Goal: Task Accomplishment & Management: Manage account settings

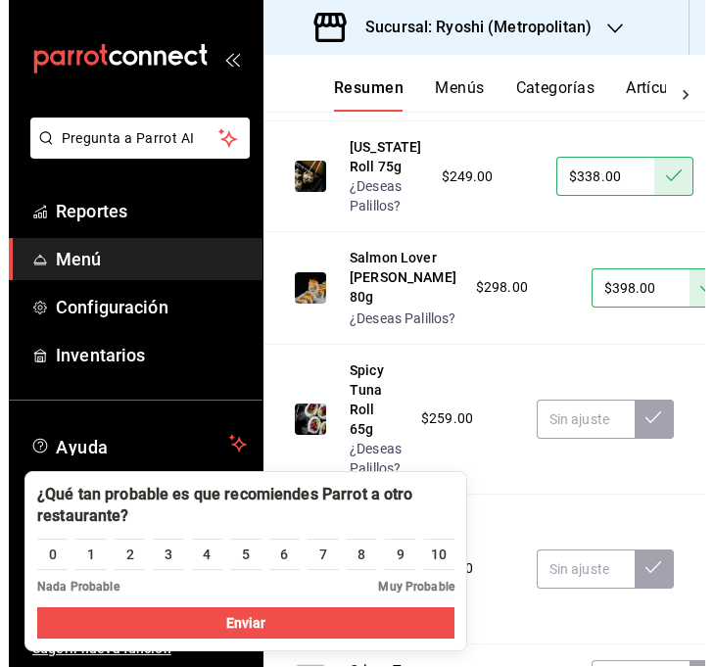
scroll to position [7377, 0]
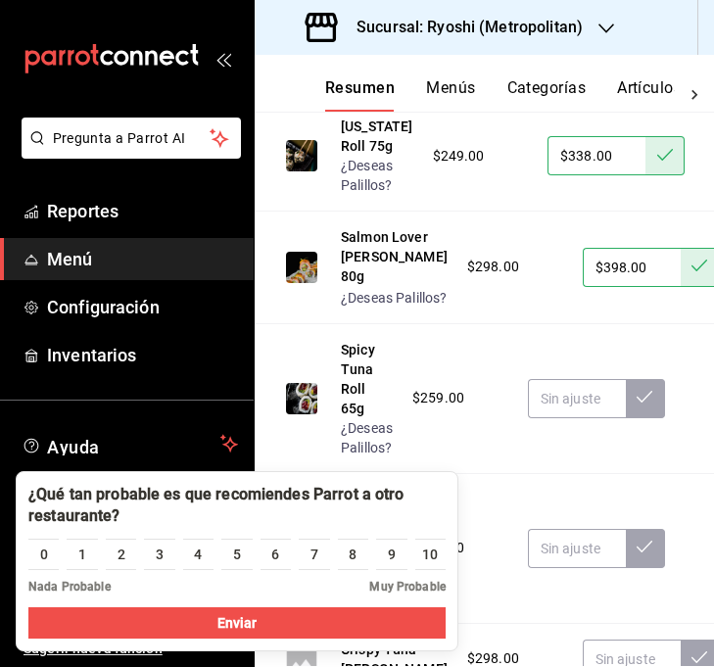
click at [398, 587] on span "Muy Probable" at bounding box center [407, 587] width 76 height 18
click at [434, 556] on div "10" at bounding box center [430, 554] width 16 height 21
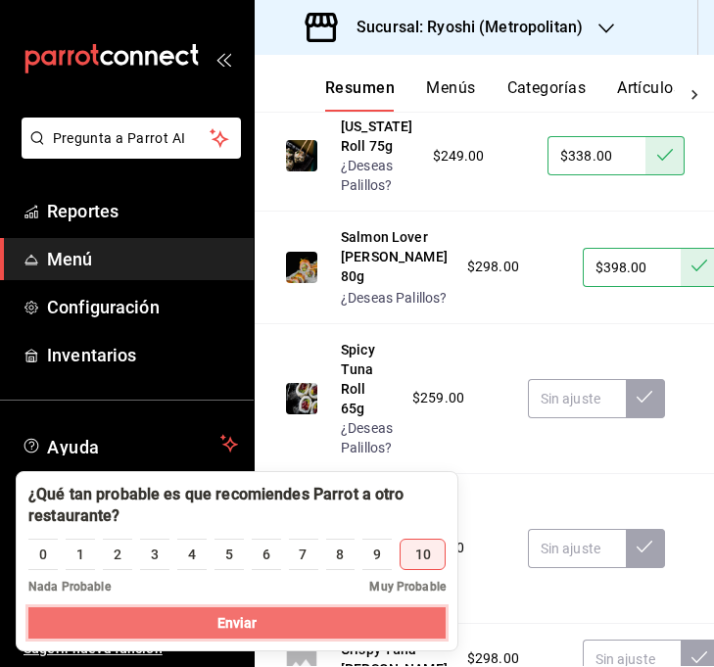
click at [390, 630] on button "Enviar" at bounding box center [236, 622] width 417 height 31
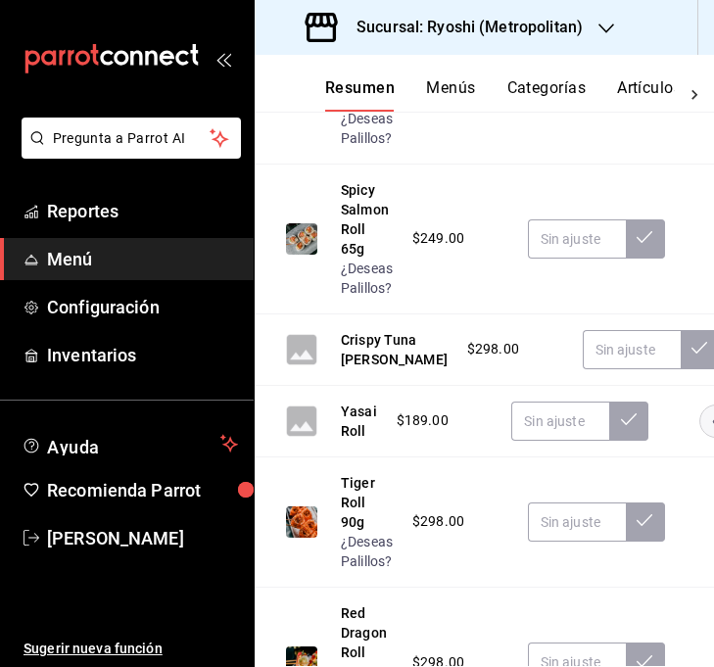
scroll to position [7691, 0]
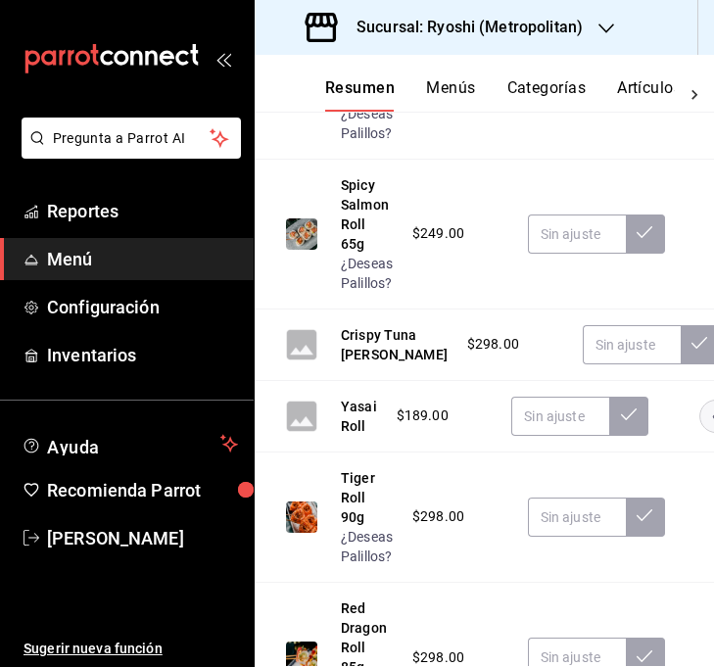
click at [586, 104] on input "text" at bounding box center [577, 84] width 98 height 39
type input "$349.00"
click at [650, 90] on icon at bounding box center [644, 82] width 16 height 16
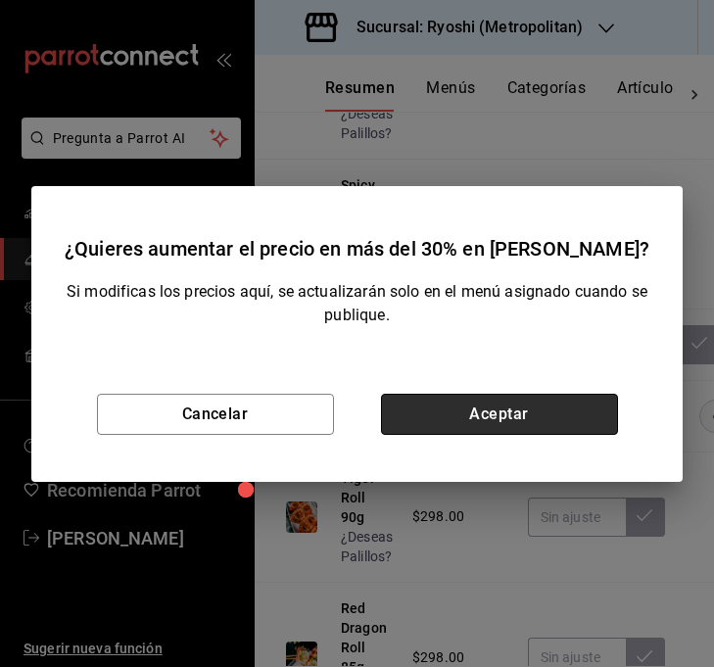
click at [541, 426] on button "Aceptar" at bounding box center [499, 414] width 237 height 41
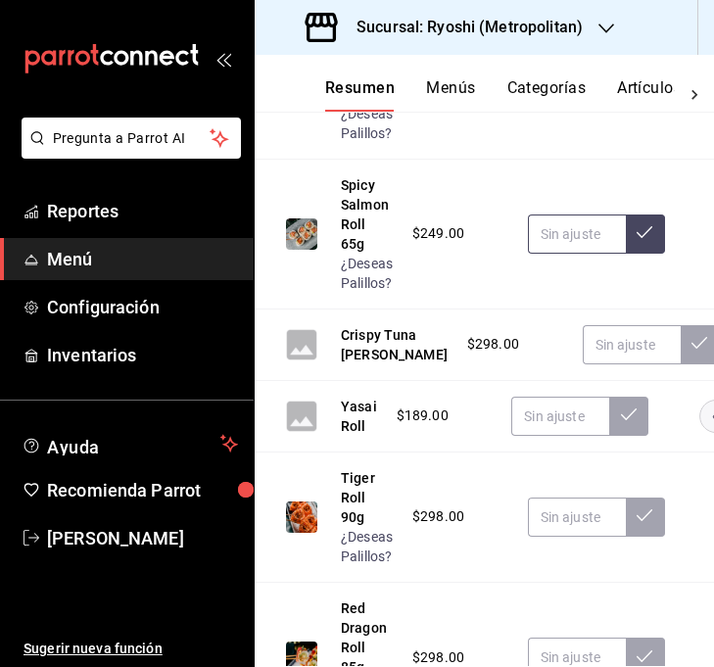
click at [550, 254] on input "text" at bounding box center [577, 233] width 98 height 39
type input "$338.00"
click at [640, 240] on icon at bounding box center [644, 232] width 16 height 16
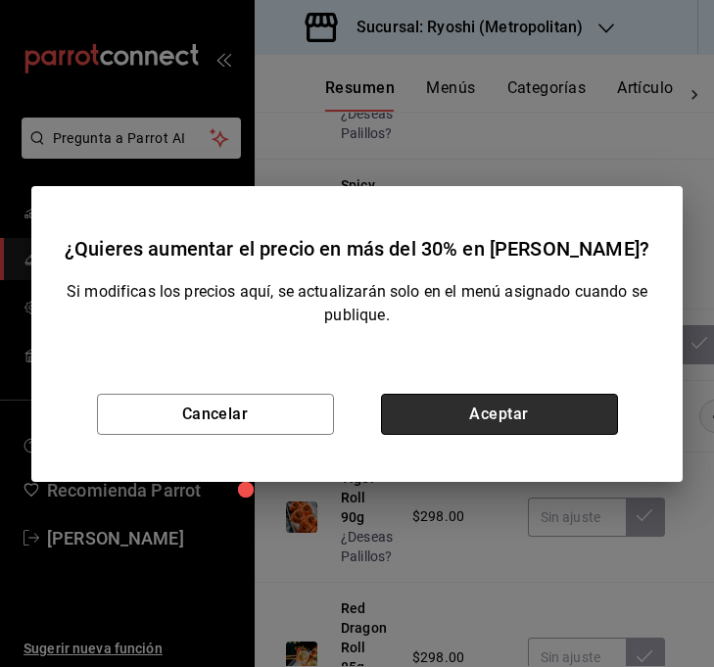
click at [509, 404] on button "Aceptar" at bounding box center [499, 414] width 237 height 41
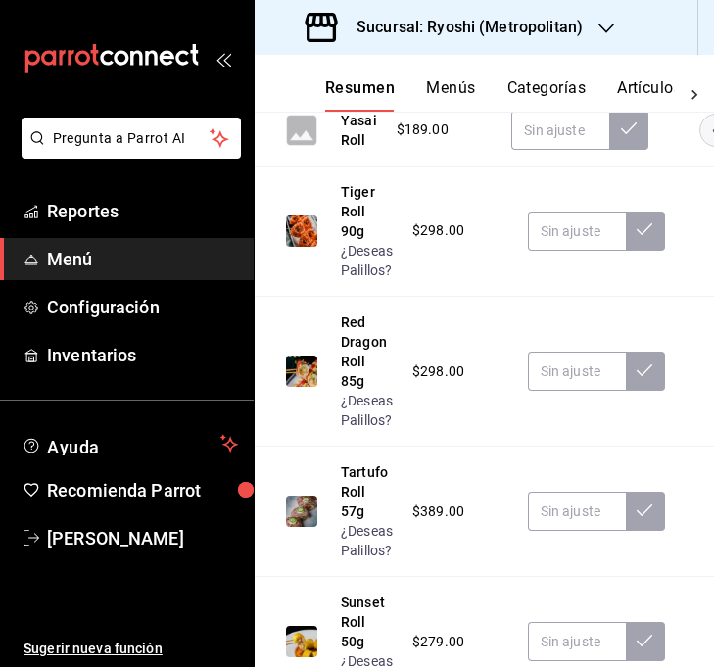
scroll to position [7996, 0]
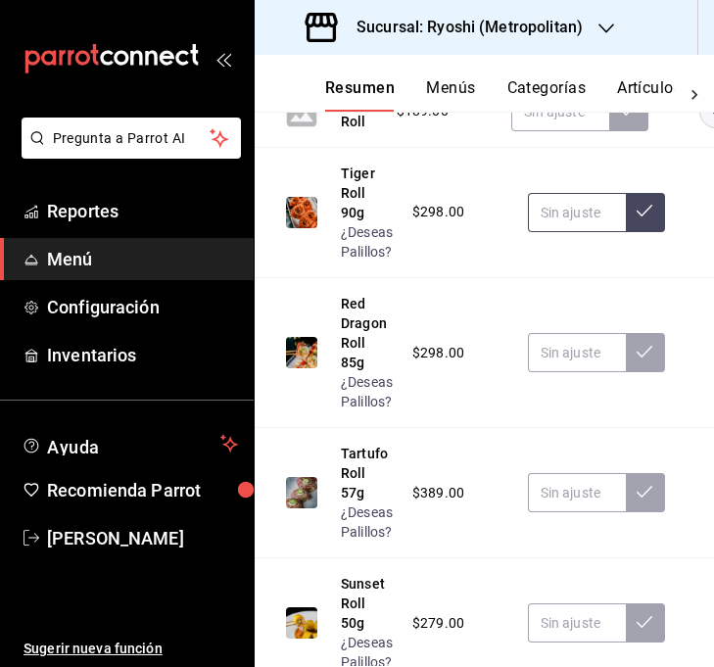
click at [565, 232] on input "text" at bounding box center [577, 212] width 98 height 39
type input "$398.00"
click at [639, 218] on icon at bounding box center [644, 211] width 16 height 16
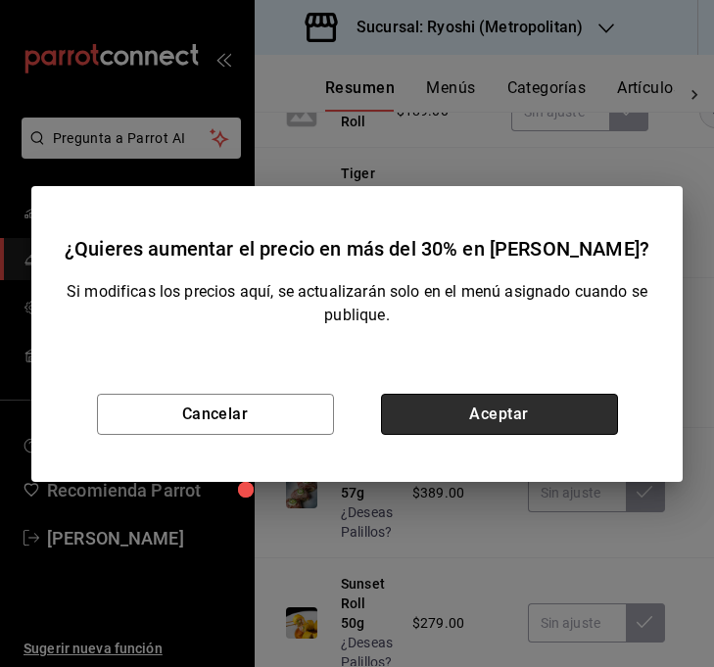
click at [528, 417] on button "Aceptar" at bounding box center [499, 414] width 237 height 41
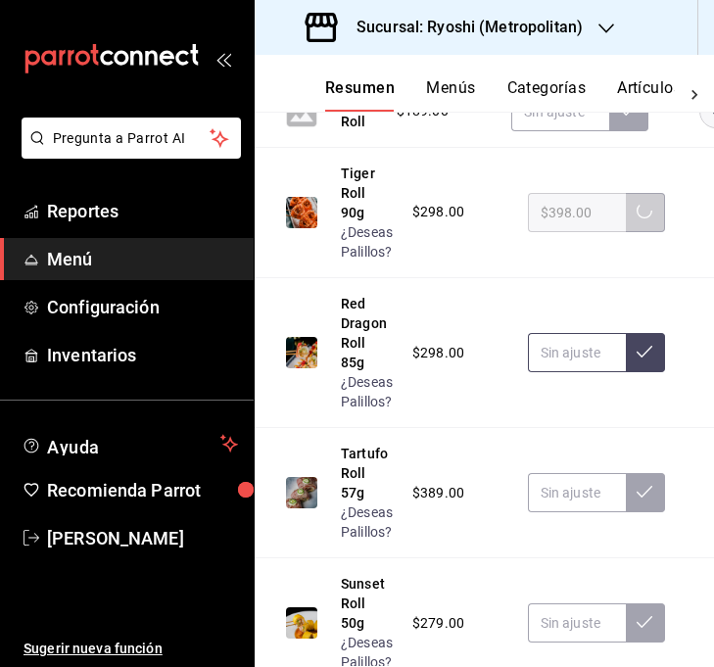
click at [584, 372] on input "text" at bounding box center [577, 352] width 98 height 39
type input "$398.00"
click at [655, 372] on button at bounding box center [645, 352] width 39 height 39
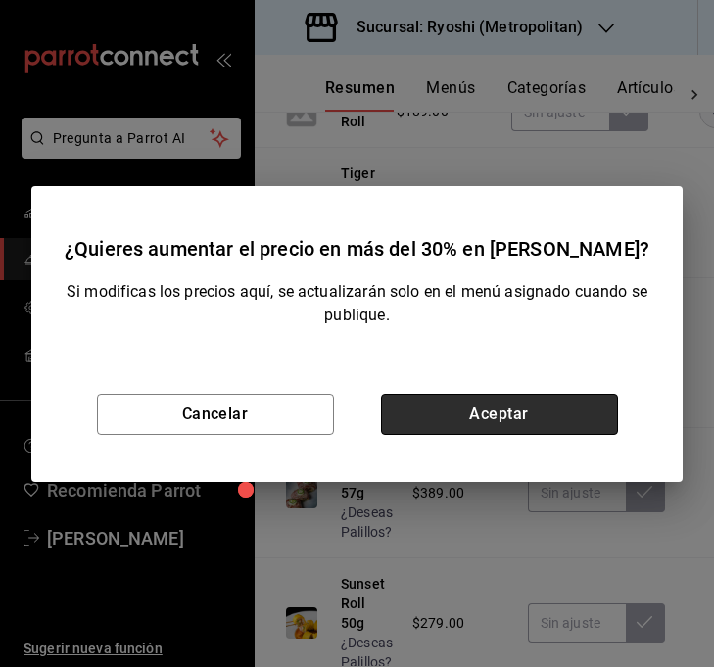
click at [515, 425] on button "Aceptar" at bounding box center [499, 414] width 237 height 41
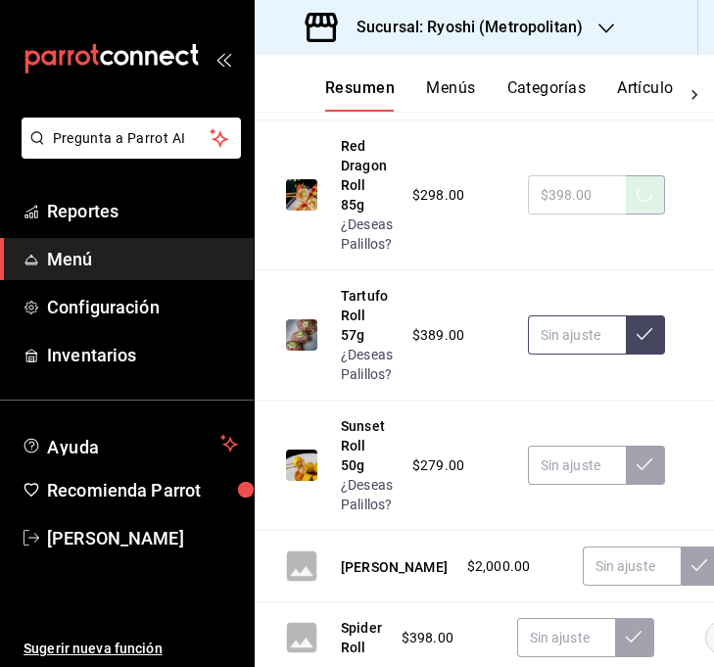
scroll to position [8166, 0]
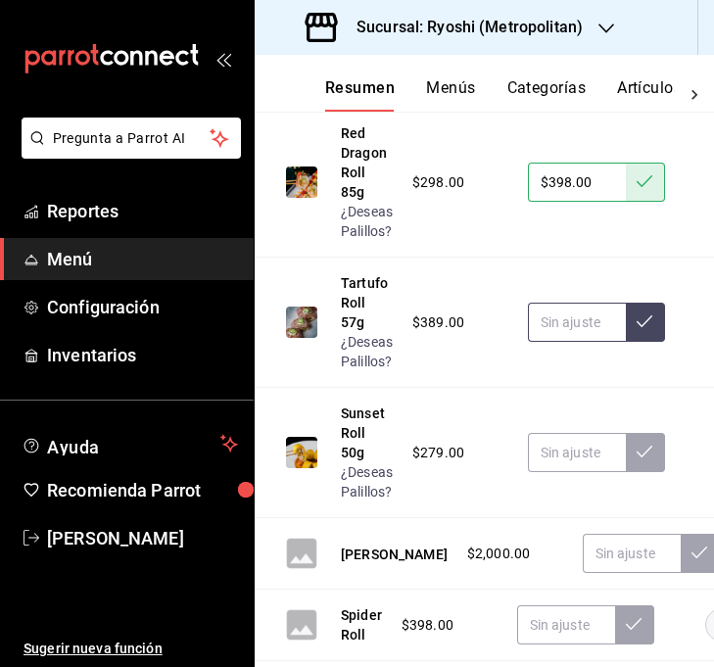
click at [565, 342] on input "text" at bounding box center [577, 322] width 98 height 39
type input "$499.00"
click at [640, 329] on icon at bounding box center [644, 321] width 16 height 16
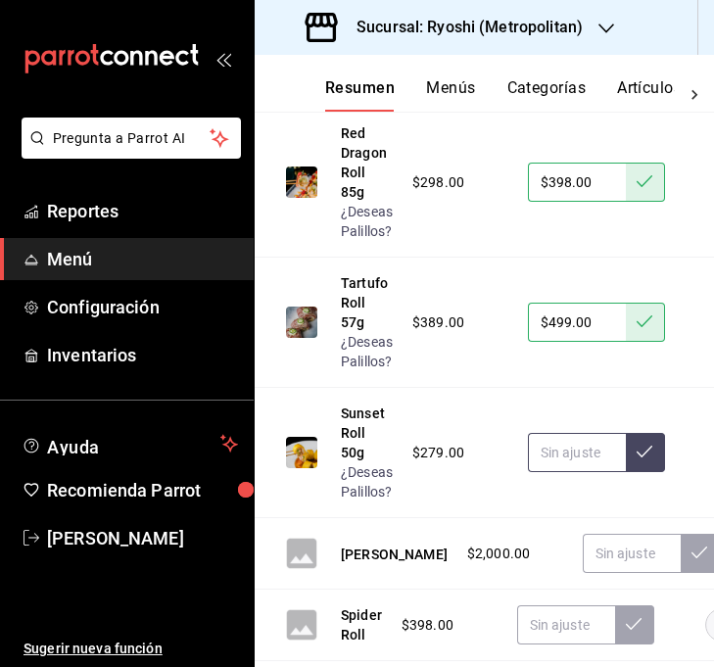
click at [583, 472] on input "text" at bounding box center [577, 452] width 98 height 39
type input "$375.00"
click at [644, 459] on icon at bounding box center [644, 452] width 16 height 16
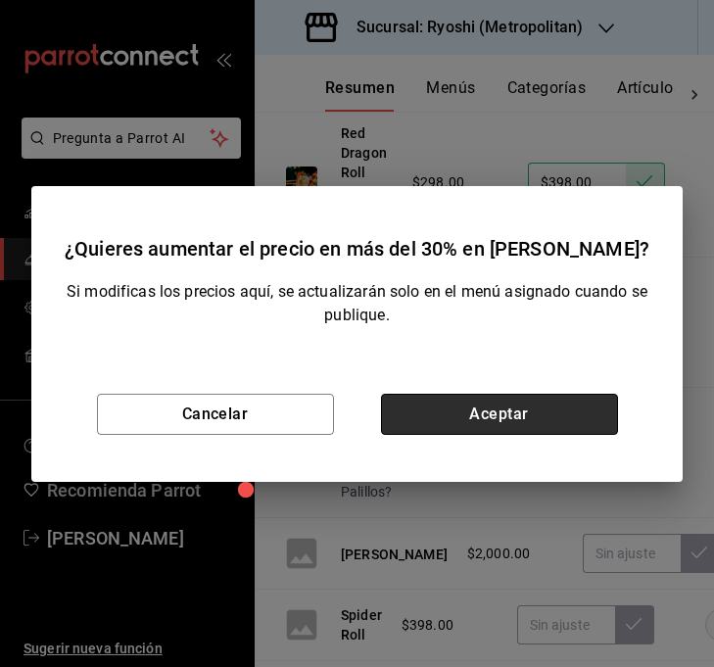
click at [536, 402] on button "Aceptar" at bounding box center [499, 414] width 237 height 41
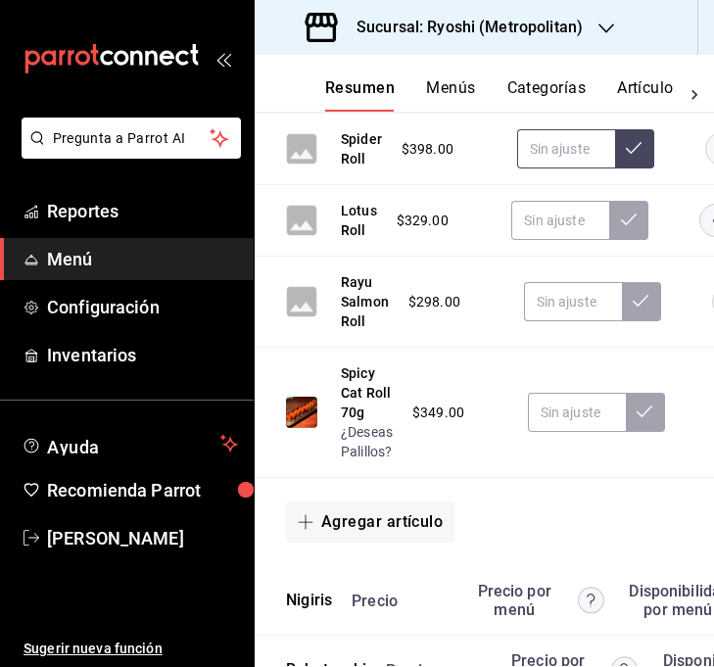
scroll to position [8658, 0]
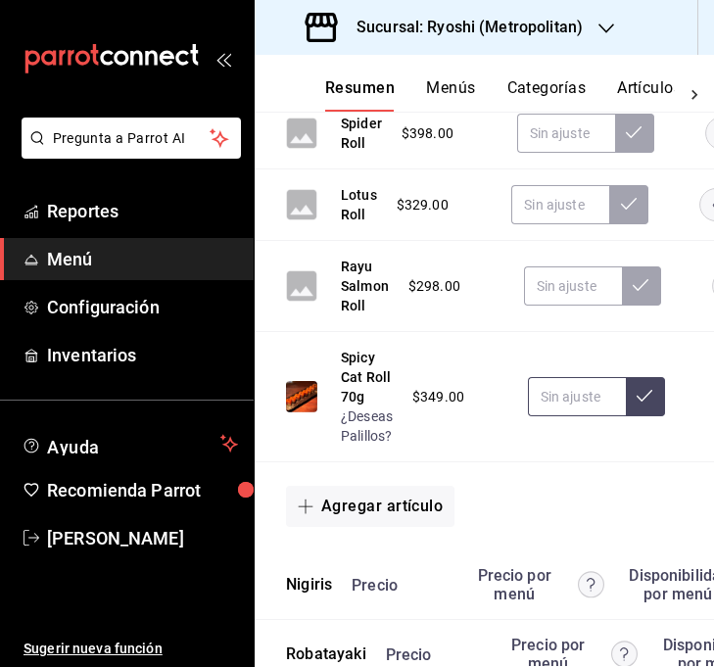
click at [571, 416] on input "text" at bounding box center [577, 396] width 98 height 39
type input "$459.00"
click at [650, 403] on icon at bounding box center [644, 396] width 16 height 16
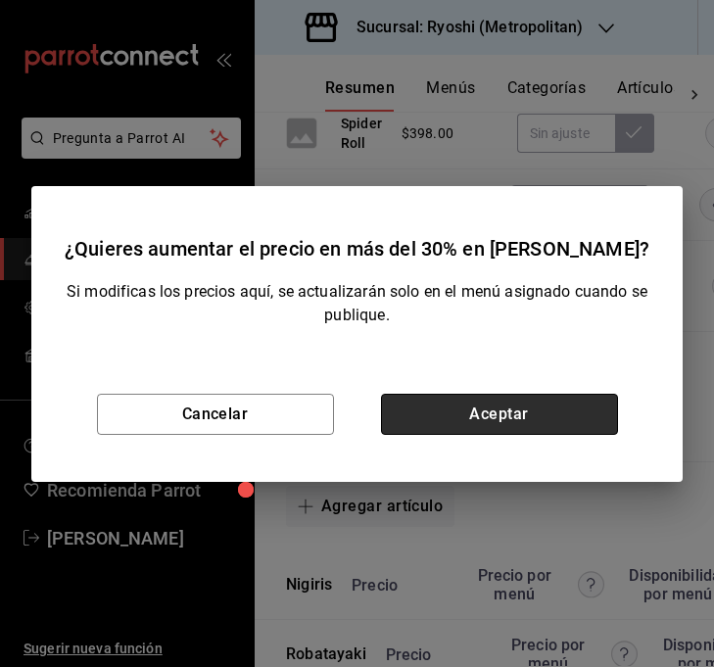
click at [529, 427] on button "Aceptar" at bounding box center [499, 414] width 237 height 41
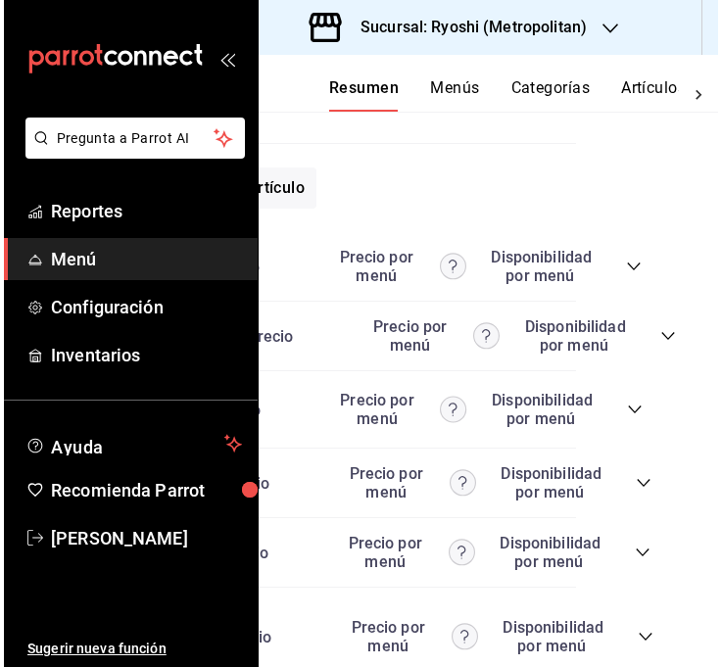
scroll to position [8976, 146]
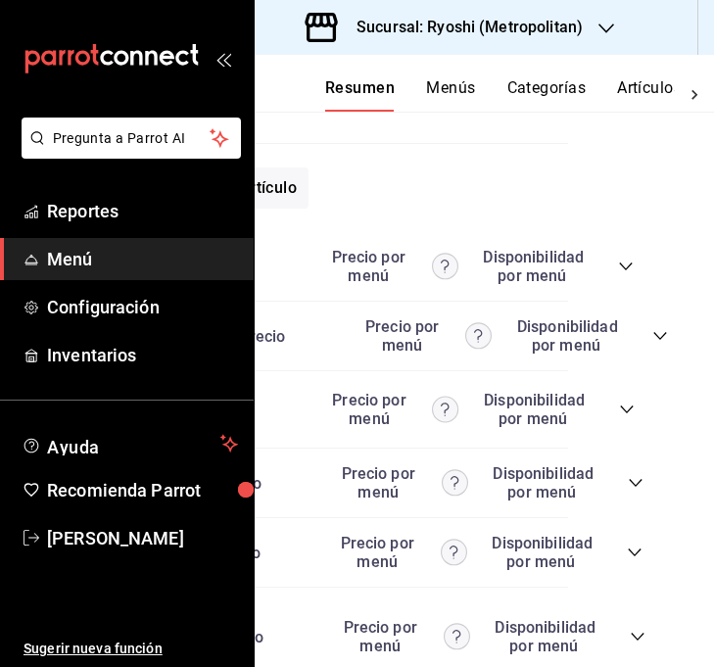
click at [627, 270] on icon "collapse-category-row" at bounding box center [625, 266] width 13 height 8
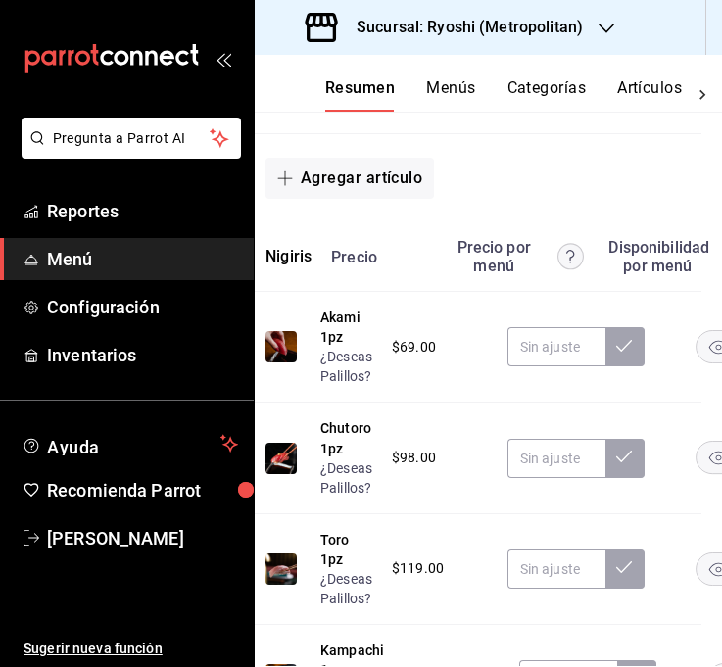
scroll to position [8986, 0]
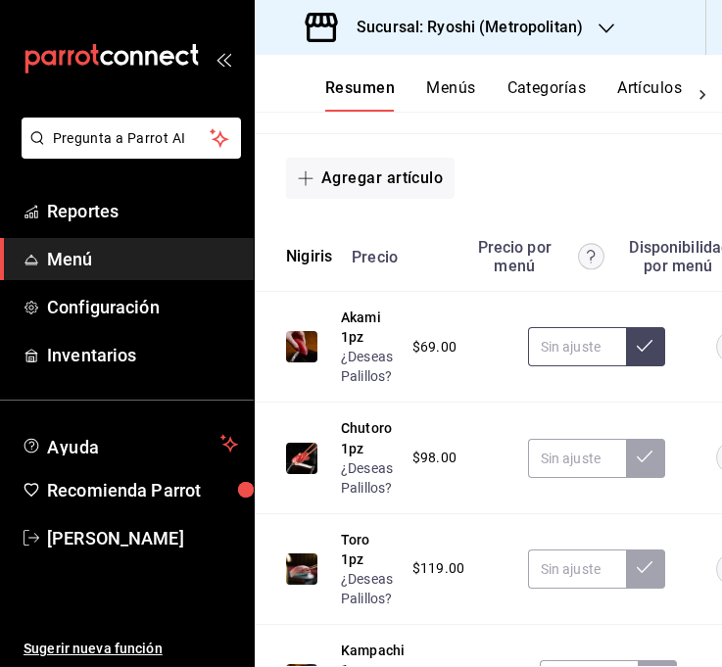
click at [558, 366] on input "text" at bounding box center [577, 346] width 98 height 39
type input "$109.00"
click at [643, 353] on icon at bounding box center [644, 346] width 16 height 16
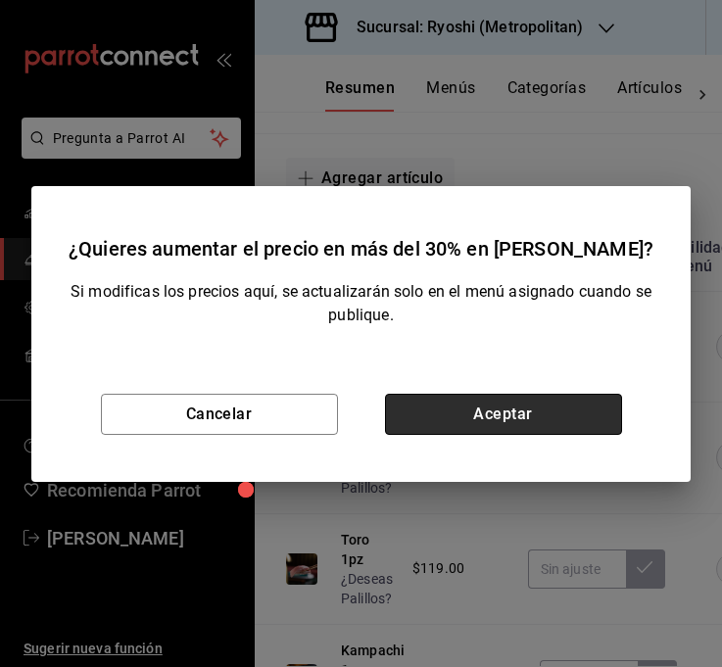
click at [538, 419] on button "Aceptar" at bounding box center [503, 414] width 237 height 41
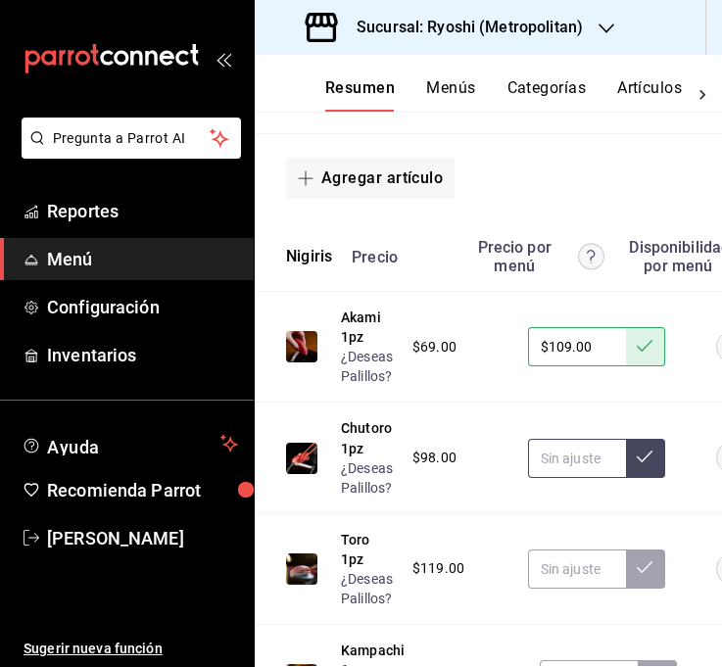
click at [596, 478] on input "text" at bounding box center [577, 458] width 98 height 39
type input "$145.00"
click at [645, 464] on icon at bounding box center [644, 456] width 16 height 16
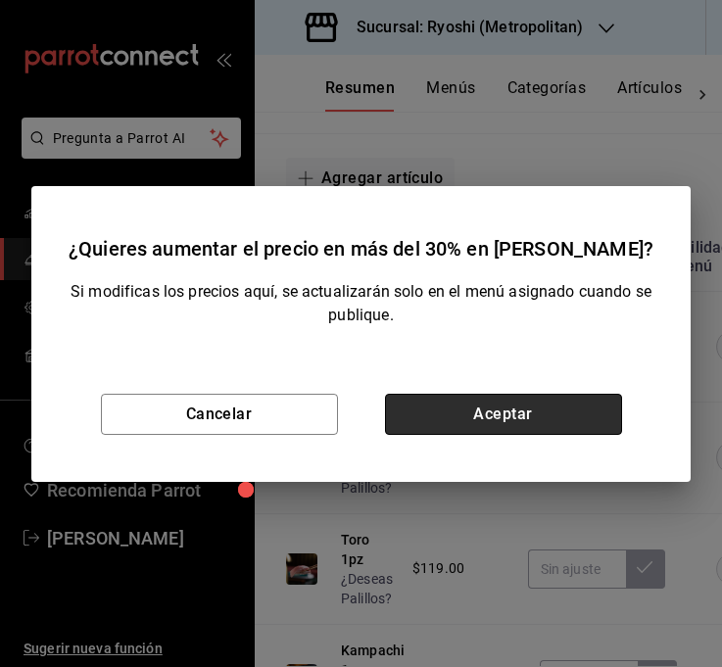
click at [505, 411] on button "Aceptar" at bounding box center [503, 414] width 237 height 41
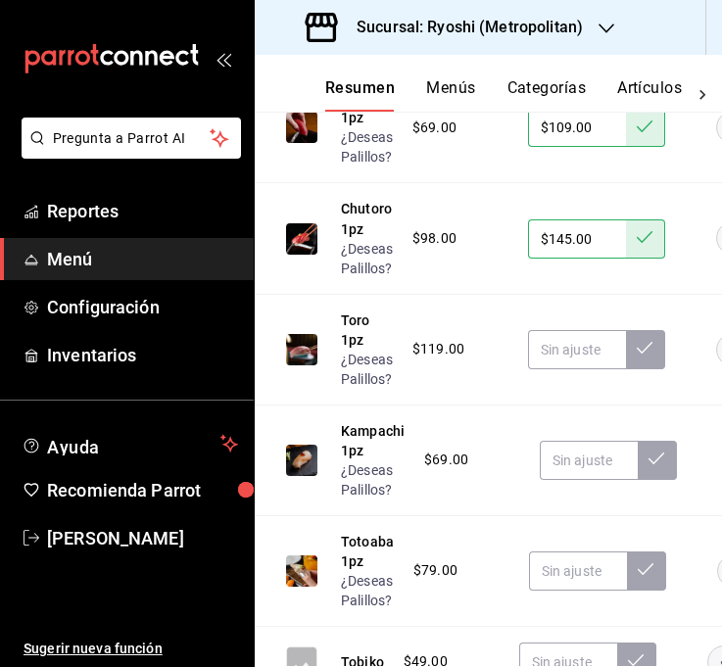
scroll to position [9209, 0]
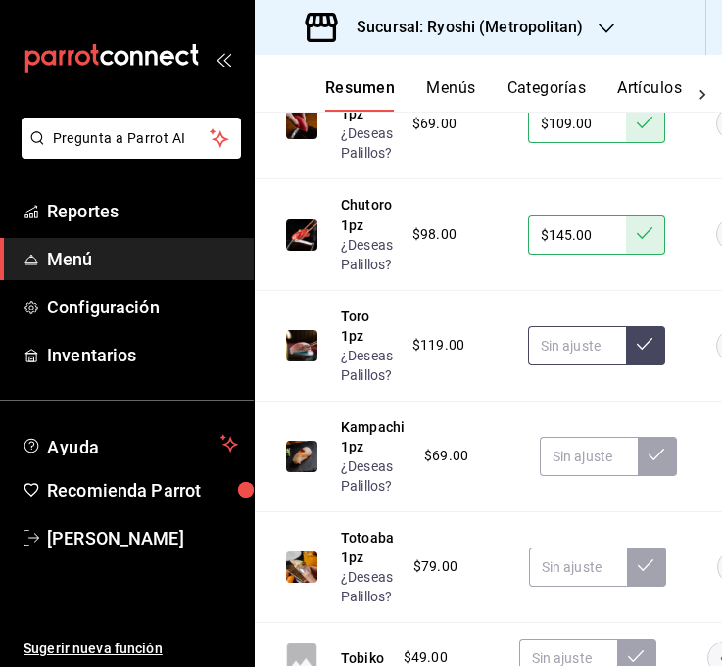
click at [580, 365] on input "text" at bounding box center [577, 345] width 98 height 39
type input "$175.00"
click at [653, 365] on button at bounding box center [645, 345] width 39 height 39
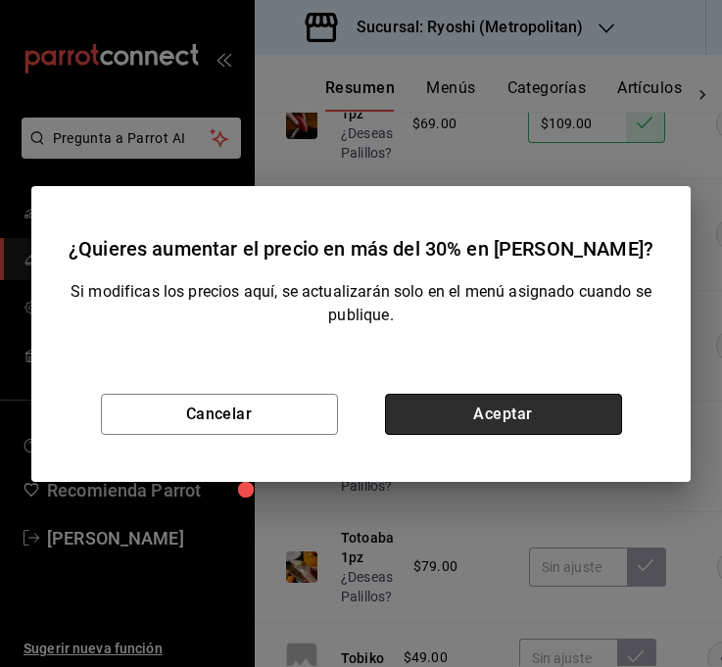
click at [535, 427] on button "Aceptar" at bounding box center [503, 414] width 237 height 41
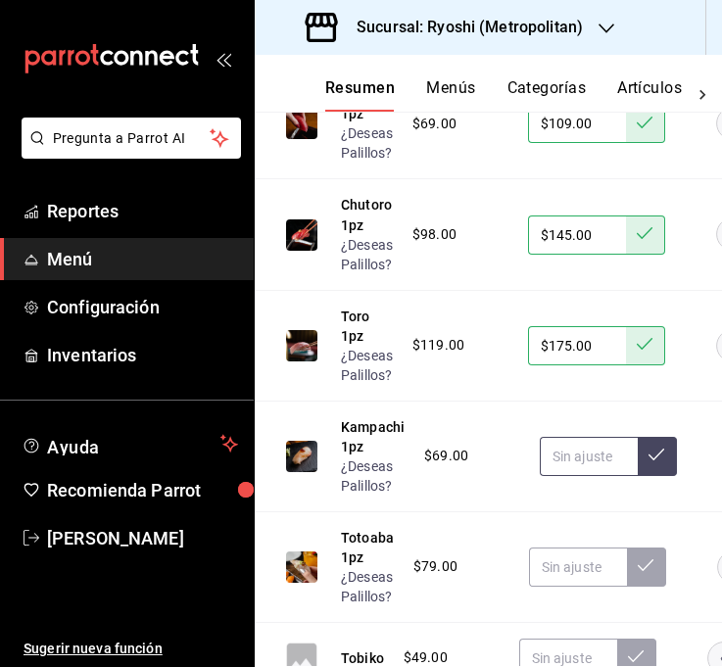
click at [571, 476] on input "text" at bounding box center [588, 456] width 98 height 39
type input "$108.00"
click at [648, 462] on icon at bounding box center [656, 454] width 16 height 16
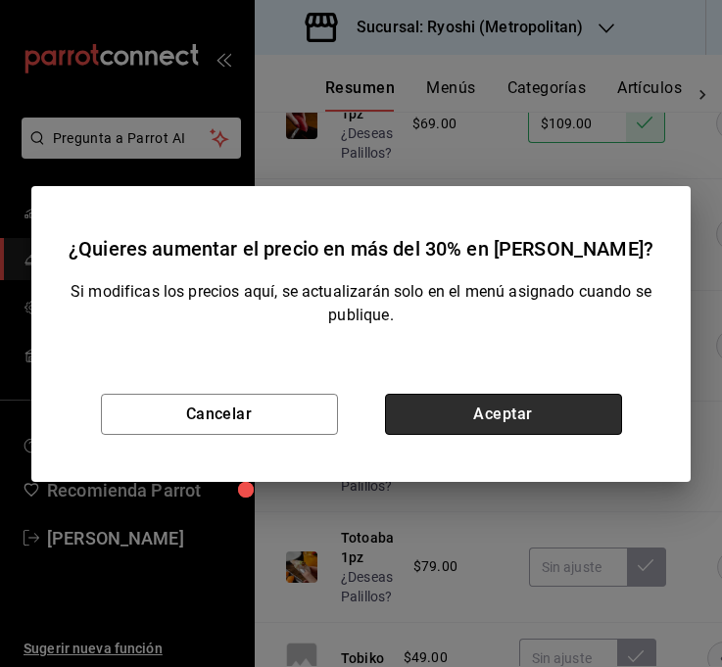
click at [550, 420] on button "Aceptar" at bounding box center [503, 414] width 237 height 41
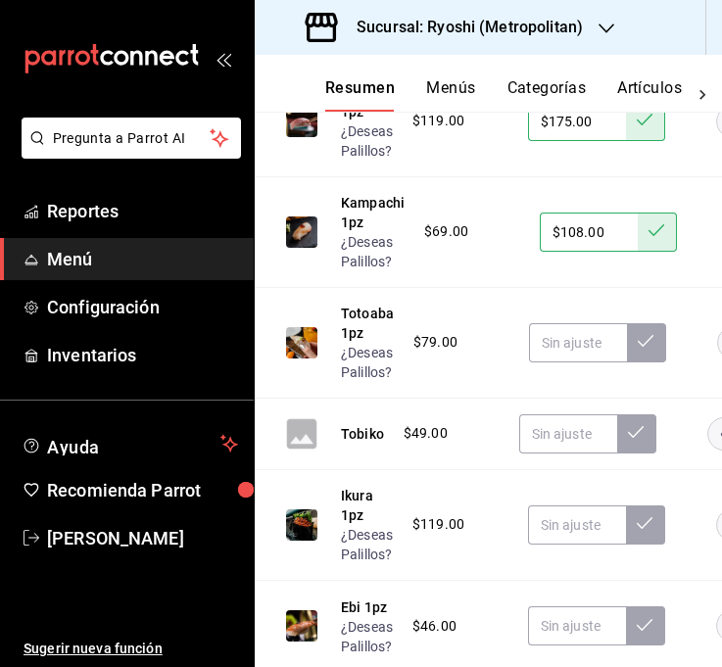
scroll to position [9439, 0]
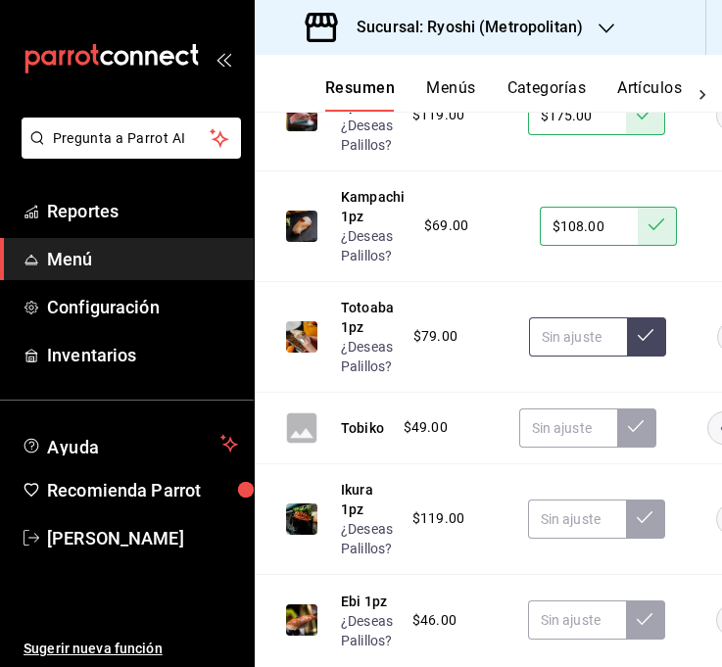
click at [551, 356] on input "text" at bounding box center [578, 336] width 98 height 39
type input "$125.00"
click at [645, 341] on icon at bounding box center [645, 335] width 16 height 12
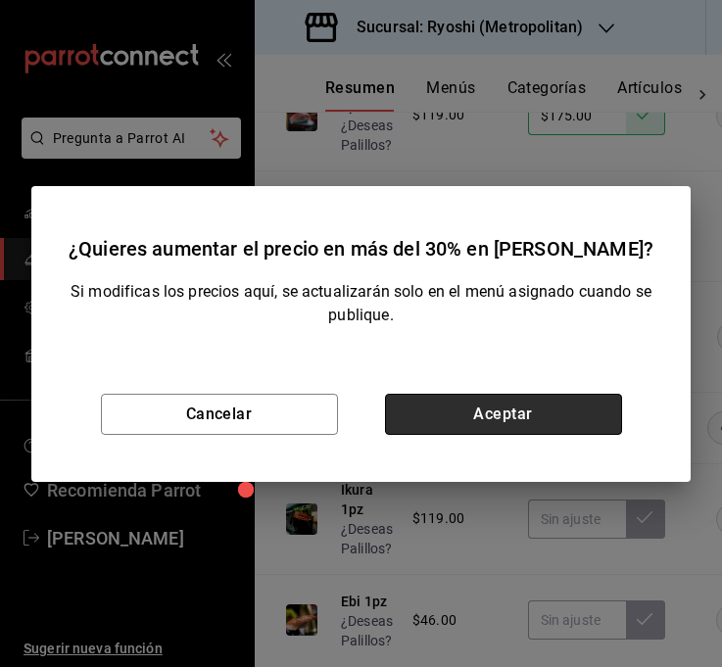
click at [587, 413] on button "Aceptar" at bounding box center [503, 414] width 237 height 41
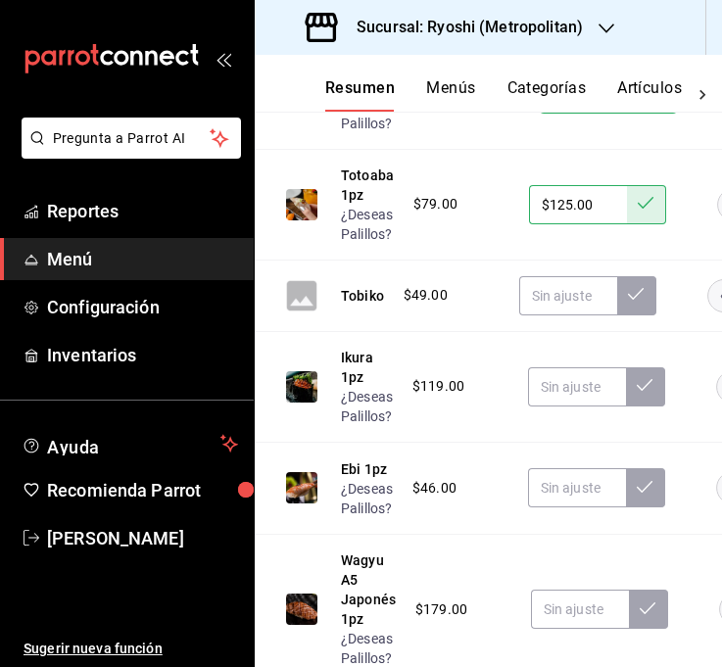
scroll to position [9580, 0]
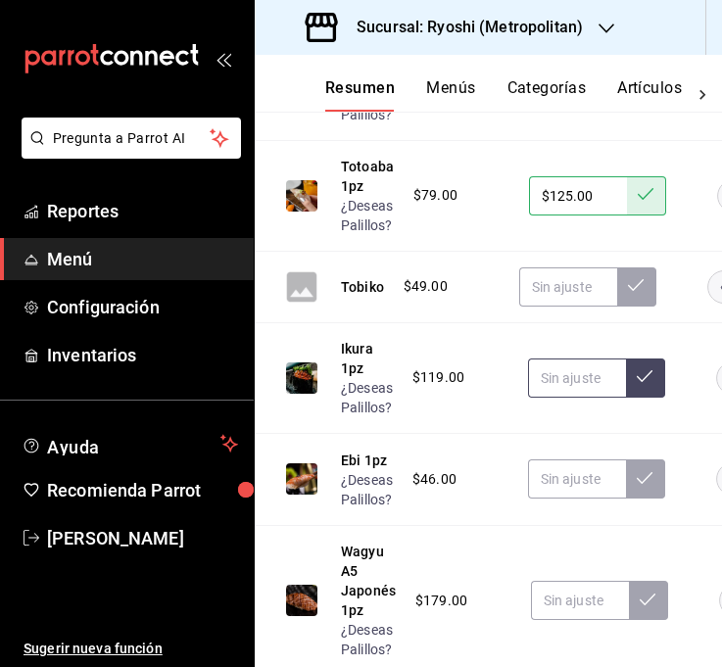
click at [582, 397] on input "text" at bounding box center [577, 377] width 98 height 39
type input "$169.00"
click at [631, 397] on button at bounding box center [645, 377] width 39 height 39
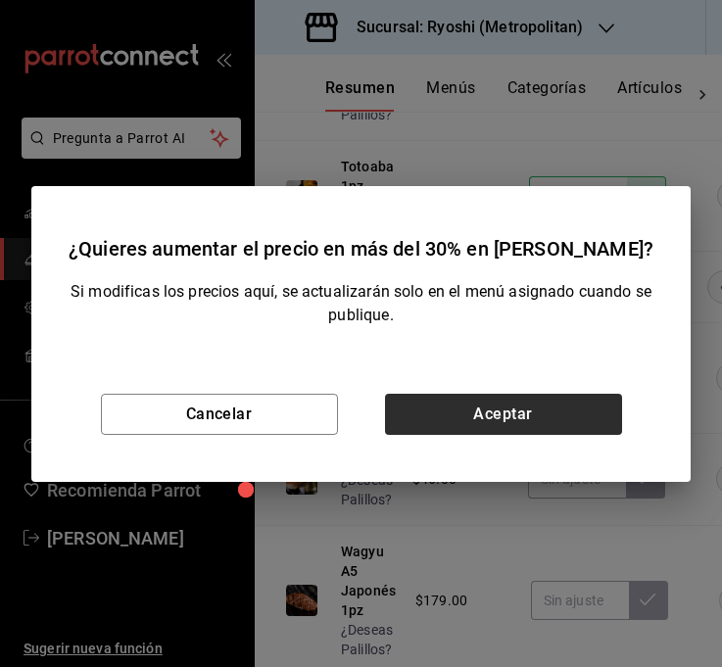
click at [586, 423] on button "Aceptar" at bounding box center [503, 414] width 237 height 41
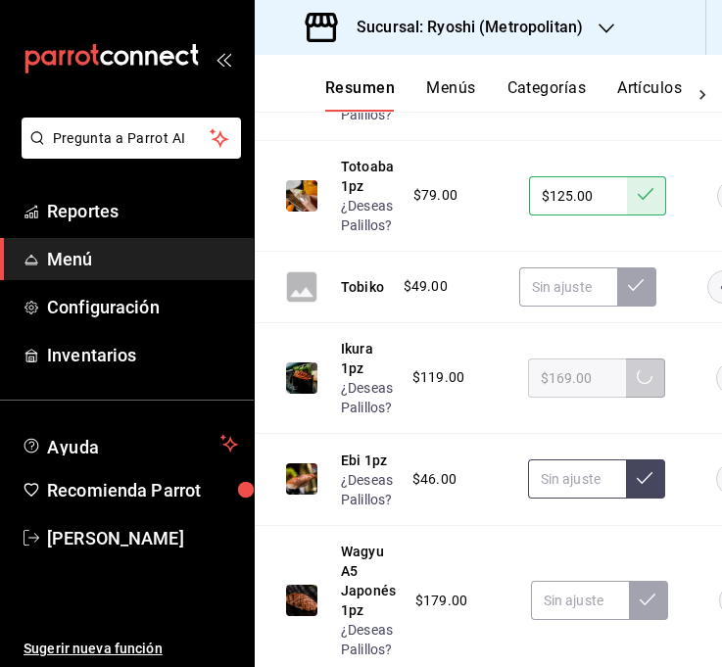
click at [578, 498] on input "text" at bounding box center [577, 478] width 98 height 39
type input "$79.00"
click at [662, 498] on button at bounding box center [645, 478] width 39 height 39
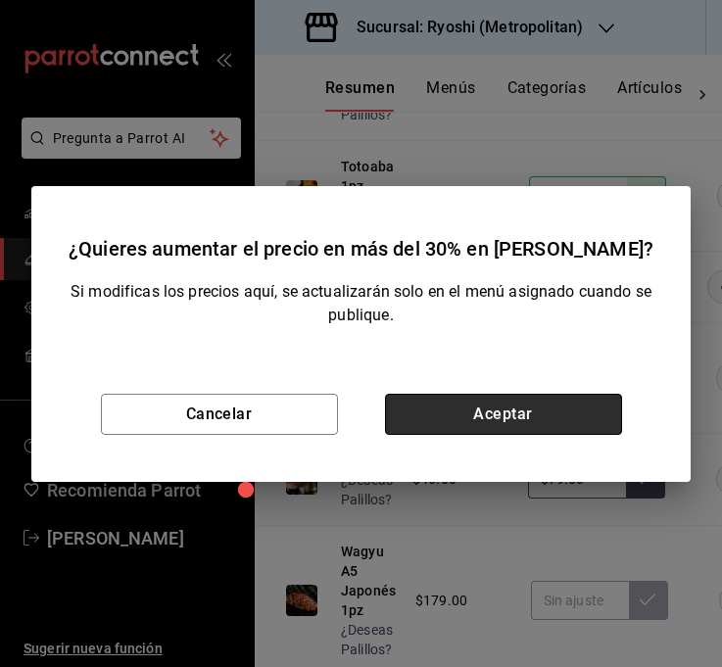
click at [539, 411] on button "Aceptar" at bounding box center [503, 414] width 237 height 41
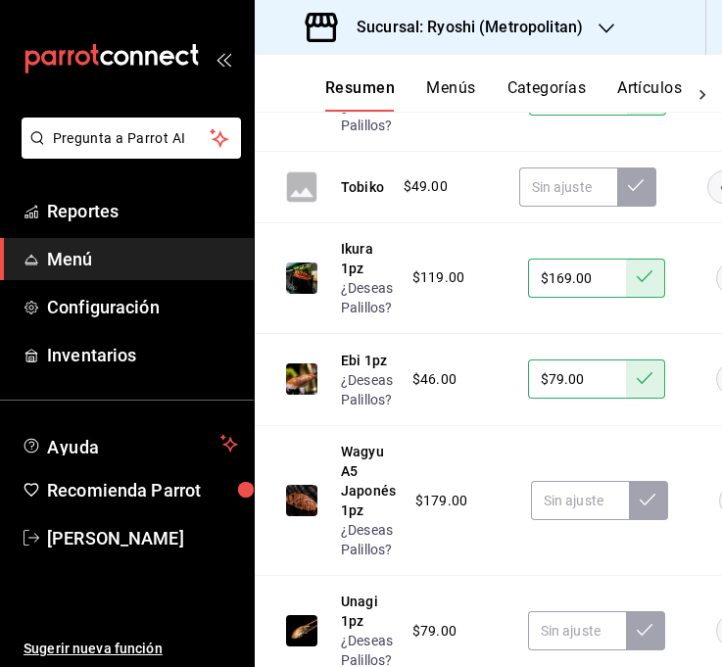
scroll to position [9793, 0]
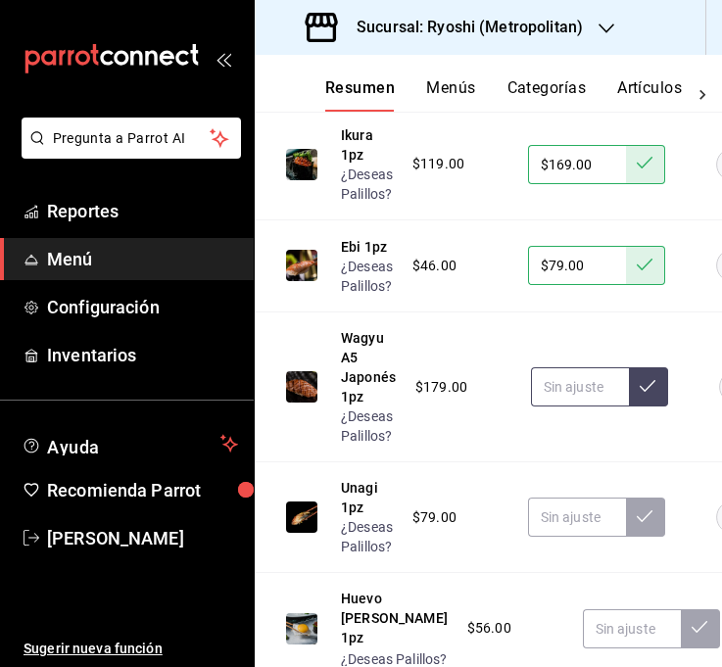
click at [568, 406] on input "text" at bounding box center [580, 386] width 98 height 39
type input "$255.00"
click at [636, 406] on button at bounding box center [648, 386] width 39 height 39
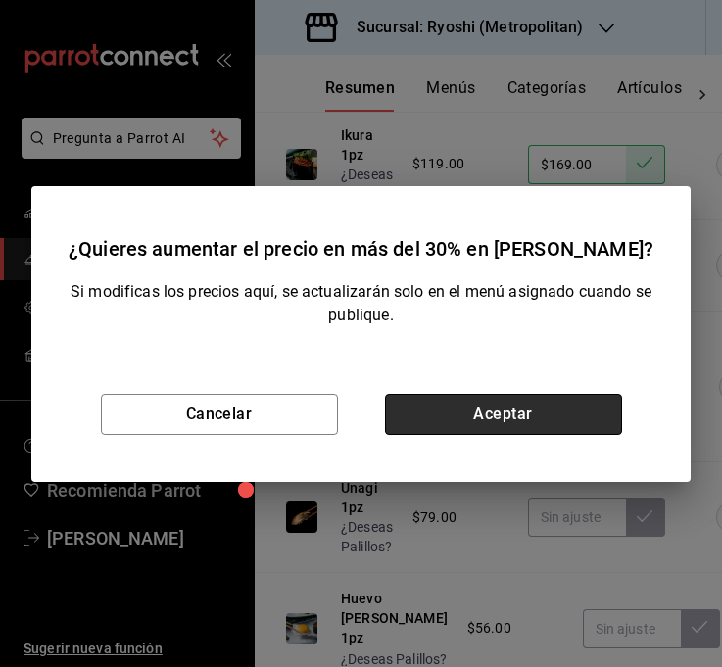
click at [549, 412] on button "Aceptar" at bounding box center [503, 414] width 237 height 41
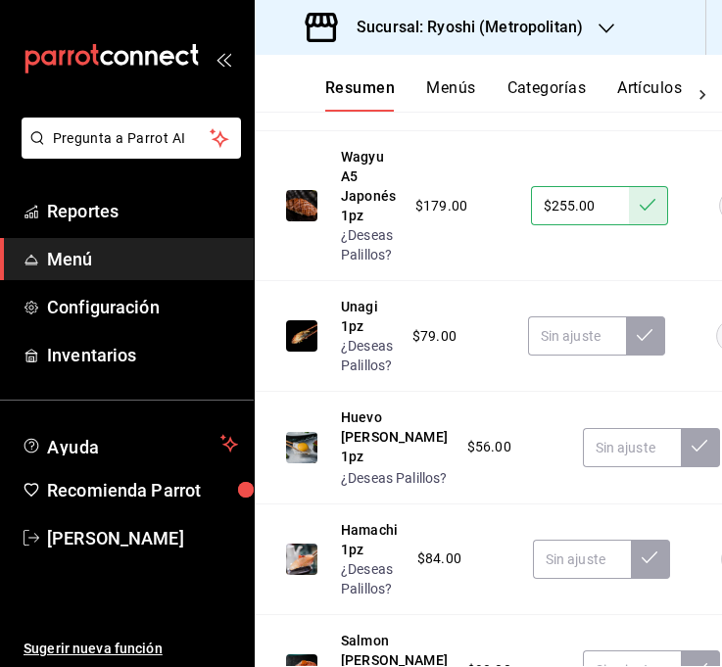
scroll to position [9982, 0]
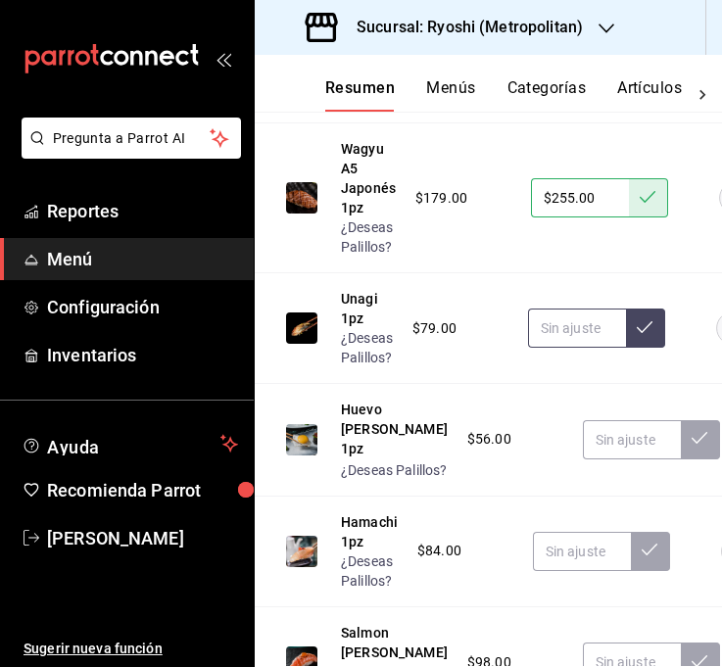
click at [557, 348] on input "text" at bounding box center [577, 327] width 98 height 39
type input "$125.00"
click at [631, 348] on button at bounding box center [645, 327] width 39 height 39
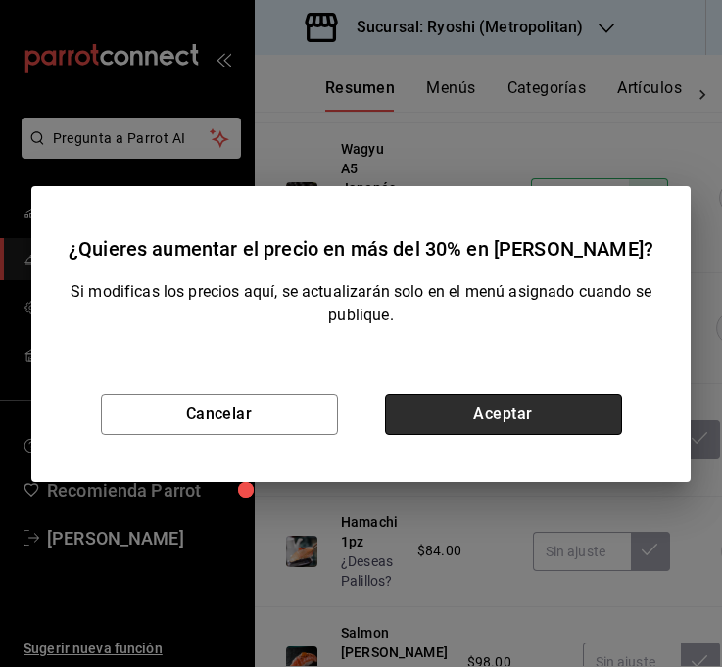
click at [526, 416] on button "Aceptar" at bounding box center [503, 414] width 237 height 41
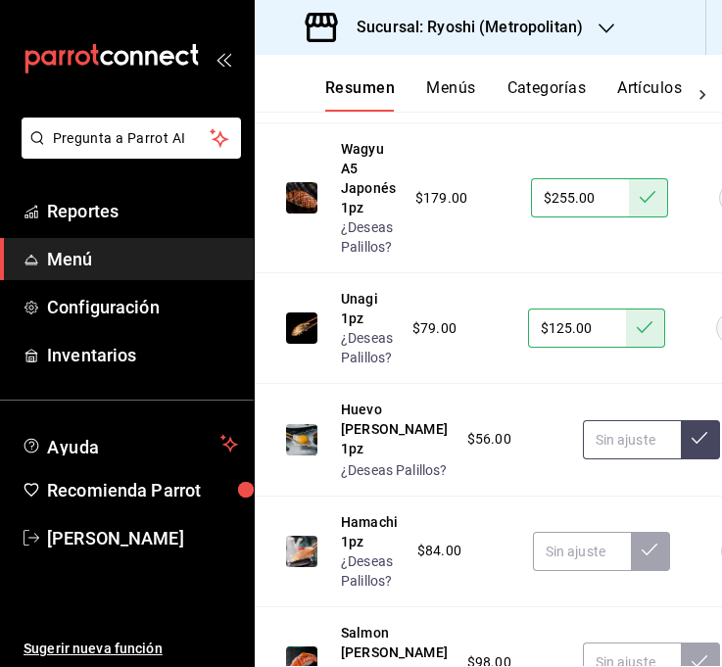
click at [583, 459] on input "text" at bounding box center [632, 439] width 98 height 39
type input "$95.00"
click at [680, 459] on button at bounding box center [699, 439] width 39 height 39
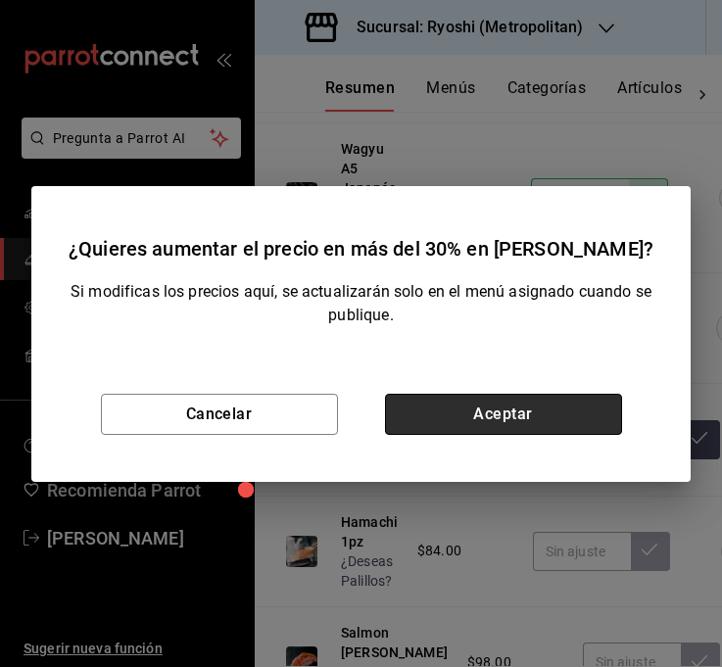
click at [571, 418] on button "Aceptar" at bounding box center [503, 414] width 237 height 41
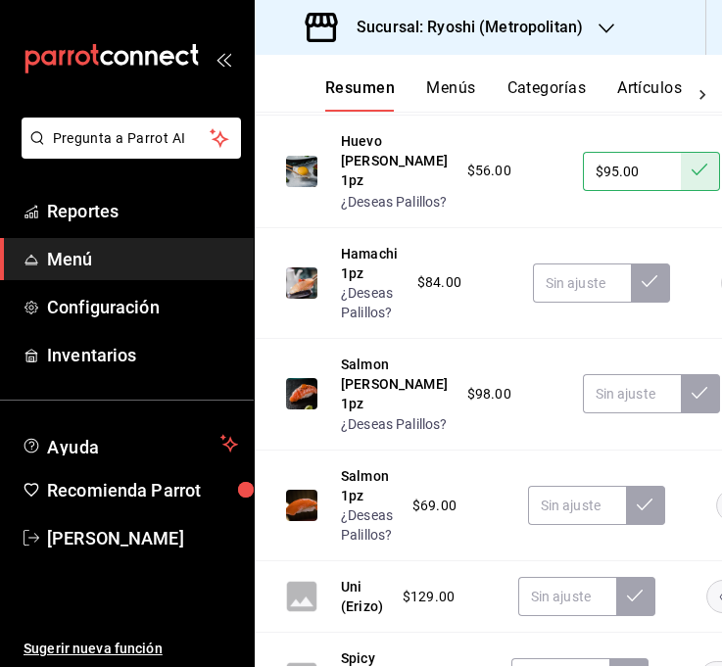
scroll to position [10290, 0]
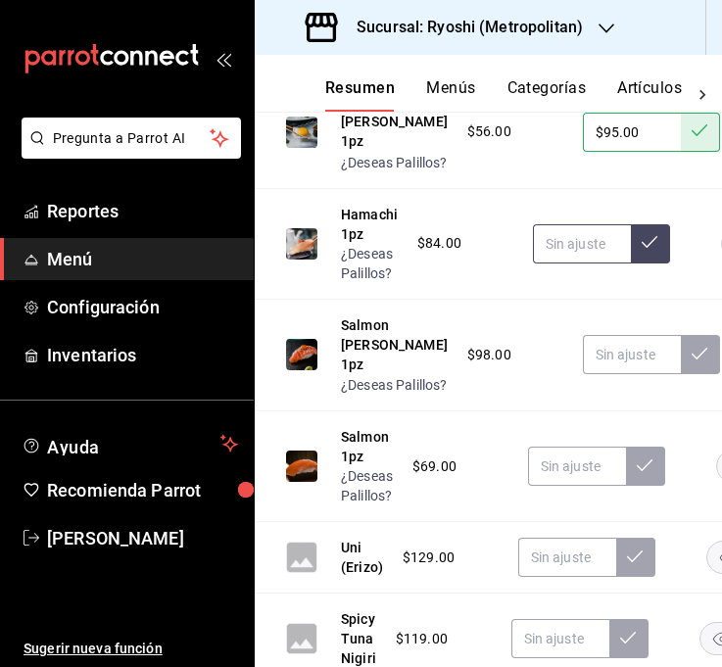
click at [571, 263] on input "text" at bounding box center [582, 243] width 98 height 39
type input "$129.00"
click at [642, 263] on button at bounding box center [650, 243] width 39 height 39
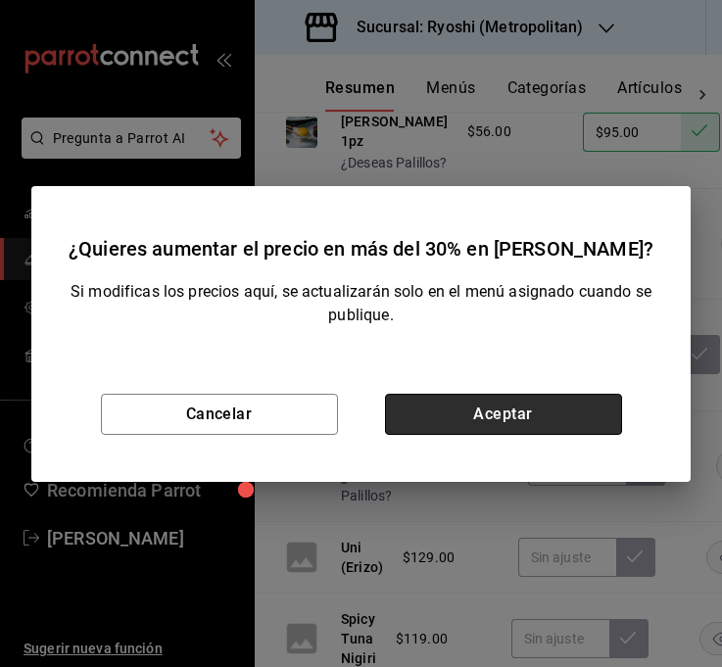
click at [577, 418] on button "Aceptar" at bounding box center [503, 414] width 237 height 41
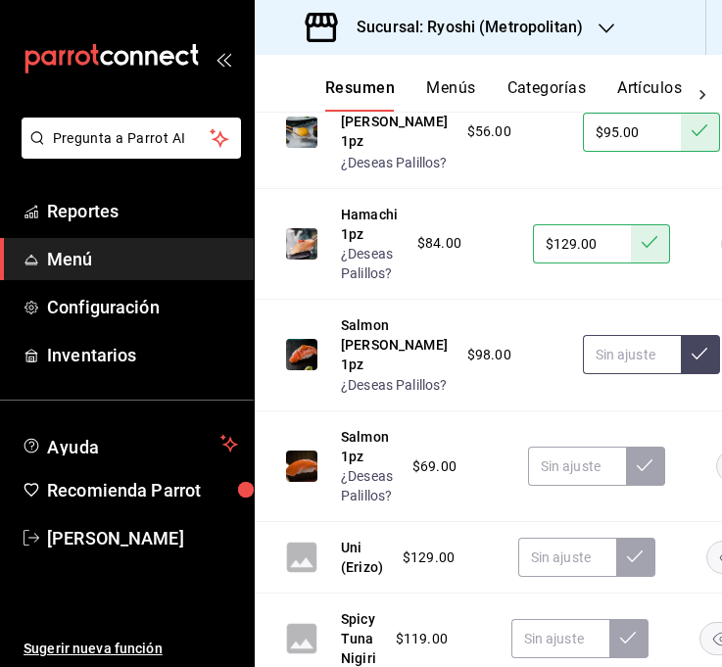
click at [583, 374] on input "text" at bounding box center [632, 354] width 98 height 39
type input "$145.00"
click at [691, 361] on icon at bounding box center [699, 354] width 16 height 16
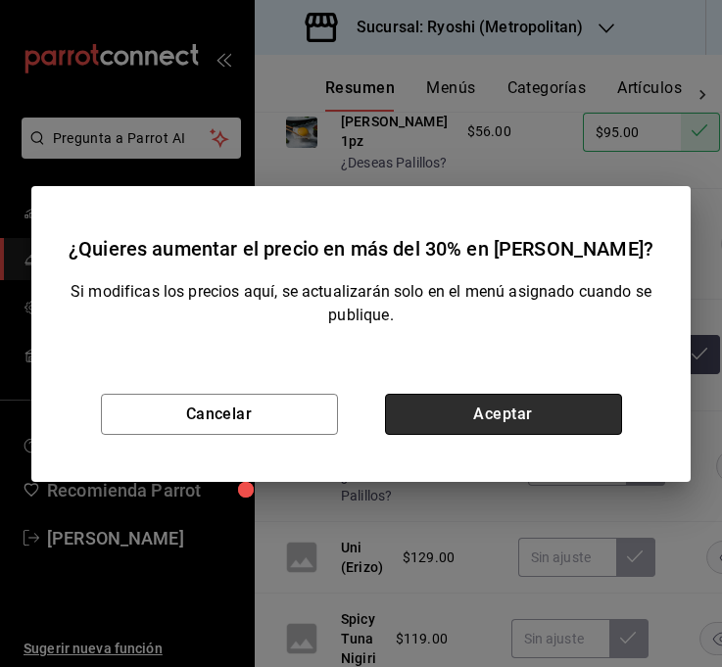
click at [558, 418] on button "Aceptar" at bounding box center [503, 414] width 237 height 41
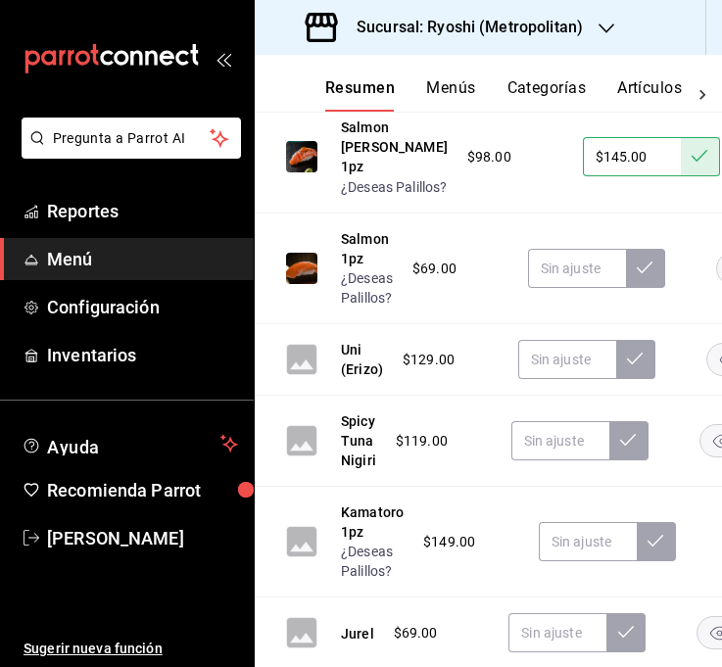
scroll to position [10496, 0]
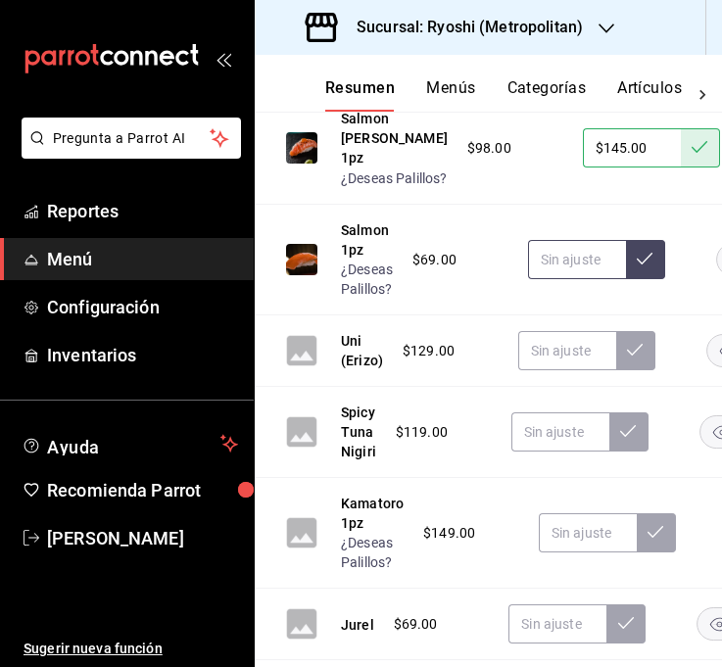
click at [580, 279] on input "text" at bounding box center [577, 259] width 98 height 39
type input "$108.00"
click at [655, 279] on button at bounding box center [645, 259] width 39 height 39
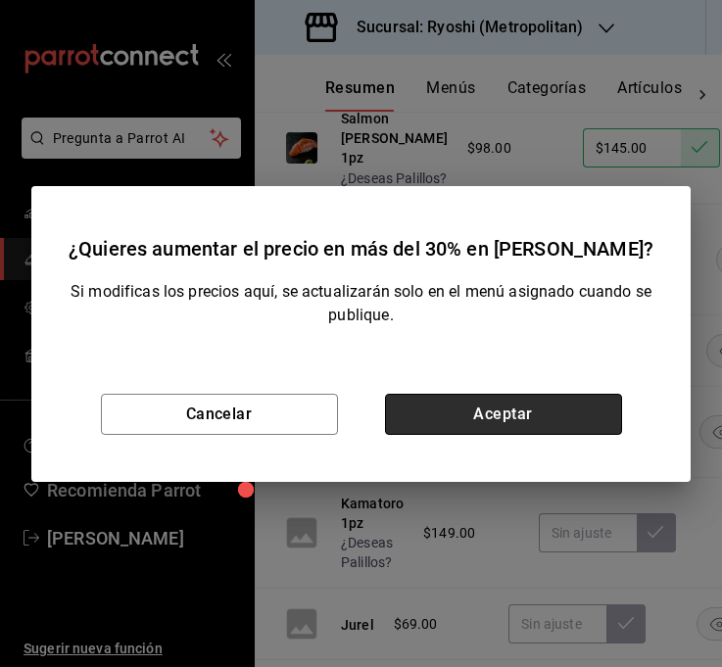
click at [542, 418] on button "Aceptar" at bounding box center [503, 414] width 237 height 41
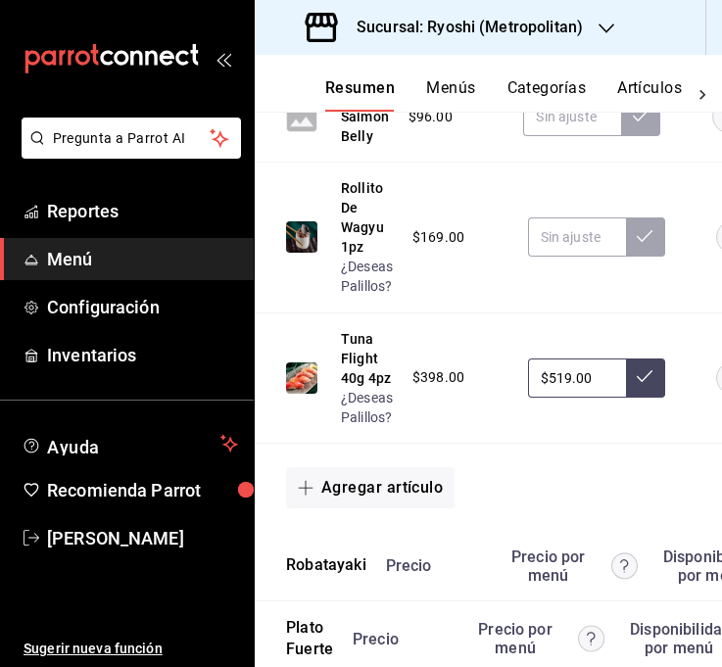
scroll to position [11485, 0]
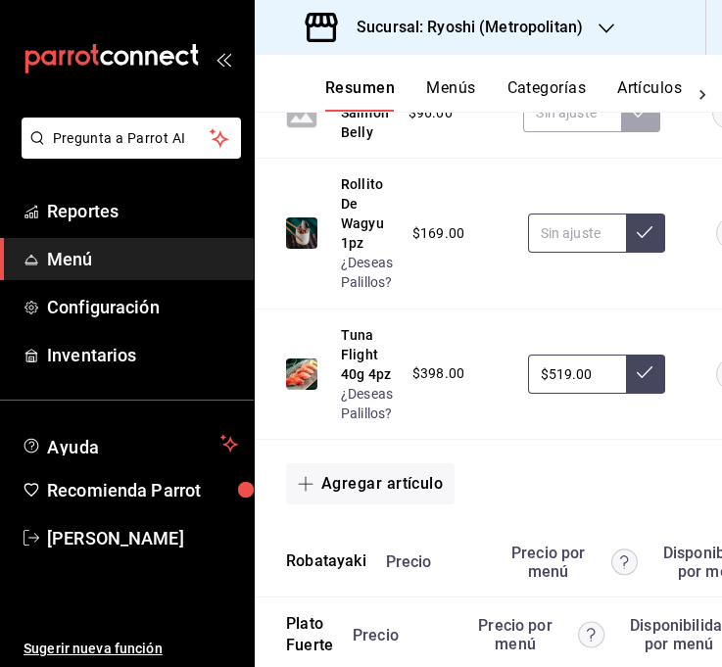
click at [569, 253] on input "text" at bounding box center [577, 232] width 98 height 39
type input "$235.00"
click at [633, 253] on button at bounding box center [645, 232] width 39 height 39
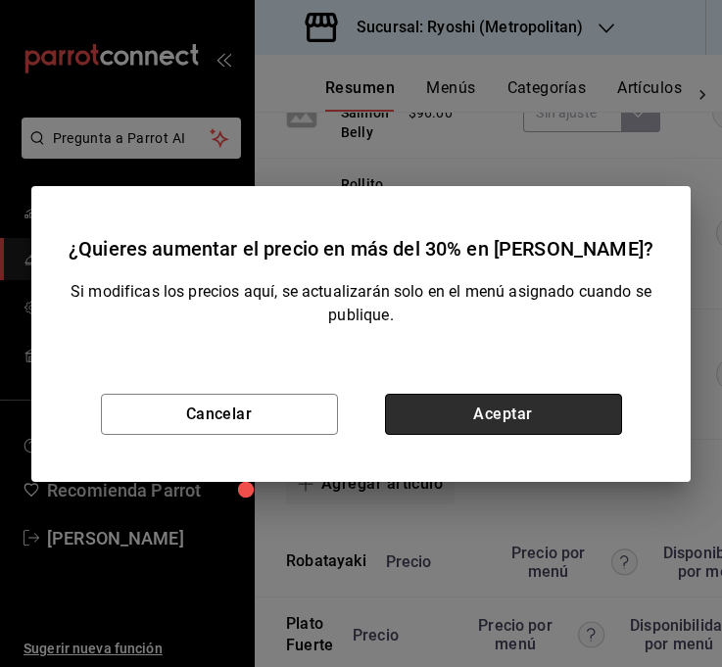
click at [531, 413] on button "Aceptar" at bounding box center [503, 414] width 237 height 41
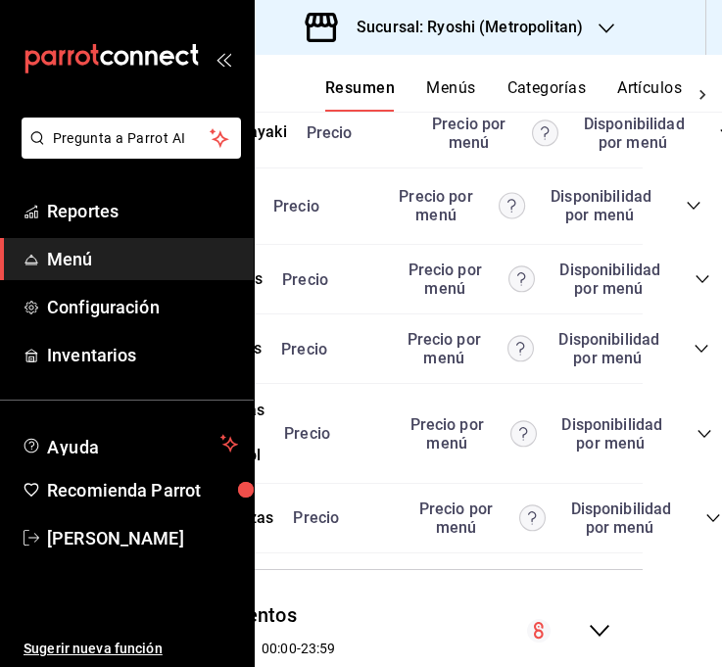
scroll to position [11914, 138]
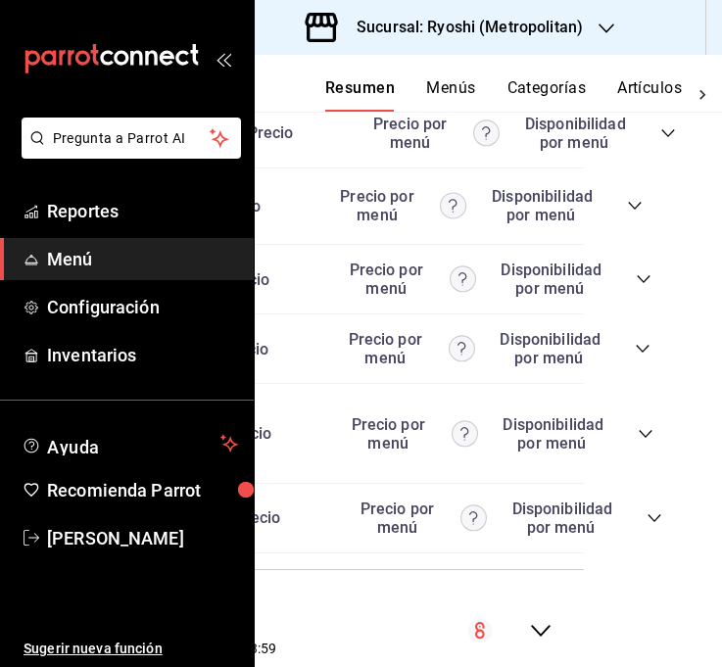
click at [667, 141] on icon "collapse-category-row" at bounding box center [668, 133] width 16 height 16
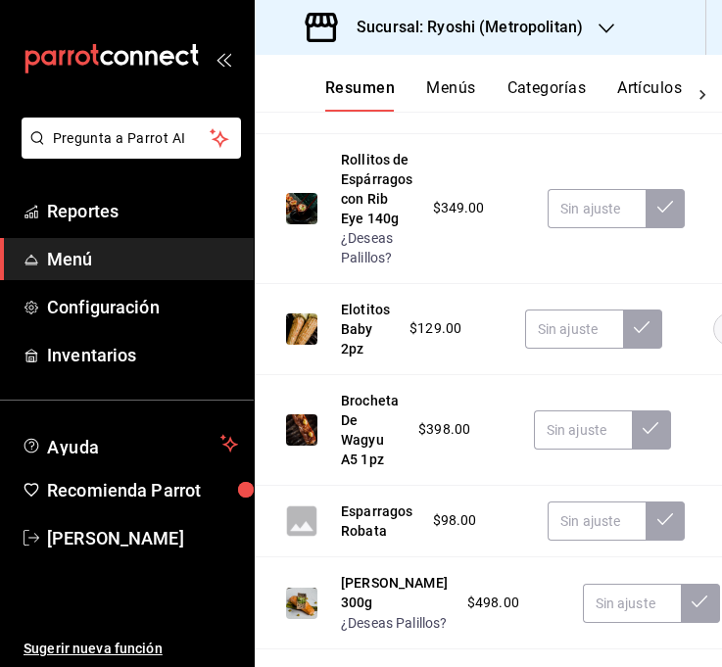
scroll to position [12074, 0]
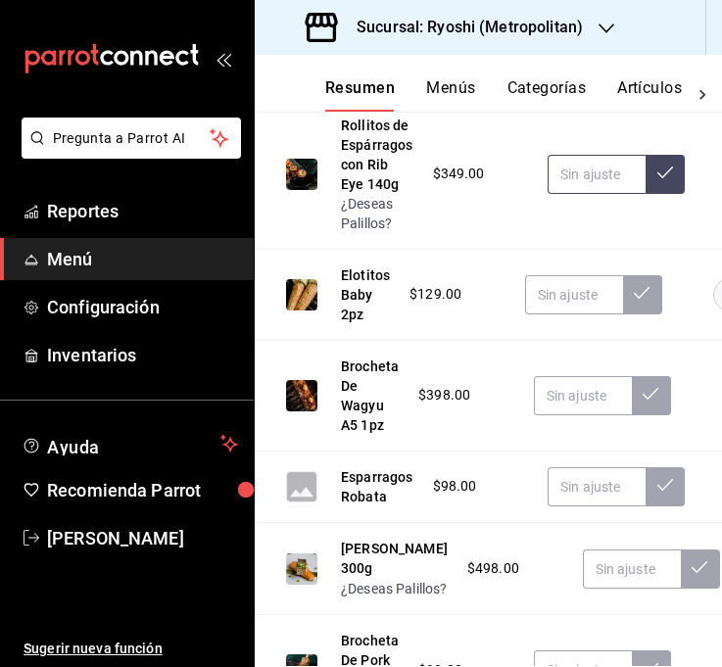
click at [612, 194] on input "text" at bounding box center [596, 174] width 98 height 39
type input "$459.00"
click at [669, 180] on icon at bounding box center [665, 172] width 16 height 16
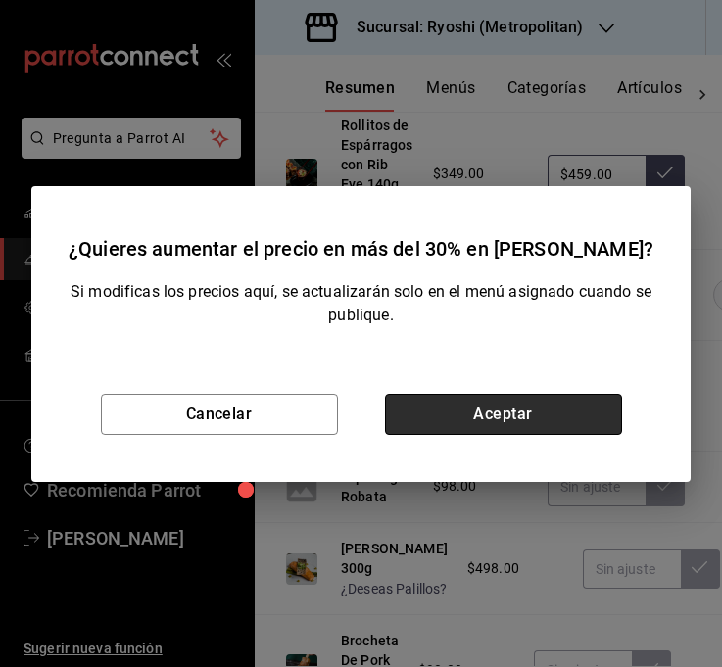
click at [579, 412] on button "Aceptar" at bounding box center [503, 414] width 237 height 41
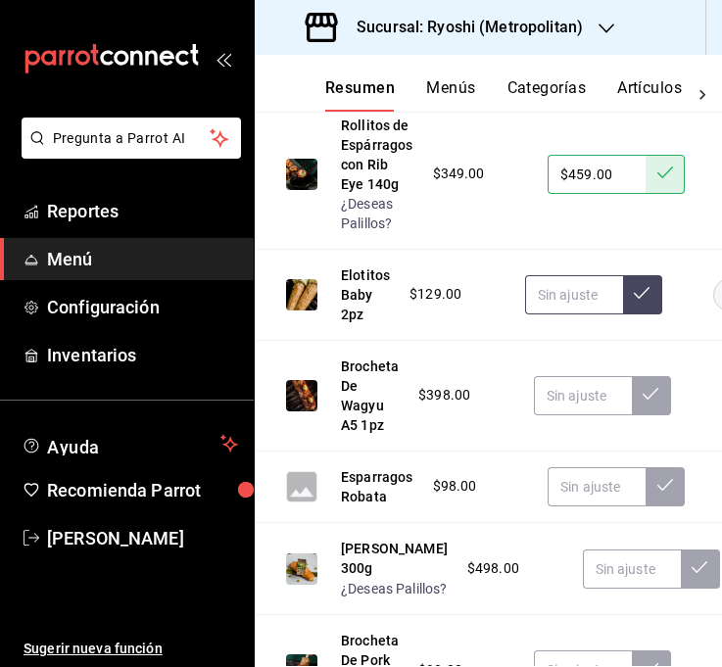
click at [577, 314] on input "text" at bounding box center [574, 294] width 98 height 39
type input "$189.00"
click at [640, 314] on button at bounding box center [642, 294] width 39 height 39
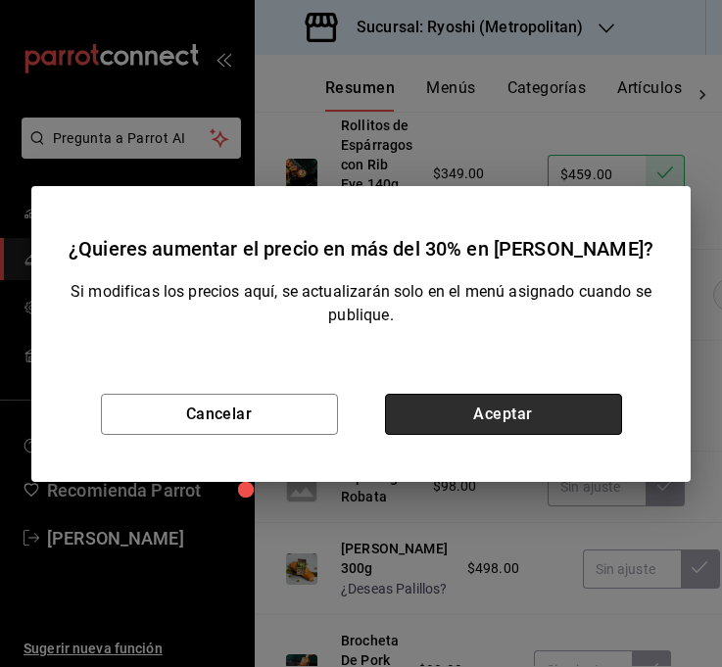
click at [513, 418] on button "Aceptar" at bounding box center [503, 414] width 237 height 41
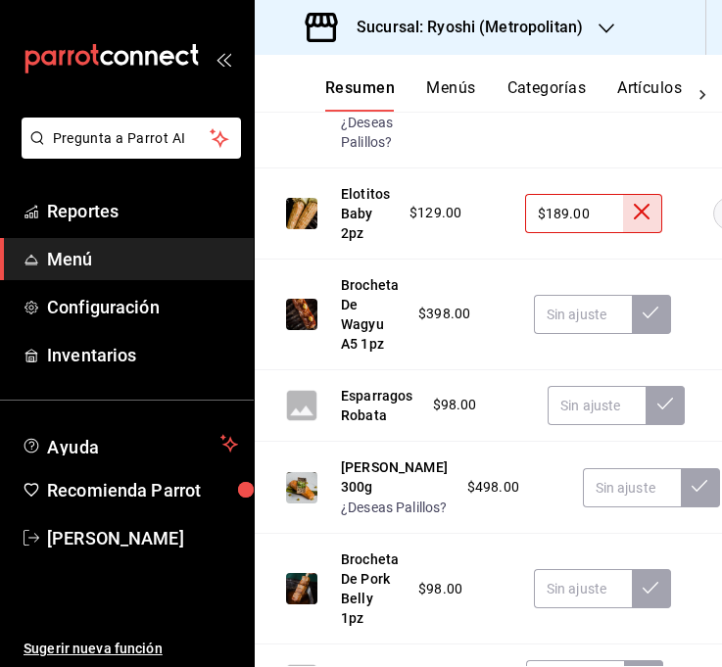
scroll to position [12200, 0]
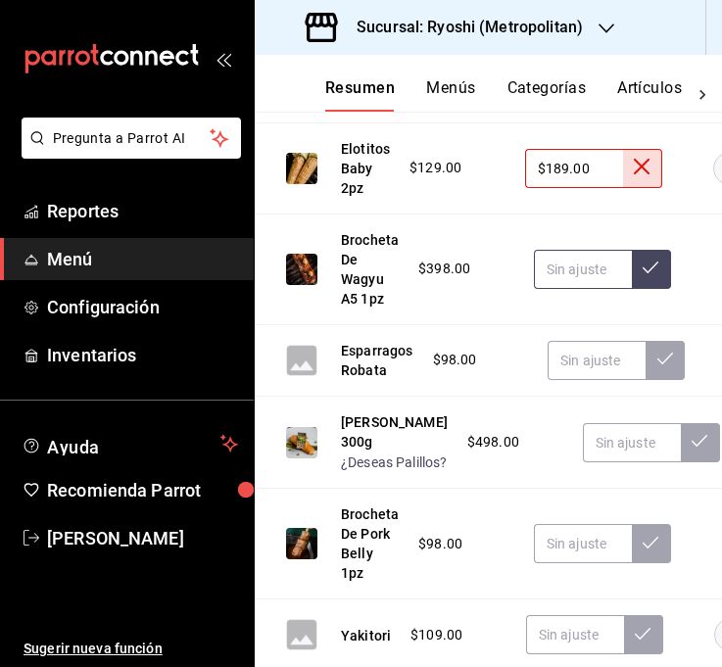
click at [570, 289] on input "text" at bounding box center [583, 269] width 98 height 39
type input "$519.00"
click at [650, 289] on button at bounding box center [650, 269] width 39 height 39
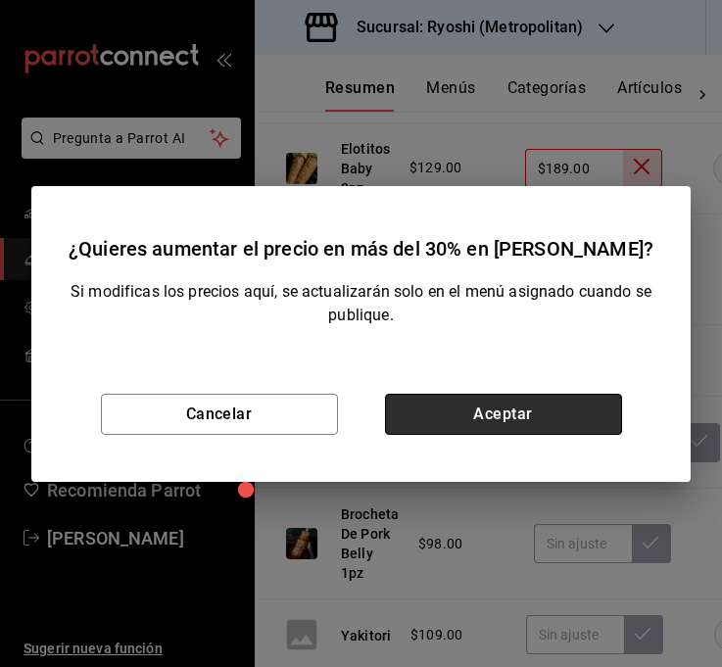
click at [534, 430] on button "Aceptar" at bounding box center [503, 414] width 237 height 41
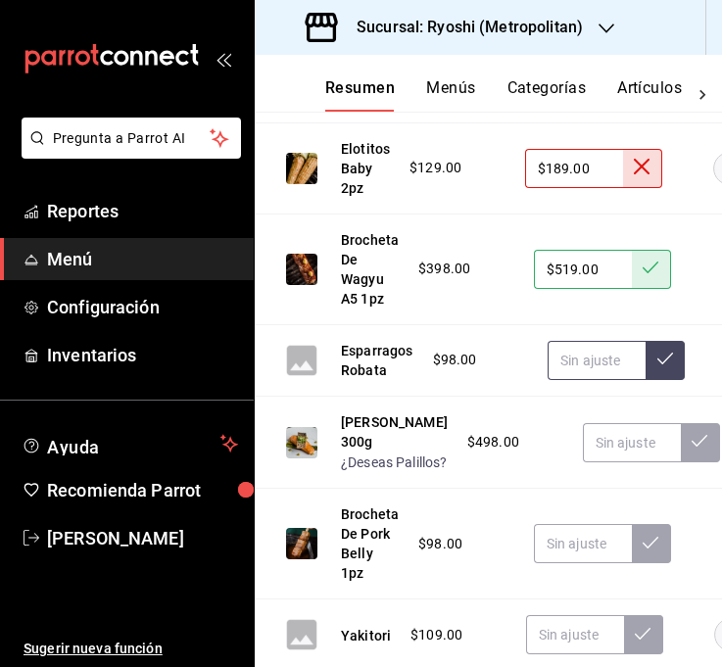
click at [584, 380] on input "text" at bounding box center [596, 360] width 98 height 39
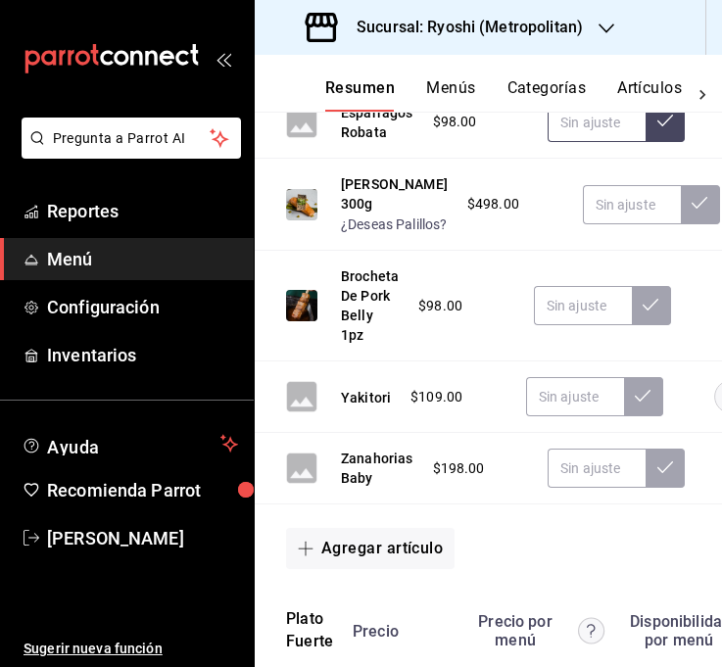
scroll to position [12454, 0]
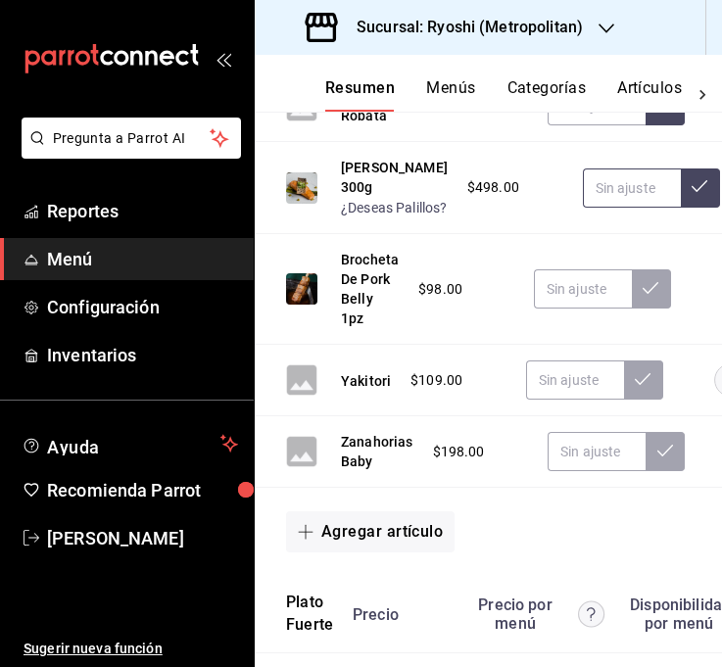
click at [583, 208] on input "text" at bounding box center [632, 187] width 98 height 39
type input "$645.00"
click at [680, 208] on button at bounding box center [699, 187] width 39 height 39
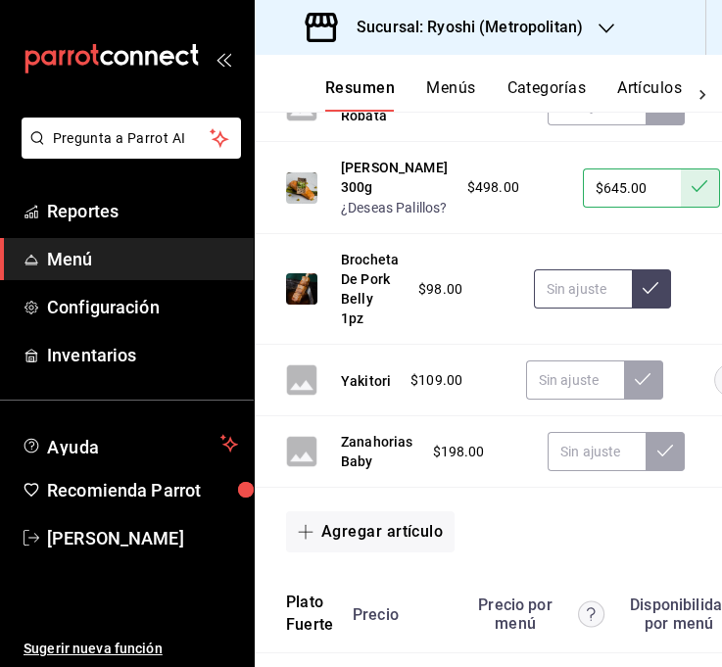
click at [588, 308] on input "text" at bounding box center [583, 288] width 98 height 39
type input "$155.00"
click at [638, 308] on button at bounding box center [650, 288] width 39 height 39
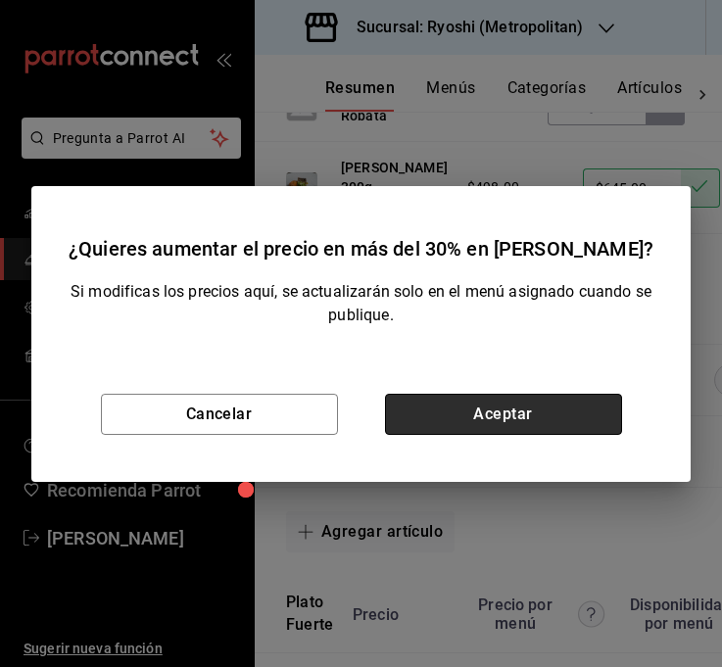
click at [526, 403] on button "Aceptar" at bounding box center [503, 414] width 237 height 41
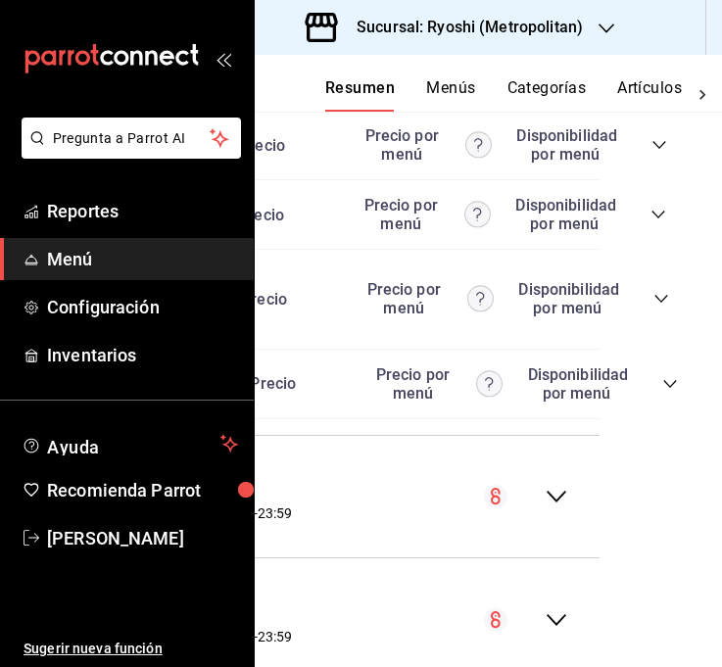
scroll to position [12997, 129]
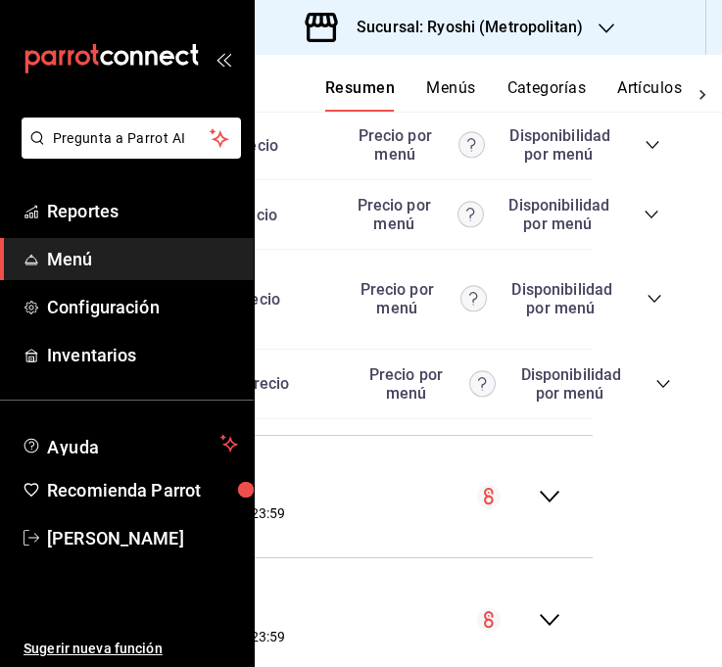
click at [638, 79] on icon "collapse-category-row" at bounding box center [643, 72] width 16 height 16
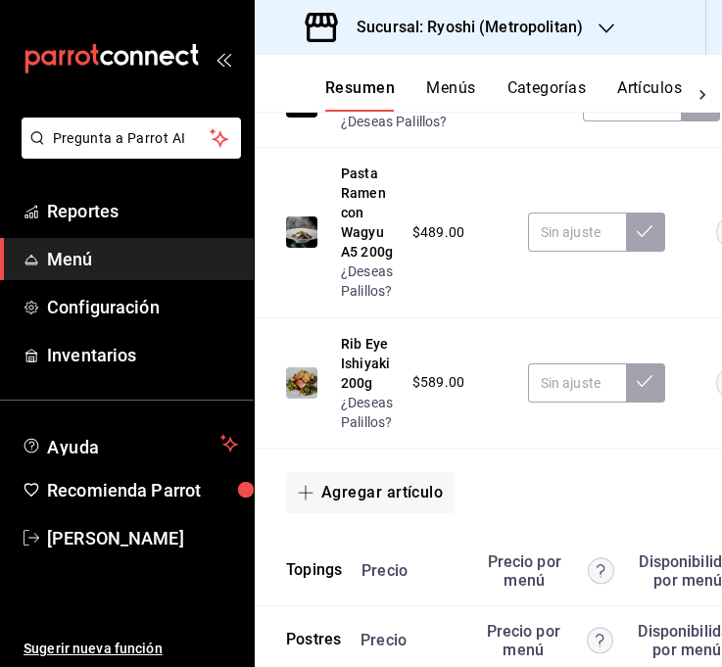
scroll to position [13129, 0]
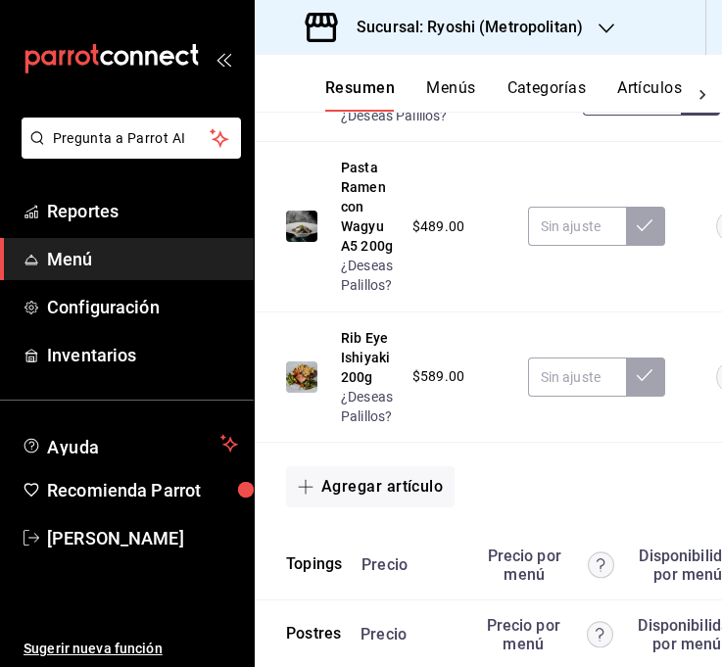
click at [588, 116] on input "text" at bounding box center [632, 95] width 98 height 39
type input "$275.00"
click at [680, 116] on button at bounding box center [699, 95] width 39 height 39
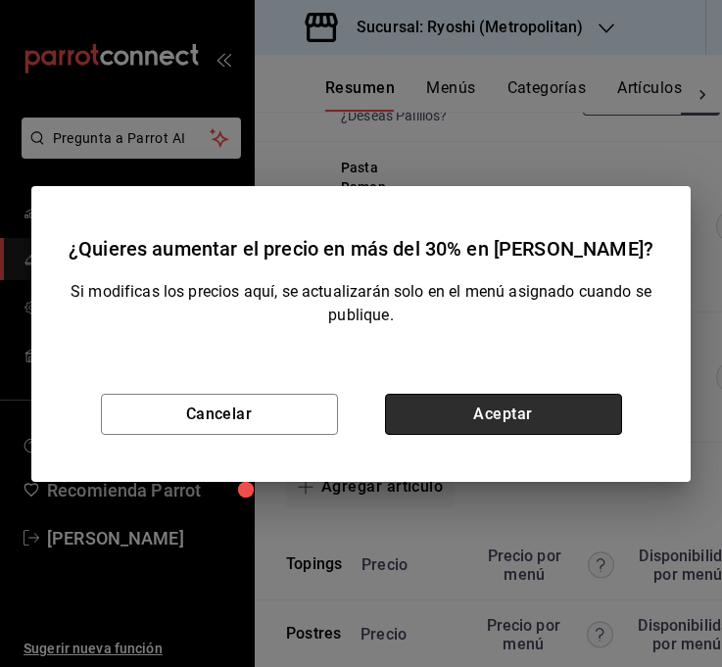
click at [577, 414] on button "Aceptar" at bounding box center [503, 414] width 237 height 41
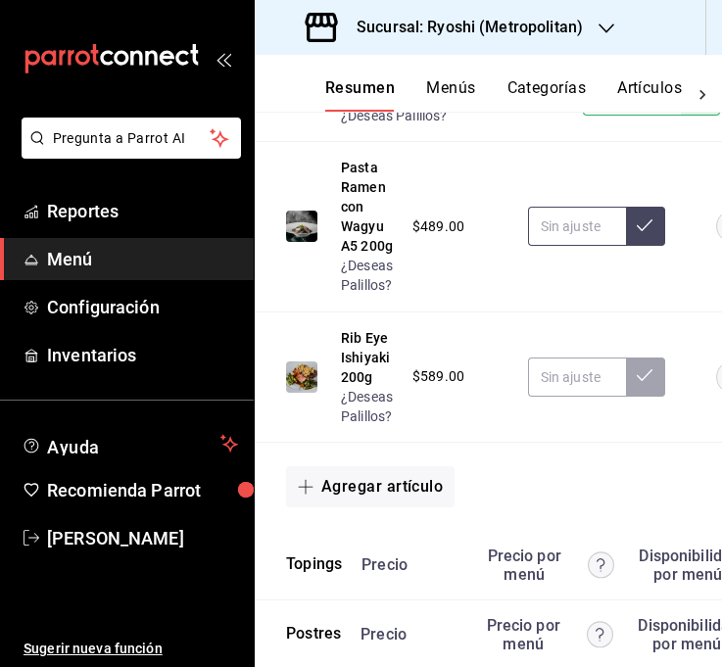
click at [568, 246] on input "text" at bounding box center [577, 226] width 98 height 39
type input "$648.00"
click at [644, 246] on button at bounding box center [645, 226] width 39 height 39
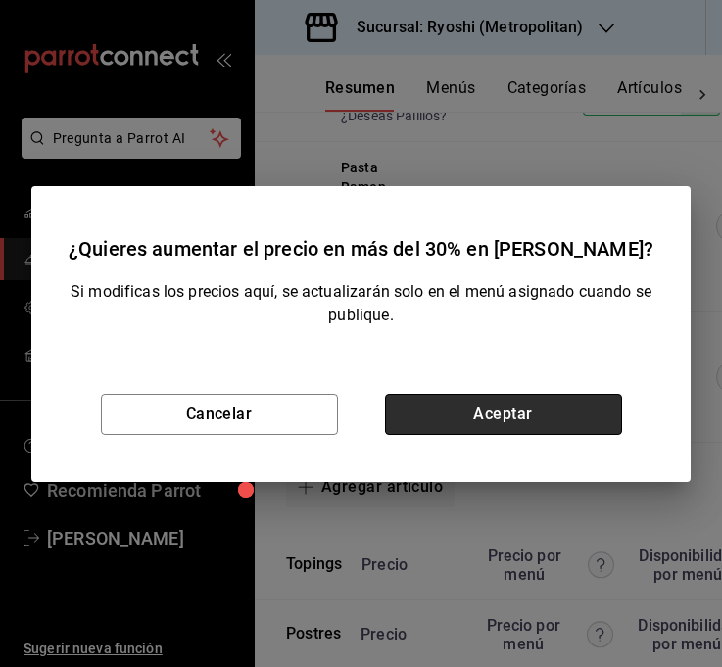
click at [552, 422] on button "Aceptar" at bounding box center [503, 414] width 237 height 41
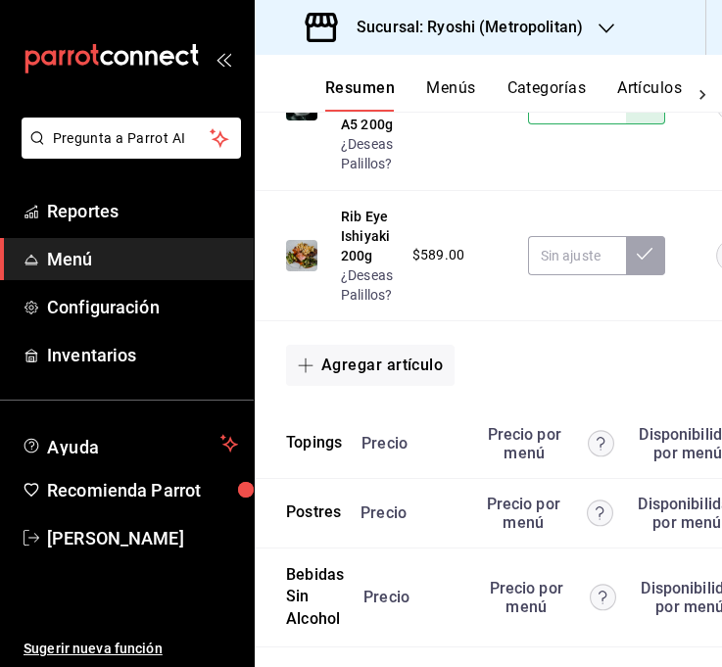
scroll to position [13251, 0]
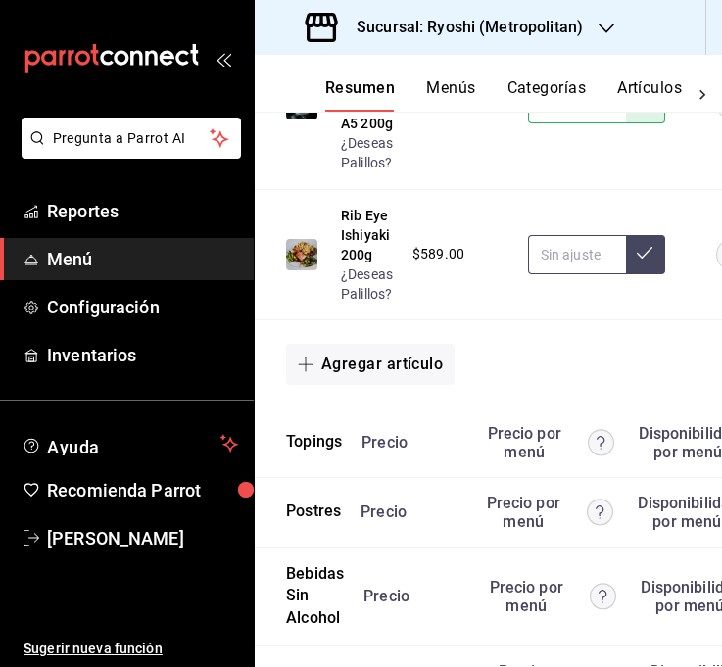
click at [582, 274] on input "text" at bounding box center [577, 254] width 98 height 39
type input "$775.00"
click at [634, 274] on button at bounding box center [645, 254] width 39 height 39
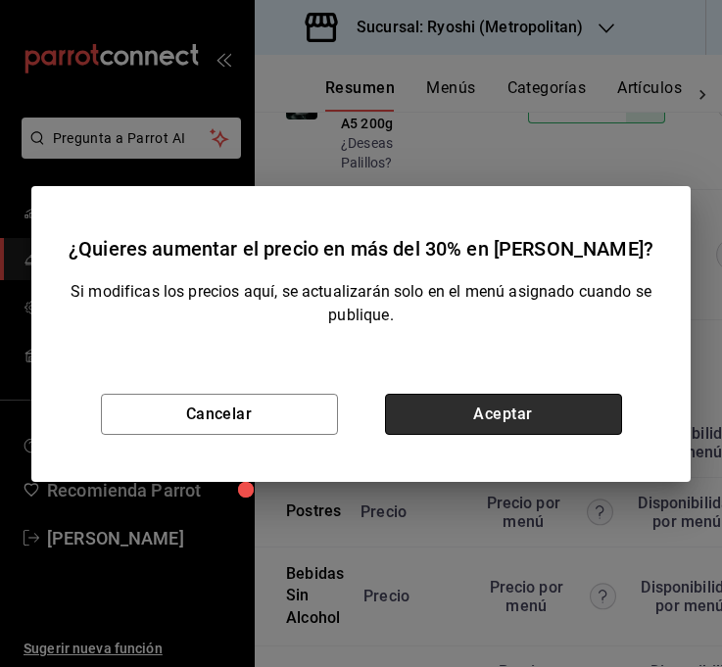
click at [539, 429] on button "Aceptar" at bounding box center [503, 414] width 237 height 41
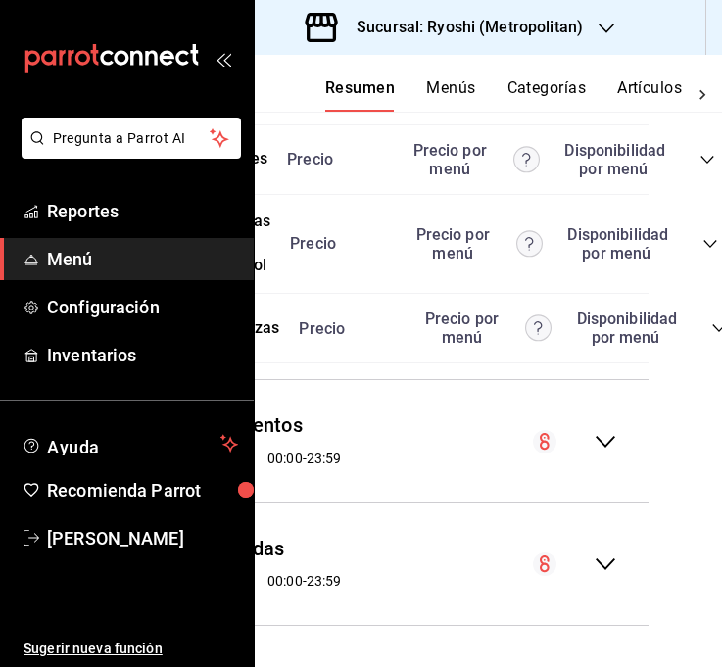
scroll to position [13604, 102]
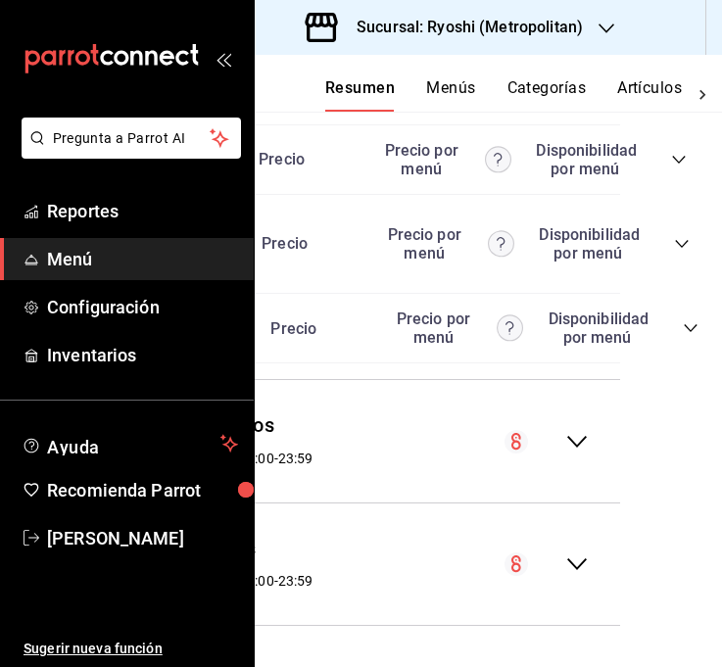
click at [685, 98] on icon "collapse-category-row" at bounding box center [680, 90] width 16 height 16
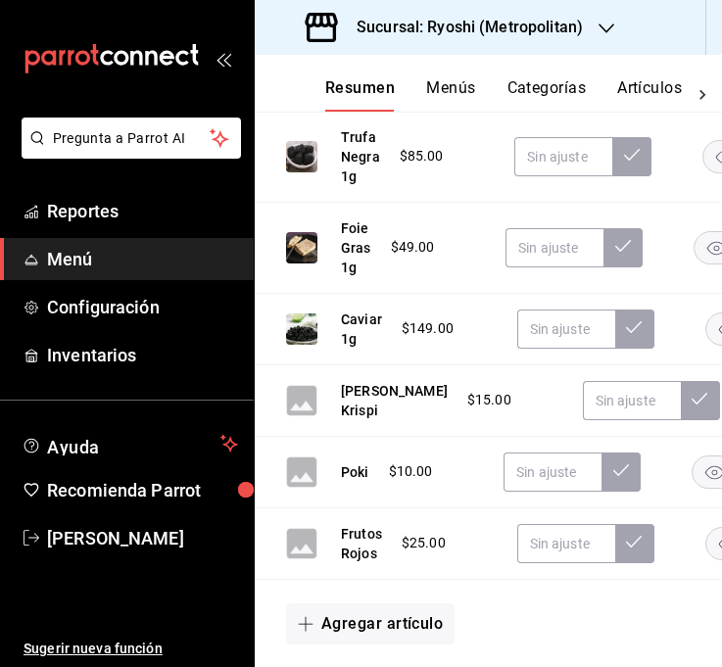
scroll to position [13781, 0]
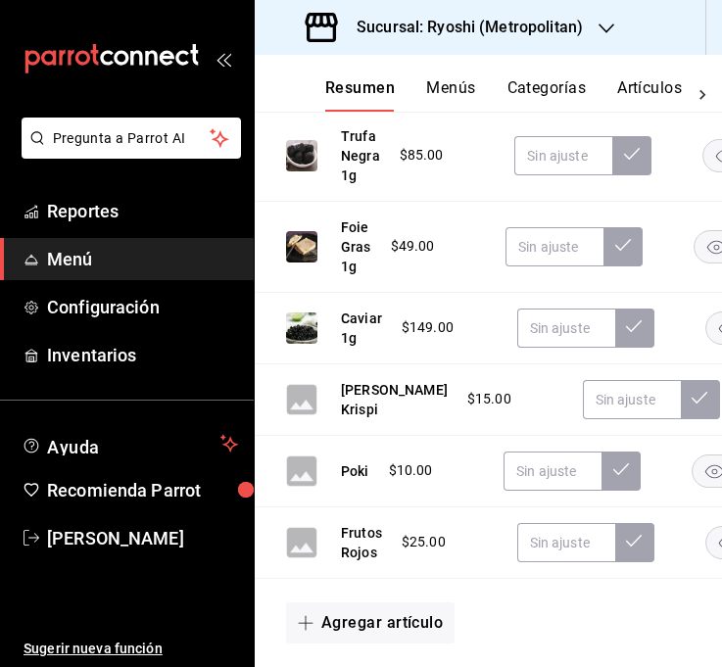
click at [558, 84] on input "text" at bounding box center [572, 64] width 98 height 39
type input "$169.00"
click at [659, 84] on div "$125.00 $169.00" at bounding box center [611, 64] width 447 height 39
click at [650, 84] on button at bounding box center [640, 64] width 39 height 39
click at [578, 84] on input "text" at bounding box center [572, 64] width 98 height 39
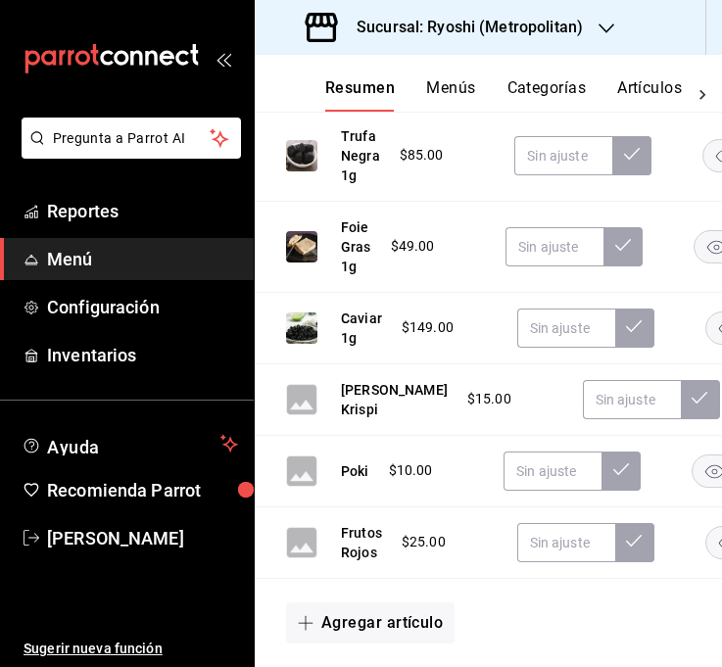
type input "$169.00"
click at [632, 70] on icon at bounding box center [639, 63] width 16 height 16
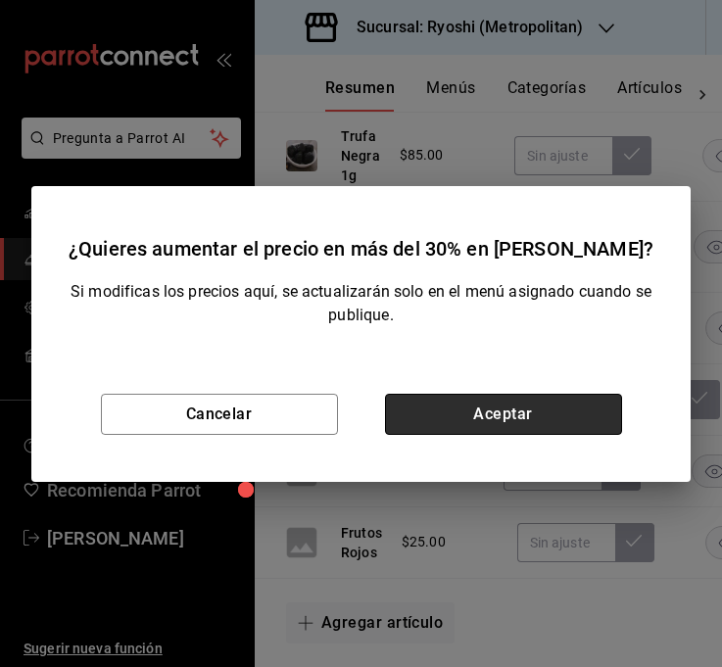
click at [568, 414] on button "Aceptar" at bounding box center [503, 414] width 237 height 41
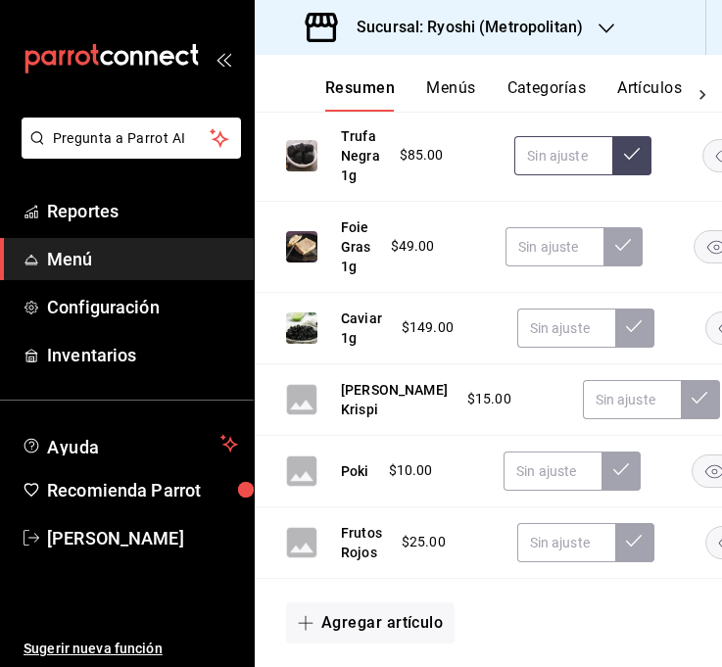
click at [560, 175] on input "text" at bounding box center [563, 155] width 98 height 39
type input "$119.00"
click at [618, 175] on button at bounding box center [631, 155] width 39 height 39
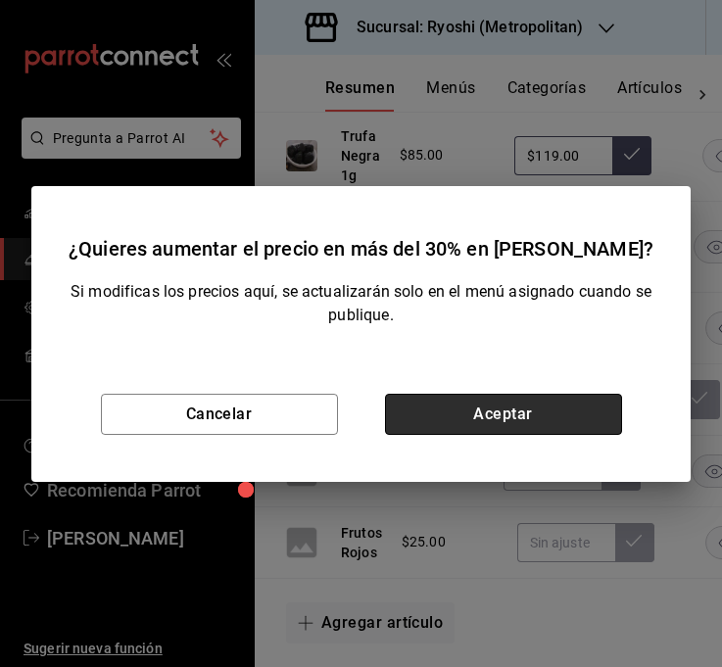
click at [574, 428] on button "Aceptar" at bounding box center [503, 414] width 237 height 41
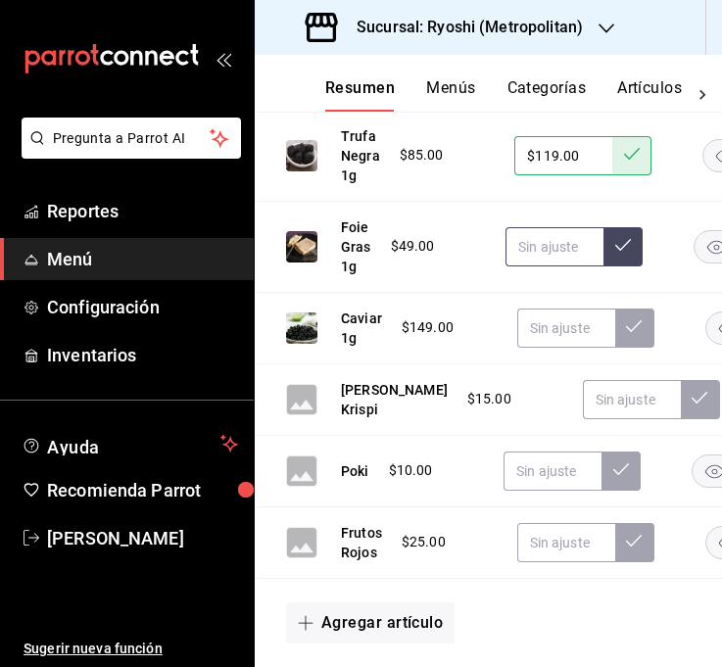
click at [560, 266] on input "text" at bounding box center [554, 246] width 98 height 39
type input "$75.00"
click at [615, 253] on icon at bounding box center [623, 245] width 16 height 16
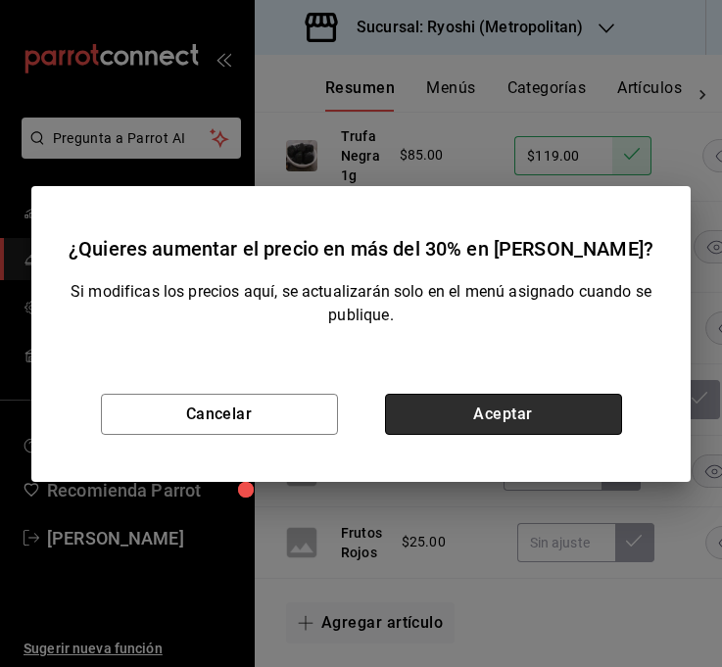
click at [564, 407] on button "Aceptar" at bounding box center [503, 414] width 237 height 41
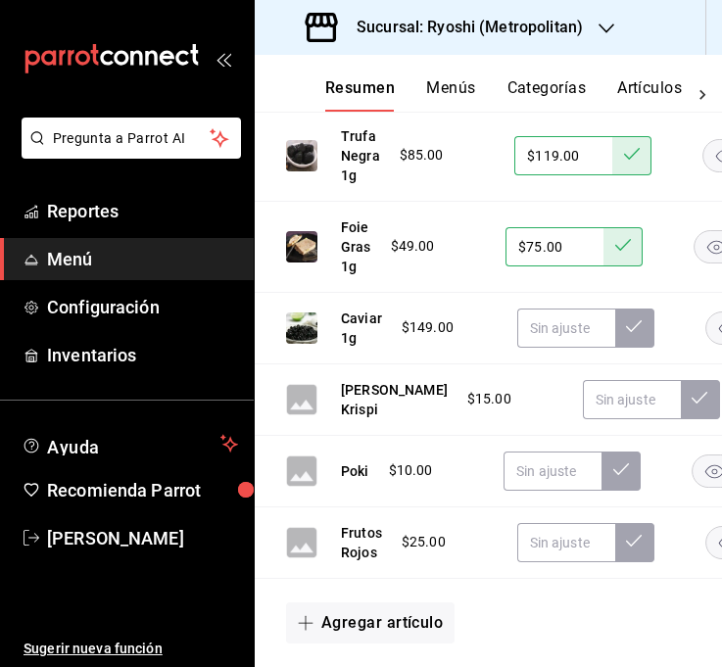
scroll to position [13927, 0]
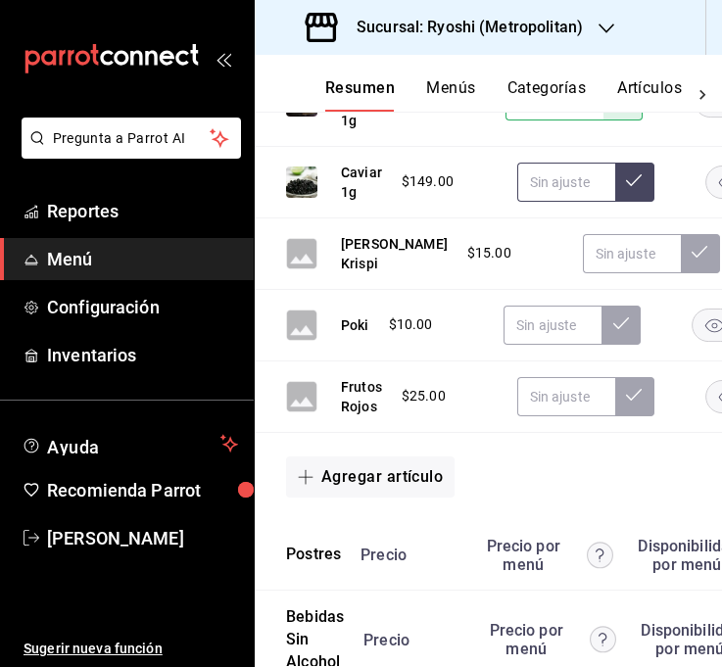
click at [563, 202] on input "text" at bounding box center [566, 182] width 98 height 39
type input "$198.00"
click at [638, 188] on icon at bounding box center [634, 180] width 16 height 16
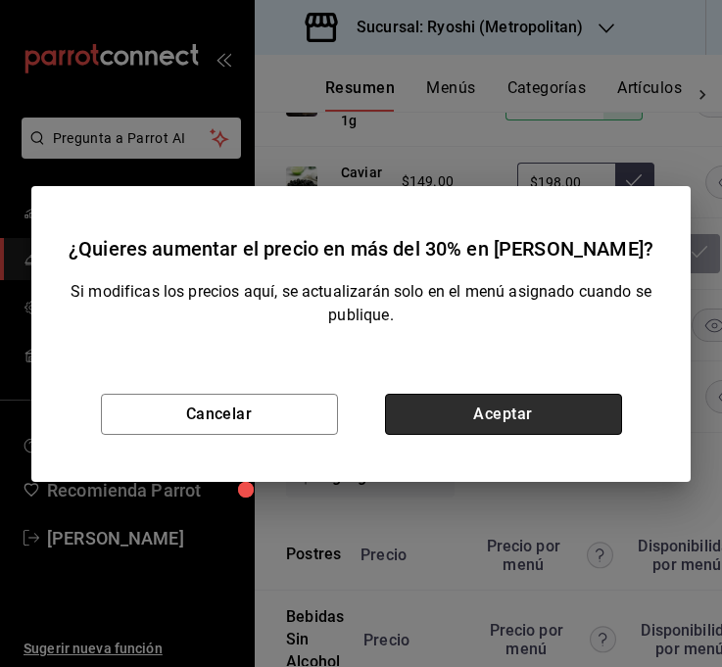
click at [548, 412] on button "Aceptar" at bounding box center [503, 414] width 237 height 41
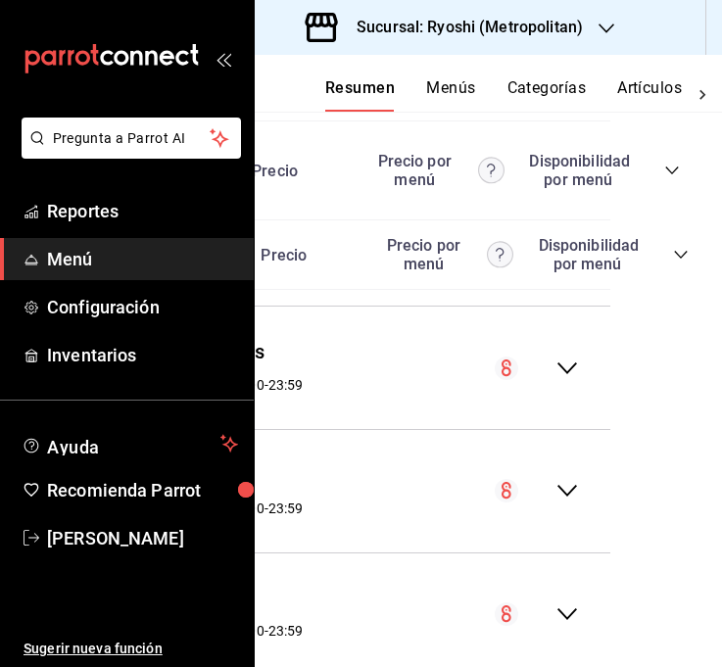
scroll to position [14396, 130]
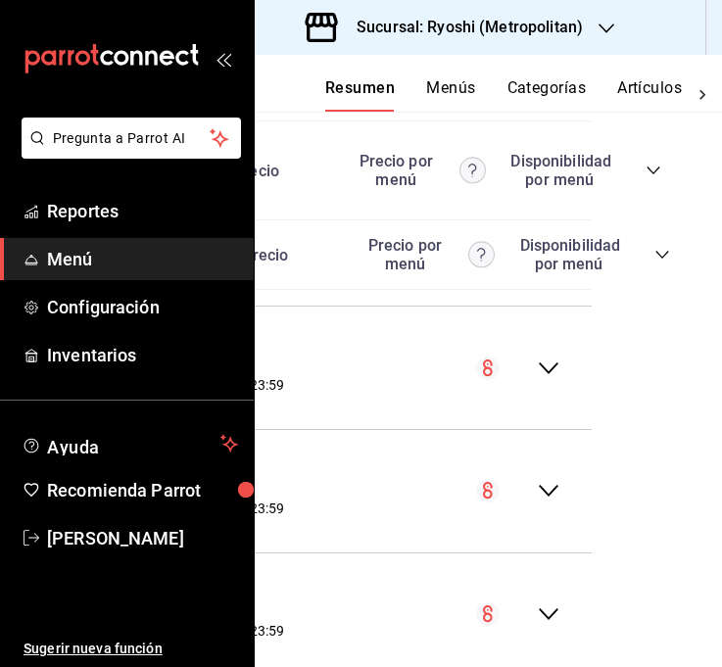
click at [650, 94] on icon "collapse-category-row" at bounding box center [650, 86] width 16 height 16
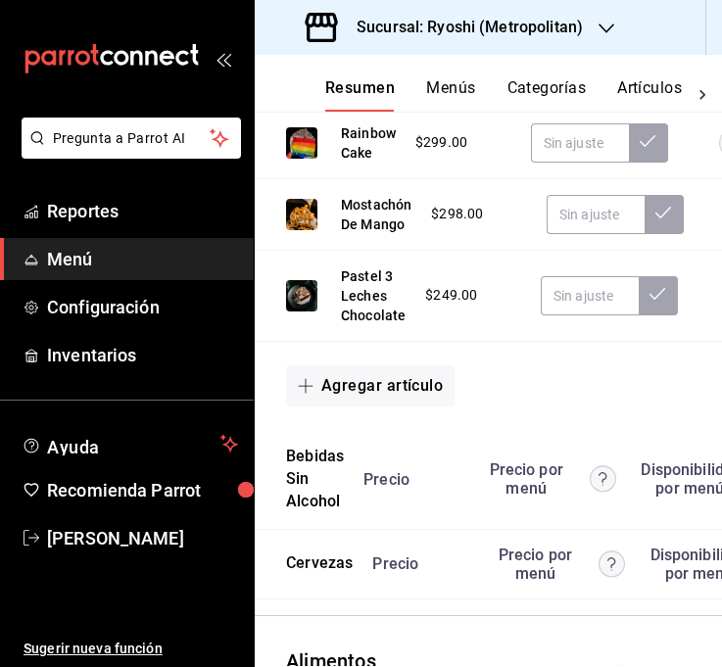
scroll to position [14573, 0]
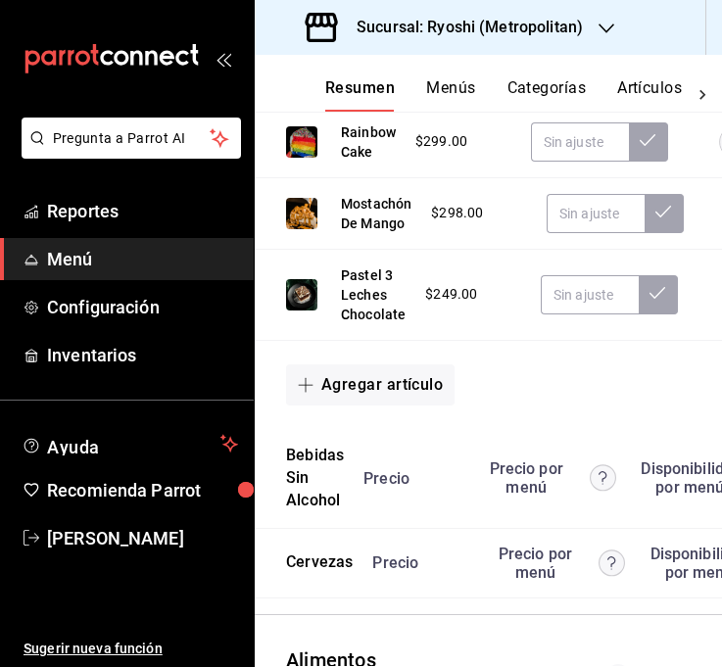
click at [569, 90] on input "text" at bounding box center [599, 70] width 98 height 39
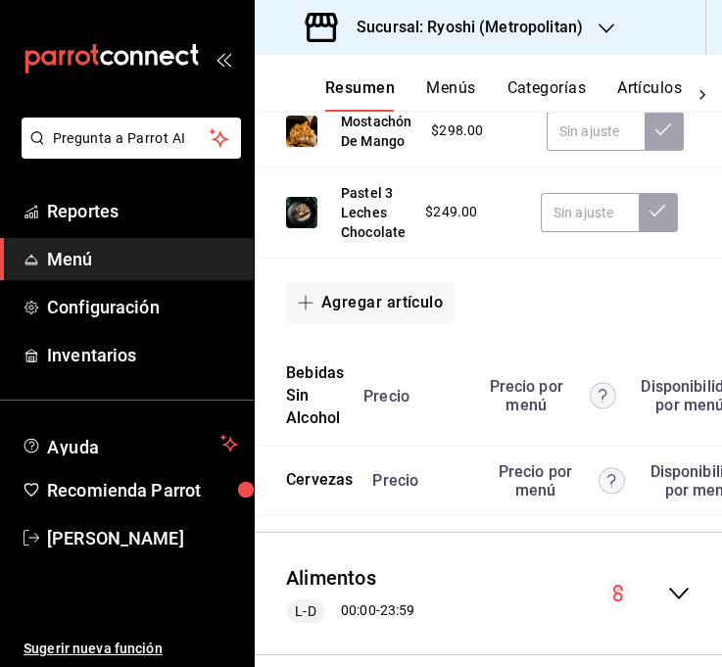
scroll to position [14656, 0]
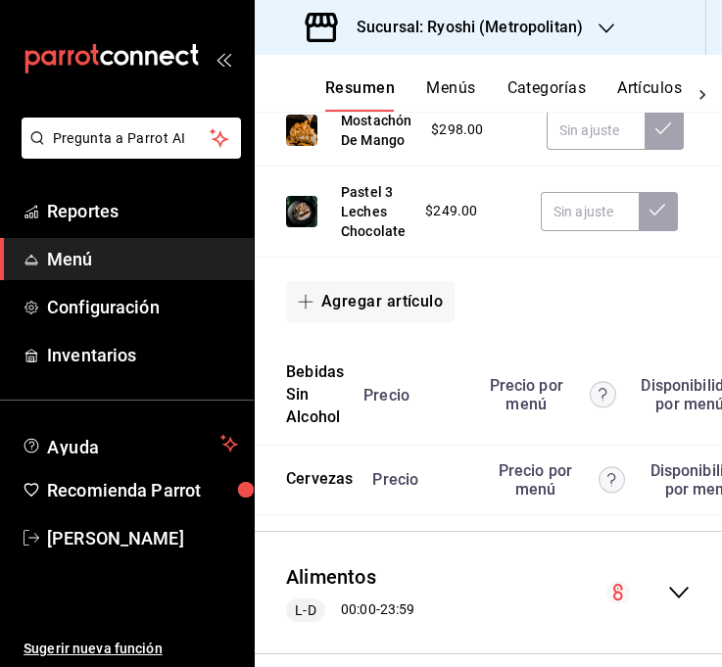
type input "$358.00"
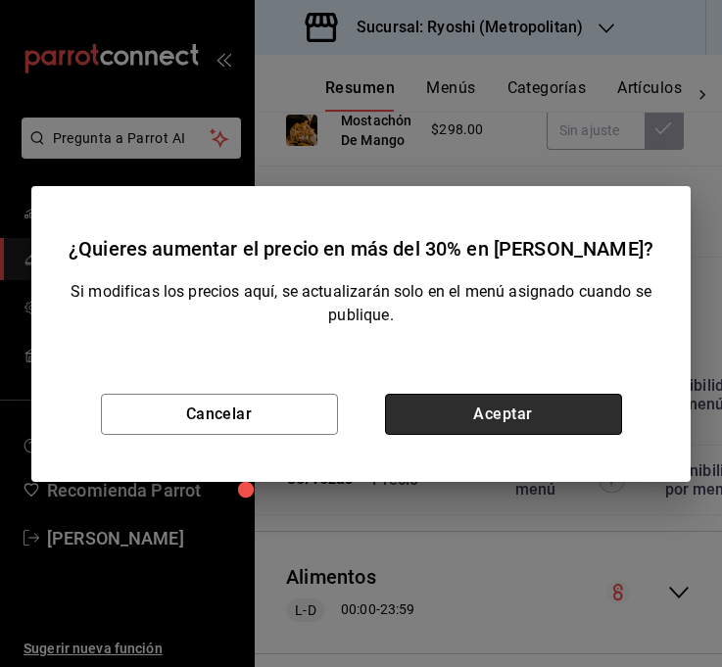
click at [582, 395] on button "Aceptar" at bounding box center [503, 414] width 237 height 41
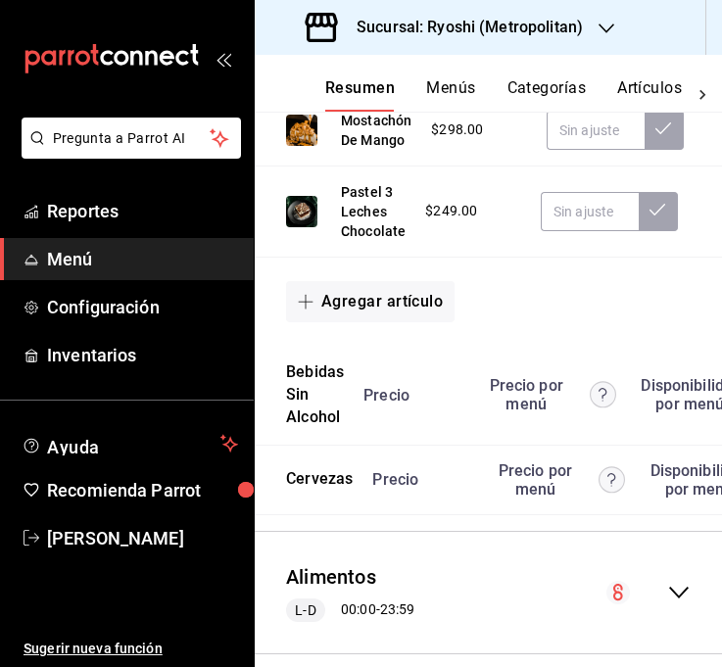
click at [572, 78] on input "text" at bounding box center [580, 58] width 98 height 39
type input "$385.00"
click at [643, 65] on icon at bounding box center [647, 57] width 16 height 16
click at [595, 150] on input "text" at bounding box center [595, 130] width 98 height 39
type input "$385.00"
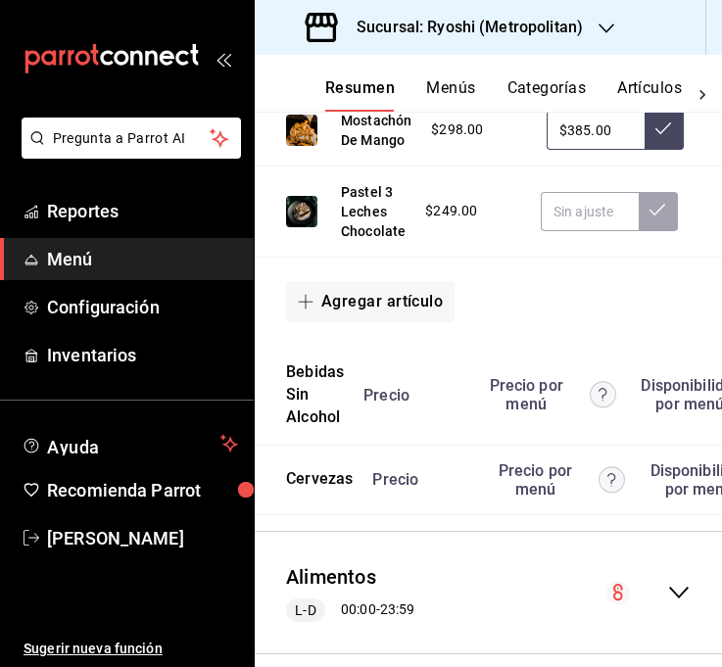
click at [669, 150] on button at bounding box center [663, 130] width 39 height 39
click at [606, 231] on input "text" at bounding box center [589, 211] width 98 height 39
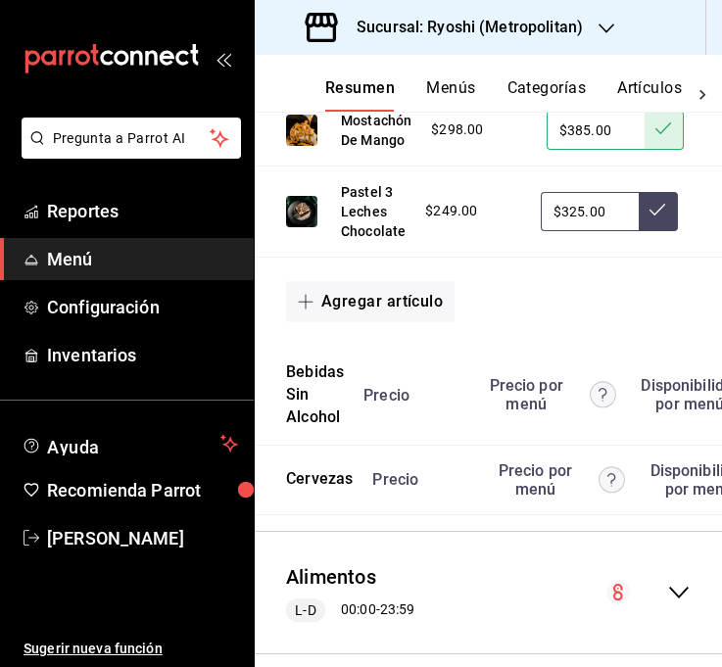
type input "$325.00"
click at [657, 217] on icon at bounding box center [657, 210] width 16 height 16
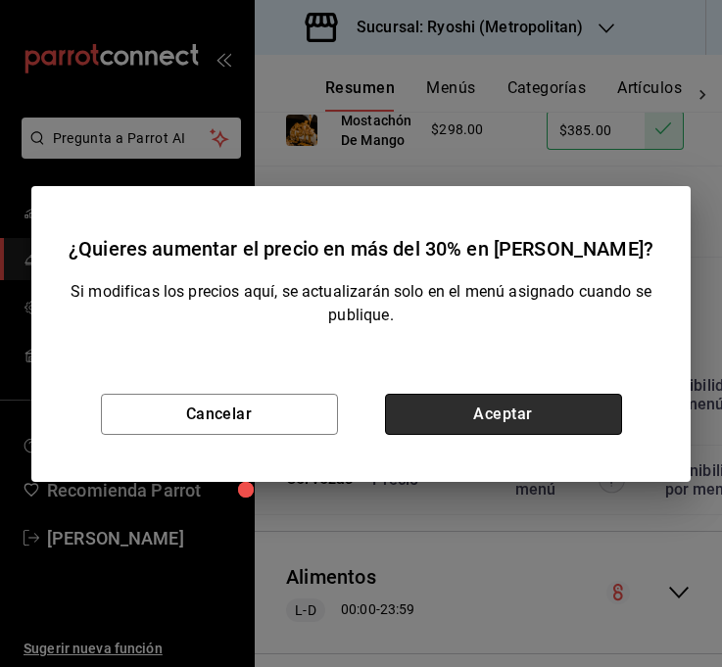
click at [540, 405] on button "Aceptar" at bounding box center [503, 414] width 237 height 41
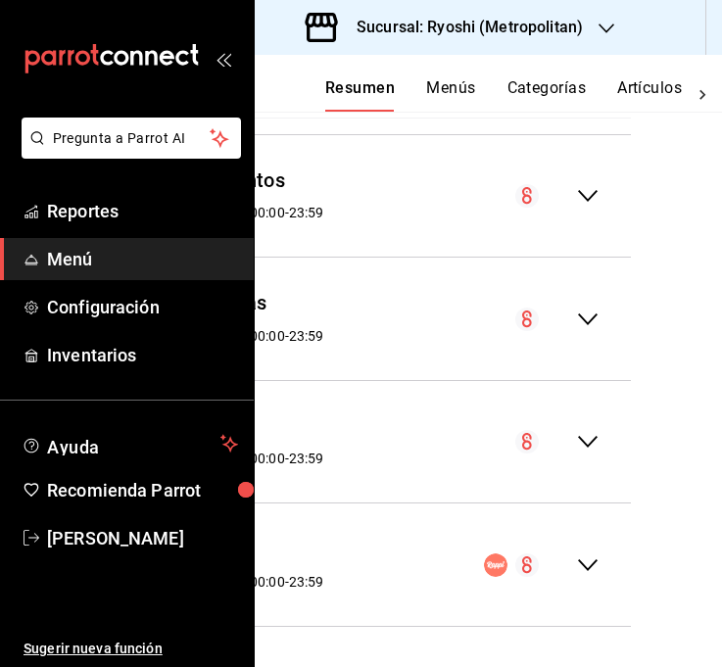
scroll to position [15141, 95]
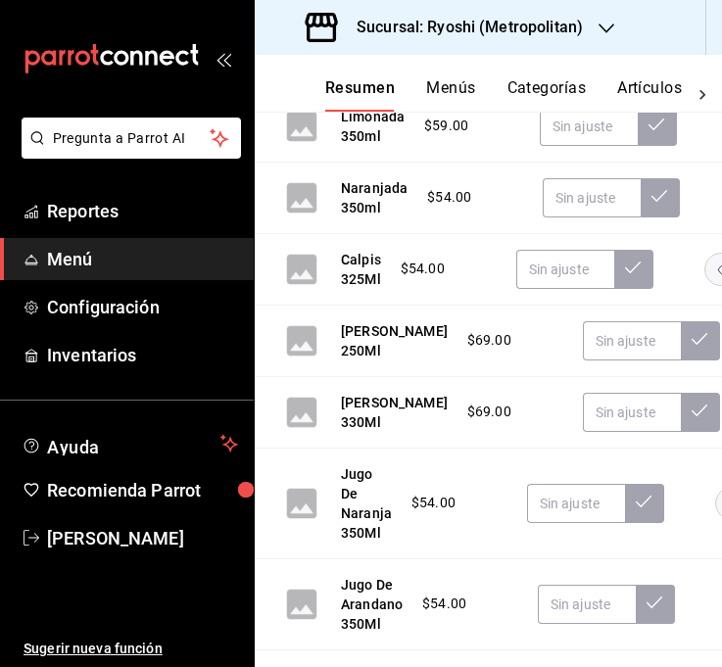
scroll to position [15216, 0]
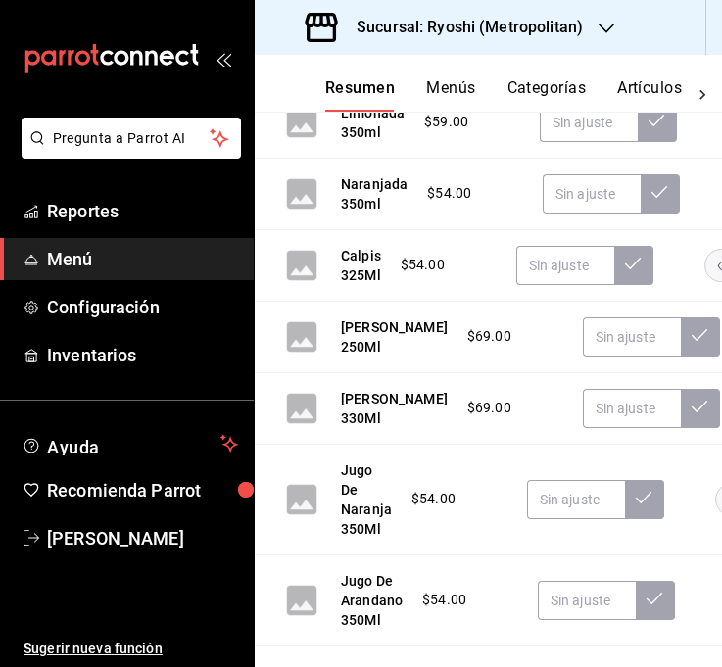
type input "$75.00"
click at [571, 51] on input "text" at bounding box center [564, 31] width 98 height 39
type input "$75.00"
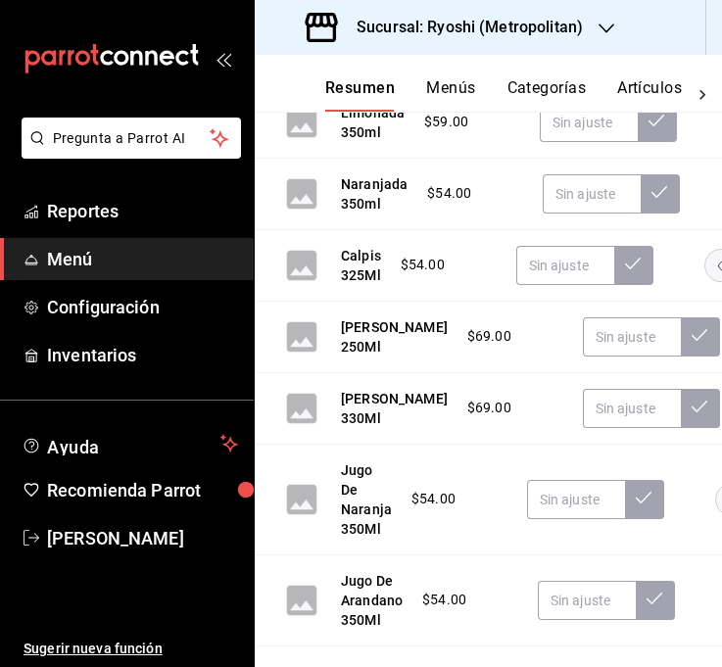
click at [625, 37] on icon at bounding box center [633, 30] width 16 height 16
click at [583, 142] on input "text" at bounding box center [588, 122] width 98 height 39
type input "$75.00"
click at [663, 142] on button at bounding box center [656, 122] width 39 height 39
click at [590, 213] on input "text" at bounding box center [591, 193] width 98 height 39
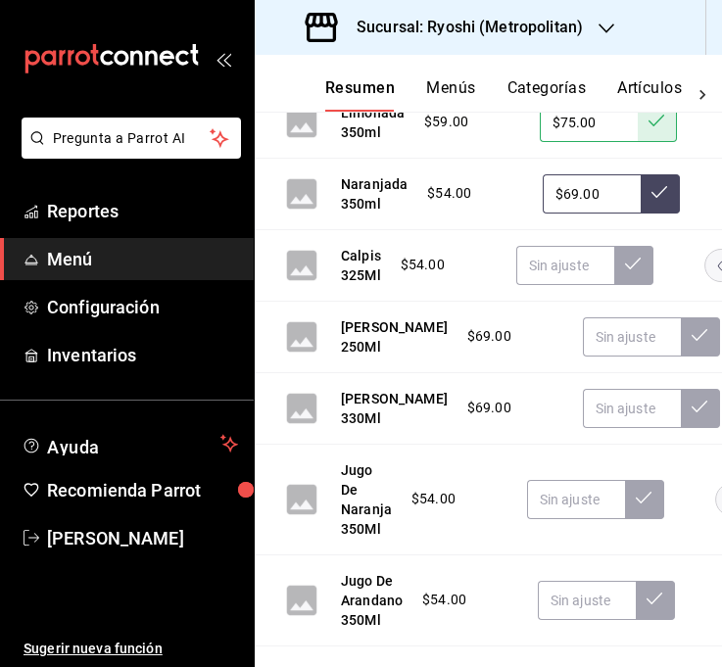
type input "$69.00"
click at [640, 213] on button at bounding box center [659, 193] width 39 height 39
click at [560, 285] on input "text" at bounding box center [565, 265] width 98 height 39
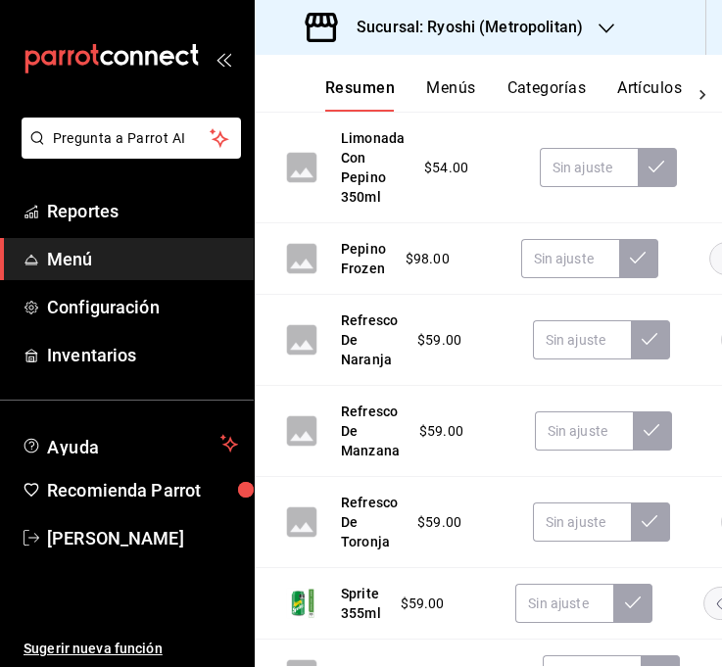
scroll to position [16035, 0]
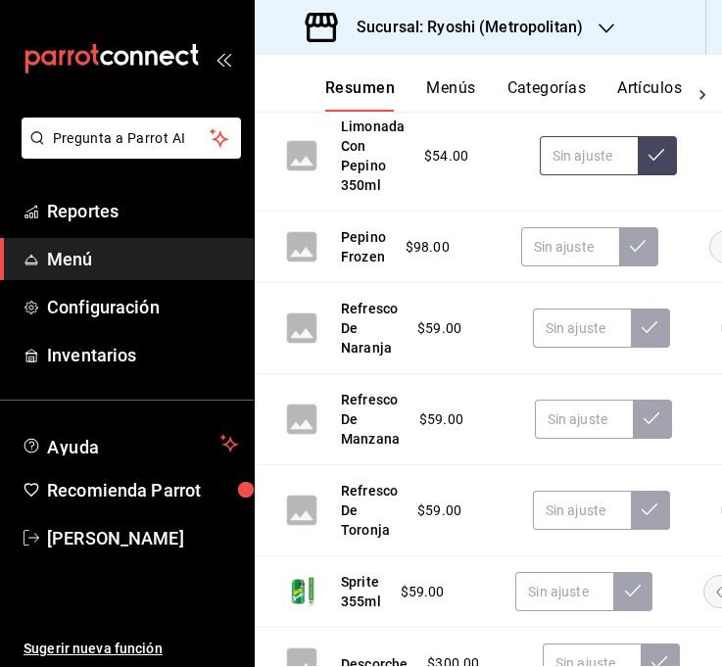
click at [571, 175] on input "text" at bounding box center [588, 155] width 98 height 39
type input "$69.00"
click at [648, 163] on icon at bounding box center [656, 155] width 16 height 16
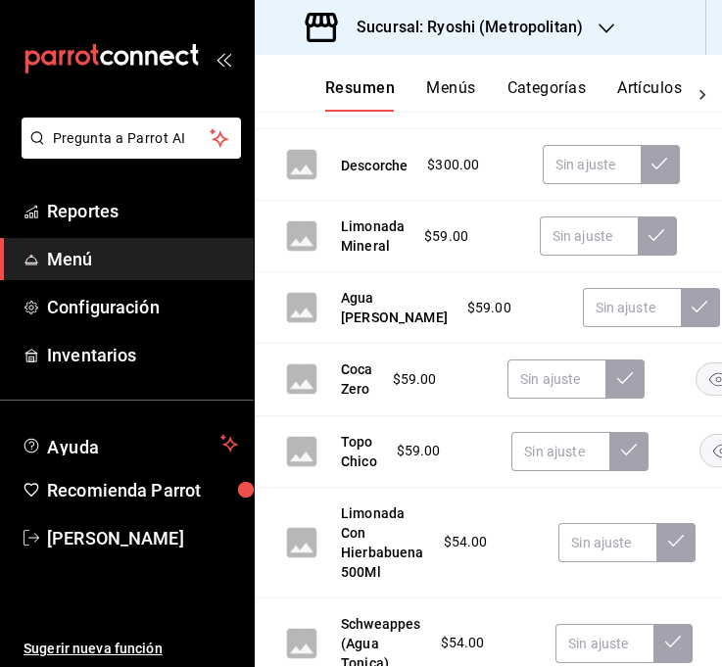
scroll to position [16541, 0]
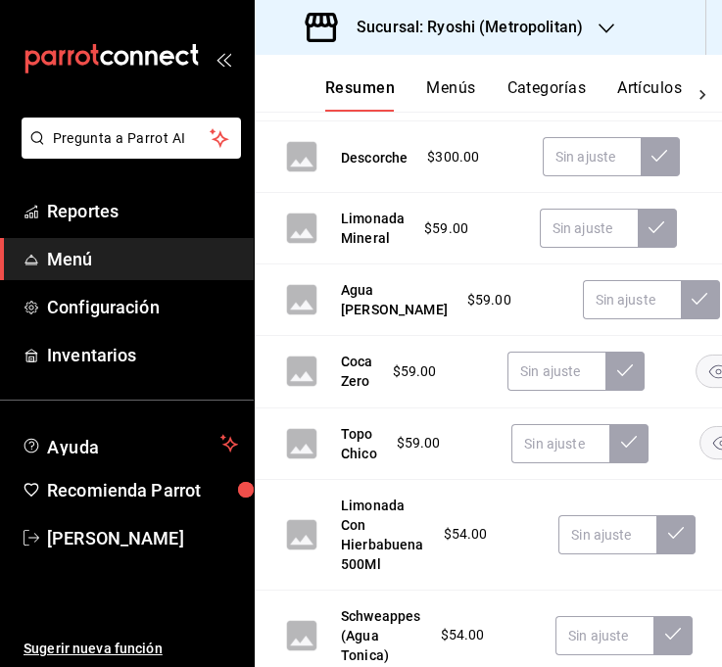
click at [556, 105] on input "text" at bounding box center [564, 85] width 98 height 39
type input "$75.00"
click at [639, 121] on div "Sprite 355ml $59.00 $75.00" at bounding box center [488, 85] width 467 height 71
click at [573, 105] on input "text" at bounding box center [564, 85] width 98 height 39
type input "$75.00"
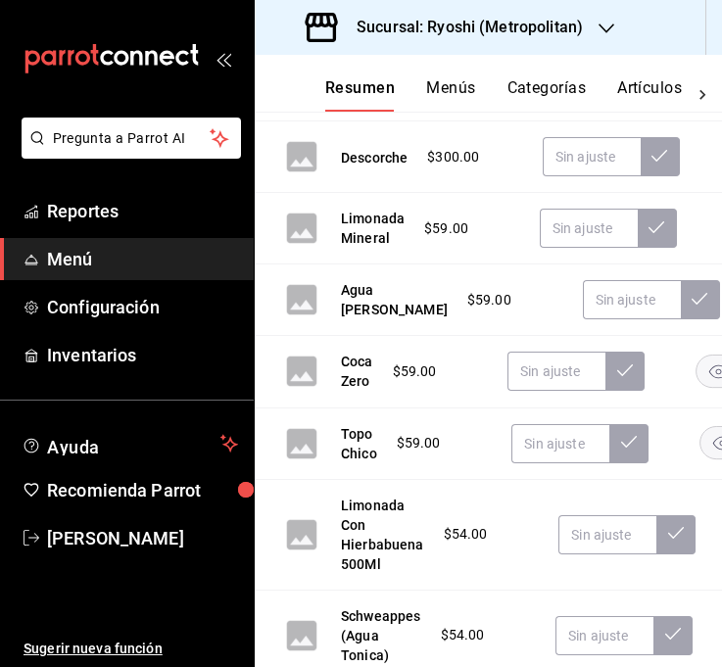
click at [625, 92] on icon at bounding box center [633, 84] width 16 height 16
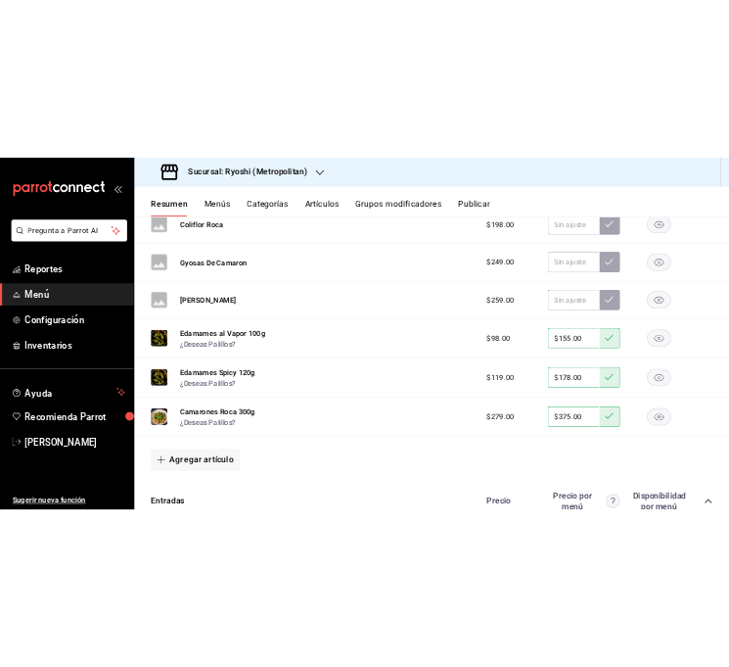
scroll to position [0, 0]
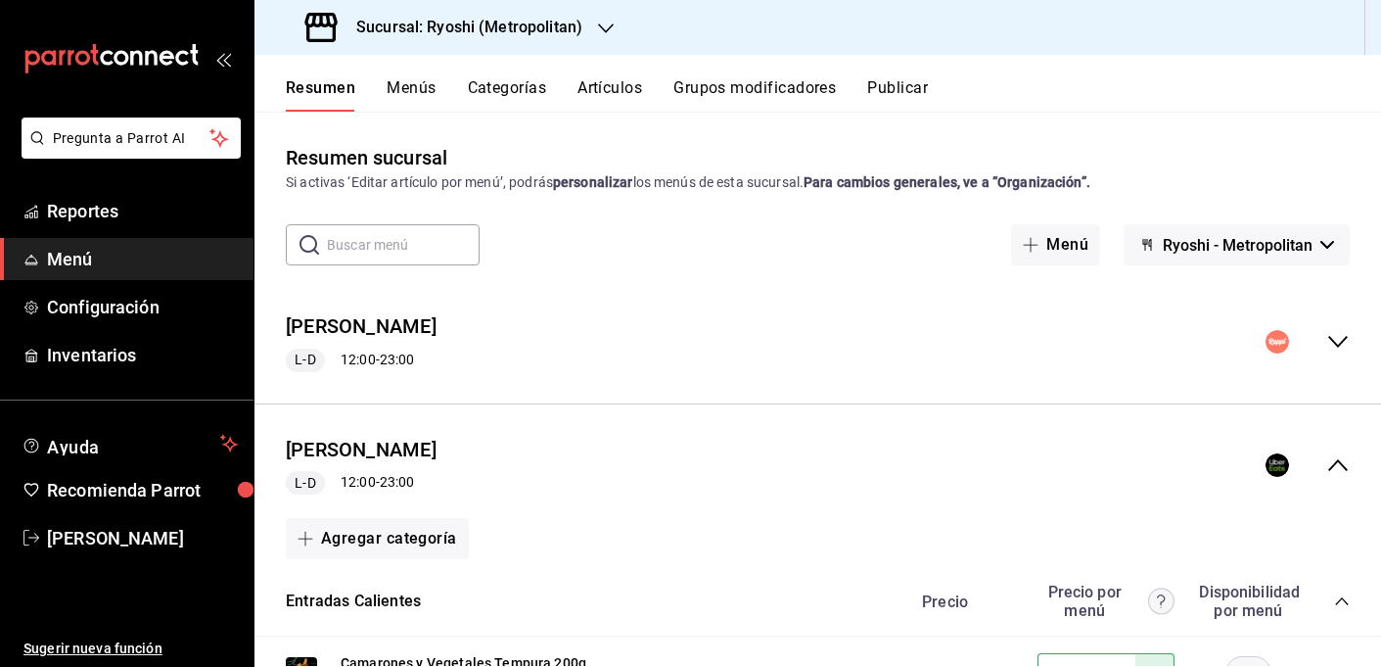
click at [973, 462] on icon "collapse-menu-row" at bounding box center [1338, 464] width 23 height 23
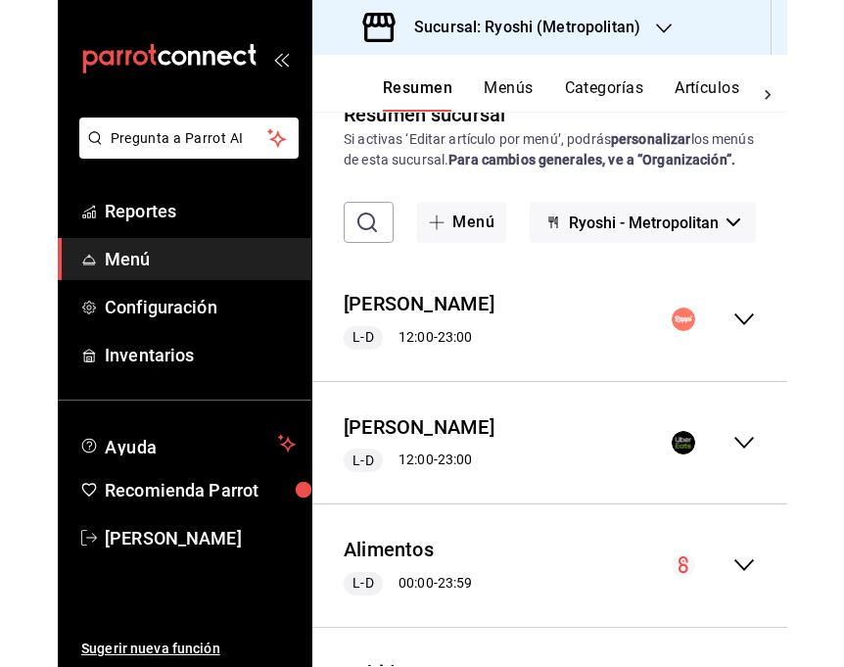
scroll to position [71, 0]
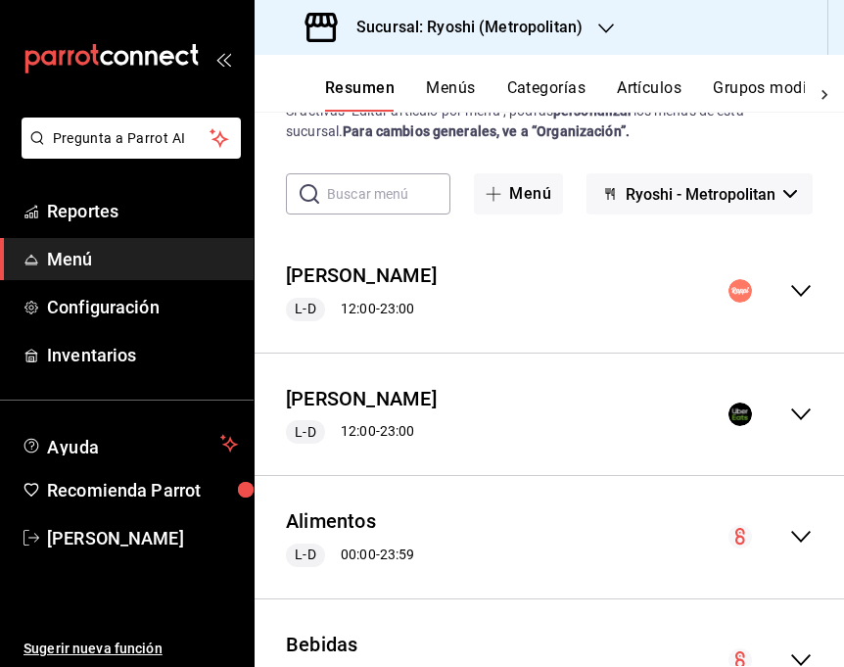
click at [815, 297] on div "Rappi Ryoshi L-D 12:00 - 23:00" at bounding box center [549, 291] width 589 height 91
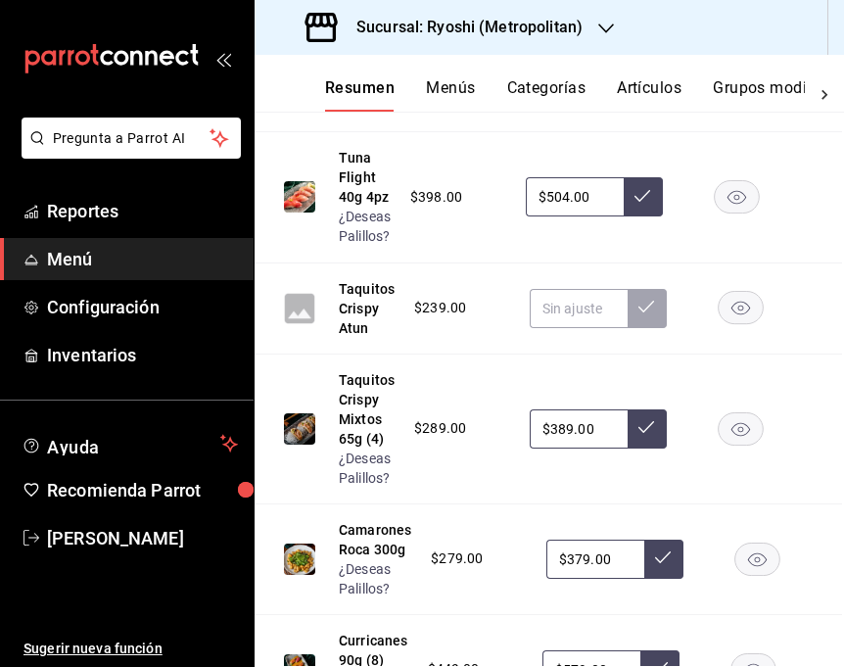
scroll to position [2525, 2]
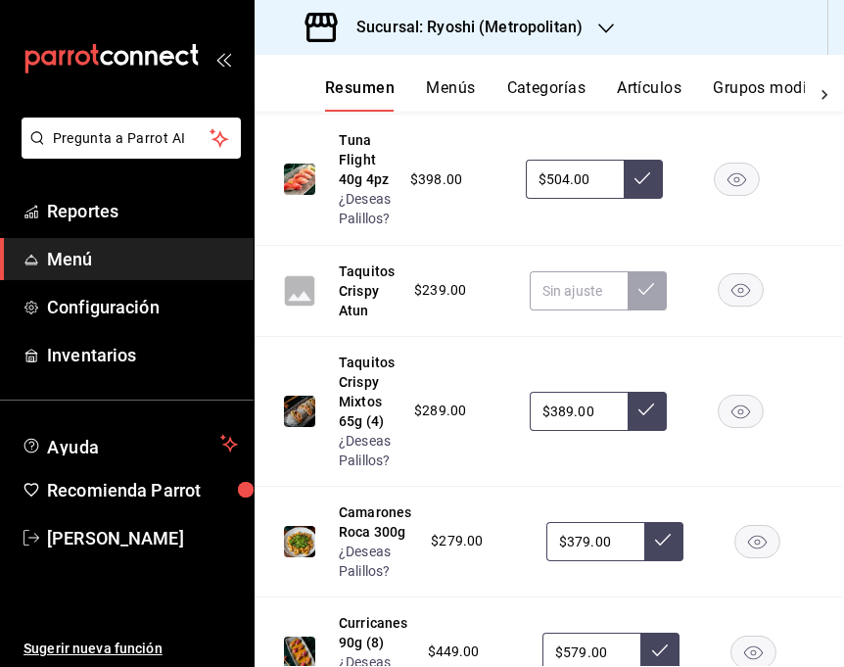
click at [568, 415] on input "$389.00" at bounding box center [579, 411] width 98 height 39
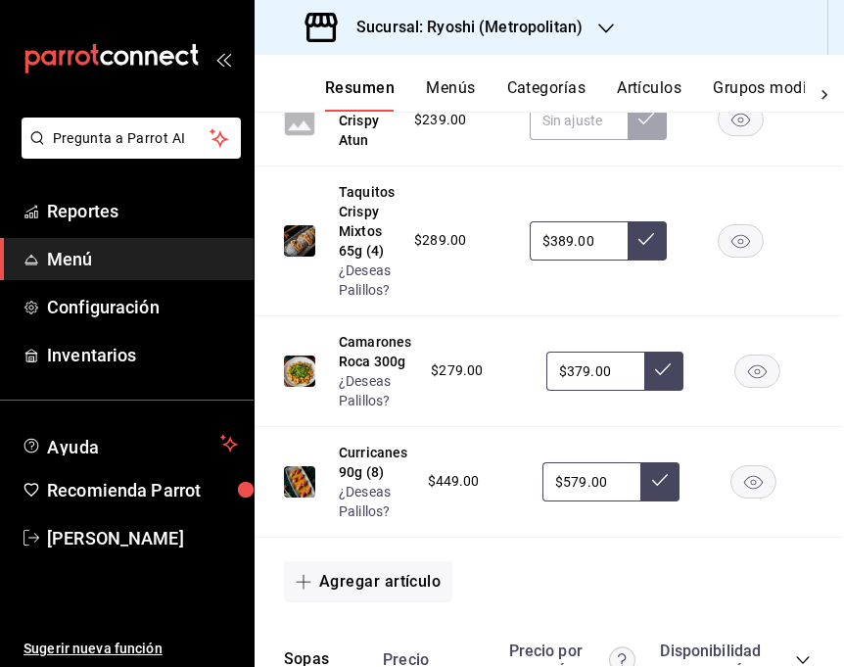
scroll to position [2697, 2]
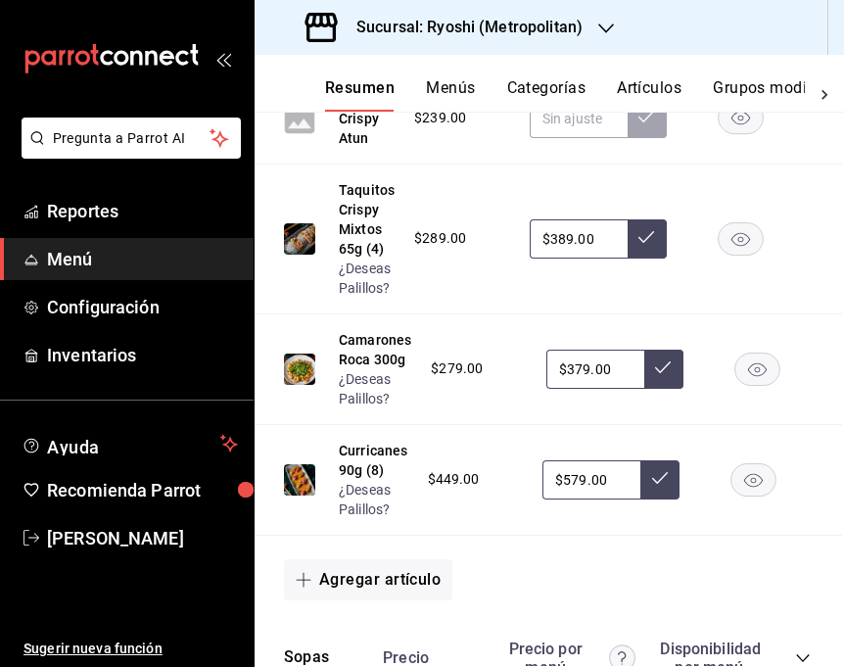
click at [729, 235] on rect "button" at bounding box center [741, 238] width 45 height 32
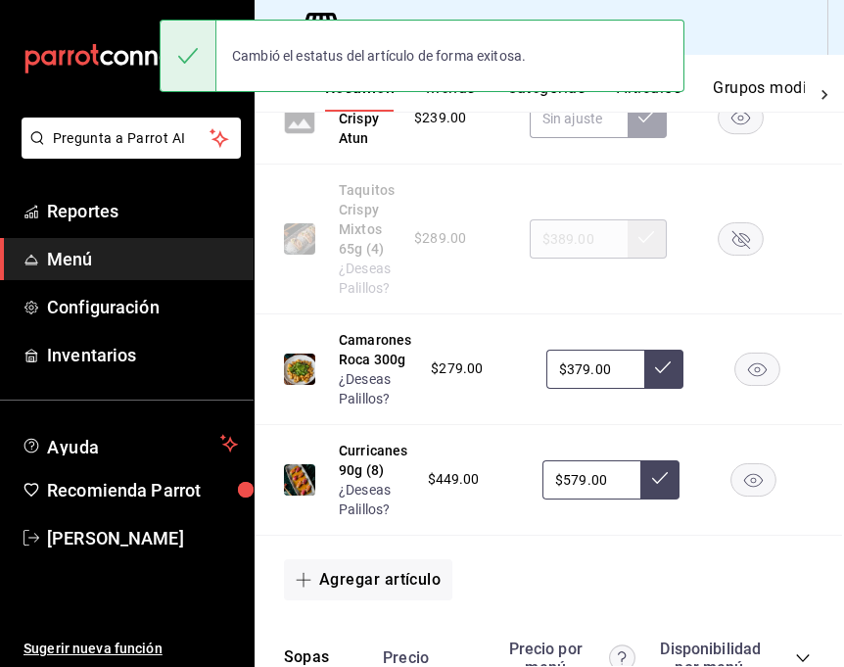
click at [734, 226] on rect "button" at bounding box center [741, 238] width 45 height 32
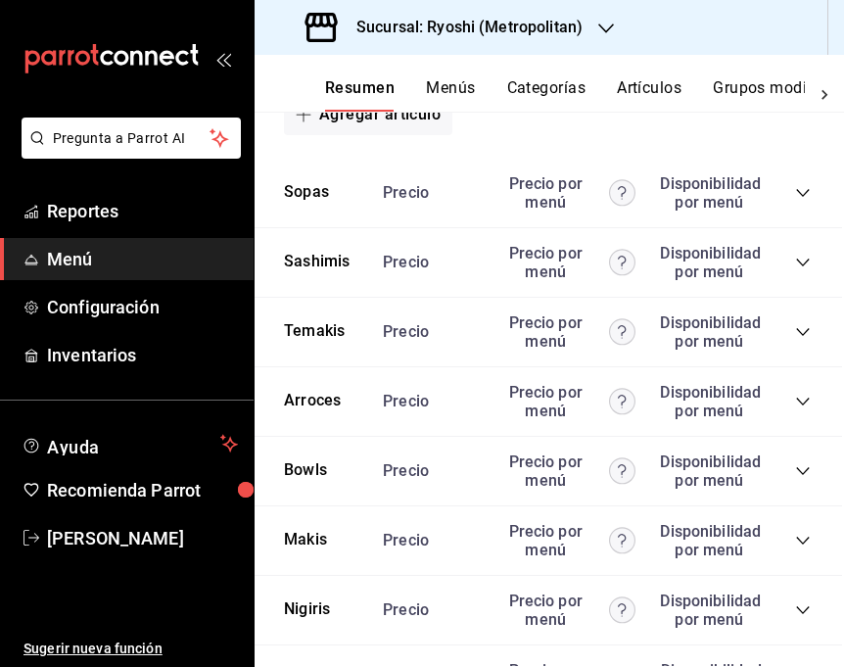
scroll to position [3236, 2]
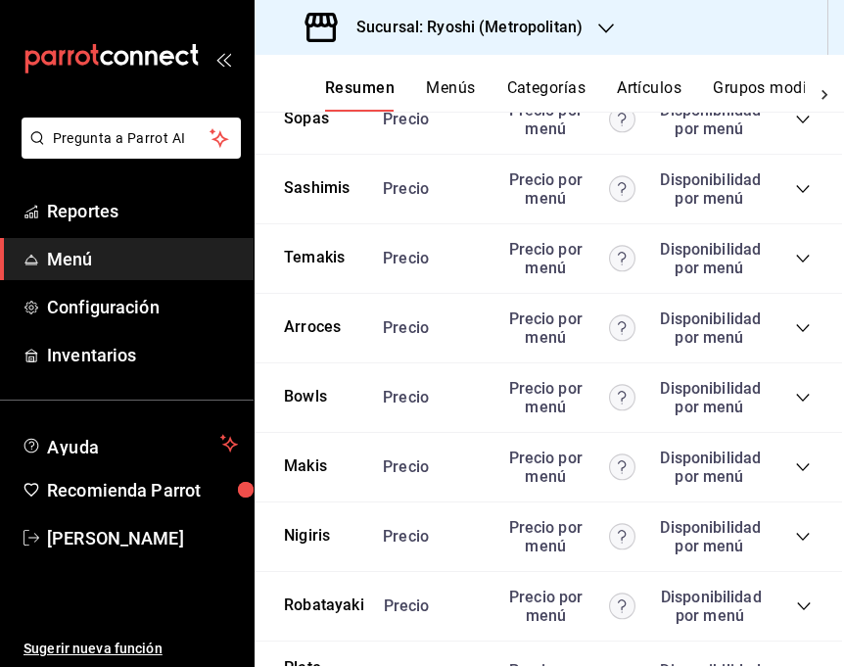
click at [795, 330] on icon "collapse-category-row" at bounding box center [803, 328] width 16 height 16
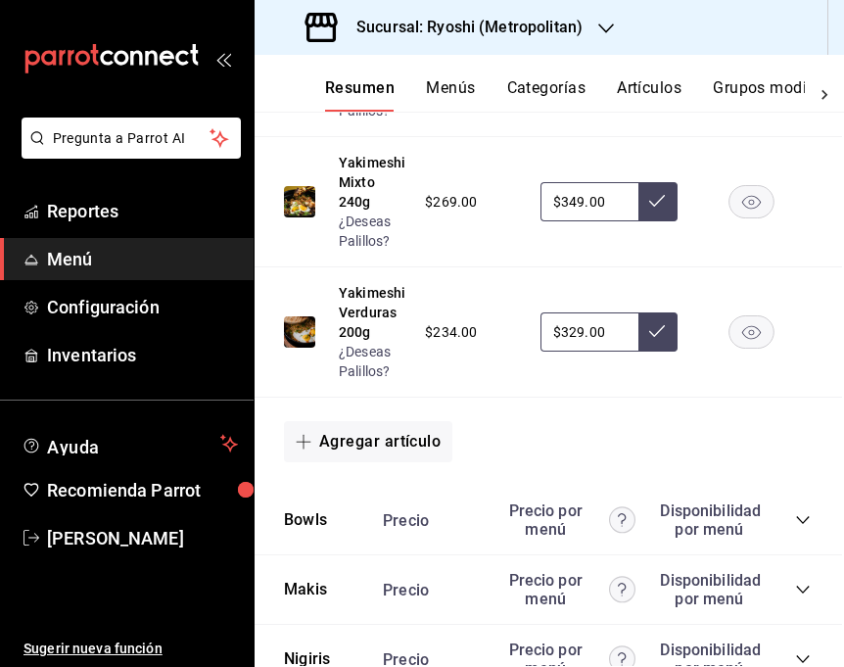
scroll to position [3833, 0]
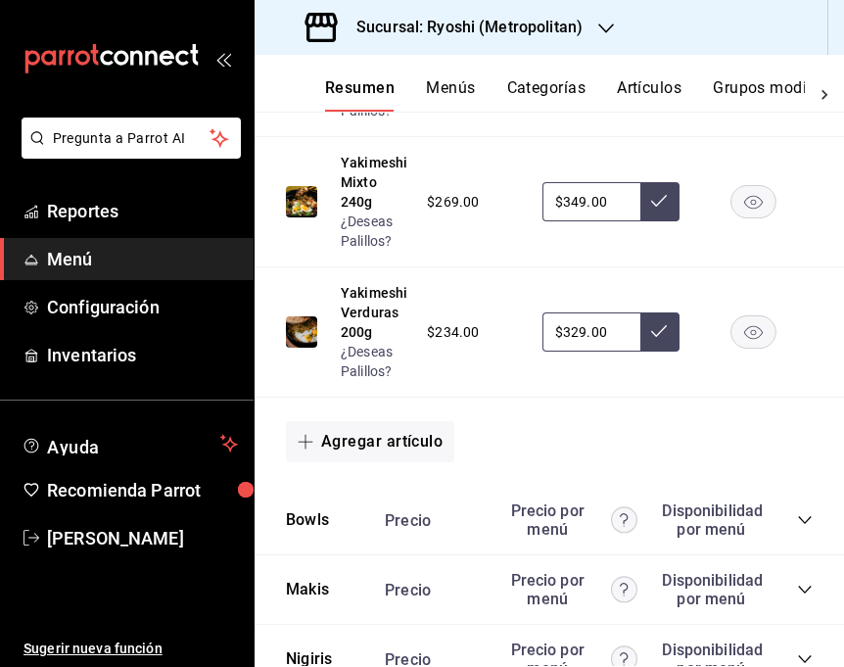
click at [800, 516] on icon "collapse-category-row" at bounding box center [805, 520] width 16 height 16
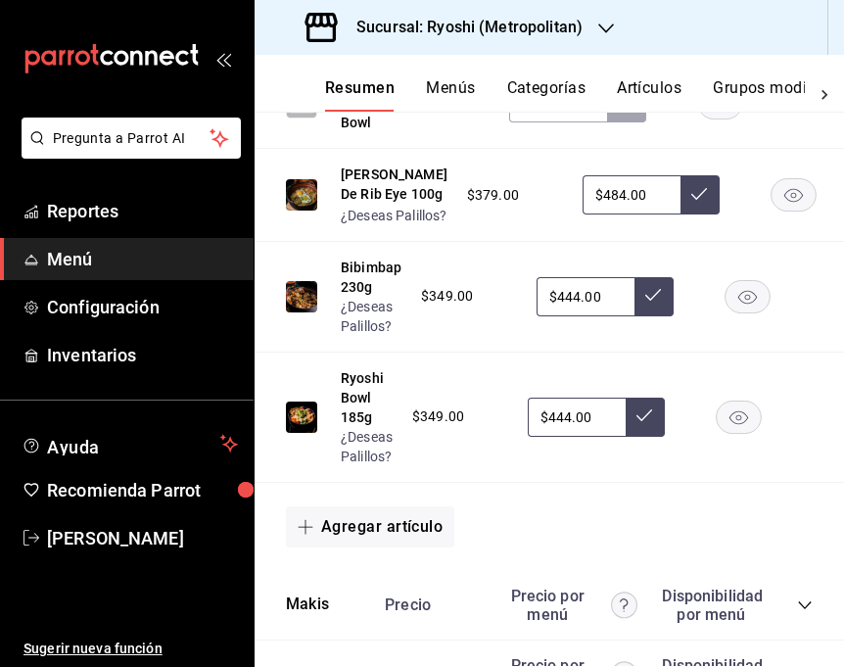
scroll to position [4749, 0]
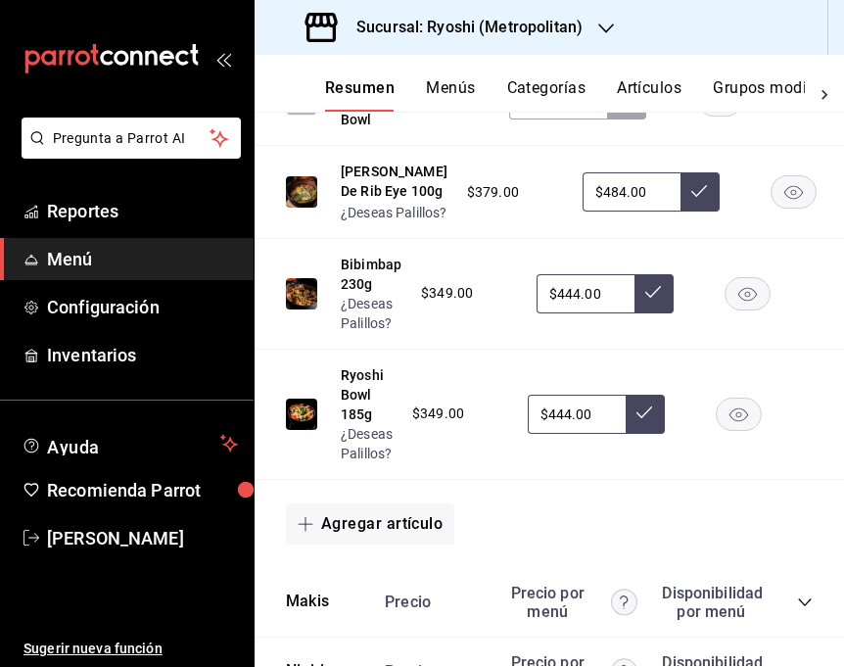
click at [574, 313] on input "$444.00" at bounding box center [586, 293] width 98 height 39
click at [647, 313] on button at bounding box center [653, 293] width 39 height 39
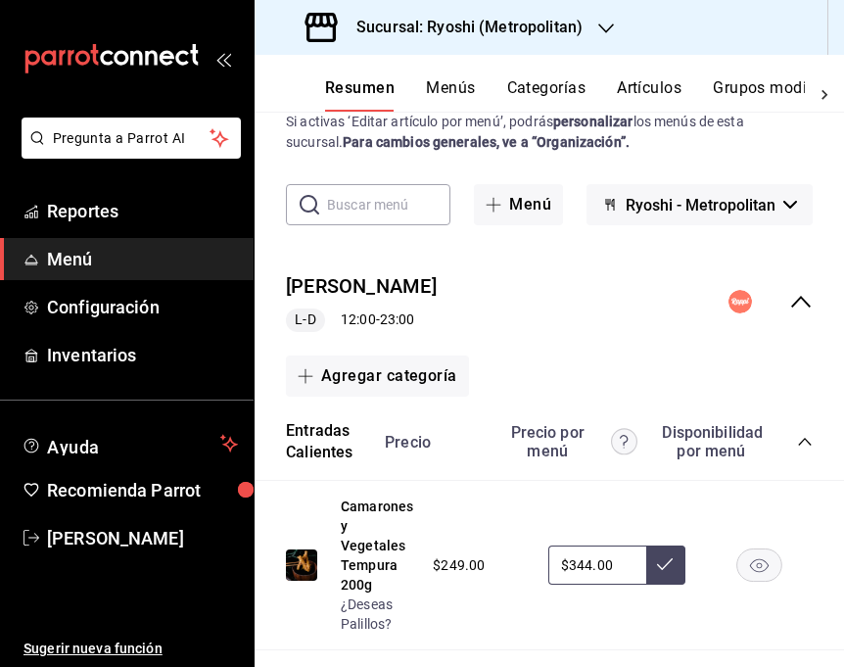
scroll to position [0, 0]
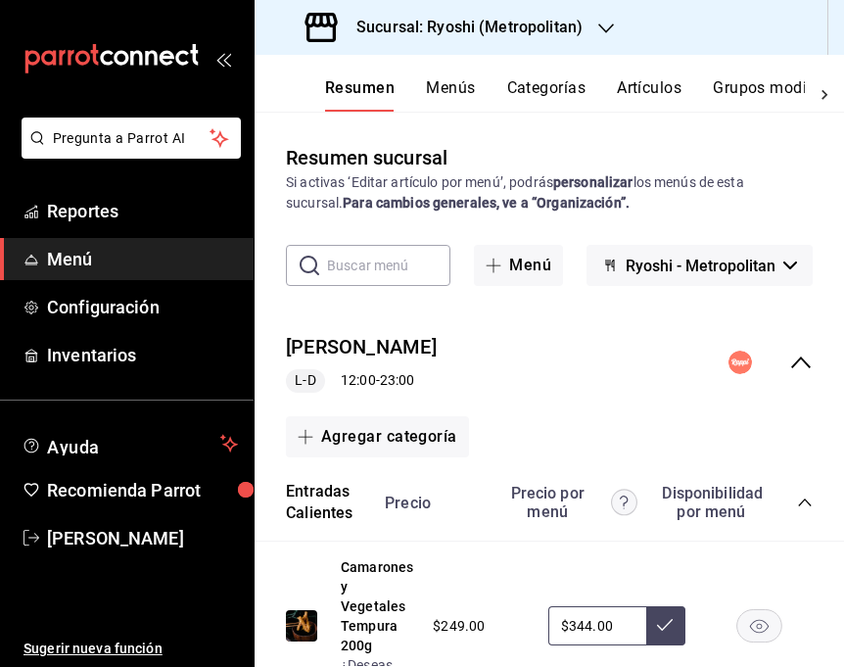
click at [798, 355] on icon "collapse-menu-row" at bounding box center [800, 361] width 23 height 23
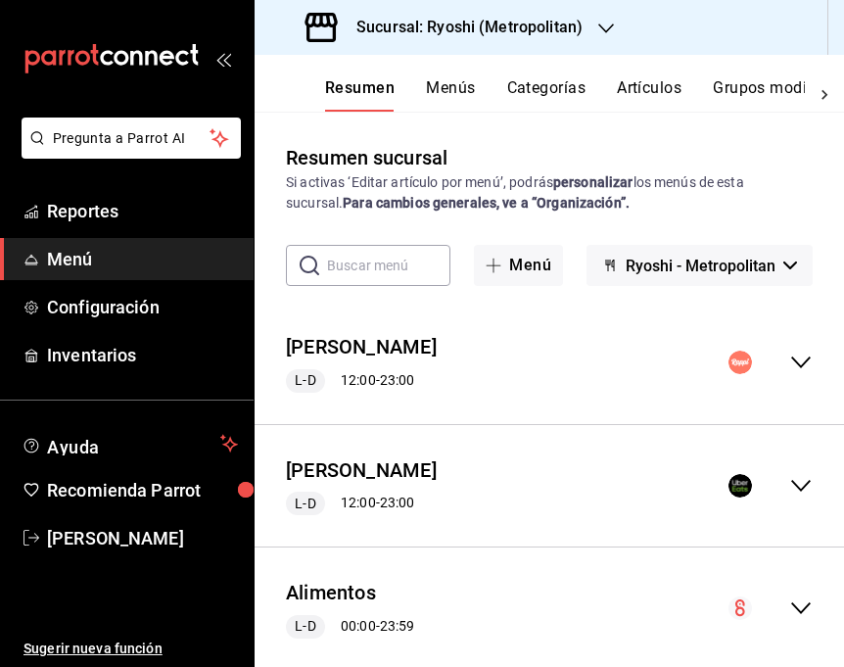
click at [796, 487] on icon "collapse-menu-row" at bounding box center [801, 486] width 20 height 12
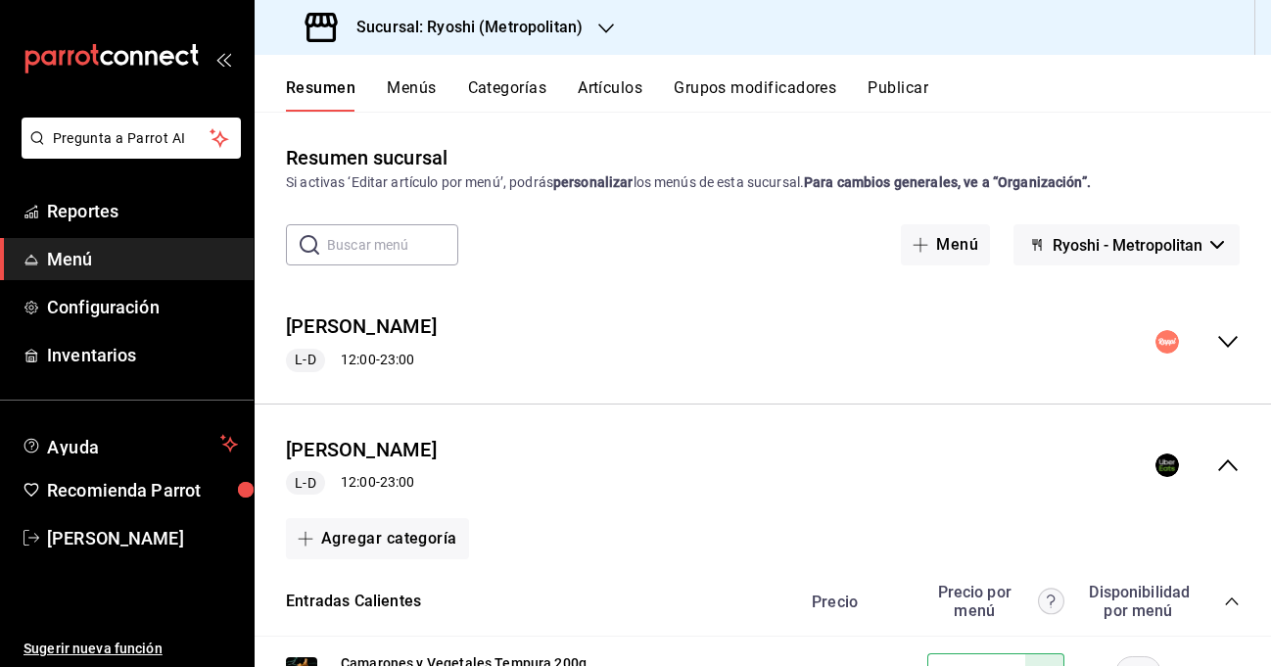
click at [973, 463] on icon "collapse-menu-row" at bounding box center [1228, 465] width 20 height 12
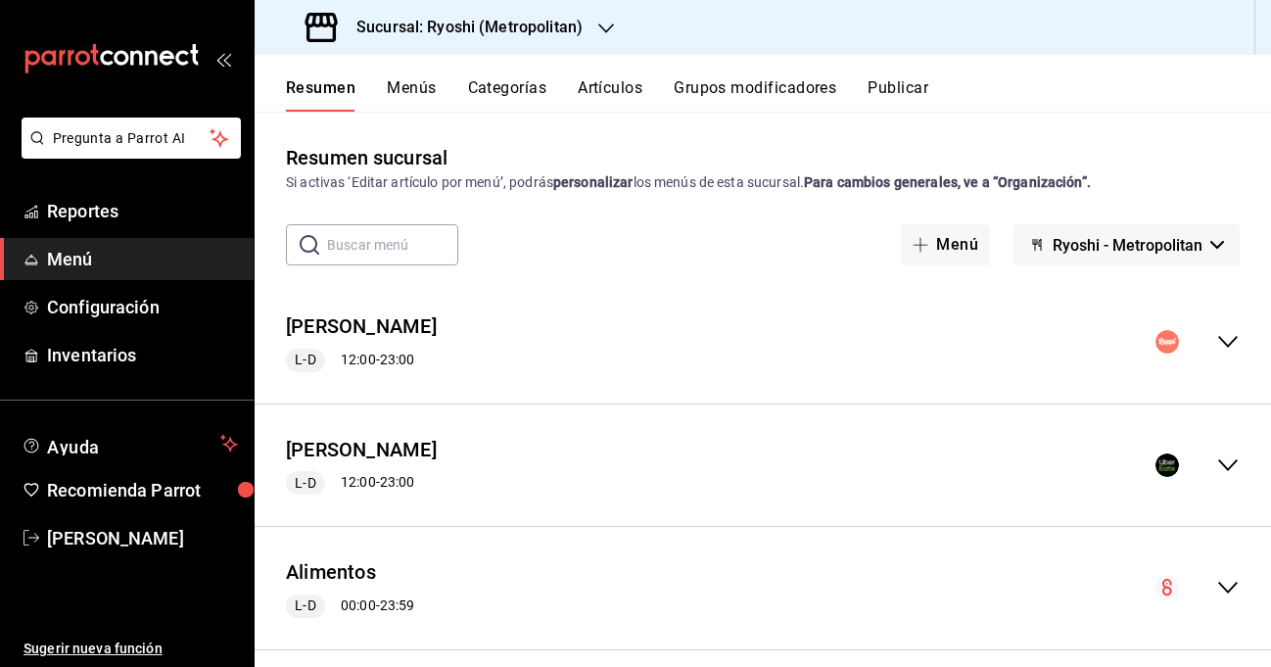
click at [594, 31] on div "Sucursal: Ryoshi (Metropolitan)" at bounding box center [445, 27] width 351 height 55
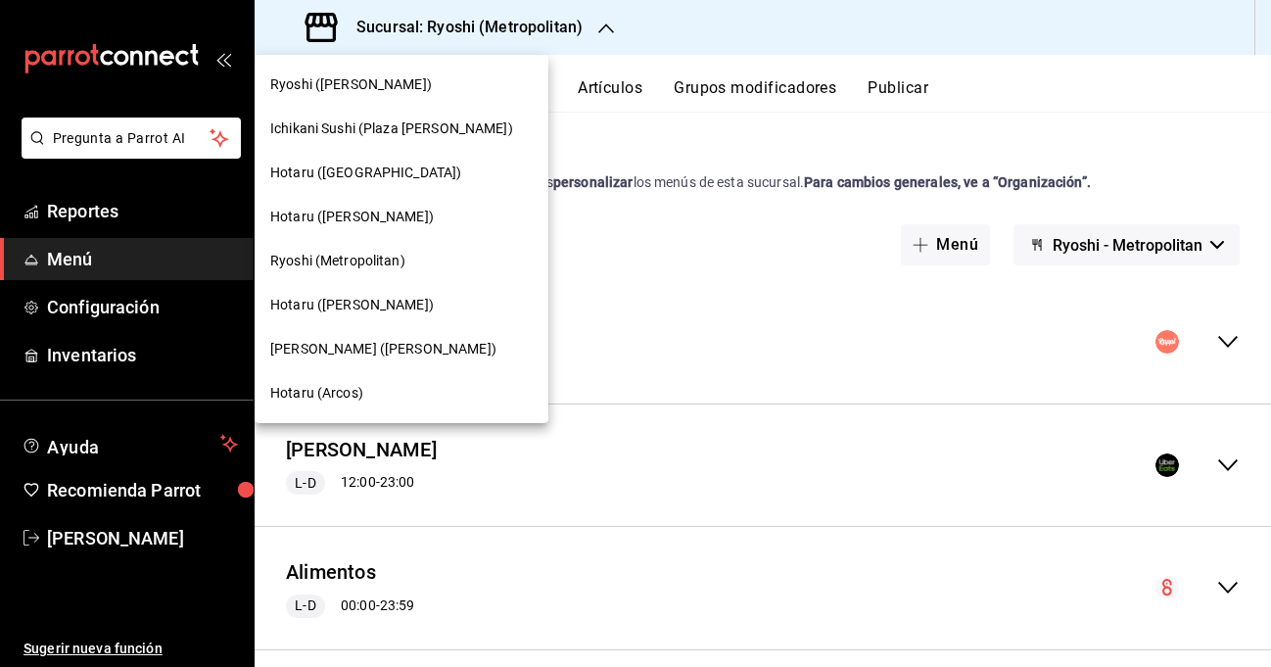
click at [427, 341] on span "[PERSON_NAME] ([PERSON_NAME])" at bounding box center [383, 349] width 226 height 21
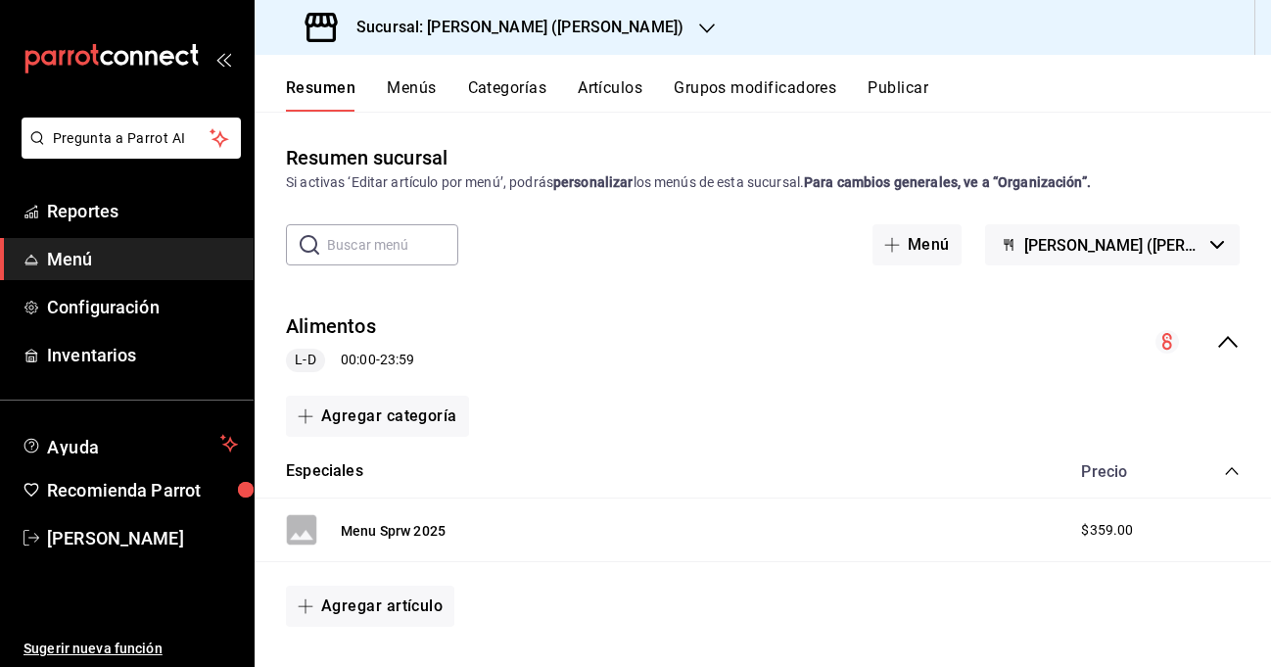
click at [973, 348] on icon "collapse-menu-row" at bounding box center [1227, 341] width 23 height 23
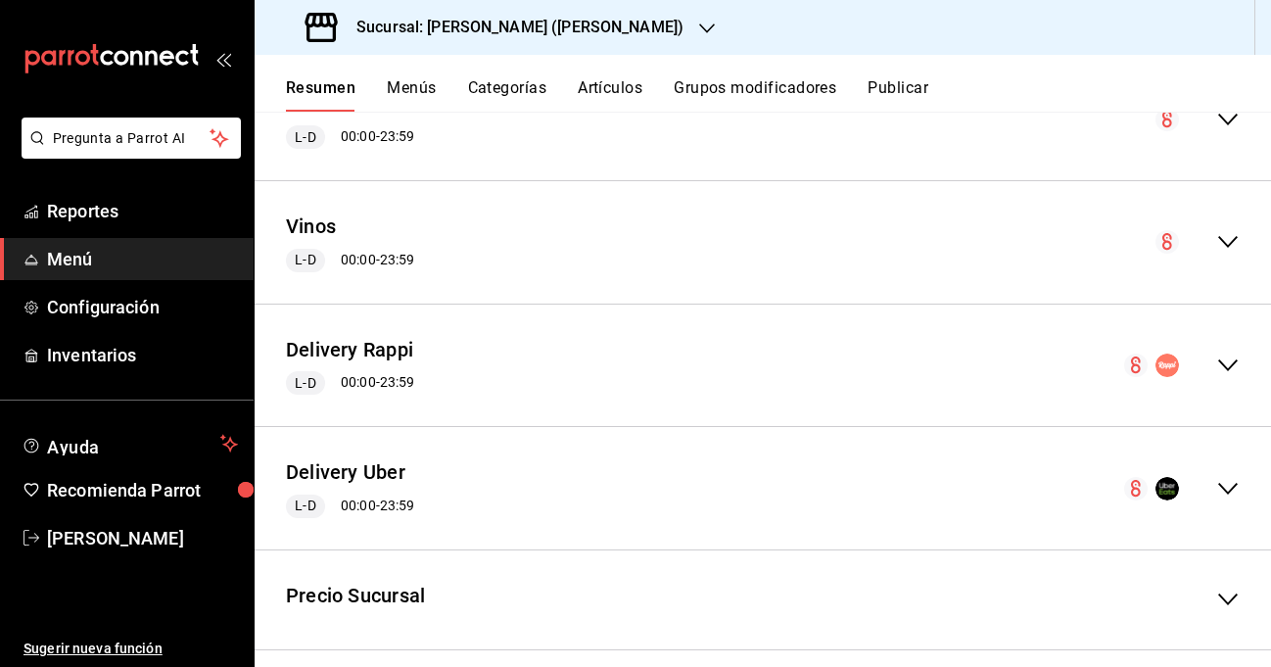
scroll to position [368, 0]
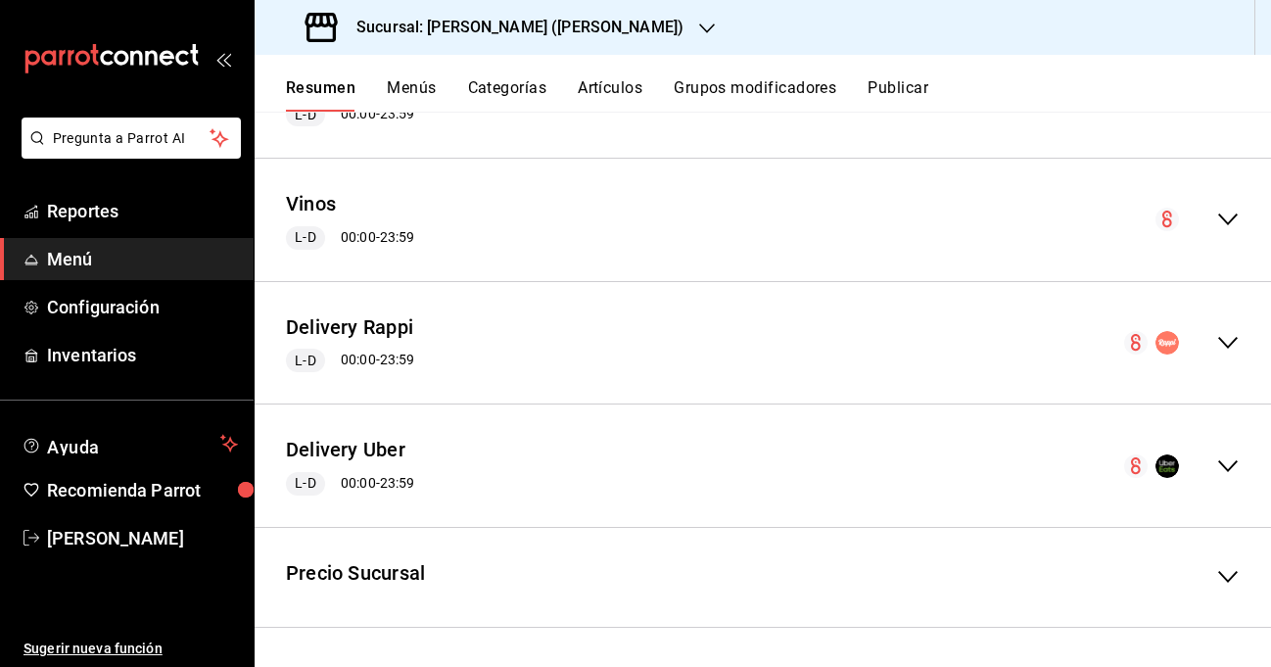
click at [973, 346] on icon "collapse-menu-row" at bounding box center [1227, 342] width 23 height 23
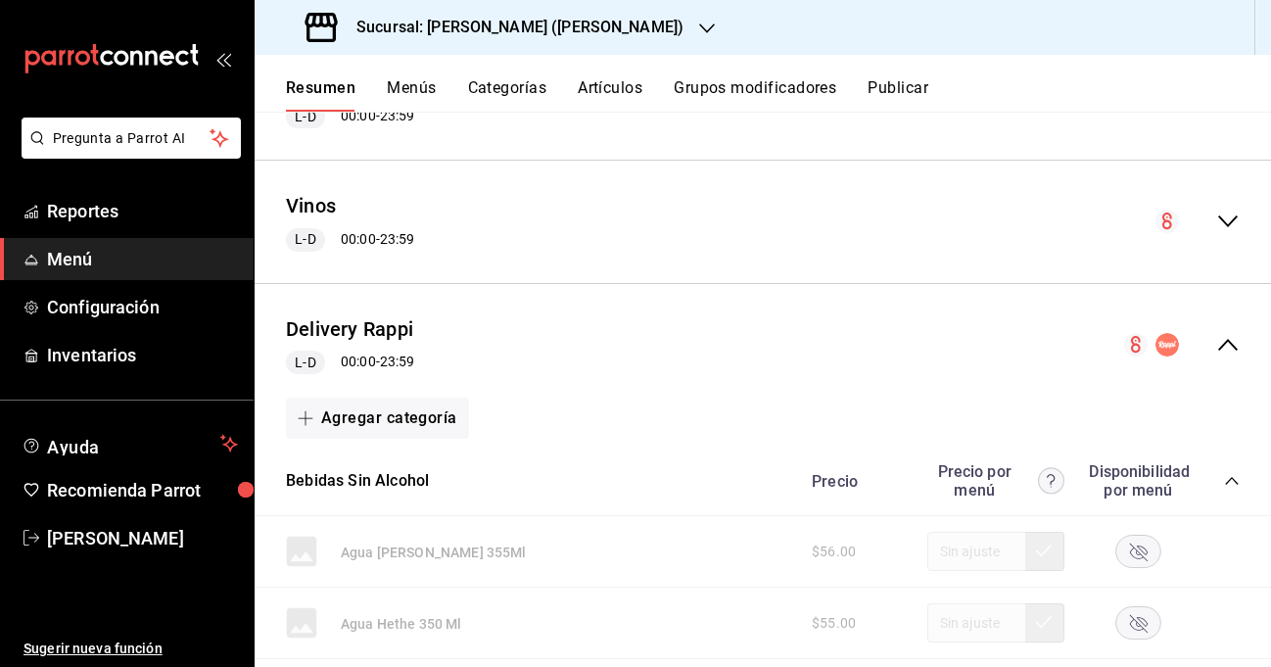
scroll to position [371, 0]
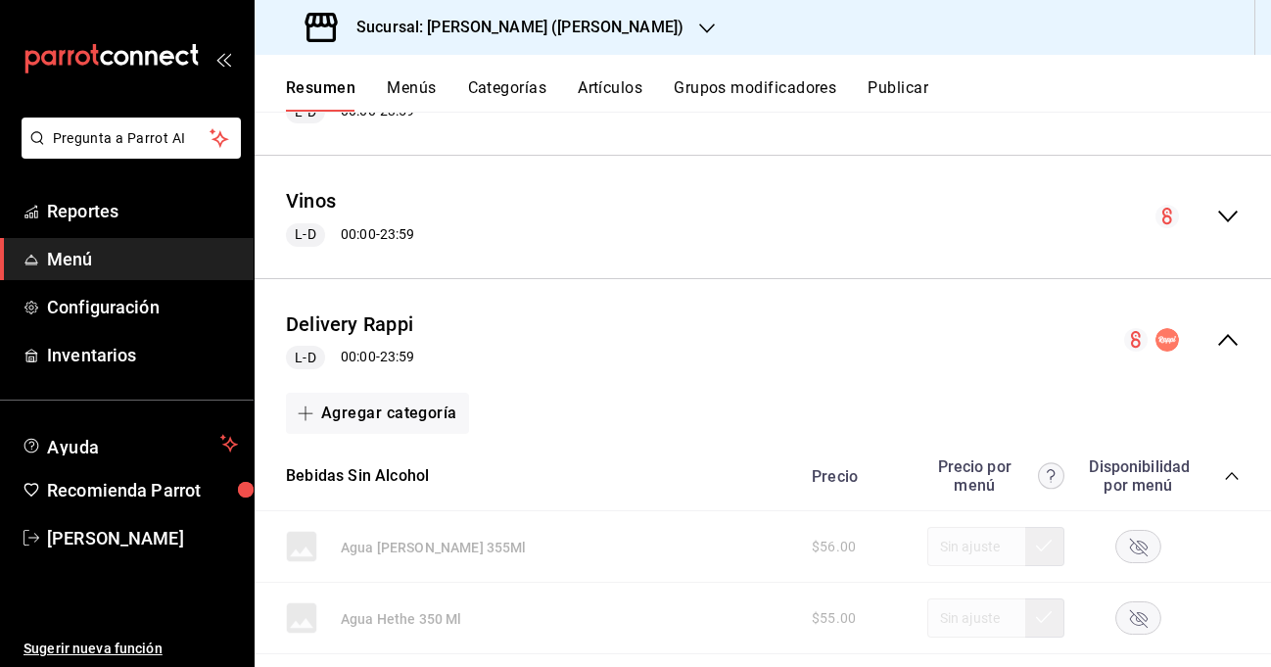
click at [973, 343] on icon "collapse-menu-row" at bounding box center [1227, 339] width 23 height 23
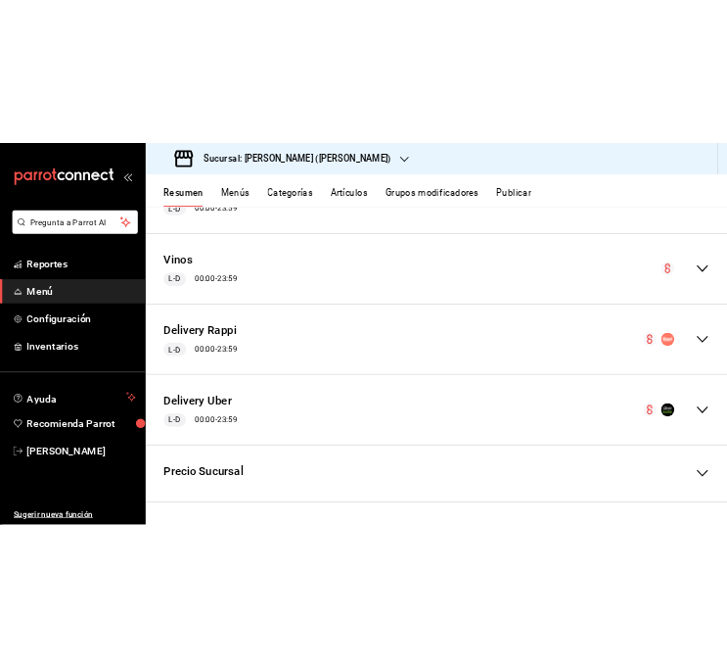
scroll to position [0, 0]
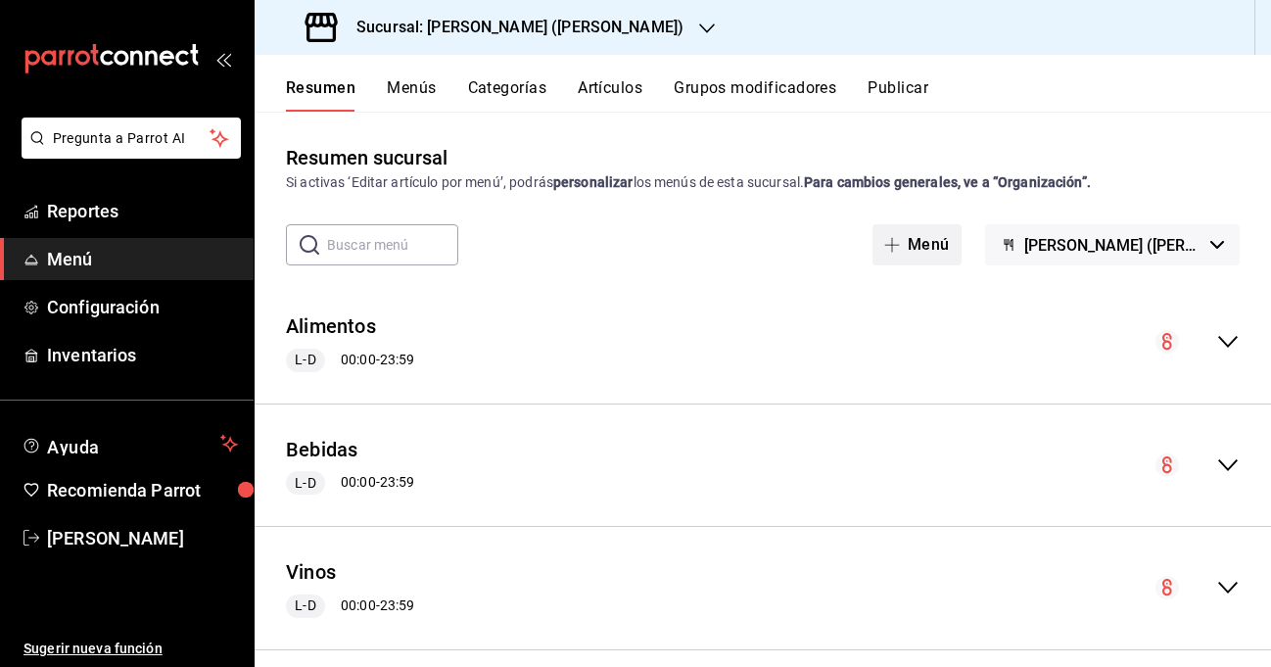
click at [940, 245] on button "Menú" at bounding box center [916, 244] width 89 height 41
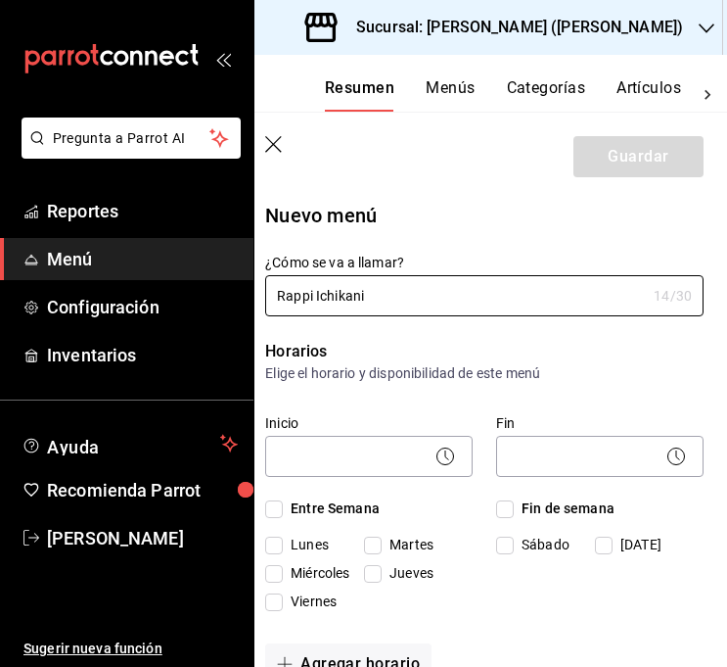
type input "Rappi Ichikani"
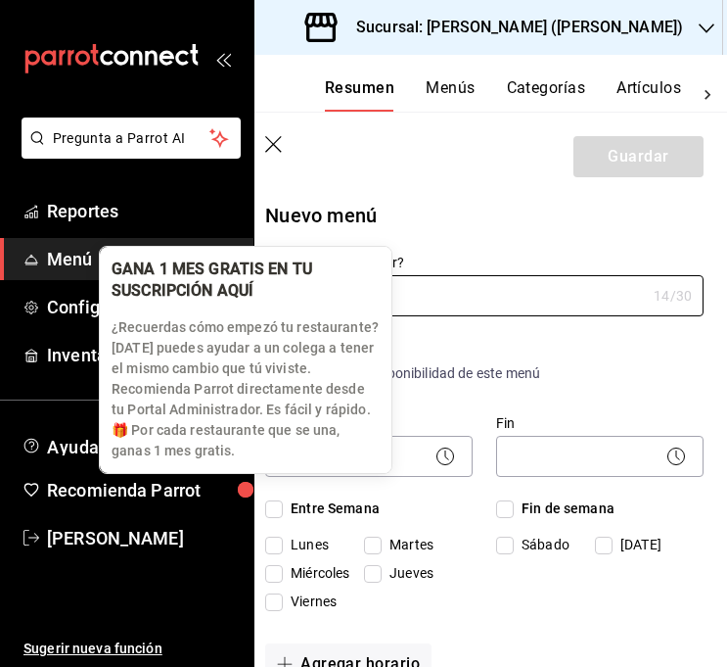
drag, startPoint x: 270, startPoint y: 501, endPoint x: 287, endPoint y: 502, distance: 16.7
click at [270, 501] on input "Entre Semana" at bounding box center [274, 509] width 18 height 18
checkbox input "true"
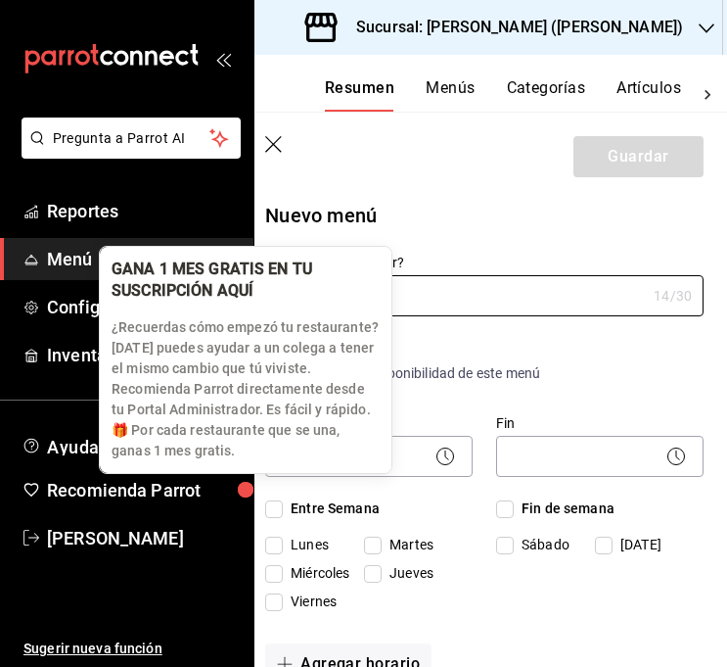
checkbox input "true"
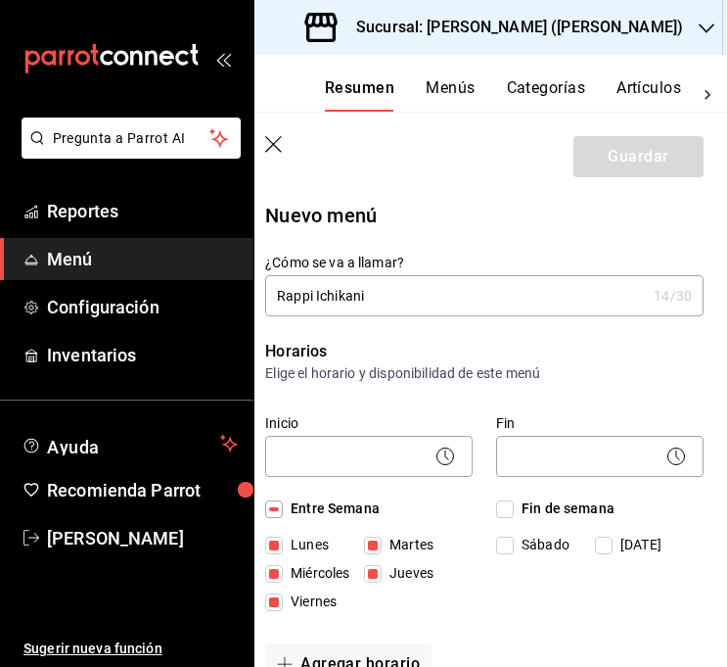
click at [506, 509] on input "Fin de semana" at bounding box center [505, 509] width 18 height 18
checkbox input "true"
click at [398, 458] on body "Pregunta a Parrot AI Reportes Menú Configuración Inventarios Ayuda Recomienda P…" at bounding box center [363, 333] width 727 height 667
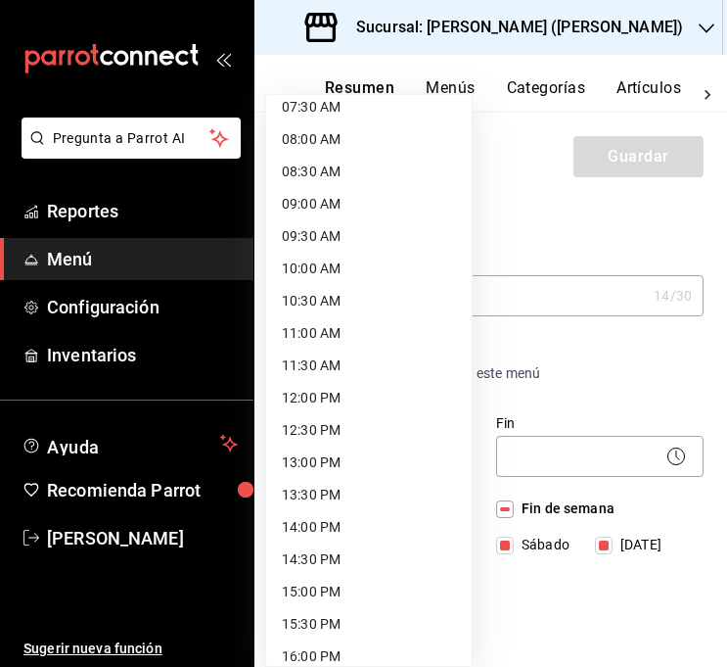
scroll to position [499, 0]
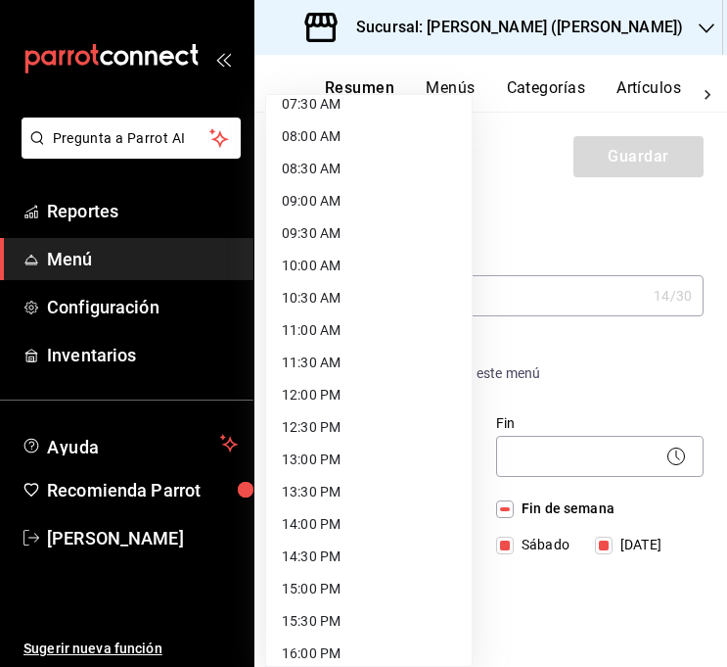
click at [322, 460] on li "13:00 PM" at bounding box center [369, 460] width 206 height 32
type input "13:00"
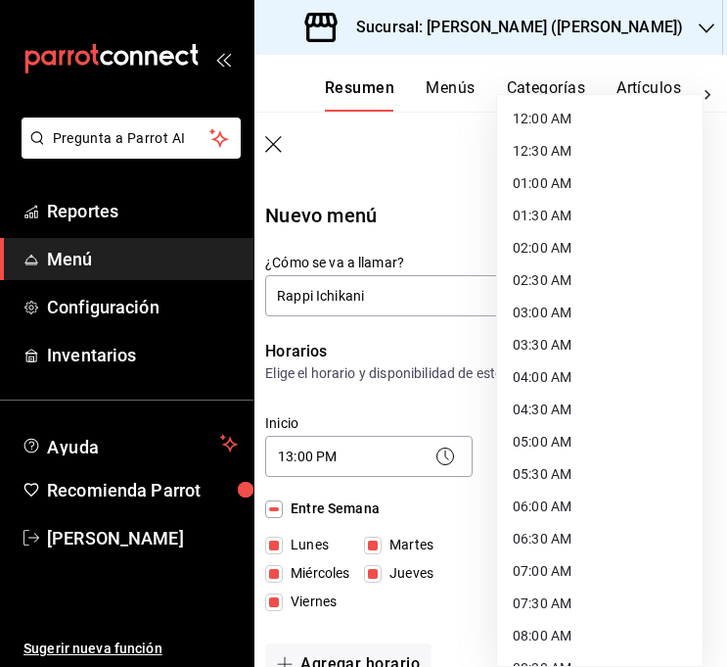
click at [609, 454] on body "Pregunta a Parrot AI Reportes Menú Configuración Inventarios Ayuda Recomienda P…" at bounding box center [363, 333] width 727 height 667
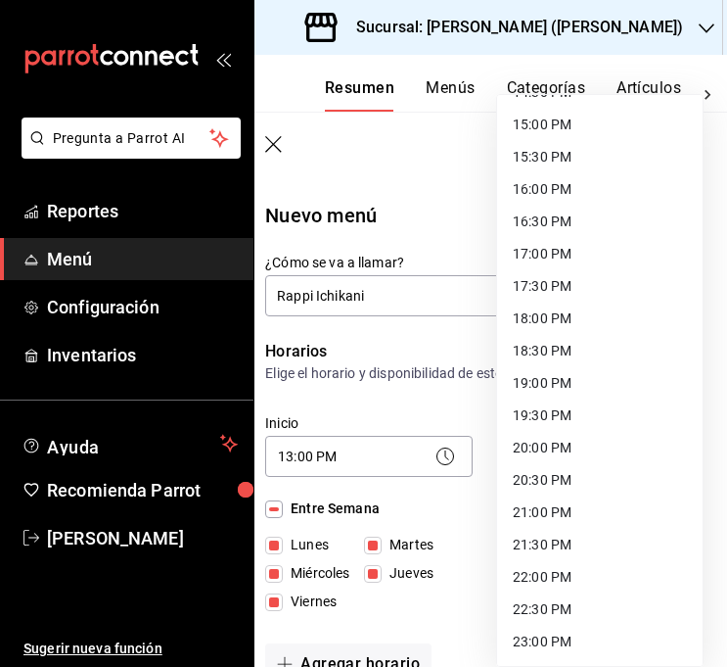
scroll to position [1028, 0]
click at [571, 579] on li "23:00 PM" at bounding box center [600, 577] width 206 height 32
type input "23:00"
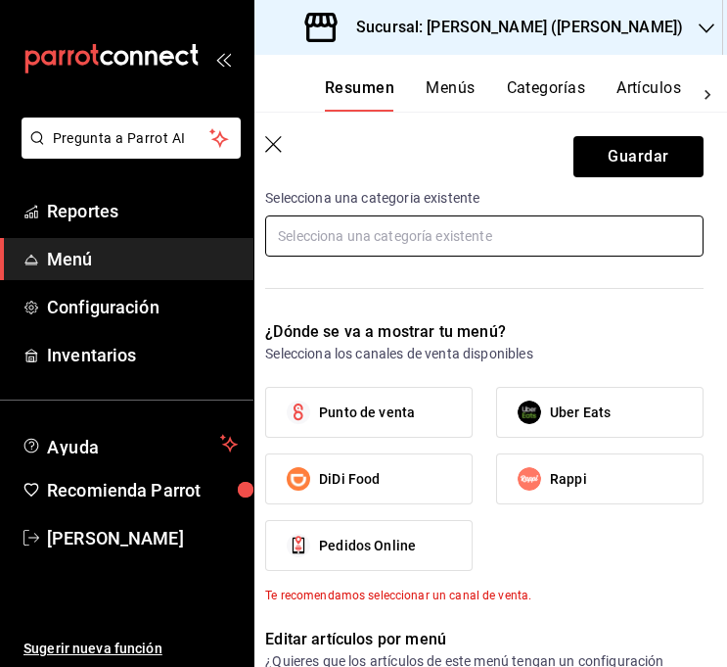
scroll to position [584, 0]
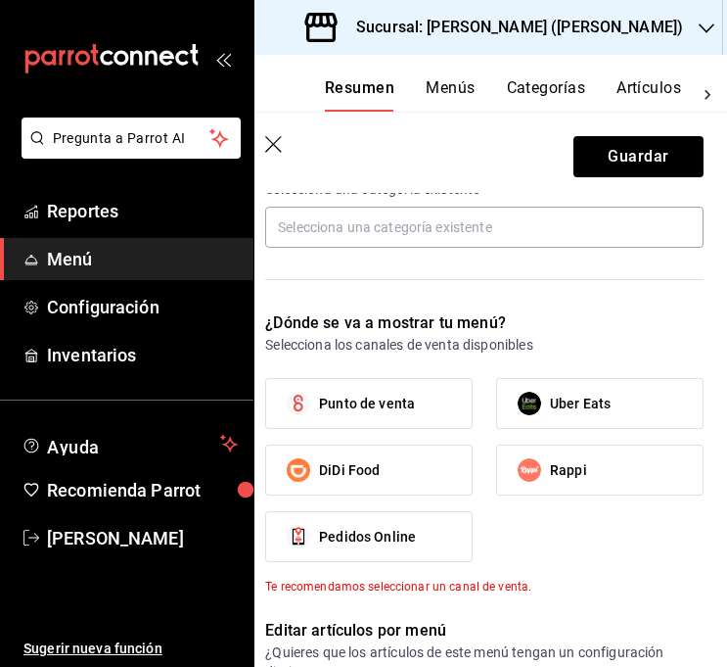
click at [583, 472] on span "Rappi" at bounding box center [568, 470] width 37 height 21
click at [550, 472] on input "Rappi" at bounding box center [529, 469] width 41 height 41
checkbox input "true"
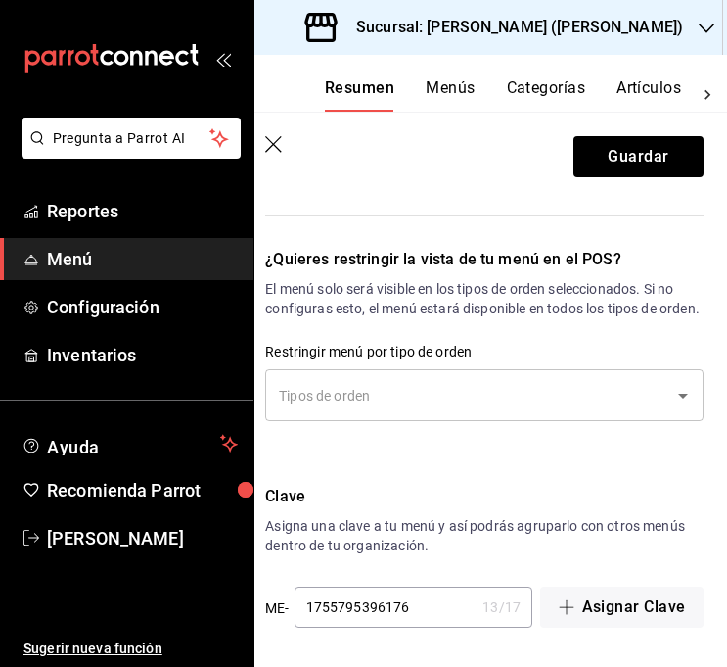
scroll to position [1173, 0]
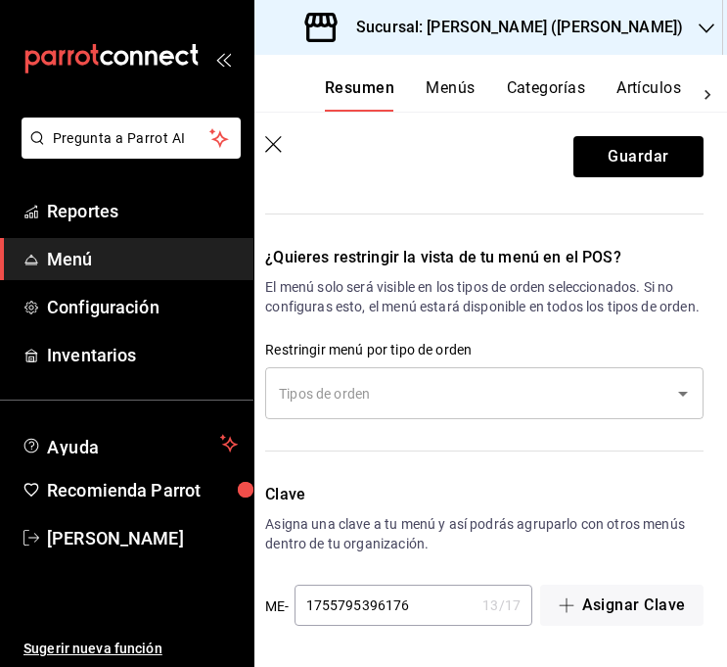
click at [535, 404] on input "text" at bounding box center [470, 393] width 392 height 34
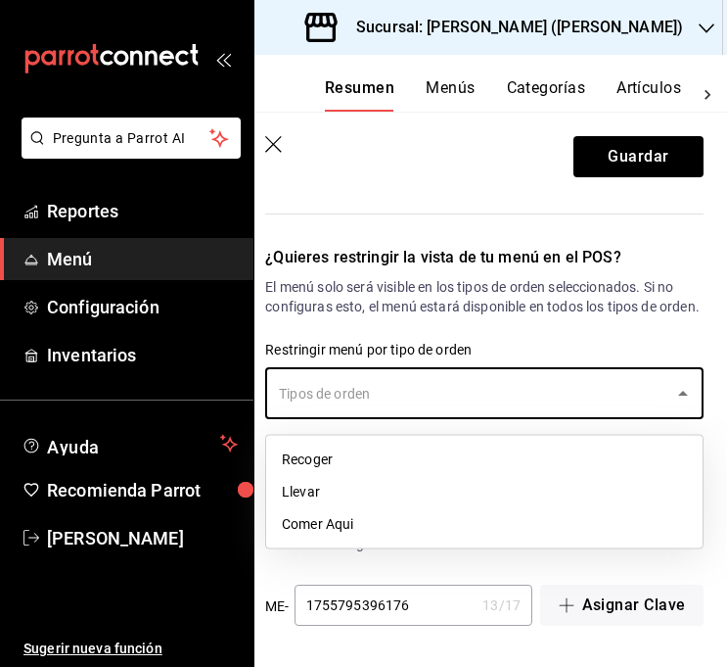
click at [334, 483] on li "Llevar" at bounding box center [484, 492] width 437 height 32
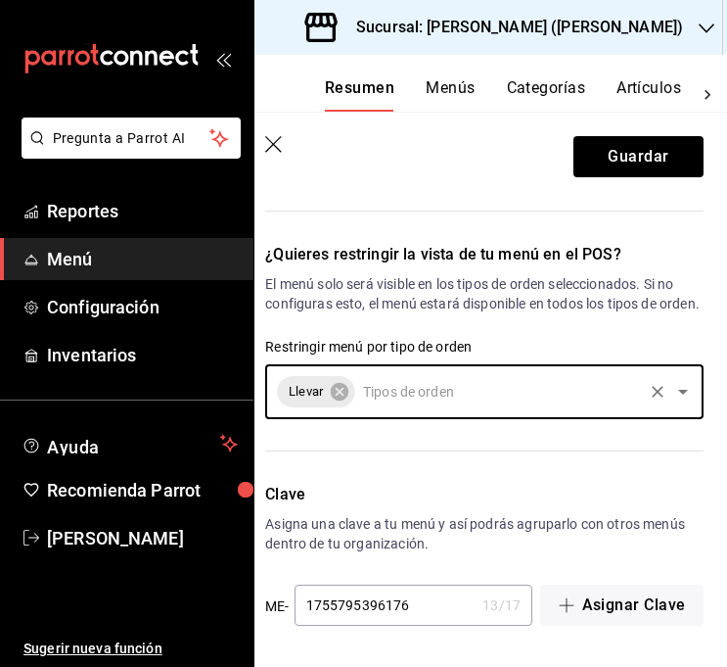
scroll to position [1183, 0]
click at [652, 159] on button "Guardar" at bounding box center [639, 156] width 130 height 41
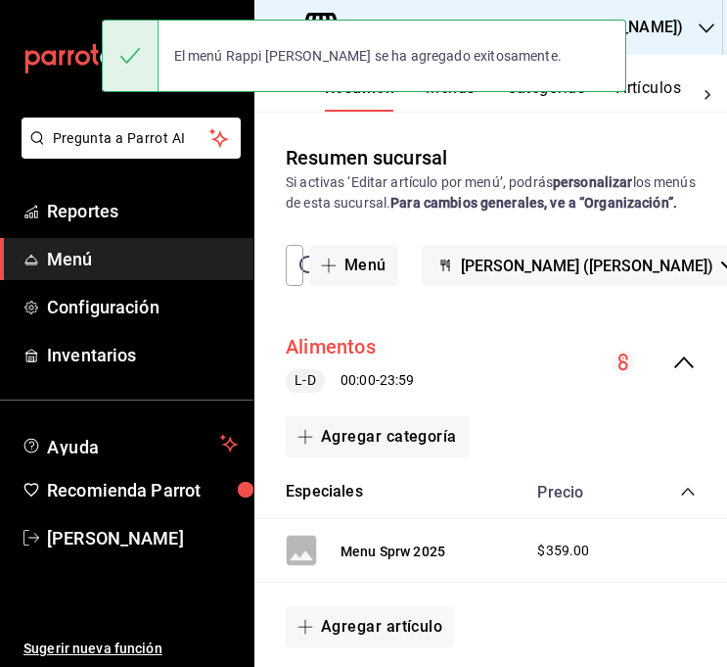
click at [353, 361] on button "Alimentos" at bounding box center [331, 347] width 90 height 28
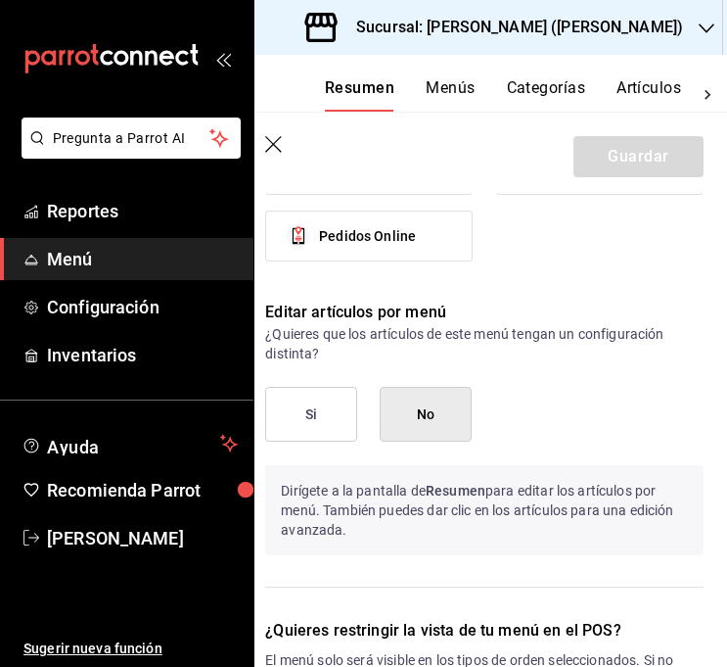
scroll to position [1498, 0]
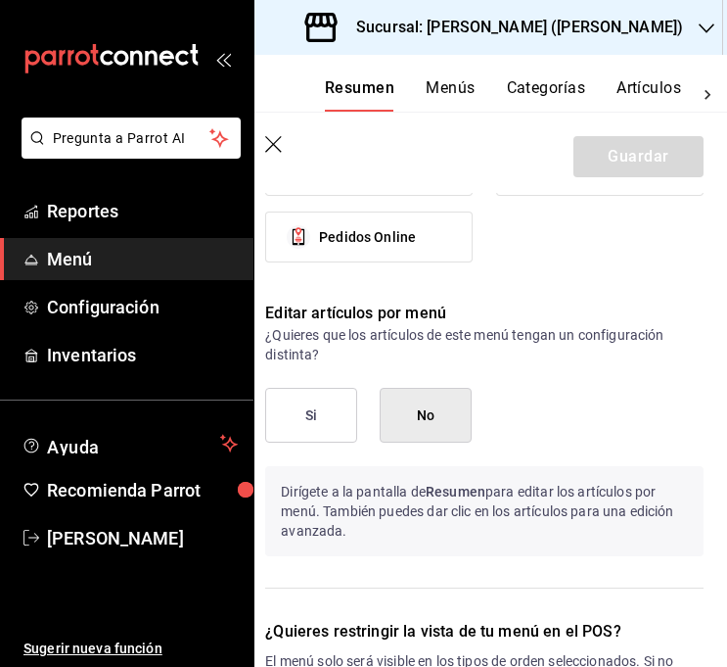
click at [289, 421] on button "Si" at bounding box center [311, 415] width 92 height 55
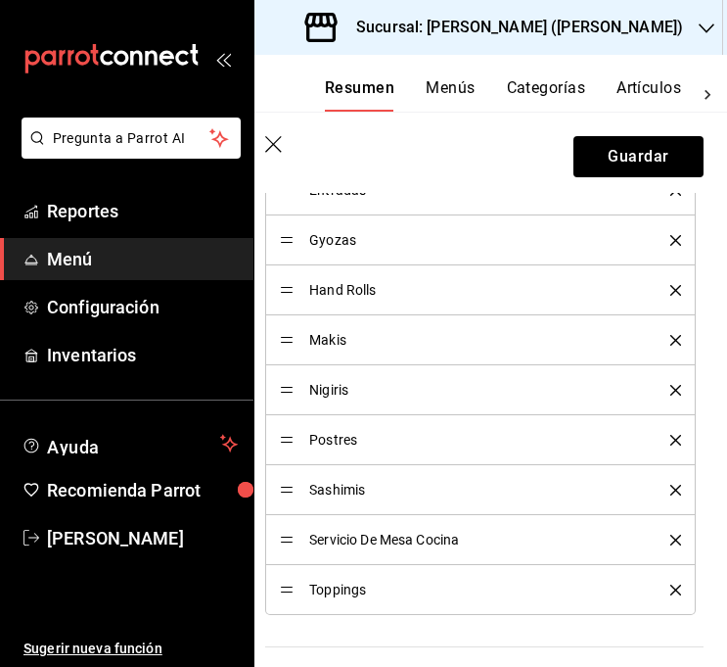
scroll to position [840, 0]
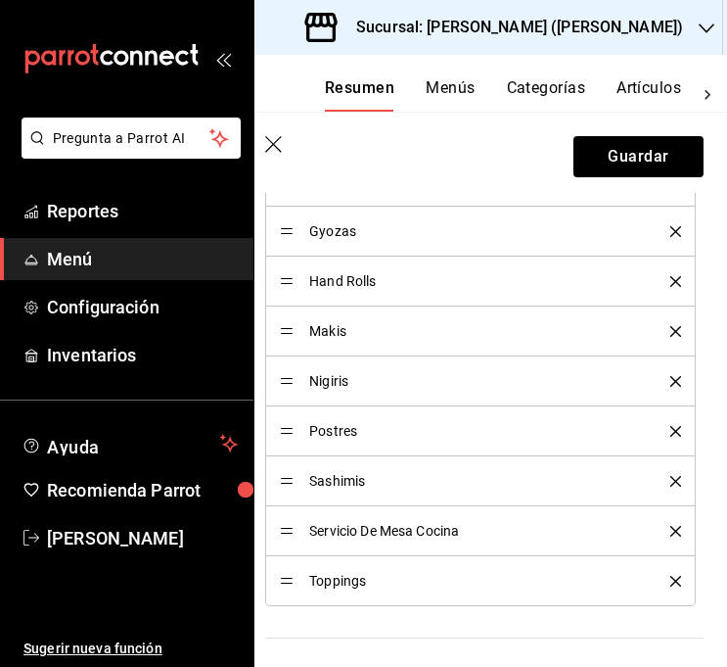
click at [674, 534] on icon "delete" at bounding box center [676, 531] width 11 height 11
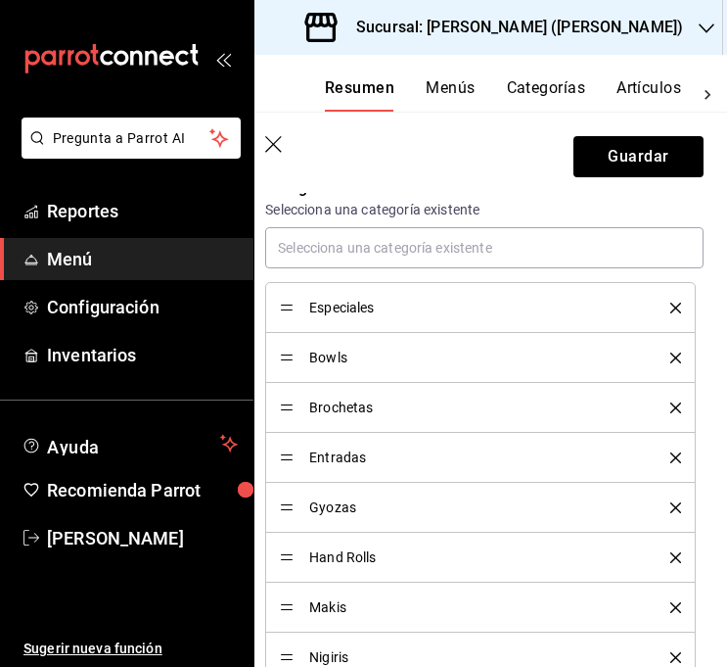
scroll to position [560, 0]
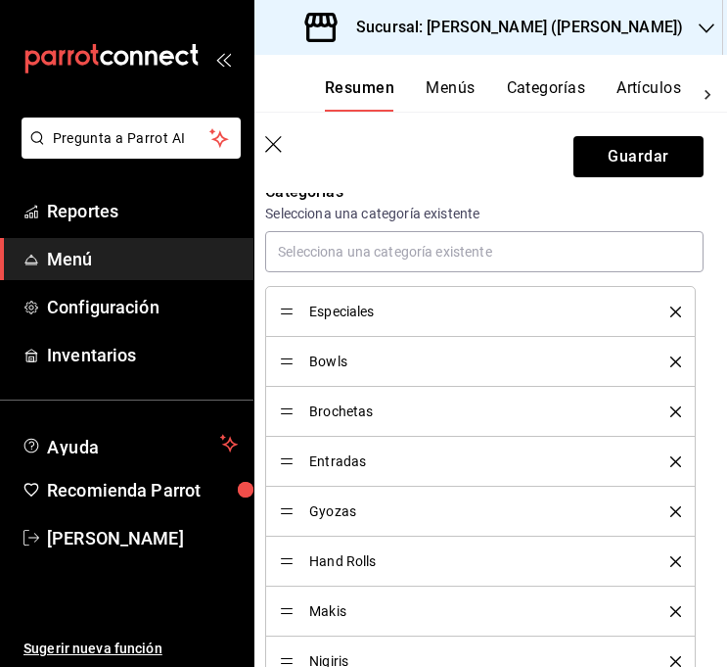
click at [675, 313] on icon "delete" at bounding box center [676, 311] width 11 height 11
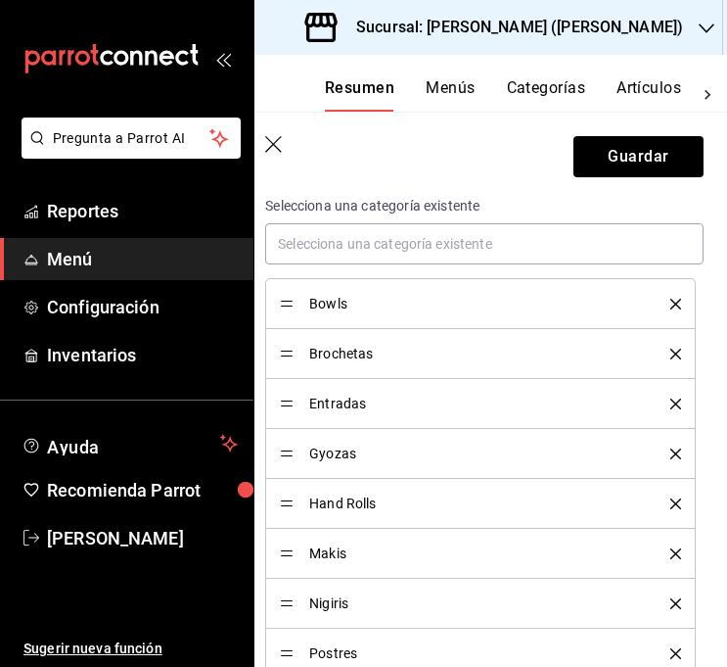
scroll to position [562, 0]
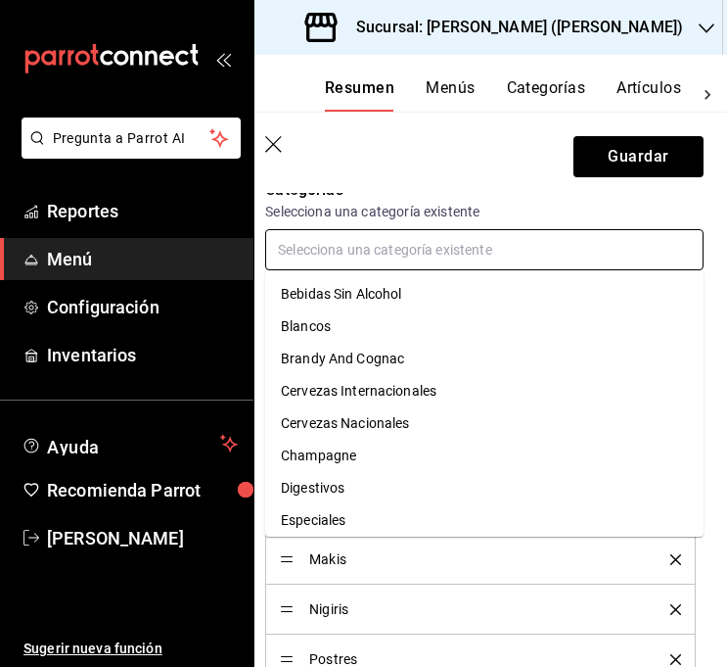
click at [358, 242] on input "text" at bounding box center [484, 249] width 439 height 41
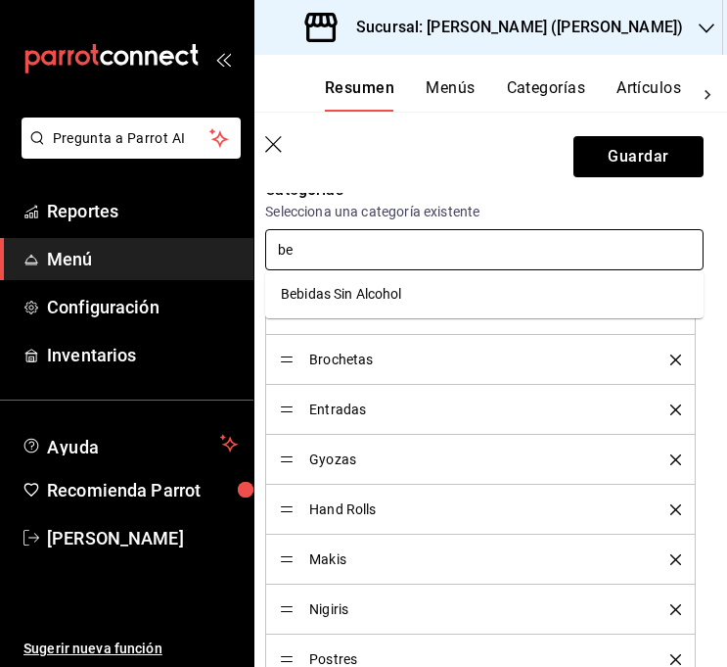
type input "beb"
click at [380, 291] on li "Bebidas Sin Alcohol" at bounding box center [484, 294] width 439 height 32
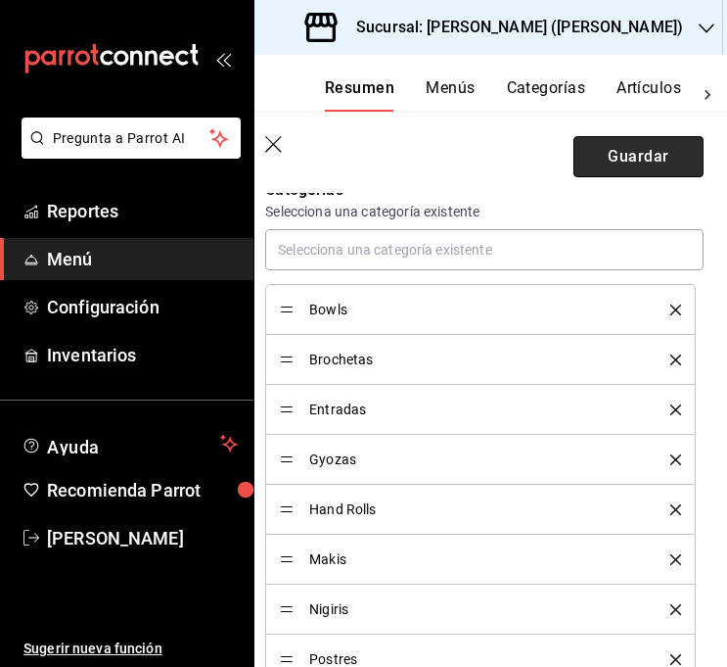
click at [609, 167] on button "Guardar" at bounding box center [639, 156] width 130 height 41
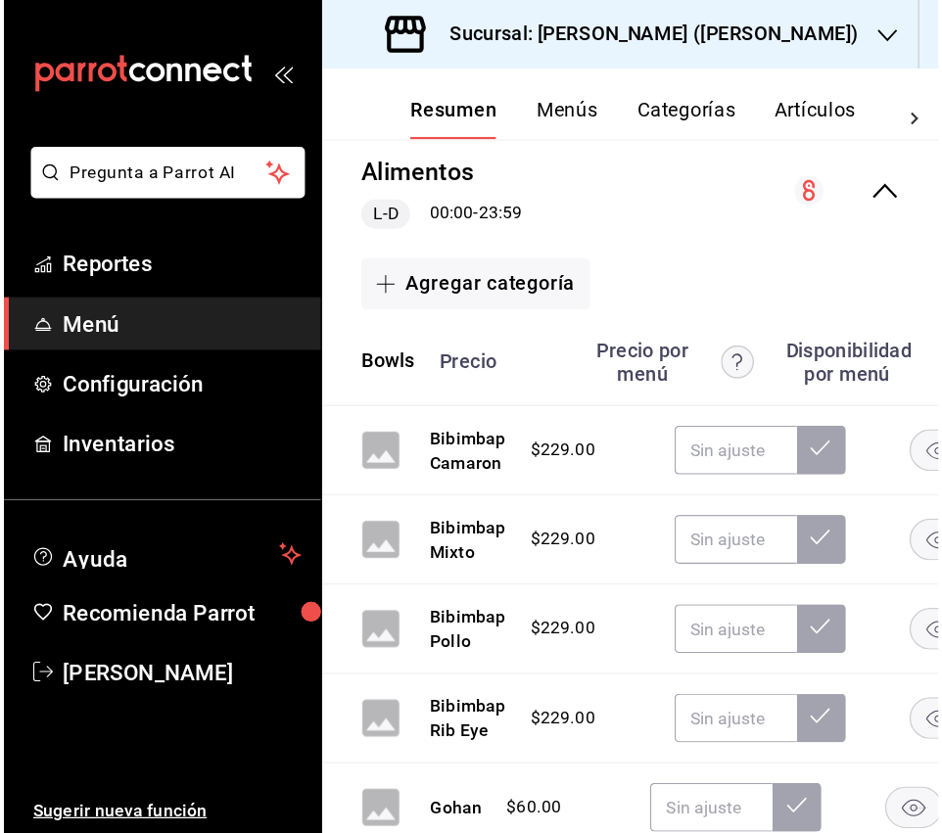
scroll to position [210, 0]
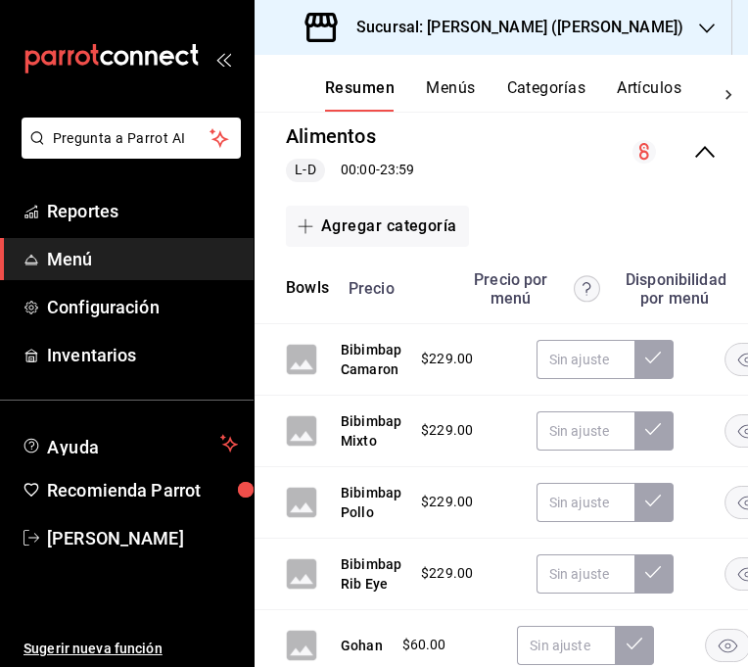
click at [519, 86] on button "Categorías" at bounding box center [546, 94] width 79 height 33
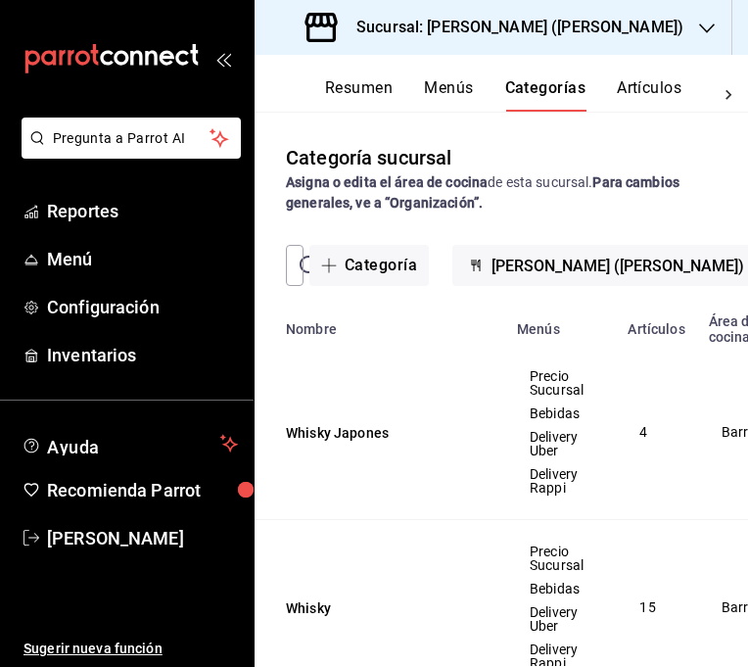
click at [653, 95] on button "Artículos" at bounding box center [649, 94] width 65 height 33
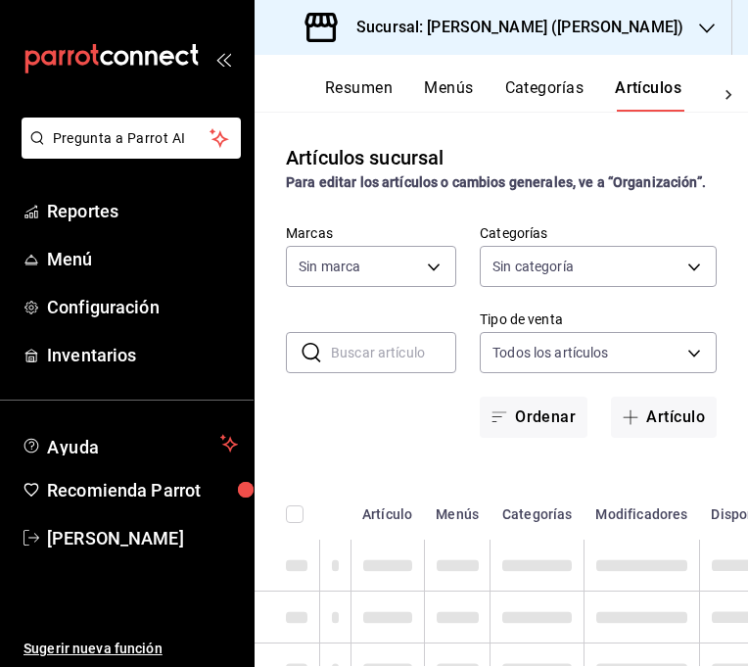
type input "3e284276-a834-4a39-bc59-2edda2d06158"
type input "0888166d-cafe-4314-b4ca-5cc39b3f8788,8e446e21-6018-4817-8190-f52a24a40d39,8cf1e…"
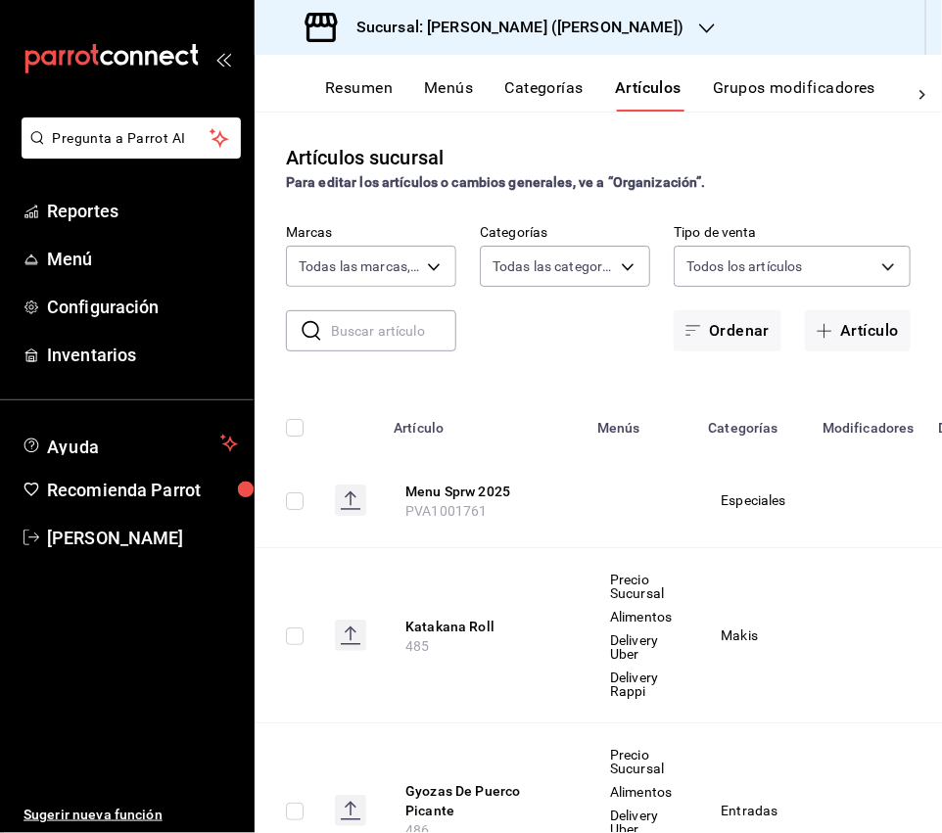
click at [221, 61] on icon "open_drawer_menu" at bounding box center [223, 59] width 16 height 16
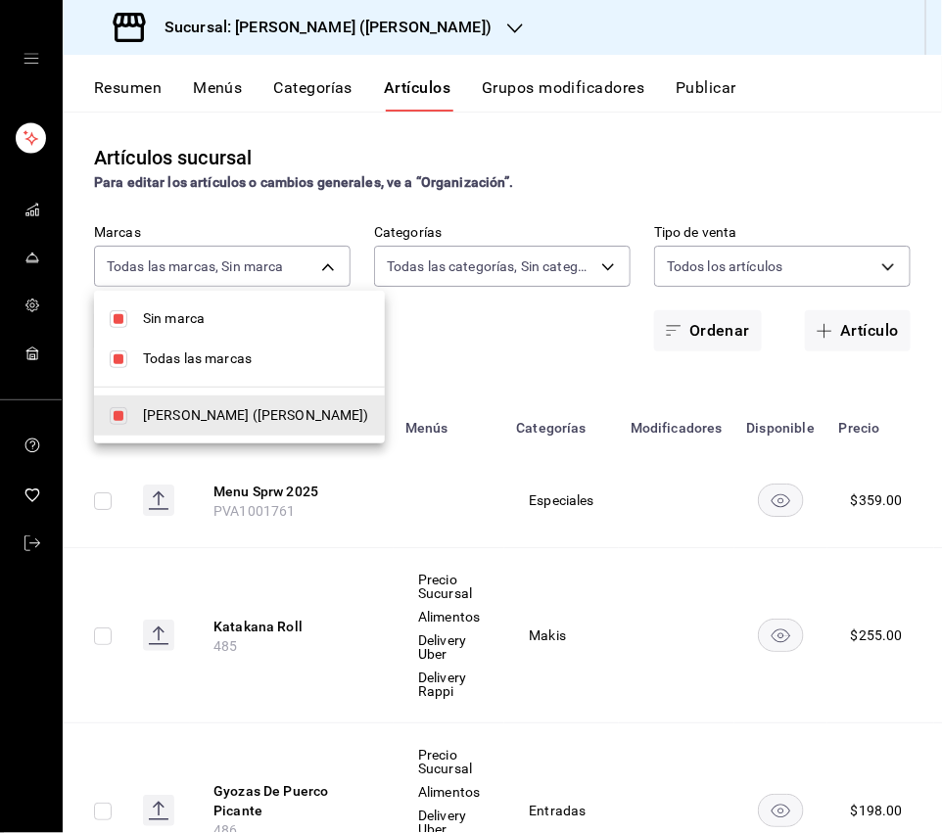
drag, startPoint x: 264, startPoint y: 268, endPoint x: 257, endPoint y: 289, distance: 22.0
click at [263, 268] on body "Sucursal: Ichikani Sushi (Vasconcelos) Resumen Menús Categorías Artículos Grupo…" at bounding box center [471, 416] width 942 height 833
click at [122, 353] on input "checkbox" at bounding box center [119, 359] width 18 height 18
checkbox input "false"
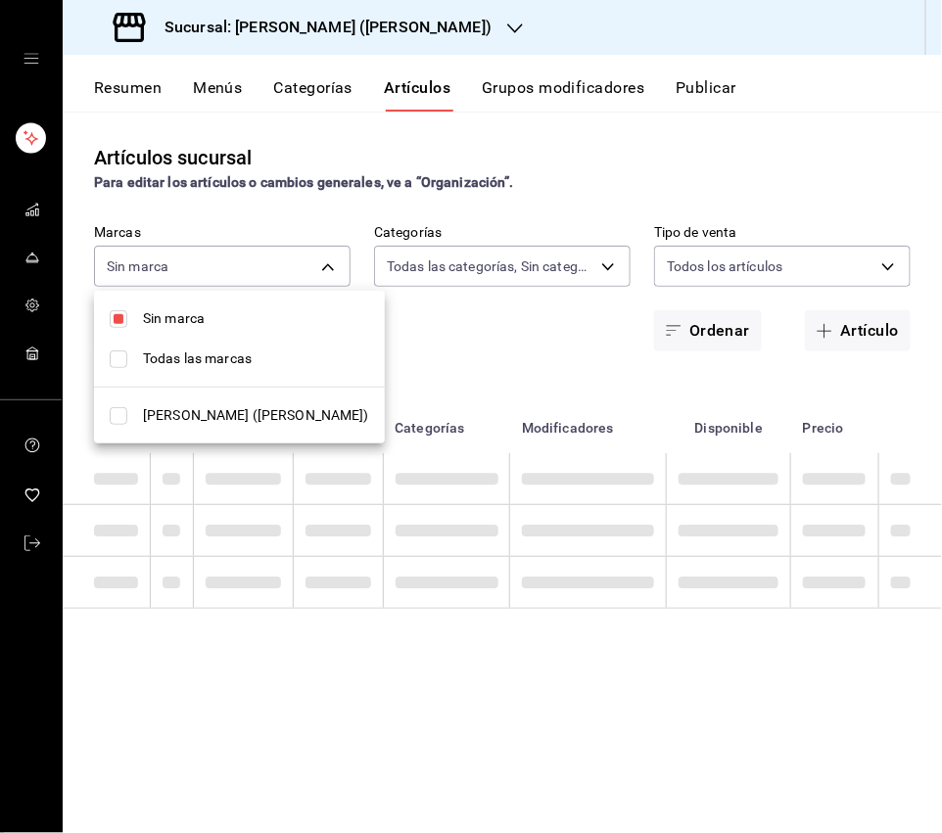
click at [120, 323] on input "checkbox" at bounding box center [119, 319] width 18 height 18
checkbox input "false"
click at [503, 253] on div at bounding box center [471, 416] width 942 height 833
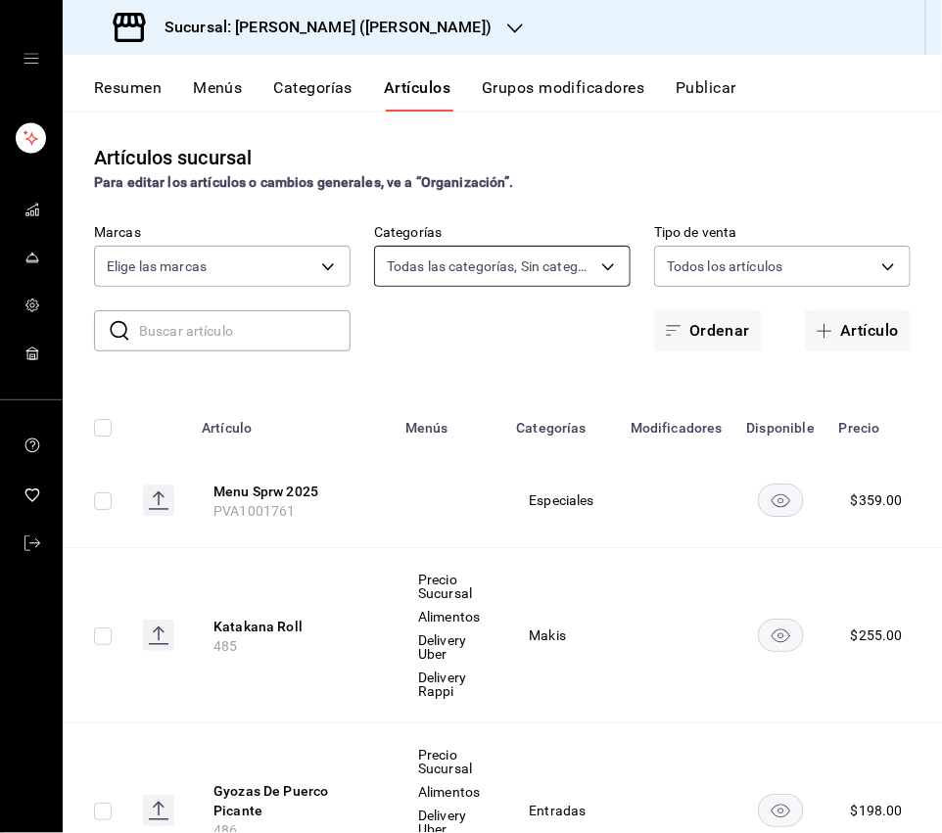
click at [506, 274] on body "Sucursal: Ichikani Sushi (Vasconcelos) Resumen Menús Categorías Artículos Grupo…" at bounding box center [471, 416] width 942 height 833
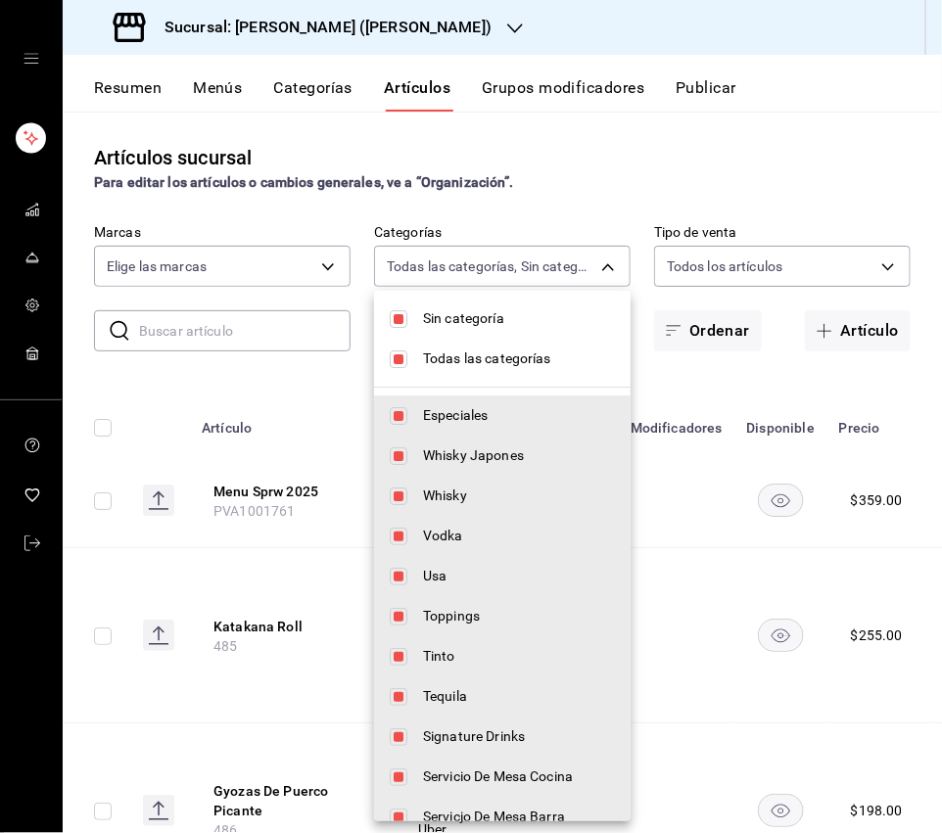
drag, startPoint x: 403, startPoint y: 312, endPoint x: 393, endPoint y: 348, distance: 36.9
click at [403, 313] on input "checkbox" at bounding box center [399, 319] width 18 height 18
checkbox input "false"
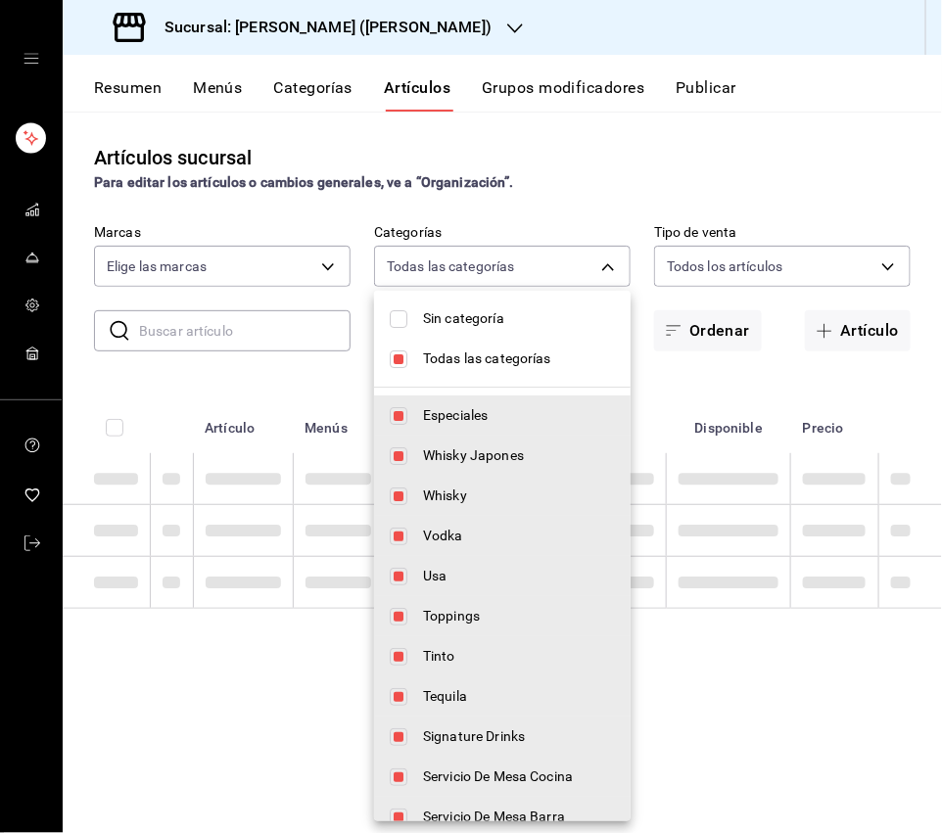
click at [392, 368] on li "Todas las categorías" at bounding box center [502, 359] width 257 height 40
checkbox input "false"
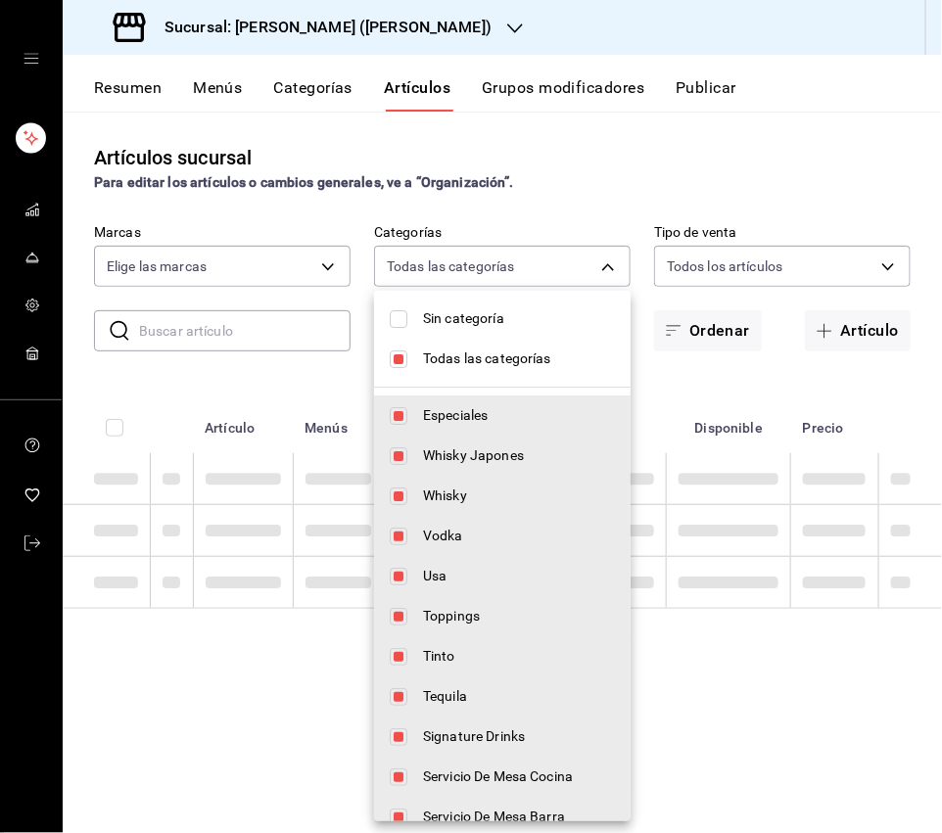
checkbox input "false"
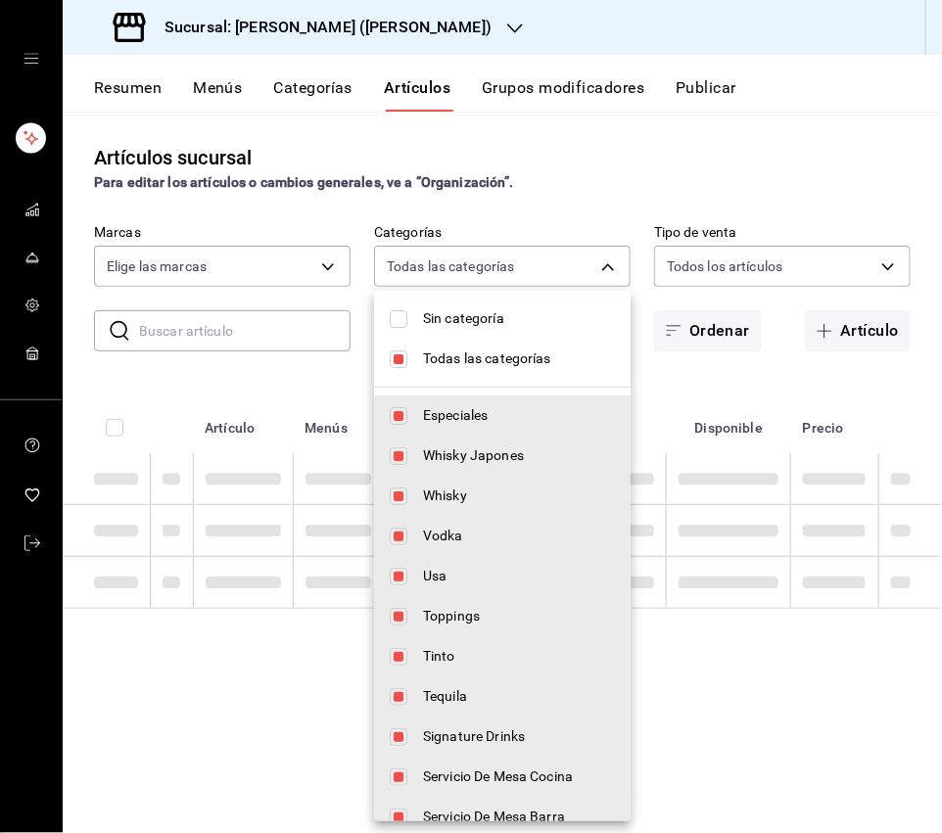
checkbox input "false"
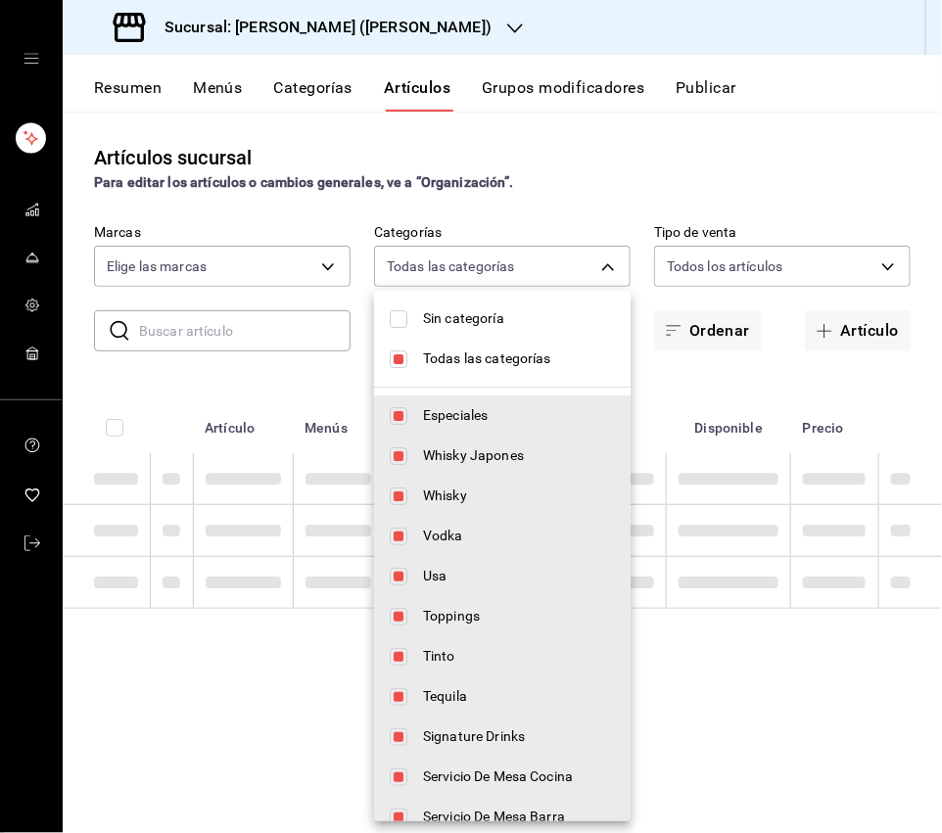
checkbox input "false"
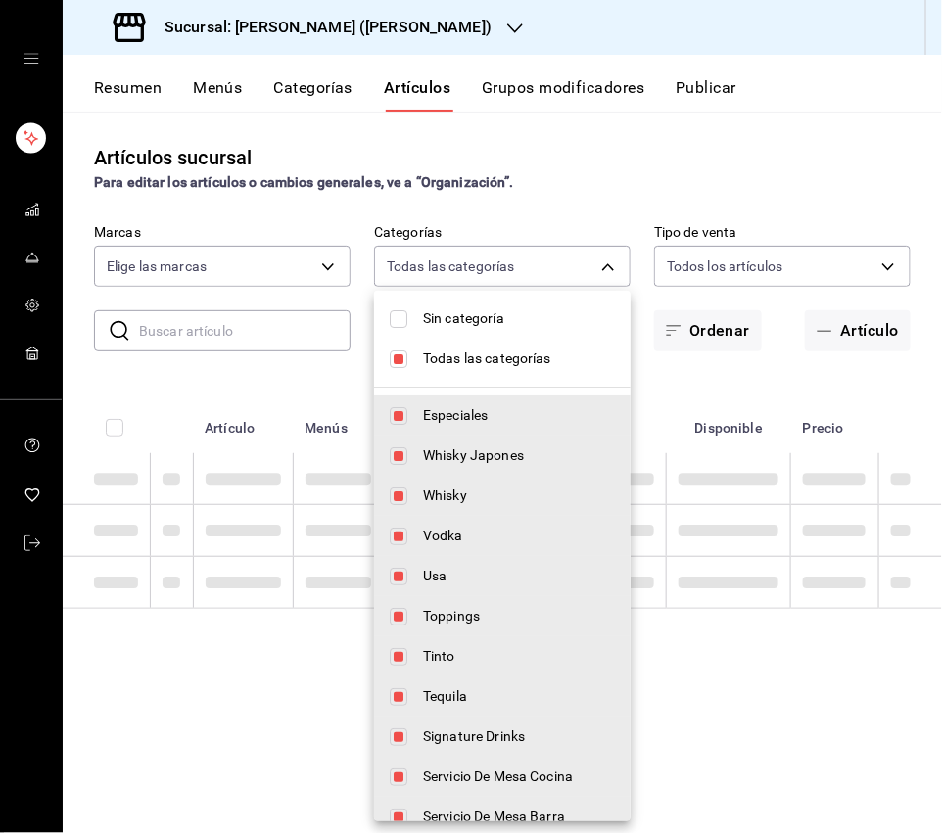
checkbox input "false"
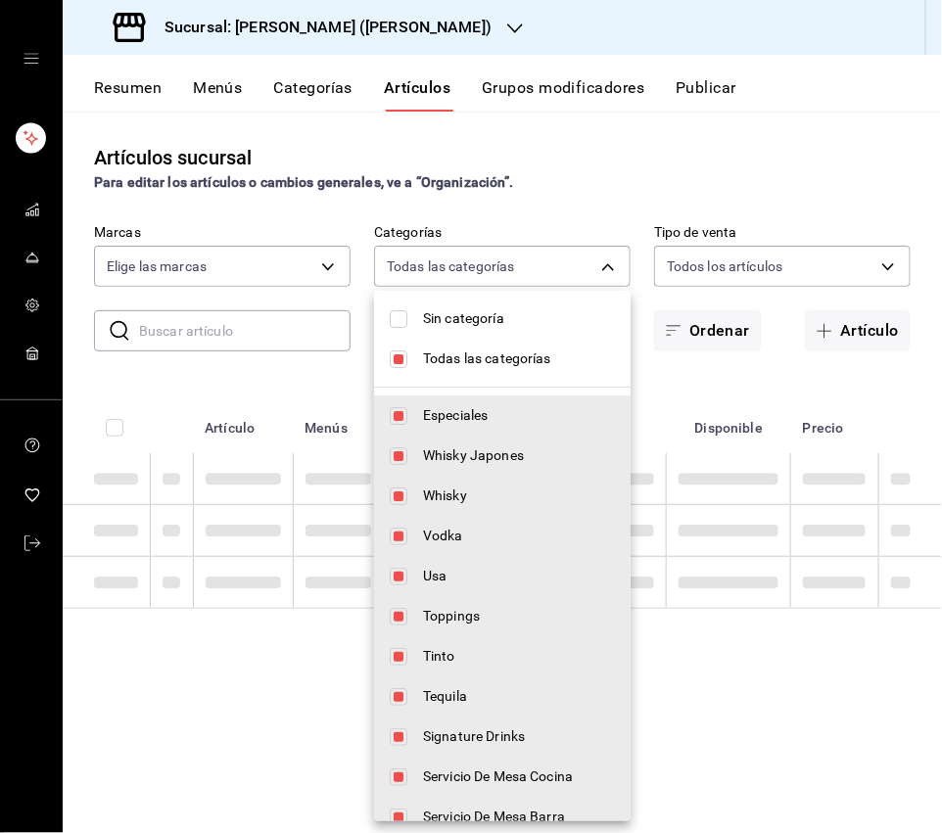
checkbox input "false"
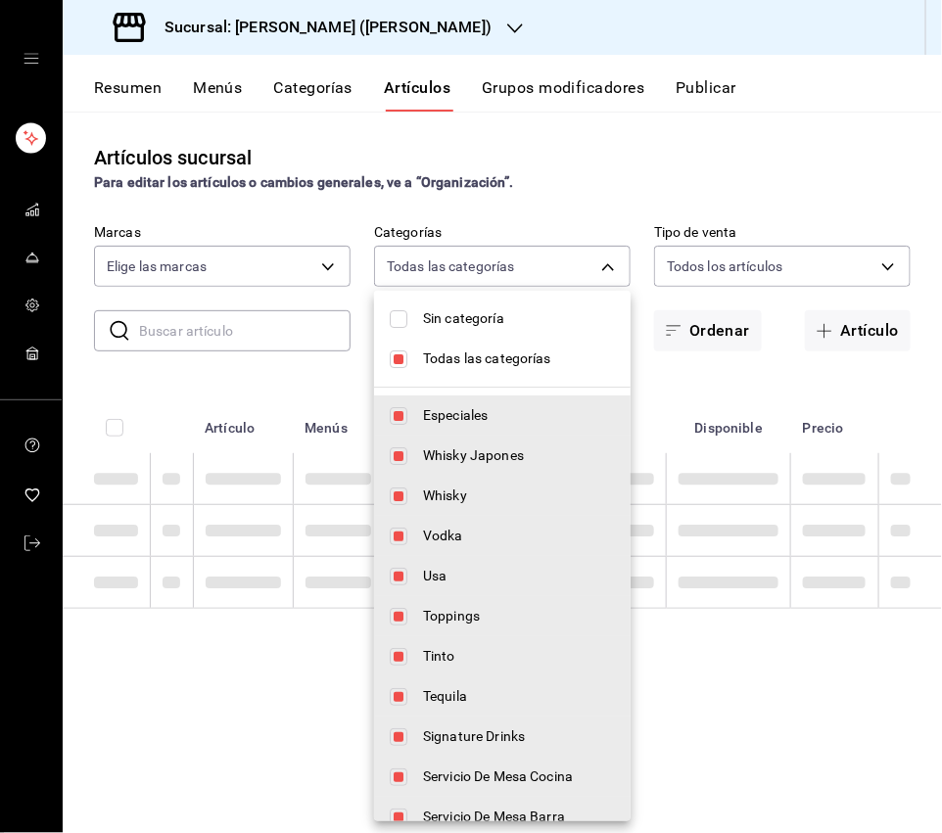
checkbox input "false"
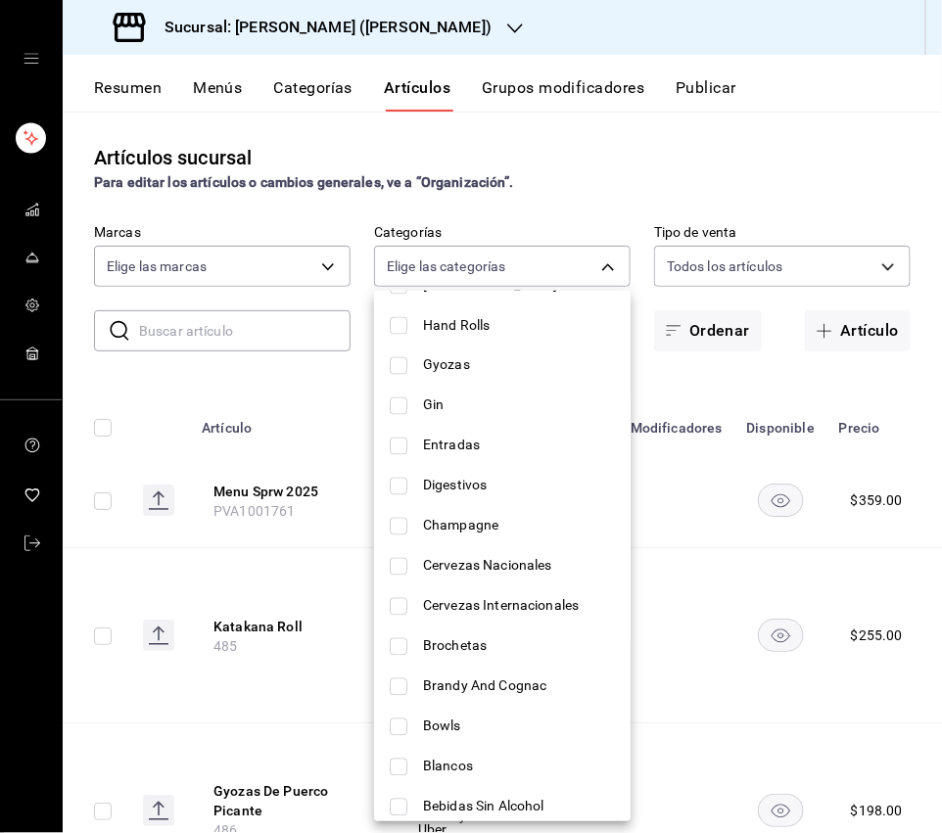
scroll to position [896, 0]
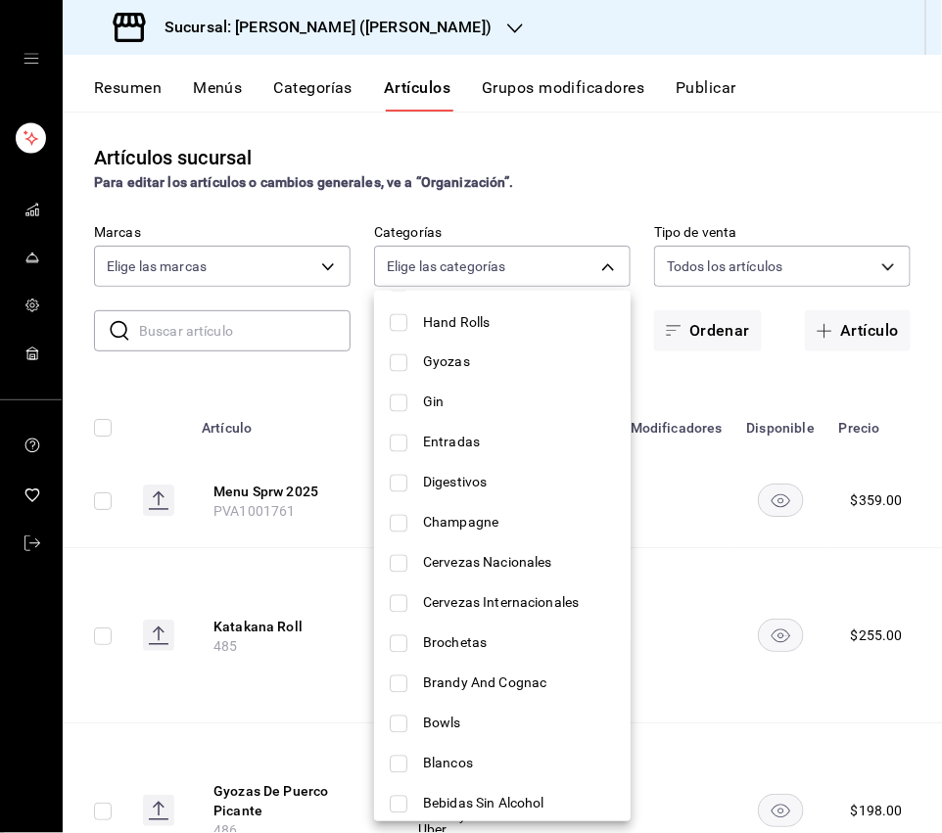
click at [397, 450] on input "checkbox" at bounding box center [399, 444] width 18 height 18
checkbox input "true"
type input "21bfceb4-7bc1-4b21-b63f-acf786720a1b"
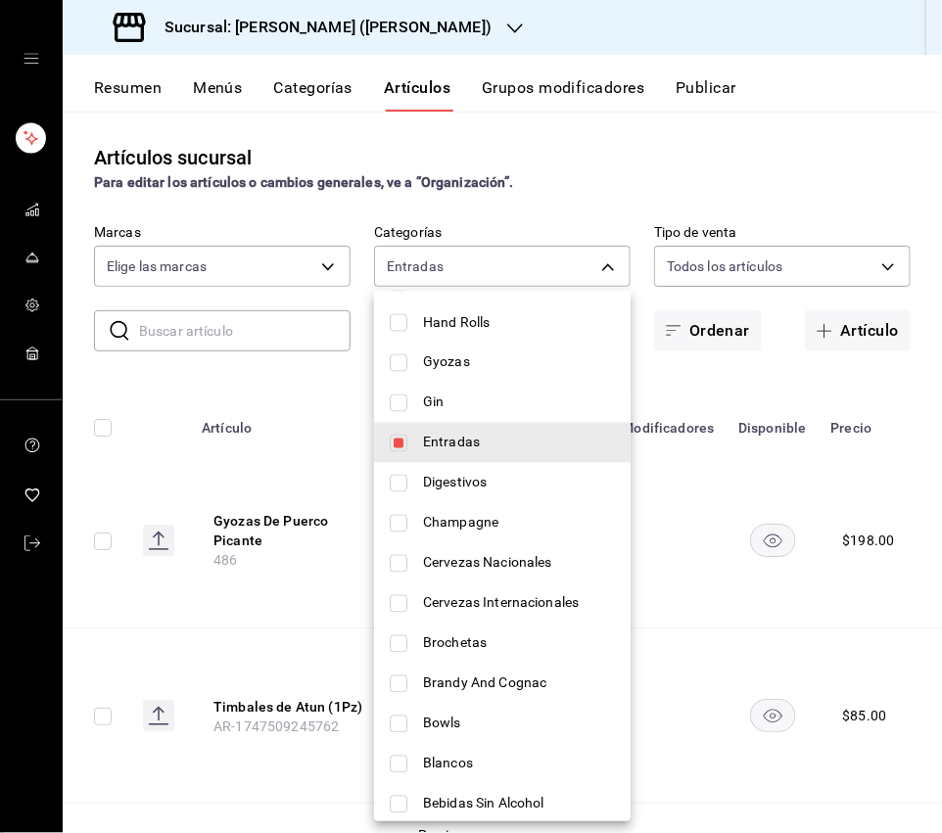
click at [241, 385] on div at bounding box center [471, 416] width 942 height 833
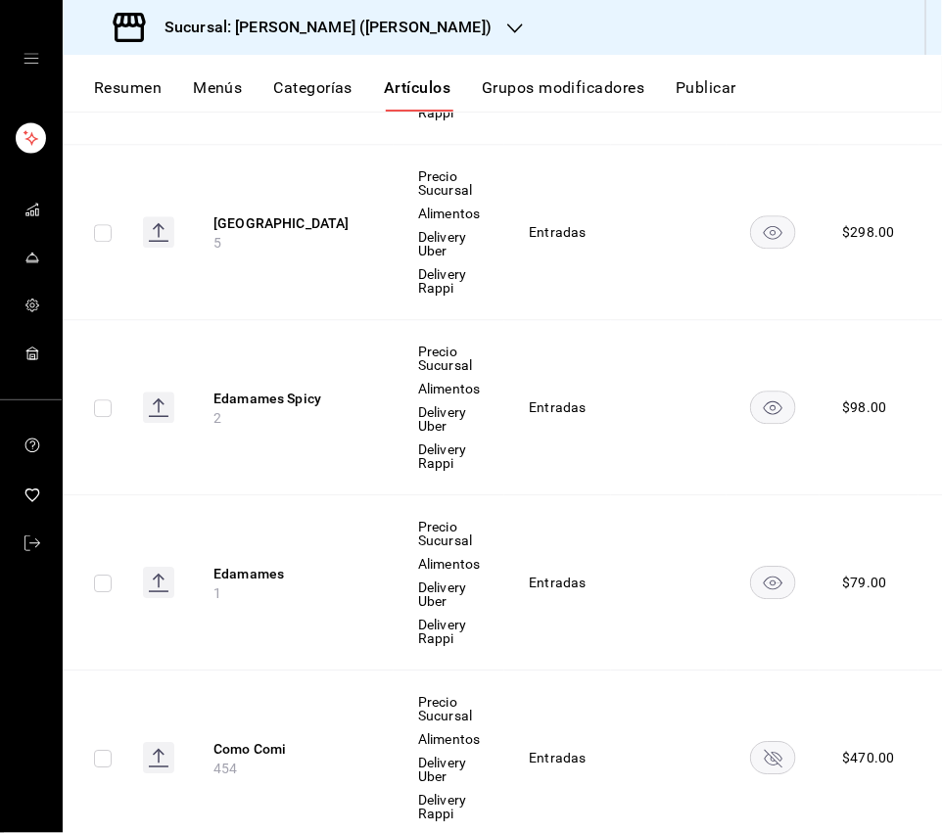
scroll to position [1538, 0]
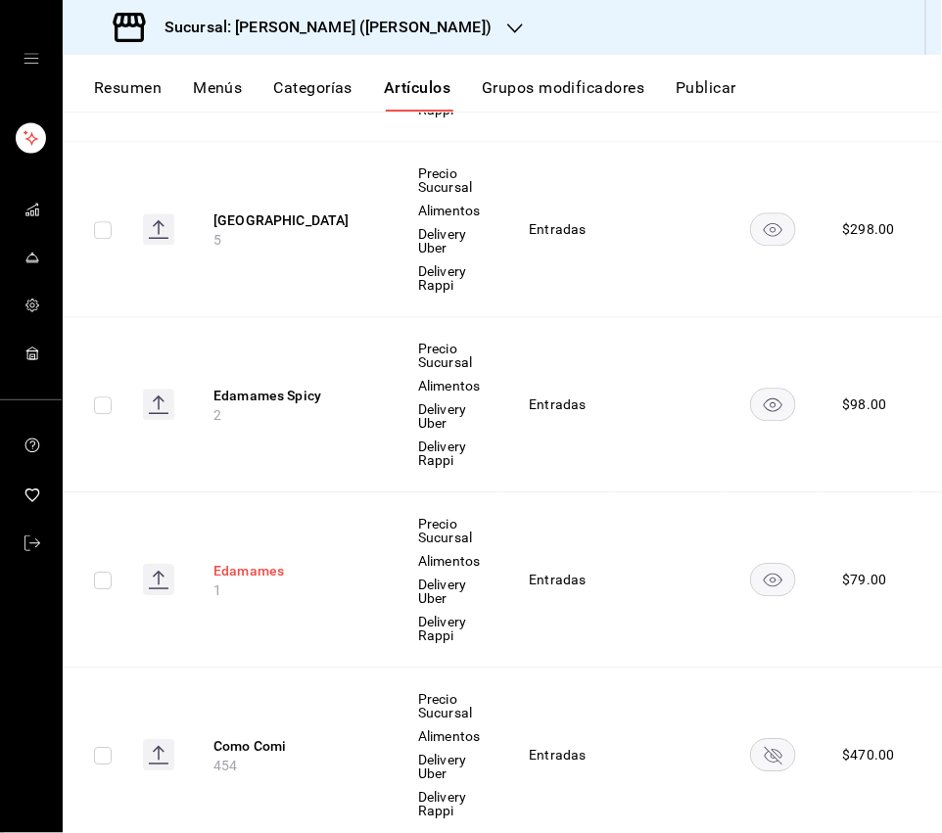
click at [253, 572] on button "Edamames" at bounding box center [291, 571] width 157 height 20
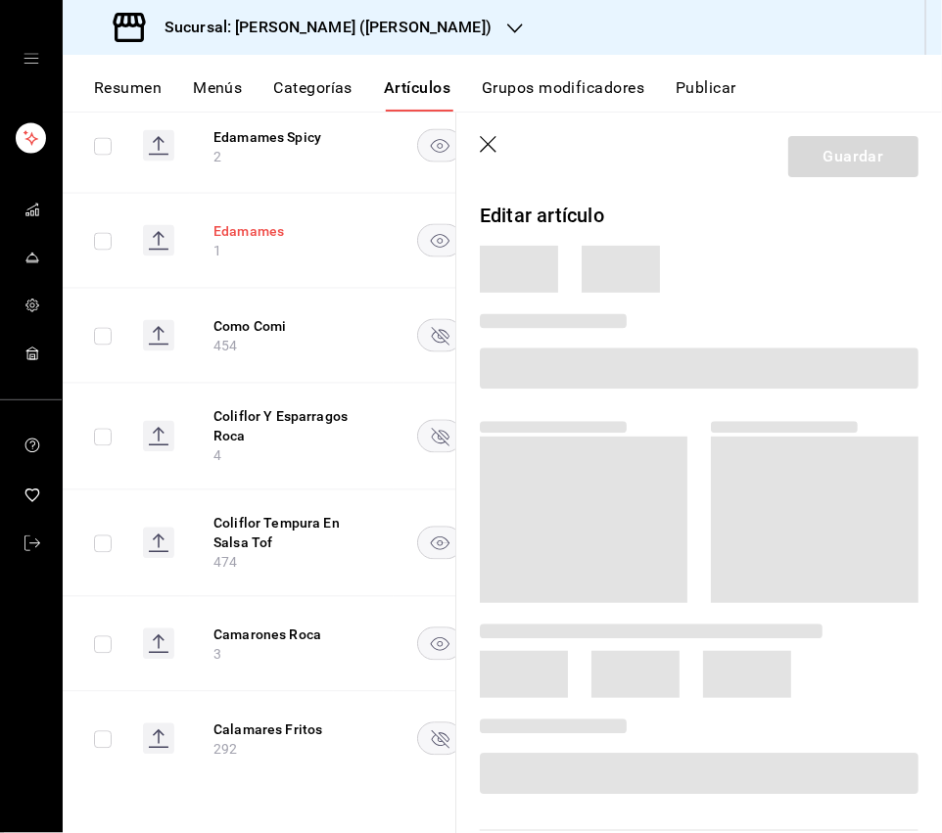
scroll to position [1068, 0]
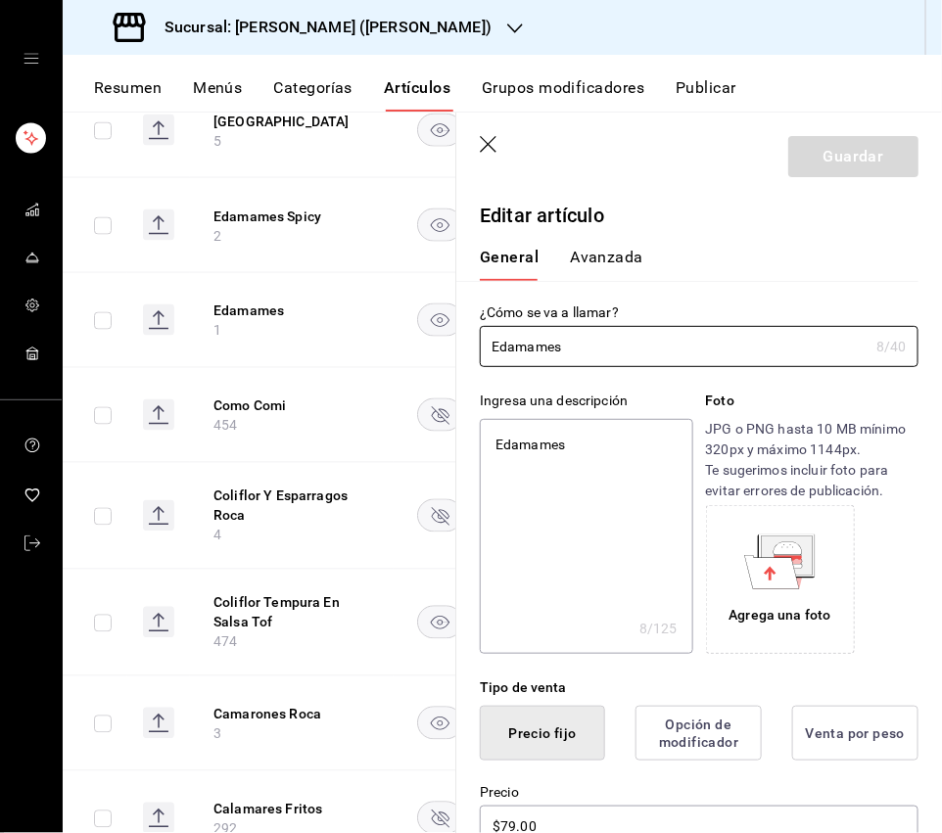
type input "Edamames"
type textarea "x"
type input "Edamames 1"
type textarea "x"
type input "Edamames 10"
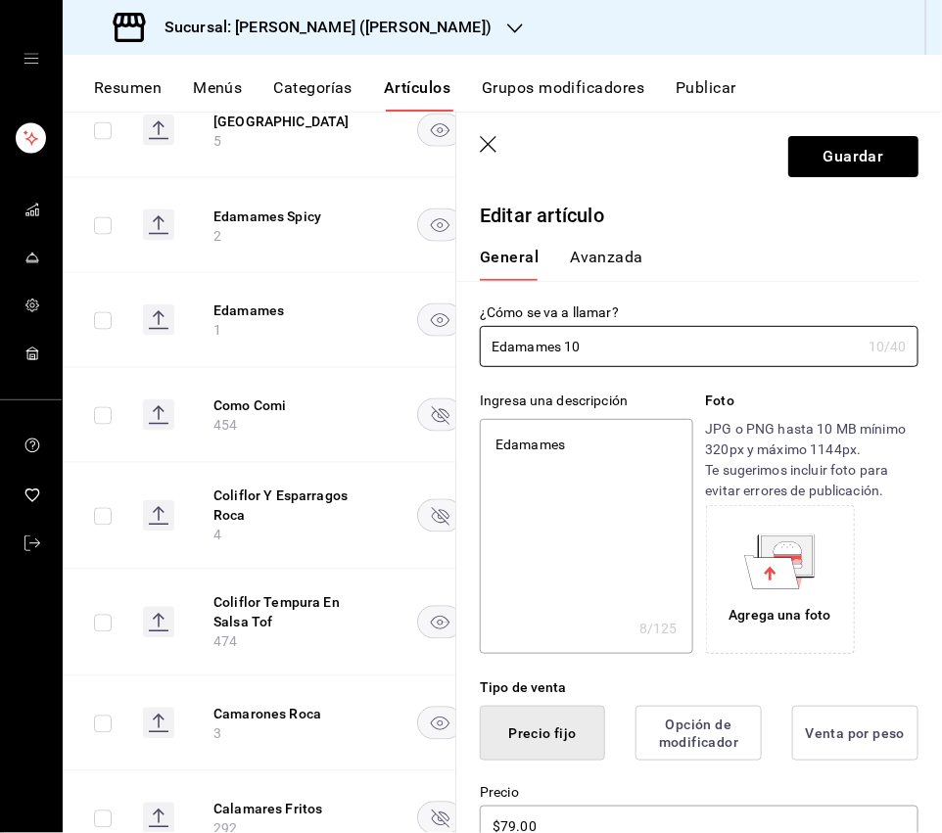
type textarea "x"
type input "Edamames 100"
type textarea "x"
type input "Edamames 100g"
type textarea "x"
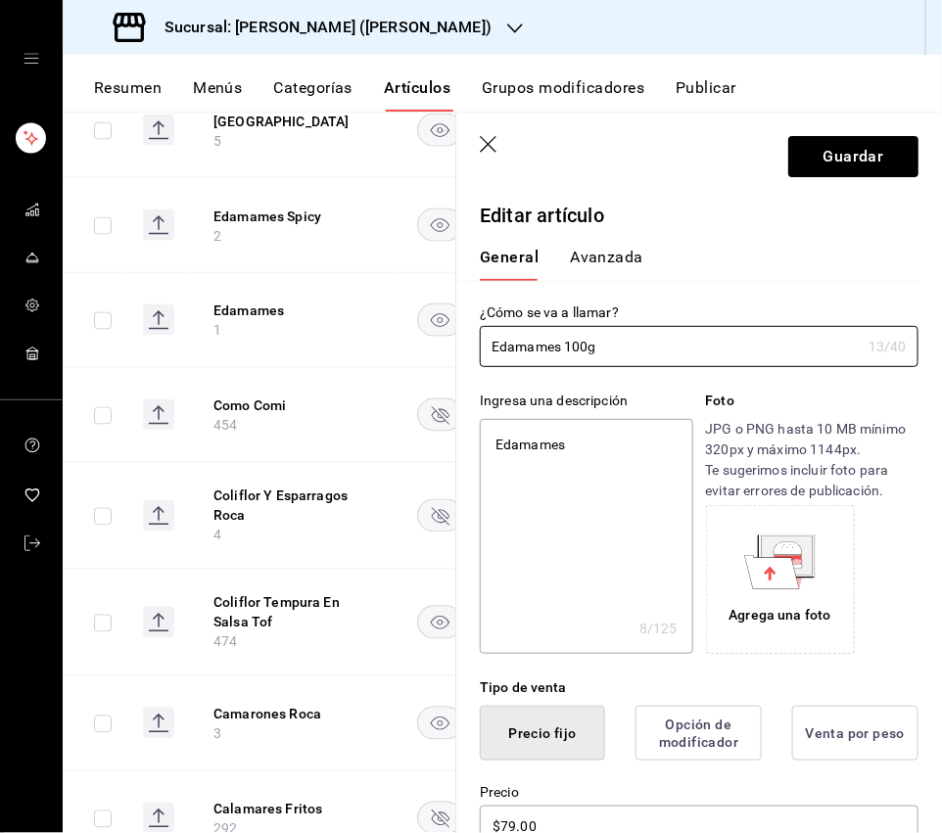
scroll to position [23, 0]
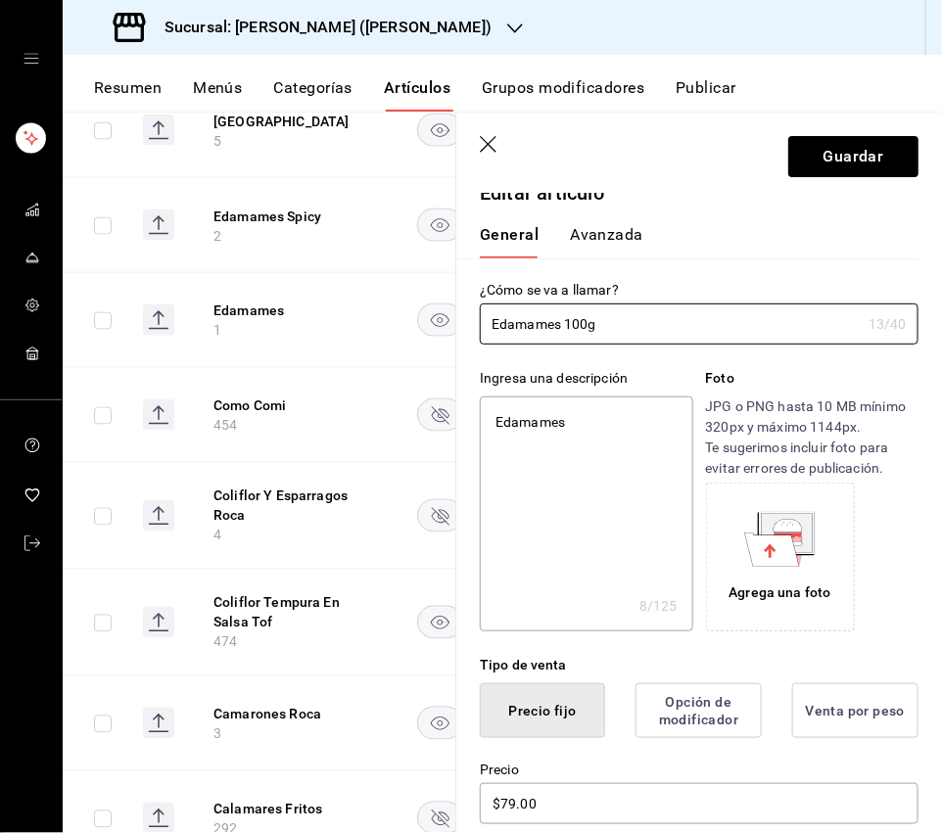
type input "Edamames 100g"
click at [608, 468] on textarea "Edamames" at bounding box center [586, 514] width 212 height 235
type textarea "x"
click at [608, 468] on textarea "Edamames" at bounding box center [586, 514] width 212 height 235
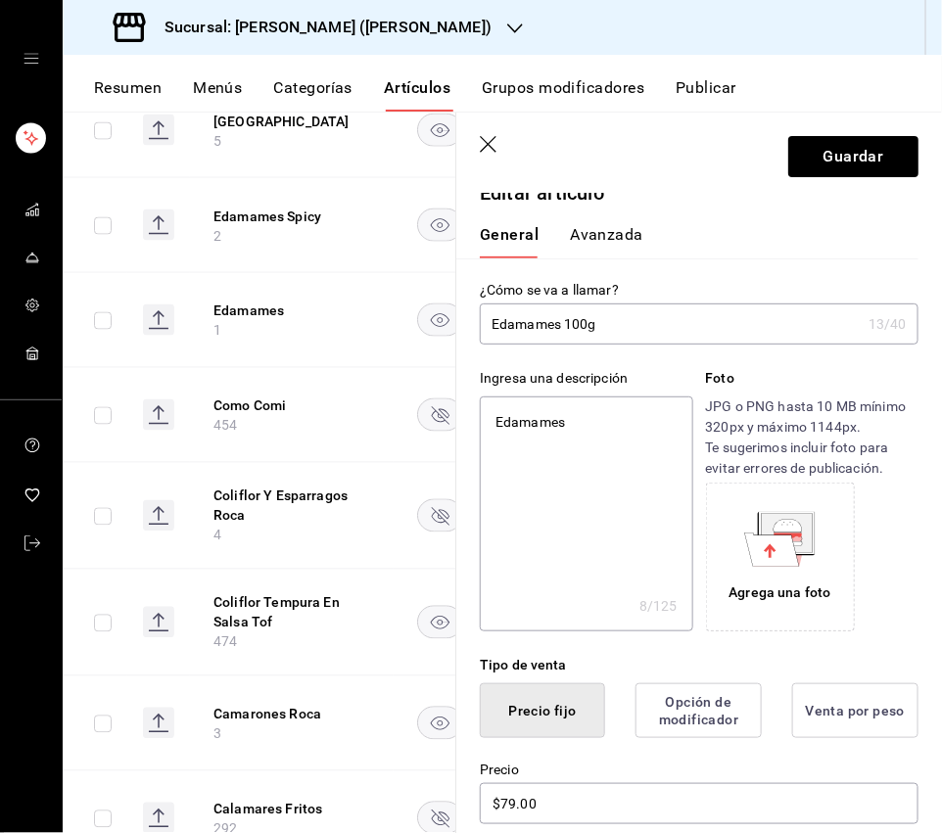
paste textarea "al vapor con sal y soja."
type textarea "Edamames al vapor con sal y soja."
type textarea "x"
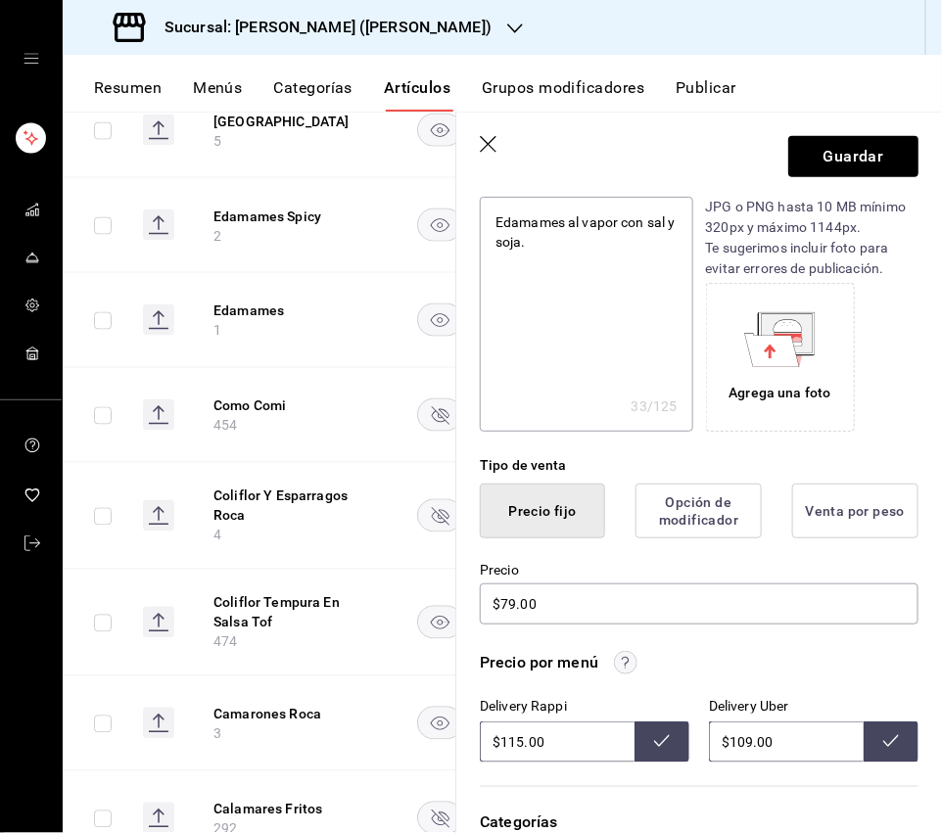
scroll to position [279, 0]
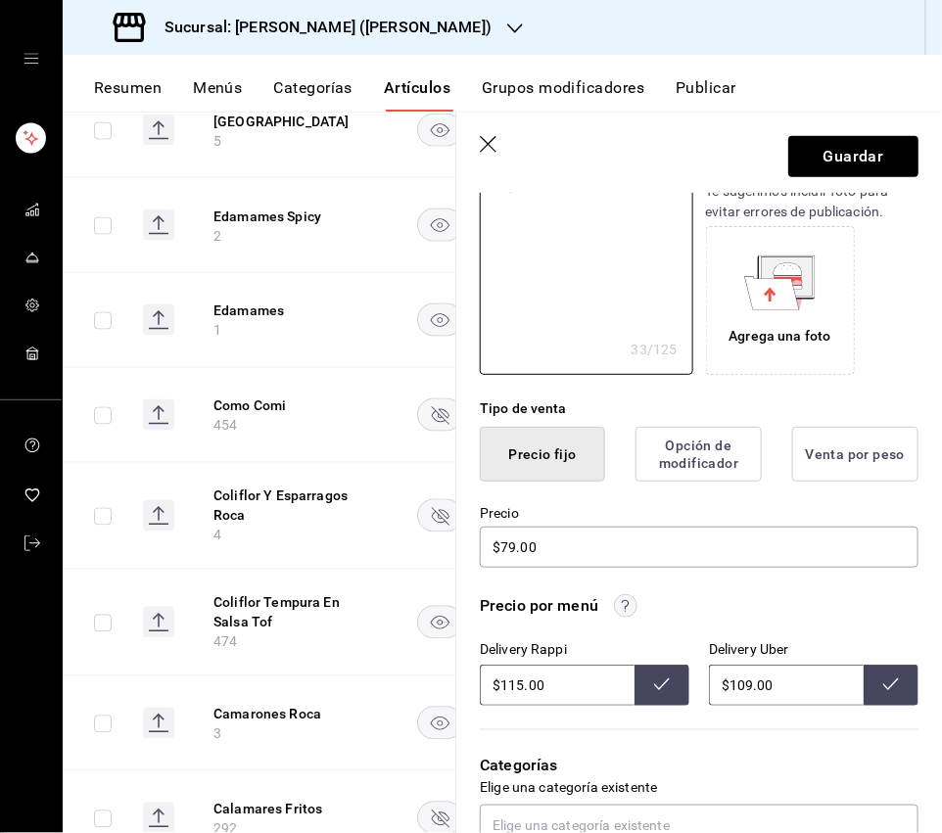
type textarea "Edamames al vapor con sal y soja."
type textarea "x"
click at [513, 666] on input "$115.00" at bounding box center [557, 685] width 155 height 41
type input "$115.00"
drag, startPoint x: 752, startPoint y: 684, endPoint x: 738, endPoint y: 687, distance: 14.0
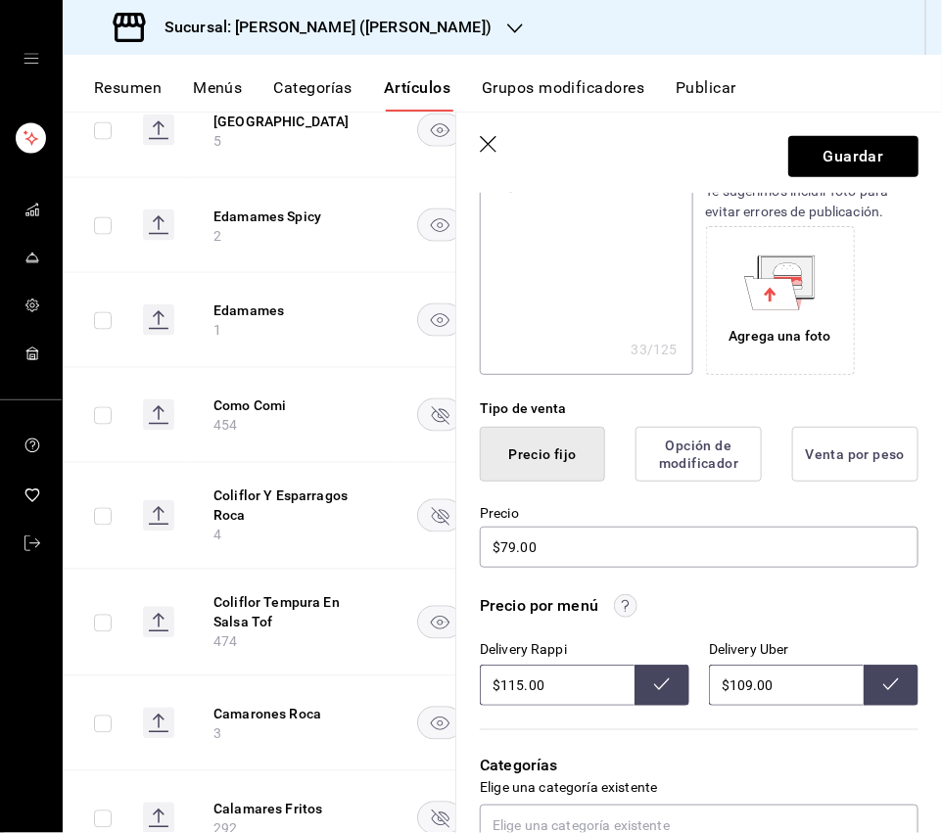
click at [738, 666] on input "$109.00" at bounding box center [786, 685] width 155 height 41
click at [648, 666] on button at bounding box center [661, 685] width 55 height 41
drag, startPoint x: 749, startPoint y: 688, endPoint x: 737, endPoint y: 690, distance: 11.9
click at [737, 666] on input "$109.00" at bounding box center [786, 685] width 155 height 41
type input "$125.00"
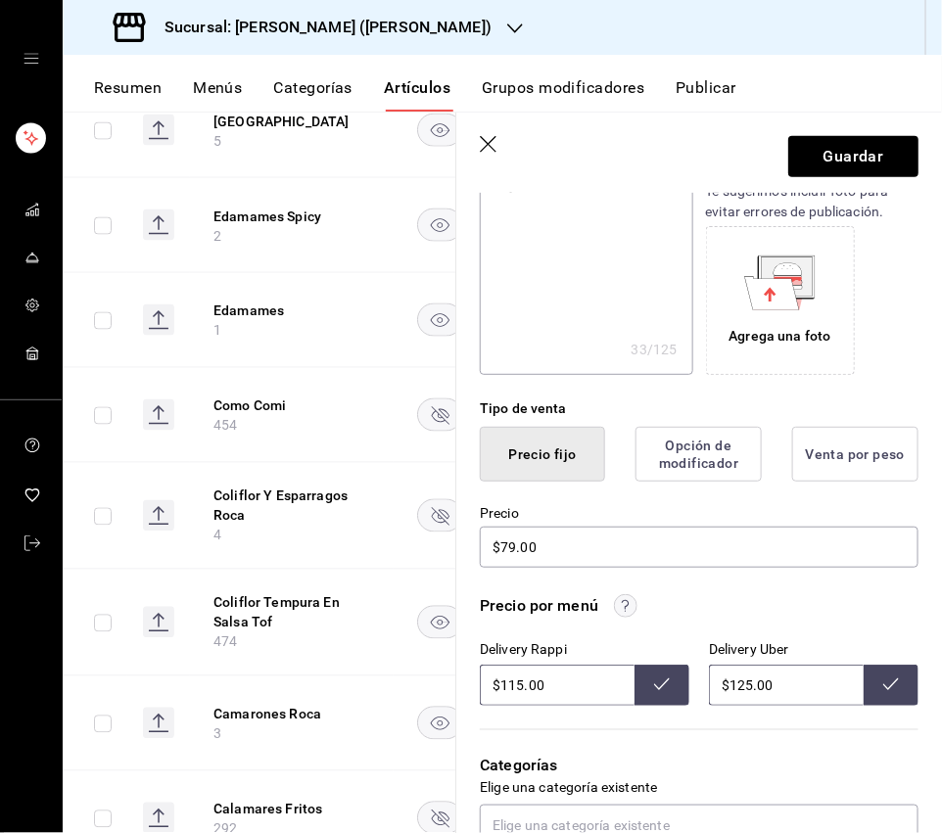
drag, startPoint x: 897, startPoint y: 681, endPoint x: 689, endPoint y: 692, distance: 207.8
click at [897, 666] on icon at bounding box center [891, 685] width 16 height 16
click at [510, 666] on input "$115.00" at bounding box center [557, 685] width 155 height 41
type input "$125.00"
click at [640, 666] on button at bounding box center [661, 685] width 55 height 41
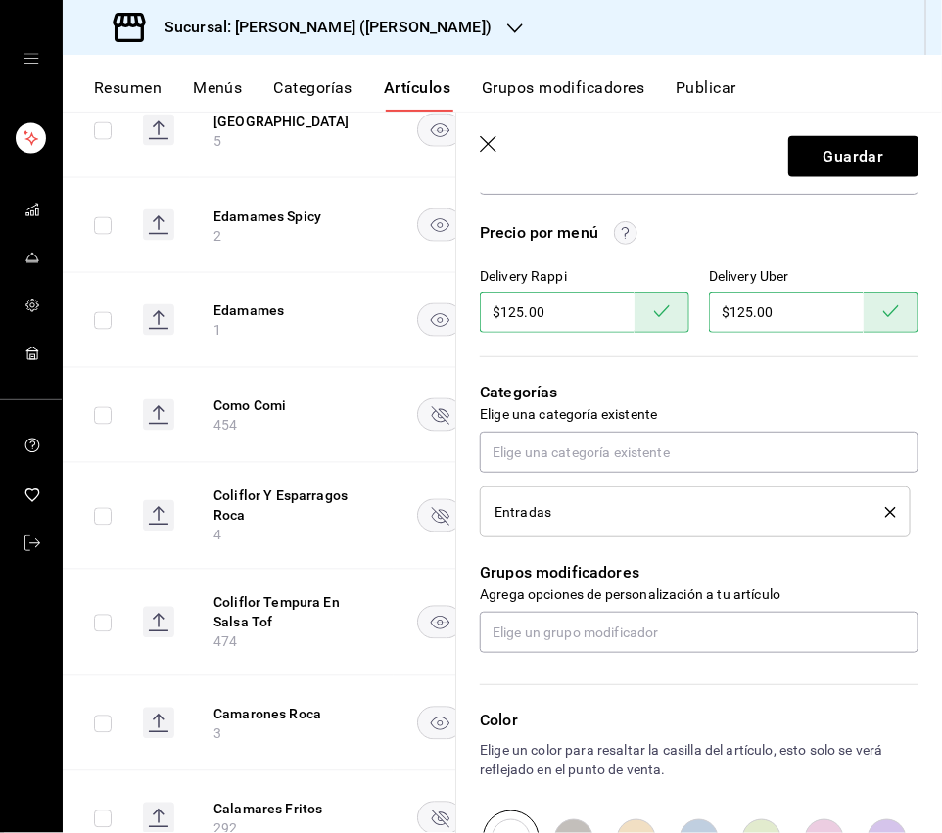
scroll to position [656, 0]
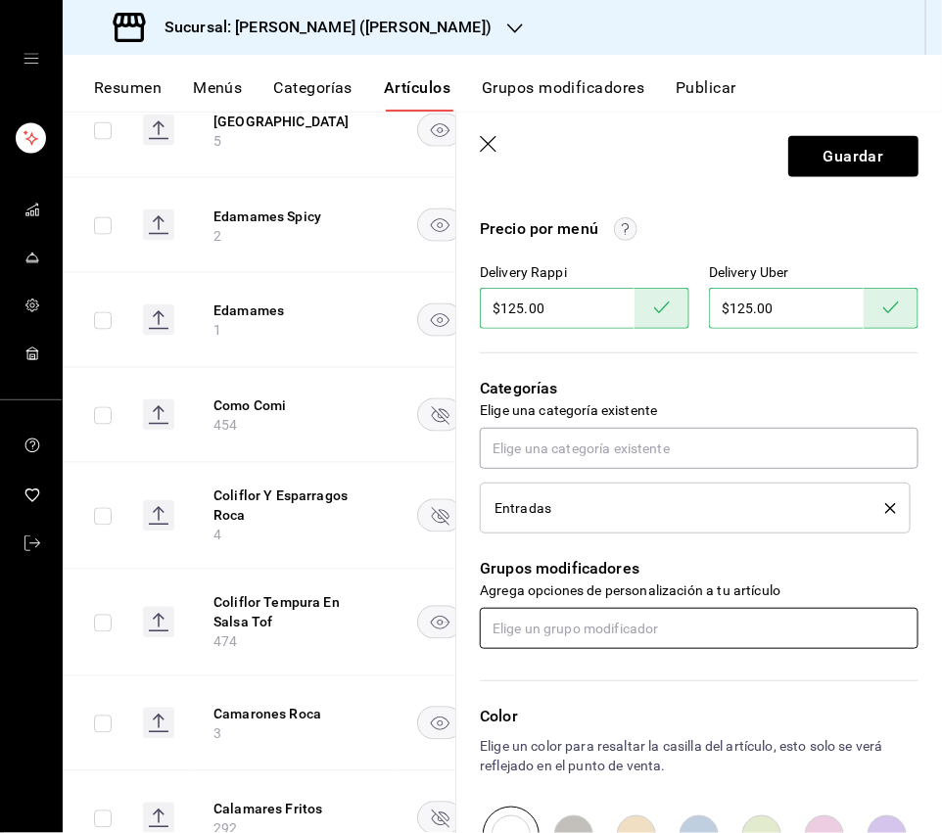
click at [609, 638] on input "text" at bounding box center [699, 628] width 439 height 41
click at [559, 96] on button "Grupos modificadores" at bounding box center [563, 94] width 163 height 33
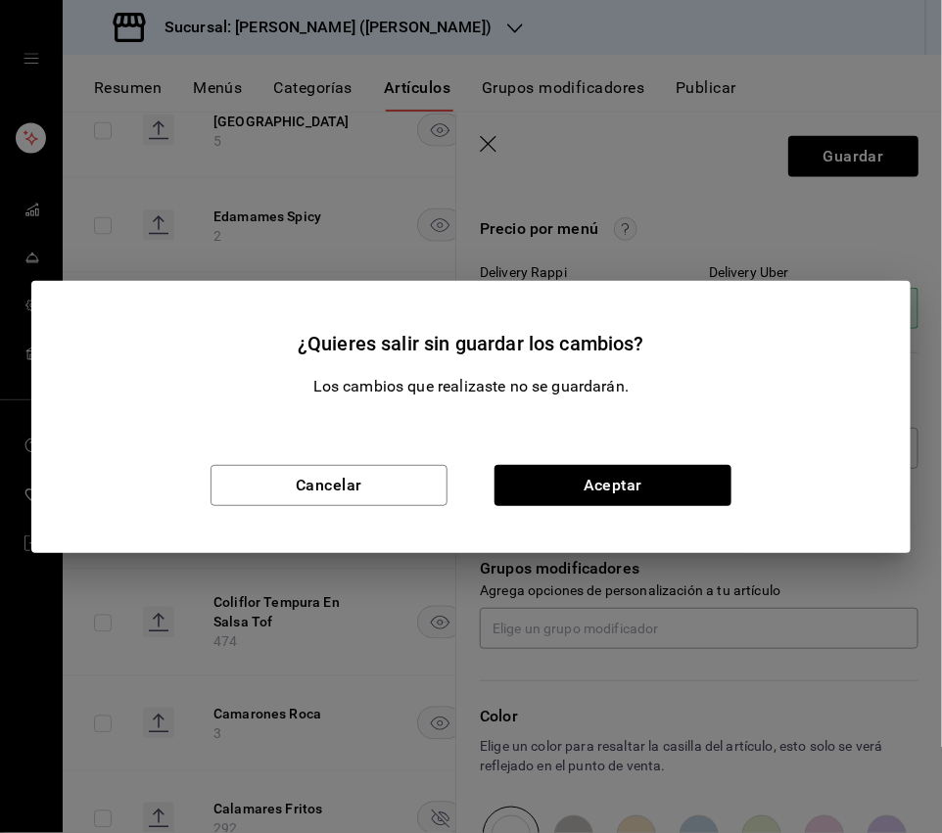
click at [655, 210] on div "¿Quieres salir sin guardar los cambios? Los cambios que realizaste no se guarda…" at bounding box center [471, 416] width 942 height 833
click at [357, 478] on button "Cancelar" at bounding box center [328, 485] width 237 height 41
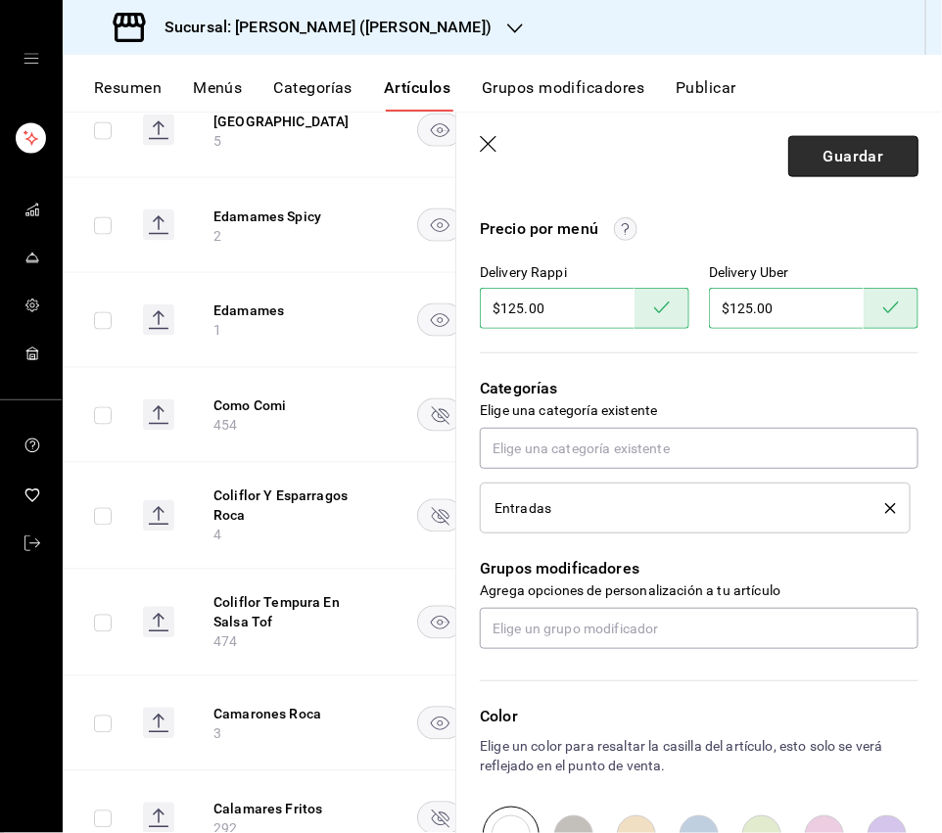
click at [835, 161] on button "Guardar" at bounding box center [853, 156] width 130 height 41
click at [525, 91] on button "Grupos modificadores" at bounding box center [563, 94] width 163 height 33
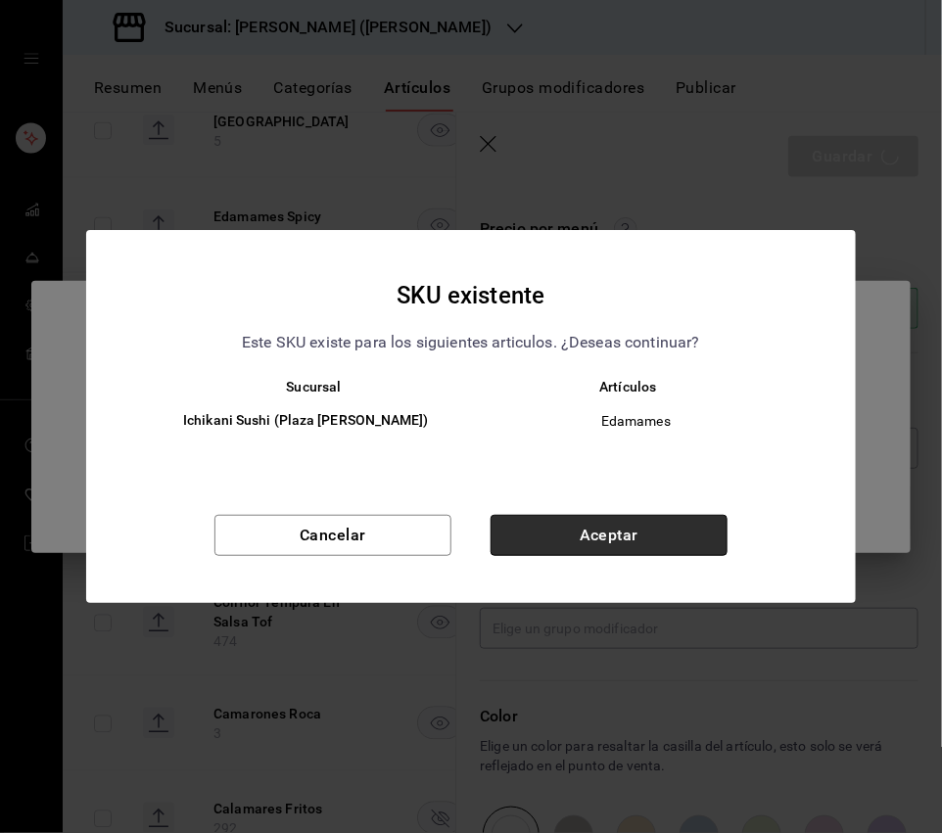
click at [580, 520] on button "Aceptar" at bounding box center [609, 535] width 237 height 41
type textarea "x"
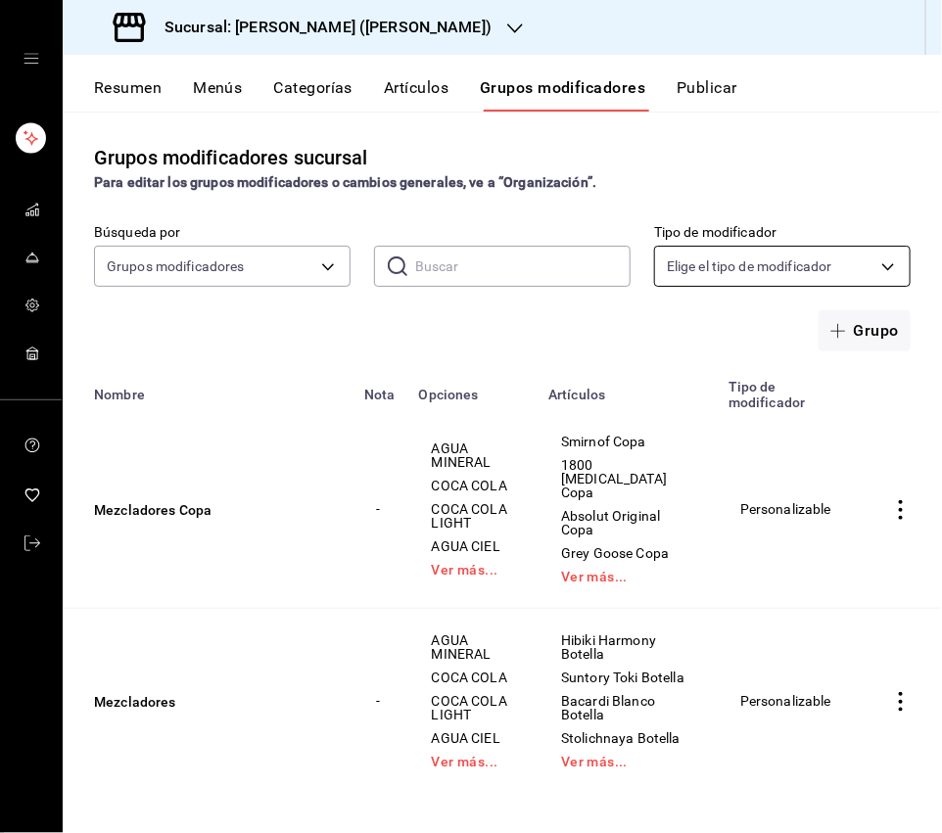
click at [710, 255] on body "Sucursal: Ichikani Sushi (Vasconcelos) Resumen Menús Categorías Artículos Grupo…" at bounding box center [471, 416] width 942 height 833
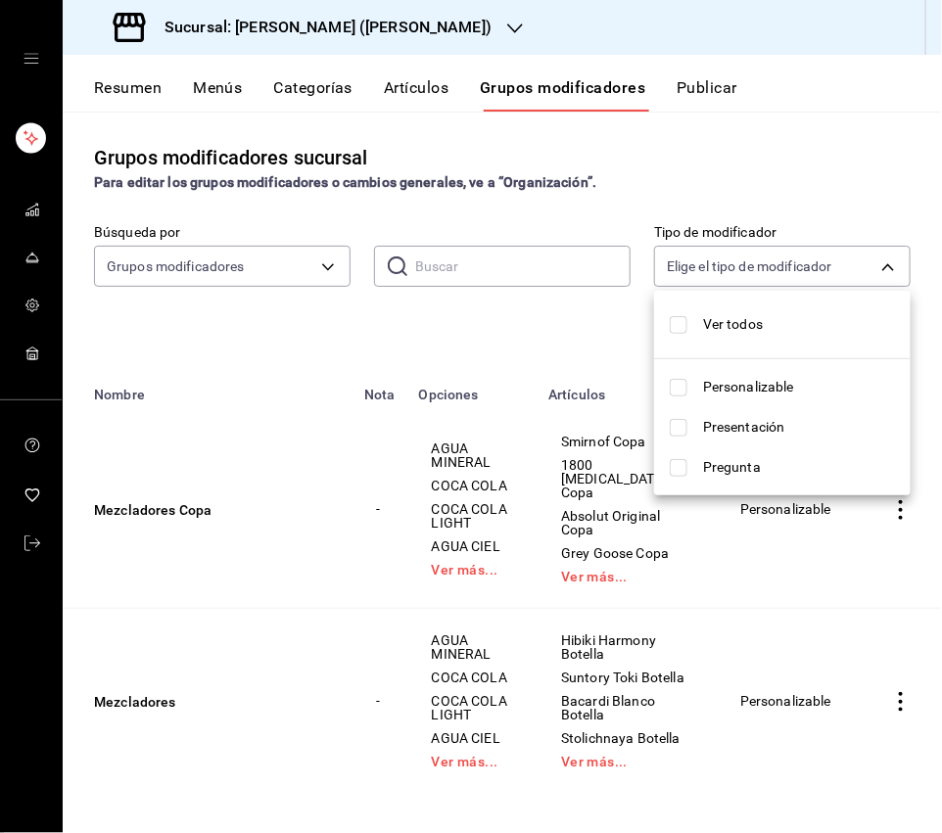
click at [741, 397] on li "Personalizable" at bounding box center [782, 387] width 257 height 40
type input "CUSTOMIZABLE"
checkbox input "true"
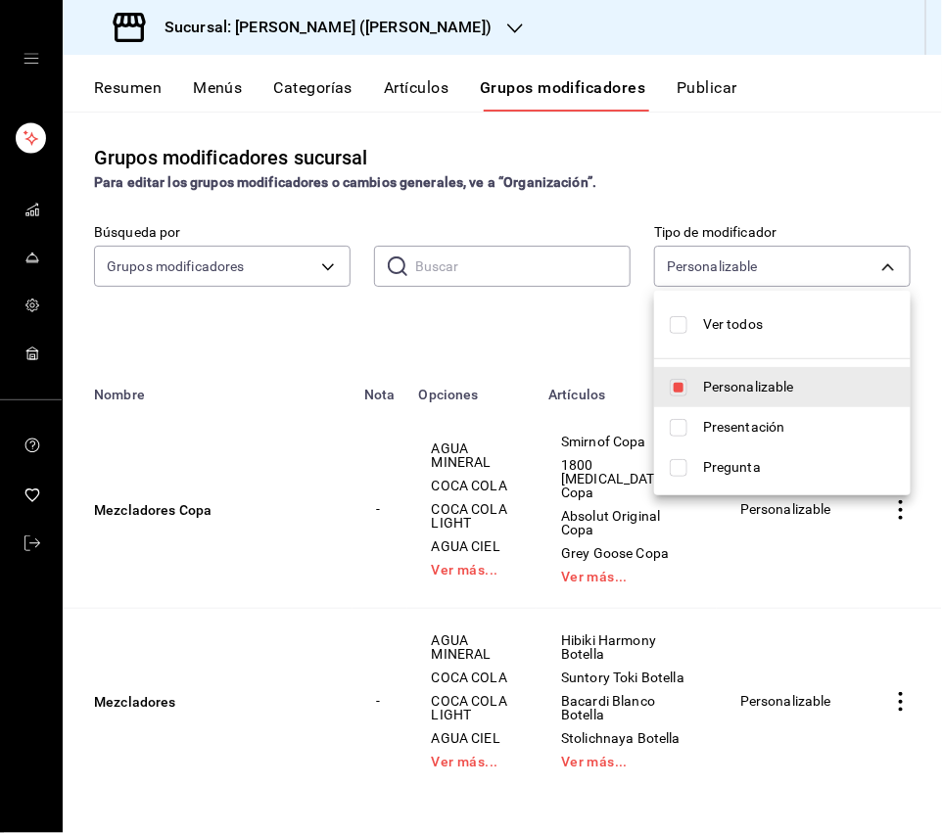
click at [784, 193] on div at bounding box center [471, 416] width 942 height 833
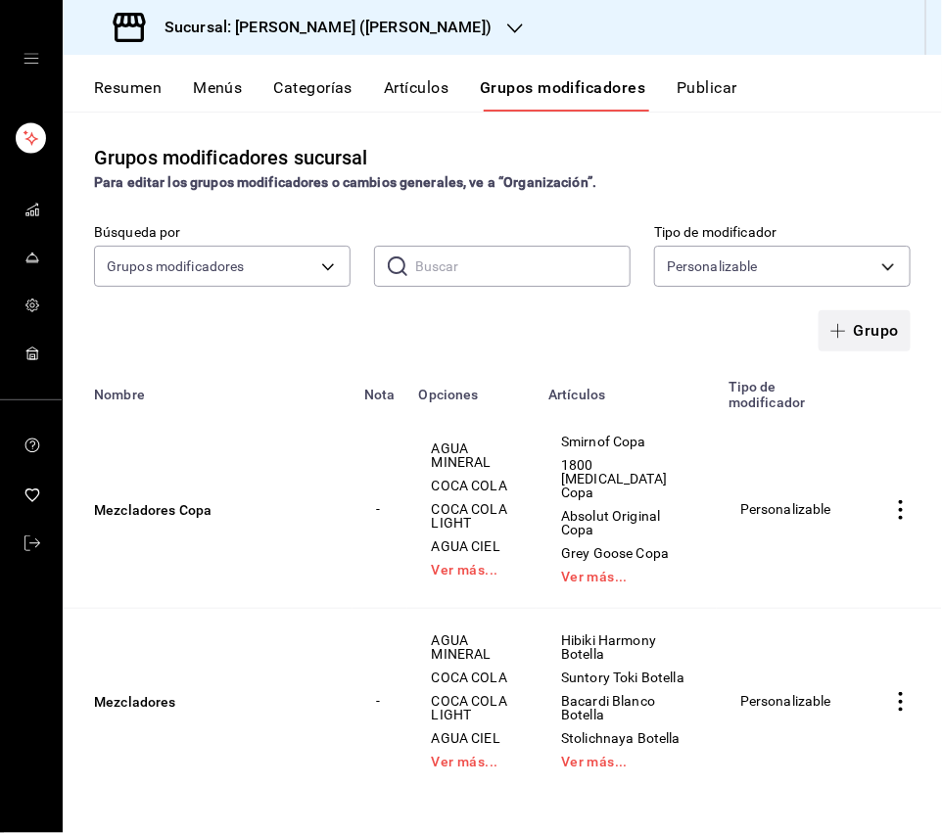
click at [849, 340] on button "Grupo" at bounding box center [864, 330] width 92 height 41
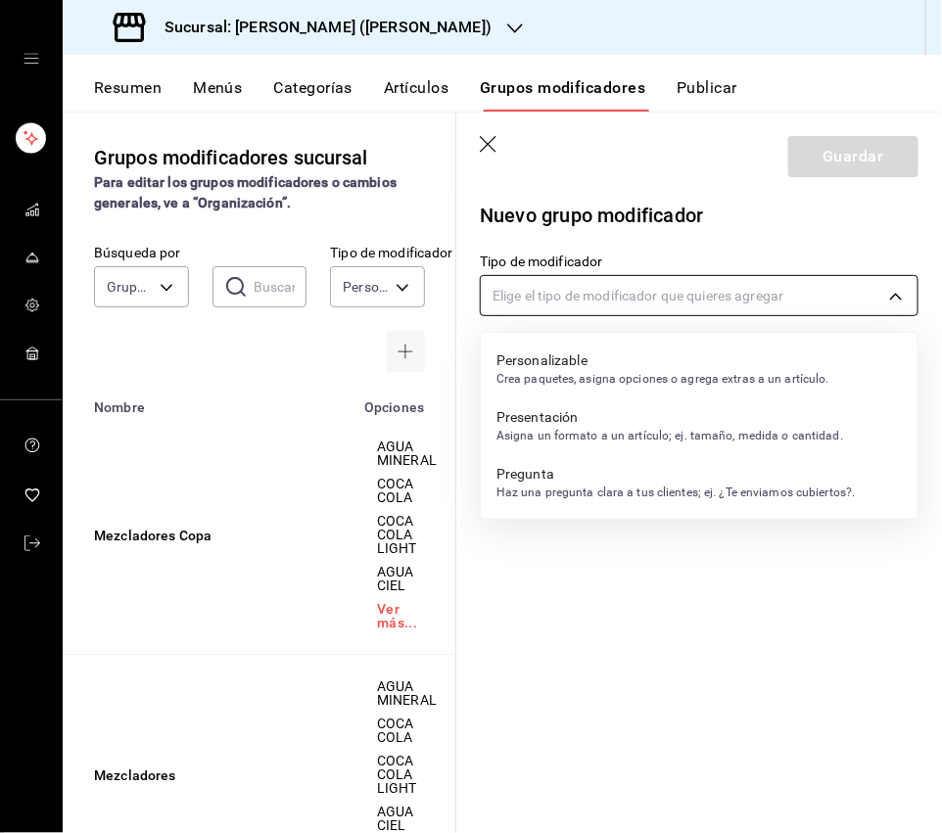
click at [600, 291] on body "Sucursal: Ichikani Sushi (Vasconcelos) Resumen Menús Categorías Artículos Grupo…" at bounding box center [471, 416] width 942 height 833
click at [579, 368] on p "Personalizable" at bounding box center [662, 360] width 333 height 20
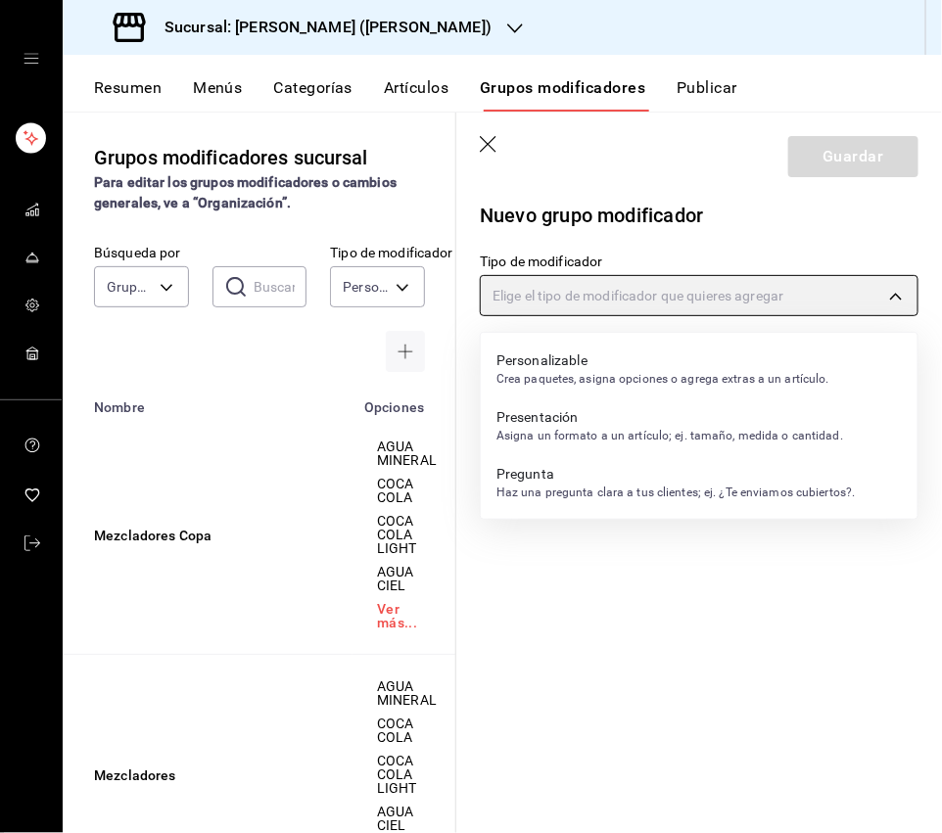
type input "CUSTOMIZABLE"
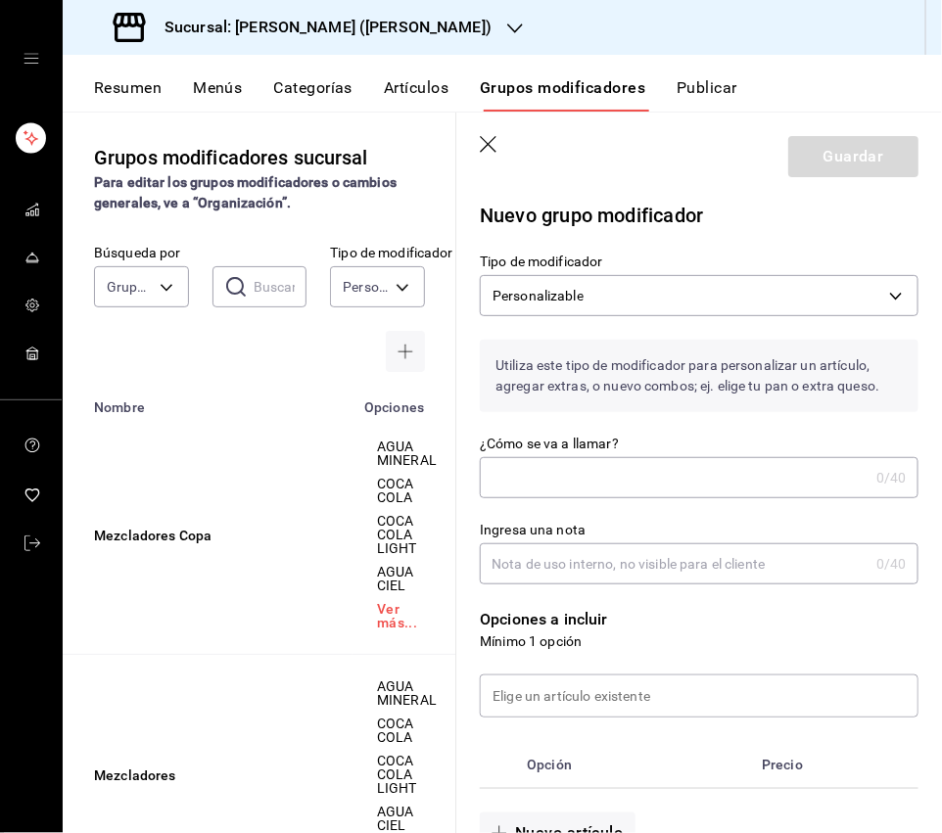
click at [617, 479] on input "¿Cómo se va a llamar?" at bounding box center [674, 477] width 389 height 39
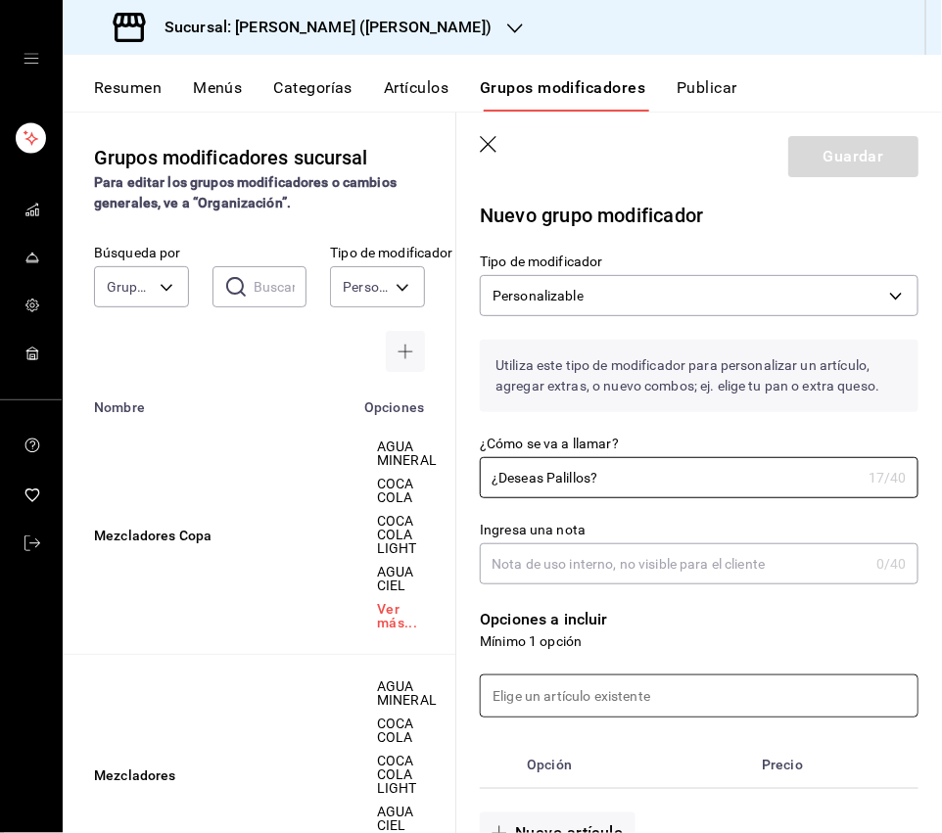
type input "¿Deseas Palillos?"
click at [585, 666] on input at bounding box center [699, 696] width 437 height 41
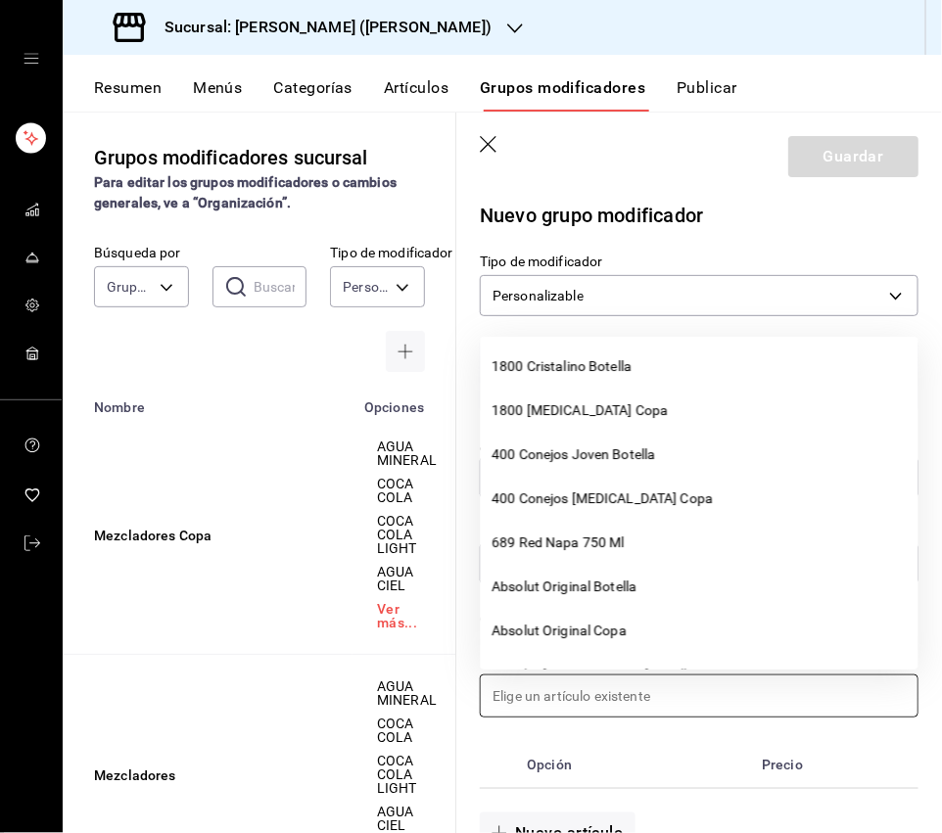
click at [615, 666] on th "Opción" at bounding box center [636, 764] width 235 height 47
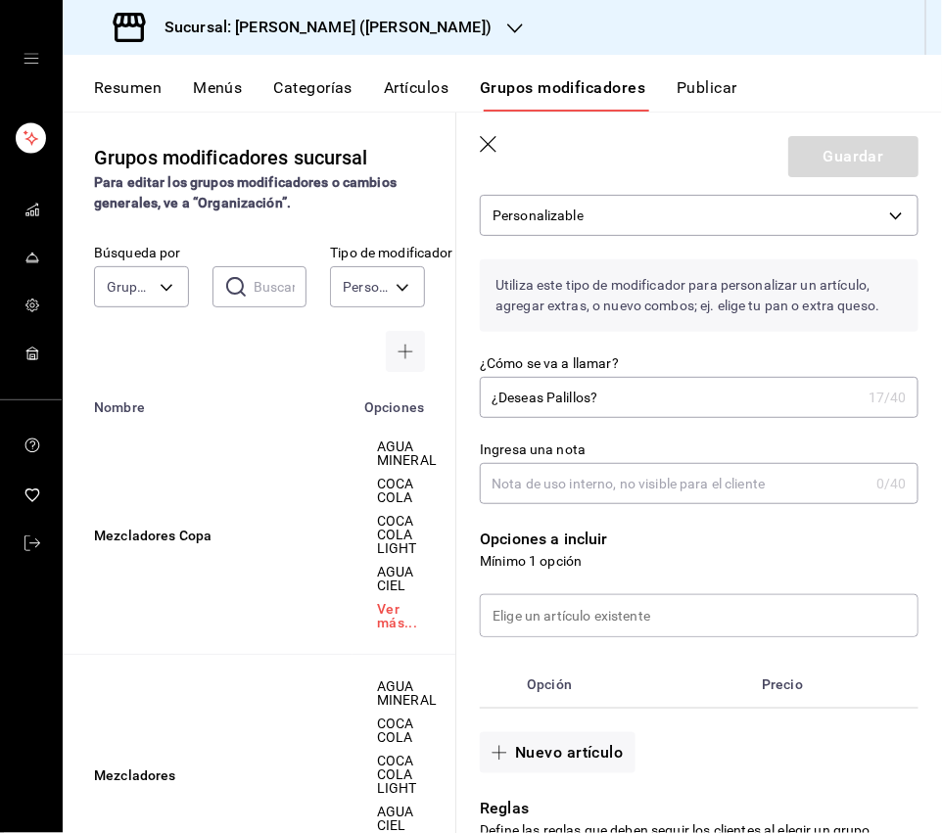
scroll to position [109, 0]
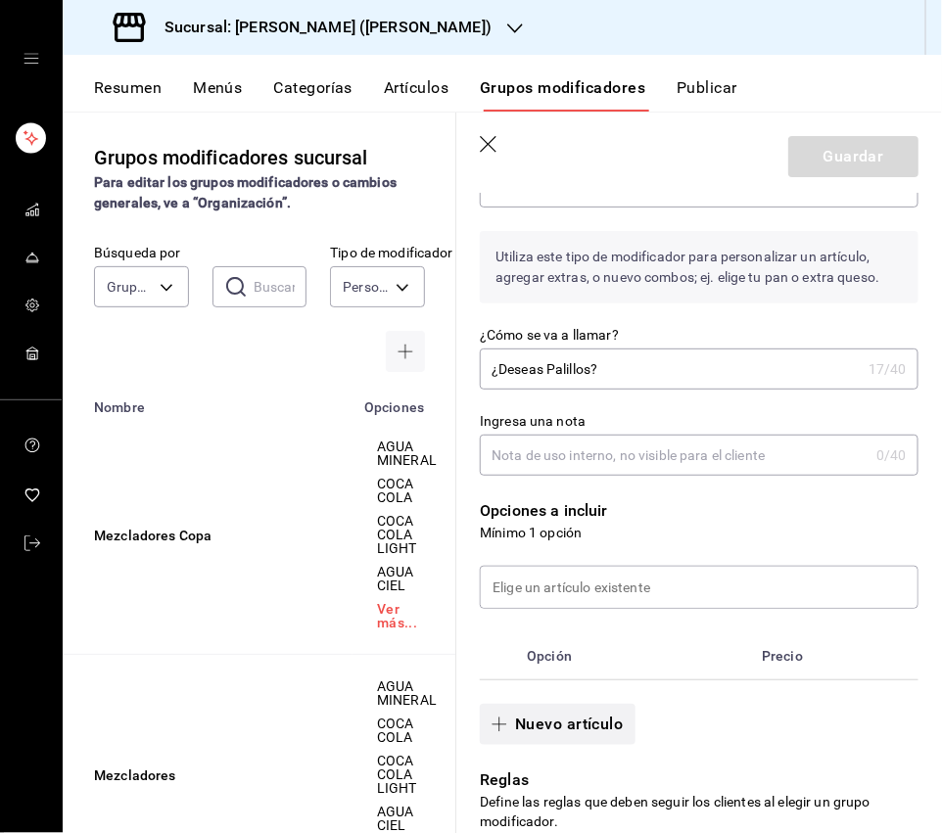
click at [593, 666] on button "Nuevo artículo" at bounding box center [557, 724] width 155 height 41
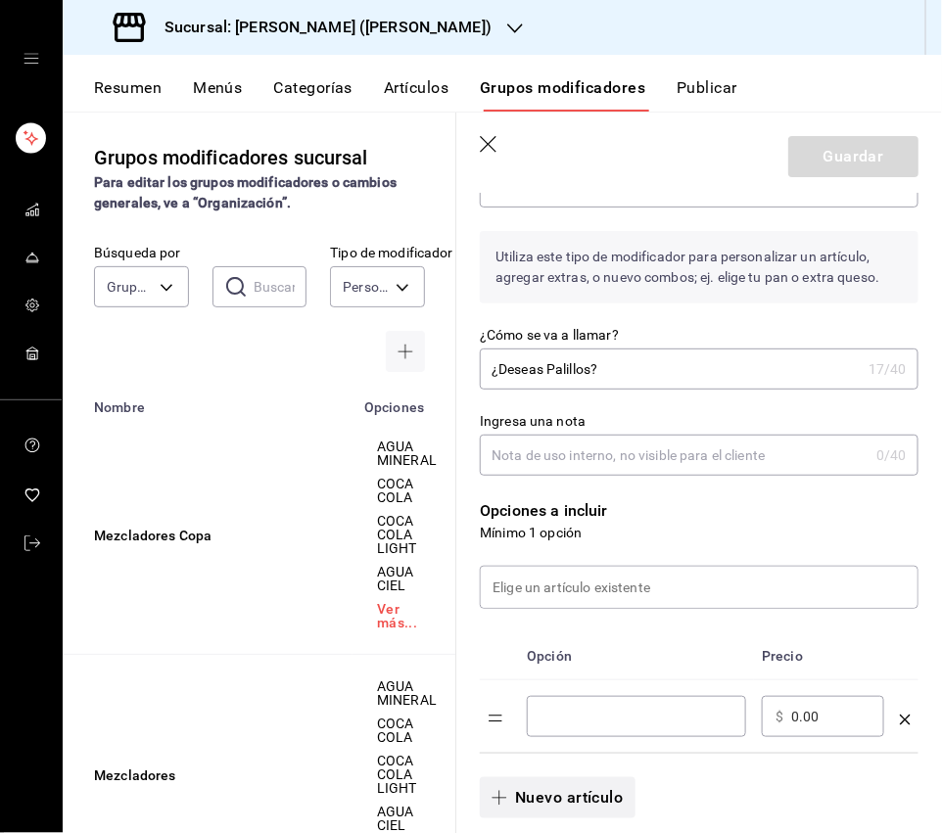
click at [593, 666] on div "​" at bounding box center [636, 716] width 219 height 41
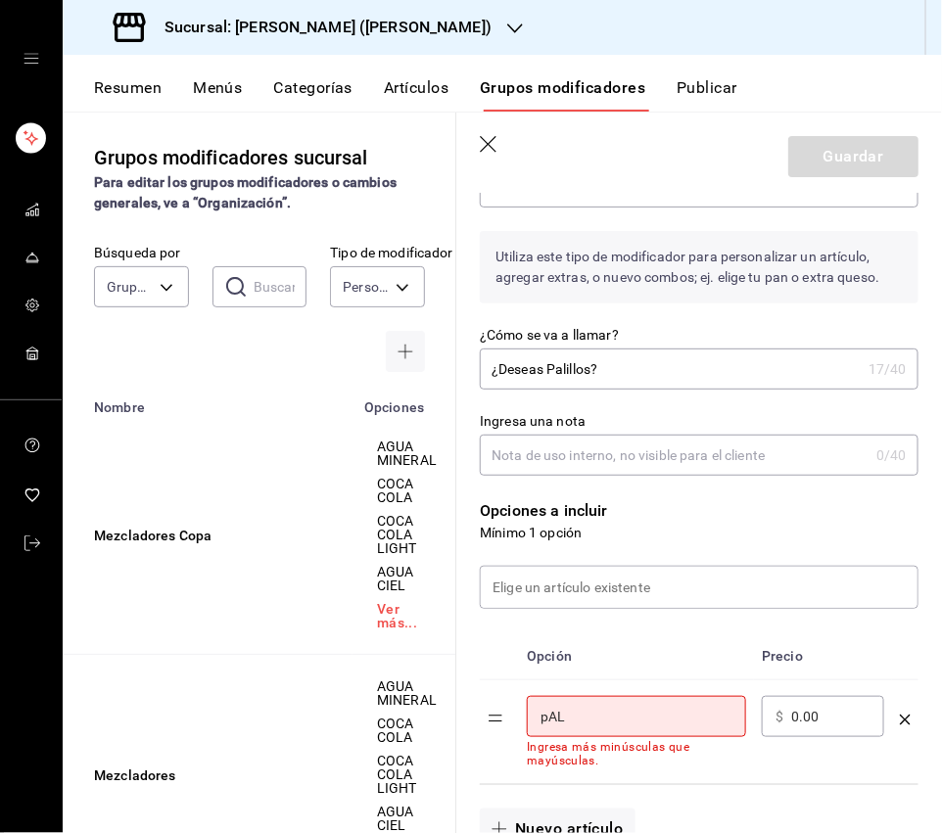
type input "Palillos"
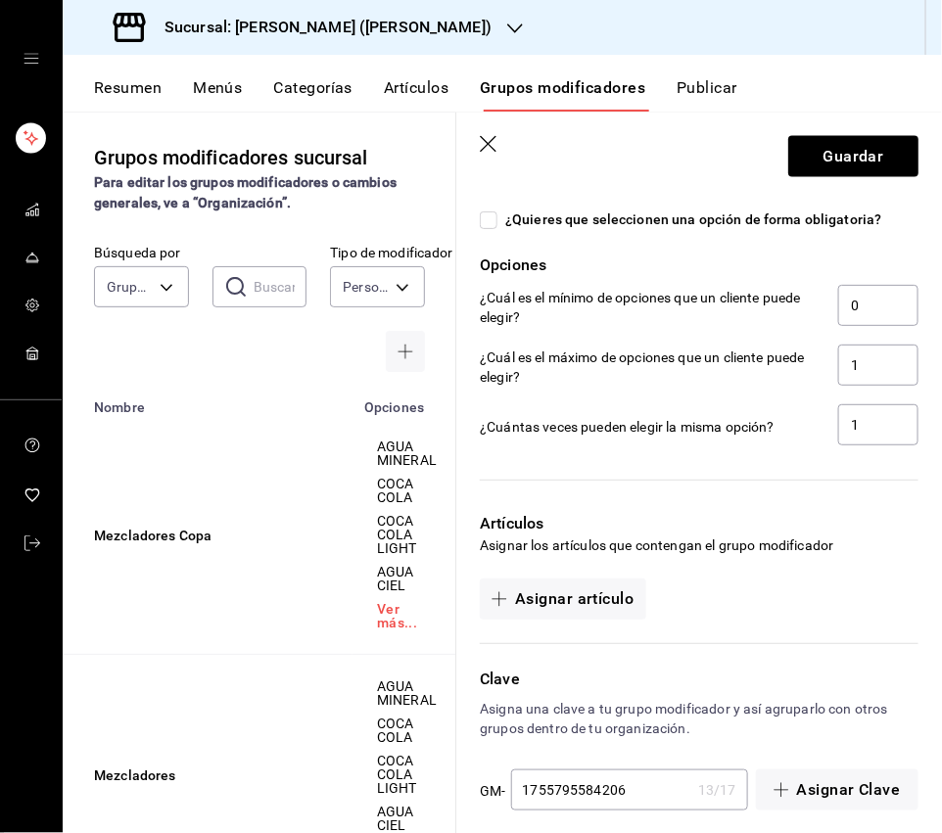
scroll to position [843, 0]
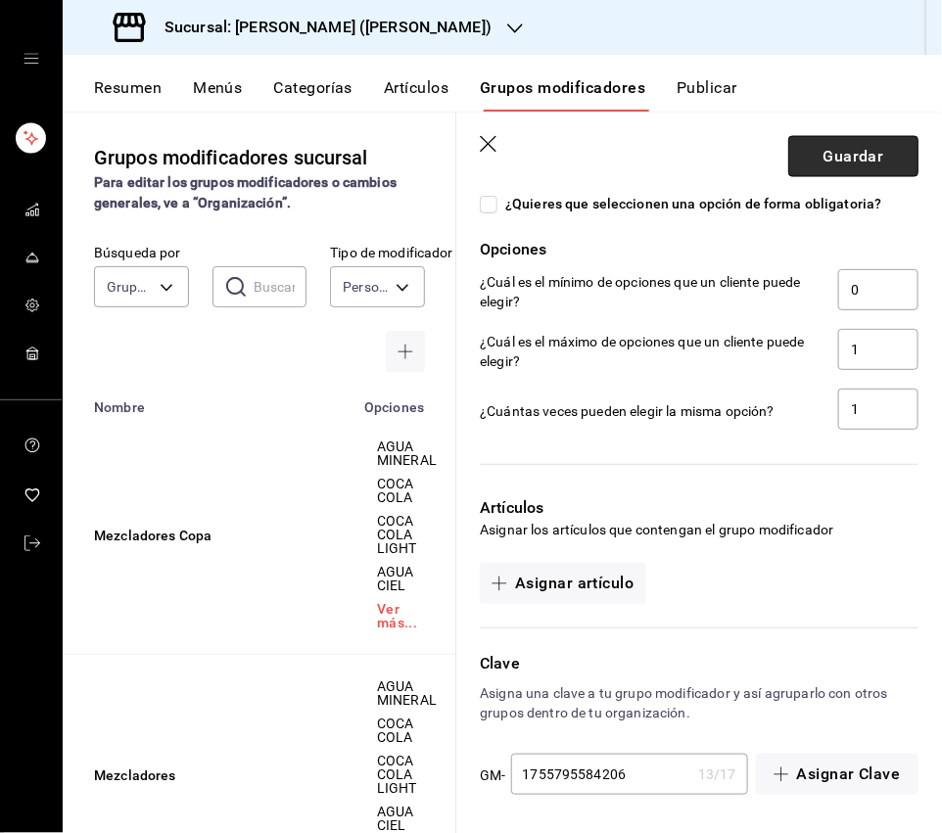
click at [841, 166] on button "Guardar" at bounding box center [853, 156] width 130 height 41
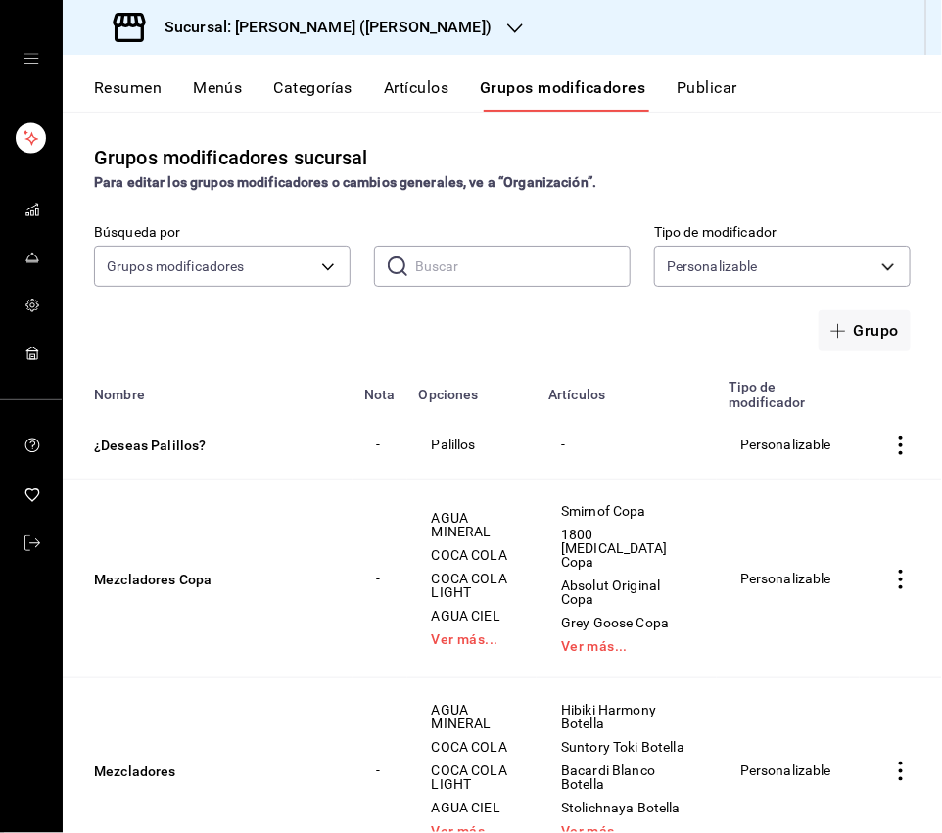
click at [839, 158] on div "Grupos modificadores sucursal Para editar los grupos modificadores o cambios ge…" at bounding box center [502, 168] width 879 height 50
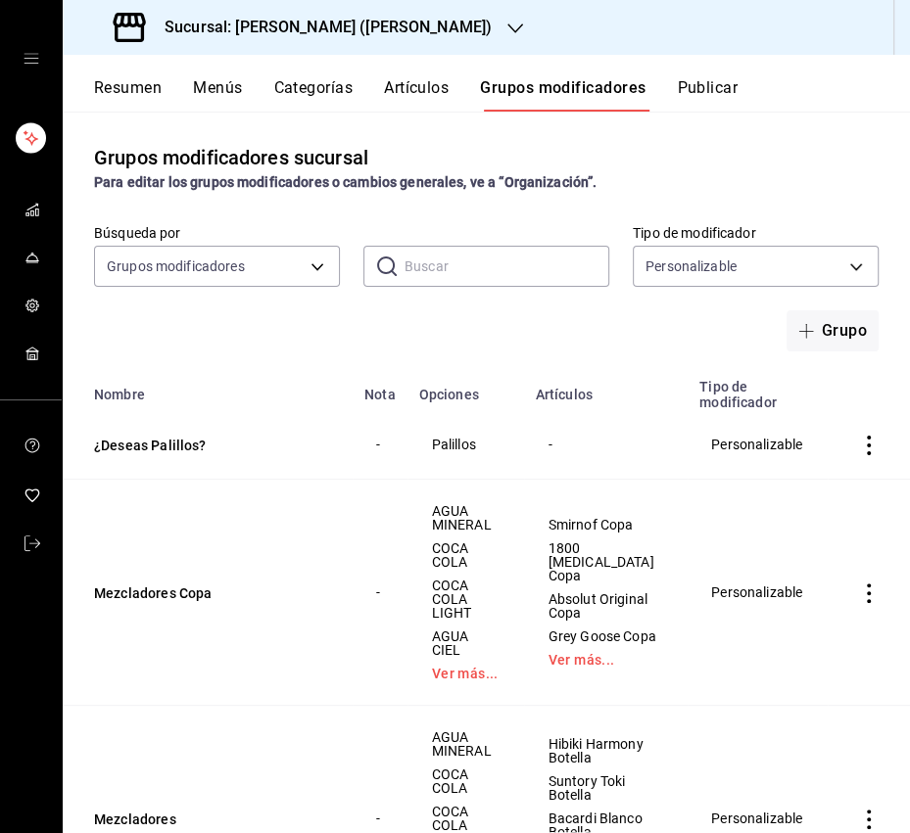
click at [765, 144] on div "Grupos modificadores sucursal Para editar los grupos modificadores o cambios ge…" at bounding box center [486, 168] width 847 height 50
click at [428, 98] on button "Artículos" at bounding box center [416, 94] width 65 height 33
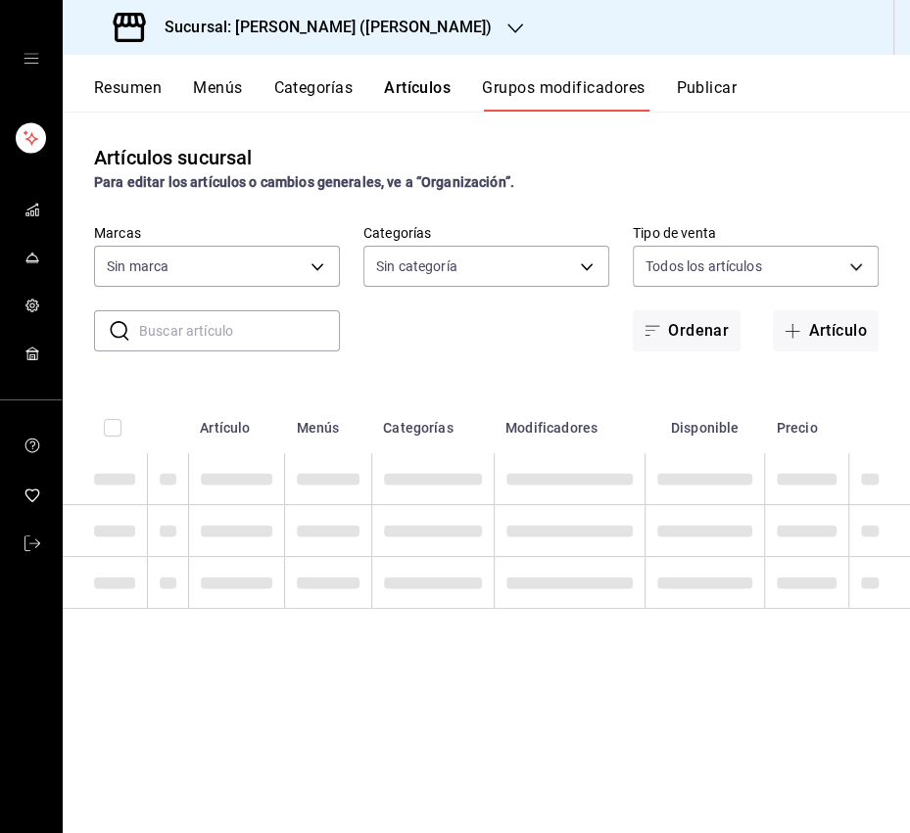
type input "3e284276-a834-4a39-bc59-2edda2d06158"
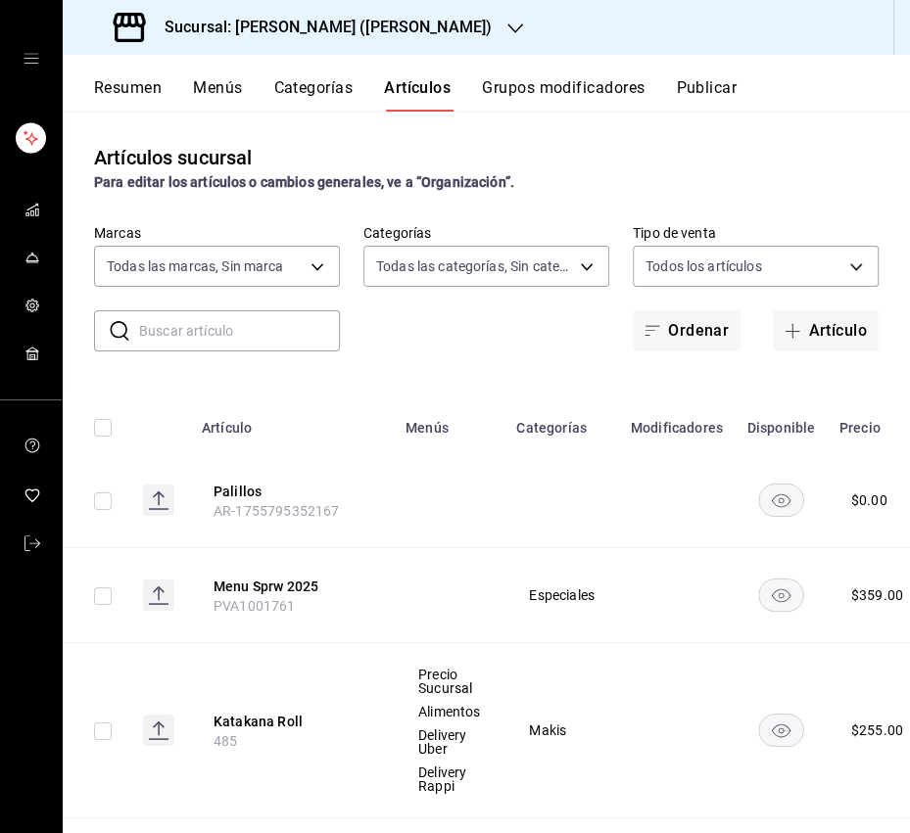
type input "0888166d-cafe-4314-b4ca-5cc39b3f8788,8e446e21-6018-4817-8190-f52a24a40d39,8cf1e…"
click at [324, 94] on button "Categorías" at bounding box center [313, 94] width 79 height 33
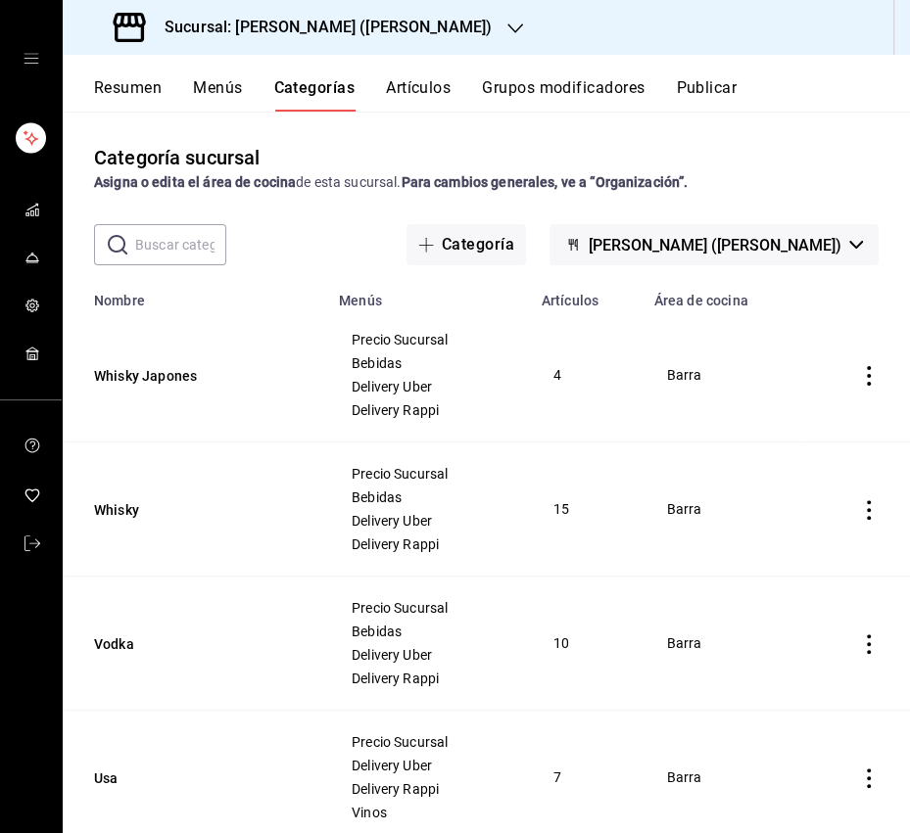
click at [387, 91] on button "Artículos" at bounding box center [418, 94] width 65 height 33
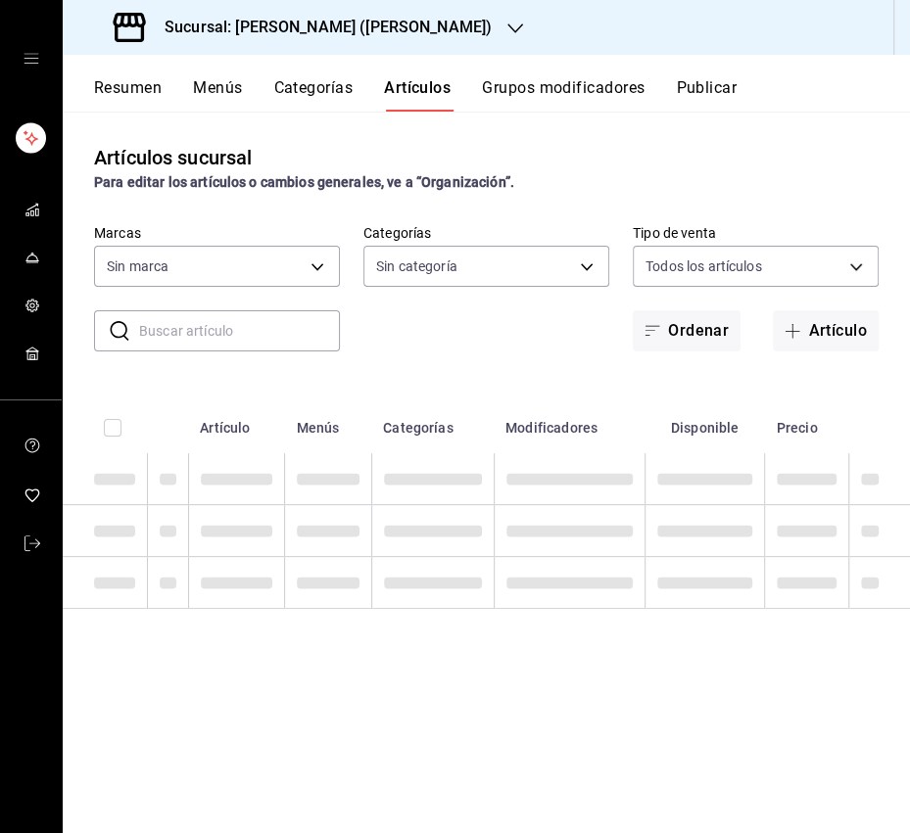
type input "3e284276-a834-4a39-bc59-2edda2d06158"
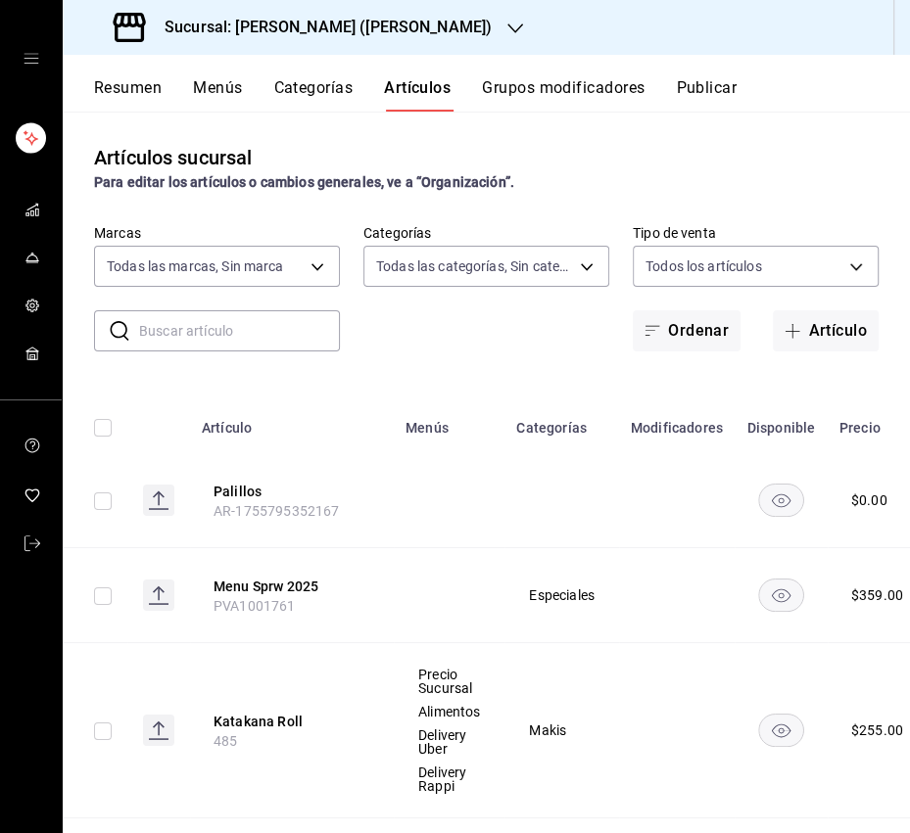
type input "0888166d-cafe-4314-b4ca-5cc39b3f8788,8e446e21-6018-4817-8190-f52a24a40d39,8cf1e…"
click at [271, 267] on body "Sucursal: Ichikani Sushi (Vasconcelos) Resumen Menús Categorías Artículos Grupo…" at bounding box center [455, 416] width 910 height 833
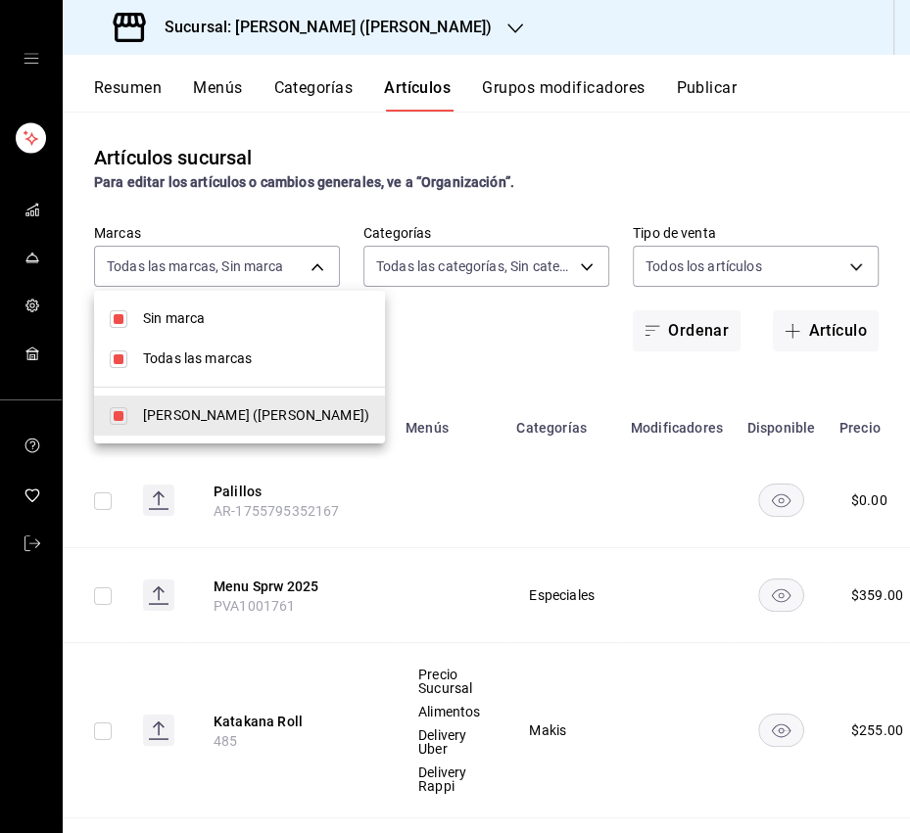
click at [178, 323] on span "Sin marca" at bounding box center [256, 318] width 226 height 21
checkbox input "false"
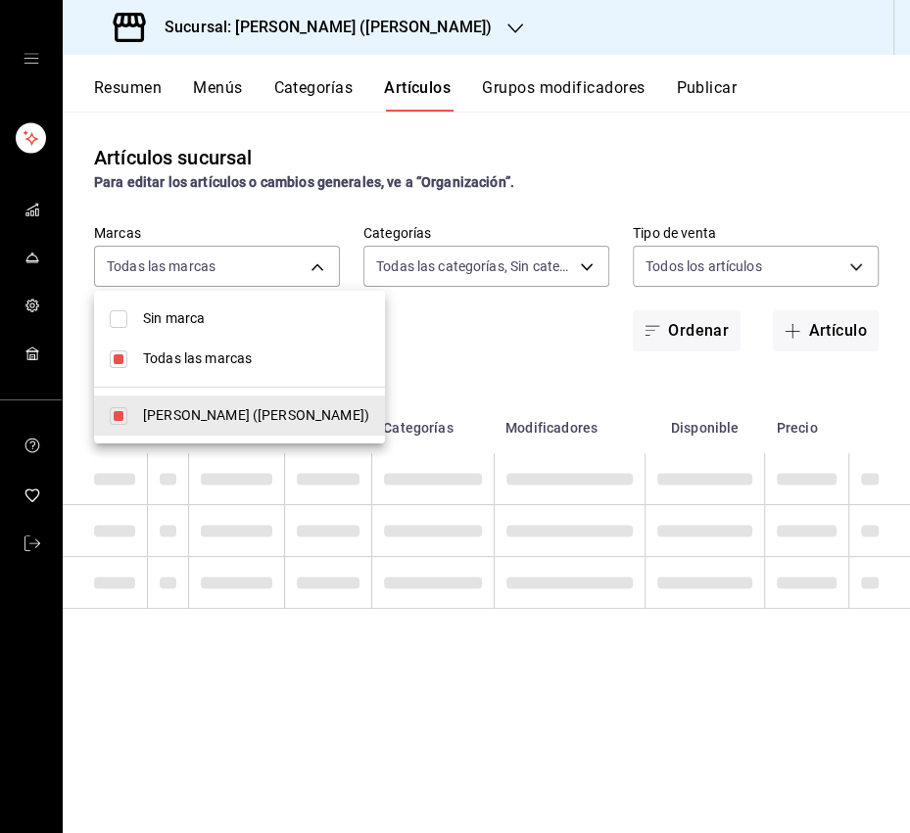
click at [142, 363] on li "Todas las marcas" at bounding box center [239, 359] width 291 height 40
checkbox input "false"
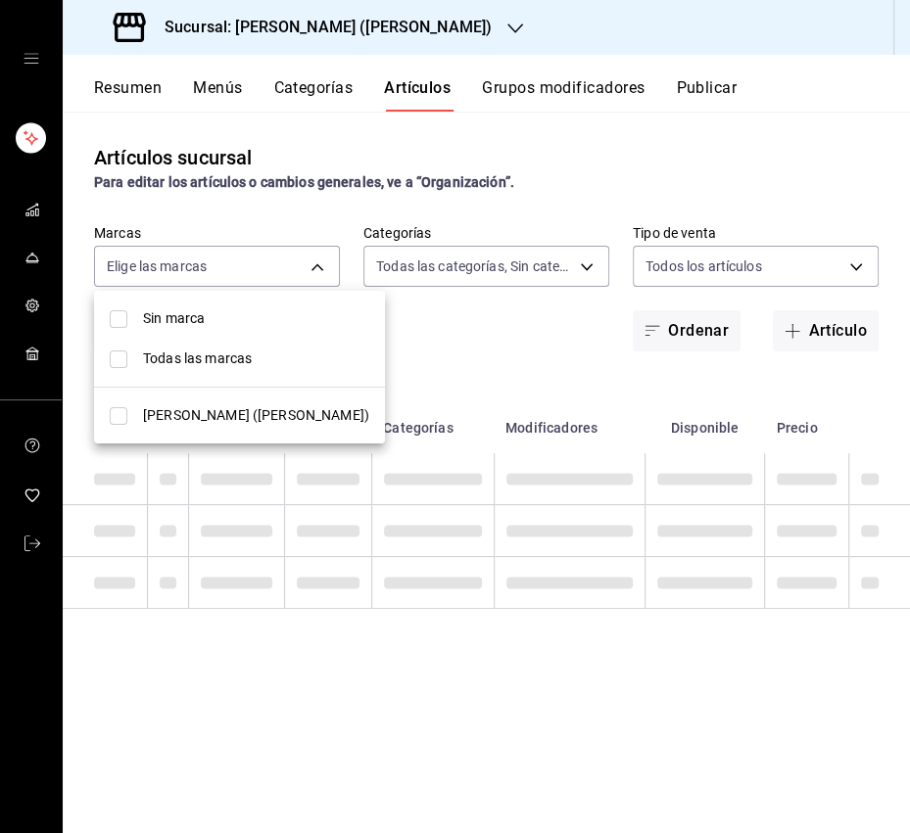
click at [521, 275] on div at bounding box center [455, 416] width 910 height 833
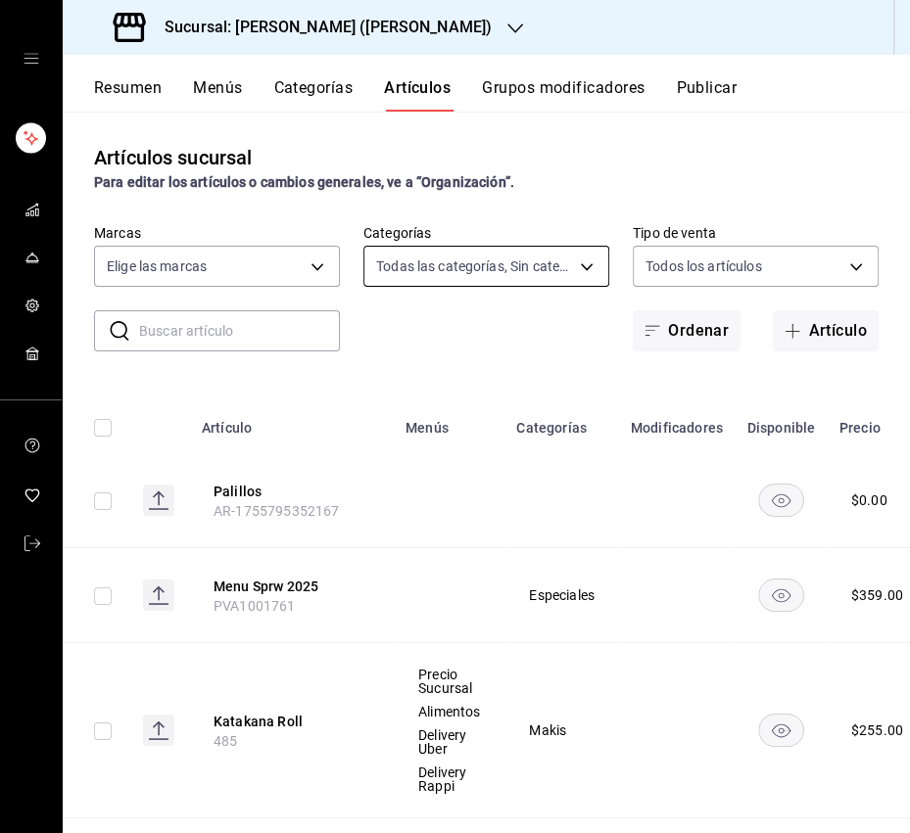
click at [438, 265] on body "Sucursal: Ichikani Sushi (Vasconcelos) Resumen Menús Categorías Artículos Grupo…" at bounding box center [455, 416] width 910 height 833
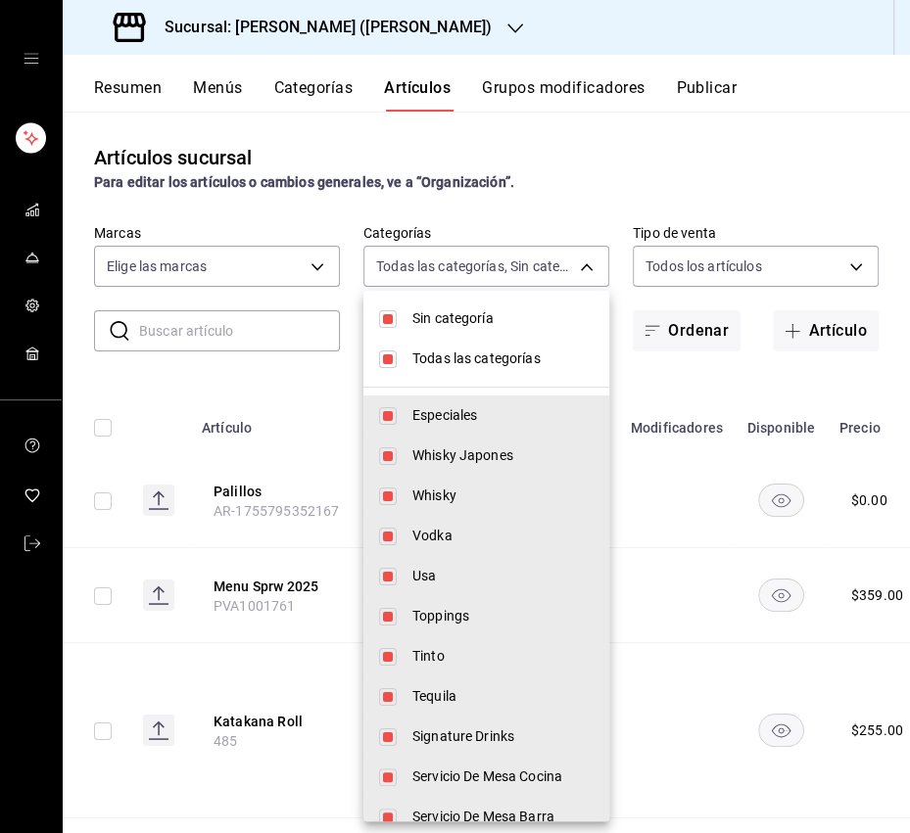
drag, startPoint x: 393, startPoint y: 321, endPoint x: 379, endPoint y: 363, distance: 44.3
click at [392, 322] on input "checkbox" at bounding box center [388, 319] width 18 height 18
checkbox input "false"
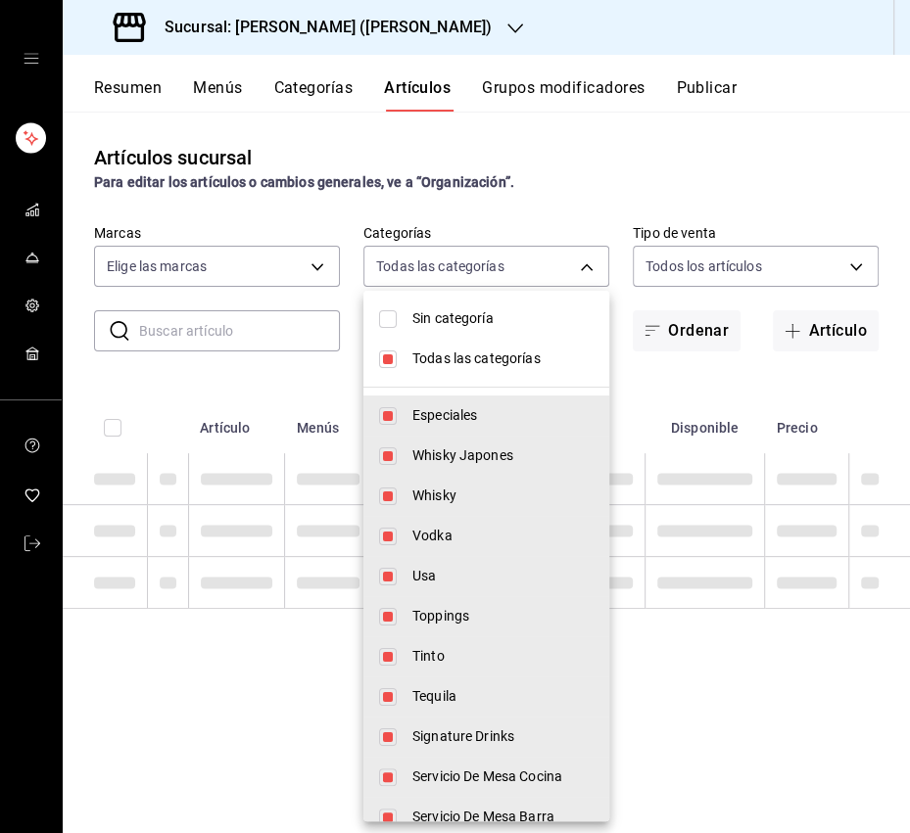
click at [377, 364] on li "Todas las categorías" at bounding box center [486, 359] width 246 height 40
checkbox input "false"
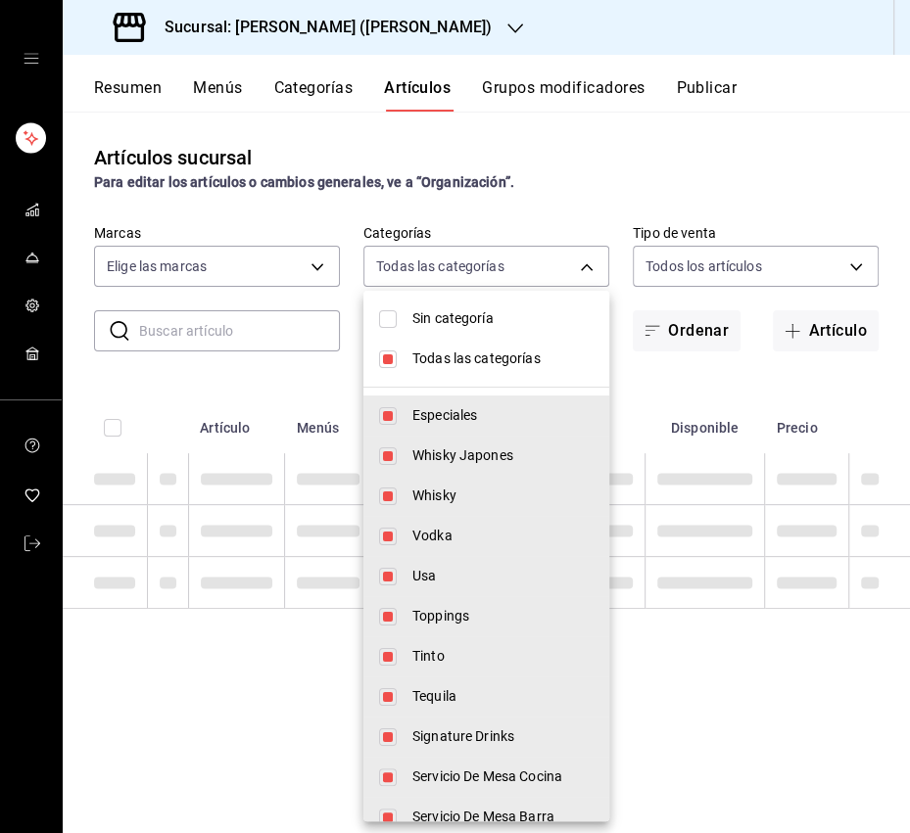
checkbox input "false"
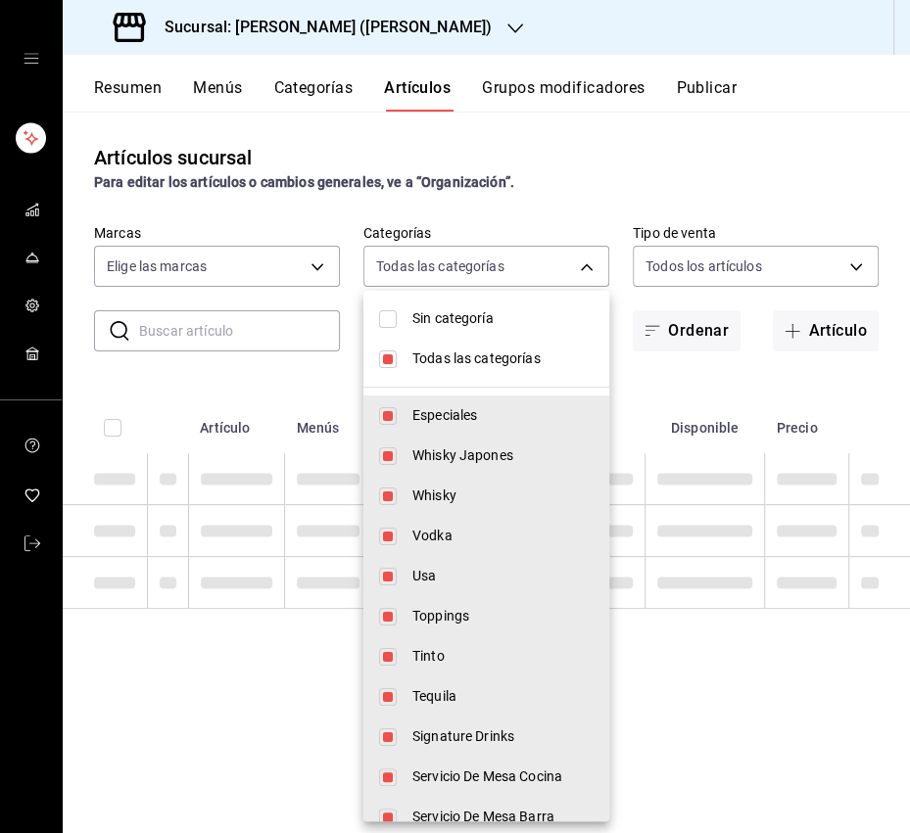
checkbox input "false"
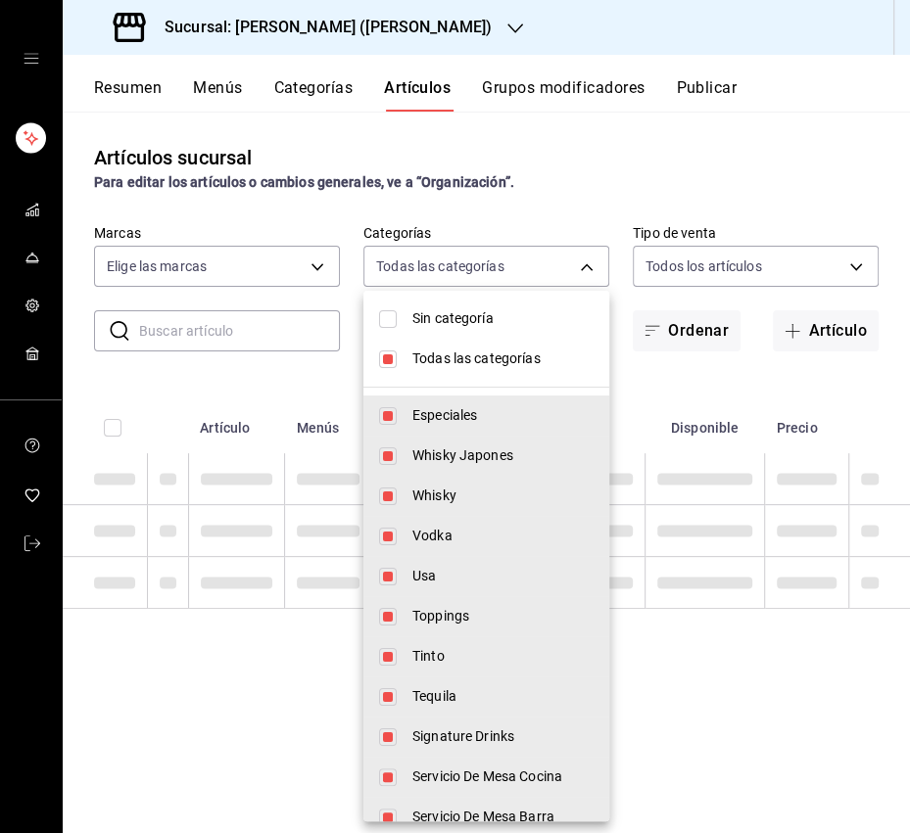
checkbox input "false"
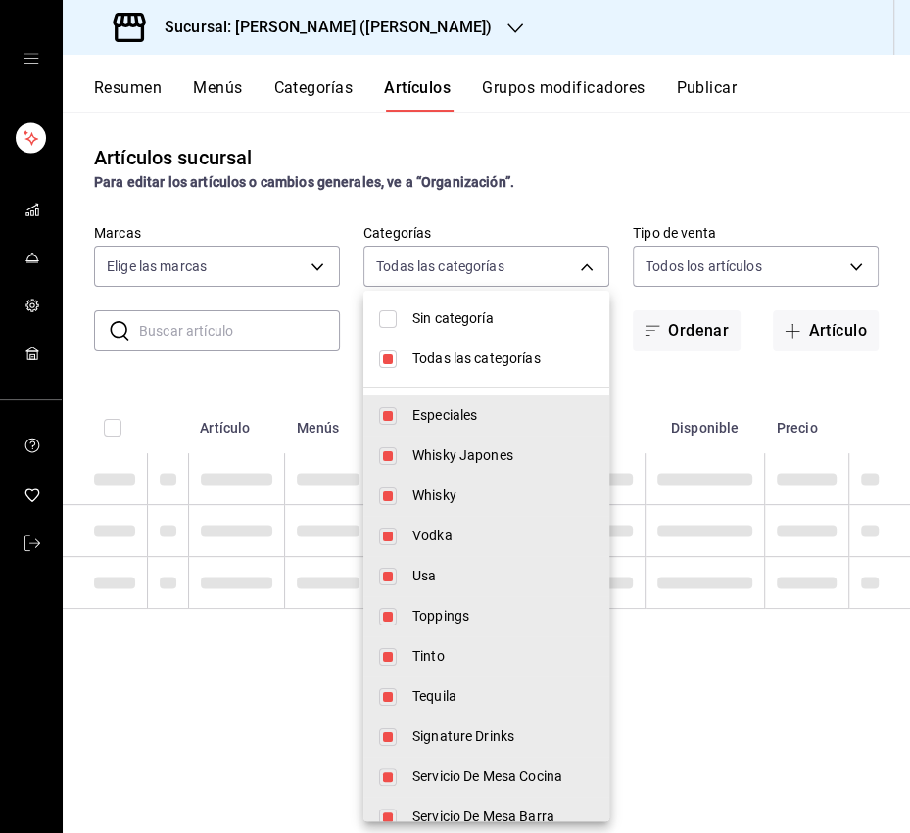
checkbox input "false"
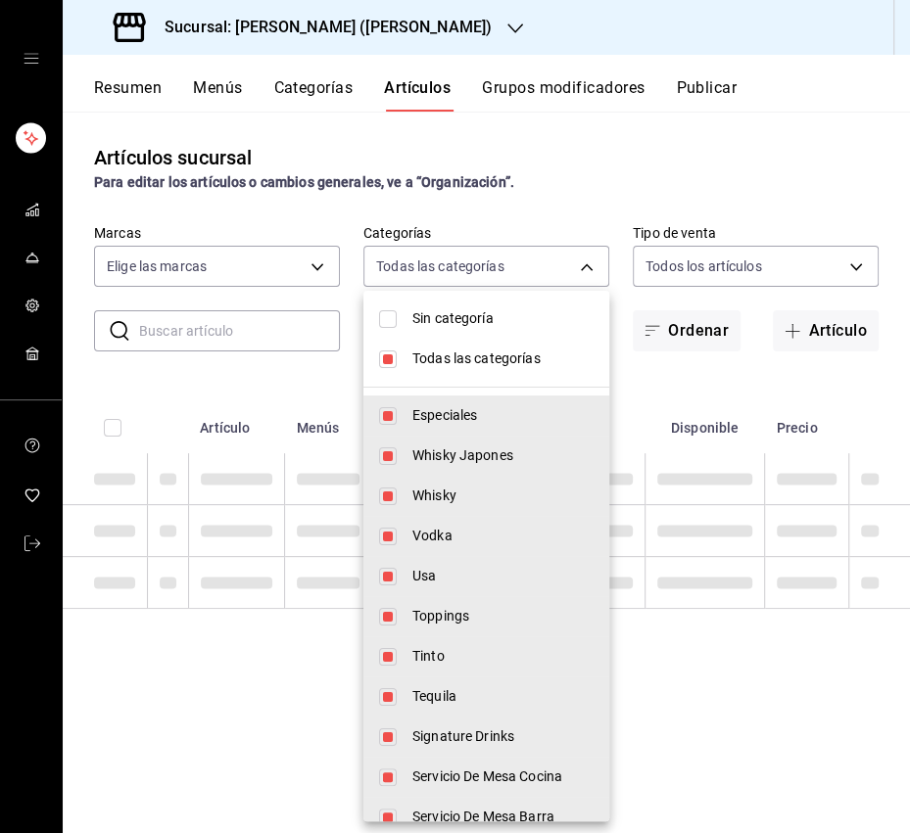
checkbox input "false"
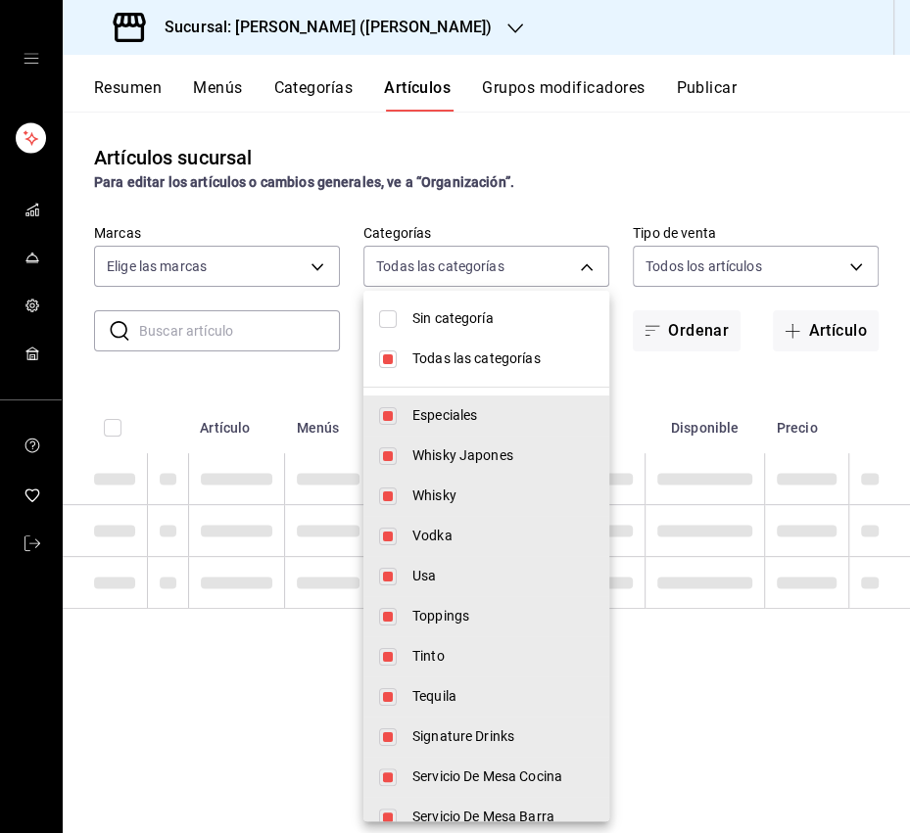
checkbox input "false"
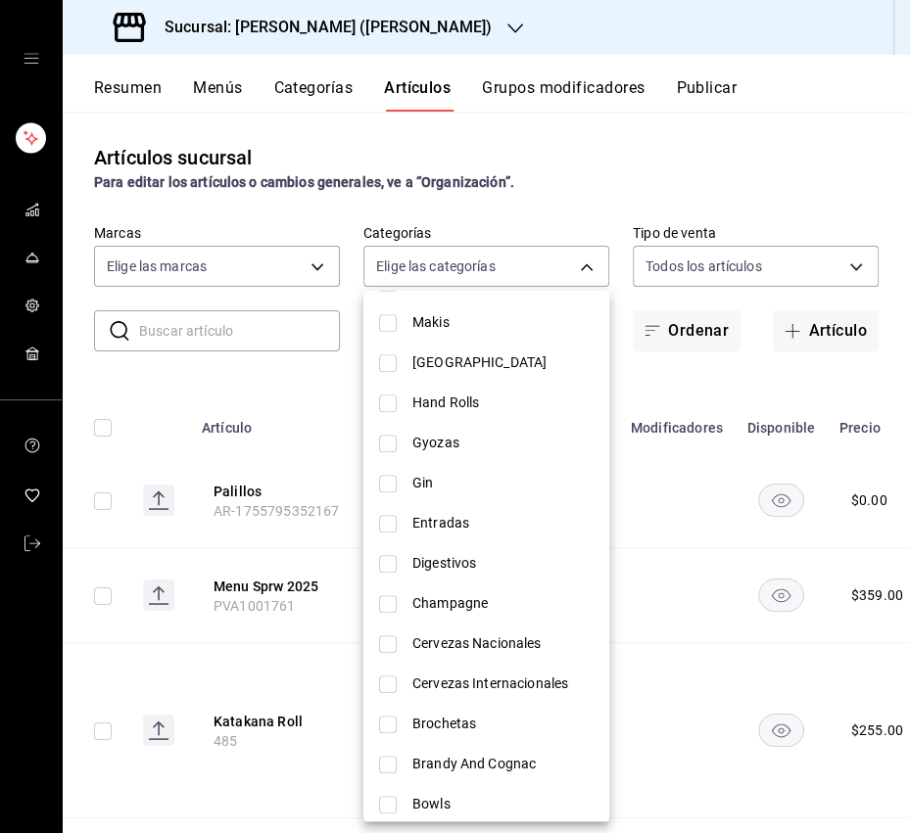
scroll to position [905, 0]
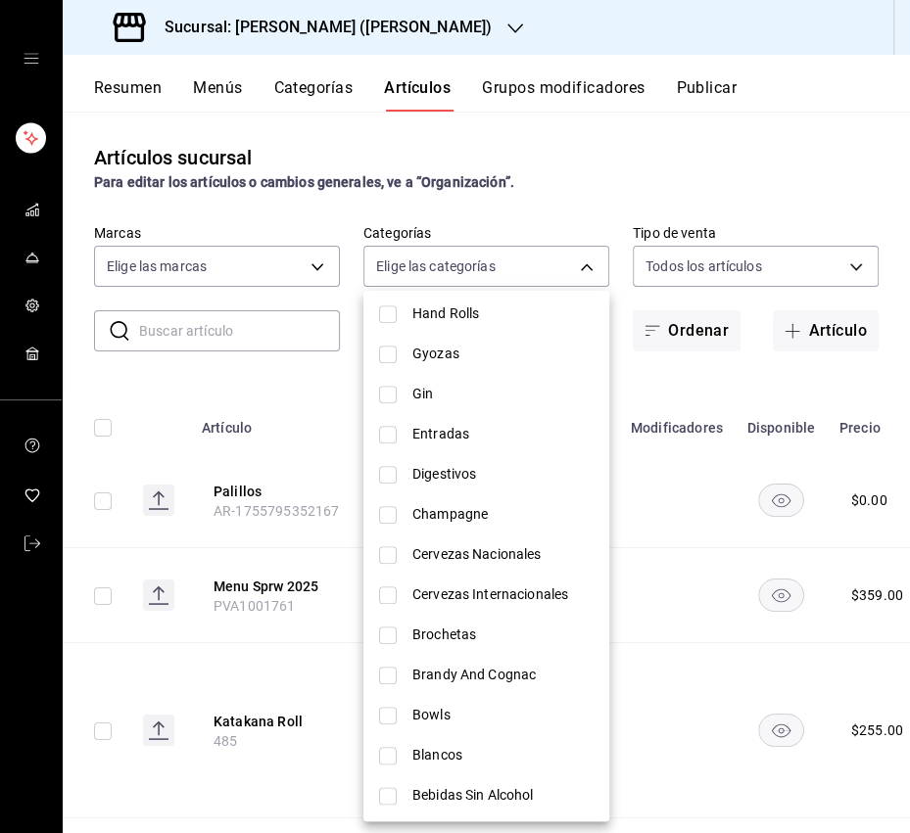
click at [405, 428] on li "Entradas" at bounding box center [486, 434] width 246 height 40
type input "21bfceb4-7bc1-4b21-b63f-acf786720a1b"
checkbox input "true"
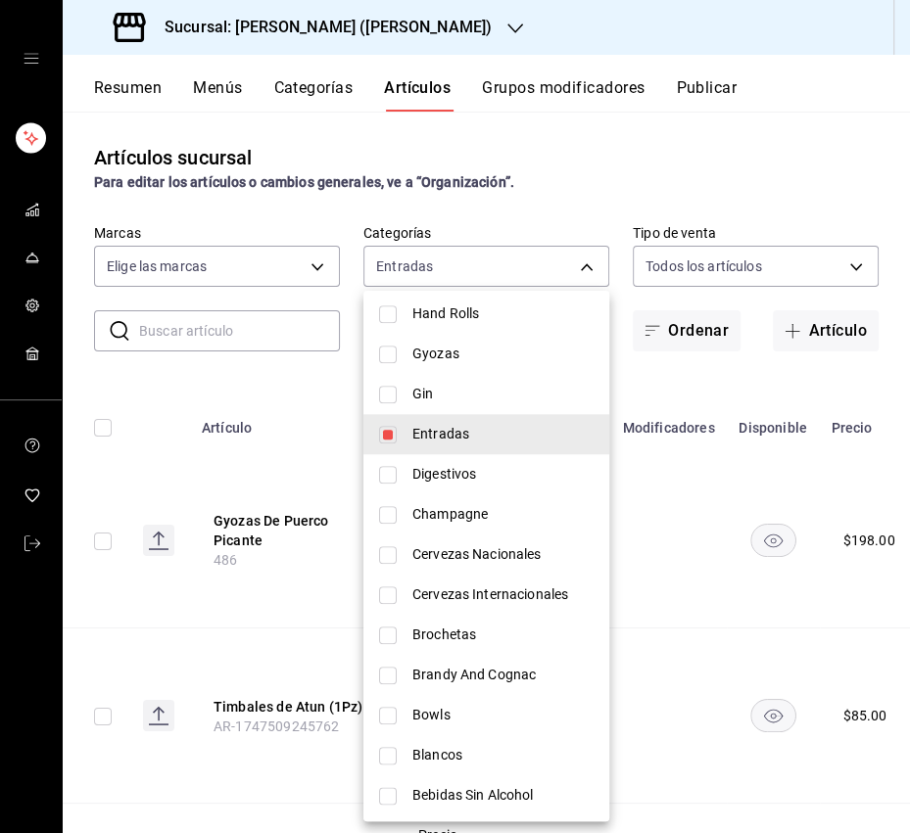
click at [238, 446] on div at bounding box center [455, 416] width 910 height 833
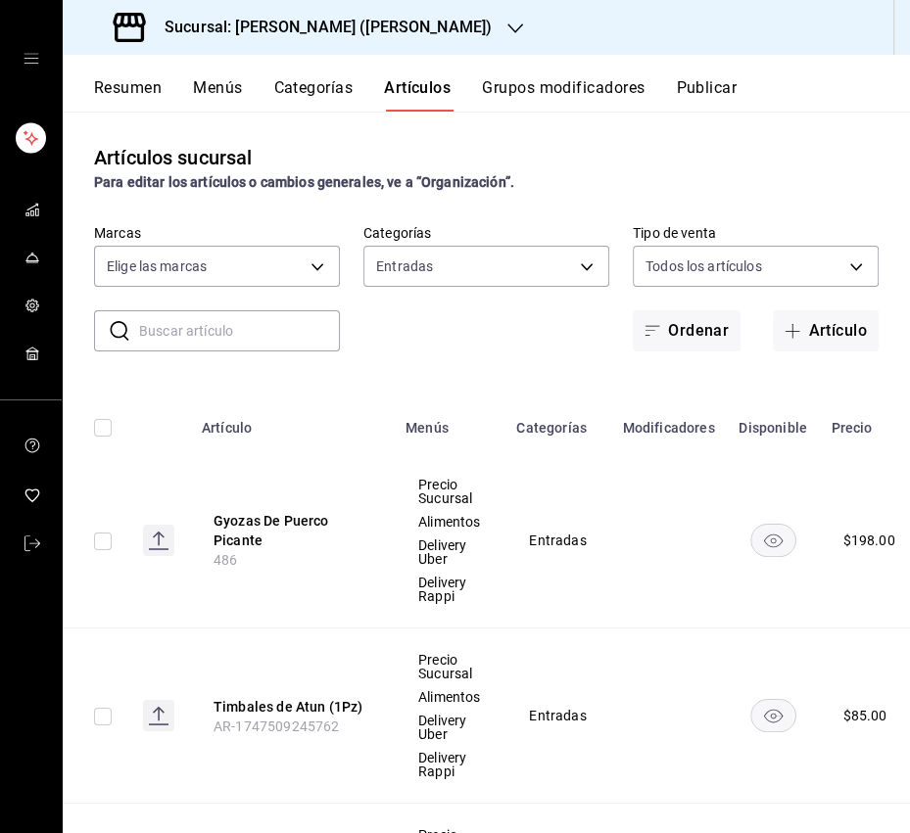
click at [454, 357] on div "Artículos sucursal Para editar los artículos o cambios generales, ve a “Organiz…" at bounding box center [486, 472] width 847 height 721
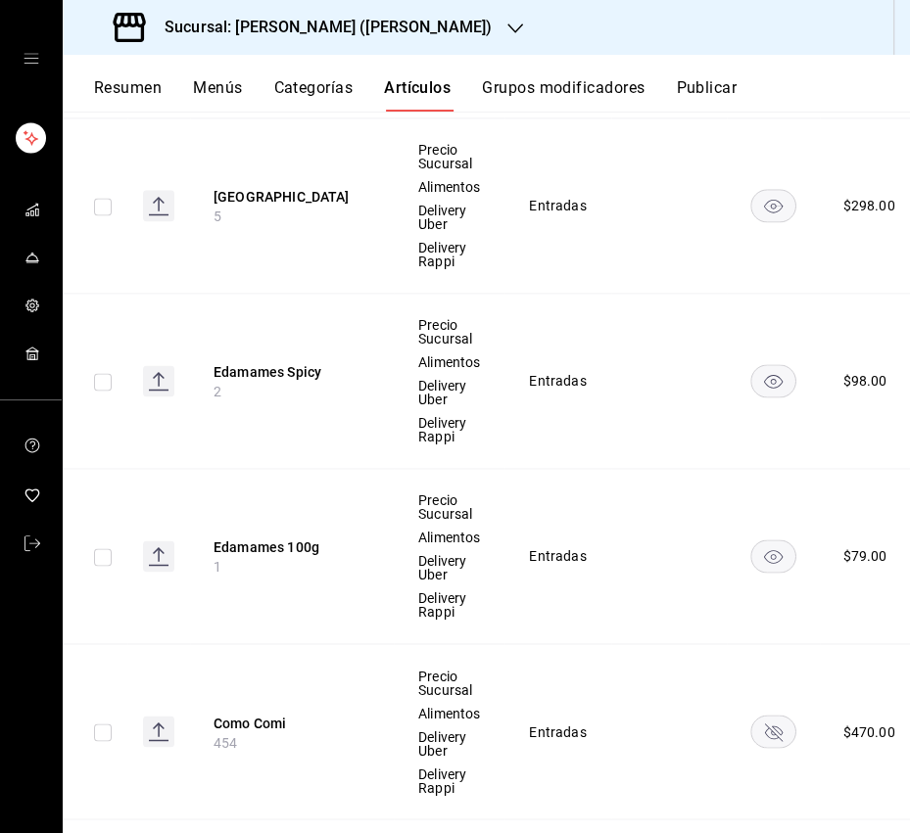
scroll to position [1564, 0]
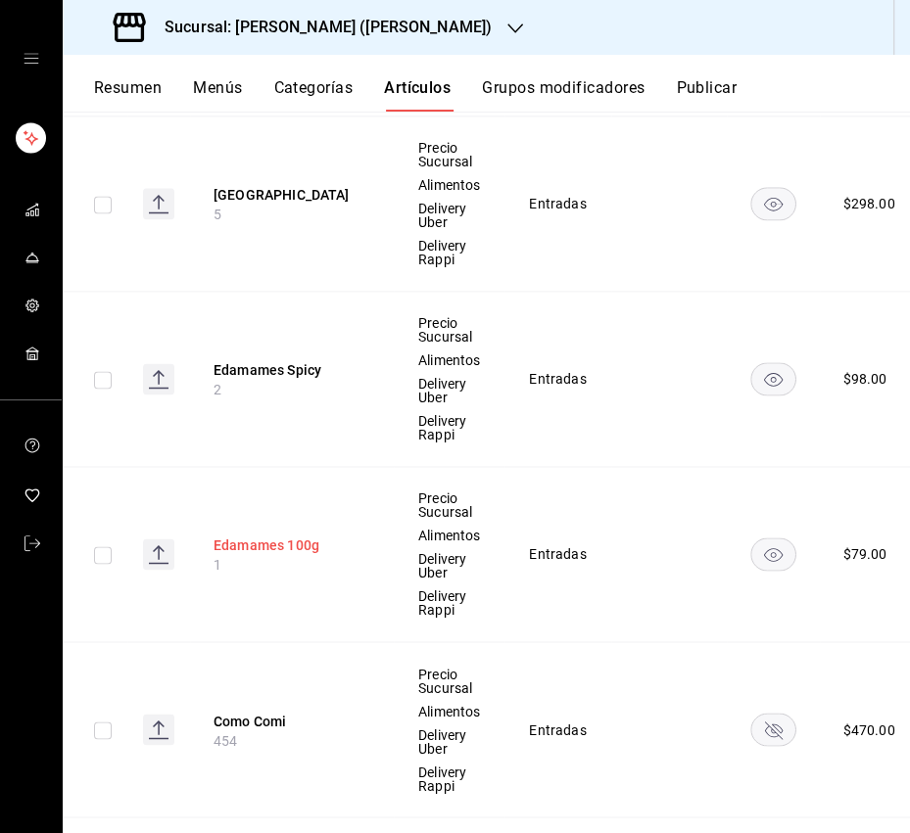
click at [287, 538] on button "Edamames 100g" at bounding box center [291, 546] width 157 height 20
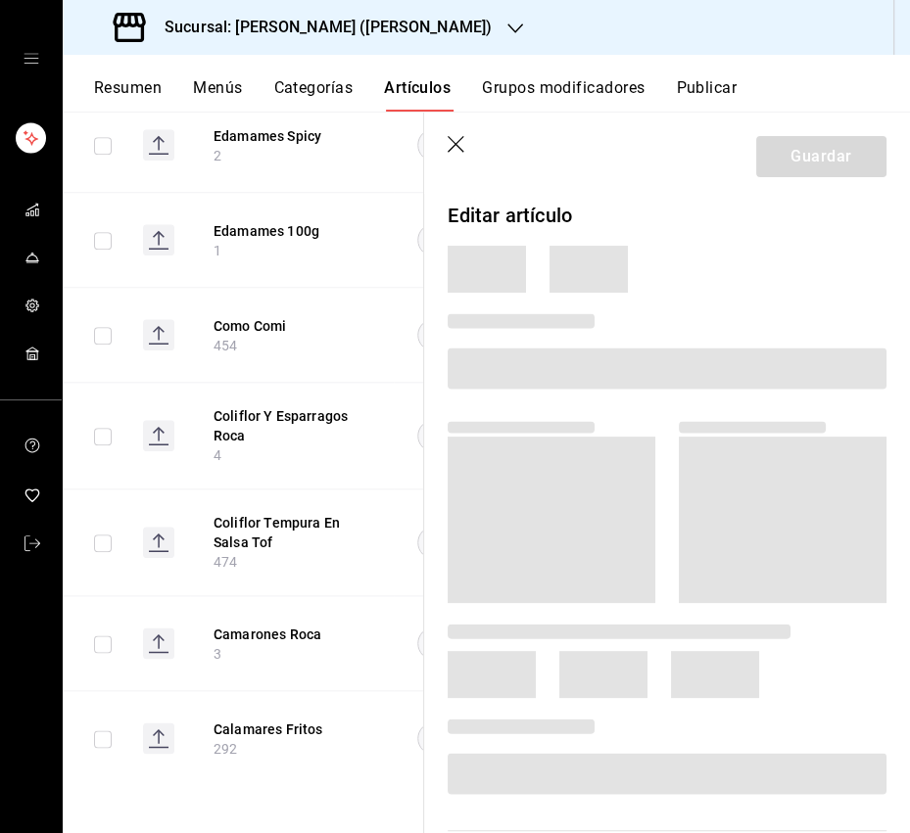
scroll to position [1094, 0]
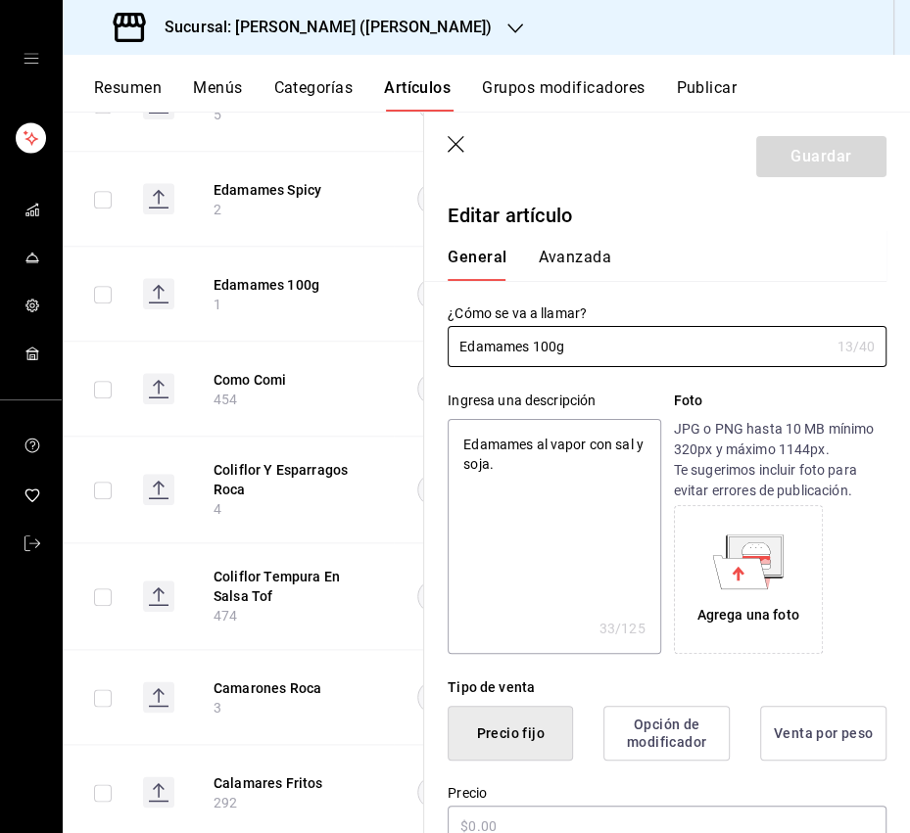
type textarea "x"
type input "$79.00"
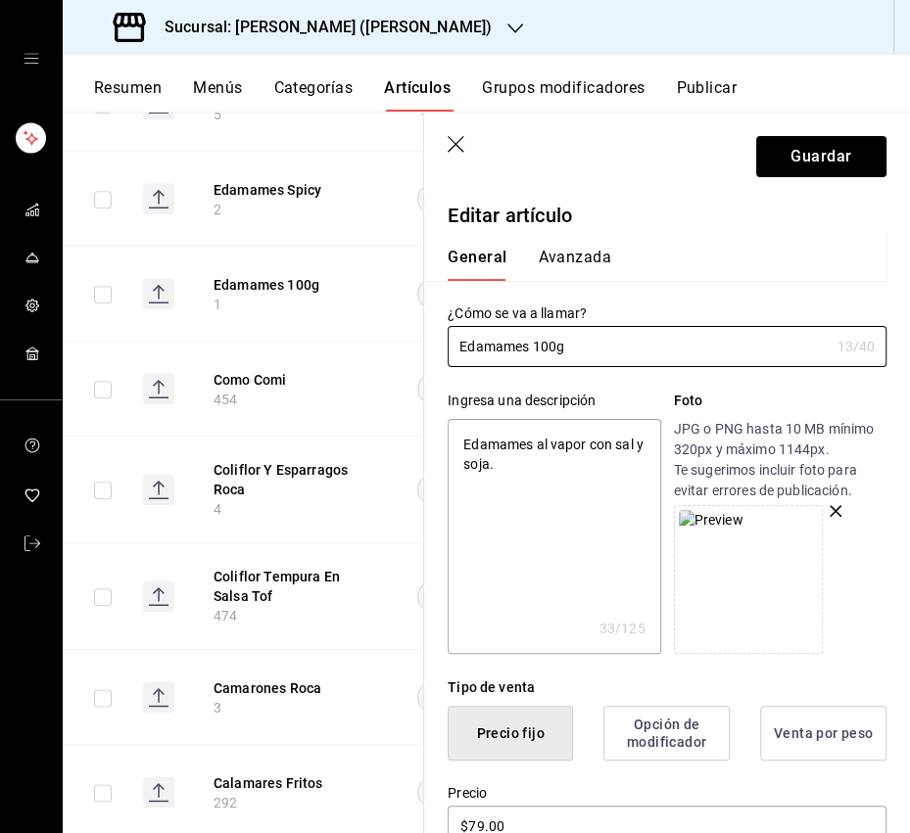
click at [497, 489] on textarea "Edamames al vapor con sal y soja." at bounding box center [553, 536] width 212 height 235
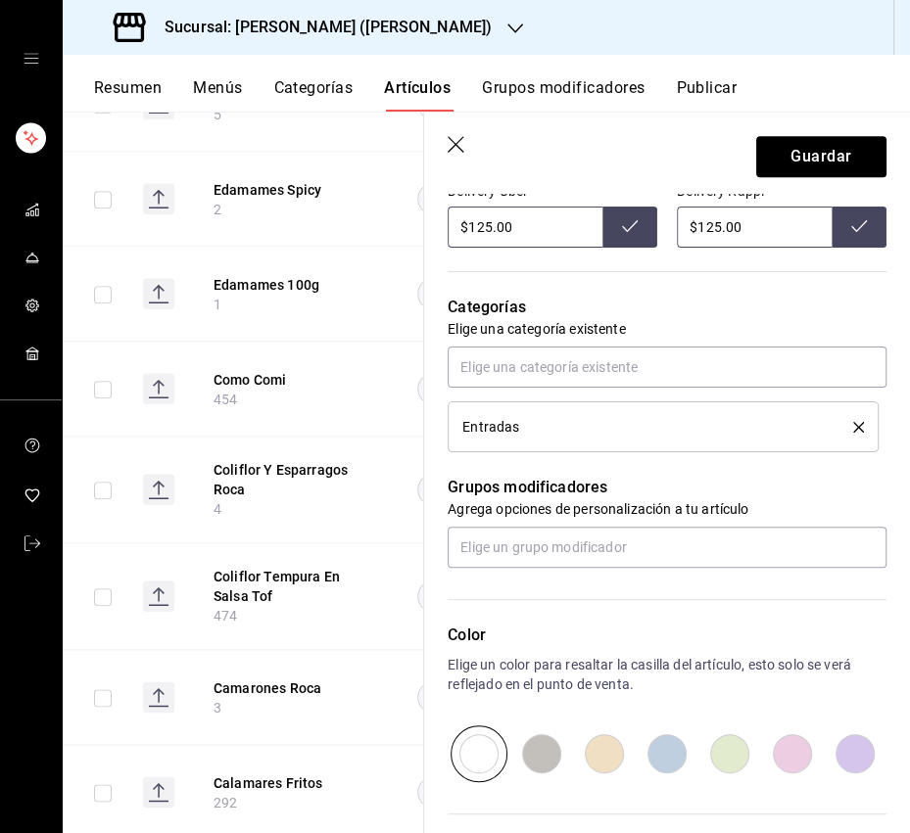
scroll to position [809, 0]
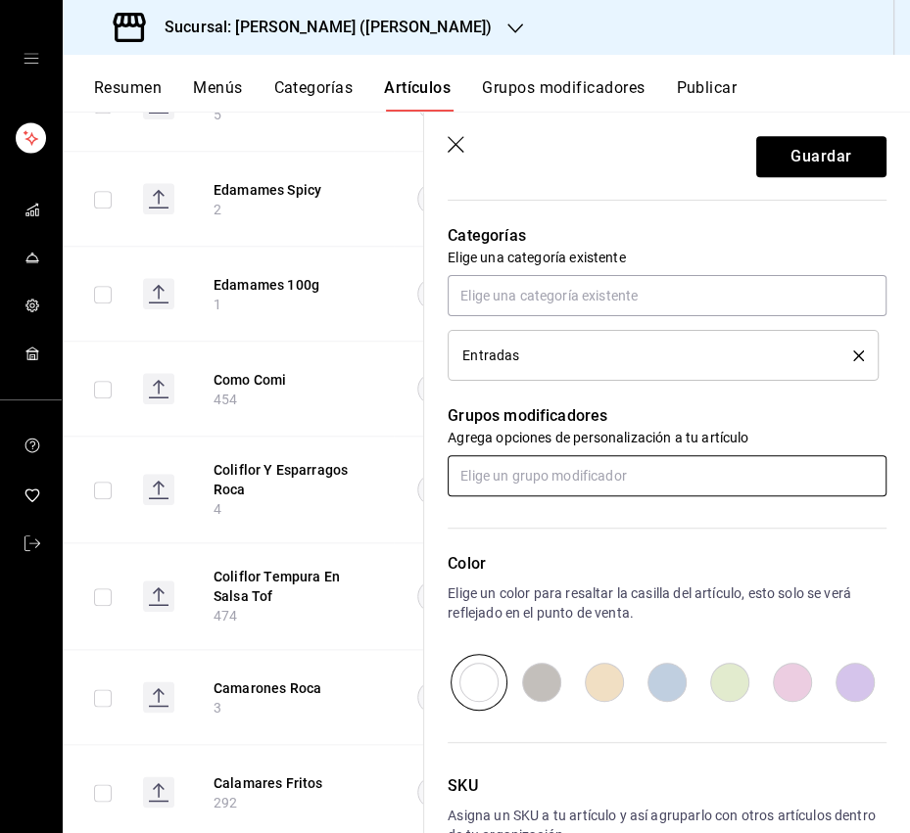
click at [602, 476] on input "text" at bounding box center [666, 475] width 439 height 41
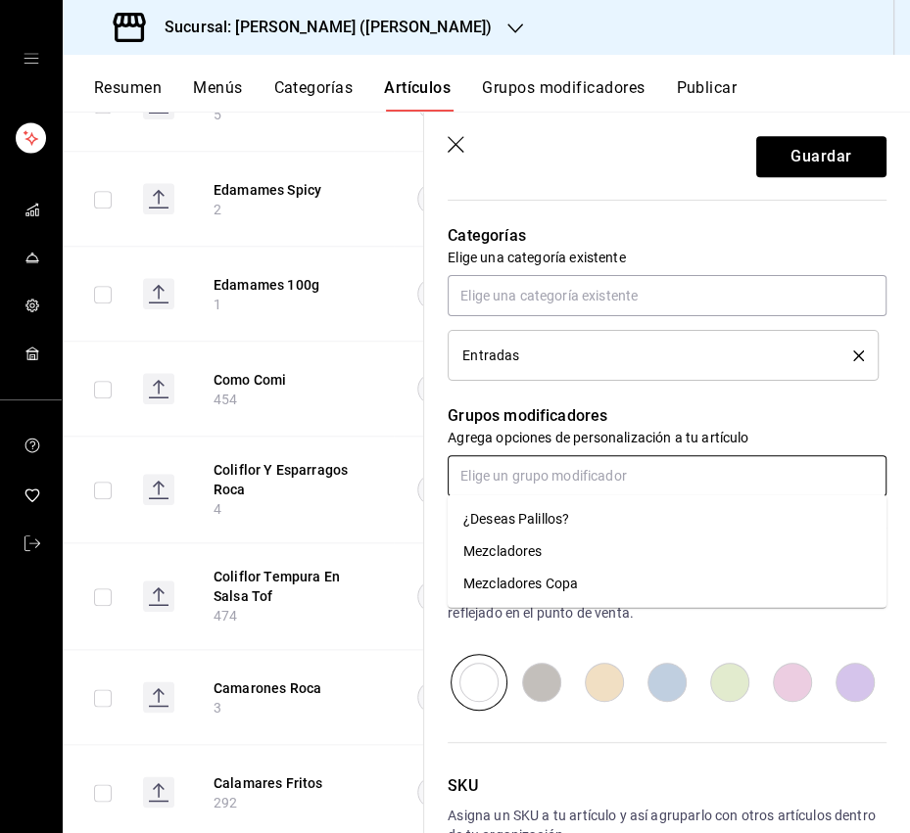
click at [519, 521] on div "¿Deseas Palillos?" at bounding box center [516, 519] width 106 height 21
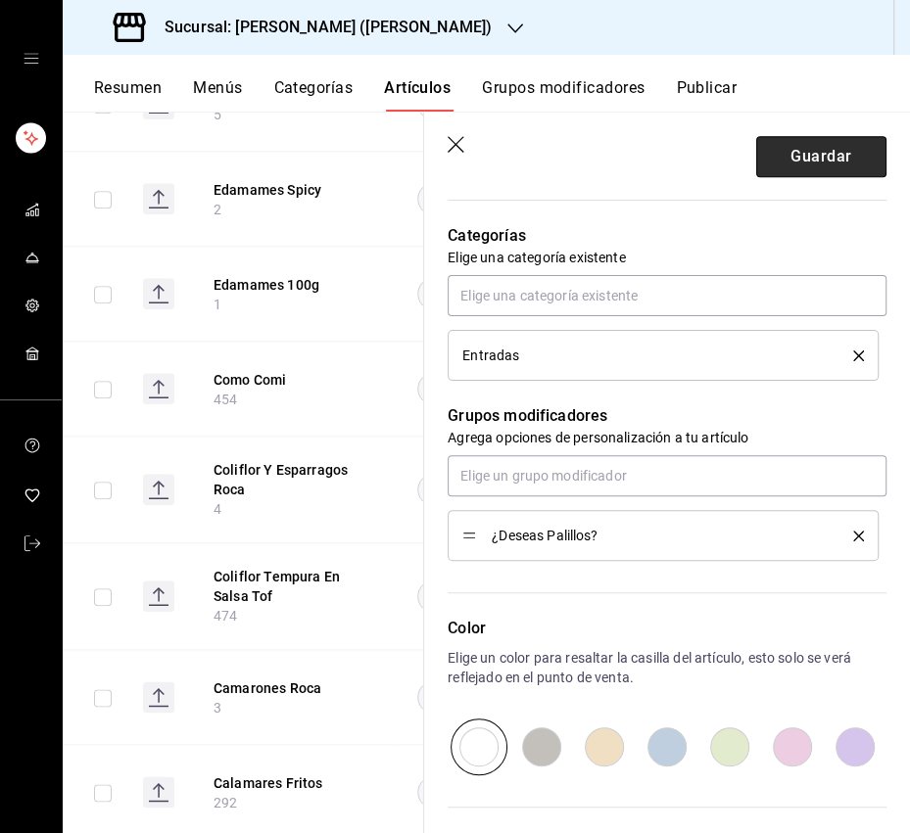
click at [800, 167] on button "Guardar" at bounding box center [821, 156] width 130 height 41
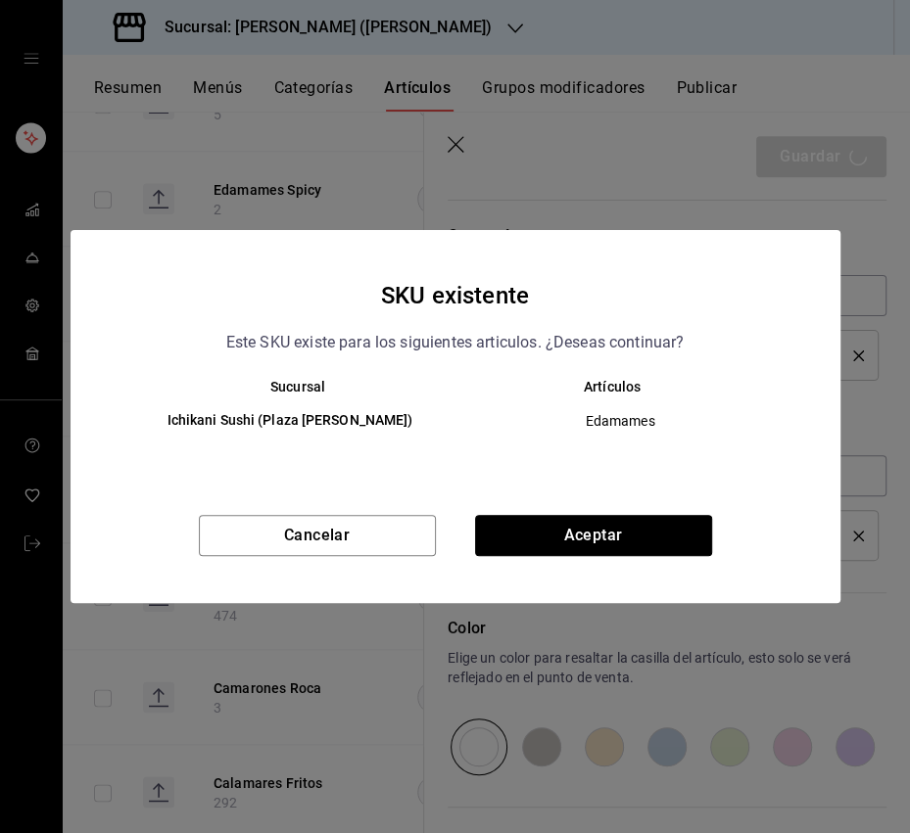
click at [672, 525] on button "Aceptar" at bounding box center [593, 535] width 237 height 41
type textarea "x"
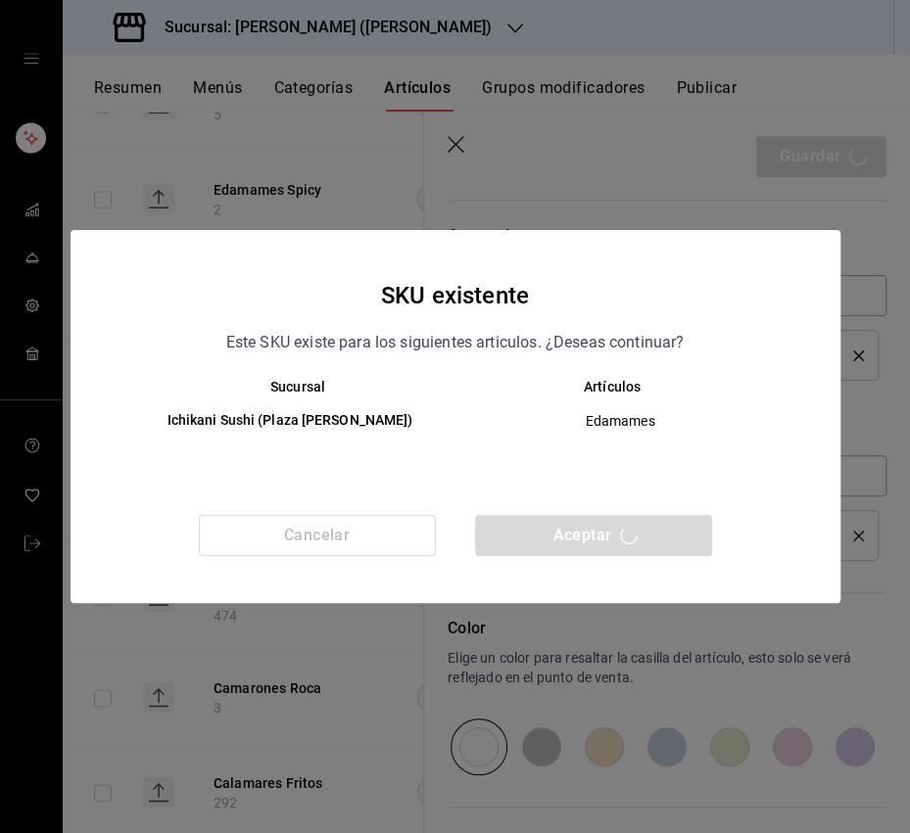
type textarea "x"
type input "AR-1755795711435"
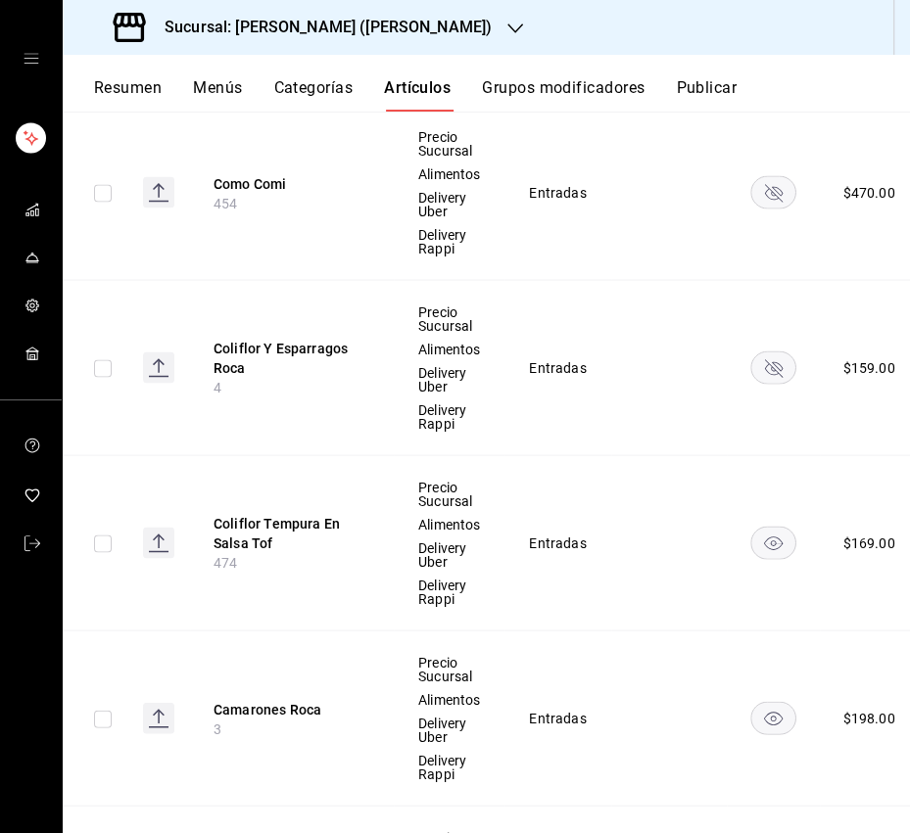
scroll to position [2103, 0]
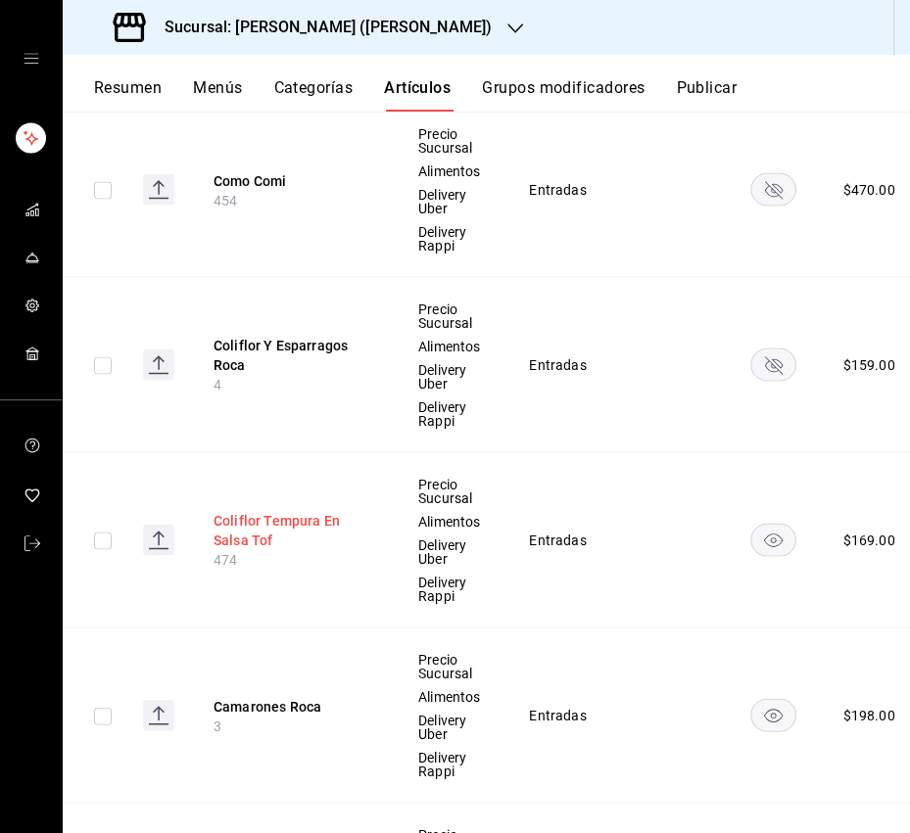
click at [308, 518] on button "Coliflor Tempura En Salsa Tof" at bounding box center [291, 530] width 157 height 39
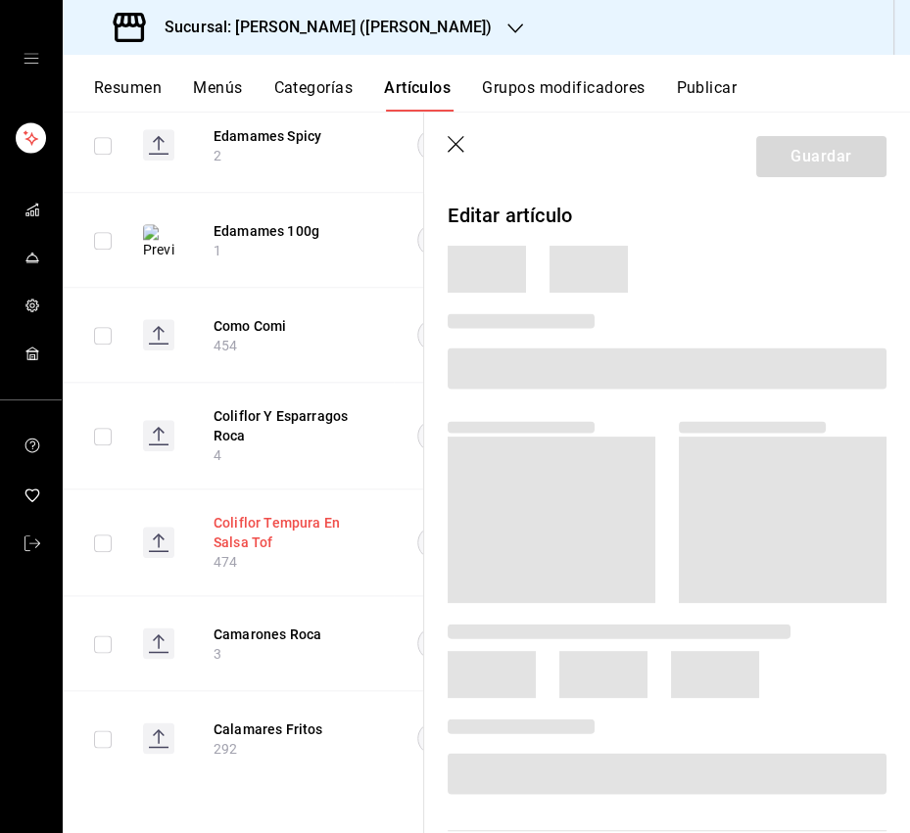
scroll to position [1121, 0]
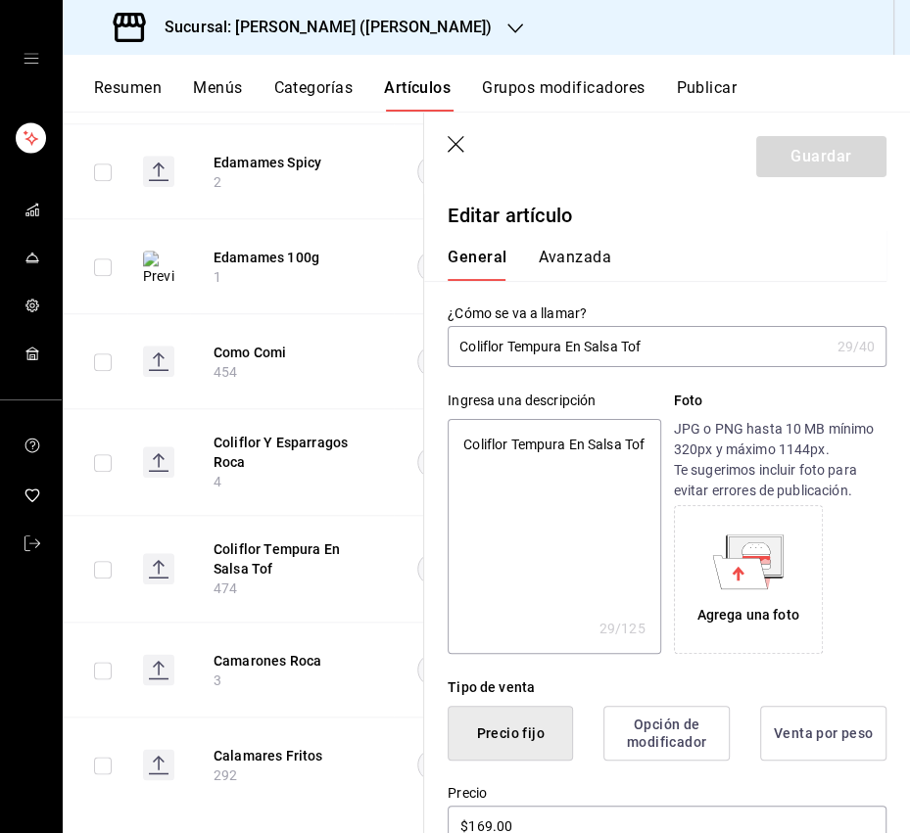
click at [582, 344] on input "Coliflor Tempura En Salsa Tof" at bounding box center [637, 346] width 381 height 39
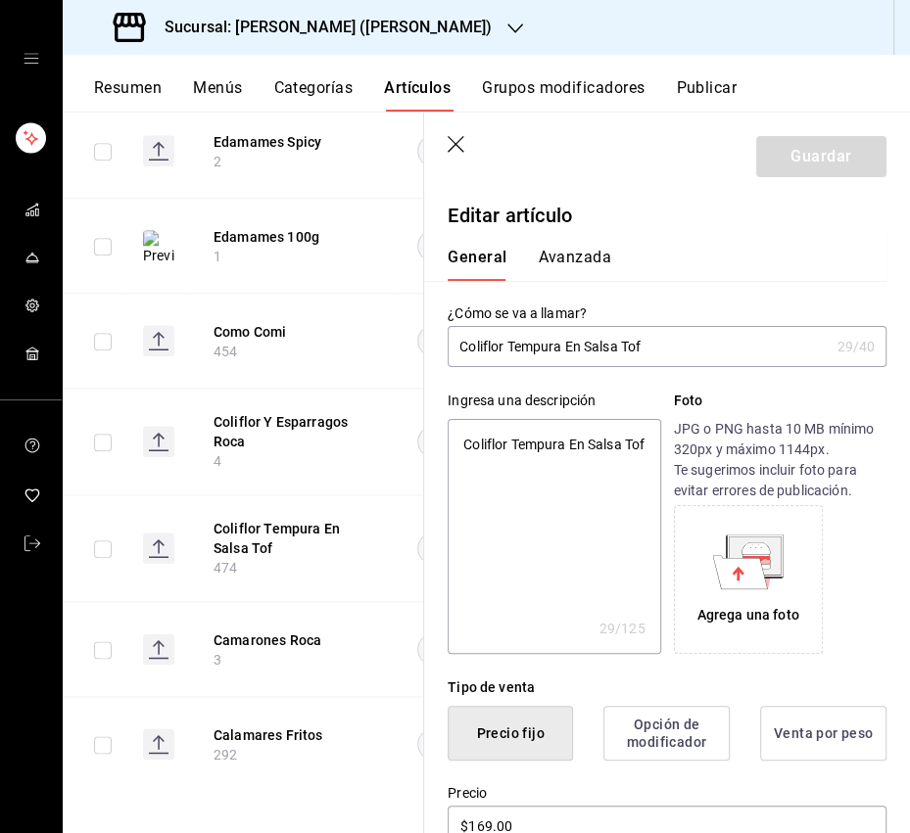
type input "c"
type textarea "x"
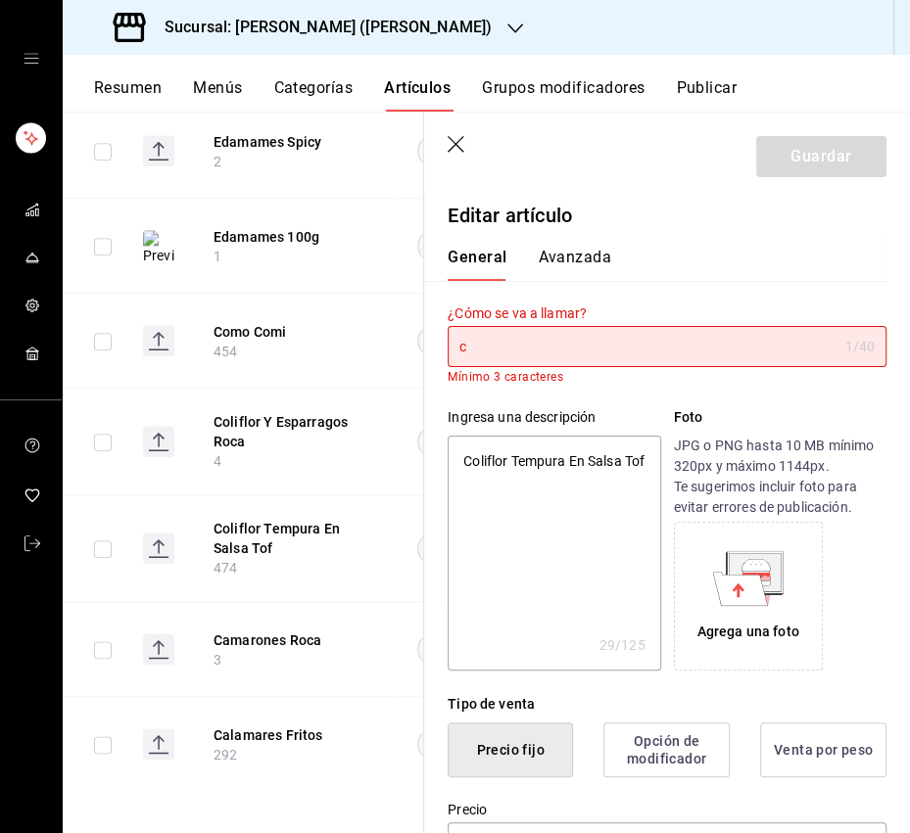
type input "cO"
type textarea "x"
type input "cOL"
type textarea "x"
type input "cOLI"
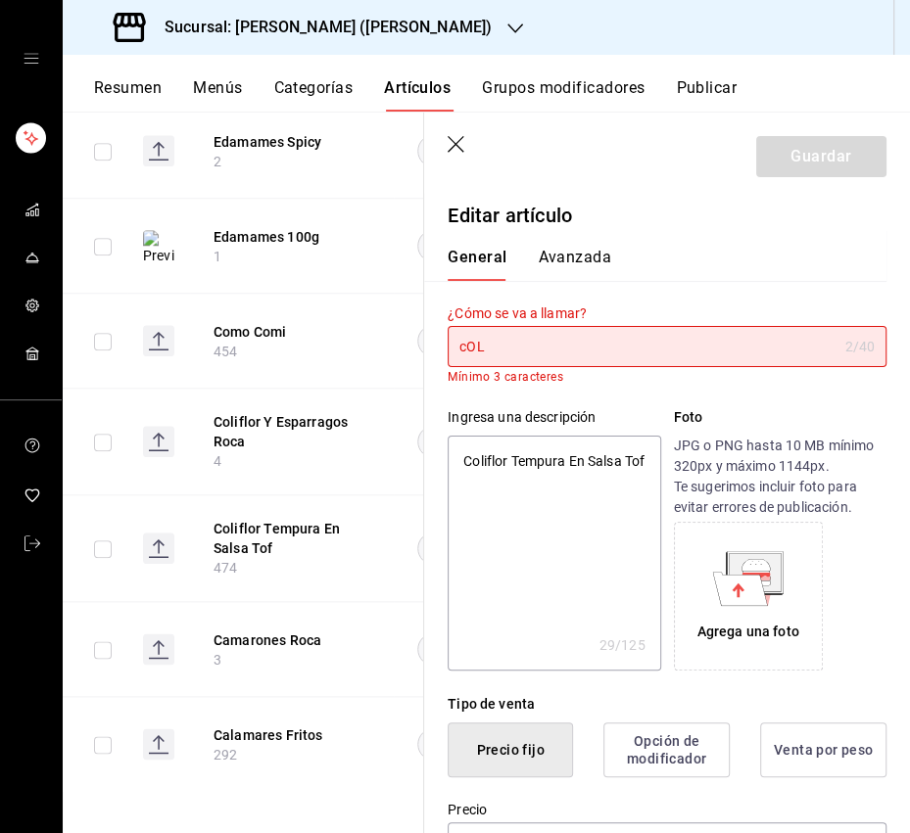
type textarea "x"
type input "cOLIF"
type textarea "x"
type input "cOLIFL"
type textarea "x"
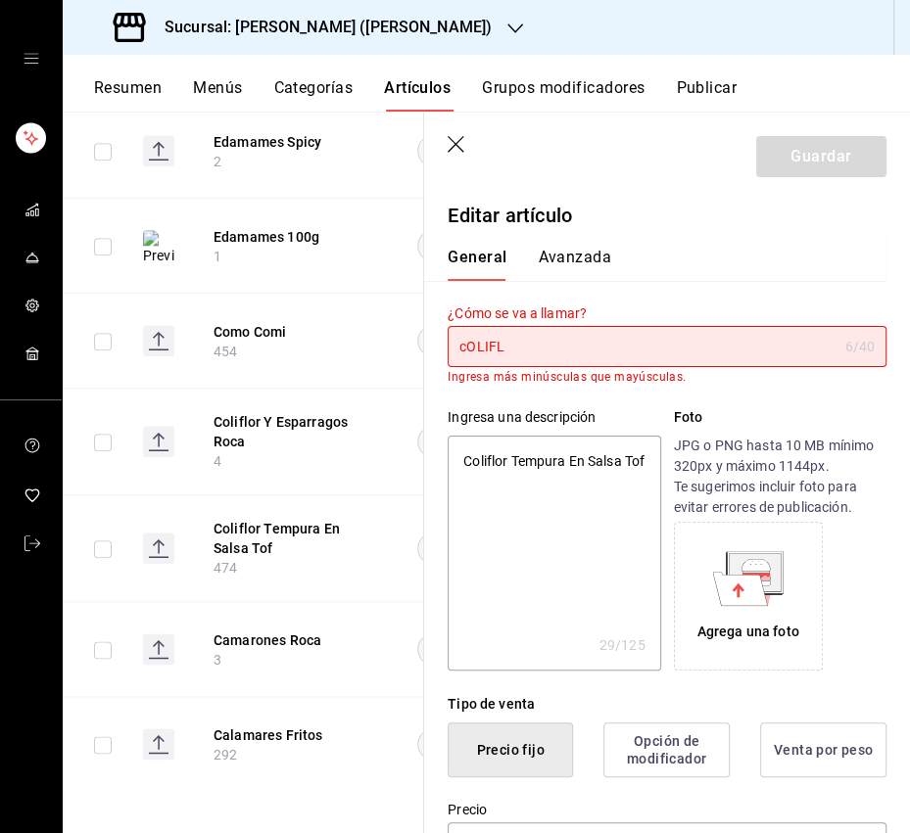
type input "cOLIFLO"
type textarea "x"
type input "cOLIFLOR"
type textarea "x"
type input "cOLIFLO"
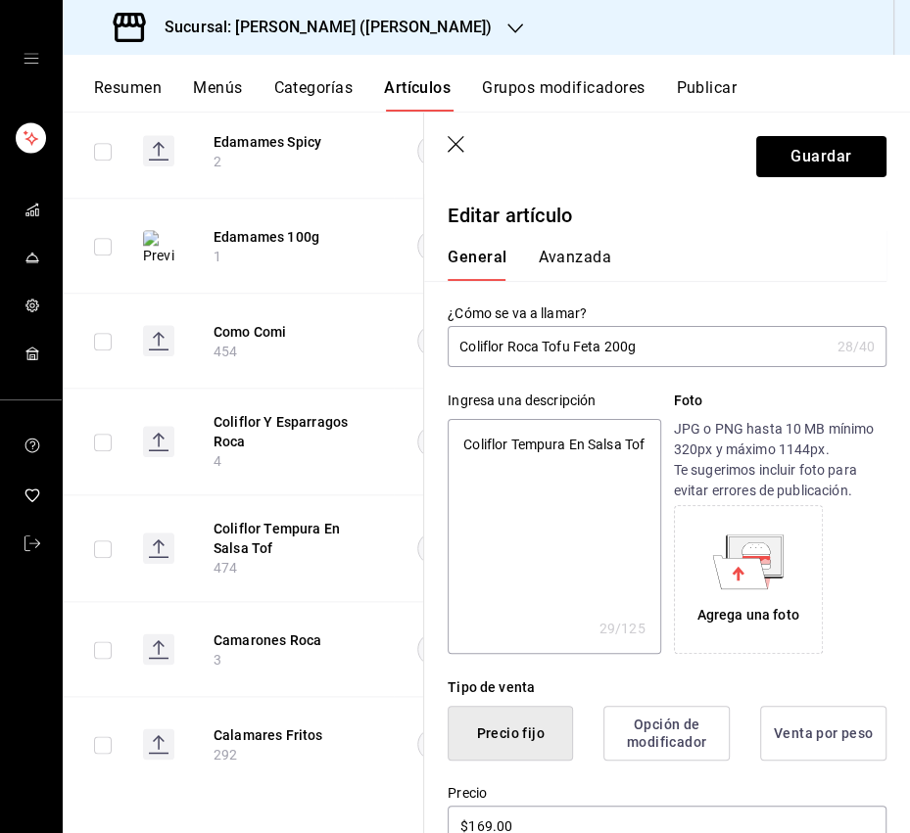
drag, startPoint x: 513, startPoint y: 473, endPoint x: 446, endPoint y: 450, distance: 70.3
click at [447, 452] on textarea "Coliflor Tempura En Salsa Tof" at bounding box center [553, 536] width 212 height 235
paste textarea "n salsa tofu feta, cebollín chino y alioli de eneldoi"
click at [605, 483] on textarea "Con salsa tofu feta, cebollín chino y alioli de eneldoi" at bounding box center [553, 536] width 212 height 235
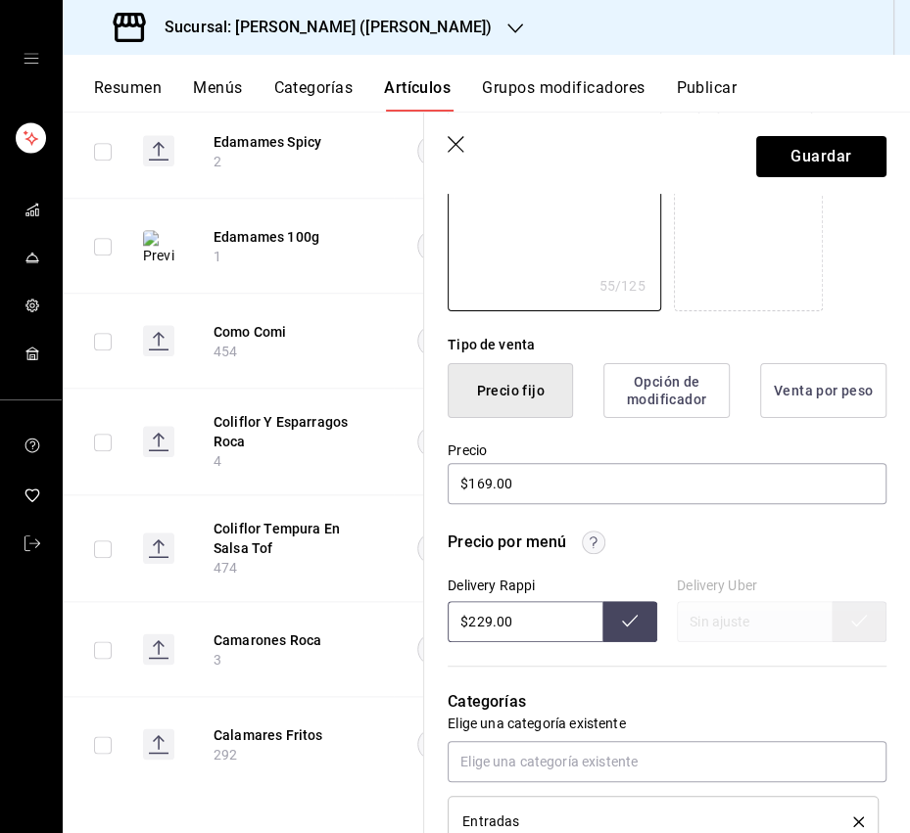
scroll to position [348, 0]
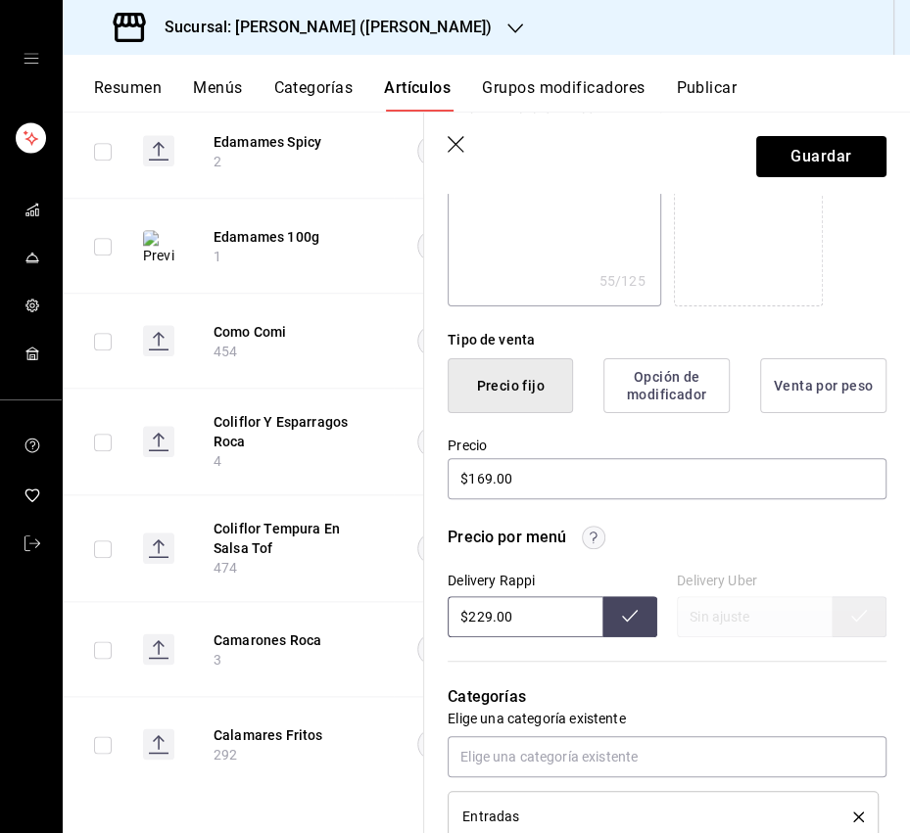
click at [631, 616] on icon at bounding box center [630, 616] width 16 height 16
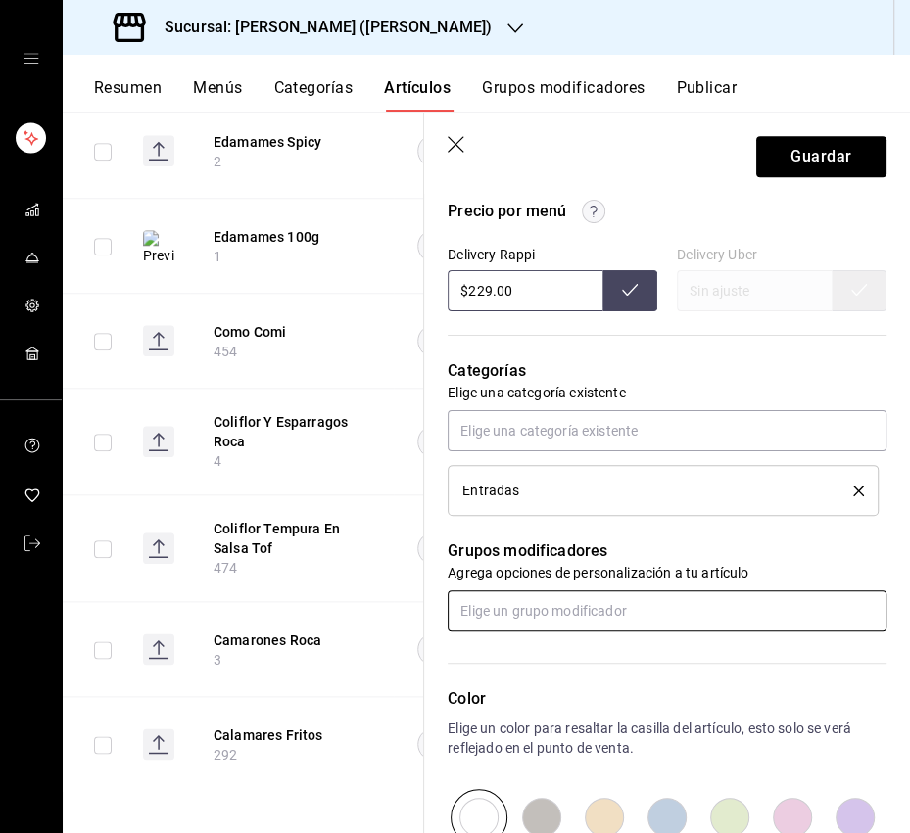
scroll to position [681, 0]
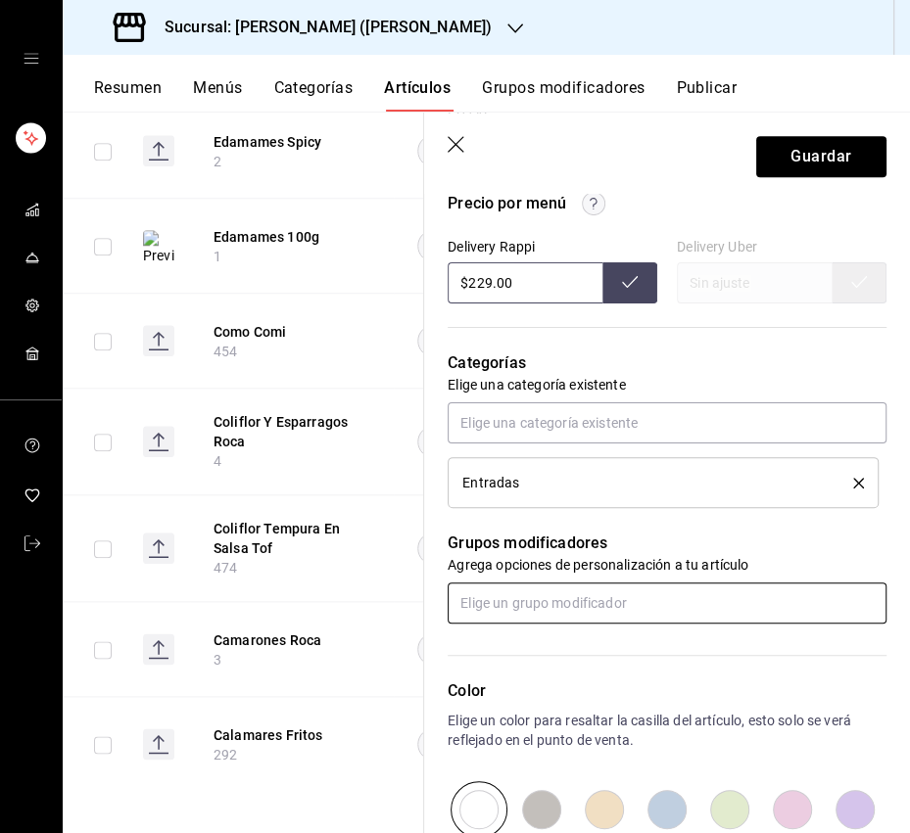
click at [592, 607] on input "text" at bounding box center [666, 603] width 439 height 41
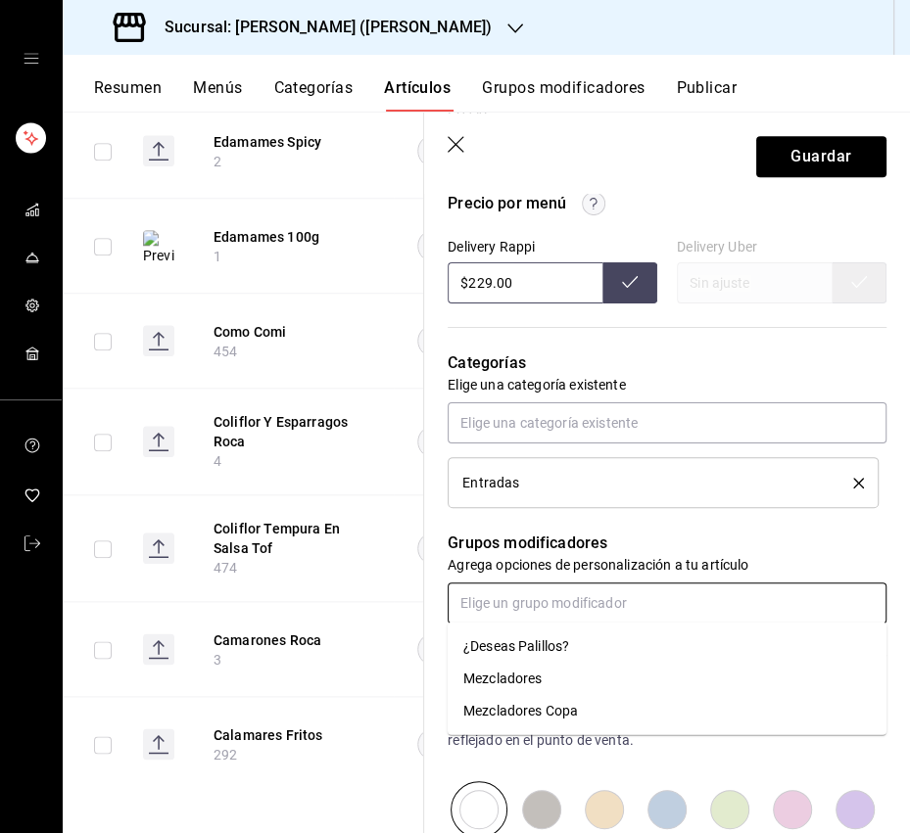
drag, startPoint x: 531, startPoint y: 643, endPoint x: 609, endPoint y: 551, distance: 120.8
click at [532, 643] on div "¿Deseas Palillos?" at bounding box center [516, 646] width 106 height 21
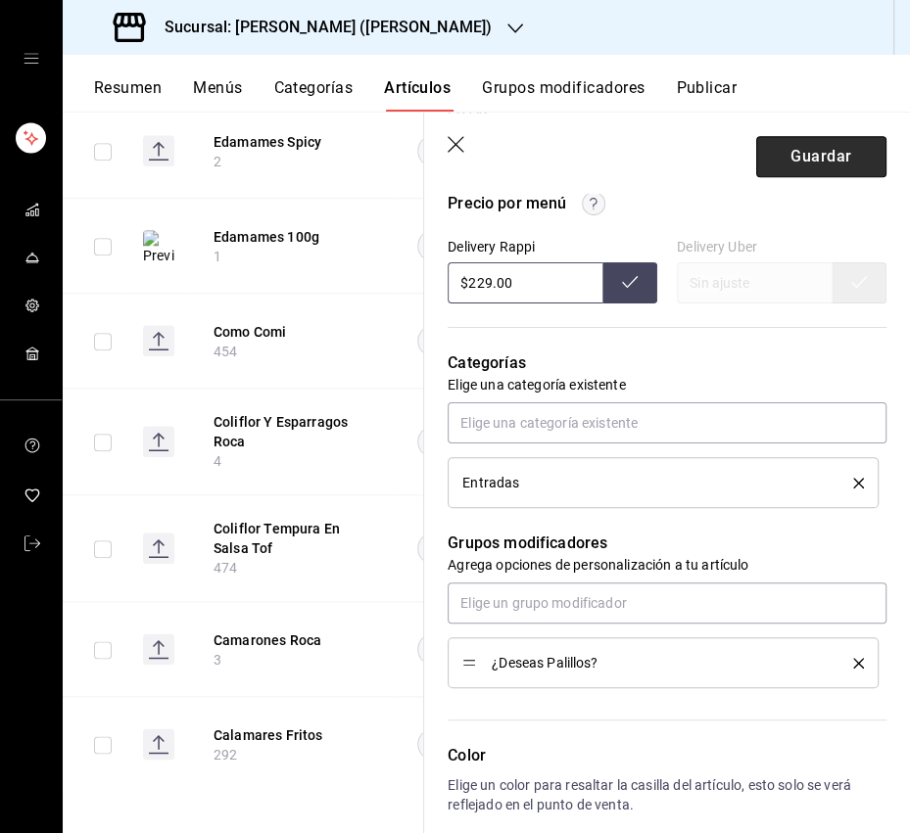
click at [824, 158] on button "Guardar" at bounding box center [821, 156] width 130 height 41
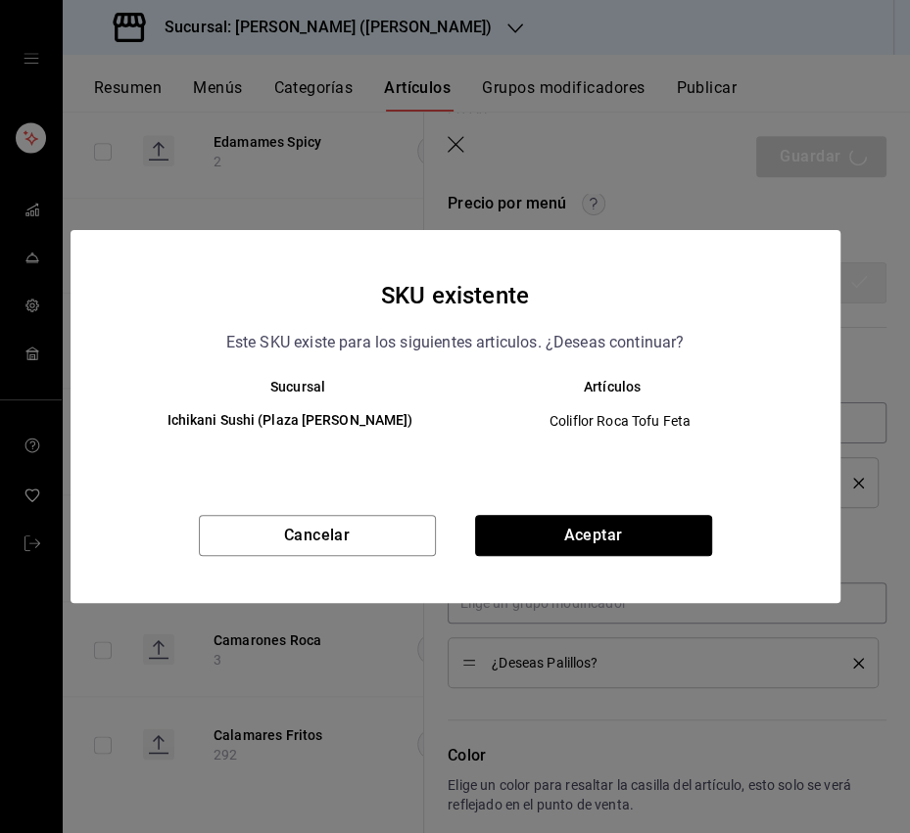
click at [556, 554] on button "Aceptar" at bounding box center [593, 535] width 237 height 41
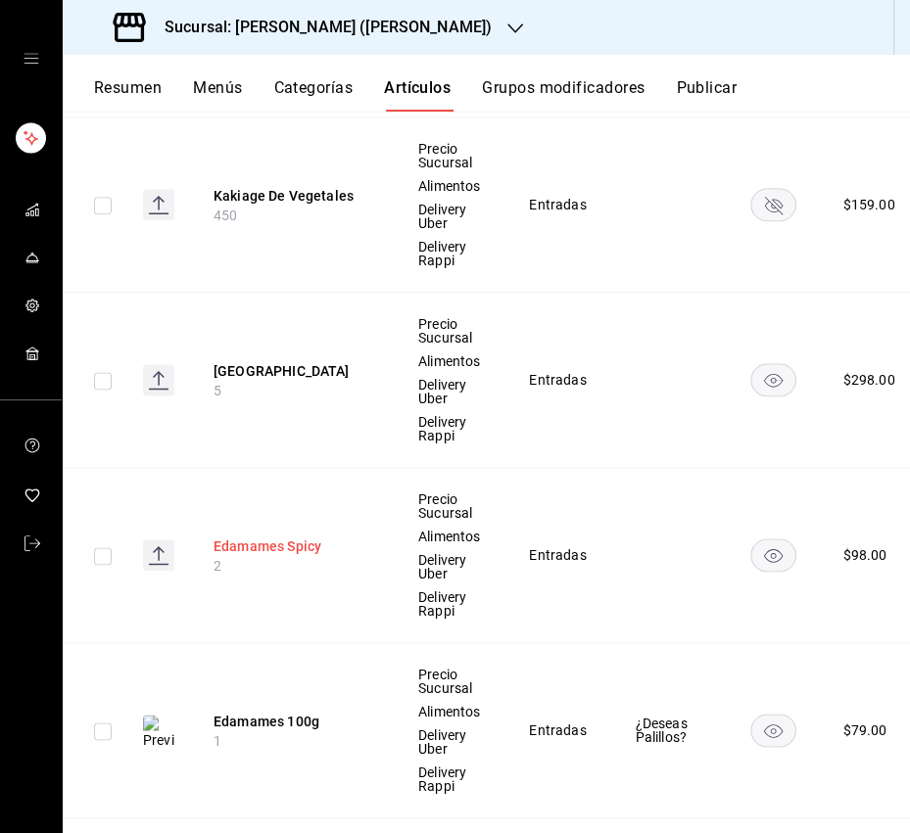
click at [277, 544] on button "Edamames Spicy" at bounding box center [291, 547] width 157 height 20
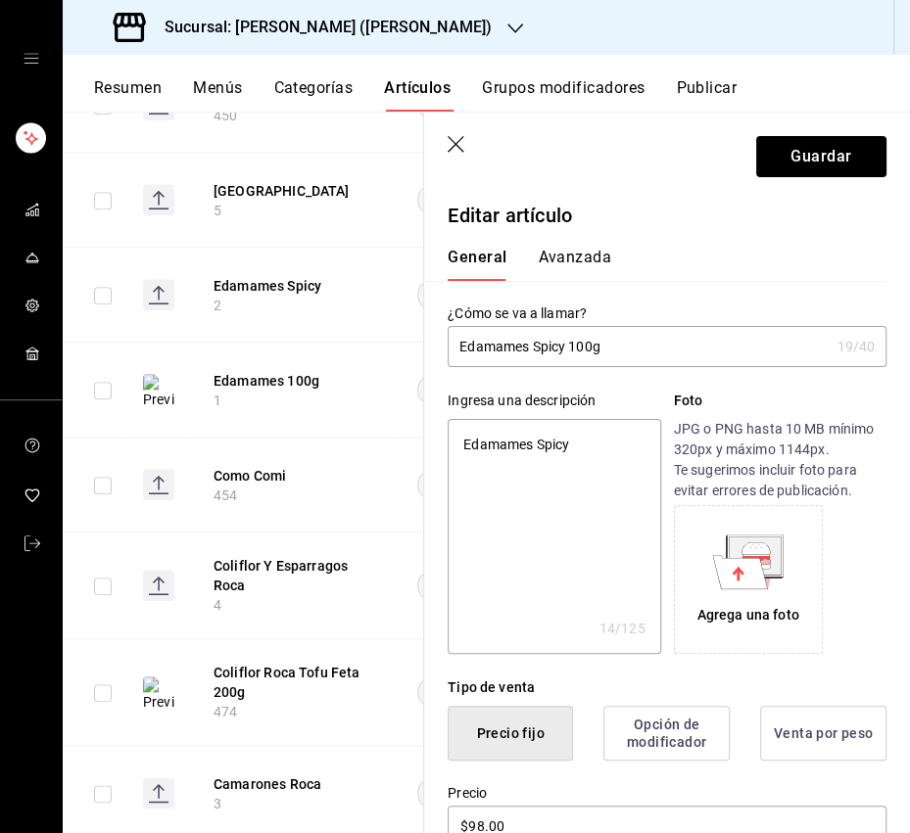
click at [543, 441] on textarea "Edamames Spicy" at bounding box center [553, 536] width 212 height 235
paste textarea "Con soya, chiles japoneses y jengibre."
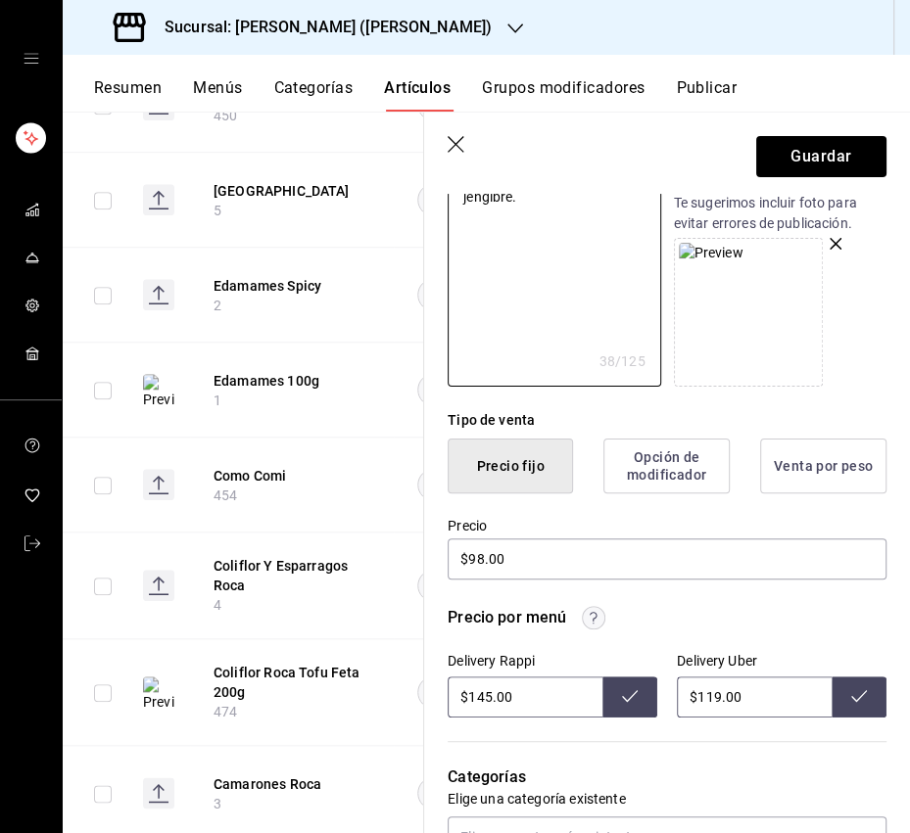
scroll to position [276, 0]
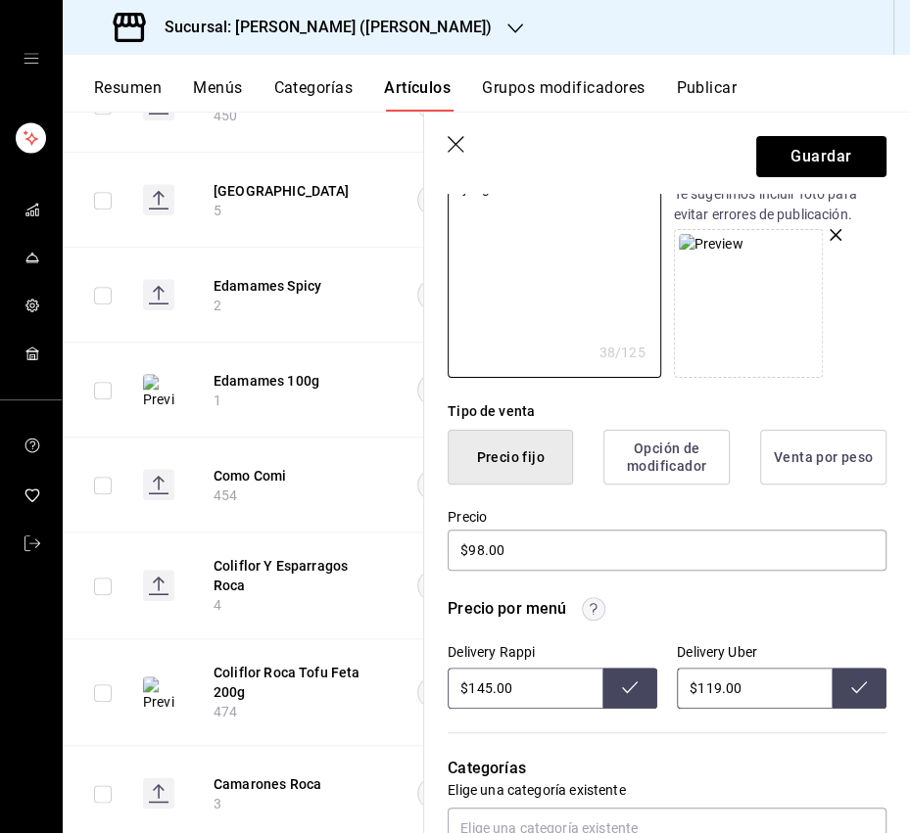
click at [626, 666] on icon at bounding box center [630, 687] width 16 height 12
click at [708, 666] on input "$119.00" at bounding box center [754, 688] width 155 height 41
click at [857, 666] on icon at bounding box center [859, 687] width 16 height 16
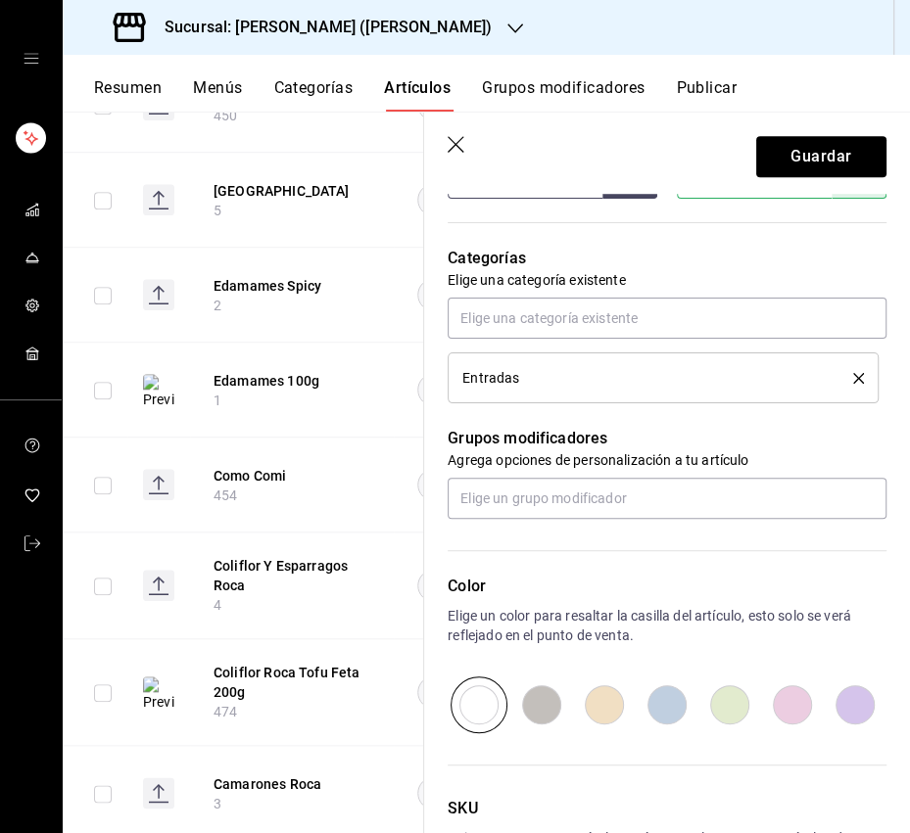
scroll to position [790, 0]
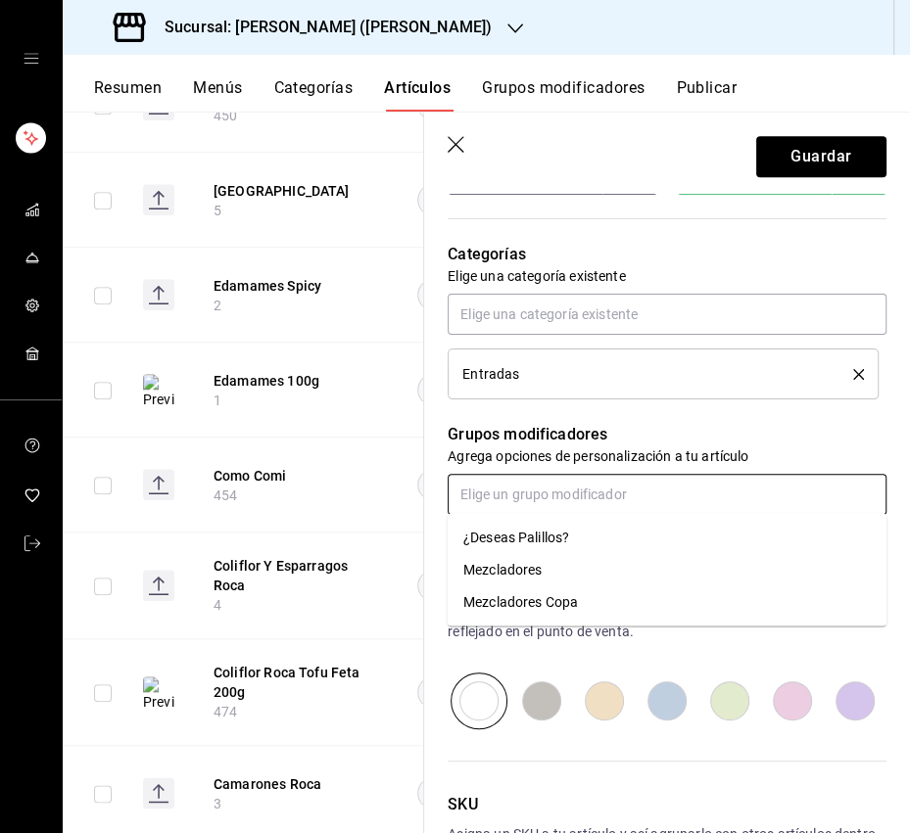
click at [518, 492] on input "text" at bounding box center [666, 494] width 439 height 41
click at [510, 539] on div "¿Deseas Palillos?" at bounding box center [516, 537] width 106 height 21
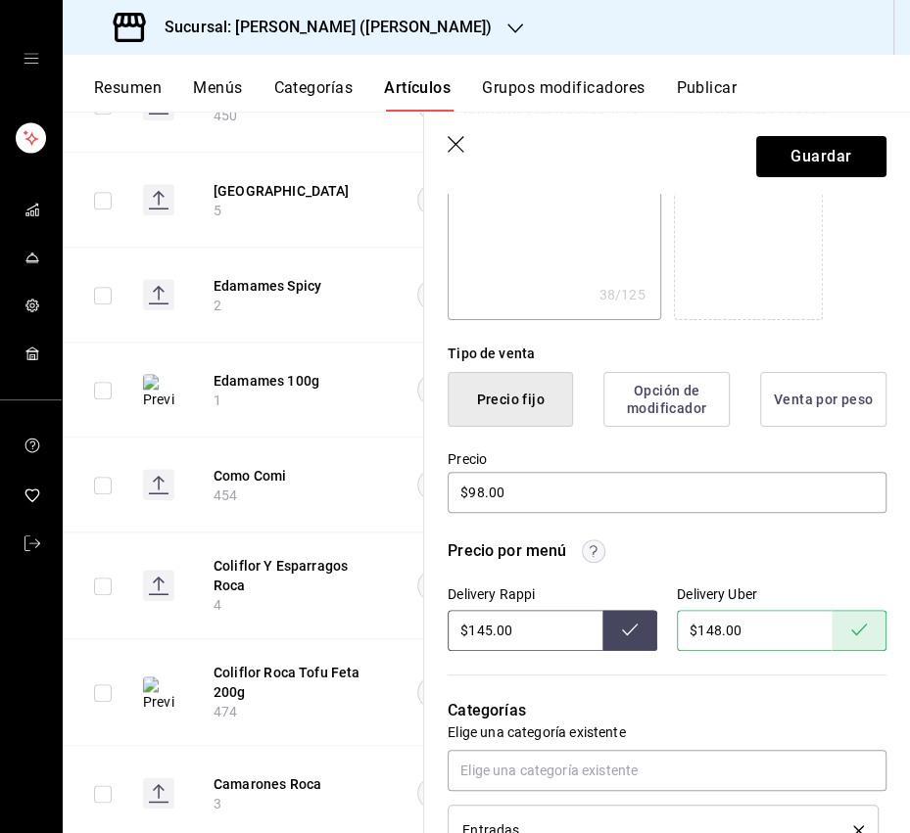
scroll to position [0, 0]
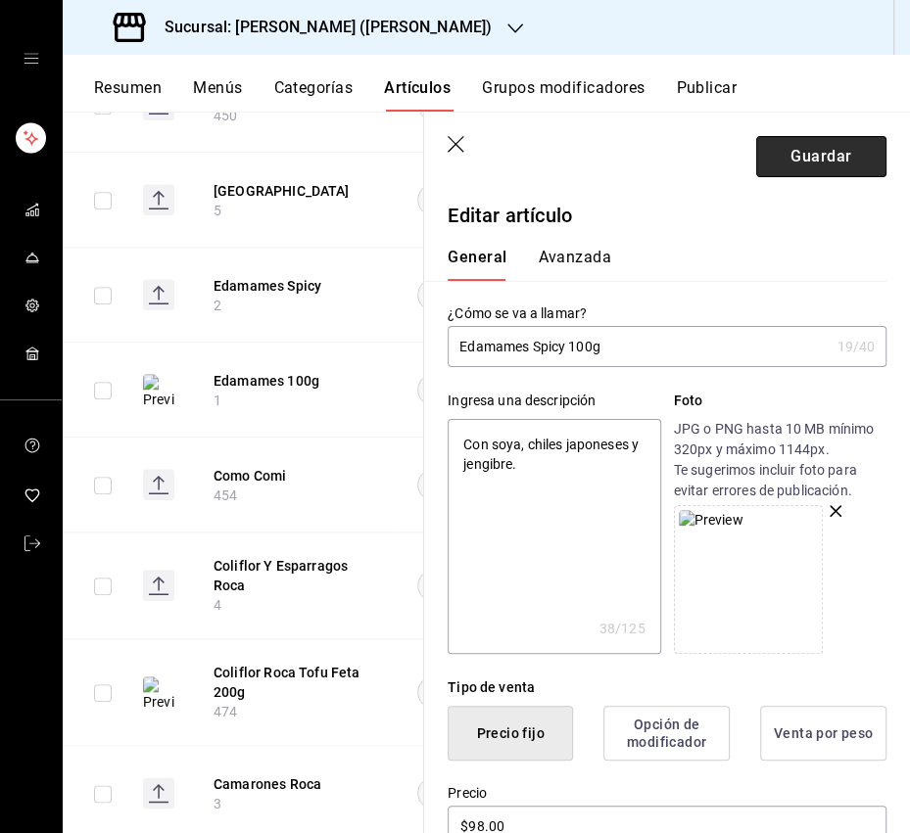
click at [806, 151] on button "Guardar" at bounding box center [821, 156] width 130 height 41
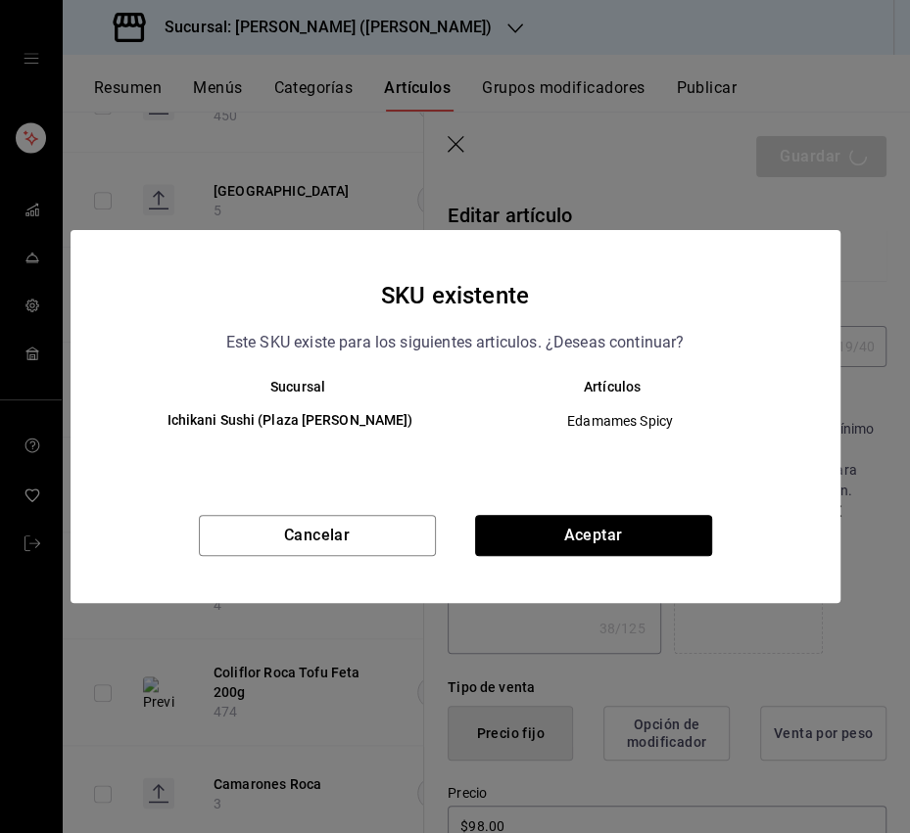
click at [545, 526] on button "Aceptar" at bounding box center [593, 535] width 237 height 41
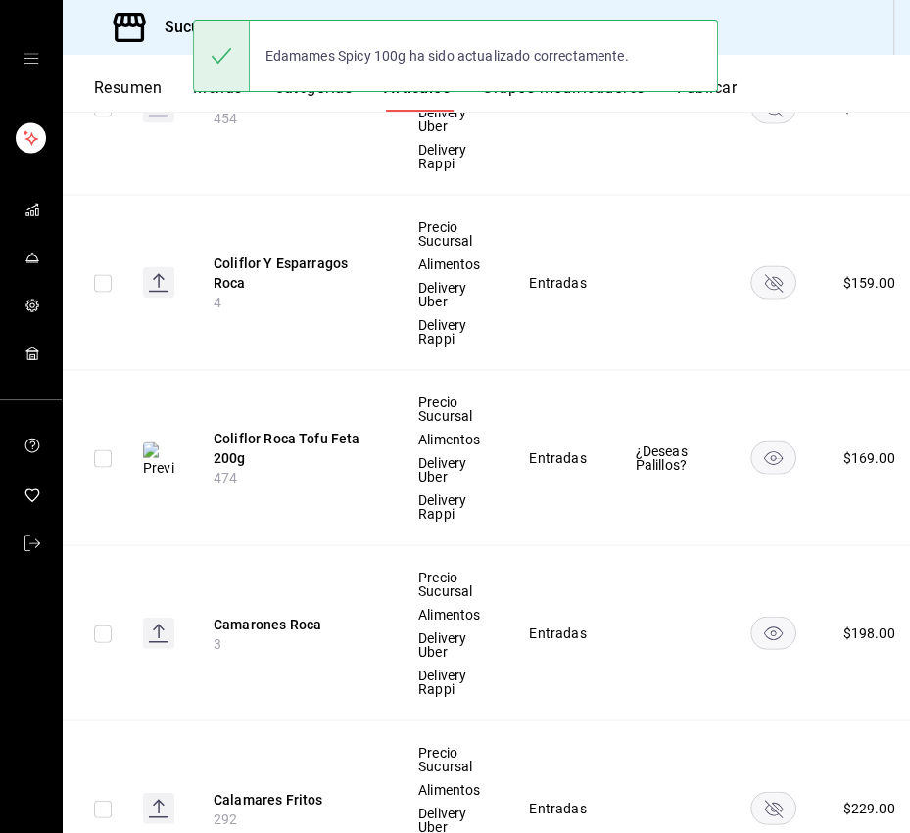
scroll to position [2290, 0]
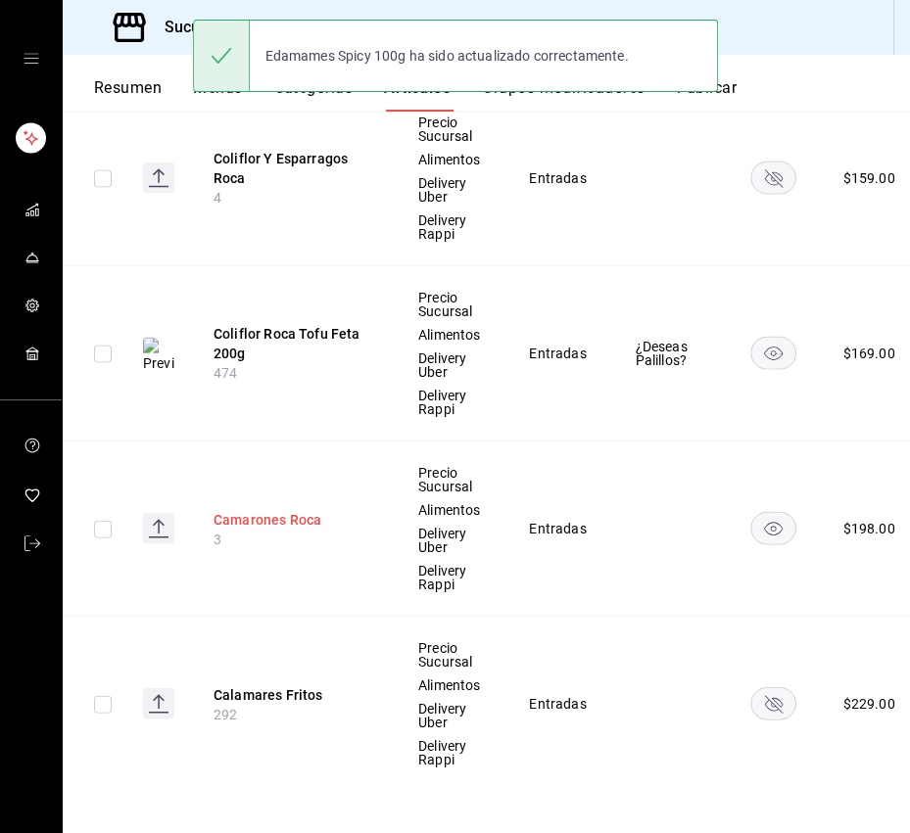
click at [296, 510] on button "Camarones Roca" at bounding box center [291, 520] width 157 height 20
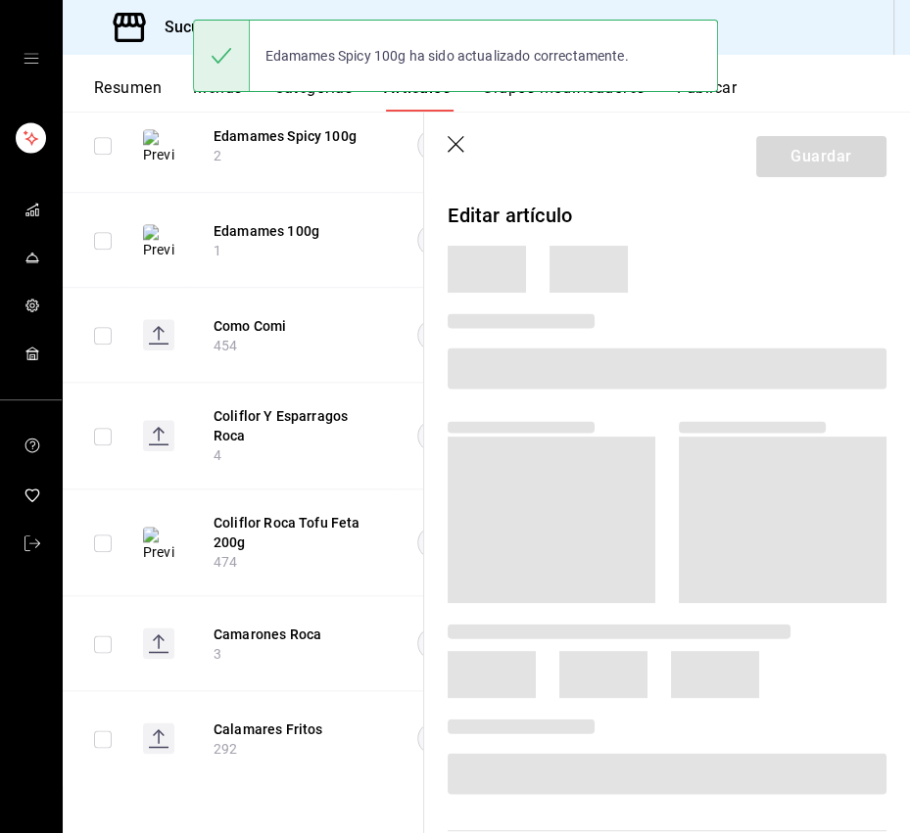
scroll to position [1121, 0]
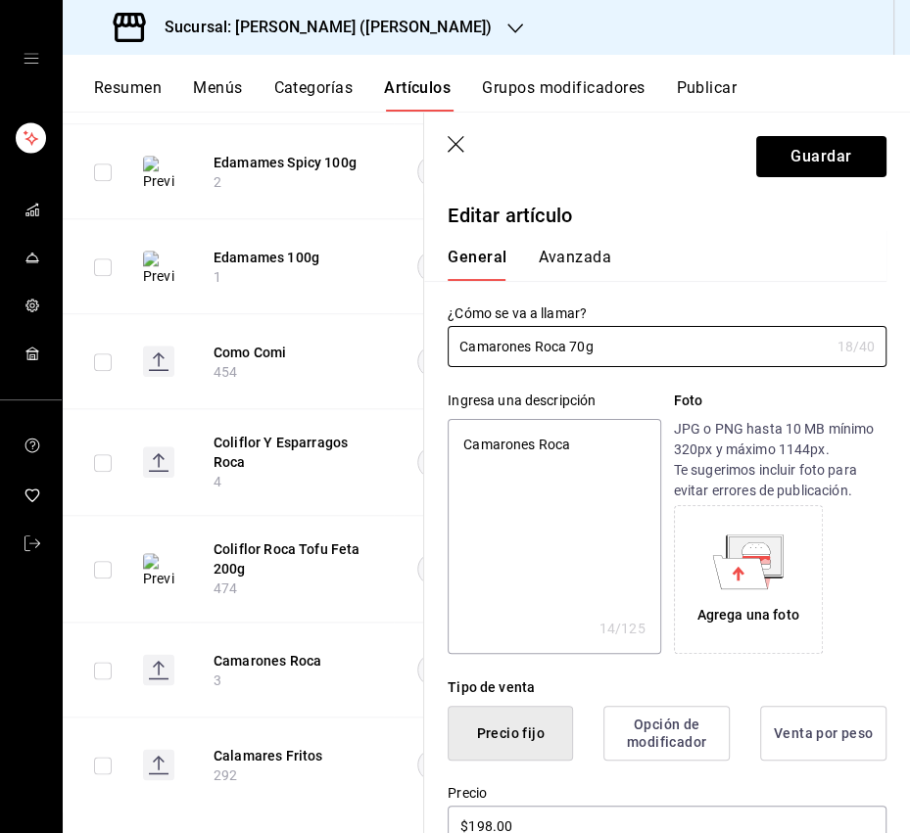
drag, startPoint x: 535, startPoint y: 431, endPoint x: 782, endPoint y: 395, distance: 250.3
click at [535, 431] on textarea "Camarones Roca" at bounding box center [553, 536] width 212 height 235
drag, startPoint x: 532, startPoint y: 454, endPoint x: 457, endPoint y: 451, distance: 74.5
click at [456, 454] on textarea "Camarones Roca" at bounding box center [553, 536] width 212 height 235
drag, startPoint x: 465, startPoint y: 447, endPoint x: 602, endPoint y: 444, distance: 137.1
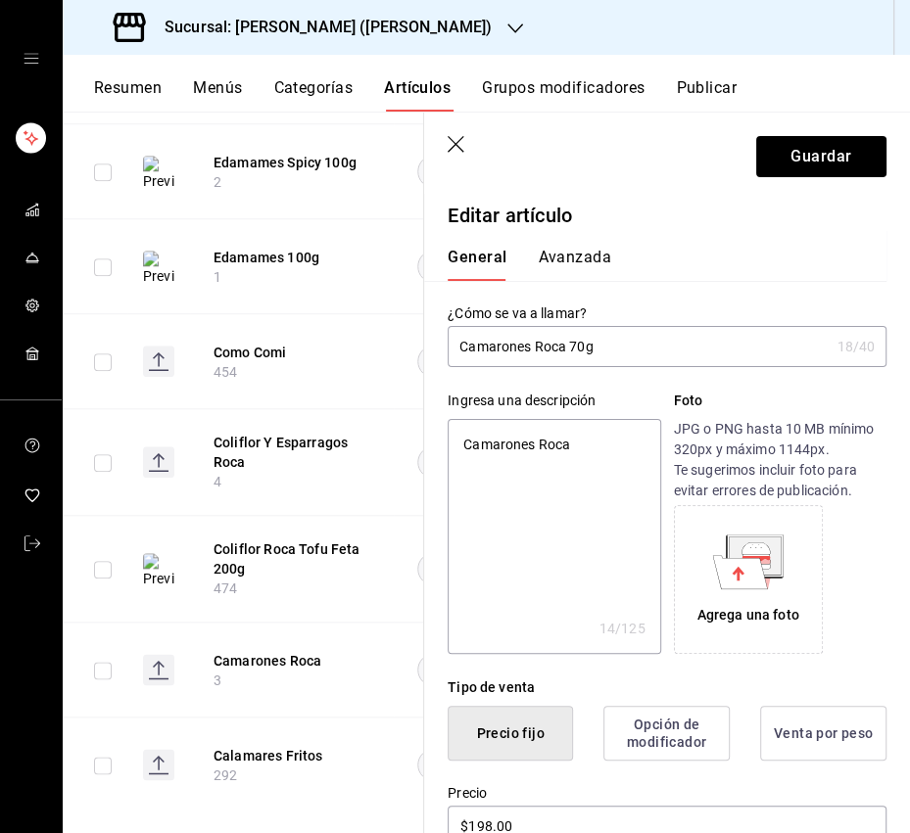
click at [600, 444] on textarea "Camarones Roca" at bounding box center [553, 536] width 212 height 235
paste textarea "on mayo roca, ajonjolí negro y ensalada fresca."
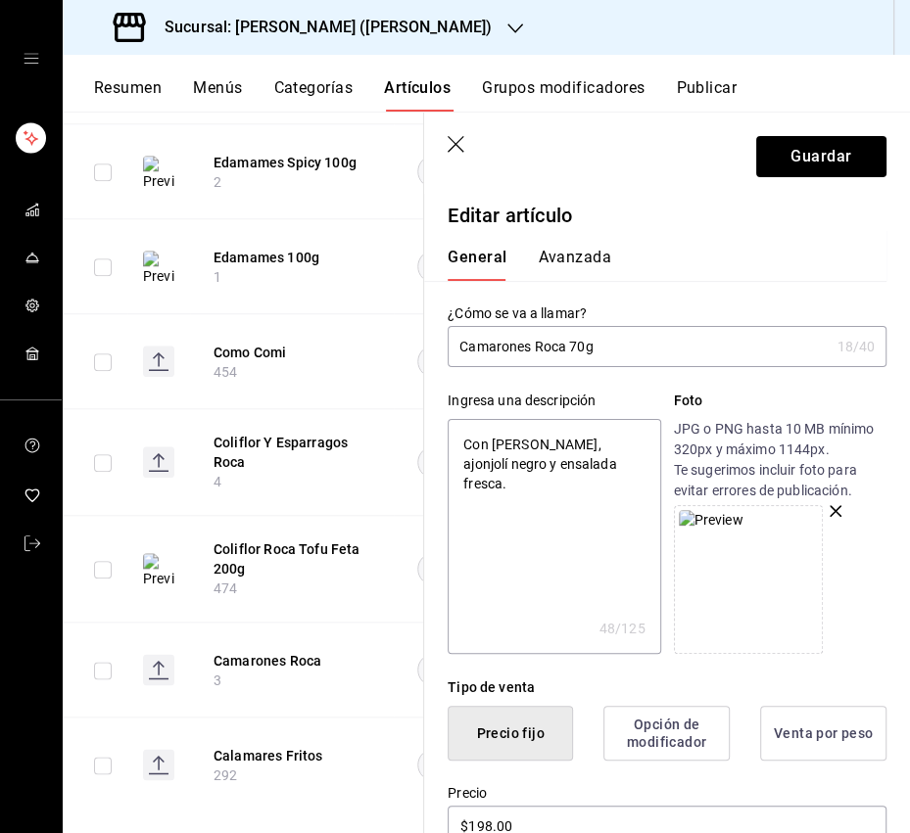
click at [547, 523] on textarea "Con mayo roca, ajonjolí negro y ensalada fresca." at bounding box center [553, 536] width 212 height 235
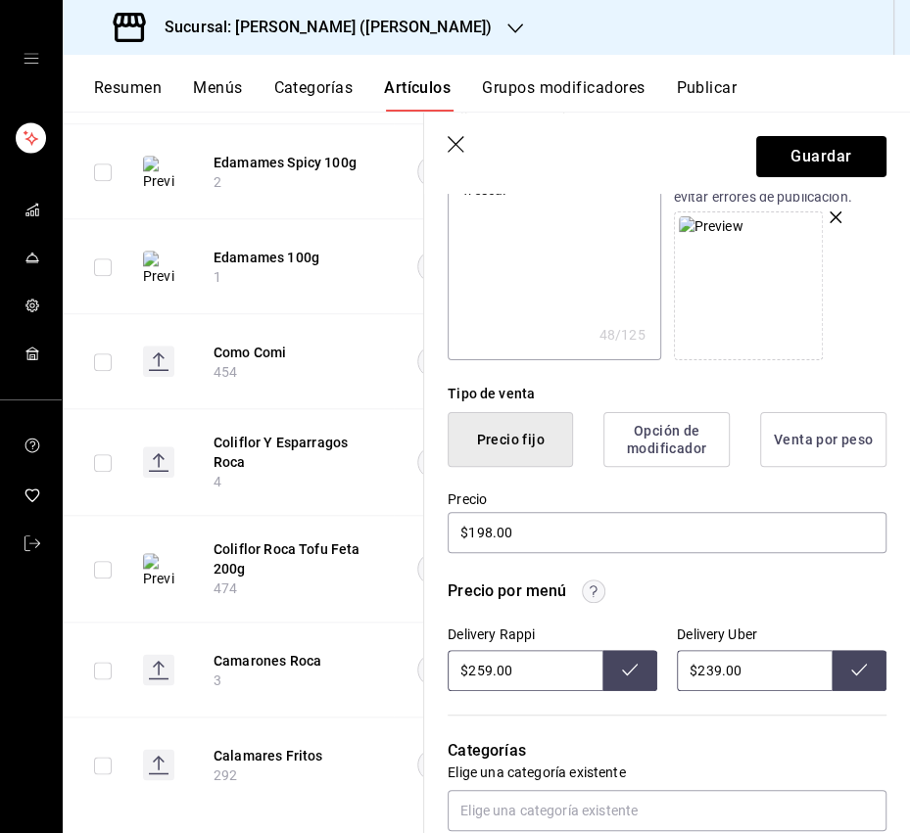
scroll to position [296, 0]
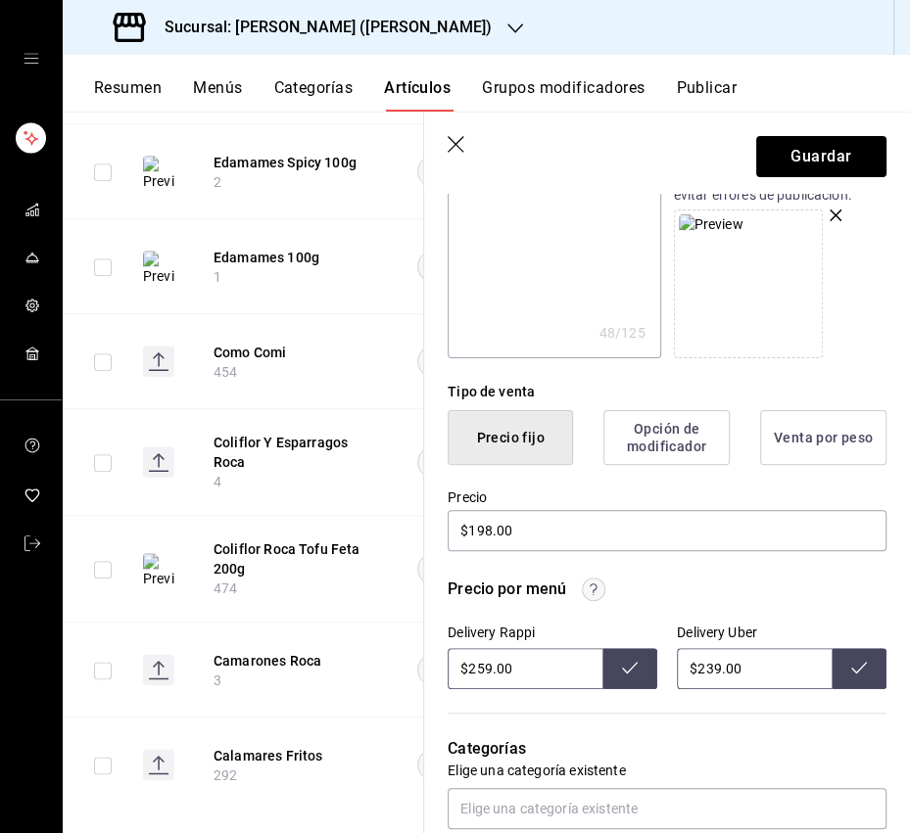
drag, startPoint x: 488, startPoint y: 673, endPoint x: 477, endPoint y: 674, distance: 10.8
click at [477, 666] on input "$259.00" at bounding box center [524, 668] width 155 height 41
click at [627, 666] on button at bounding box center [629, 668] width 55 height 41
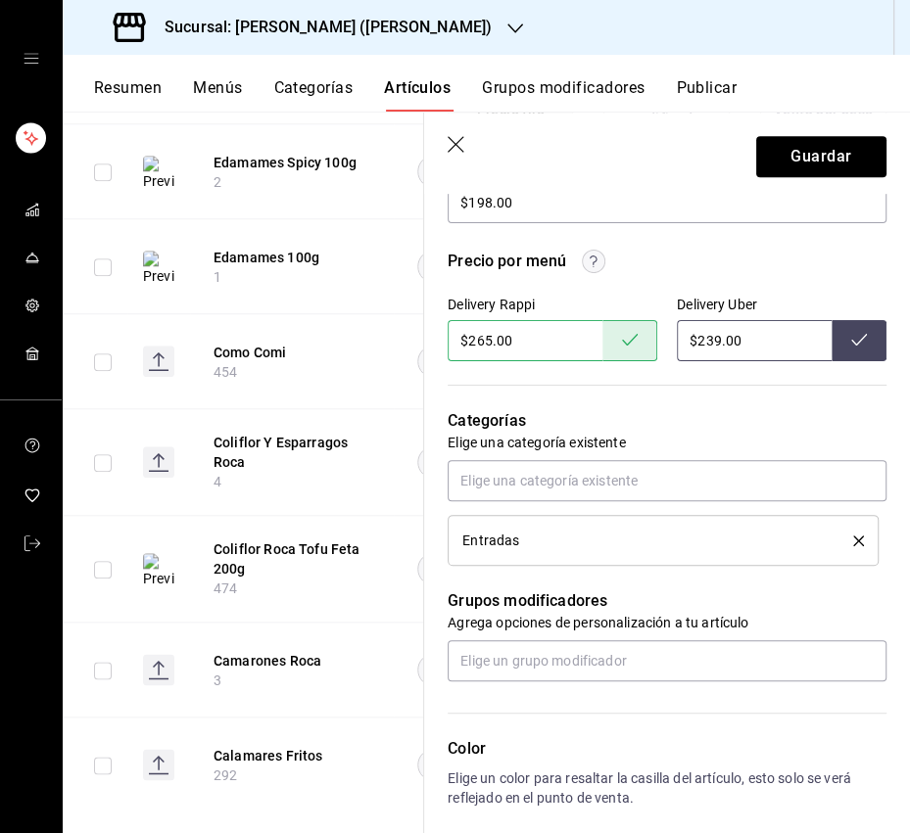
scroll to position [757, 0]
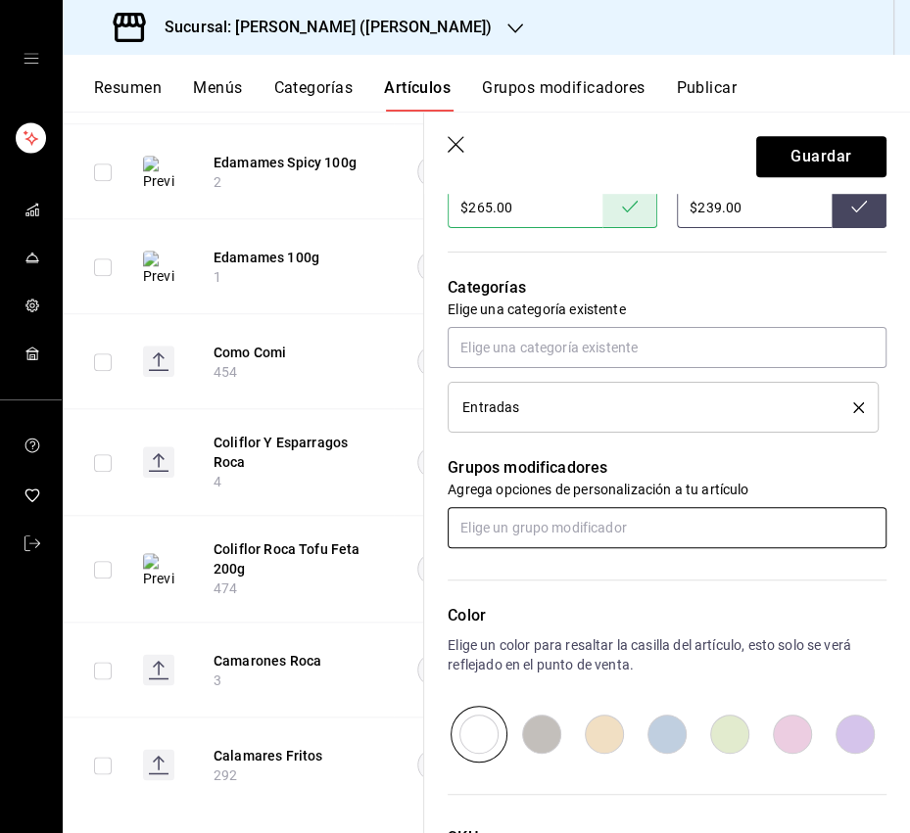
click at [565, 513] on input "text" at bounding box center [666, 527] width 439 height 41
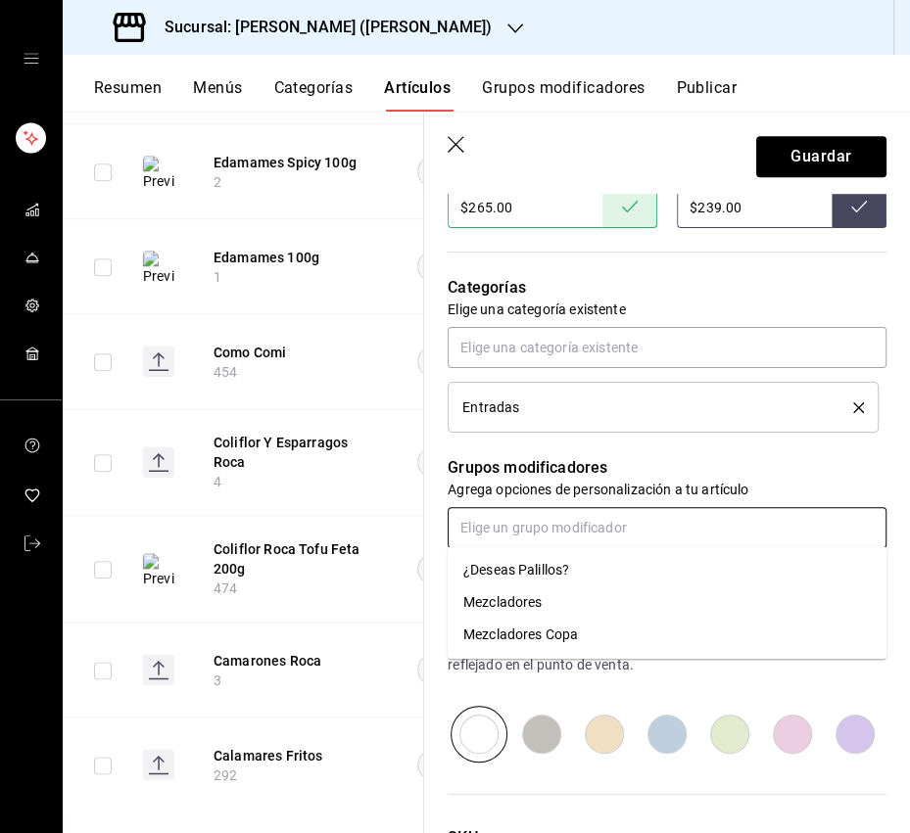
click at [528, 562] on div "¿Deseas Palillos?" at bounding box center [516, 570] width 106 height 21
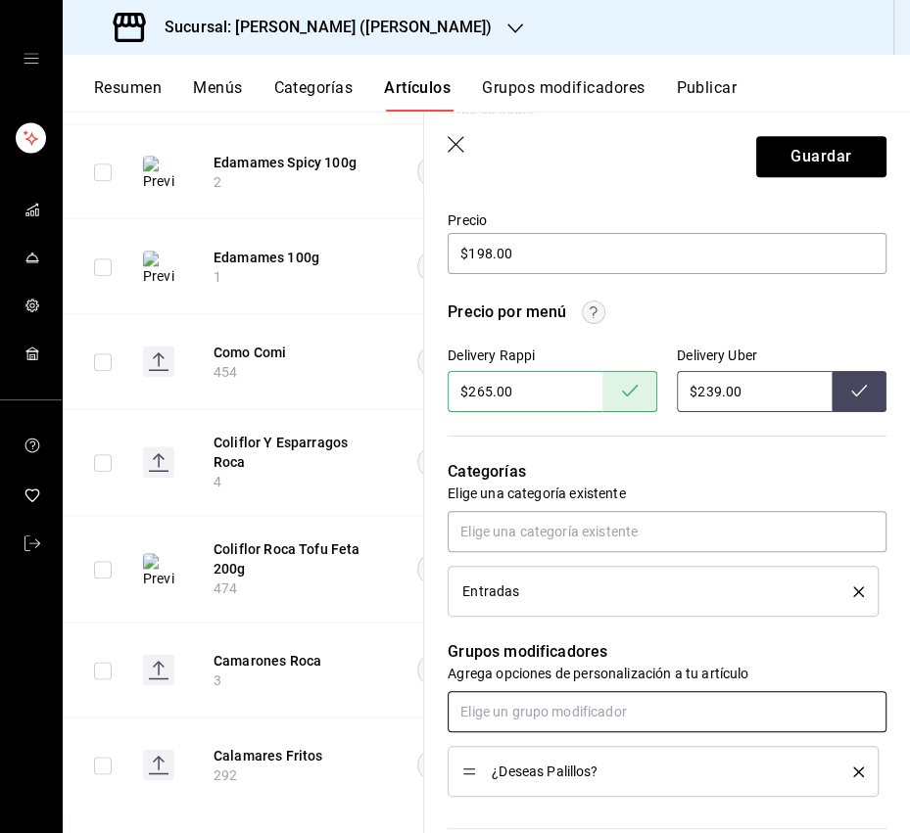
scroll to position [534, 0]
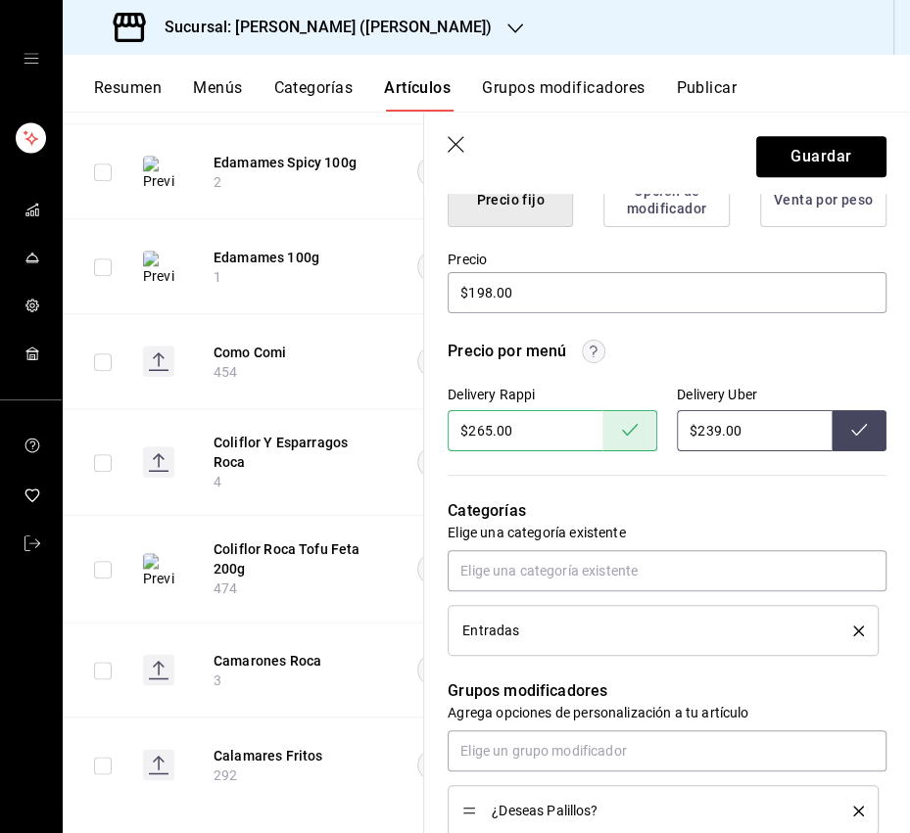
drag, startPoint x: 717, startPoint y: 435, endPoint x: 707, endPoint y: 438, distance: 10.2
click at [707, 438] on input "$239.00" at bounding box center [754, 430] width 155 height 41
click at [859, 433] on icon at bounding box center [859, 430] width 16 height 16
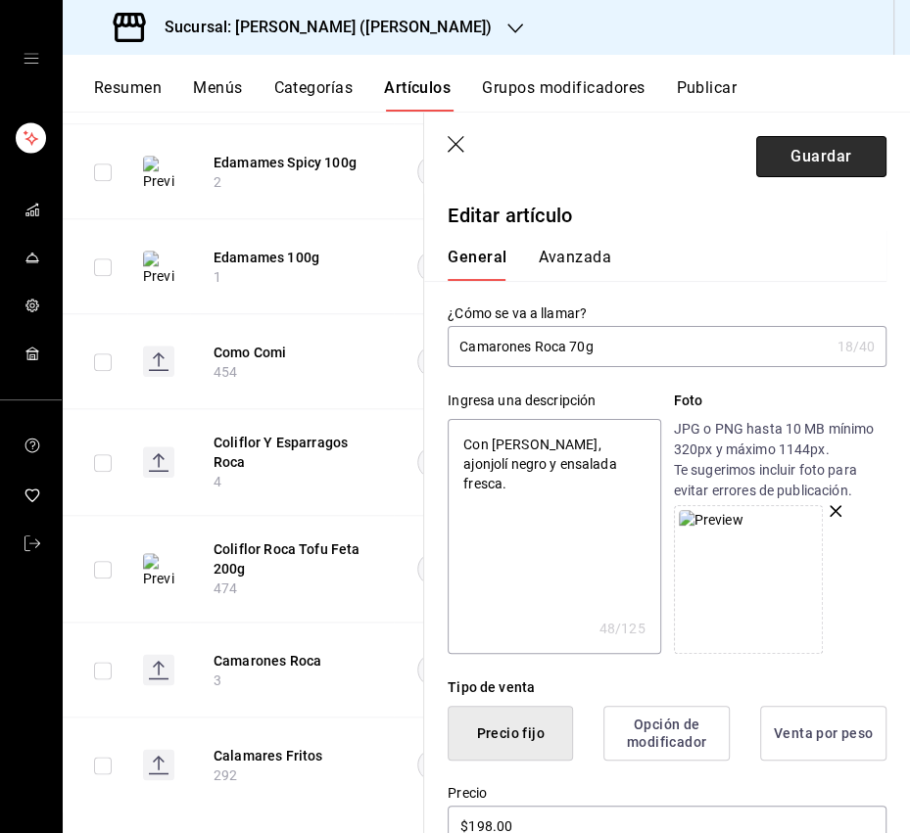
click at [819, 158] on button "Guardar" at bounding box center [821, 156] width 130 height 41
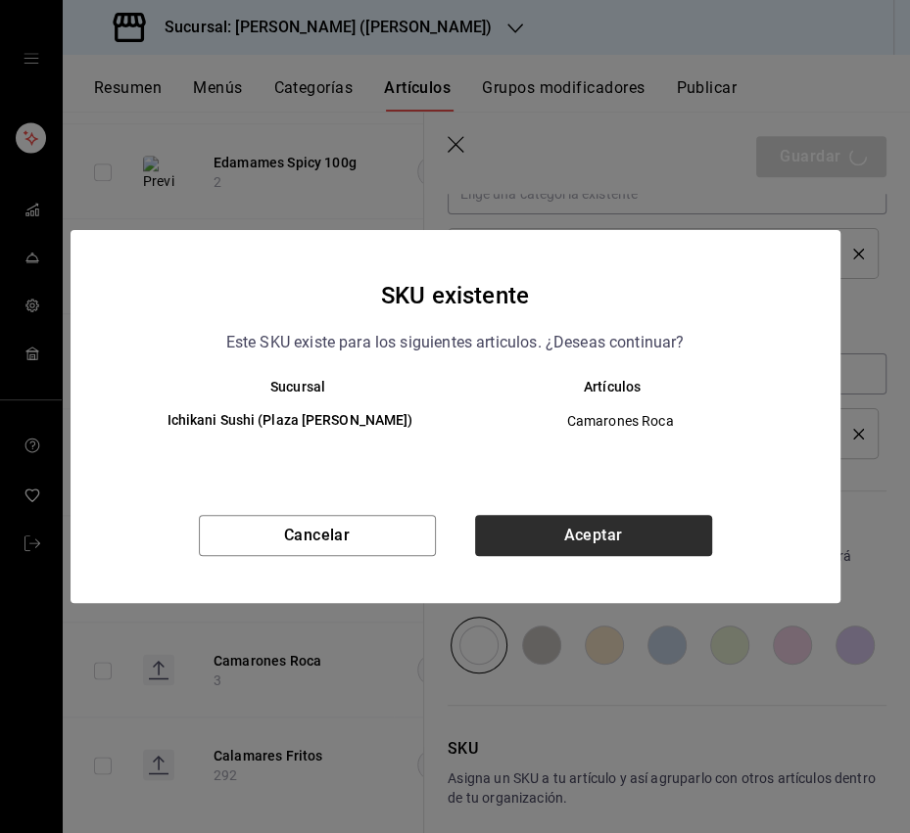
scroll to position [915, 0]
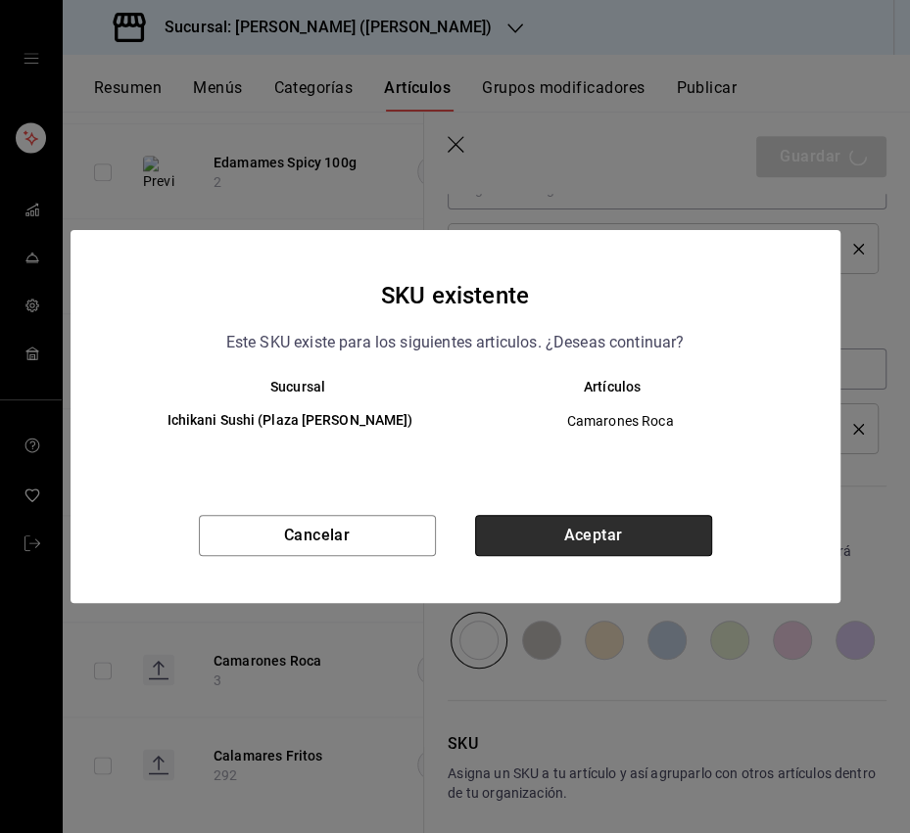
click at [616, 533] on button "Aceptar" at bounding box center [593, 535] width 237 height 41
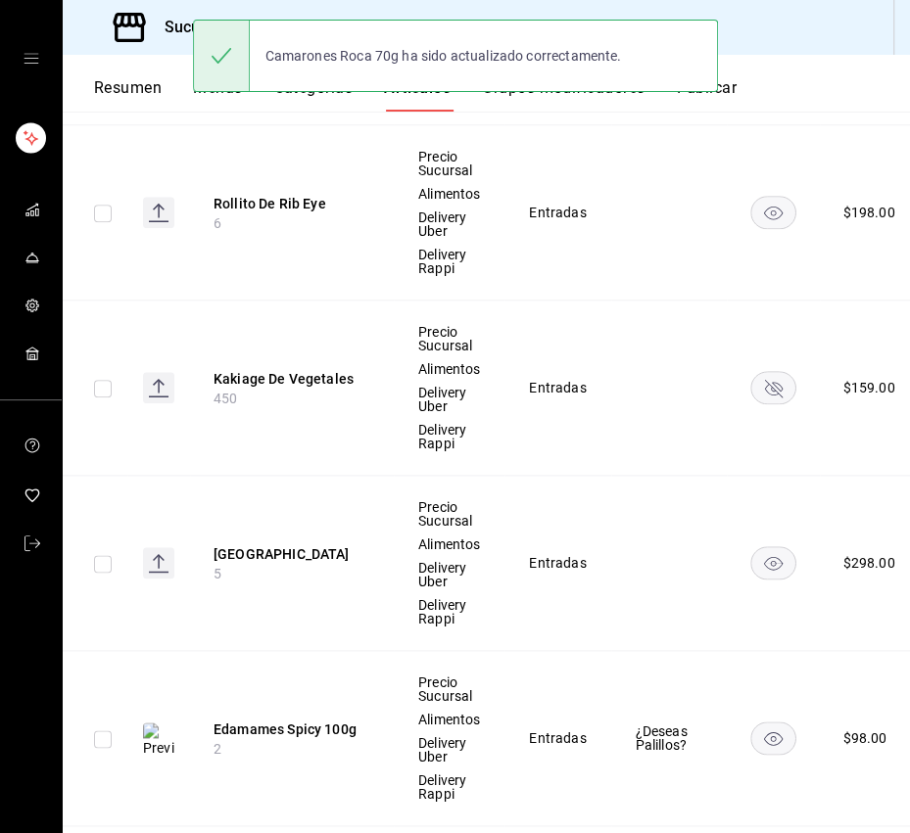
scroll to position [1236, 0]
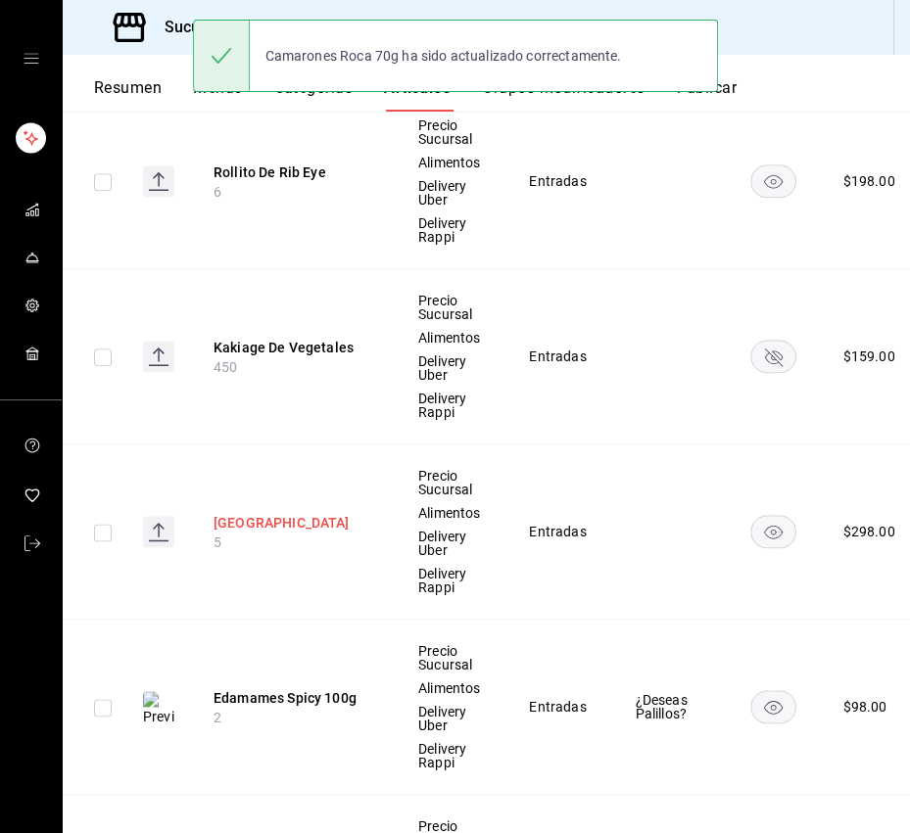
click at [274, 525] on button "Ichikani Tower" at bounding box center [291, 523] width 157 height 20
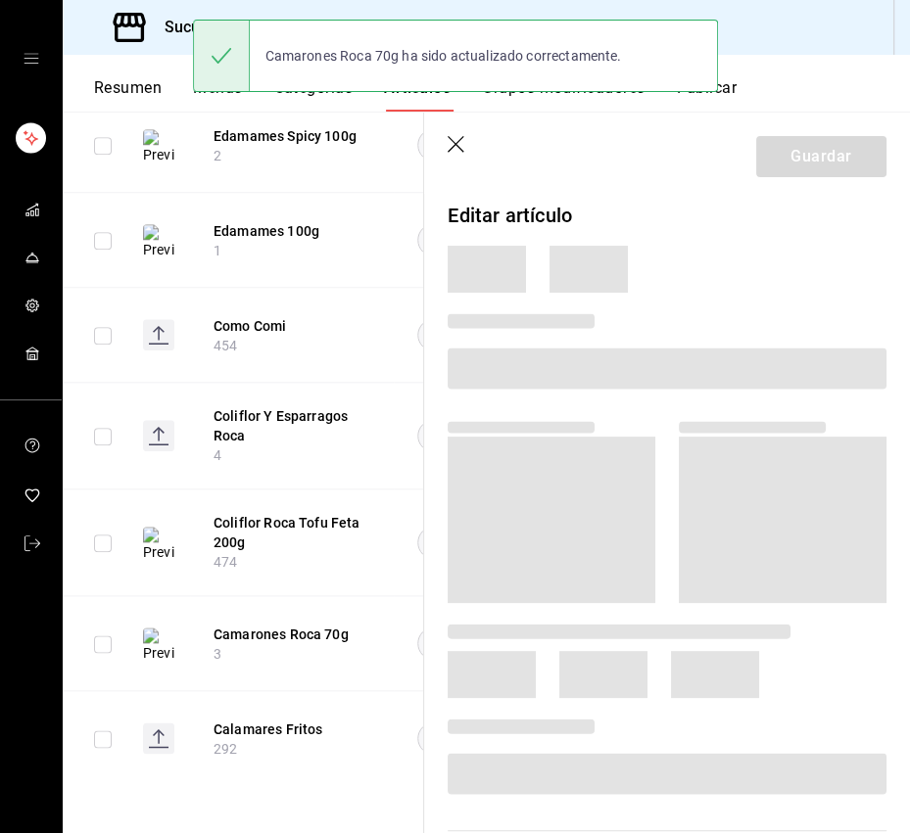
scroll to position [806, 0]
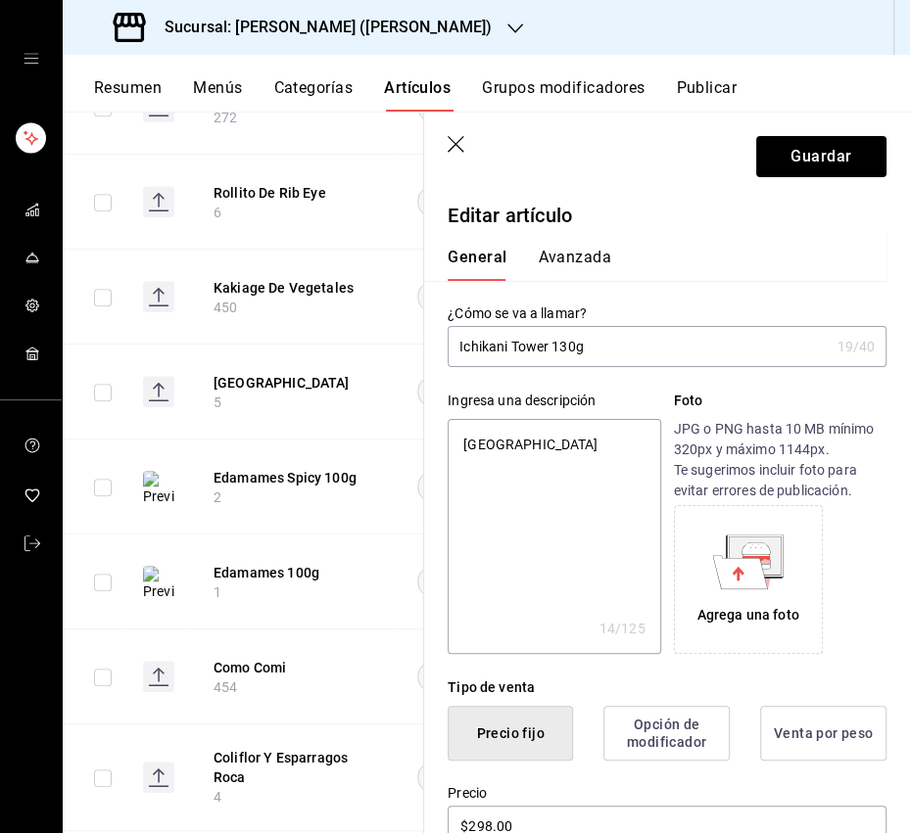
drag, startPoint x: 540, startPoint y: 459, endPoint x: 467, endPoint y: 447, distance: 74.4
click at [467, 453] on textarea "Ichikani Tower" at bounding box center [553, 536] width 212 height 235
drag, startPoint x: 463, startPoint y: 448, endPoint x: 627, endPoint y: 439, distance: 163.8
click at [627, 439] on textarea "Ichikani Tower" at bounding box center [553, 536] width 212 height 235
paste textarea "Salmón y atún, arroz, kani mix, tobiko, aguacate, mayo wasabi, bañado en salsa …"
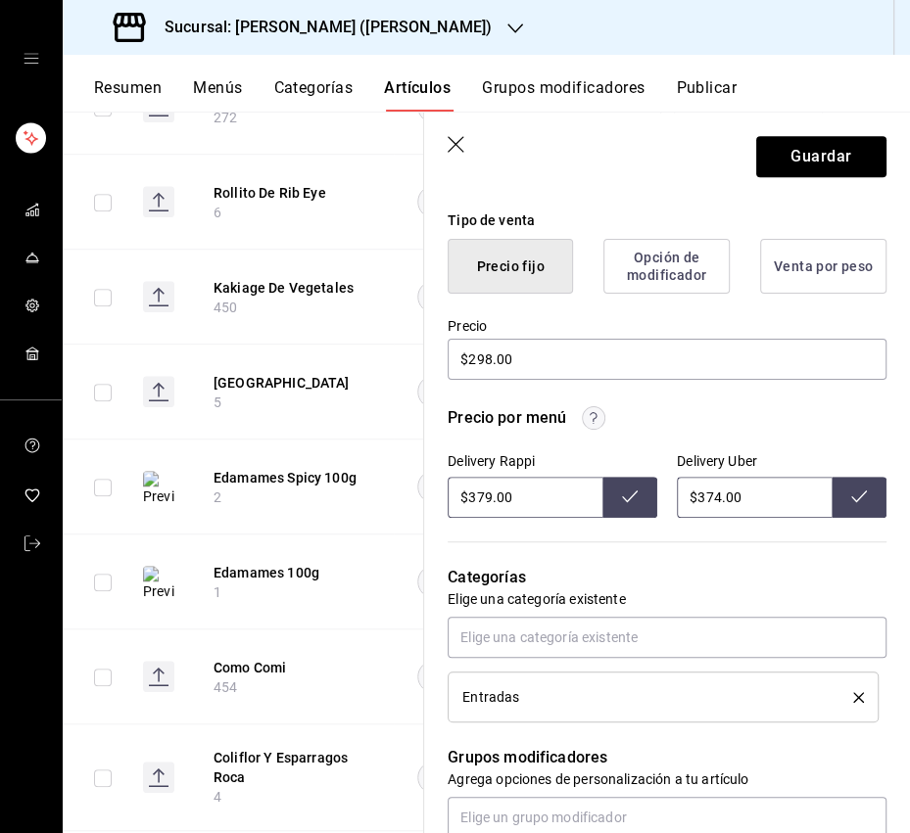
scroll to position [500, 0]
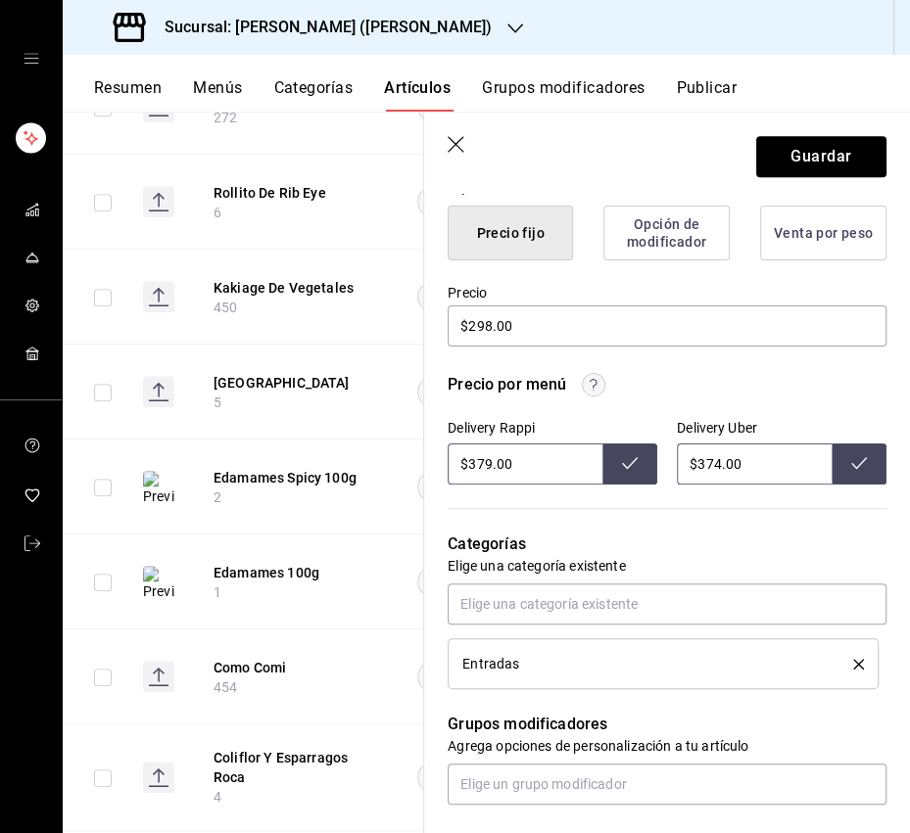
drag, startPoint x: 489, startPoint y: 466, endPoint x: 477, endPoint y: 467, distance: 11.8
click at [477, 467] on input "$379.00" at bounding box center [524, 464] width 155 height 41
click at [631, 469] on icon at bounding box center [630, 463] width 16 height 16
drag, startPoint x: 717, startPoint y: 466, endPoint x: 704, endPoint y: 469, distance: 13.1
click at [704, 469] on input "$374.00" at bounding box center [754, 464] width 155 height 41
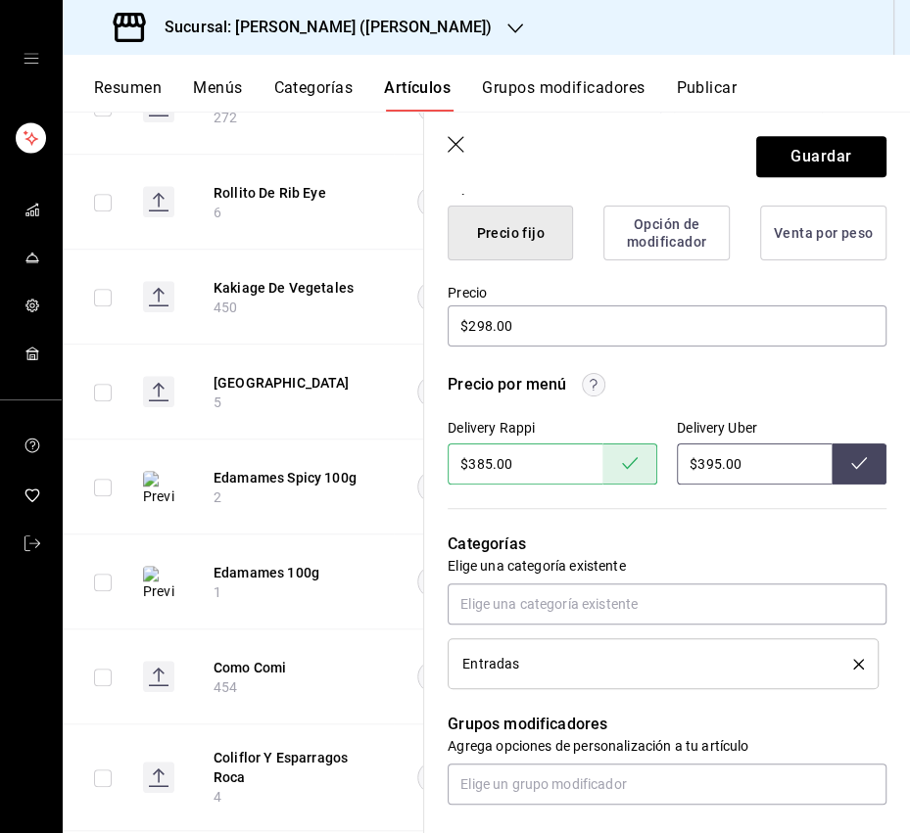
click at [858, 460] on icon at bounding box center [859, 463] width 16 height 16
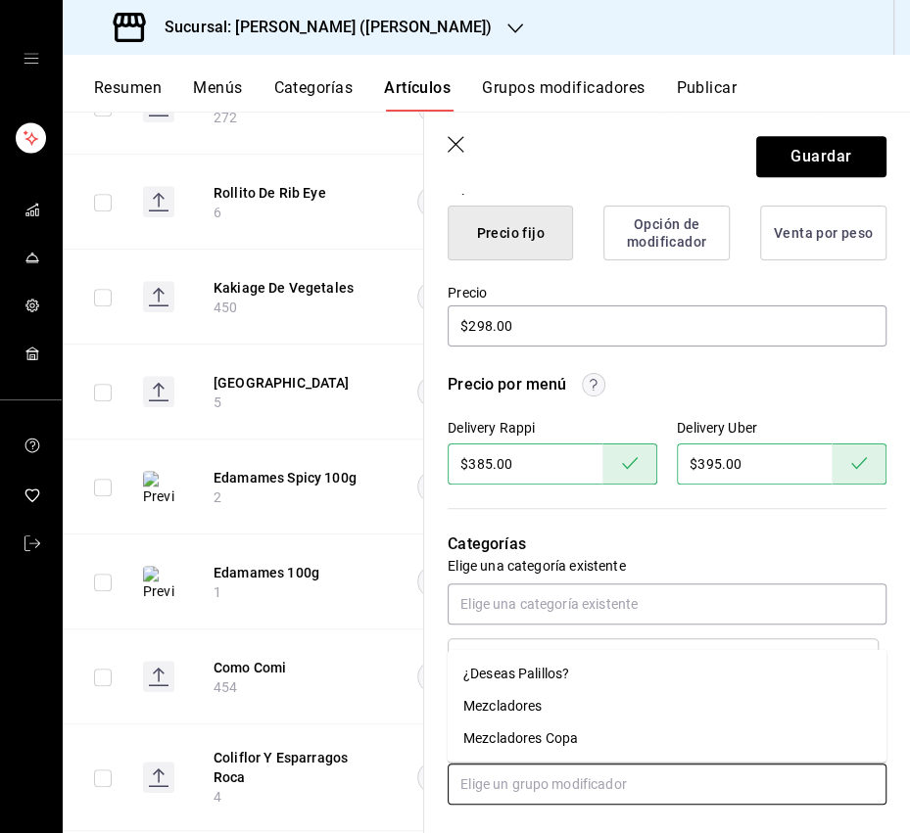
drag, startPoint x: 532, startPoint y: 776, endPoint x: 559, endPoint y: 740, distance: 45.4
click at [532, 666] on input "text" at bounding box center [666, 784] width 439 height 41
click at [526, 666] on div "¿Deseas Palillos?" at bounding box center [516, 674] width 106 height 21
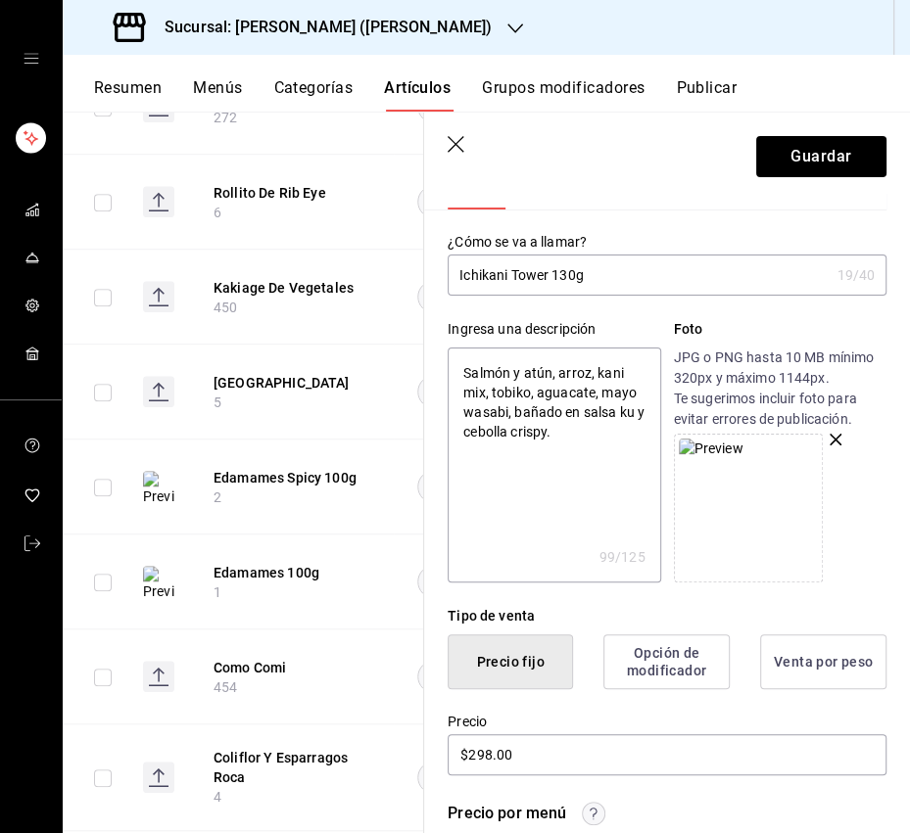
scroll to position [0, 0]
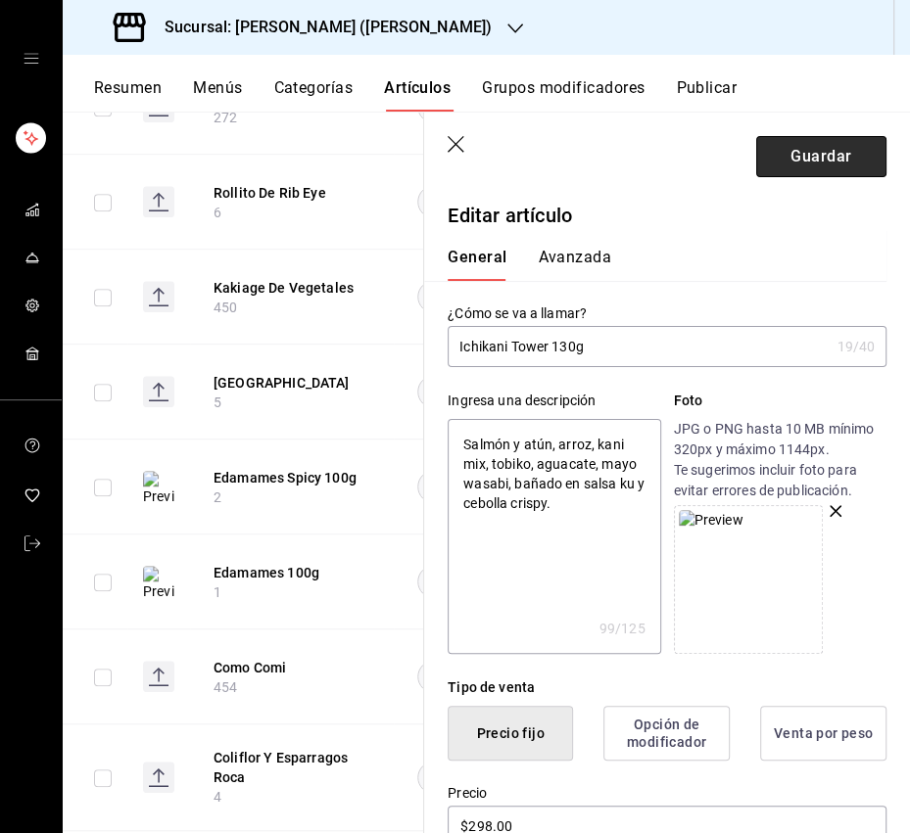
click at [817, 160] on button "Guardar" at bounding box center [821, 156] width 130 height 41
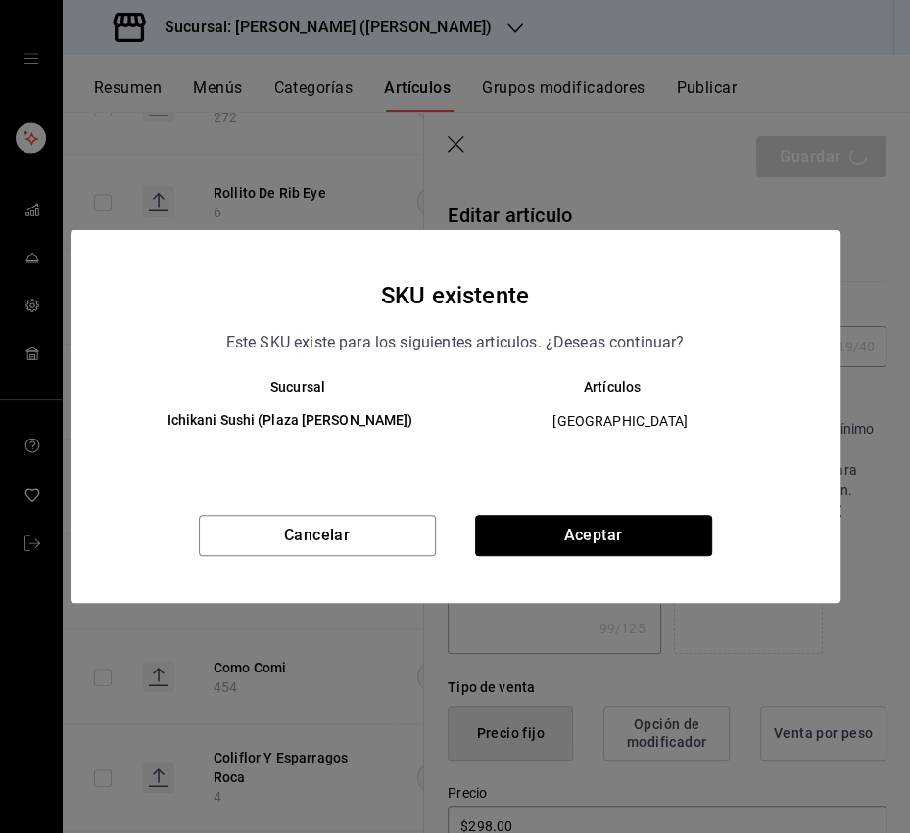
click at [636, 539] on button "Aceptar" at bounding box center [593, 535] width 237 height 41
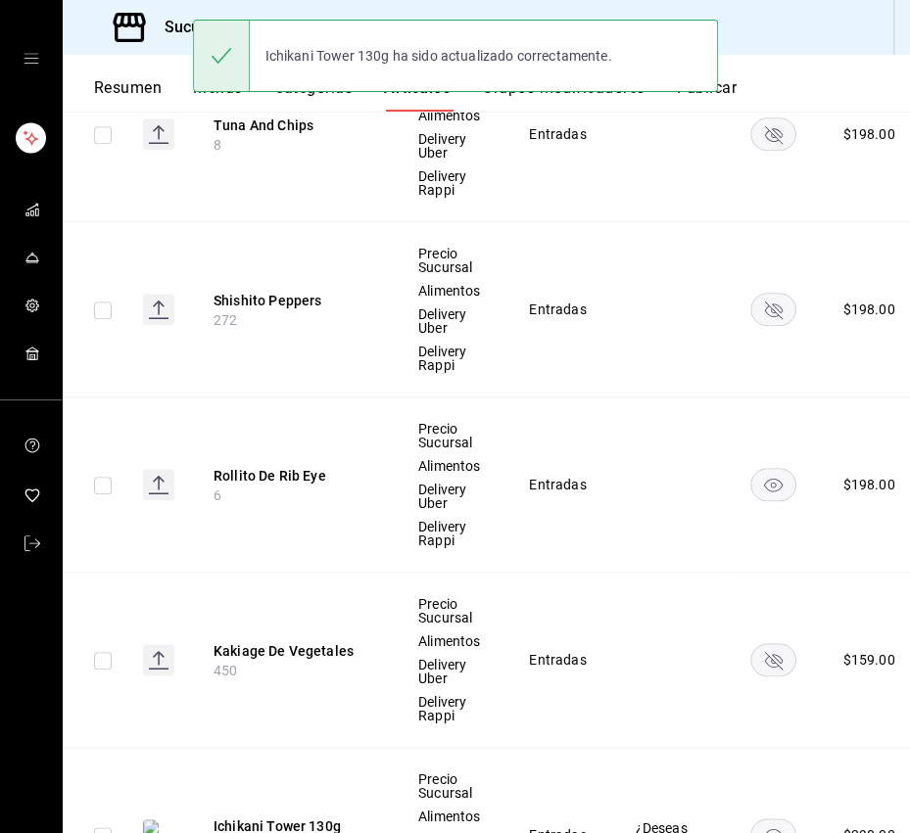
scroll to position [996, 0]
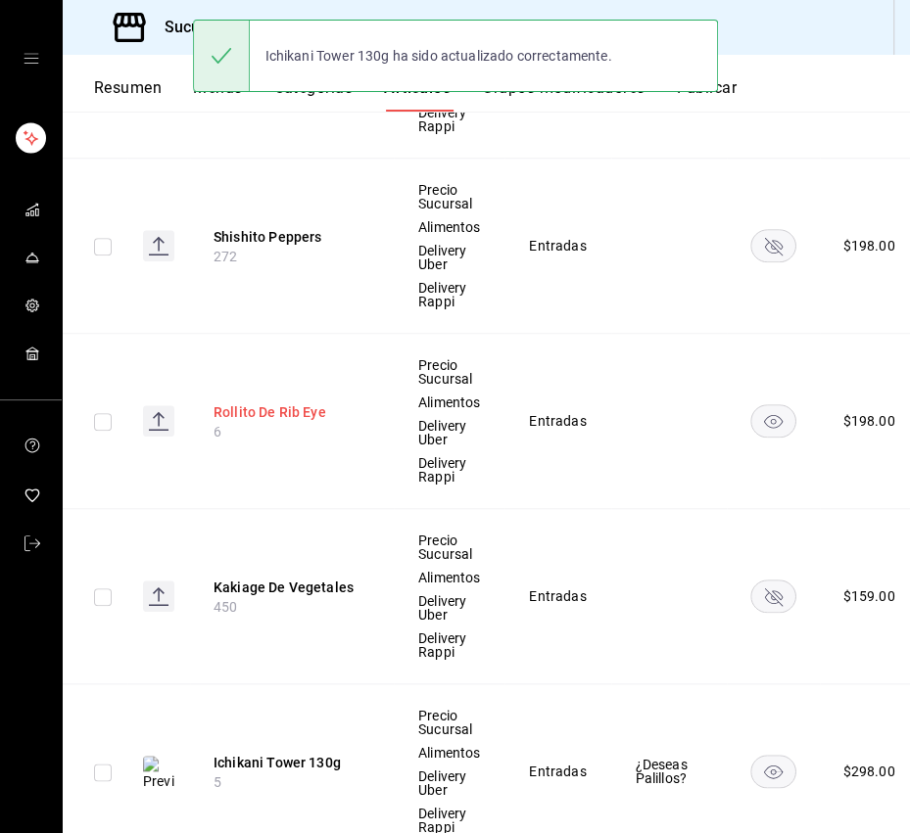
click at [310, 411] on button "Rollito De Rib Eye" at bounding box center [291, 412] width 157 height 20
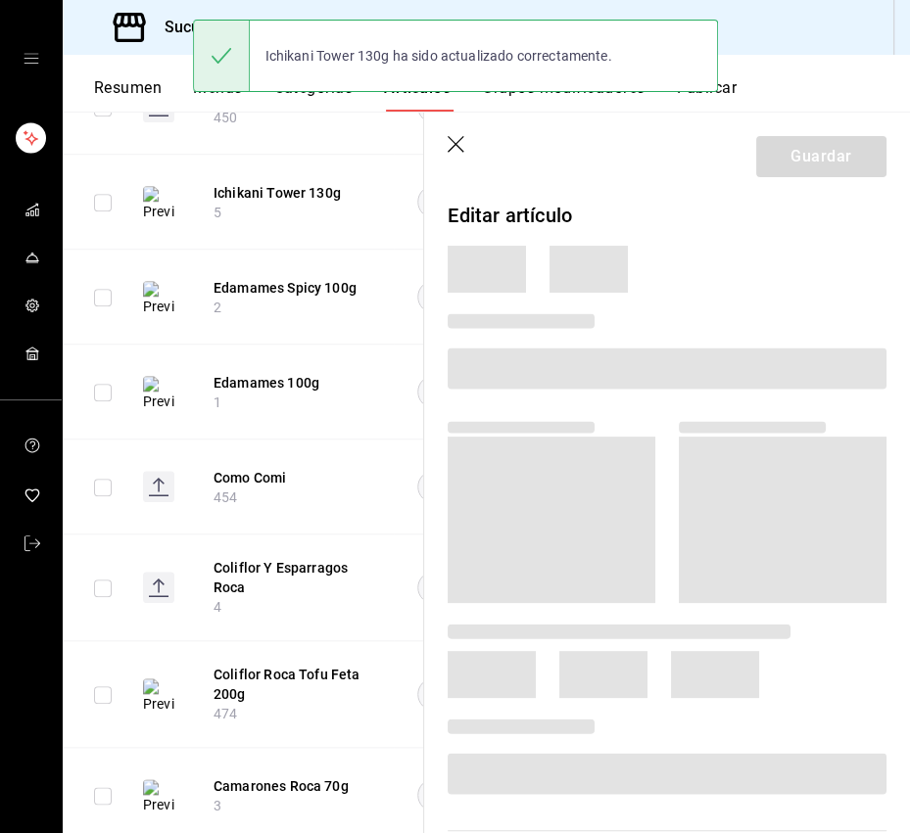
scroll to position [767, 0]
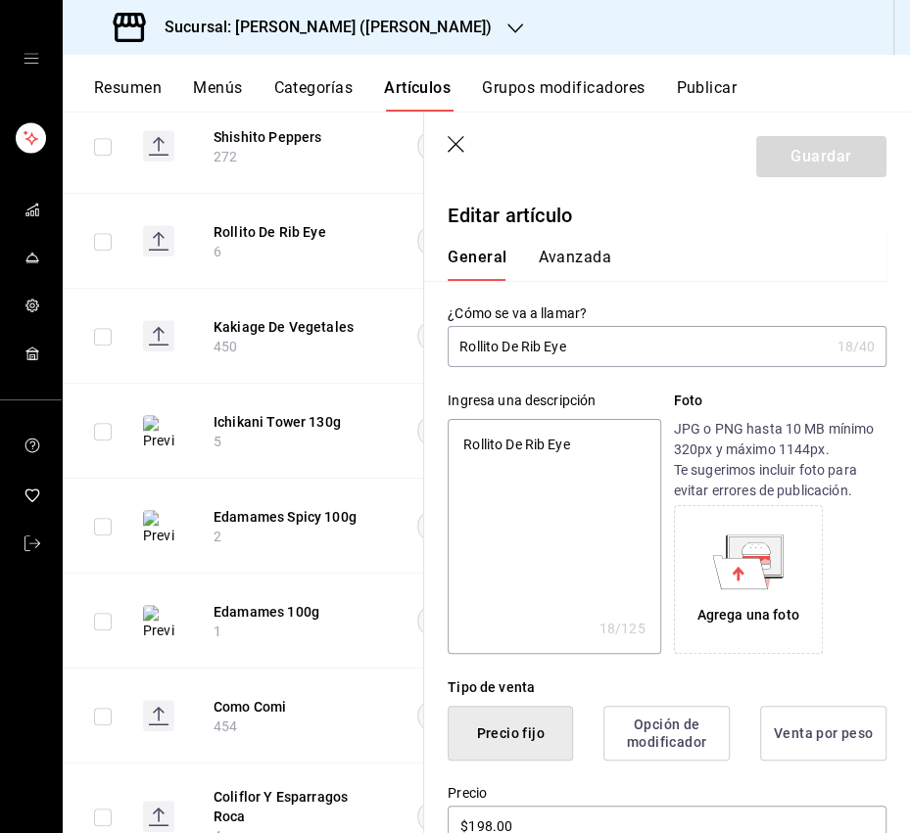
click at [498, 351] on input "Rollito De Rib Eye" at bounding box center [637, 346] width 381 height 39
click at [599, 350] on input "Rollitos De Rib Eye" at bounding box center [637, 346] width 381 height 39
drag, startPoint x: 518, startPoint y: 446, endPoint x: 446, endPoint y: 447, distance: 71.5
click at [447, 447] on textarea "Rollito De Rib Eye" at bounding box center [553, 536] width 212 height 235
paste textarea "Con salsa a base de cacahuate y ajonjolí."
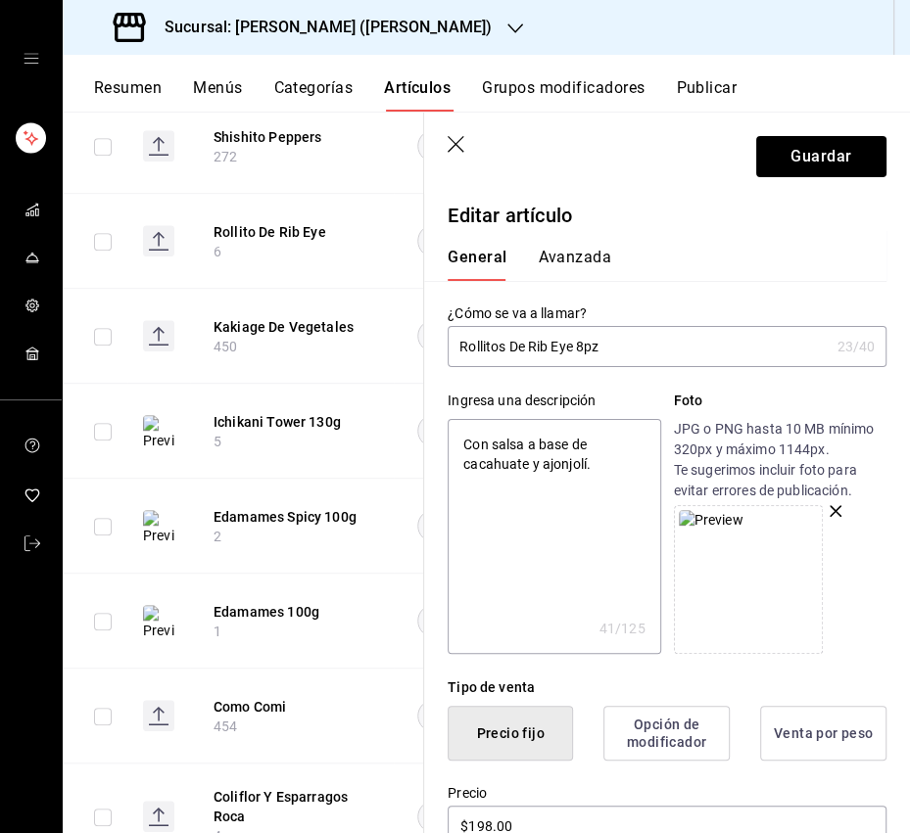
click at [631, 551] on textarea "Con salsa a base de cacahuate y ajonjolí." at bounding box center [553, 536] width 212 height 235
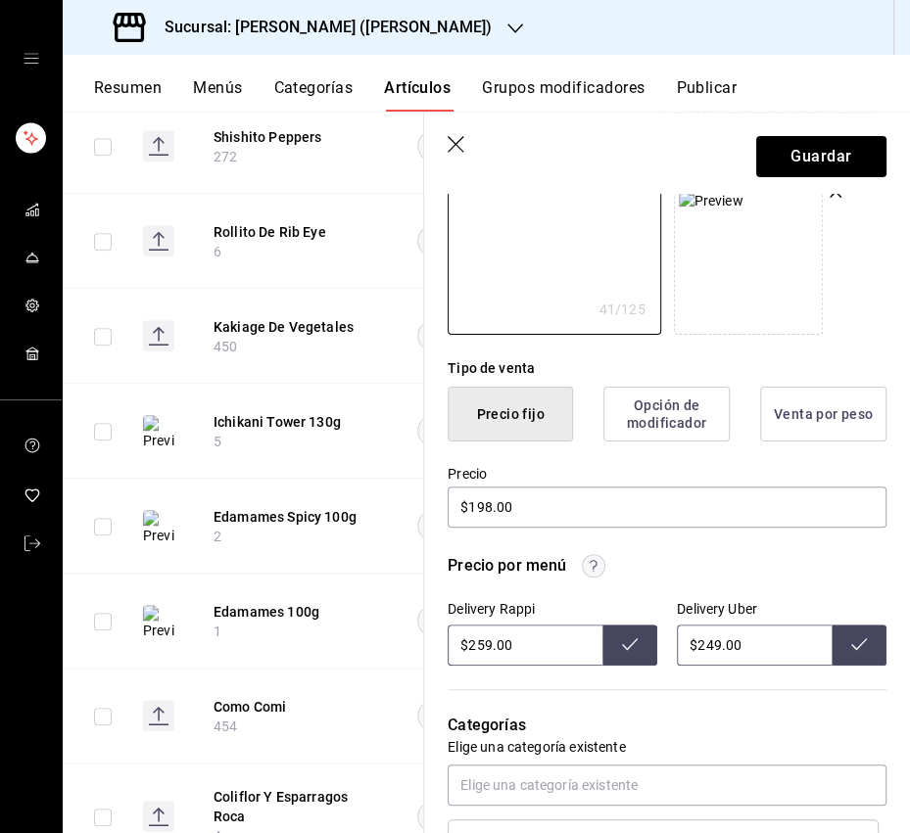
scroll to position [353, 0]
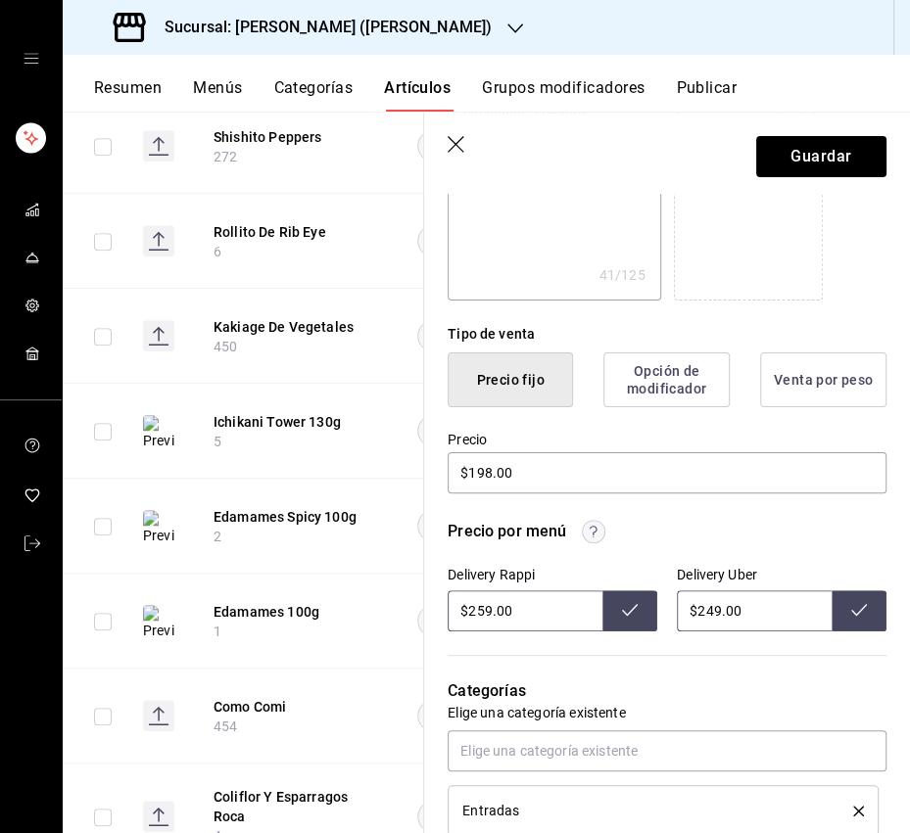
drag, startPoint x: 490, startPoint y: 611, endPoint x: 477, endPoint y: 615, distance: 13.3
click at [477, 615] on input "$259.00" at bounding box center [524, 610] width 155 height 41
click at [626, 609] on icon at bounding box center [630, 610] width 16 height 16
drag, startPoint x: 709, startPoint y: 613, endPoint x: 696, endPoint y: 614, distance: 12.8
click at [696, 614] on input "$249.00" at bounding box center [754, 610] width 155 height 41
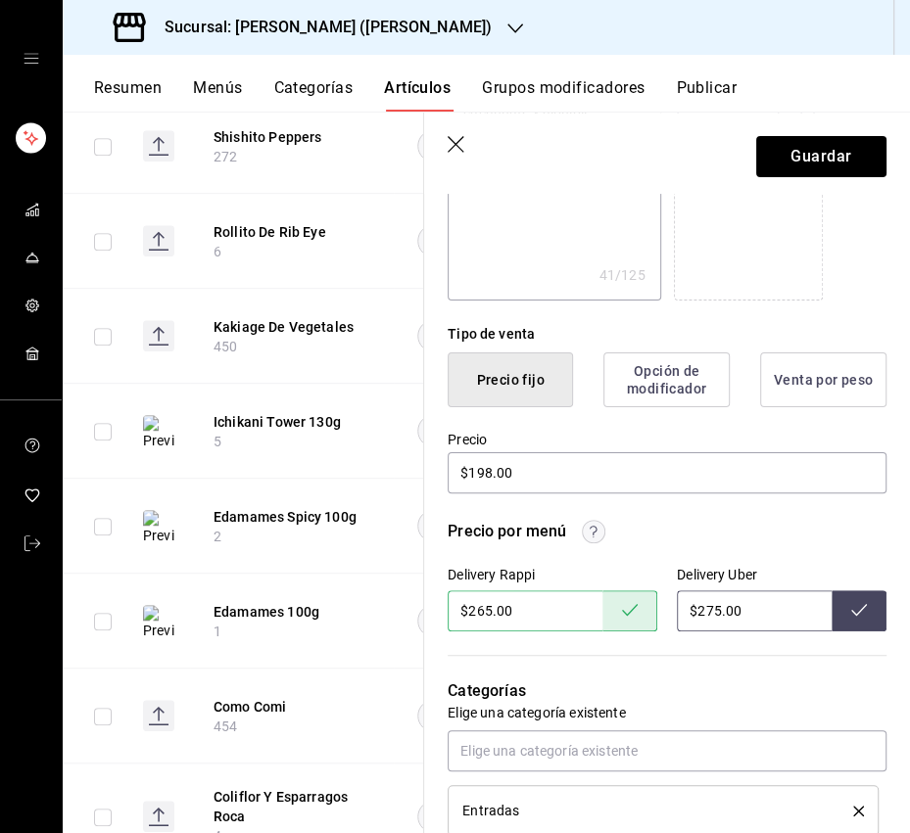
click at [840, 602] on button at bounding box center [858, 610] width 55 height 41
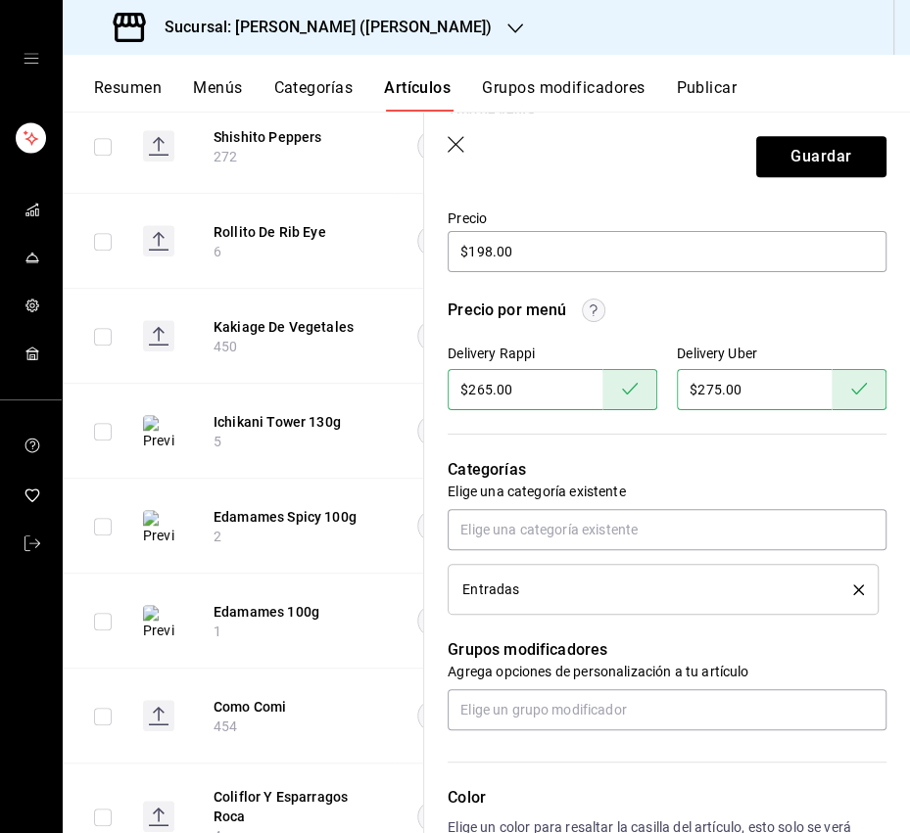
scroll to position [593, 0]
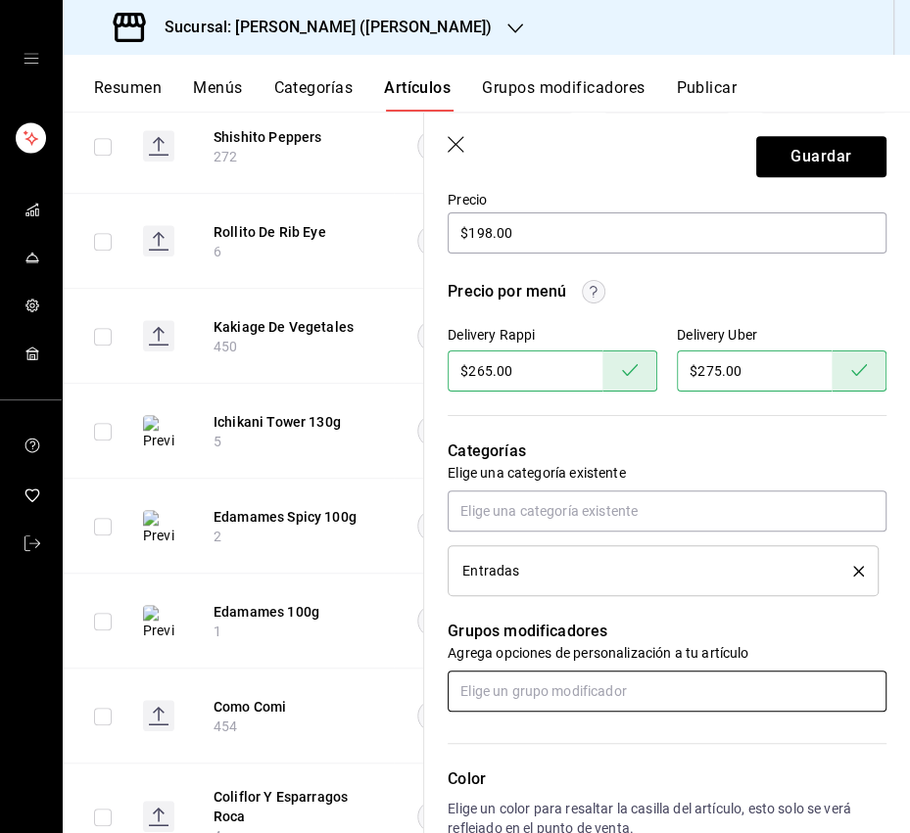
click at [582, 666] on input "text" at bounding box center [666, 691] width 439 height 41
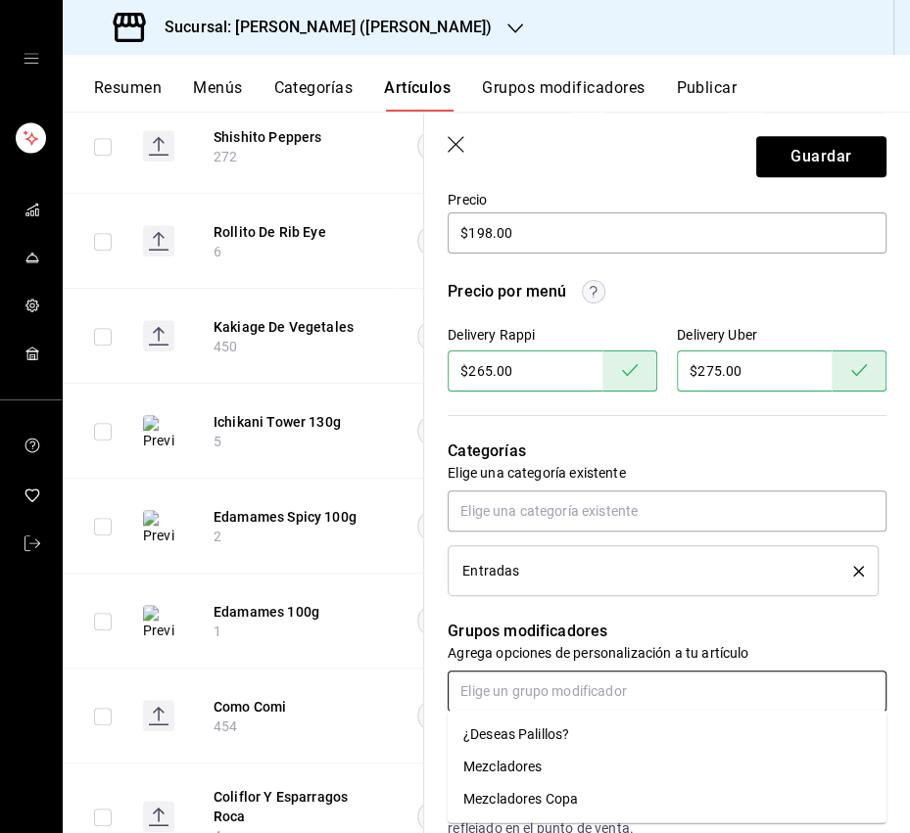
click at [555, 666] on li "¿Deseas Palillos?" at bounding box center [666, 735] width 439 height 32
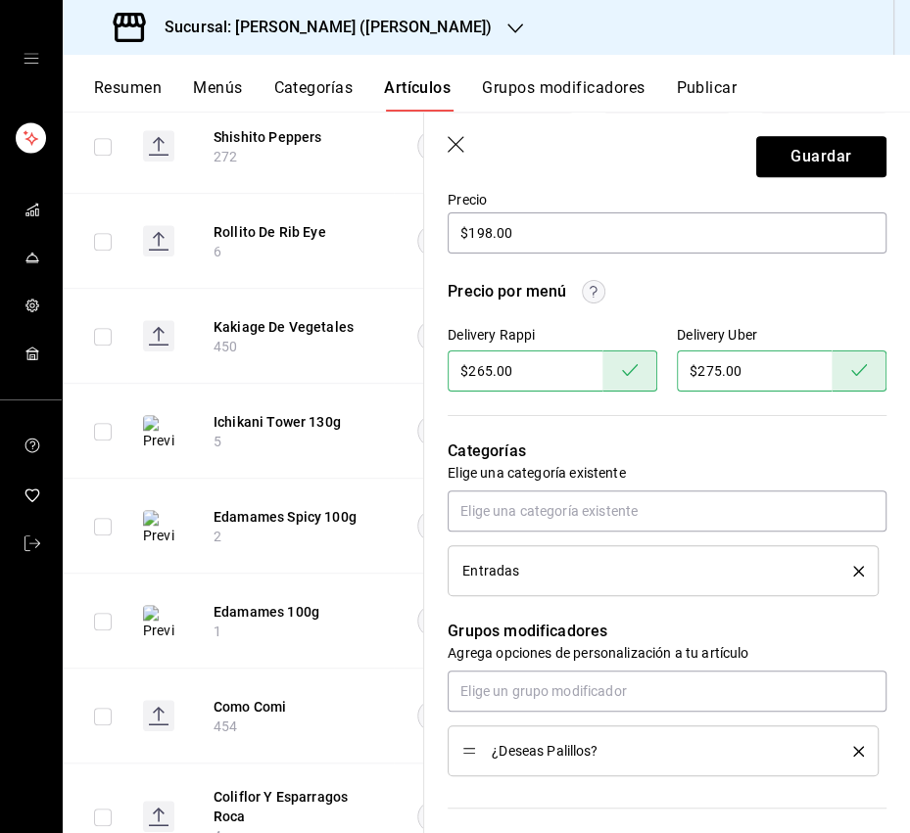
click at [843, 163] on button "Guardar" at bounding box center [821, 156] width 130 height 41
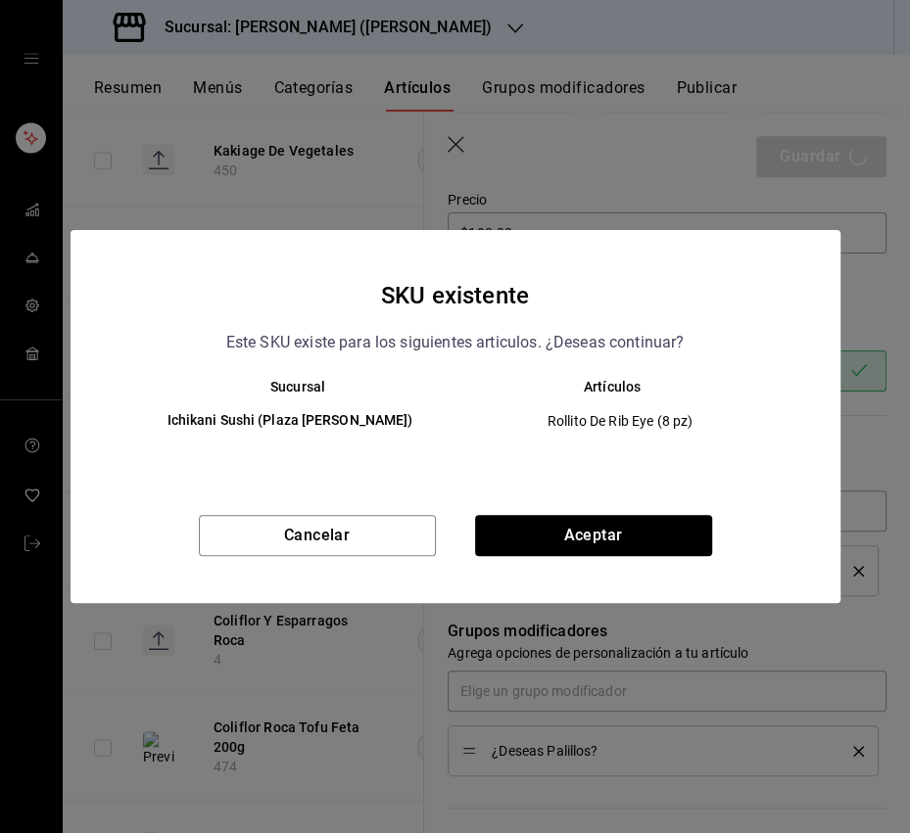
scroll to position [951, 0]
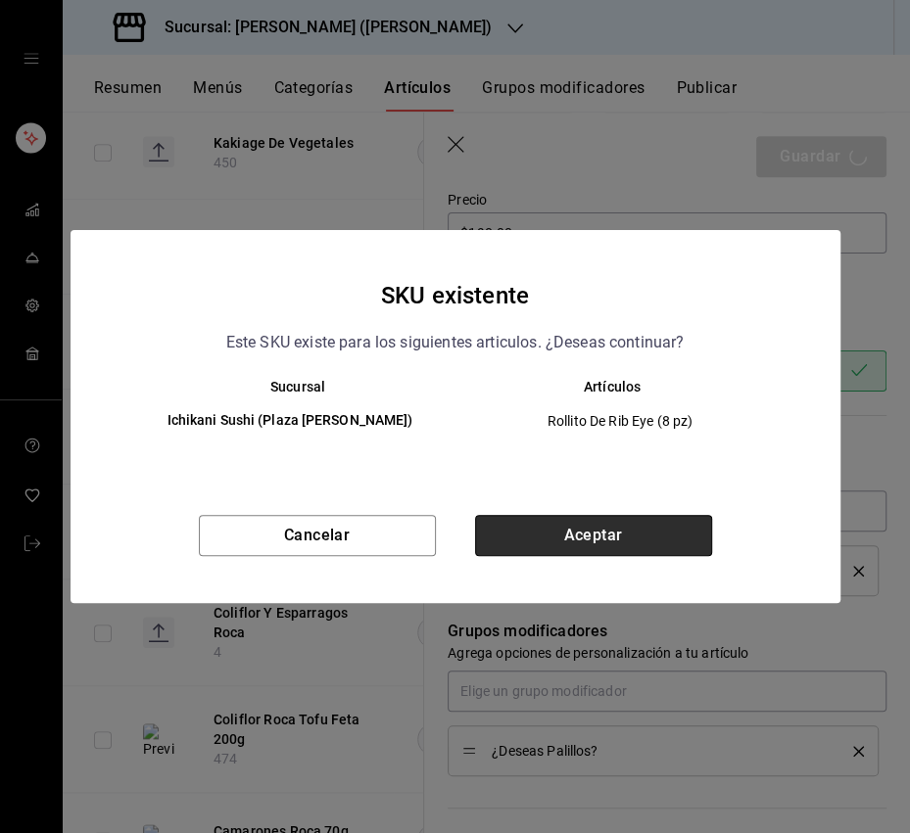
click at [594, 542] on button "Aceptar" at bounding box center [593, 535] width 237 height 41
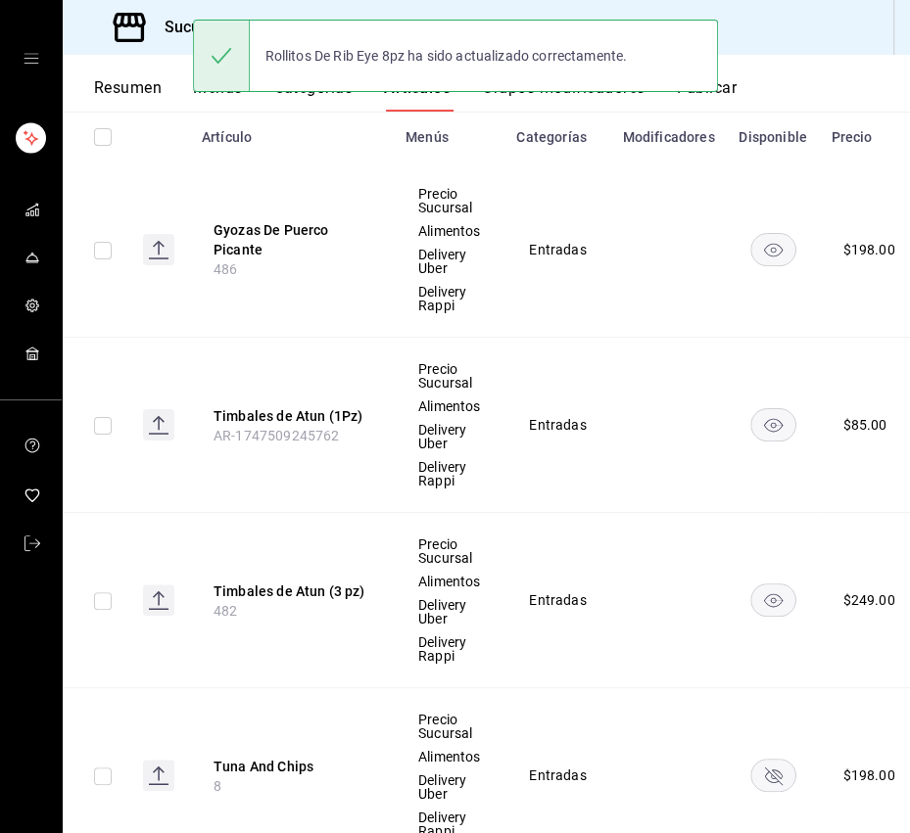
scroll to position [311, 0]
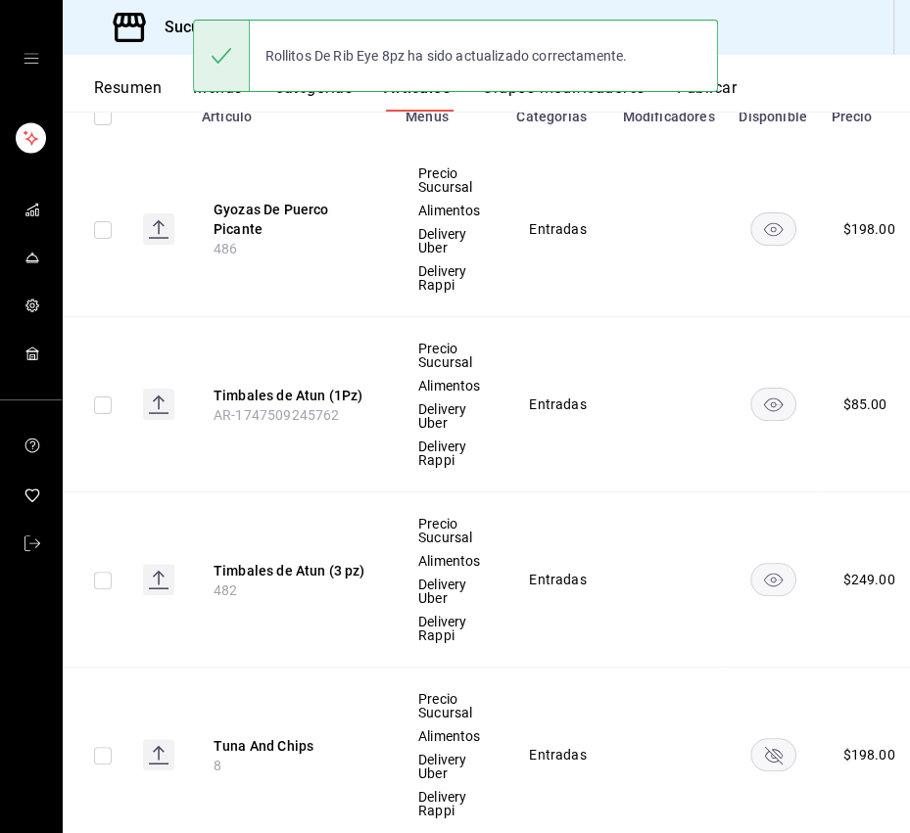
click at [312, 380] on th "Timbales de Atun (1Pz) AR-1747509245762" at bounding box center [292, 404] width 204 height 175
click at [315, 389] on button "Timbales de Atun (1Pz)" at bounding box center [291, 396] width 157 height 20
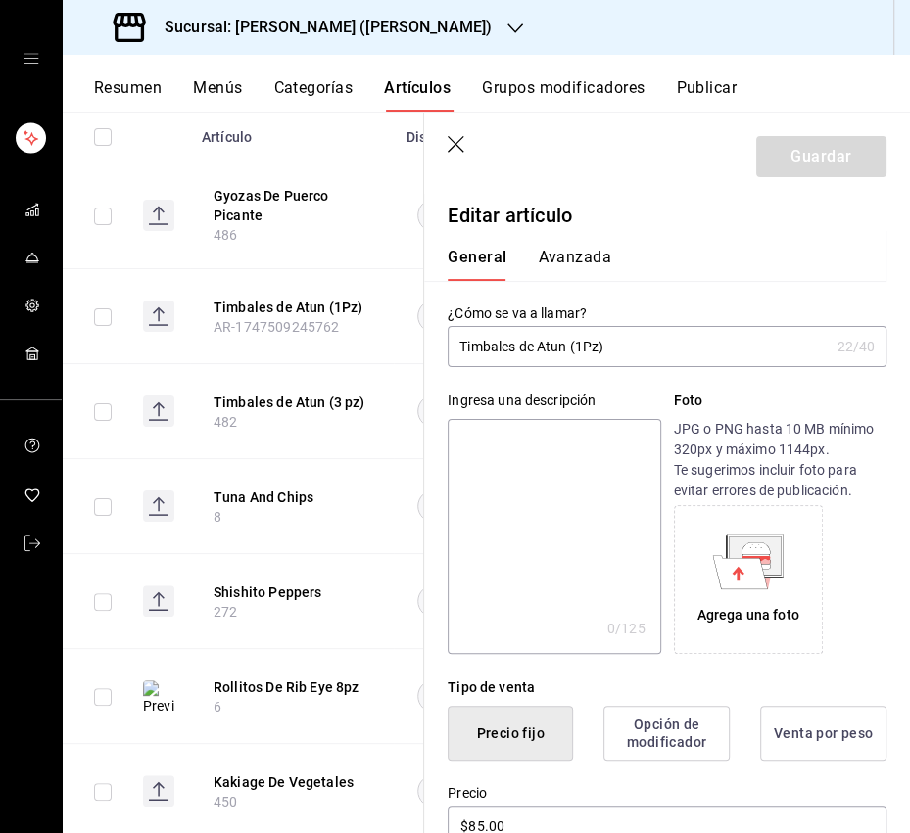
click at [587, 349] on input "Timbales de Atun (1Pz)" at bounding box center [637, 346] width 381 height 39
click at [536, 464] on textarea at bounding box center [553, 536] width 212 height 235
paste textarea "Tartar de atún ligeramente picante sobre base crujiente, mayo yuzu, cebollín y …"
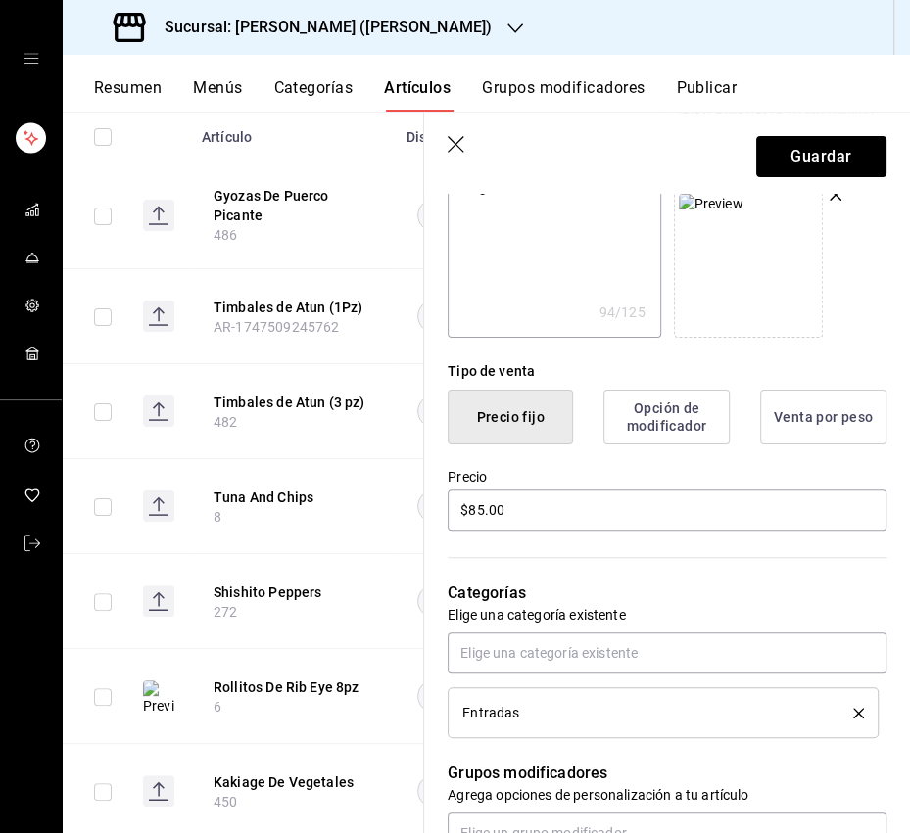
scroll to position [71, 0]
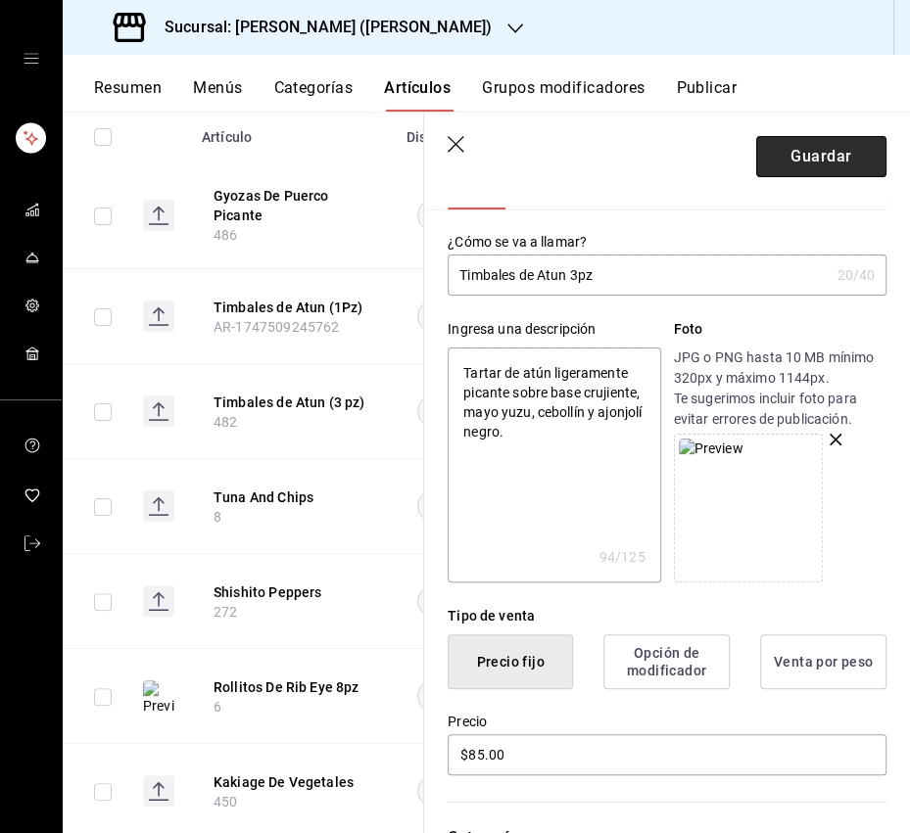
click at [826, 162] on button "Guardar" at bounding box center [821, 156] width 130 height 41
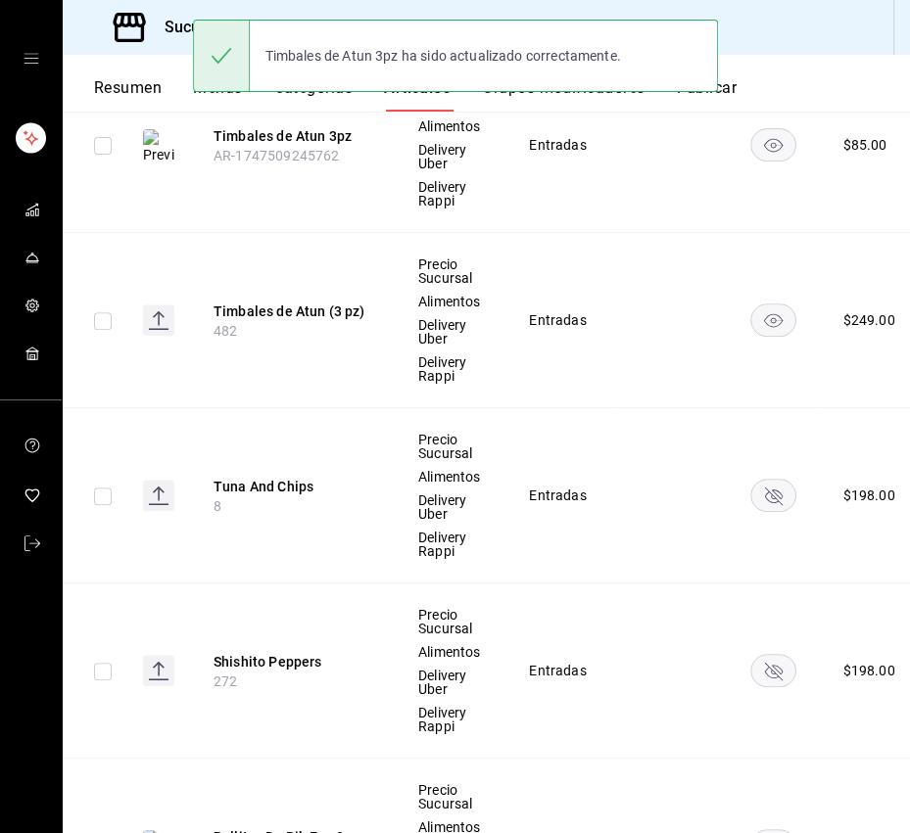
scroll to position [576, 0]
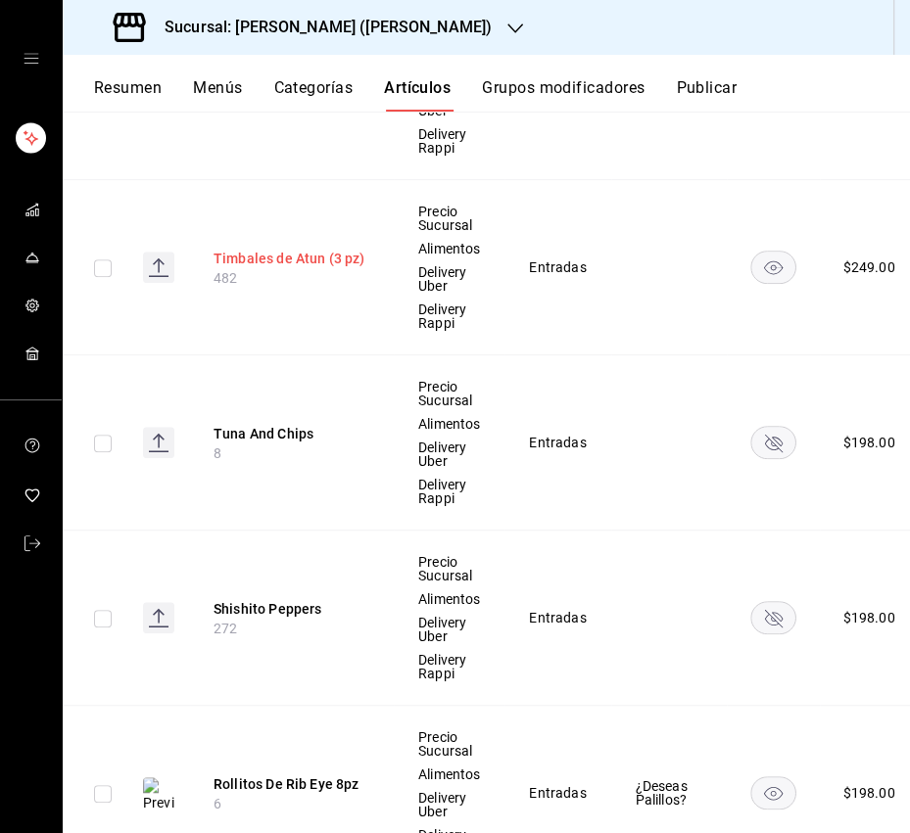
click at [299, 255] on button "Timbales de Atun (3 pz)" at bounding box center [291, 259] width 157 height 20
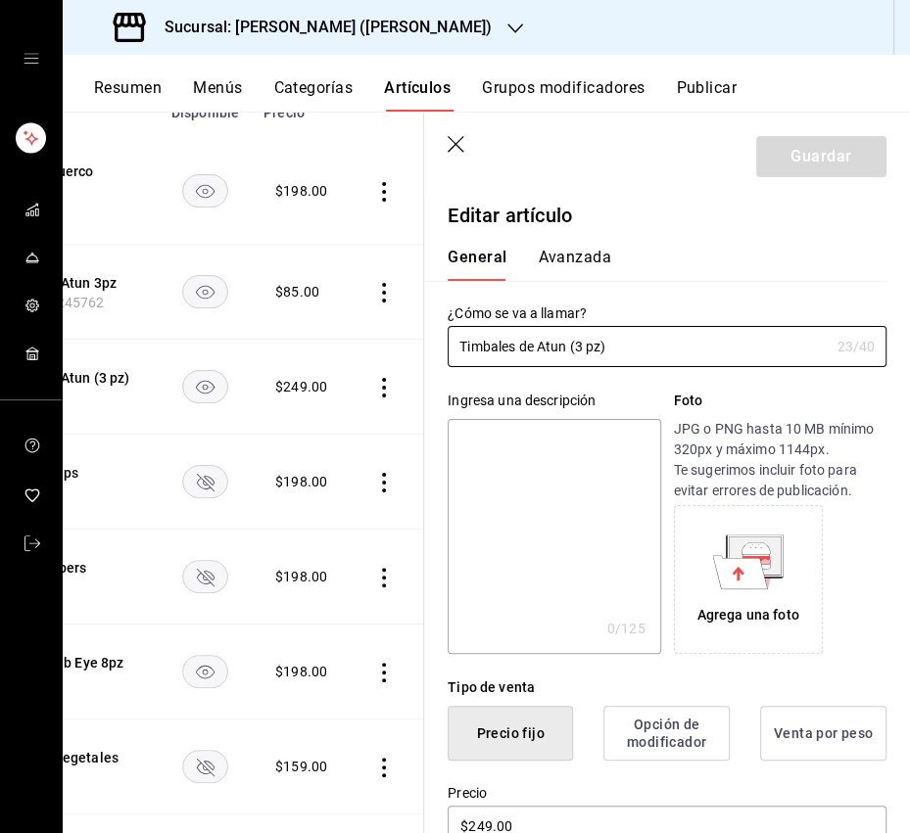
scroll to position [0, 230]
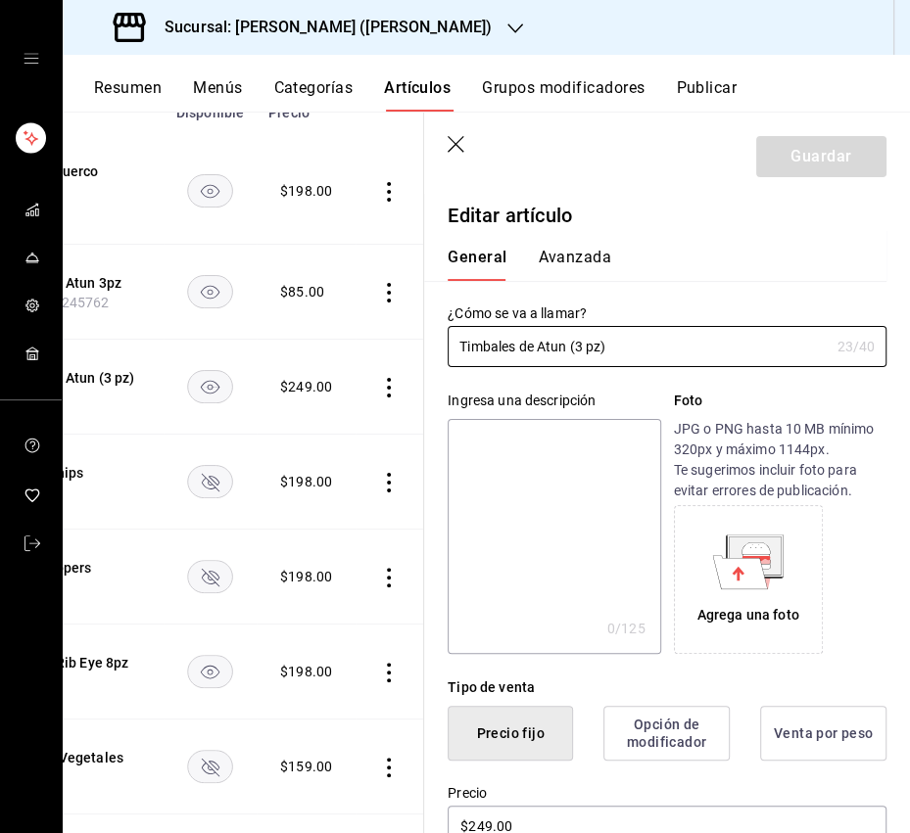
click at [224, 292] on rect "availability-product" at bounding box center [210, 292] width 45 height 32
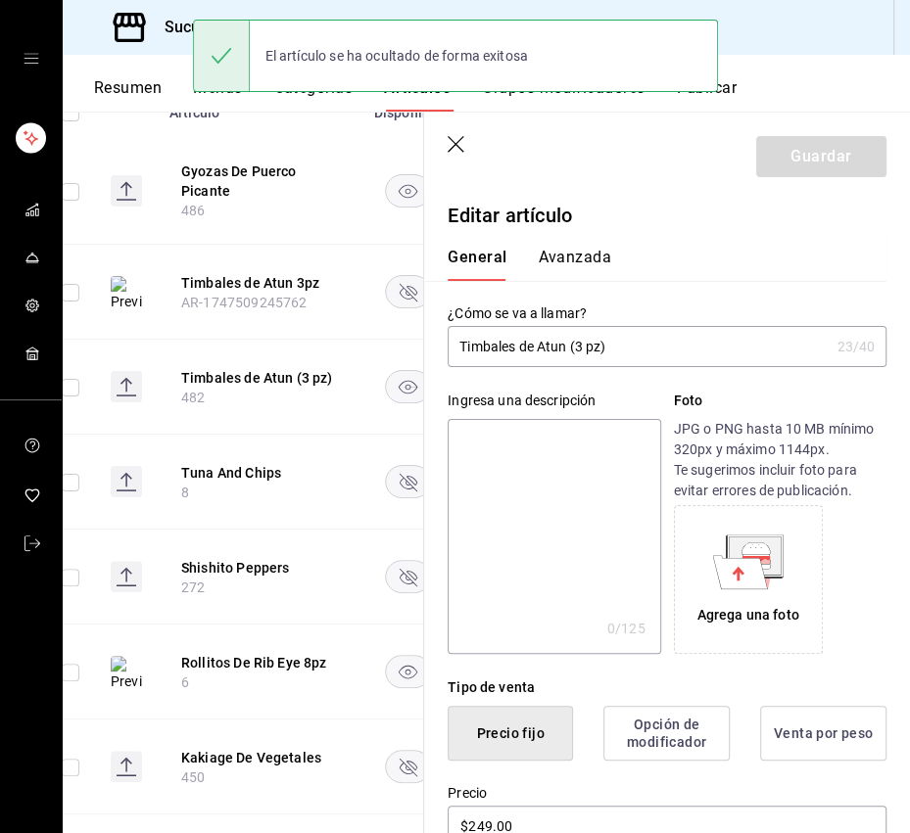
scroll to position [0, 39]
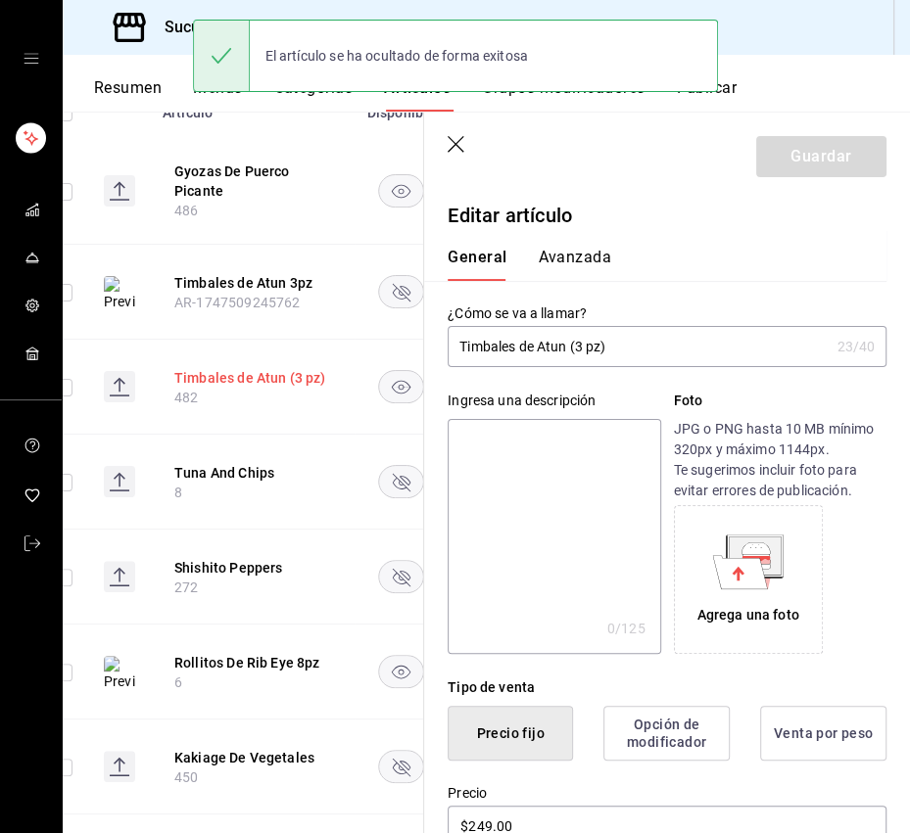
click at [231, 376] on button "Timbales de Atun (3 pz)" at bounding box center [252, 378] width 157 height 20
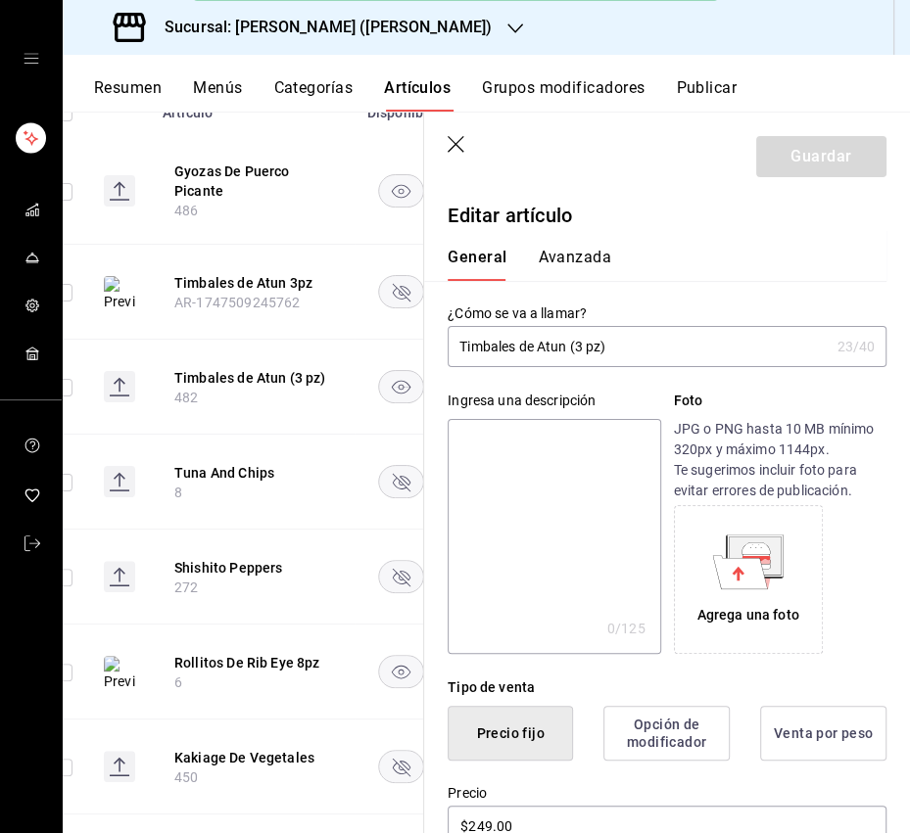
click at [576, 347] on input "Timbales de Atun (3 pz)" at bounding box center [637, 346] width 381 height 39
click at [686, 356] on input "Timbales de Atun 3 pz)" at bounding box center [637, 346] width 381 height 39
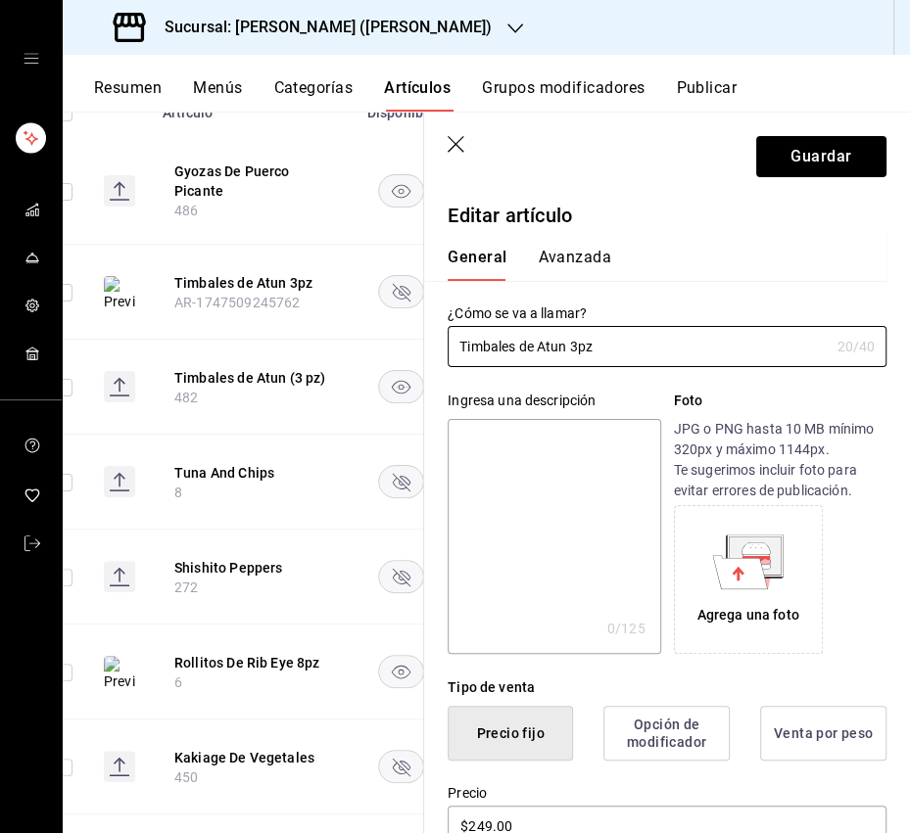
click at [581, 448] on textarea at bounding box center [553, 536] width 212 height 235
click at [501, 460] on textarea at bounding box center [553, 536] width 212 height 235
paste textarea "Tartar de atún ligeramente picante sobre base crujiente, mayo yuzu, cebollín y …"
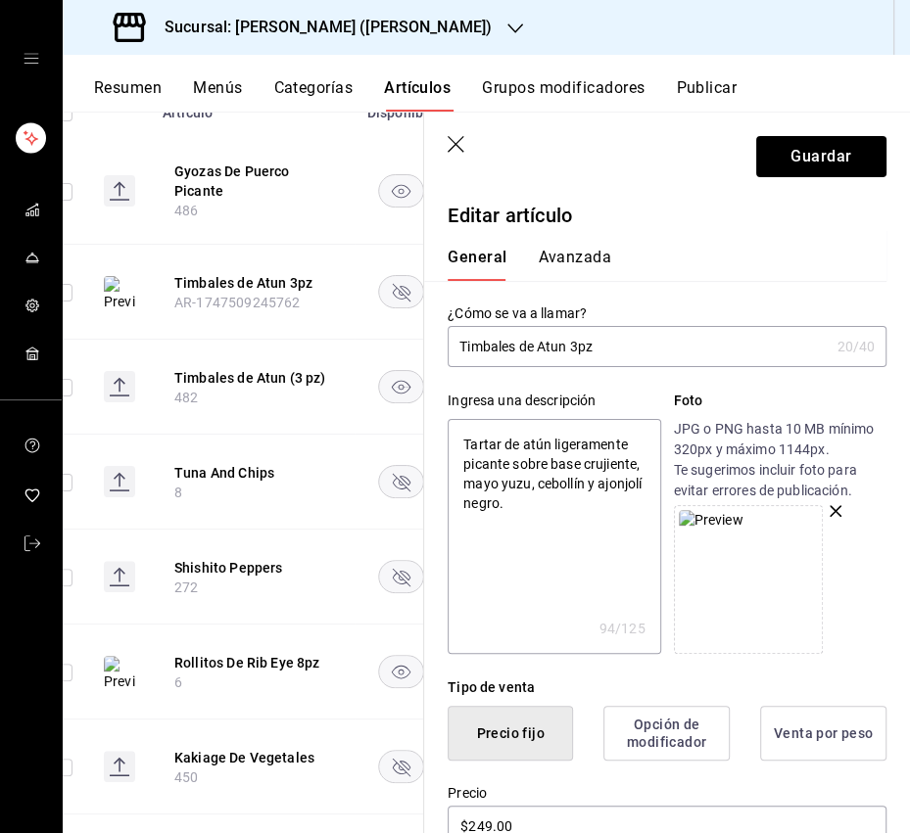
click at [482, 541] on textarea "Tartar de atún ligeramente picante sobre base crujiente, mayo yuzu, cebollín y …" at bounding box center [553, 536] width 212 height 235
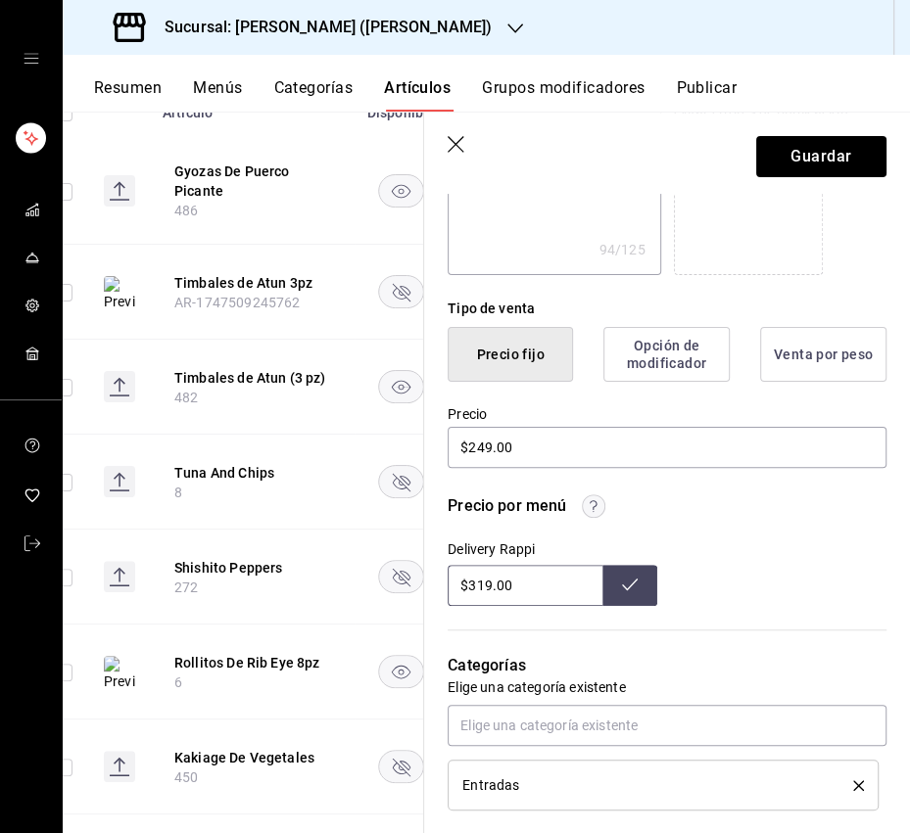
scroll to position [390, 0]
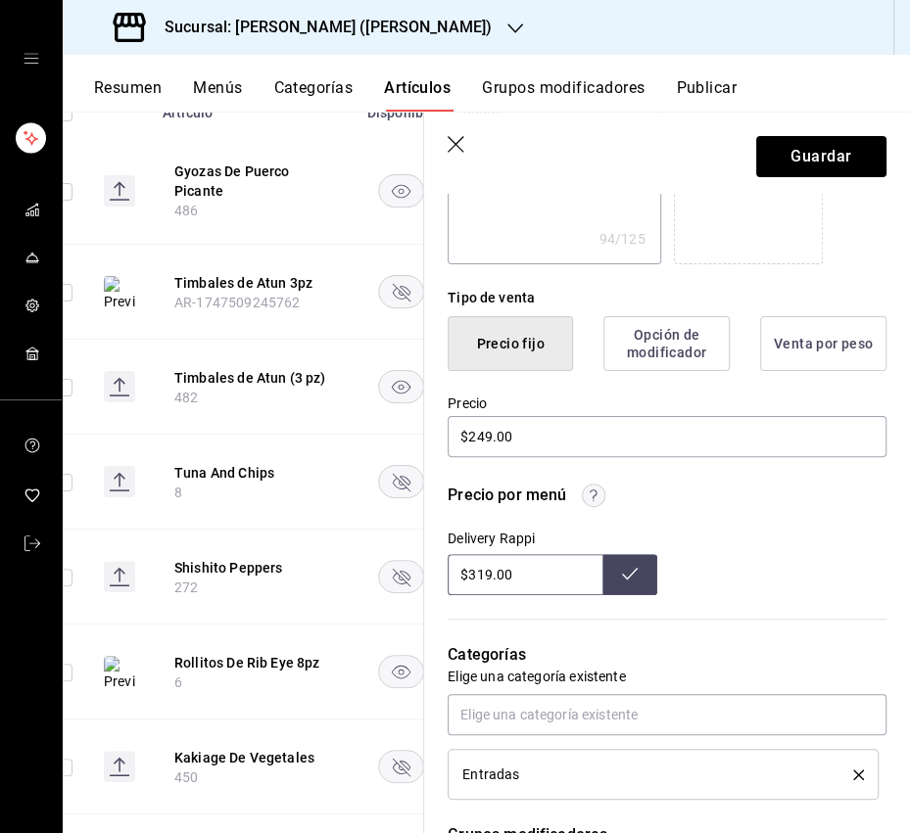
drag, startPoint x: 489, startPoint y: 572, endPoint x: 477, endPoint y: 576, distance: 12.4
click at [477, 576] on input "$319.00" at bounding box center [524, 574] width 155 height 41
click at [634, 575] on icon at bounding box center [630, 574] width 16 height 16
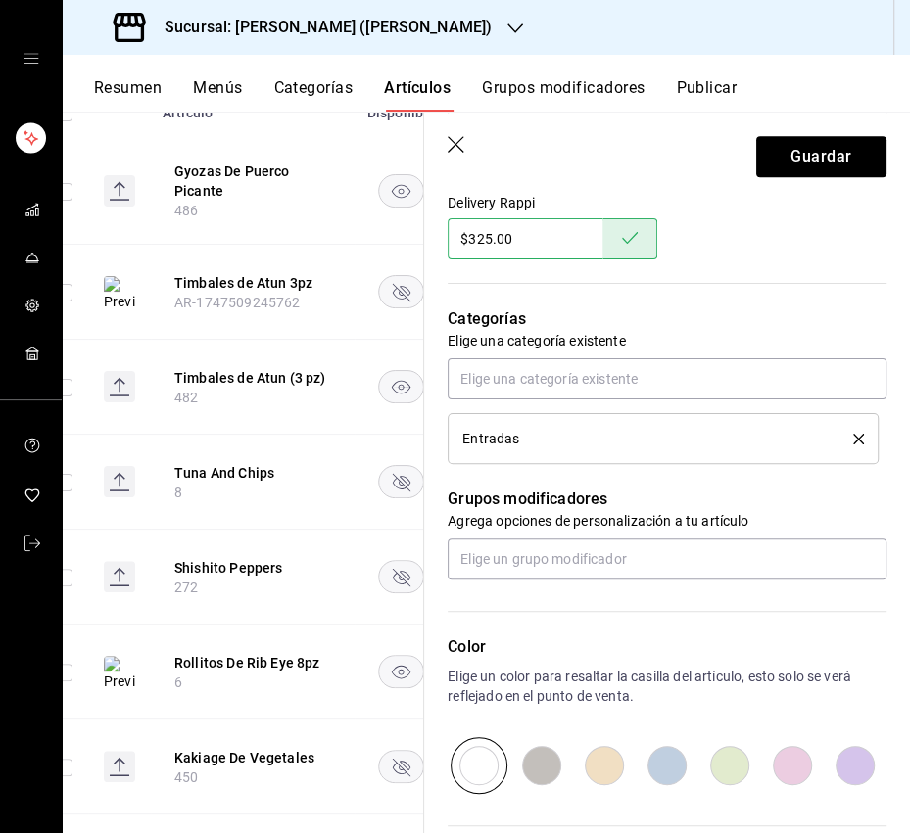
scroll to position [761, 0]
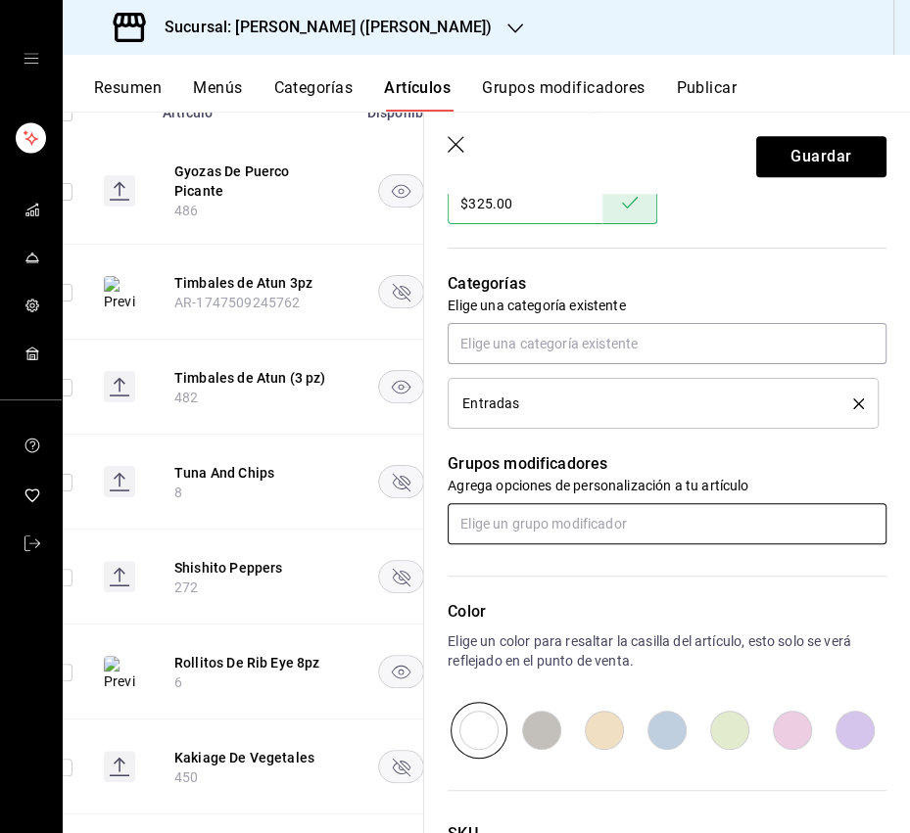
drag, startPoint x: 588, startPoint y: 519, endPoint x: 577, endPoint y: 501, distance: 21.2
click at [588, 519] on input "text" at bounding box center [666, 523] width 439 height 41
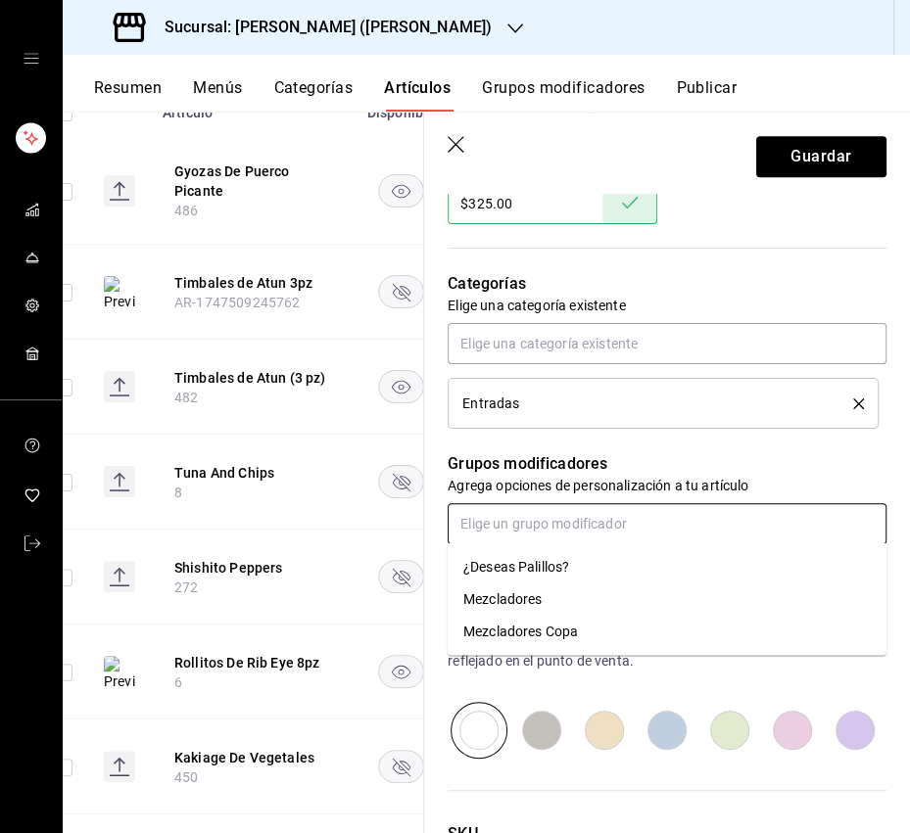
click at [546, 574] on div "¿Deseas Palillos?" at bounding box center [516, 566] width 106 height 21
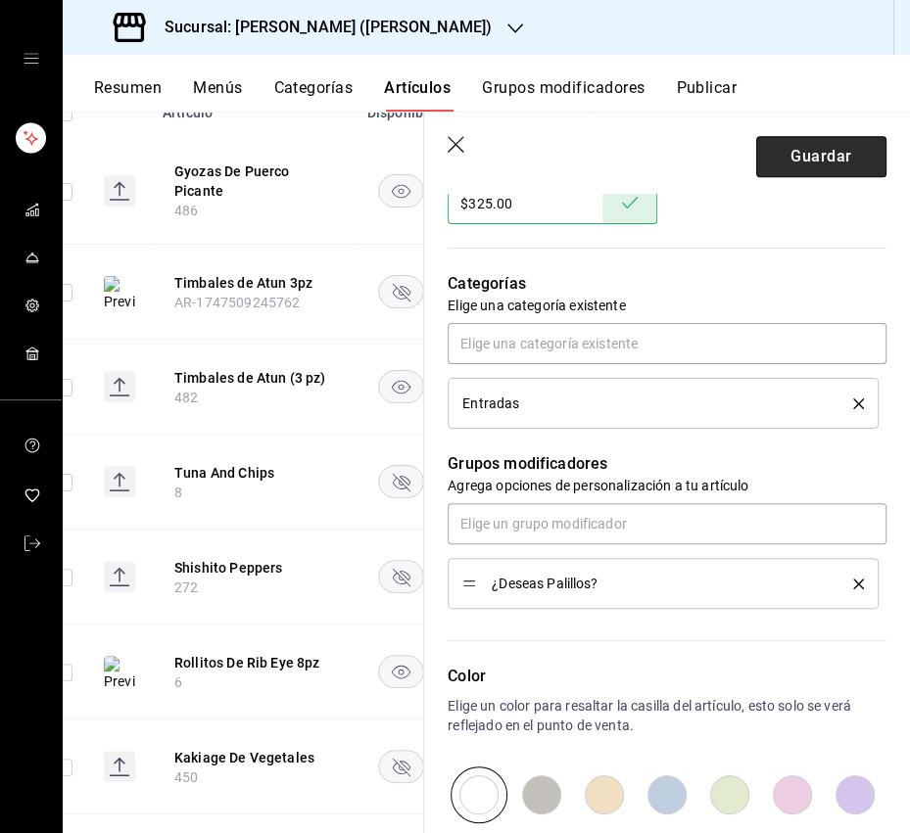
click at [787, 158] on button "Guardar" at bounding box center [821, 156] width 130 height 41
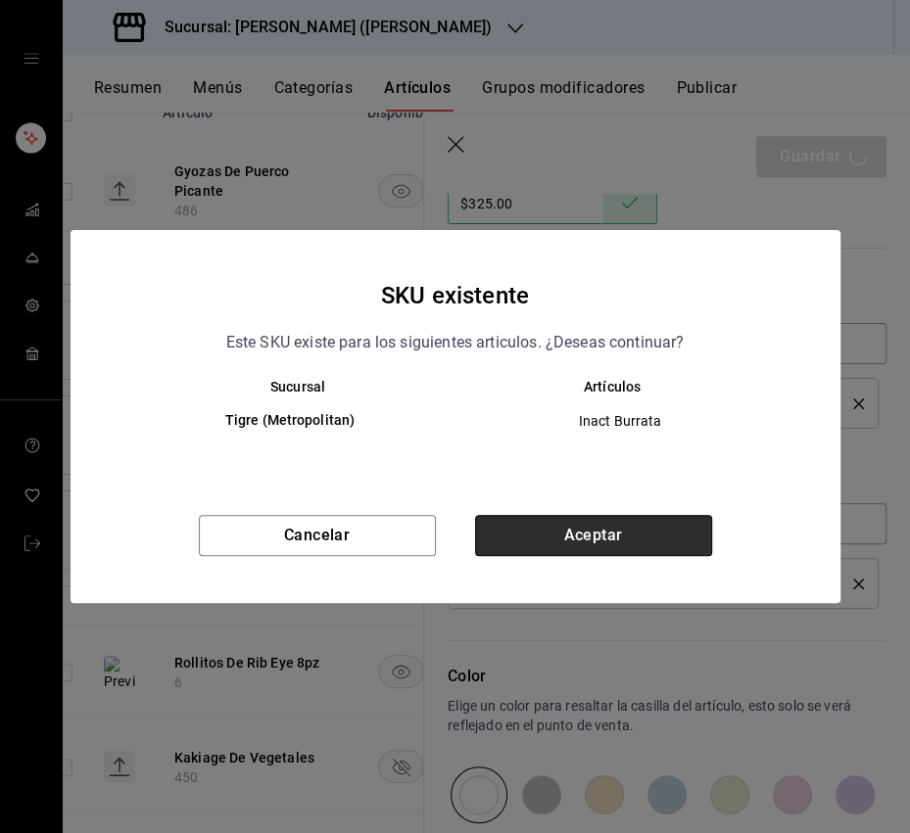
click at [618, 527] on button "Aceptar" at bounding box center [593, 535] width 237 height 41
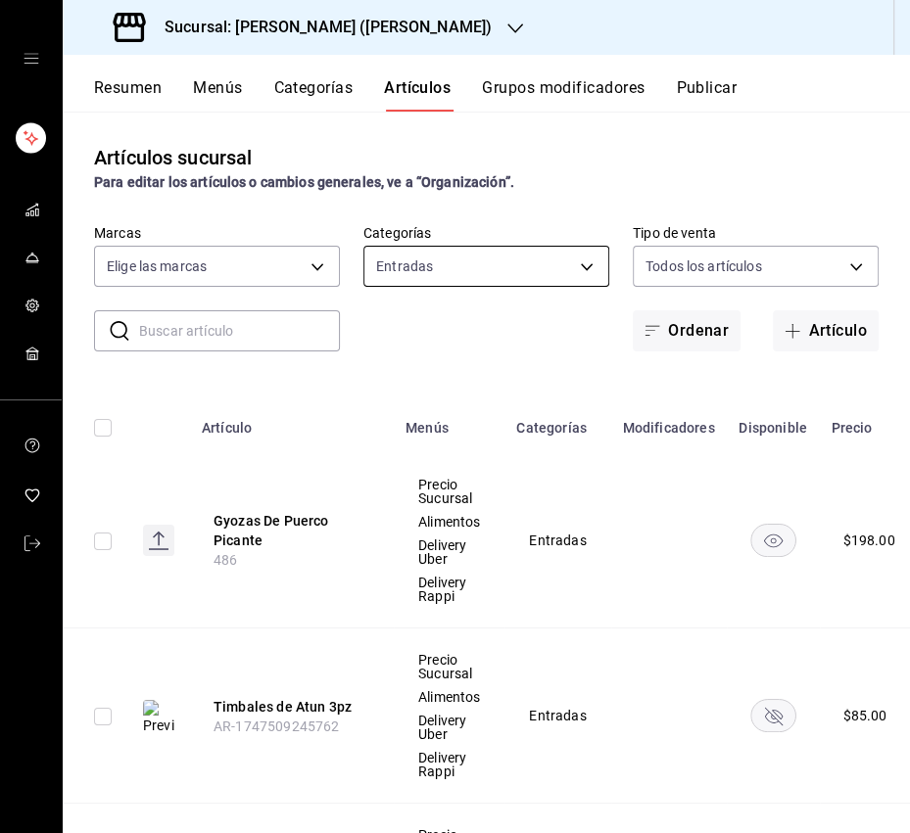
click at [462, 249] on body "Sucursal: Ichikani Sushi (Vasconcelos) Resumen Menús Categorías Artículos Grupo…" at bounding box center [455, 416] width 910 height 833
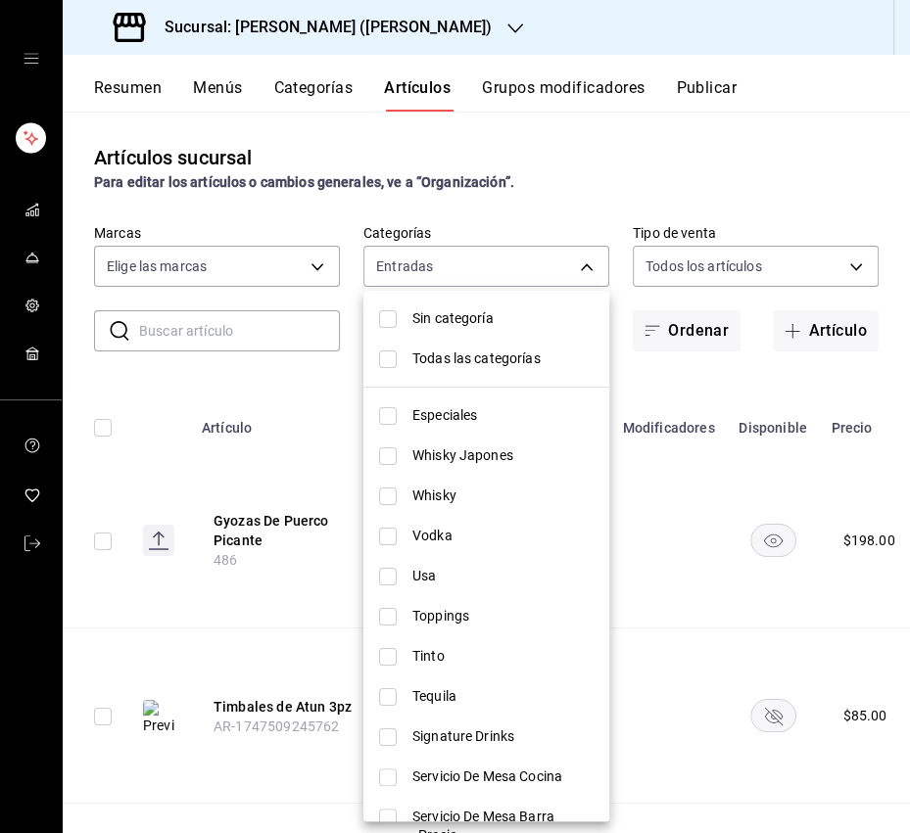
drag, startPoint x: 416, startPoint y: 355, endPoint x: 351, endPoint y: 356, distance: 64.6
click at [412, 355] on span "Todas las categorías" at bounding box center [502, 359] width 181 height 21
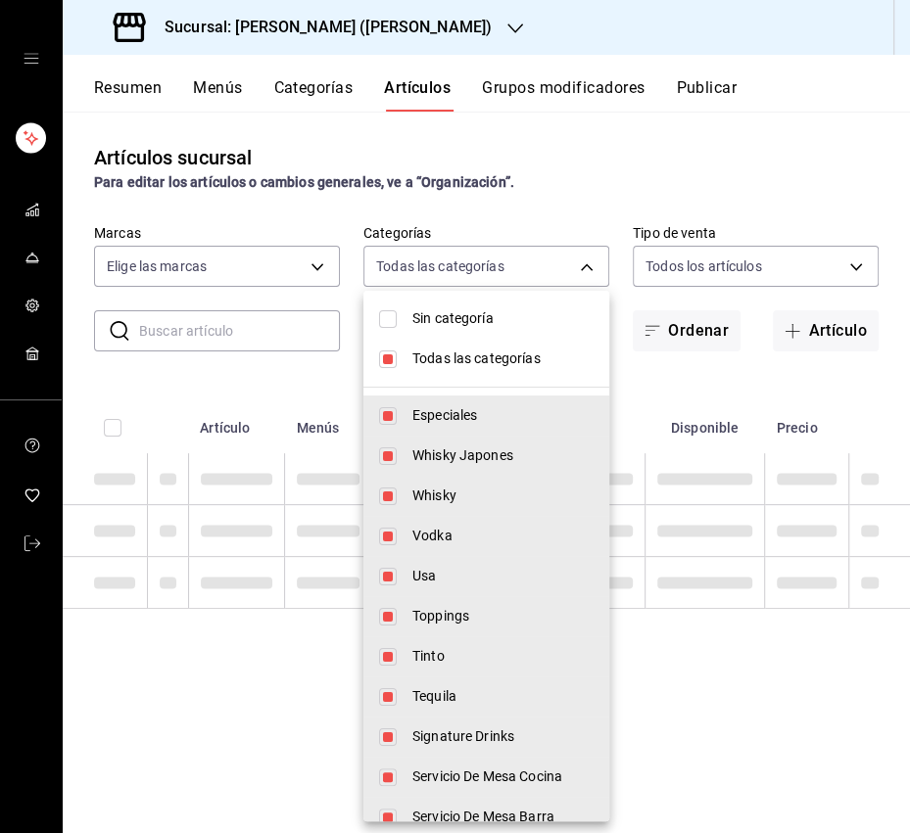
click at [289, 339] on div at bounding box center [455, 416] width 910 height 833
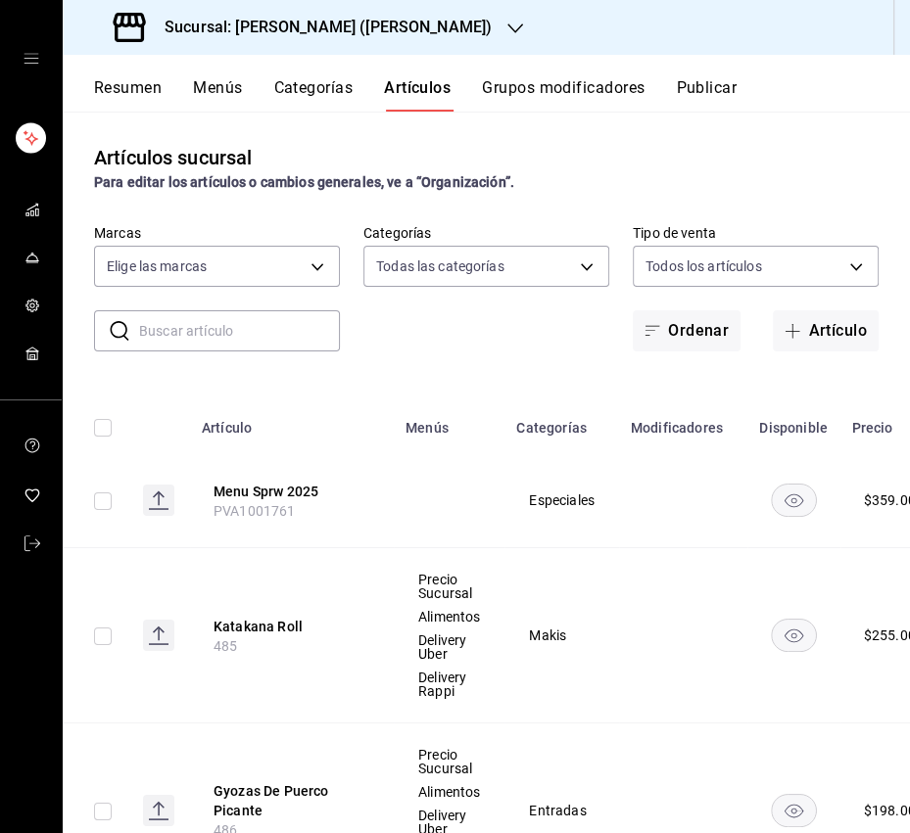
click at [257, 337] on input "text" at bounding box center [239, 330] width 201 height 39
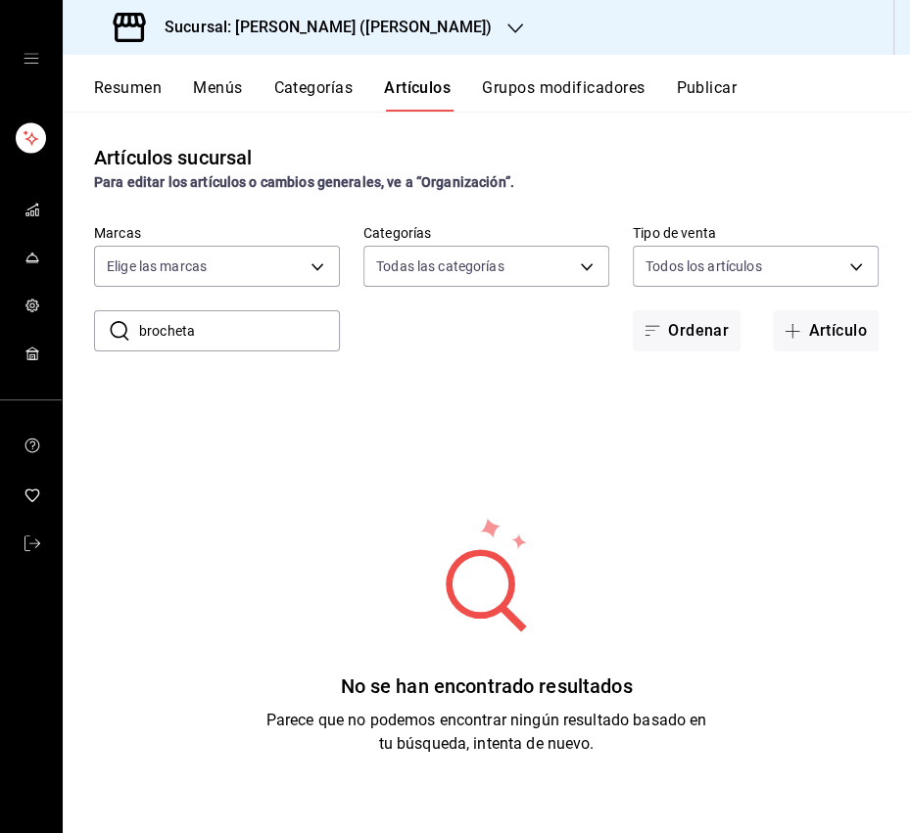
click at [263, 326] on input "brocheta" at bounding box center [239, 330] width 201 height 39
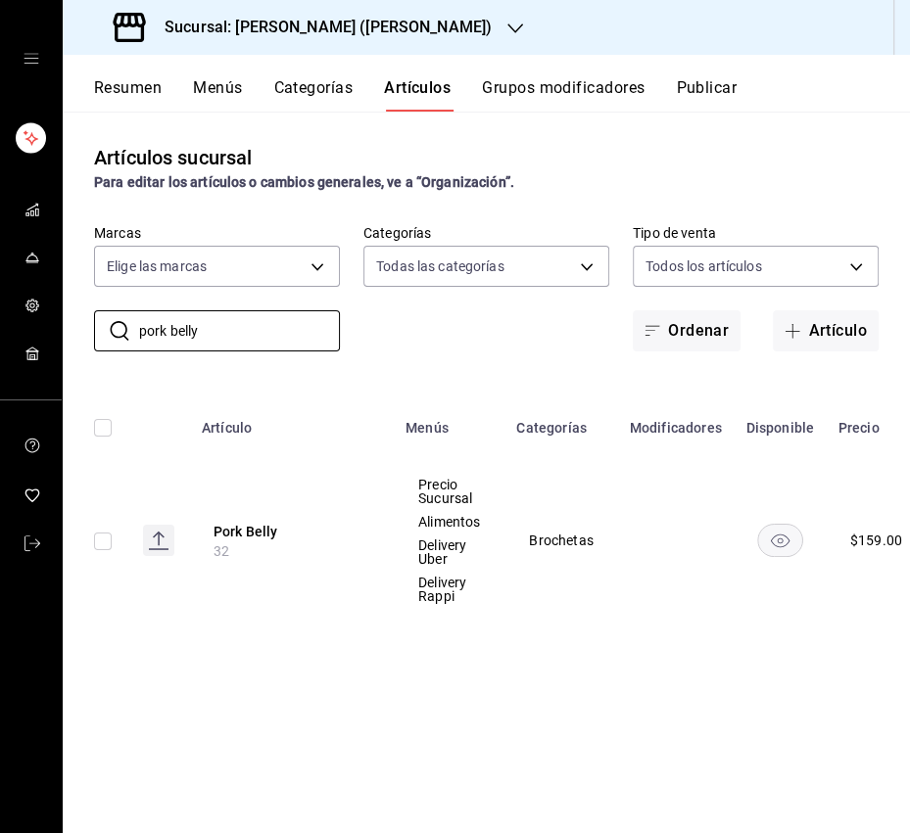
click at [267, 544] on th "Pork Belly 32" at bounding box center [292, 540] width 204 height 174
click at [265, 534] on button "Pork Belly" at bounding box center [291, 532] width 157 height 20
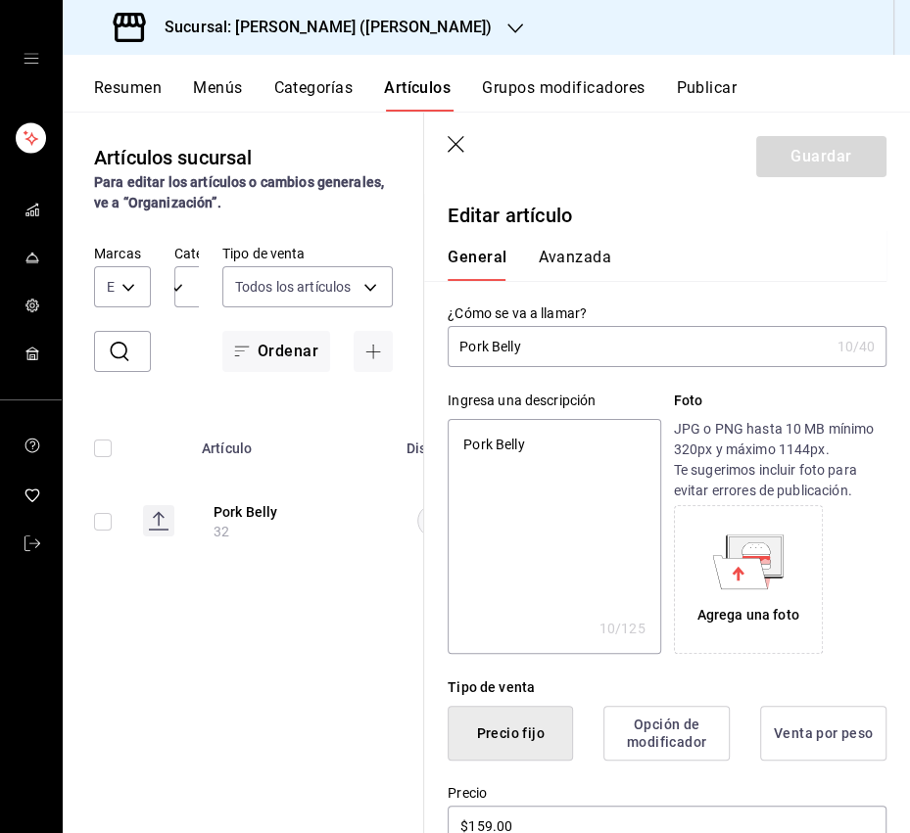
click at [459, 346] on input "Pork Belly" at bounding box center [637, 346] width 381 height 39
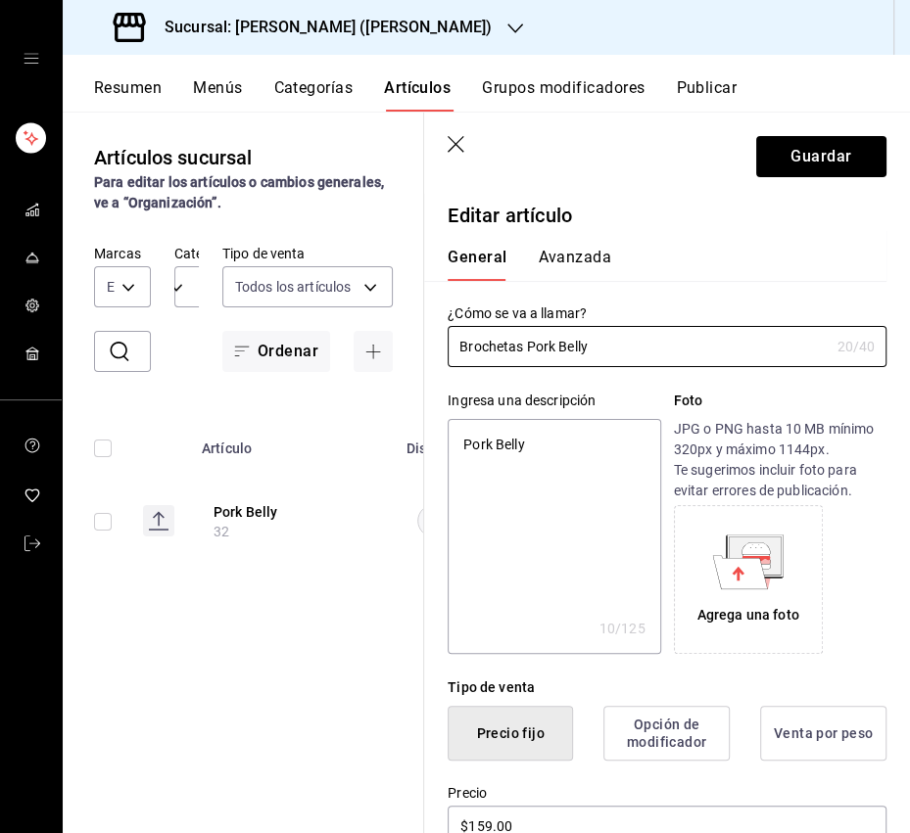
click at [536, 449] on textarea "Pork Belly" at bounding box center [553, 536] width 212 height 235
paste textarea "Brocheta con pork belly marinado."
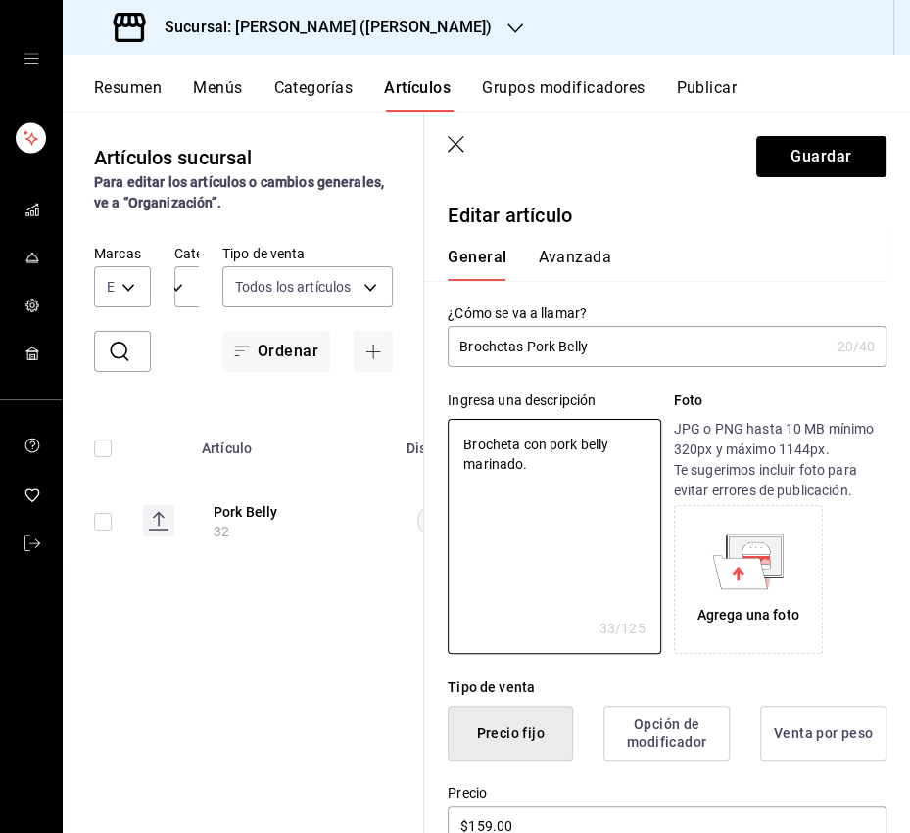
click at [605, 349] on input "Brochetas Pork Belly" at bounding box center [637, 346] width 381 height 39
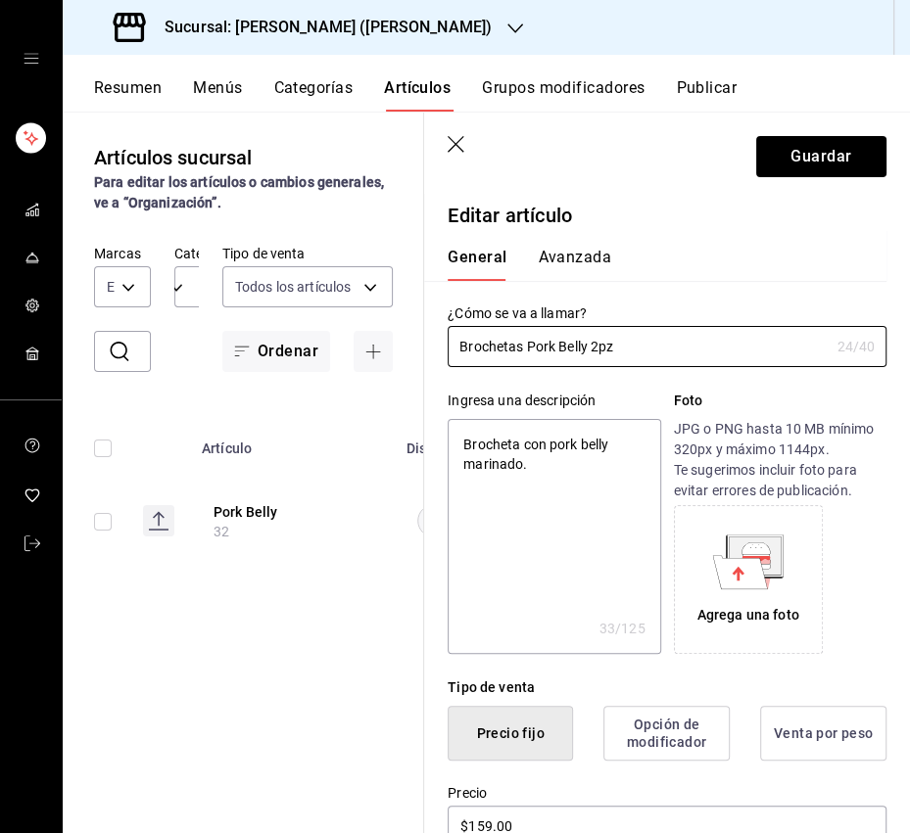
click at [583, 449] on textarea "Brocheta con pork belly marinado." at bounding box center [553, 536] width 212 height 235
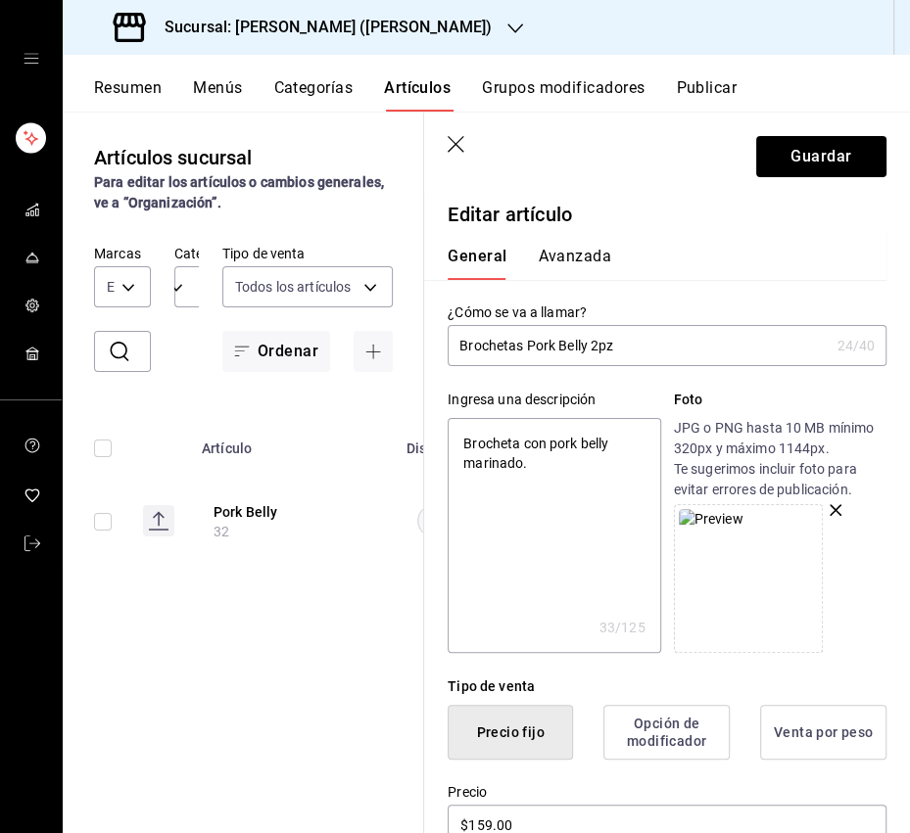
click at [592, 500] on textarea "Brocheta con pork belly marinado." at bounding box center [553, 535] width 212 height 235
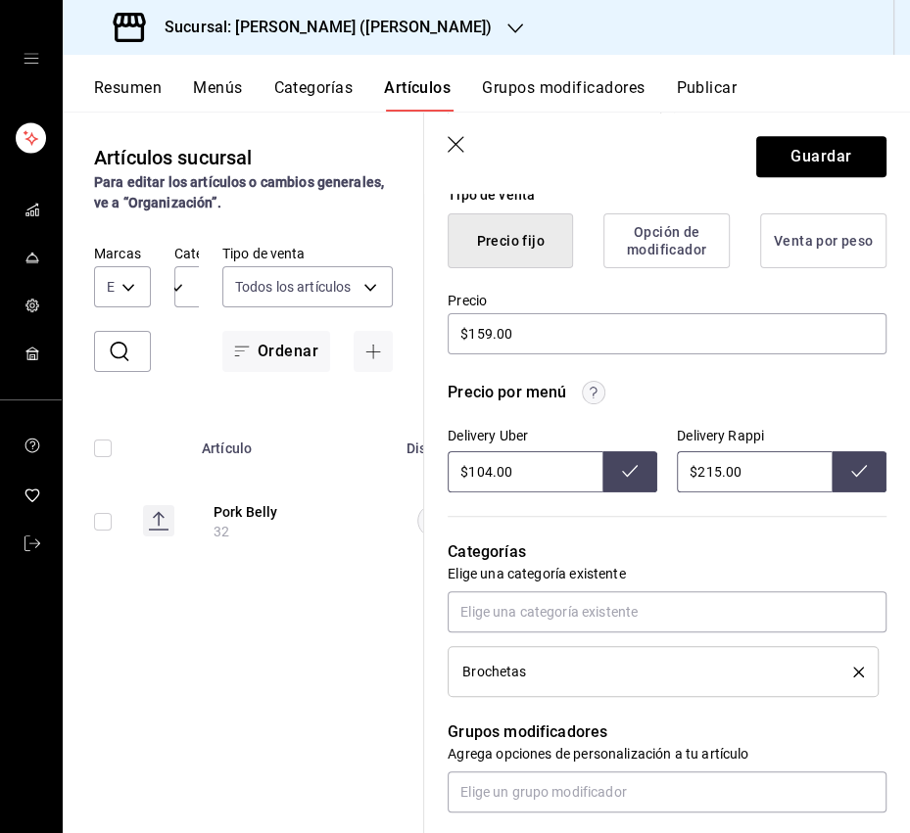
scroll to position [494, 0]
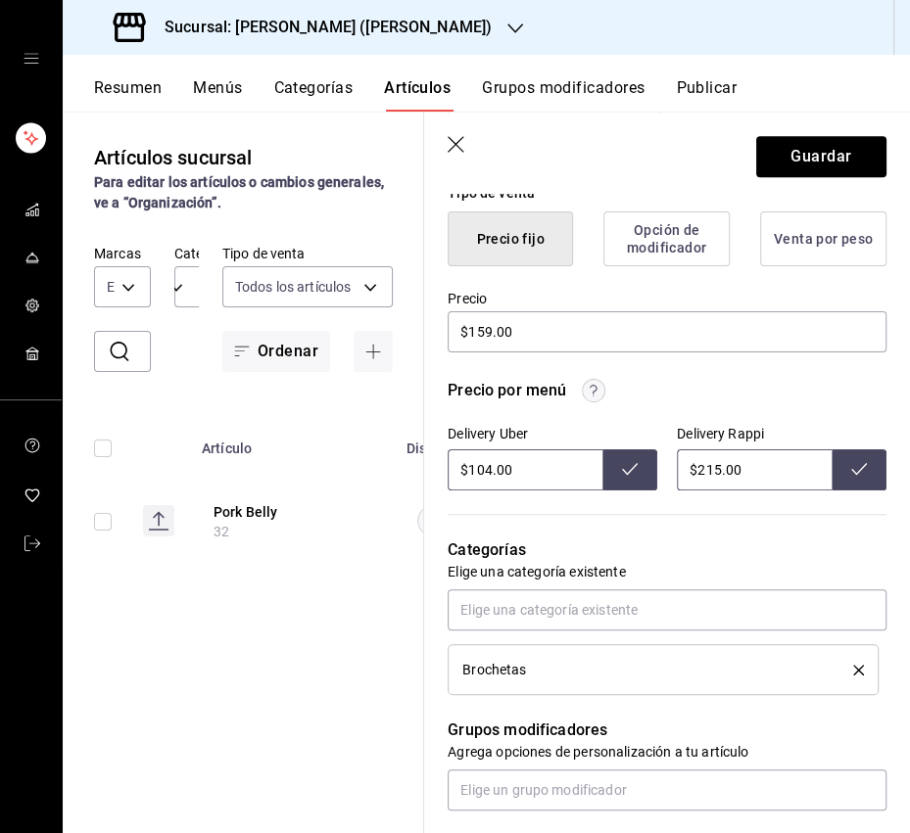
click at [859, 468] on icon at bounding box center [859, 469] width 16 height 12
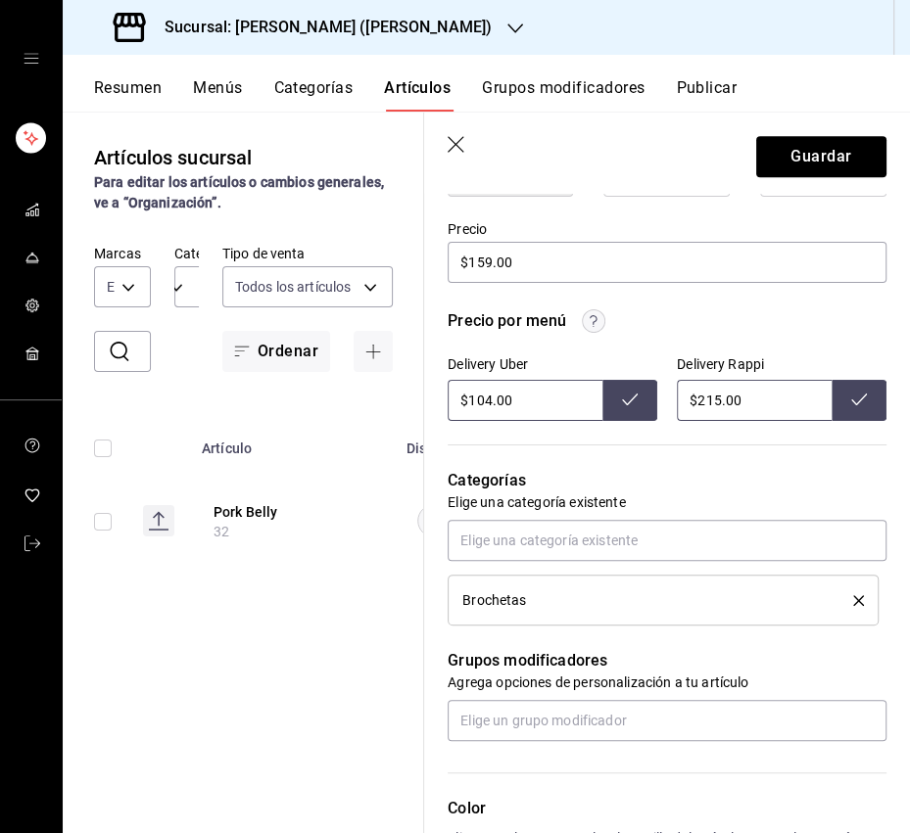
scroll to position [584, 0]
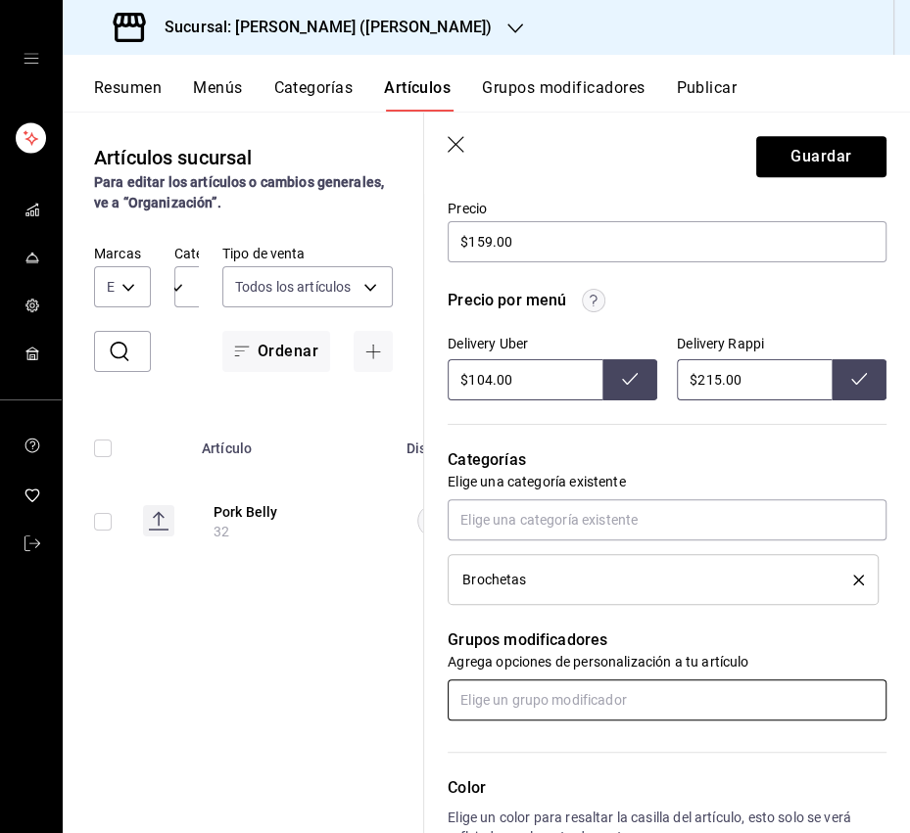
click at [612, 666] on input "text" at bounding box center [666, 699] width 439 height 41
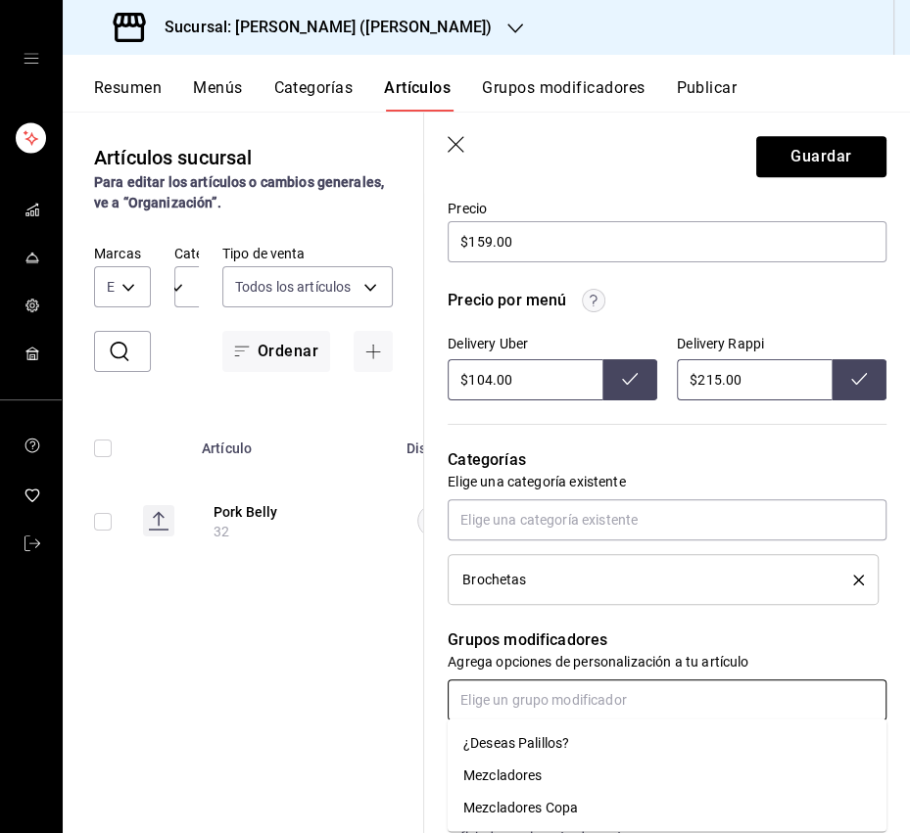
click at [582, 666] on li "¿Deseas Palillos?" at bounding box center [666, 742] width 439 height 32
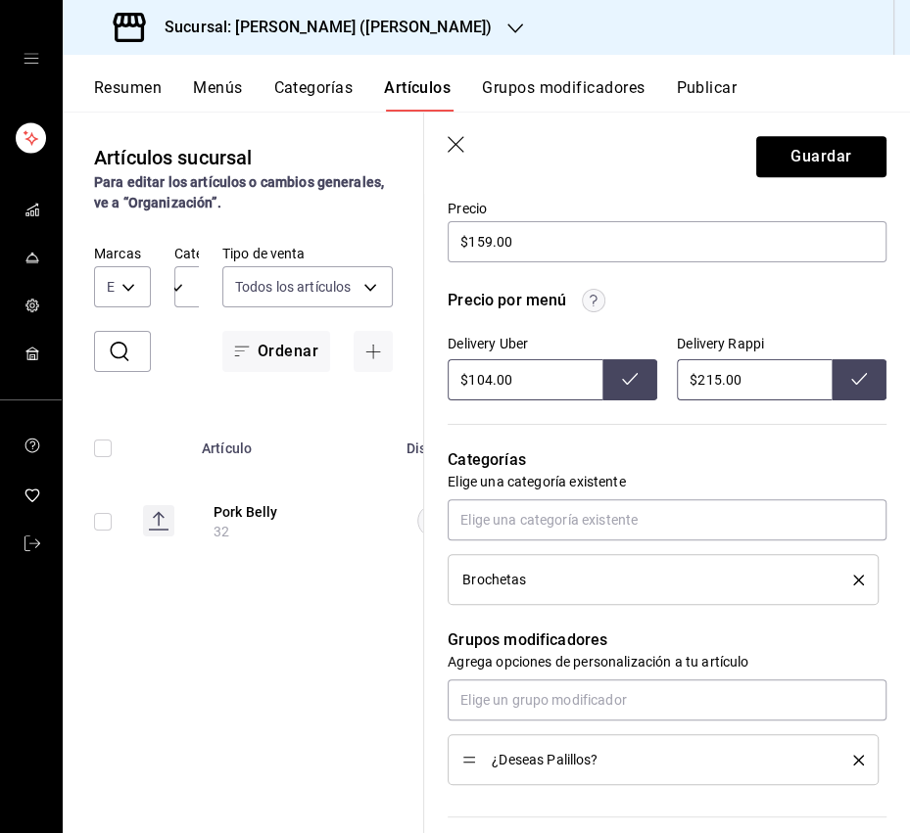
drag, startPoint x: 489, startPoint y: 377, endPoint x: 470, endPoint y: 381, distance: 19.0
click at [470, 381] on input "$104.00" at bounding box center [524, 379] width 155 height 41
click at [615, 377] on button at bounding box center [629, 379] width 55 height 41
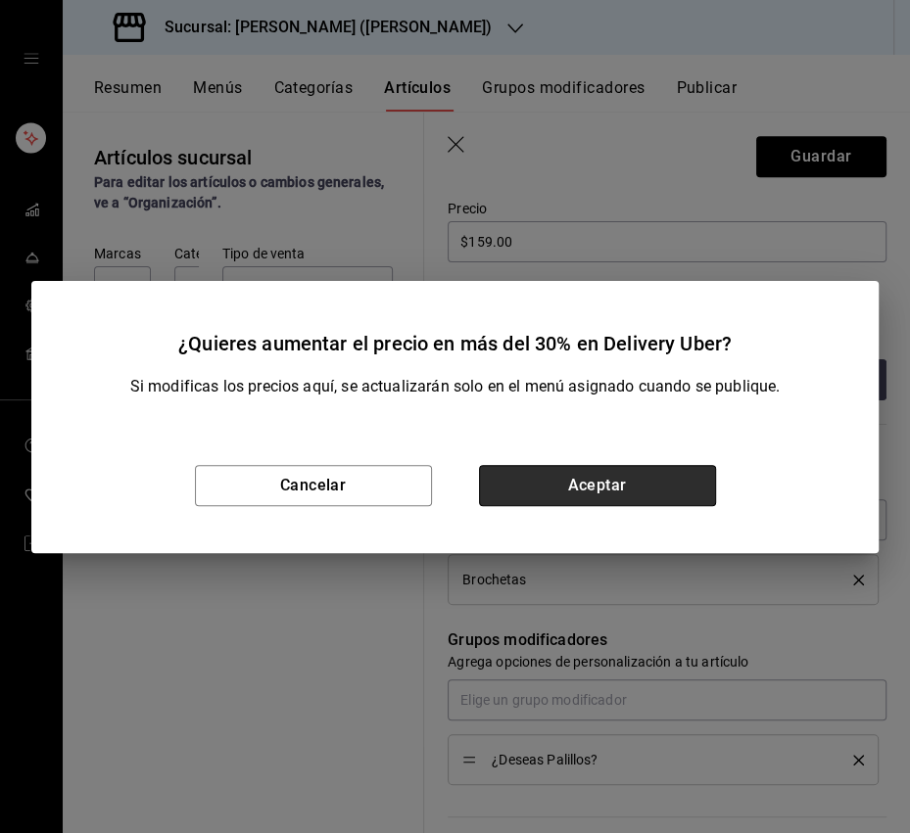
click at [597, 484] on button "Aceptar" at bounding box center [597, 485] width 237 height 41
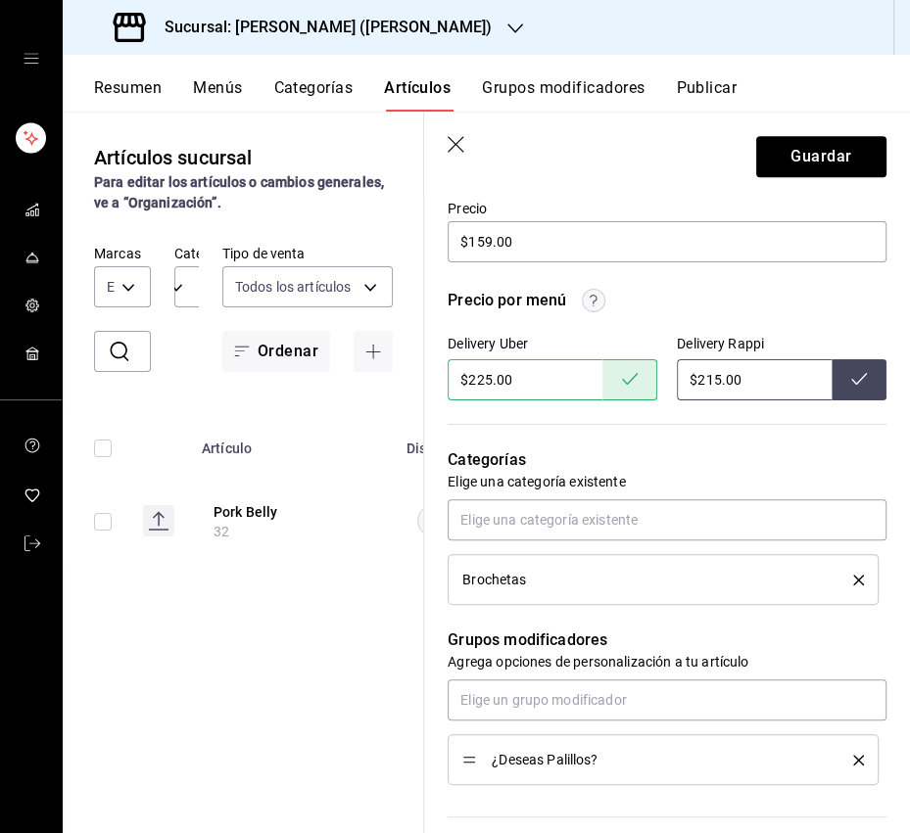
drag, startPoint x: 735, startPoint y: 414, endPoint x: 743, endPoint y: 439, distance: 25.7
click at [743, 437] on div "Categorías Elige una categoría existente Brochetas" at bounding box center [655, 502] width 462 height 205
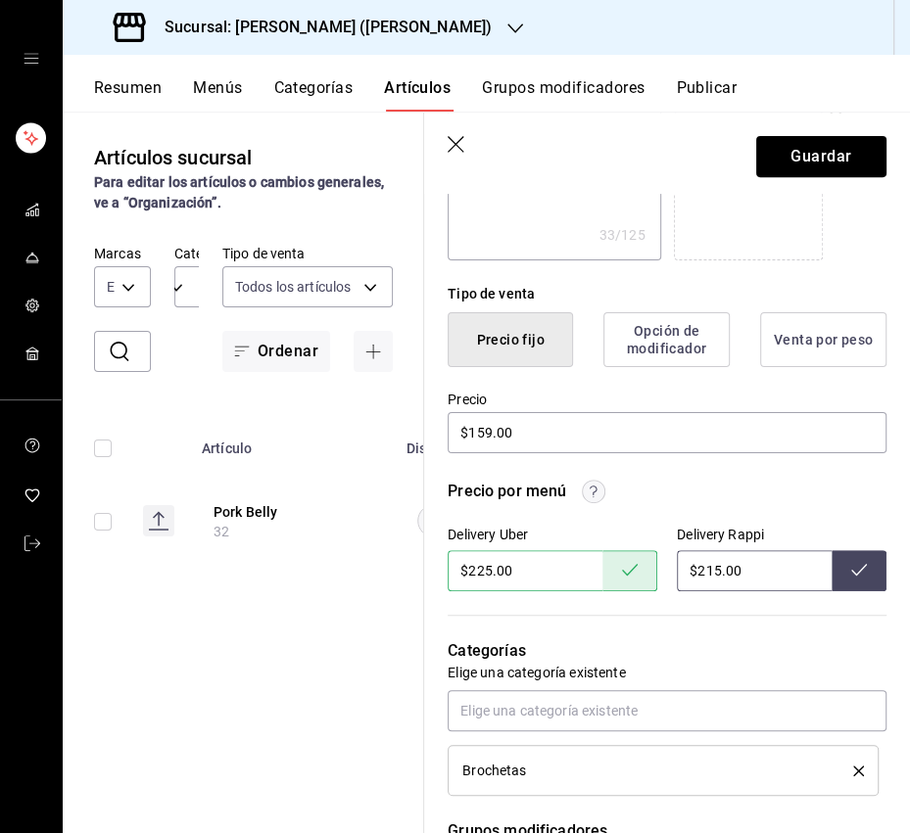
scroll to position [0, 0]
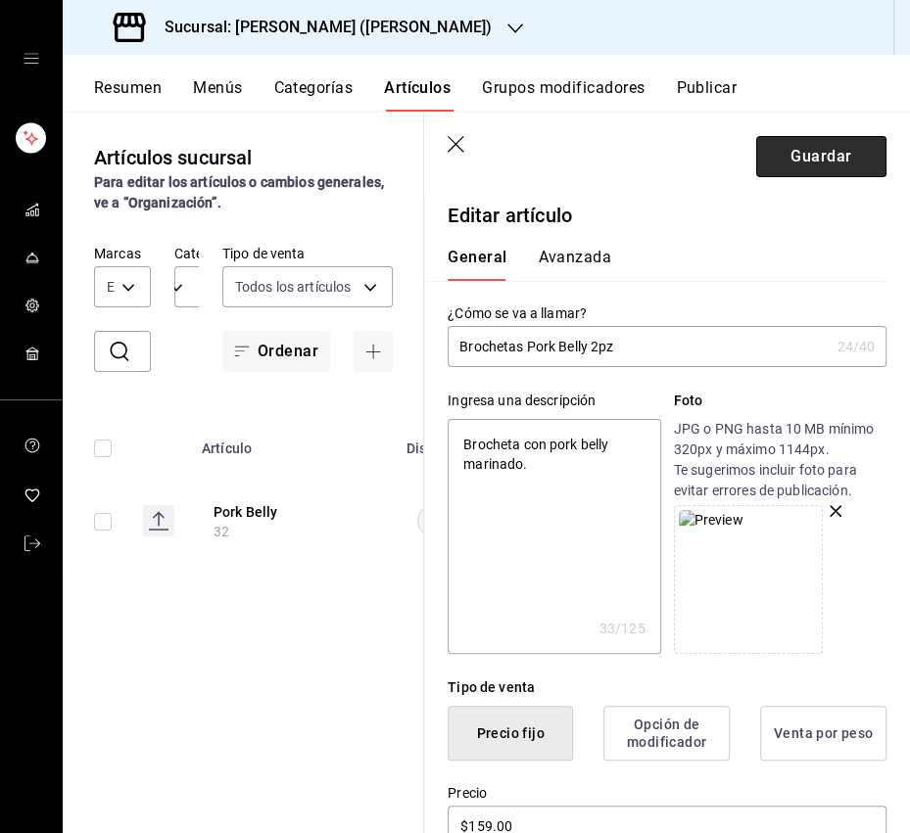
click at [851, 161] on button "Guardar" at bounding box center [821, 156] width 130 height 41
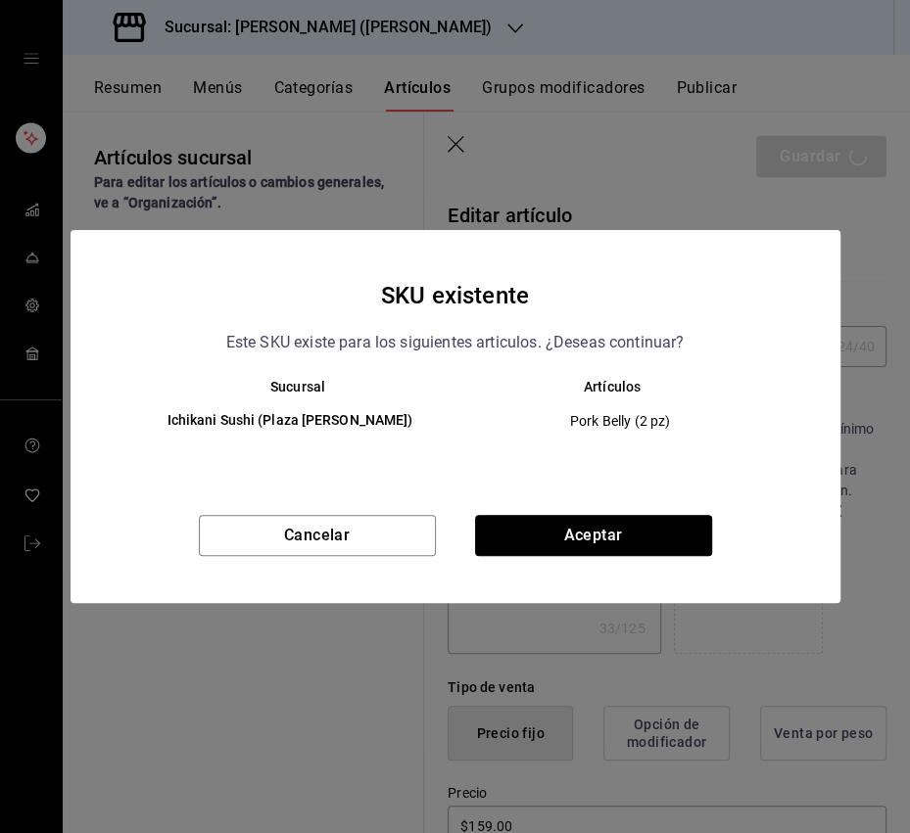
click at [548, 527] on button "Aceptar" at bounding box center [593, 535] width 237 height 41
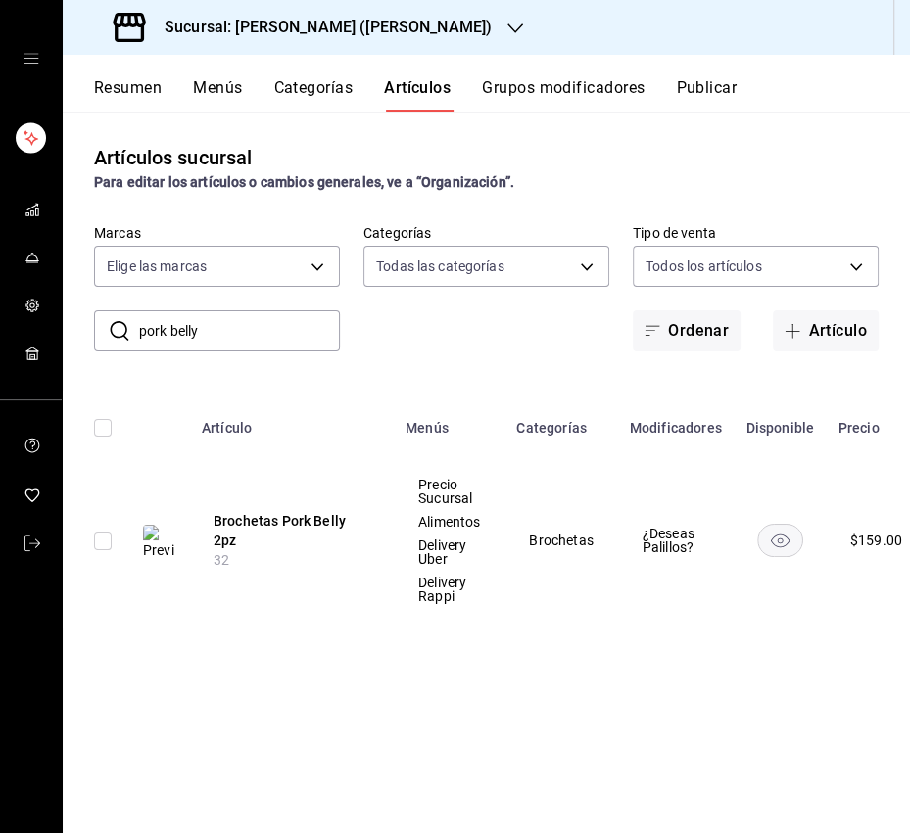
click at [548, 645] on div "Artículos sucursal Para editar los artículos o cambios generales, ve a “Organiz…" at bounding box center [486, 472] width 847 height 721
click at [256, 652] on div "Artículos sucursal Para editar los artículos o cambios generales, ve a “Organiz…" at bounding box center [486, 472] width 847 height 721
click at [299, 533] on button "Brochetas Pork Belly 2pz" at bounding box center [291, 530] width 157 height 39
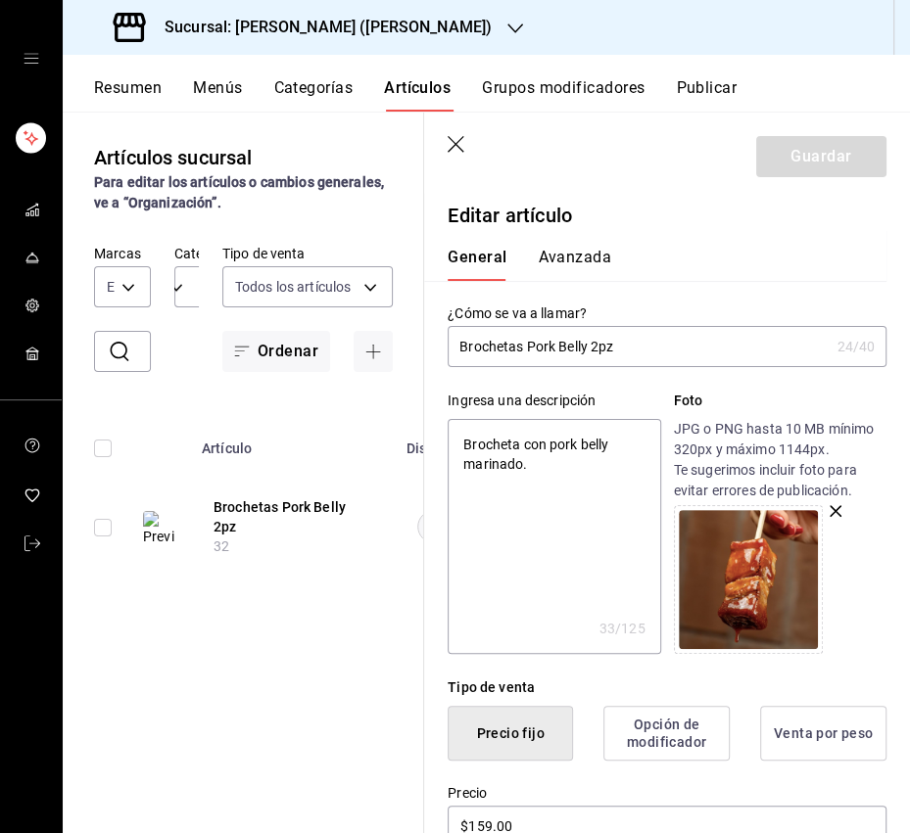
click at [699, 354] on input "Brochetas Pork Belly 2pz" at bounding box center [637, 346] width 381 height 39
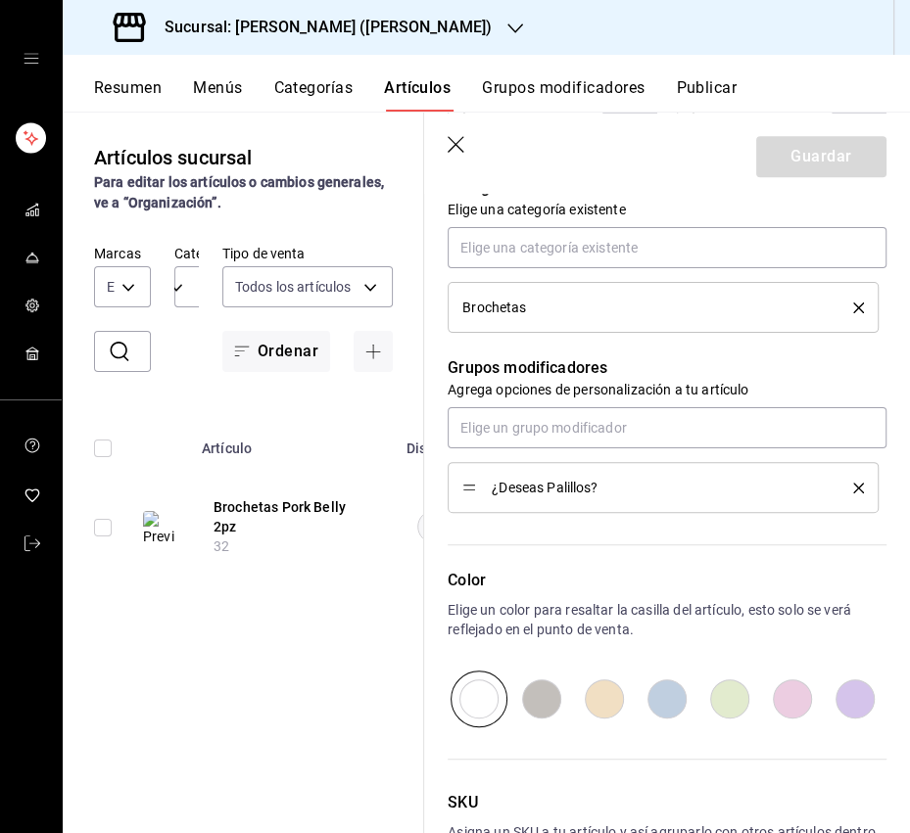
scroll to position [862, 0]
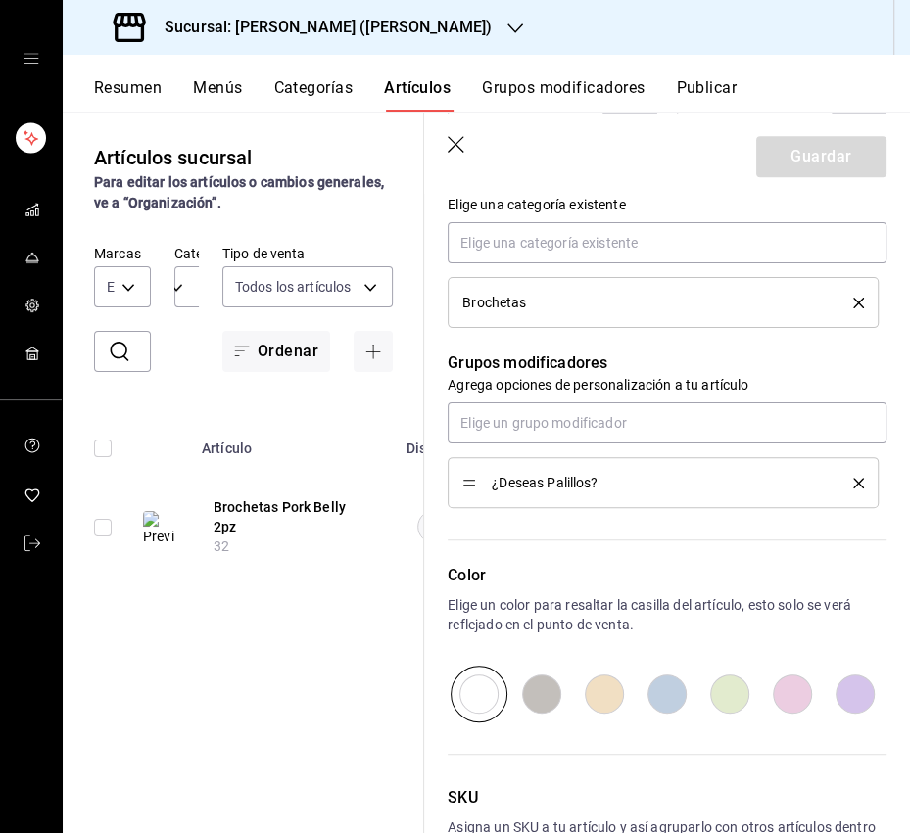
click at [456, 150] on icon "button" at bounding box center [457, 146] width 20 height 20
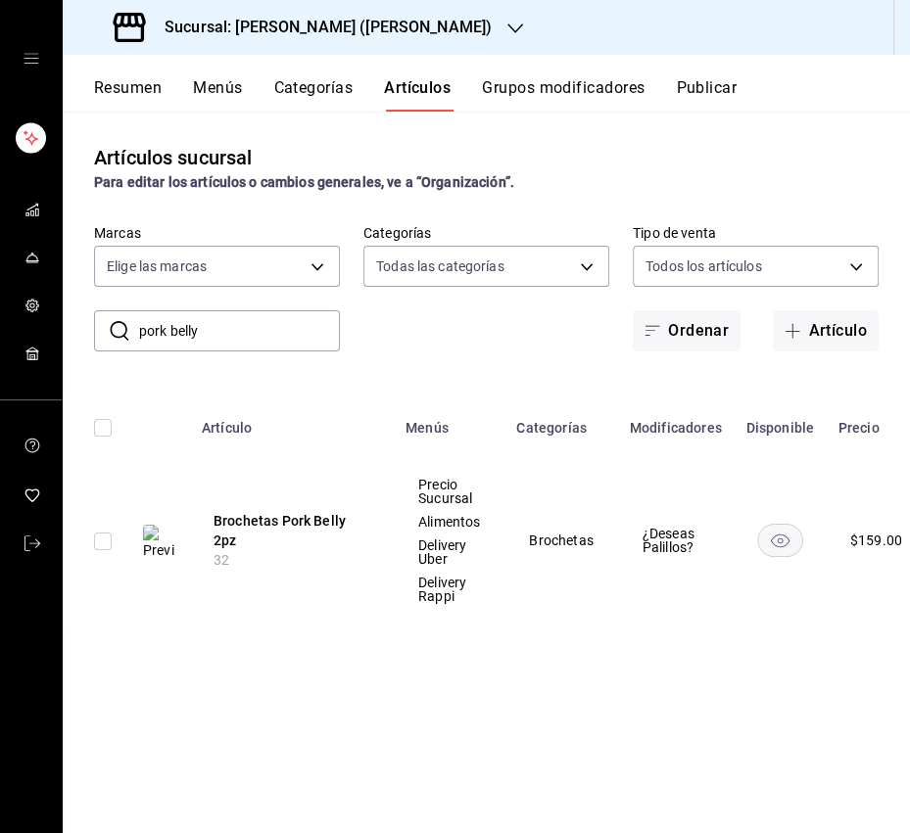
click at [334, 531] on button "Brochetas Pork Belly 2pz" at bounding box center [291, 530] width 157 height 39
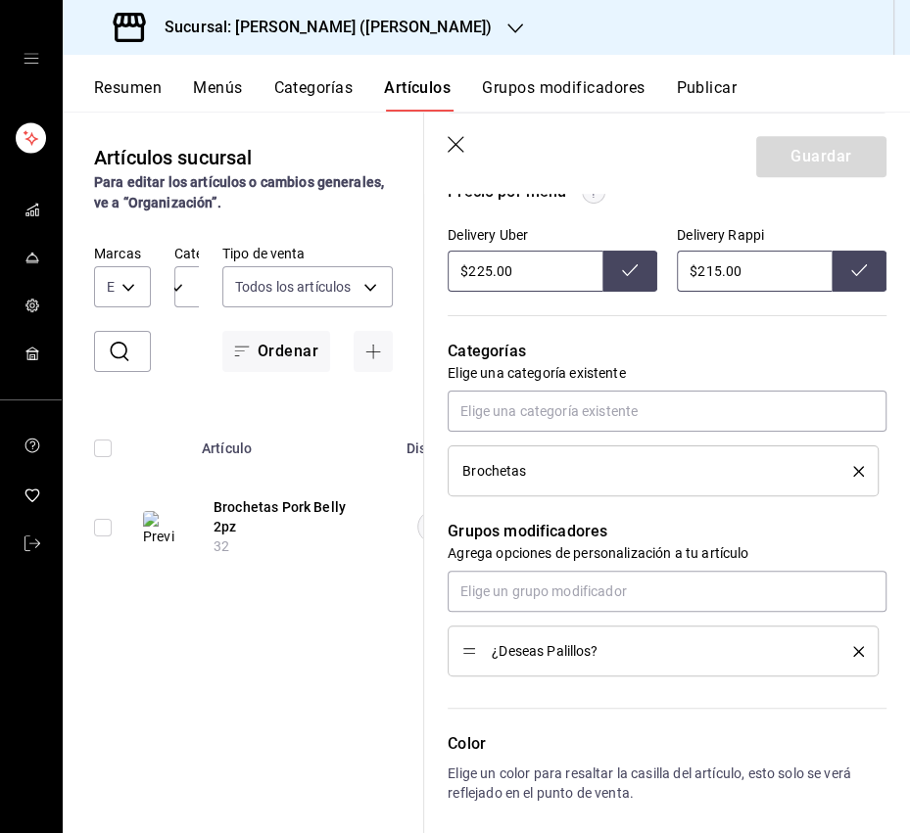
scroll to position [756, 0]
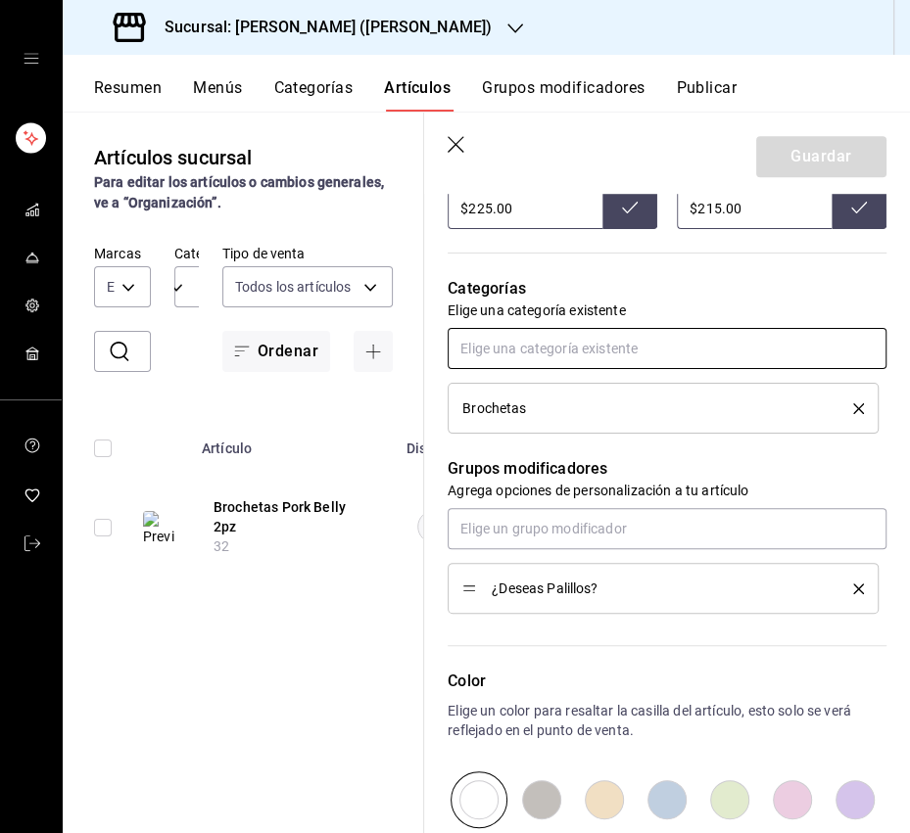
click at [572, 358] on input "text" at bounding box center [666, 348] width 439 height 41
click at [574, 398] on li "Entradas" at bounding box center [666, 392] width 439 height 32
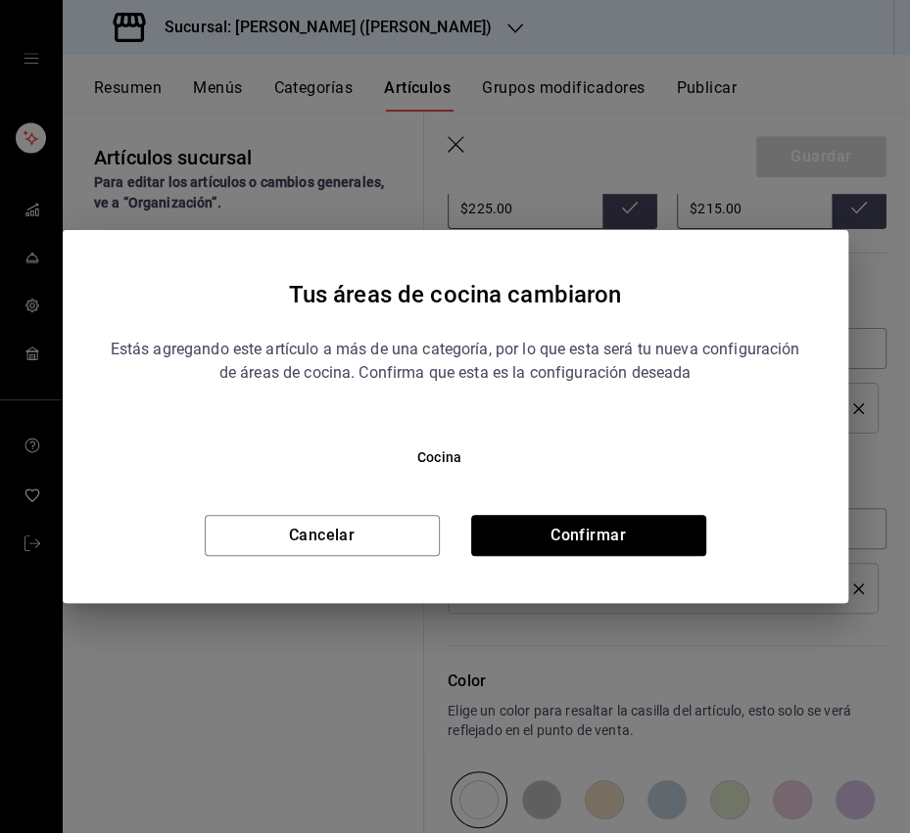
click at [561, 531] on button "Confirmar" at bounding box center [588, 535] width 235 height 41
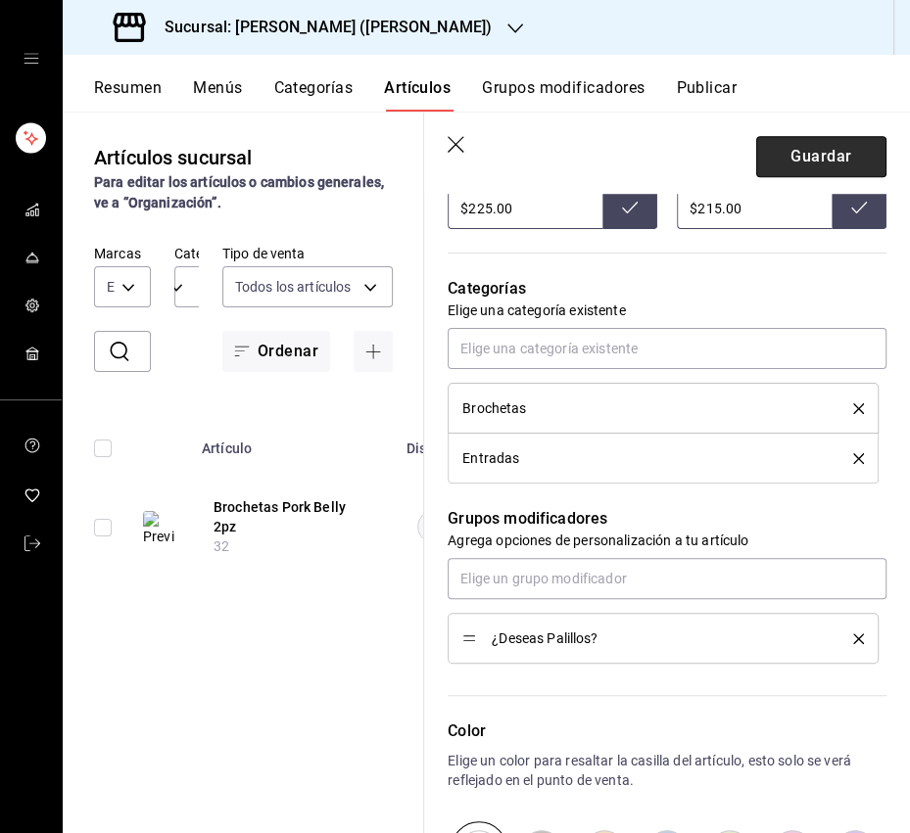
click at [821, 155] on button "Guardar" at bounding box center [821, 156] width 130 height 41
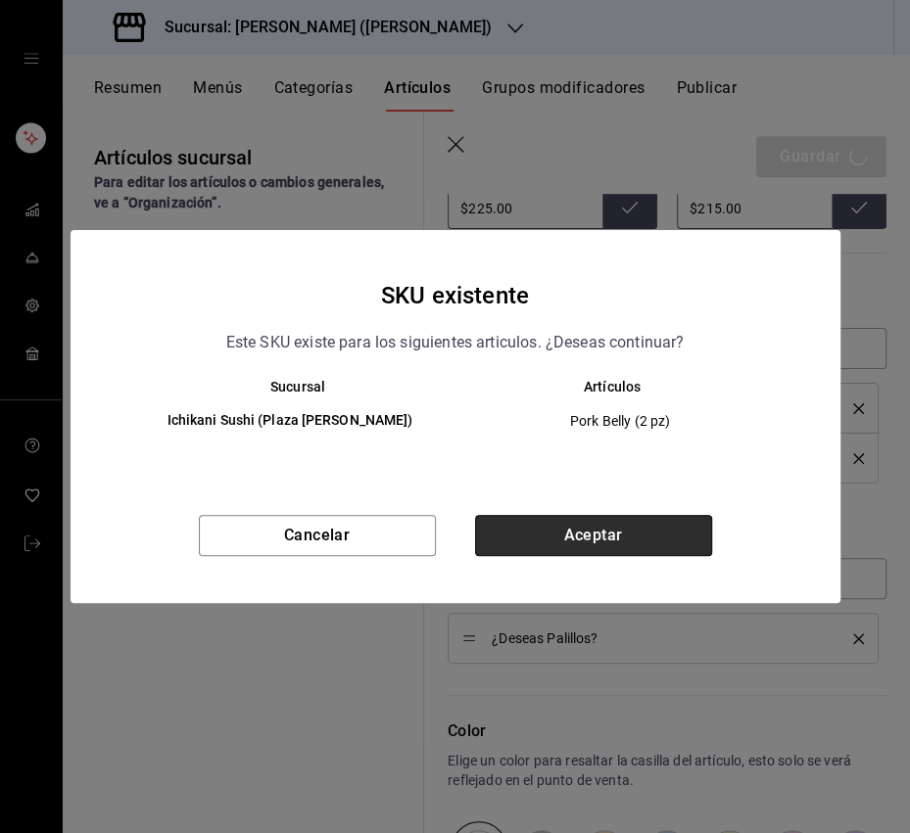
click at [601, 544] on button "Aceptar" at bounding box center [593, 535] width 237 height 41
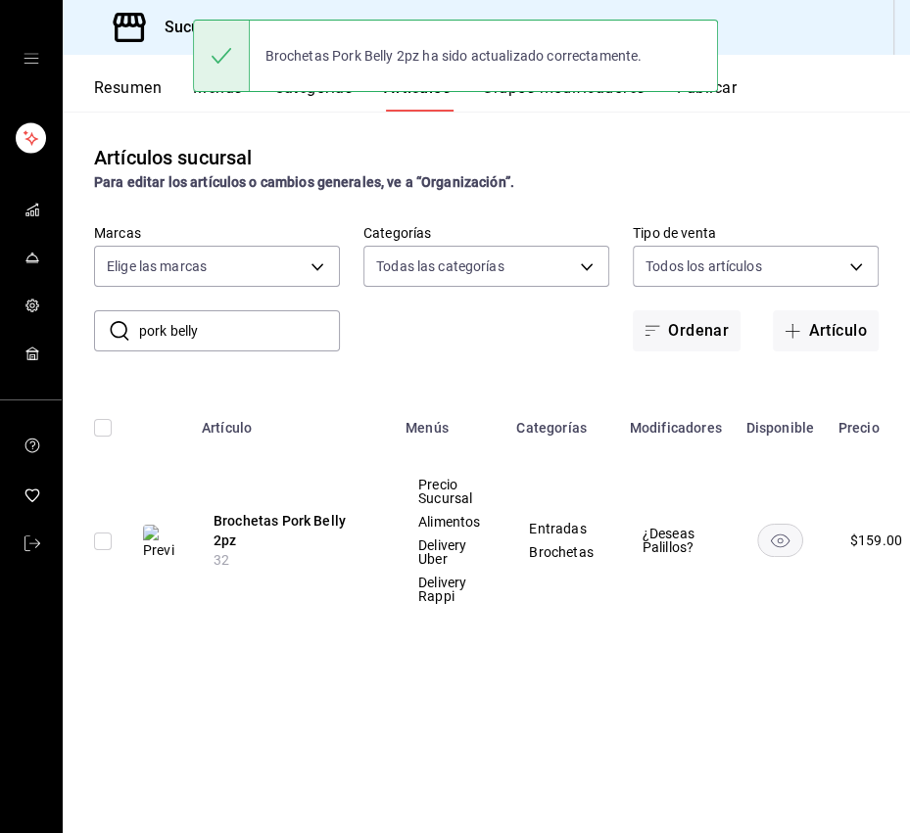
click at [253, 330] on input "pork belly" at bounding box center [239, 330] width 201 height 39
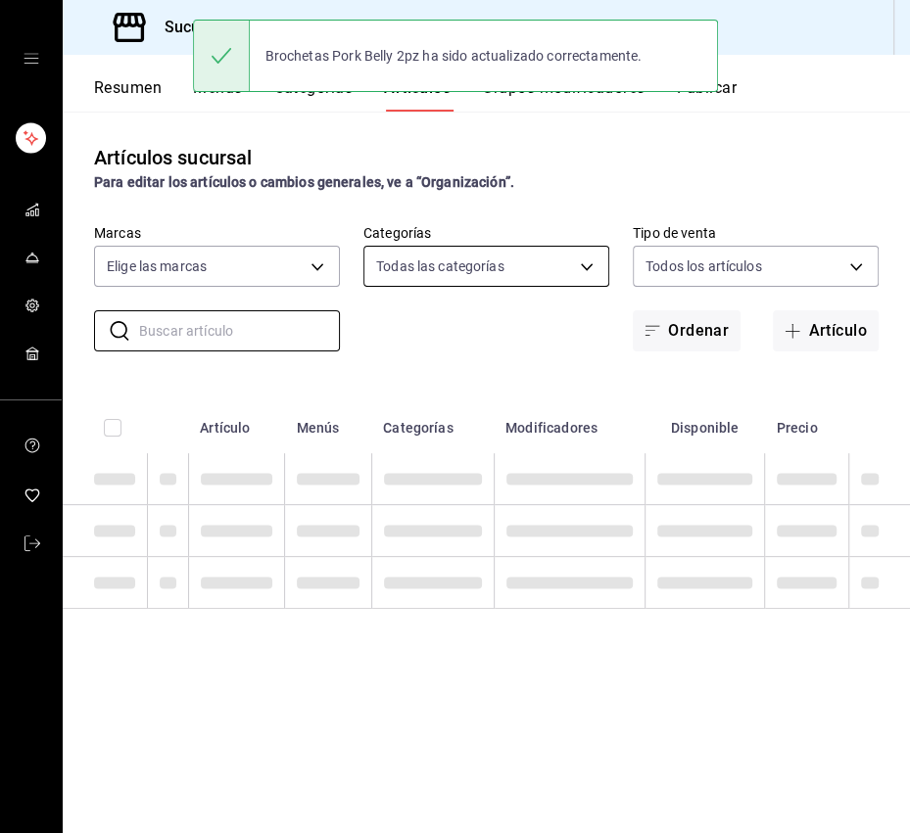
click at [451, 275] on body "Sucursal: Ichikani Sushi (Vasconcelos) Resumen Menús Categorías Artículos Grupo…" at bounding box center [455, 416] width 910 height 833
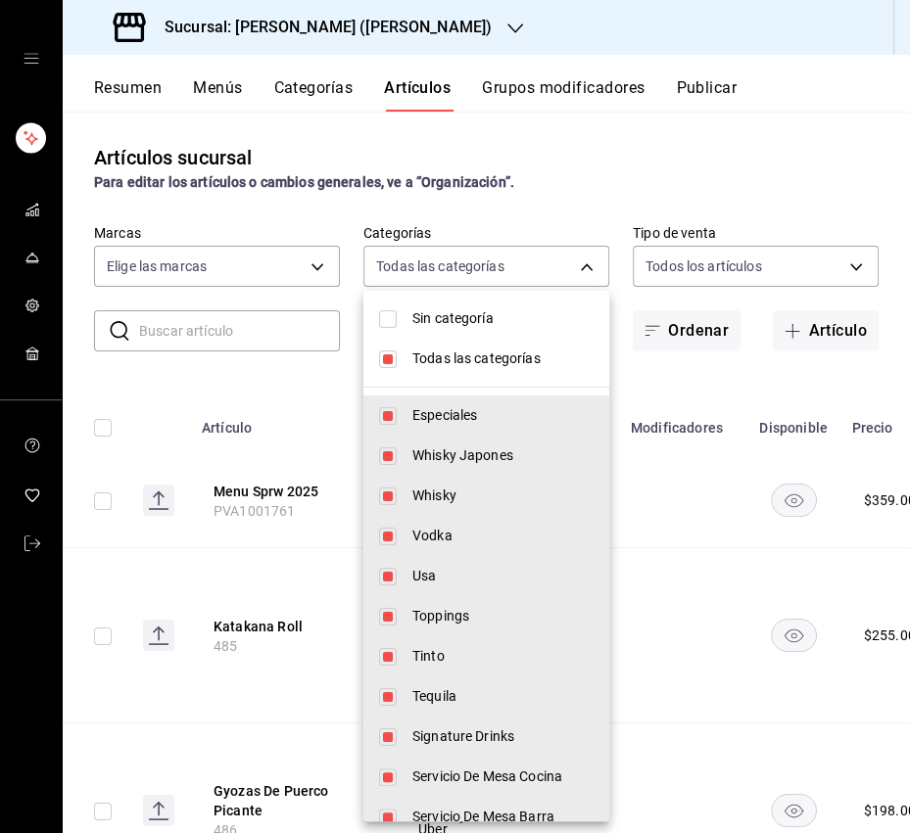
click at [386, 363] on input "checkbox" at bounding box center [388, 359] width 18 height 18
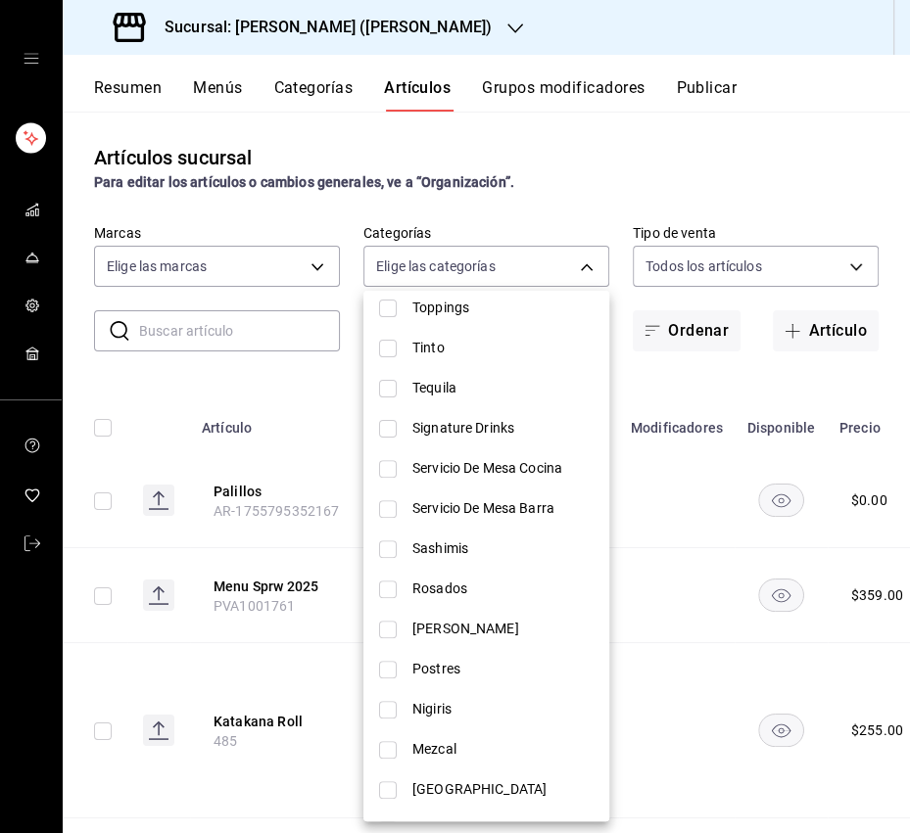
scroll to position [905, 0]
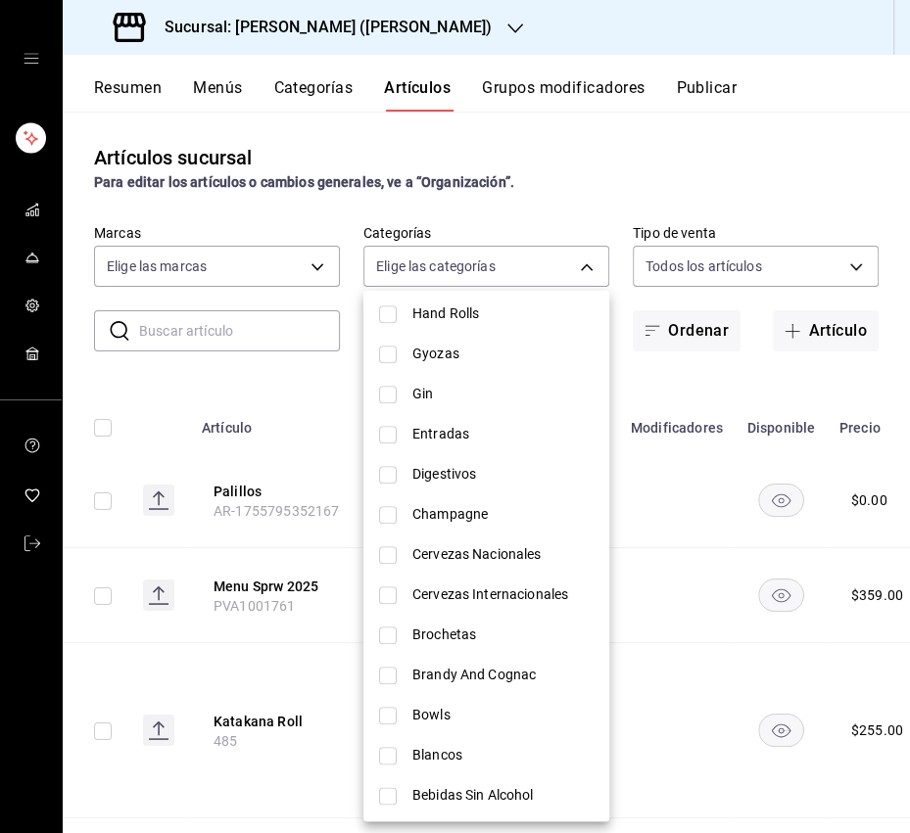
click at [389, 430] on input "checkbox" at bounding box center [388, 435] width 18 height 18
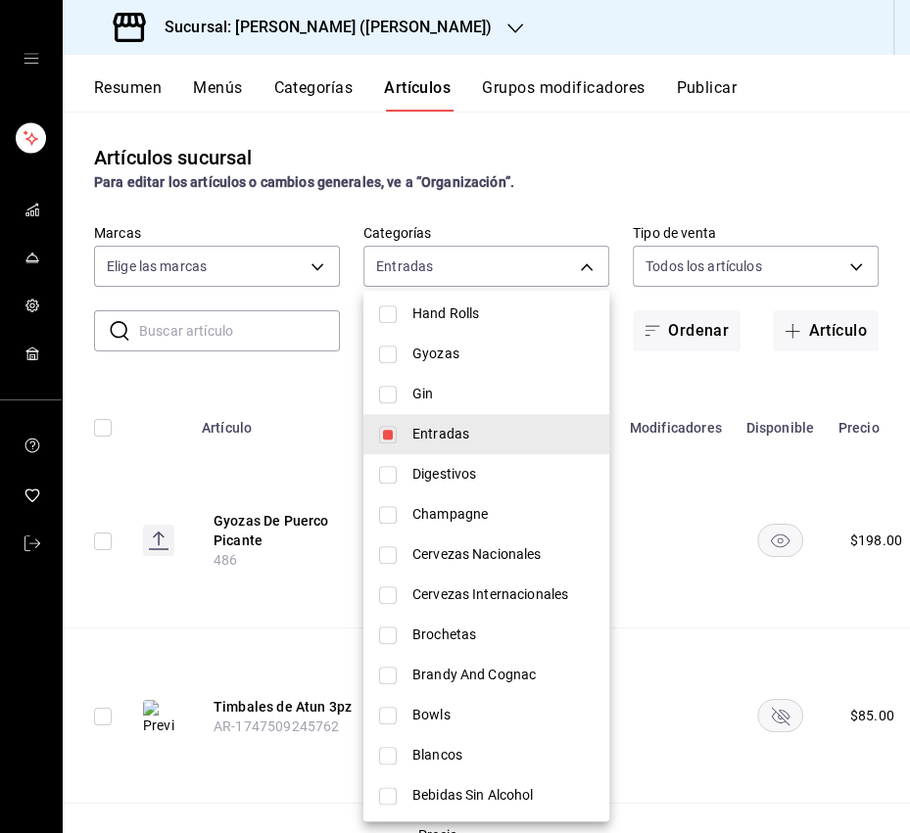
click at [663, 206] on div at bounding box center [455, 416] width 910 height 833
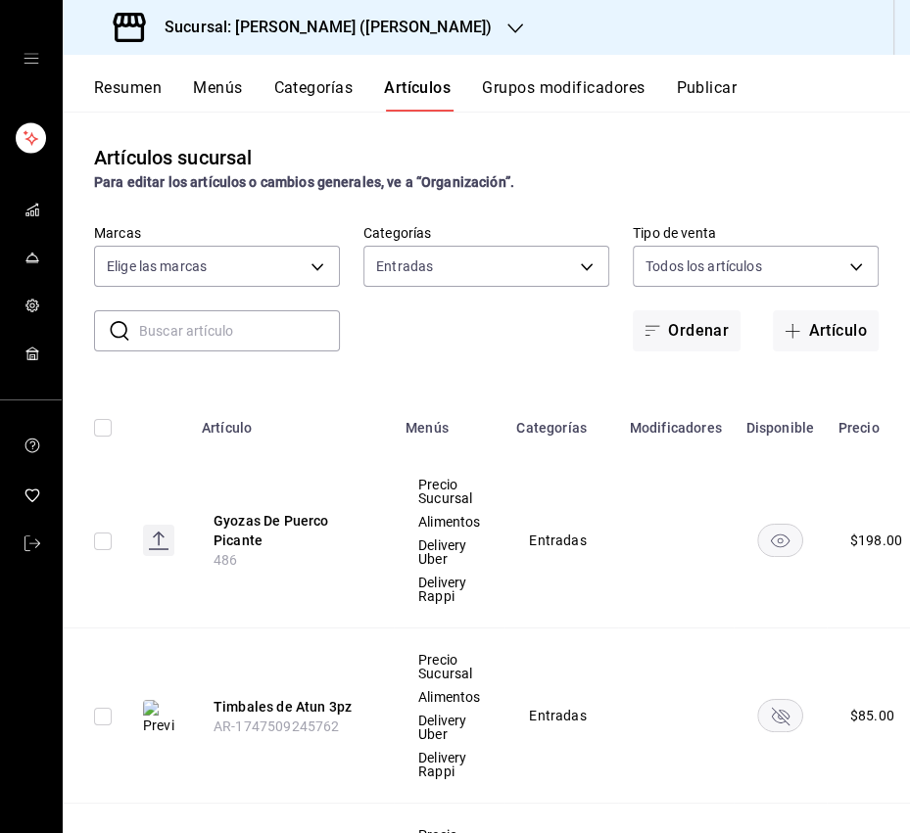
click at [816, 551] on td at bounding box center [779, 540] width 93 height 175
click at [786, 546] on rect "availability-product" at bounding box center [779, 540] width 45 height 32
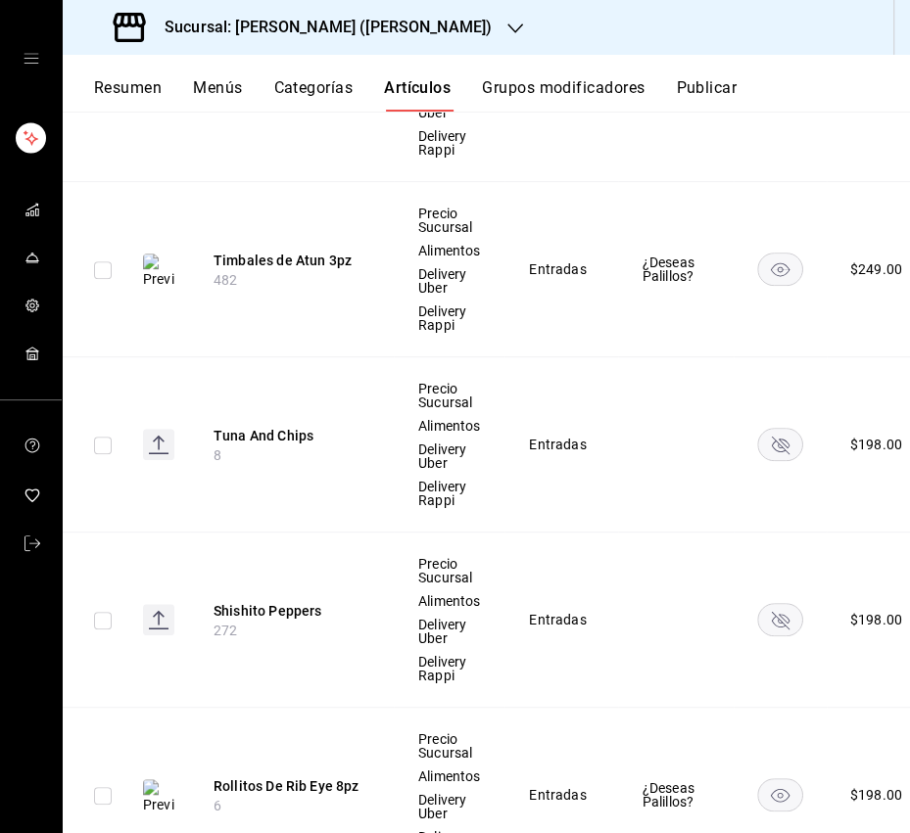
scroll to position [623, 0]
click at [798, 460] on td at bounding box center [779, 443] width 93 height 175
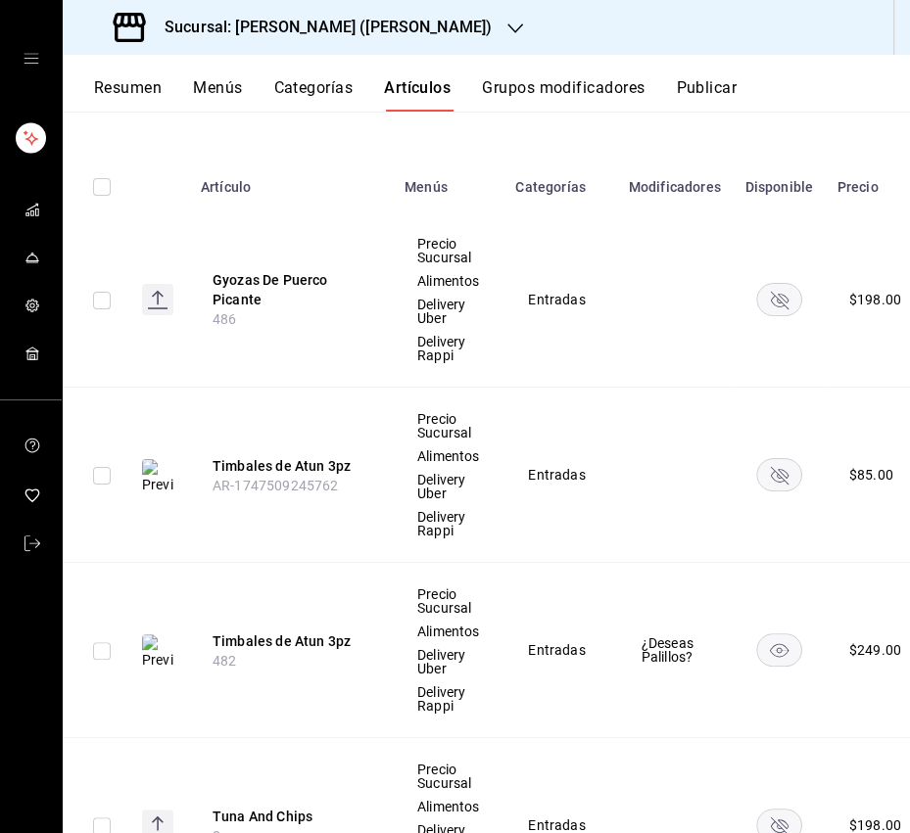
scroll to position [0, 0]
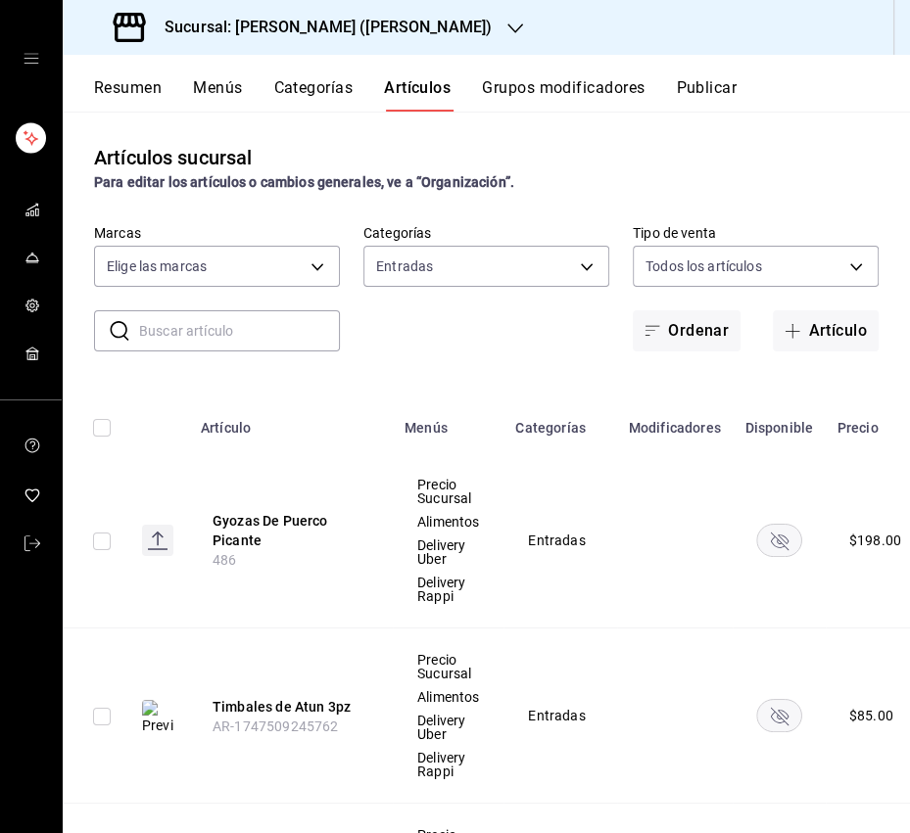
click at [493, 302] on div "​ ​ Marcas Elige las marcas Categorías Entradas 21bfceb4-7bc1-4b21-b63f-acf7867…" at bounding box center [486, 287] width 847 height 127
click at [497, 271] on body "Sucursal: Ichikani Sushi (Vasconcelos) Resumen Menús Categorías Artículos Grupo…" at bounding box center [455, 416] width 910 height 833
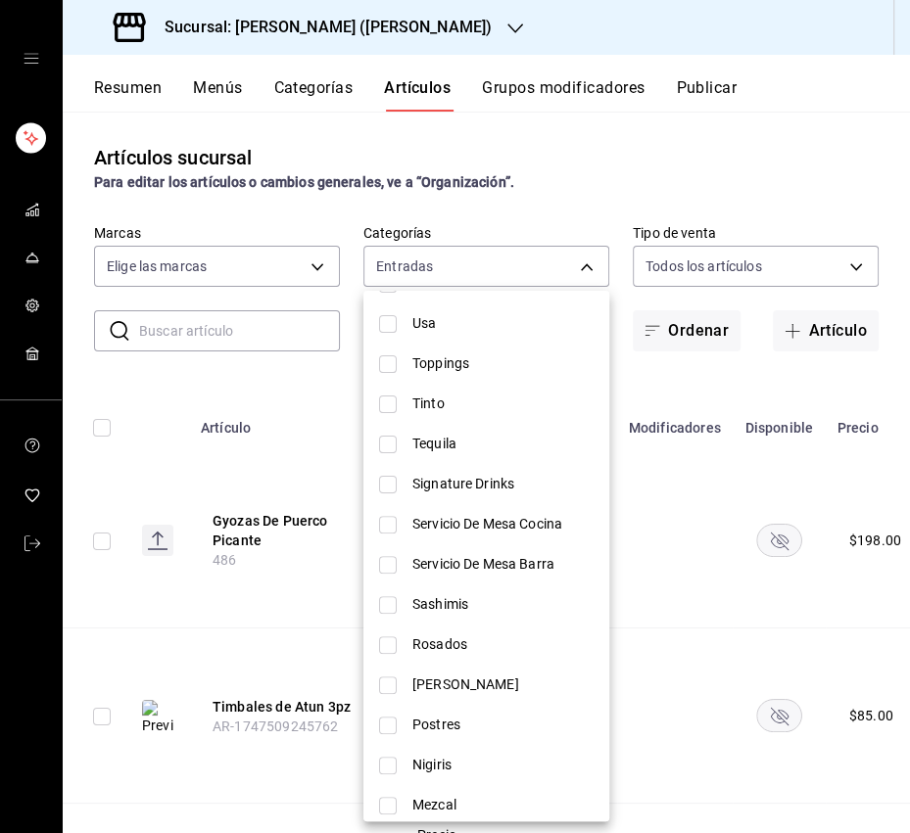
scroll to position [246, 0]
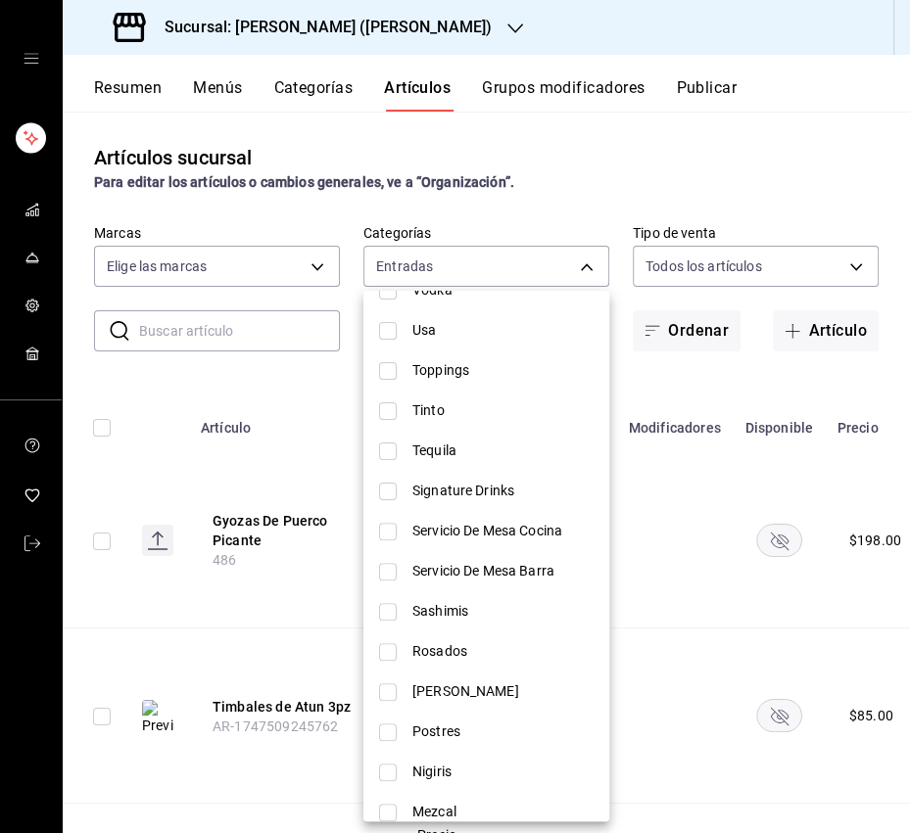
click at [385, 610] on input "checkbox" at bounding box center [388, 612] width 18 height 18
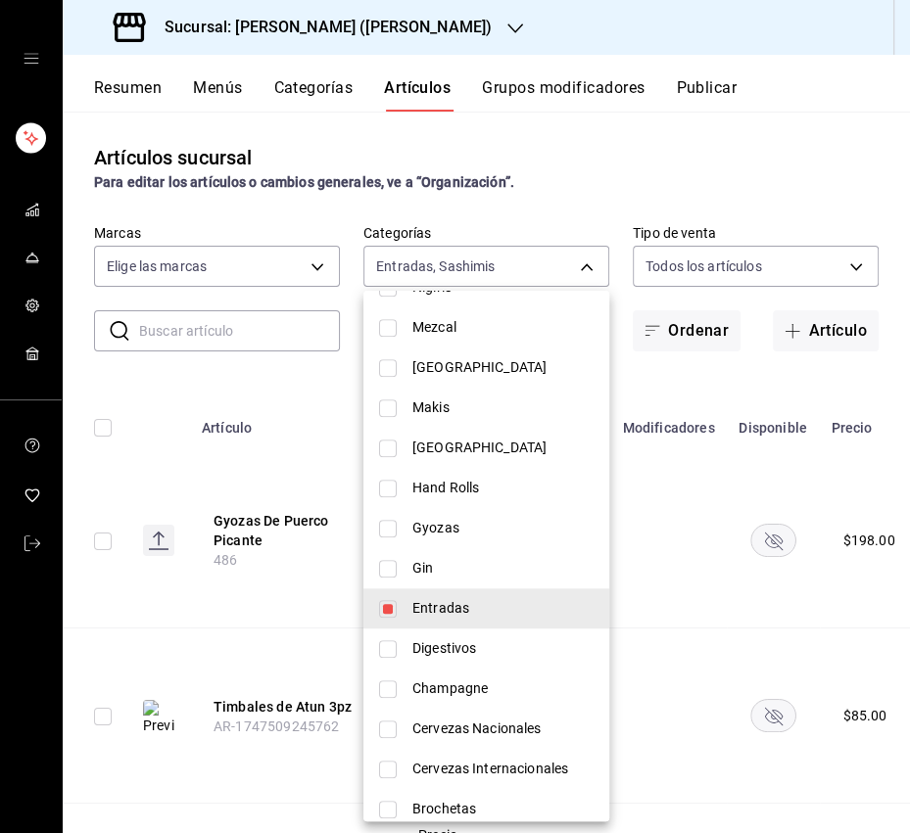
scroll to position [732, 0]
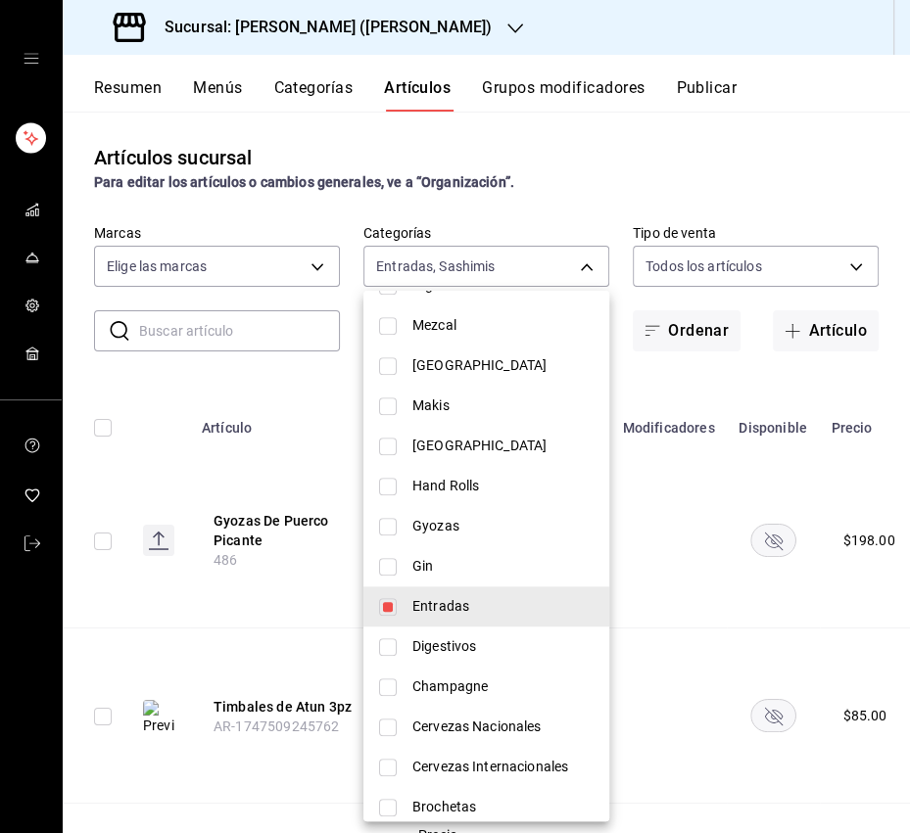
click at [387, 612] on input "checkbox" at bounding box center [388, 607] width 18 height 18
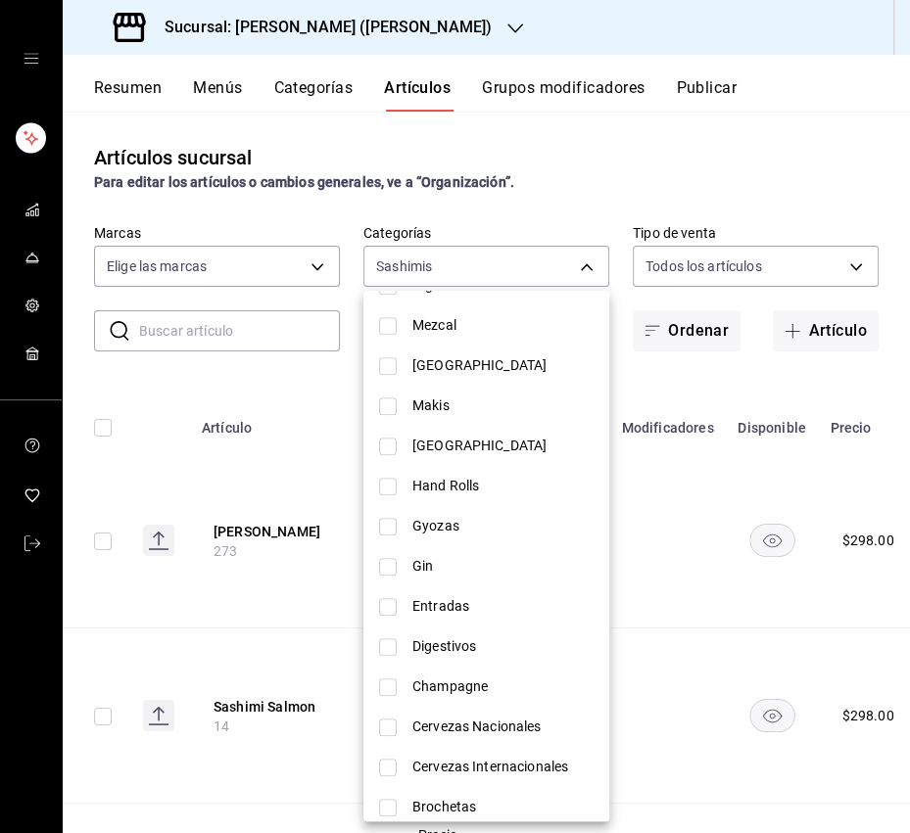
click at [611, 183] on div at bounding box center [455, 416] width 910 height 833
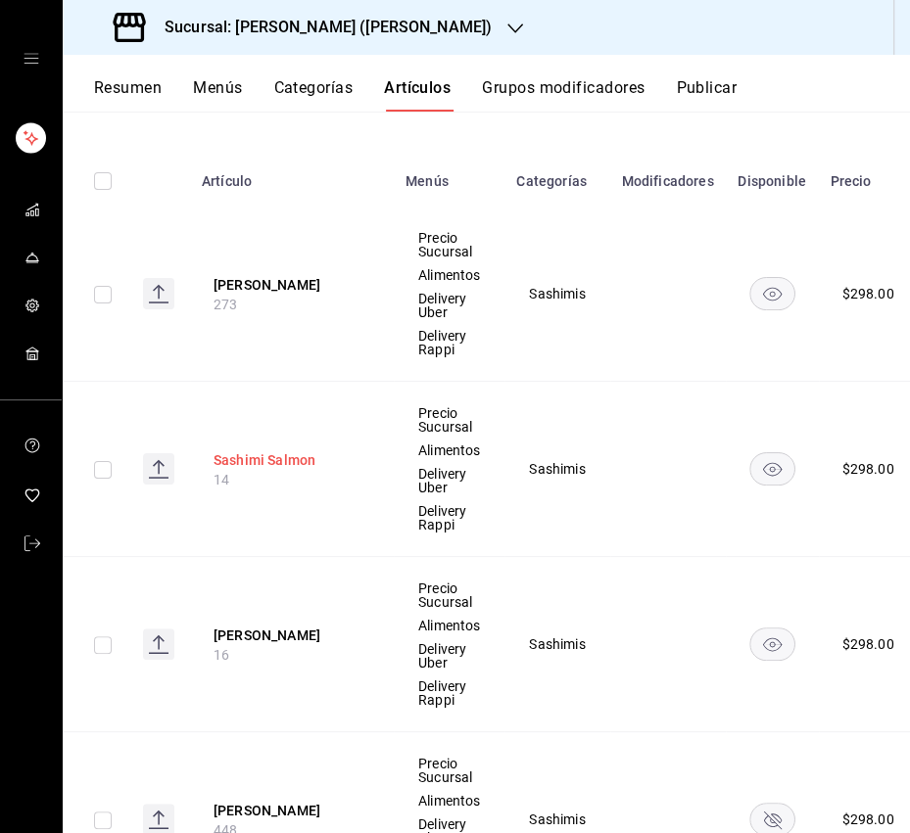
drag, startPoint x: 262, startPoint y: 534, endPoint x: 277, endPoint y: 464, distance: 71.0
click at [262, 533] on th "Sashimi Salmon 14" at bounding box center [292, 469] width 204 height 175
click at [278, 456] on button "Sashimi Salmon" at bounding box center [291, 460] width 157 height 20
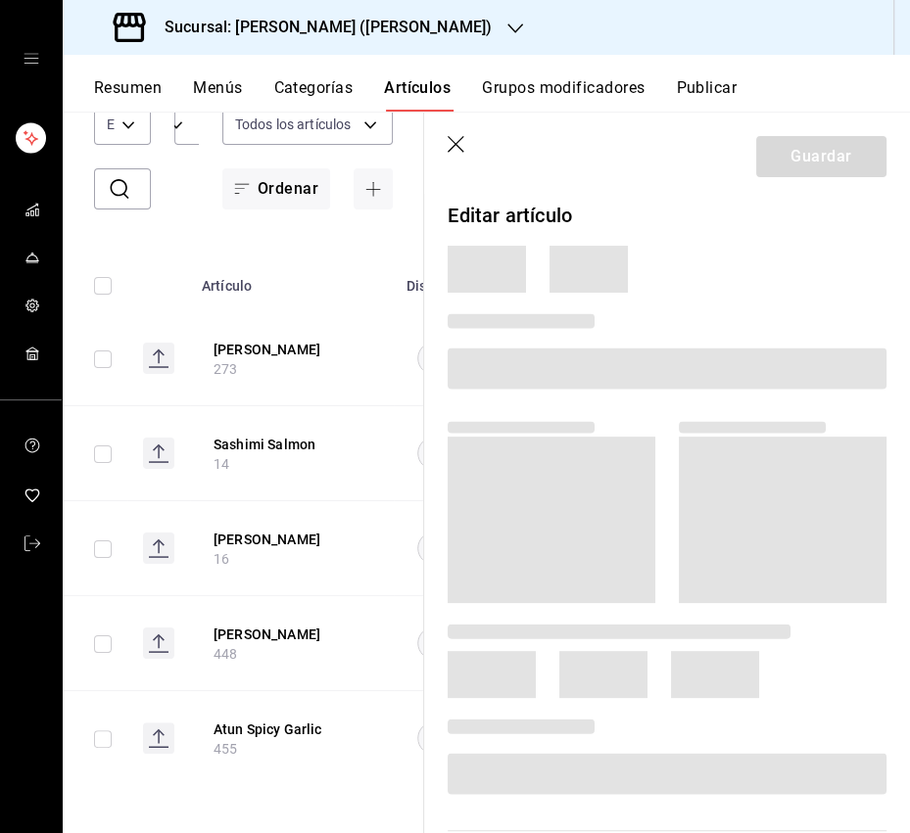
scroll to position [152, 0]
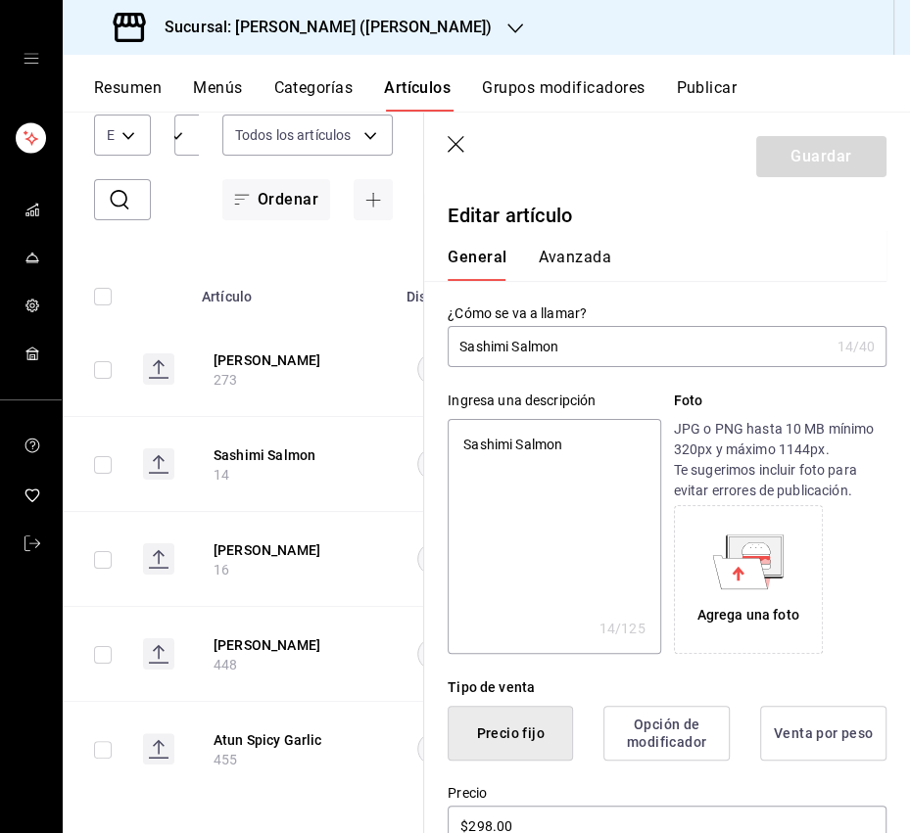
click at [546, 352] on input "Sashimi Salmon" at bounding box center [637, 346] width 381 height 39
drag, startPoint x: 585, startPoint y: 456, endPoint x: 458, endPoint y: 445, distance: 127.7
click at [448, 454] on textarea "Sashimi Salmon" at bounding box center [553, 536] width 212 height 235
drag, startPoint x: 458, startPoint y: 445, endPoint x: 612, endPoint y: 438, distance: 153.9
click at [611, 437] on textarea "Sashimi Salmon" at bounding box center [553, 536] width 212 height 235
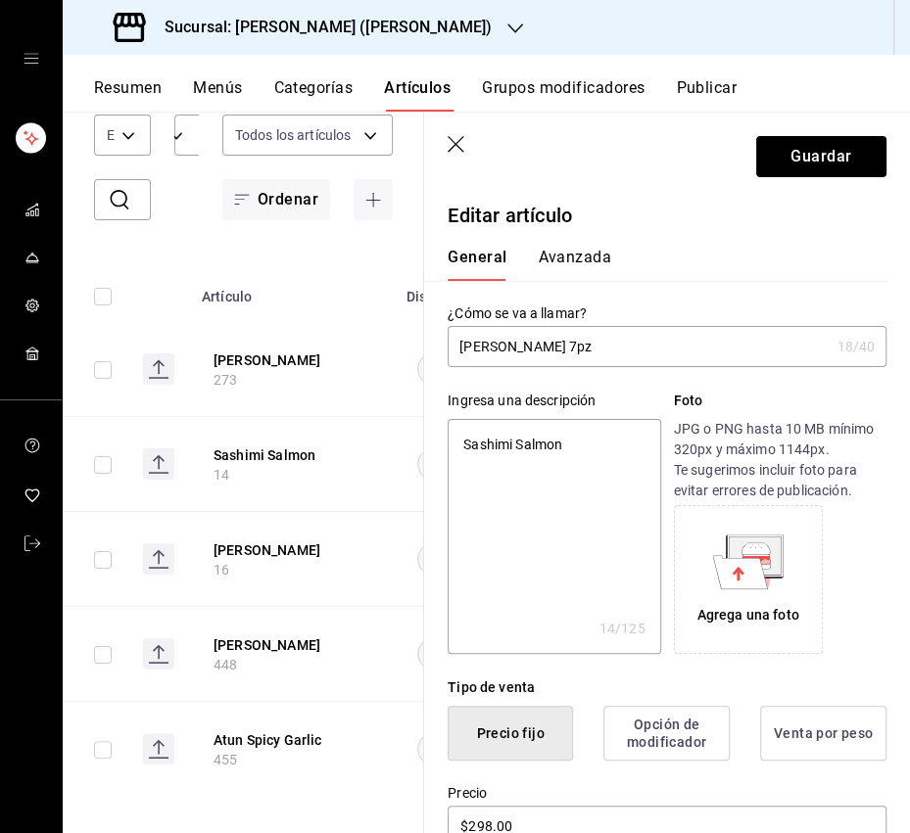
paste textarea "Aceite de ajonjolí, ponzu, togarashi, cebollín, cebolla morada y bolitas de que…"
click at [577, 570] on textarea "Aceite de ajonjolí, ponzu, togarashi, cebollín, cebolla morada y bolitas de que…" at bounding box center [553, 536] width 212 height 235
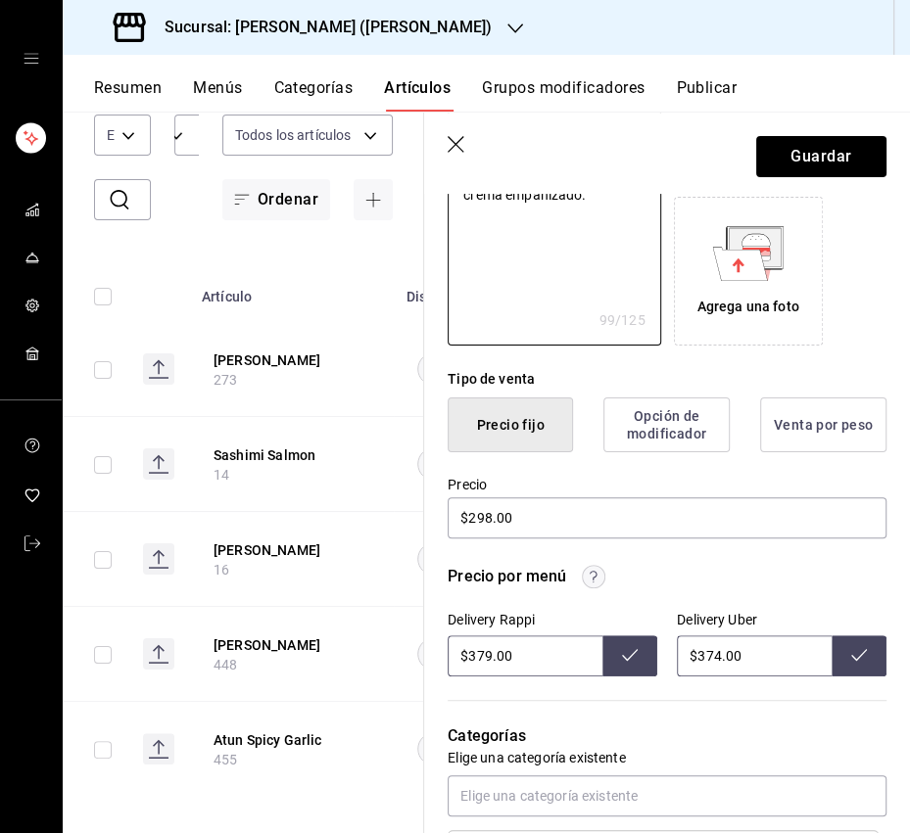
scroll to position [318, 0]
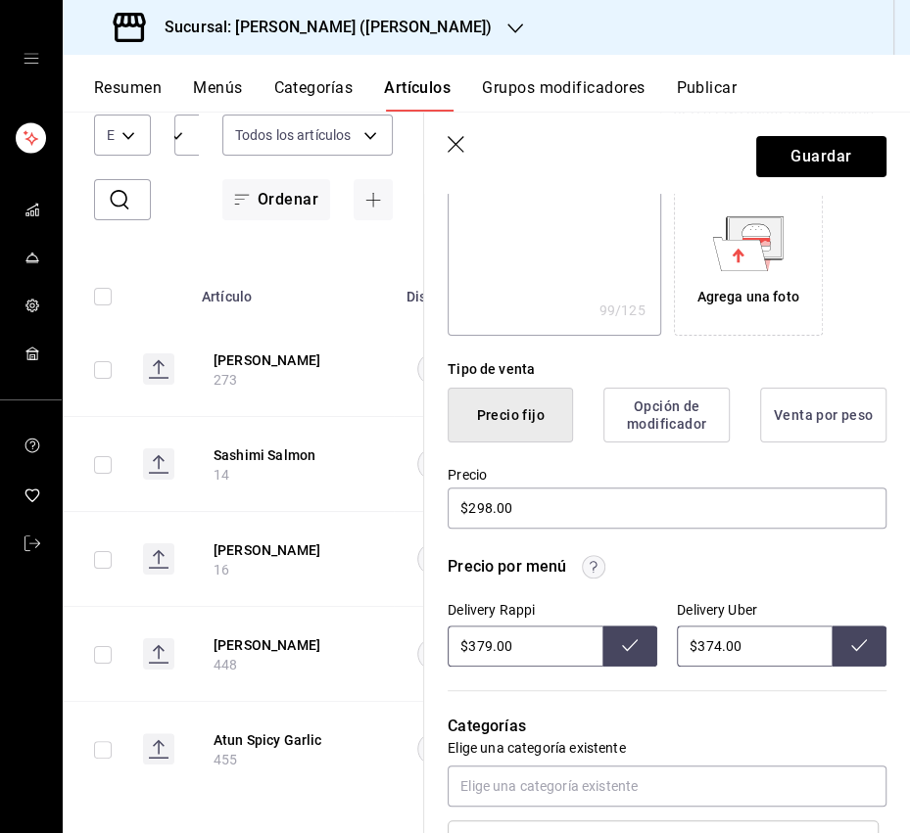
click at [477, 648] on input "$379.00" at bounding box center [524, 646] width 155 height 41
click at [634, 641] on icon at bounding box center [630, 645] width 16 height 16
drag, startPoint x: 720, startPoint y: 638, endPoint x: 707, endPoint y: 641, distance: 13.1
click at [707, 641] on input "$374.00" at bounding box center [754, 646] width 155 height 41
click at [846, 640] on button at bounding box center [858, 646] width 55 height 41
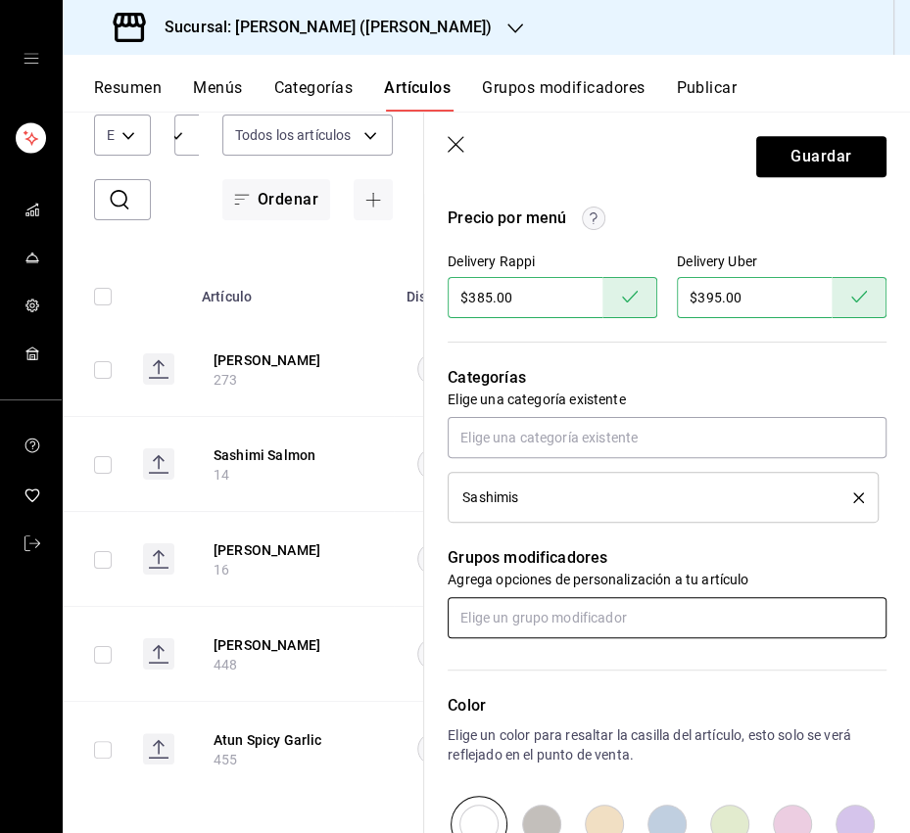
scroll to position [691, 0]
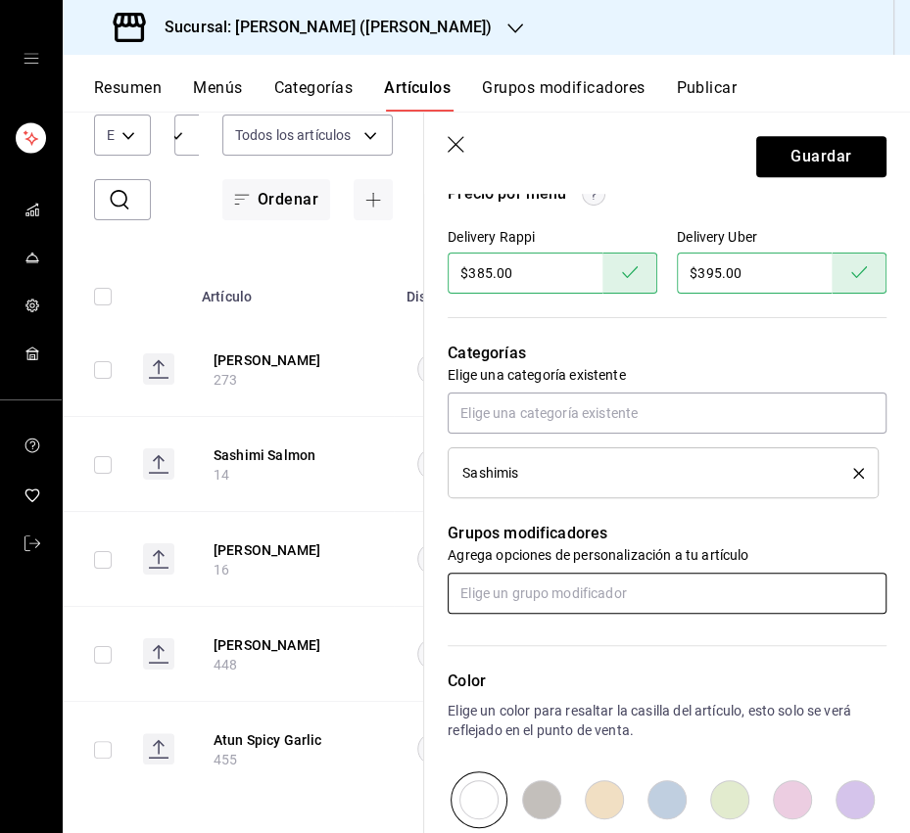
click at [482, 579] on input "text" at bounding box center [666, 593] width 439 height 41
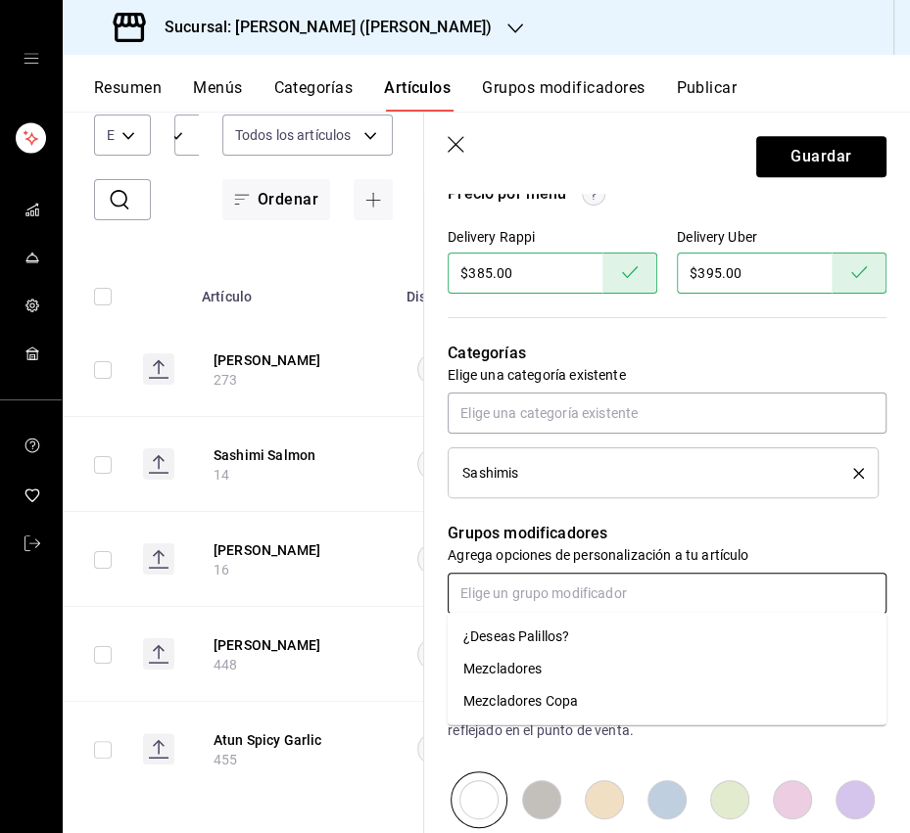
click at [527, 631] on div "¿Deseas Palillos?" at bounding box center [516, 637] width 106 height 21
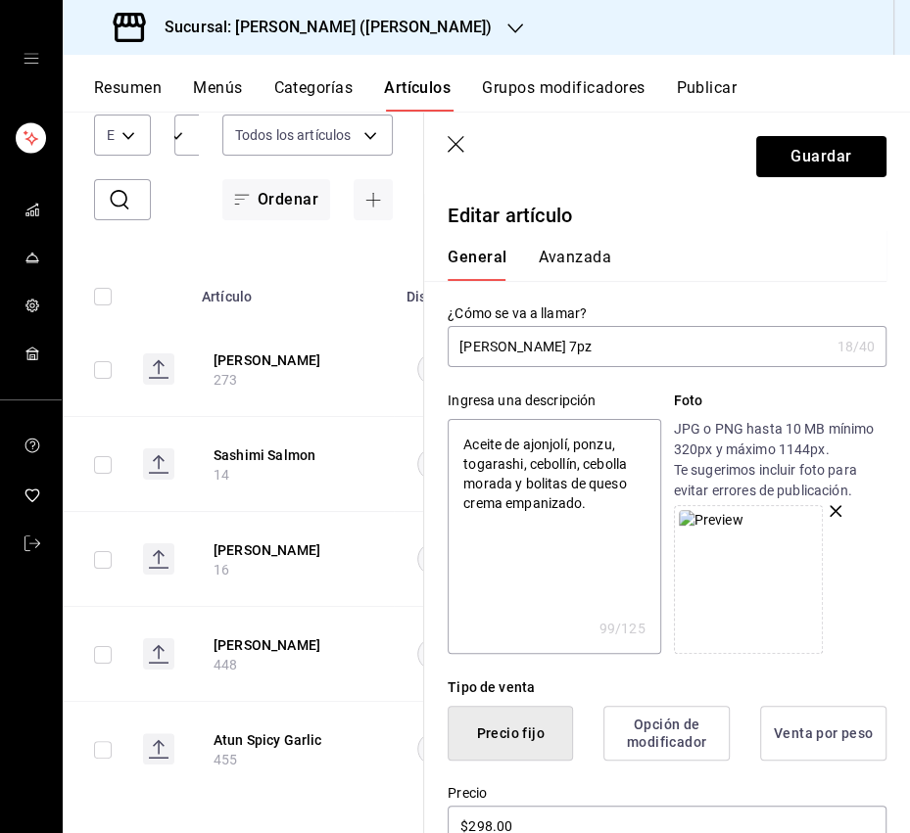
scroll to position [1, 0]
click at [801, 160] on button "Guardar" at bounding box center [821, 156] width 130 height 41
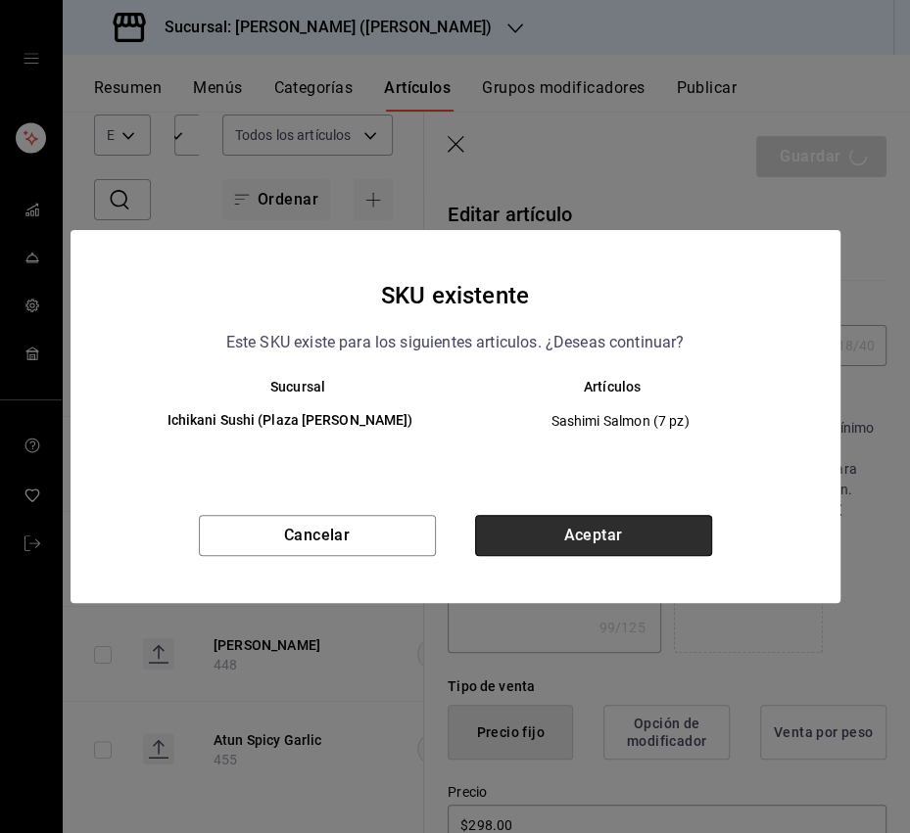
click at [581, 523] on button "Aceptar" at bounding box center [593, 535] width 237 height 41
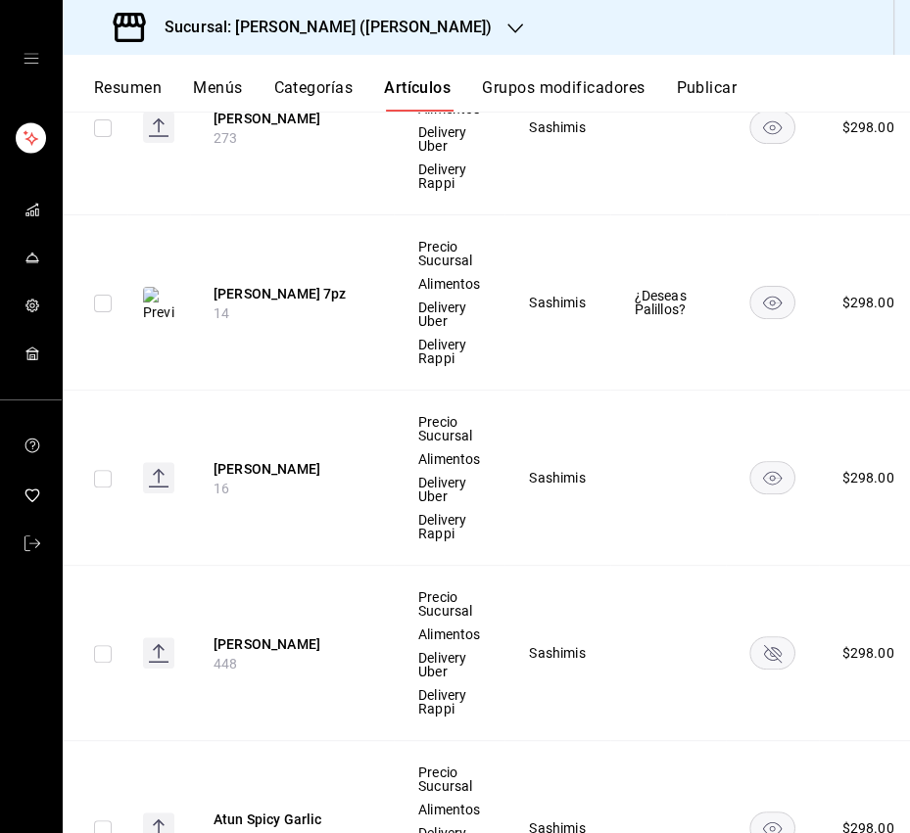
scroll to position [429, 0]
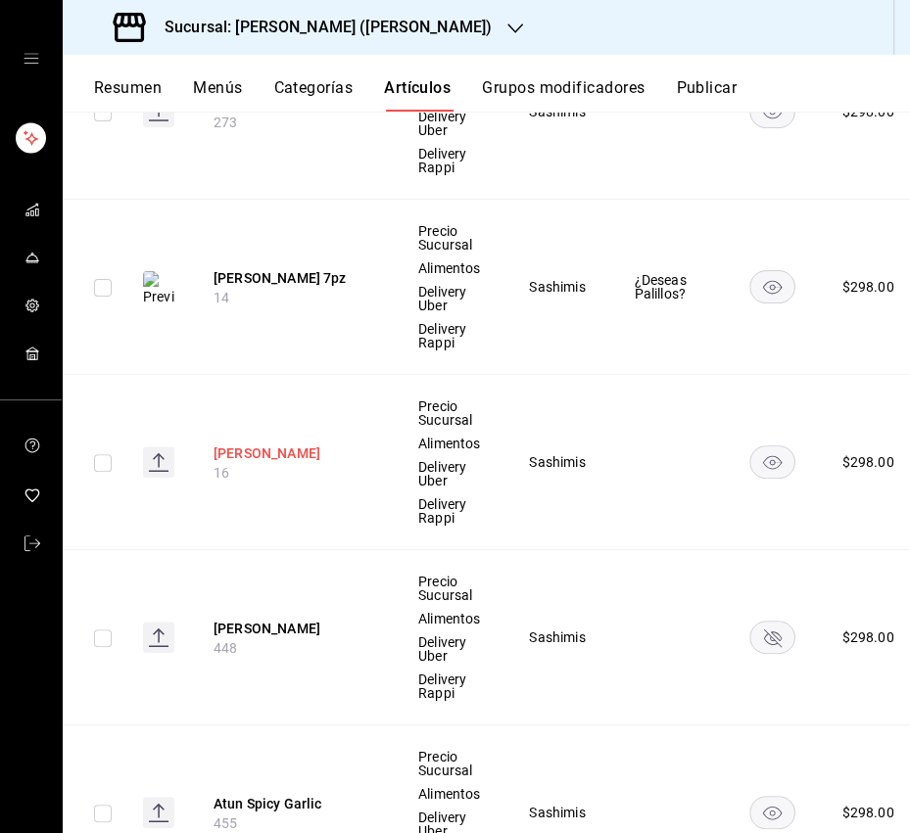
click at [268, 449] on button "Sashimi Hamachi Serrano" at bounding box center [291, 454] width 157 height 20
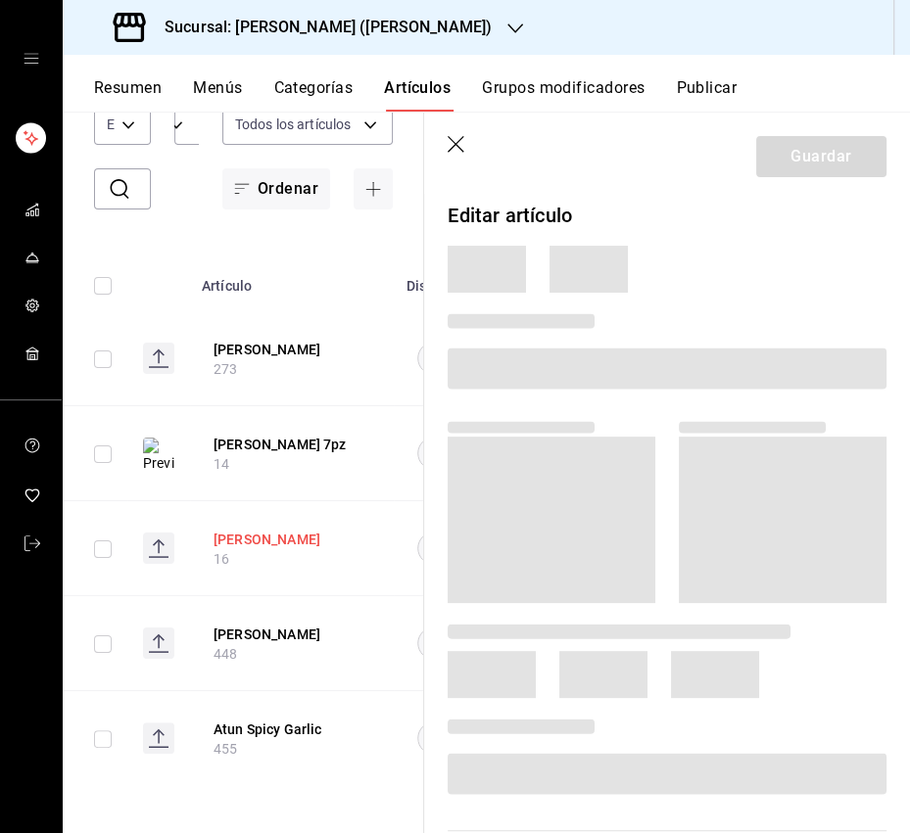
scroll to position [152, 0]
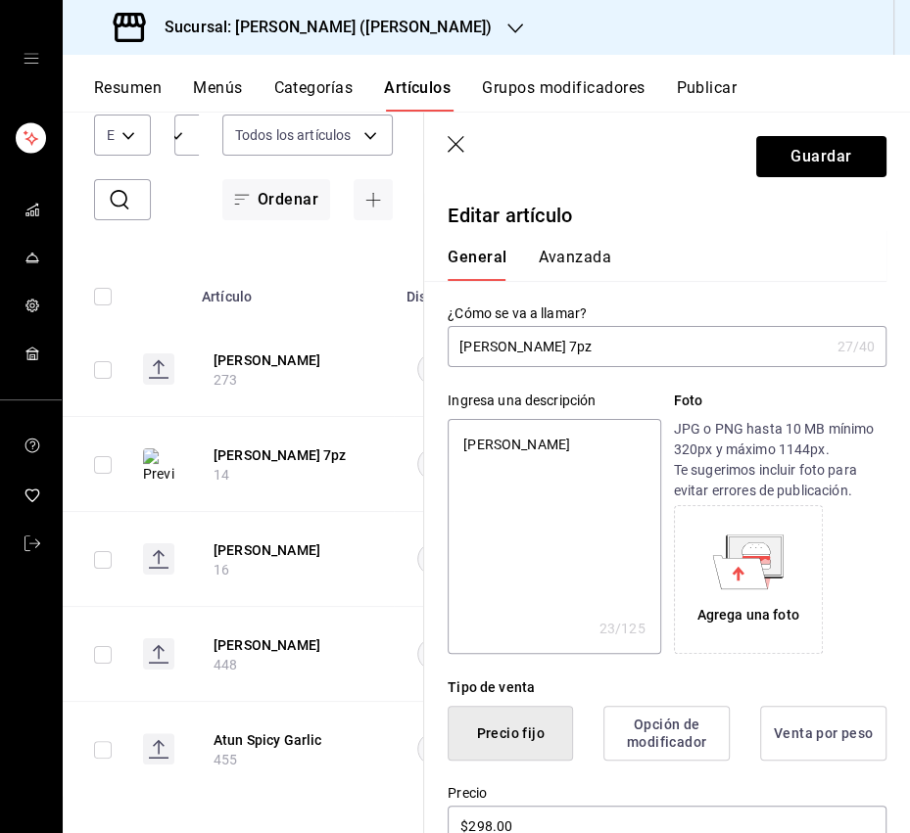
click at [578, 439] on textarea "Sashimi Hamachi Serrano" at bounding box center [553, 536] width 212 height 235
paste textarea "Yuzu soy, serrano, cilantro y tapioca yuzu."
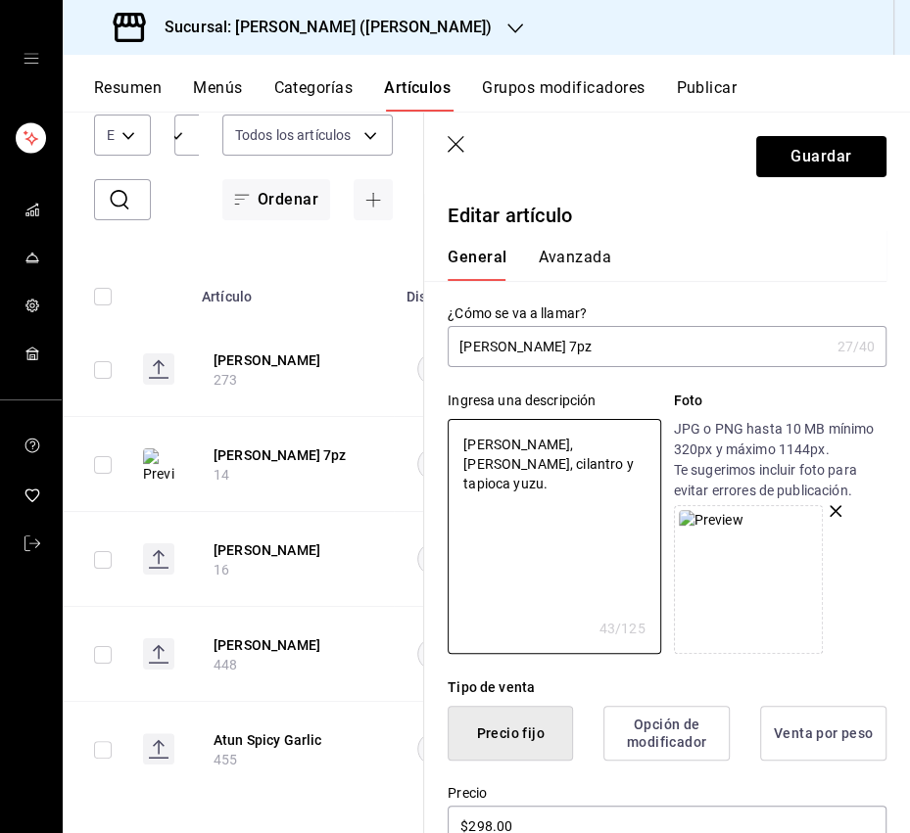
scroll to position [10, 0]
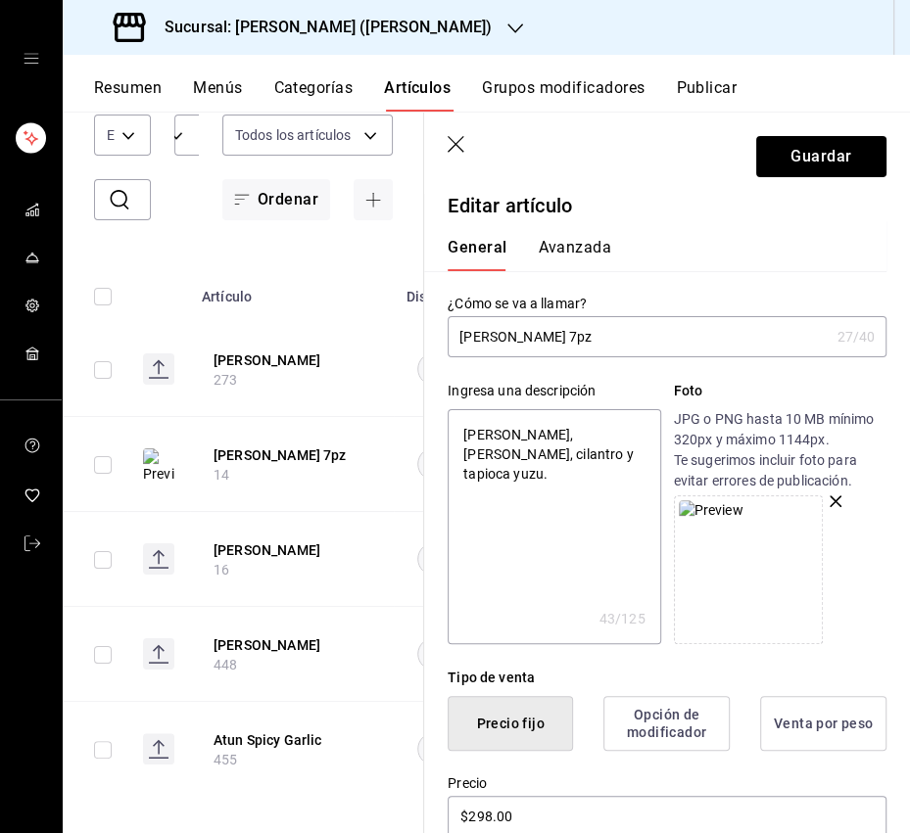
click at [586, 531] on textarea "Yuzu soy, serrano, cilantro y tapioca yuzu." at bounding box center [553, 526] width 212 height 235
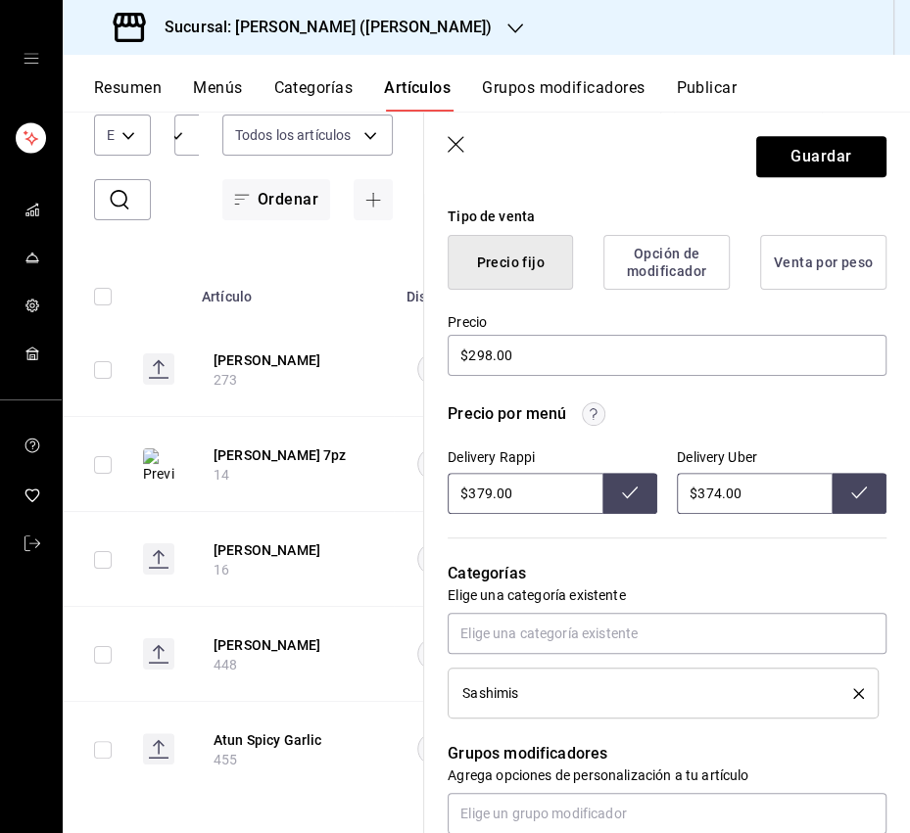
scroll to position [483, 0]
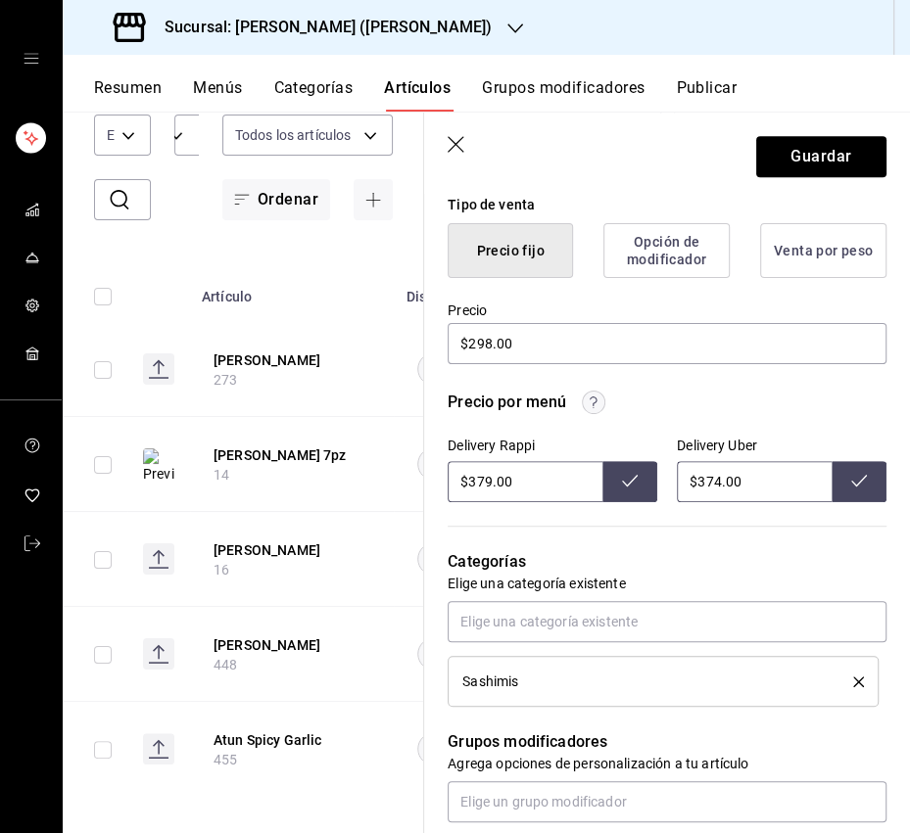
drag, startPoint x: 489, startPoint y: 482, endPoint x: 477, endPoint y: 484, distance: 11.9
click at [477, 484] on input "$379.00" at bounding box center [524, 481] width 155 height 41
click at [633, 480] on icon at bounding box center [630, 481] width 16 height 16
click at [708, 485] on input "$374.00" at bounding box center [754, 481] width 155 height 41
click at [848, 473] on button at bounding box center [858, 481] width 55 height 41
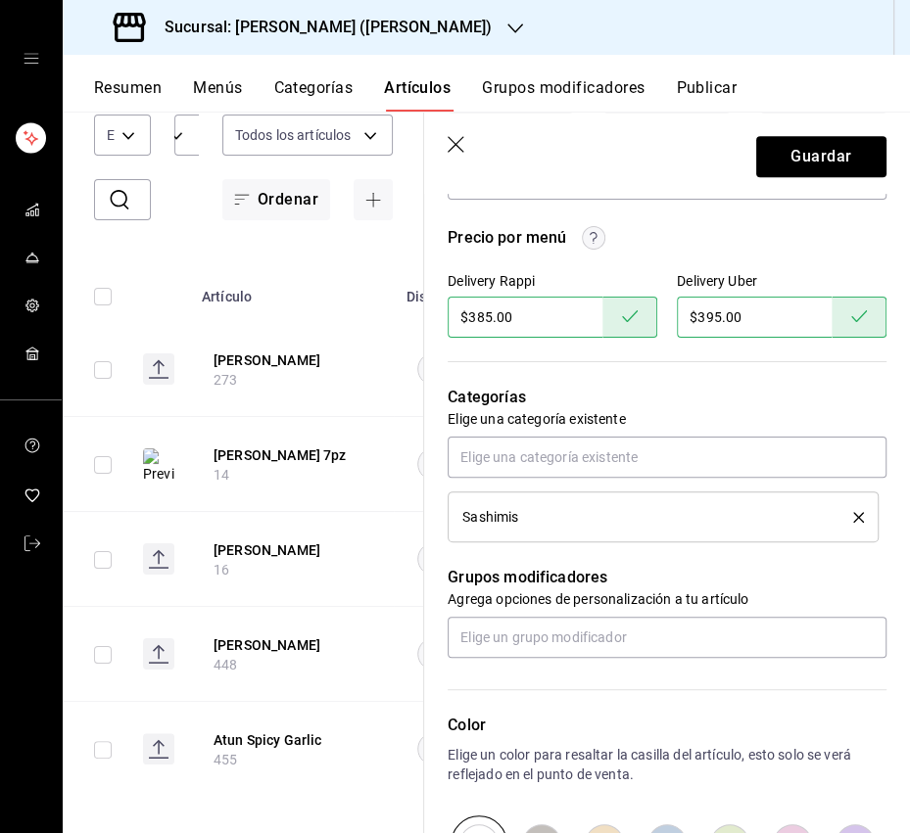
scroll to position [654, 0]
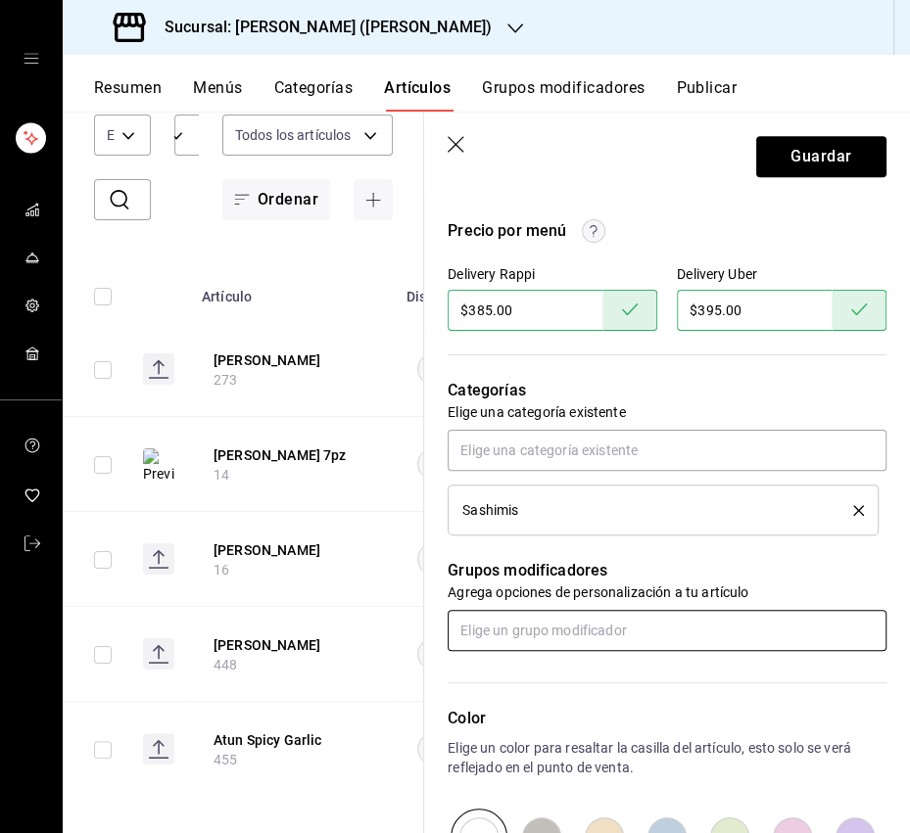
click at [583, 623] on input "text" at bounding box center [666, 630] width 439 height 41
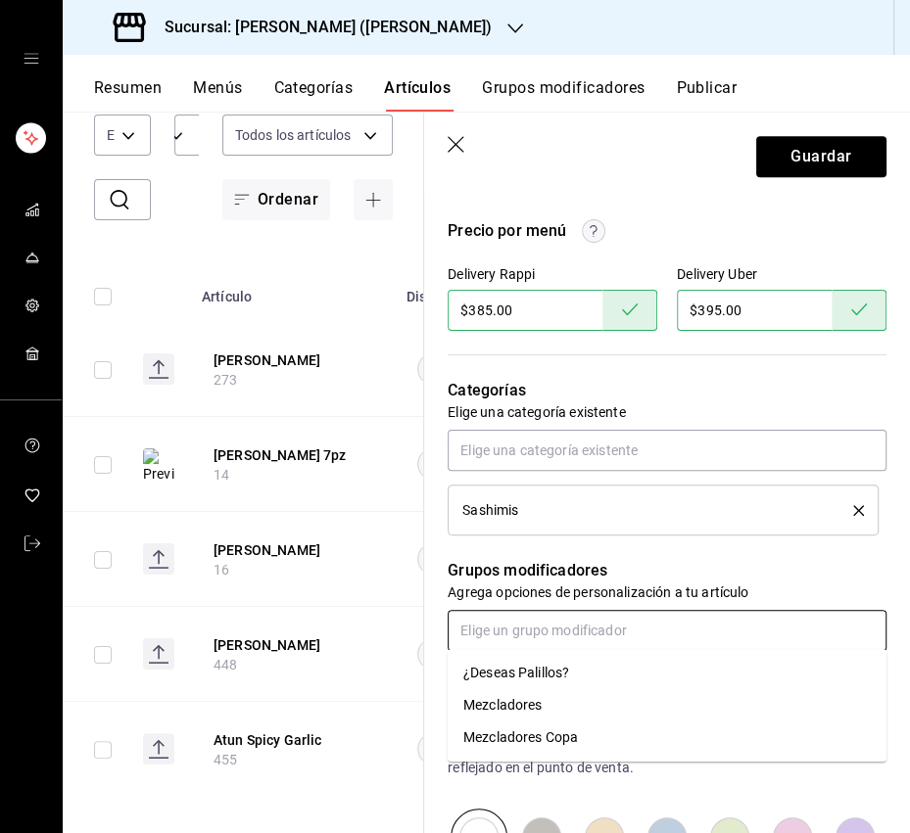
drag, startPoint x: 542, startPoint y: 670, endPoint x: 745, endPoint y: 377, distance: 356.0
click at [542, 666] on div "¿Deseas Palillos?" at bounding box center [516, 673] width 106 height 21
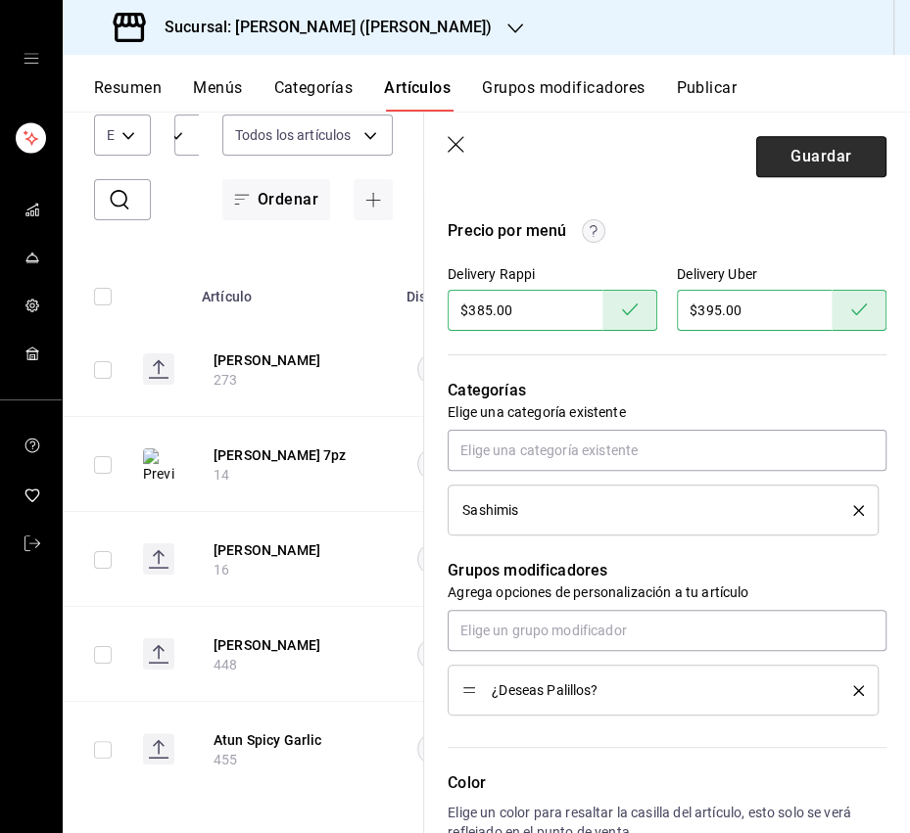
click at [847, 163] on button "Guardar" at bounding box center [821, 156] width 130 height 41
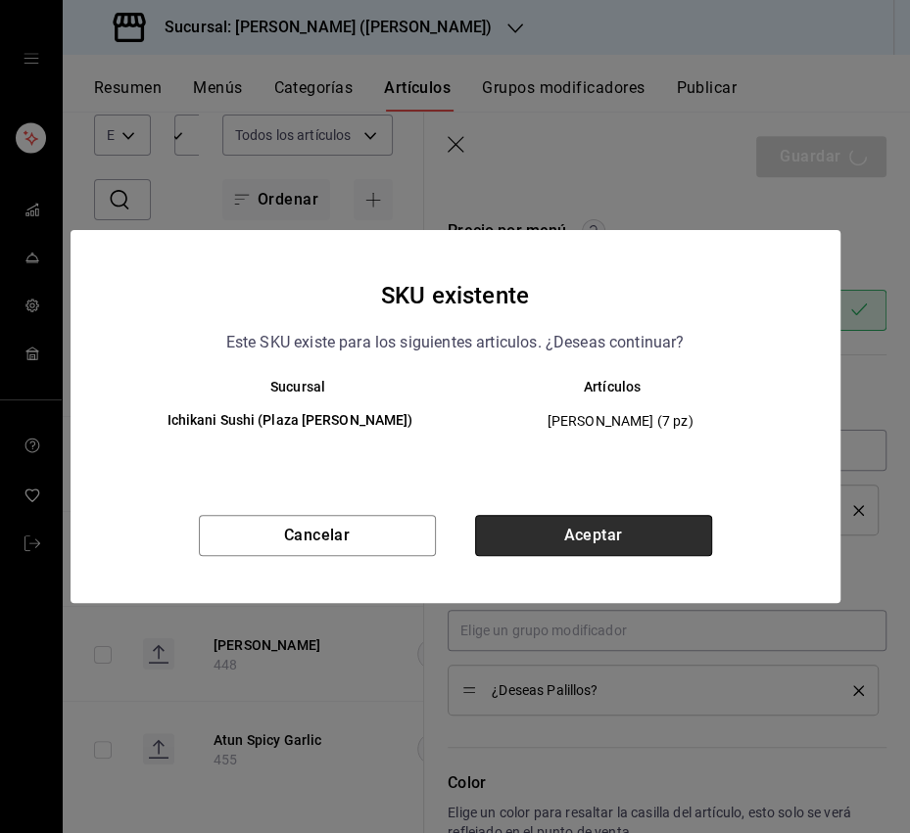
click at [583, 542] on button "Aceptar" at bounding box center [593, 535] width 237 height 41
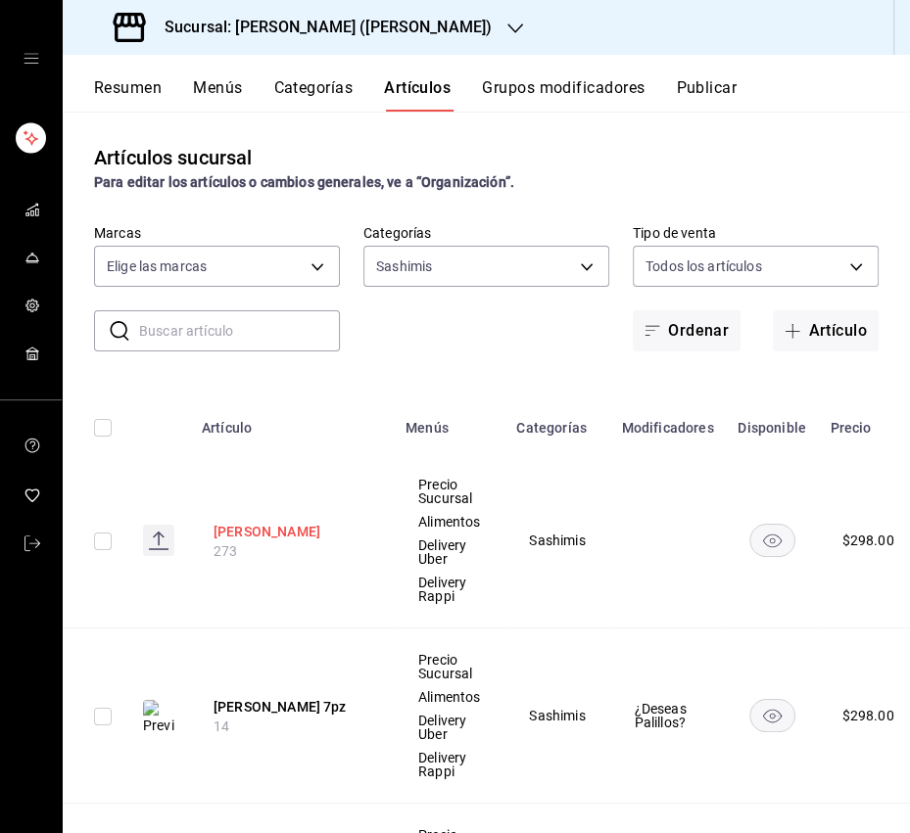
click at [266, 530] on button "[PERSON_NAME]" at bounding box center [291, 532] width 157 height 20
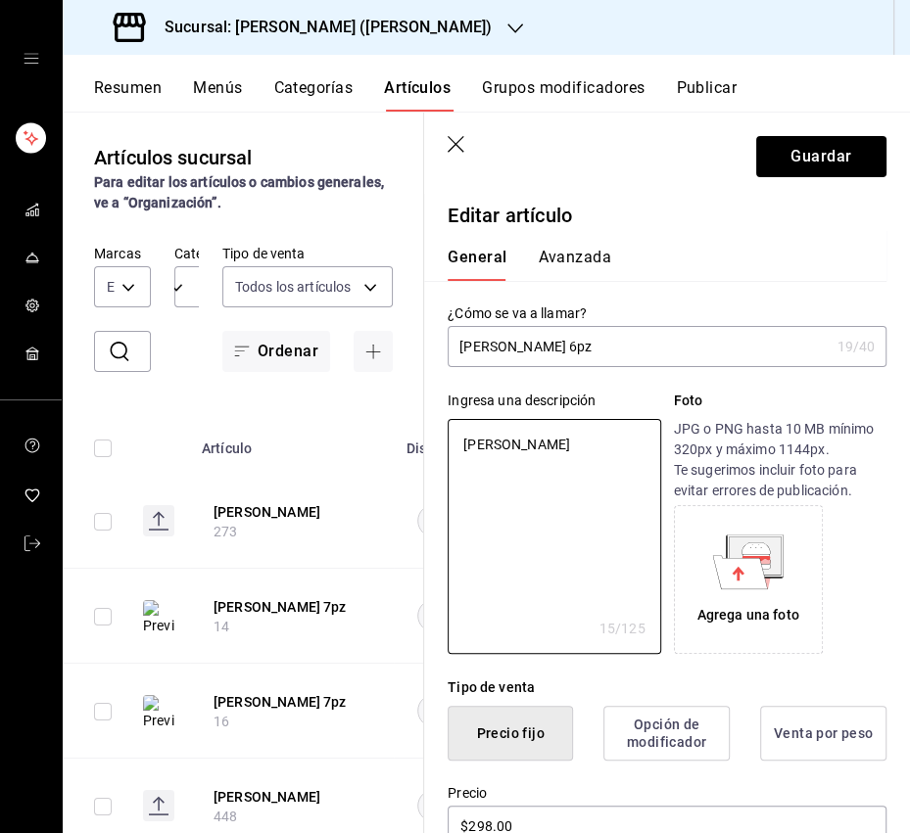
drag, startPoint x: 579, startPoint y: 448, endPoint x: 433, endPoint y: 445, distance: 145.9
click at [433, 445] on div "Ingresa una descripción Sashimi Sampler x 15 /125 ​ Foto JPG o PNG hasta 10 MB …" at bounding box center [655, 510] width 462 height 287
paste textarea "Una degustación de [PERSON_NAME], [PERSON_NAME] y [PERSON_NAME]."
type textarea "Una degustación de [PERSON_NAME], [PERSON_NAME] y [PERSON_NAME]."
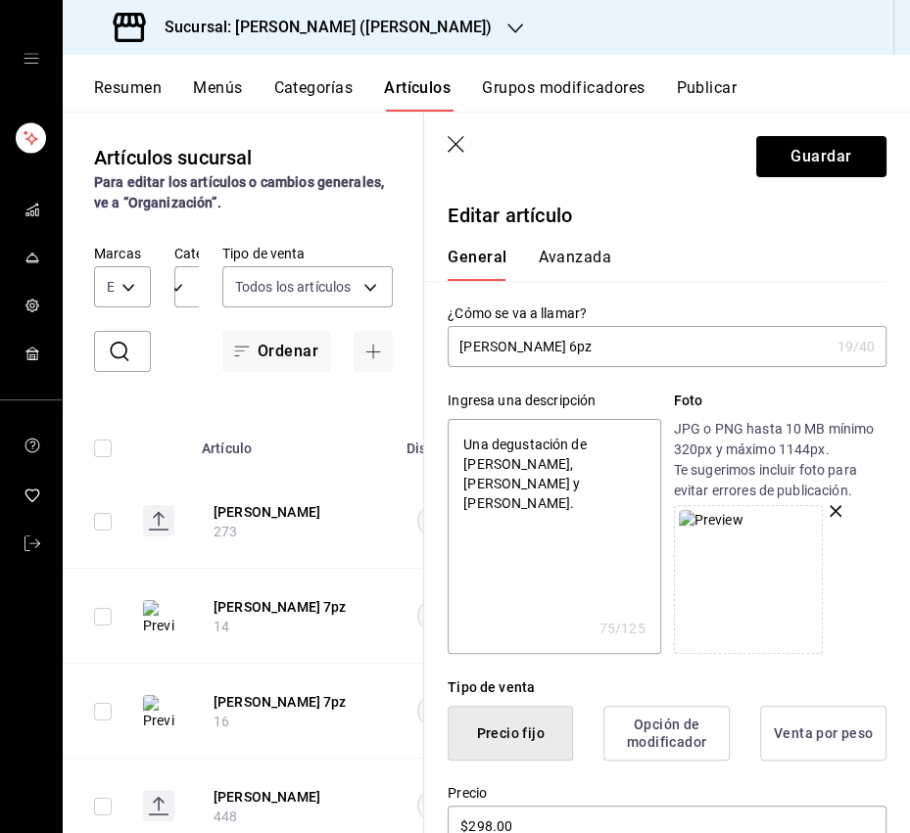
click at [557, 548] on textarea "Una degustación de [PERSON_NAME], [PERSON_NAME] y [PERSON_NAME]." at bounding box center [553, 536] width 212 height 235
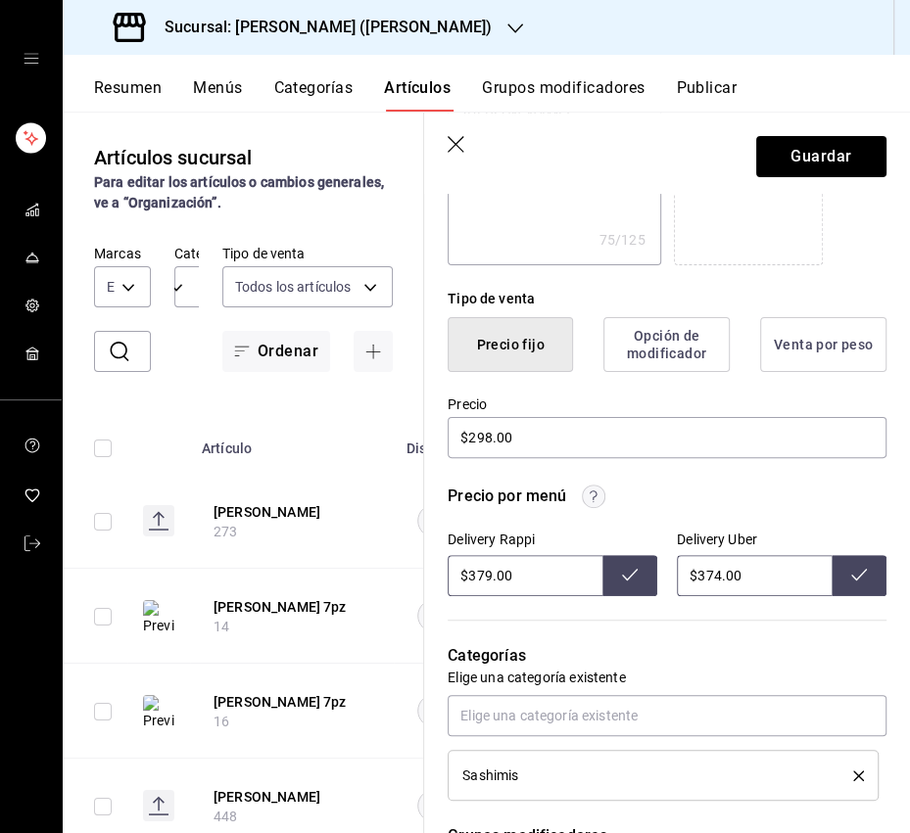
scroll to position [395, 0]
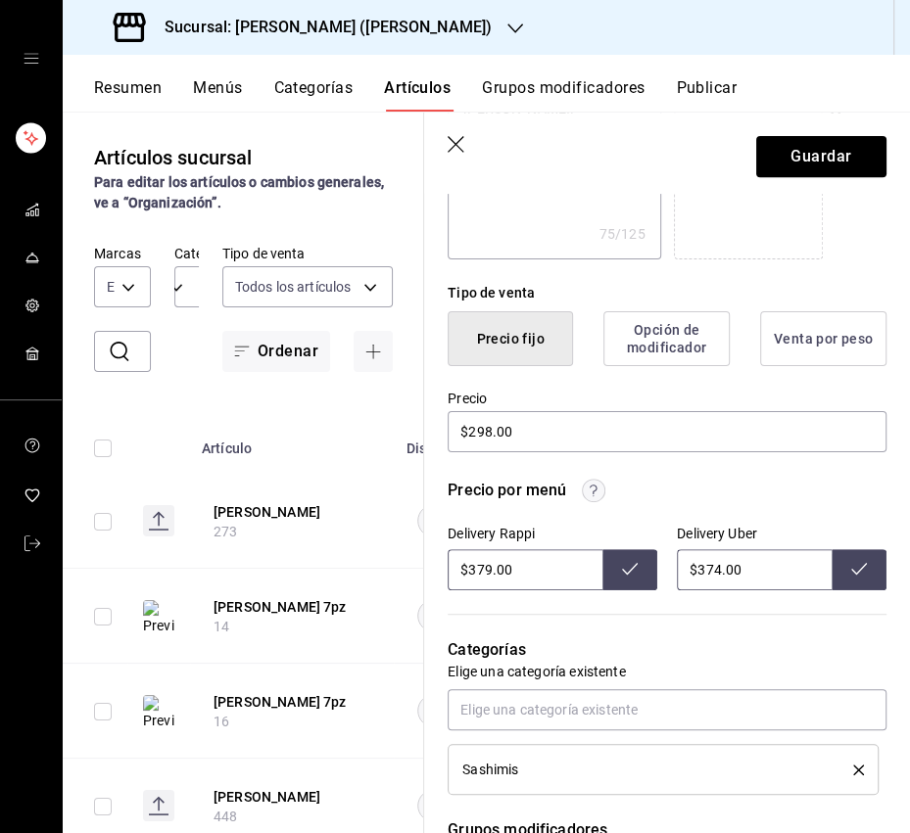
click at [478, 566] on input "$379.00" at bounding box center [524, 569] width 155 height 41
type input "$385.00"
click at [632, 572] on icon at bounding box center [630, 569] width 16 height 16
drag, startPoint x: 717, startPoint y: 572, endPoint x: 704, endPoint y: 575, distance: 13.1
click at [704, 575] on input "$374.00" at bounding box center [754, 569] width 155 height 41
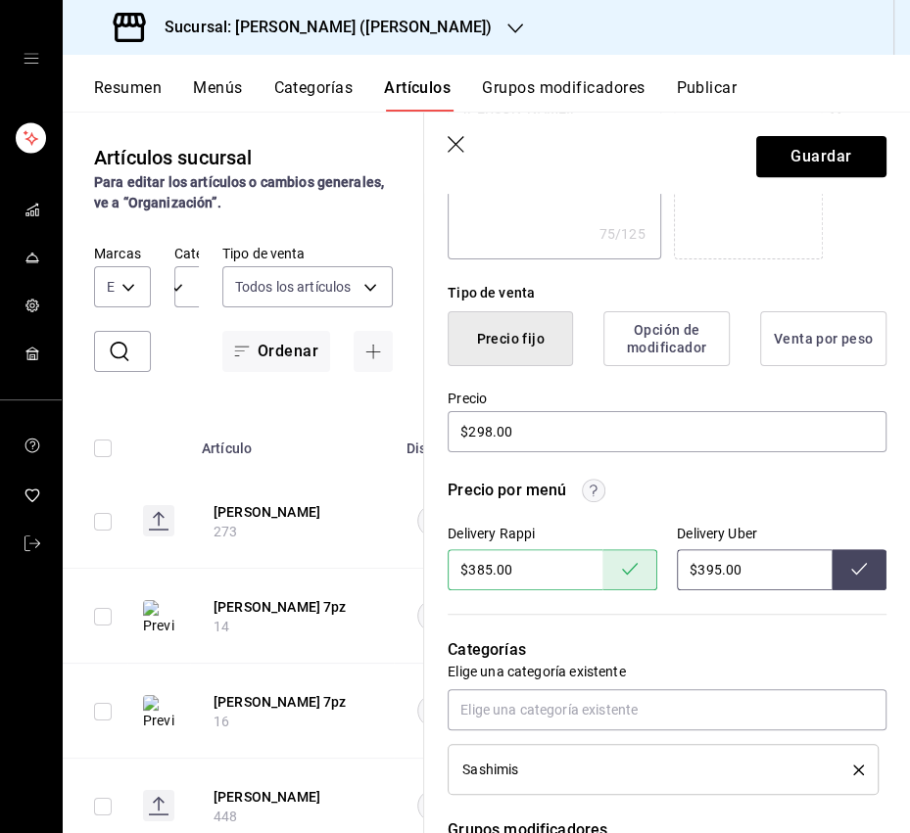
type input "$395.00"
click at [873, 576] on button at bounding box center [858, 569] width 55 height 41
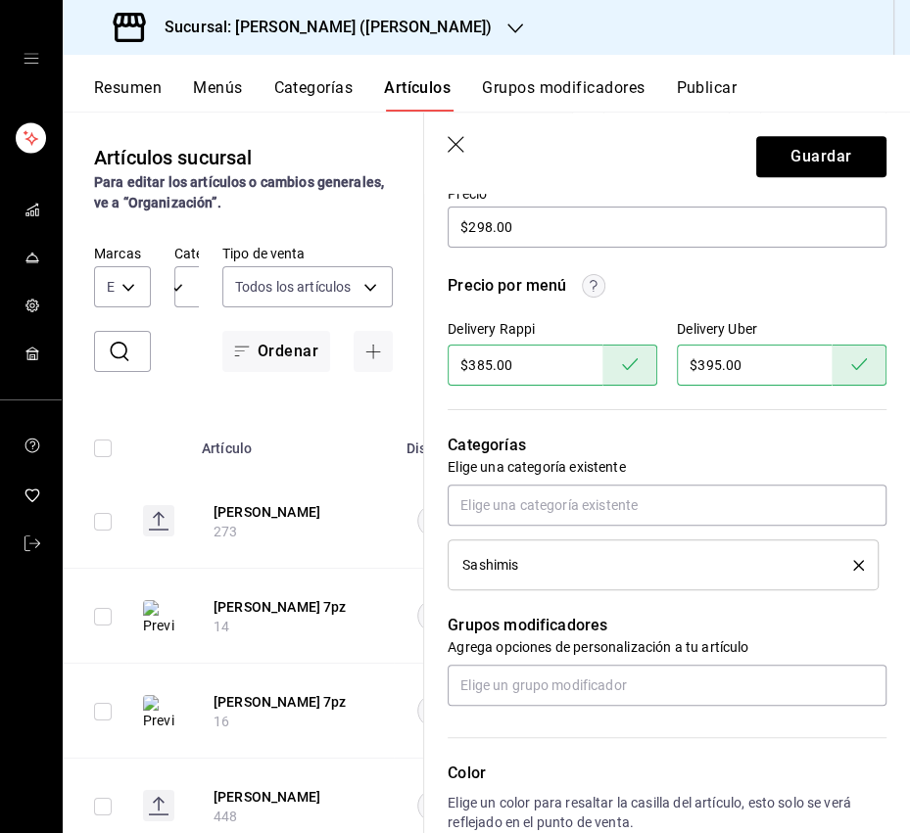
scroll to position [643, 0]
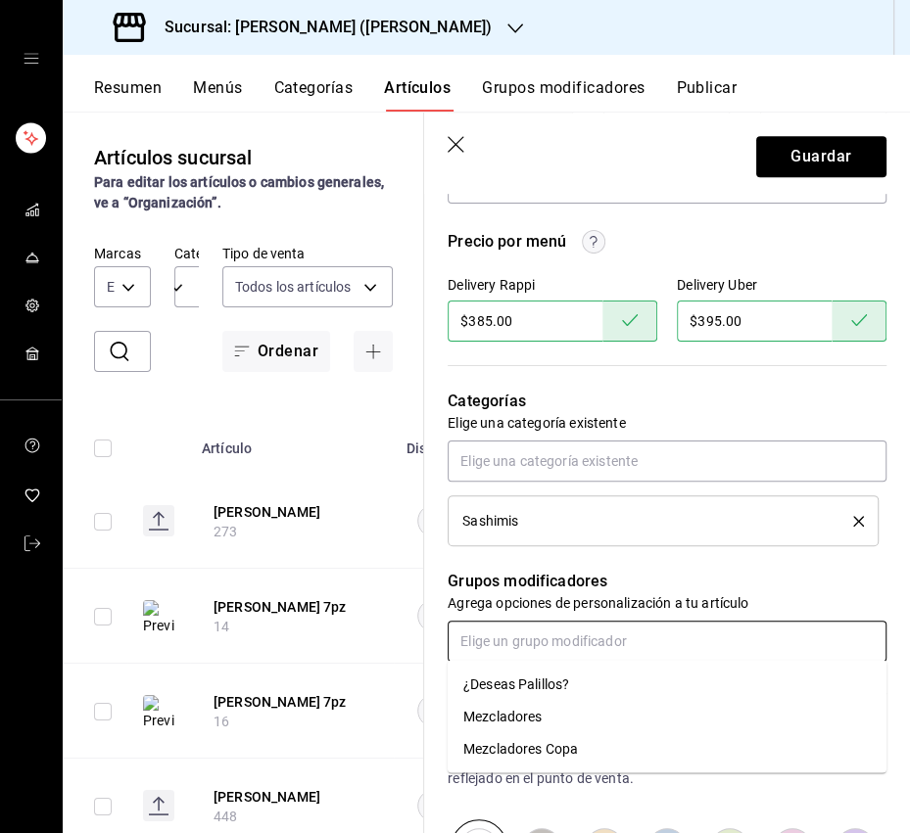
click at [562, 633] on input "text" at bounding box center [666, 641] width 439 height 41
click at [528, 688] on div "¿Deseas Palillos?" at bounding box center [516, 684] width 106 height 21
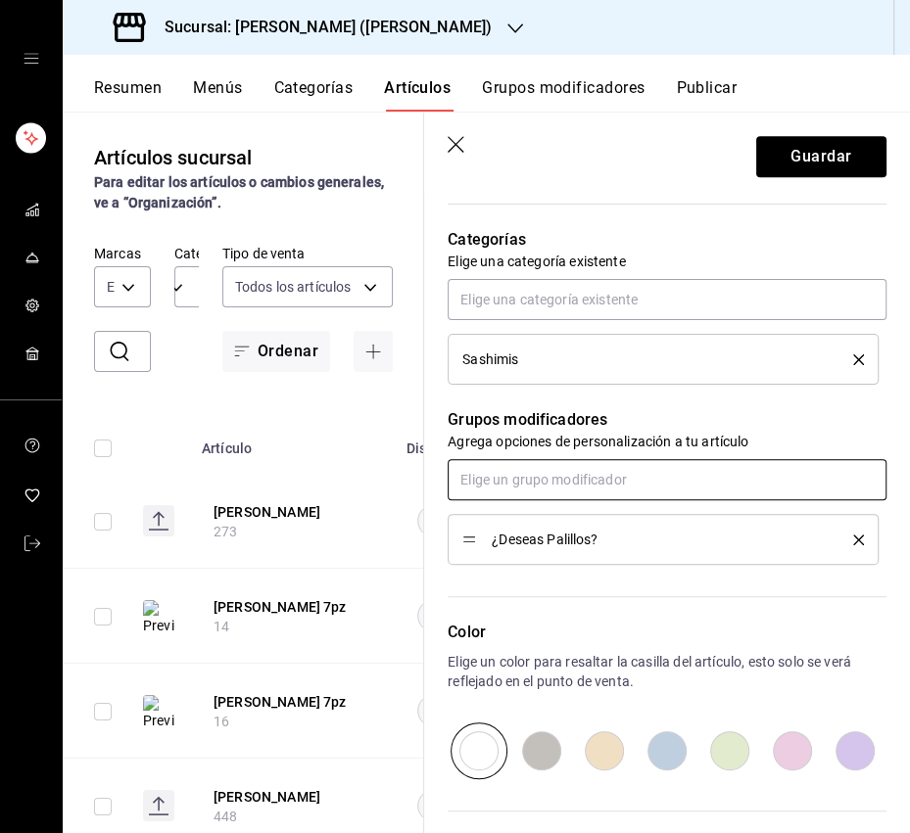
scroll to position [994, 0]
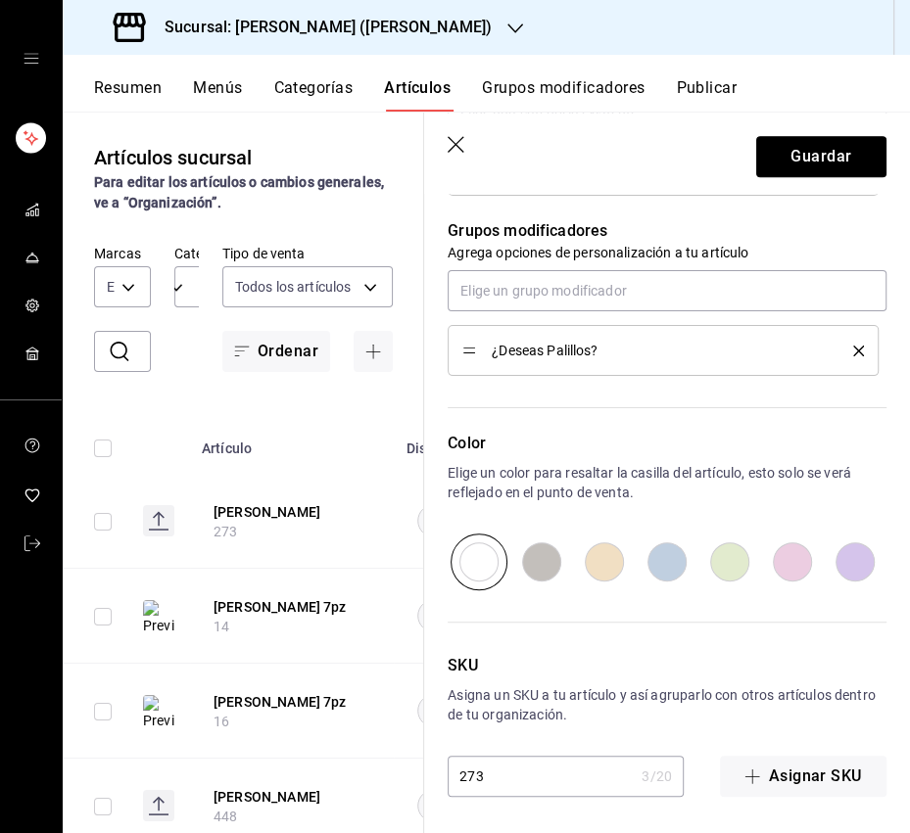
click at [812, 137] on button "Guardar" at bounding box center [821, 156] width 130 height 41
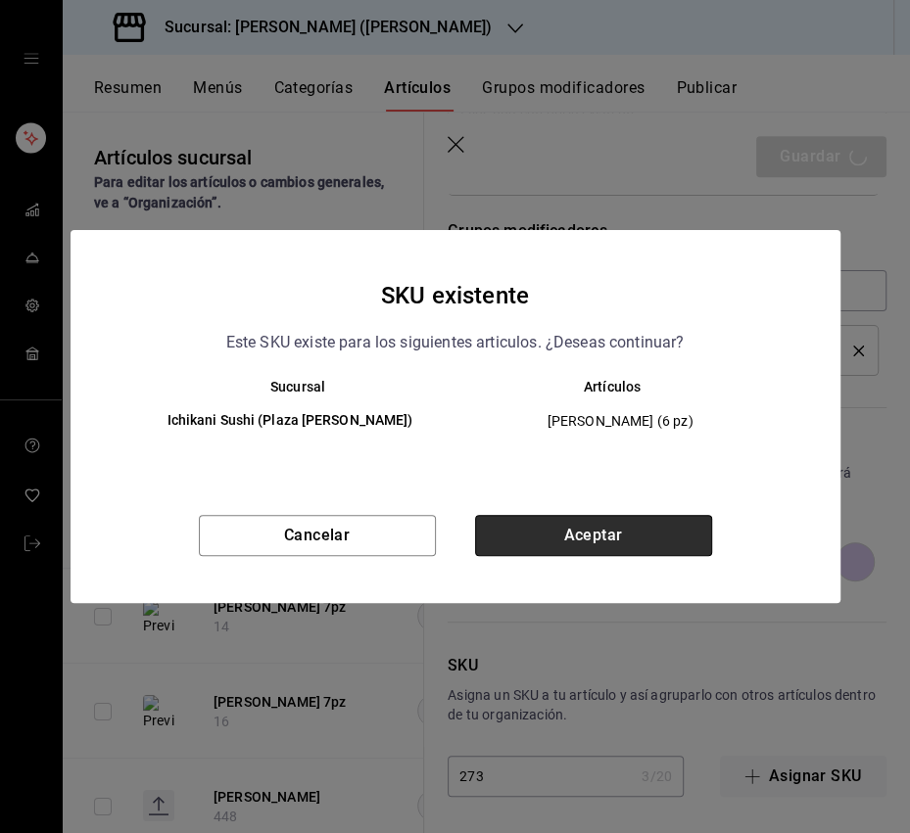
click at [584, 539] on button "Aceptar" at bounding box center [593, 535] width 237 height 41
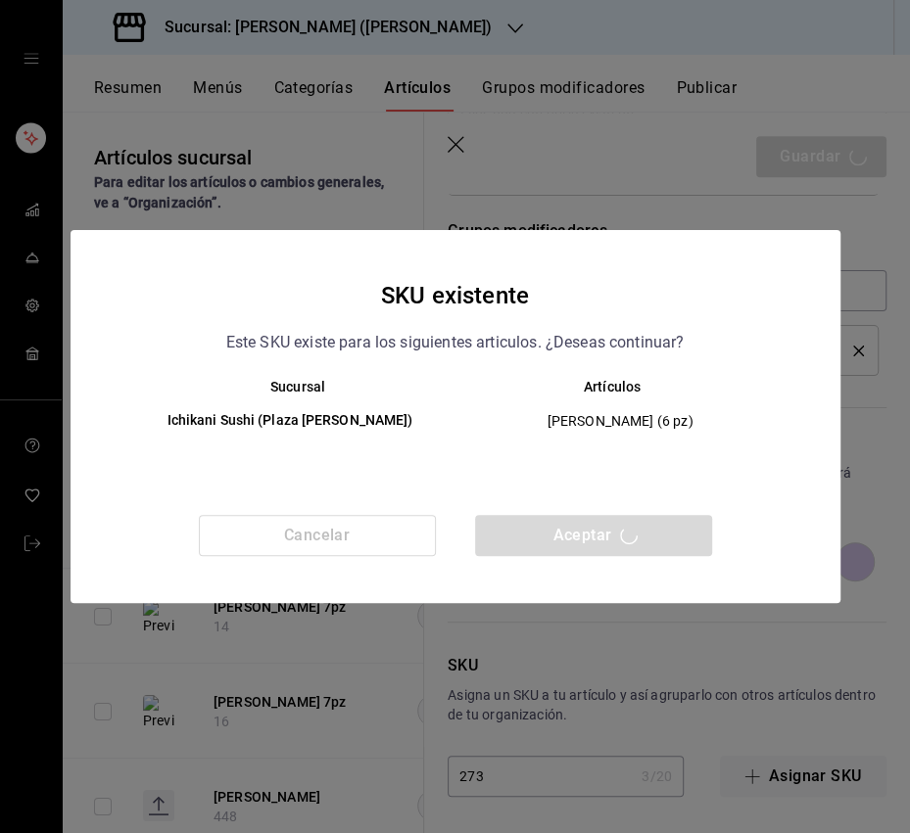
click at [617, 202] on div "SKU existente Este SKU existe para los siguientes articulos. ¿Deseas continuar?…" at bounding box center [455, 416] width 910 height 833
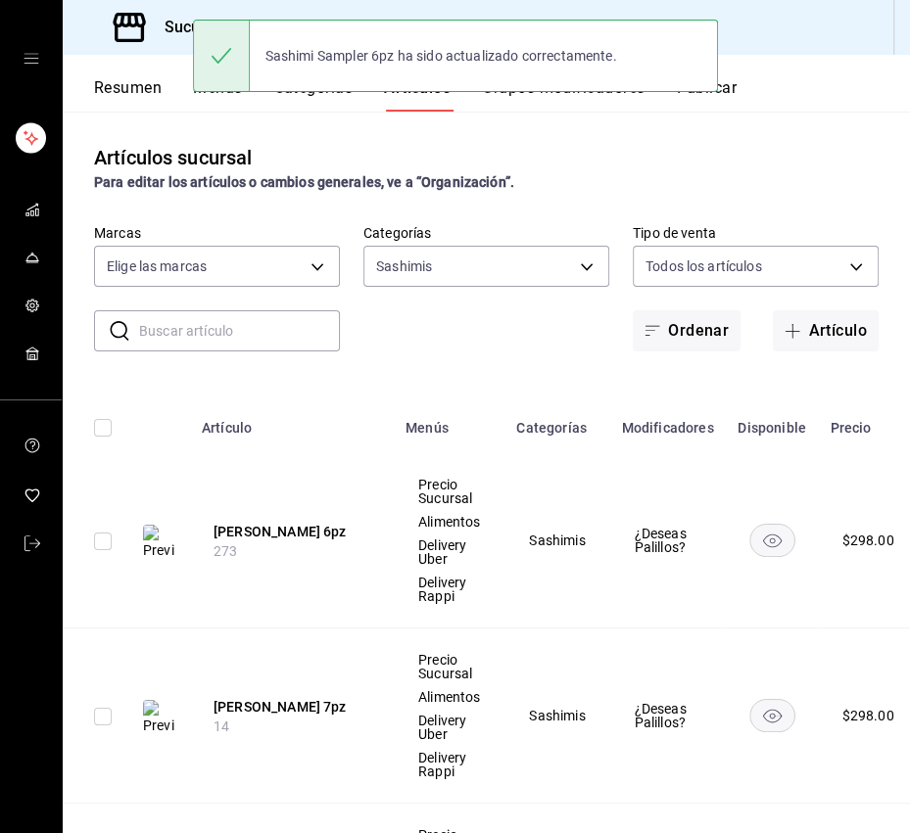
click at [577, 349] on div "​ ​ Marcas Elige las marcas Categorías Sashimis f49667bb-a47b-4737-b68c-e4db2b9…" at bounding box center [486, 287] width 847 height 127
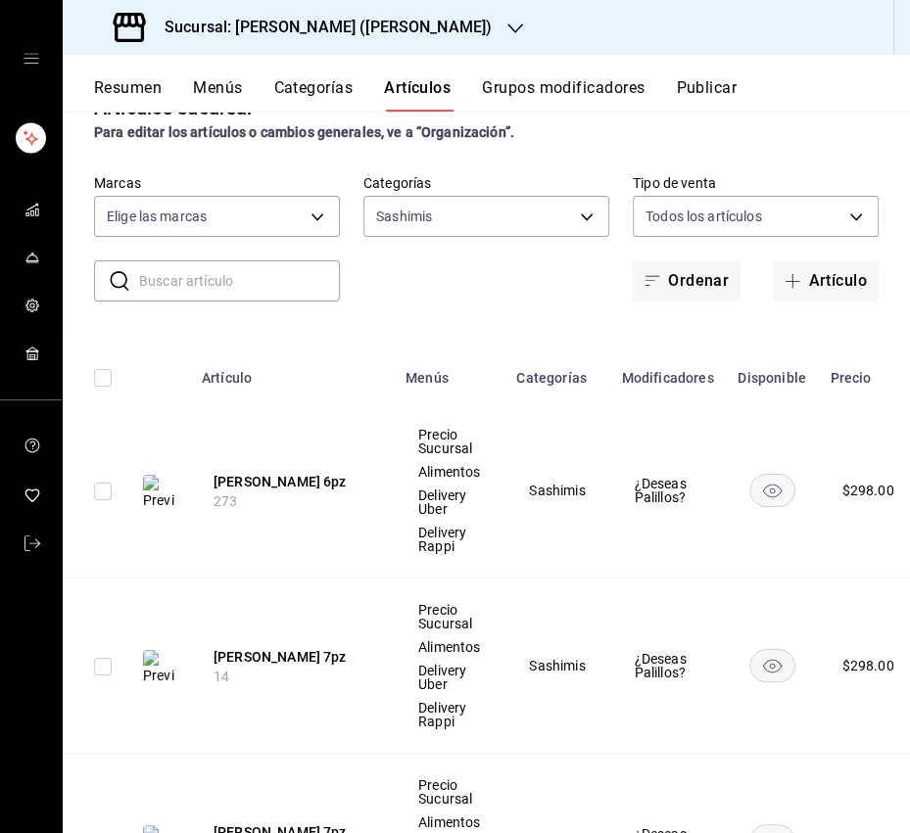
scroll to position [11, 0]
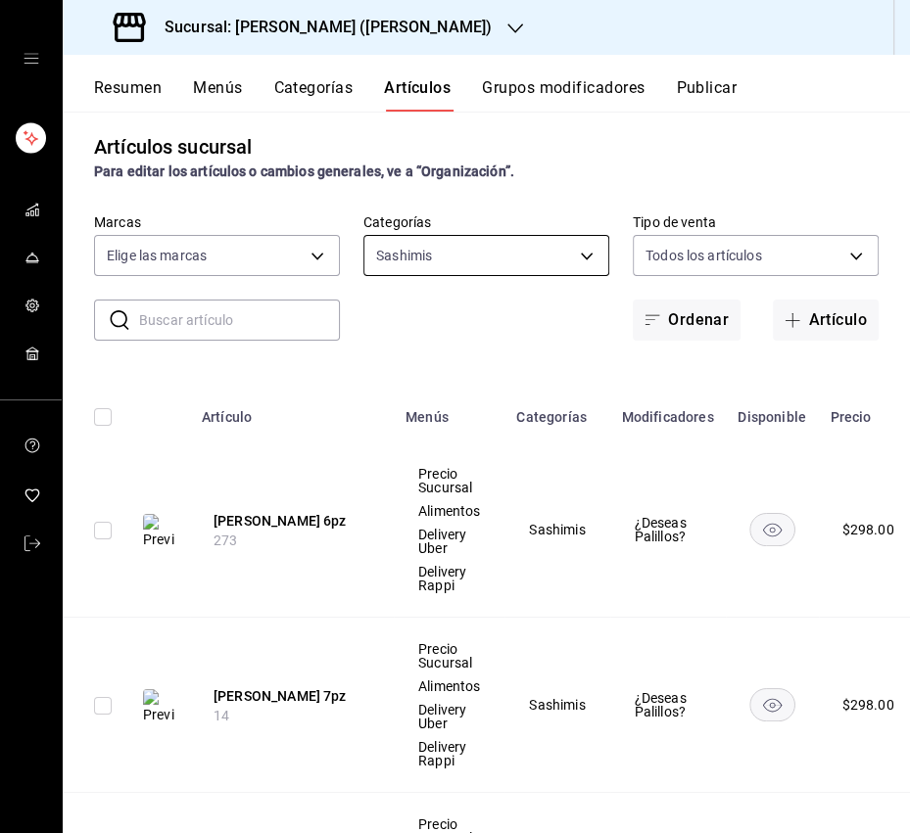
click at [506, 259] on body "Sucursal: [PERSON_NAME] ([PERSON_NAME]) Resumen Menús Categorías Artículos Grup…" at bounding box center [455, 416] width 910 height 833
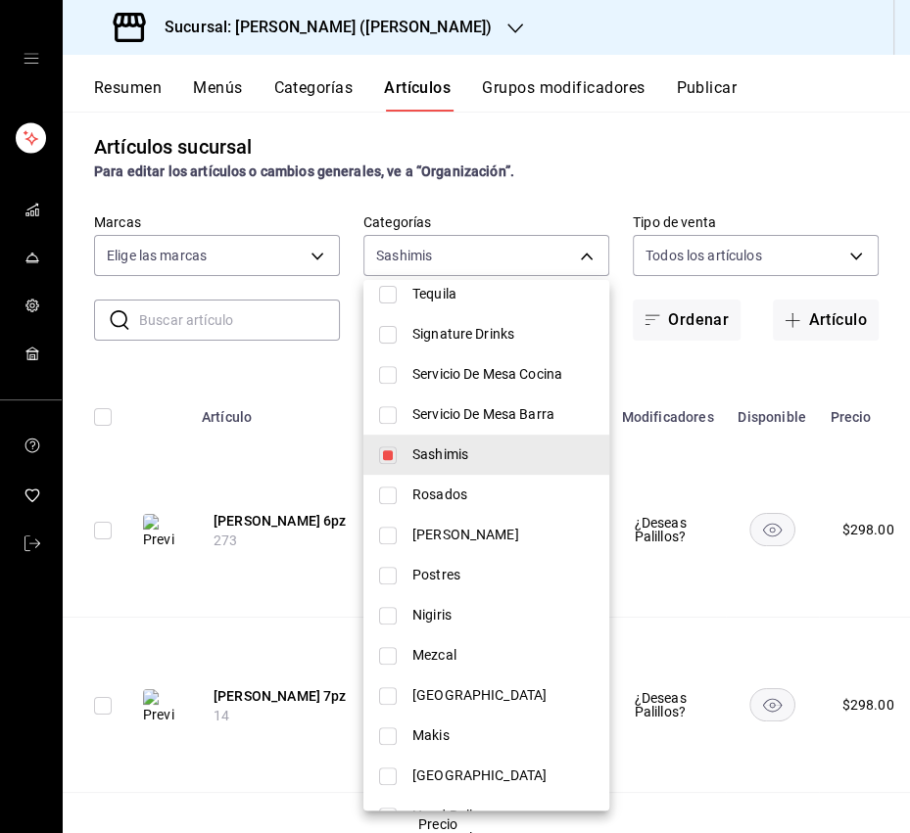
scroll to position [399, 0]
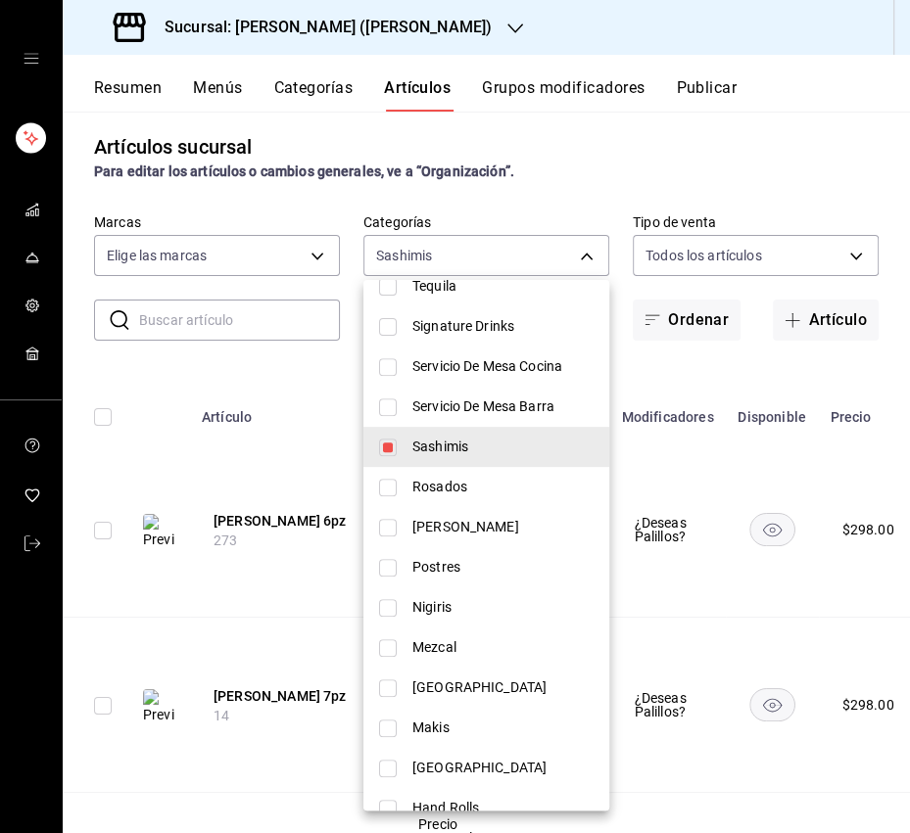
click at [382, 448] on input "checkbox" at bounding box center [388, 448] width 18 height 18
checkbox input "false"
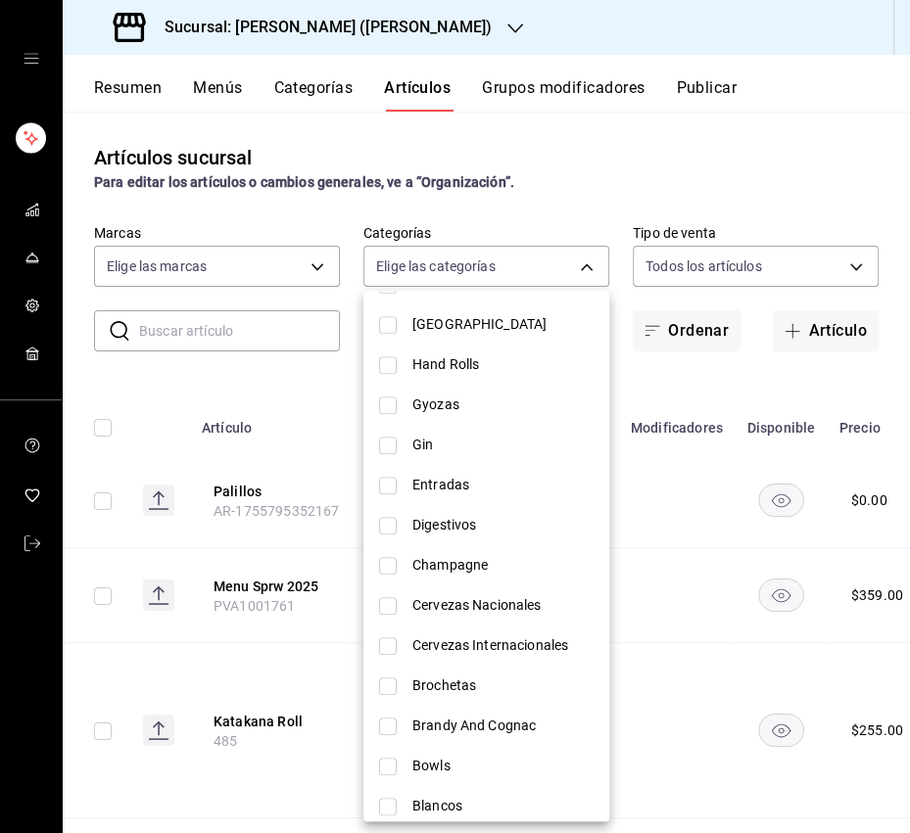
scroll to position [905, 0]
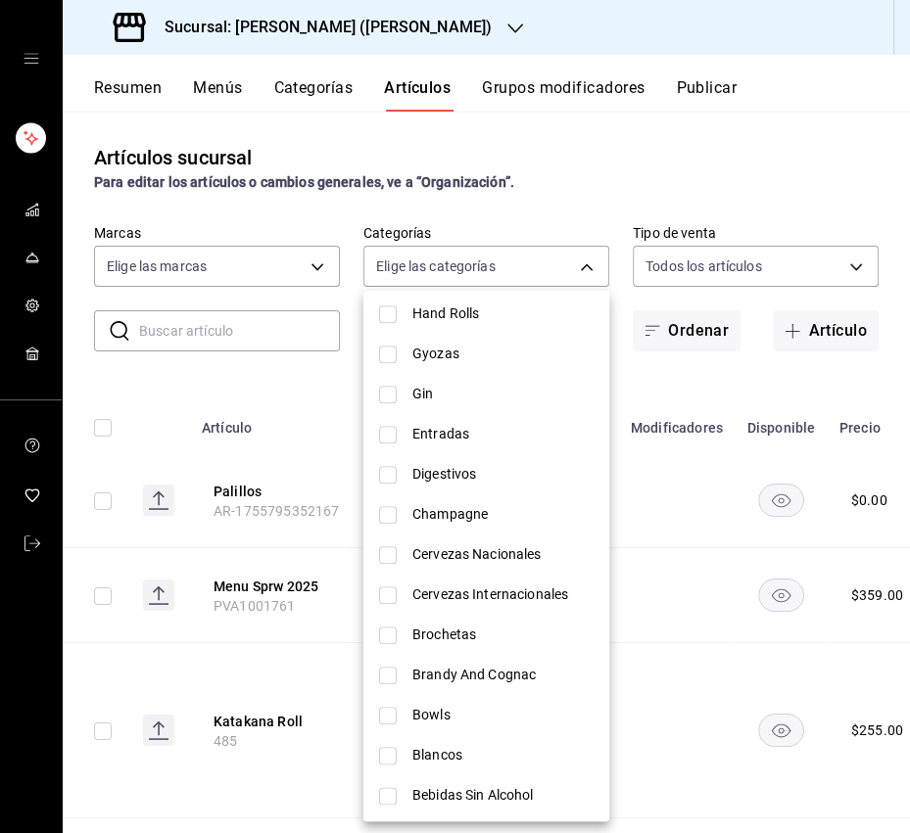
click at [393, 709] on input "checkbox" at bounding box center [388, 716] width 18 height 18
checkbox input "true"
type input "aa47cafc-8fdc-4c9e-98e5-05eab5a363f6"
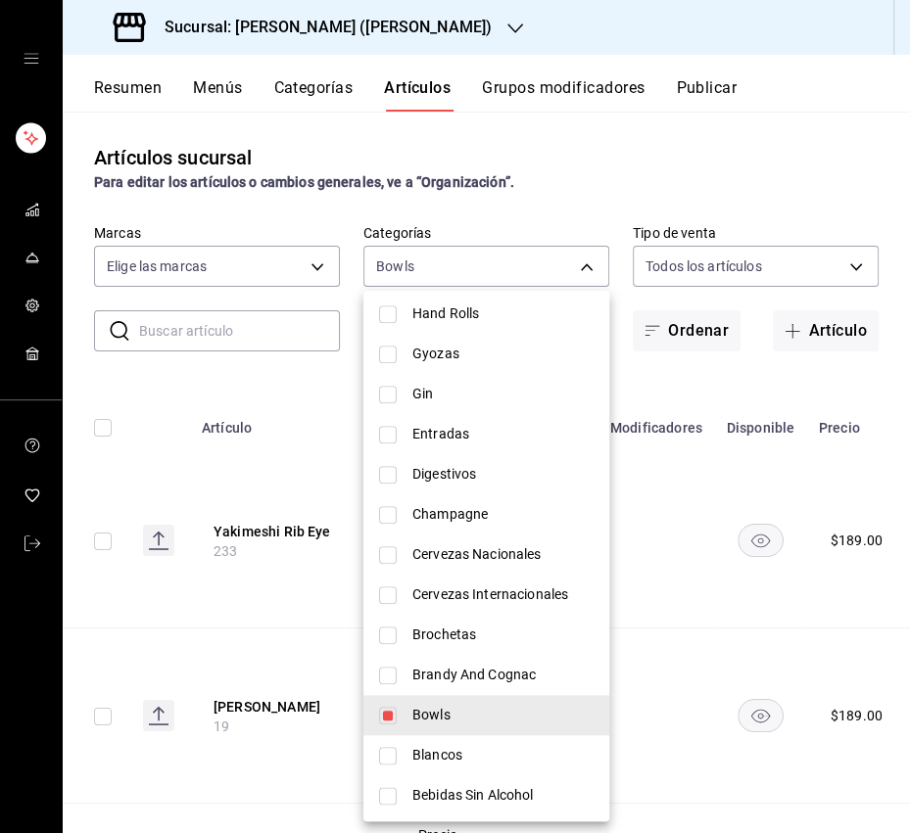
click at [592, 186] on div at bounding box center [455, 416] width 910 height 833
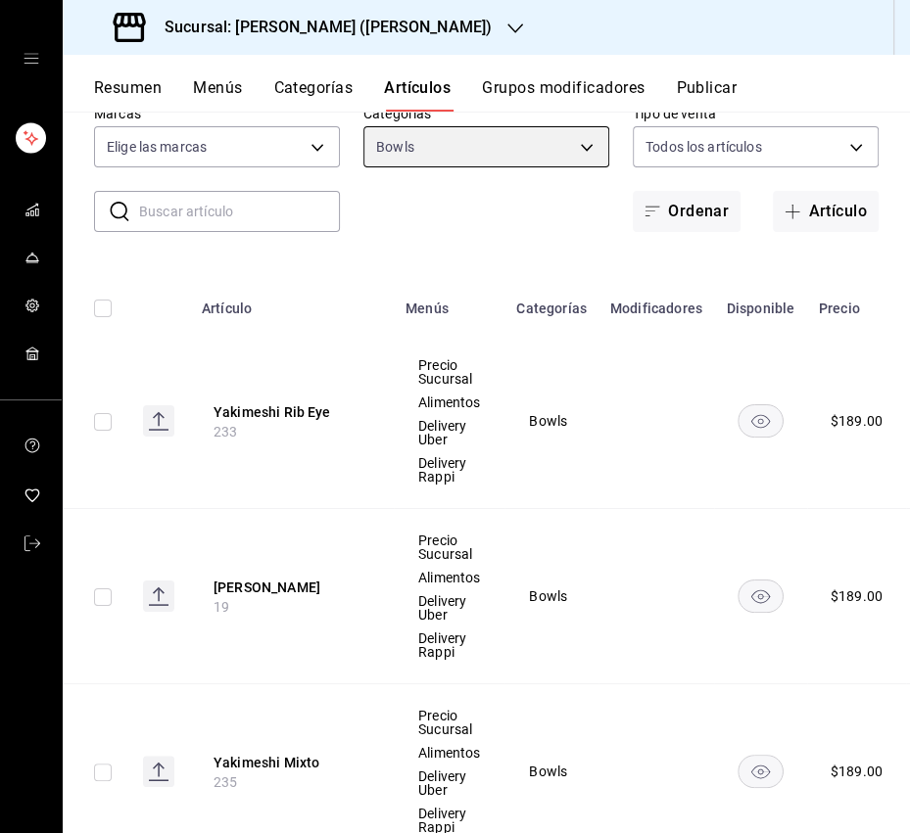
scroll to position [130, 0]
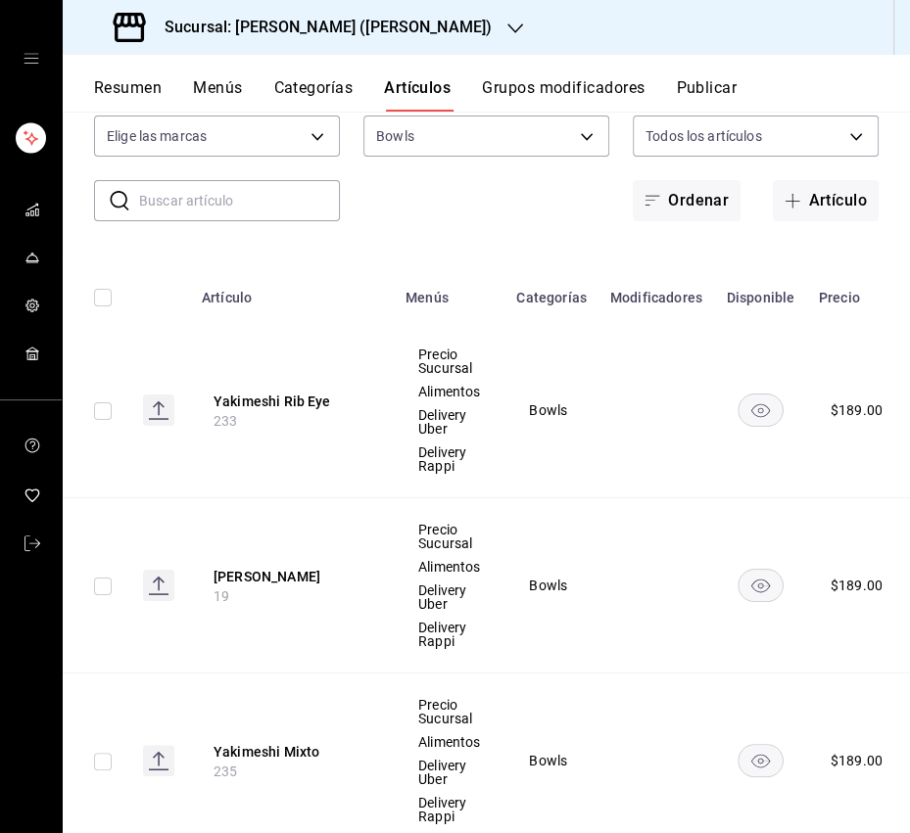
click at [329, 428] on th "Yakimeshi Rib Eye 233" at bounding box center [292, 410] width 204 height 175
click at [308, 406] on button "Yakimeshi Rib Eye" at bounding box center [291, 402] width 157 height 20
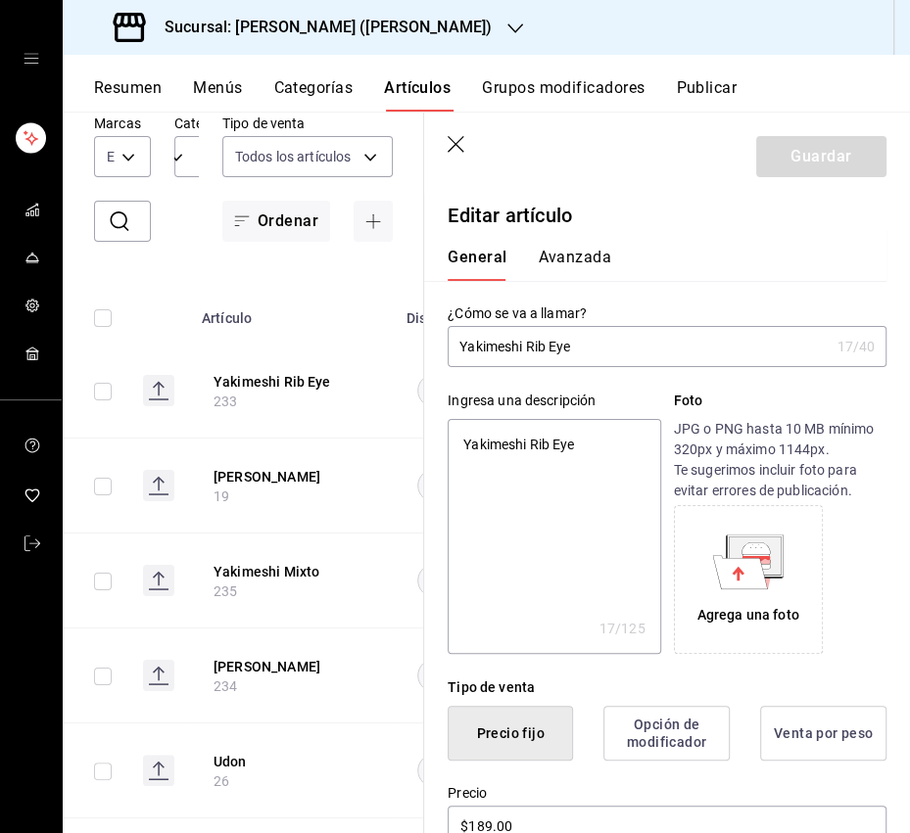
click at [623, 346] on input "Yakimeshi Rib Eye" at bounding box center [637, 346] width 381 height 39
type input "Yakimeshi Rib Eye"
type textarea "x"
type input "Yakimeshi Rib Eye 2"
type textarea "x"
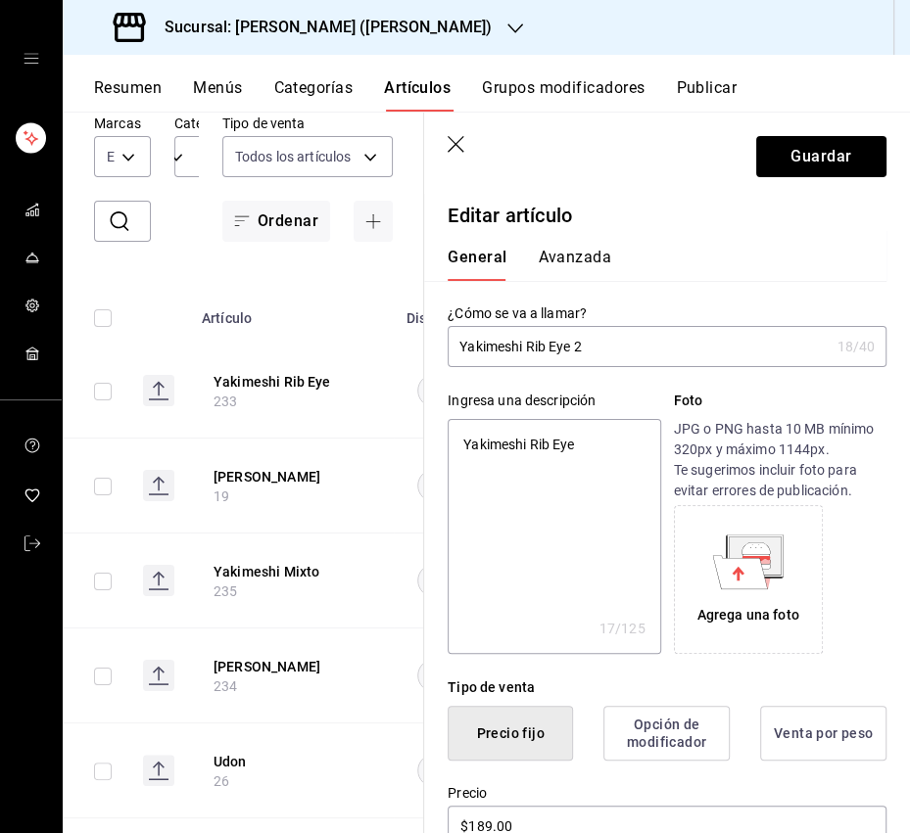
type input "Yakimeshi Rib Eye 23"
type textarea "x"
type input "Yakimeshi Rib Eye 230"
type textarea "x"
type input "Yakimeshi Rib Eye 230g"
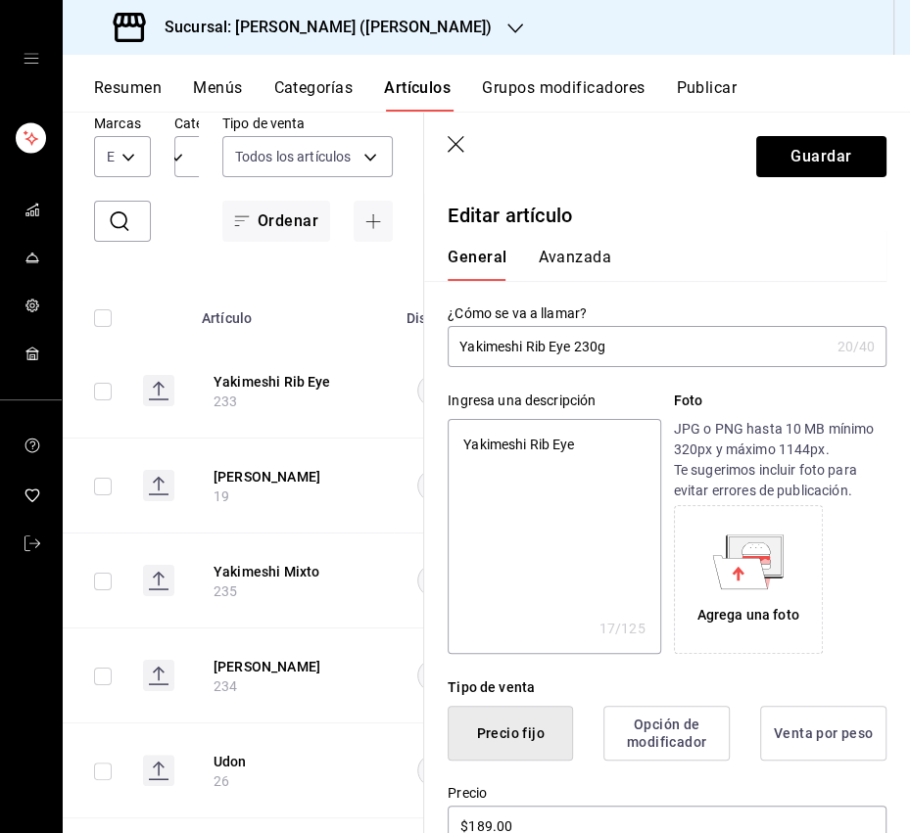
type textarea "x"
type input "Yakimeshi Rib Eye 230g"
type textarea "x"
click at [589, 454] on textarea "Yakimeshi Rib Eye" at bounding box center [553, 536] width 212 height 235
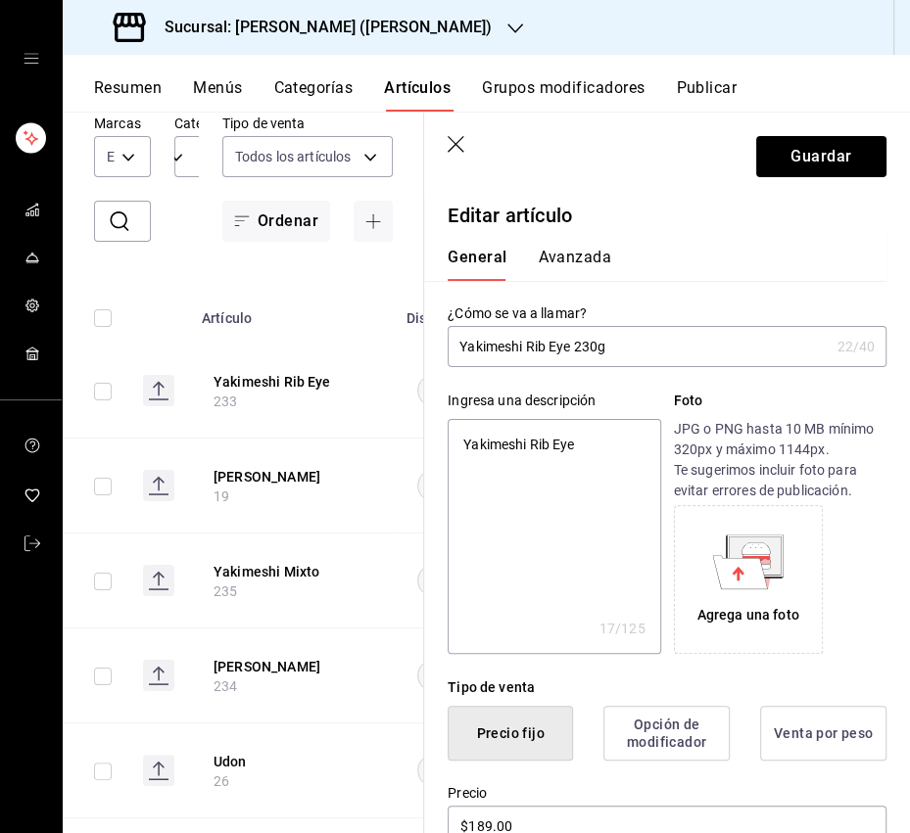
click at [589, 454] on textarea "Yakimeshi Rib Eye" at bounding box center [553, 536] width 212 height 235
paste textarea "Arroz frito japonés con soya, vegetales y rib eye."
type textarea "Arroz frito japonés con soya, vegetales y rib eye."
type textarea "x"
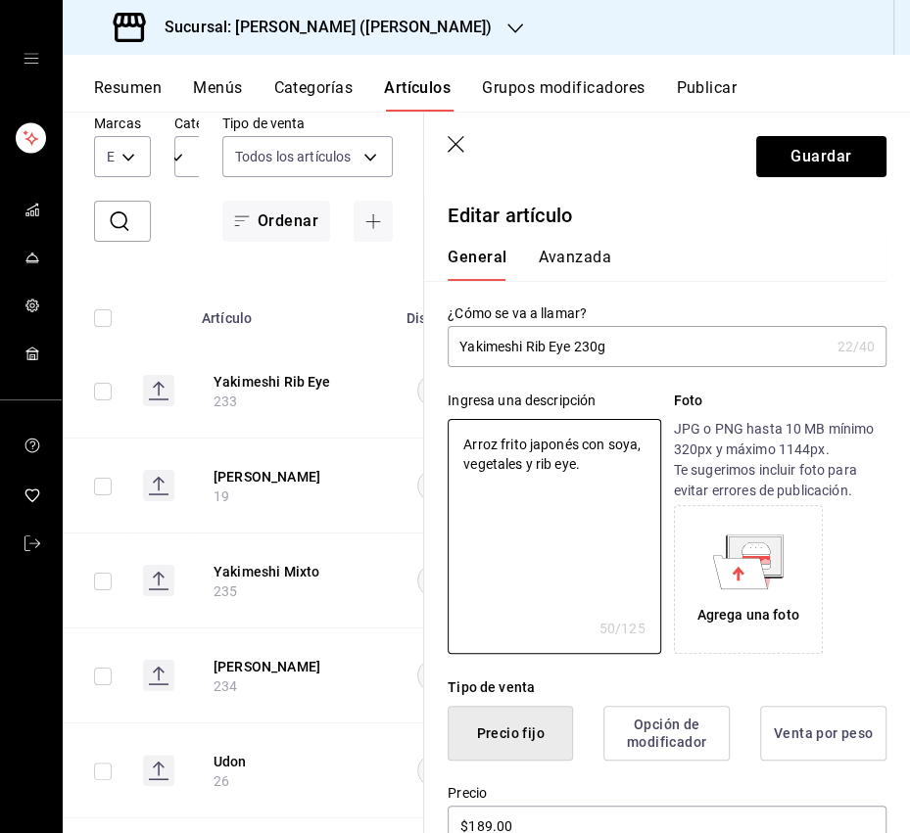
type textarea "Arroz frito japonés con soya, vegetales y rib eye."
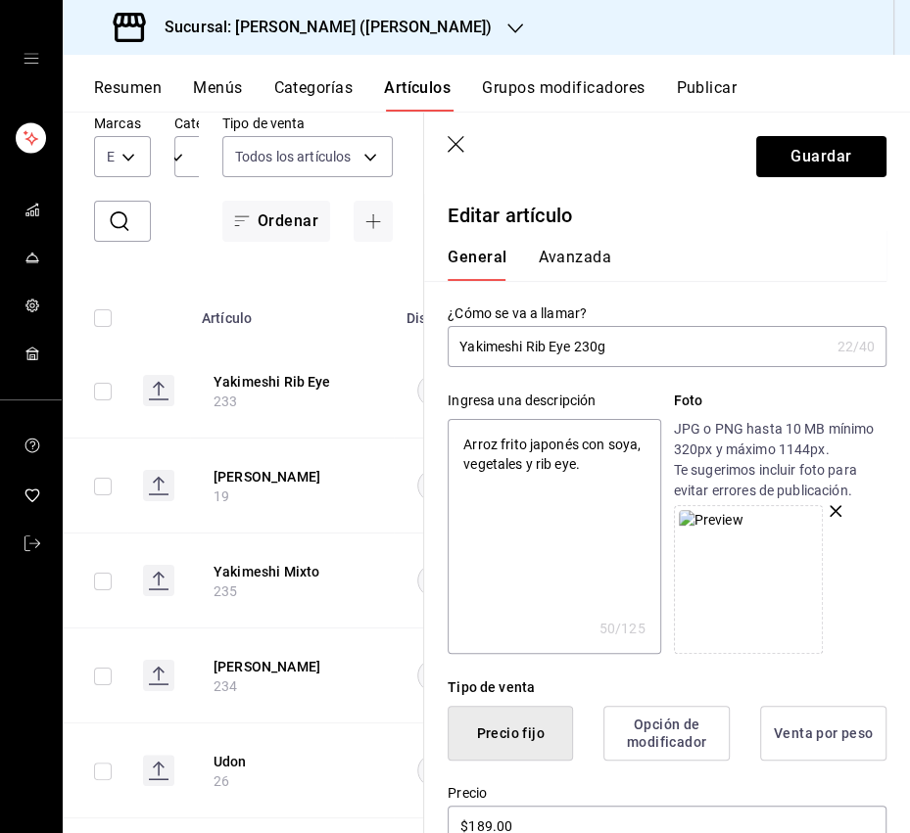
click at [531, 521] on textarea "Arroz frito japonés con soya, vegetales y rib eye." at bounding box center [553, 536] width 212 height 235
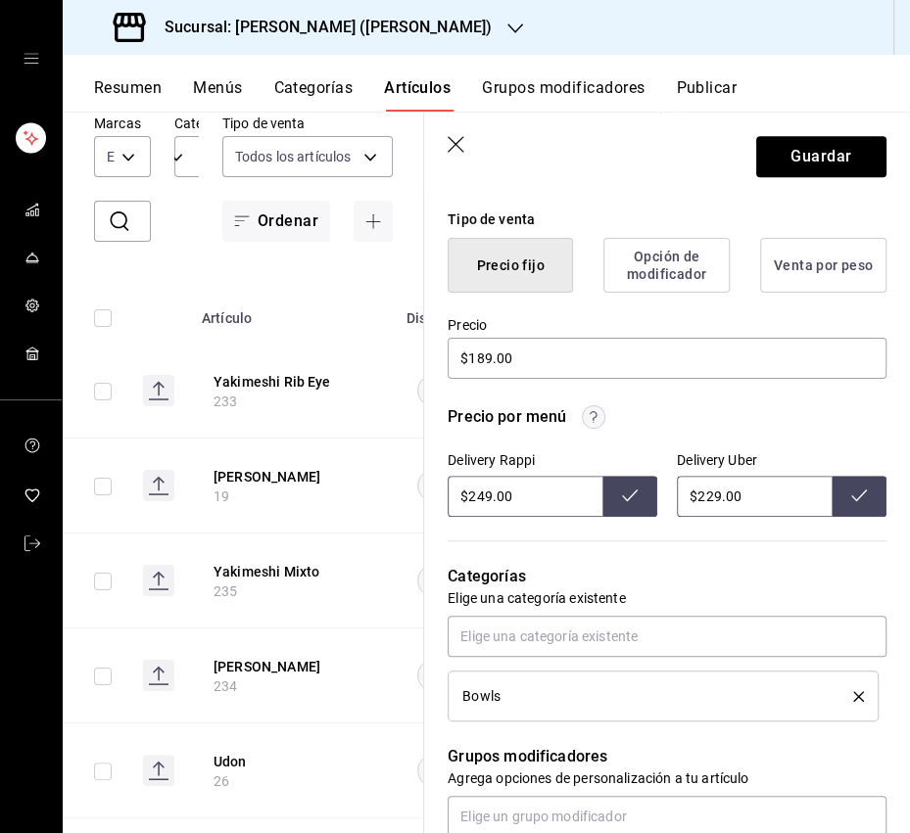
scroll to position [477, 0]
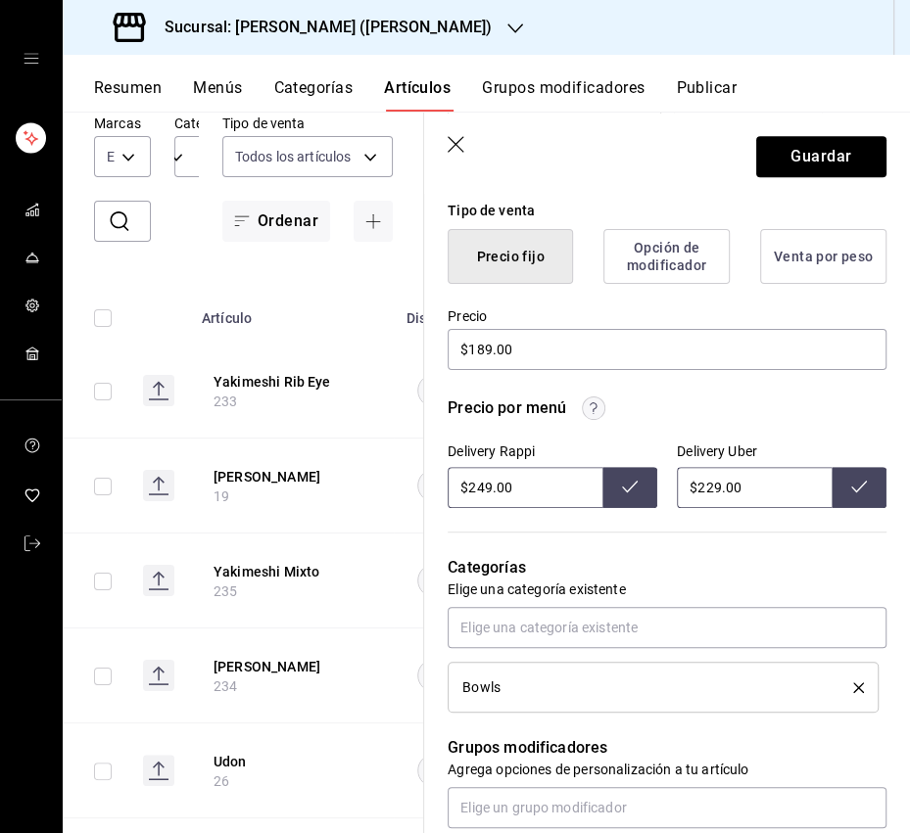
type textarea "x"
drag, startPoint x: 487, startPoint y: 489, endPoint x: 475, endPoint y: 491, distance: 11.9
click at [475, 491] on input "$249.00" at bounding box center [524, 487] width 155 height 41
type input "$255.00"
click at [631, 491] on icon at bounding box center [630, 487] width 16 height 16
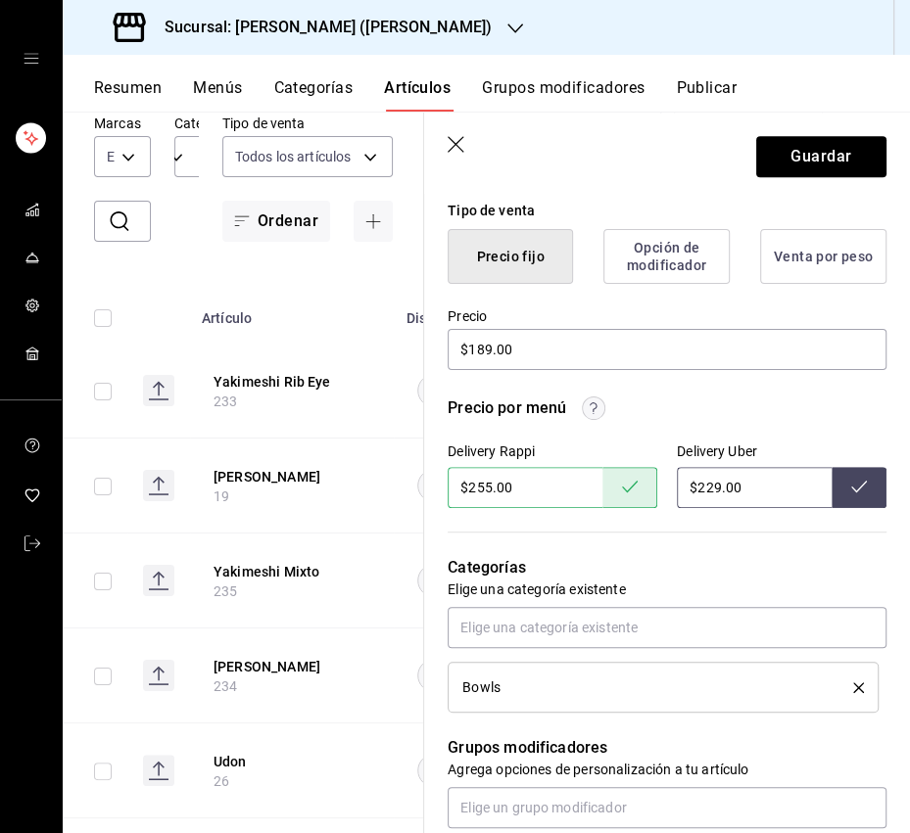
click at [704, 486] on input "$229.00" at bounding box center [754, 487] width 155 height 41
type input "$259.00"
click at [882, 481] on button at bounding box center [858, 487] width 55 height 41
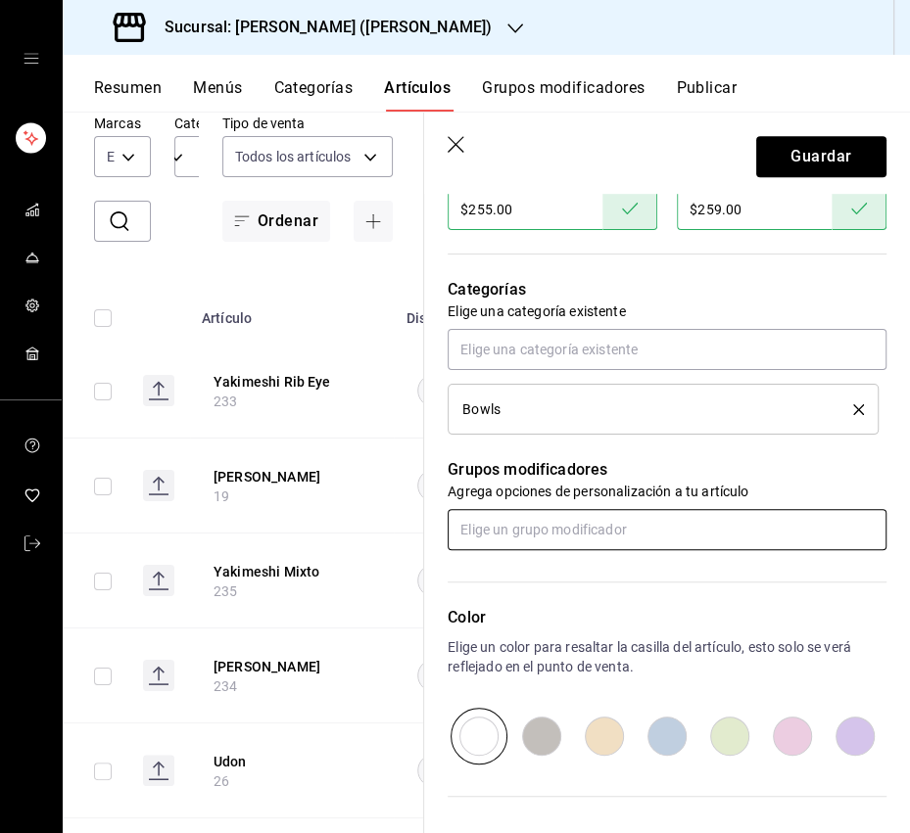
scroll to position [760, 0]
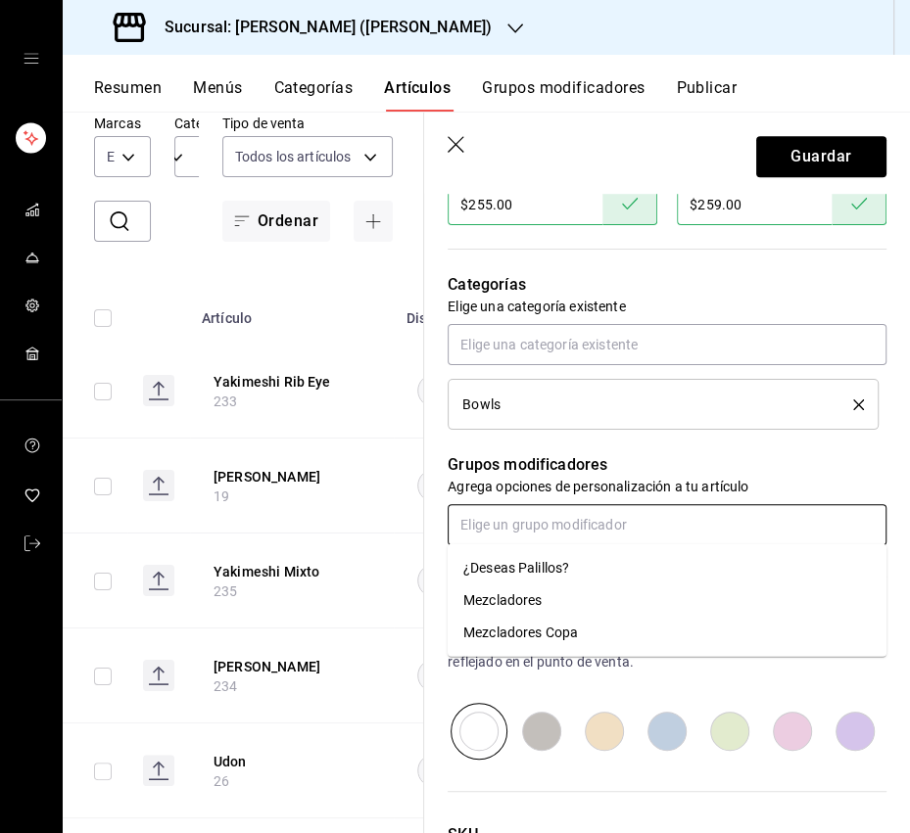
drag, startPoint x: 554, startPoint y: 524, endPoint x: 543, endPoint y: 537, distance: 17.4
click at [554, 523] on input "text" at bounding box center [666, 524] width 439 height 41
drag, startPoint x: 543, startPoint y: 558, endPoint x: 562, endPoint y: 542, distance: 24.3
click at [543, 558] on div "¿Deseas Palillos?" at bounding box center [516, 568] width 106 height 21
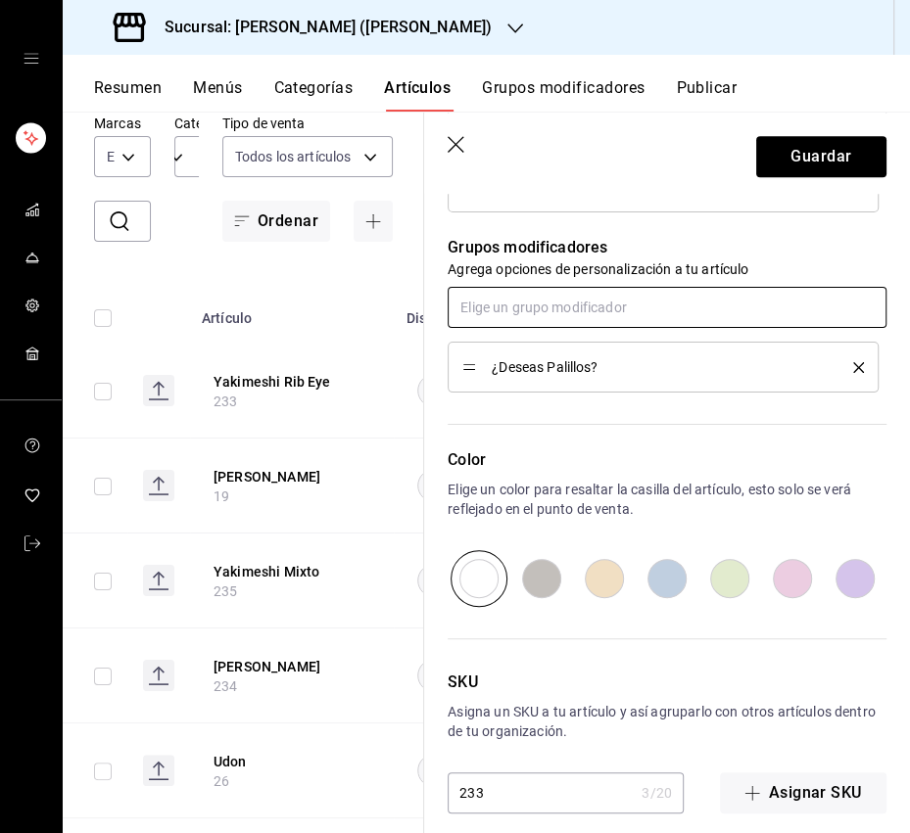
scroll to position [994, 0]
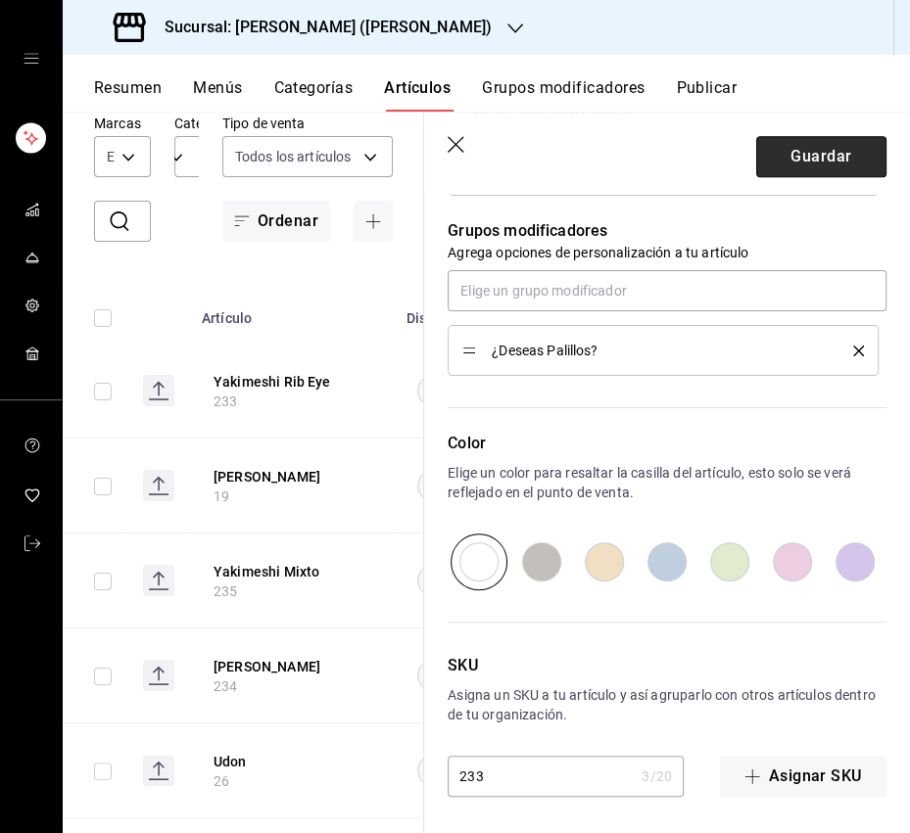
click at [789, 167] on button "Guardar" at bounding box center [821, 156] width 130 height 41
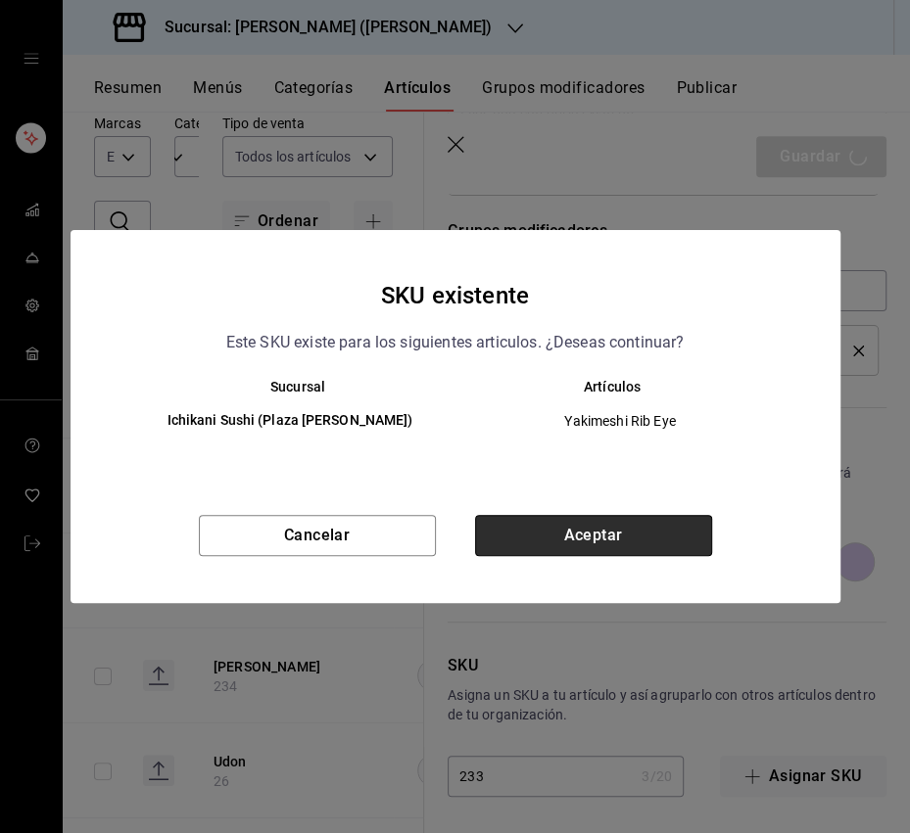
click at [620, 536] on button "Aceptar" at bounding box center [593, 535] width 237 height 41
type textarea "x"
type input "AR-1755796971429"
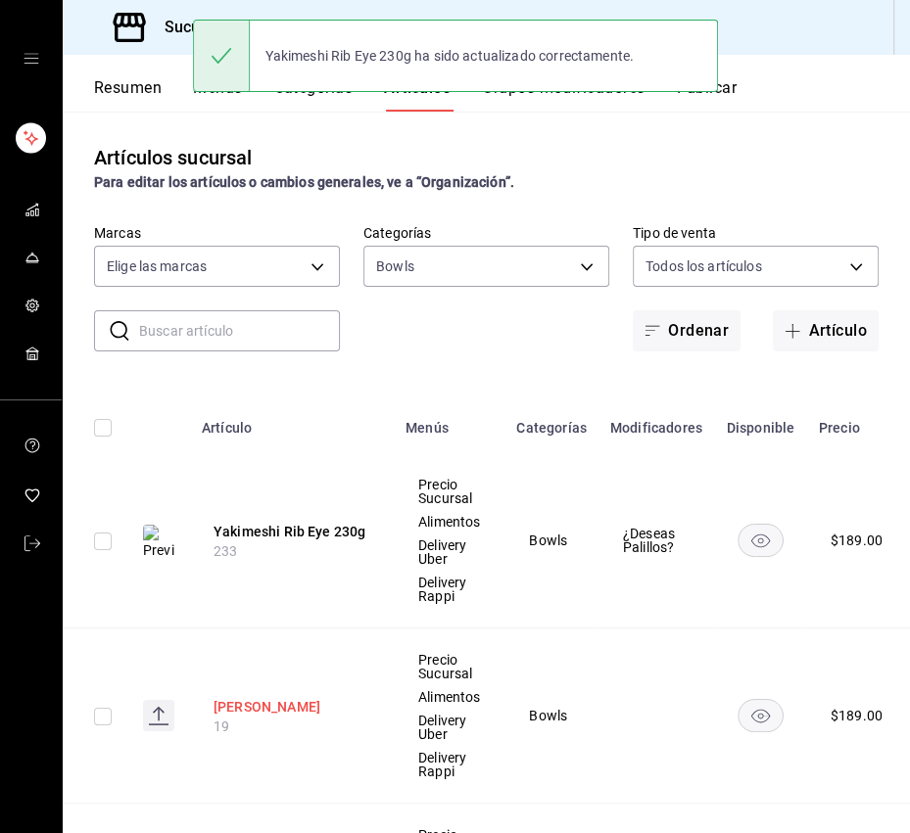
click at [296, 698] on button "[PERSON_NAME]" at bounding box center [291, 707] width 157 height 20
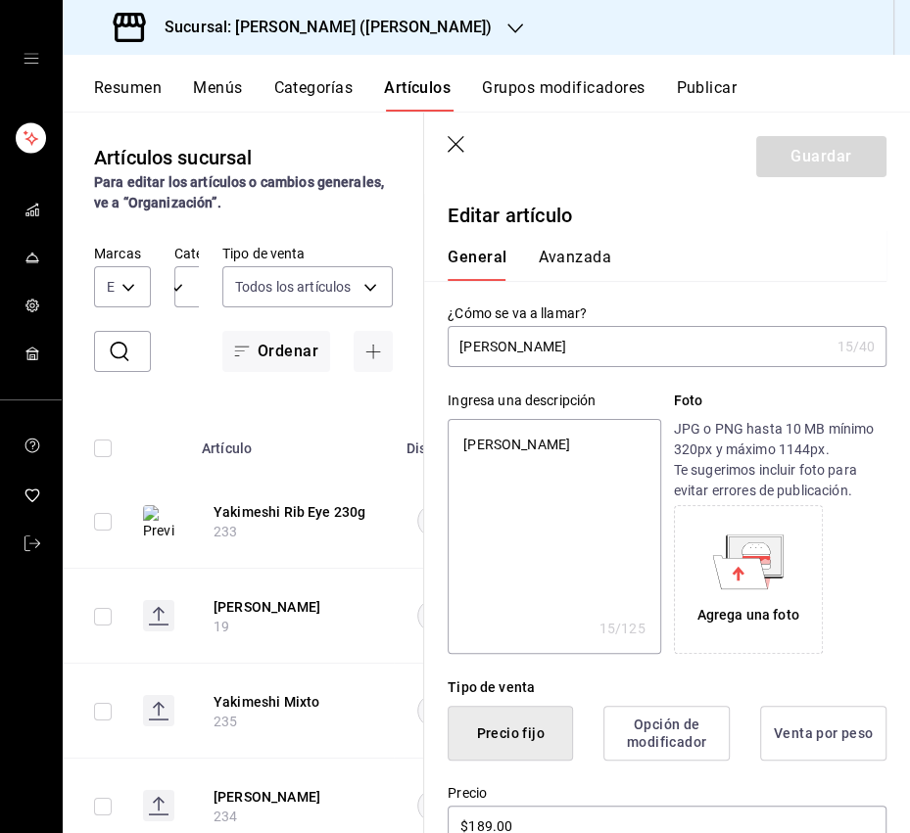
type input "[PERSON_NAME]"
type textarea "x"
type input "[PERSON_NAME] 2"
type textarea "x"
type input "[PERSON_NAME] 23"
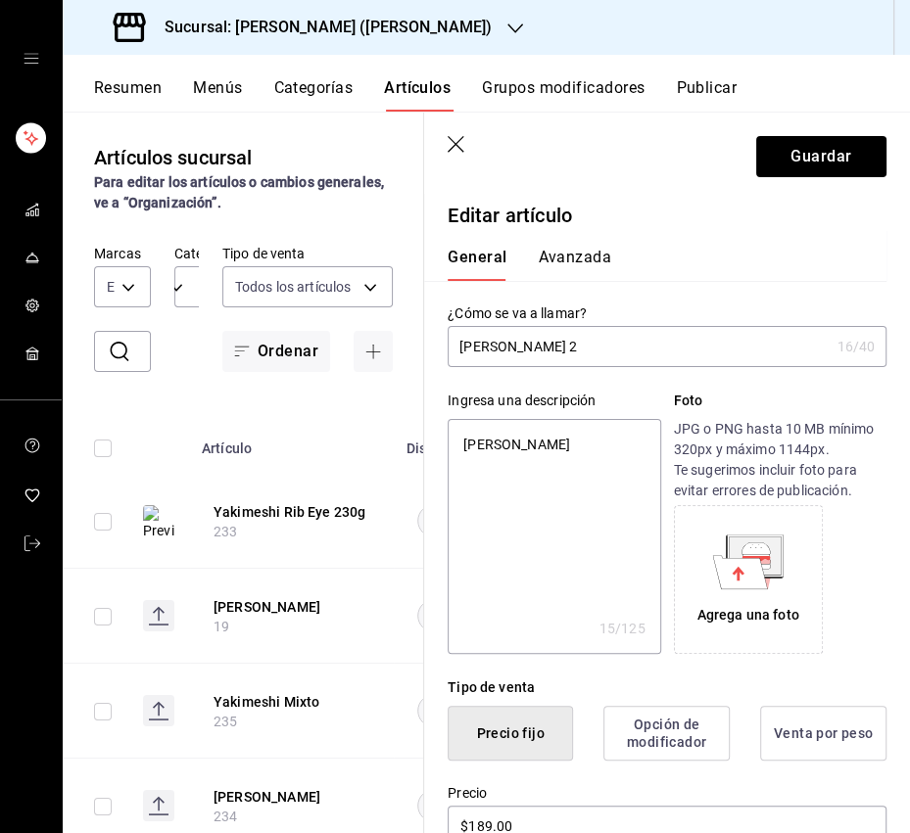
type textarea "x"
type input "Yakimeshi Pollo 230"
type textarea "x"
type input "[PERSON_NAME] 230g"
type textarea "x"
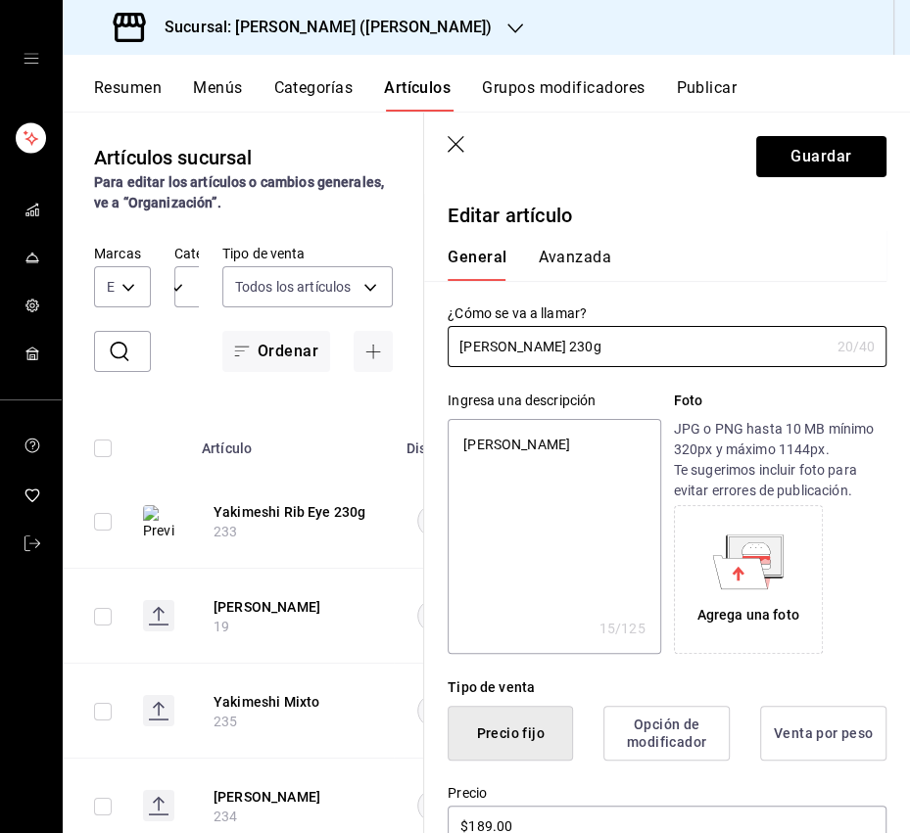
type input "[PERSON_NAME] 230g"
type textarea "x"
click at [536, 442] on textarea "[PERSON_NAME]" at bounding box center [553, 536] width 212 height 235
click at [537, 442] on textarea "[PERSON_NAME]" at bounding box center [553, 536] width 212 height 235
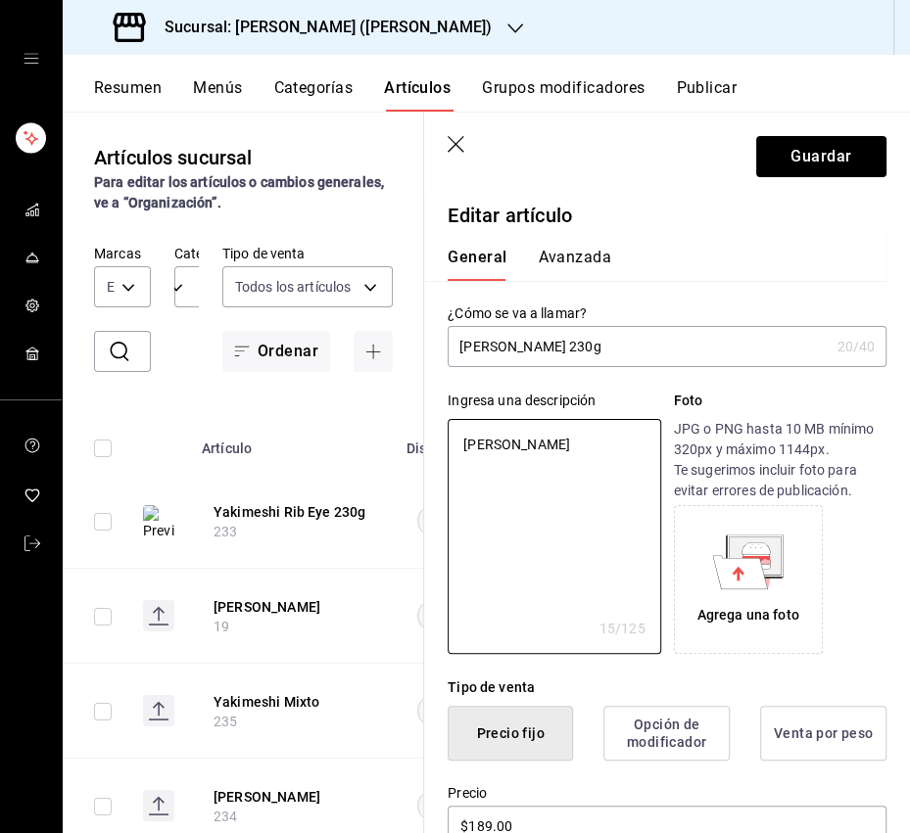
paste textarea "Arroz frito japonés con soya, vegetales y pollo."
type textarea "Arroz frito japonés con soya, vegetales y pollo."
type textarea "x"
type textarea "Arroz frito japonés con soya, vegetales y pollo."
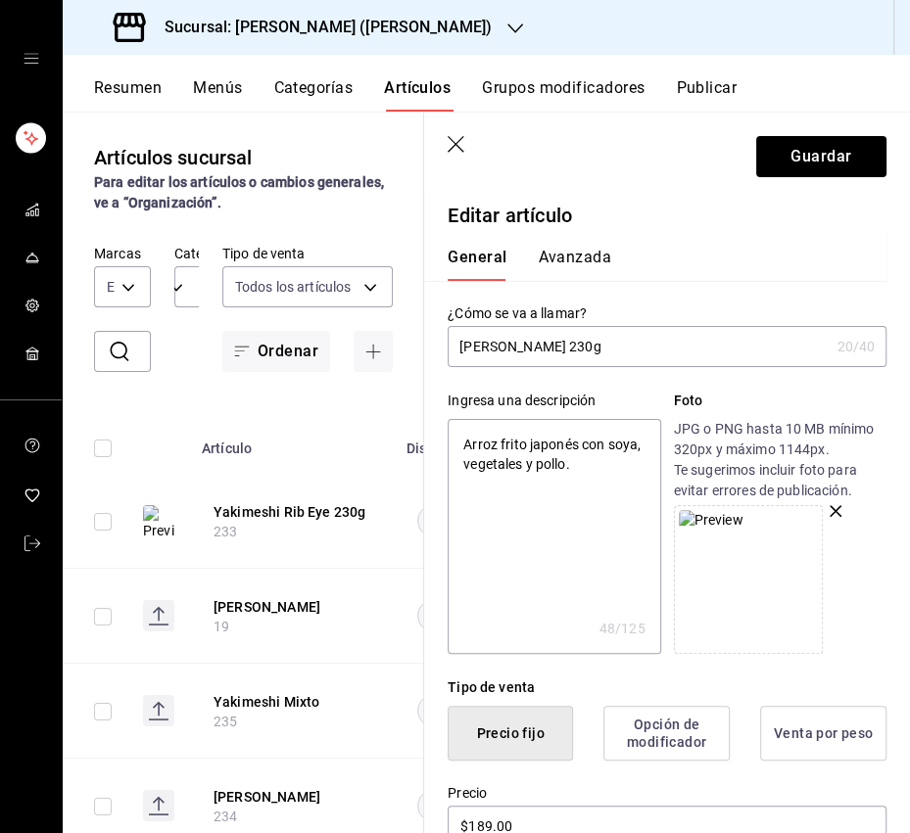
click at [479, 477] on textarea "Arroz frito japonés con soya, vegetales y pollo." at bounding box center [553, 536] width 212 height 235
click at [606, 455] on textarea "Arroz frito japonés con soya, vegetales y pollo." at bounding box center [553, 536] width 212 height 235
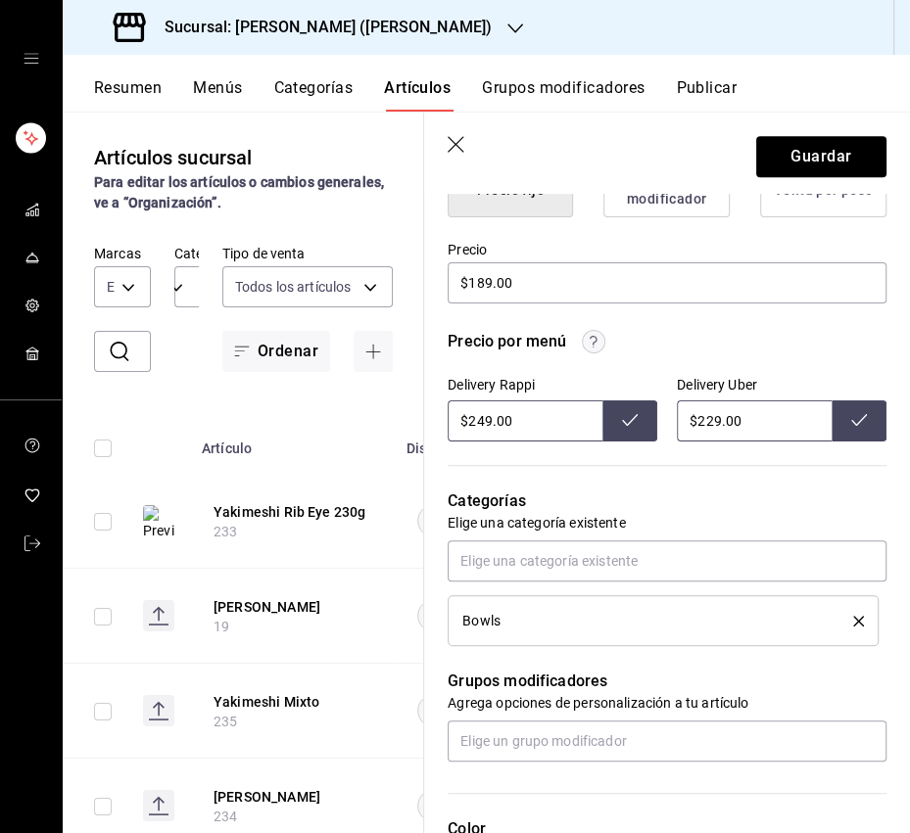
scroll to position [551, 0]
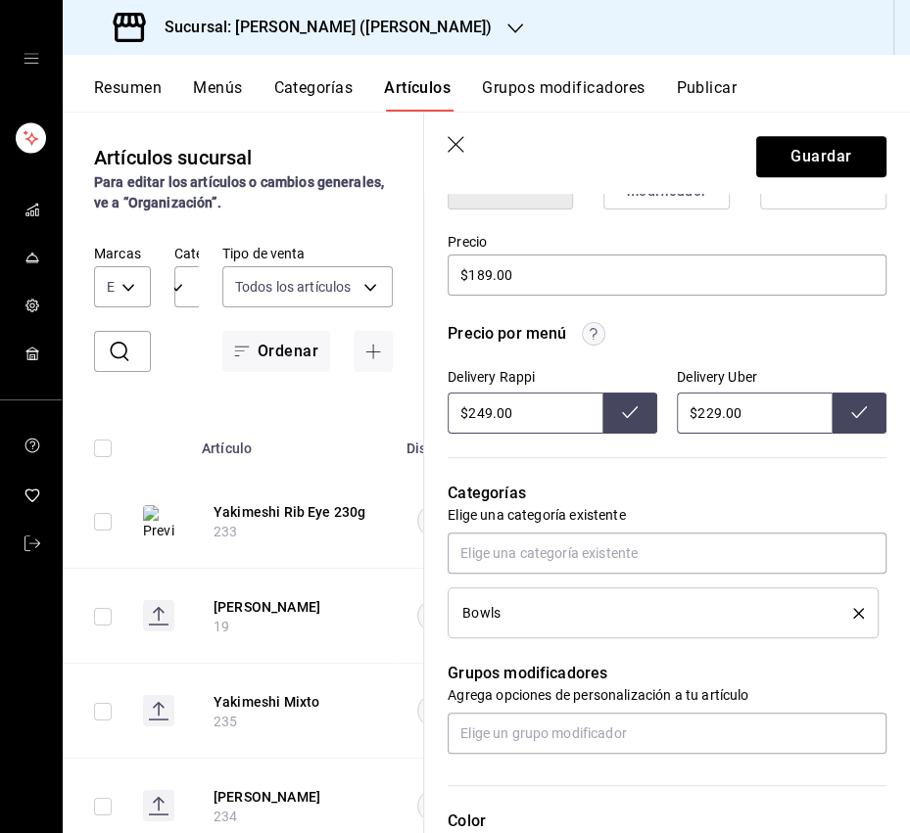
type textarea "x"
drag, startPoint x: 483, startPoint y: 411, endPoint x: 473, endPoint y: 413, distance: 10.0
click at [473, 413] on input "$249.00" at bounding box center [524, 413] width 155 height 41
type input "$255.00"
click at [627, 411] on icon at bounding box center [630, 412] width 16 height 16
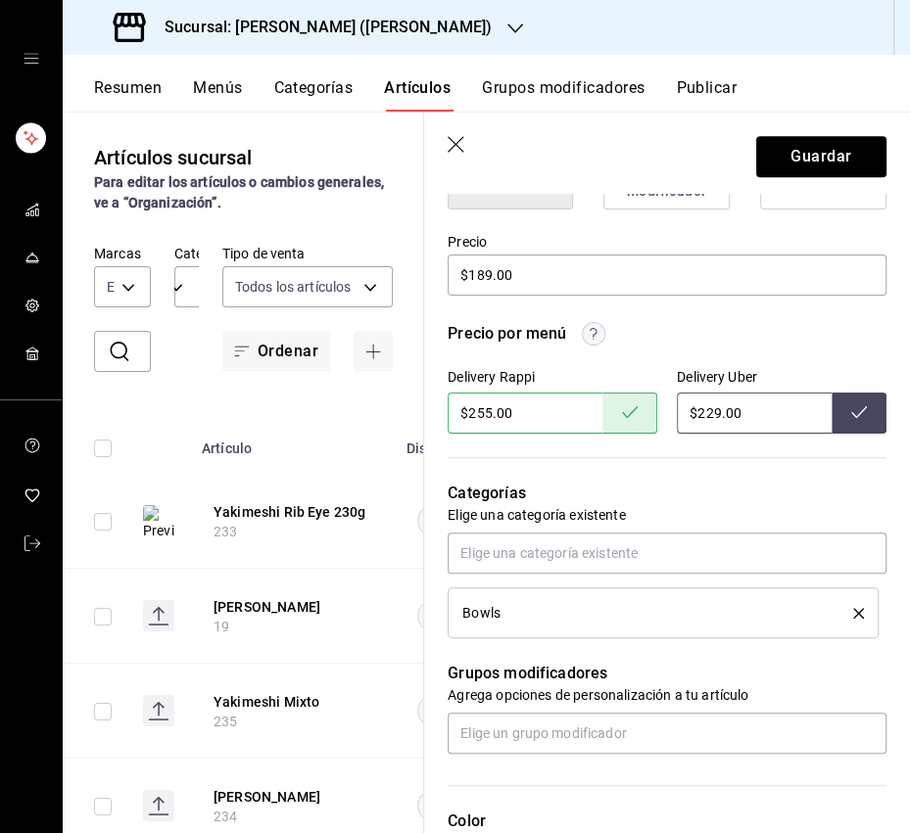
click at [703, 411] on input "$229.00" at bounding box center [754, 413] width 155 height 41
type input "$259.00"
click at [863, 415] on icon at bounding box center [859, 412] width 16 height 16
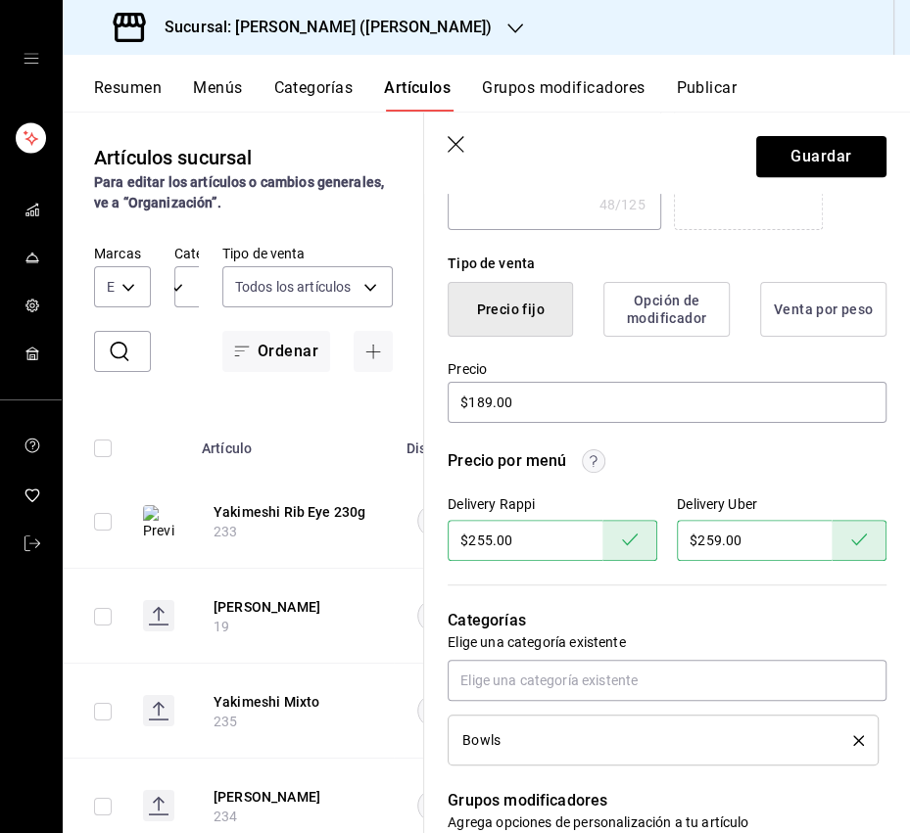
scroll to position [0, 0]
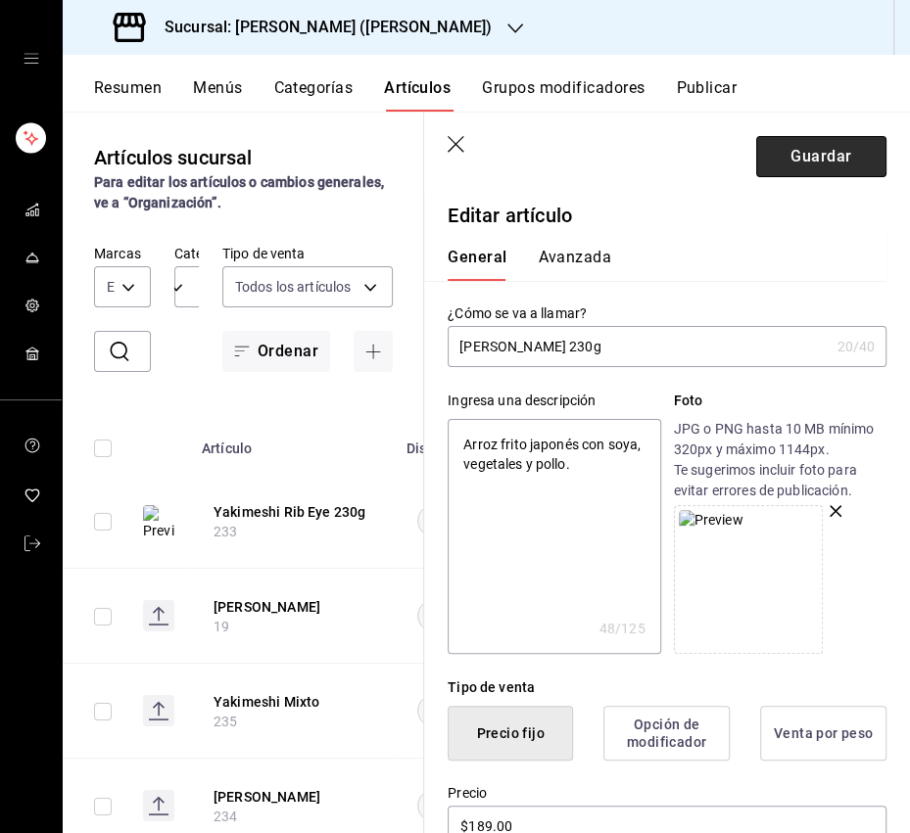
click at [794, 174] on button "Guardar" at bounding box center [821, 156] width 130 height 41
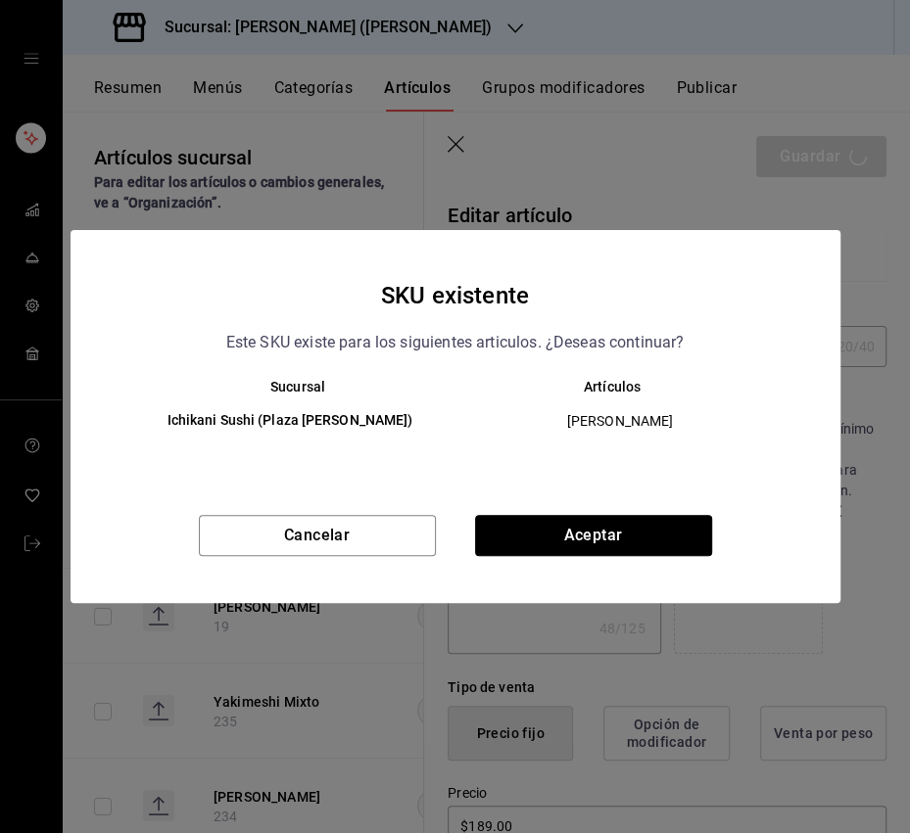
click at [567, 543] on button "Aceptar" at bounding box center [593, 535] width 237 height 41
type textarea "x"
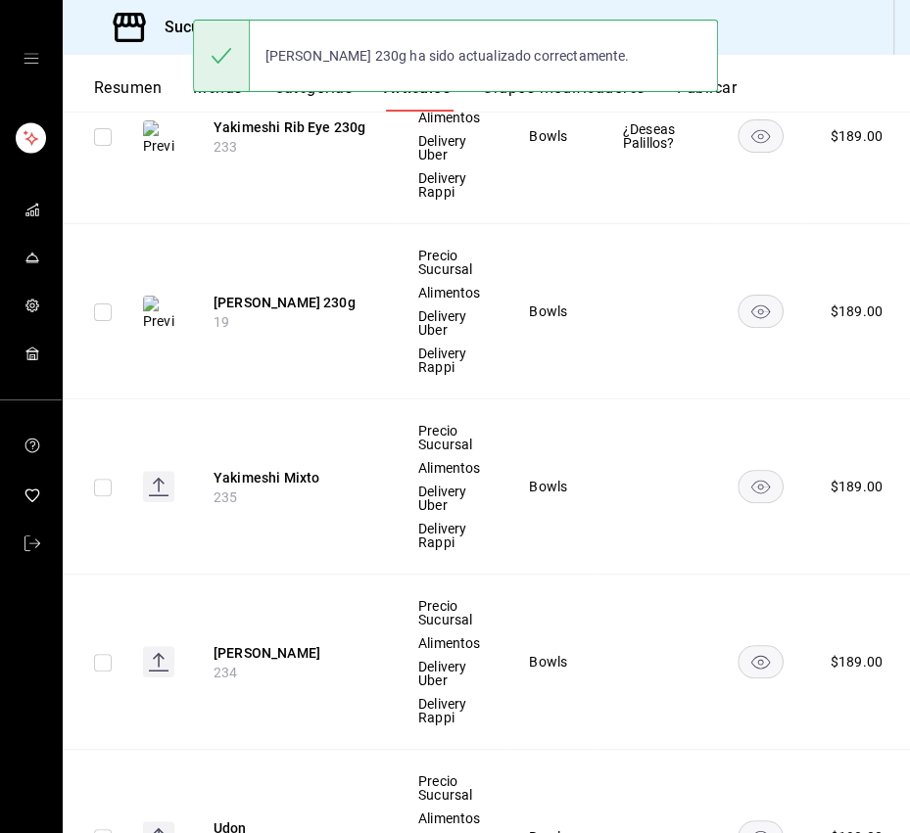
scroll to position [406, 0]
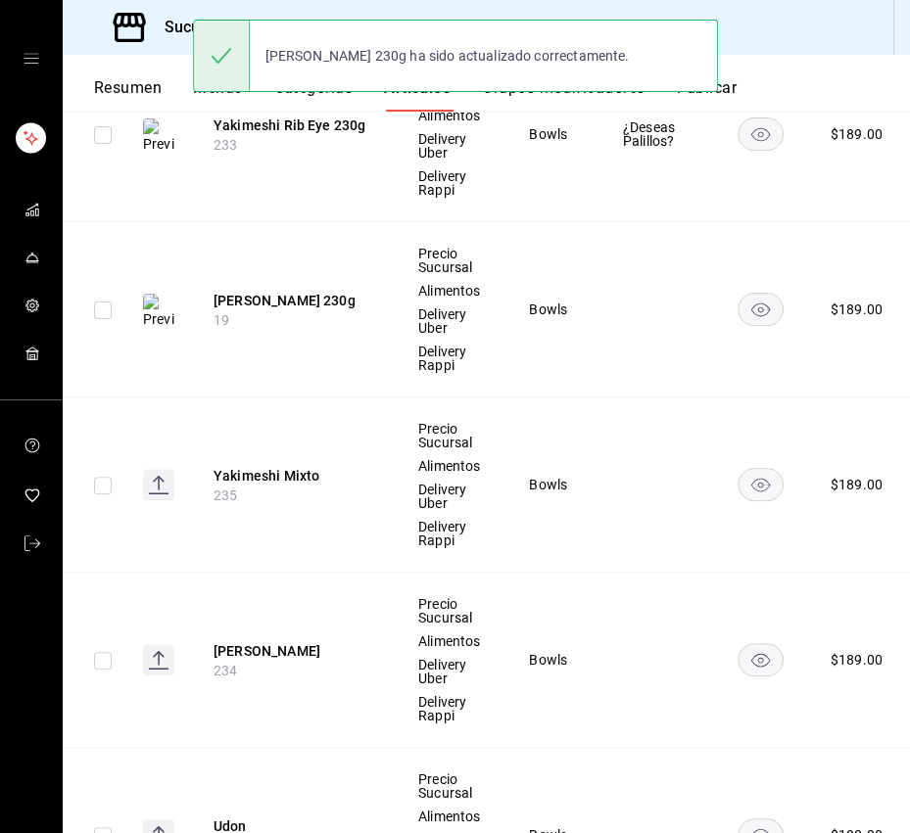
drag, startPoint x: 322, startPoint y: 625, endPoint x: 324, endPoint y: 596, distance: 28.5
click at [323, 623] on th "Yakimeshi Camaron 234" at bounding box center [292, 660] width 204 height 175
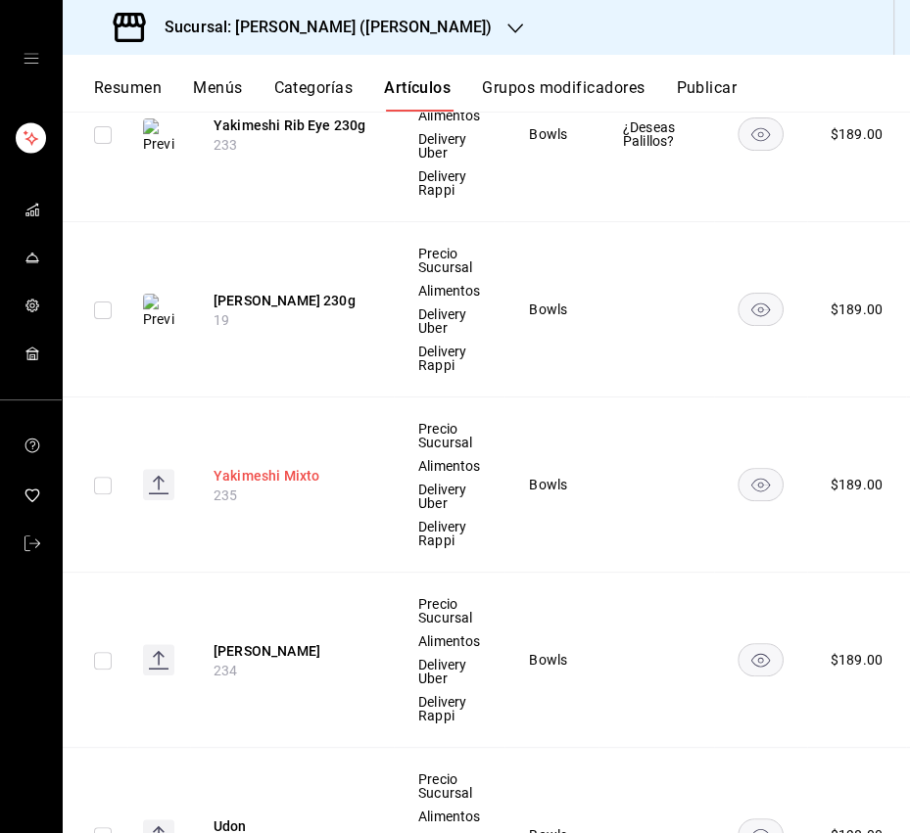
click at [302, 479] on button "Yakimeshi Mixto" at bounding box center [291, 476] width 157 height 20
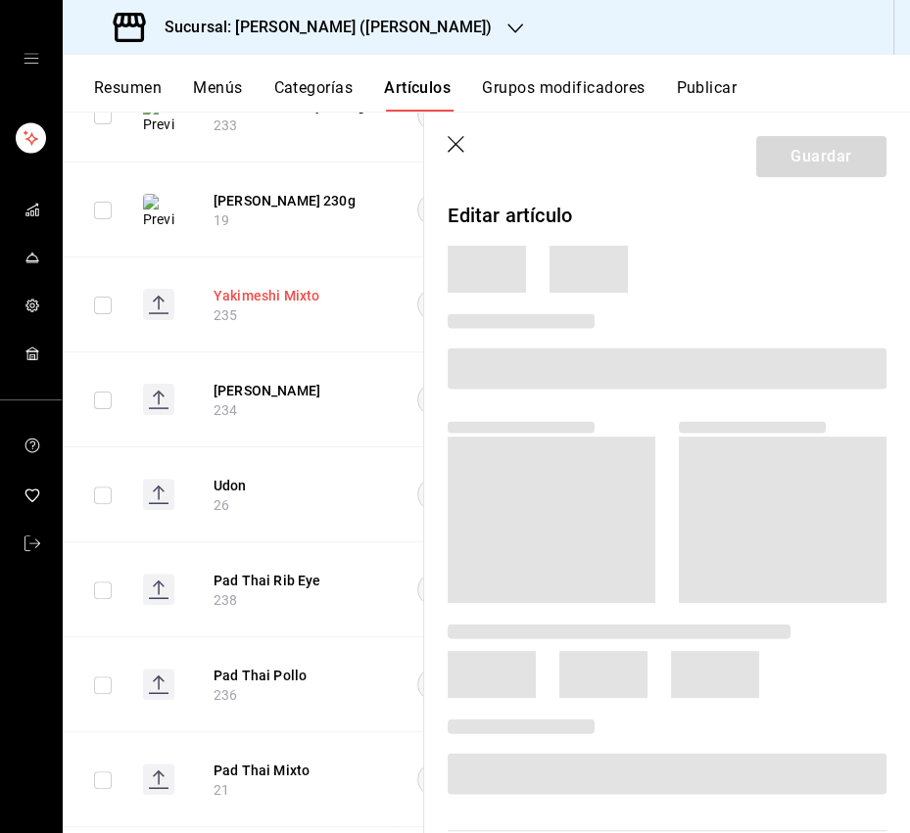
scroll to position [366, 0]
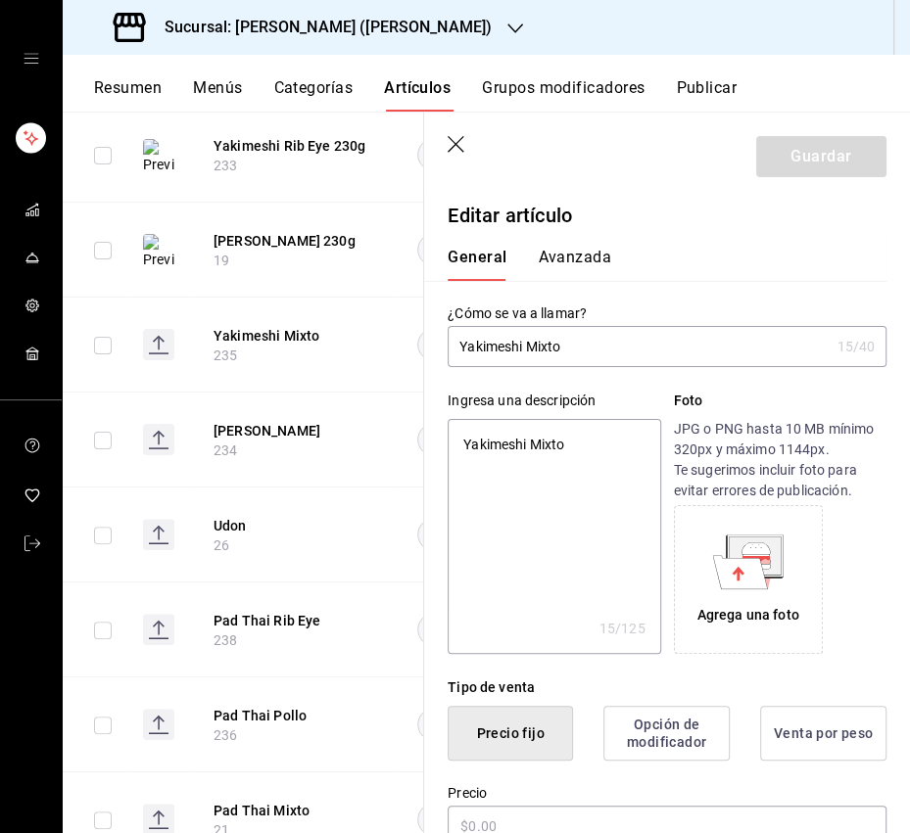
type textarea "x"
type input "$189.00"
type input "Yakimeshi Mixto"
type textarea "x"
type input "Yakimeshi Mixto 2"
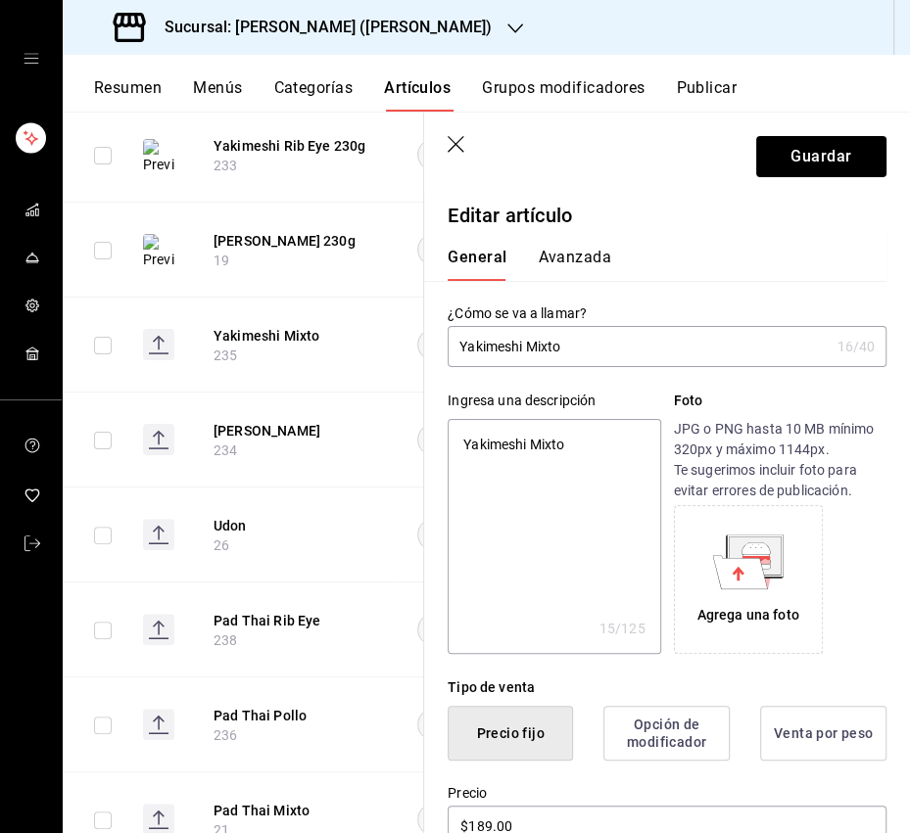
type textarea "x"
type input "Yakimeshi Mixto 23"
type textarea "x"
type input "Yakimeshi Mixto 230"
type textarea "x"
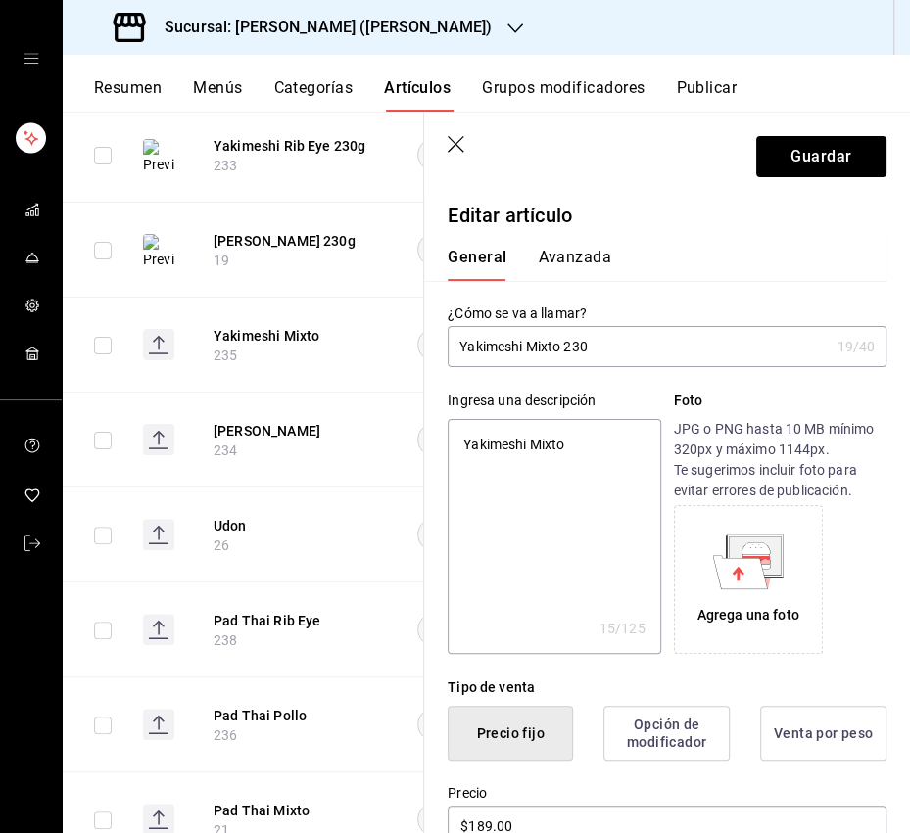
type input "Yakimeshi Mixto 230g"
type textarea "x"
type input "Yakimeshi Mixto 230g"
type textarea "x"
click at [543, 450] on textarea "Yakimeshi Mixto" at bounding box center [553, 536] width 212 height 235
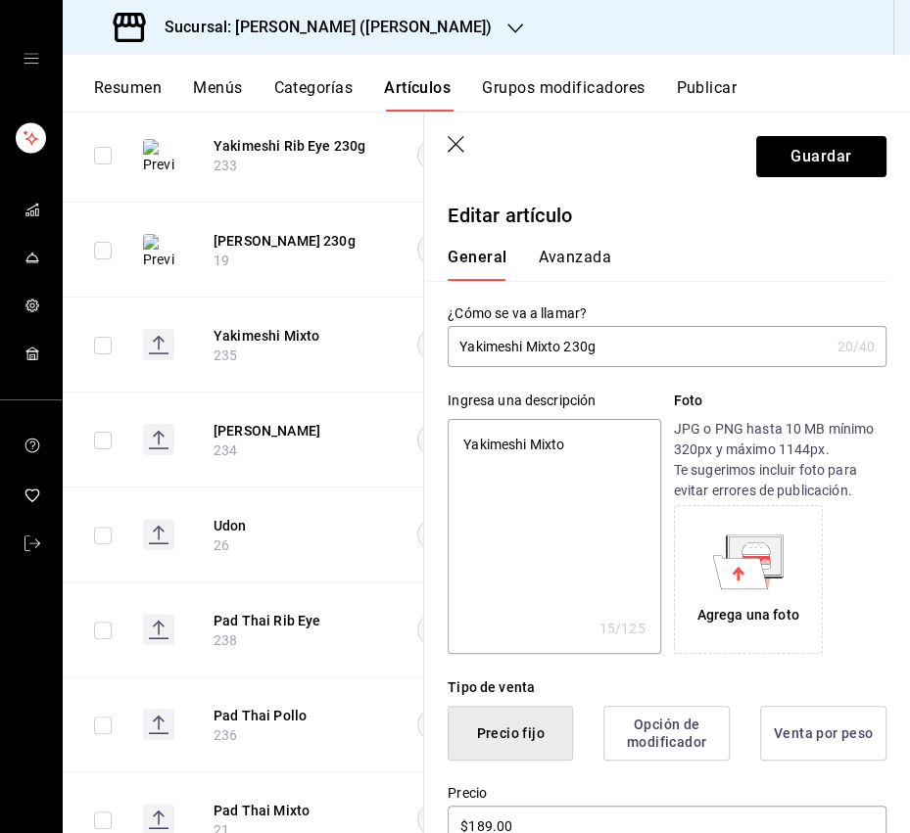
click at [543, 450] on textarea "Yakimeshi Mixto" at bounding box center [553, 536] width 212 height 235
paste textarea "Arroz frito japonés con soya, vegetales, pollo, camarón y rib eye"
type textarea "Arroz frito japonés con soya, vegetales, pollo, camarón y rib eye"
type textarea "x"
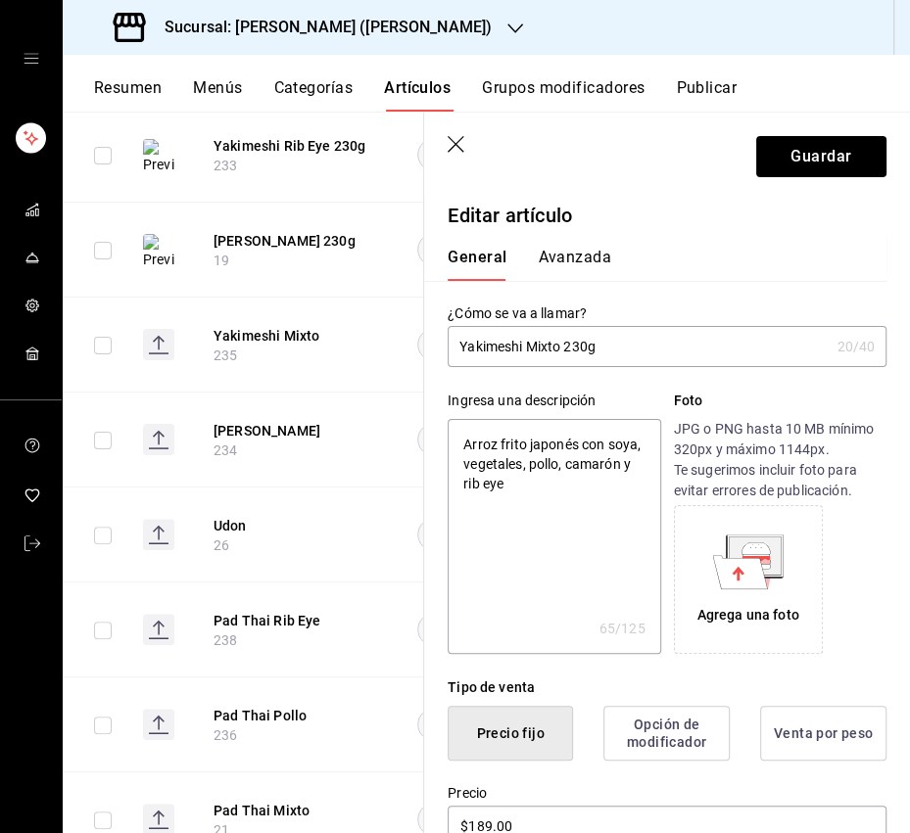
type textarea "Arroz frito japonés con soya, vegetales, pollo, camarón y rib eye."
type textarea "x"
type textarea "Arroz frito japonés con soya, vegetales, pollo, camarón y rib eye."
click at [561, 558] on textarea "Arroz frito japonés con soya, vegetales, pollo, camarón y rib eye." at bounding box center [553, 536] width 212 height 235
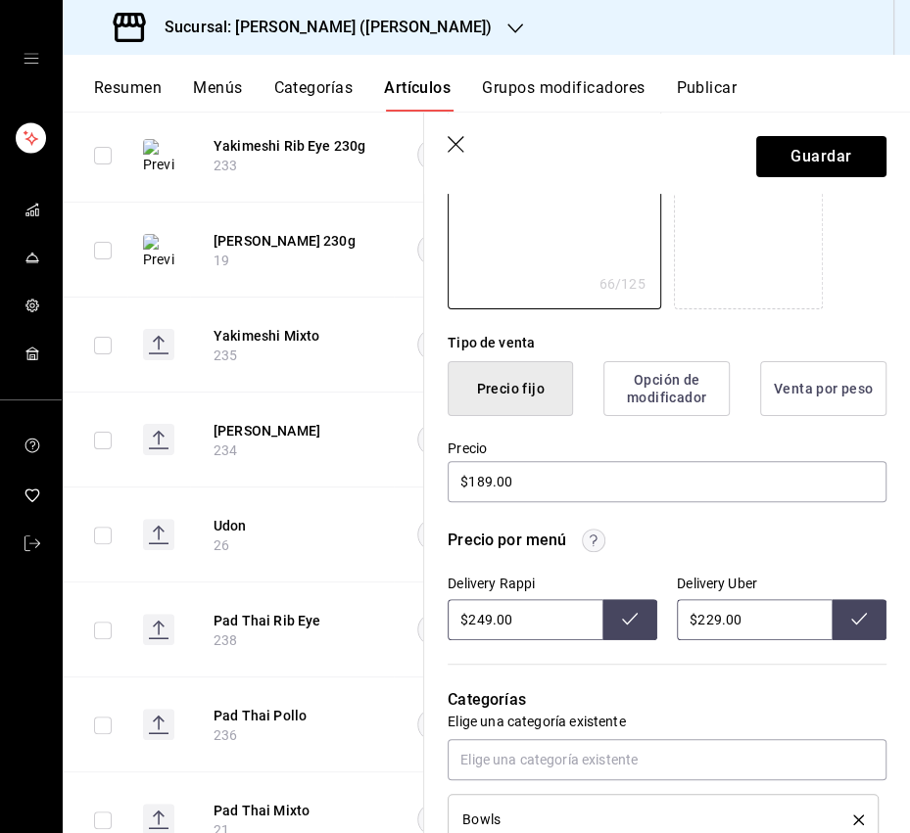
scroll to position [375, 0]
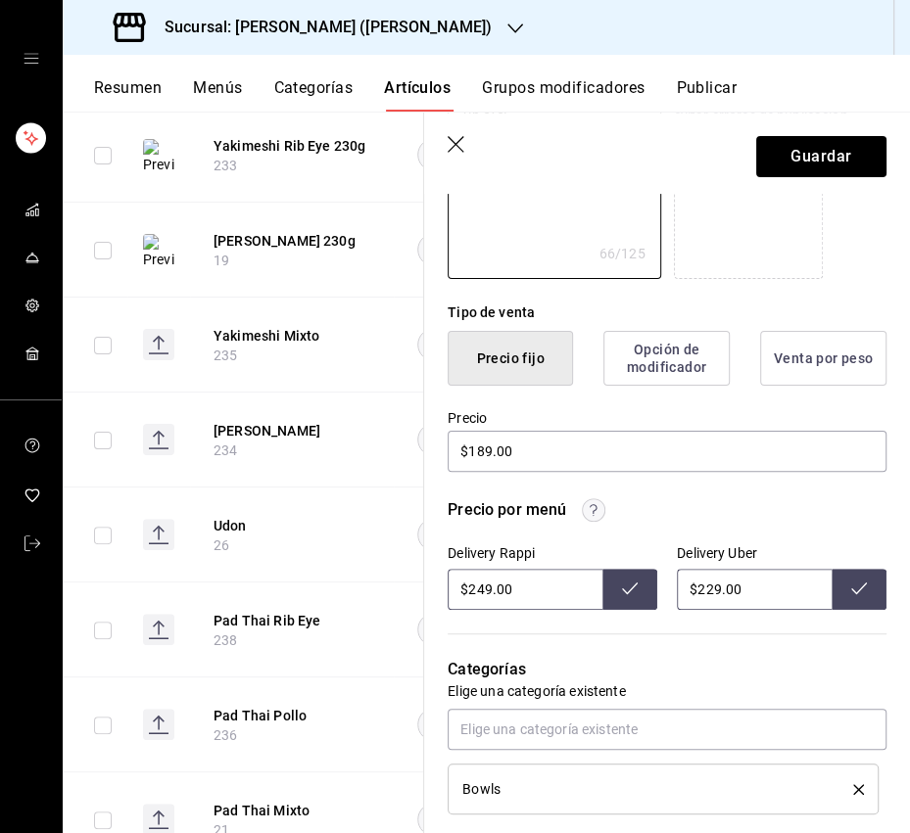
type textarea "x"
drag, startPoint x: 483, startPoint y: 590, endPoint x: 615, endPoint y: 595, distance: 132.3
click at [477, 591] on input "$249.00" at bounding box center [524, 589] width 155 height 41
type input "$255.00"
drag, startPoint x: 626, startPoint y: 593, endPoint x: 699, endPoint y: 587, distance: 73.7
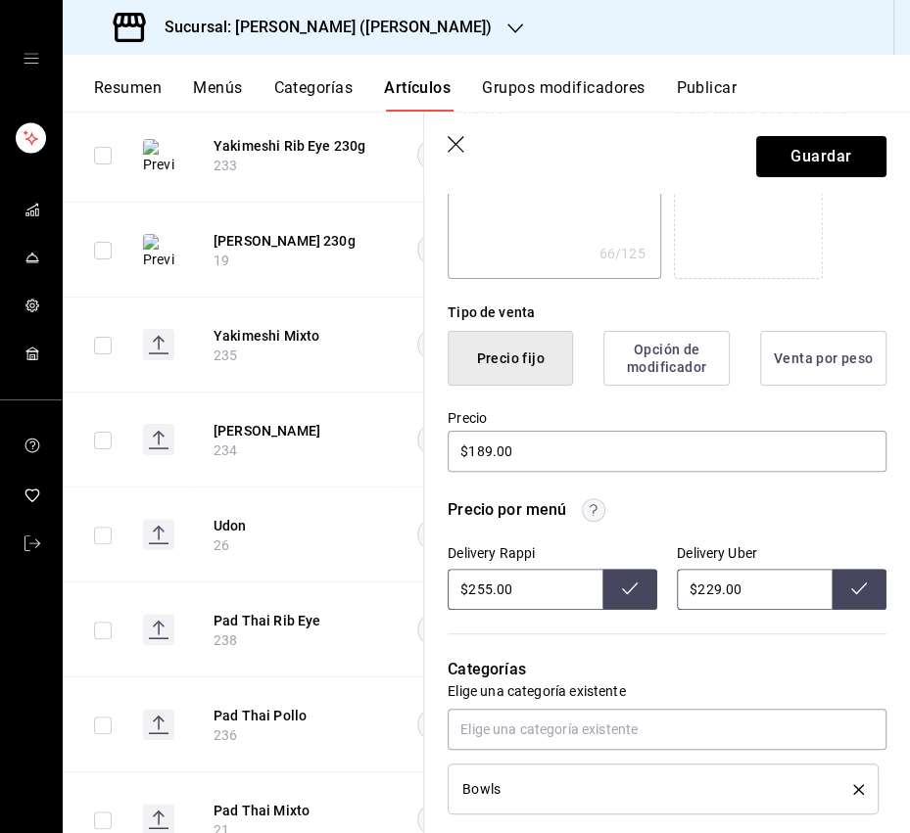
click at [628, 593] on icon at bounding box center [630, 589] width 16 height 16
click at [704, 587] on input "$229.00" at bounding box center [754, 589] width 155 height 41
type input "$259.00"
click at [864, 590] on icon at bounding box center [859, 589] width 16 height 16
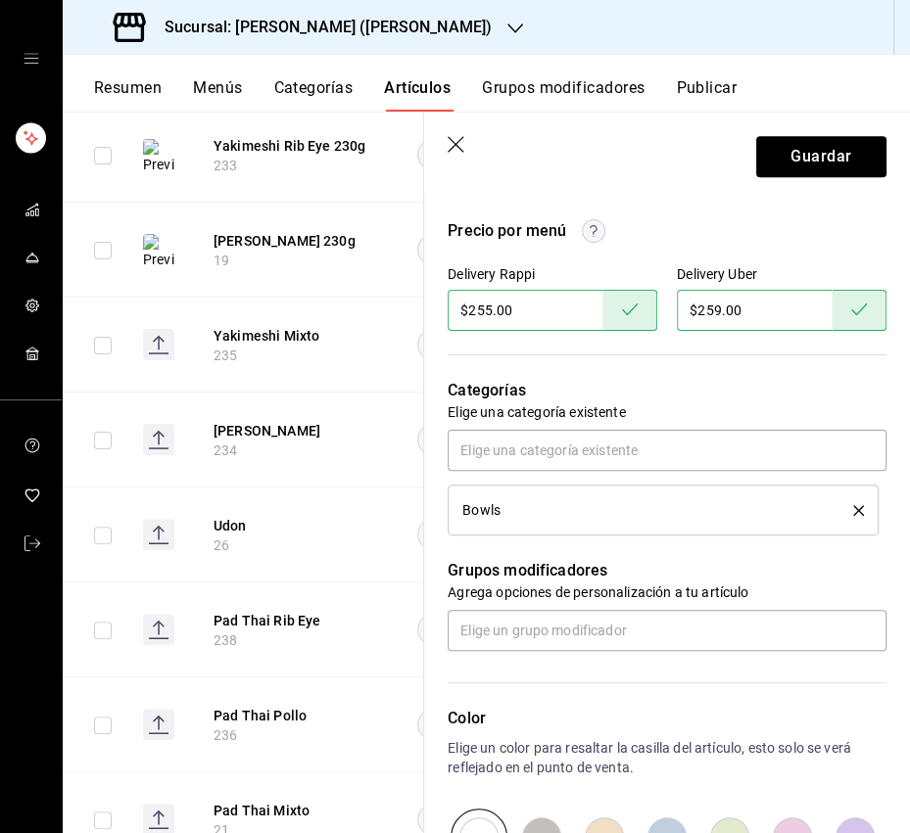
scroll to position [721, 0]
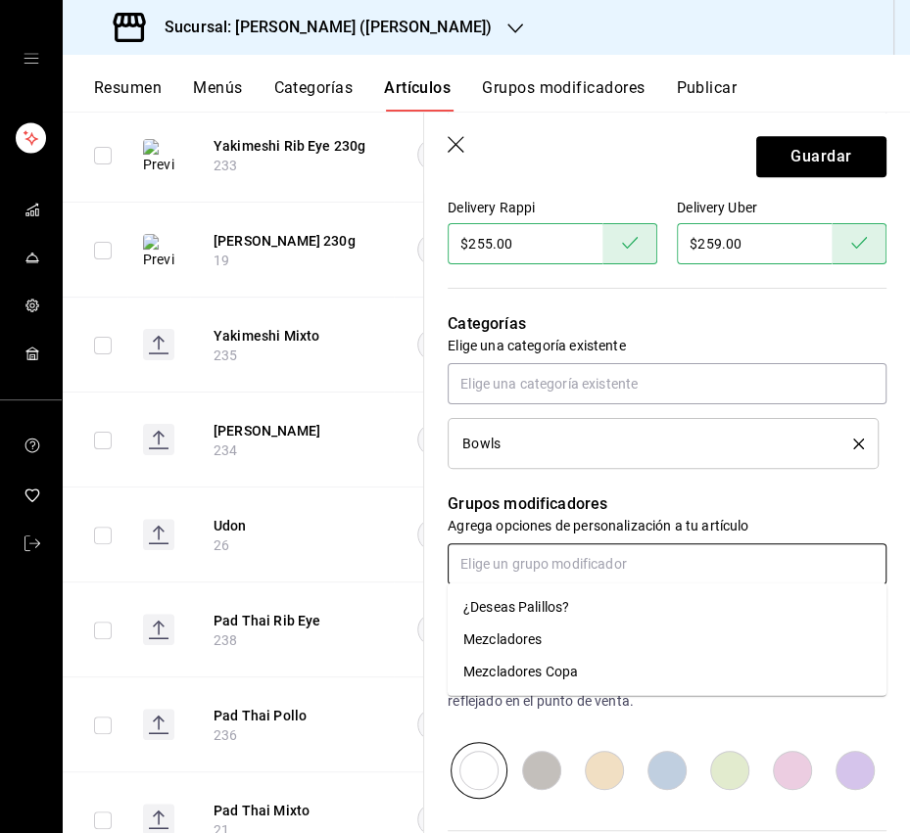
click at [635, 575] on input "text" at bounding box center [666, 563] width 439 height 41
click at [596, 600] on li "¿Deseas Palillos?" at bounding box center [666, 607] width 439 height 32
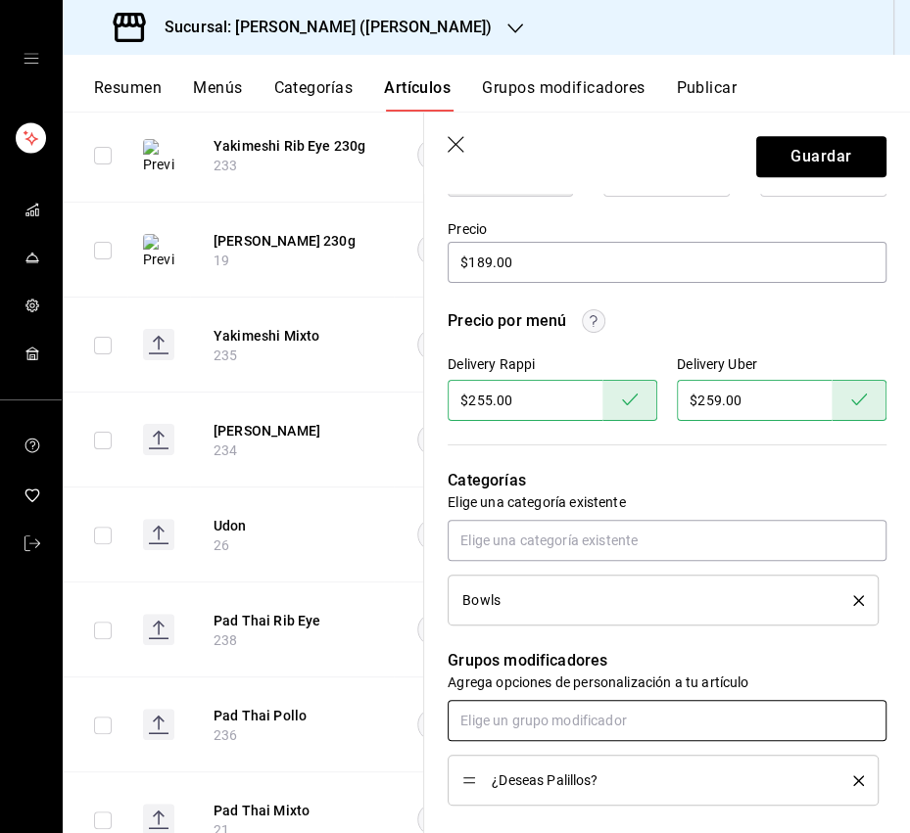
scroll to position [0, 0]
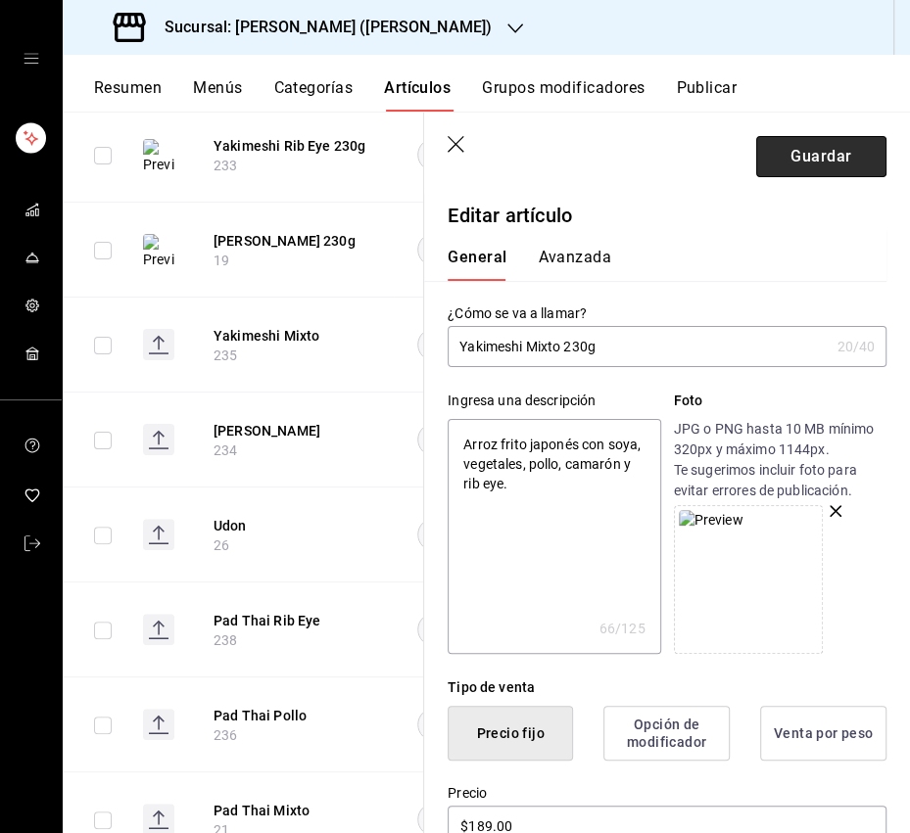
click at [810, 151] on button "Guardar" at bounding box center [821, 156] width 130 height 41
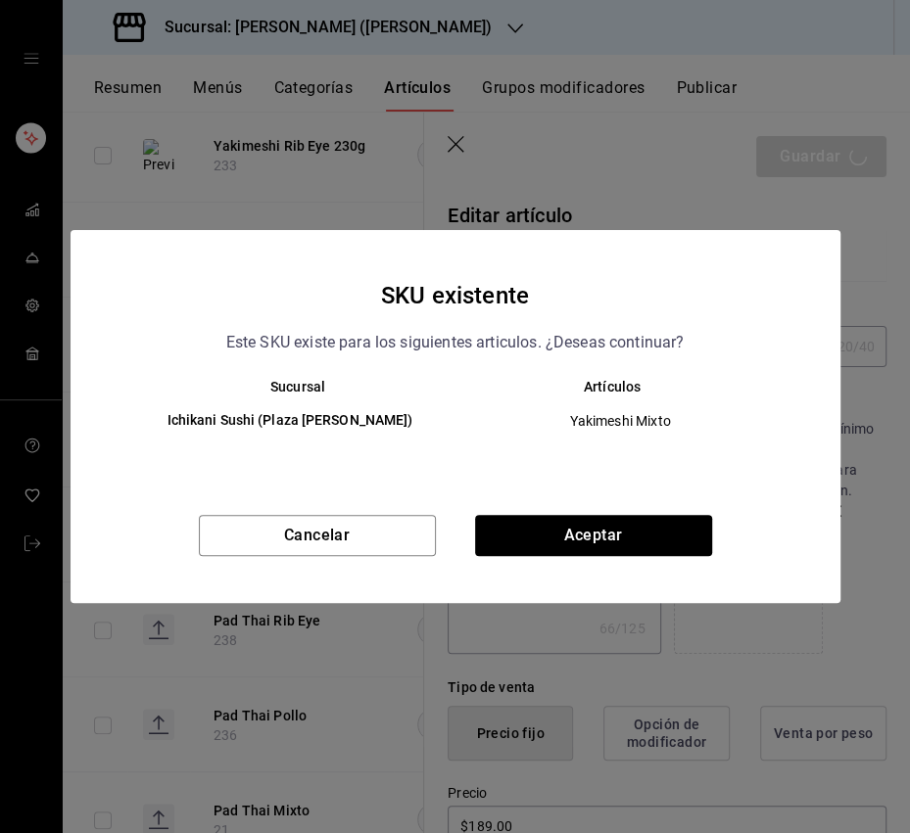
click at [594, 509] on div "SKU existente Este SKU existe para los siguientes articulos. ¿Deseas continuar?…" at bounding box center [455, 416] width 770 height 373
click at [595, 520] on button "Aceptar" at bounding box center [593, 535] width 237 height 41
type textarea "x"
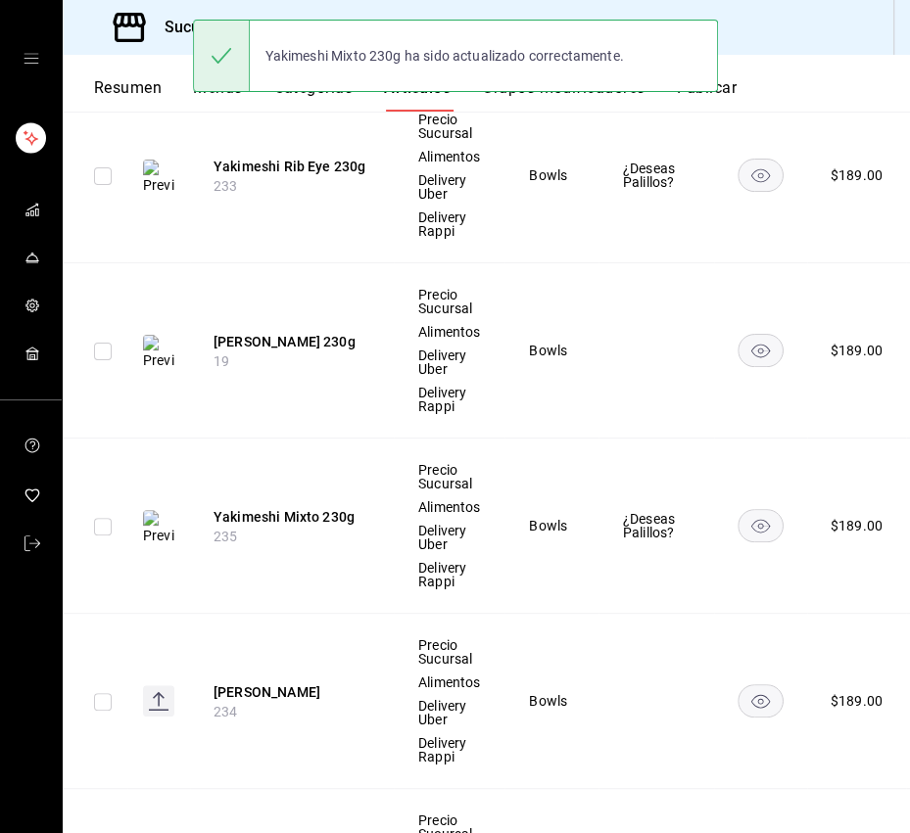
scroll to position [421, 0]
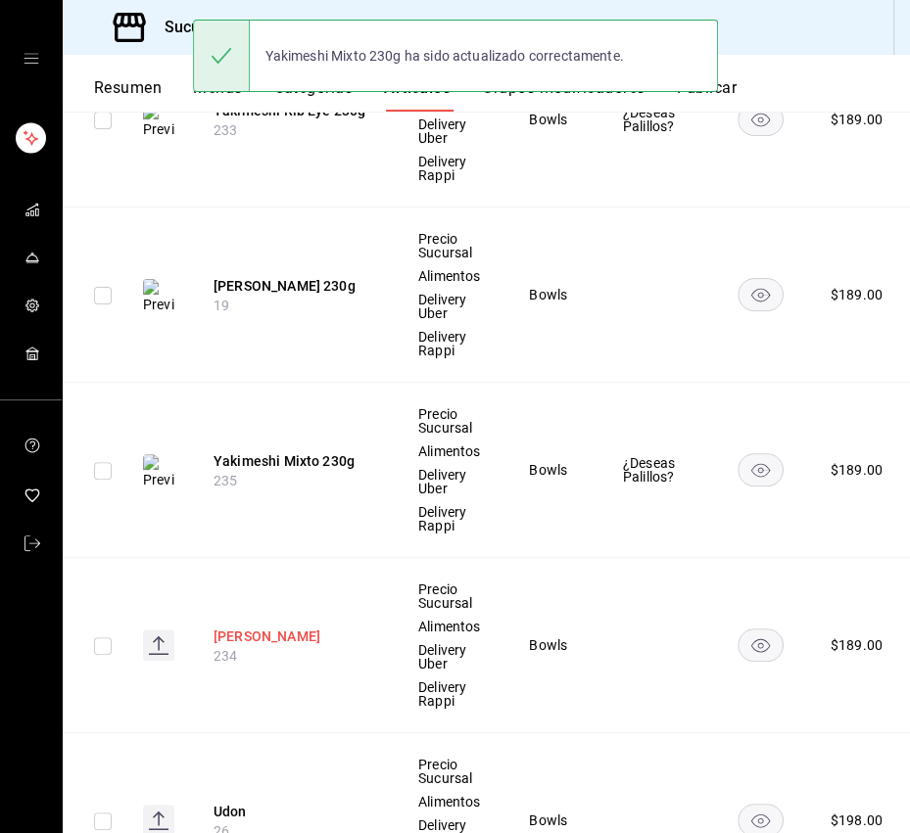
click at [317, 630] on button "[PERSON_NAME]" at bounding box center [291, 637] width 157 height 20
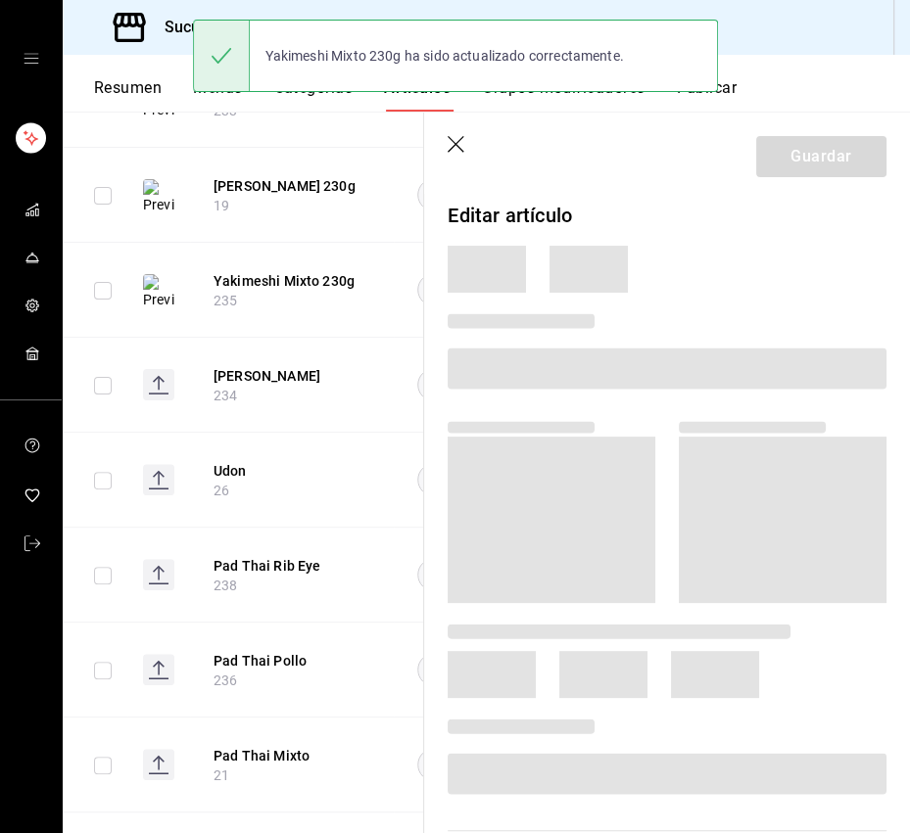
scroll to position [381, 0]
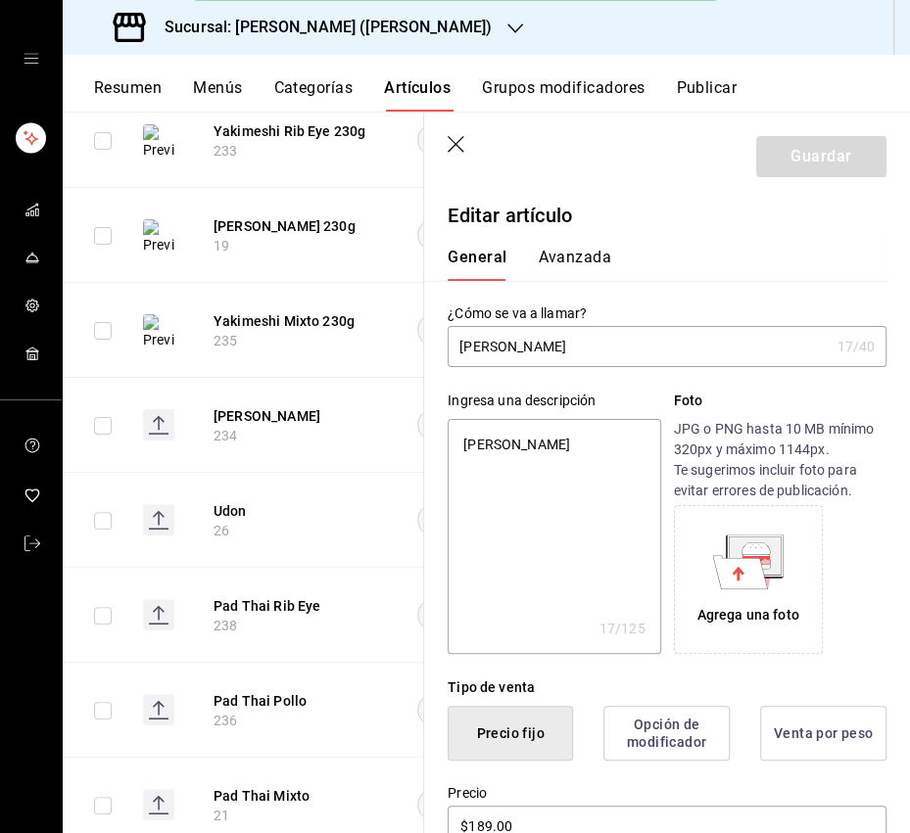
click at [596, 350] on input "[PERSON_NAME]" at bounding box center [637, 346] width 381 height 39
type input "[PERSON_NAME]"
type textarea "x"
type input "Yakimeshi Camaron 2"
type textarea "x"
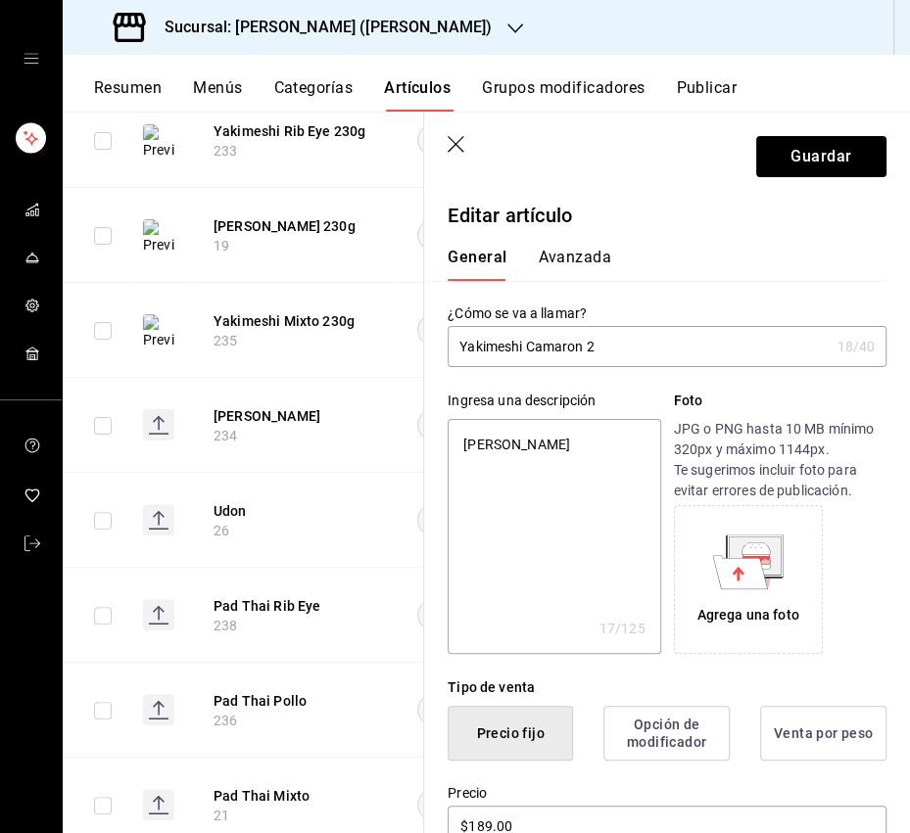
type input "Yakimeshi Camaron 23"
type textarea "x"
type input "Yakimeshi Camaron 230"
type textarea "x"
type input "Yakimeshi Camaron 230g"
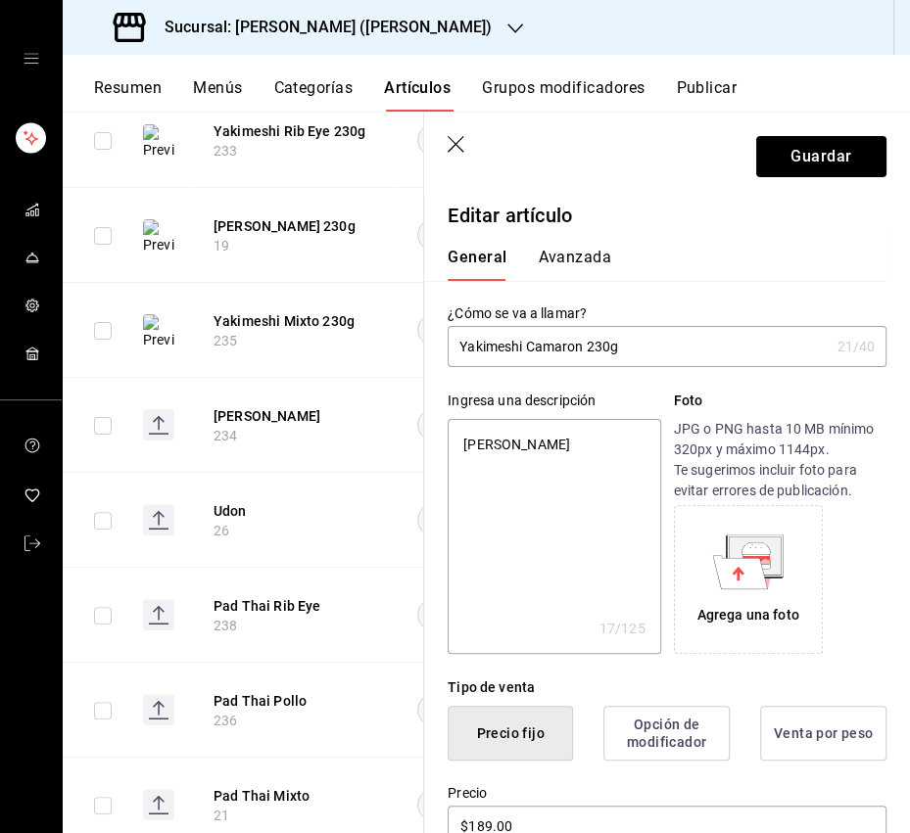
type textarea "x"
type input "Yakimeshi Camaron 230g"
type textarea "x"
click at [533, 436] on textarea "[PERSON_NAME]" at bounding box center [553, 536] width 212 height 235
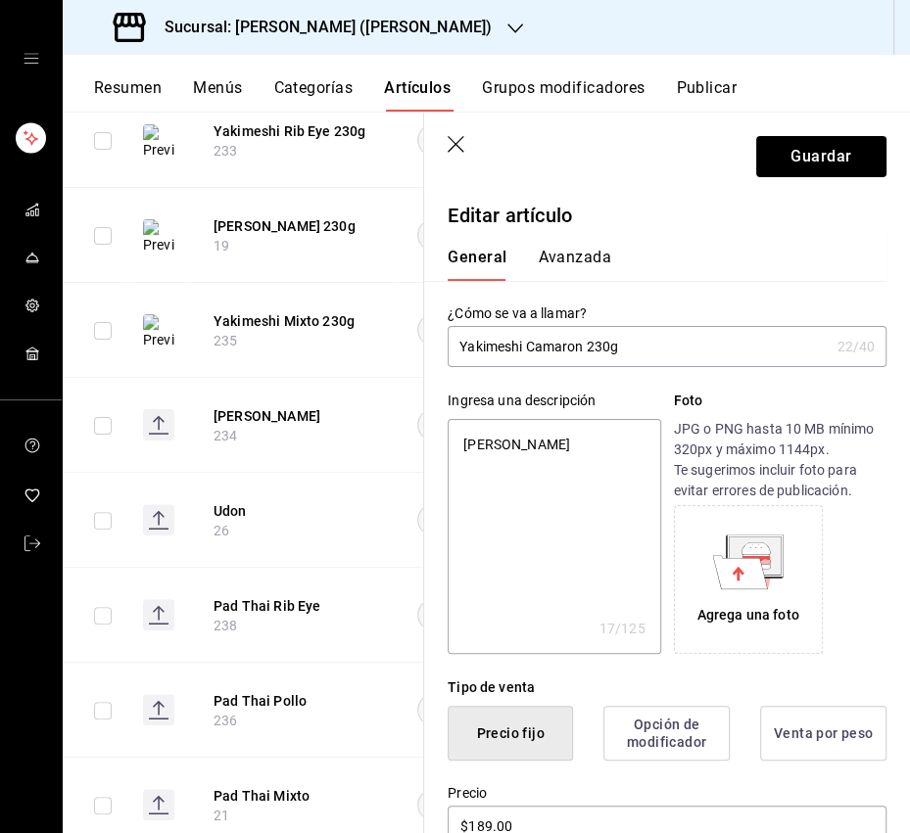
click at [533, 436] on textarea "[PERSON_NAME]" at bounding box center [553, 536] width 212 height 235
paste textarea "Arroz frito japonés con soya, vegetales y camarones."
type textarea "Arroz frito japonés con soya, vegetales y camarones."
type textarea "x"
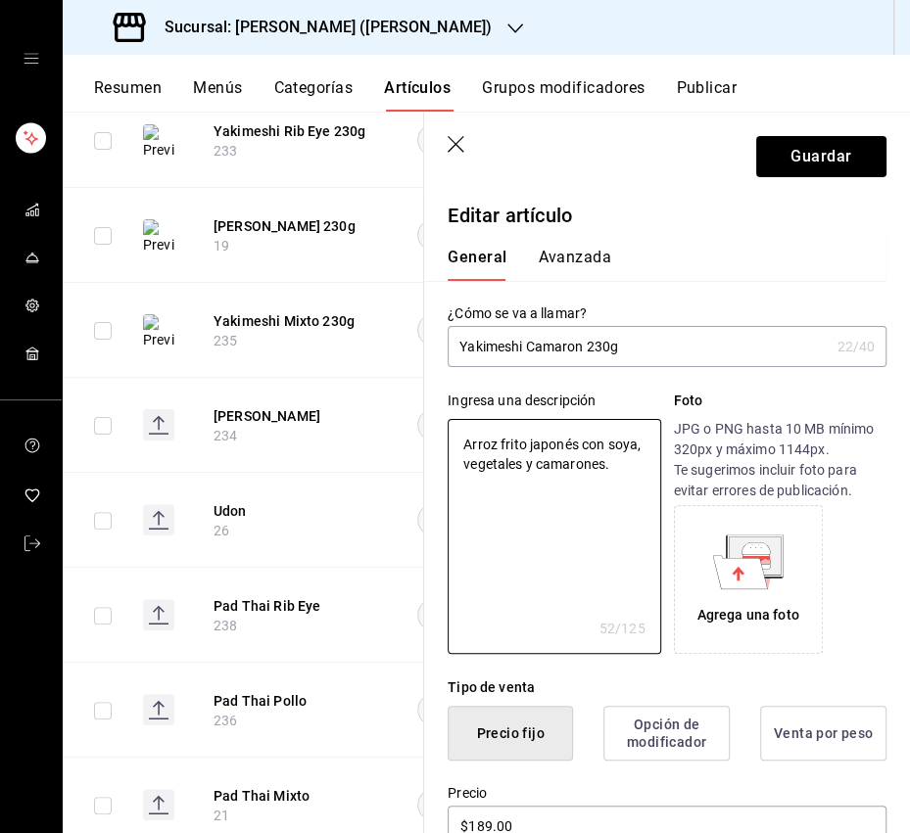
type textarea "Arroz frito japonés con soya, vegetales y camarones."
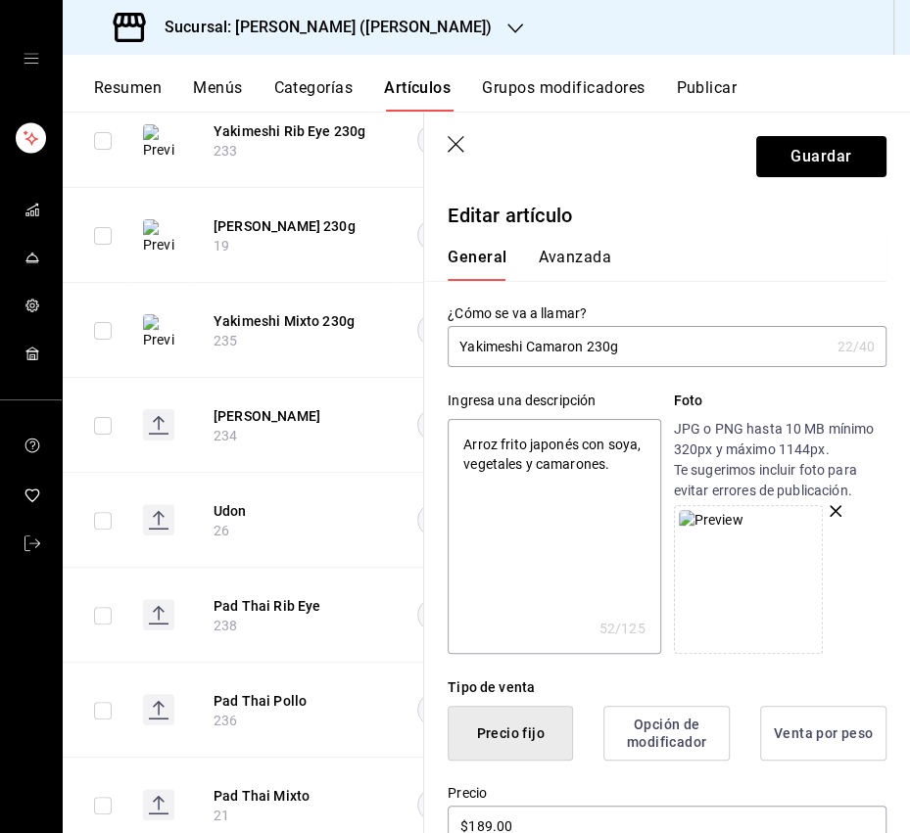
click at [602, 538] on textarea "Arroz frito japonés con soya, vegetales y camarones." at bounding box center [553, 536] width 212 height 235
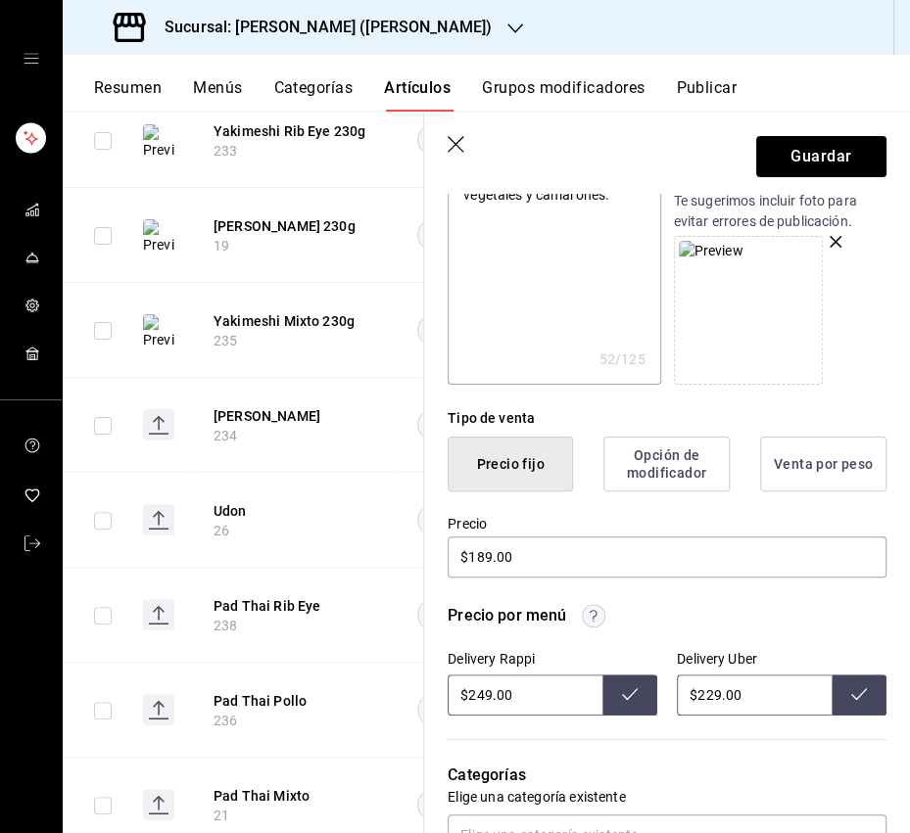
scroll to position [316, 0]
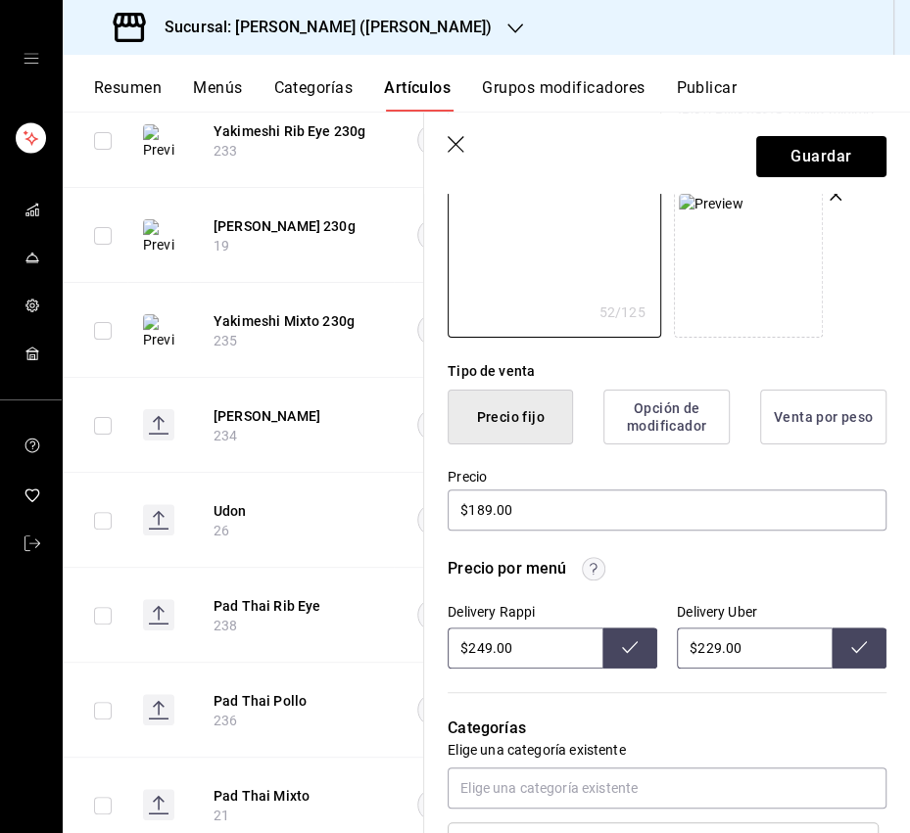
type textarea "x"
click at [479, 640] on input "$249.00" at bounding box center [524, 648] width 155 height 41
drag, startPoint x: 491, startPoint y: 644, endPoint x: 475, endPoint y: 647, distance: 15.9
click at [475, 647] on input "$249.00" at bounding box center [524, 648] width 155 height 41
type input "$255.00"
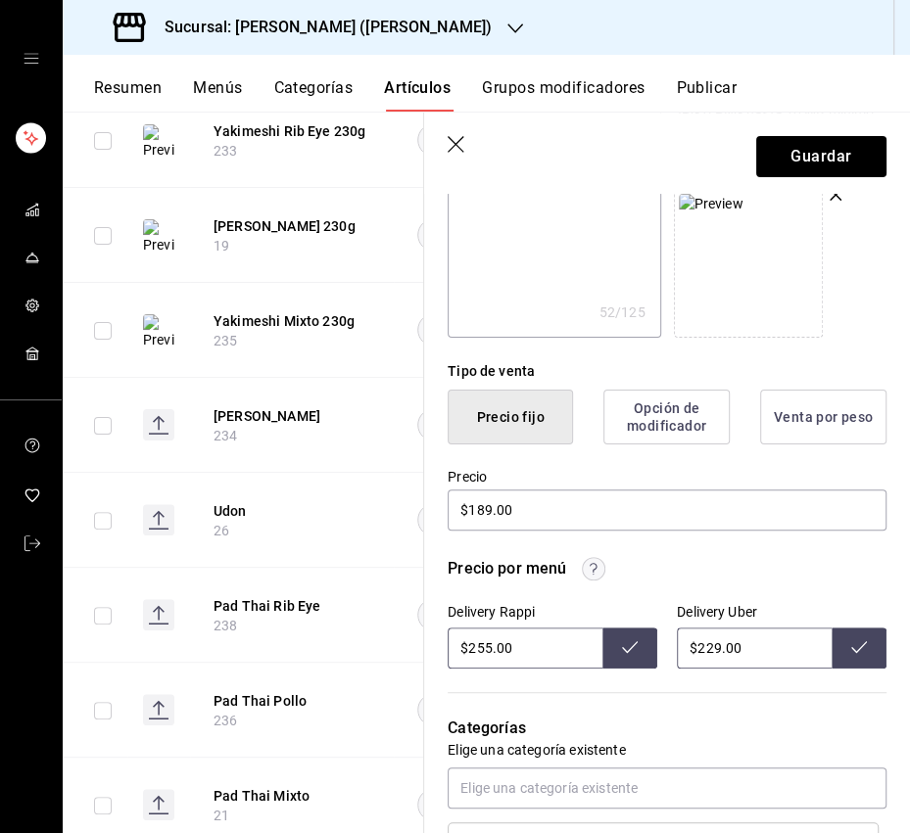
drag, startPoint x: 640, startPoint y: 648, endPoint x: 651, endPoint y: 646, distance: 10.9
click at [640, 648] on button at bounding box center [629, 648] width 55 height 41
click at [705, 649] on input "$229.00" at bounding box center [754, 648] width 155 height 41
type input "$259.00"
click at [845, 640] on button at bounding box center [858, 648] width 55 height 41
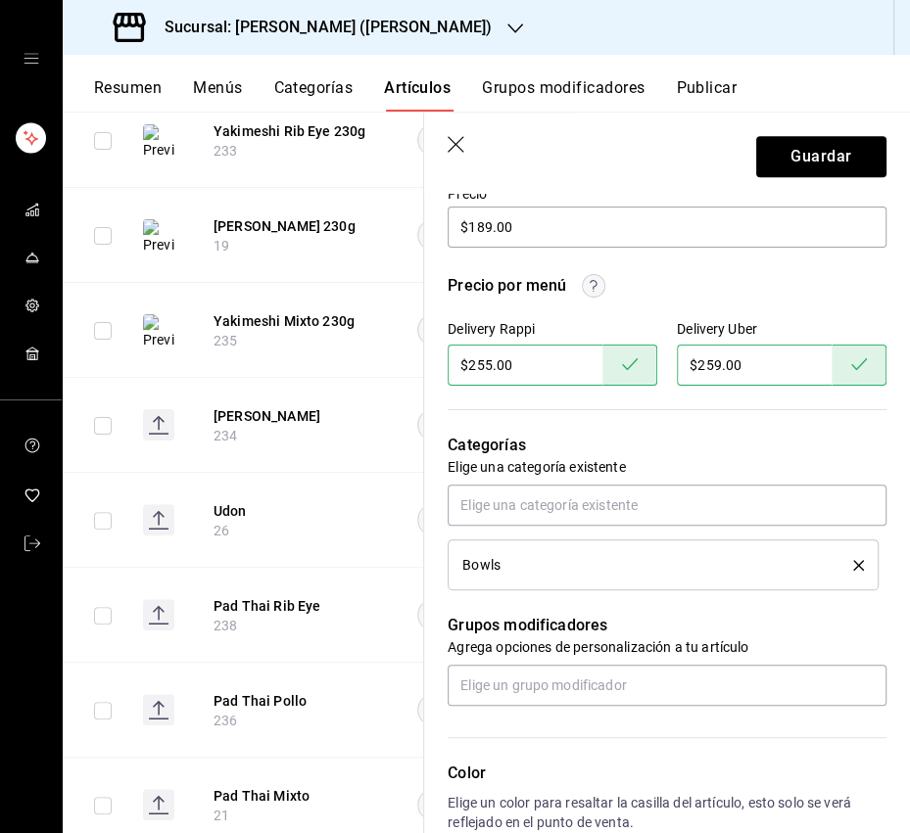
scroll to position [680, 0]
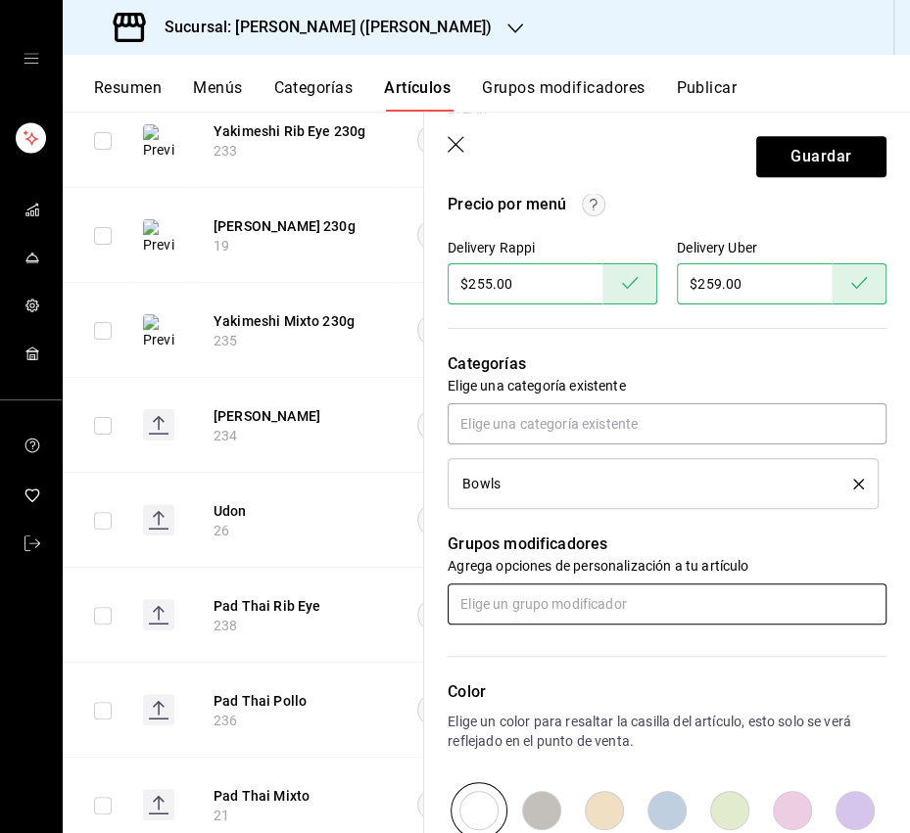
click at [524, 605] on input "text" at bounding box center [666, 604] width 439 height 41
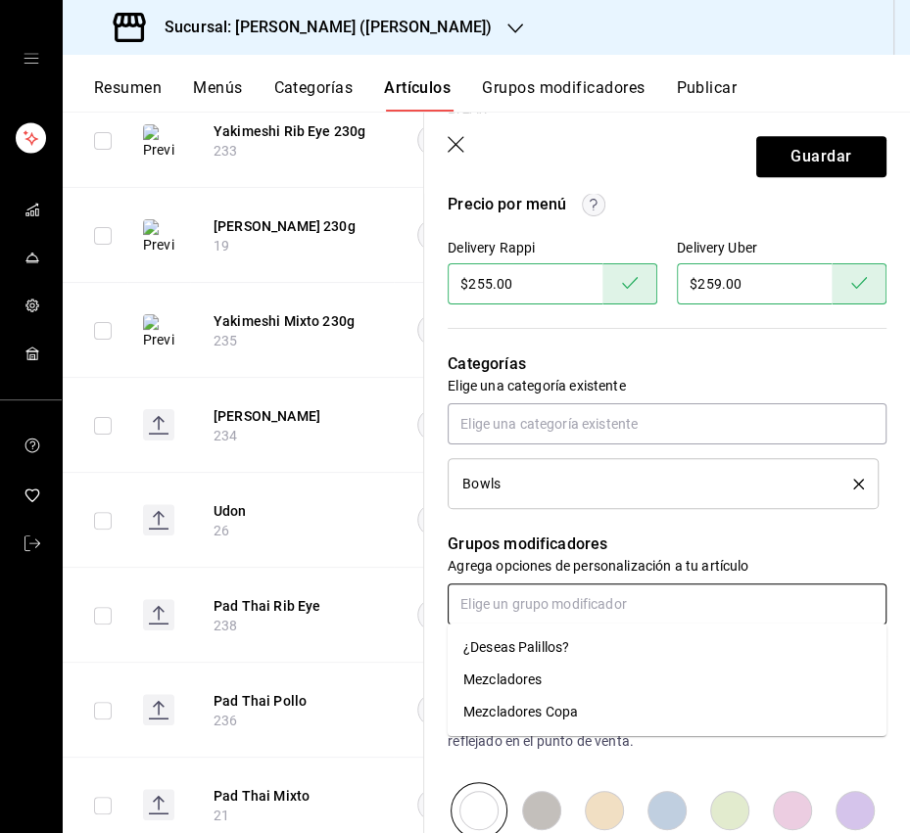
click at [510, 643] on div "¿Deseas Palillos?" at bounding box center [516, 647] width 106 height 21
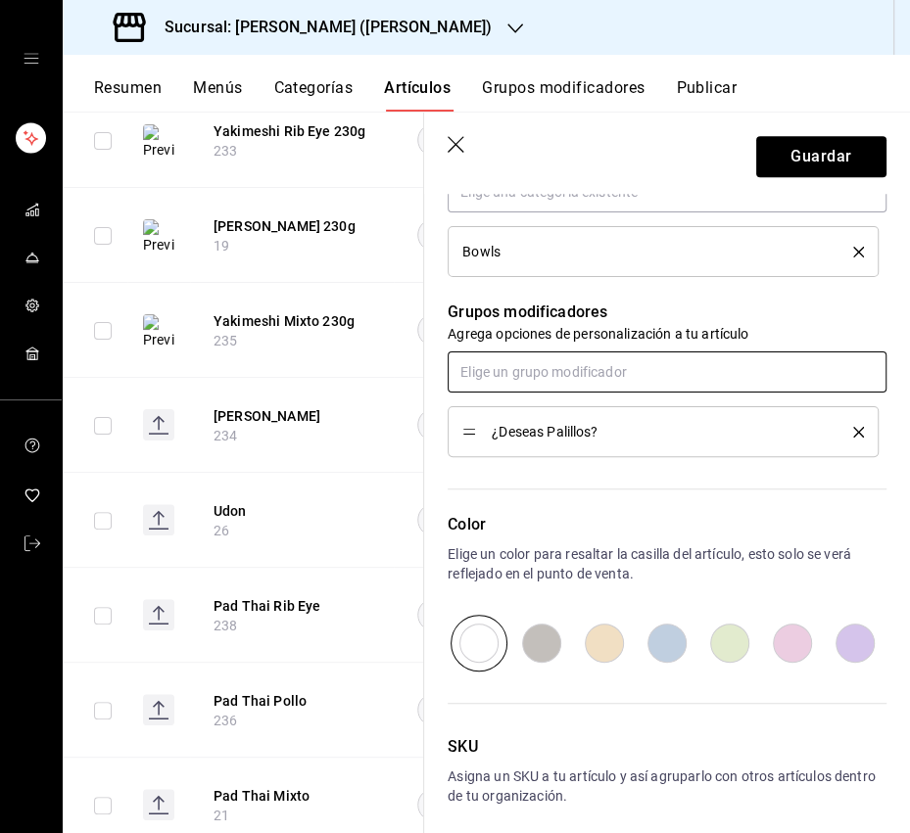
scroll to position [994, 0]
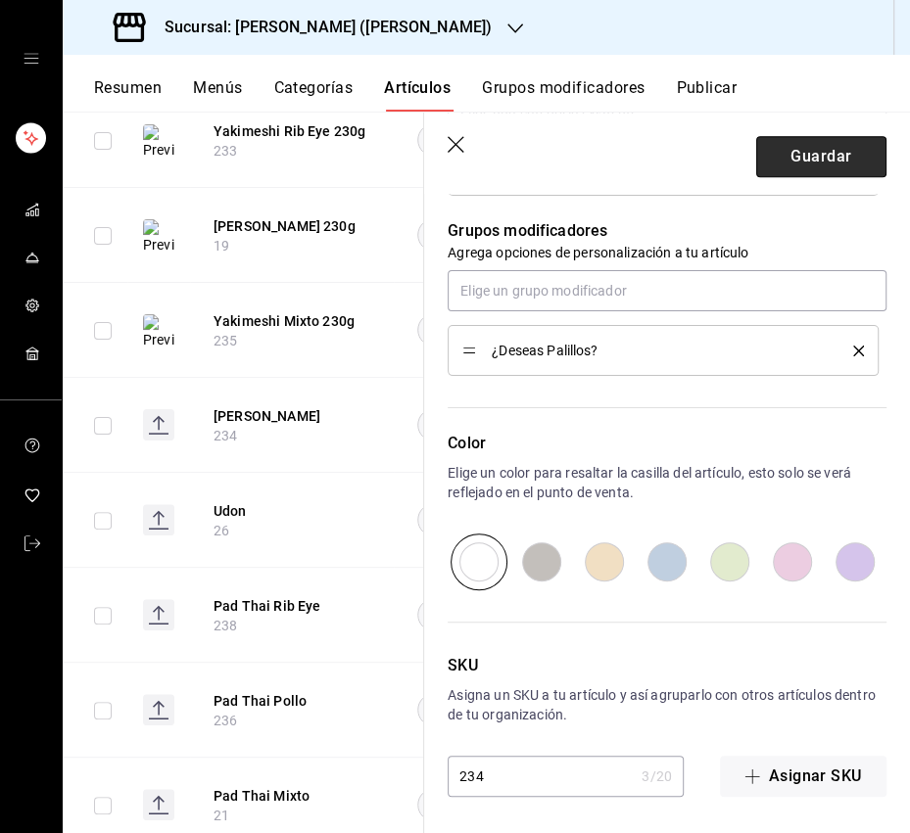
click at [801, 137] on button "Guardar" at bounding box center [821, 156] width 130 height 41
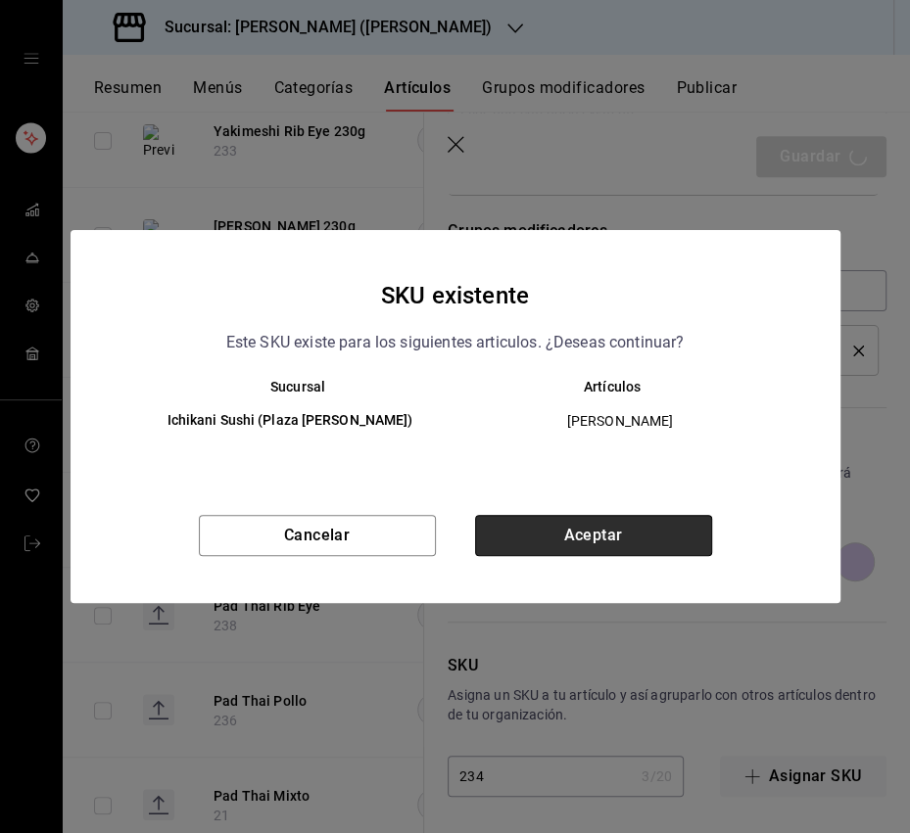
click at [577, 525] on button "Aceptar" at bounding box center [593, 535] width 237 height 41
type textarea "x"
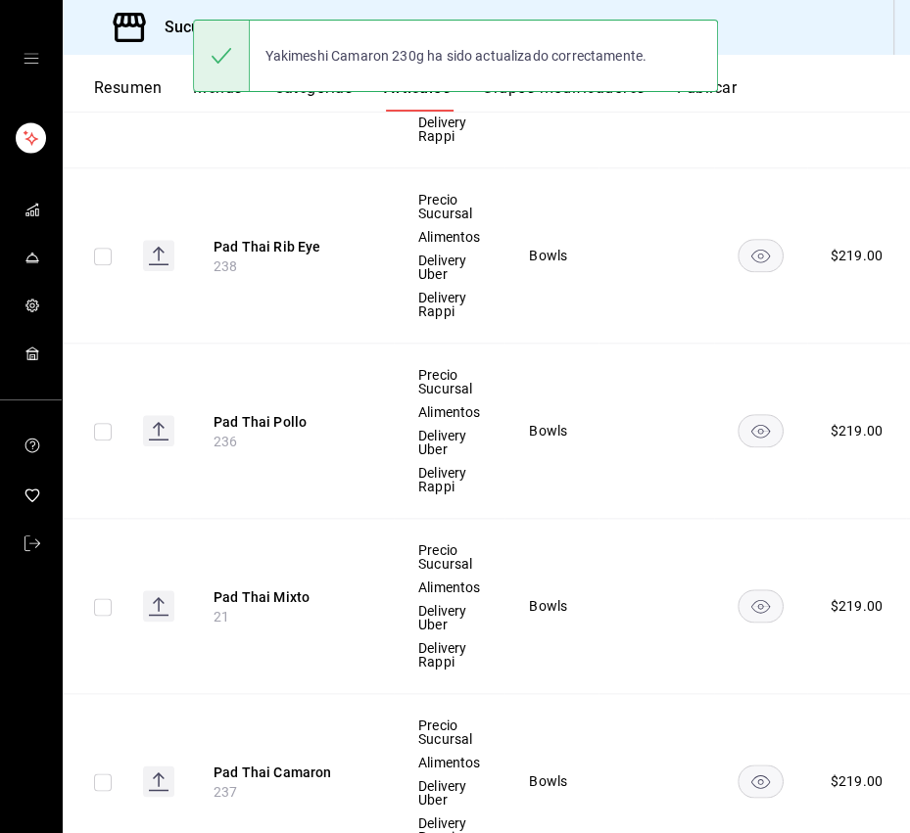
scroll to position [1167, 0]
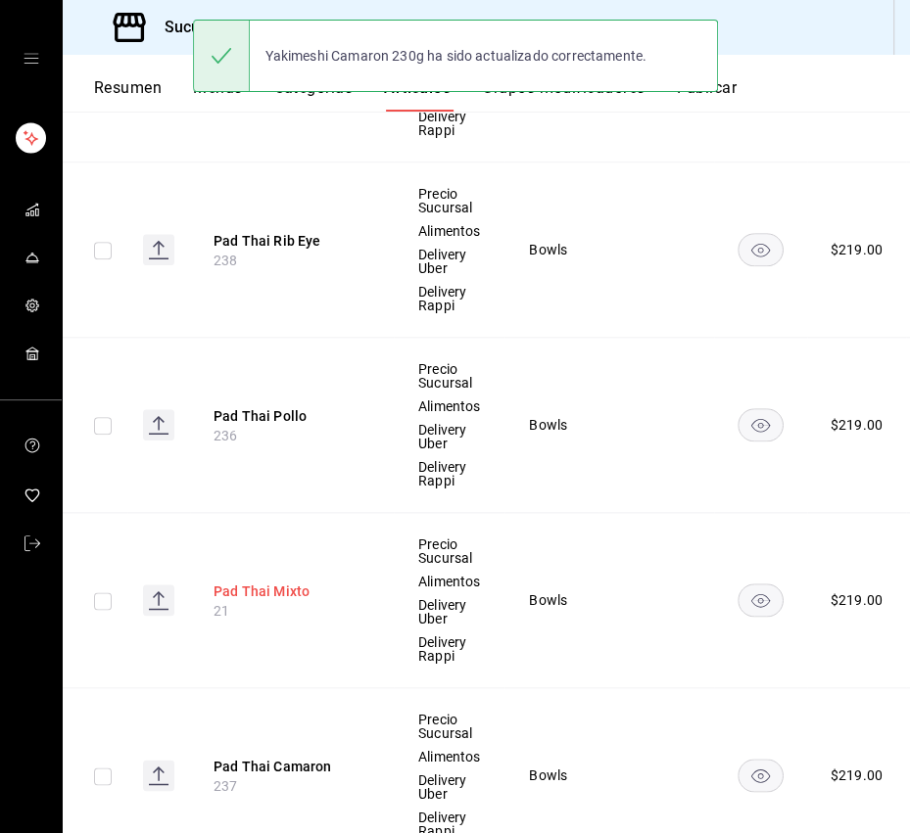
click at [278, 584] on button "Pad Thai Mixto" at bounding box center [291, 592] width 157 height 20
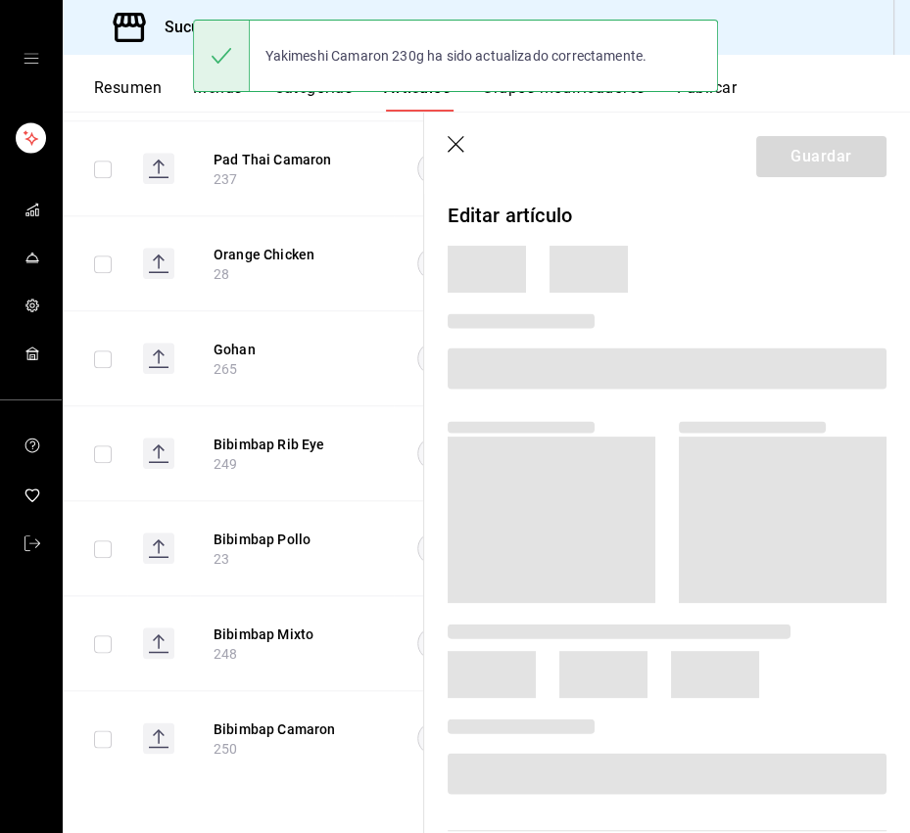
scroll to position [858, 0]
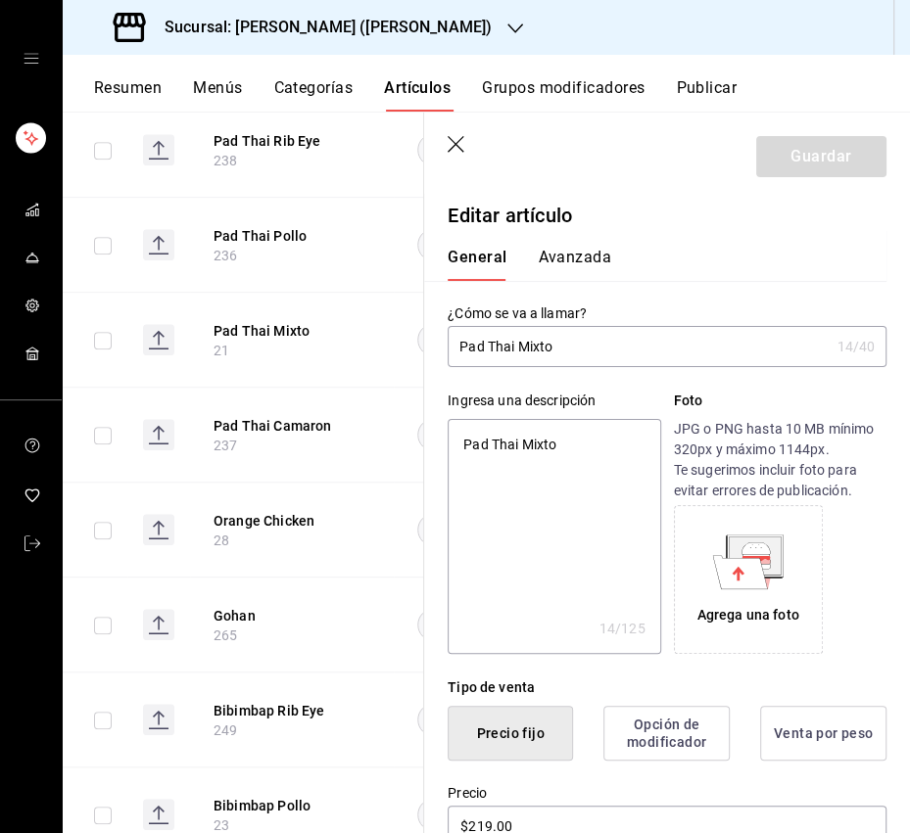
type input "Pad Thai Mixto"
type textarea "x"
type input "Pad Thai Mixto 1"
type textarea "x"
type input "Pad Thai Mixto 18"
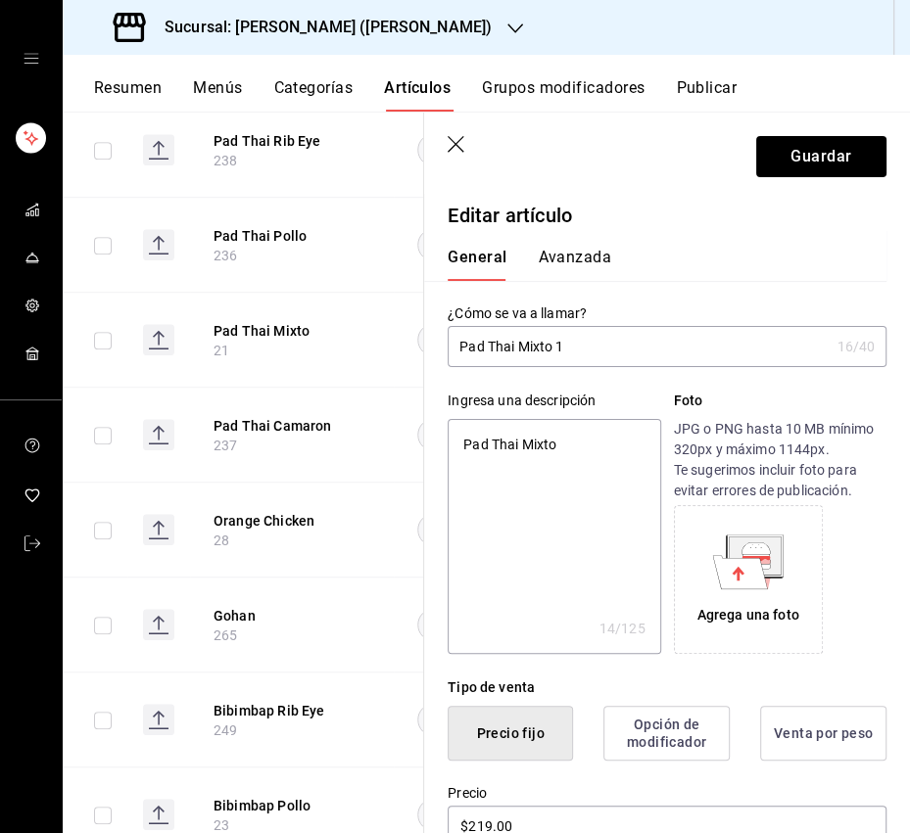
type textarea "x"
type input "Pad Thai Mixto 180"
type textarea "x"
type input "Pad Thai Mixto 180g"
type textarea "x"
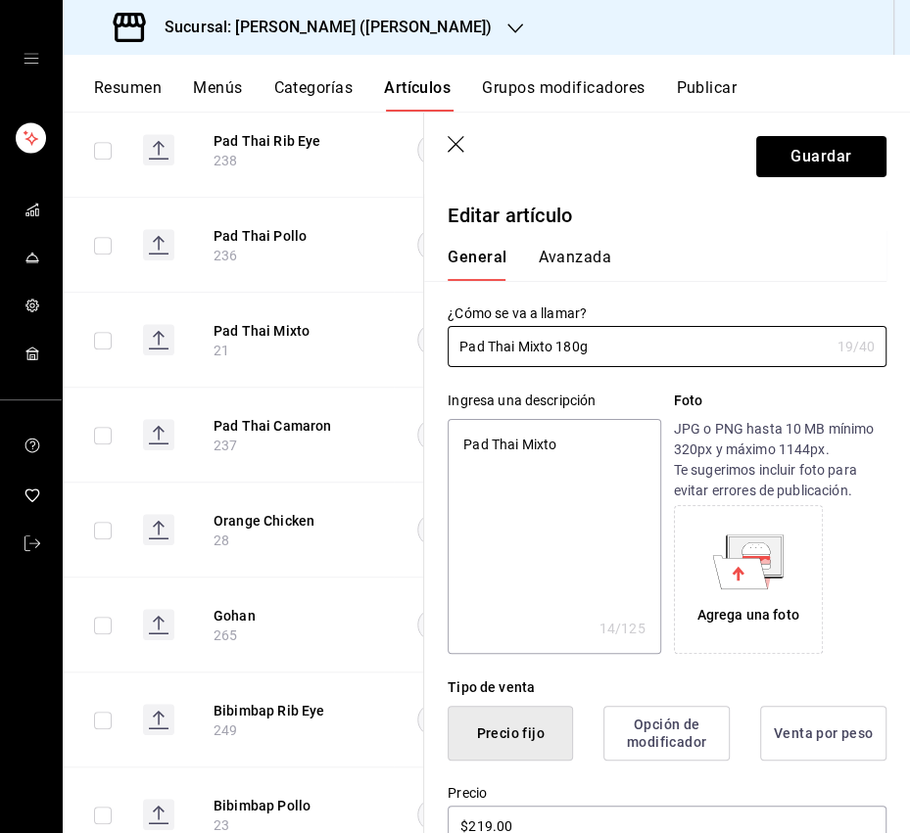
type input "Pad Thai Mixto 180g"
type textarea "x"
click at [575, 453] on textarea "Pad Thai Mixto" at bounding box center [553, 536] width 212 height 235
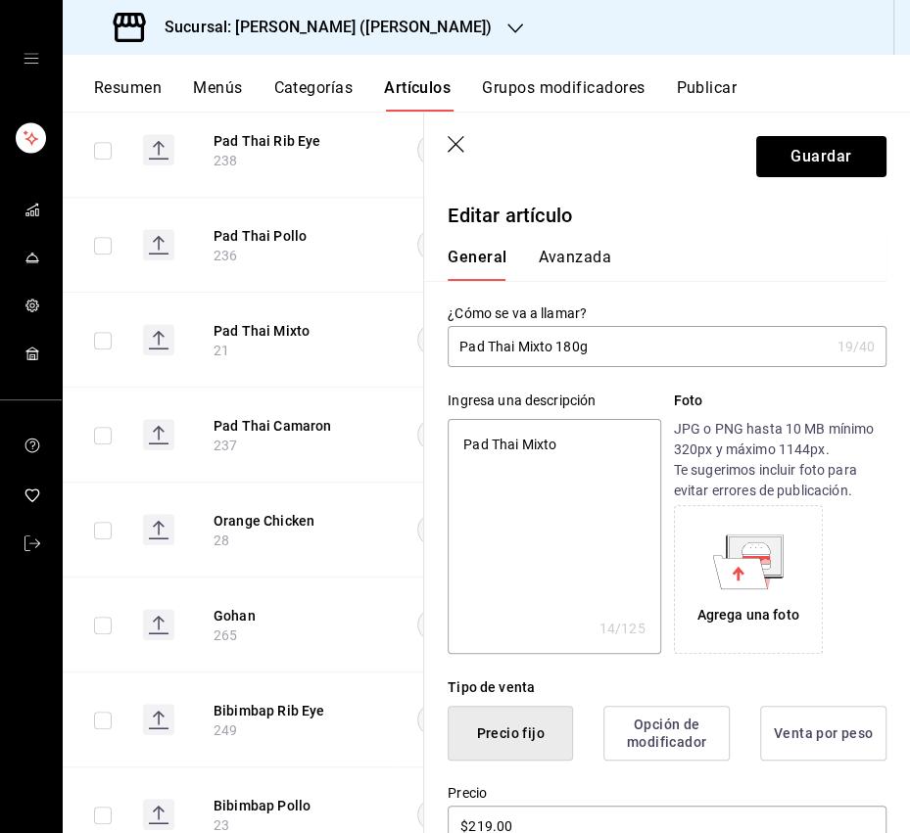
paste textarea "Noodles tailandeses con salsa de tamarindo, vegetales, cacahuate con pollo, cam…"
type textarea "Noodles tailandeses con salsa de tamarindo, vegetales, cacahuate con pollo, cam…"
type textarea "x"
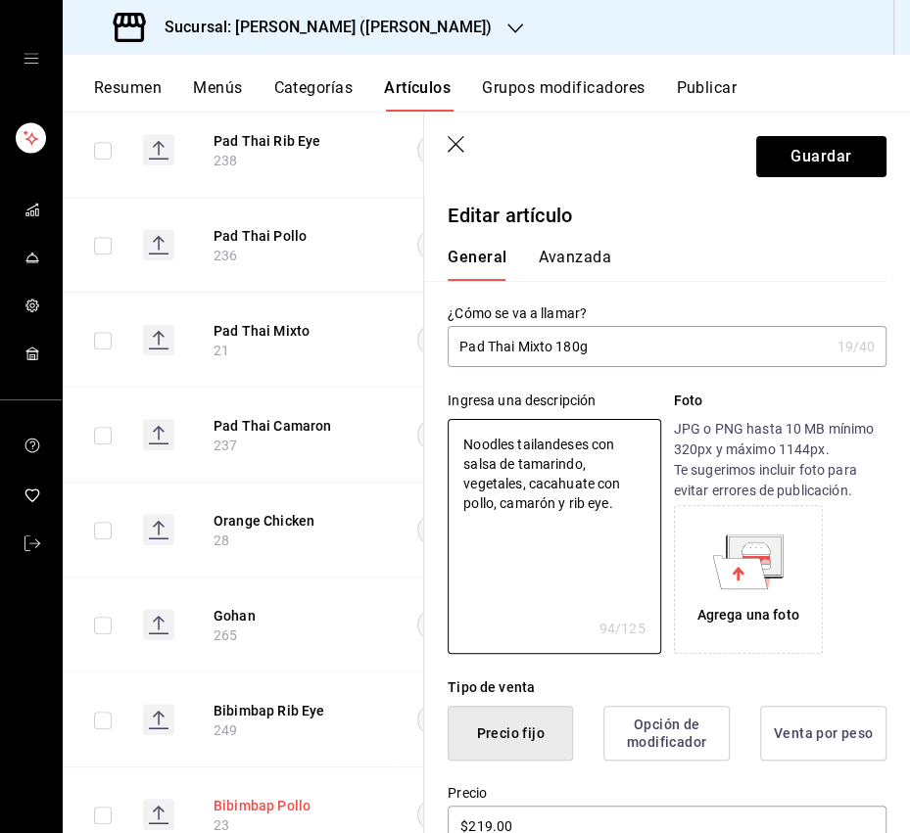
type textarea "Noodles tailandeses con salsa de tamarindo, vegetales, cacahuate con pollo, cam…"
drag, startPoint x: 470, startPoint y: 572, endPoint x: 714, endPoint y: 568, distance: 243.8
click at [470, 572] on textarea "Noodles tailandeses con salsa de tamarindo, vegetales, cacahuate con pollo, cam…" at bounding box center [553, 536] width 212 height 235
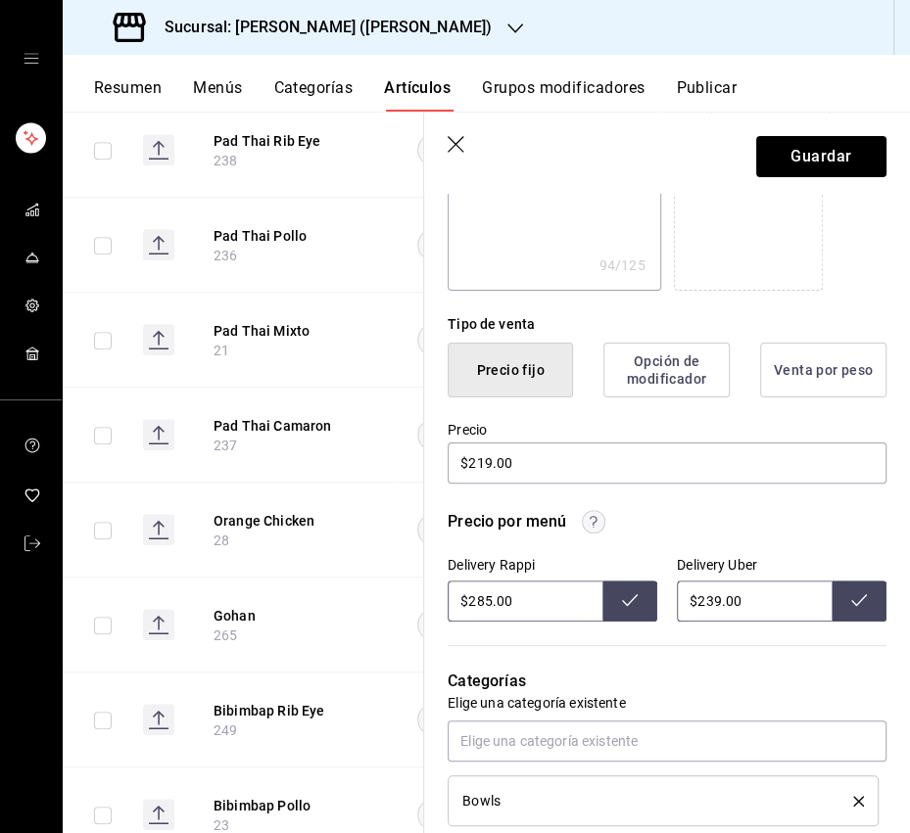
scroll to position [364, 0]
type textarea "x"
click at [486, 599] on input "$285.00" at bounding box center [524, 600] width 155 height 41
type input "$289.00"
drag, startPoint x: 614, startPoint y: 599, endPoint x: 636, endPoint y: 598, distance: 22.5
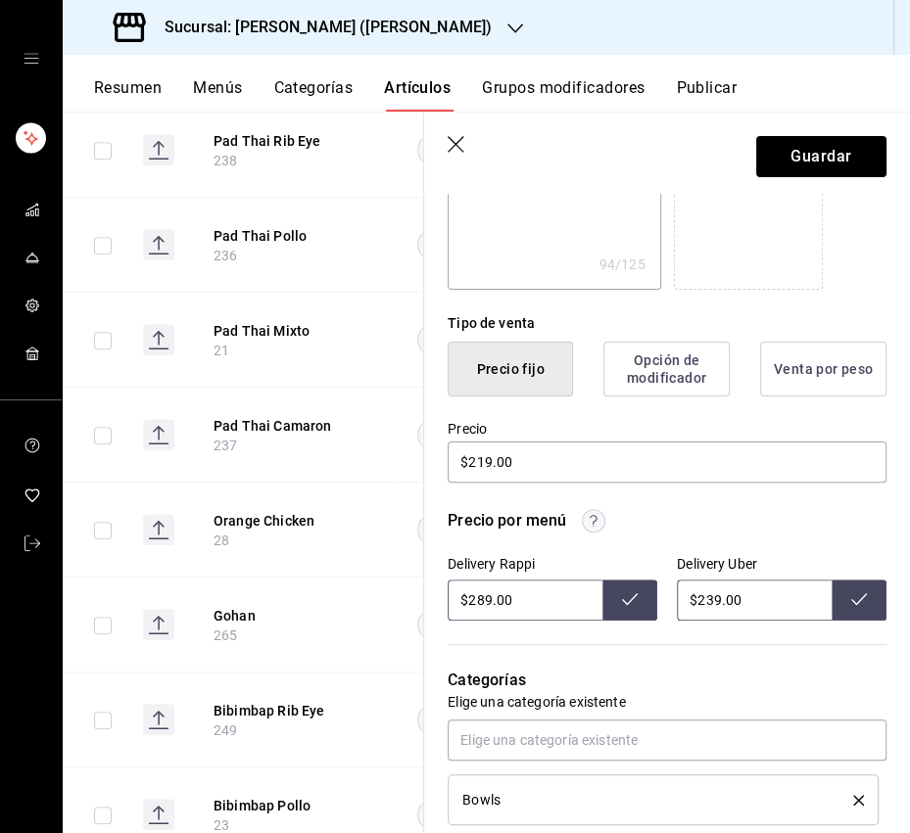
click at [614, 599] on button at bounding box center [629, 600] width 55 height 41
click at [717, 598] on input "$239.00" at bounding box center [754, 600] width 155 height 41
type input "$298.00"
click at [868, 606] on button at bounding box center [858, 600] width 55 height 41
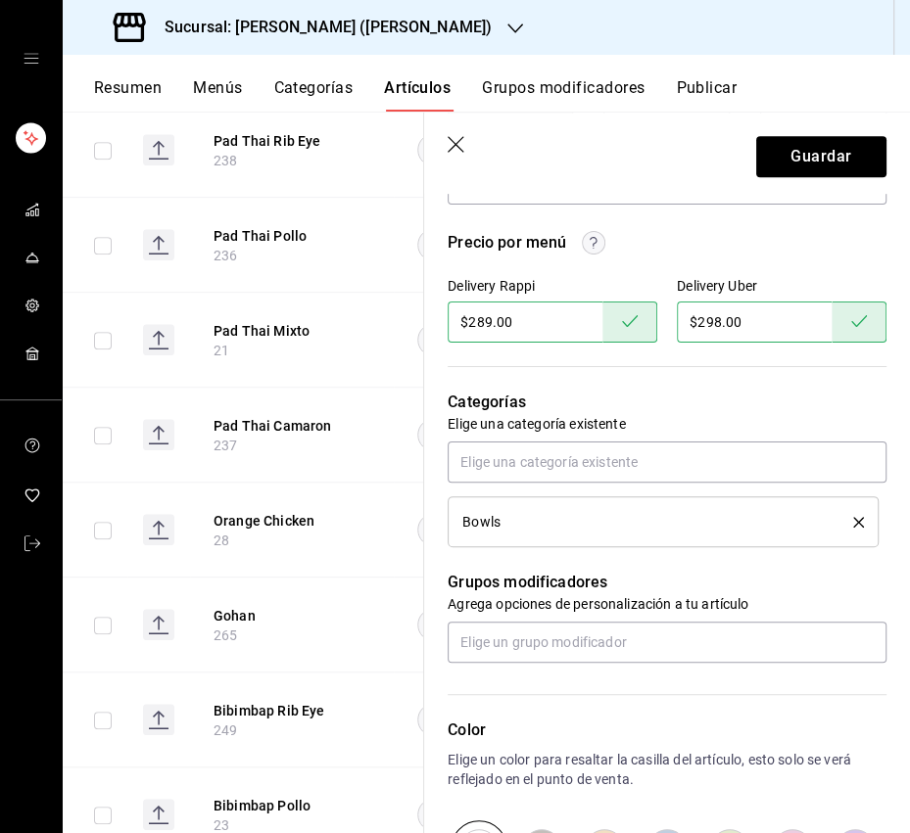
scroll to position [674, 0]
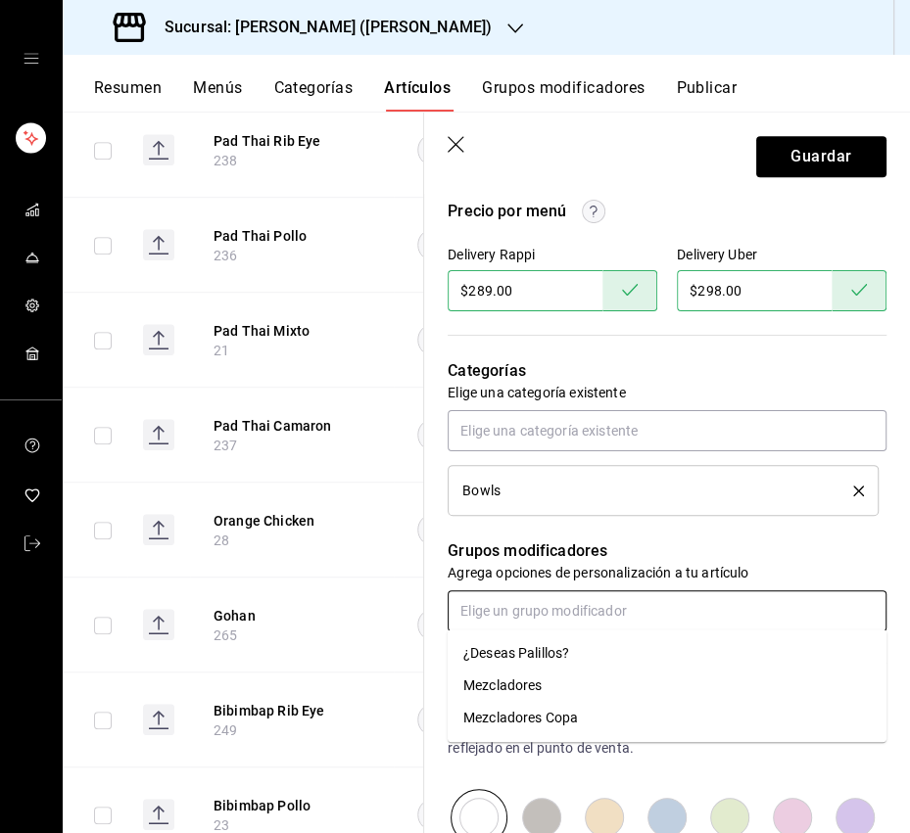
click at [543, 610] on input "text" at bounding box center [666, 610] width 439 height 41
click at [524, 644] on div "¿Deseas Palillos?" at bounding box center [516, 653] width 106 height 21
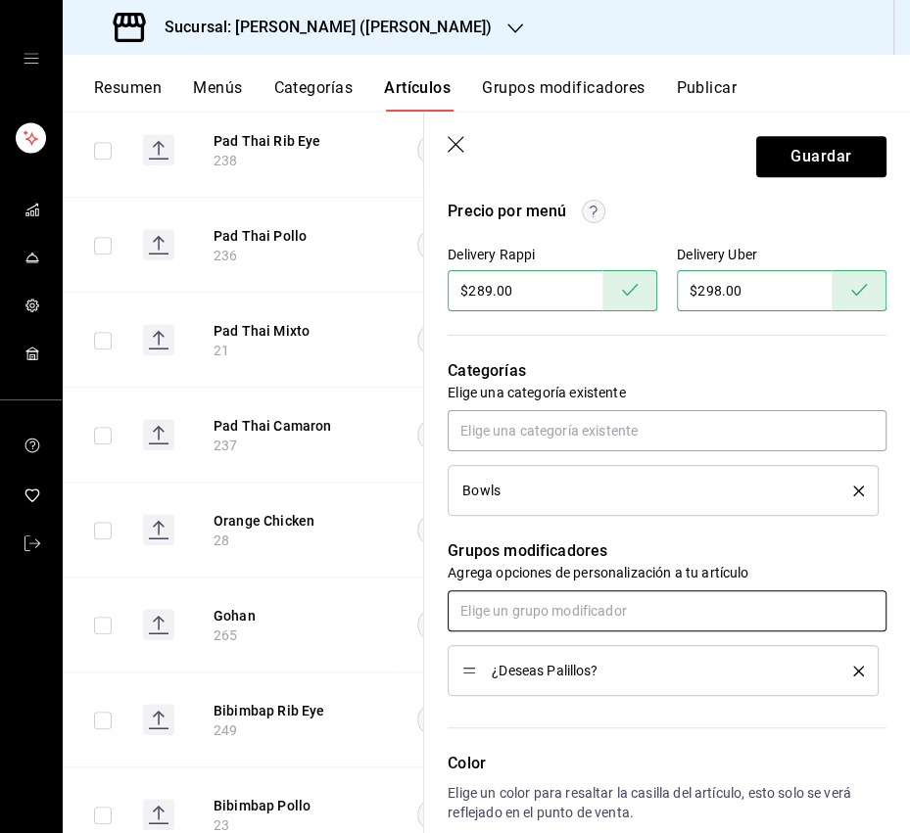
scroll to position [0, 0]
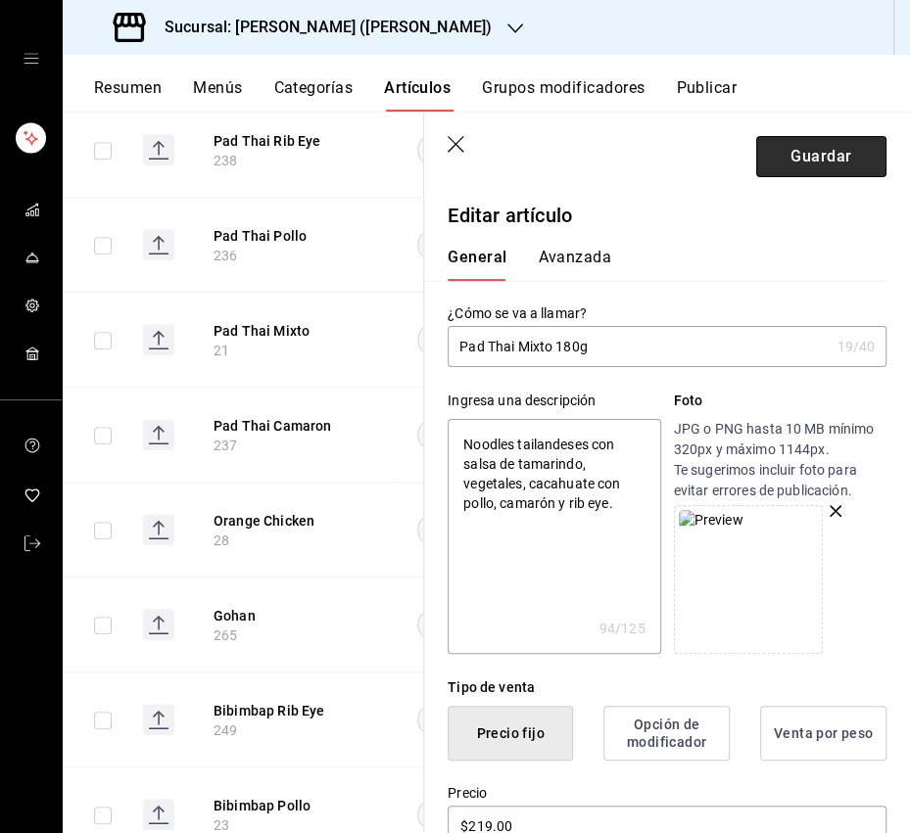
click at [817, 156] on button "Guardar" at bounding box center [821, 156] width 130 height 41
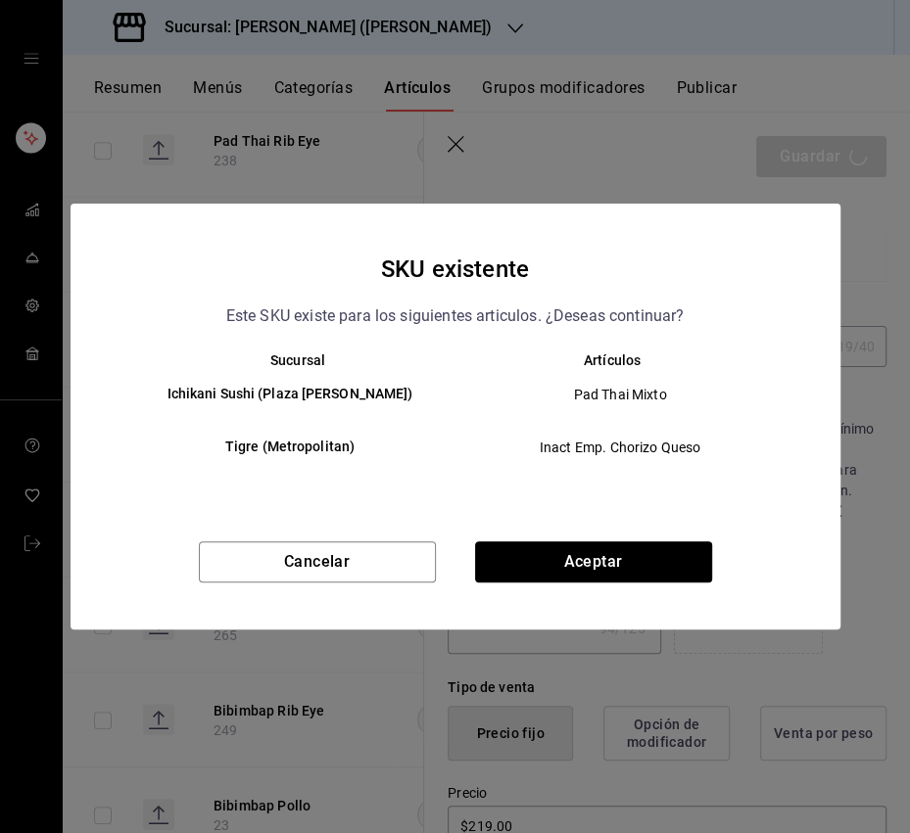
click at [541, 569] on button "Aceptar" at bounding box center [593, 561] width 237 height 41
type textarea "x"
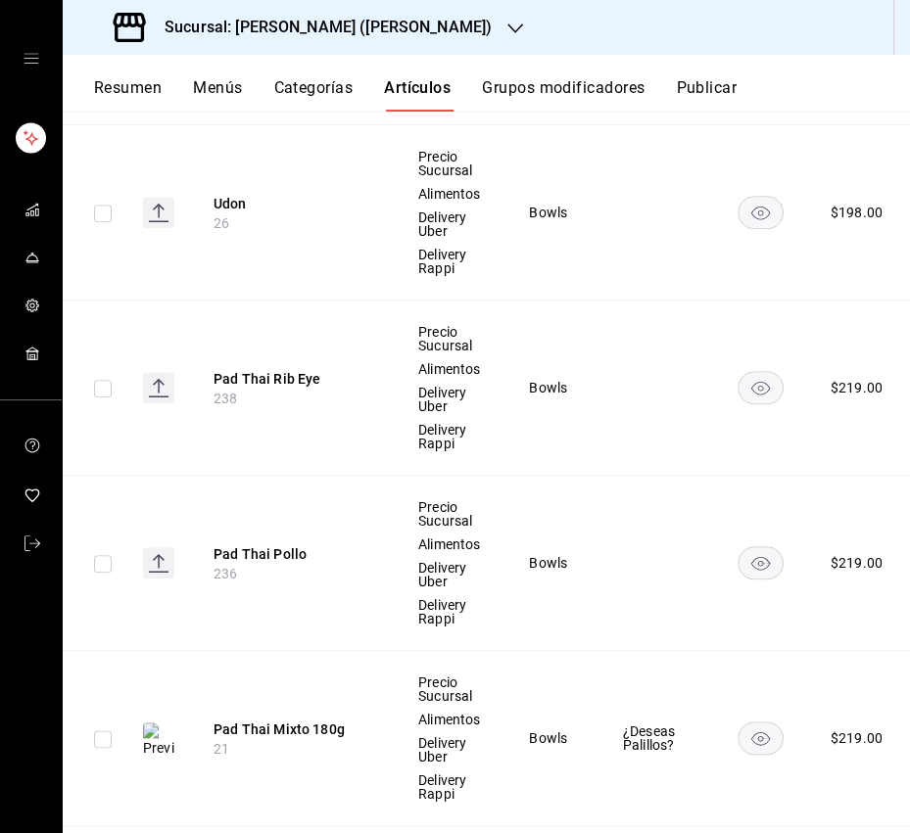
scroll to position [1030, 0]
drag, startPoint x: 275, startPoint y: 525, endPoint x: 274, endPoint y: 543, distance: 18.6
click at [275, 525] on th "Pad Thai Pollo 236" at bounding box center [292, 562] width 204 height 175
click at [274, 547] on button "Pad Thai Pollo" at bounding box center [291, 553] width 157 height 20
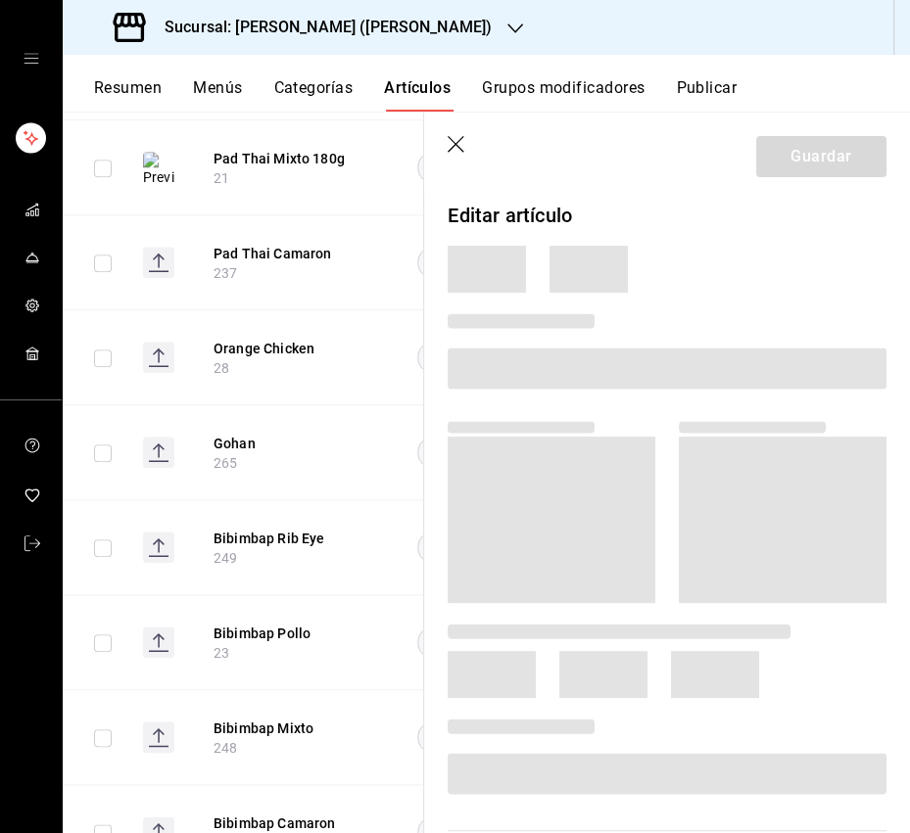
scroll to position [789, 0]
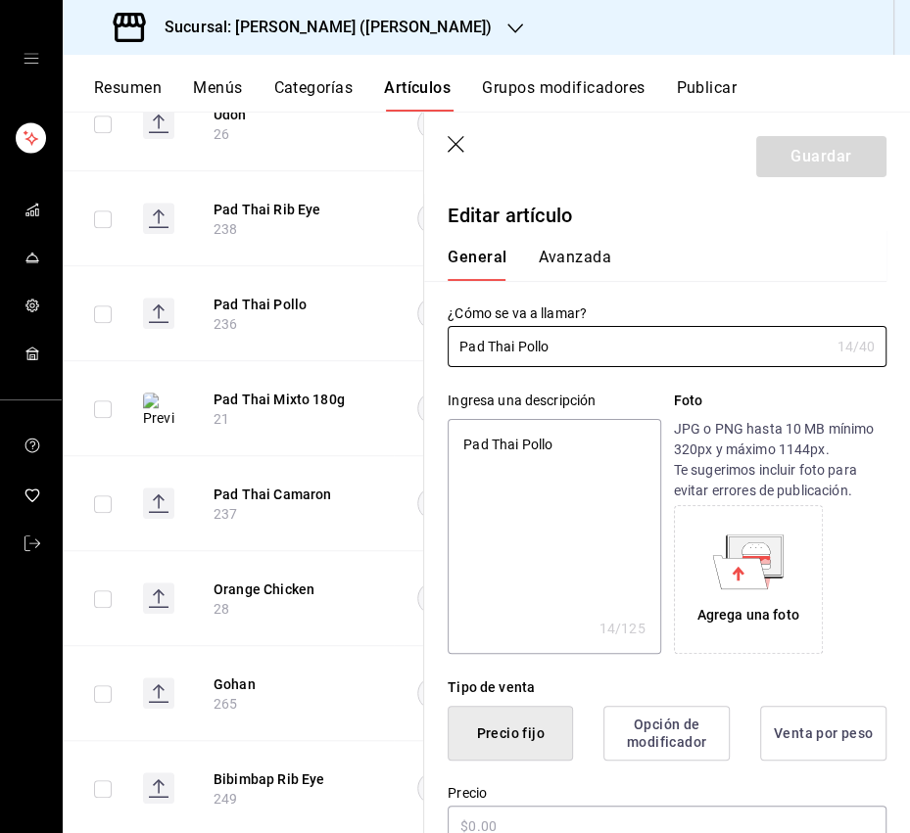
type textarea "x"
type input "$219.00"
click at [580, 342] on input "Pad Thai Pollo" at bounding box center [637, 346] width 381 height 39
type input "Pad Thai Pollo"
type textarea "x"
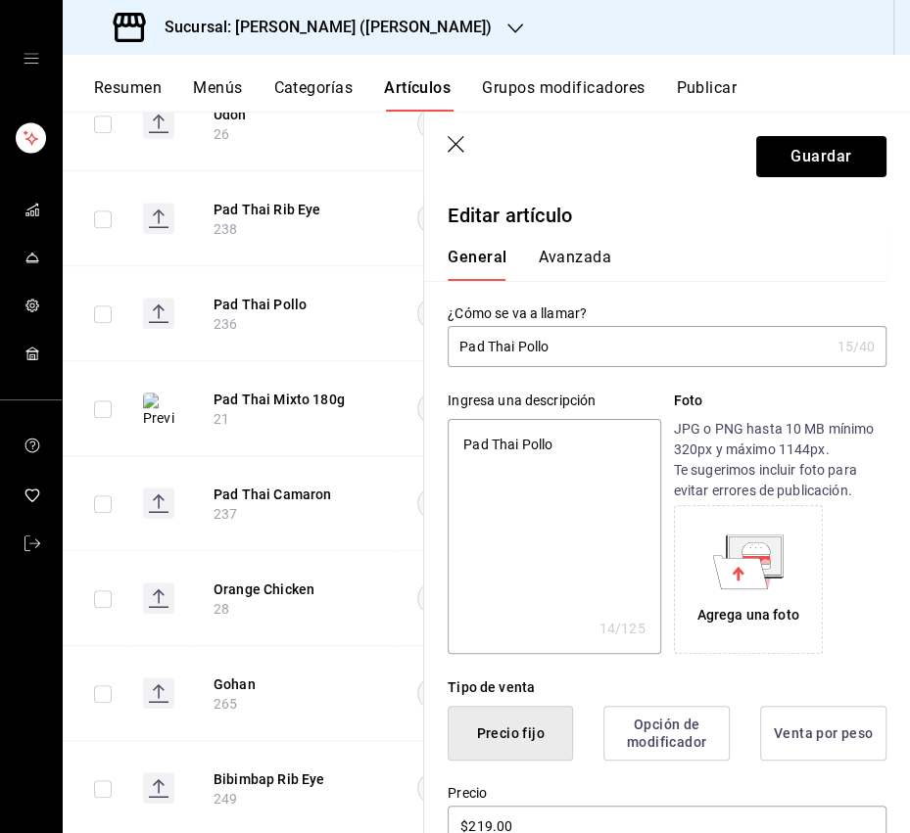
type input "Pad Thai Pollo 1"
type textarea "x"
type input "Pad Thai Pollo 18"
type textarea "x"
type input "Pad Thai Pollo 180"
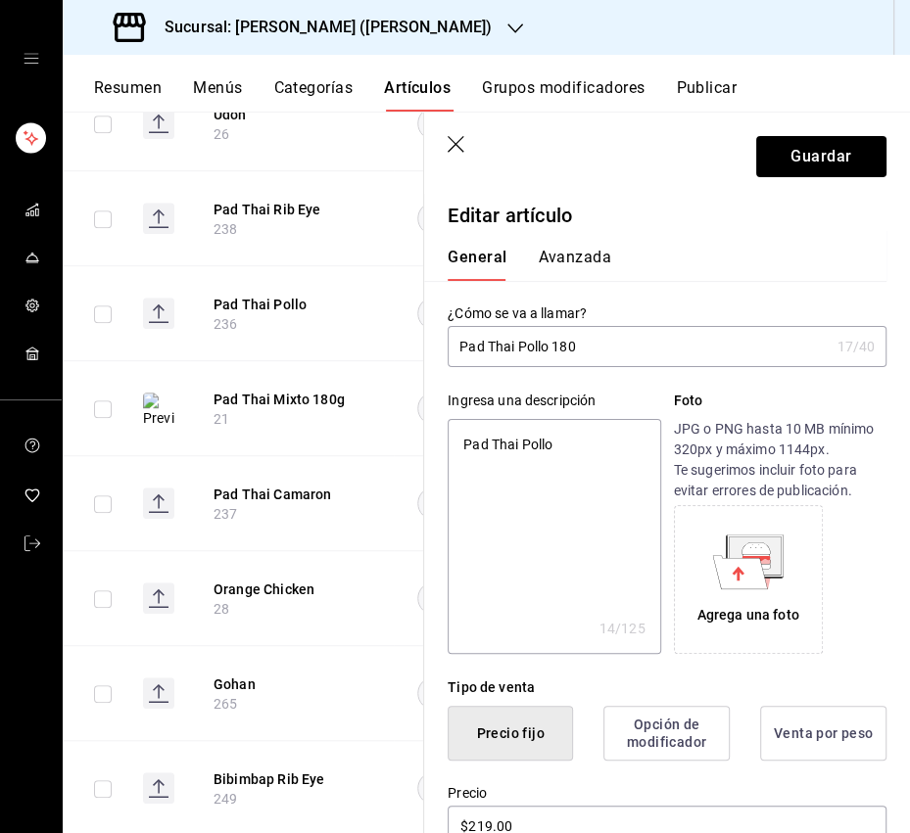
type textarea "x"
type input "Pad Thai Pollo 180g"
type textarea "x"
type input "Pad Thai Pollo 180g"
type textarea "x"
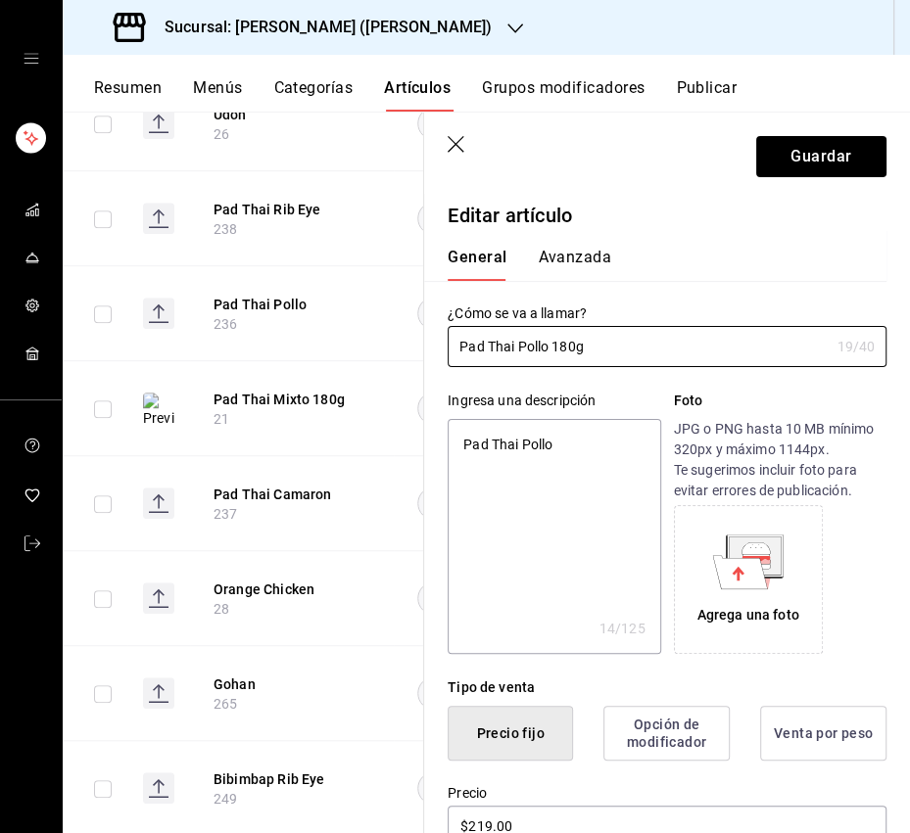
click at [535, 453] on textarea "Pad Thai Pollo" at bounding box center [553, 536] width 212 height 235
paste textarea "Noodles tailandeses con salsa de tamarindo, vegetales, cacahuate con pollo, cam…"
type textarea "Noodles tailandeses con salsa de tamarindo, vegetales, cacahuate con pollo, cam…"
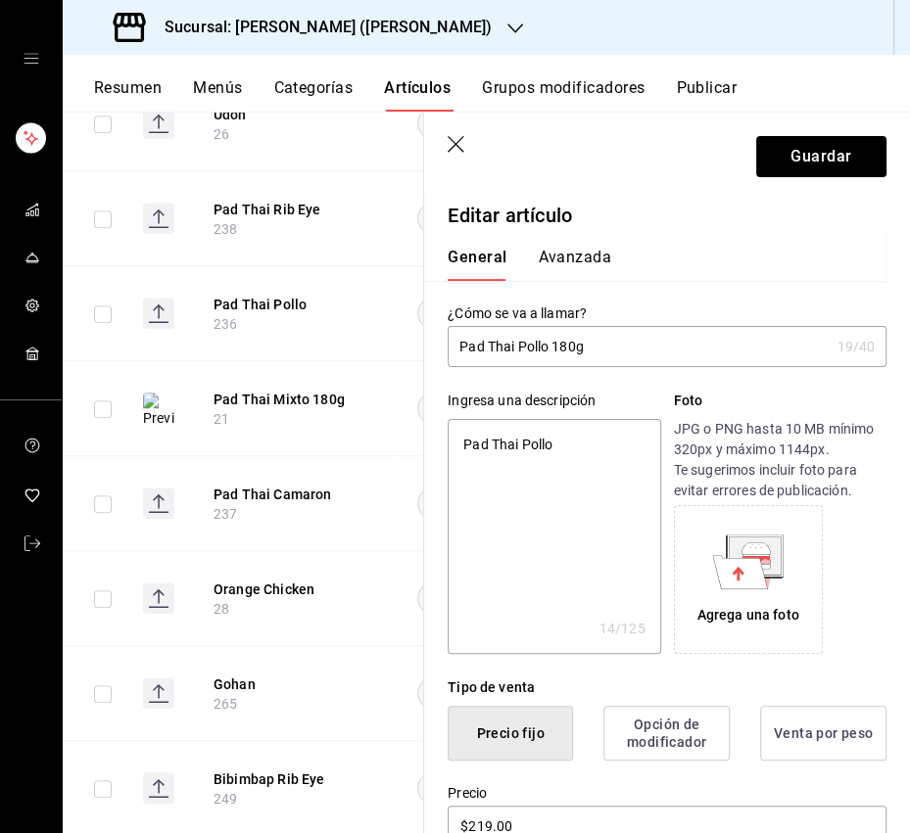
type textarea "x"
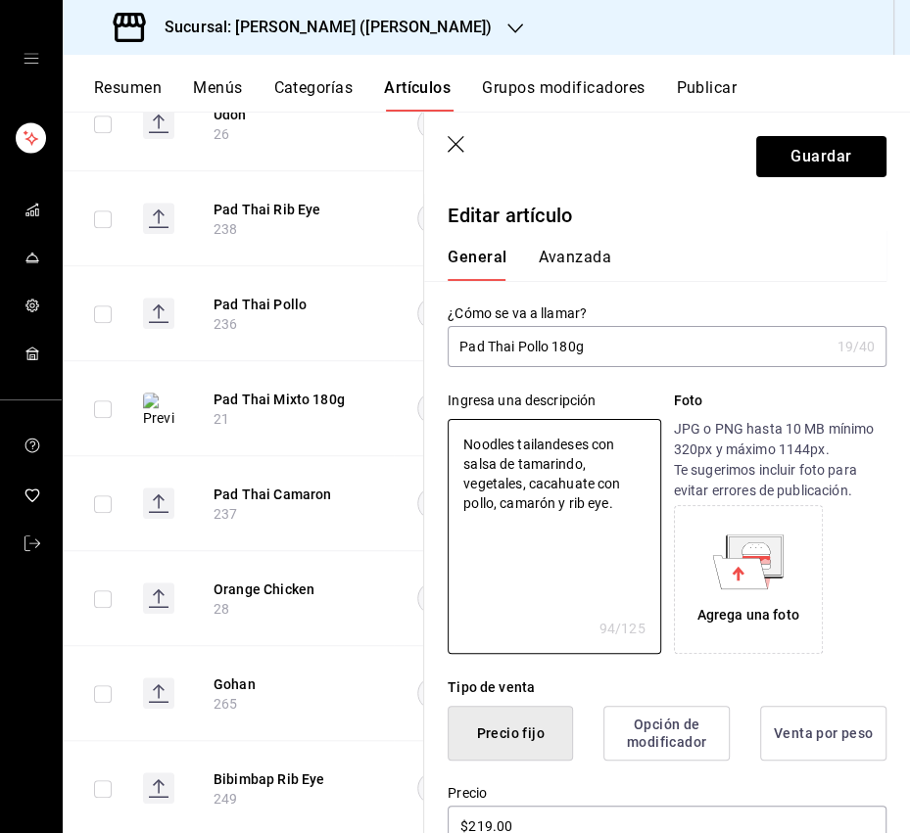
type textarea "Noodles tailandeses con salsa de tamarindo, vegetales, cacahuate con pollo, cam…"
drag, startPoint x: 548, startPoint y: 551, endPoint x: 891, endPoint y: 454, distance: 356.1
click at [548, 551] on textarea "Noodles tailandeses con salsa de tamarindo, vegetales, cacahuate con pollo, cam…" at bounding box center [553, 536] width 212 height 235
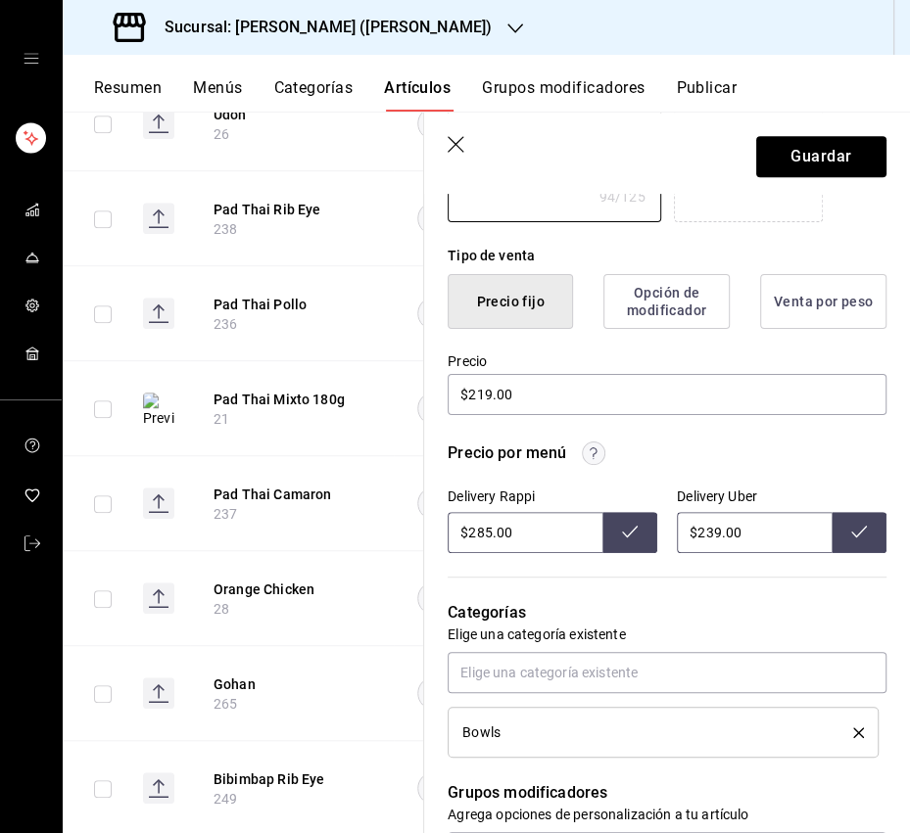
scroll to position [438, 0]
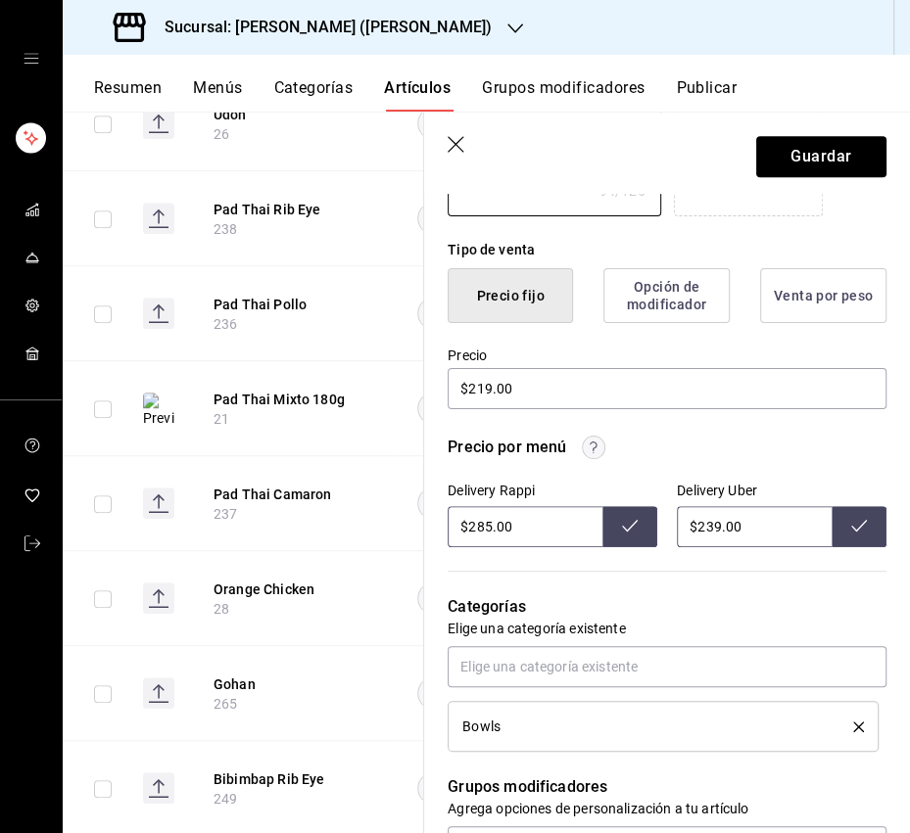
type textarea "x"
click at [485, 530] on input "$285.00" at bounding box center [524, 526] width 155 height 41
type input "$289.00"
click at [632, 524] on icon at bounding box center [630, 526] width 16 height 12
drag, startPoint x: 708, startPoint y: 530, endPoint x: 742, endPoint y: 529, distance: 34.3
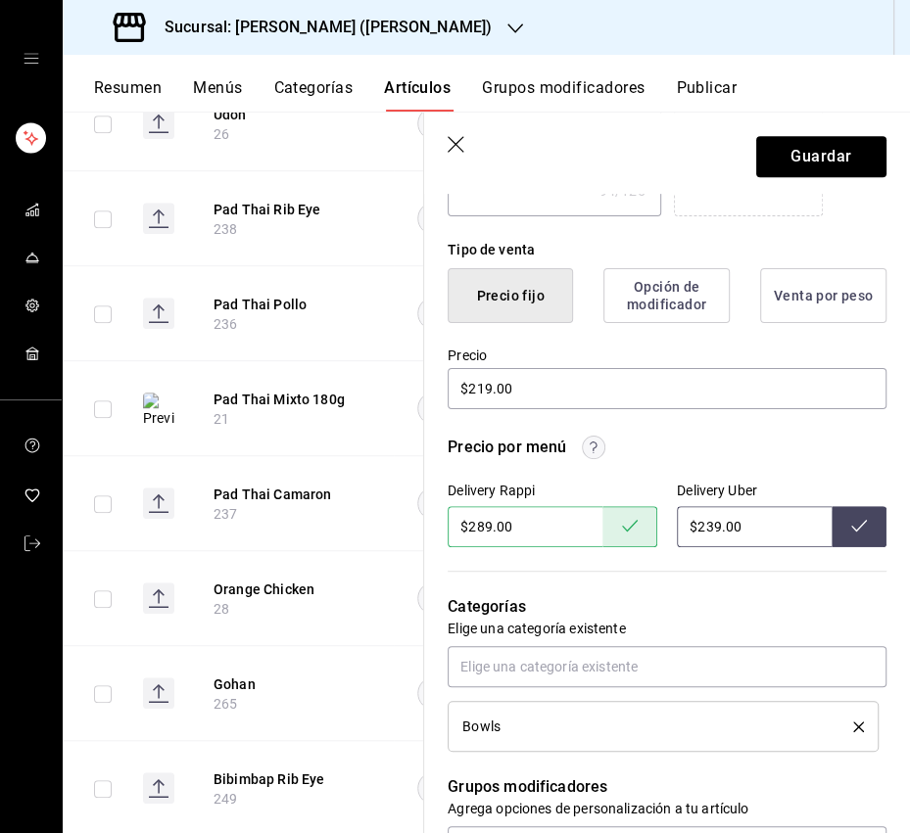
click at [705, 531] on input "$239.00" at bounding box center [754, 526] width 155 height 41
type input "$298.00"
click at [848, 520] on button at bounding box center [858, 526] width 55 height 41
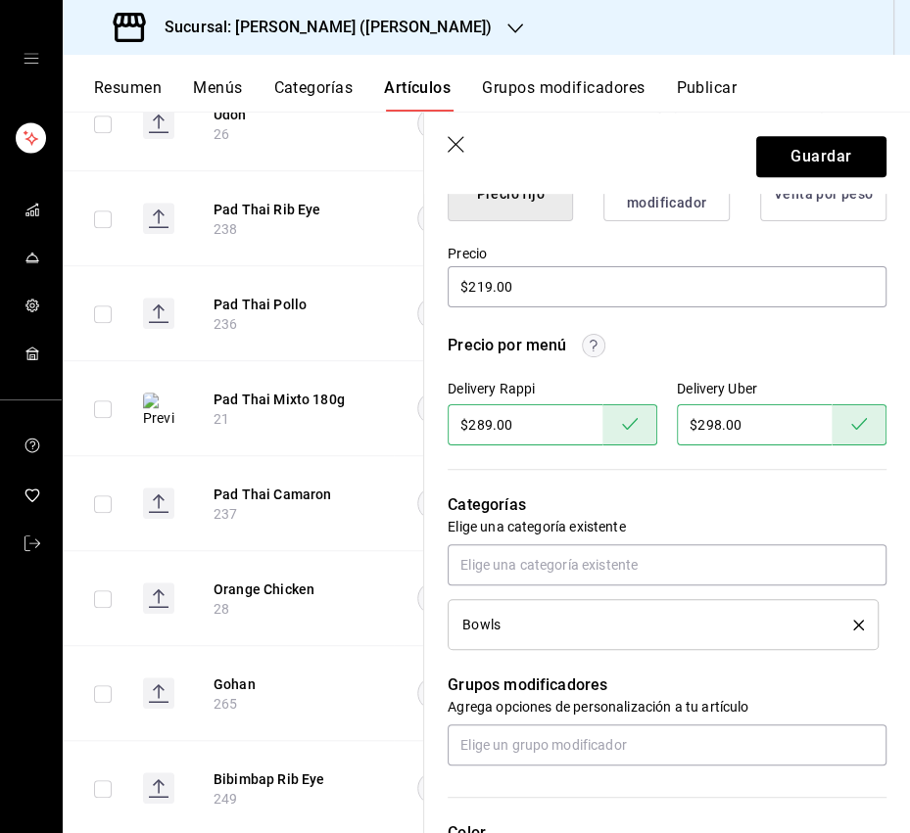
scroll to position [683, 0]
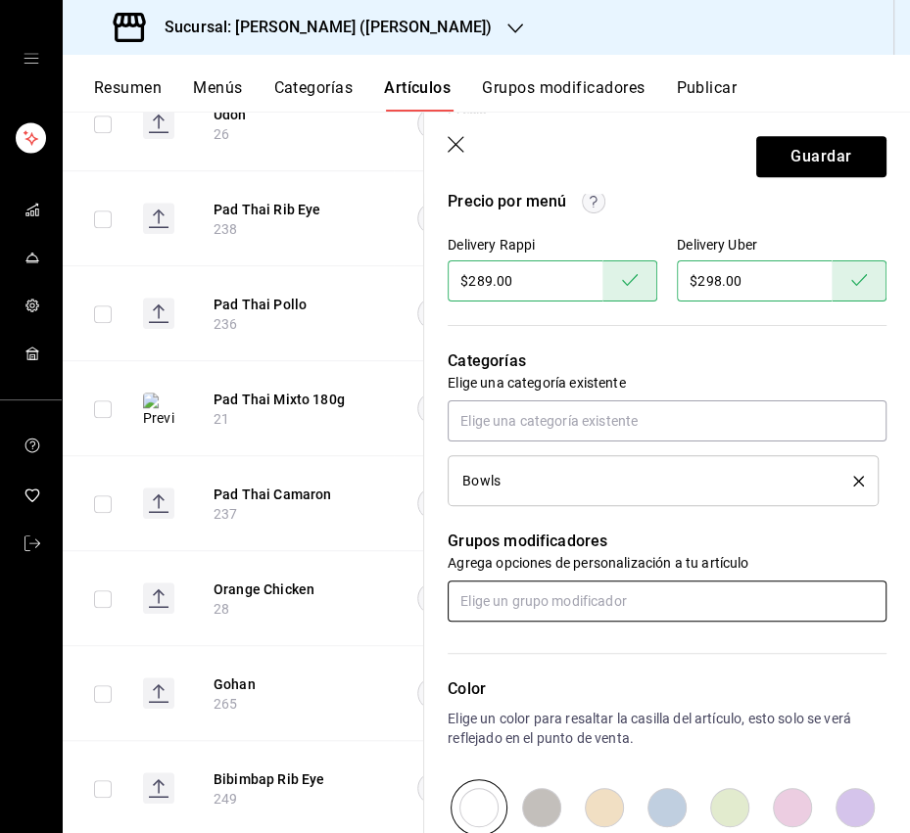
drag, startPoint x: 544, startPoint y: 606, endPoint x: 538, endPoint y: 617, distance: 12.3
click at [544, 606] on input "text" at bounding box center [666, 601] width 439 height 41
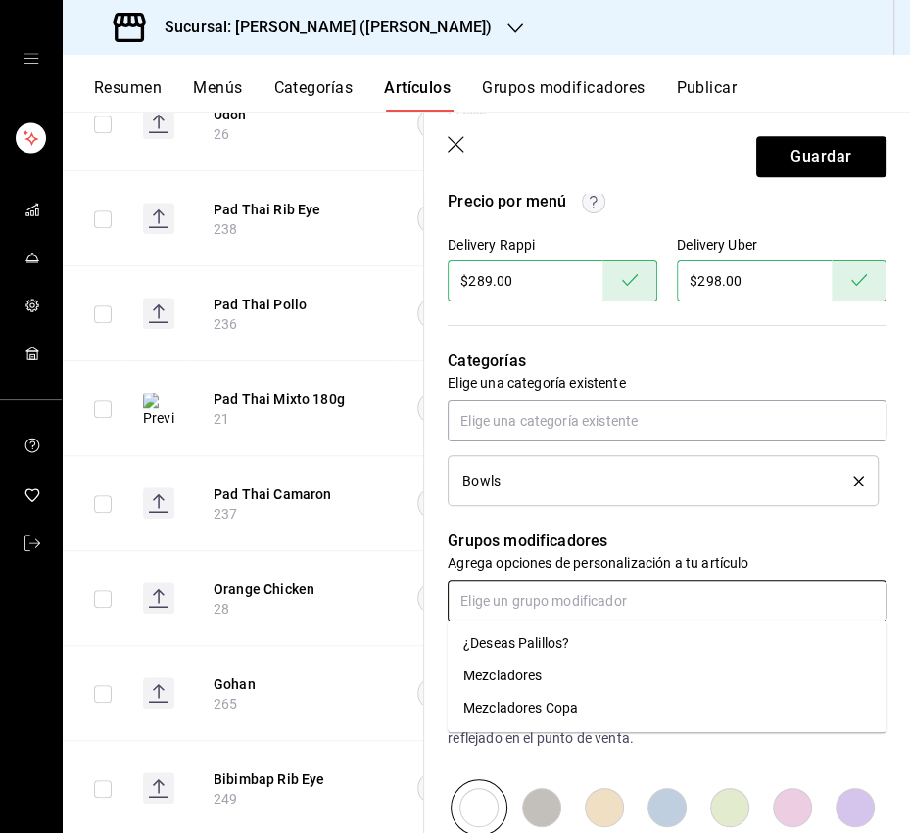
click at [521, 644] on div "¿Deseas Palillos?" at bounding box center [516, 643] width 106 height 21
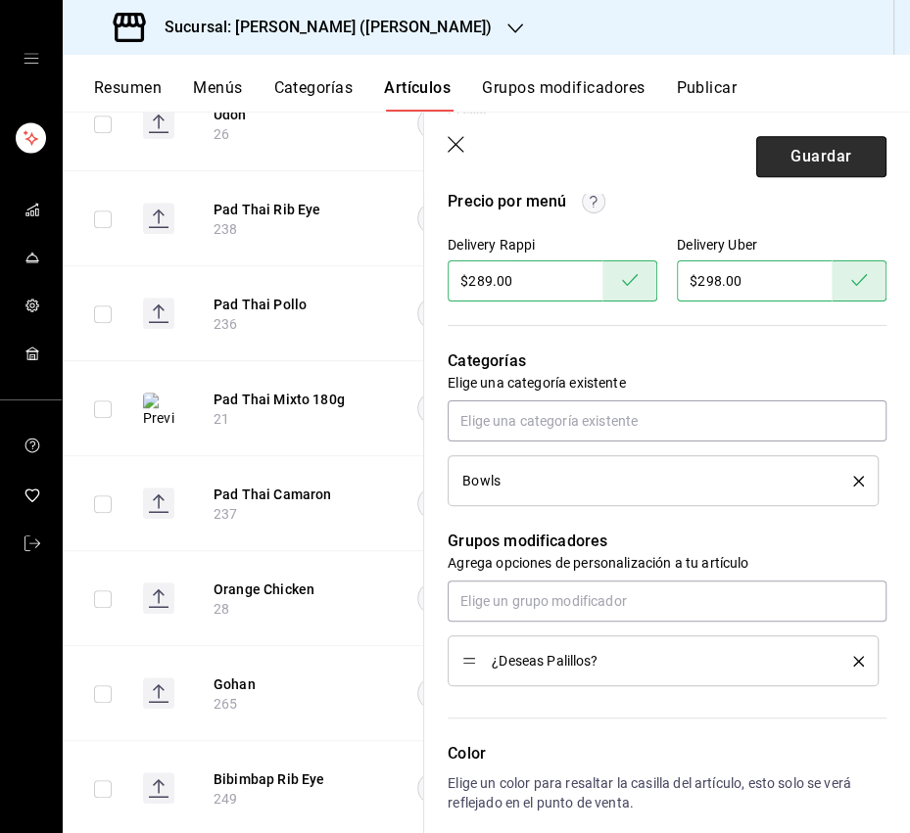
click at [786, 162] on button "Guardar" at bounding box center [821, 156] width 130 height 41
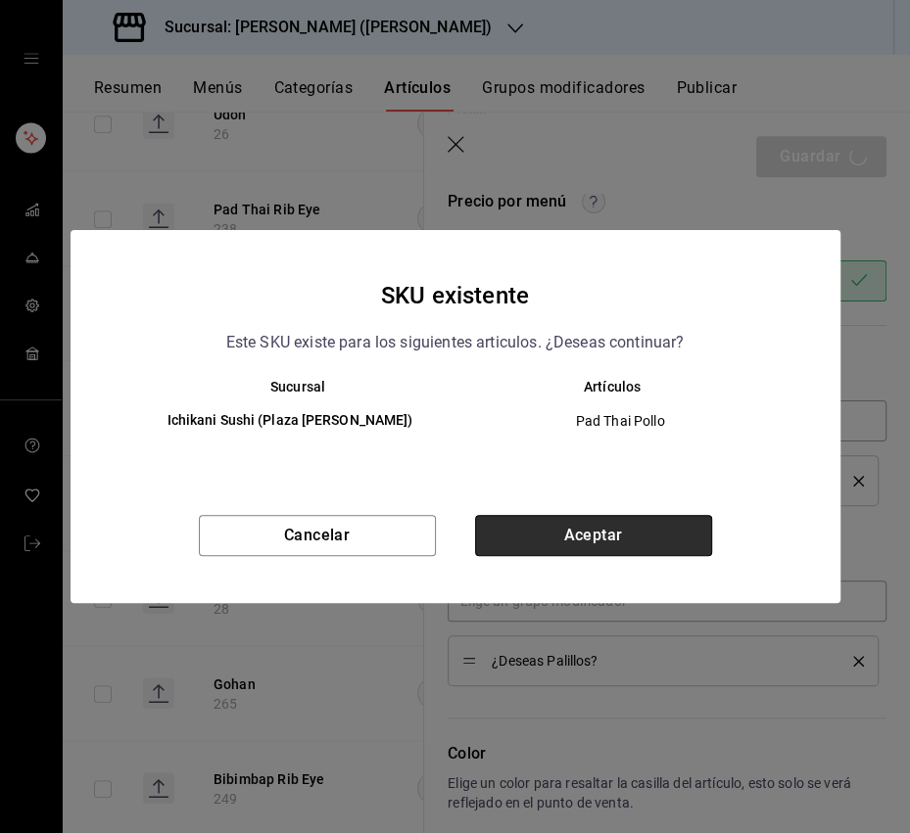
click at [562, 522] on button "Aceptar" at bounding box center [593, 535] width 237 height 41
type textarea "x"
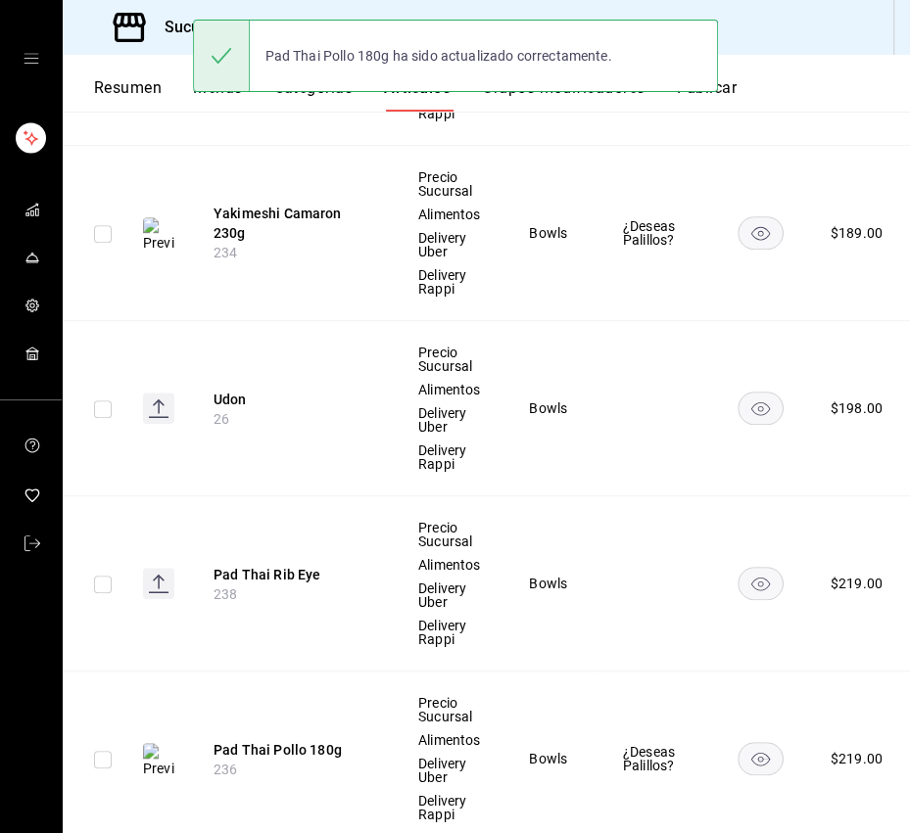
scroll to position [843, 0]
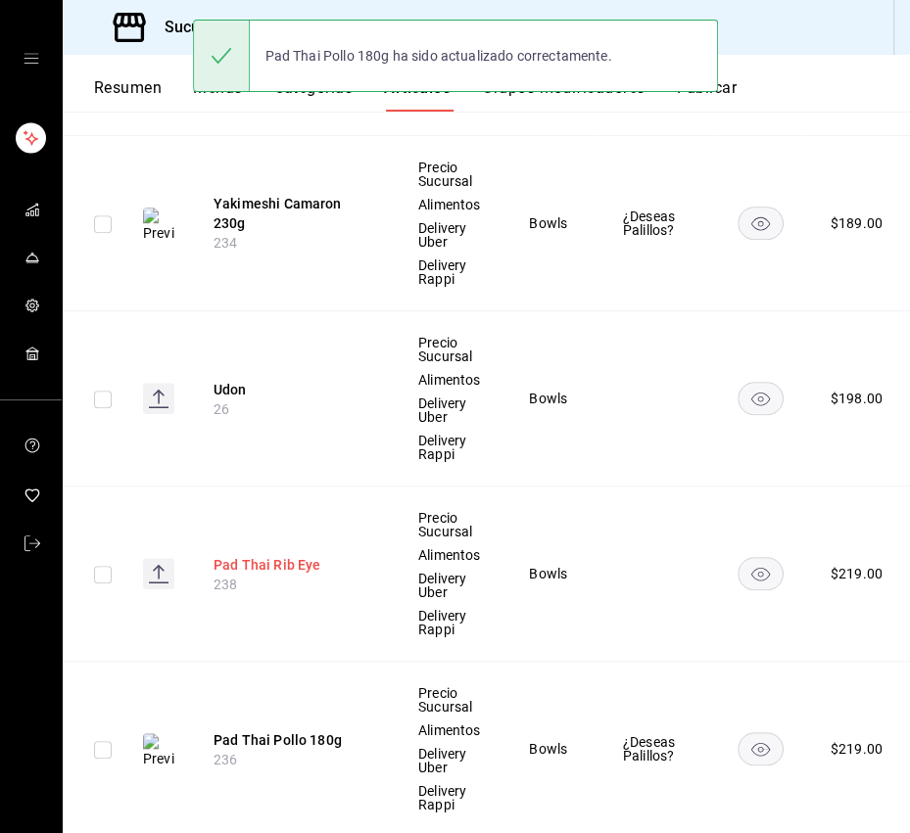
click at [285, 560] on button "Pad Thai Rib Eye" at bounding box center [291, 565] width 157 height 20
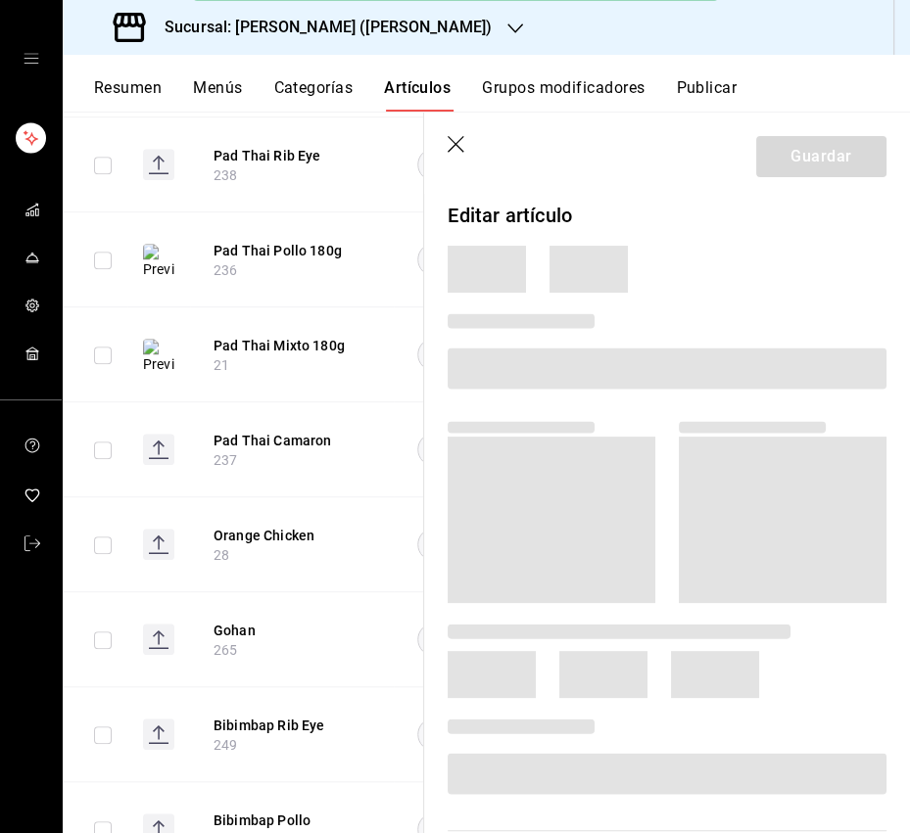
scroll to position [682, 0]
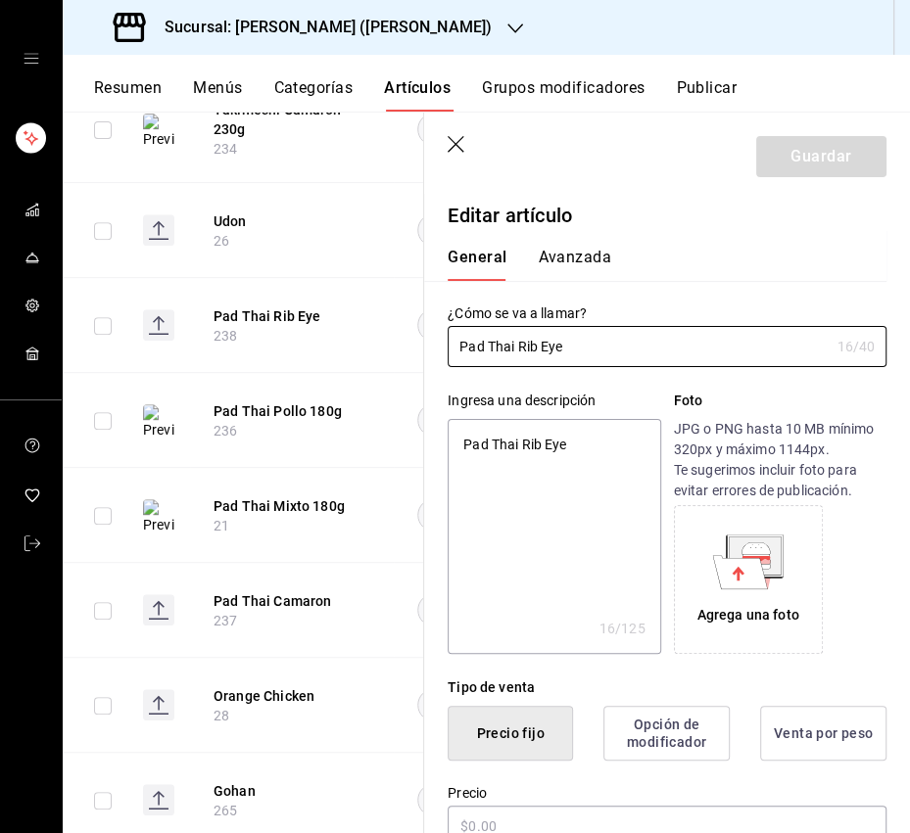
type textarea "x"
type input "$219.00"
type input "Pad Thai Rib Eye"
type textarea "x"
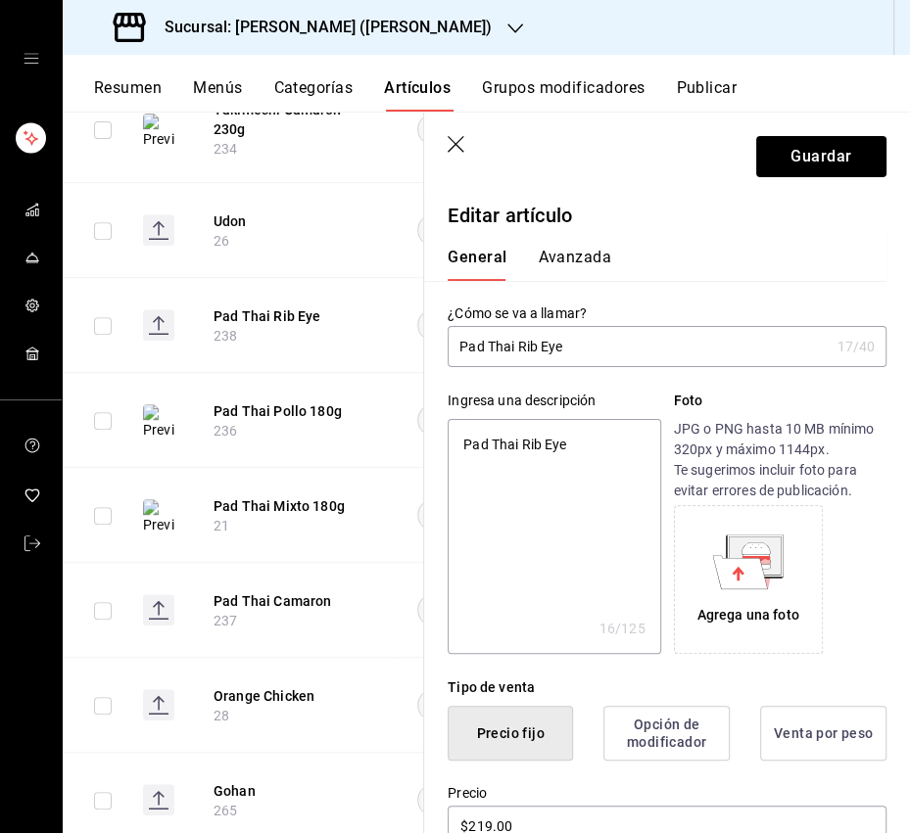
type input "Pad Thai Rib Eye 1"
type textarea "x"
type input "Pad Thai Rib Eye 18"
type textarea "x"
type input "Pad Thai Rib Eye 180"
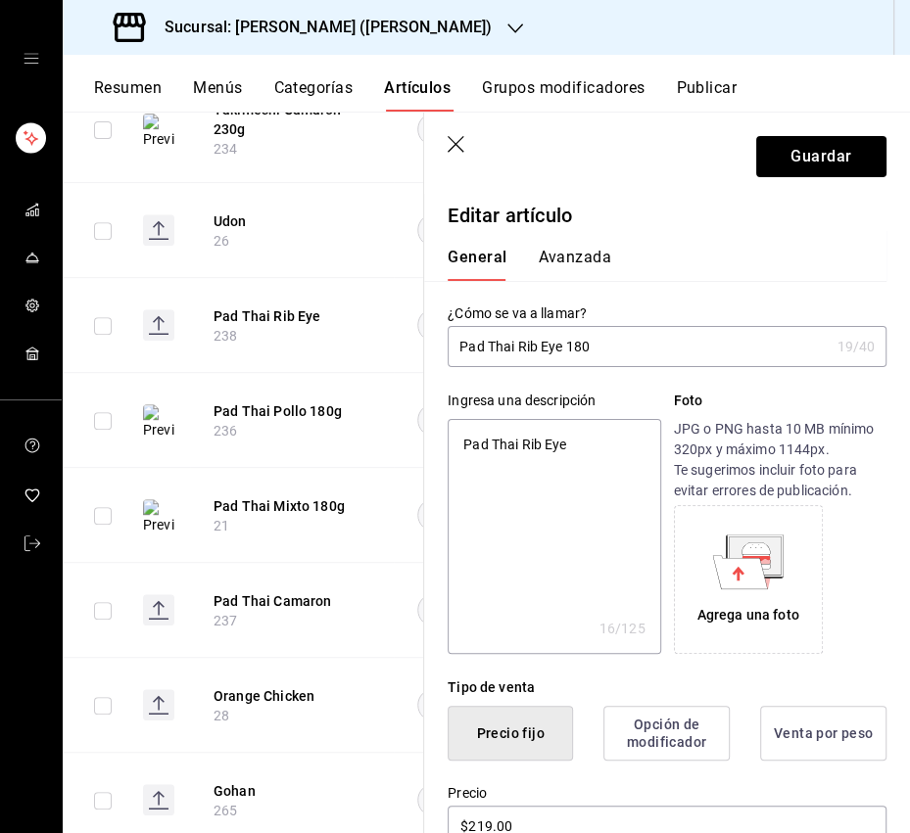
type textarea "x"
type input "Pad Thai Rib Eye 180g"
type textarea "x"
type input "Pad Thai Rib Eye 180g"
type textarea "x"
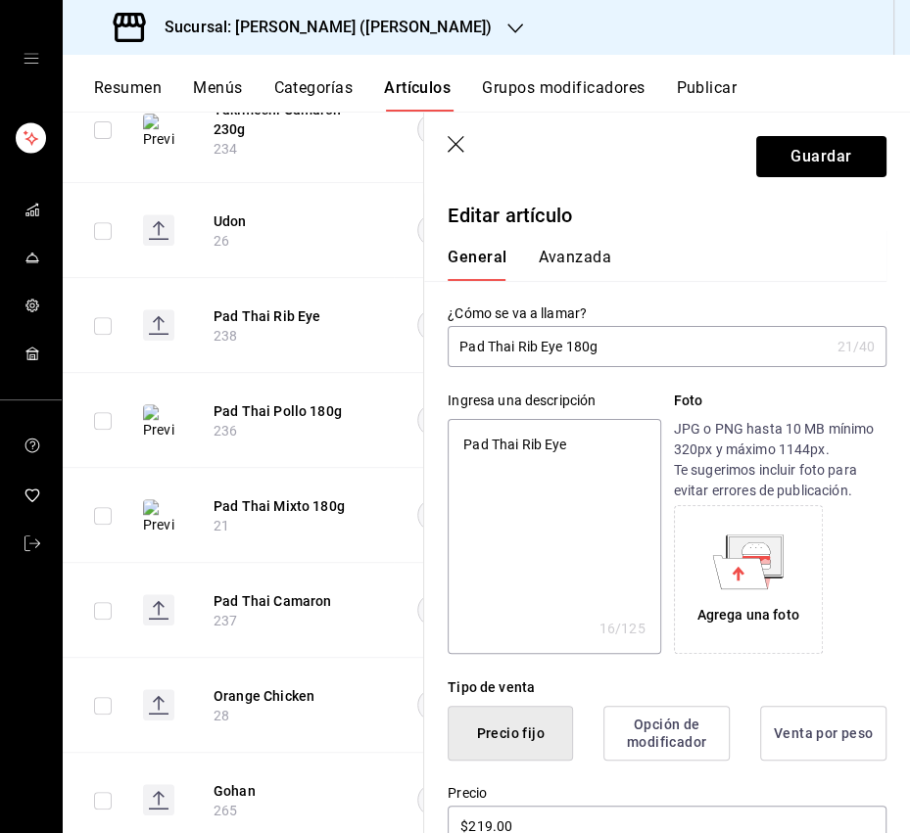
click at [539, 441] on textarea "Pad Thai Rib Eye" at bounding box center [553, 536] width 212 height 235
paste textarea "Noodles tailandeses con salsa de tamarindo, vegetales, cacahuate y rib eye."
type textarea "Noodles tailandeses con salsa de tamarindo, vegetales, cacahuate y rib eye."
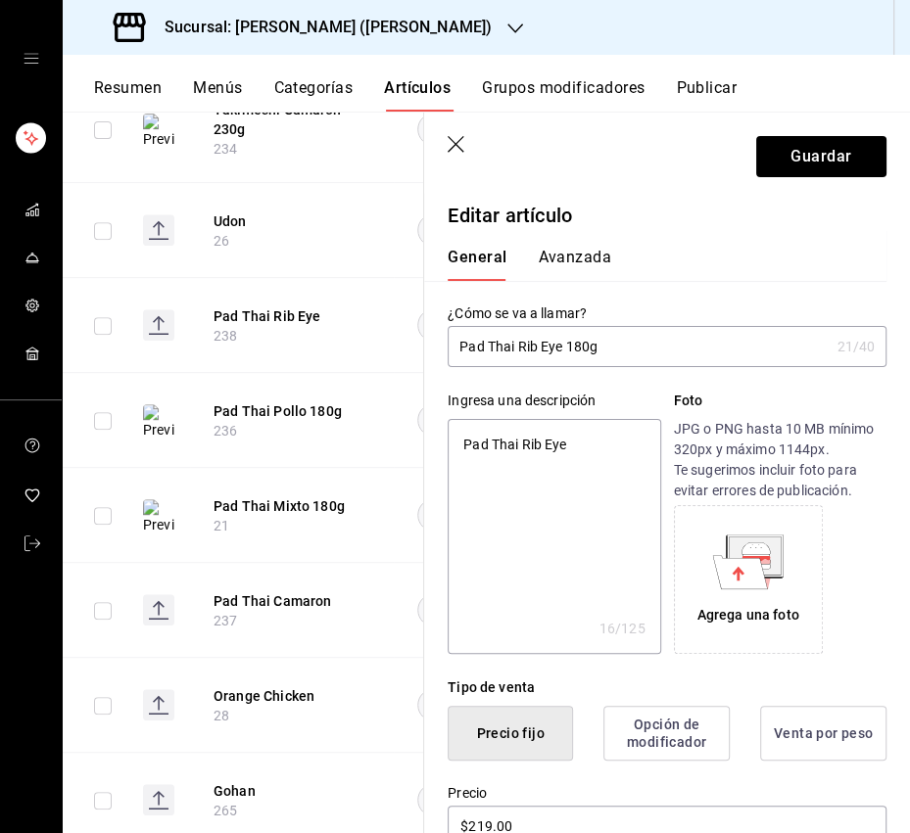
type textarea "x"
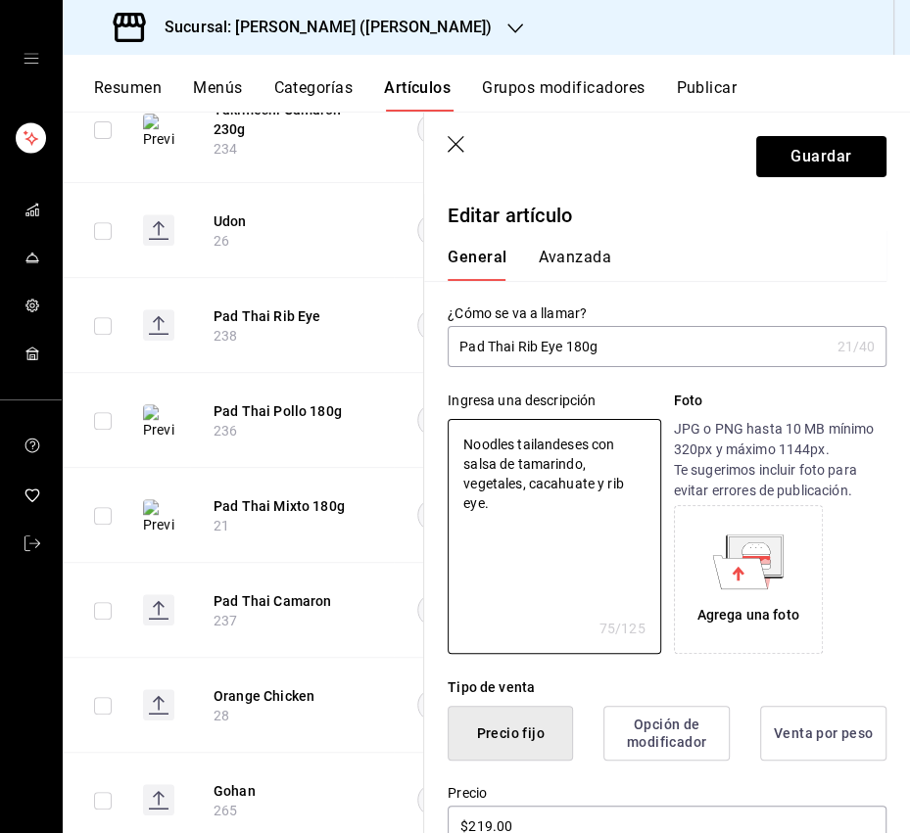
type textarea "Noodles tailandeses con salsa de tamarindo, vegetales, cacahuate y rib eye."
drag, startPoint x: 574, startPoint y: 525, endPoint x: 820, endPoint y: 483, distance: 250.3
click at [582, 523] on textarea "Noodles tailandeses con salsa de tamarindo, vegetales, cacahuate y rib eye." at bounding box center [553, 536] width 212 height 235
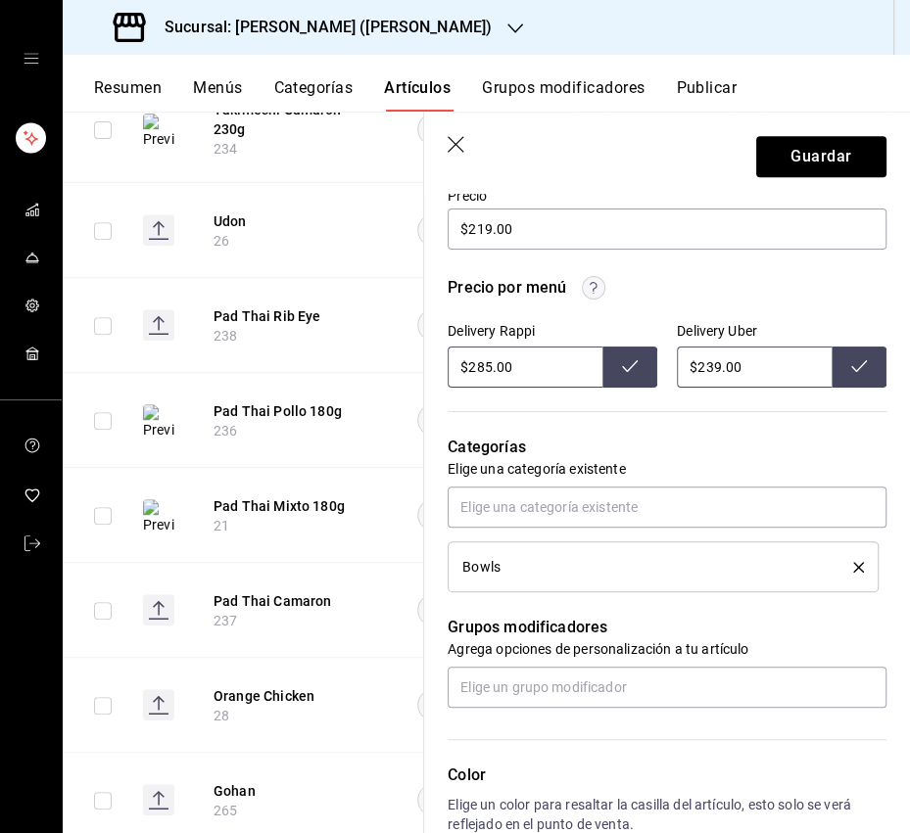
scroll to position [602, 0]
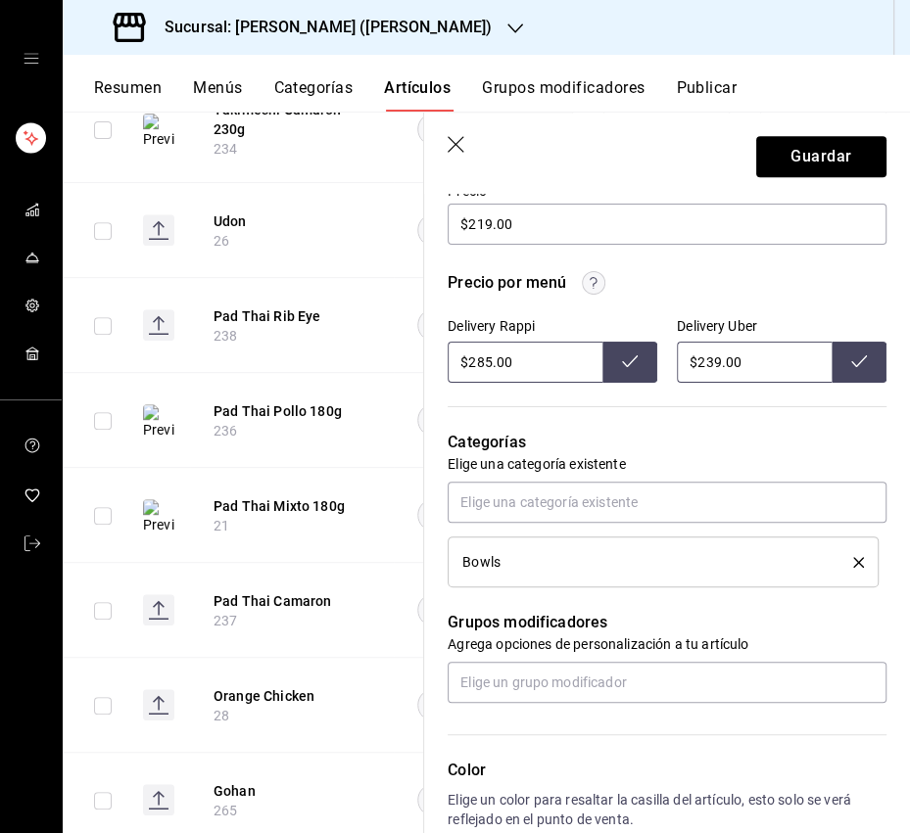
type textarea "x"
click at [486, 360] on input "$285.00" at bounding box center [524, 362] width 155 height 41
type input "$289.00"
click at [628, 358] on icon at bounding box center [630, 361] width 16 height 16
click at [705, 363] on input "$239.00" at bounding box center [754, 362] width 155 height 41
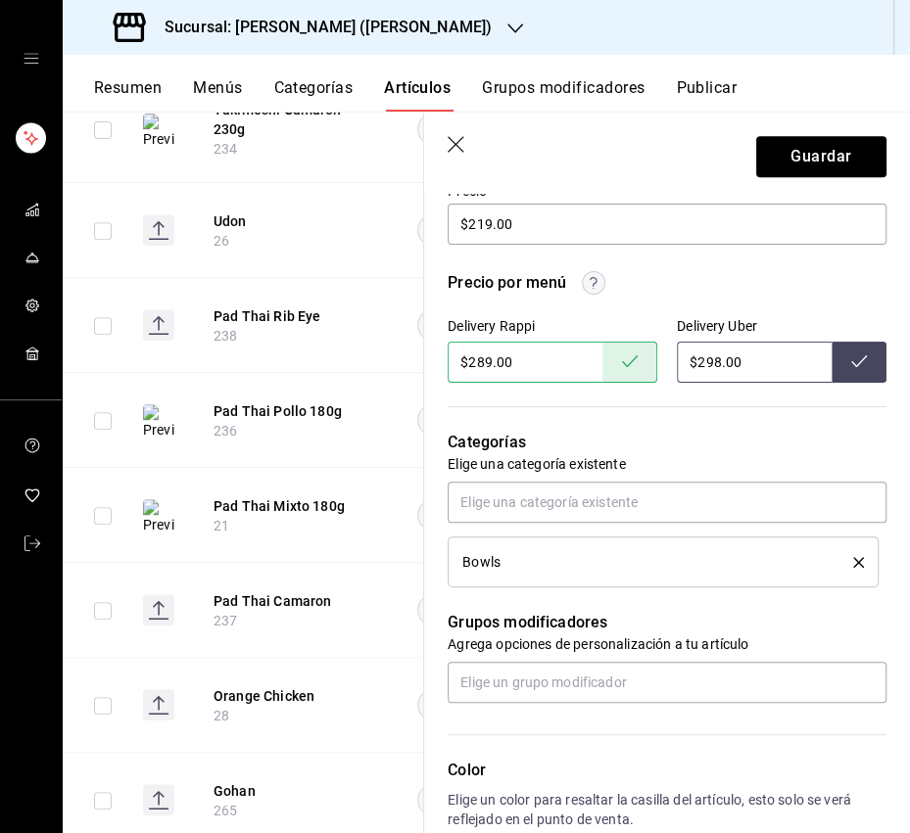
type input "$298.00"
click at [849, 362] on button at bounding box center [858, 362] width 55 height 41
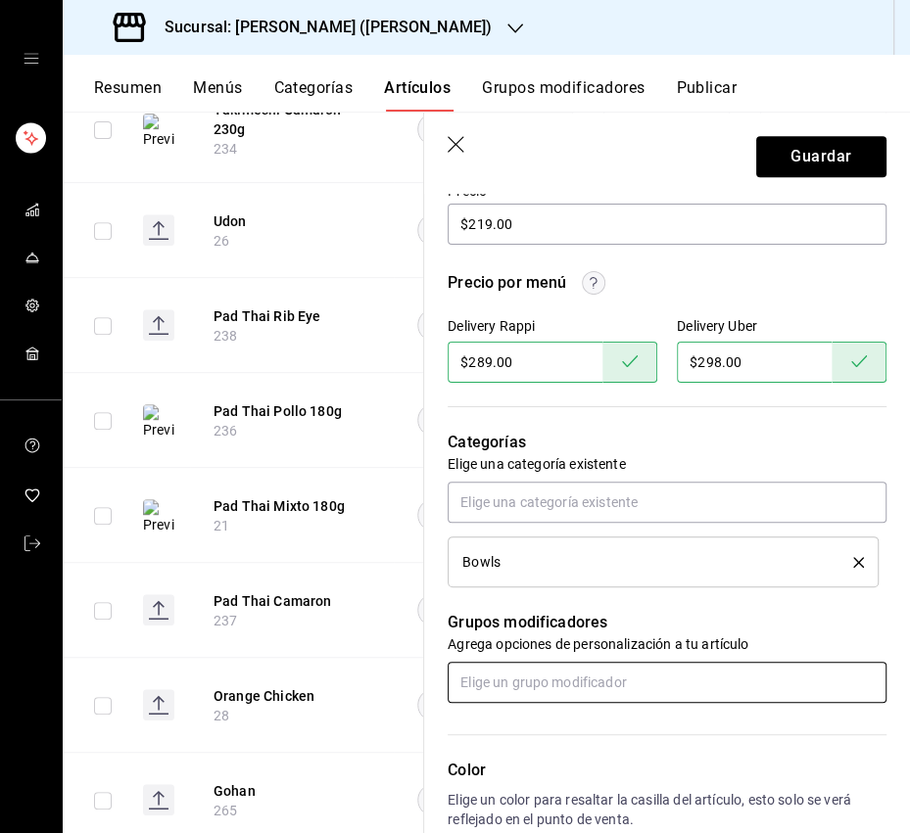
click at [537, 682] on input "text" at bounding box center [666, 682] width 439 height 41
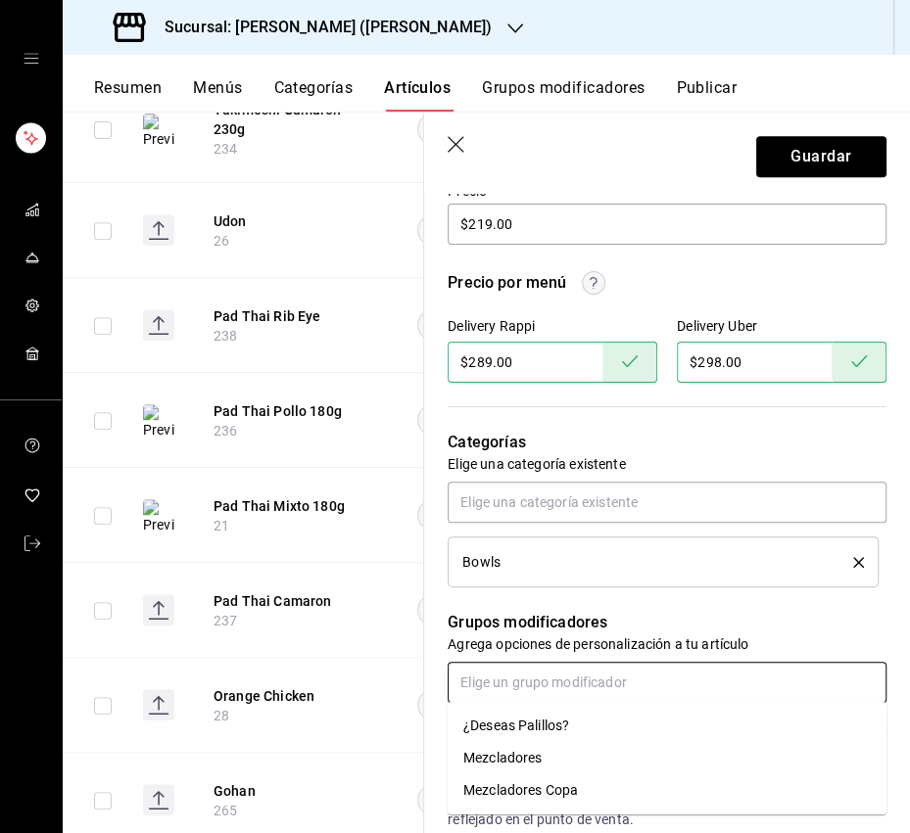
click at [527, 719] on div "¿Deseas Palillos?" at bounding box center [516, 726] width 106 height 21
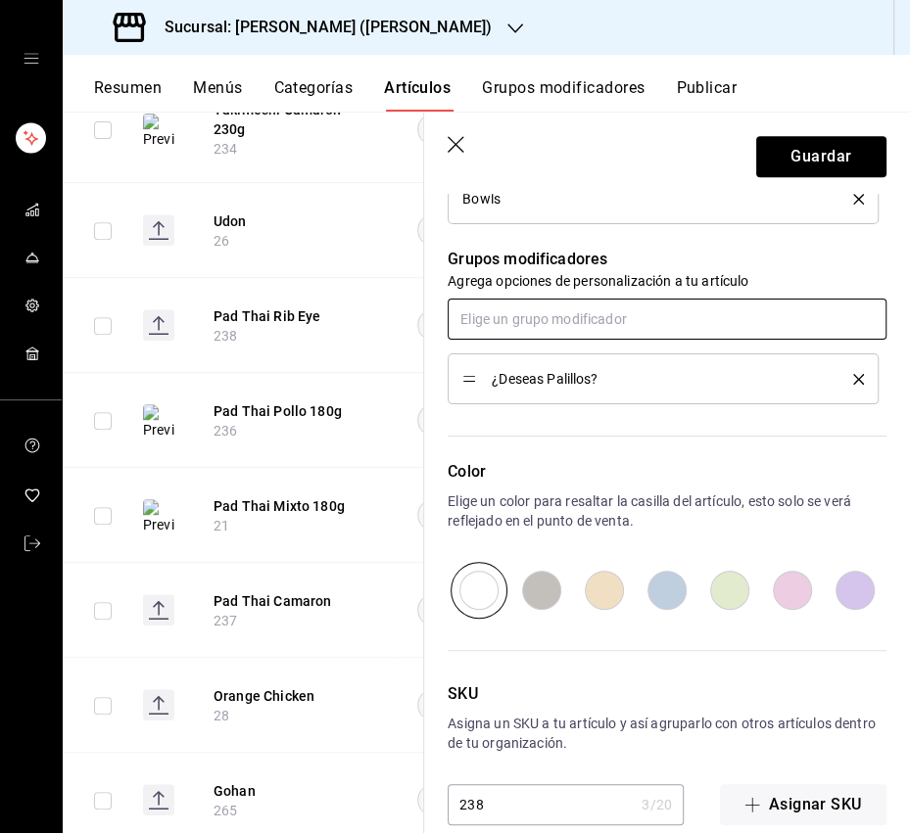
scroll to position [975, 0]
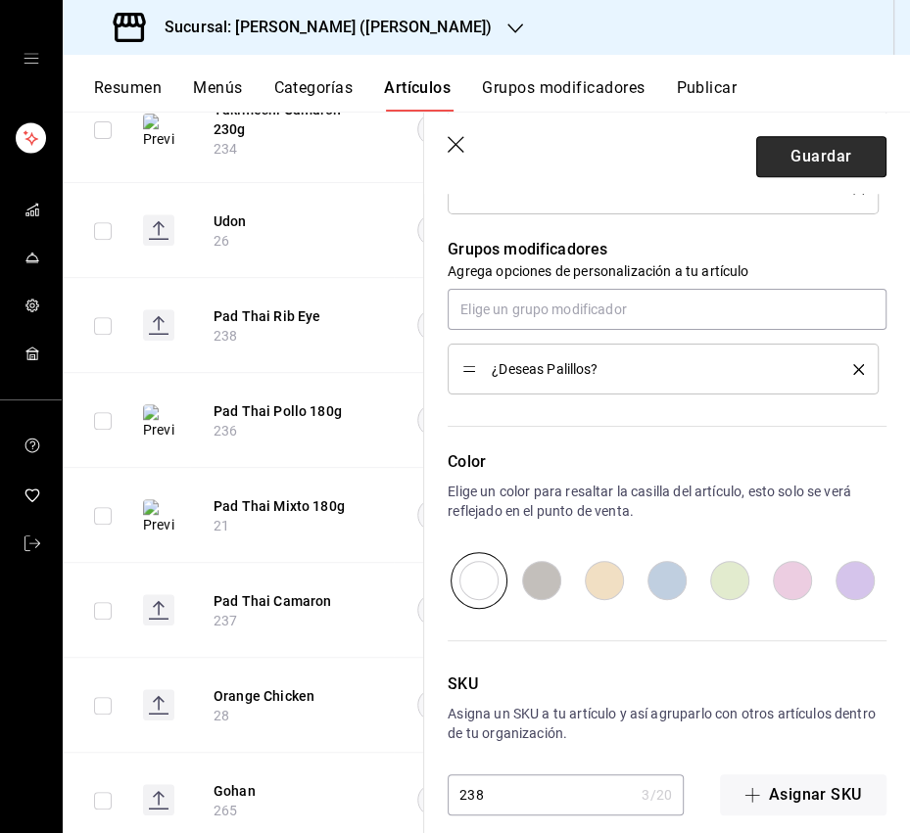
click at [838, 157] on button "Guardar" at bounding box center [821, 156] width 130 height 41
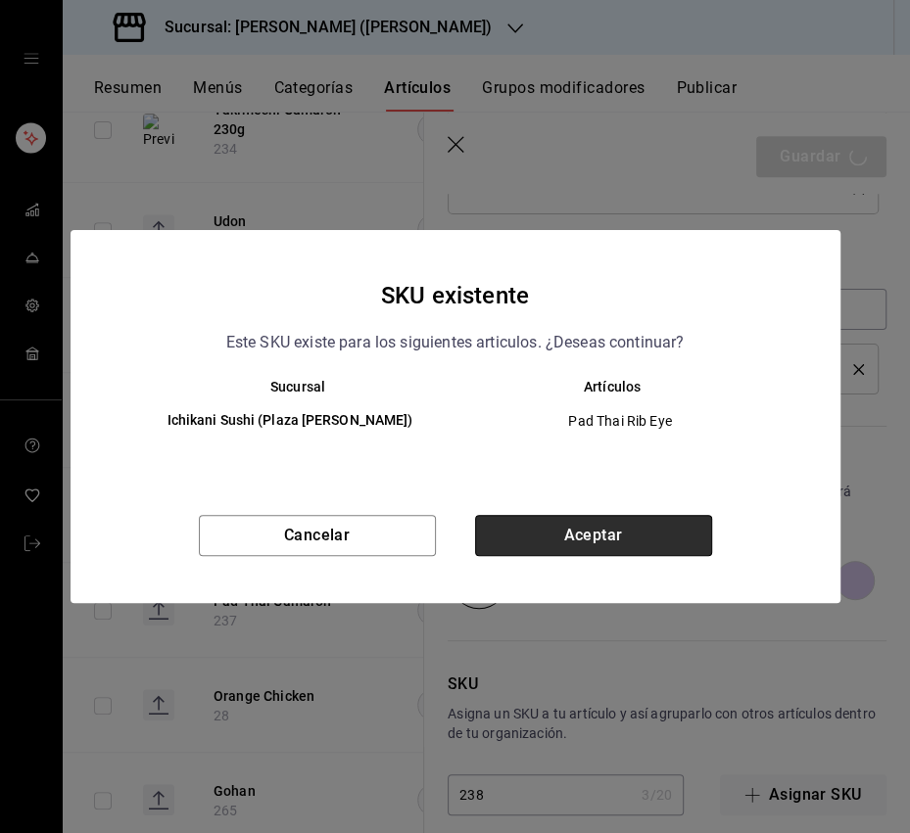
click at [611, 533] on button "Aceptar" at bounding box center [593, 535] width 237 height 41
type textarea "x"
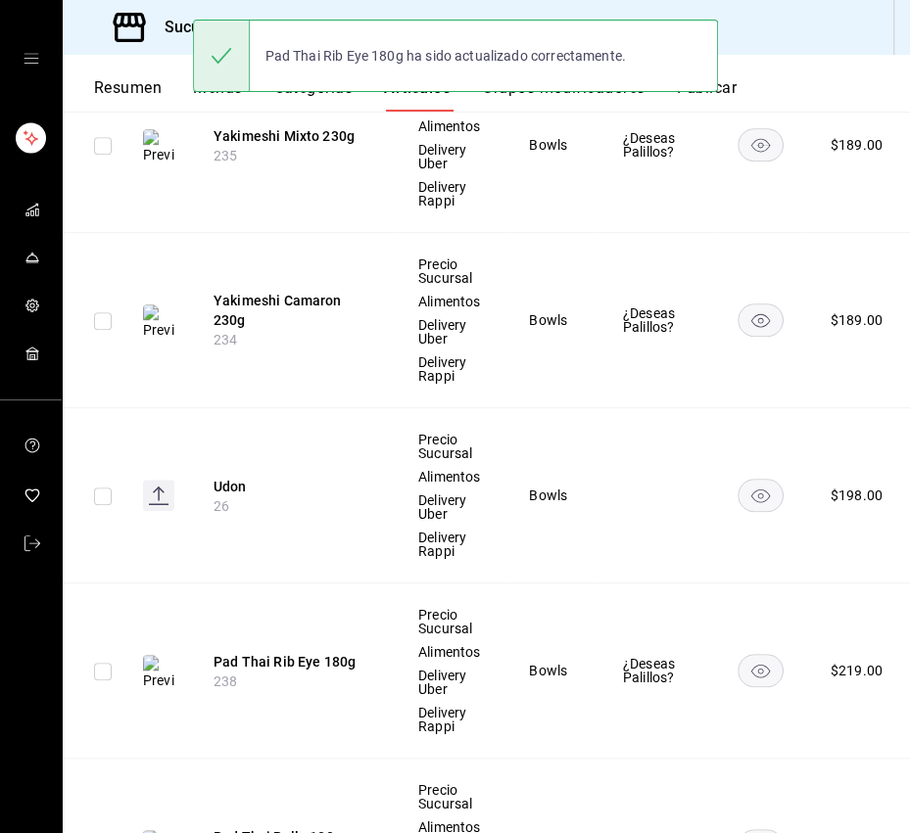
scroll to position [752, 0]
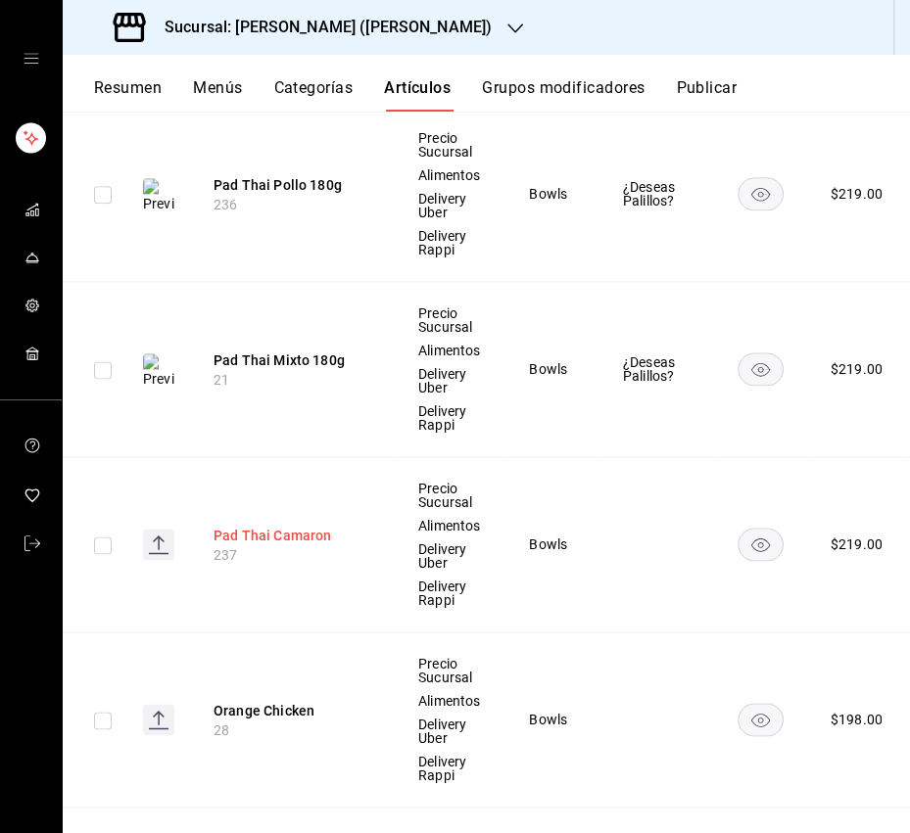
click at [328, 530] on button "Pad Thai Camaron" at bounding box center [291, 536] width 157 height 20
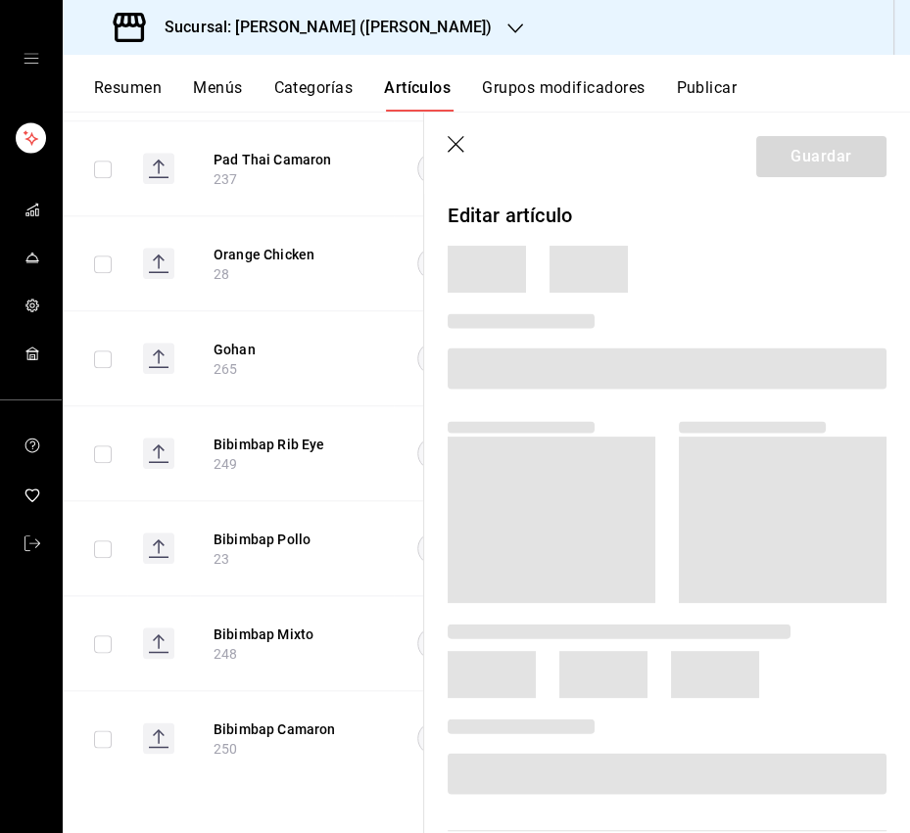
scroll to position [888, 0]
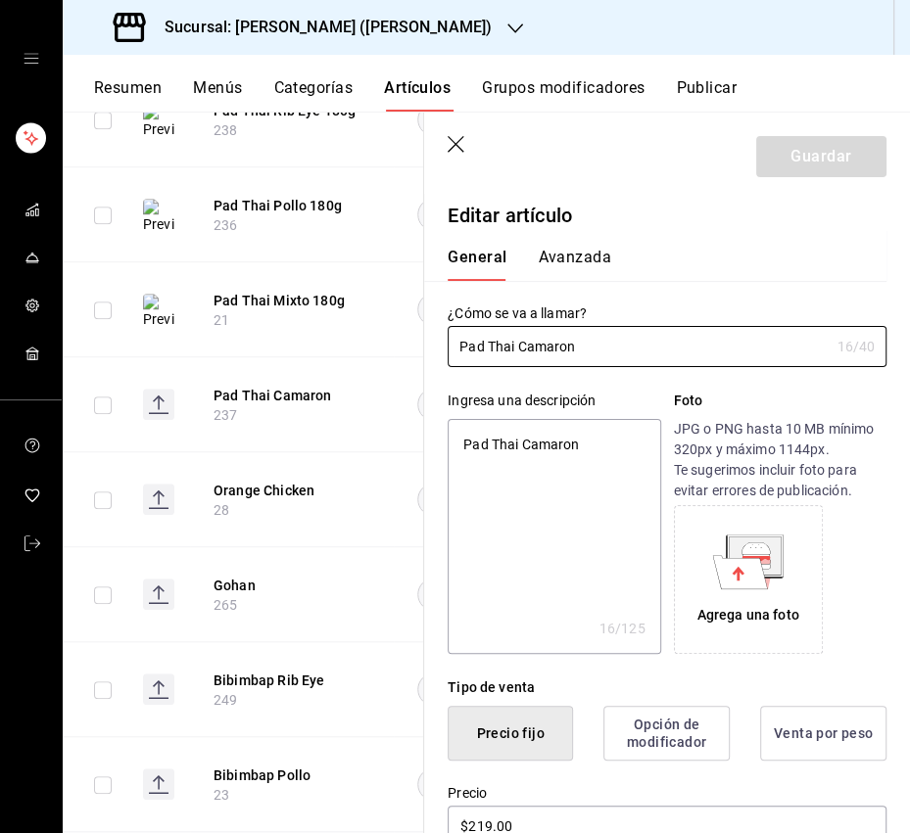
type input "Pad Thai Camaron"
type textarea "x"
type input "Pad Thai Camaron 1"
type textarea "x"
type input "Pad Thai Camaron 18"
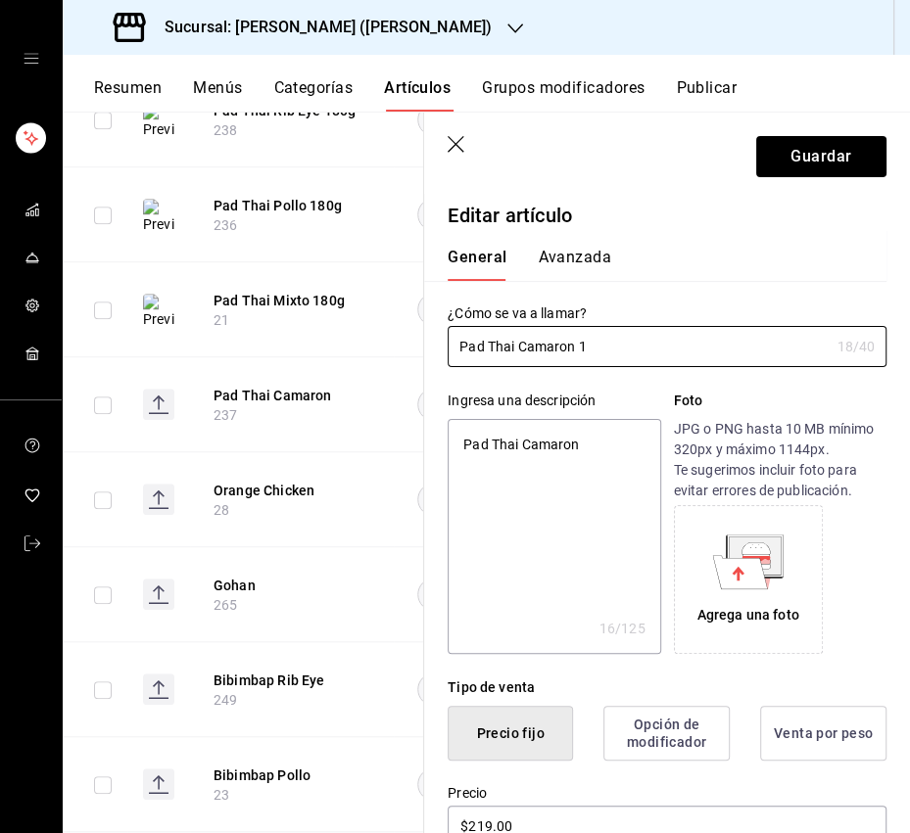
type textarea "x"
type input "Pad Thai Camaron 180"
type textarea "x"
type input "Pad Thai Camaron 180g"
type textarea "x"
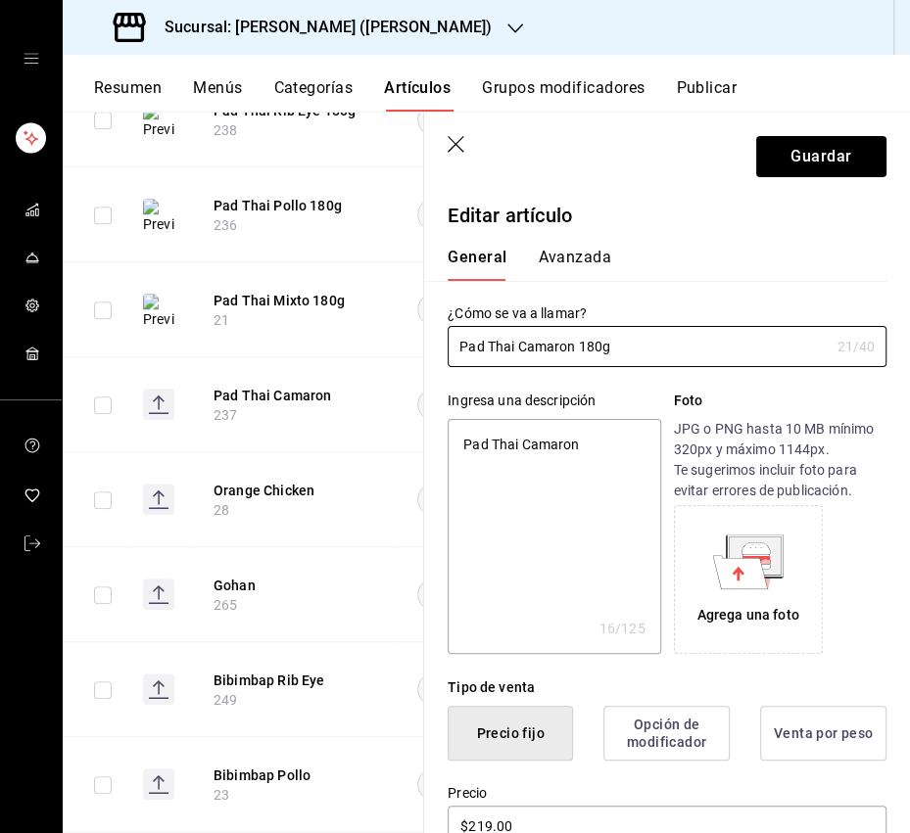
type input "Pad Thai Camaron 180g"
type textarea "x"
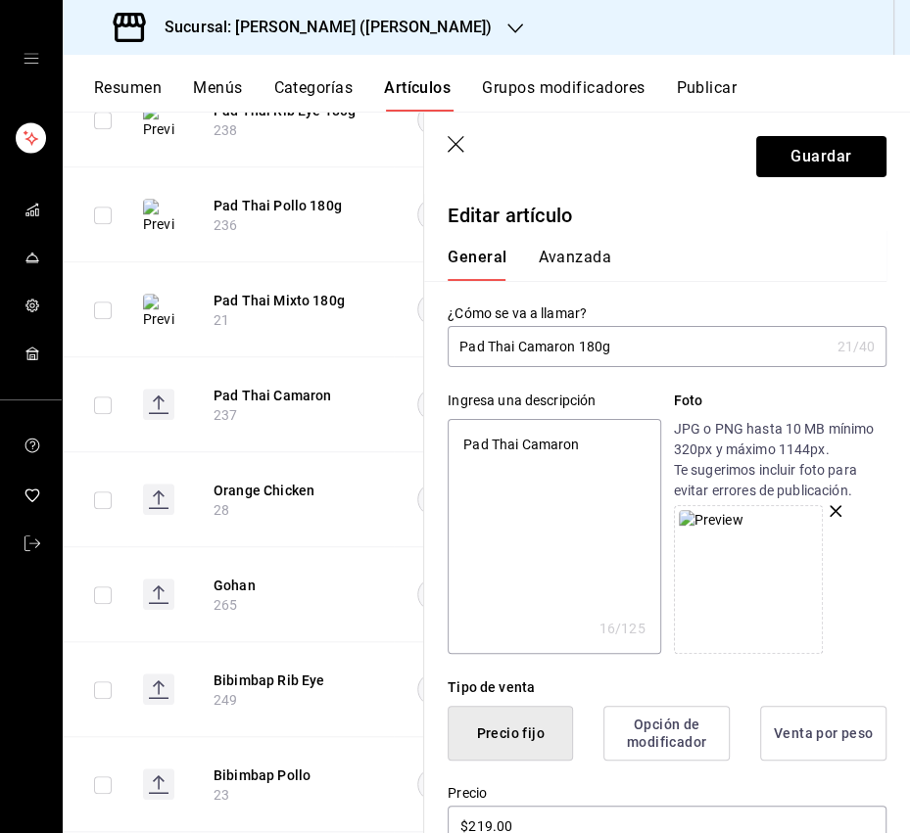
click at [536, 447] on textarea "Pad Thai Camaron" at bounding box center [553, 536] width 212 height 235
paste textarea "Noodles tailandeses con salsa de tamarindo, vegetales, cacahuate y camarón."
type textarea "Noodles tailandeses con salsa de tamarindo, vegetales, cacahuate y camarón."
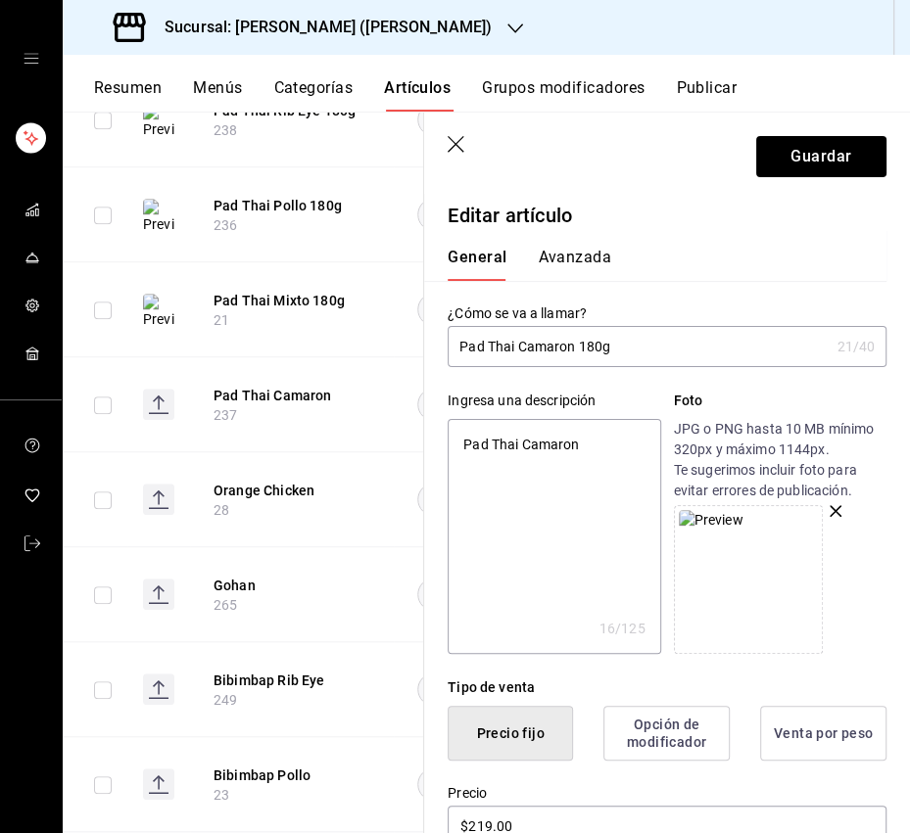
type textarea "x"
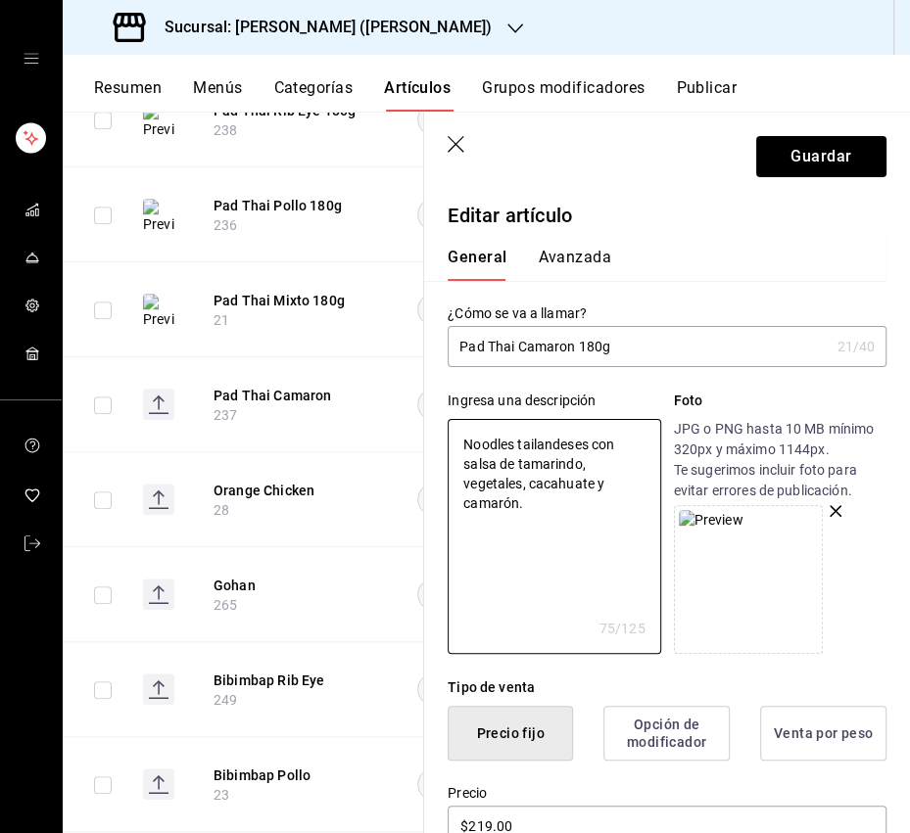
type textarea "Noodles tailandeses con salsa de tamarindo, vegetales, cacahuate y camarón."
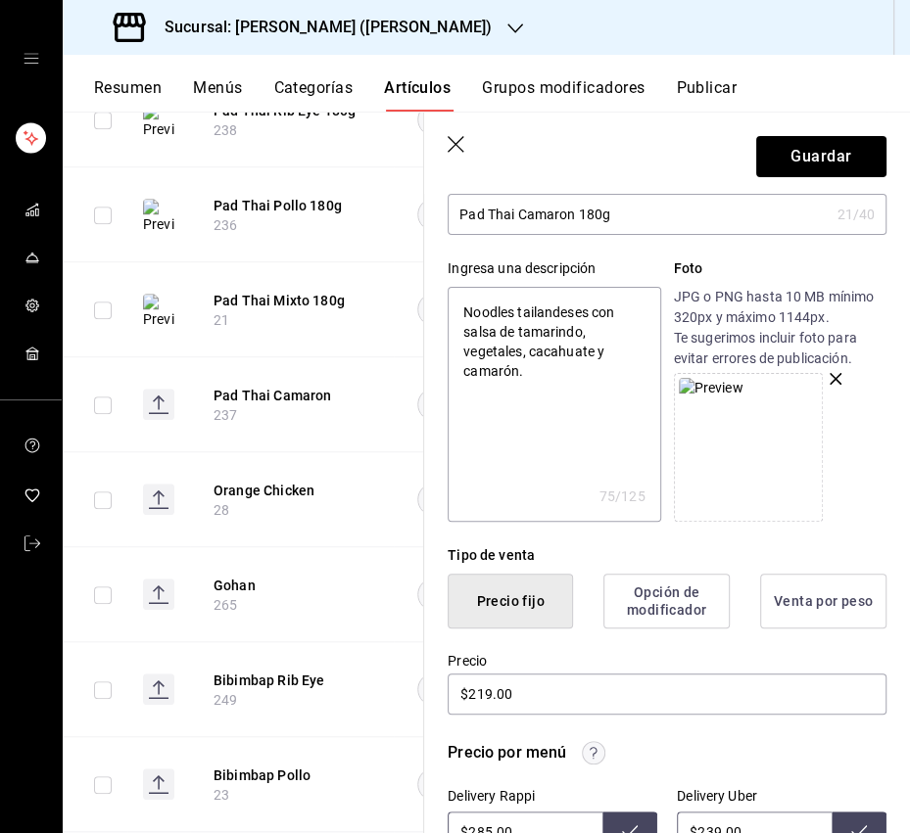
scroll to position [264, 0]
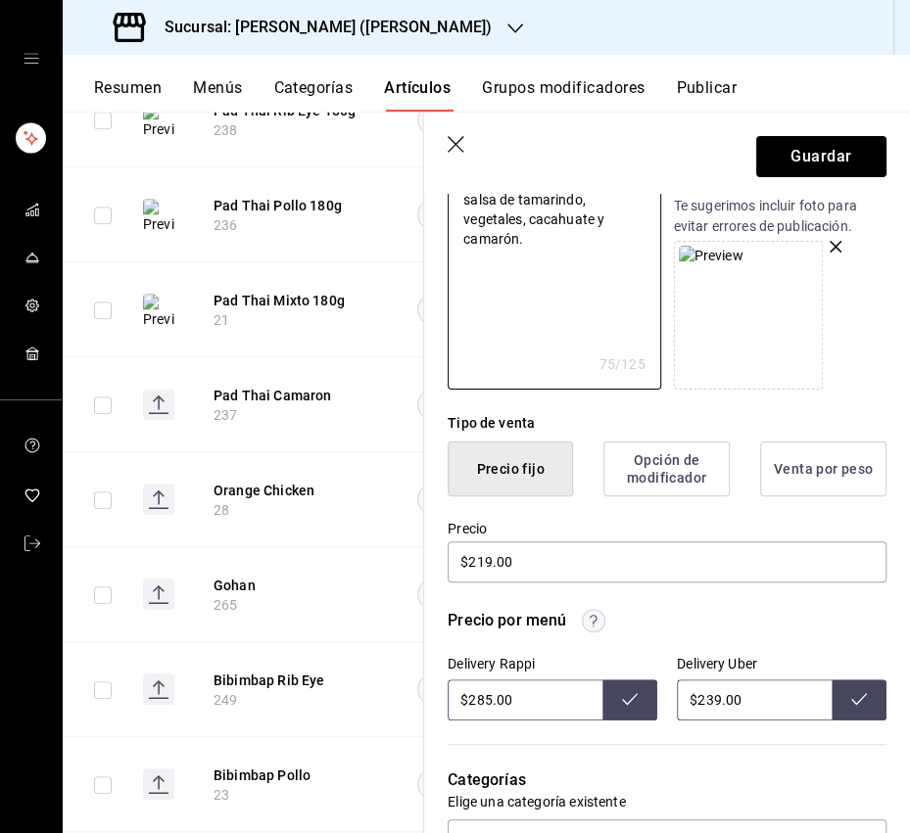
type textarea "x"
click at [485, 704] on input "$285.00" at bounding box center [524, 699] width 155 height 41
type input "$289.00"
click at [623, 702] on icon at bounding box center [630, 699] width 16 height 16
click at [706, 702] on input "$239.00" at bounding box center [754, 699] width 155 height 41
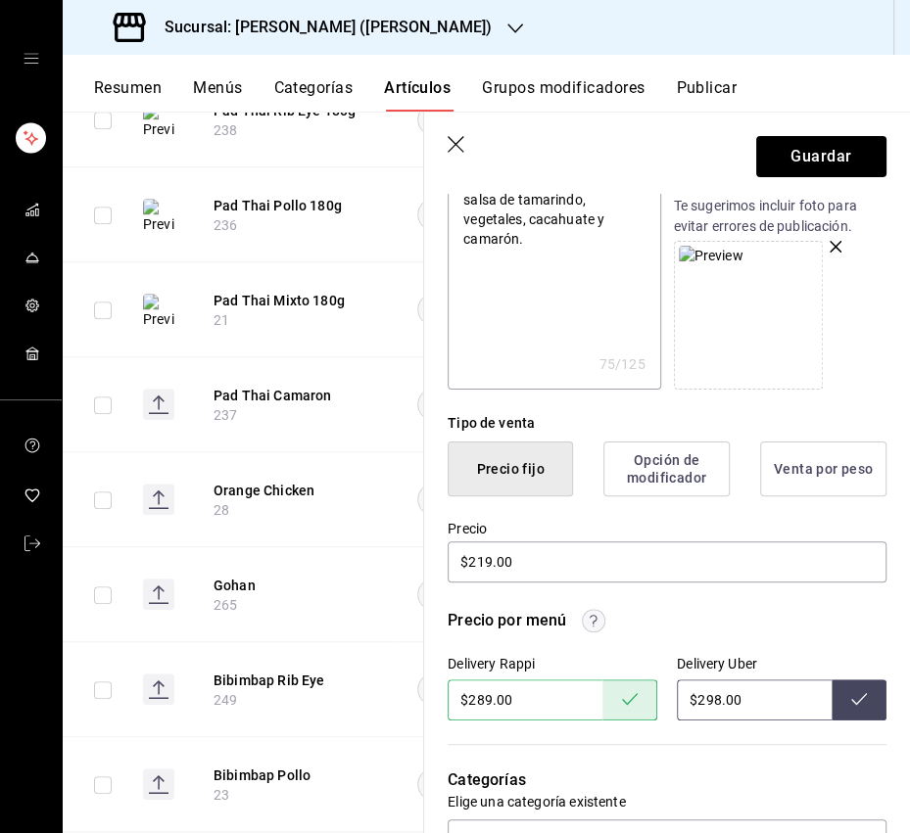
type input "$298.00"
click at [867, 697] on button at bounding box center [858, 699] width 55 height 41
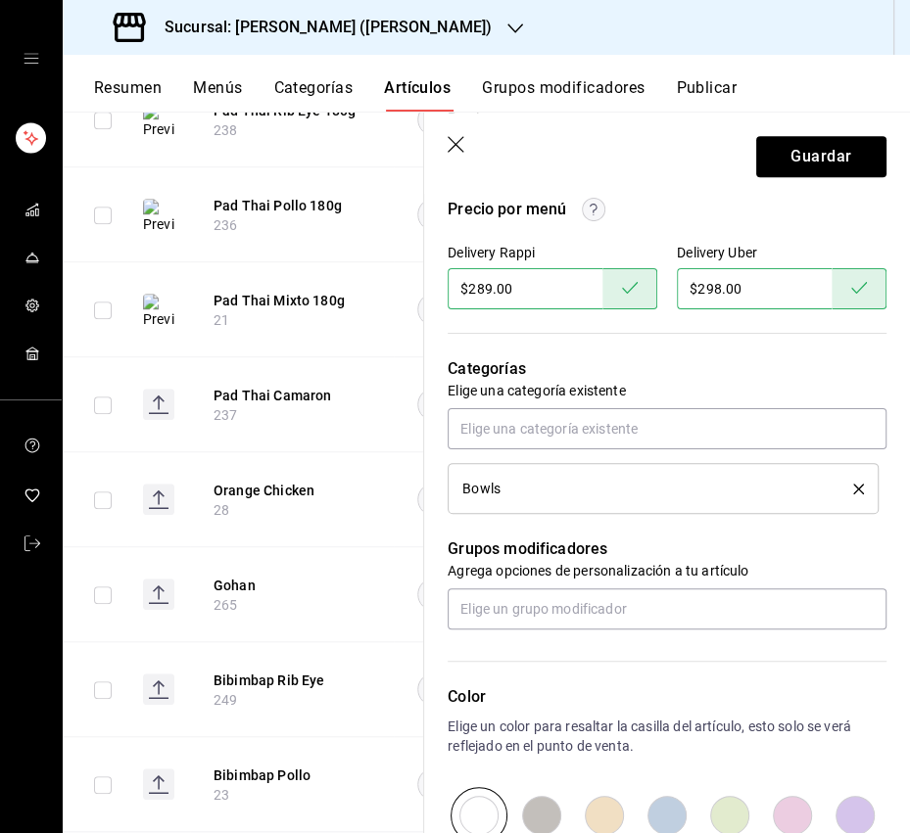
scroll to position [703, 0]
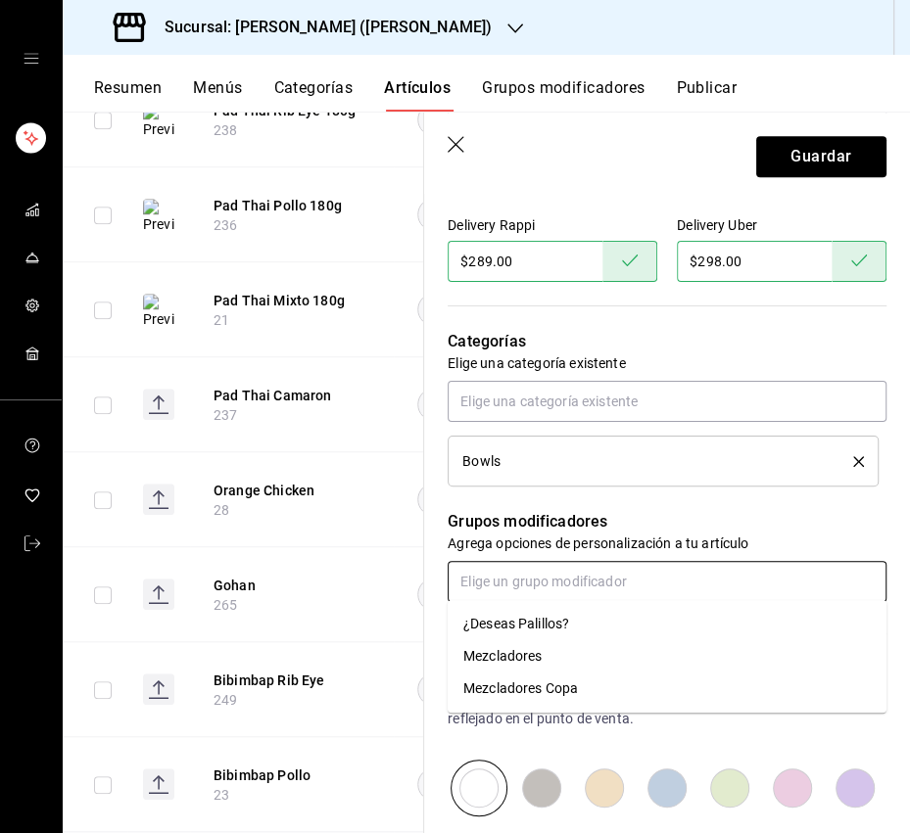
click at [545, 576] on input "text" at bounding box center [666, 581] width 439 height 41
click at [510, 621] on div "¿Deseas Palillos?" at bounding box center [516, 624] width 106 height 21
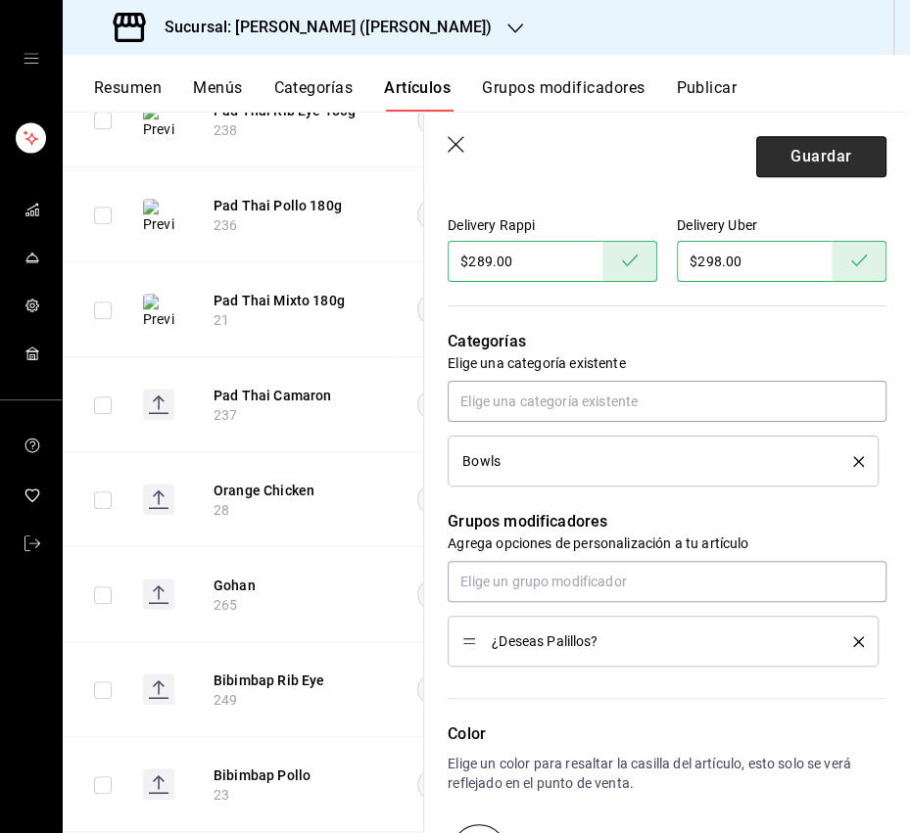
click at [804, 160] on button "Guardar" at bounding box center [821, 156] width 130 height 41
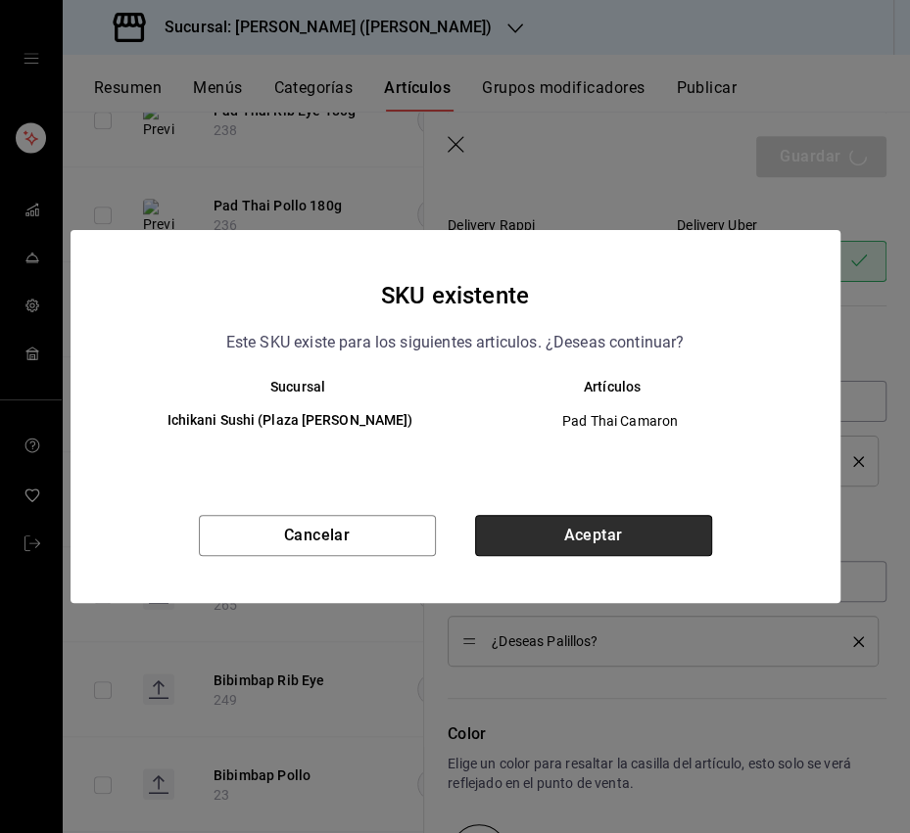
click at [574, 543] on button "Aceptar" at bounding box center [593, 535] width 237 height 41
type textarea "x"
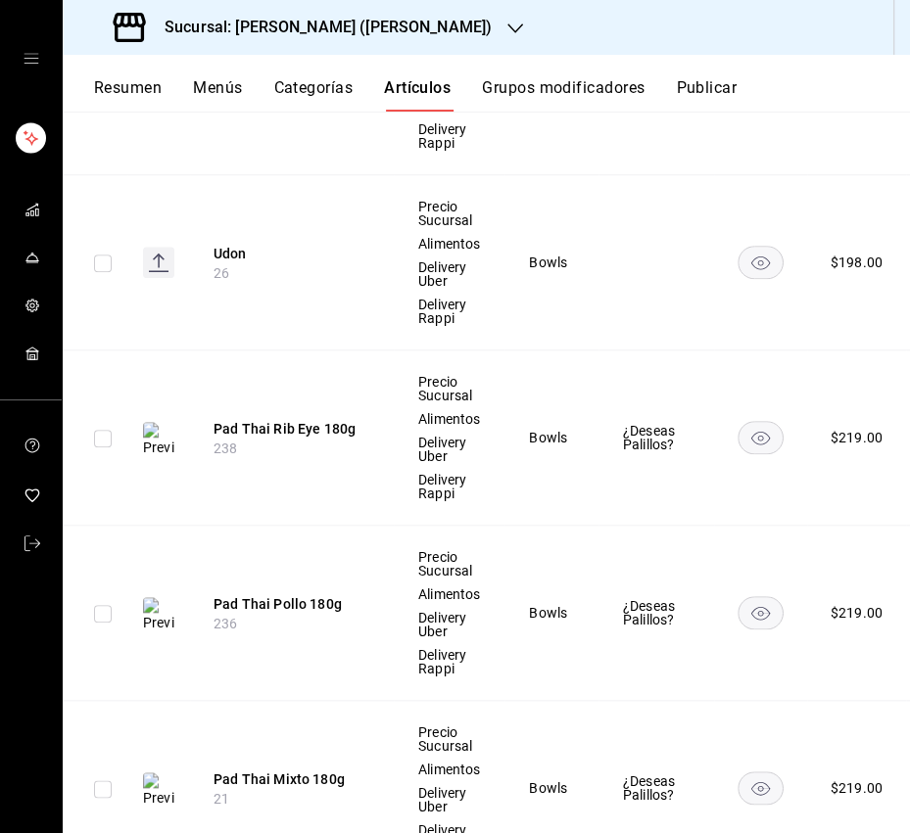
scroll to position [976, 0]
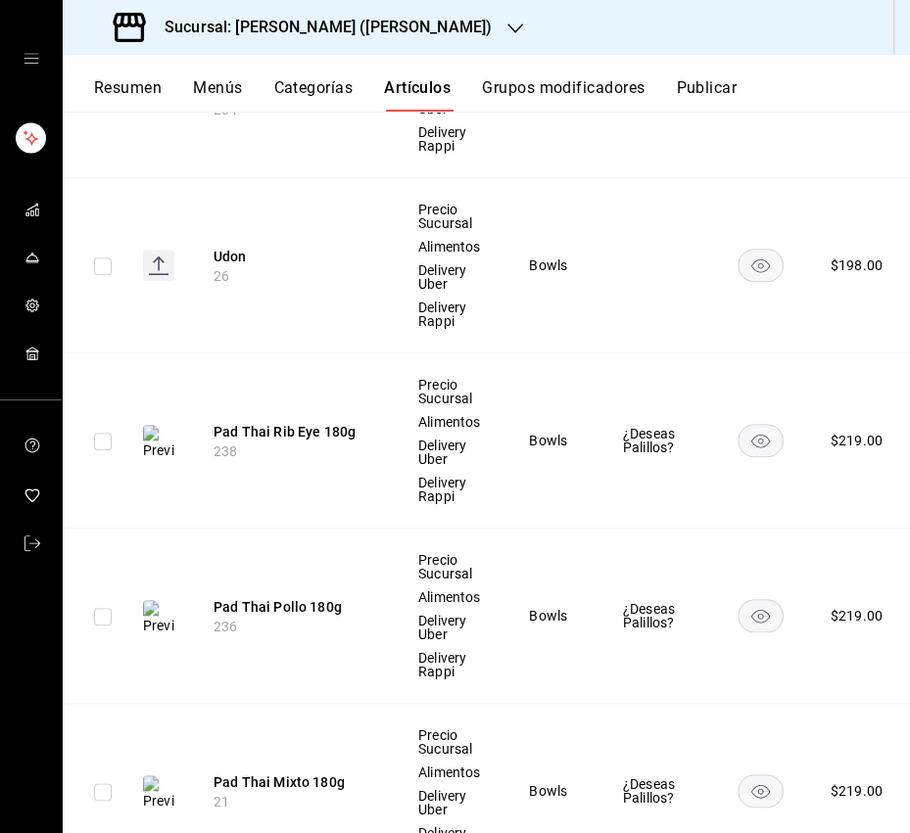
click at [741, 264] on rect "availability-product" at bounding box center [759, 265] width 45 height 32
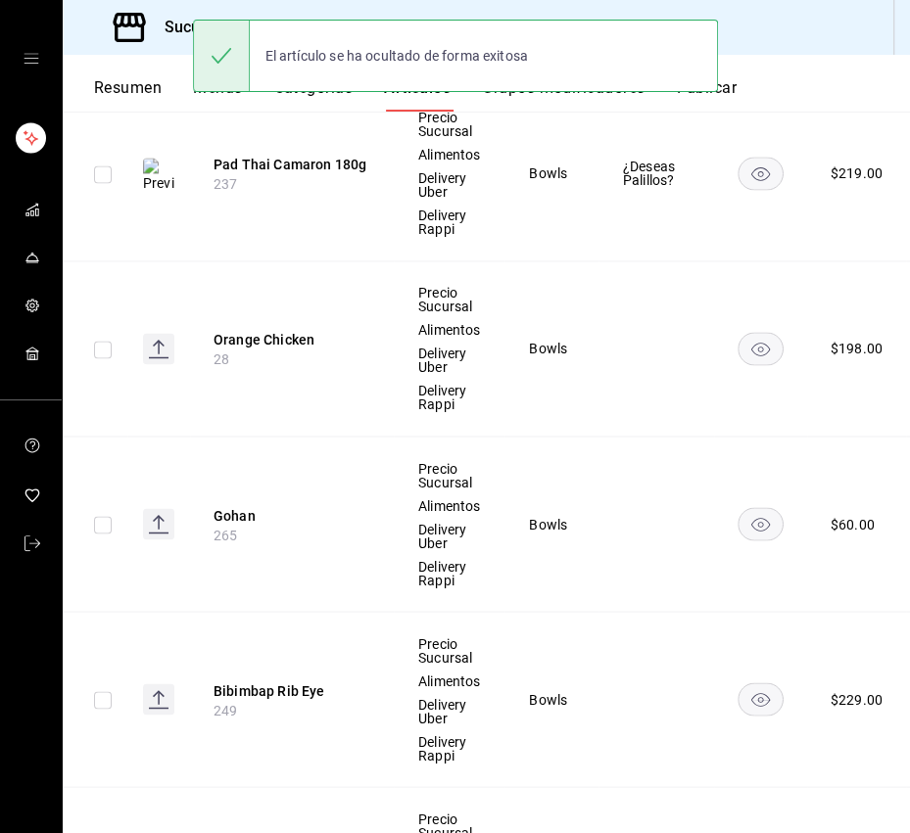
scroll to position [1774, 0]
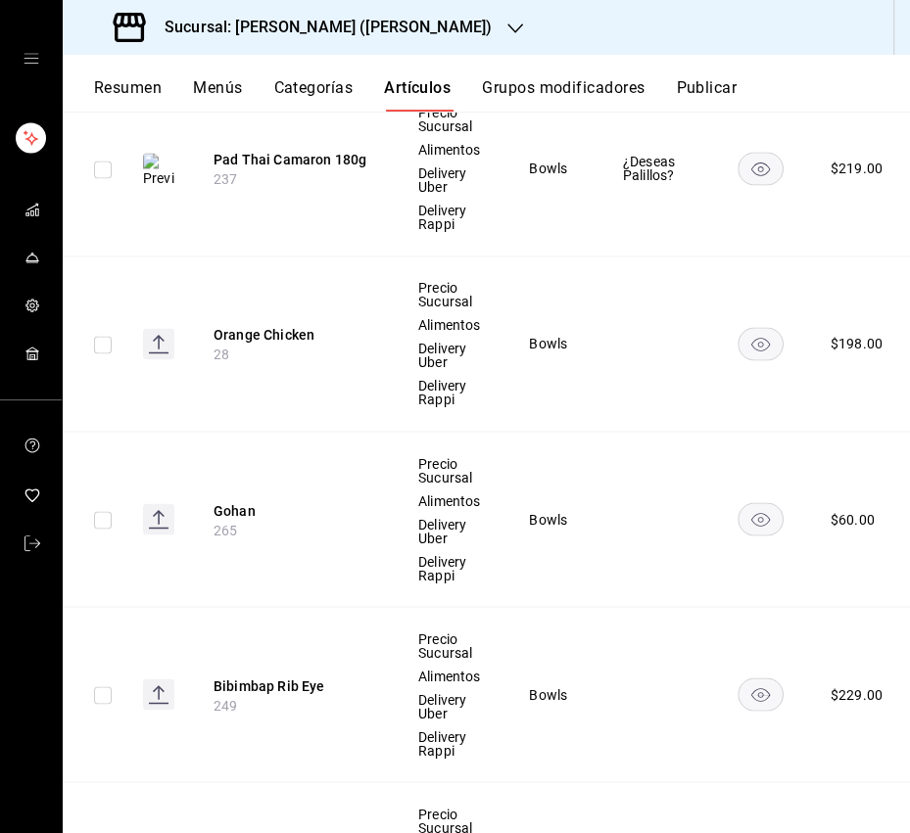
click at [266, 328] on button "Orange Chicken" at bounding box center [291, 335] width 157 height 20
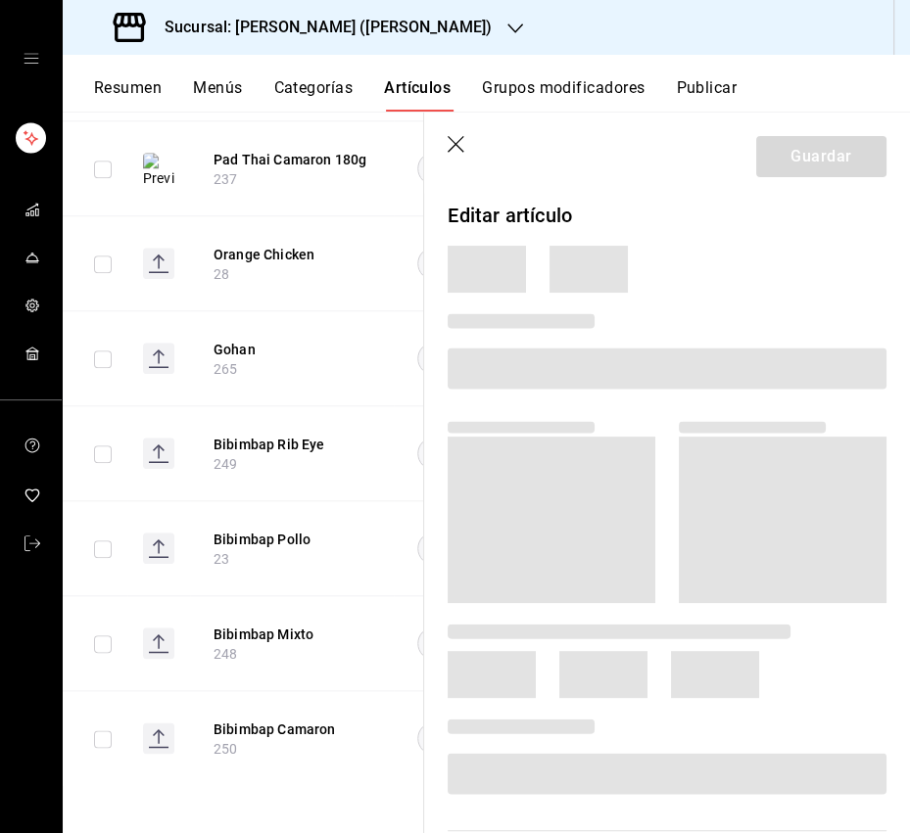
scroll to position [1098, 0]
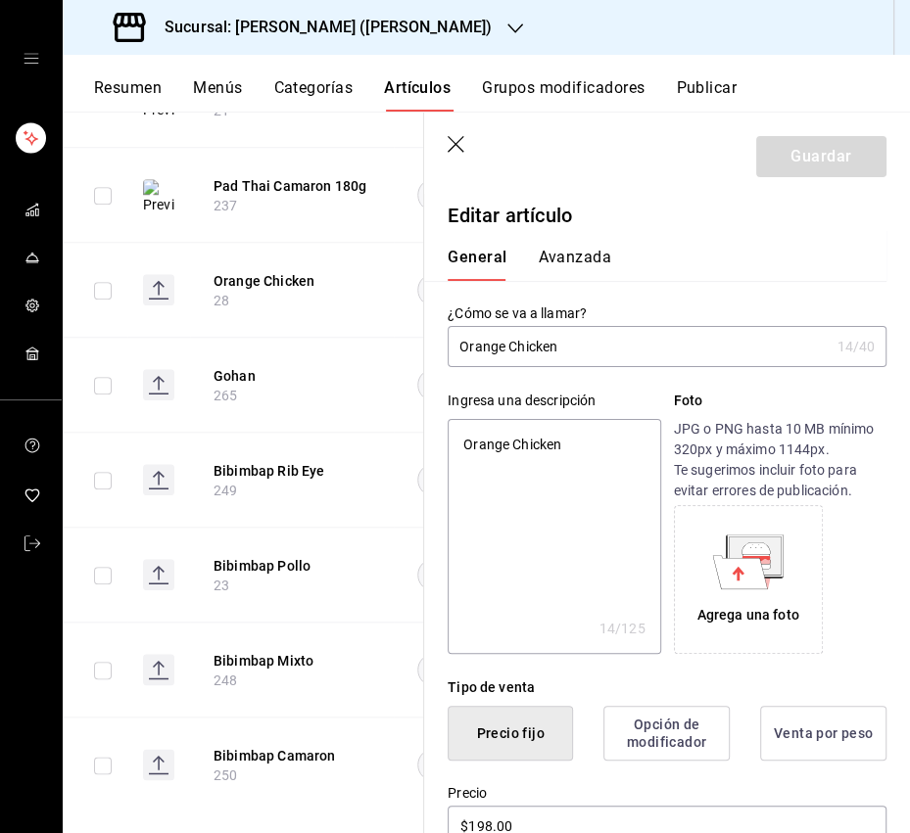
type input "Orange Chicken"
type textarea "x"
type input "Orange Chicken 2"
type textarea "x"
type input "Orange Chicken 25"
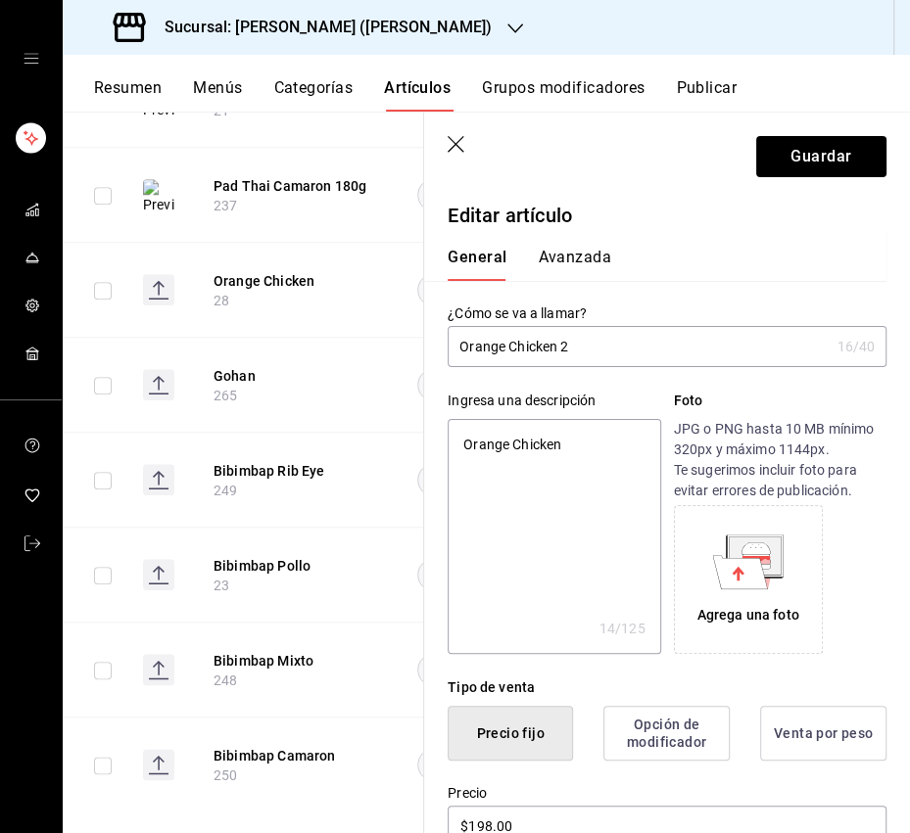
type textarea "x"
type input "Orange Chicken 250"
type textarea "x"
type input "Orange Chicken 250g"
type textarea "x"
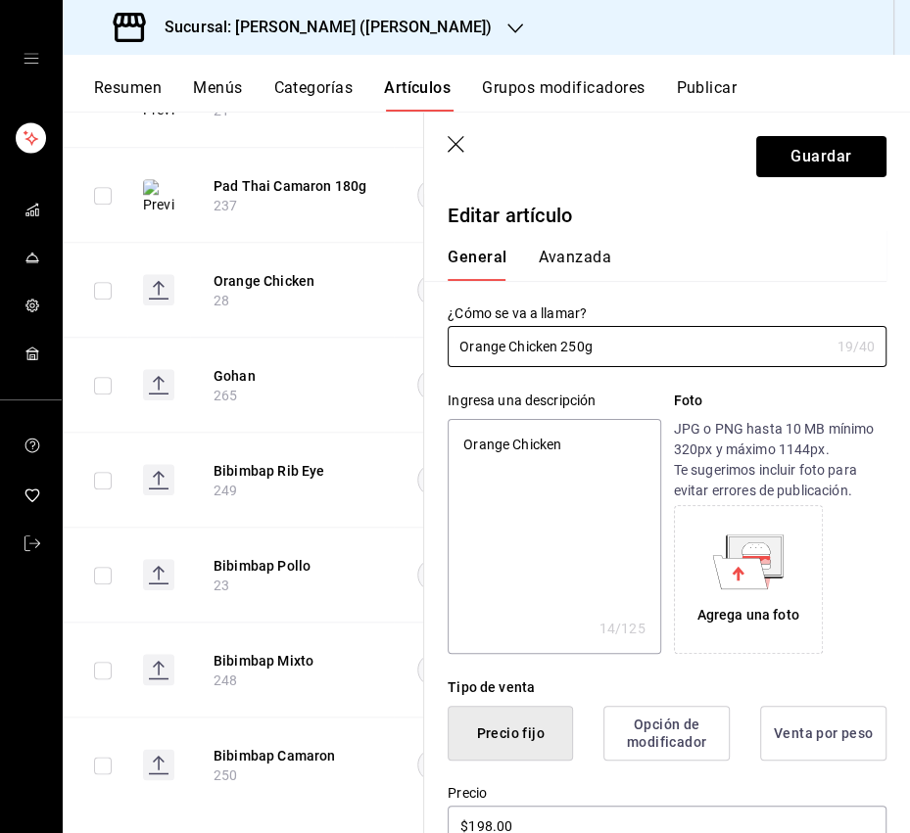
type input "Orange Chicken 250g"
type textarea "x"
click at [547, 451] on textarea "Orange Chicken" at bounding box center [553, 536] width 212 height 235
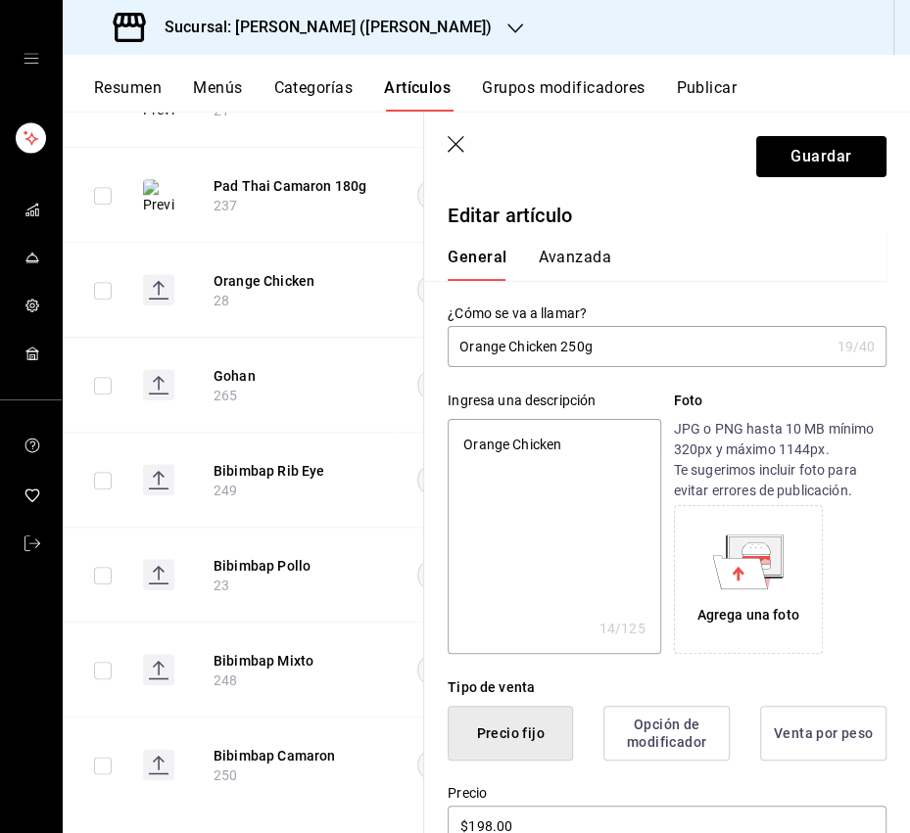
paste textarea "Pollo frito con salsa a la naranja acompañado de arroz frito."
type textarea "Pollo frito con salsa a la naranja acompañado de arroz frito."
type textarea "x"
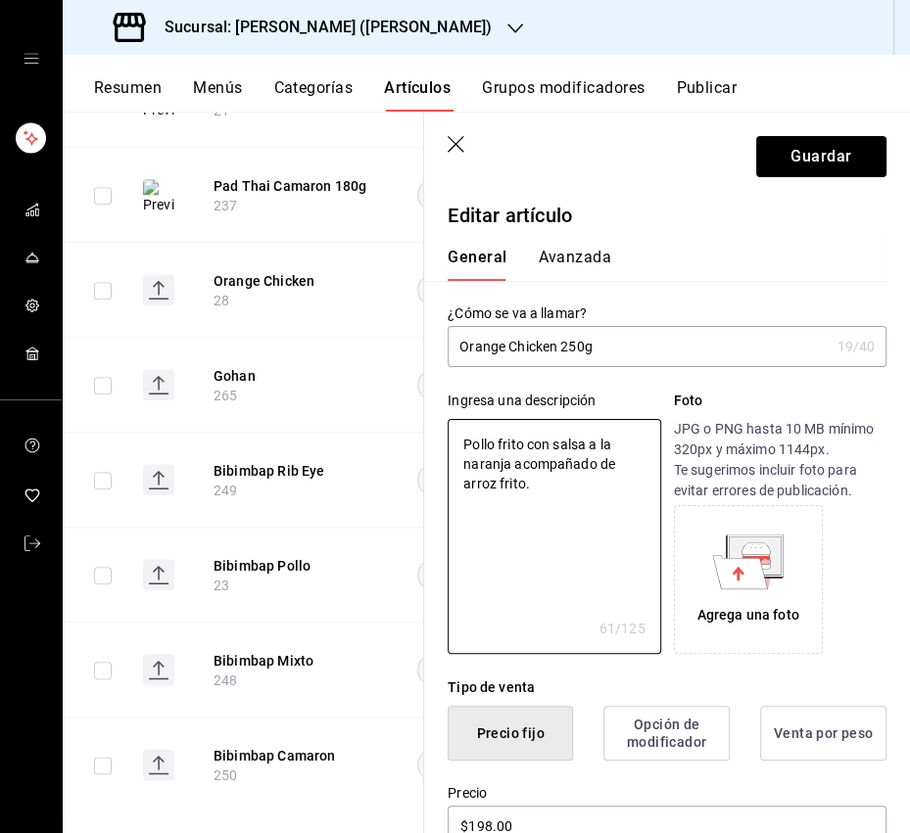
type textarea "Pollo frito con salsa a la naranja acompañado de arroz frito."
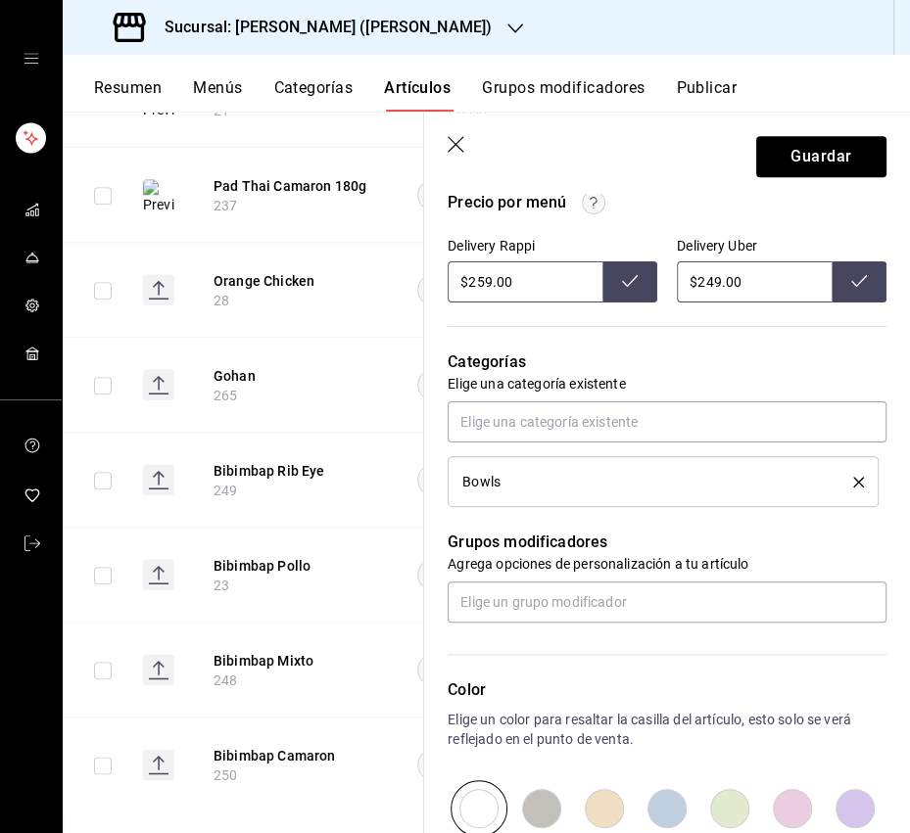
scroll to position [754, 0]
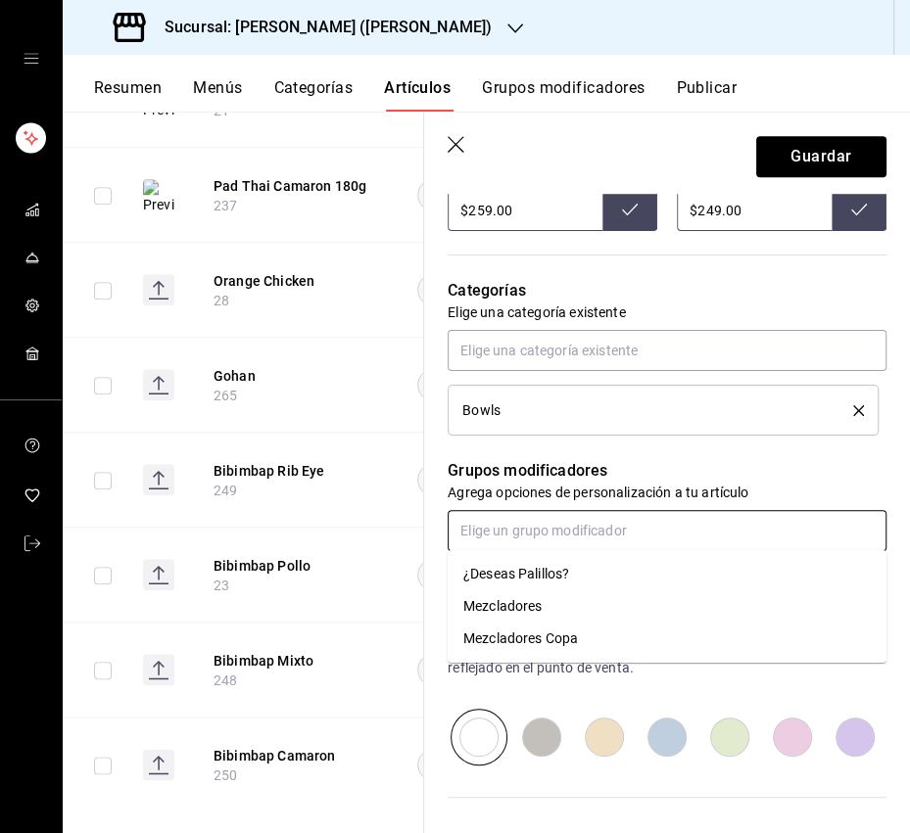
click at [562, 537] on input "text" at bounding box center [666, 530] width 439 height 41
click at [539, 569] on div "¿Deseas Palillos?" at bounding box center [516, 574] width 106 height 21
type textarea "x"
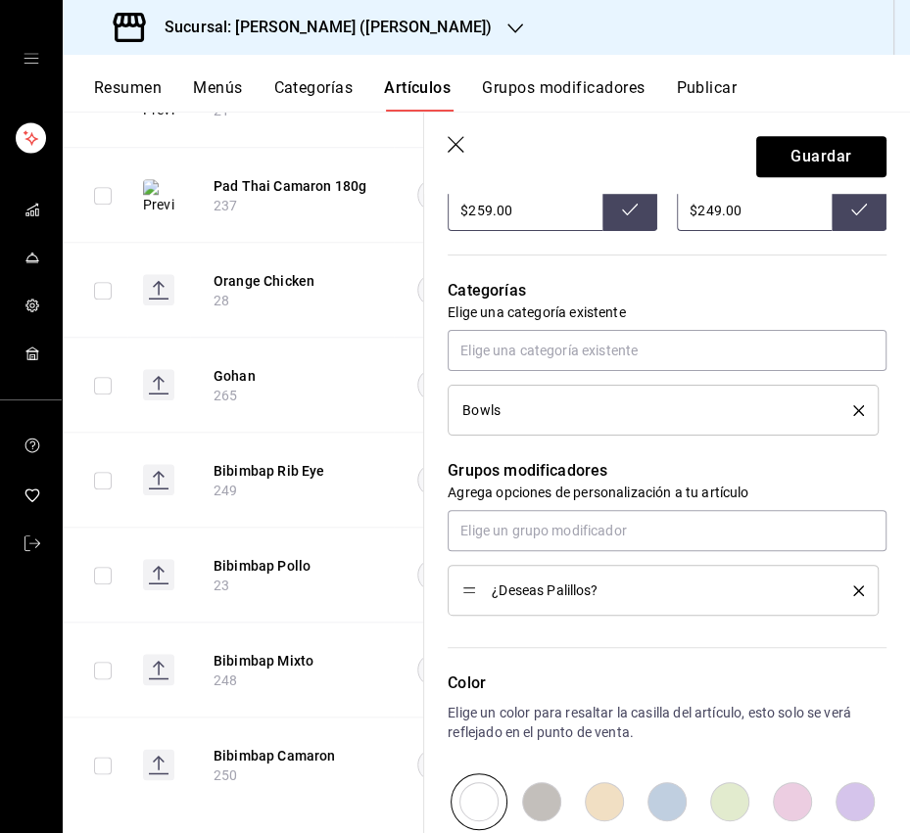
scroll to position [706, 0]
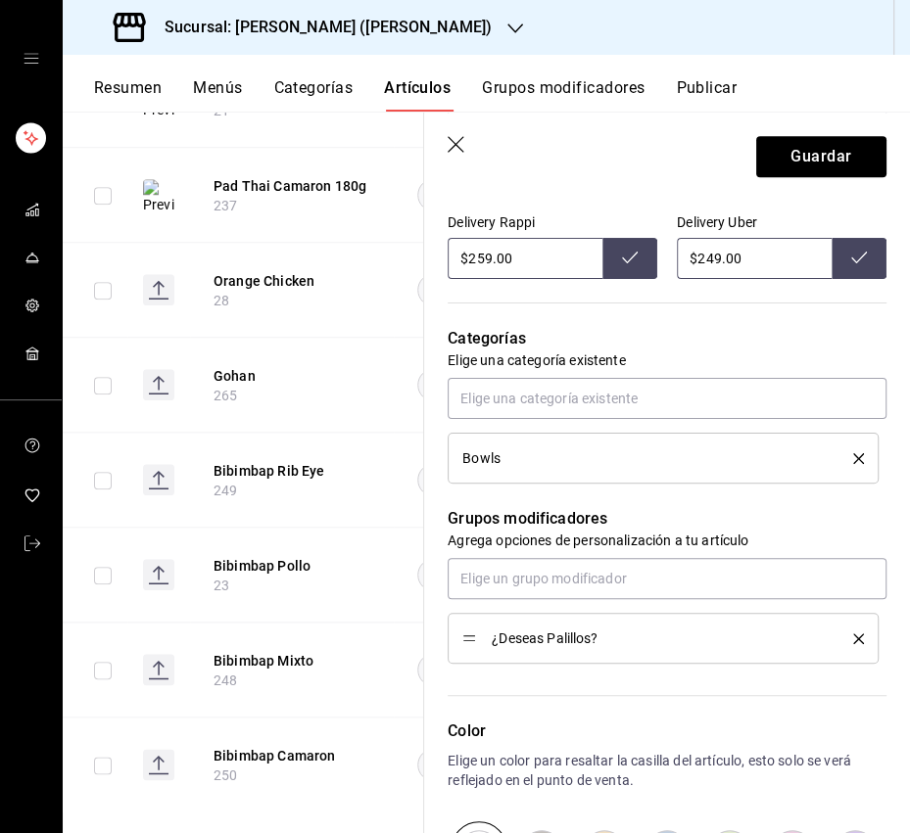
drag, startPoint x: 485, startPoint y: 259, endPoint x: 522, endPoint y: 261, distance: 37.3
click at [477, 261] on input "$259.00" at bounding box center [524, 258] width 155 height 41
type input "$265.00"
click at [644, 261] on button at bounding box center [629, 258] width 55 height 41
click at [708, 264] on input "$249.00" at bounding box center [754, 258] width 155 height 41
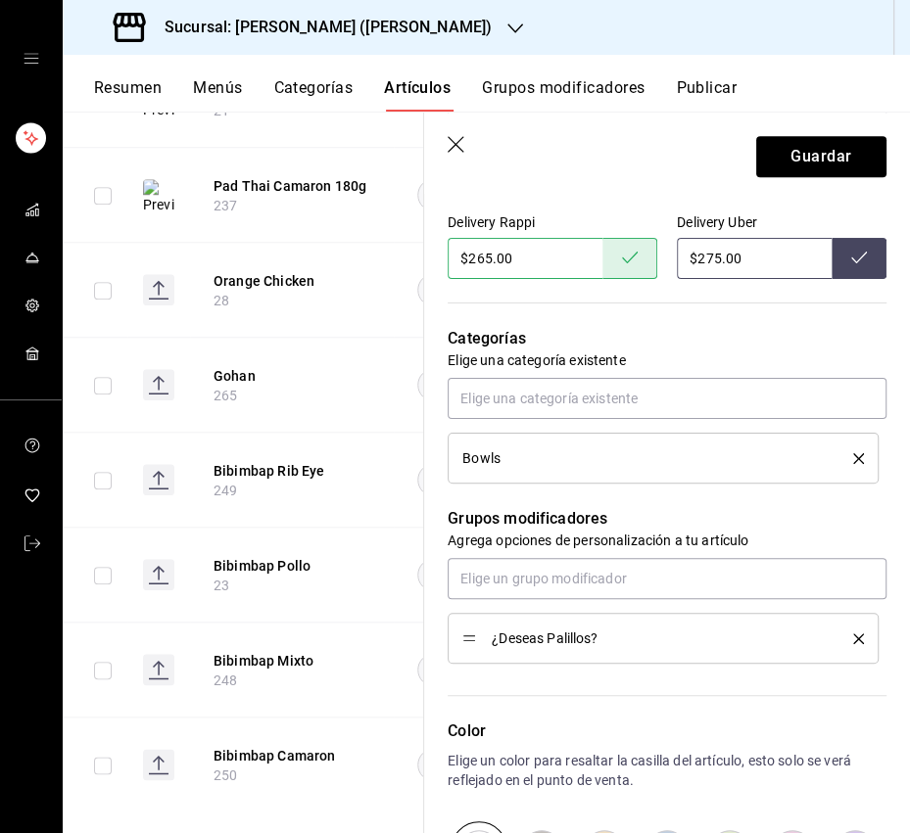
type input "$275.00"
click at [876, 253] on button at bounding box center [858, 258] width 55 height 41
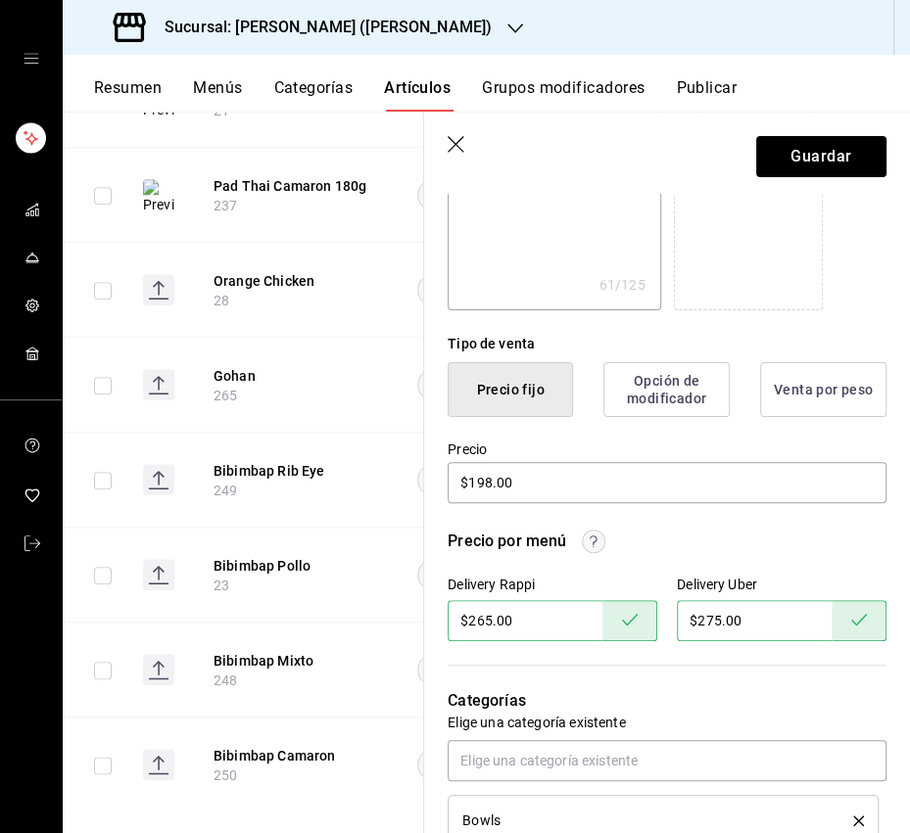
scroll to position [0, 0]
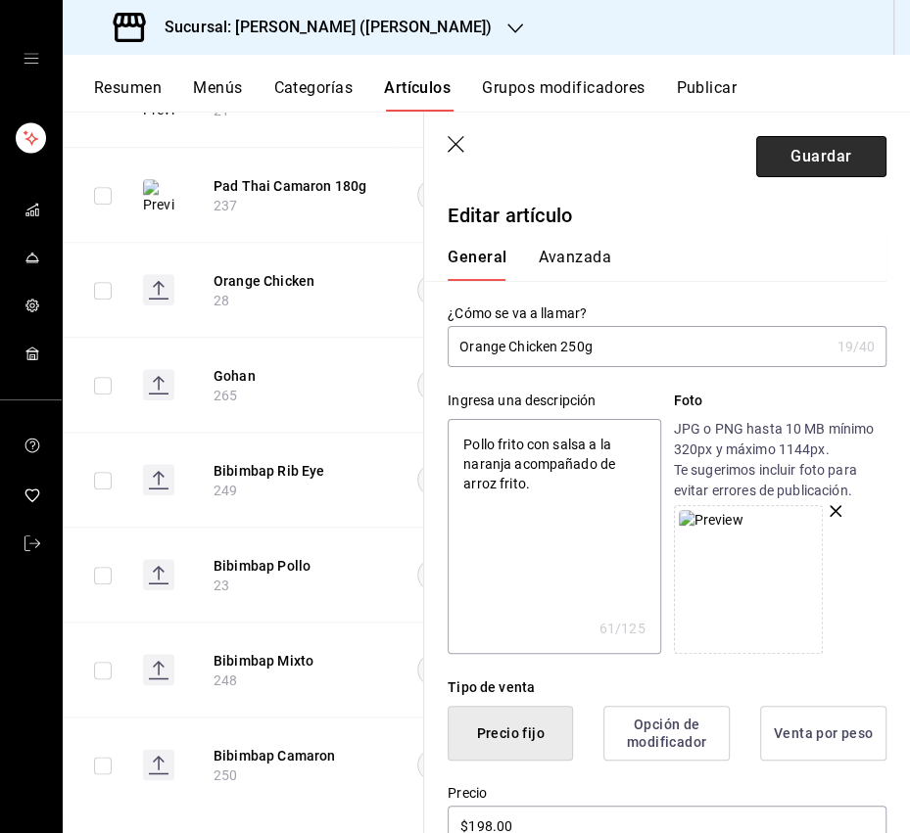
click at [799, 158] on button "Guardar" at bounding box center [821, 156] width 130 height 41
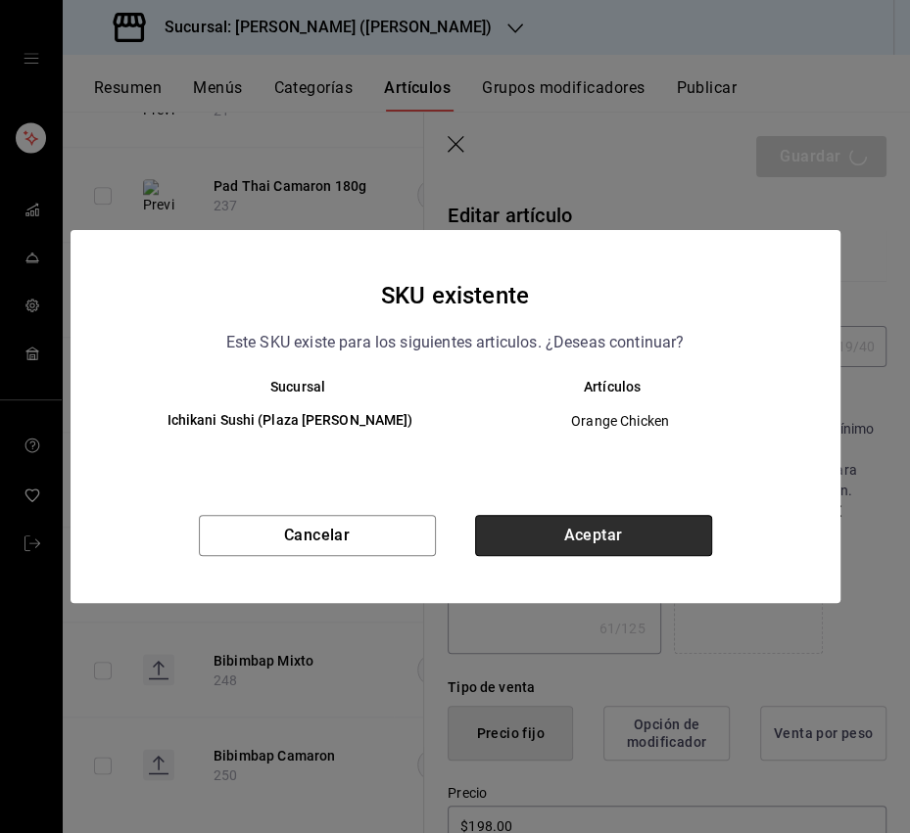
click at [661, 519] on button "Aceptar" at bounding box center [593, 535] width 237 height 41
type textarea "x"
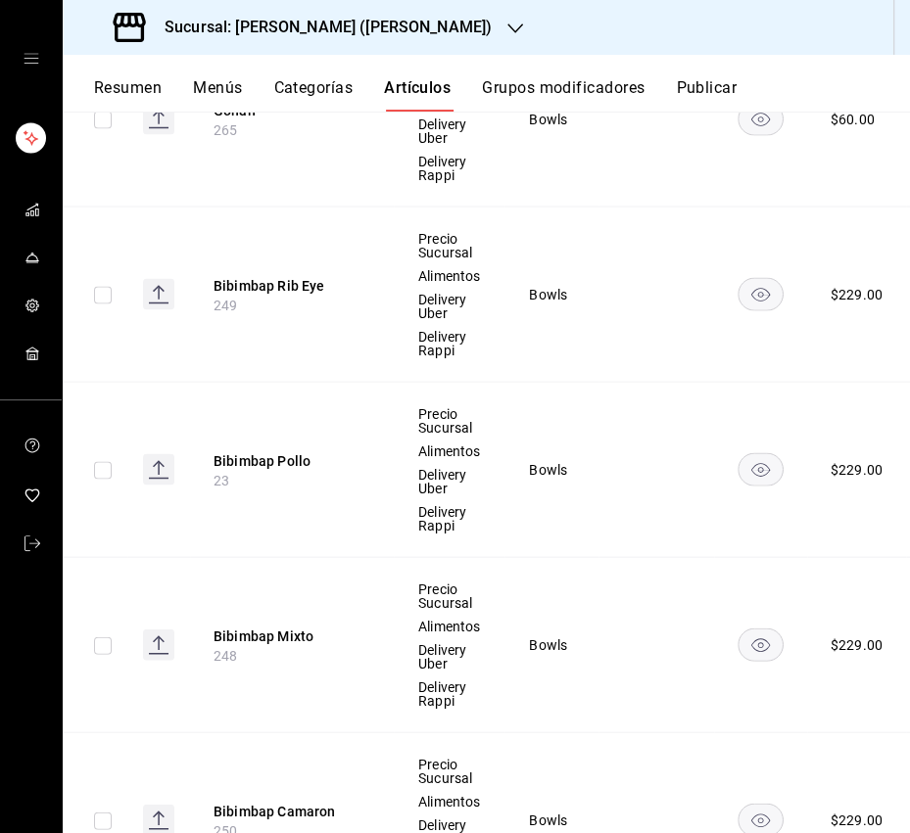
scroll to position [2290, 0]
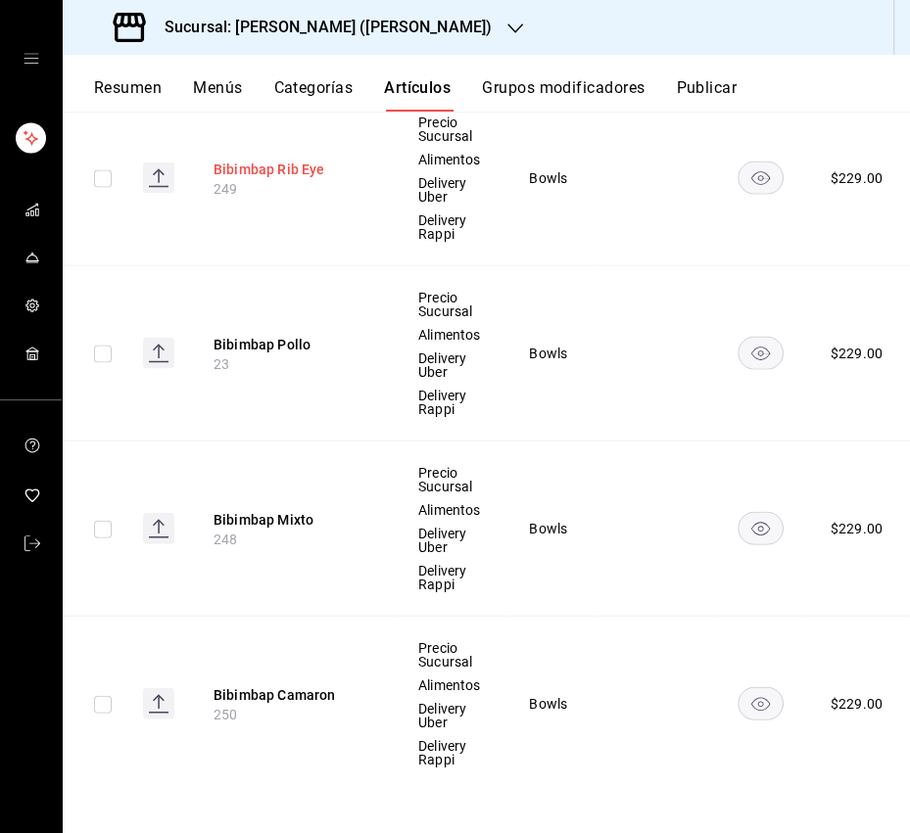
click at [292, 160] on button "Bibimbap Rib Eye" at bounding box center [291, 170] width 157 height 20
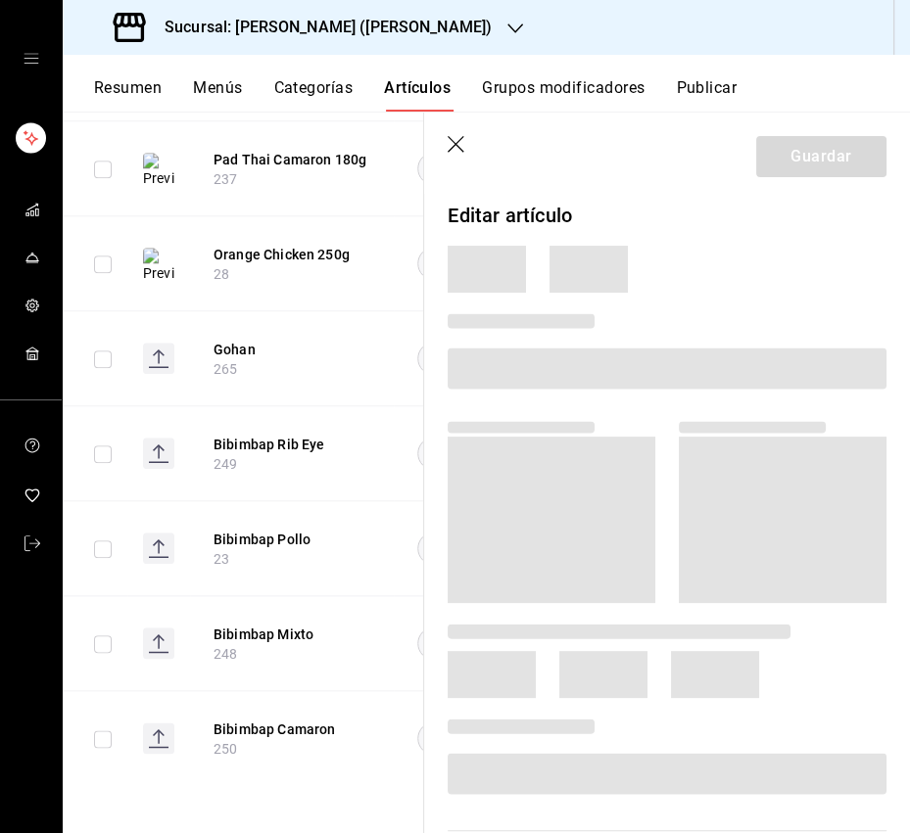
scroll to position [1098, 0]
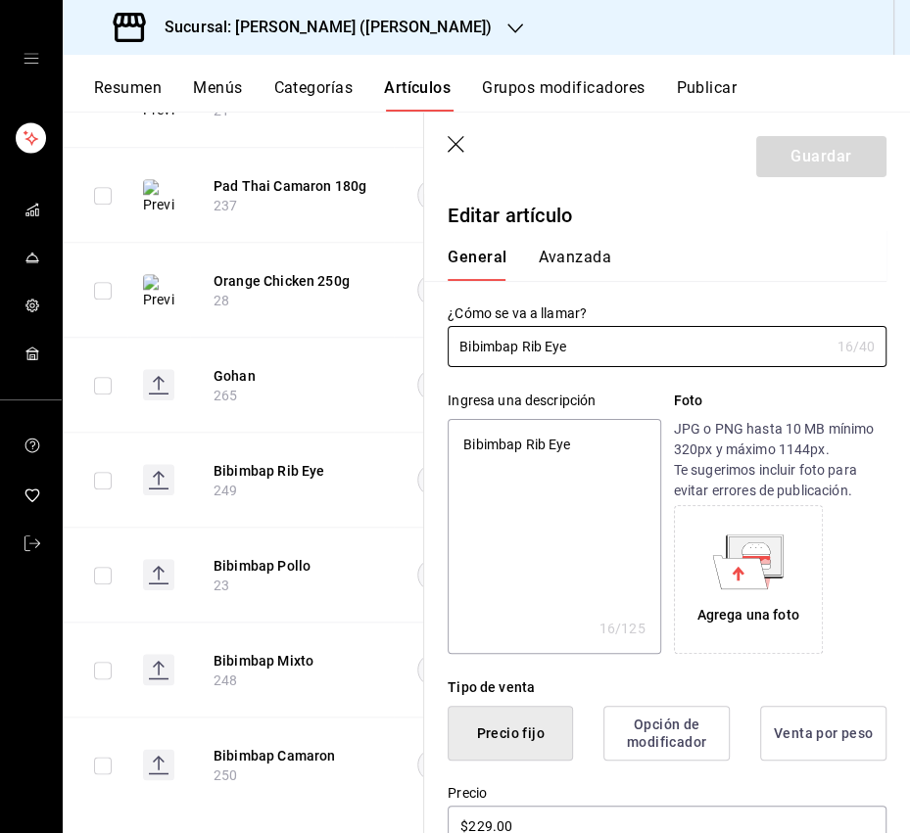
type input "Bibimbap Rib Eye"
type textarea "x"
type input "Bibimbap Rib Eye 2"
type textarea "x"
type input "Bibimbap Rib Eye 25"
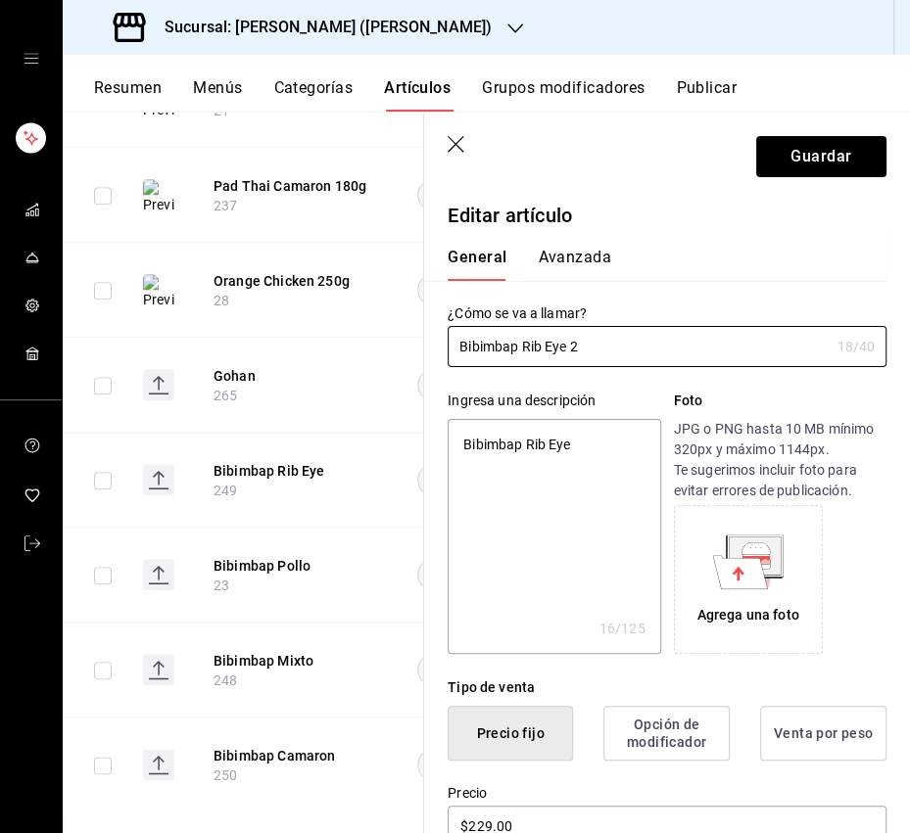
type textarea "x"
type input "Bibimbap Rib Eye 250"
type textarea "x"
type input "Bibimbap Rib Eye 250g"
type textarea "x"
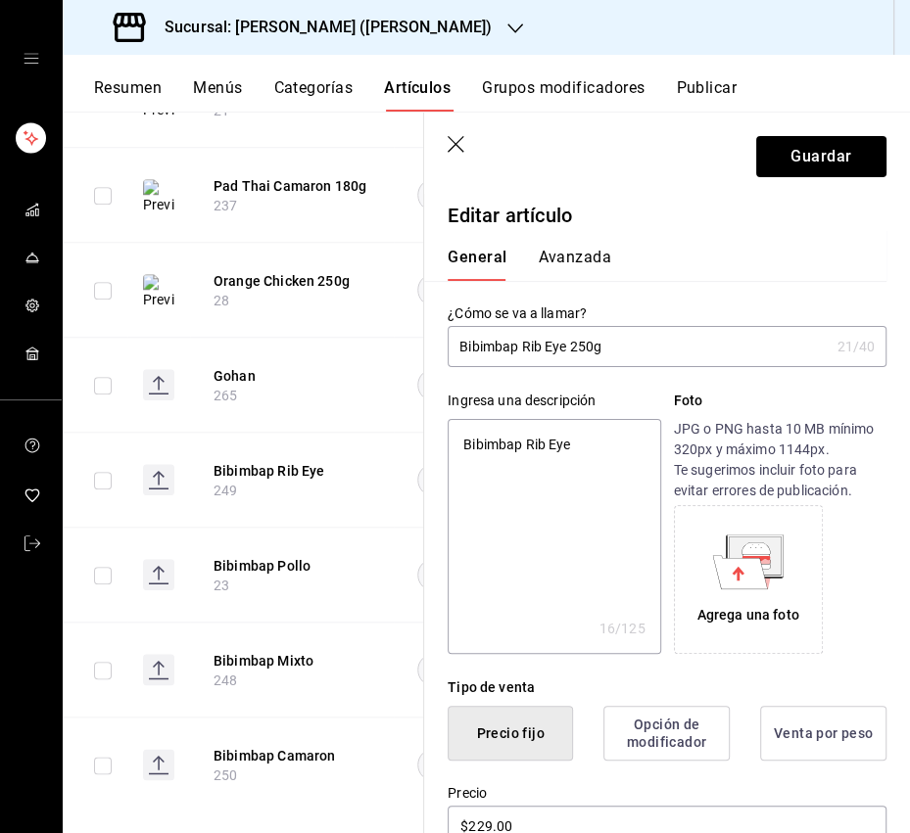
click at [536, 440] on textarea "Bibimbap Rib Eye" at bounding box center [553, 536] width 212 height 235
click at [536, 439] on textarea "Bibimbap Rib Eye" at bounding box center [553, 536] width 212 height 235
paste textarea "Arroz estilo coreano caliente con un toque dulce y picoso con rib eye."
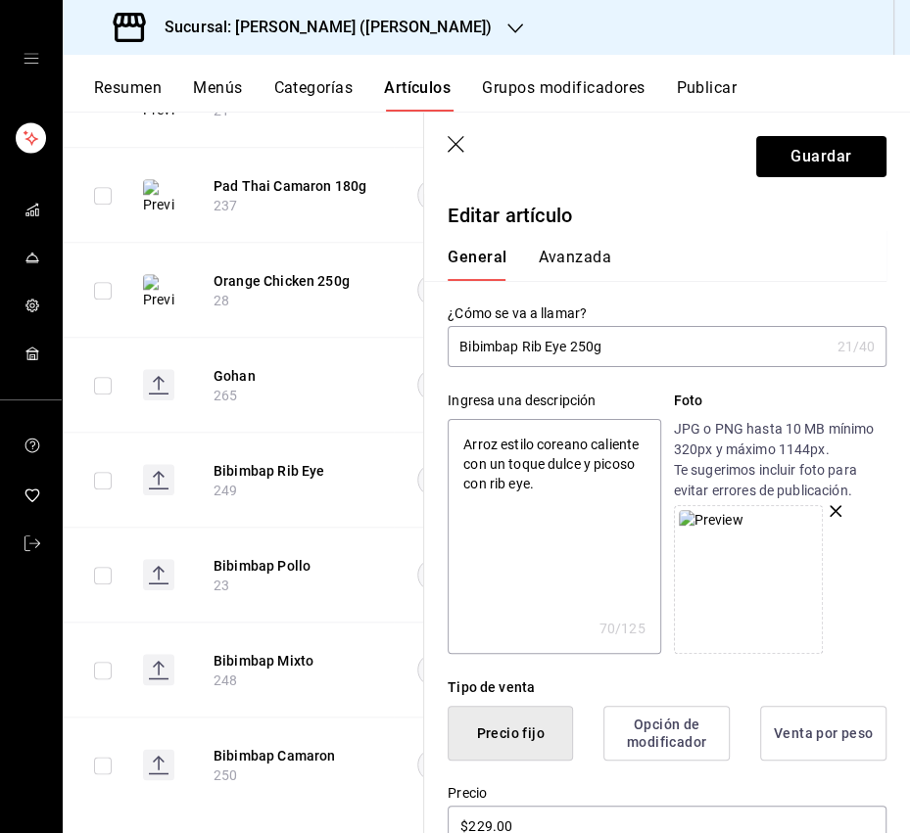
click at [447, 520] on textarea "Arroz estilo coreano caliente con un toque dulce y picoso con rib eye." at bounding box center [553, 536] width 212 height 235
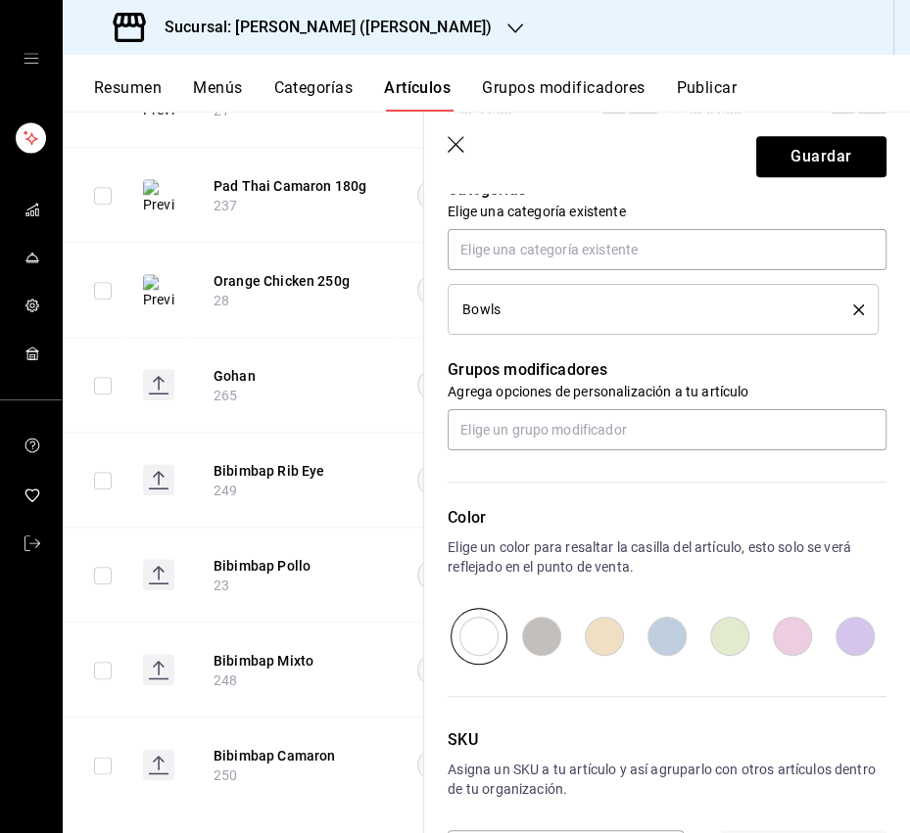
scroll to position [863, 0]
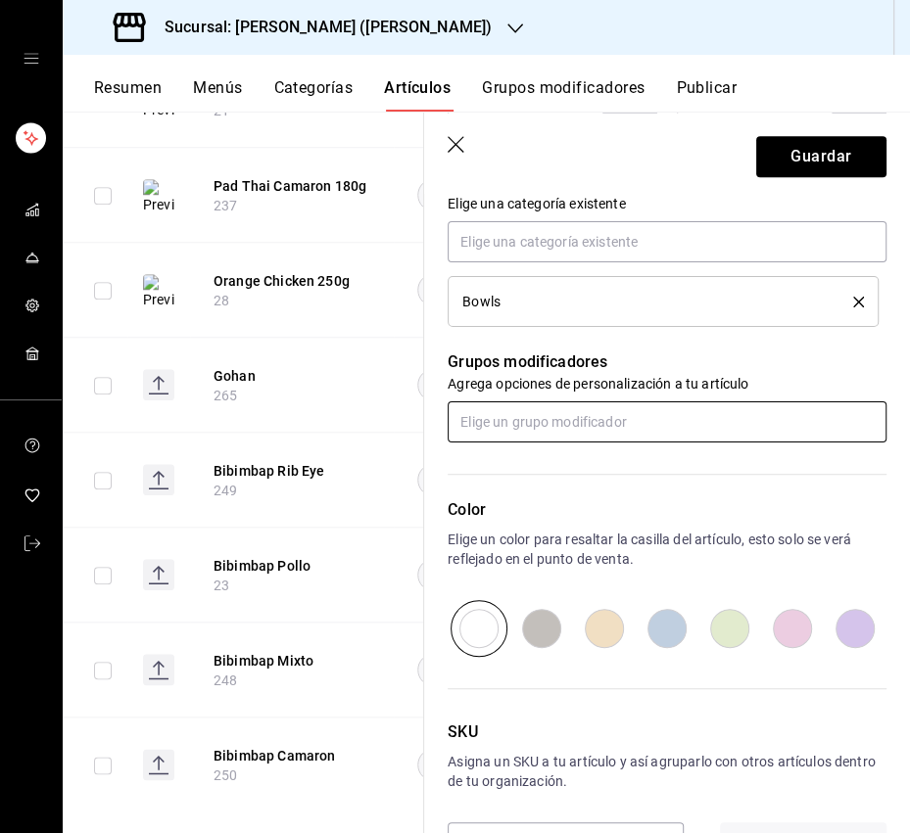
click at [537, 420] on input "text" at bounding box center [666, 421] width 439 height 41
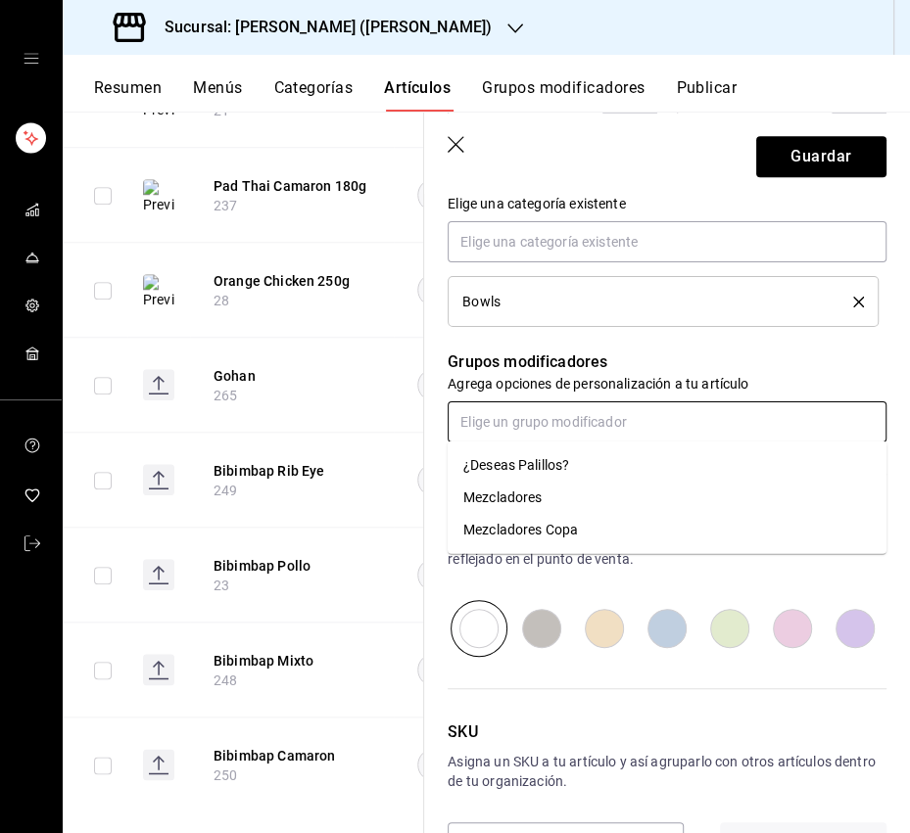
click at [501, 475] on li "¿Deseas Palillos?" at bounding box center [666, 465] width 439 height 32
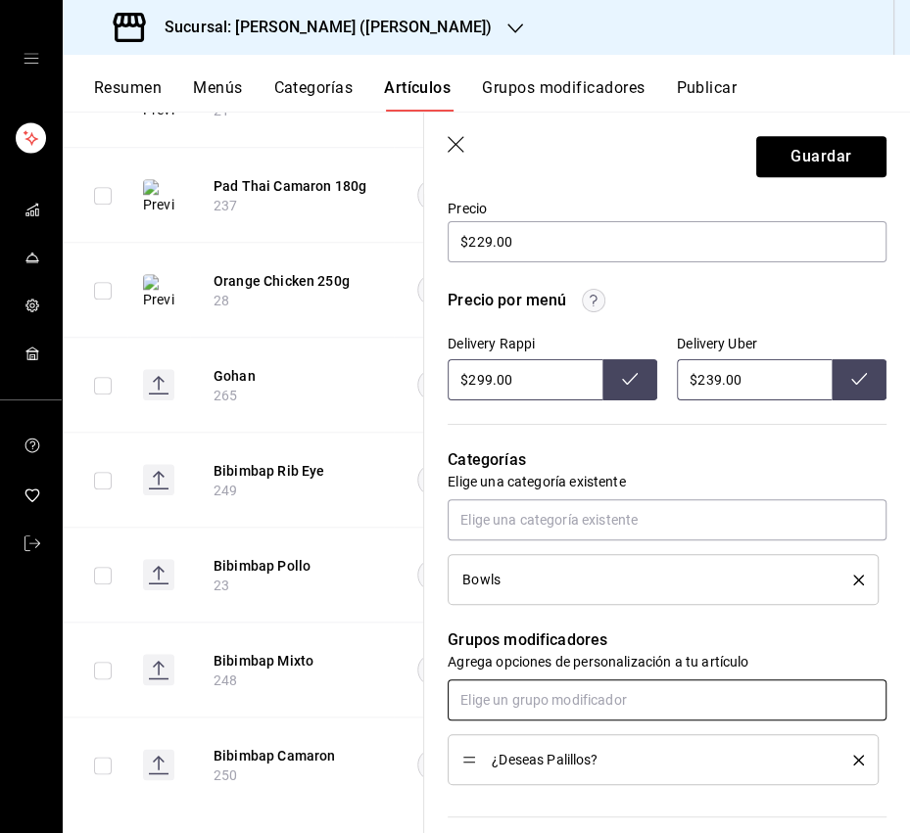
scroll to position [491, 0]
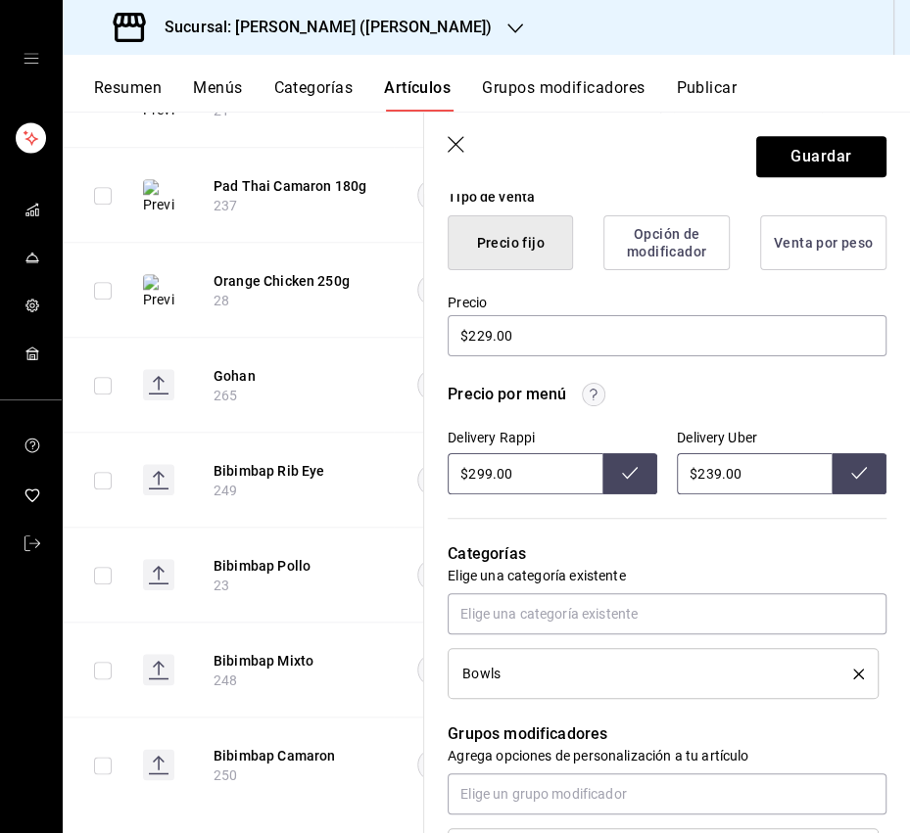
drag, startPoint x: 710, startPoint y: 471, endPoint x: 699, endPoint y: 473, distance: 10.9
click at [699, 473] on input "$239.00" at bounding box center [754, 473] width 155 height 41
click at [853, 475] on icon at bounding box center [859, 473] width 16 height 16
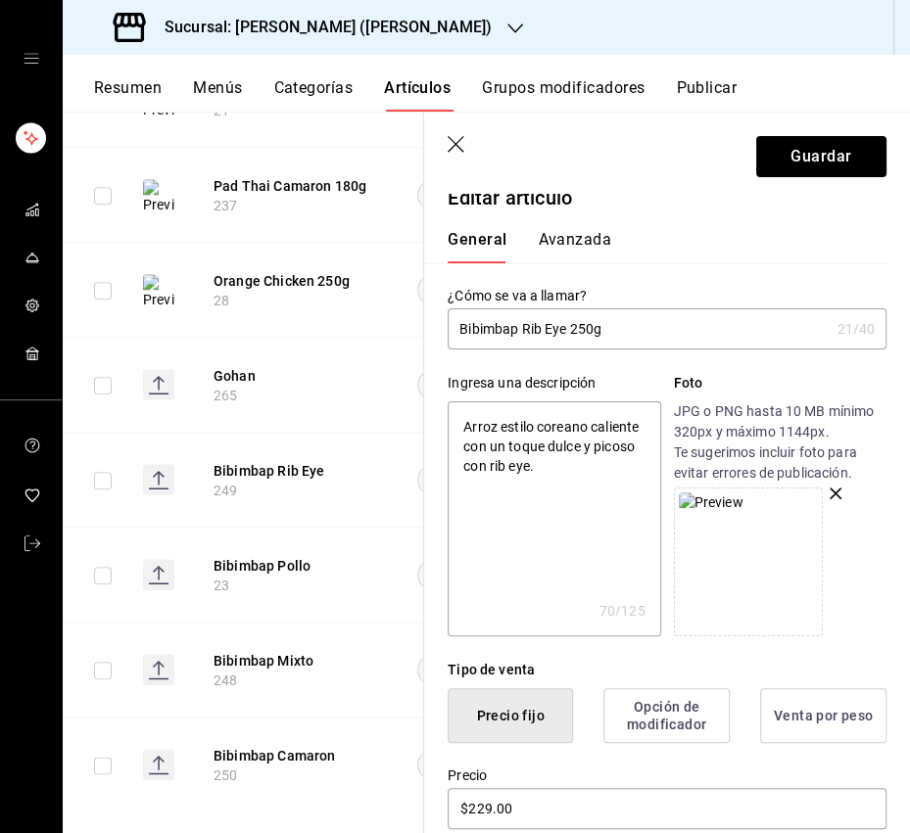
scroll to position [0, 0]
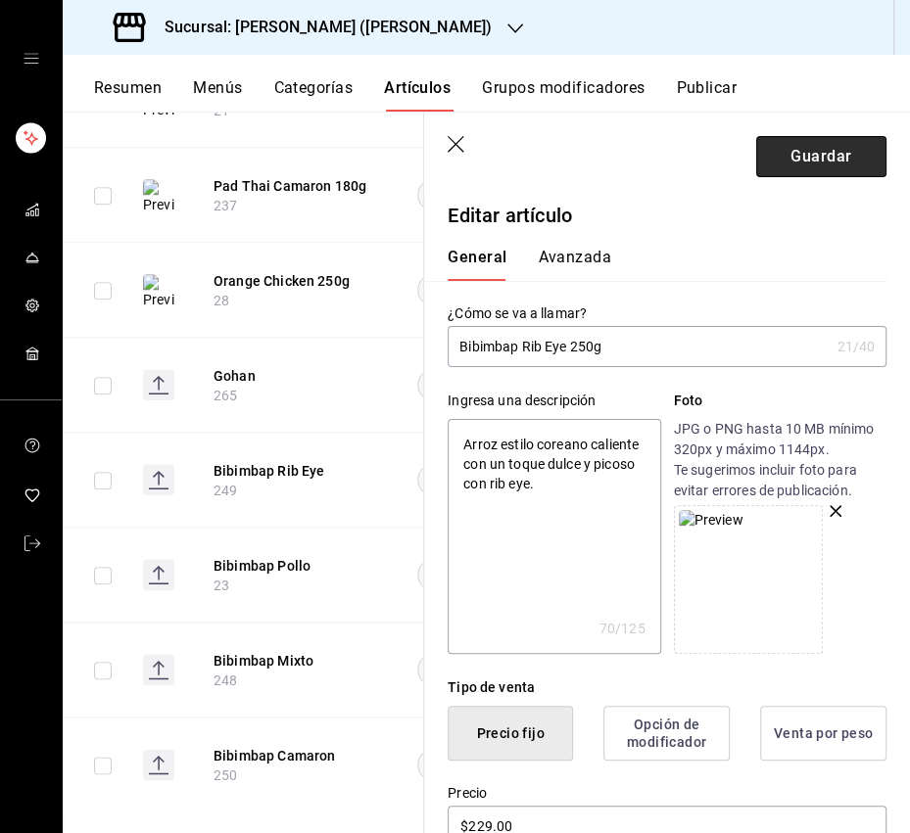
click at [834, 172] on button "Guardar" at bounding box center [821, 156] width 130 height 41
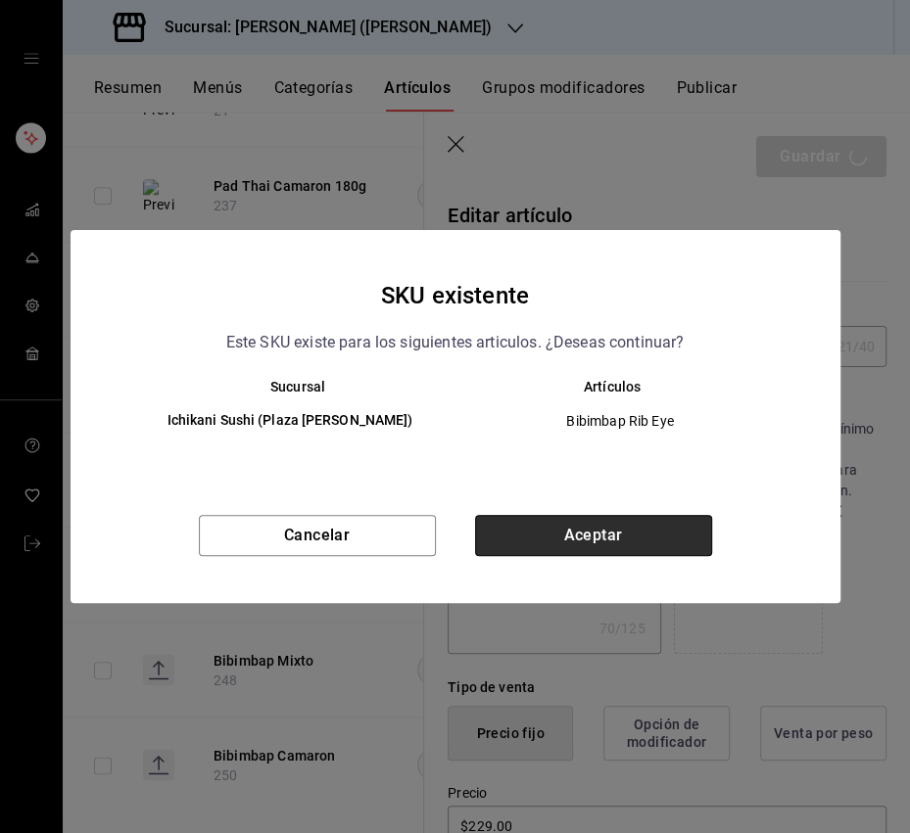
click at [631, 547] on button "Aceptar" at bounding box center [593, 535] width 237 height 41
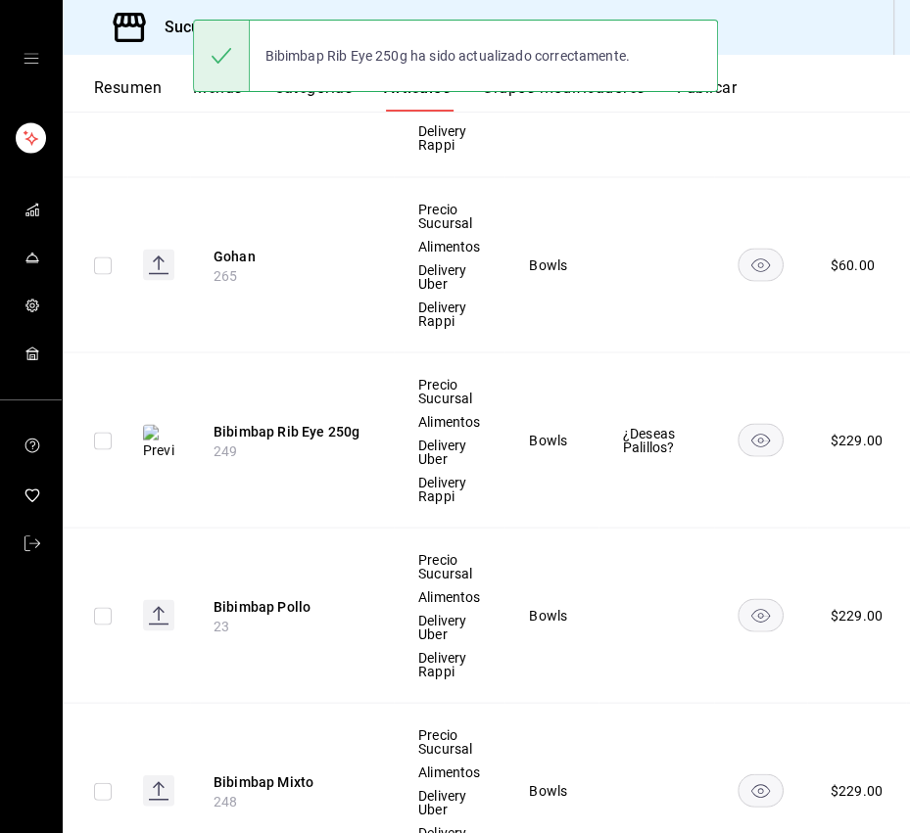
drag, startPoint x: 329, startPoint y: 627, endPoint x: 312, endPoint y: 615, distance: 20.4
click at [329, 627] on th "Bibimbap Pollo 23" at bounding box center [292, 616] width 204 height 175
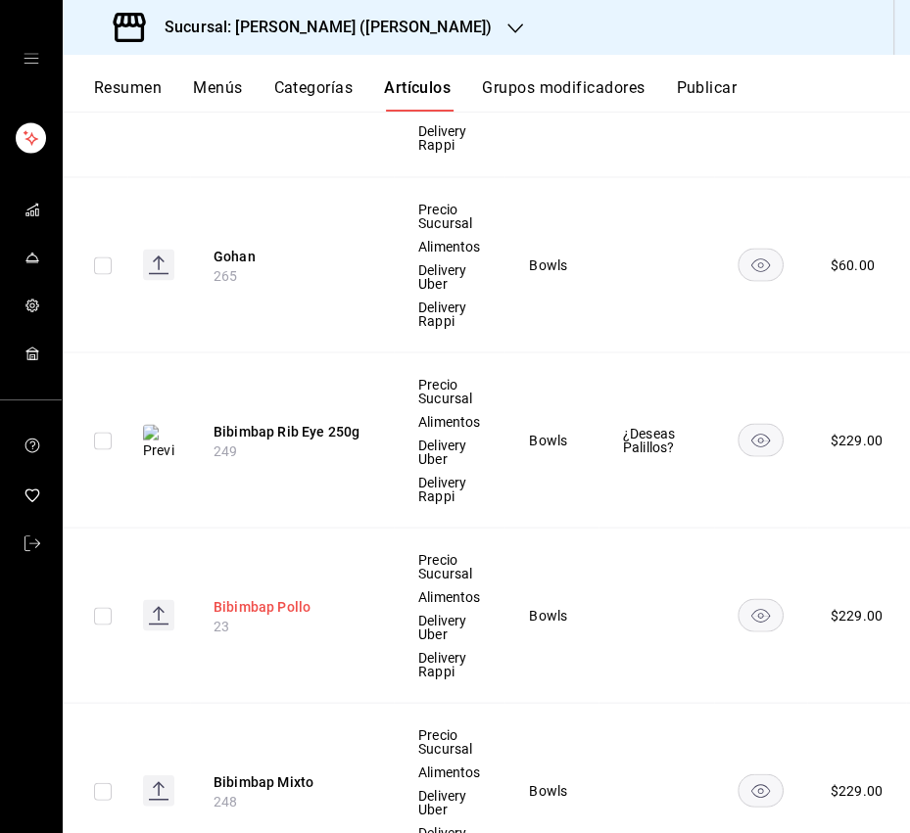
click at [304, 610] on button "Bibimbap Pollo" at bounding box center [291, 607] width 157 height 20
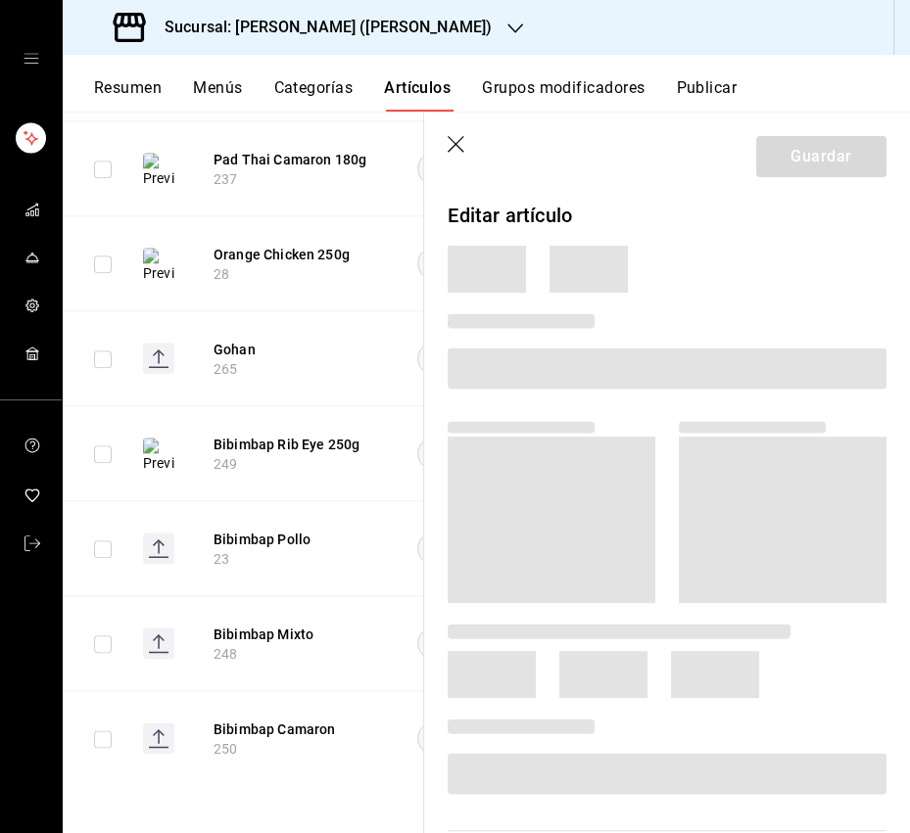
scroll to position [1098, 0]
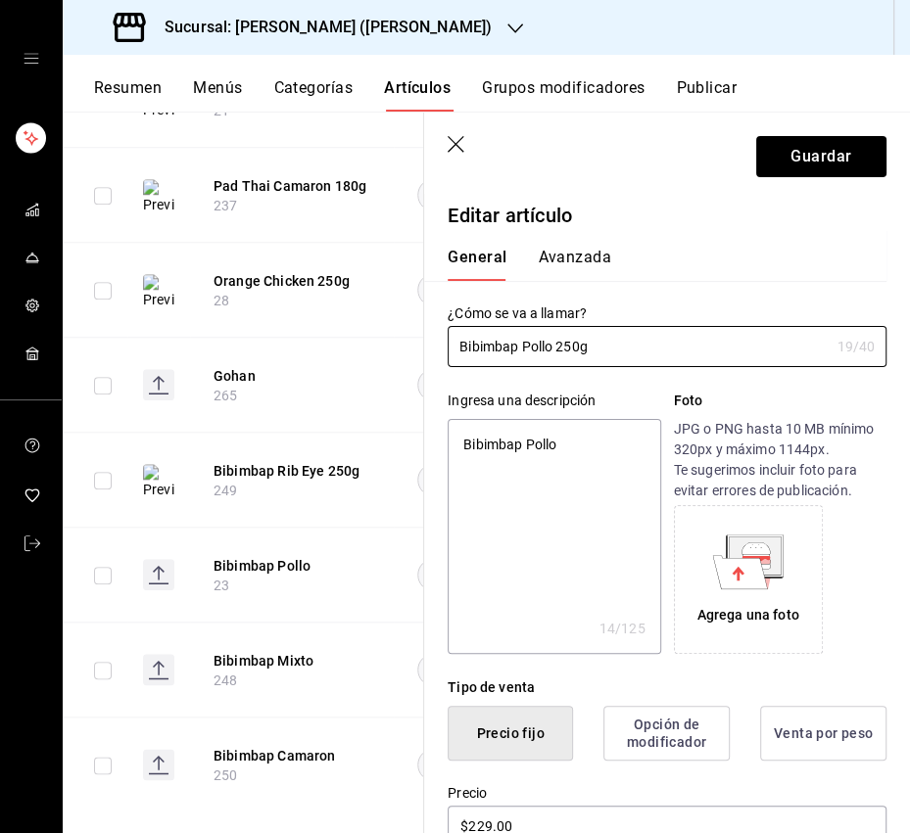
click at [525, 446] on textarea "Bibimbap Pollo" at bounding box center [553, 536] width 212 height 235
paste textarea "Arroz estilo coreano caliente con un toque dulce y picoso con pollo."
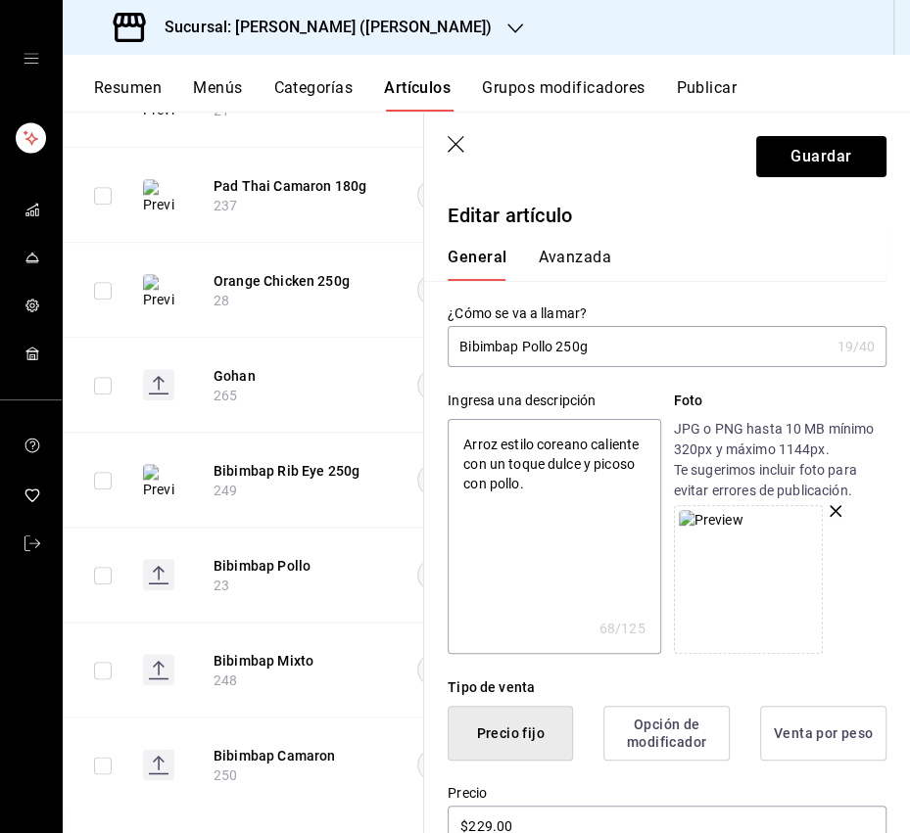
click at [559, 571] on textarea "Arroz estilo coreano caliente con un toque dulce y picoso con pollo." at bounding box center [553, 536] width 212 height 235
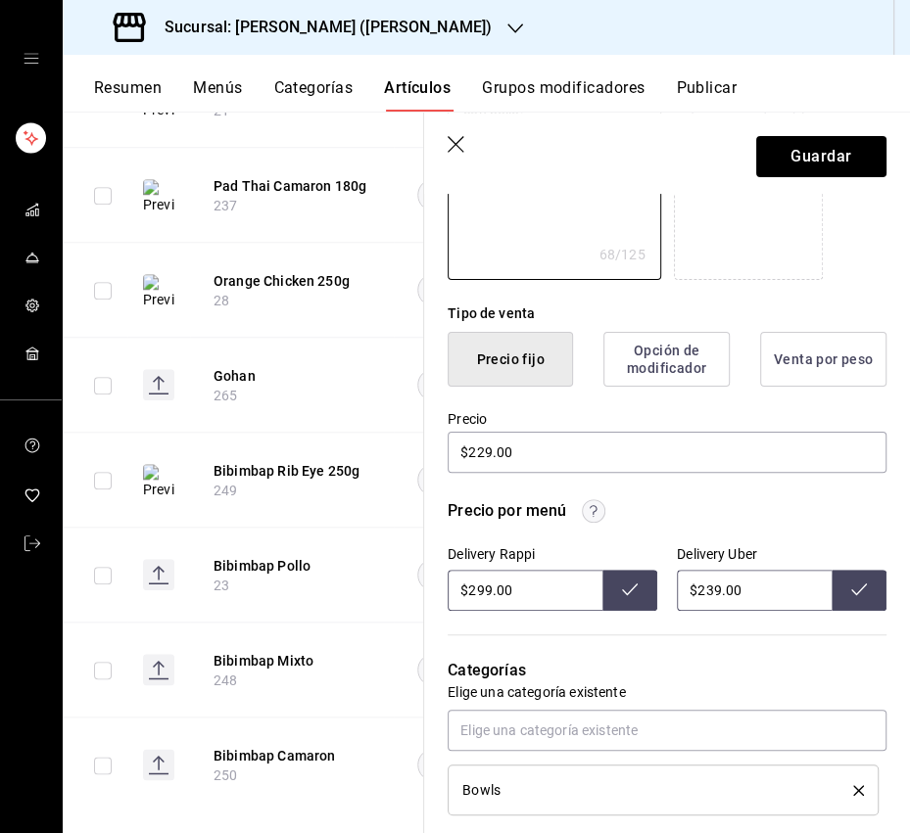
scroll to position [385, 0]
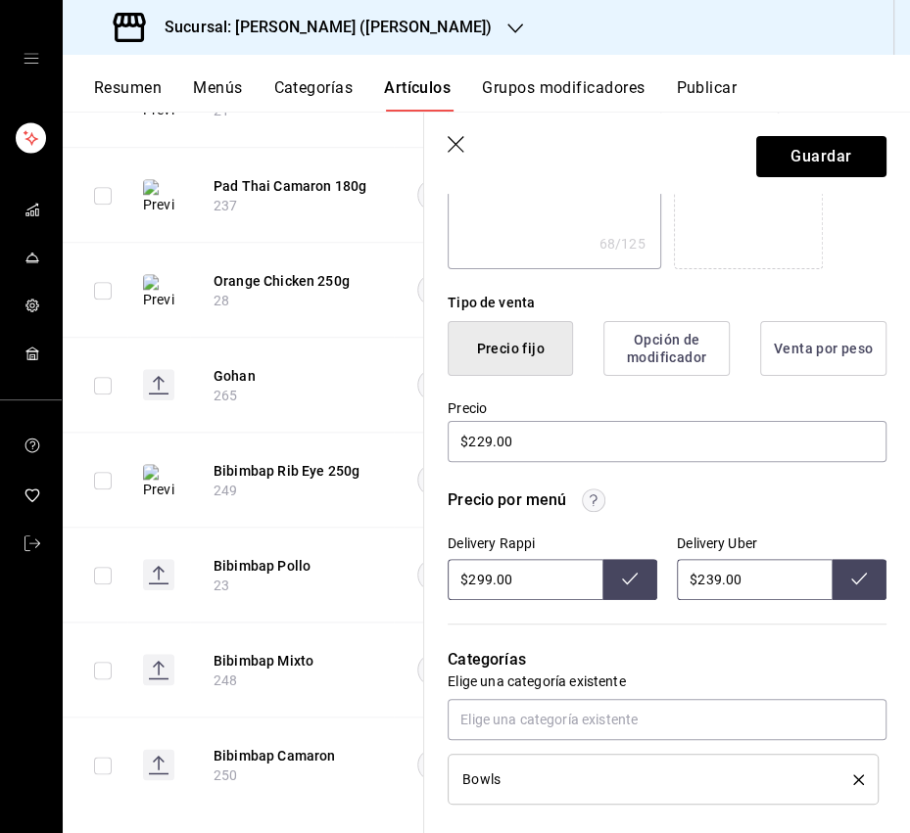
drag, startPoint x: 712, startPoint y: 575, endPoint x: 699, endPoint y: 580, distance: 13.6
click at [699, 580] on input "$239.00" at bounding box center [754, 579] width 155 height 41
click at [864, 575] on icon at bounding box center [859, 579] width 16 height 16
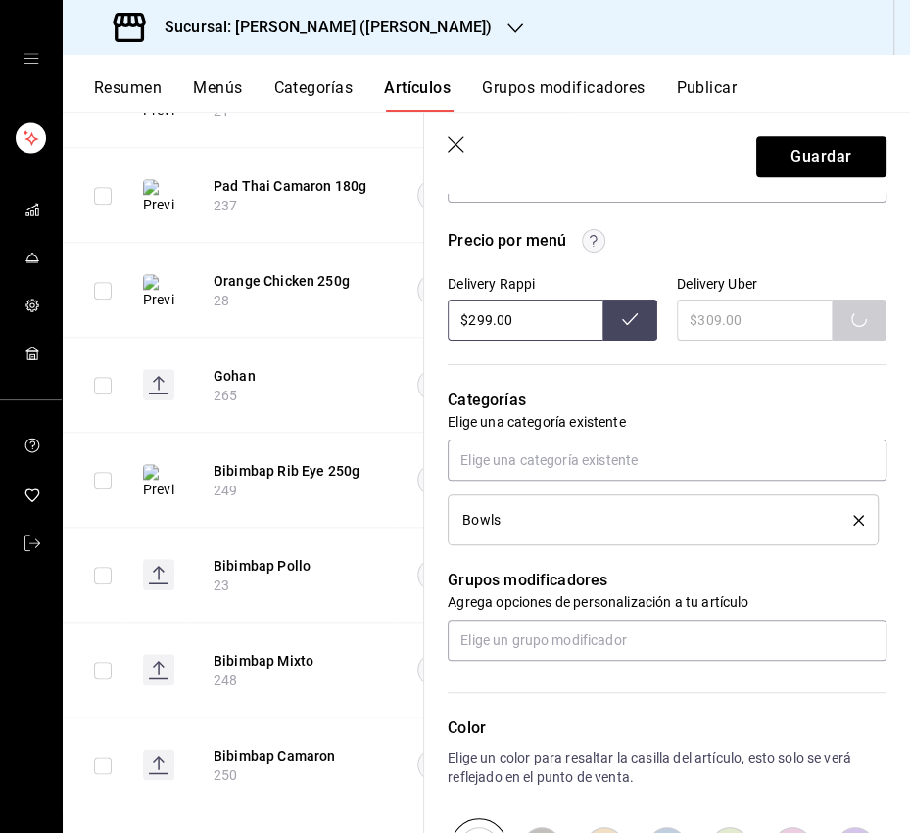
scroll to position [713, 0]
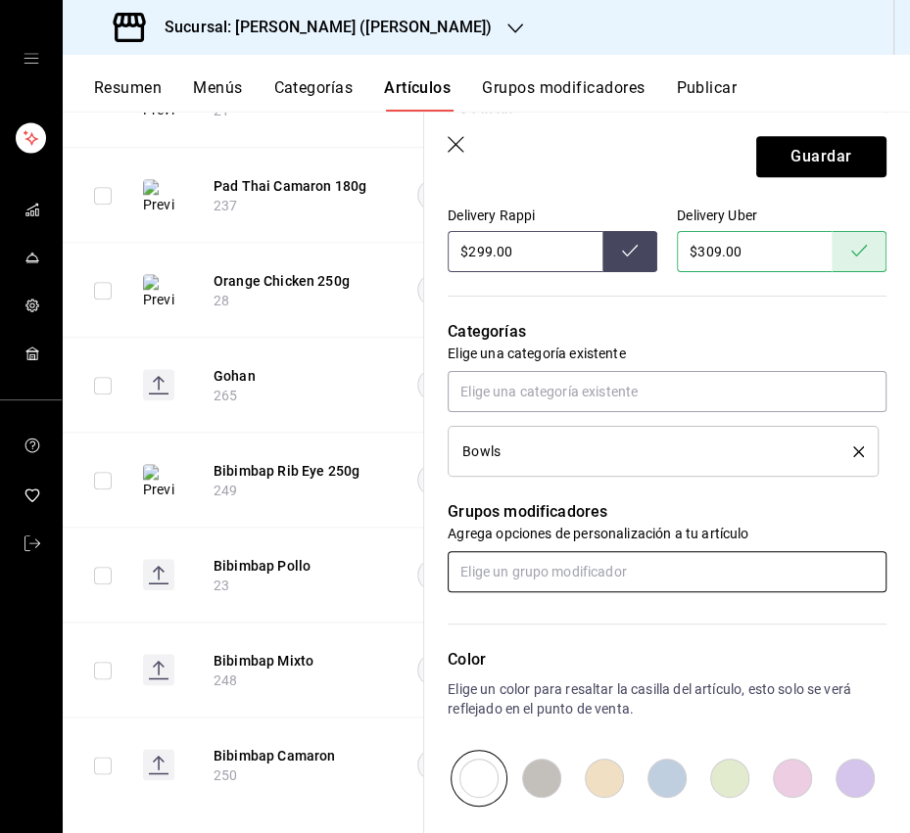
click at [506, 580] on input "text" at bounding box center [666, 571] width 439 height 41
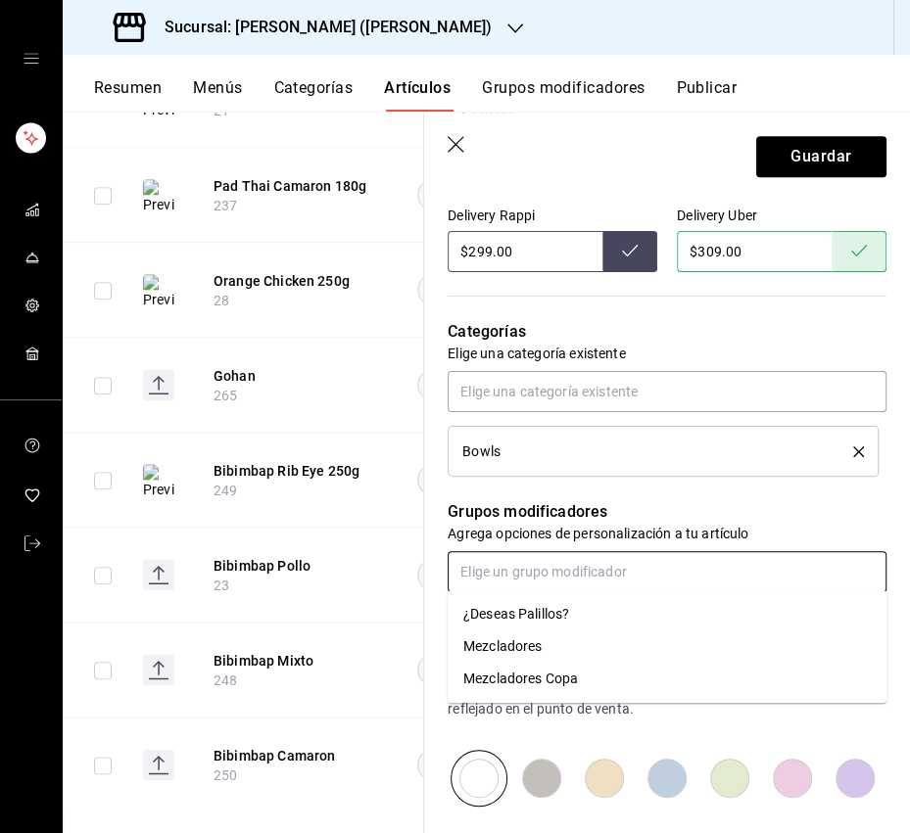
drag, startPoint x: 507, startPoint y: 618, endPoint x: 594, endPoint y: 540, distance: 116.5
click at [507, 618] on div "¿Deseas Palillos?" at bounding box center [516, 614] width 106 height 21
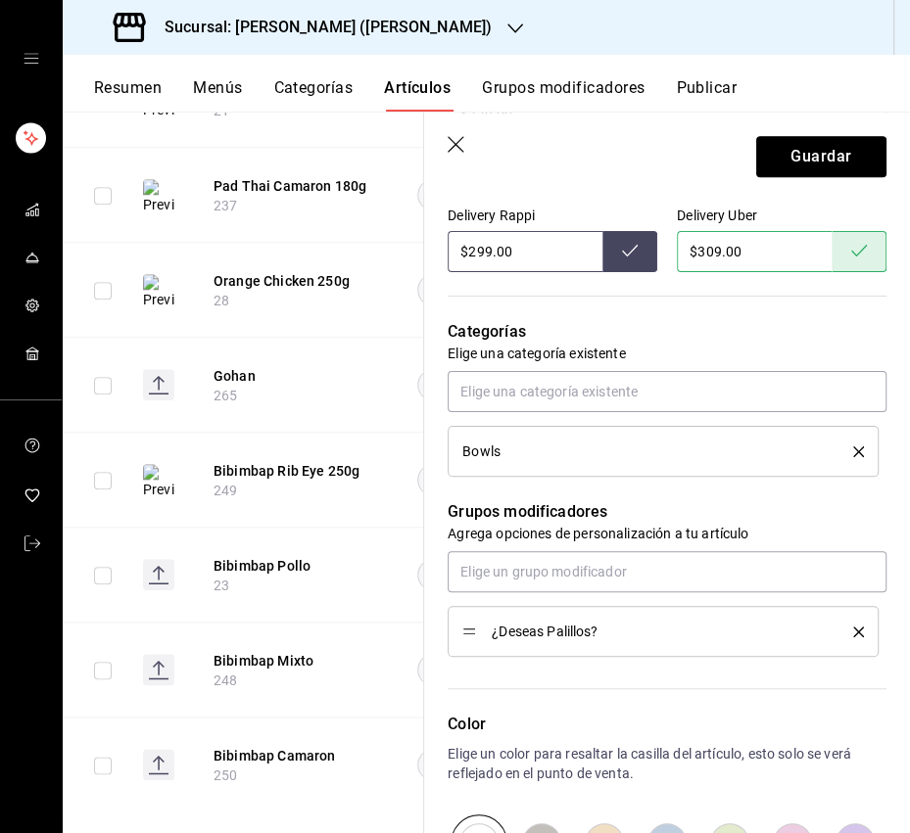
click at [826, 151] on button "Guardar" at bounding box center [821, 156] width 130 height 41
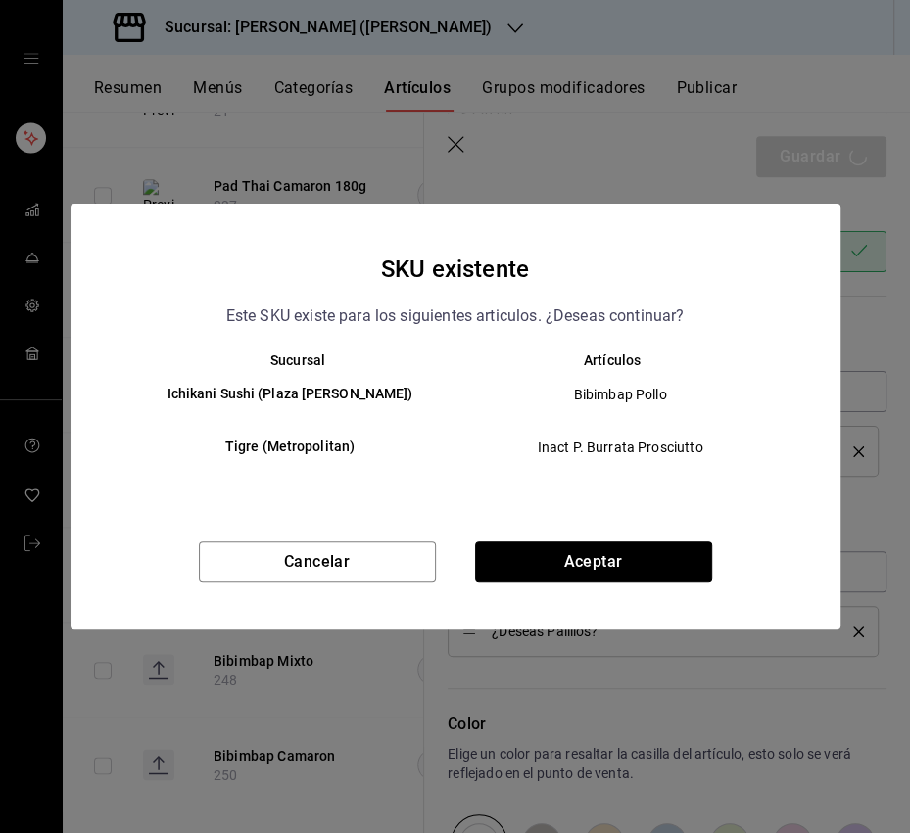
click at [649, 547] on button "Aceptar" at bounding box center [593, 561] width 237 height 41
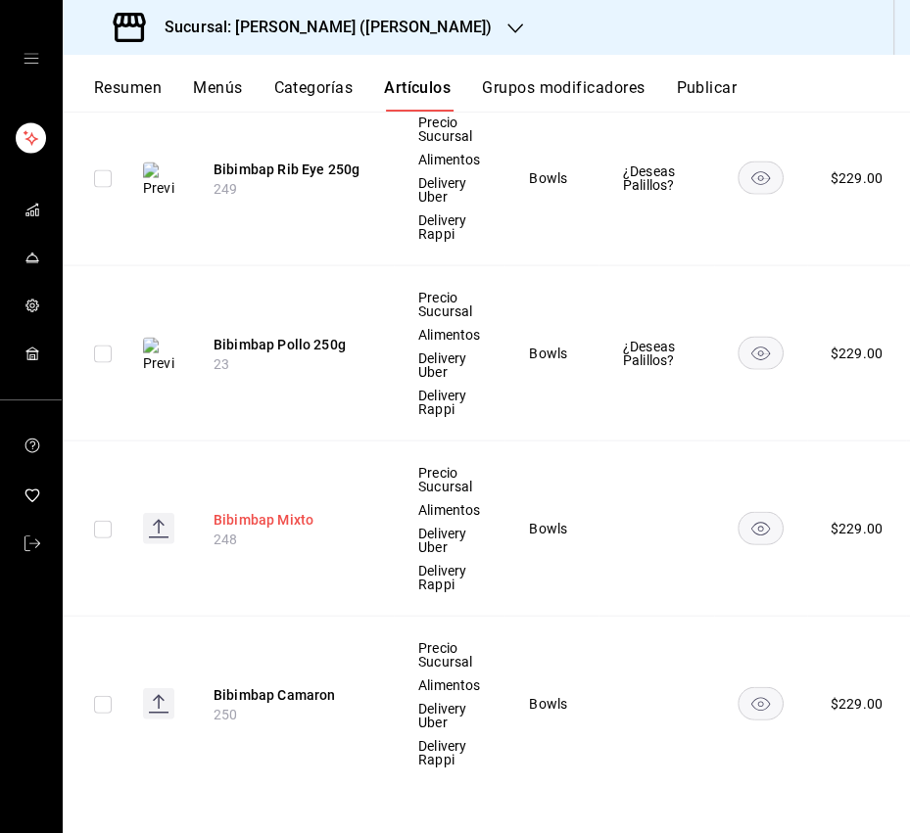
click at [286, 517] on button "Bibimbap Mixto" at bounding box center [291, 520] width 157 height 20
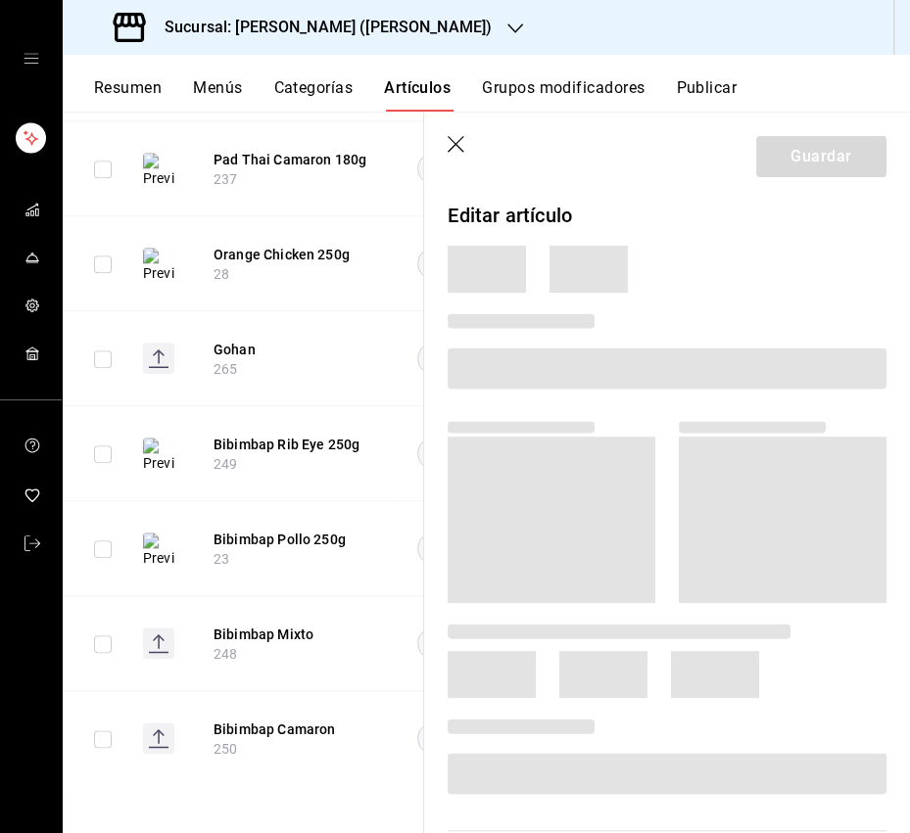
scroll to position [1098, 0]
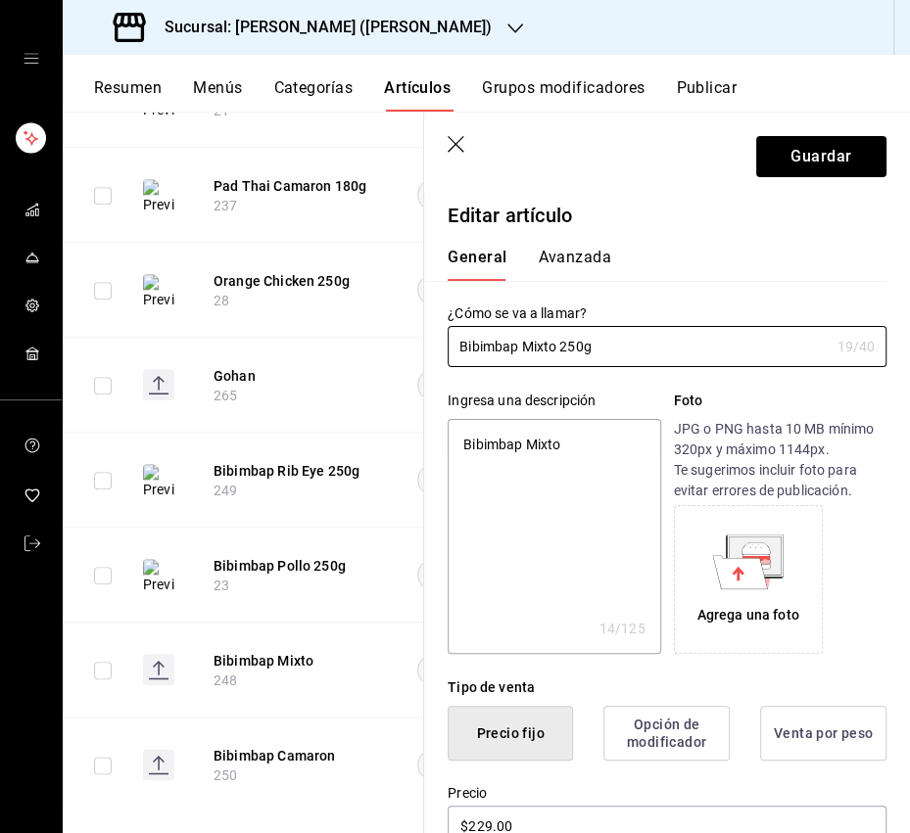
click at [537, 435] on textarea "Bibimbap Mixto" at bounding box center [553, 536] width 212 height 235
click at [537, 434] on textarea "Bibimbap Mixto" at bounding box center [553, 536] width 212 height 235
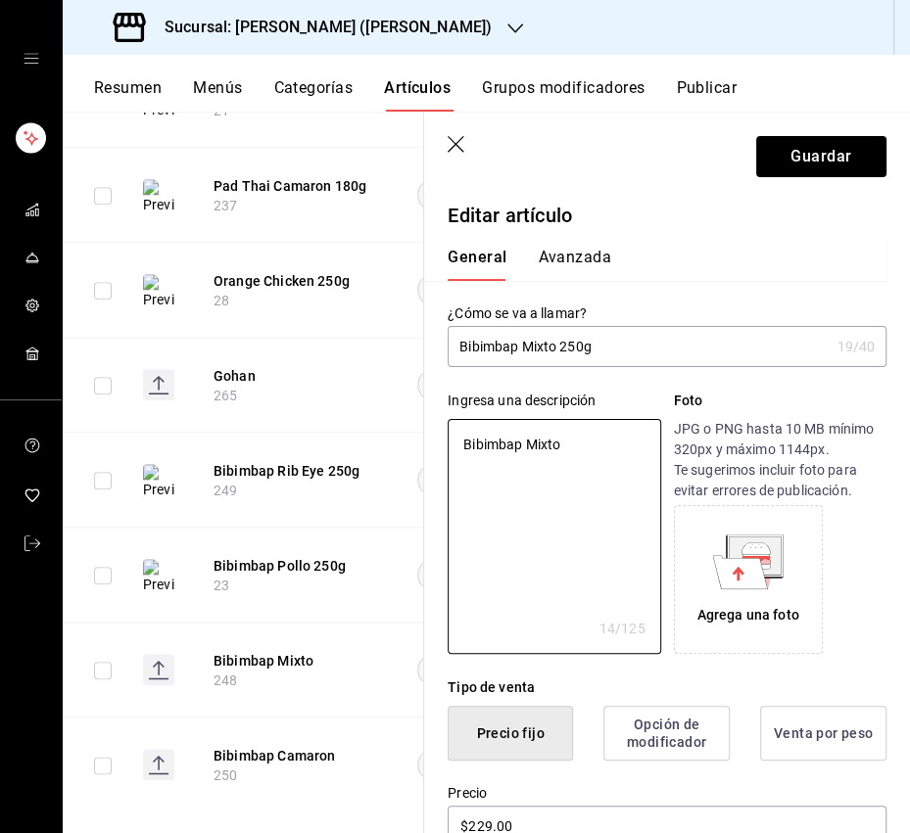
paste textarea "Arroz estilo coreano caliente con un toque dulce y picoso con pollo, camarón y …"
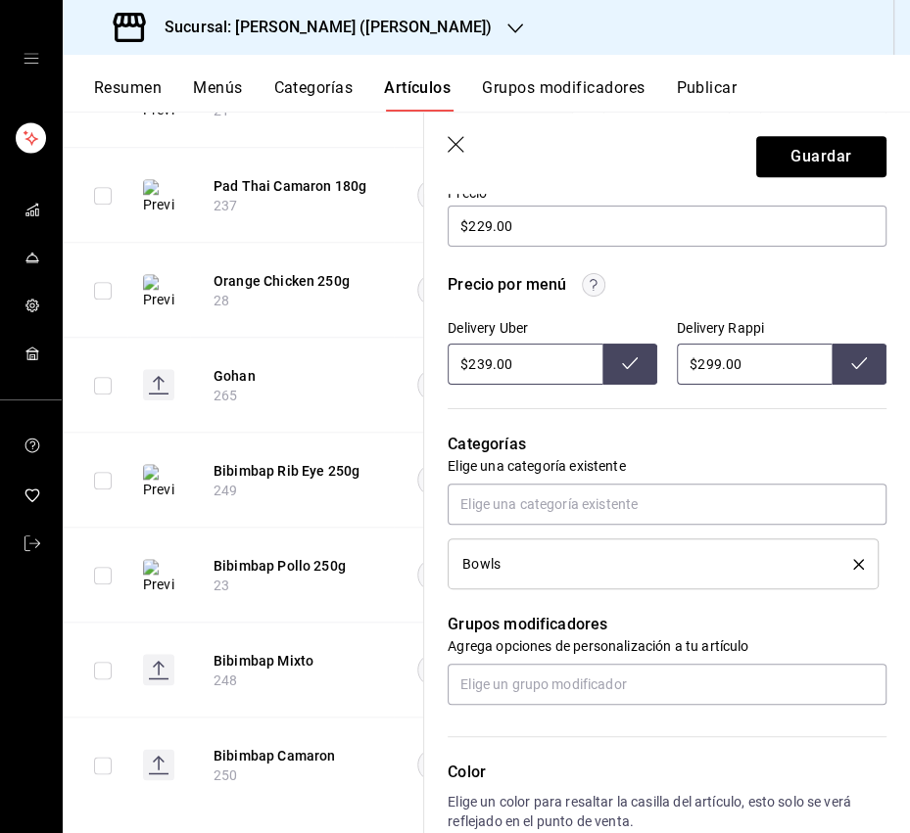
scroll to position [602, 0]
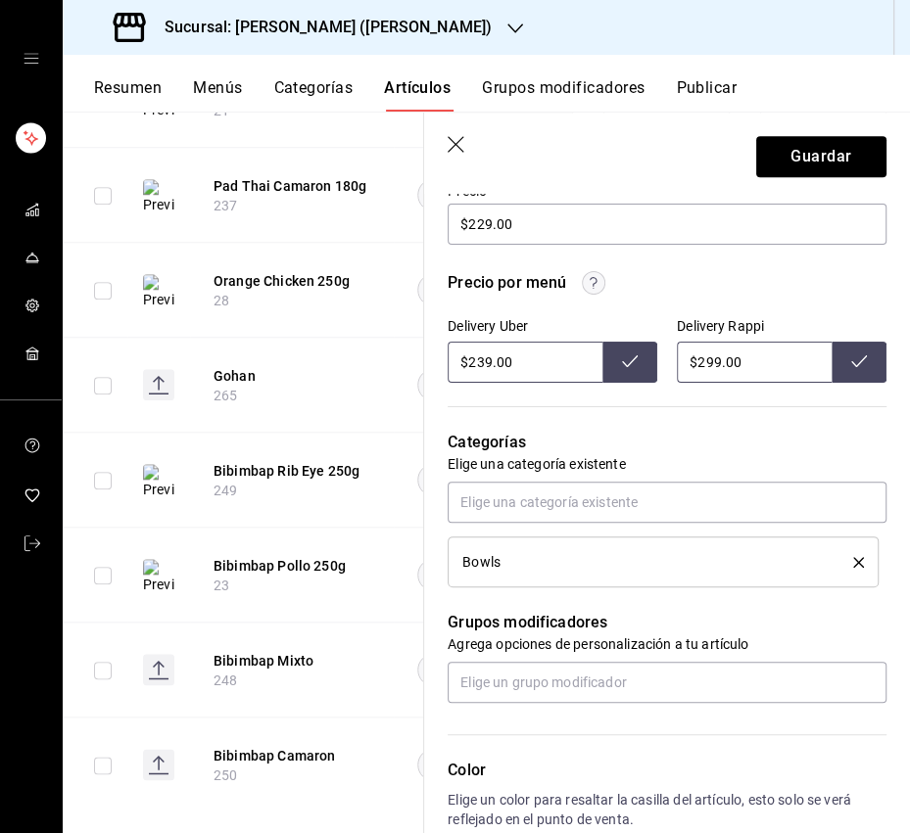
drag, startPoint x: 484, startPoint y: 359, endPoint x: 470, endPoint y: 364, distance: 14.6
click at [470, 364] on input "$239.00" at bounding box center [524, 362] width 155 height 41
click at [635, 366] on icon at bounding box center [630, 361] width 16 height 16
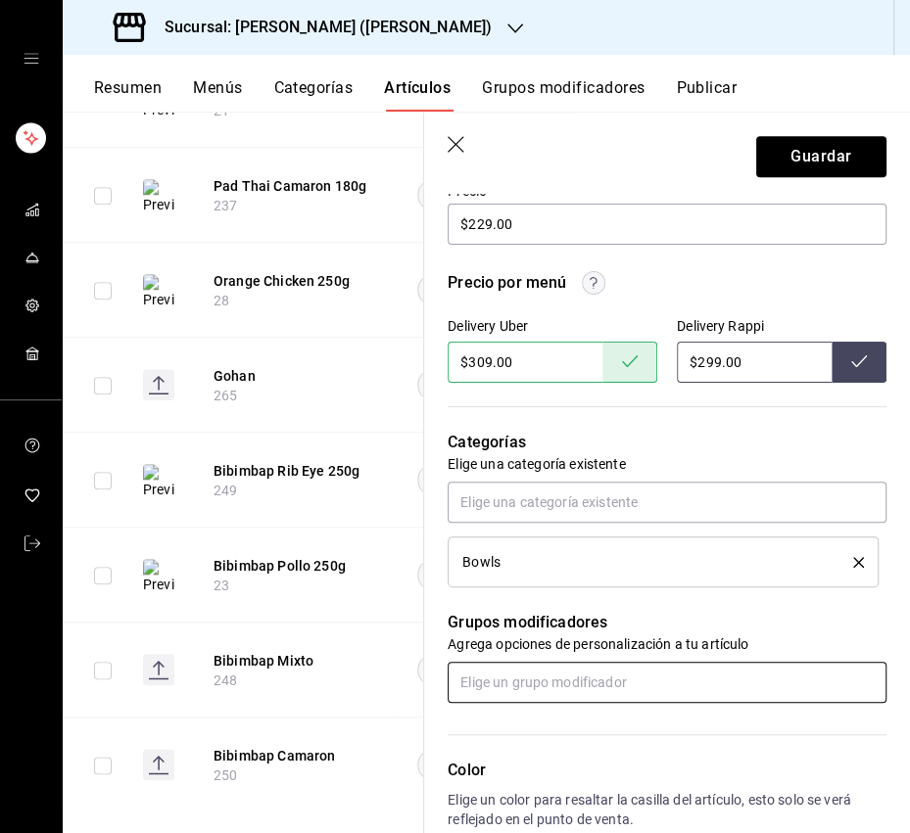
click at [538, 673] on input "text" at bounding box center [666, 682] width 439 height 41
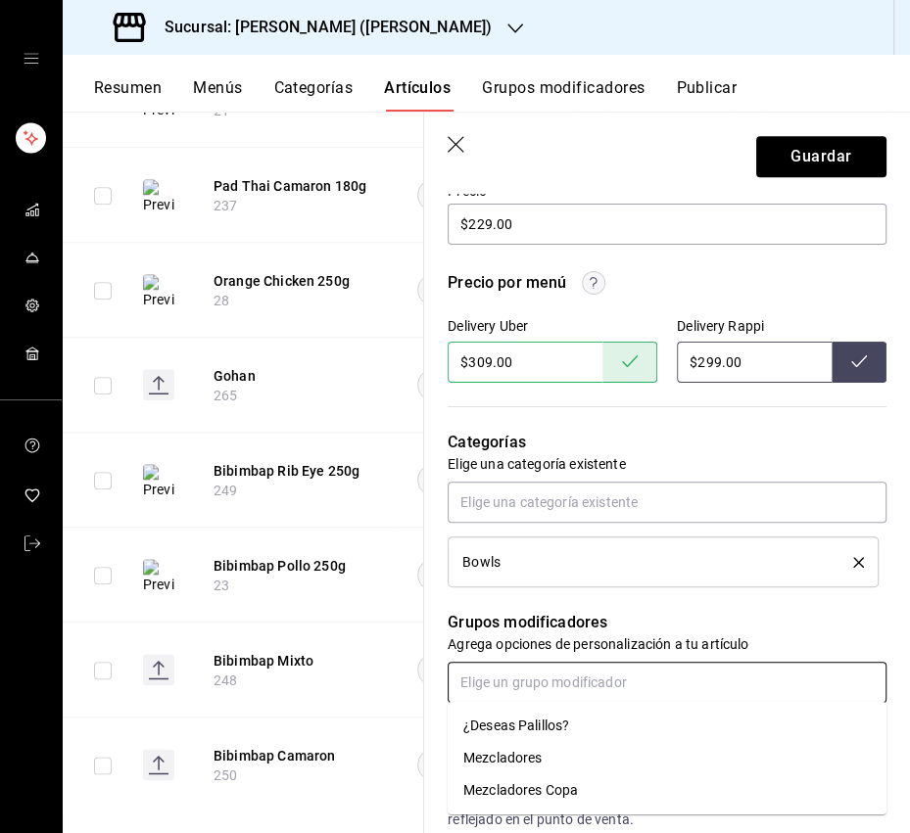
click at [546, 712] on li "¿Deseas Palillos?" at bounding box center [666, 726] width 439 height 32
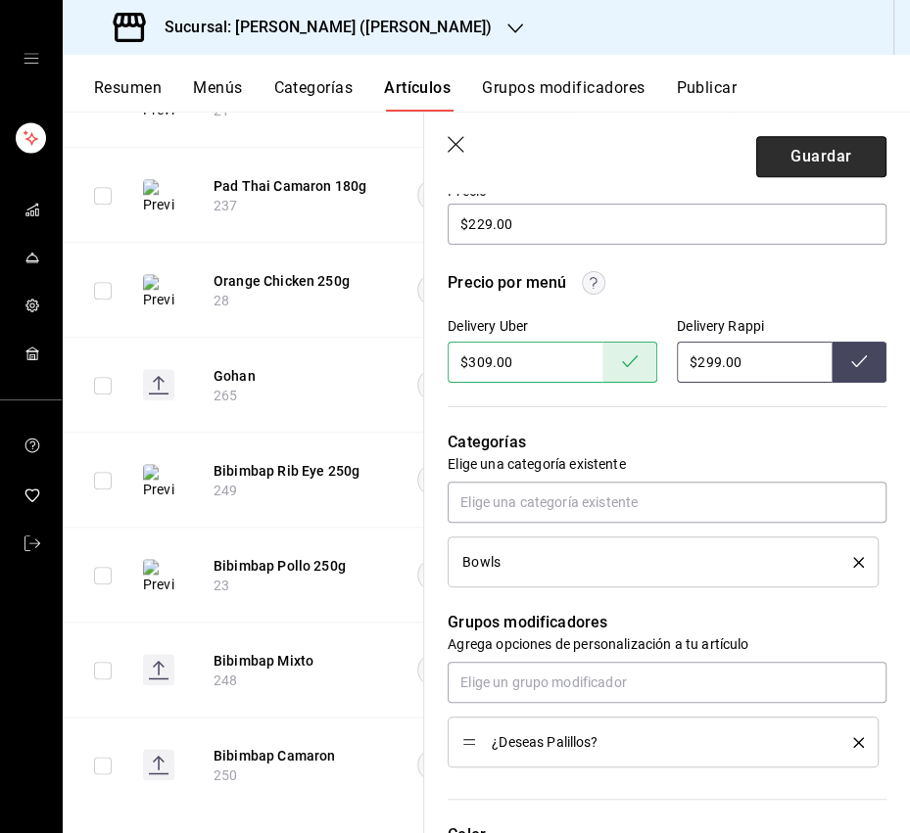
click at [806, 163] on button "Guardar" at bounding box center [821, 156] width 130 height 41
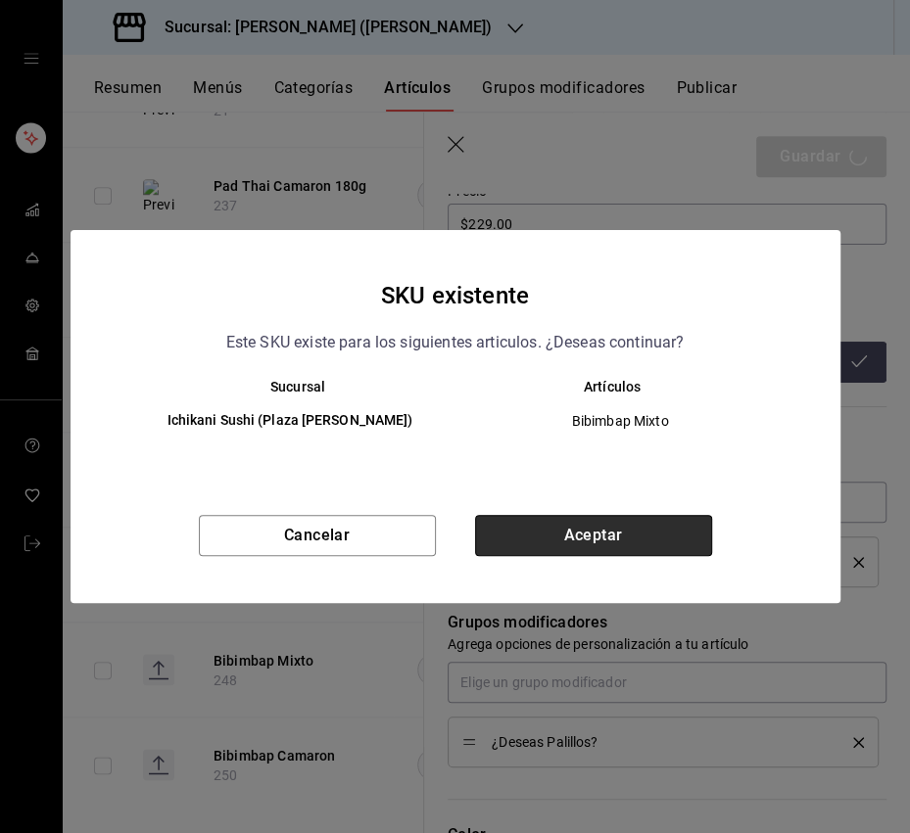
click at [611, 541] on button "Aceptar" at bounding box center [593, 535] width 237 height 41
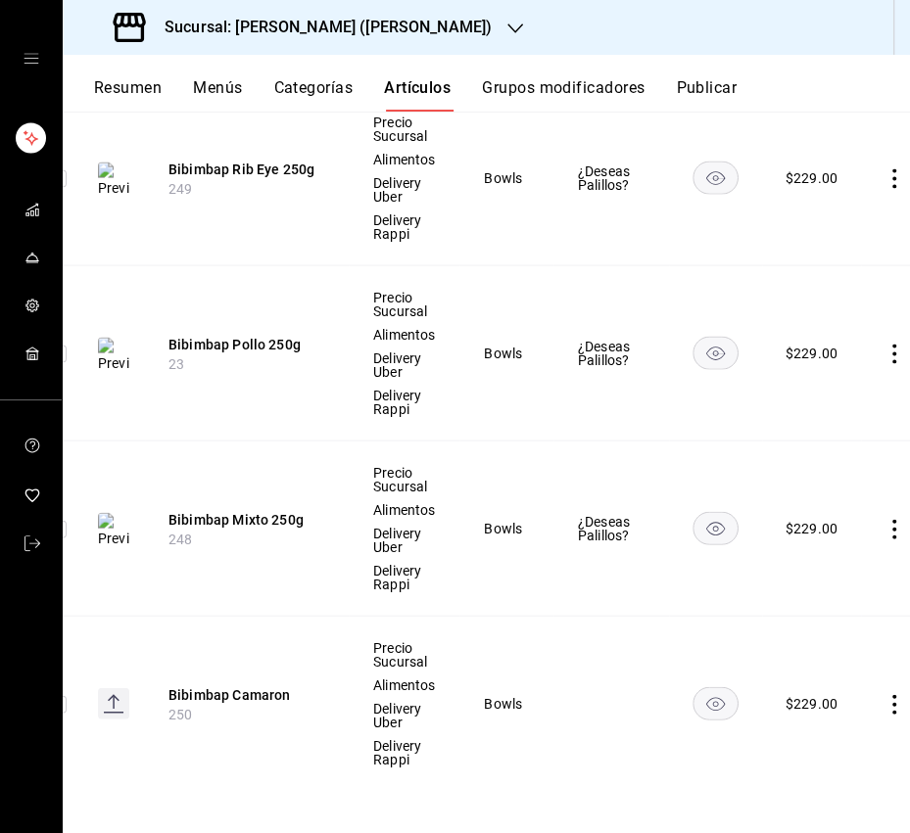
scroll to position [0, 49]
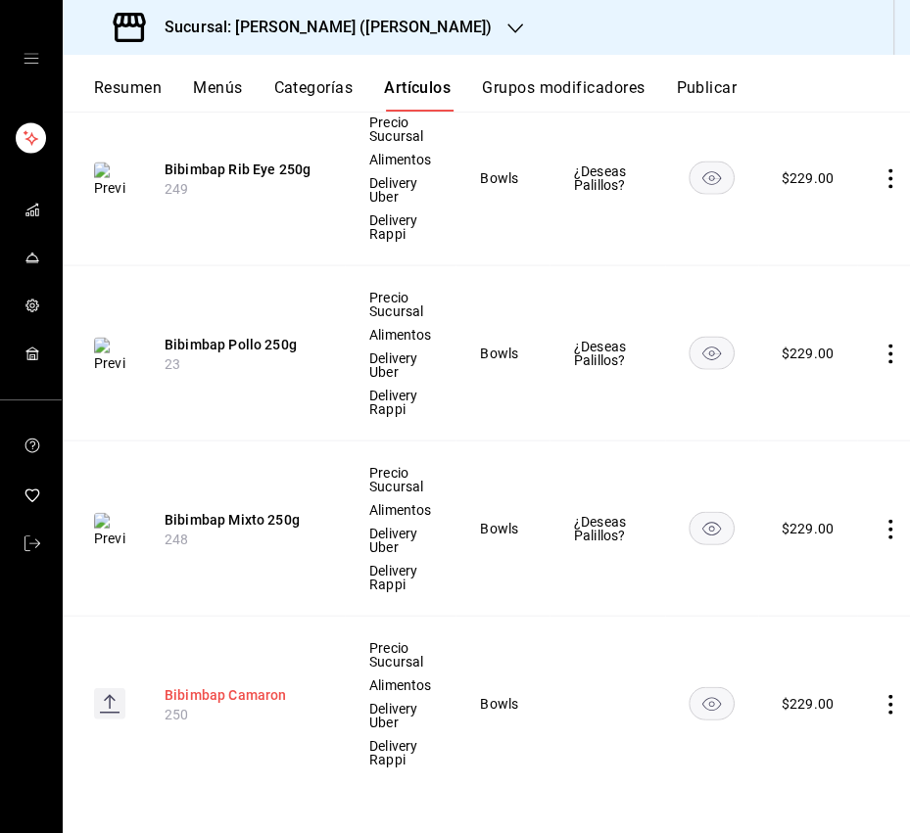
click at [248, 677] on th "Bibimbap Camaron 250" at bounding box center [243, 704] width 204 height 175
click at [247, 690] on button "Bibimbap Camaron" at bounding box center [242, 695] width 157 height 20
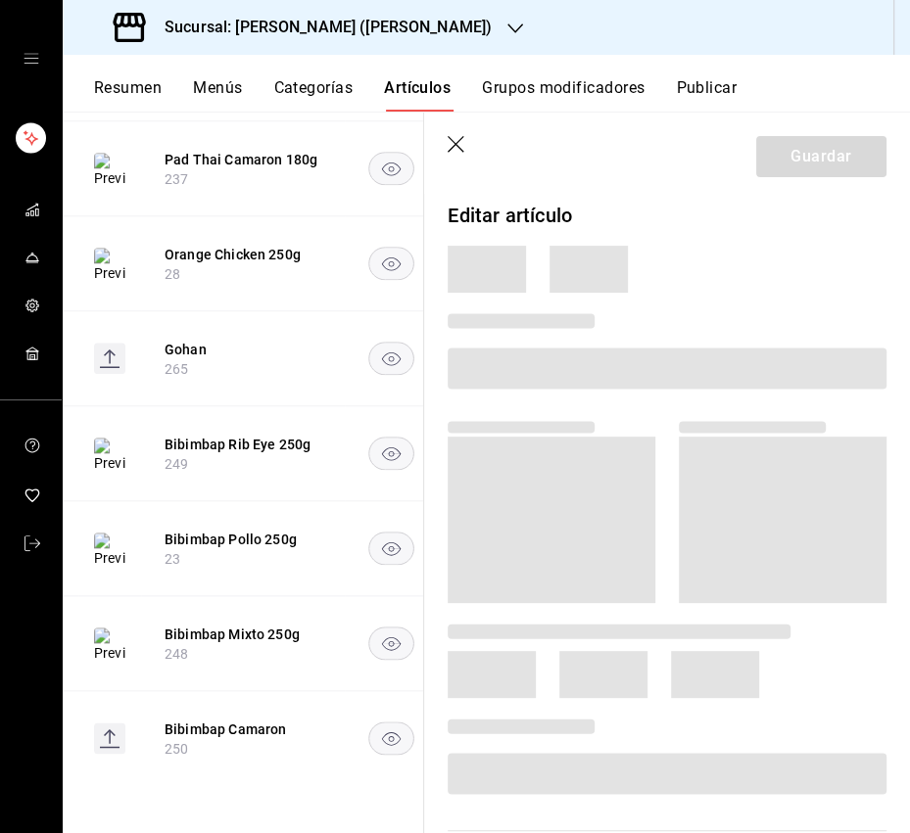
scroll to position [1098, 0]
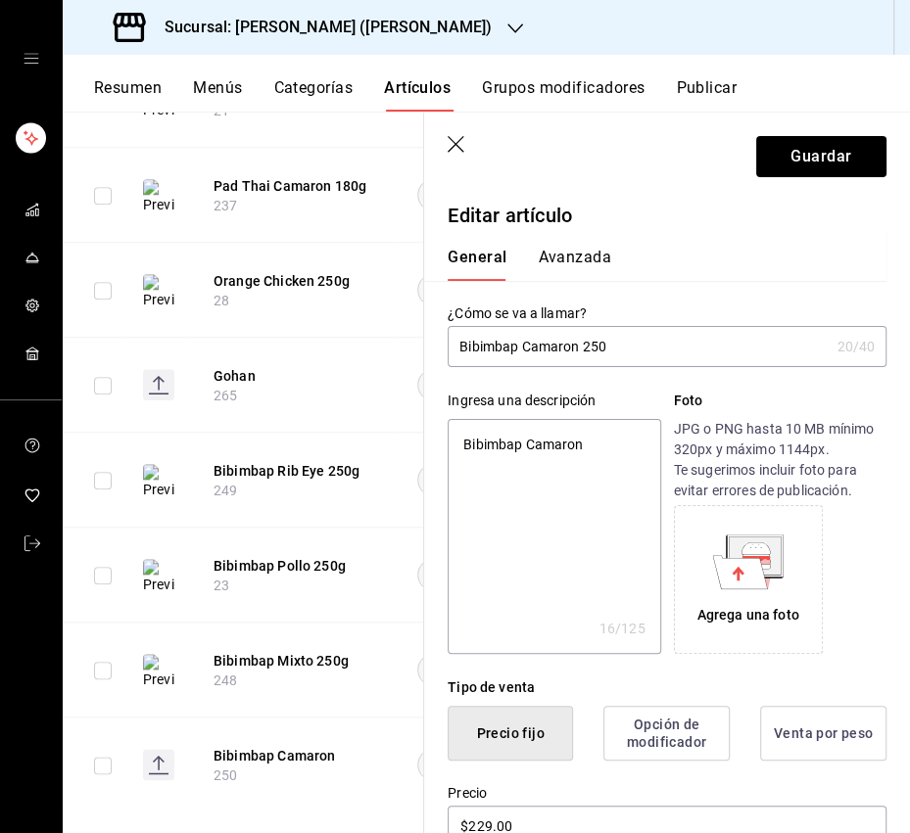
click at [567, 350] on input "Bibimbap Camaron 250" at bounding box center [637, 346] width 381 height 39
click at [525, 440] on textarea "Bibimbap Camaron" at bounding box center [553, 536] width 212 height 235
paste textarea "Arroz estilo coreano caliente con un toque dulce y picoso con camarón."
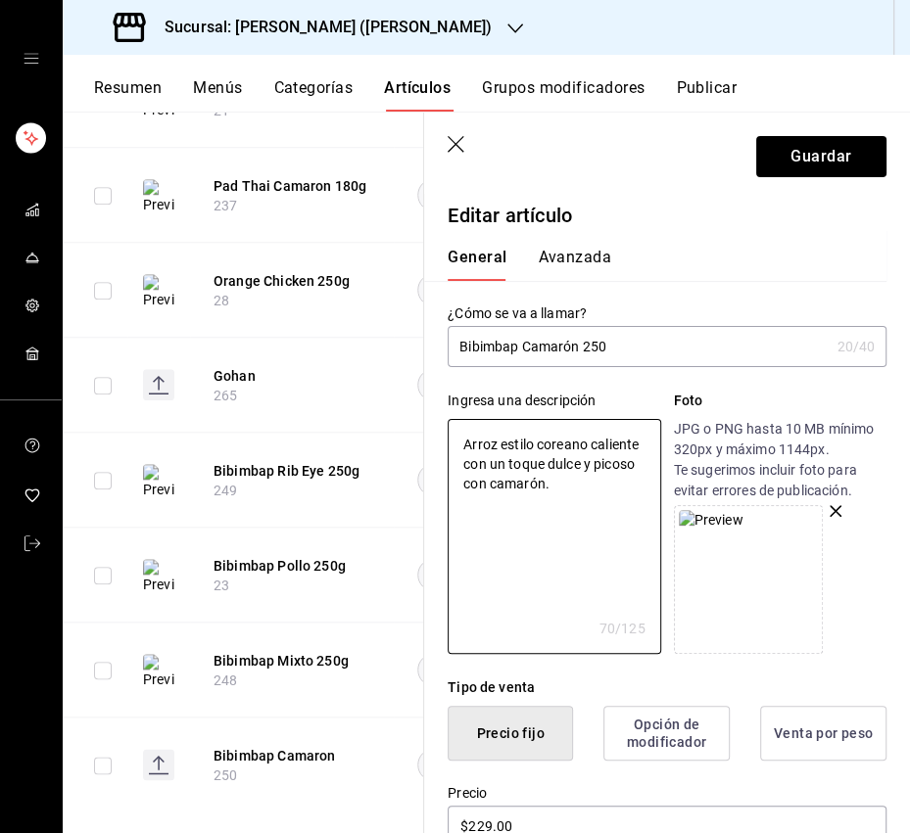
drag, startPoint x: 567, startPoint y: 551, endPoint x: 765, endPoint y: 521, distance: 200.1
click at [569, 550] on textarea "Arroz estilo coreano caliente con un toque dulce y picoso con camarón." at bounding box center [553, 536] width 212 height 235
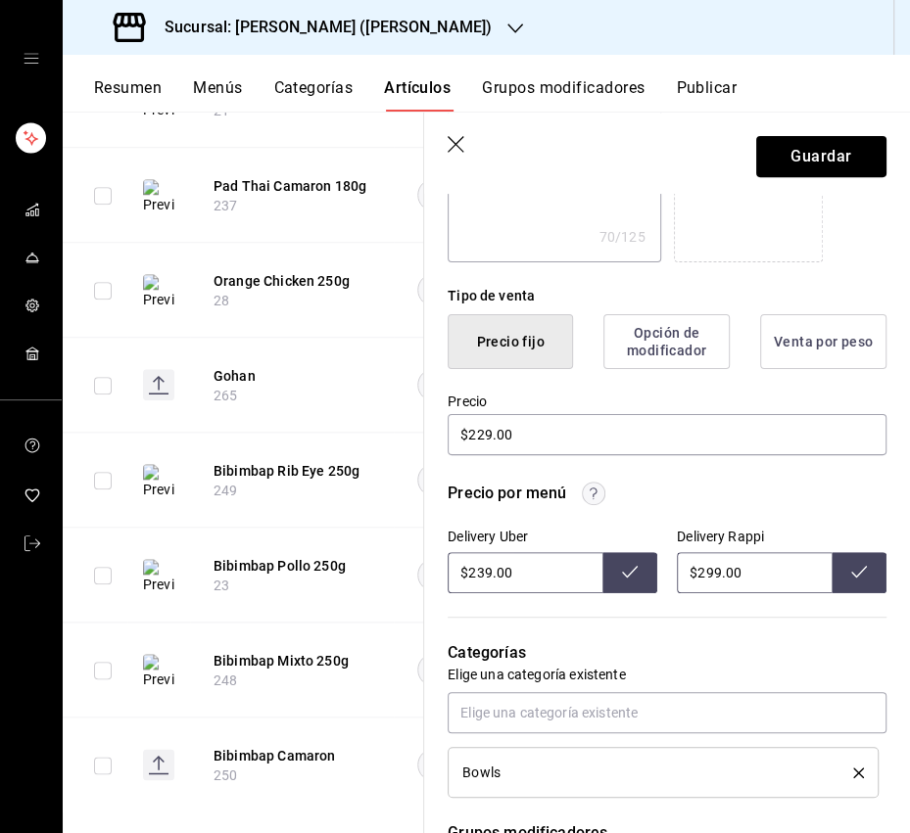
drag, startPoint x: 486, startPoint y: 570, endPoint x: 470, endPoint y: 573, distance: 15.9
click at [470, 573] on input "$239.00" at bounding box center [524, 572] width 155 height 41
click at [624, 574] on icon at bounding box center [630, 572] width 16 height 12
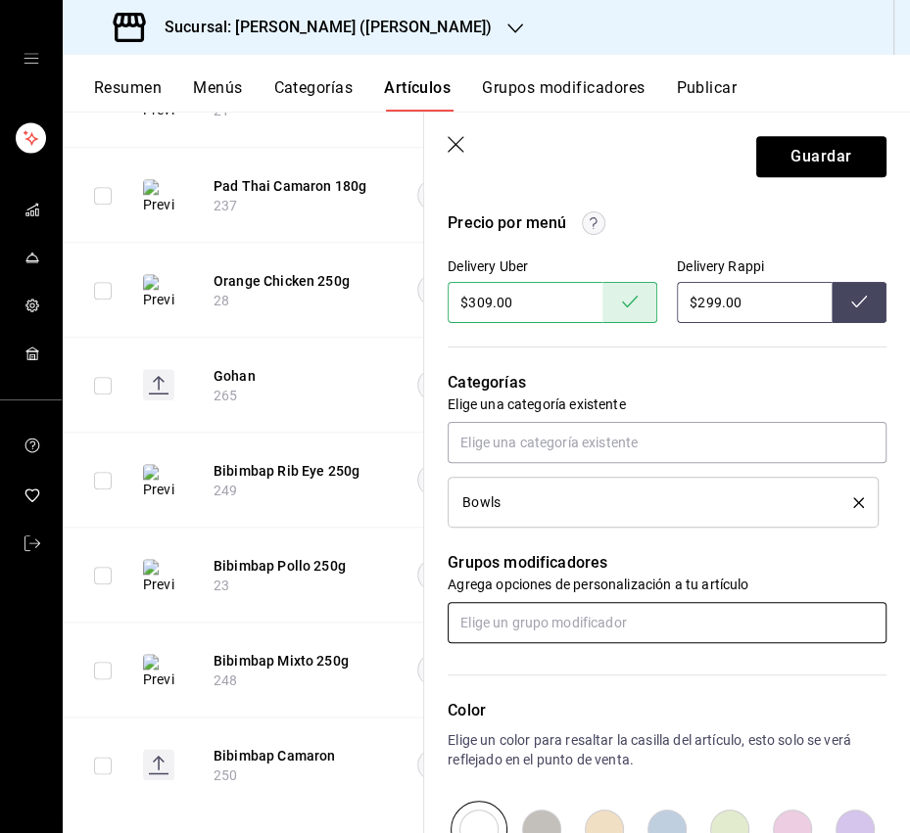
scroll to position [669, 0]
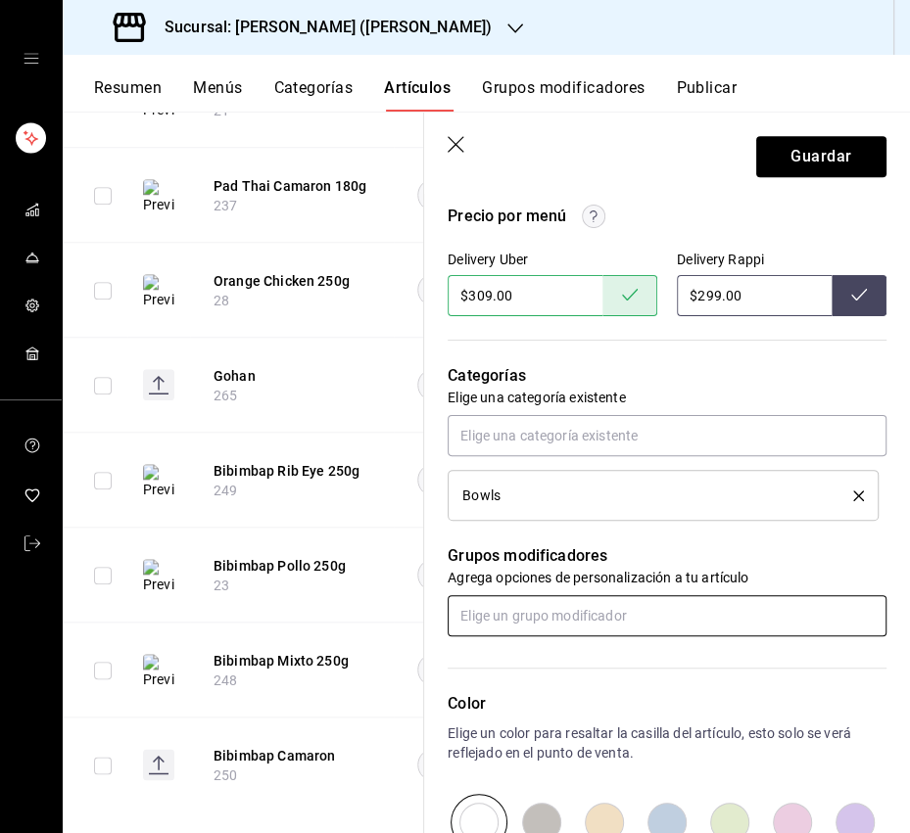
click at [576, 605] on input "text" at bounding box center [666, 615] width 439 height 41
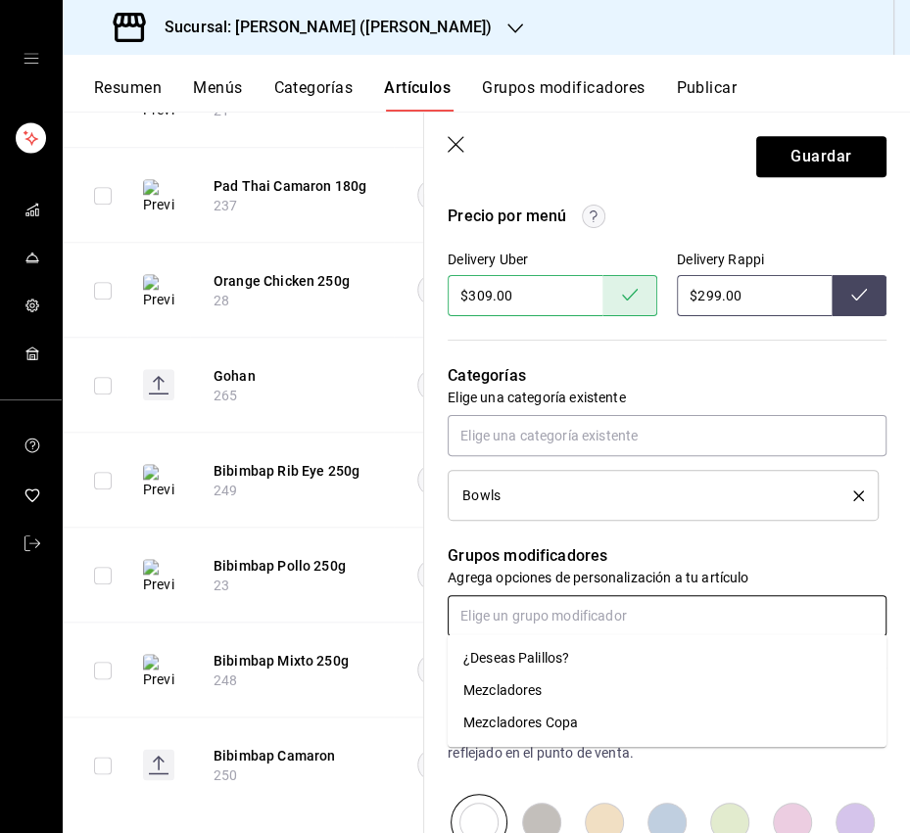
drag, startPoint x: 553, startPoint y: 660, endPoint x: 744, endPoint y: 346, distance: 367.7
click at [553, 659] on div "¿Deseas Palillos?" at bounding box center [516, 658] width 106 height 21
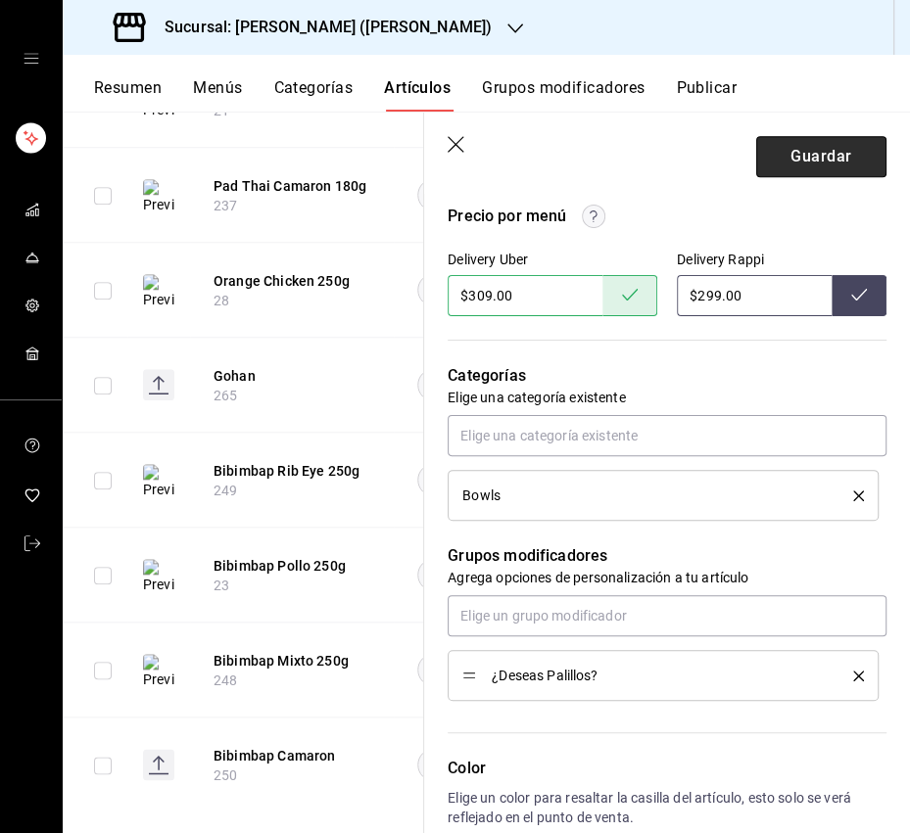
click at [825, 146] on button "Guardar" at bounding box center [821, 156] width 130 height 41
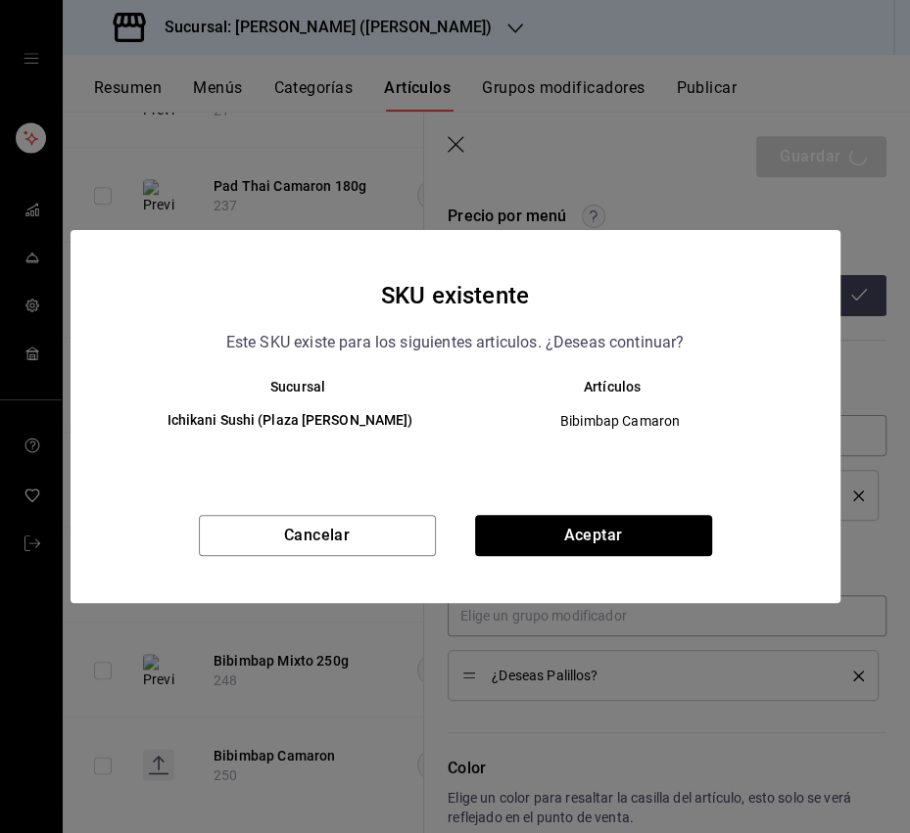
click at [549, 426] on span "Bibimbap Camaron" at bounding box center [620, 421] width 297 height 20
click at [549, 524] on button "Aceptar" at bounding box center [593, 535] width 237 height 41
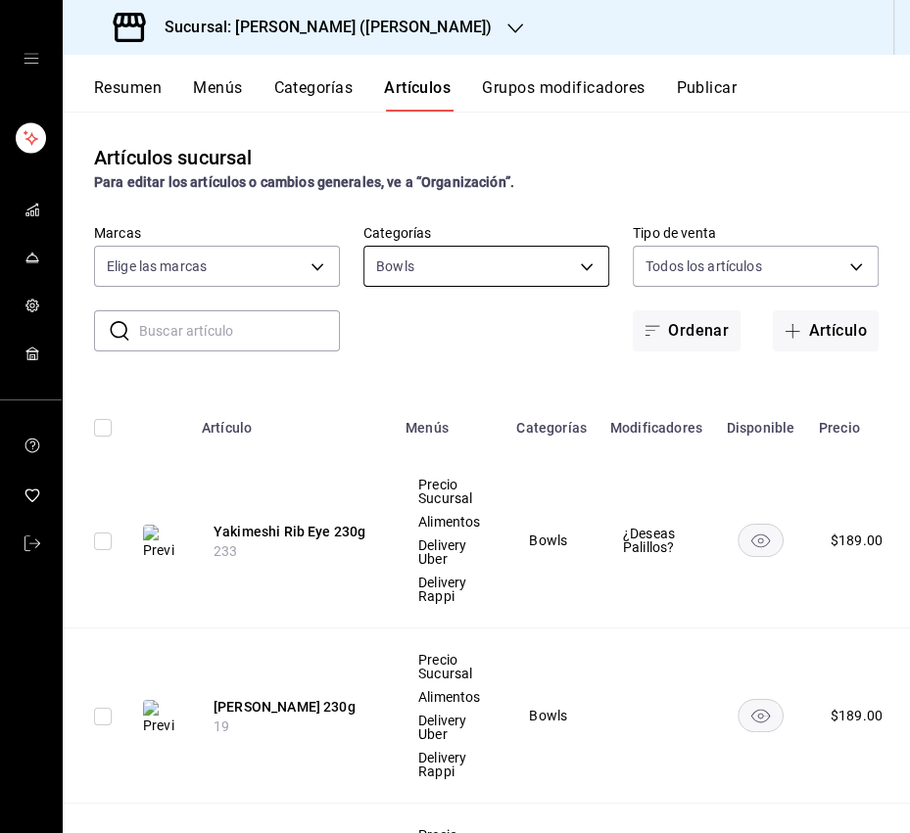
click at [454, 288] on div "​ ​ Marcas Elige las marcas Categorías Bowls aa47cafc-8fdc-4c9e-98e5-05eab5a363…" at bounding box center [486, 287] width 847 height 127
click at [454, 269] on body "Sucursal: [PERSON_NAME] ([PERSON_NAME]) Resumen Menús Categorías Artículos Grup…" at bounding box center [455, 416] width 910 height 833
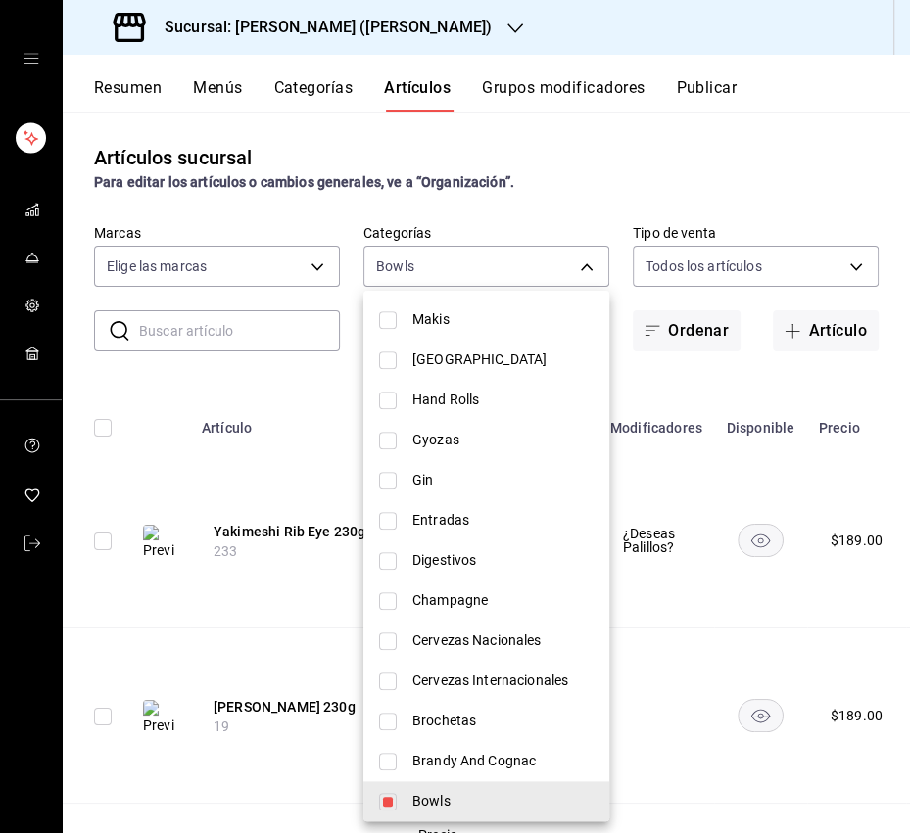
scroll to position [905, 0]
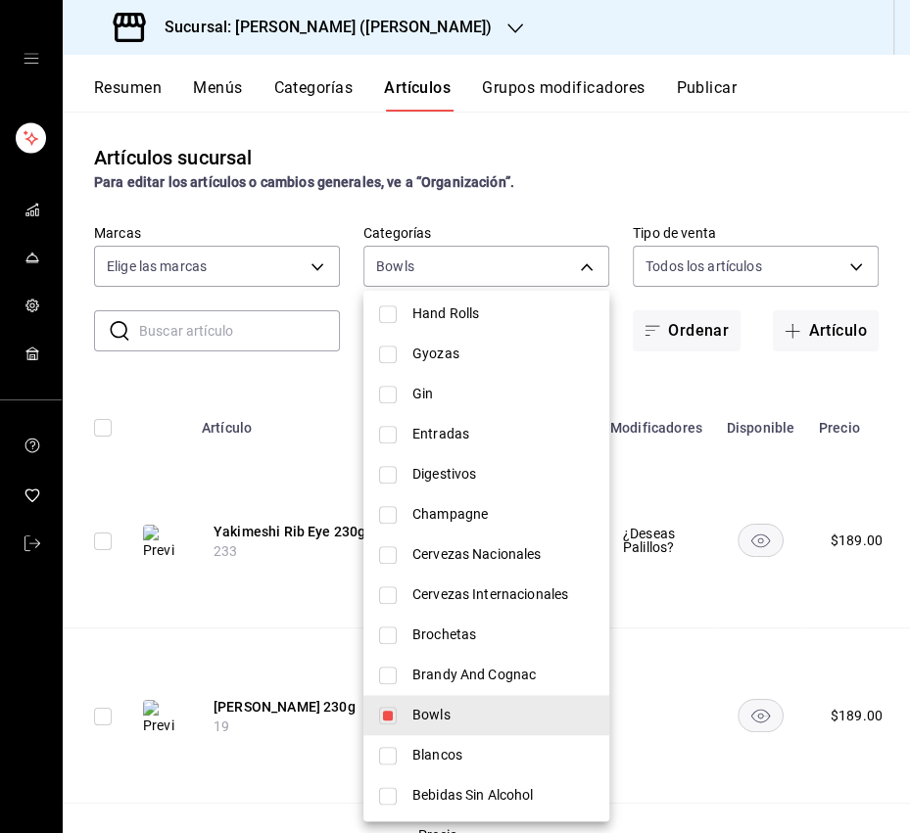
click at [389, 707] on input "checkbox" at bounding box center [388, 716] width 18 height 18
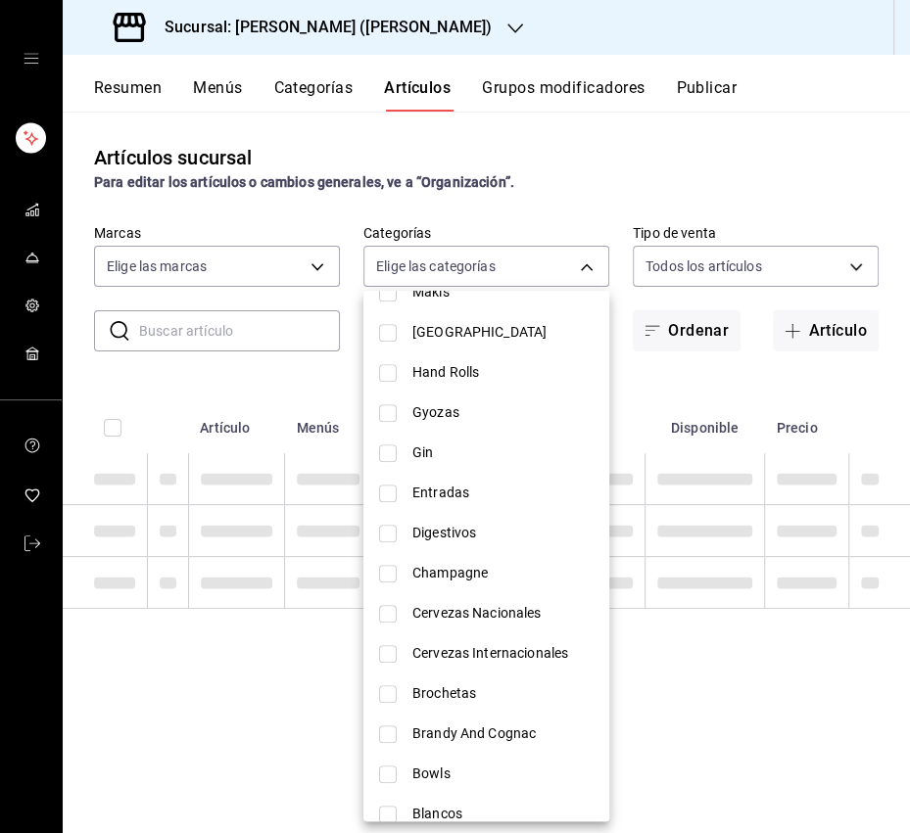
scroll to position [799, 0]
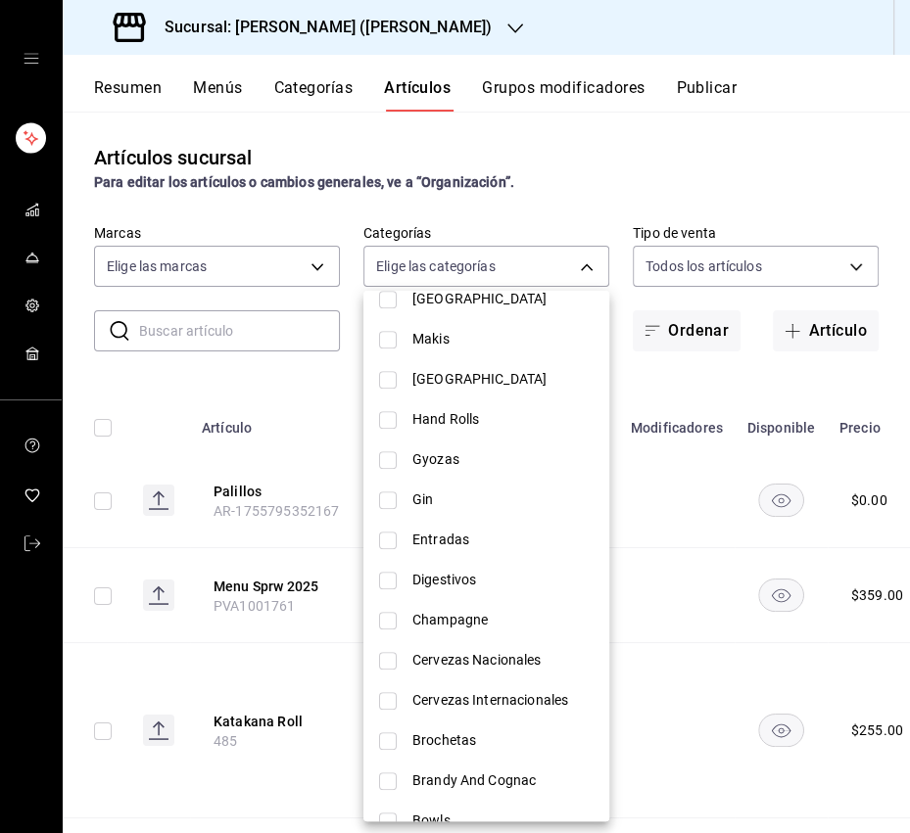
click at [387, 460] on input "checkbox" at bounding box center [388, 460] width 18 height 18
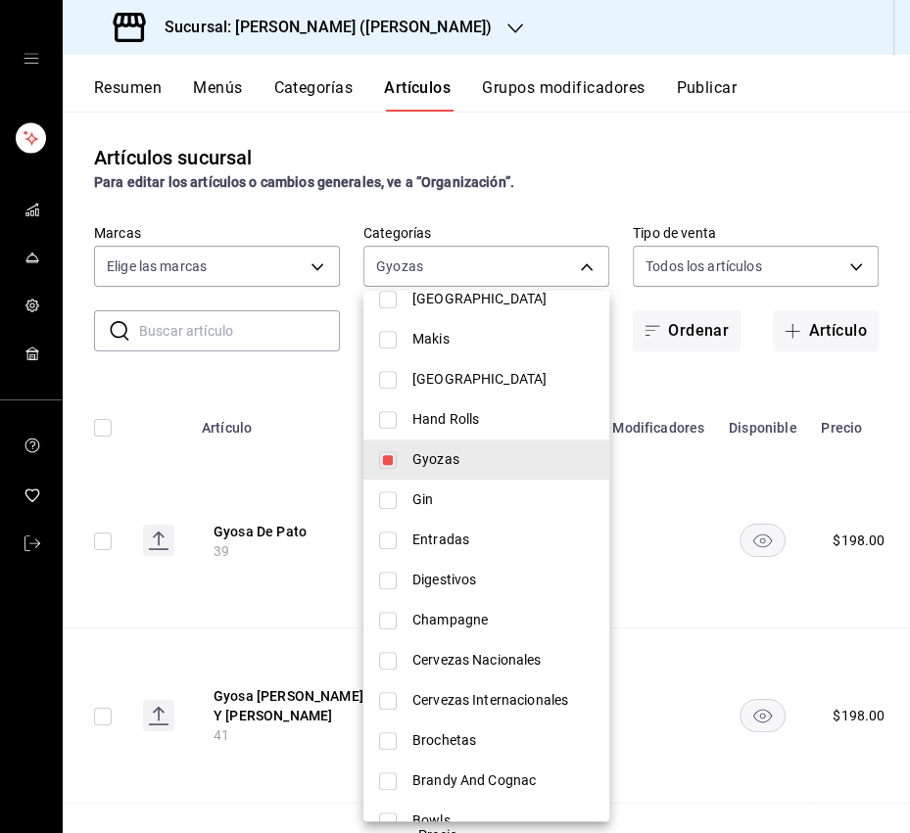
click at [305, 401] on div at bounding box center [455, 416] width 910 height 833
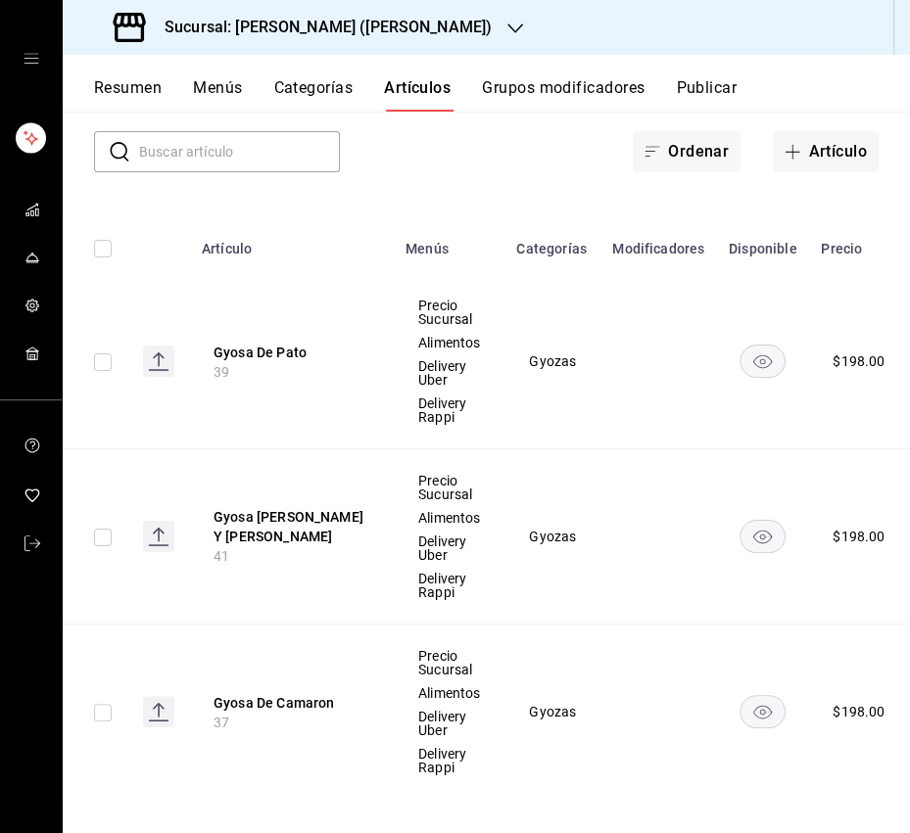
scroll to position [192, 0]
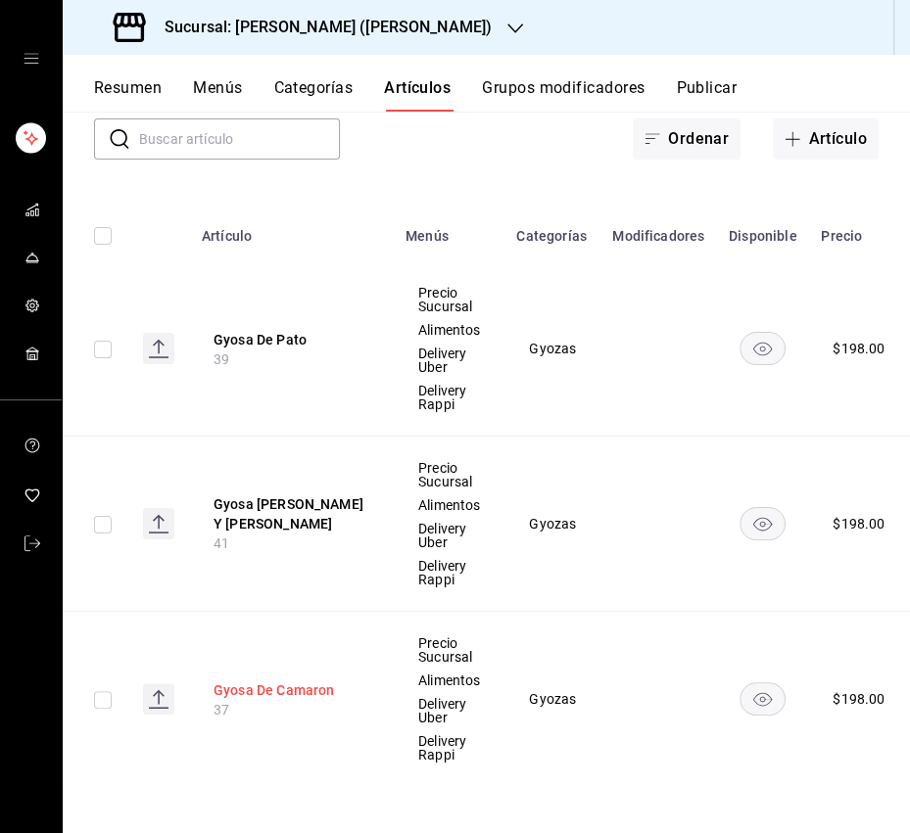
drag, startPoint x: 309, startPoint y: 670, endPoint x: 306, endPoint y: 683, distance: 14.0
click at [309, 670] on th "Gyosa De Camaron 37" at bounding box center [292, 699] width 204 height 175
click at [304, 686] on button "Gyosa De Camaron" at bounding box center [291, 690] width 157 height 20
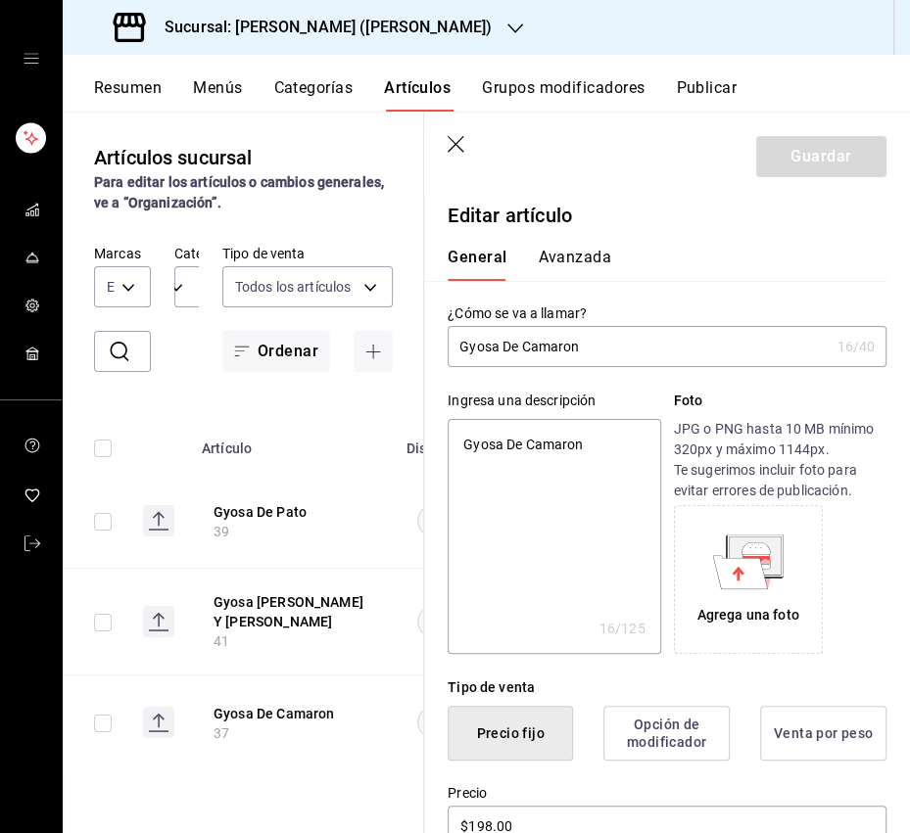
click at [569, 349] on input "Gyosa De Camaron" at bounding box center [637, 346] width 381 height 39
click at [612, 347] on input "Gyosa De Camarón" at bounding box center [637, 346] width 381 height 39
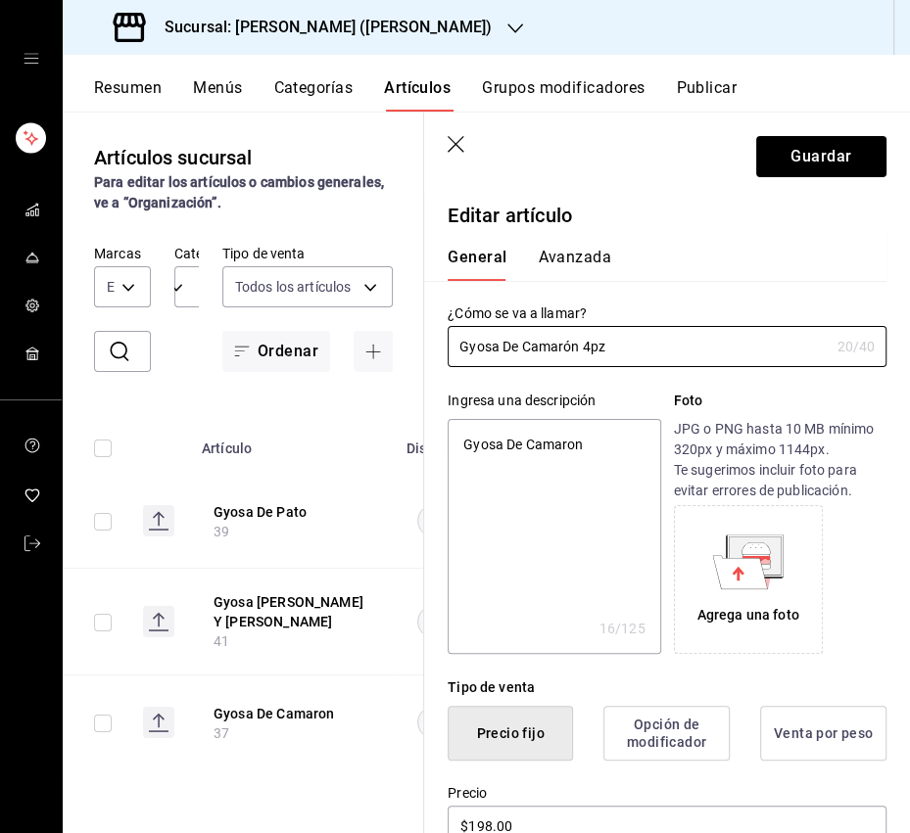
click at [528, 454] on textarea "Gyosa De Camaron" at bounding box center [553, 536] width 212 height 235
paste textarea "Fritas sobre una salsa oriental cremosa de cacahuate ligeramente picante."
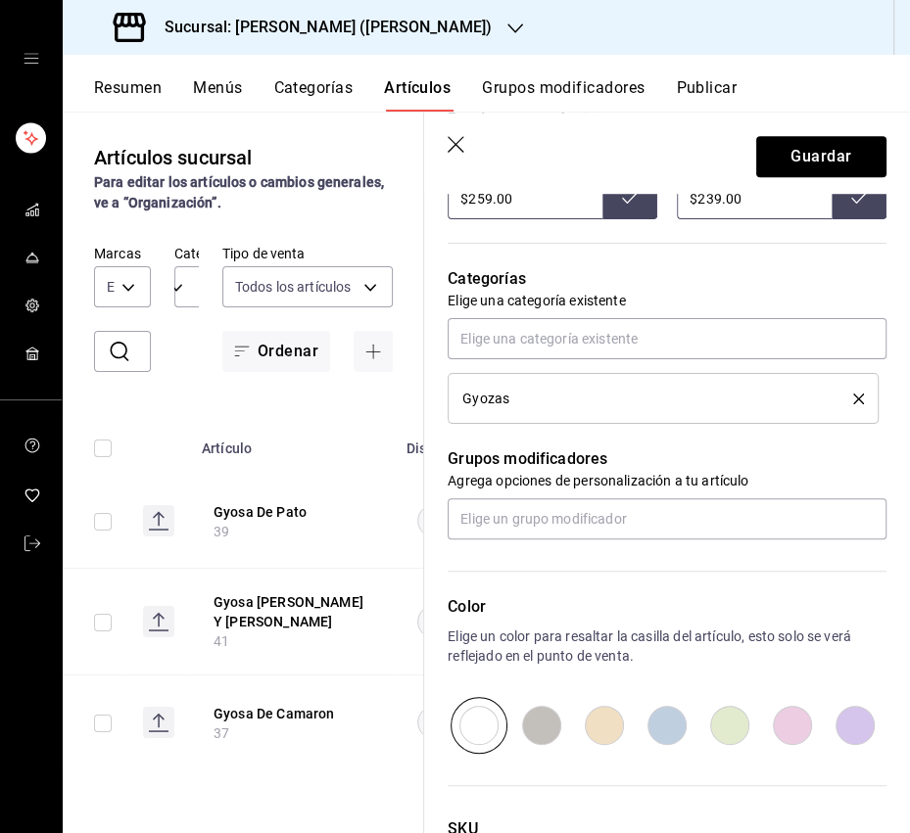
scroll to position [654, 0]
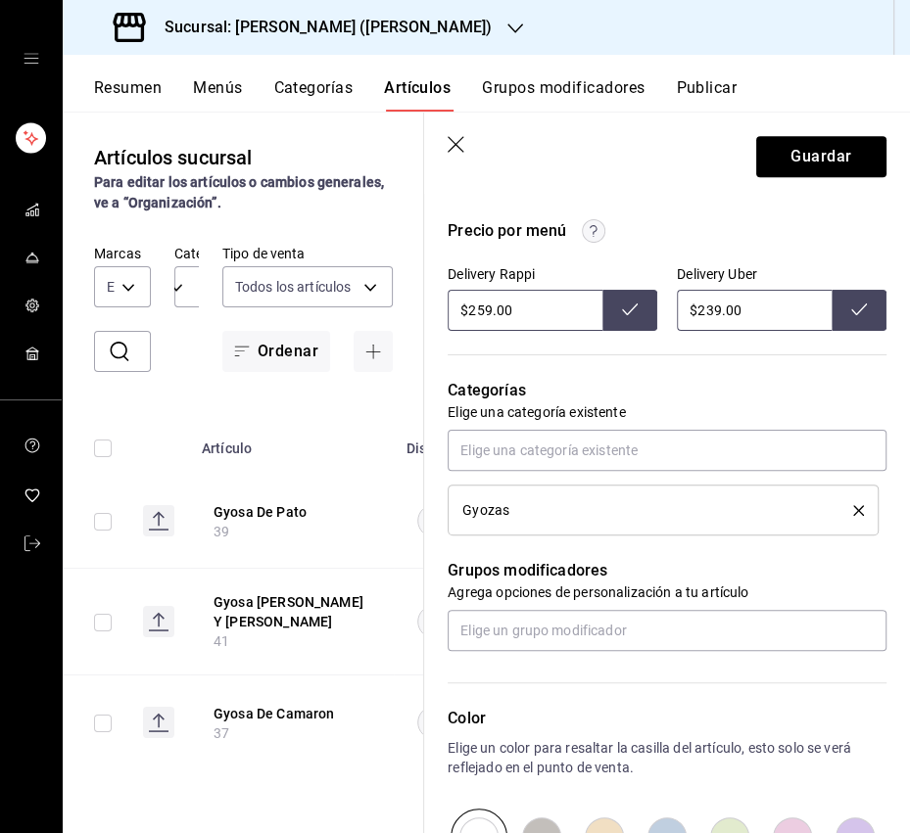
click at [476, 311] on input "$259.00" at bounding box center [524, 310] width 155 height 41
click at [638, 309] on button at bounding box center [629, 310] width 55 height 41
click at [707, 310] on input "$239.00" at bounding box center [754, 310] width 155 height 41
click at [854, 309] on icon at bounding box center [859, 310] width 16 height 16
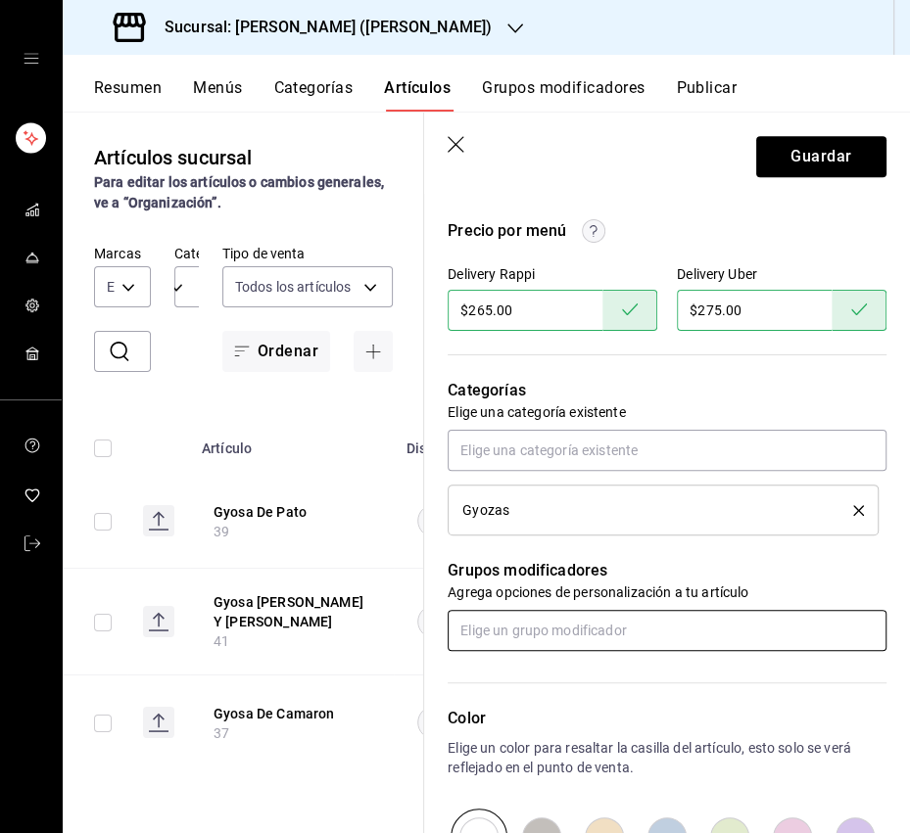
click at [553, 628] on input "text" at bounding box center [666, 630] width 439 height 41
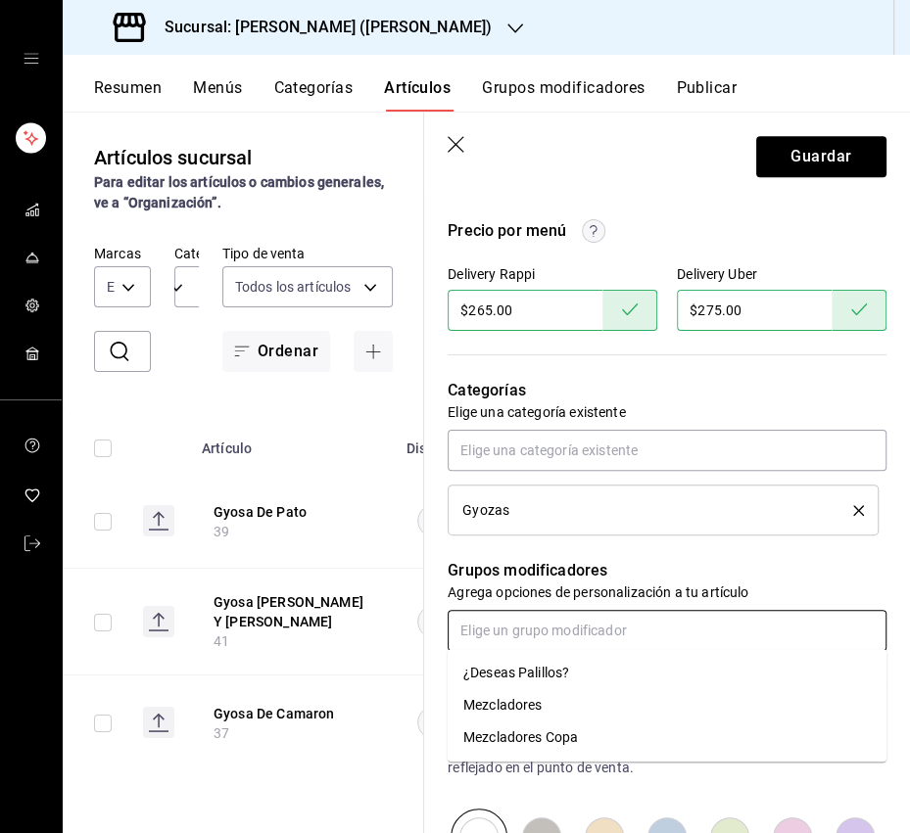
drag, startPoint x: 529, startPoint y: 665, endPoint x: 557, endPoint y: 649, distance: 32.4
click at [530, 664] on div "¿Deseas Palillos?" at bounding box center [516, 673] width 106 height 21
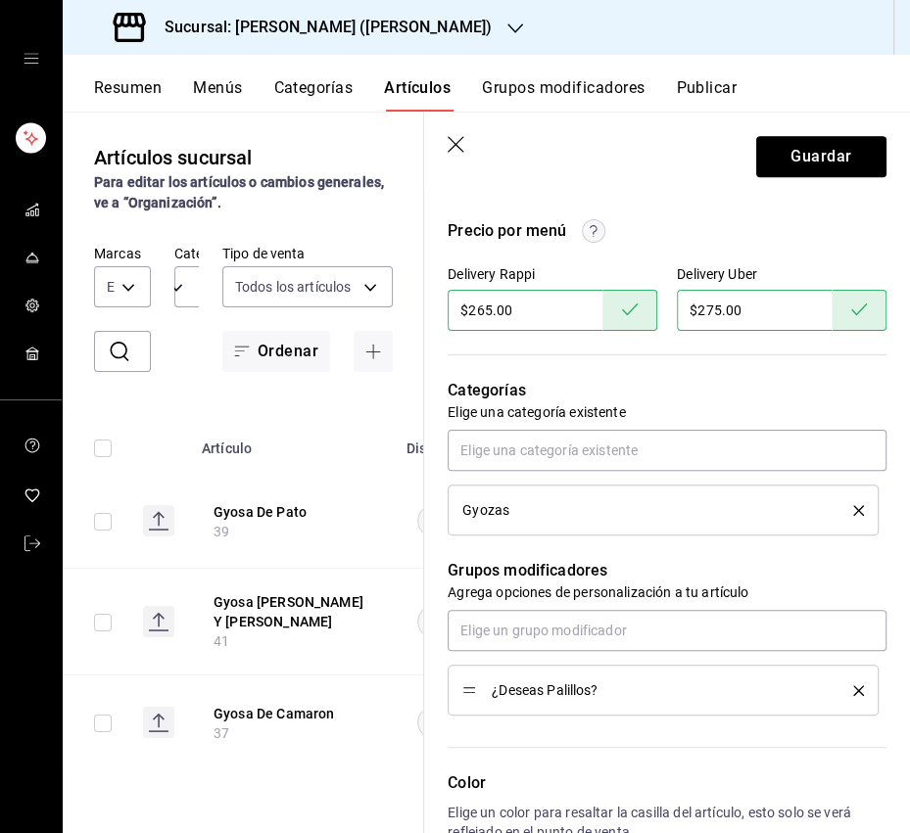
click at [854, 146] on button "Guardar" at bounding box center [821, 156] width 130 height 41
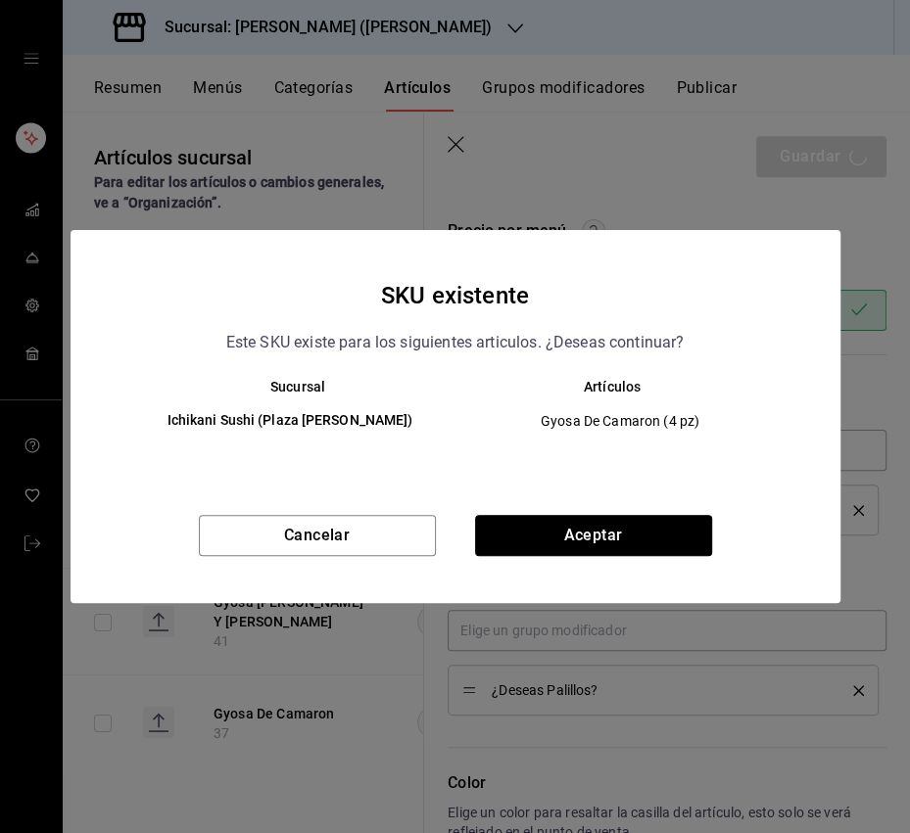
click at [595, 532] on button "Aceptar" at bounding box center [593, 535] width 237 height 41
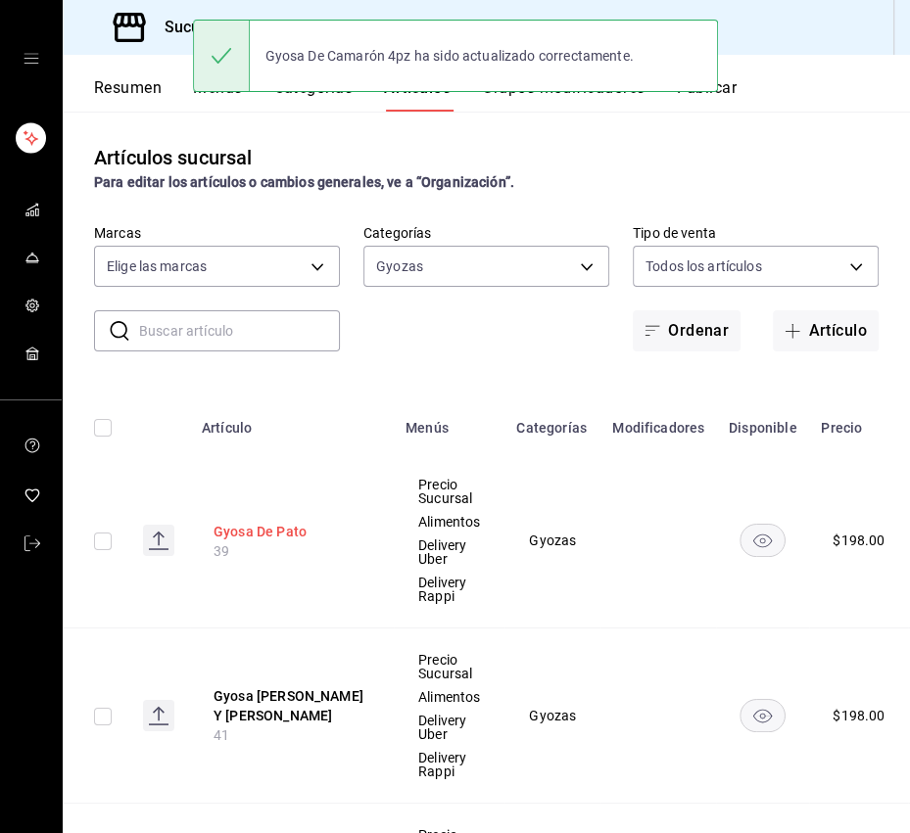
click at [270, 537] on button "Gyosa De Pato" at bounding box center [291, 532] width 157 height 20
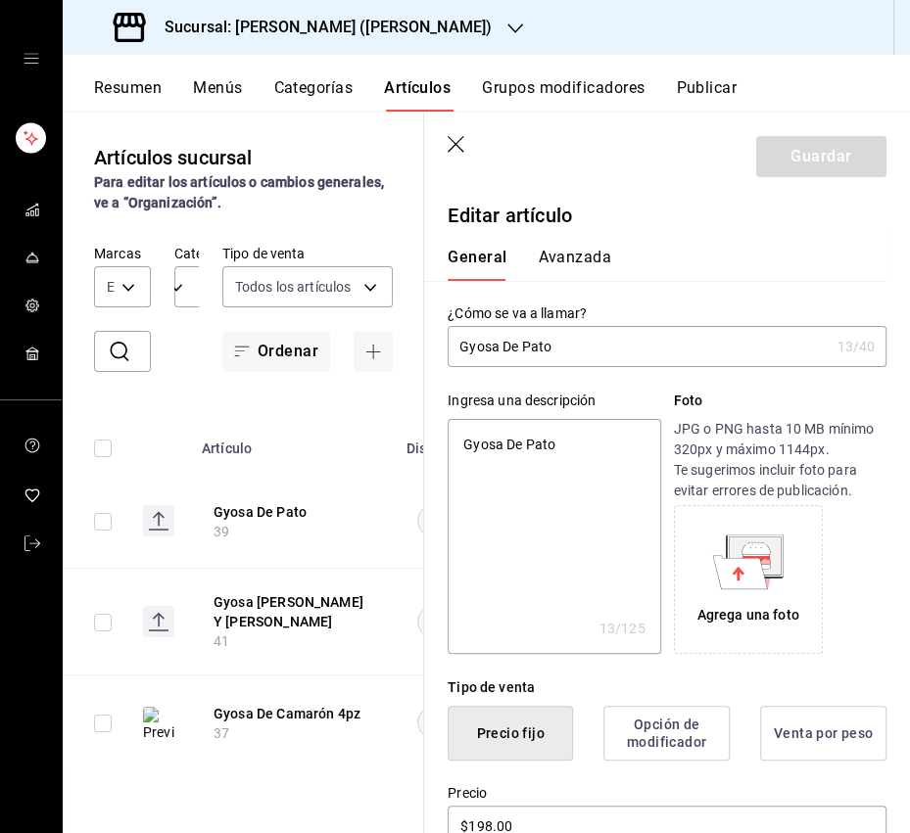
click at [486, 350] on input "Gyosa De Pato" at bounding box center [637, 346] width 381 height 39
click at [245, 713] on button "Gyosa De Camarón 4pz" at bounding box center [291, 714] width 157 height 20
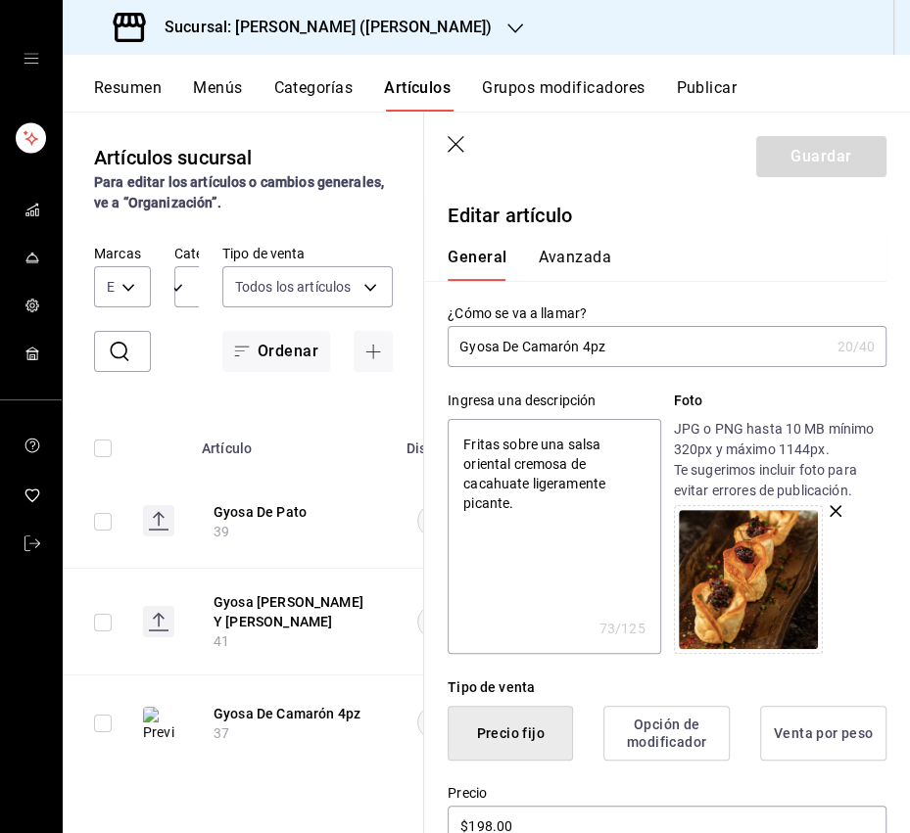
click at [483, 350] on input "Gyosa De Camarón 4pz" at bounding box center [637, 346] width 381 height 39
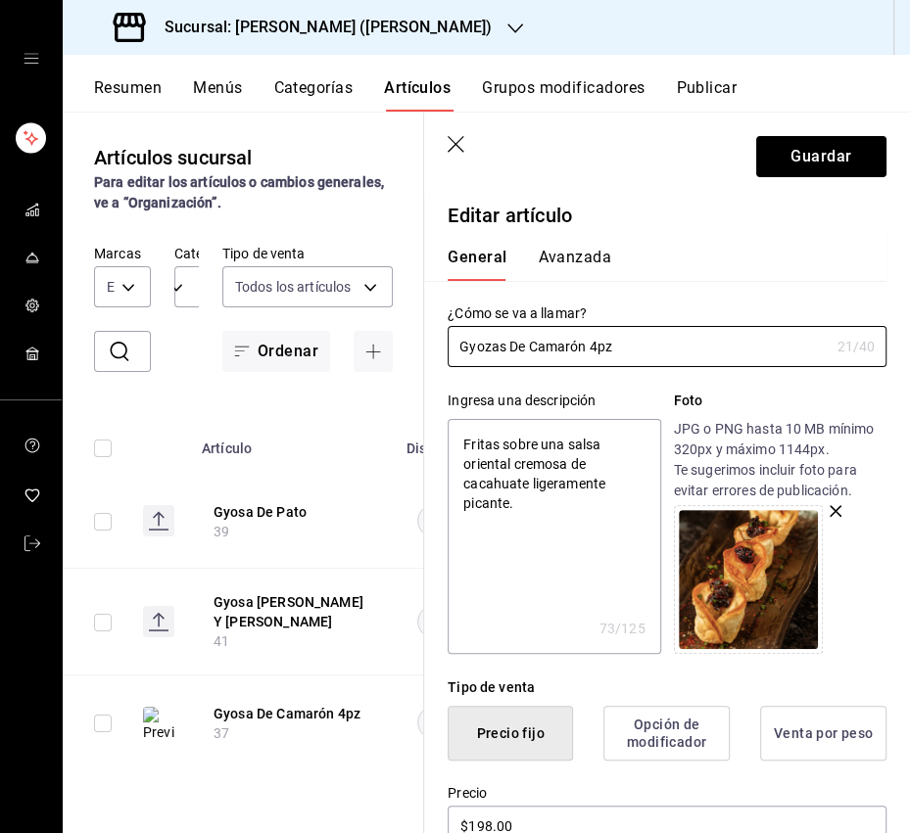
click at [822, 161] on button "Guardar" at bounding box center [821, 156] width 130 height 41
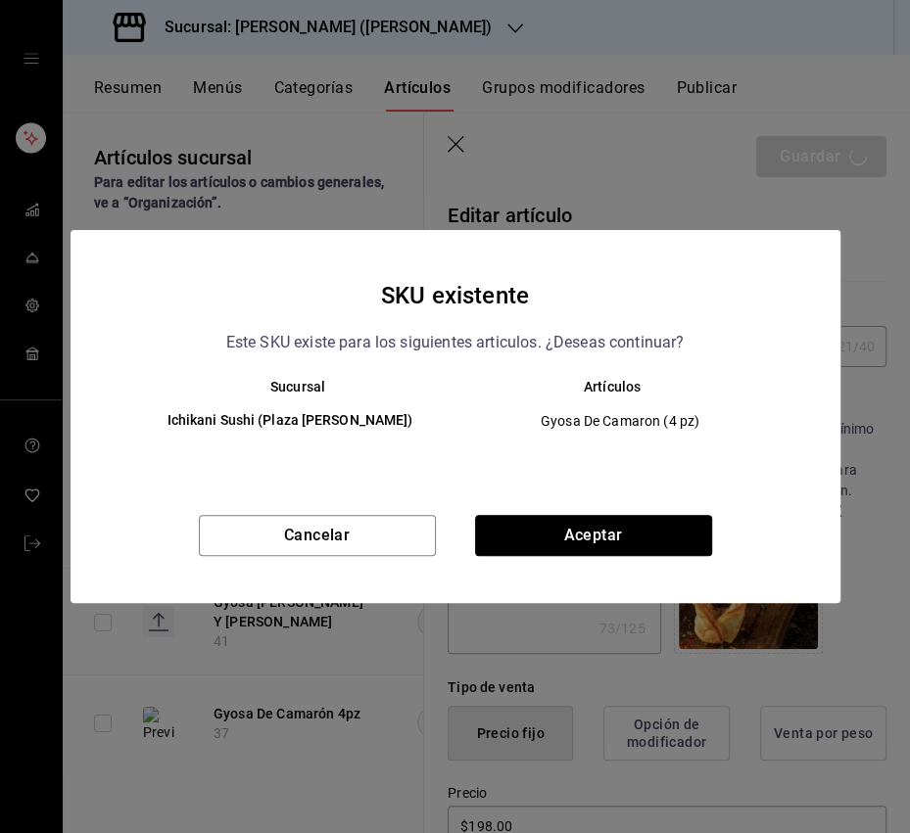
click at [604, 539] on button "Aceptar" at bounding box center [593, 535] width 237 height 41
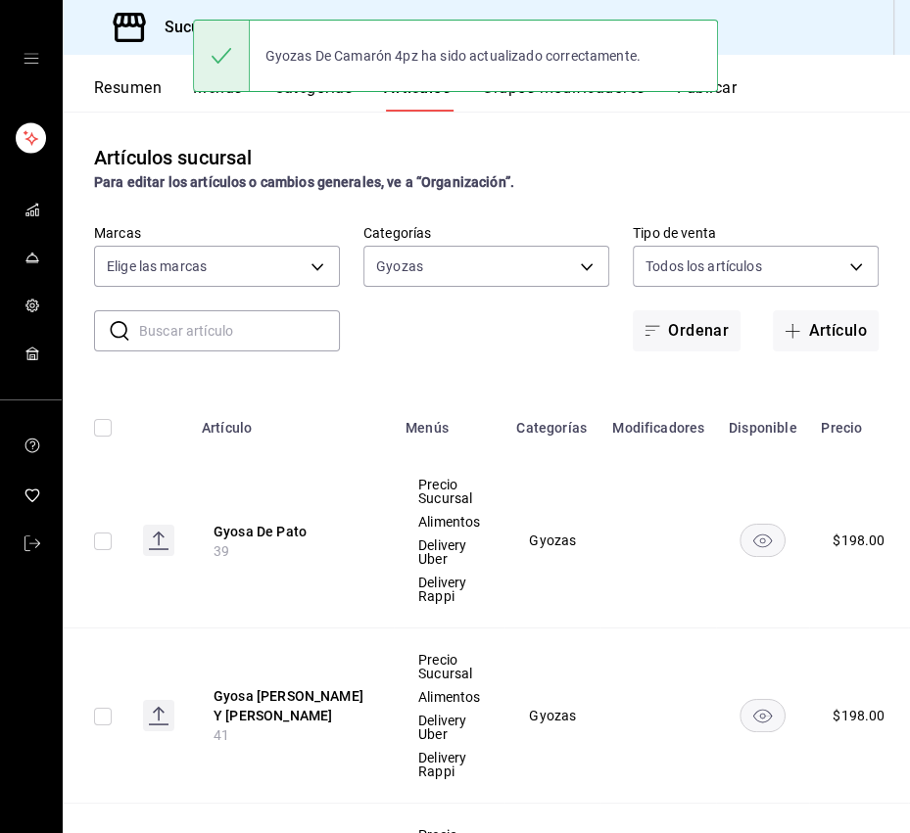
drag, startPoint x: 256, startPoint y: 536, endPoint x: 358, endPoint y: 467, distance: 123.5
click at [256, 536] on button "Gyosa De Pato" at bounding box center [291, 532] width 157 height 20
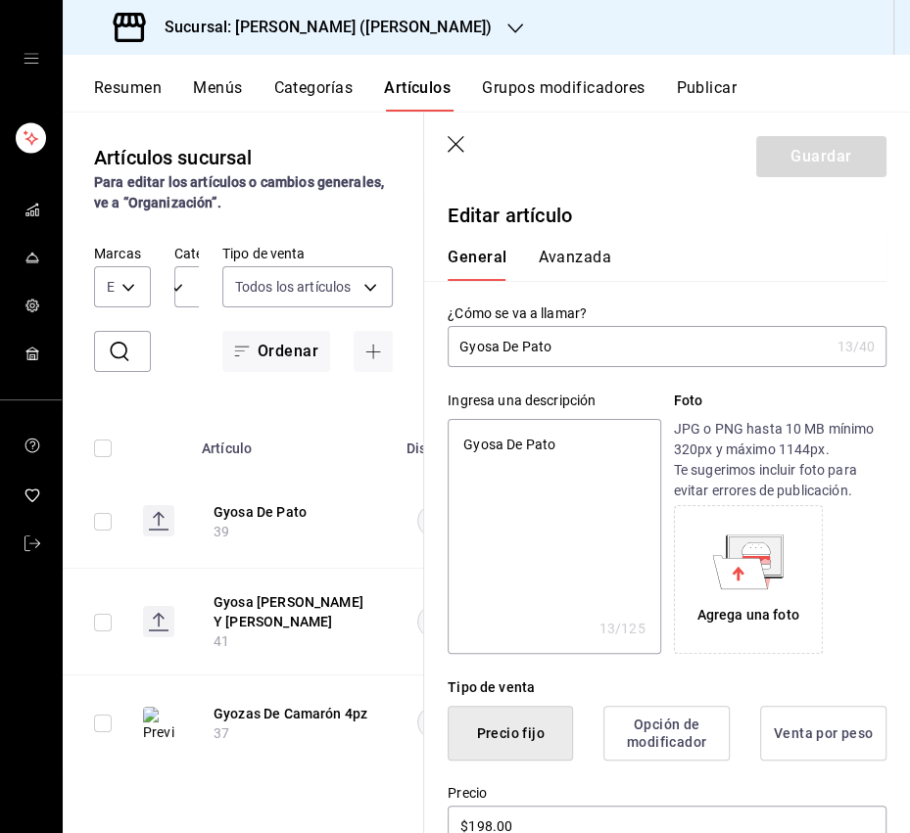
drag, startPoint x: 495, startPoint y: 350, endPoint x: 446, endPoint y: 350, distance: 49.0
click at [444, 351] on div "¿Cómo se va a llamar? Gyosa De Pato 13 /40 ¿Cómo se va a llamar?" at bounding box center [655, 324] width 462 height 86
click at [485, 350] on input "Gyosa De Pato" at bounding box center [637, 346] width 381 height 39
drag, startPoint x: 496, startPoint y: 350, endPoint x: 514, endPoint y: 352, distance: 17.7
click at [496, 350] on input "Gyoza De Pato" at bounding box center [637, 346] width 381 height 39
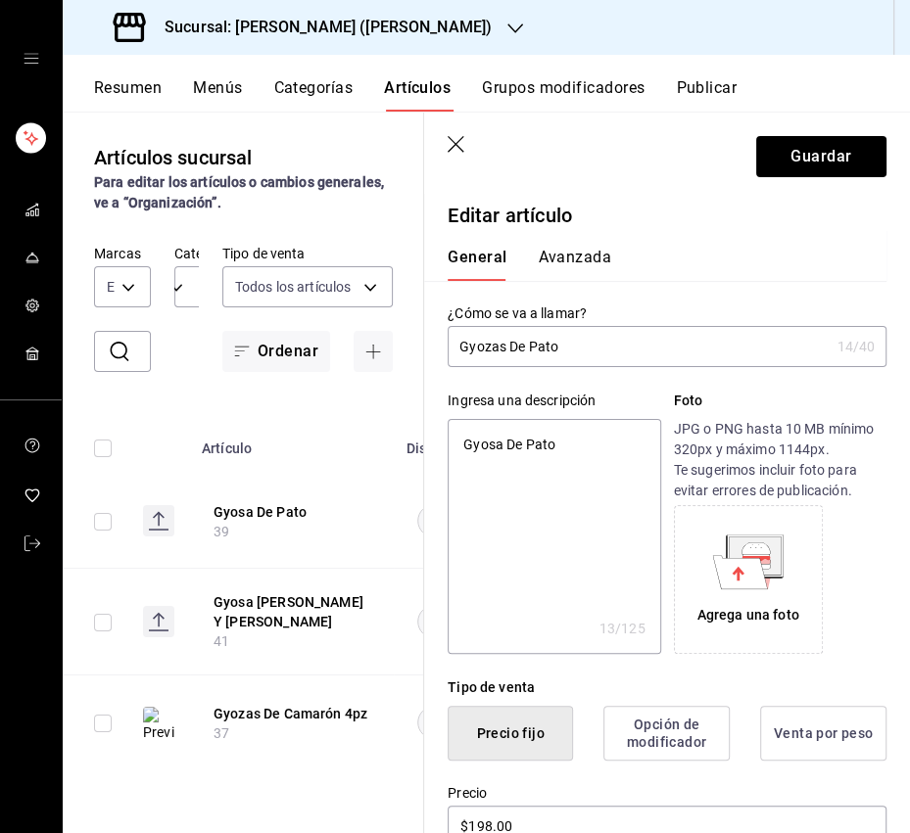
click at [605, 348] on input "Gyozas De Pato" at bounding box center [637, 346] width 381 height 39
click at [562, 446] on textarea "Gyosa De Pato" at bounding box center [553, 536] width 212 height 235
paste textarea "Acompañado [PERSON_NAME] y salsa de ciruela."
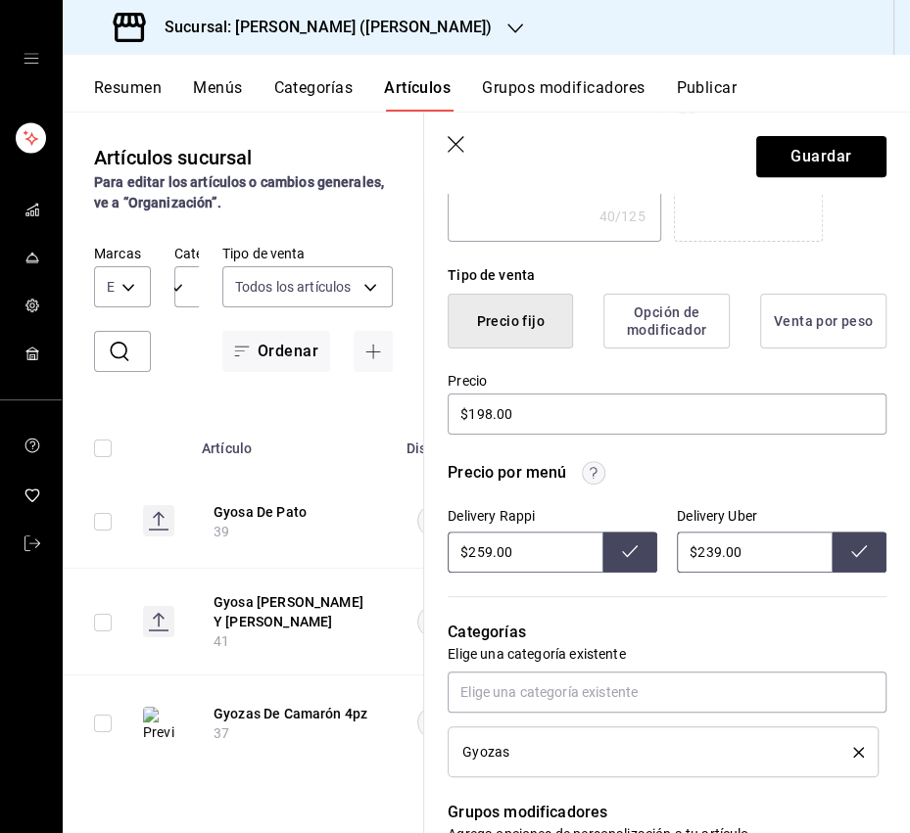
scroll to position [422, 0]
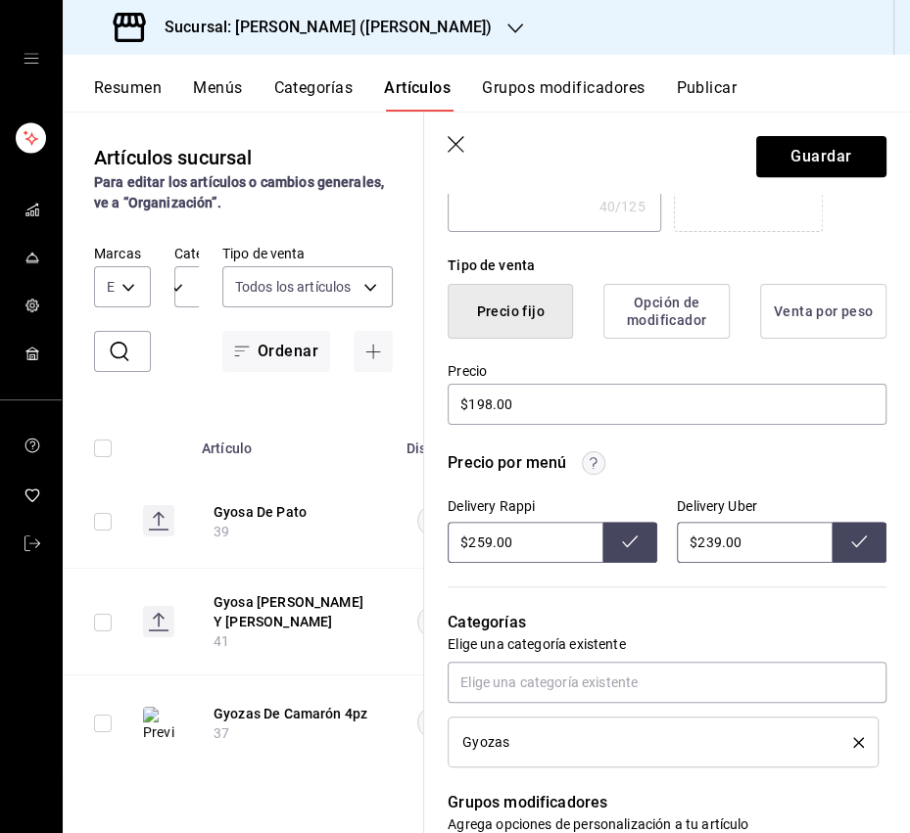
drag, startPoint x: 487, startPoint y: 539, endPoint x: 475, endPoint y: 543, distance: 12.4
click at [475, 543] on input "$259.00" at bounding box center [524, 542] width 155 height 41
drag, startPoint x: 628, startPoint y: 546, endPoint x: 698, endPoint y: 546, distance: 70.5
click at [630, 546] on icon at bounding box center [630, 542] width 16 height 16
click at [707, 548] on input "$239.00" at bounding box center [754, 542] width 155 height 41
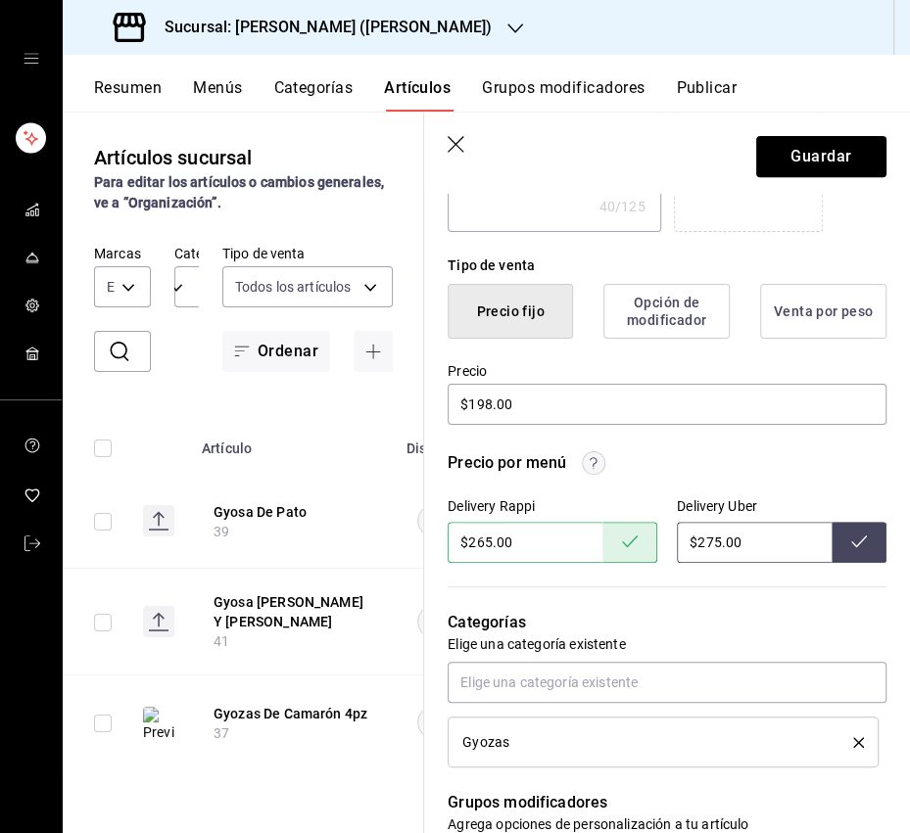
click at [847, 541] on button at bounding box center [858, 542] width 55 height 41
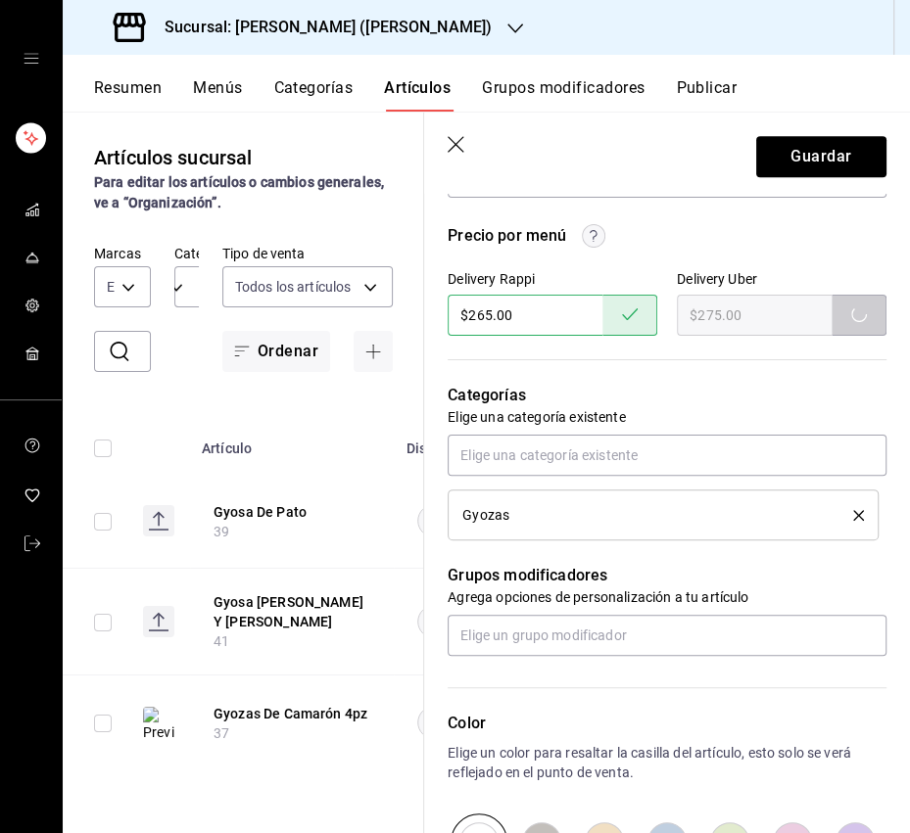
scroll to position [710, 0]
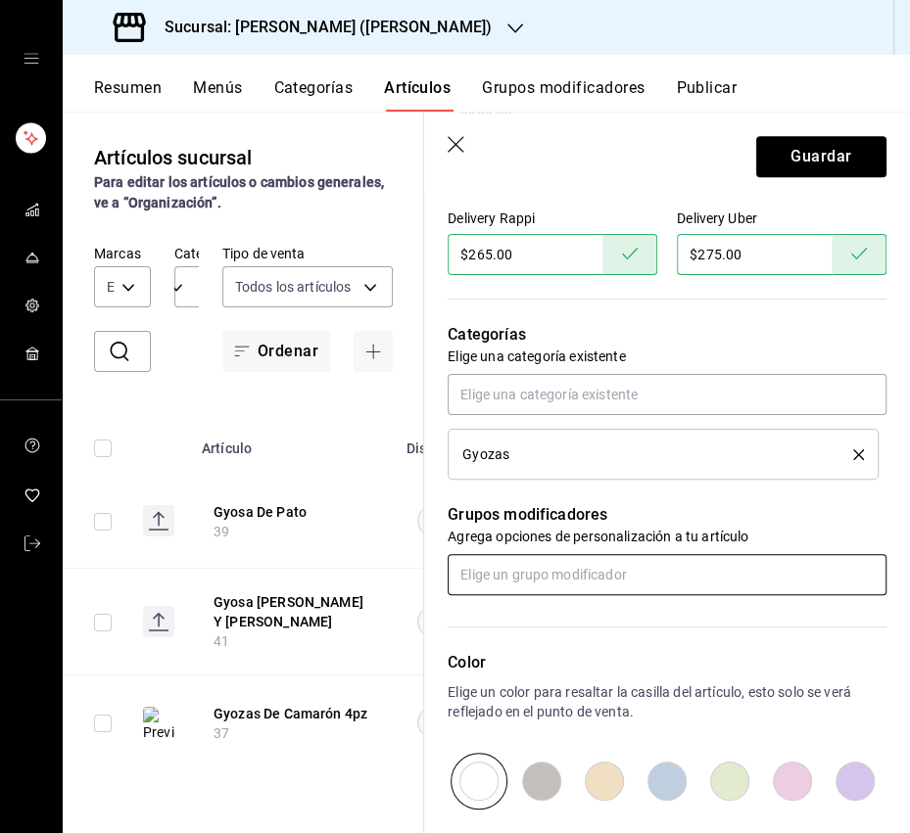
drag, startPoint x: 553, startPoint y: 579, endPoint x: 551, endPoint y: 589, distance: 10.9
click at [554, 579] on input "text" at bounding box center [666, 574] width 439 height 41
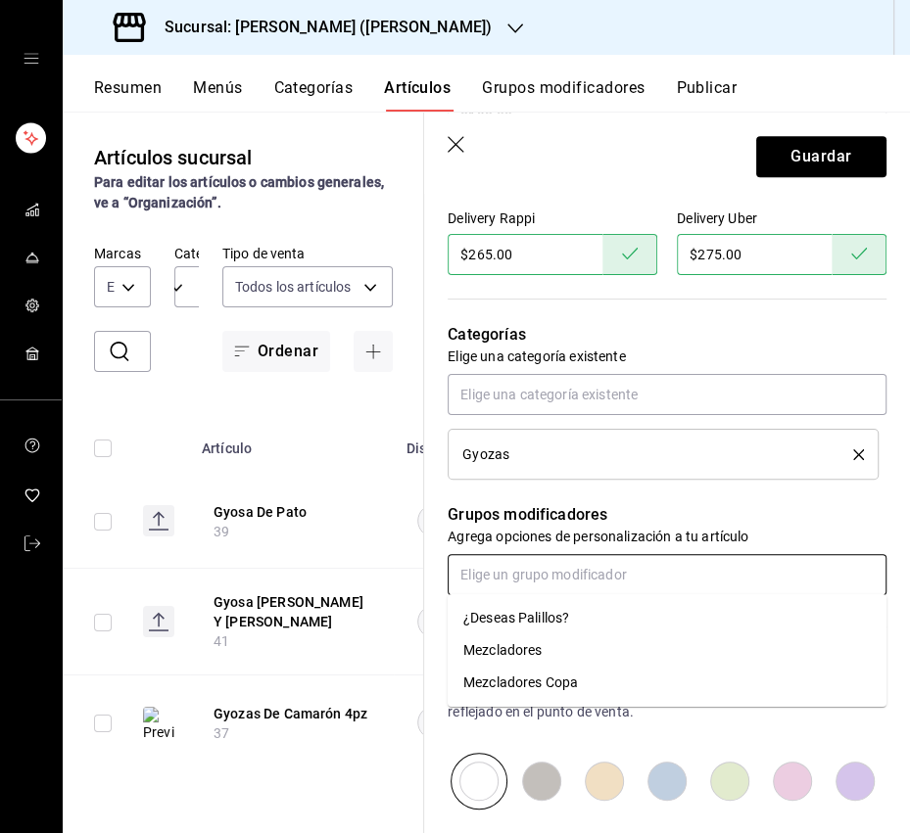
drag, startPoint x: 543, startPoint y: 616, endPoint x: 561, endPoint y: 605, distance: 20.7
click at [543, 616] on div "¿Deseas Palillos?" at bounding box center [516, 618] width 106 height 21
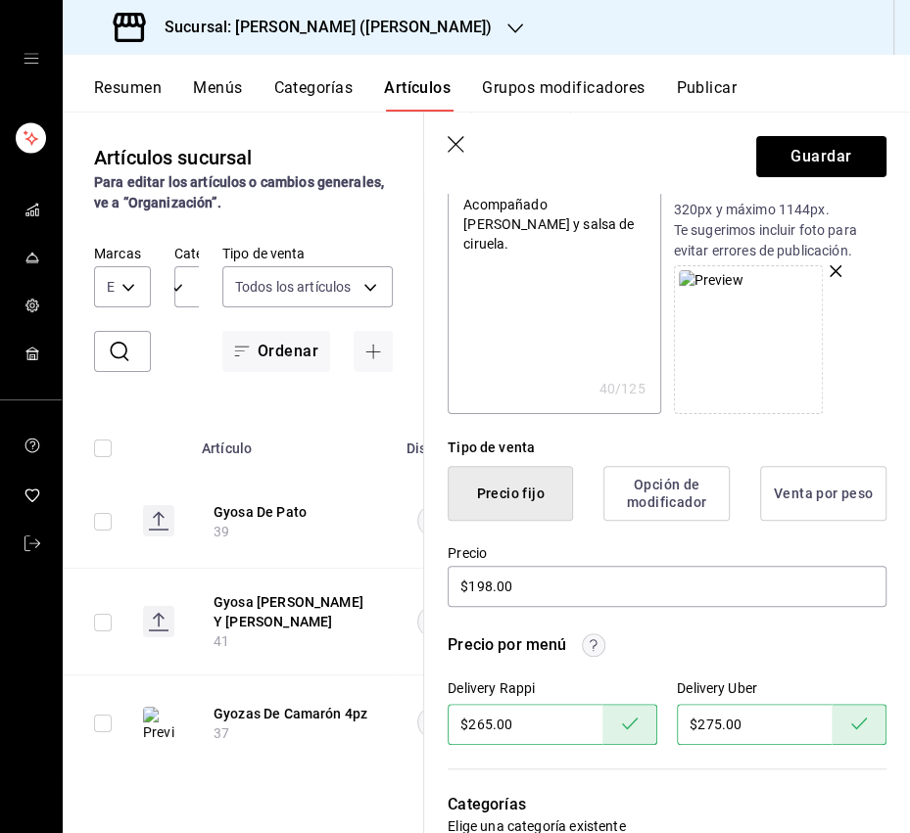
scroll to position [0, 0]
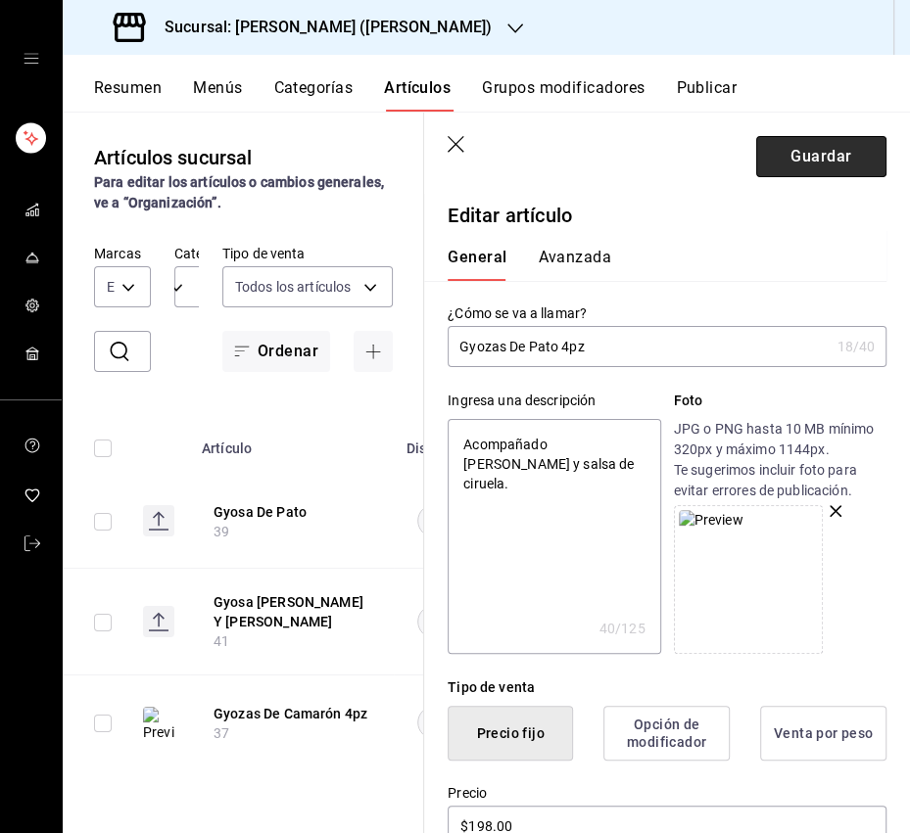
click at [811, 159] on button "Guardar" at bounding box center [821, 156] width 130 height 41
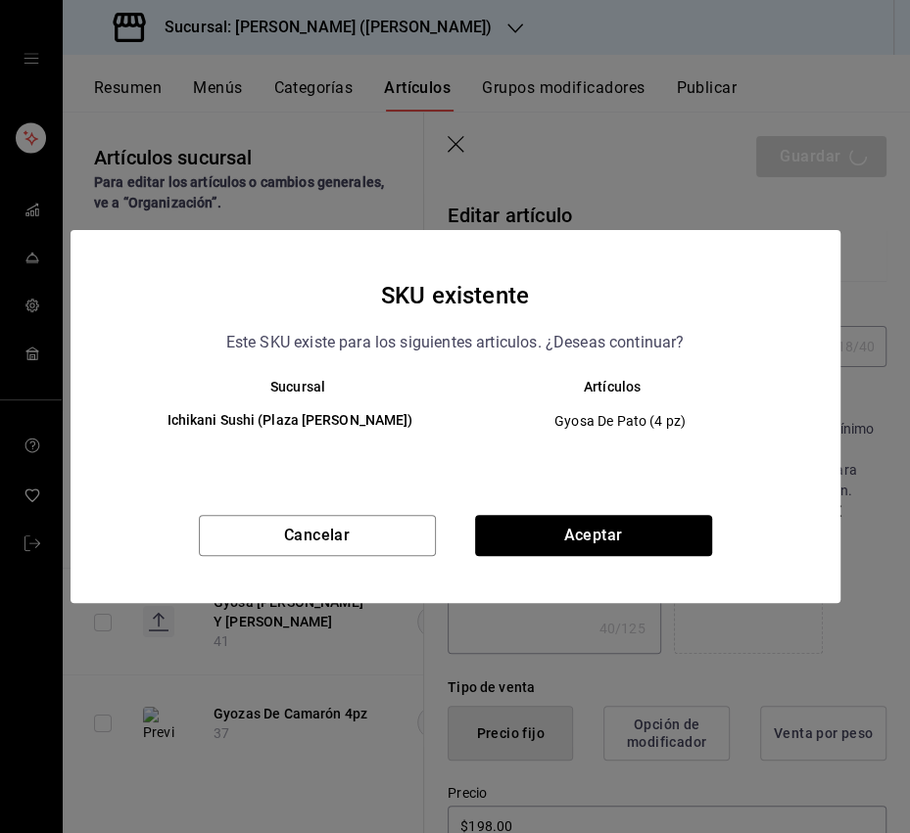
drag, startPoint x: 717, startPoint y: 481, endPoint x: 688, endPoint y: 497, distance: 32.9
click at [712, 483] on div "Sucursal Artículos Ichikani Sushi (Plaza [PERSON_NAME]) Gyosa De Pato (4 pz)" at bounding box center [455, 439] width 770 height 120
click at [642, 534] on button "Aceptar" at bounding box center [593, 535] width 237 height 41
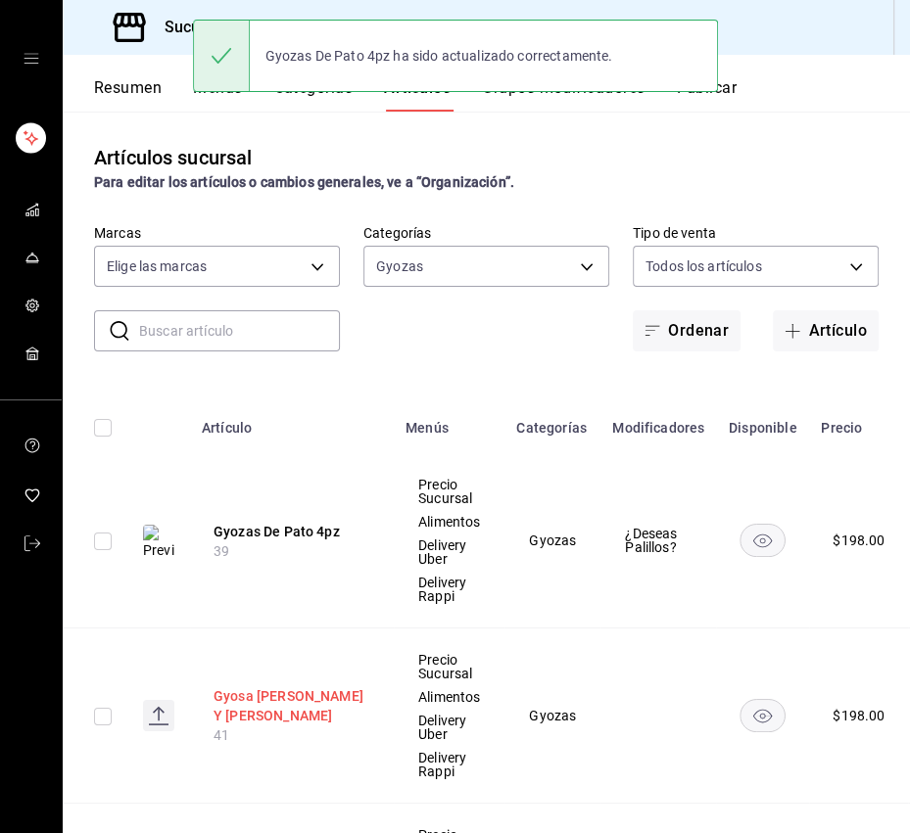
click at [282, 702] on button "Gyosa [PERSON_NAME] Y [PERSON_NAME]" at bounding box center [291, 705] width 157 height 39
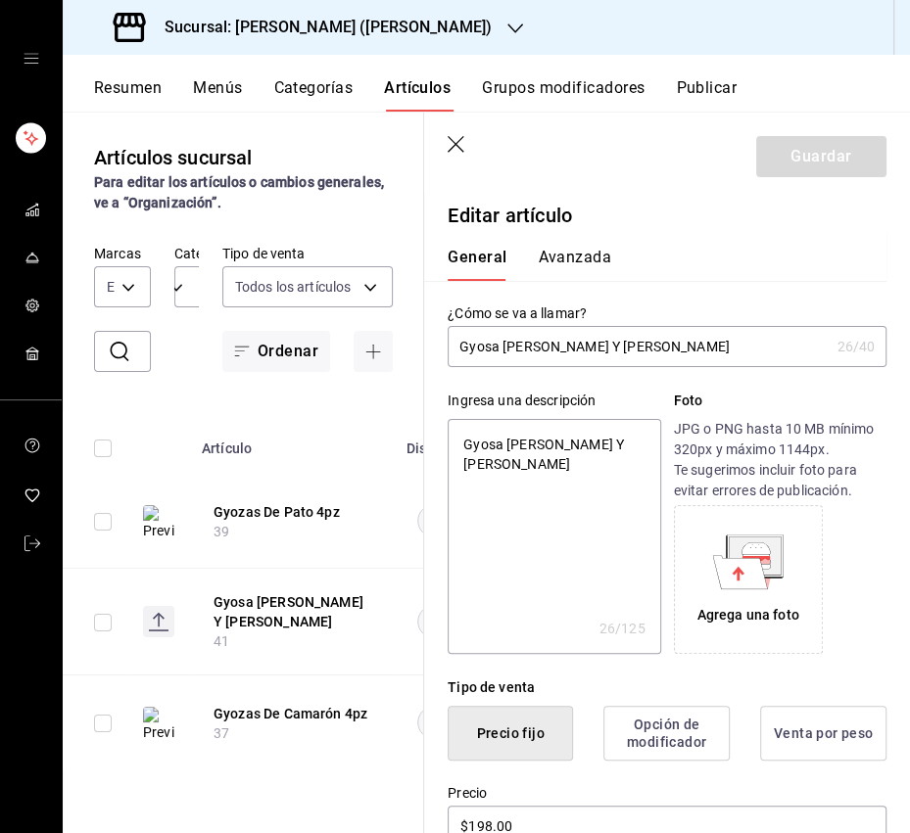
click at [480, 352] on input "Gyosa [PERSON_NAME] Y [PERSON_NAME]" at bounding box center [637, 346] width 381 height 39
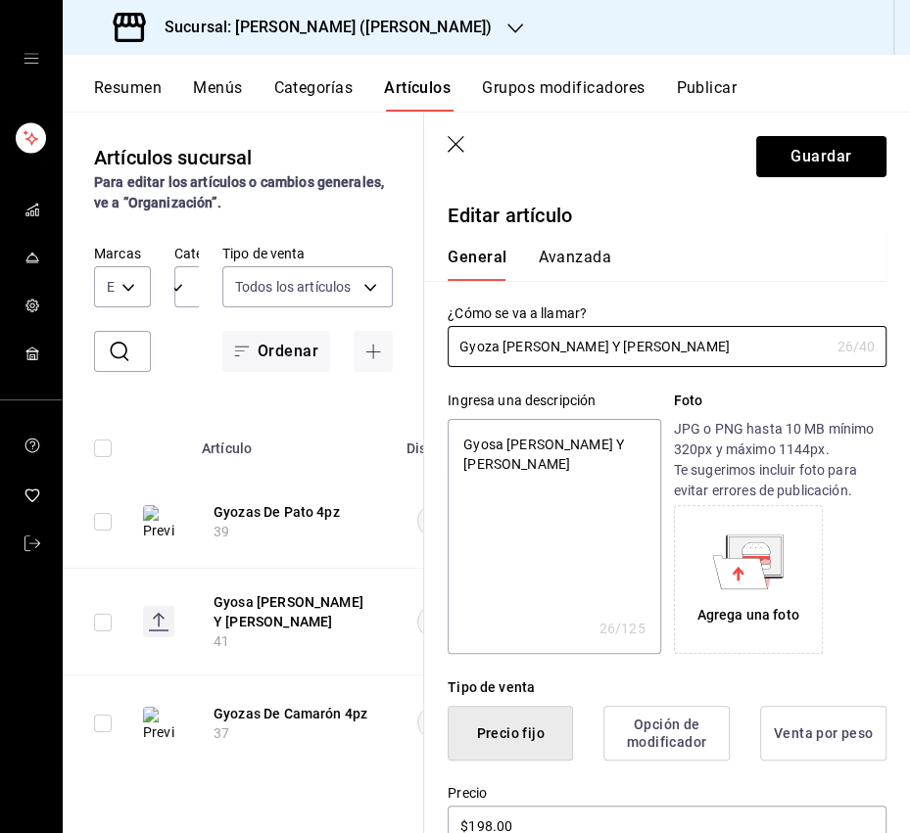
drag, startPoint x: 494, startPoint y: 350, endPoint x: 585, endPoint y: 373, distance: 94.0
click at [495, 350] on input "Gyoza [PERSON_NAME] Y [PERSON_NAME]" at bounding box center [637, 346] width 381 height 39
click at [580, 349] on input "Gyozas [PERSON_NAME] Y Hongos" at bounding box center [637, 346] width 381 height 39
click at [686, 345] on input "Gyozas [PERSON_NAME] y [PERSON_NAME]" at bounding box center [637, 346] width 381 height 39
click at [508, 350] on input "Gyozas [PERSON_NAME] y [PERSON_NAME]" at bounding box center [637, 346] width 381 height 39
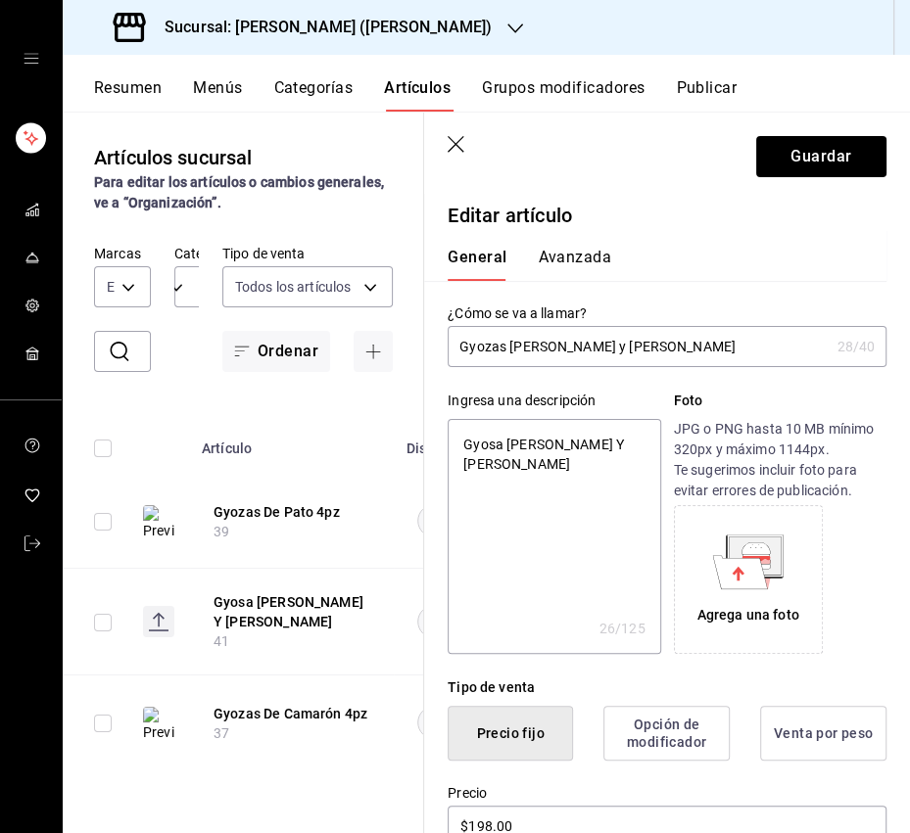
click at [677, 346] on input "Gyozas [PERSON_NAME] y [PERSON_NAME]" at bounding box center [637, 346] width 381 height 39
click at [560, 451] on textarea "Gyosa [PERSON_NAME] Y [PERSON_NAME]" at bounding box center [553, 536] width 212 height 235
paste textarea "Con salsa ishiyaki."
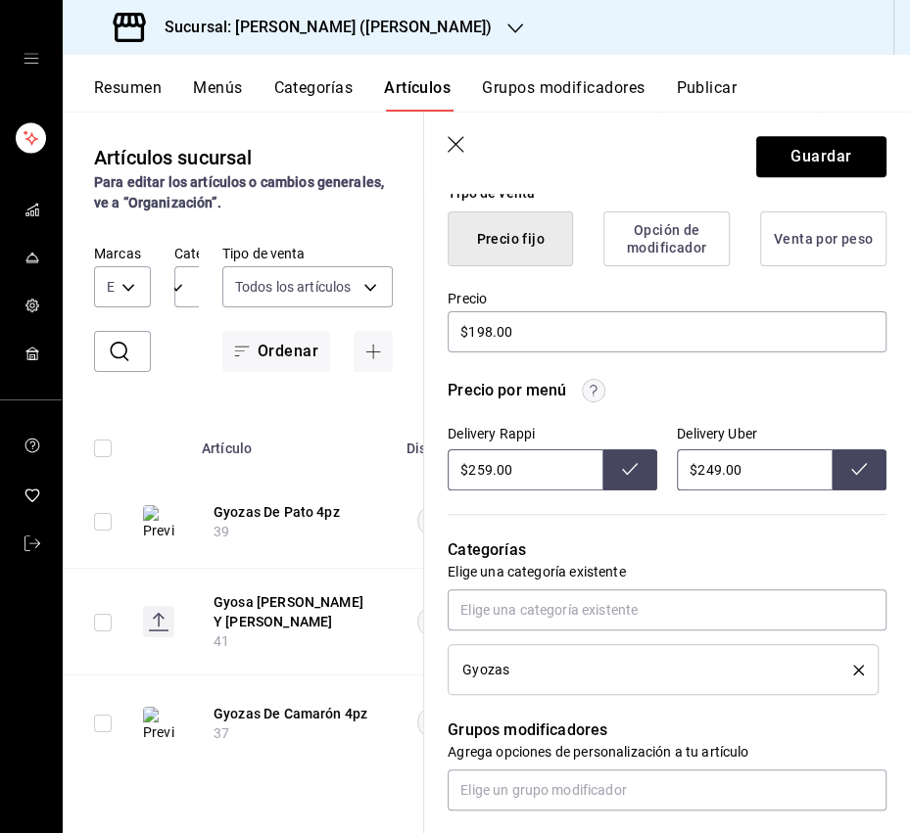
scroll to position [499, 0]
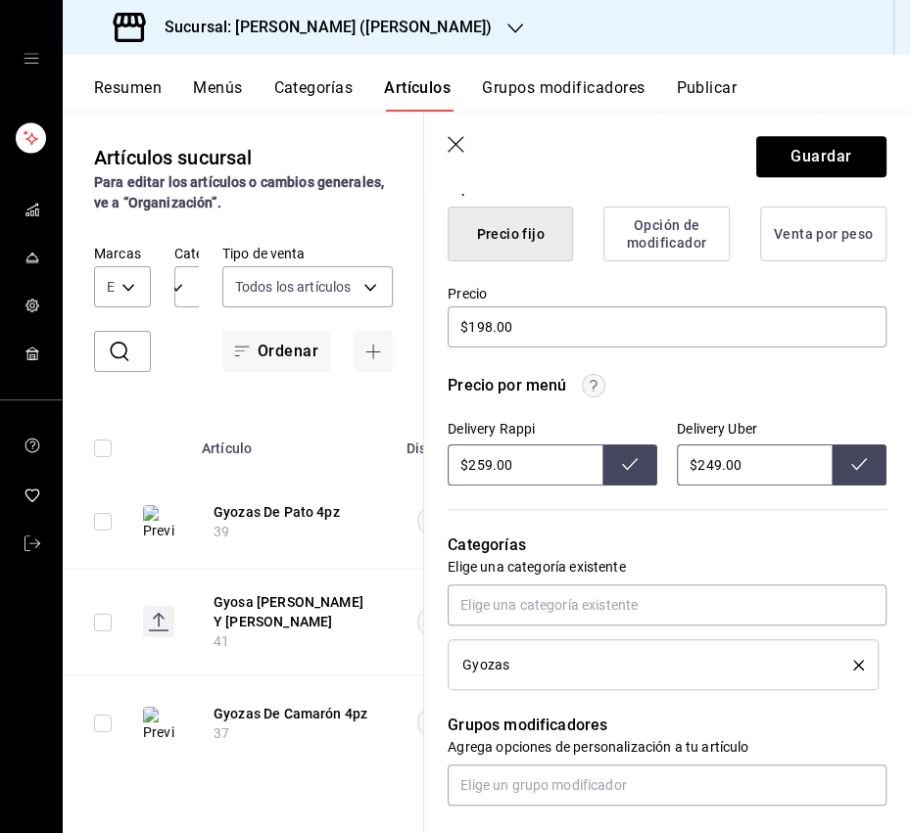
click at [482, 464] on input "$259.00" at bounding box center [524, 464] width 155 height 41
click at [477, 465] on input "$259.00" at bounding box center [524, 464] width 155 height 41
drag, startPoint x: 617, startPoint y: 465, endPoint x: 703, endPoint y: 468, distance: 86.2
click at [617, 464] on button at bounding box center [629, 464] width 55 height 41
click at [705, 467] on input "$249.00" at bounding box center [754, 464] width 155 height 41
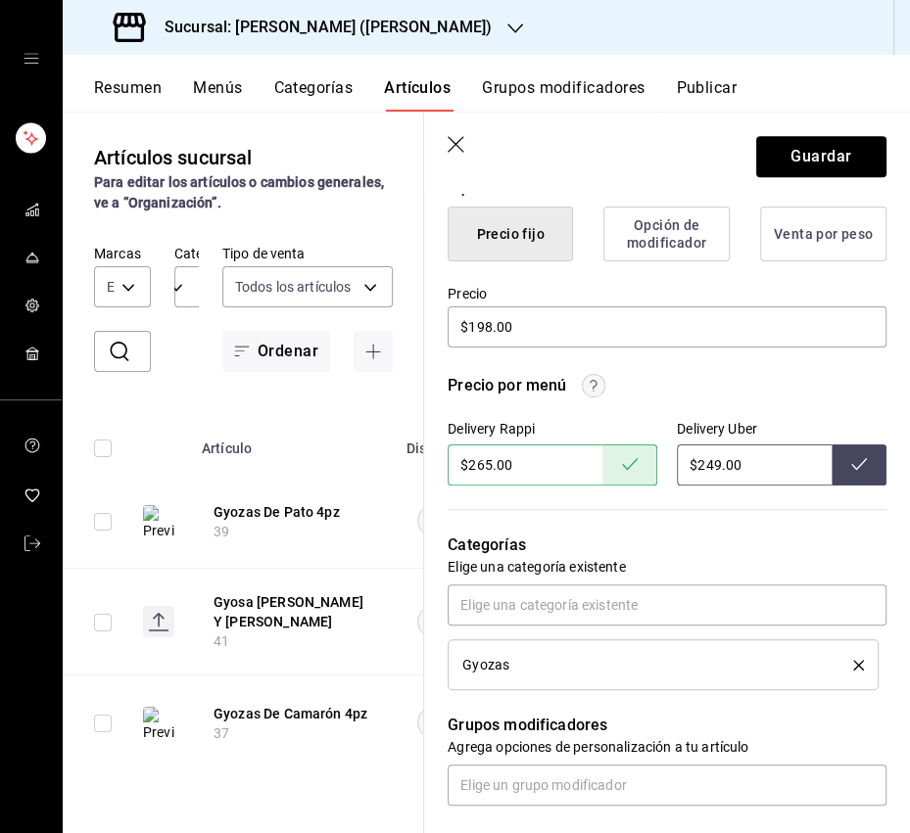
click at [703, 467] on input "$249.00" at bounding box center [754, 464] width 155 height 41
drag, startPoint x: 719, startPoint y: 464, endPoint x: 703, endPoint y: 467, distance: 15.9
click at [703, 467] on input "$249.00" at bounding box center [754, 464] width 155 height 41
drag, startPoint x: 848, startPoint y: 465, endPoint x: 771, endPoint y: 506, distance: 87.6
click at [849, 464] on button at bounding box center [858, 464] width 55 height 41
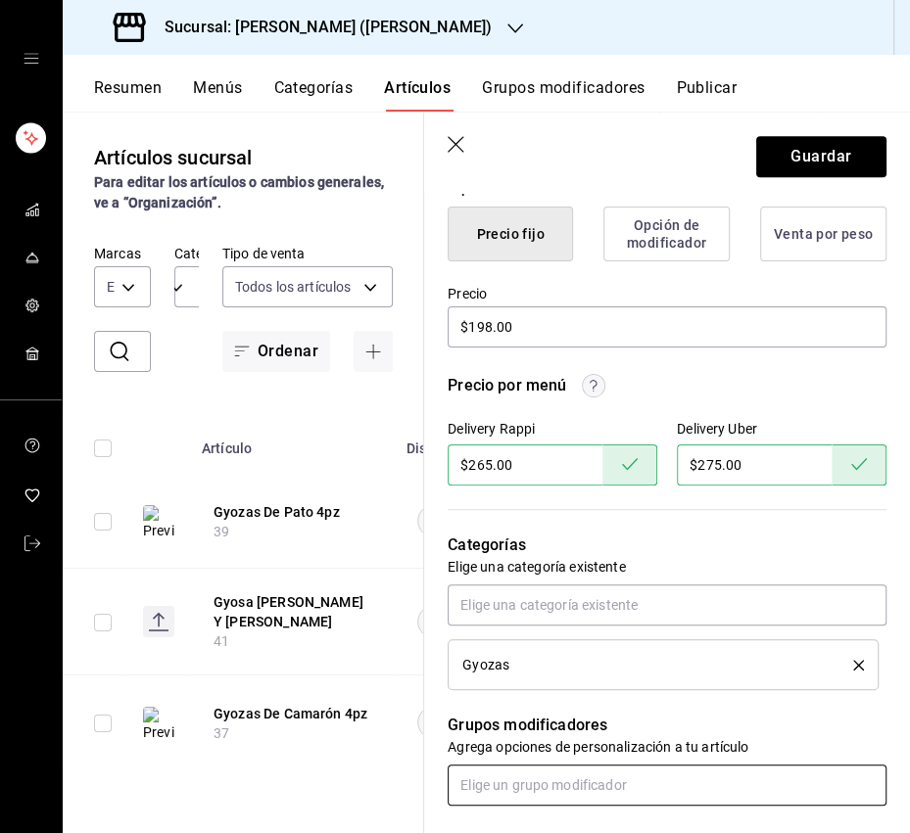
click at [668, 783] on input "text" at bounding box center [666, 785] width 439 height 41
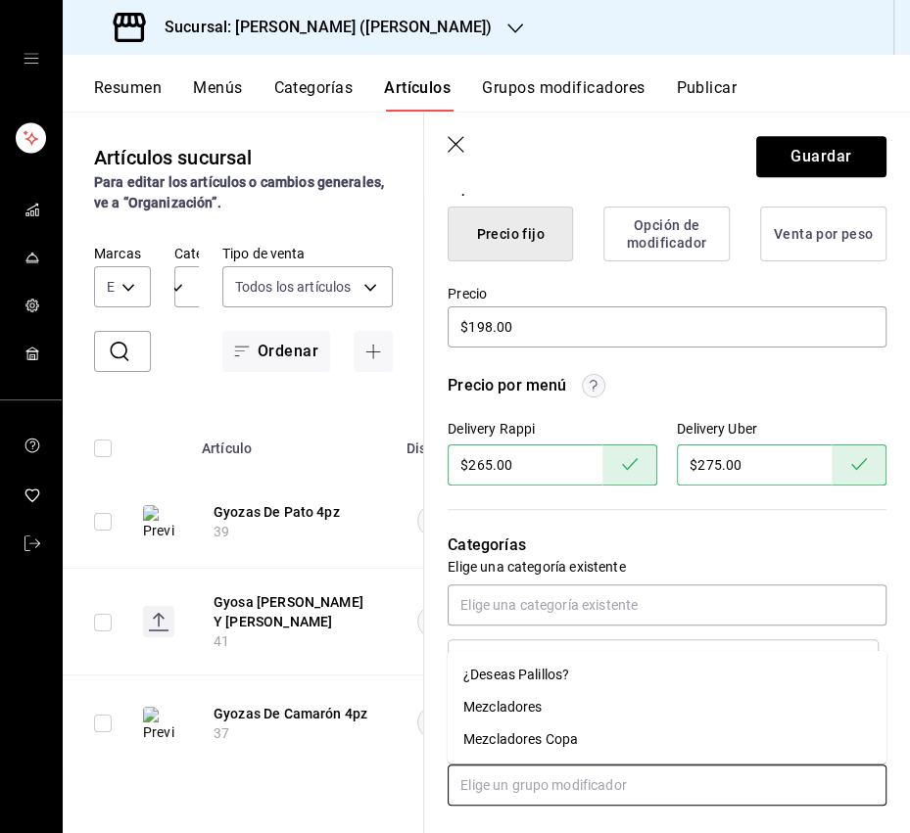
click at [550, 679] on div "¿Deseas Palillos?" at bounding box center [516, 675] width 106 height 21
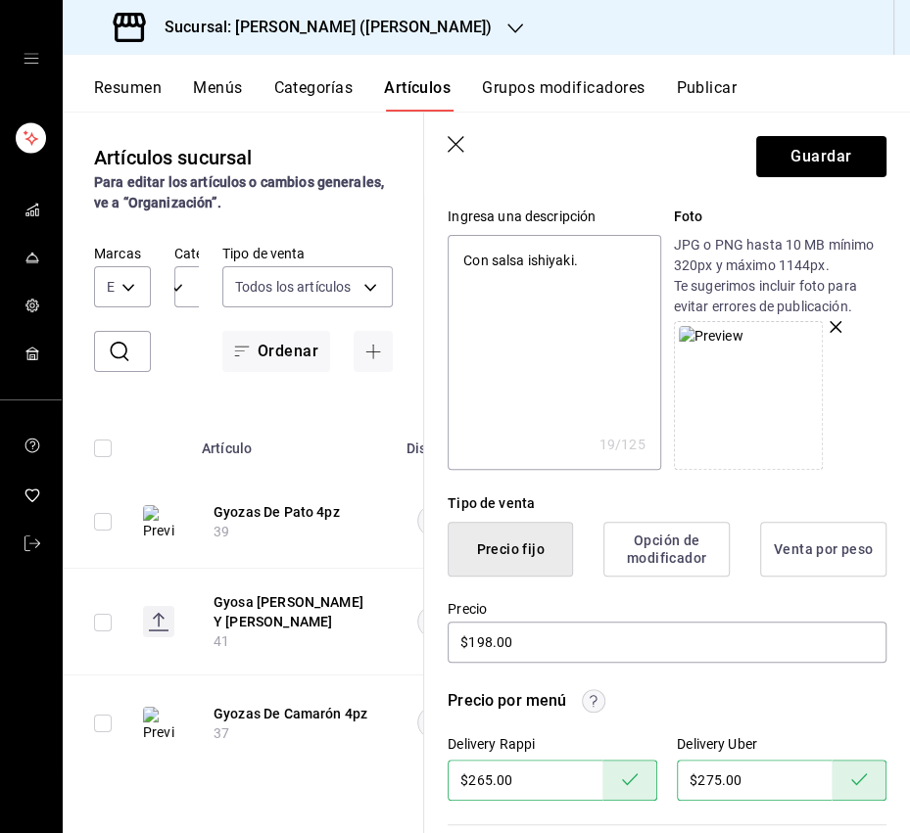
scroll to position [0, 0]
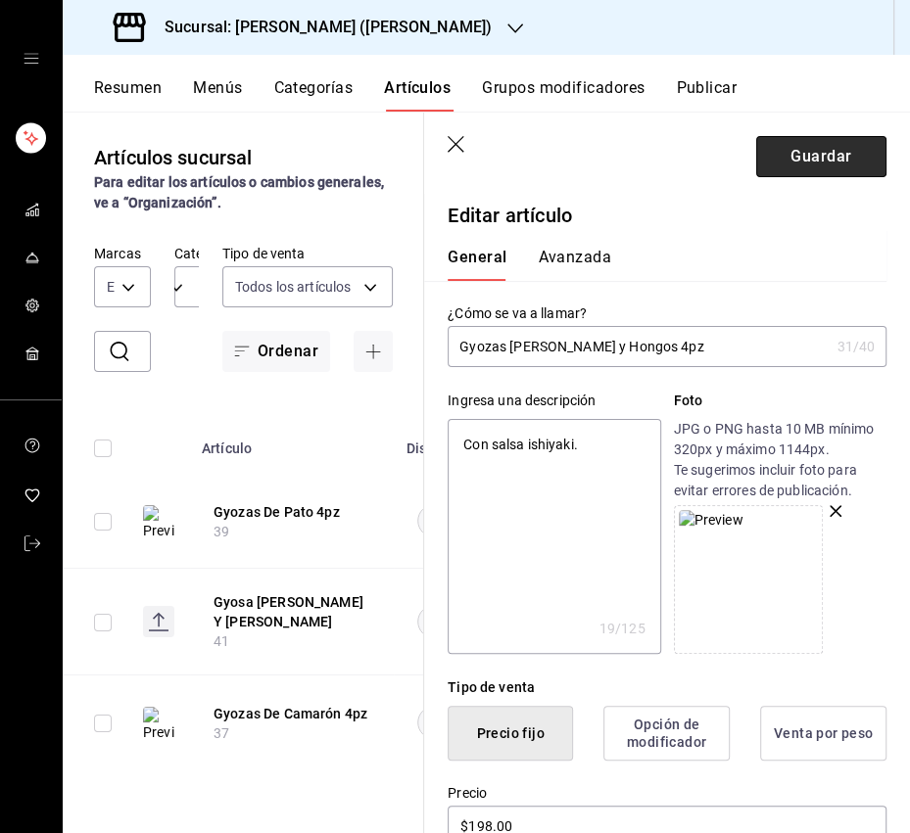
click at [812, 154] on button "Guardar" at bounding box center [821, 156] width 130 height 41
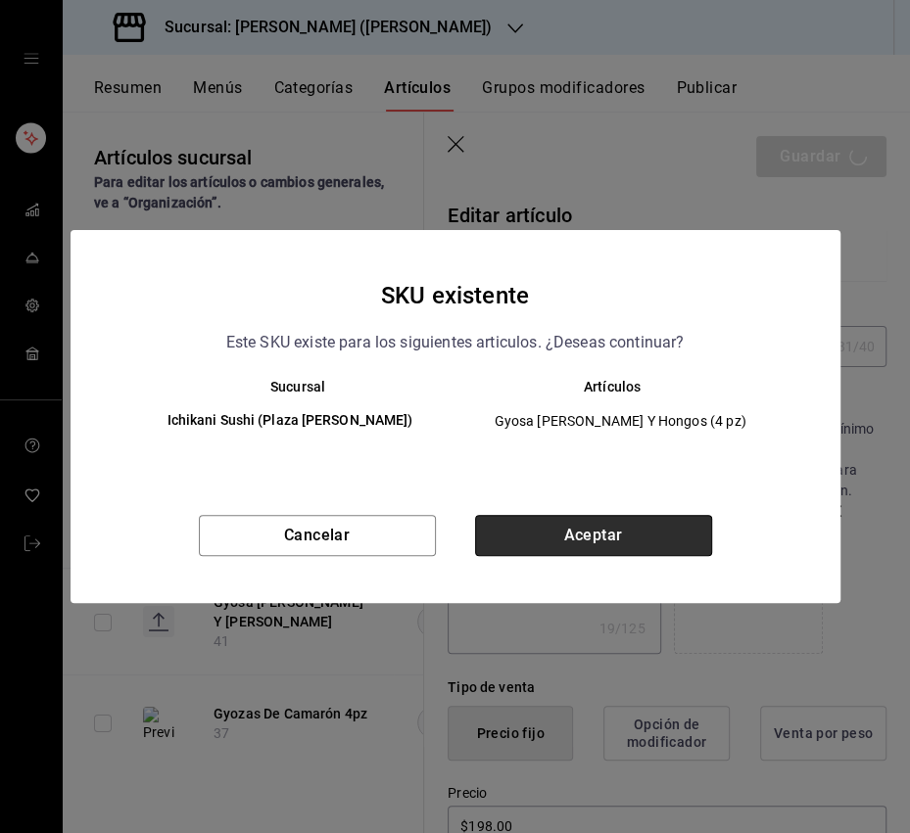
click at [541, 529] on button "Aceptar" at bounding box center [593, 535] width 237 height 41
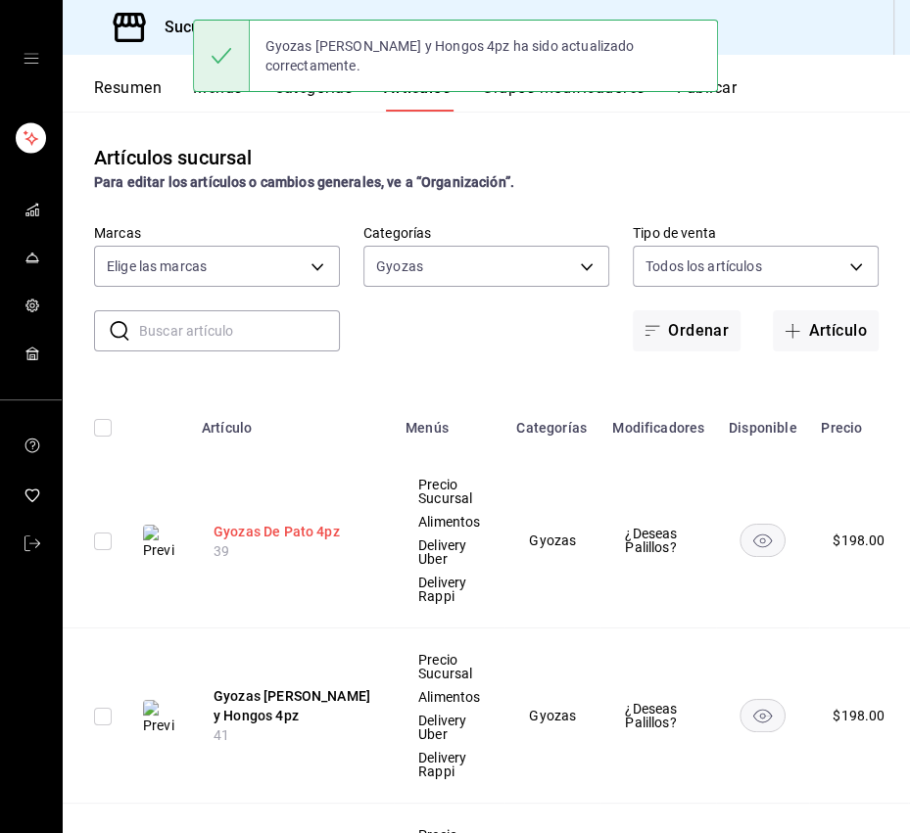
drag, startPoint x: 278, startPoint y: 538, endPoint x: 322, endPoint y: 521, distance: 47.5
click at [278, 538] on button "Gyozas De Pato 4pz" at bounding box center [291, 532] width 157 height 20
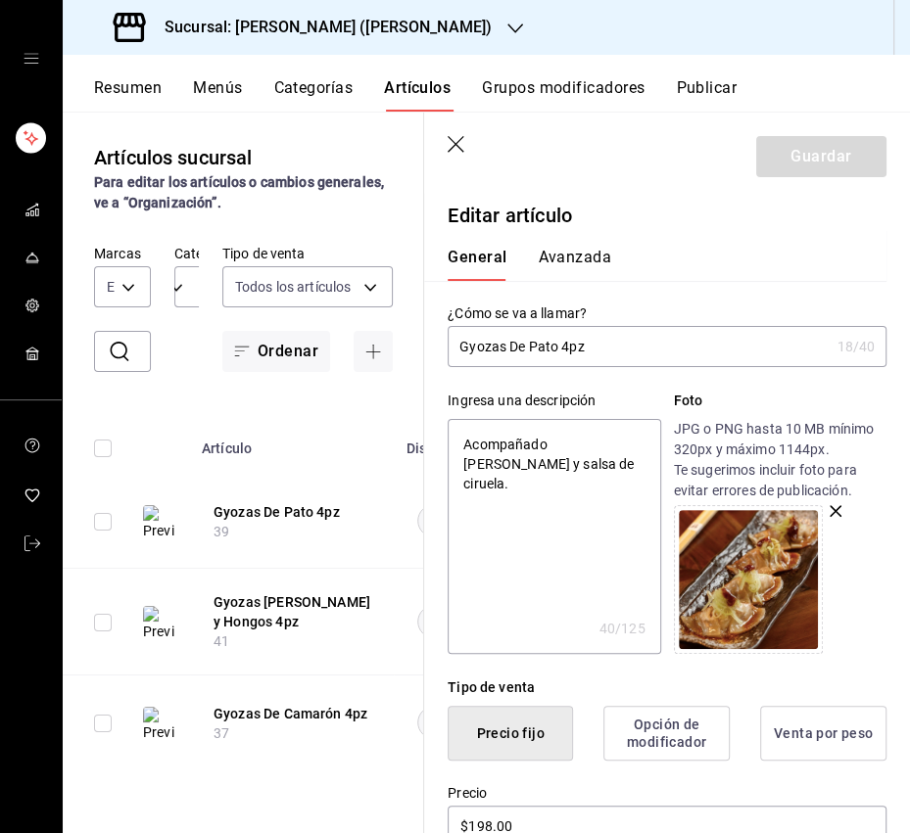
drag, startPoint x: 520, startPoint y: 347, endPoint x: 510, endPoint y: 350, distance: 10.2
click at [510, 350] on input "Gyozas De Pato 4pz" at bounding box center [637, 346] width 381 height 39
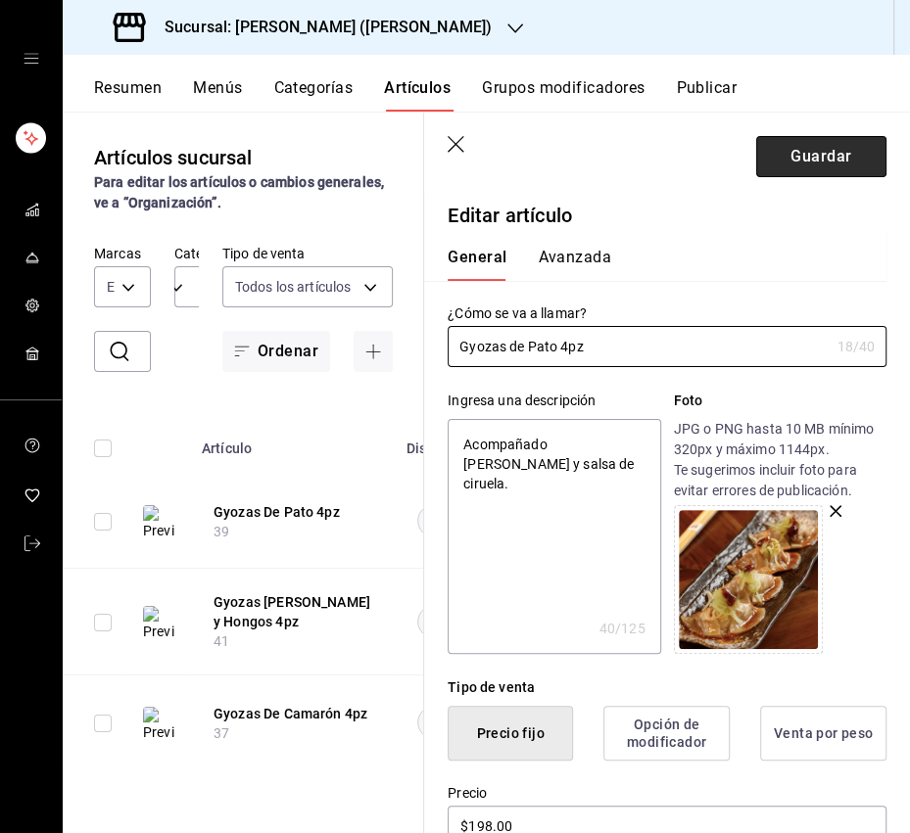
click at [825, 160] on button "Guardar" at bounding box center [821, 156] width 130 height 41
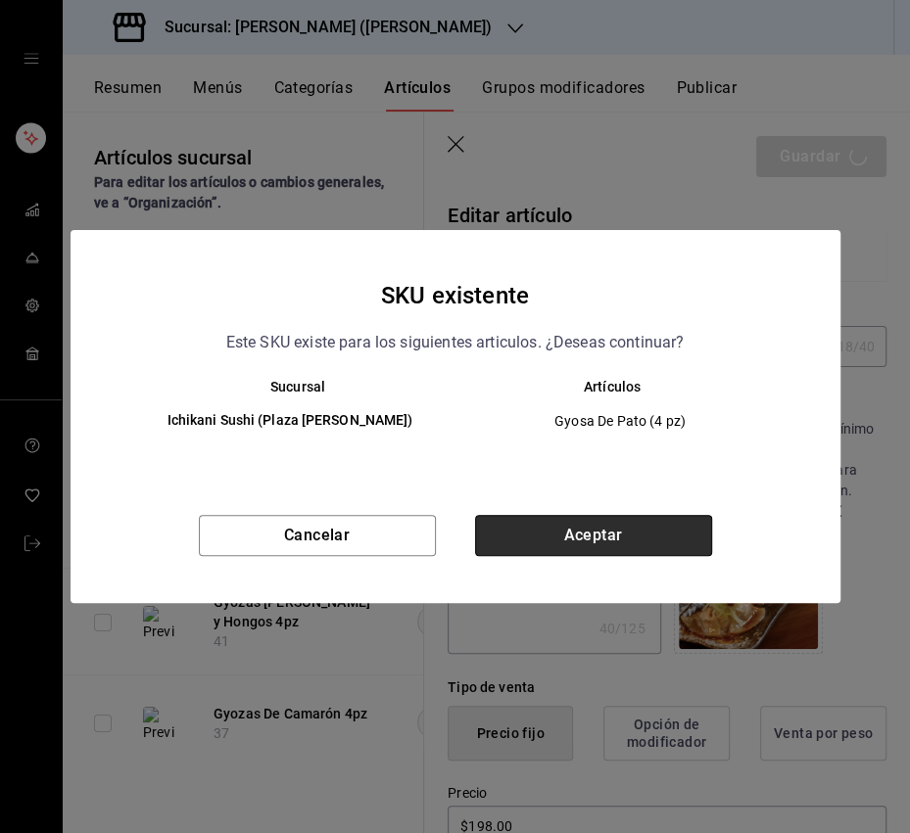
click at [537, 548] on button "Aceptar" at bounding box center [593, 535] width 237 height 41
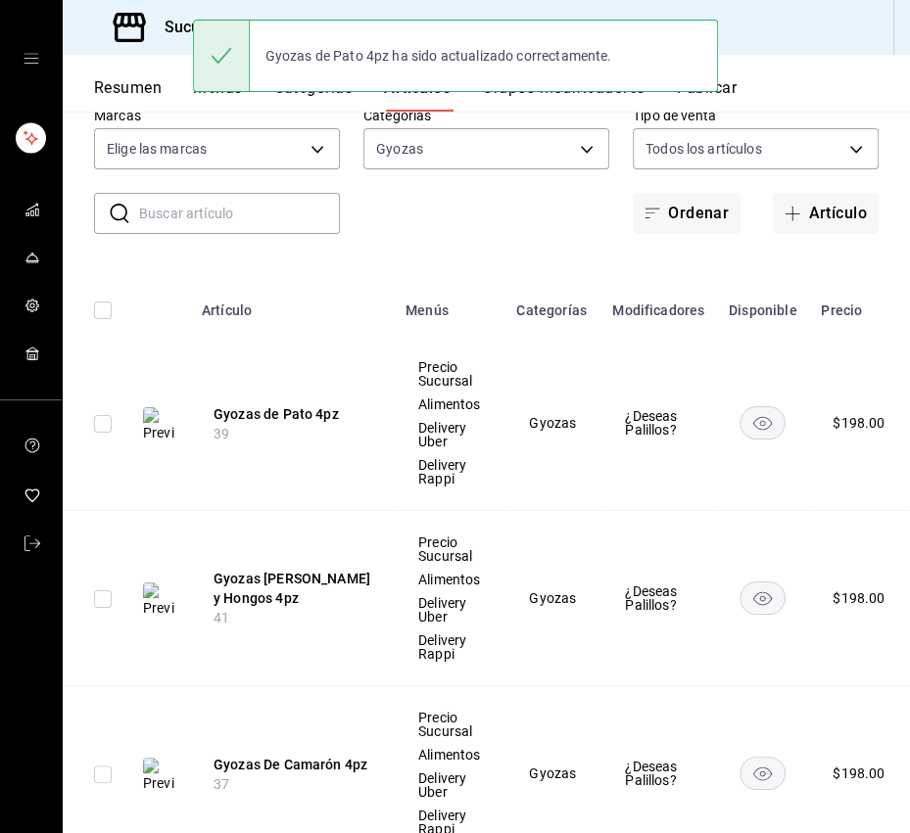
scroll to position [192, 0]
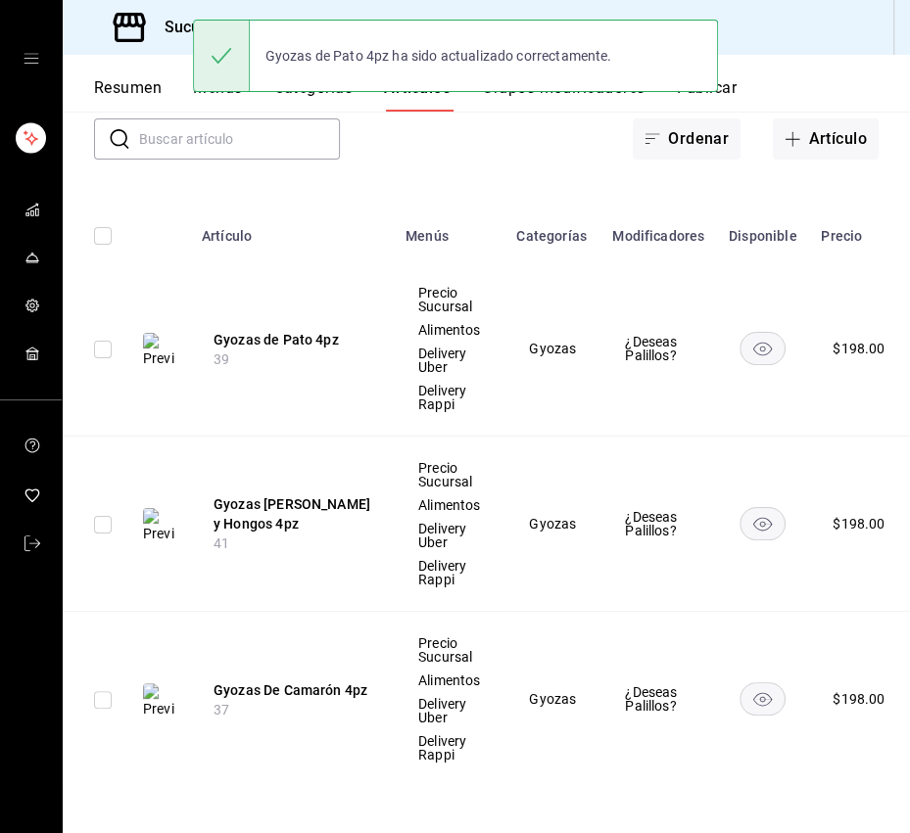
drag, startPoint x: 262, startPoint y: 688, endPoint x: 401, endPoint y: 607, distance: 161.0
click at [262, 688] on button "Gyozas De Camarón 4pz" at bounding box center [291, 690] width 157 height 20
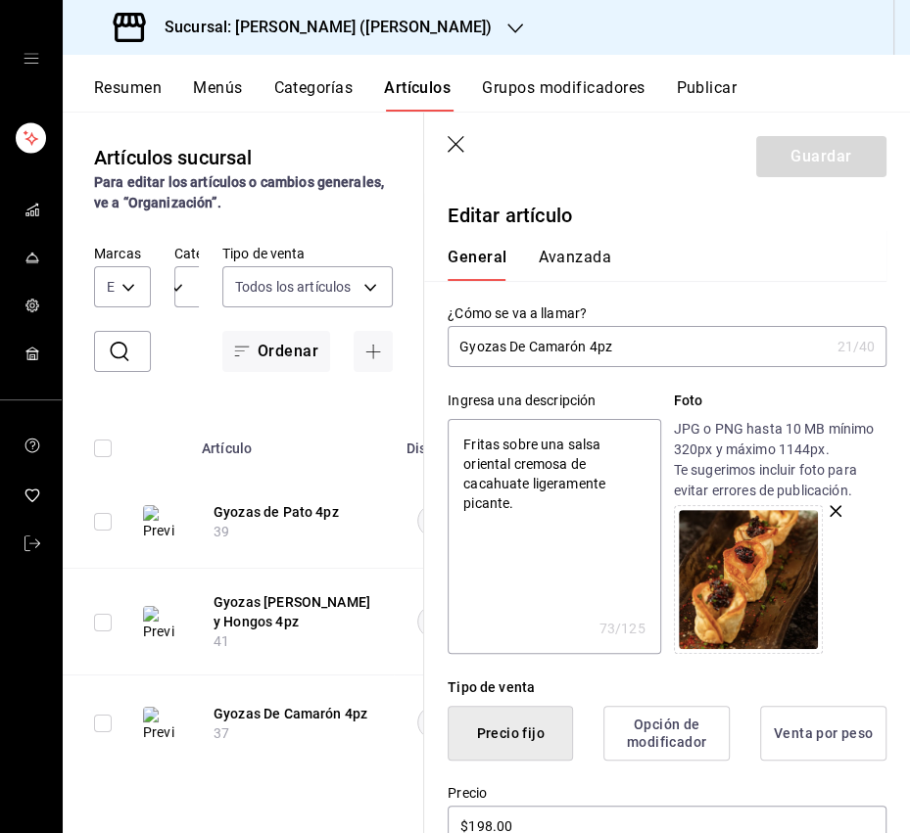
click at [510, 351] on input "Gyozas De Camarón 4pz" at bounding box center [637, 346] width 381 height 39
click at [789, 167] on button "Guardar" at bounding box center [821, 156] width 130 height 41
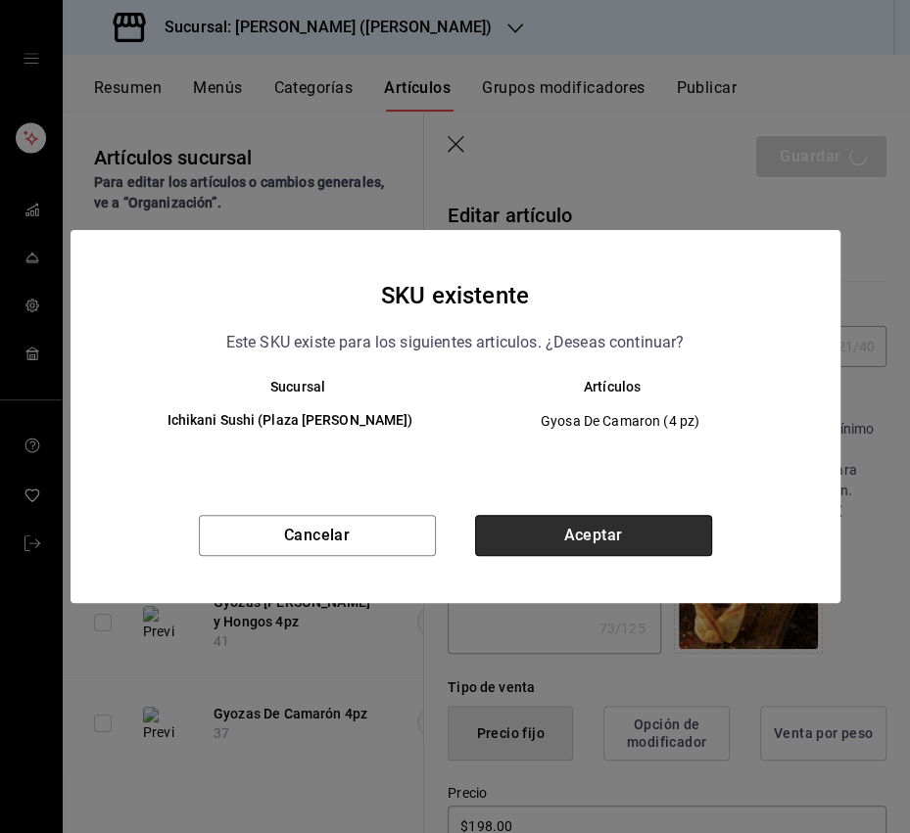
click at [566, 545] on button "Aceptar" at bounding box center [593, 535] width 237 height 41
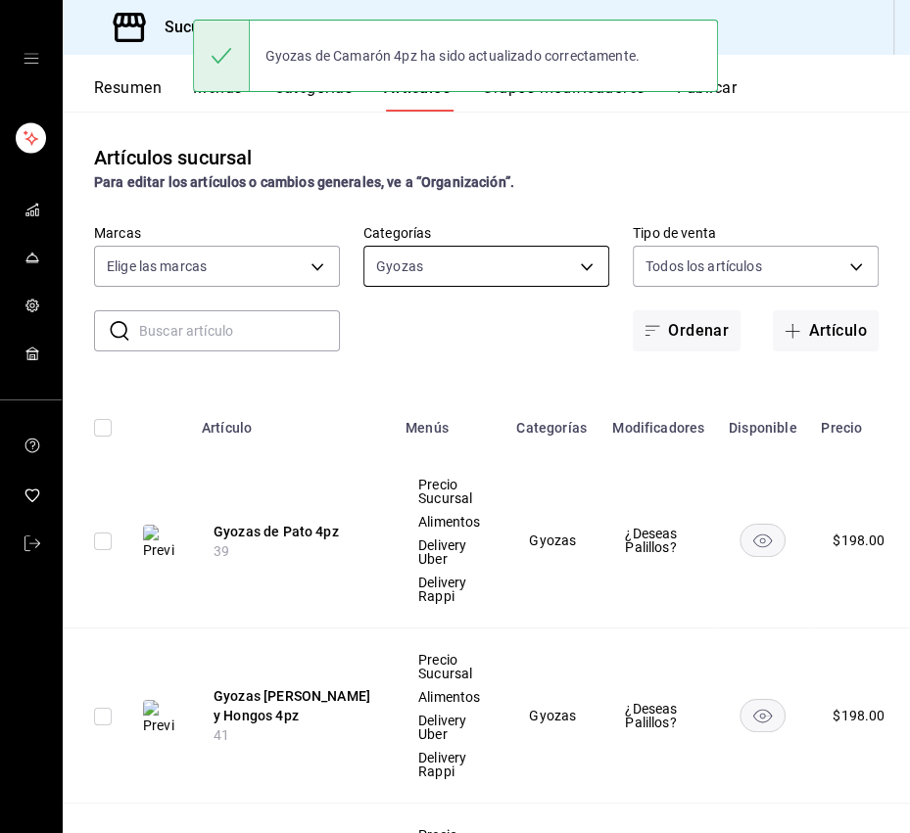
click at [457, 268] on body "Sucursal: [PERSON_NAME] ([PERSON_NAME]) Resumen Menús Categorías Artículos Grup…" at bounding box center [455, 416] width 910 height 833
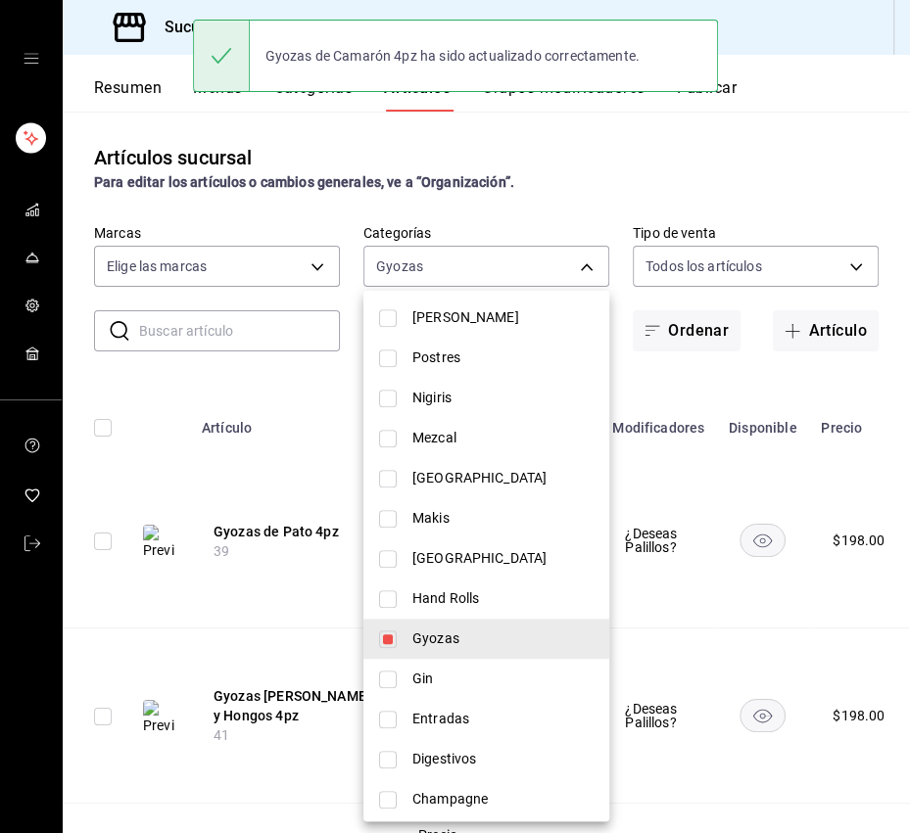
scroll to position [623, 0]
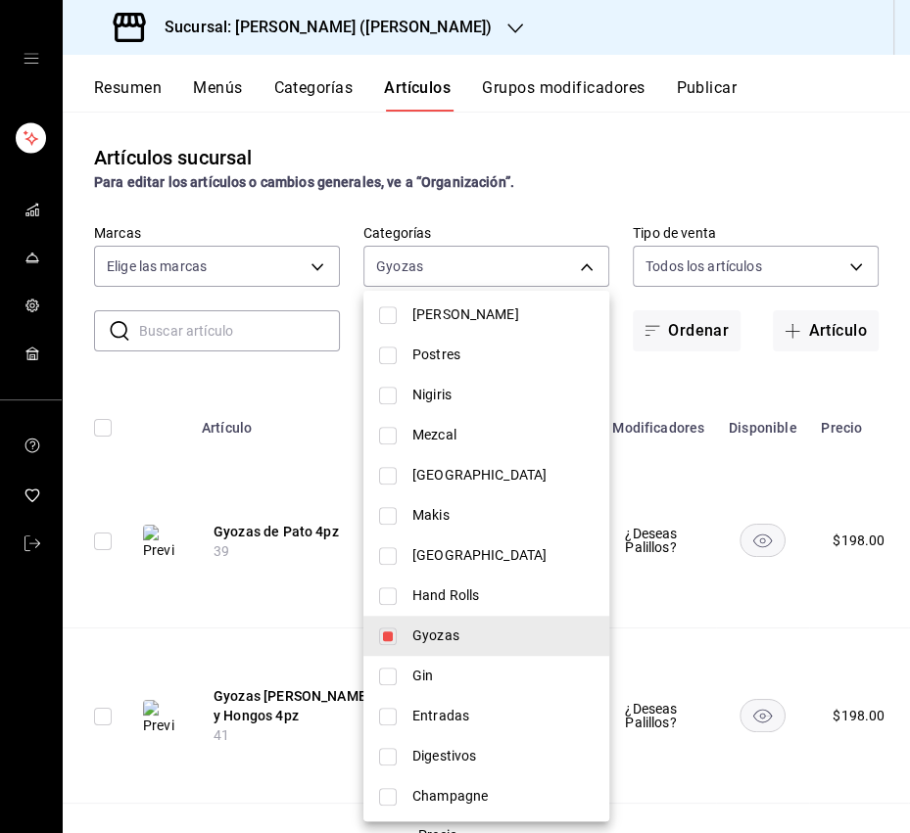
click at [387, 637] on input "checkbox" at bounding box center [388, 637] width 18 height 18
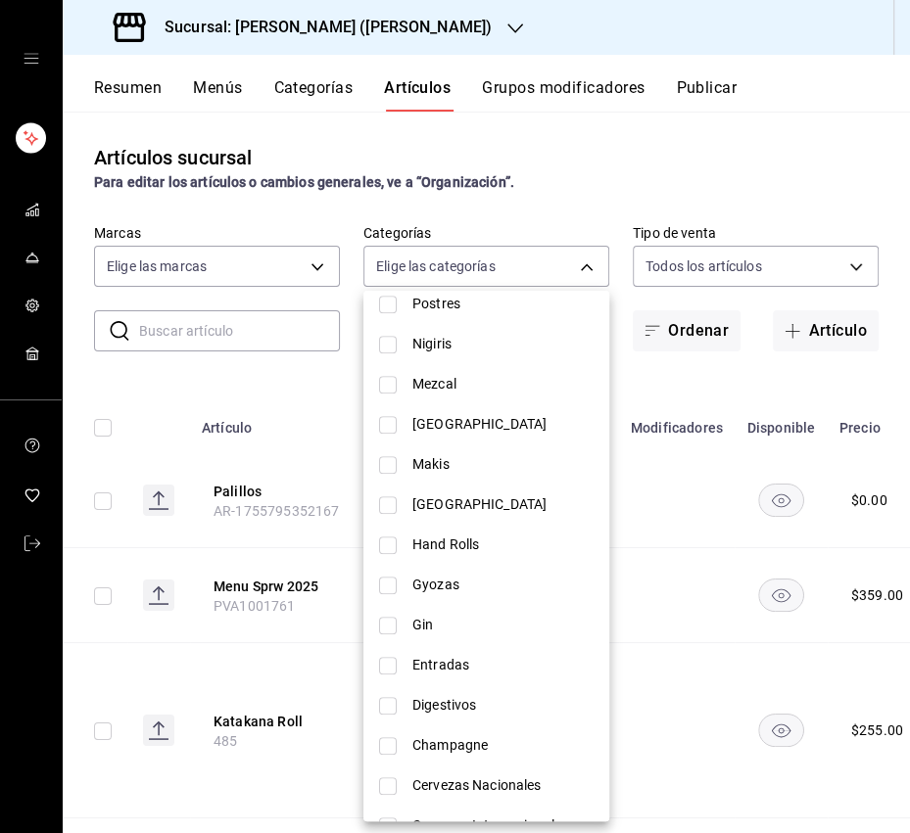
scroll to position [656, 0]
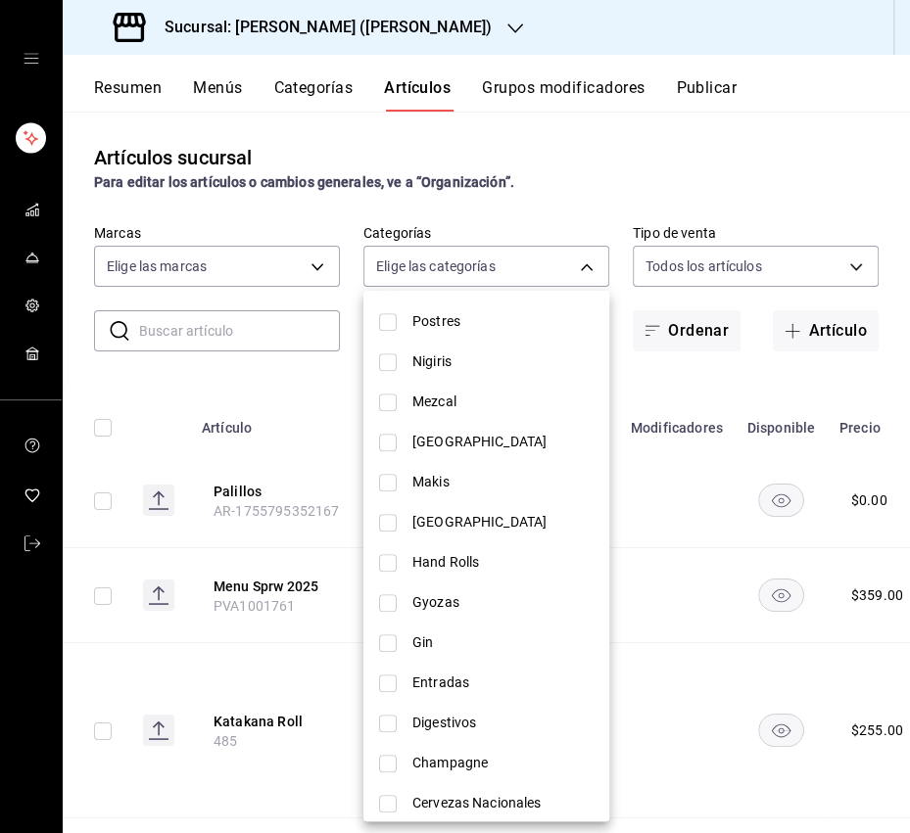
click at [431, 485] on span "Makis" at bounding box center [502, 482] width 181 height 21
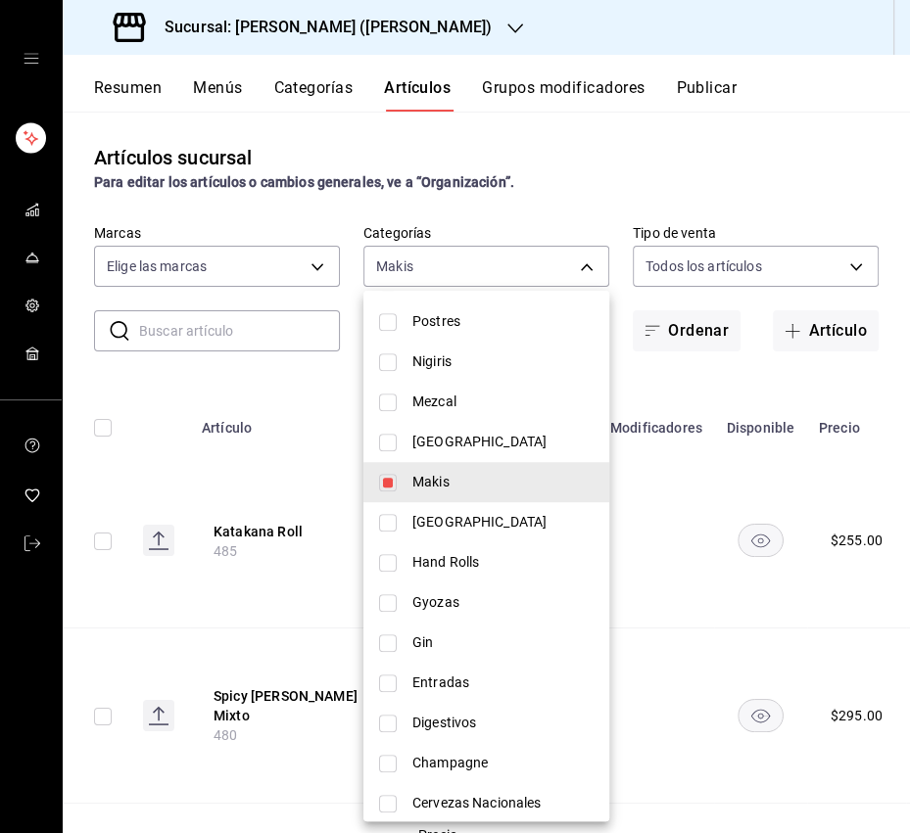
click at [580, 272] on div at bounding box center [455, 416] width 910 height 833
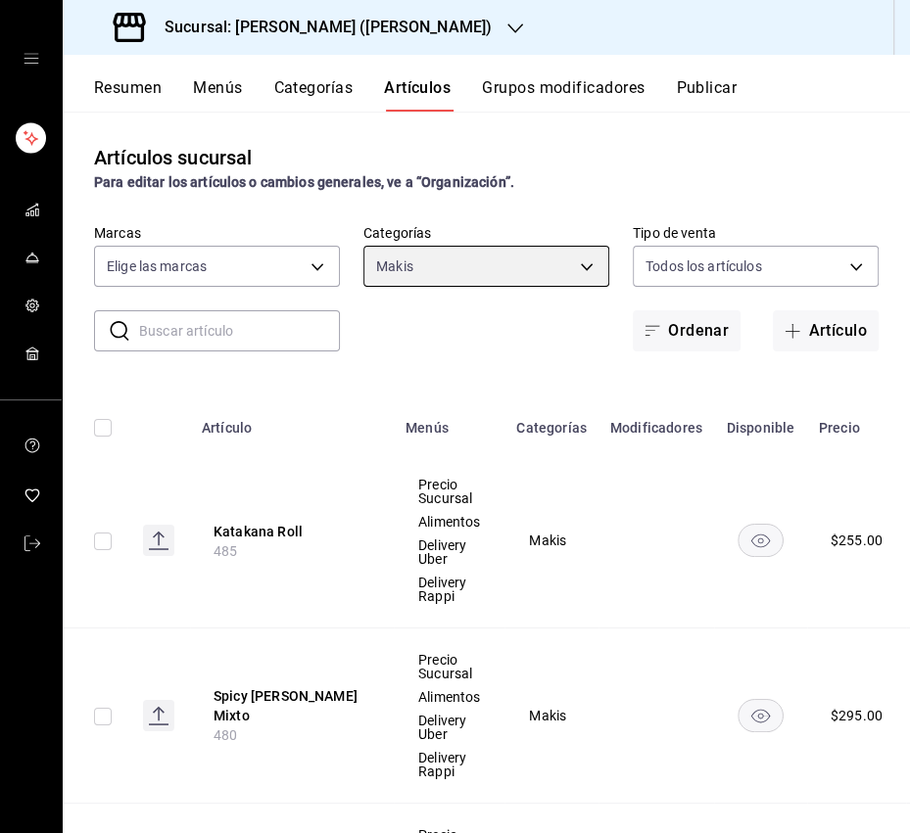
scroll to position [1, 0]
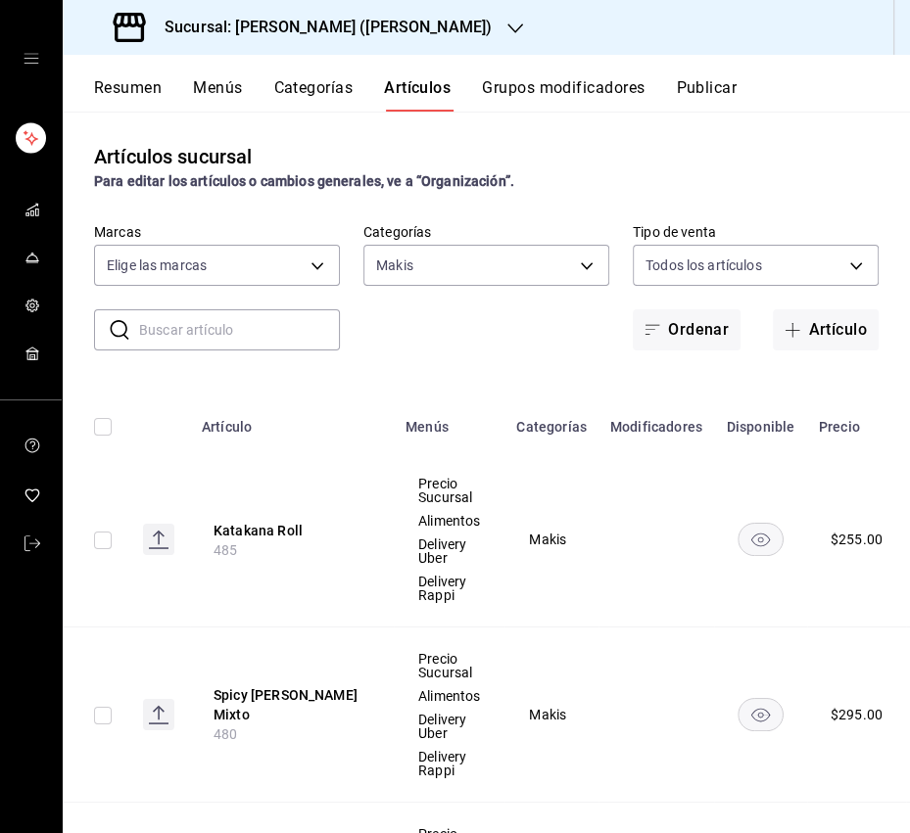
drag, startPoint x: 618, startPoint y: 568, endPoint x: 755, endPoint y: 537, distance: 140.6
click at [619, 567] on td at bounding box center [656, 539] width 116 height 175
click at [756, 536] on rect "availability-product" at bounding box center [759, 539] width 45 height 32
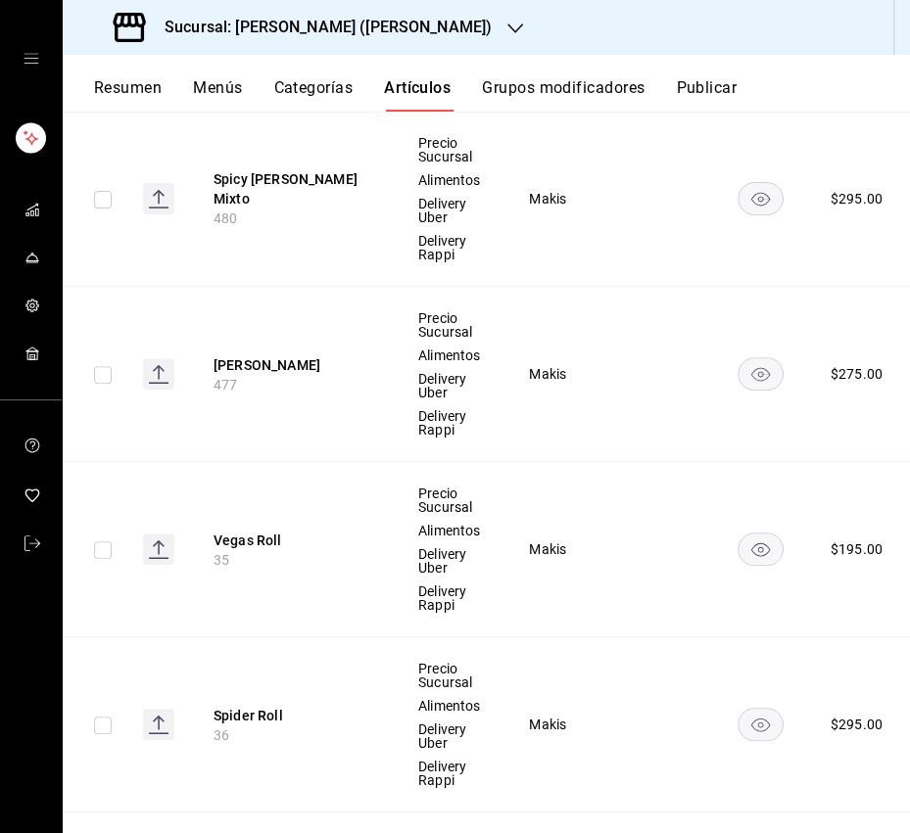
scroll to position [522, 0]
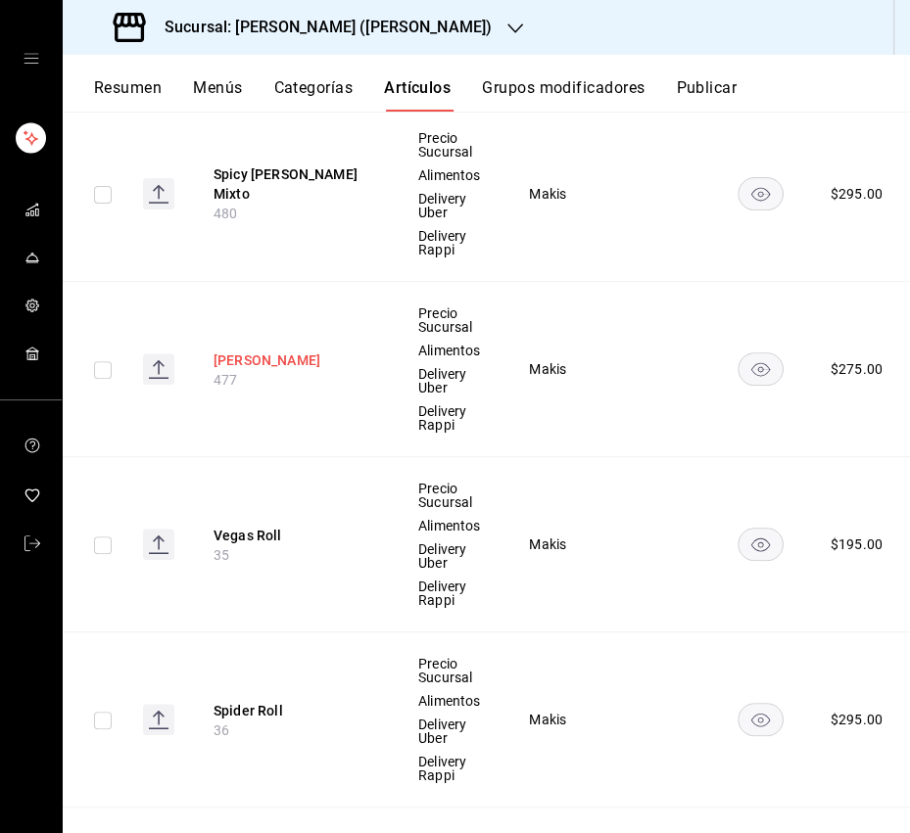
click at [264, 360] on button "[PERSON_NAME]" at bounding box center [291, 360] width 157 height 20
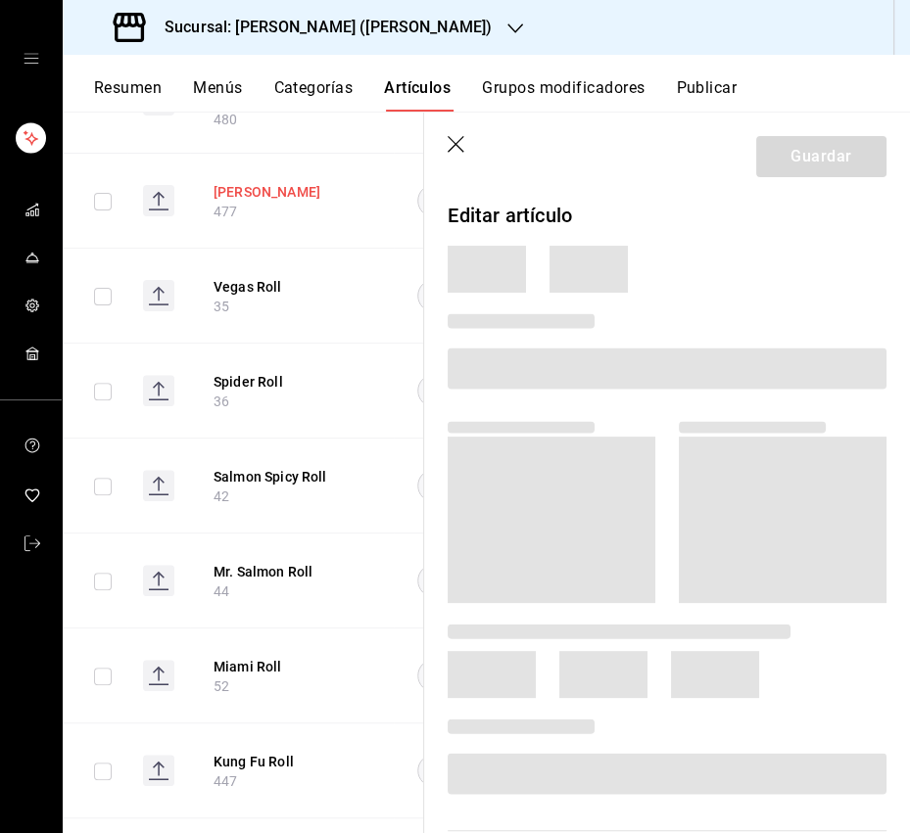
scroll to position [401, 0]
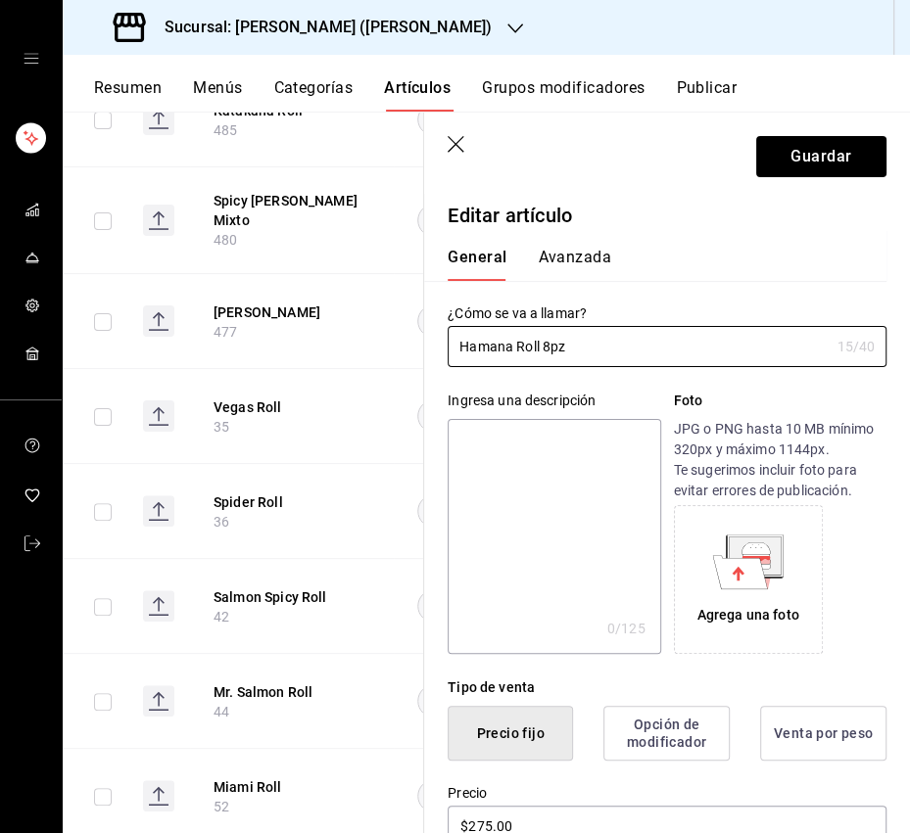
click at [500, 520] on textarea at bounding box center [553, 536] width 212 height 235
paste textarea "Camarón tempura, aguacate y pepino por dentro,salmón, mayo spicy, ajonjolí y sa…"
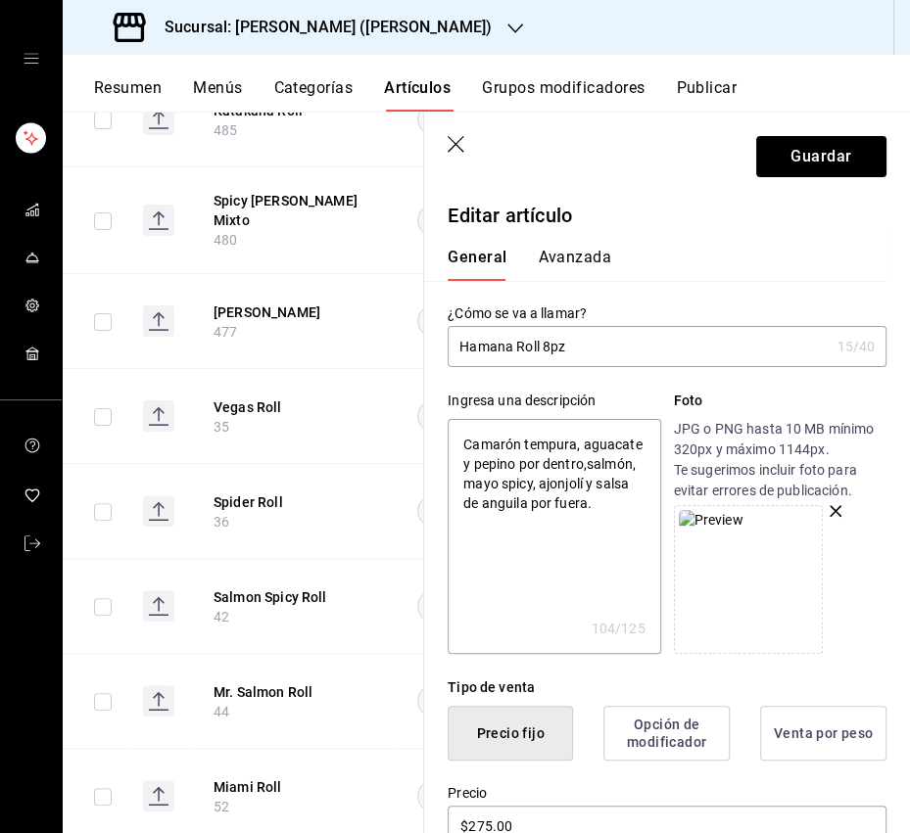
click at [539, 510] on textarea "Camarón tempura, aguacate y pepino por dentro,salmón, mayo spicy, ajonjolí y sa…" at bounding box center [553, 536] width 212 height 235
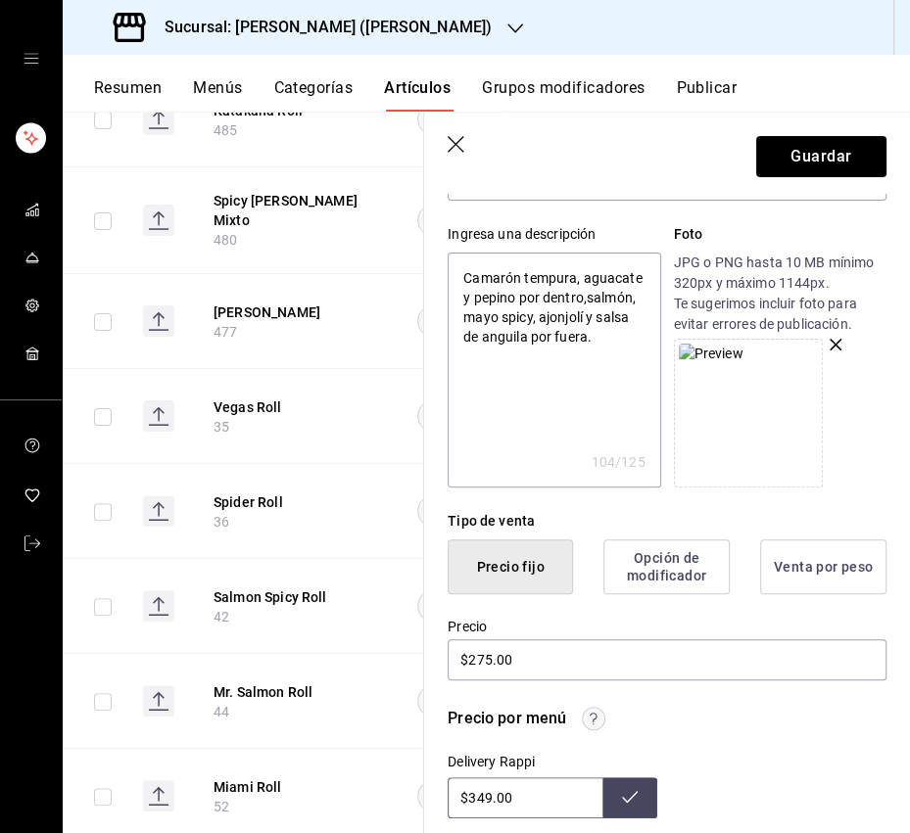
scroll to position [359, 0]
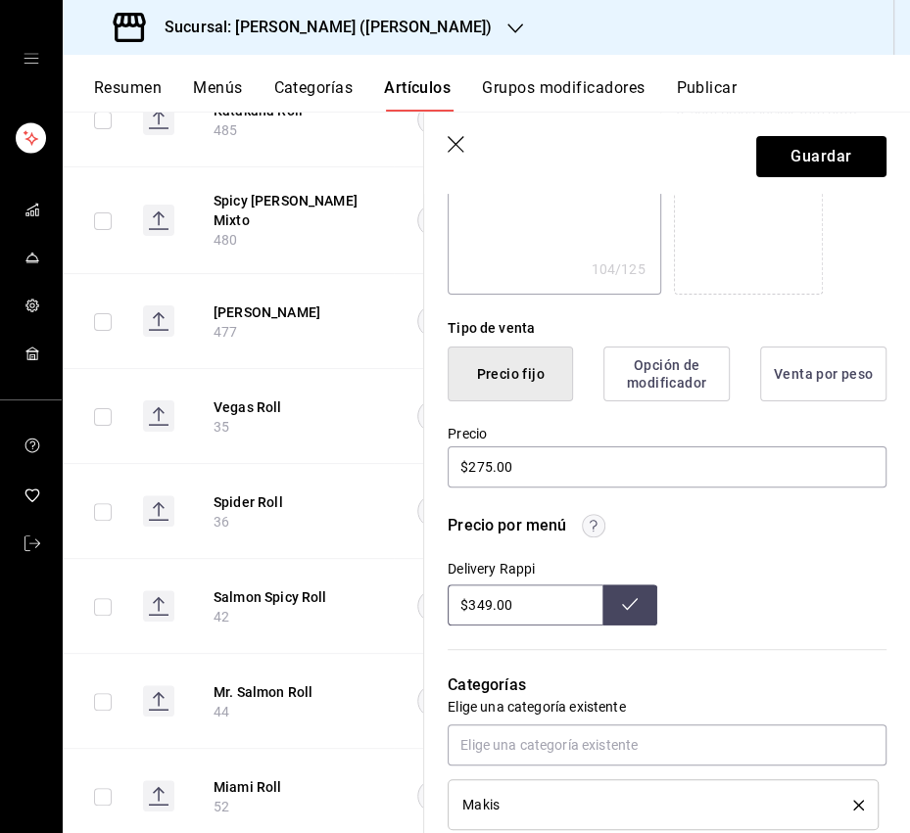
drag, startPoint x: 489, startPoint y: 608, endPoint x: 478, endPoint y: 610, distance: 10.9
click at [478, 610] on input "$349.00" at bounding box center [524, 604] width 155 height 41
click at [618, 595] on button at bounding box center [629, 604] width 55 height 41
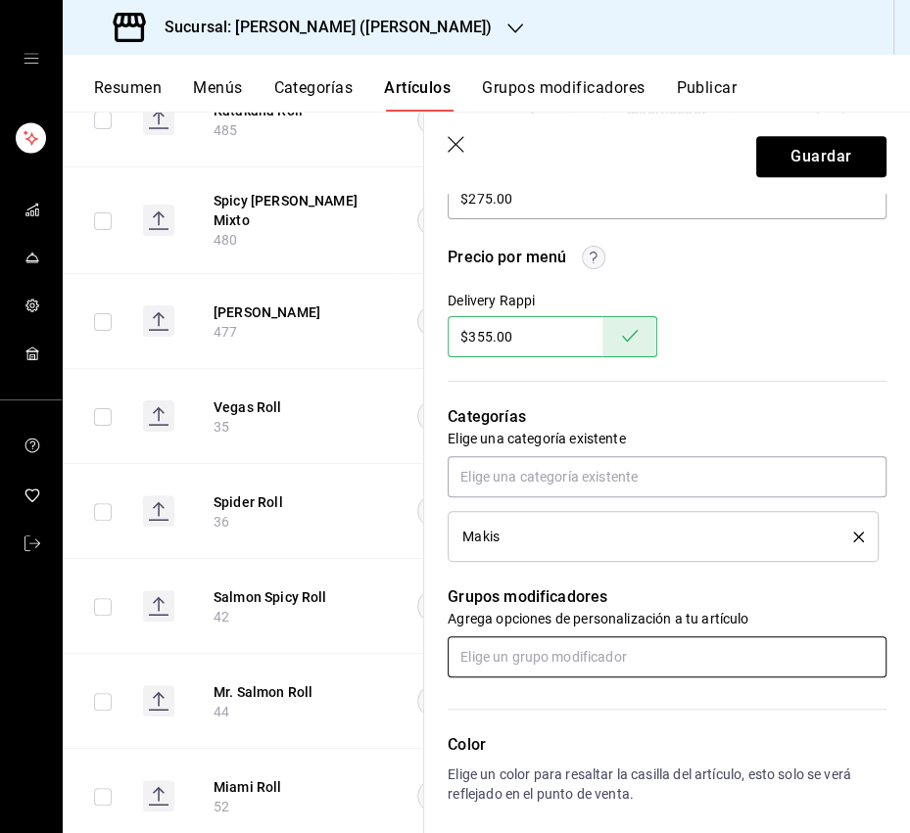
scroll to position [632, 0]
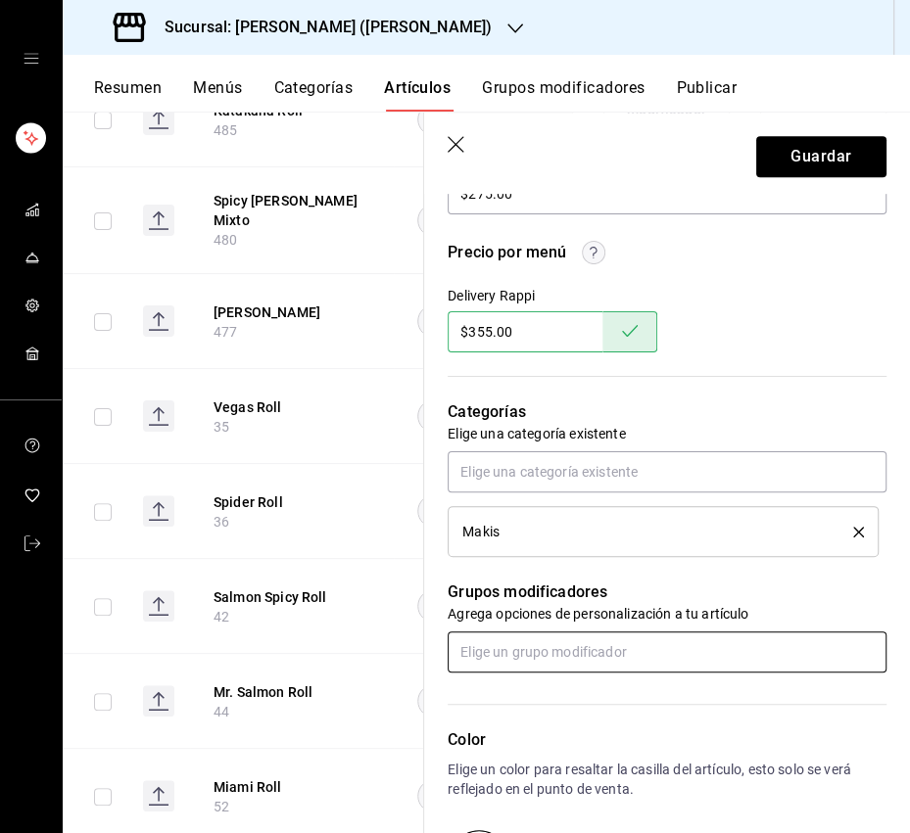
click at [564, 653] on input "text" at bounding box center [666, 651] width 439 height 41
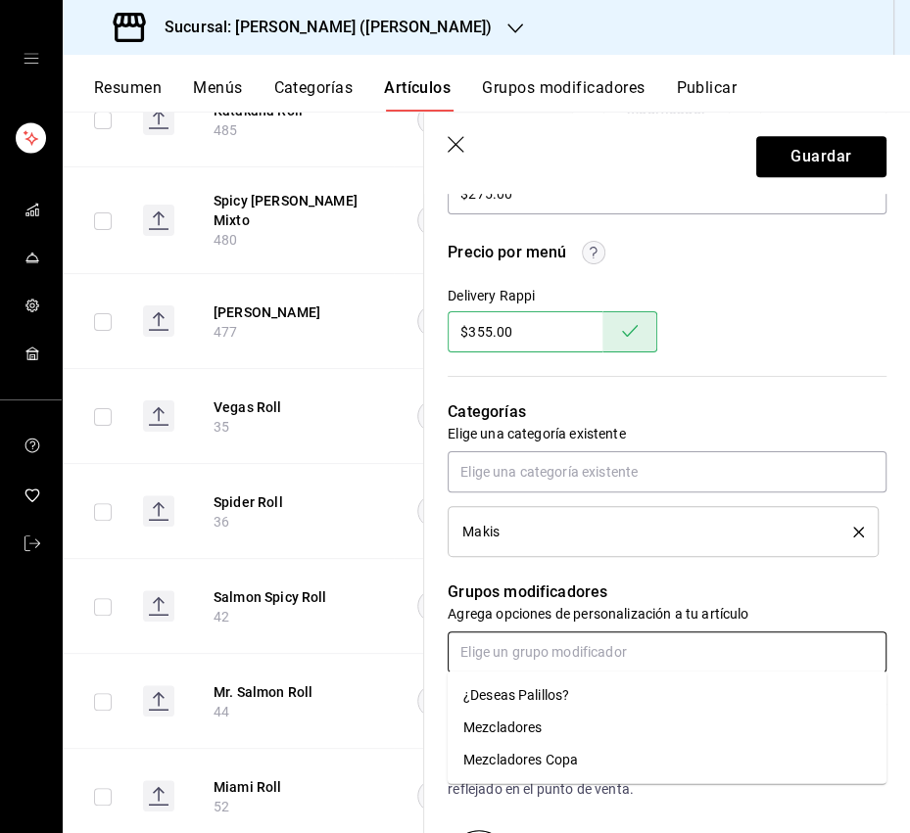
click at [525, 691] on div "¿Deseas Palillos?" at bounding box center [516, 695] width 106 height 21
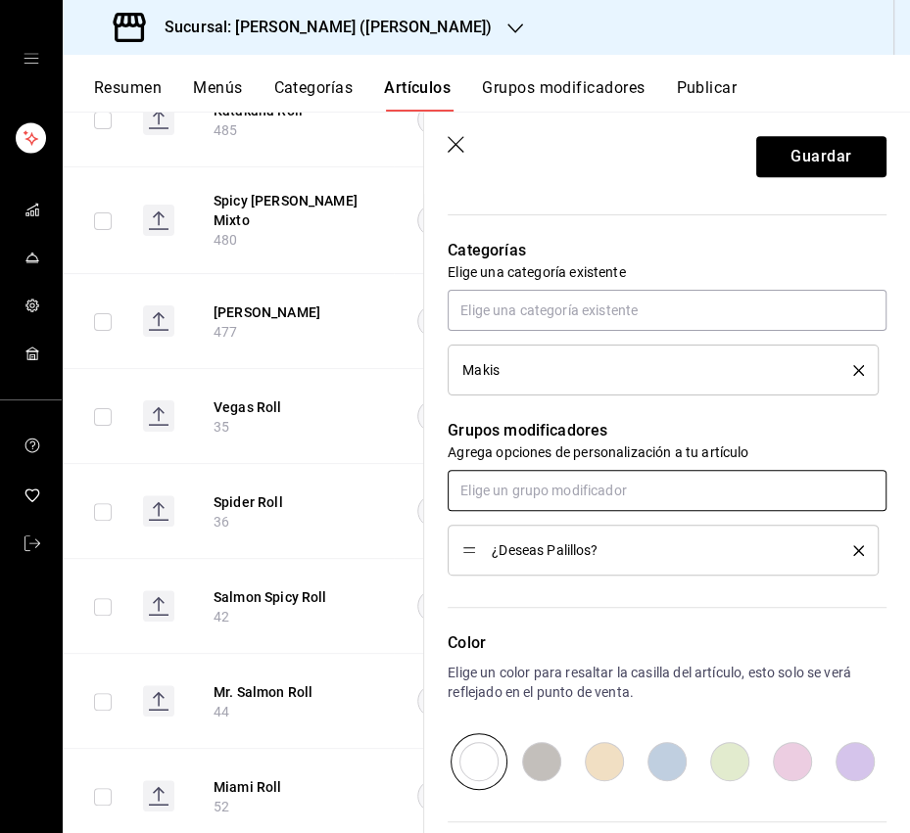
scroll to position [994, 0]
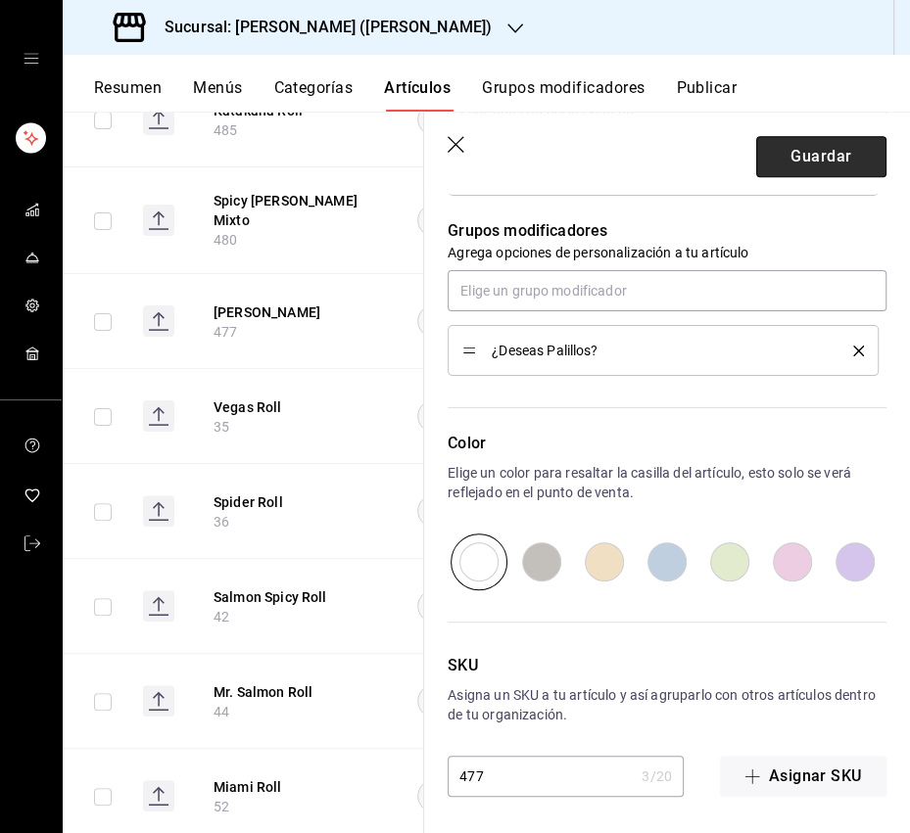
click at [828, 155] on button "Guardar" at bounding box center [821, 156] width 130 height 41
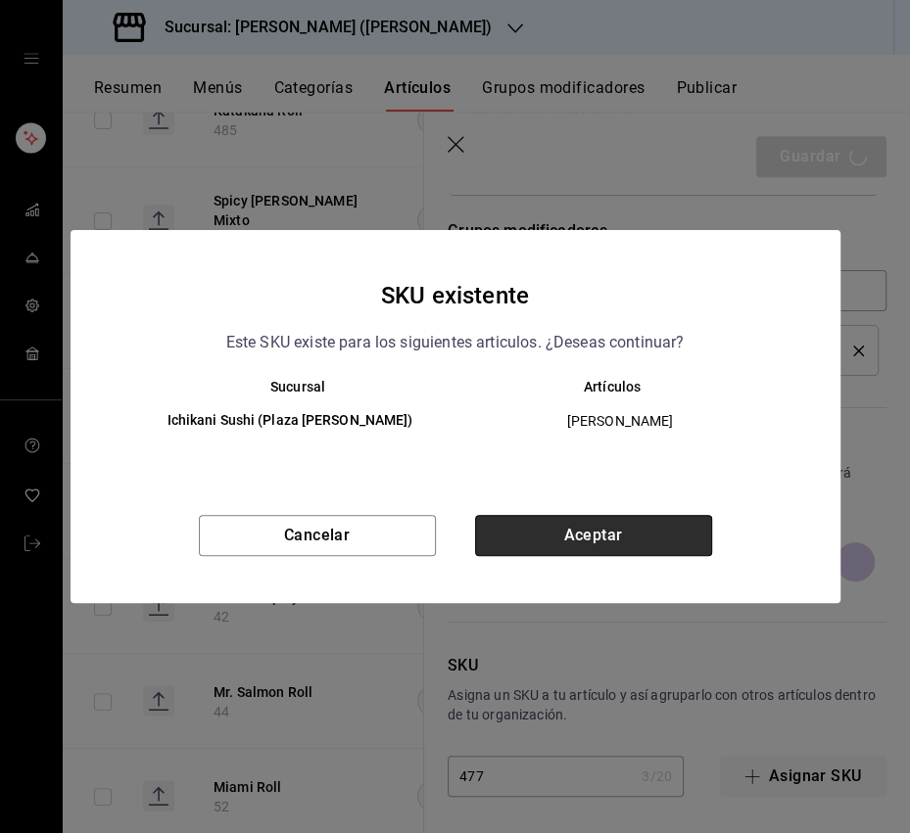
click at [577, 535] on button "Aceptar" at bounding box center [593, 535] width 237 height 41
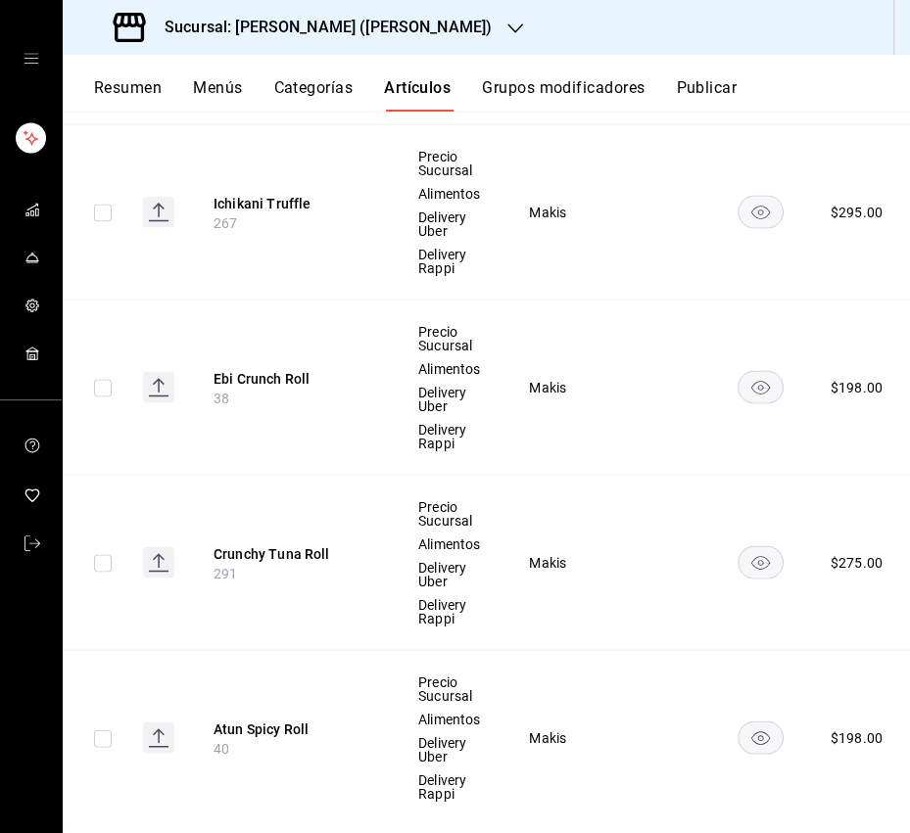
scroll to position [2103, 0]
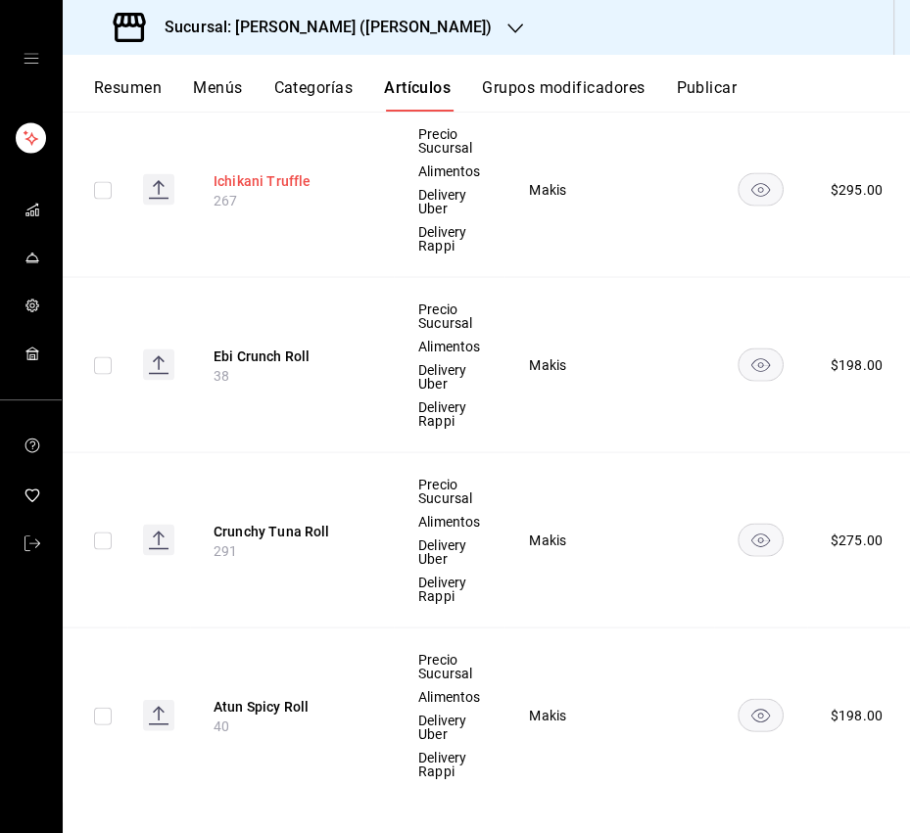
click at [286, 180] on button "Ichikani Truffle" at bounding box center [291, 181] width 157 height 20
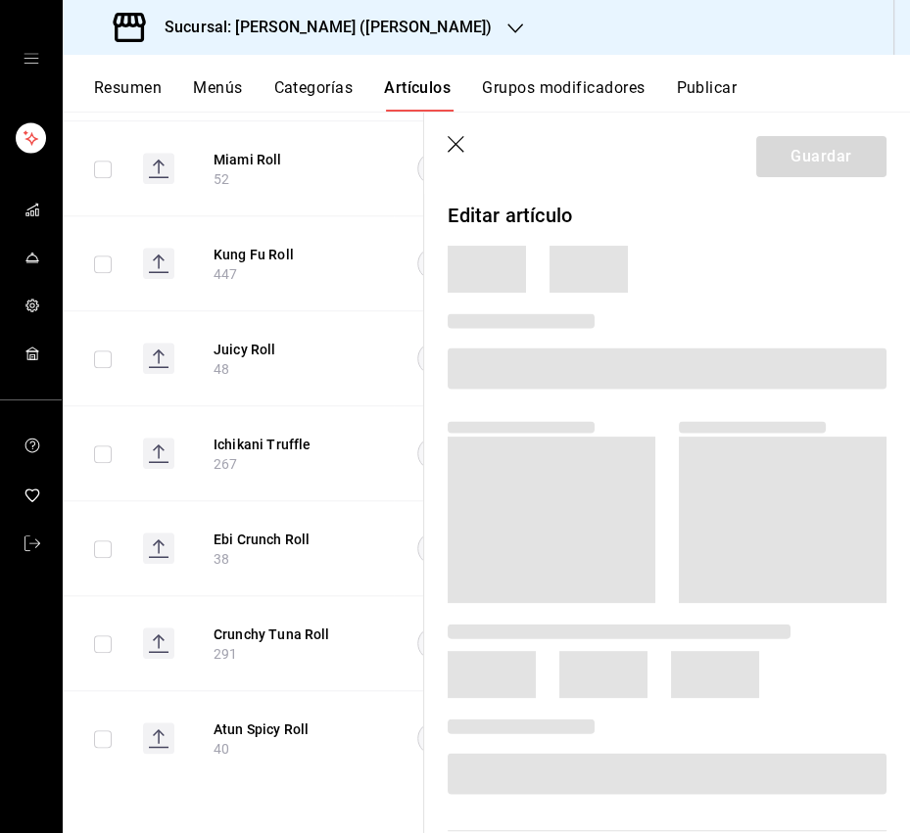
scroll to position [991, 0]
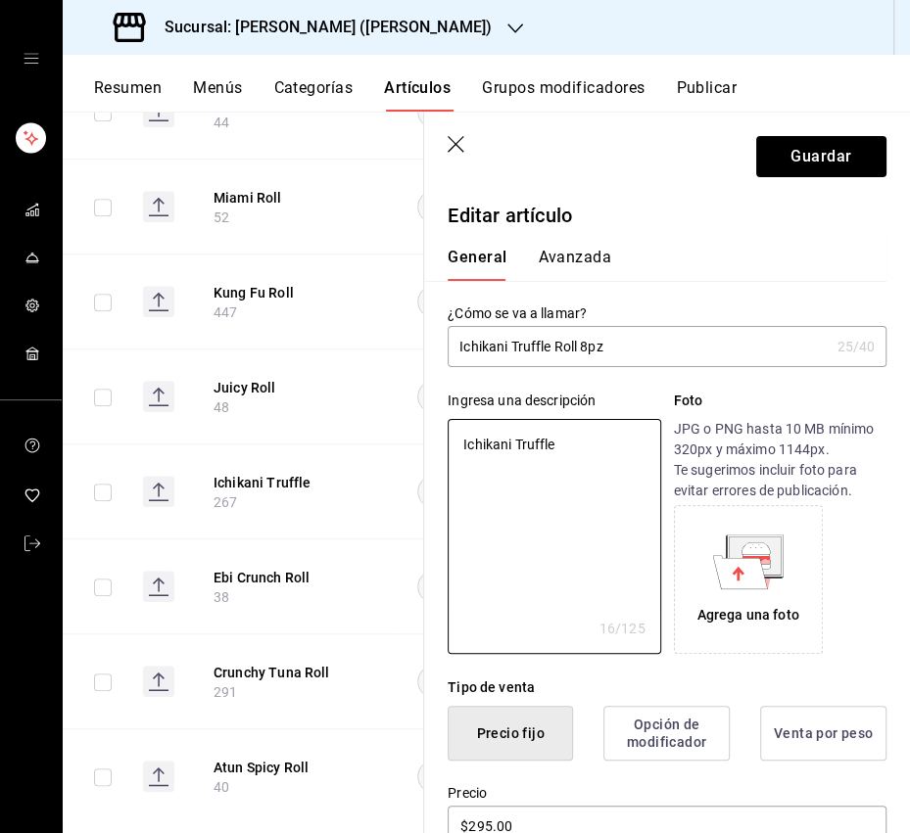
drag, startPoint x: 566, startPoint y: 449, endPoint x: 441, endPoint y: 449, distance: 125.3
click at [442, 449] on div "Ingresa una descripción Ichikani Truffle x 16 /125 ​ Foto JPG o PNG hasta 10 MB…" at bounding box center [655, 510] width 462 height 287
paste textarea "camarón empanizado, mayo spicy, aguacate y kani mix por dentro, [PERSON_NAME] t…"
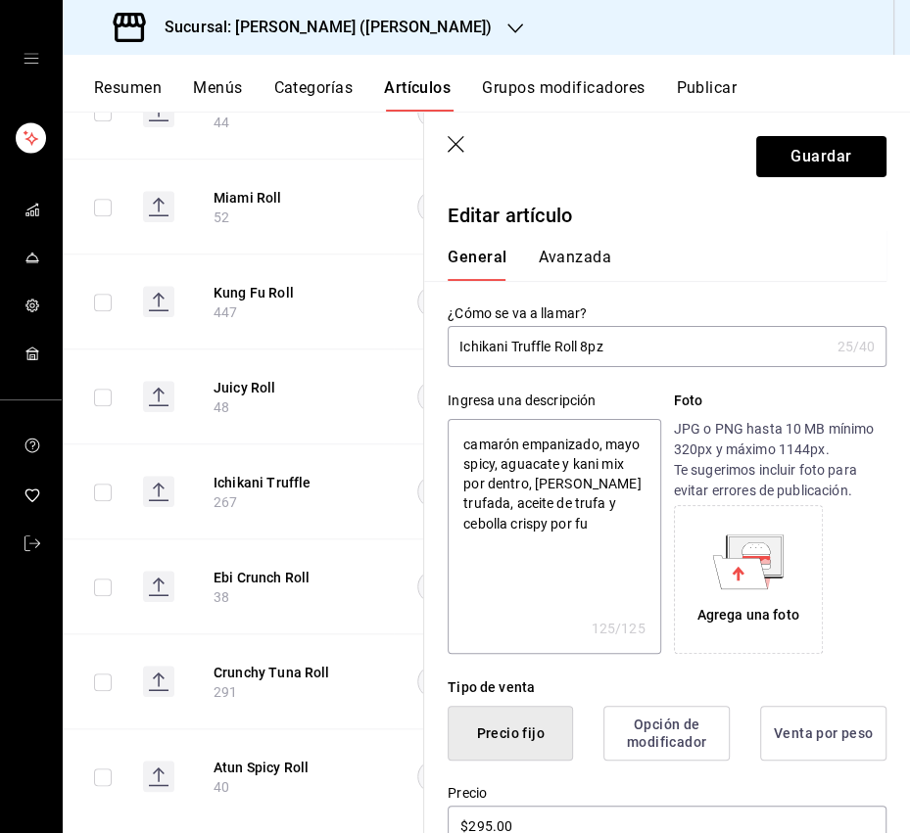
drag, startPoint x: 467, startPoint y: 446, endPoint x: 454, endPoint y: 447, distance: 12.8
click at [454, 447] on textarea "camarón empanizado, mayo spicy, aguacate y kani mix por dentro, [PERSON_NAME] t…" at bounding box center [553, 536] width 212 height 235
drag, startPoint x: 594, startPoint y: 522, endPoint x: 544, endPoint y: 527, distance: 50.2
click at [544, 527] on textarea "Camarón empanizado, mayo spicy, aguacate y kani mix por dentro, [PERSON_NAME] t…" at bounding box center [553, 536] width 212 height 235
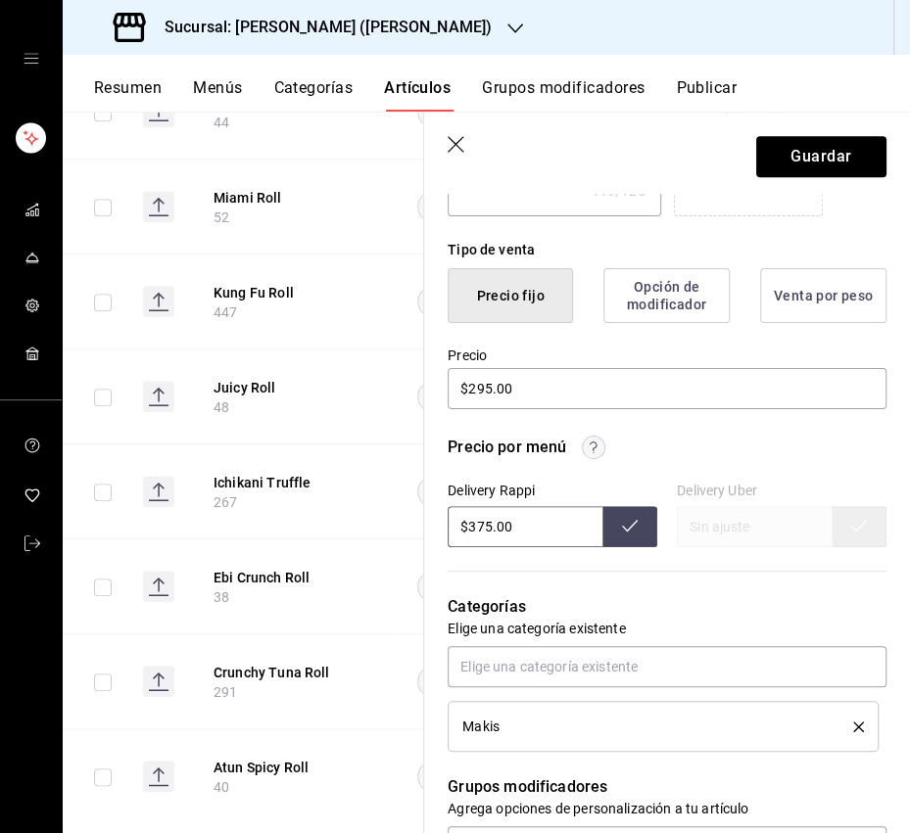
scroll to position [442, 0]
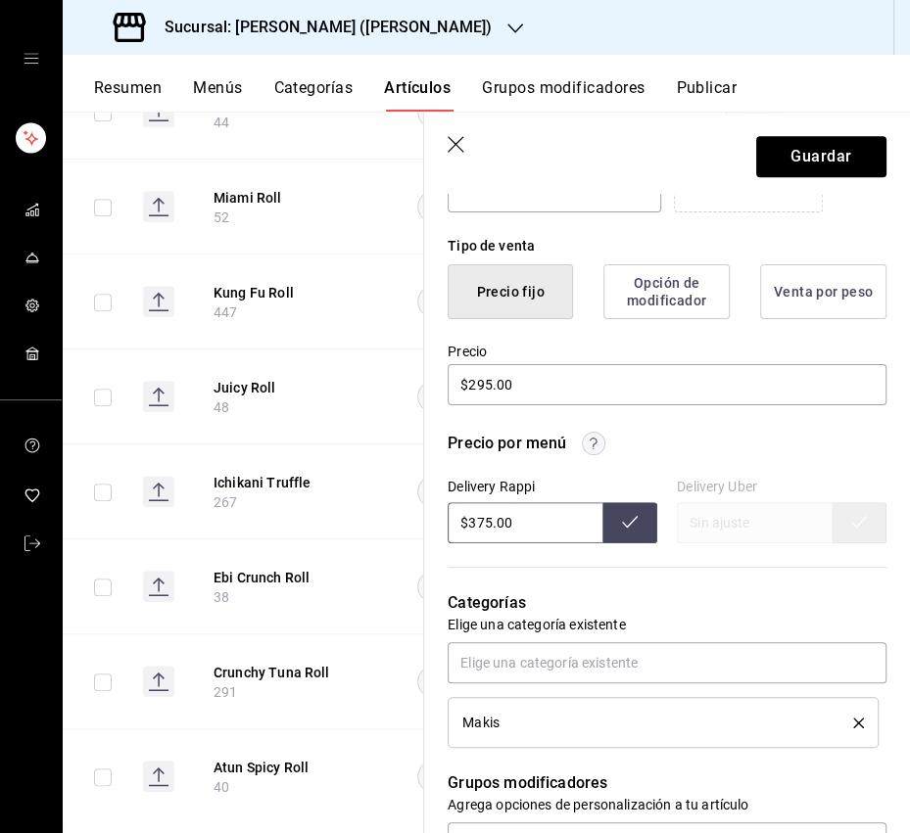
click at [484, 525] on input "$375.00" at bounding box center [524, 522] width 155 height 41
click at [614, 520] on button at bounding box center [629, 522] width 55 height 41
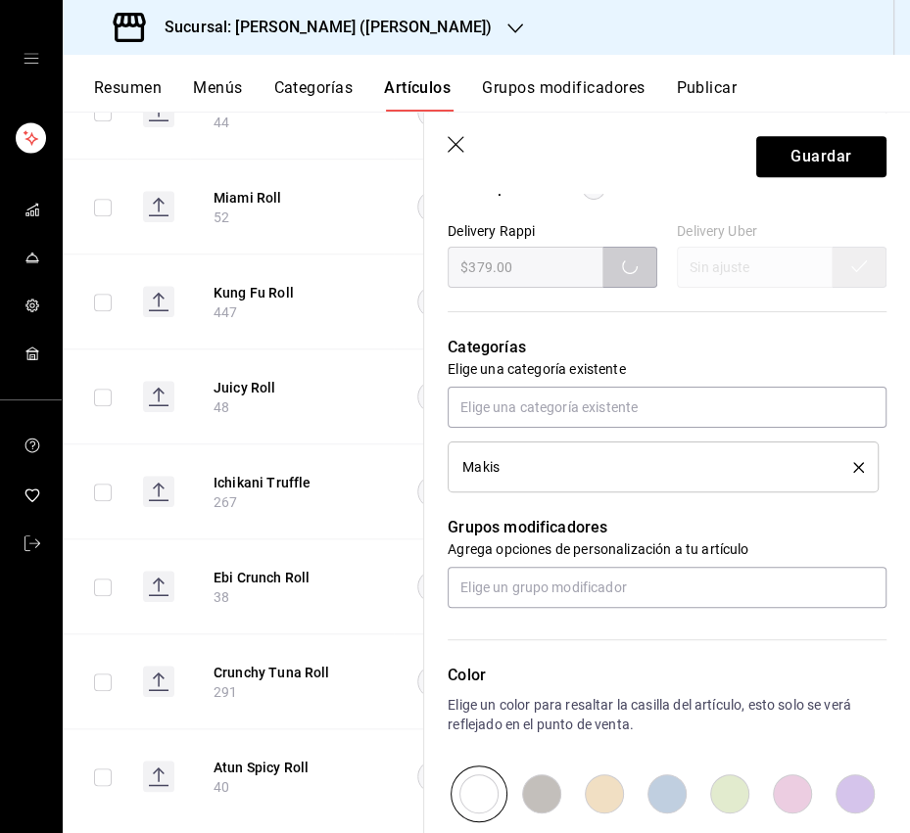
scroll to position [705, 0]
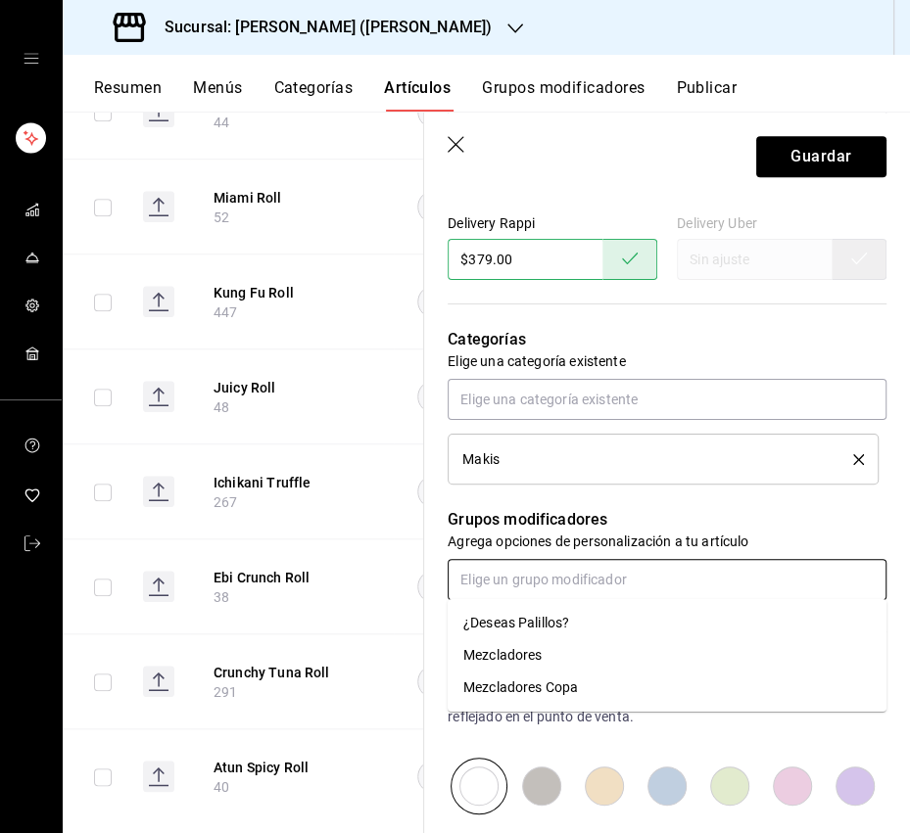
drag, startPoint x: 524, startPoint y: 581, endPoint x: 508, endPoint y: 609, distance: 32.4
click at [524, 581] on input "text" at bounding box center [666, 579] width 439 height 41
click at [506, 628] on div "¿Deseas Palillos?" at bounding box center [516, 623] width 106 height 21
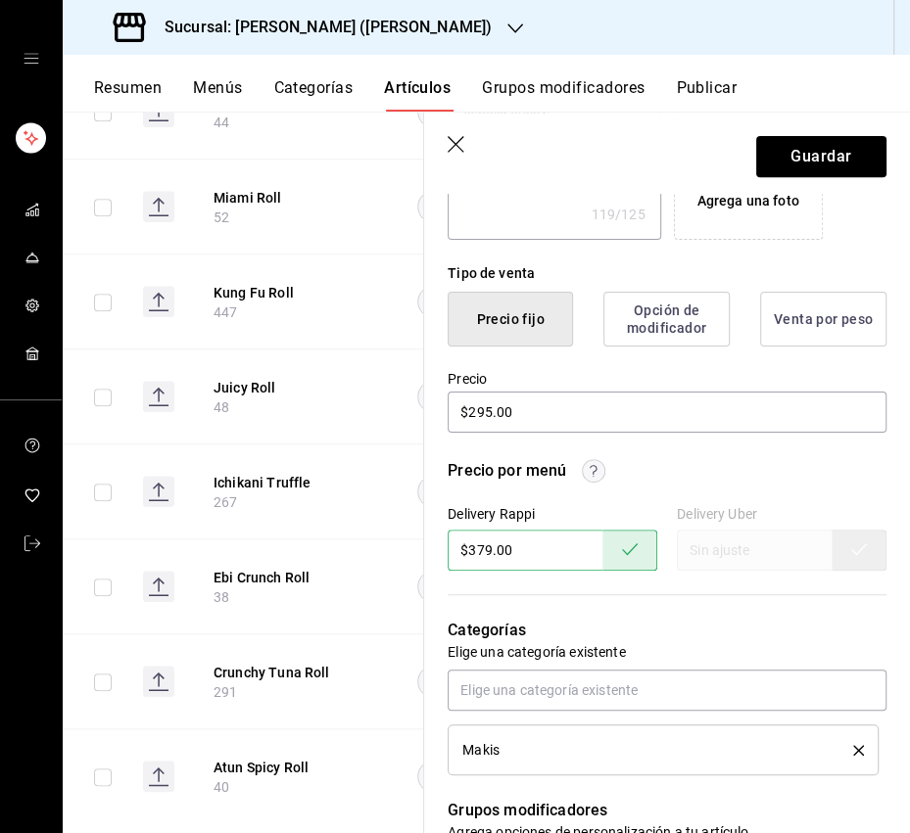
scroll to position [0, 0]
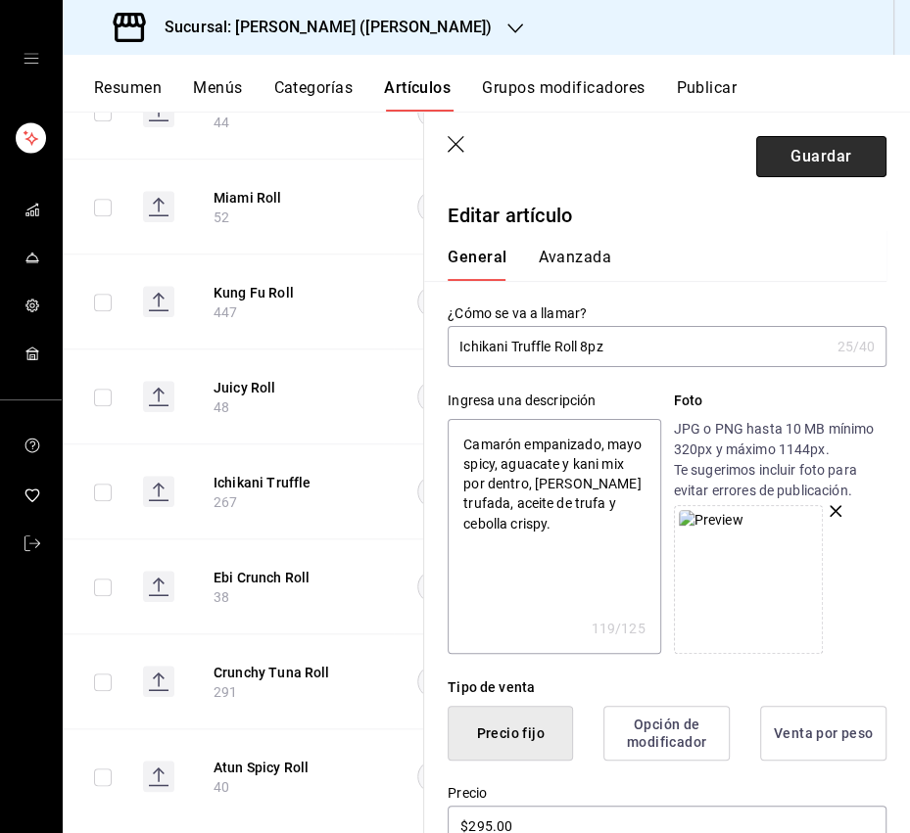
click at [797, 165] on button "Guardar" at bounding box center [821, 156] width 130 height 41
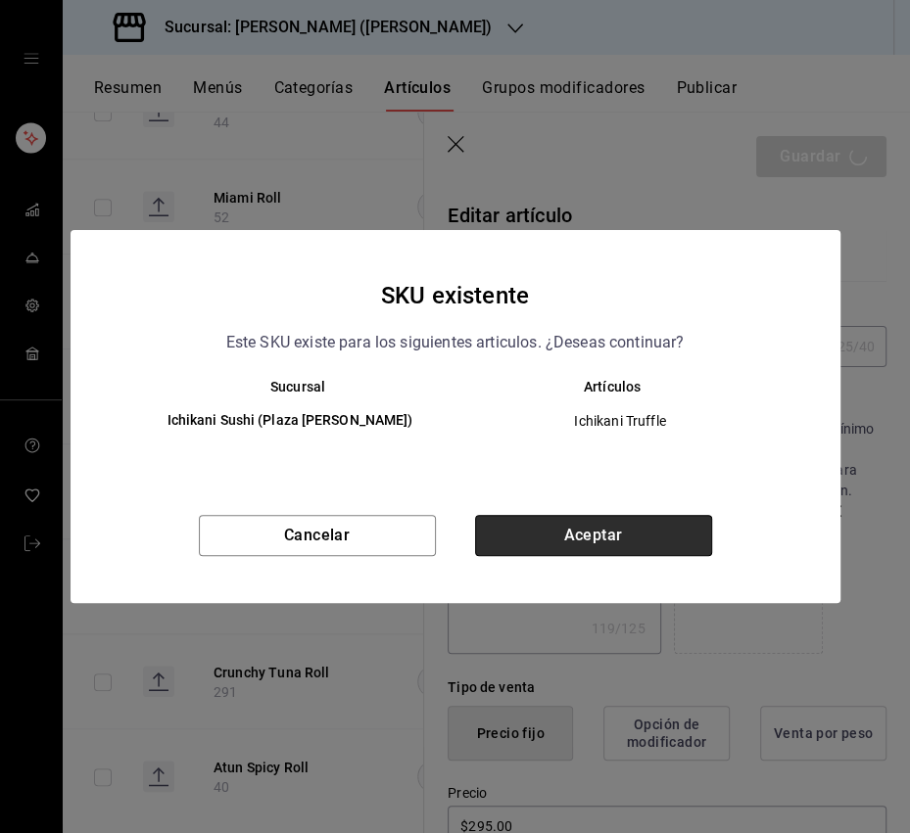
click at [580, 537] on button "Aceptar" at bounding box center [593, 535] width 237 height 41
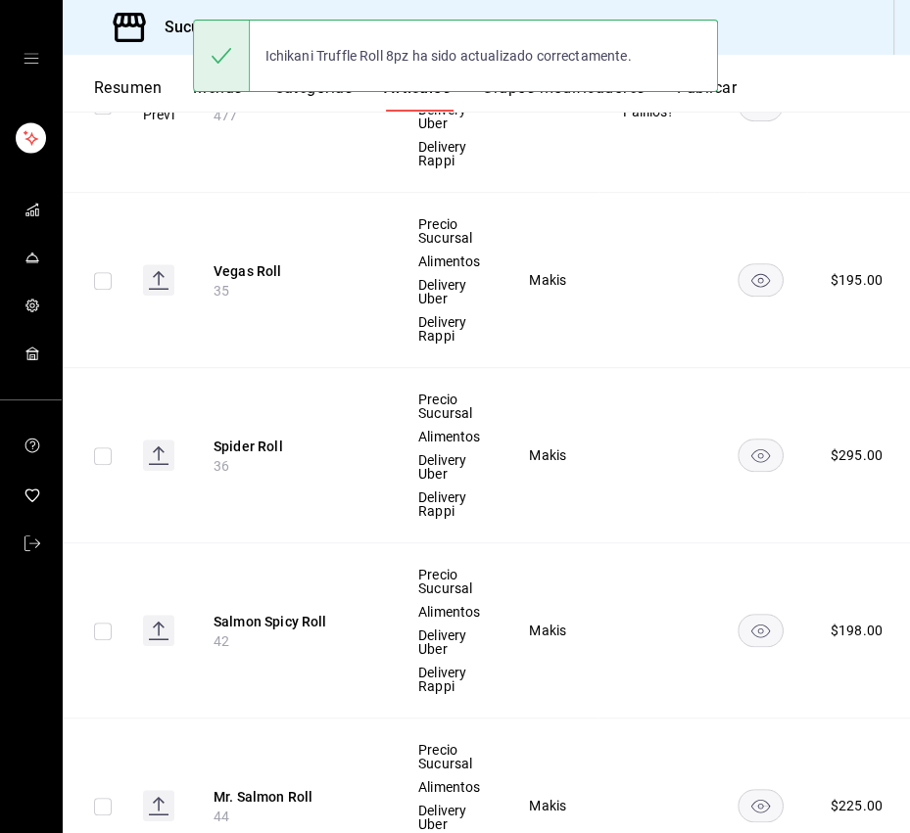
scroll to position [830, 0]
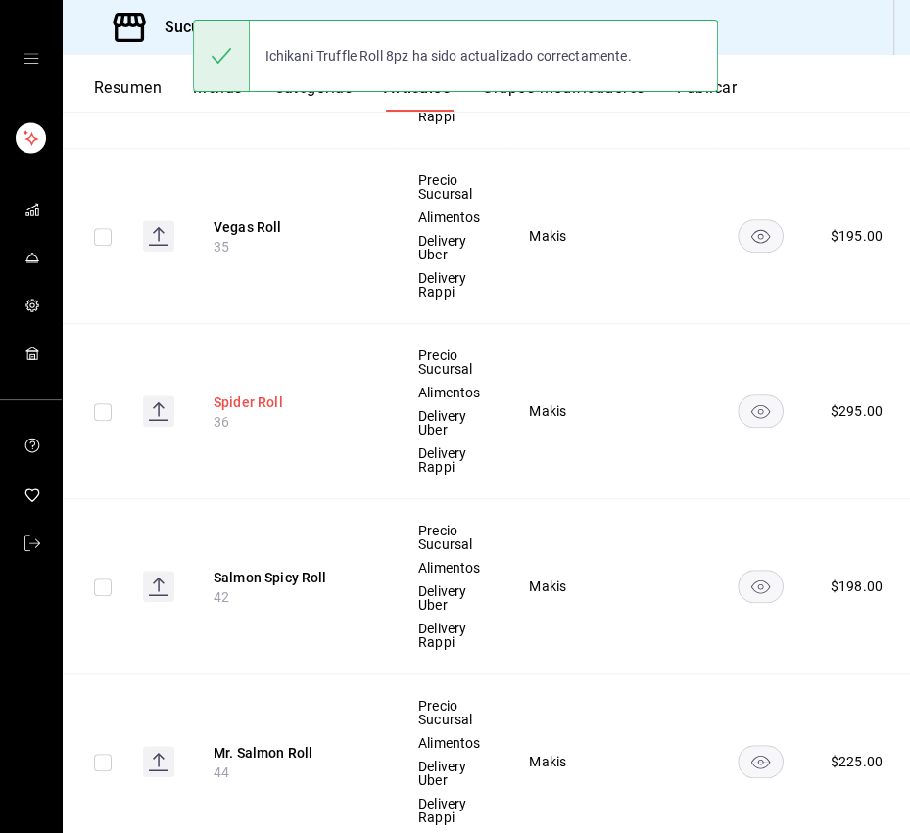
click at [268, 400] on button "Spider Roll" at bounding box center [291, 403] width 157 height 20
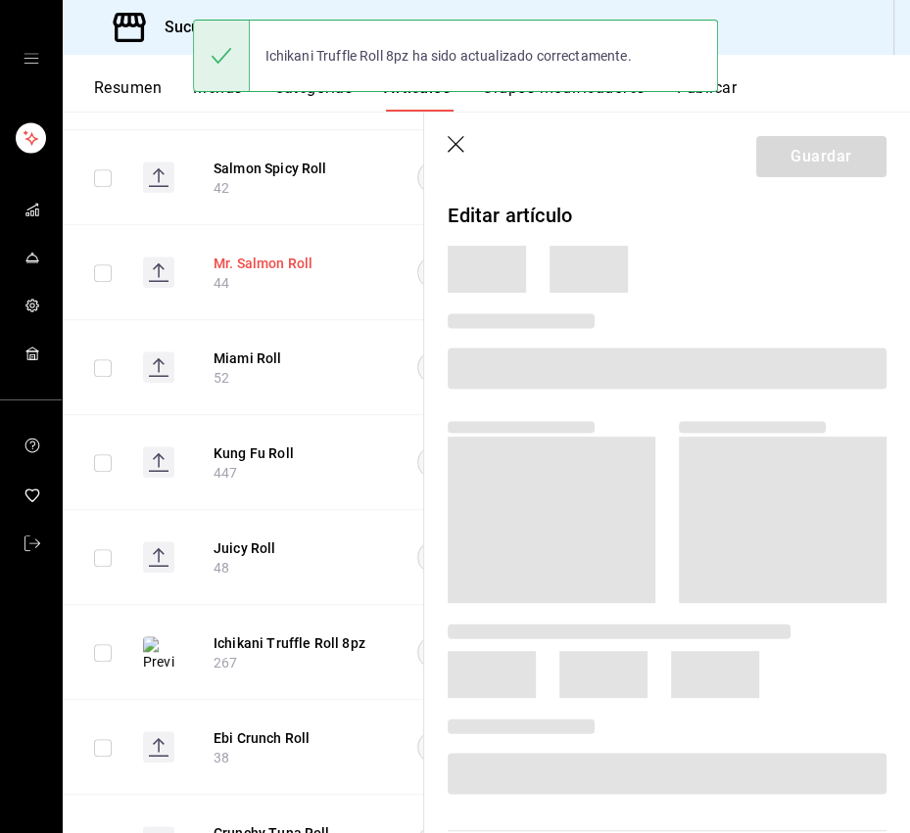
scroll to position [671, 0]
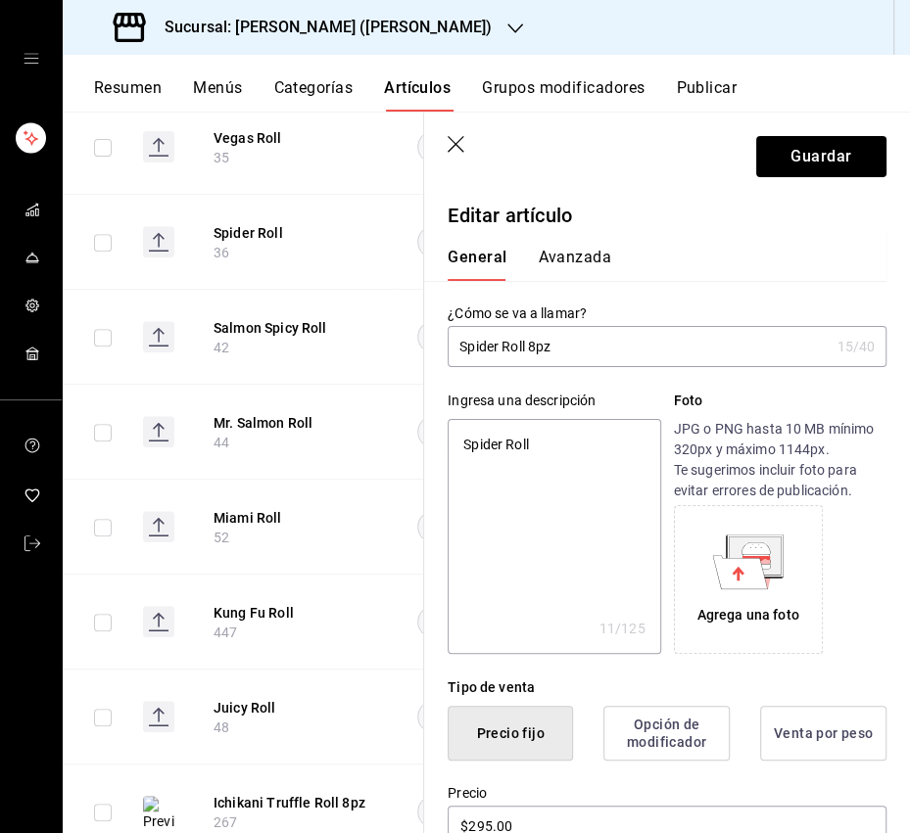
drag, startPoint x: 546, startPoint y: 443, endPoint x: 452, endPoint y: 441, distance: 94.0
click at [444, 441] on div "Ingresa una descripción Spider Roll x 11 /125 ​ Foto JPG o PNG hasta 10 MB míni…" at bounding box center [655, 510] width 462 height 287
paste textarea "Aguacate, softshell crab tempura, kani mix por dentro, salsa ku, mayo trufa, ce…"
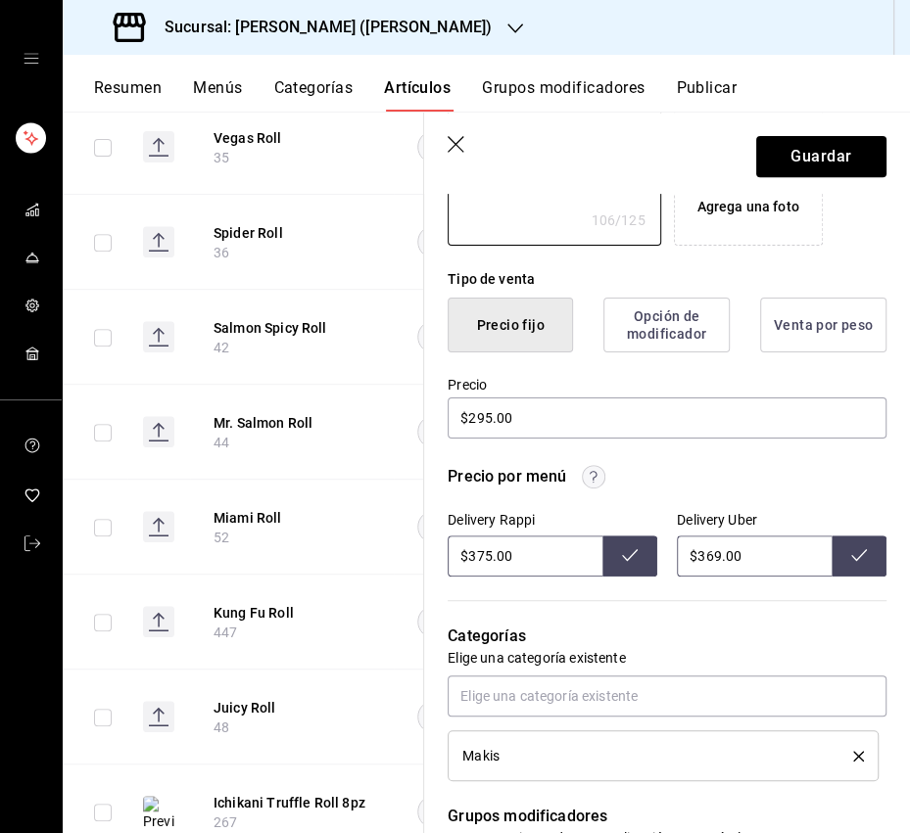
scroll to position [409, 0]
drag, startPoint x: 471, startPoint y: 545, endPoint x: 482, endPoint y: 545, distance: 10.8
click at [473, 544] on input "$375.00" at bounding box center [524, 555] width 155 height 41
click at [491, 546] on input "$375.00" at bounding box center [524, 555] width 155 height 41
drag, startPoint x: 504, startPoint y: 552, endPoint x: 471, endPoint y: 557, distance: 33.6
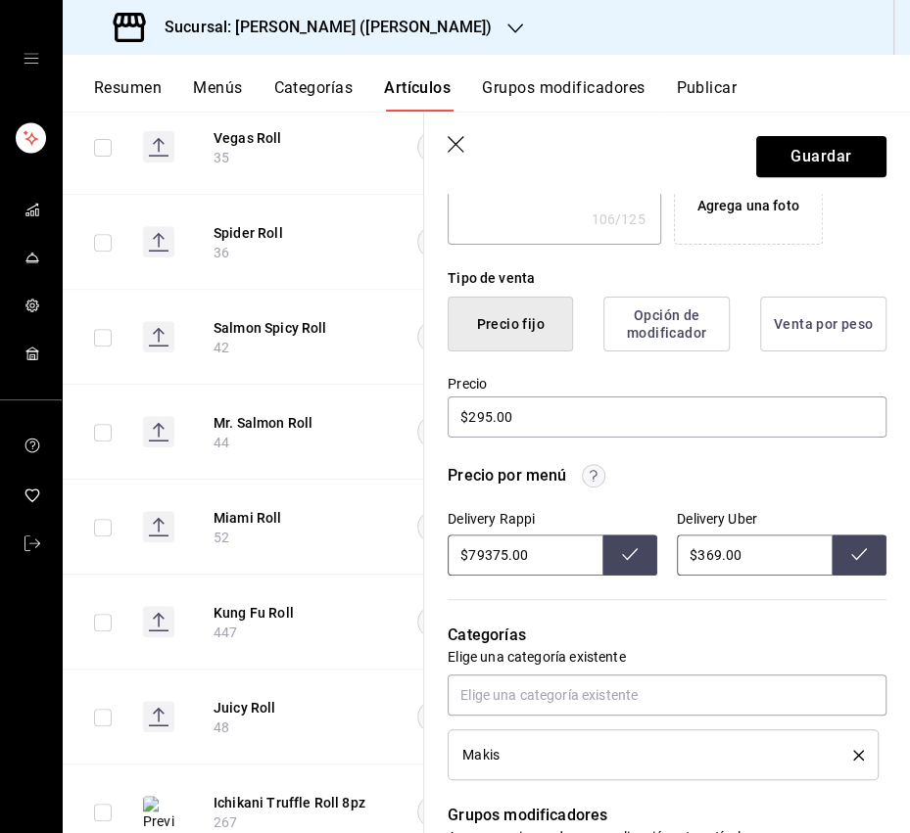
click at [471, 557] on input "$79375.00" at bounding box center [524, 555] width 155 height 41
click at [629, 557] on icon at bounding box center [630, 554] width 16 height 16
click at [705, 555] on input "$369.00" at bounding box center [754, 555] width 155 height 41
click at [859, 553] on icon at bounding box center [859, 554] width 16 height 12
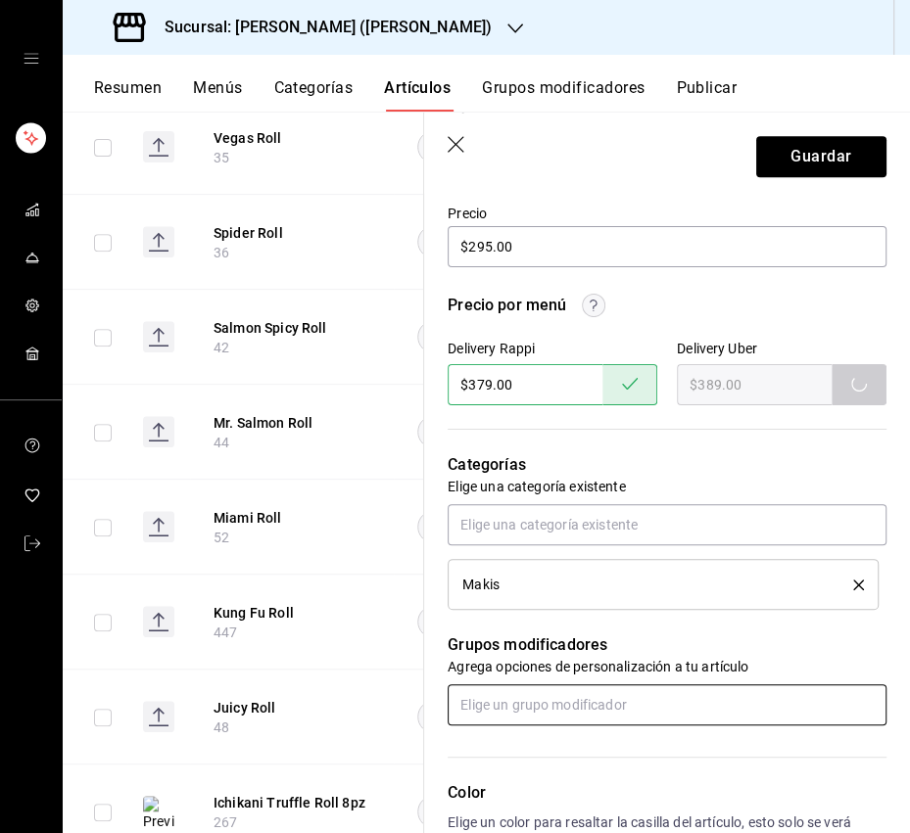
scroll to position [603, 0]
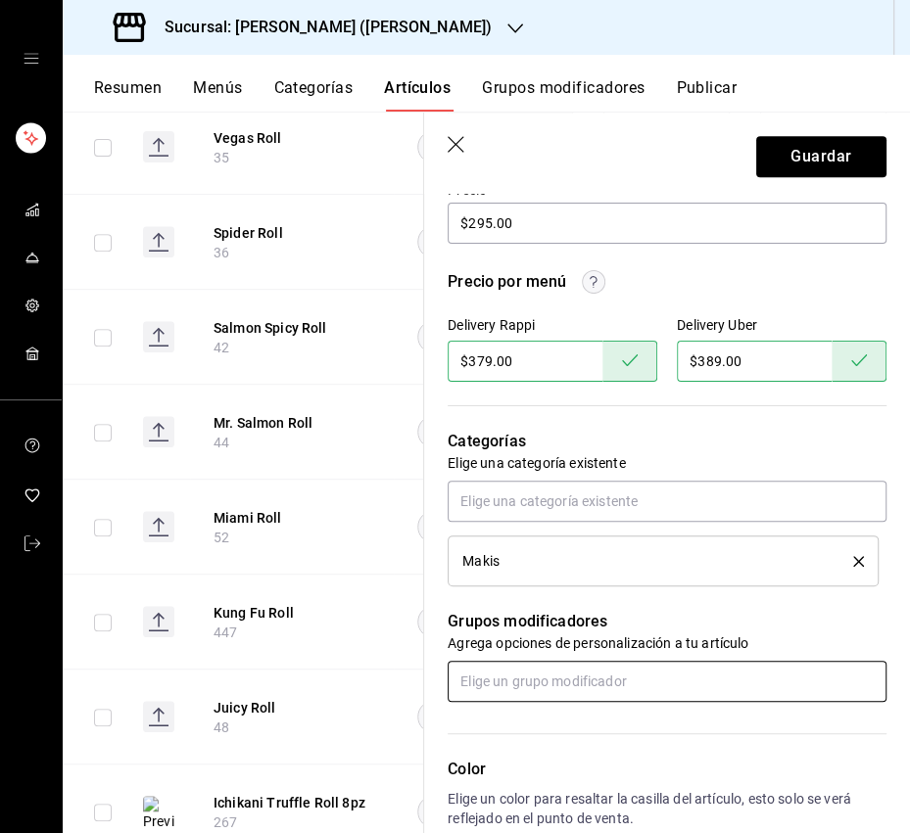
click at [564, 679] on input "text" at bounding box center [666, 681] width 439 height 41
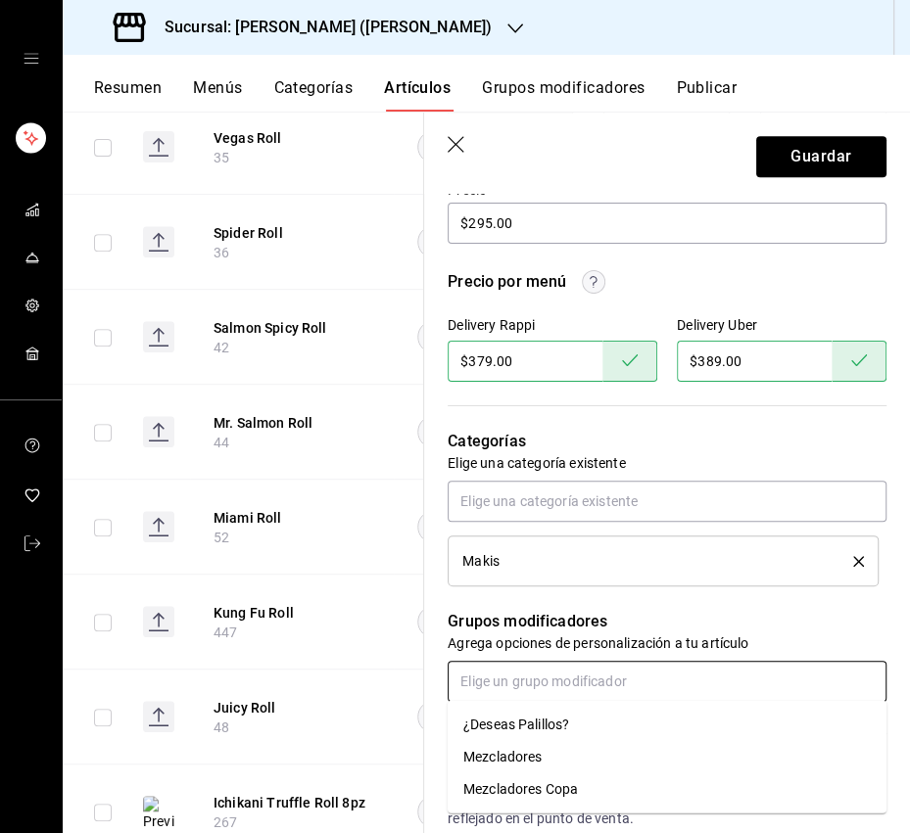
drag, startPoint x: 533, startPoint y: 717, endPoint x: 543, endPoint y: 707, distance: 14.6
click at [535, 716] on div "¿Deseas Palillos?" at bounding box center [516, 725] width 106 height 21
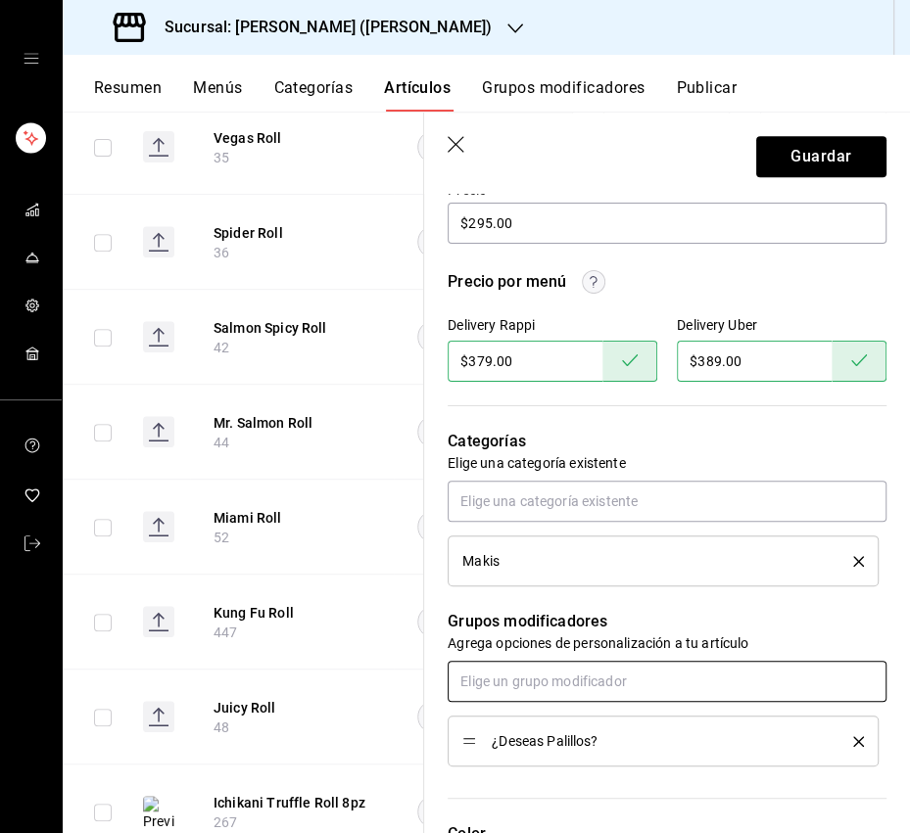
scroll to position [0, 0]
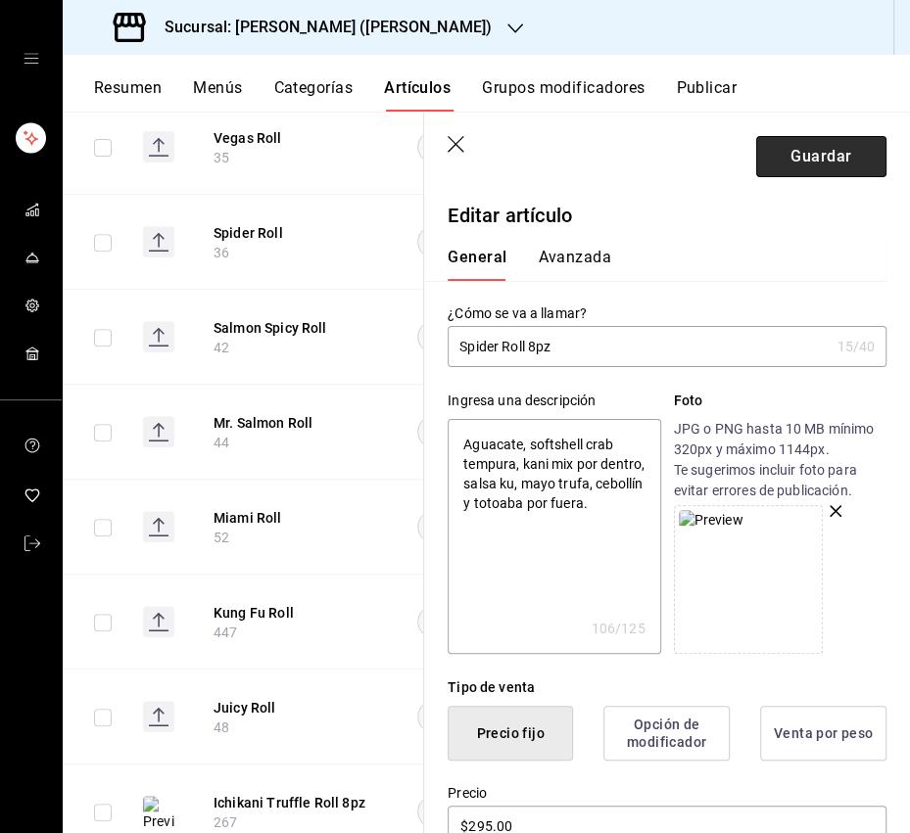
click at [814, 152] on button "Guardar" at bounding box center [821, 156] width 130 height 41
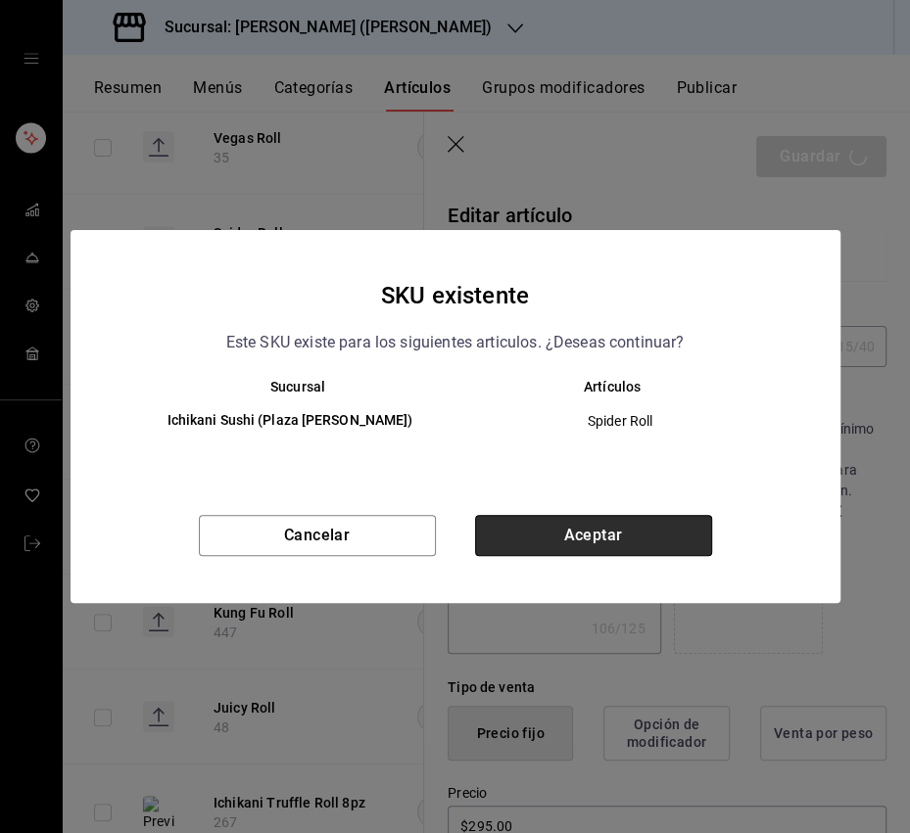
click at [615, 534] on button "Aceptar" at bounding box center [593, 535] width 237 height 41
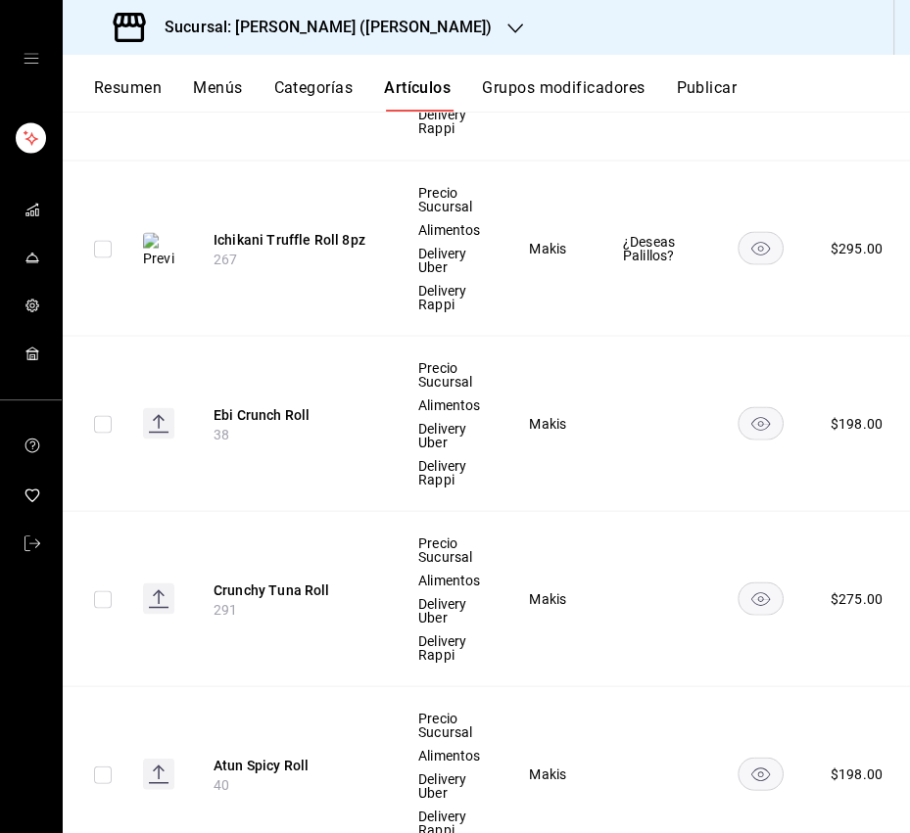
scroll to position [2095, 0]
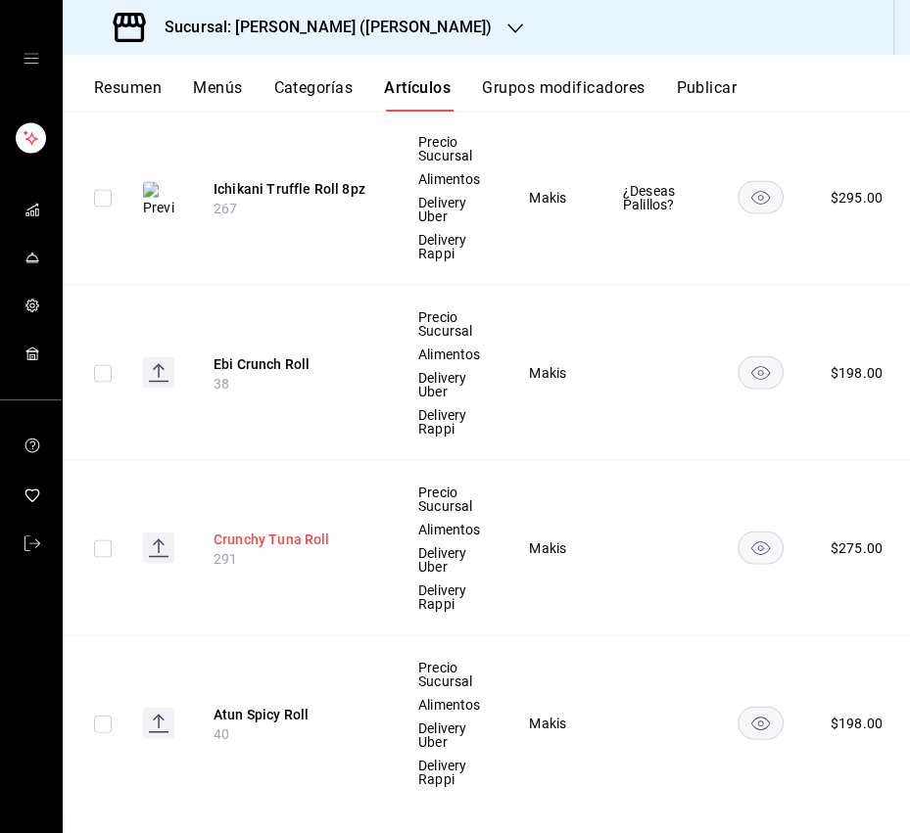
click at [310, 531] on button "Crunchy Tuna Roll" at bounding box center [291, 540] width 157 height 20
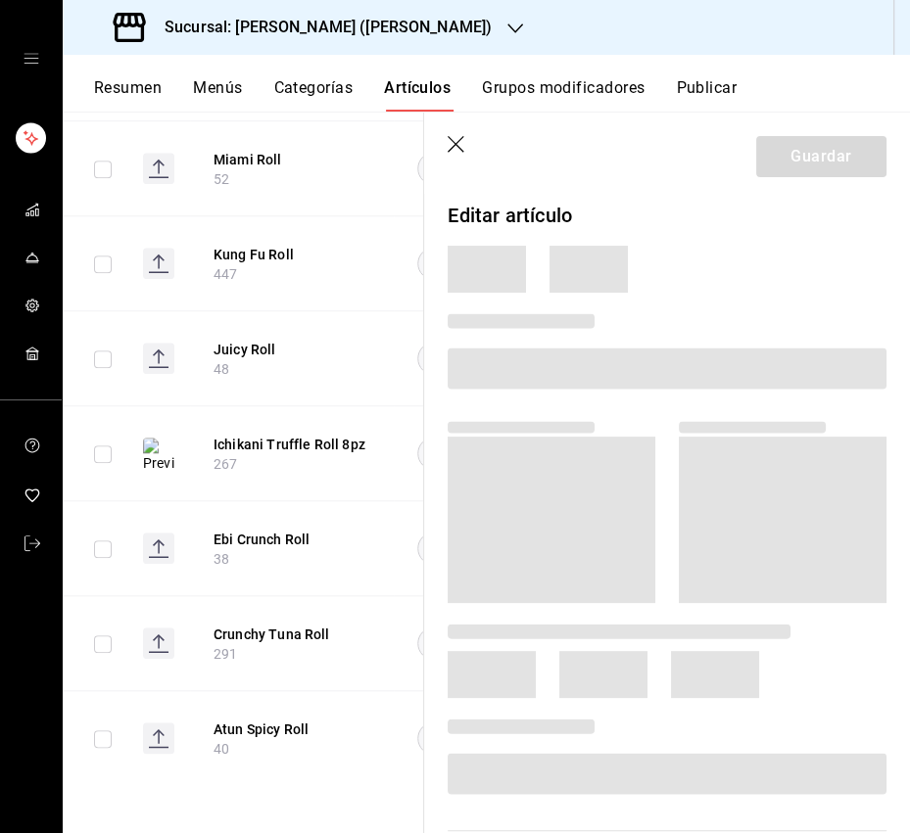
scroll to position [991, 0]
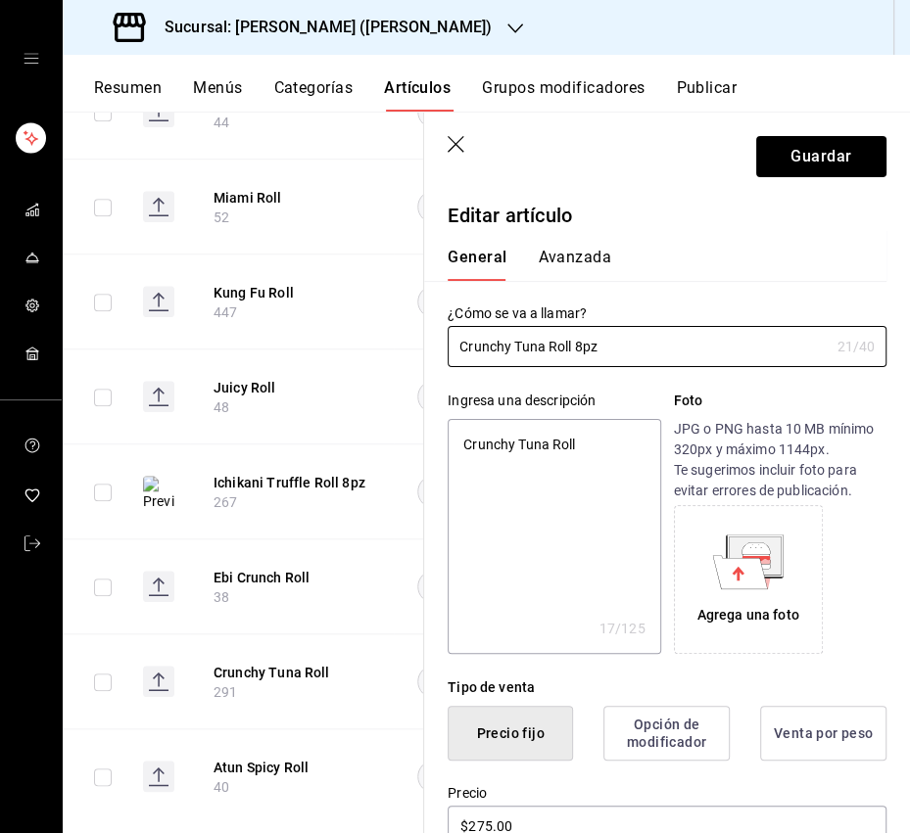
click at [551, 439] on textarea "Crunchy Tuna Roll" at bounding box center [553, 536] width 212 height 235
paste textarea "camarón empanizado, espárrago, aguacate y queso crema por dentro, atún, burbuja…"
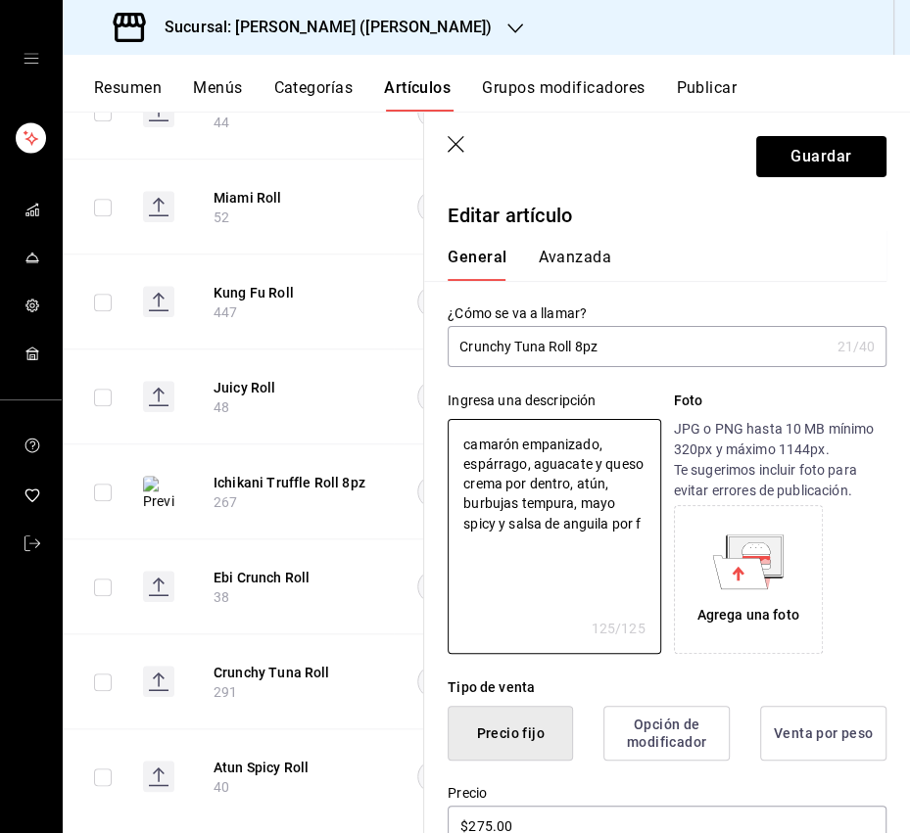
drag, startPoint x: 632, startPoint y: 521, endPoint x: 688, endPoint y: 519, distance: 55.8
click at [688, 519] on div "Ingresa una descripción camarón empanizado, espárrago, aguacate y queso crema p…" at bounding box center [666, 522] width 439 height 263
drag, startPoint x: 459, startPoint y: 446, endPoint x: 447, endPoint y: 449, distance: 12.1
click at [447, 449] on textarea "camarón empanizado, espárrago, aguacate y queso crema por dentro, atún, burbuja…" at bounding box center [553, 536] width 212 height 235
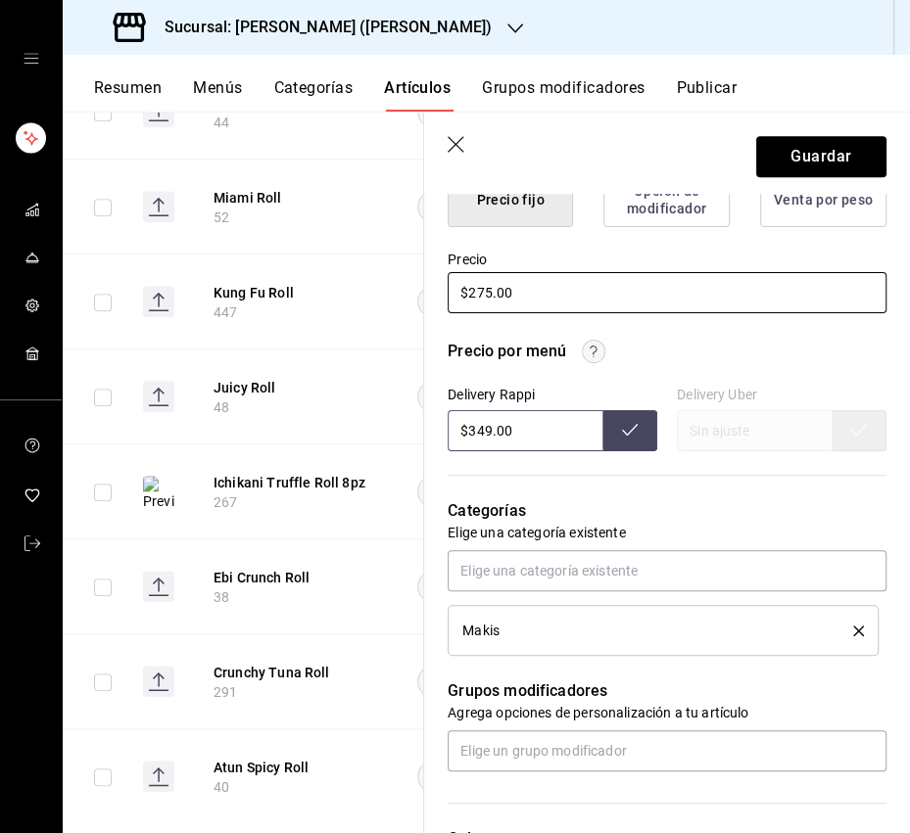
scroll to position [540, 0]
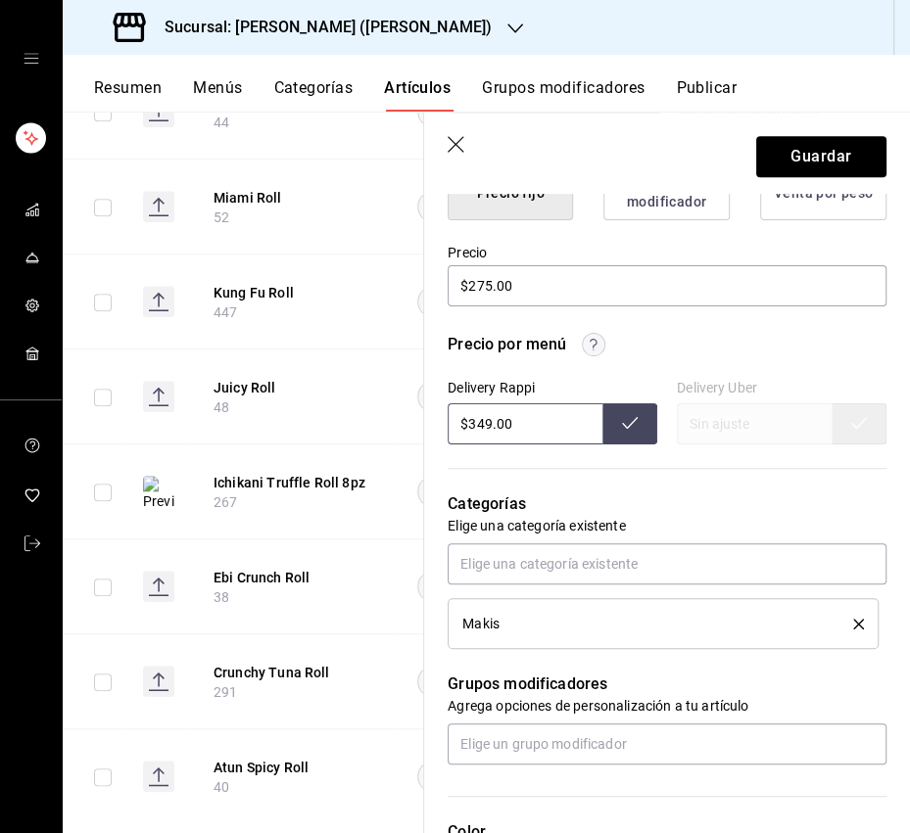
click at [479, 422] on input "$349.00" at bounding box center [524, 423] width 155 height 41
click at [631, 419] on icon at bounding box center [630, 423] width 16 height 16
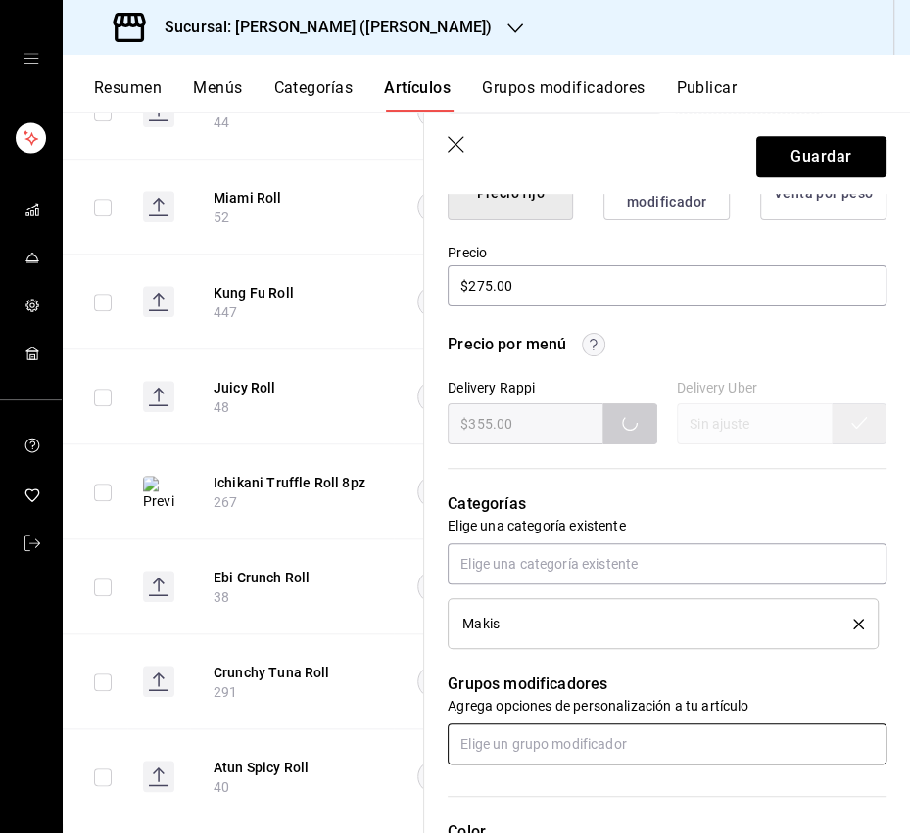
click at [592, 742] on input "text" at bounding box center [666, 744] width 439 height 41
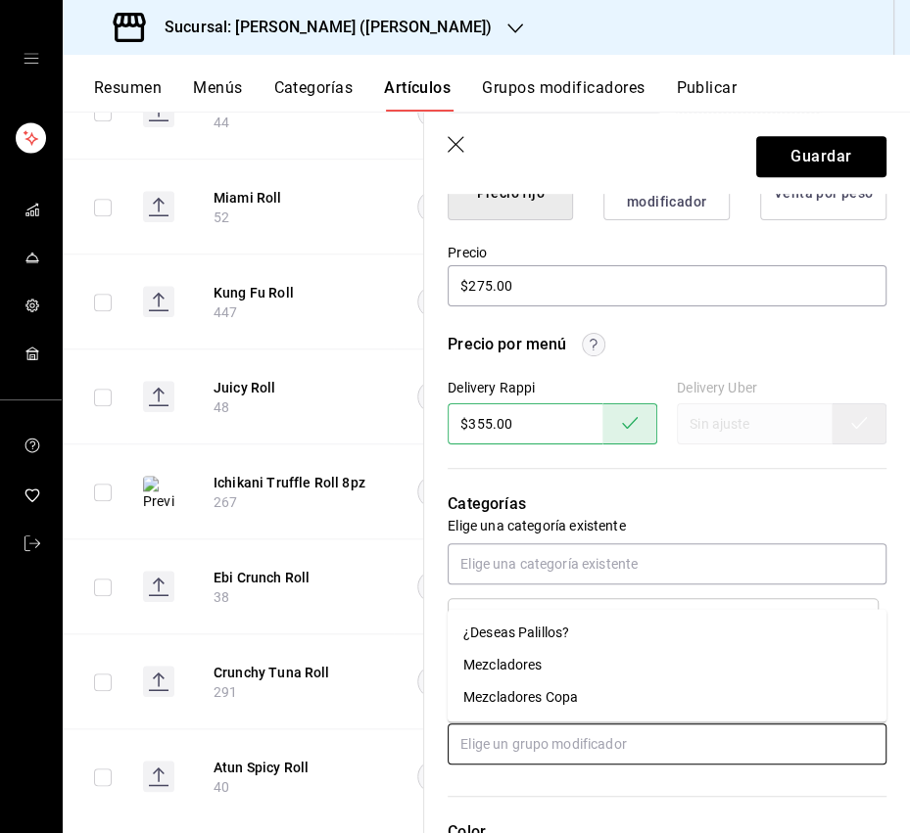
click at [534, 635] on div "¿Deseas Palillos?" at bounding box center [516, 633] width 106 height 21
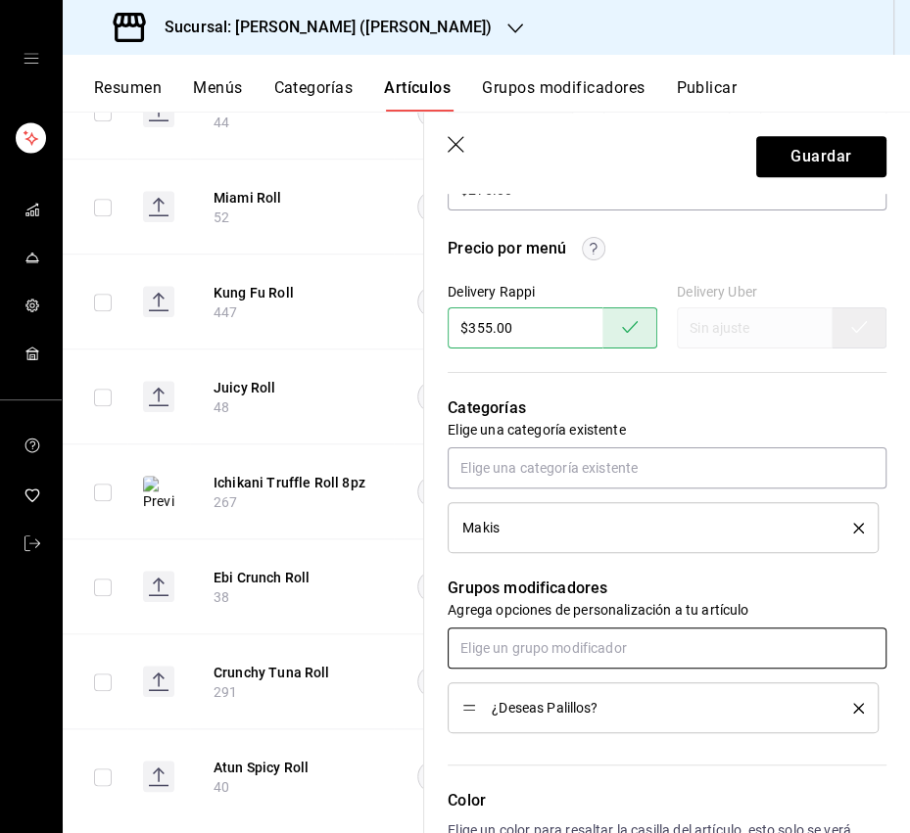
scroll to position [0, 0]
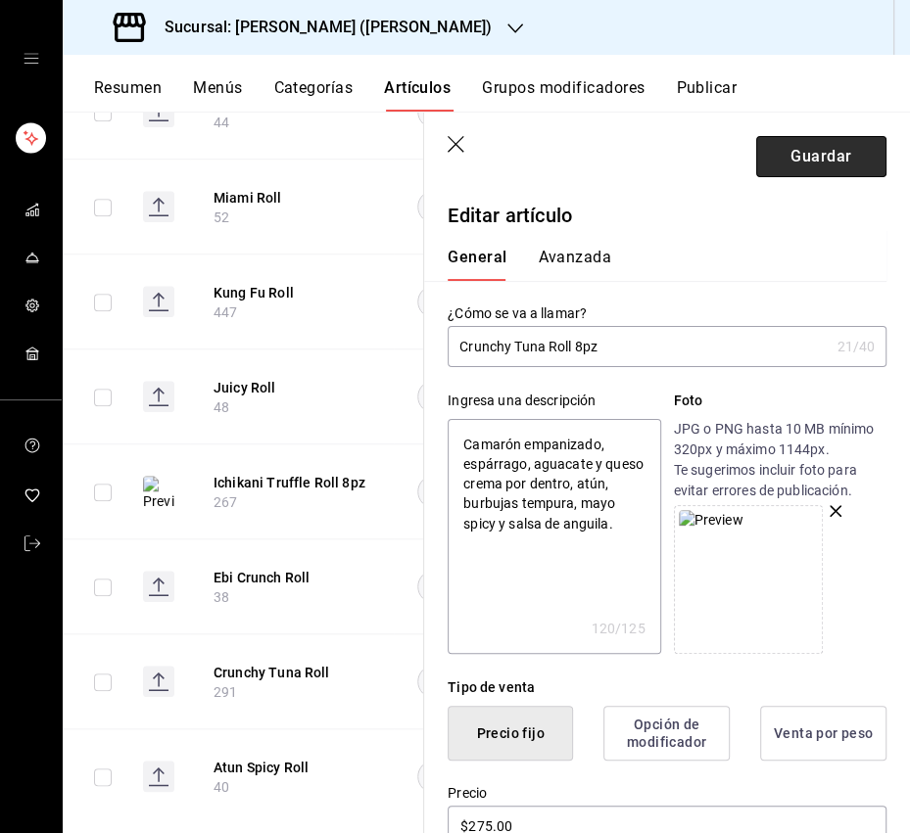
click at [841, 153] on button "Guardar" at bounding box center [821, 156] width 130 height 41
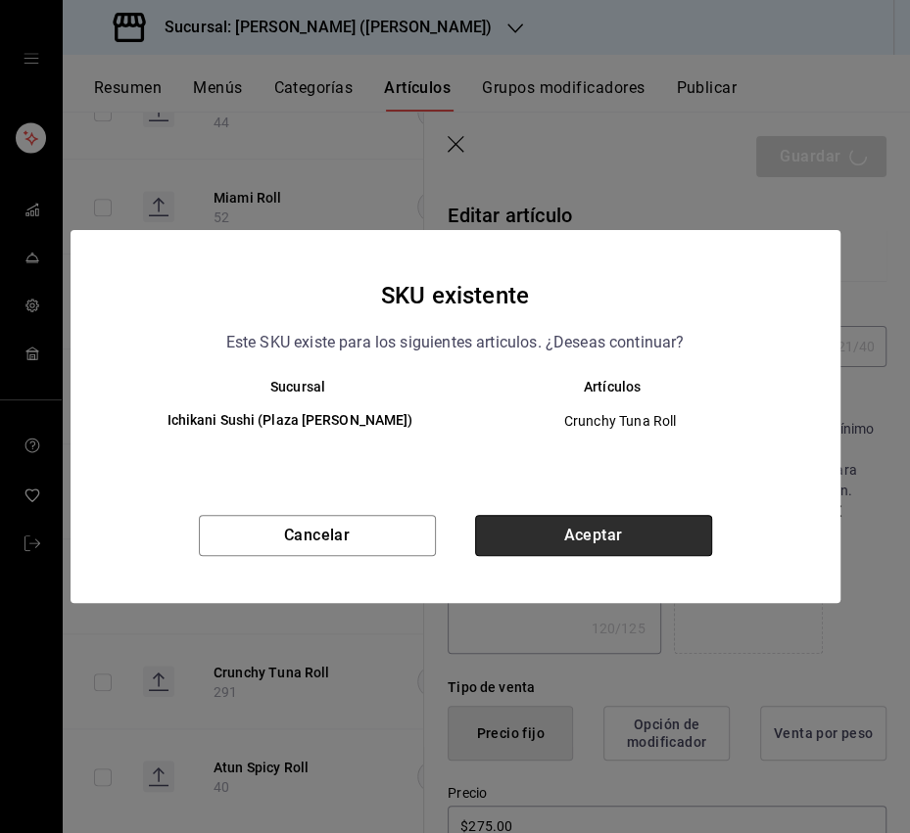
click at [661, 526] on button "Aceptar" at bounding box center [593, 535] width 237 height 41
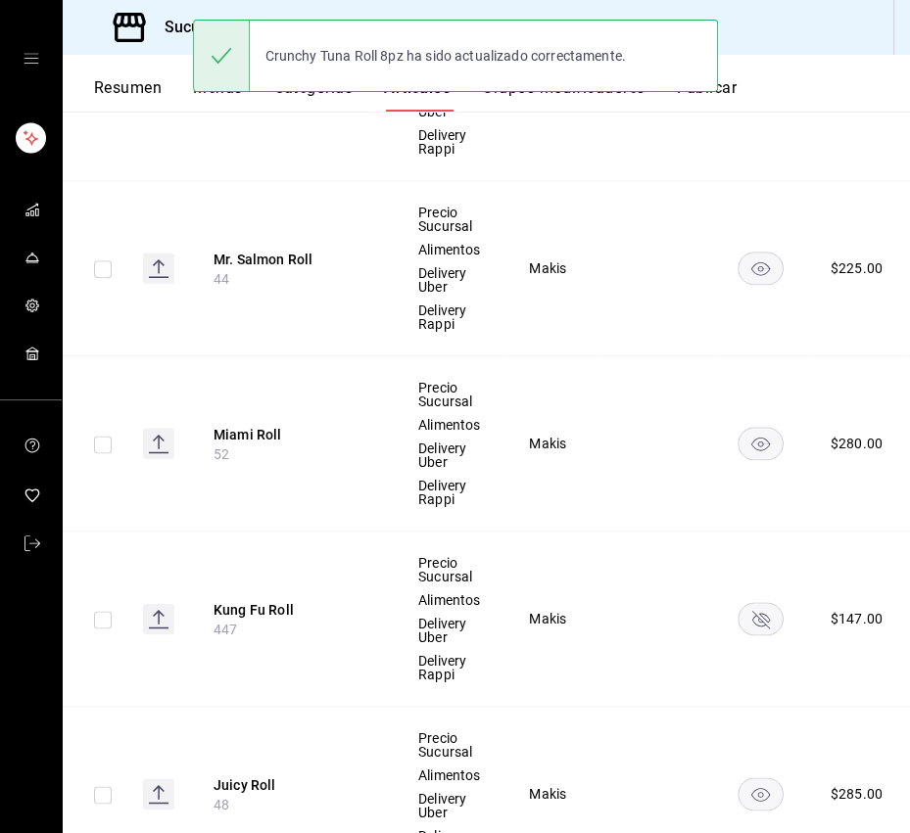
scroll to position [1329, 0]
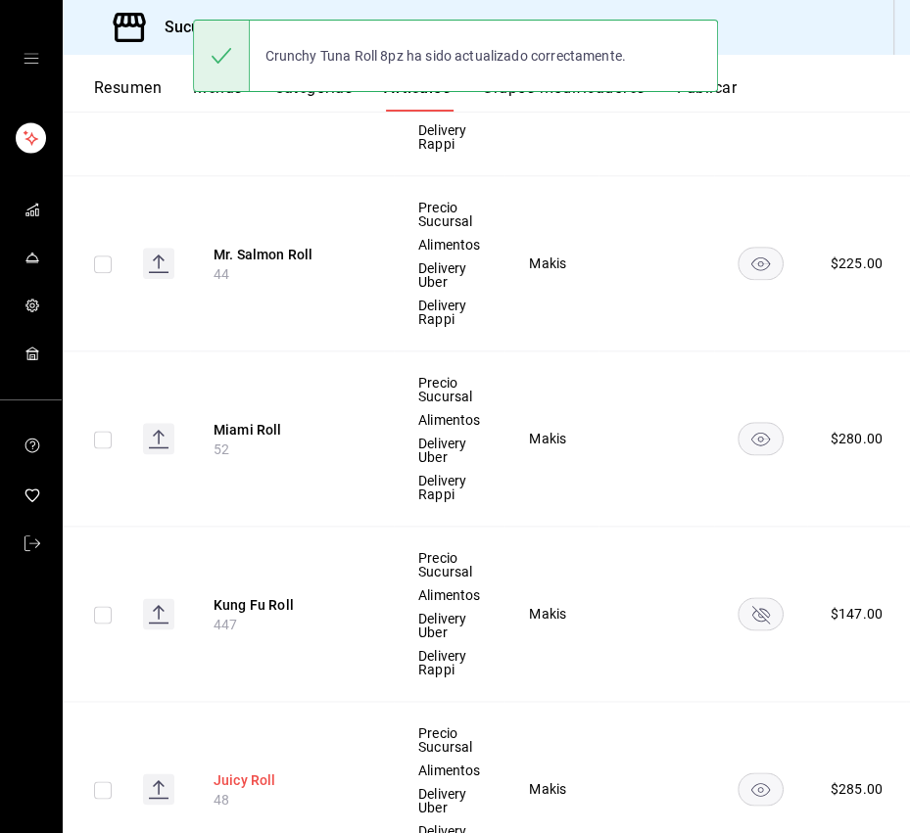
click at [251, 776] on button "Juicy Roll" at bounding box center [291, 781] width 157 height 20
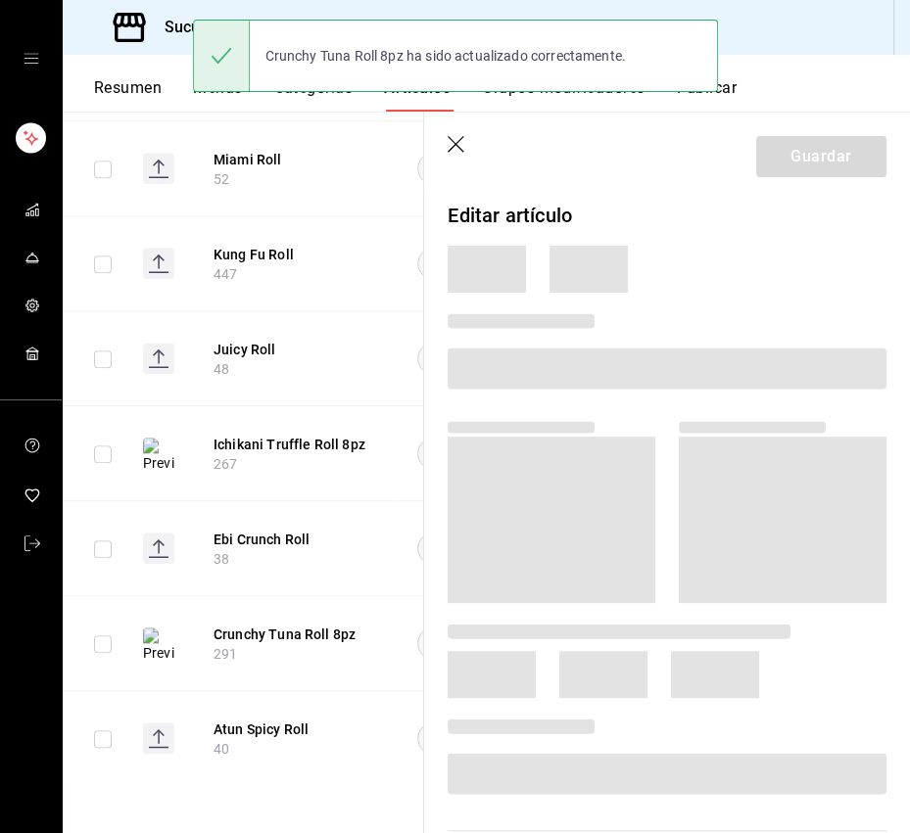
scroll to position [927, 0]
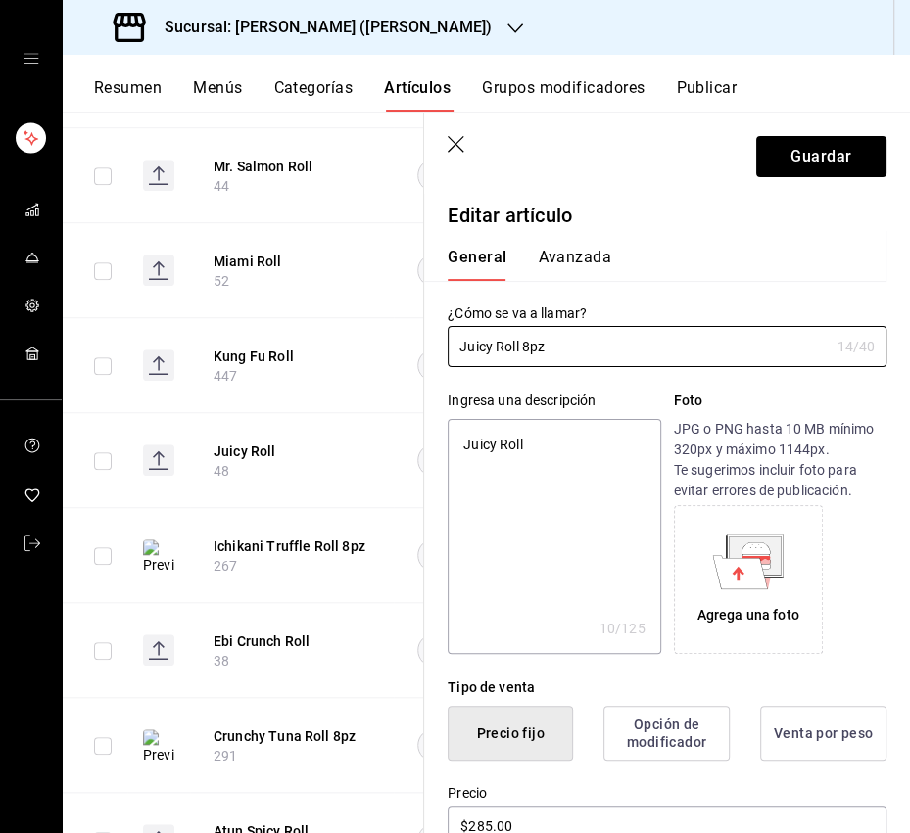
click at [542, 451] on textarea "Juicy Roll" at bounding box center [553, 536] width 212 height 235
paste textarea "En mamenori, atún spicy, aguacate, pepino, cebollín y kani mix por dentro, salm…"
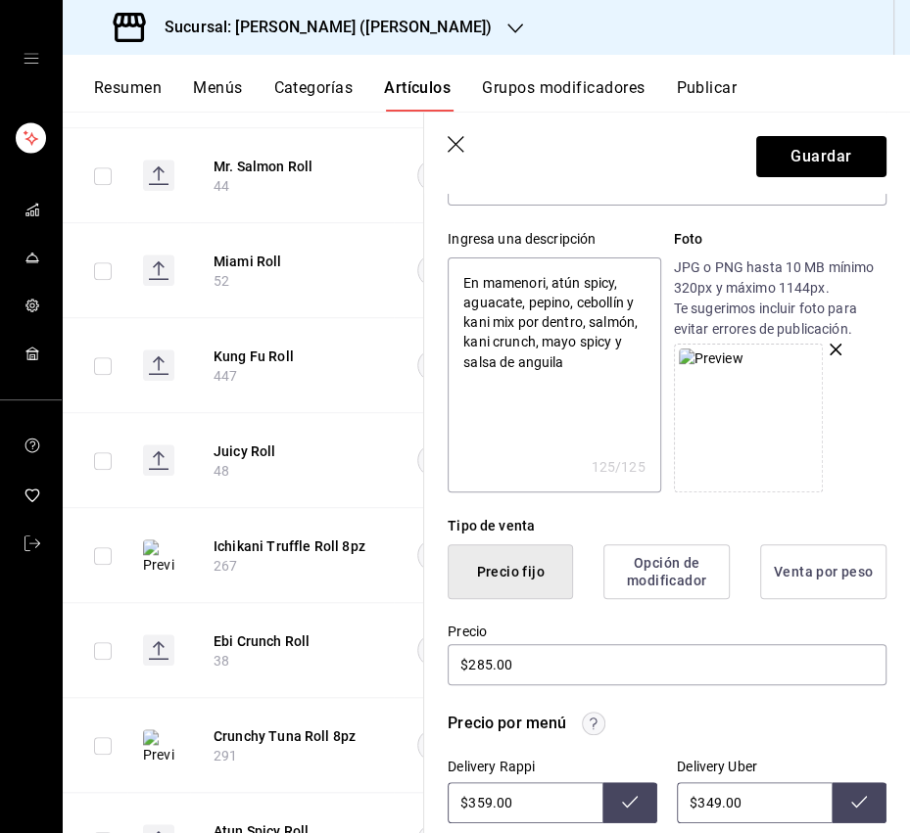
scroll to position [346, 0]
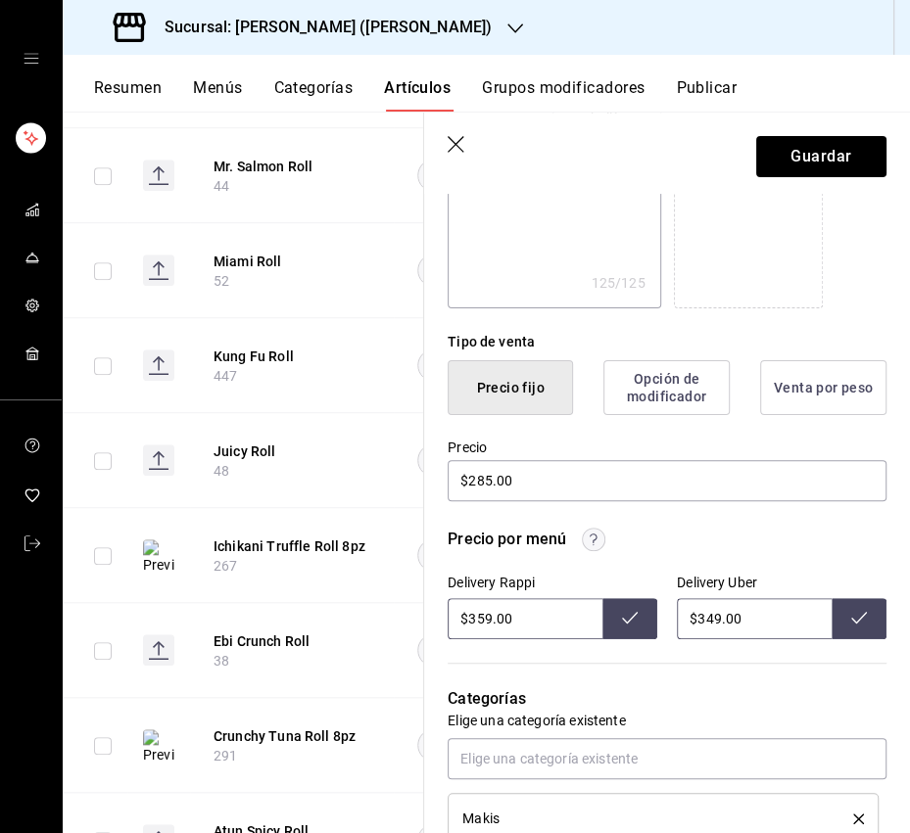
drag, startPoint x: 489, startPoint y: 623, endPoint x: 474, endPoint y: 624, distance: 14.7
click at [474, 624] on input "$359.00" at bounding box center [524, 618] width 155 height 41
click at [634, 624] on icon at bounding box center [630, 618] width 16 height 16
click at [705, 621] on input "$349.00" at bounding box center [754, 618] width 155 height 41
click at [845, 615] on button at bounding box center [858, 618] width 55 height 41
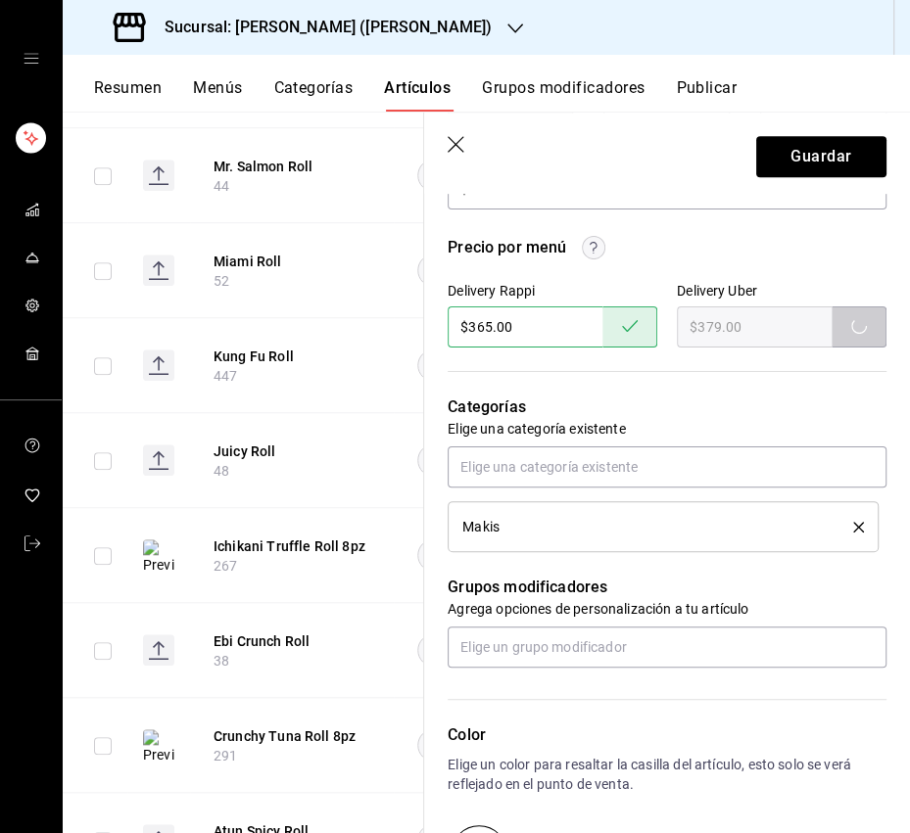
scroll to position [680, 0]
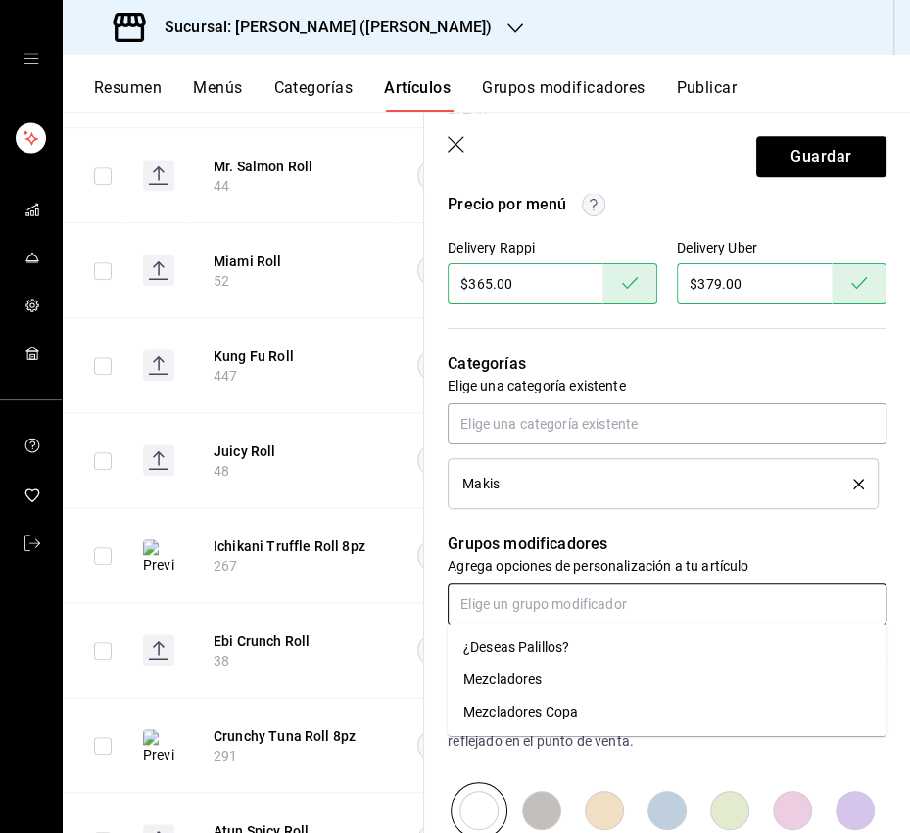
click at [572, 602] on input "text" at bounding box center [666, 604] width 439 height 41
click at [563, 640] on div "¿Deseas Palillos?" at bounding box center [516, 647] width 106 height 21
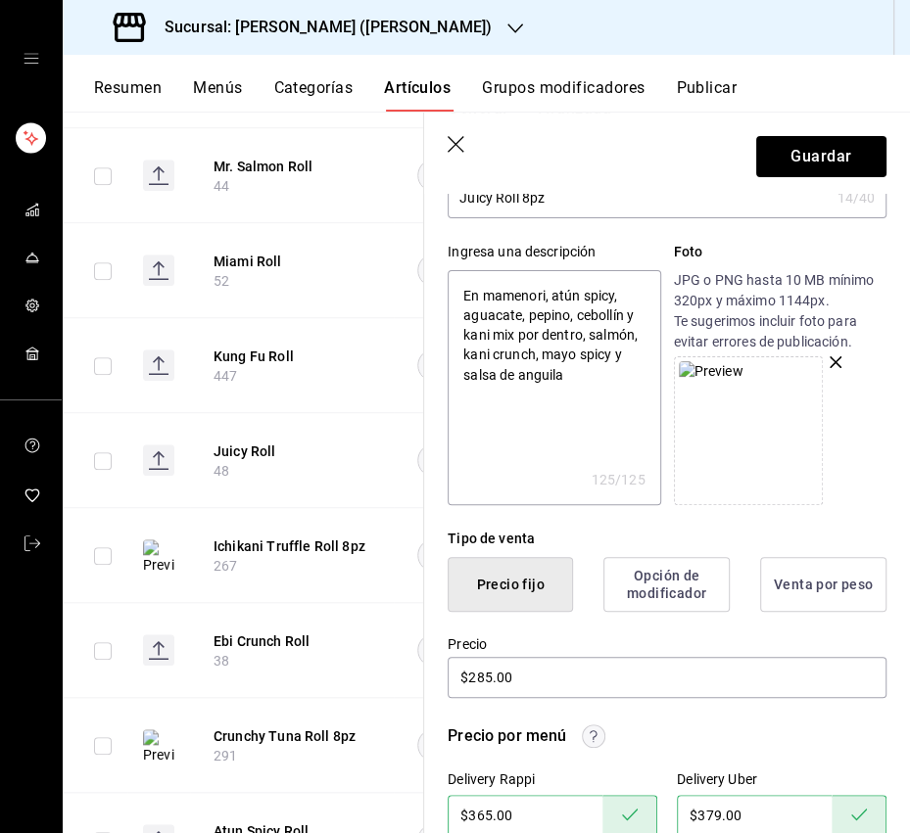
scroll to position [0, 0]
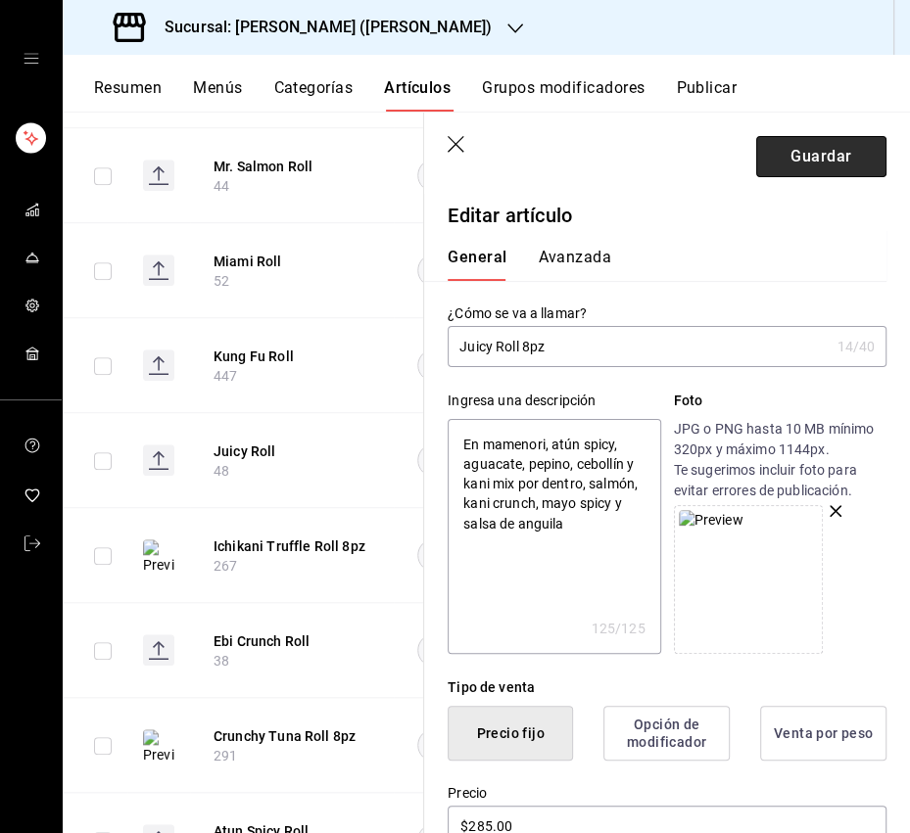
click at [815, 153] on button "Guardar" at bounding box center [821, 156] width 130 height 41
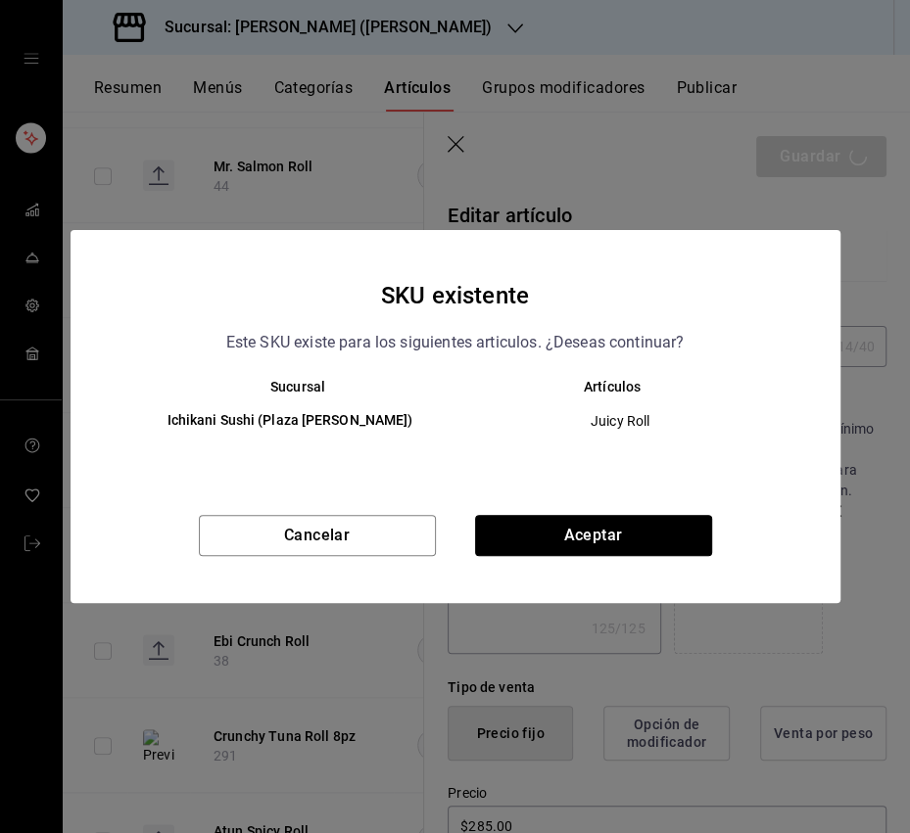
click at [569, 539] on button "Aceptar" at bounding box center [593, 535] width 237 height 41
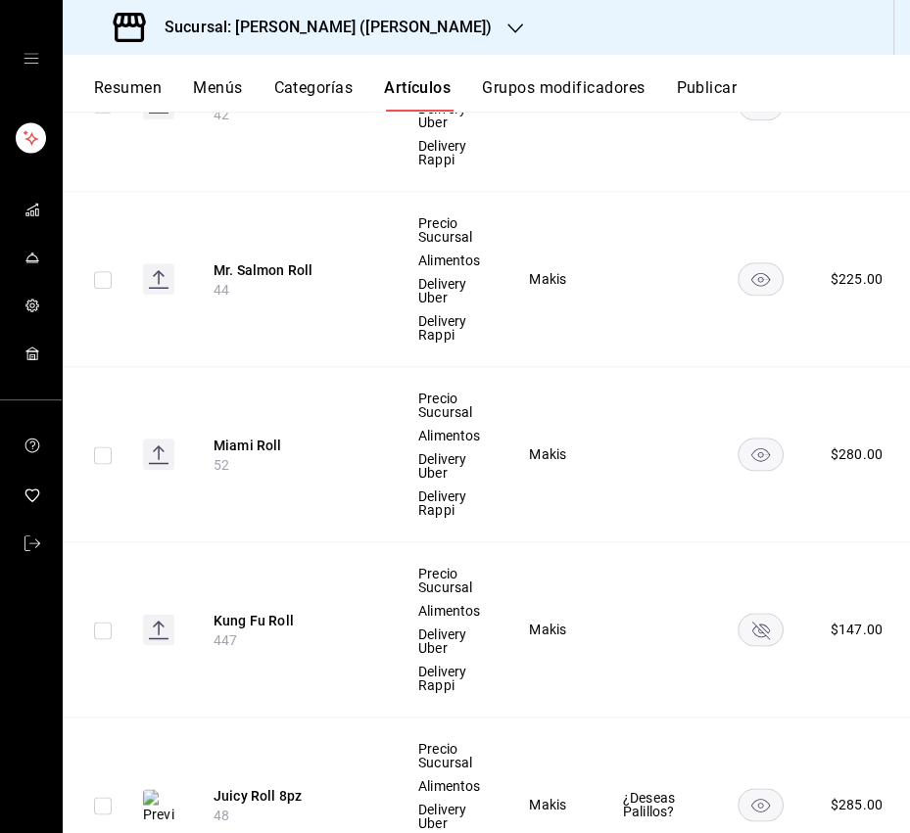
scroll to position [1442, 0]
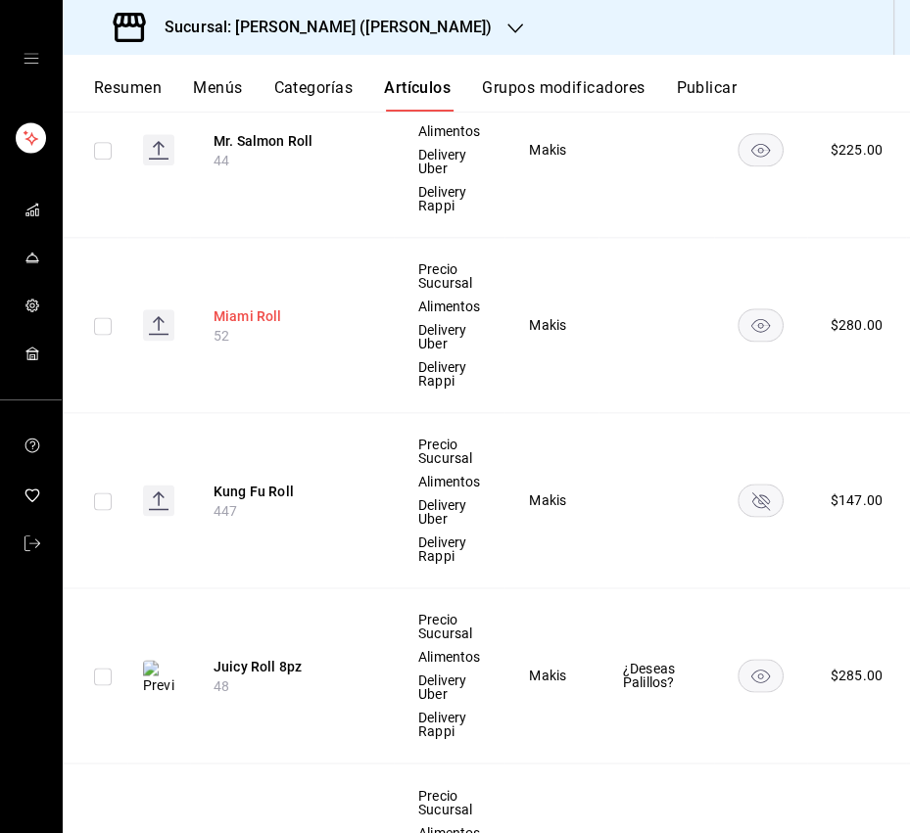
drag, startPoint x: 307, startPoint y: 344, endPoint x: 264, endPoint y: 318, distance: 50.0
click at [306, 343] on th "Miami Roll 52" at bounding box center [292, 325] width 204 height 175
click at [265, 317] on button "Miami Roll" at bounding box center [291, 316] width 157 height 20
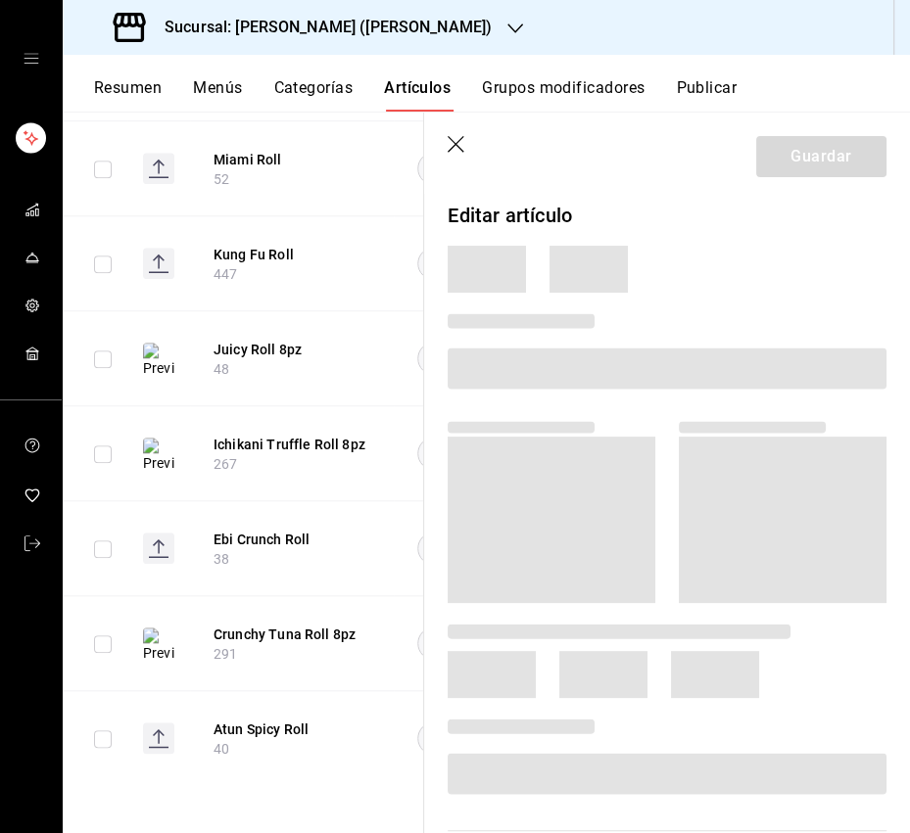
scroll to position [920, 0]
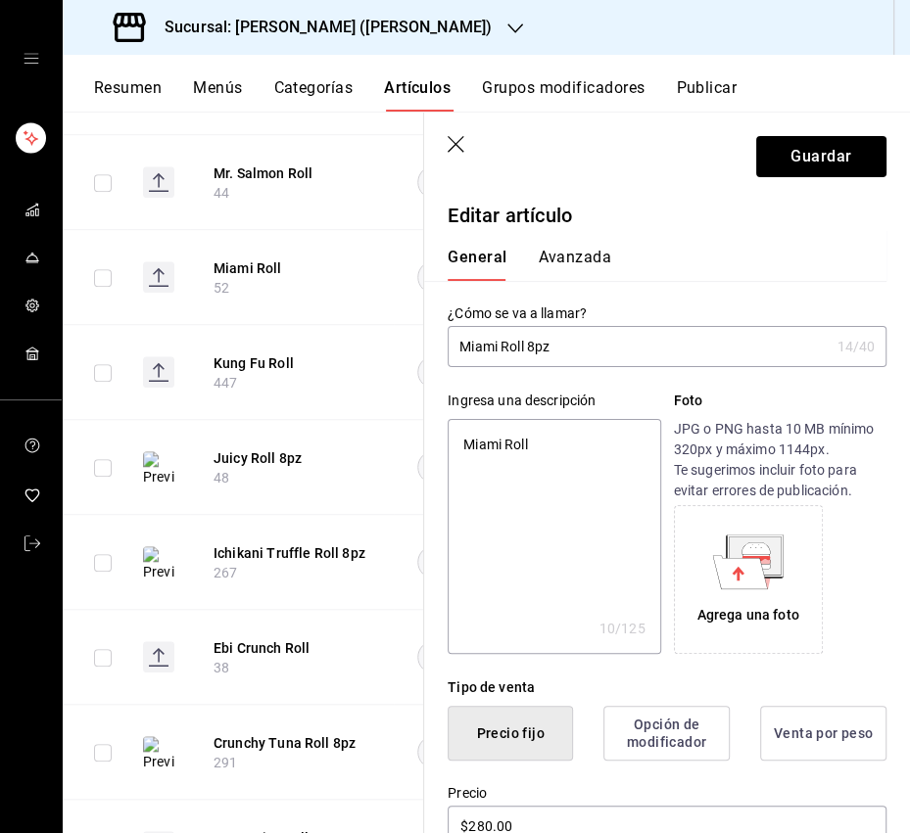
click at [538, 457] on textarea "Miami Roll" at bounding box center [553, 536] width 212 height 235
paste textarea "Kani mix y aguacate por dentro, atún, ponzu y aceite de trufa por fuera."
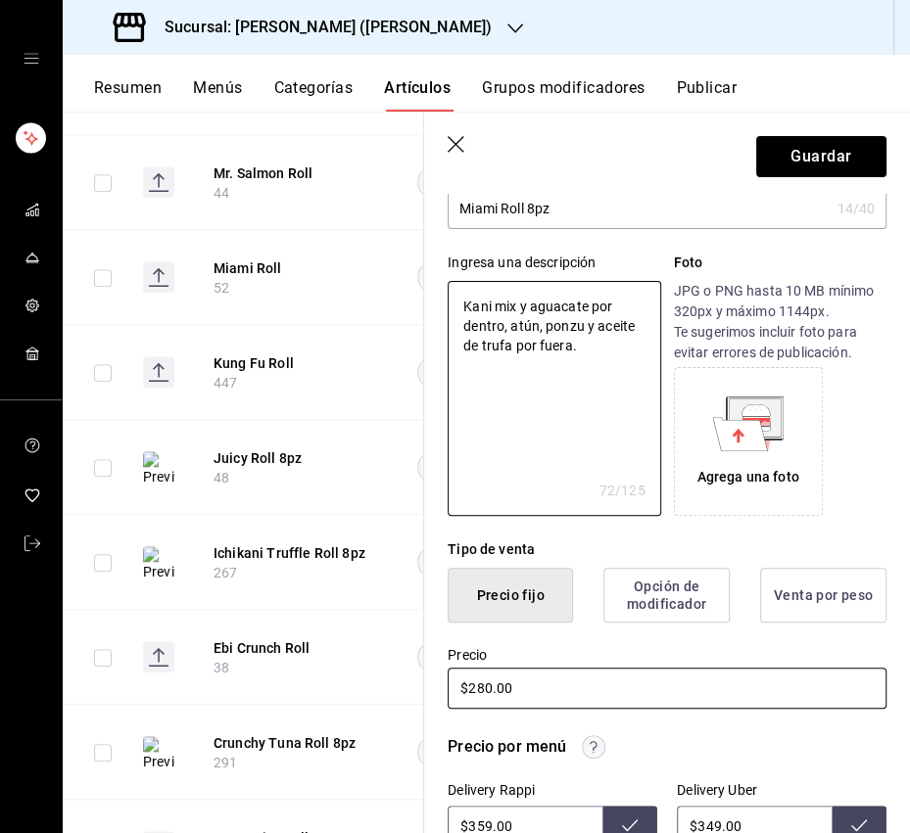
scroll to position [320, 0]
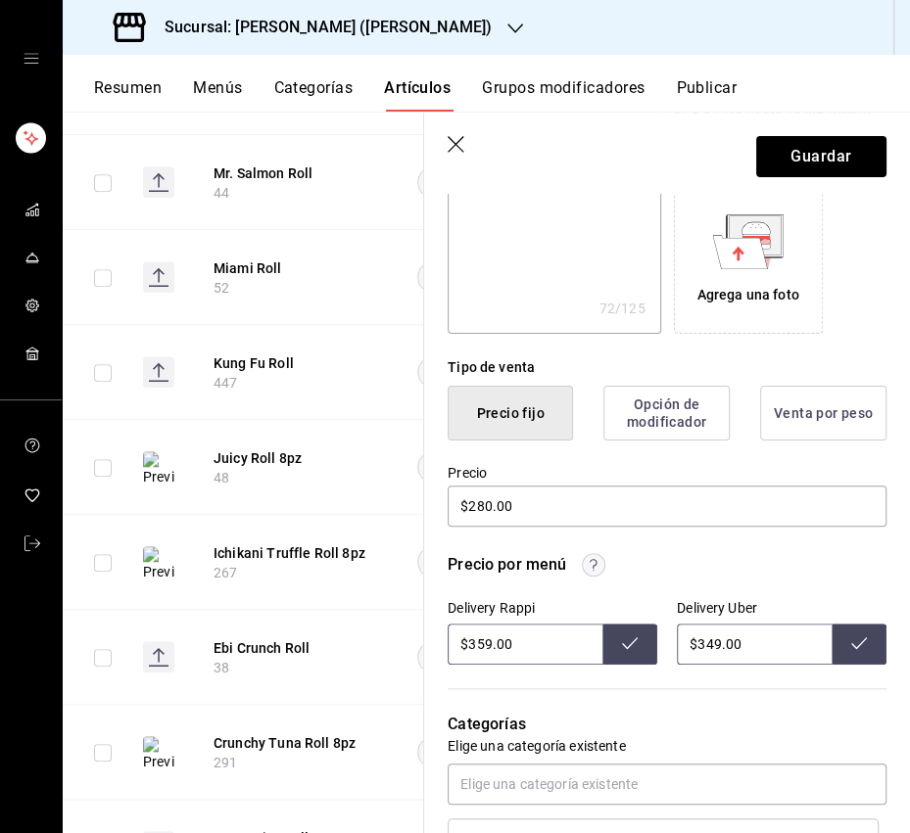
drag, startPoint x: 490, startPoint y: 638, endPoint x: 477, endPoint y: 639, distance: 12.8
click at [477, 639] on input "$359.00" at bounding box center [524, 644] width 155 height 41
click at [623, 641] on icon at bounding box center [630, 643] width 16 height 16
drag, startPoint x: 713, startPoint y: 643, endPoint x: 703, endPoint y: 646, distance: 10.2
click at [704, 646] on input "$349.00" at bounding box center [754, 644] width 155 height 41
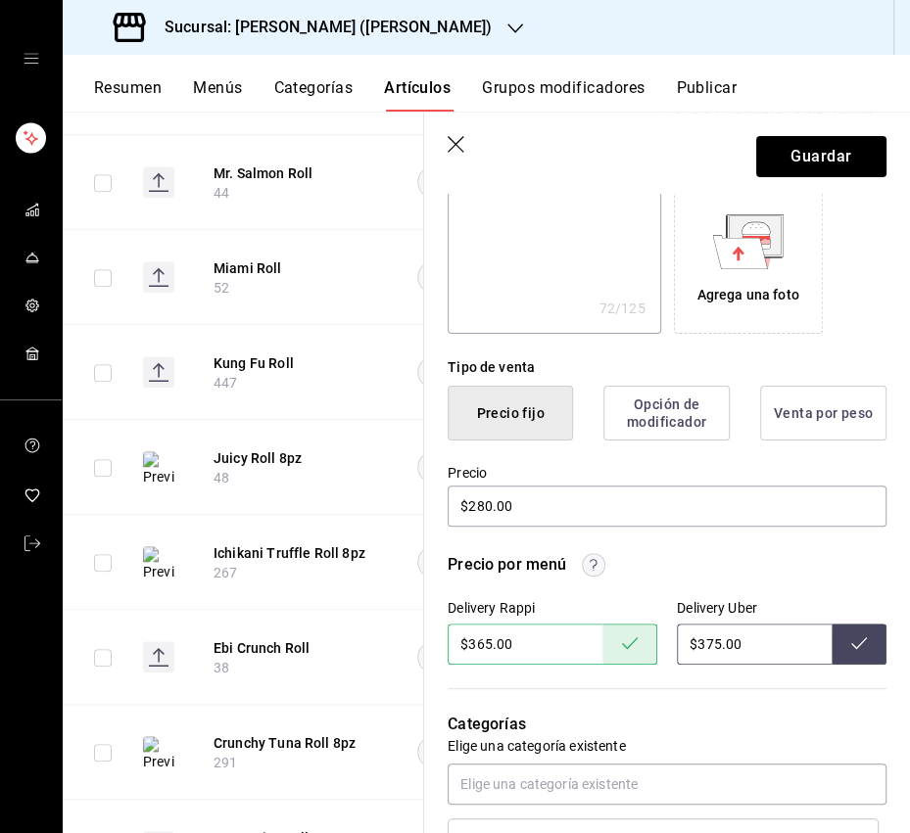
click at [839, 648] on button at bounding box center [858, 644] width 55 height 41
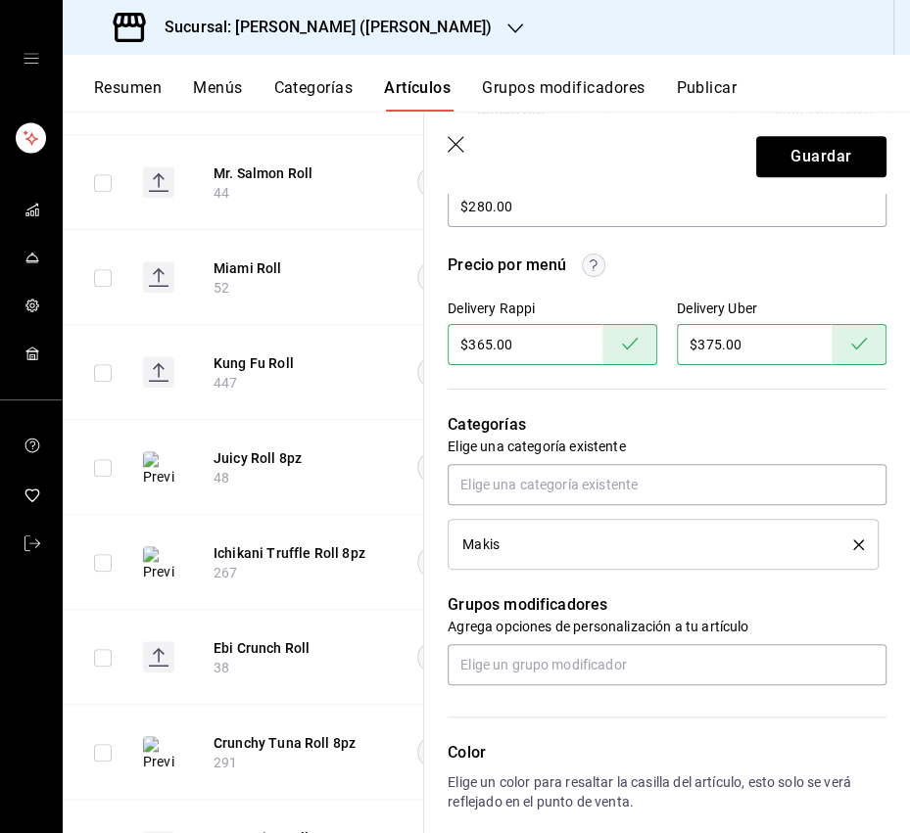
scroll to position [647, 0]
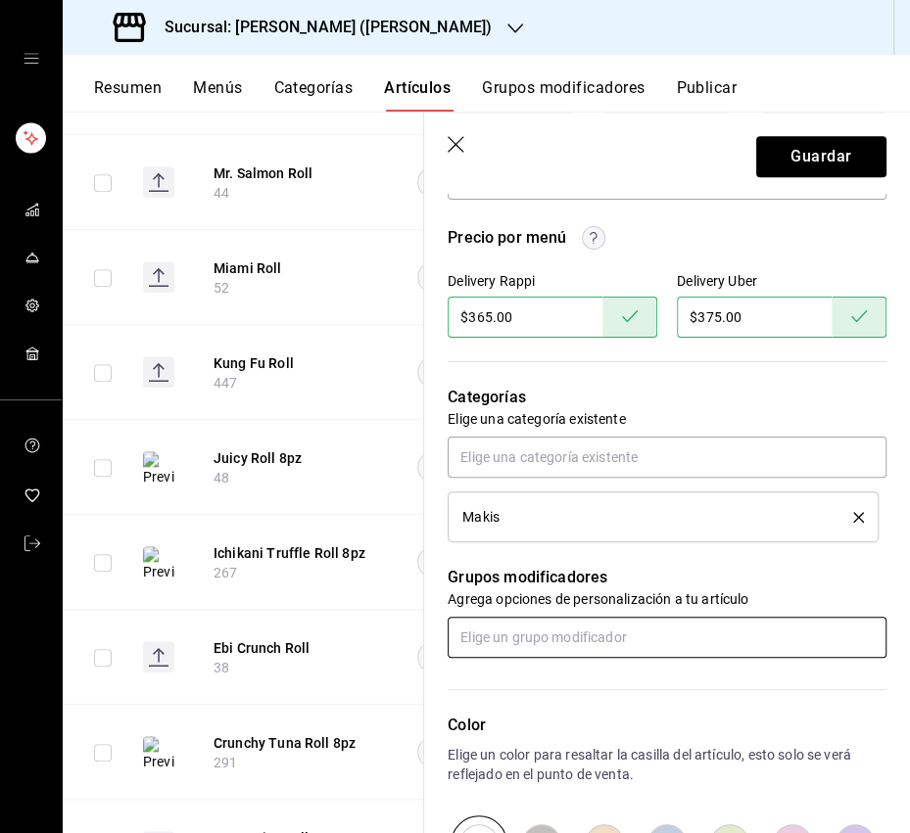
click at [542, 627] on input "text" at bounding box center [666, 637] width 439 height 41
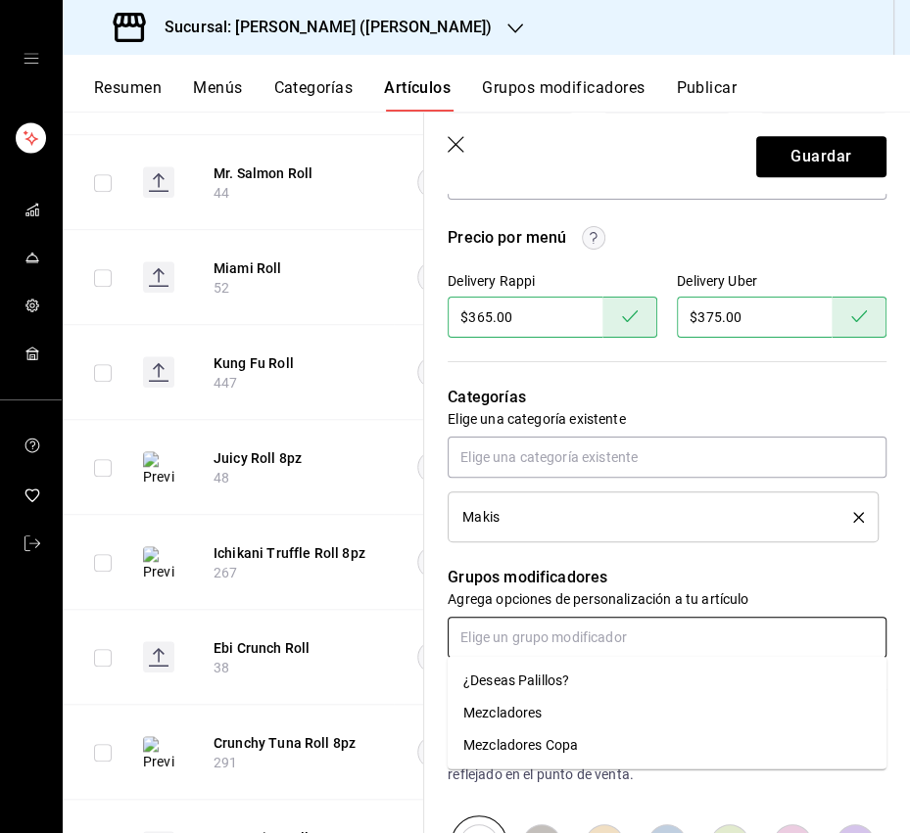
click at [542, 681] on div "¿Deseas Palillos?" at bounding box center [516, 681] width 106 height 21
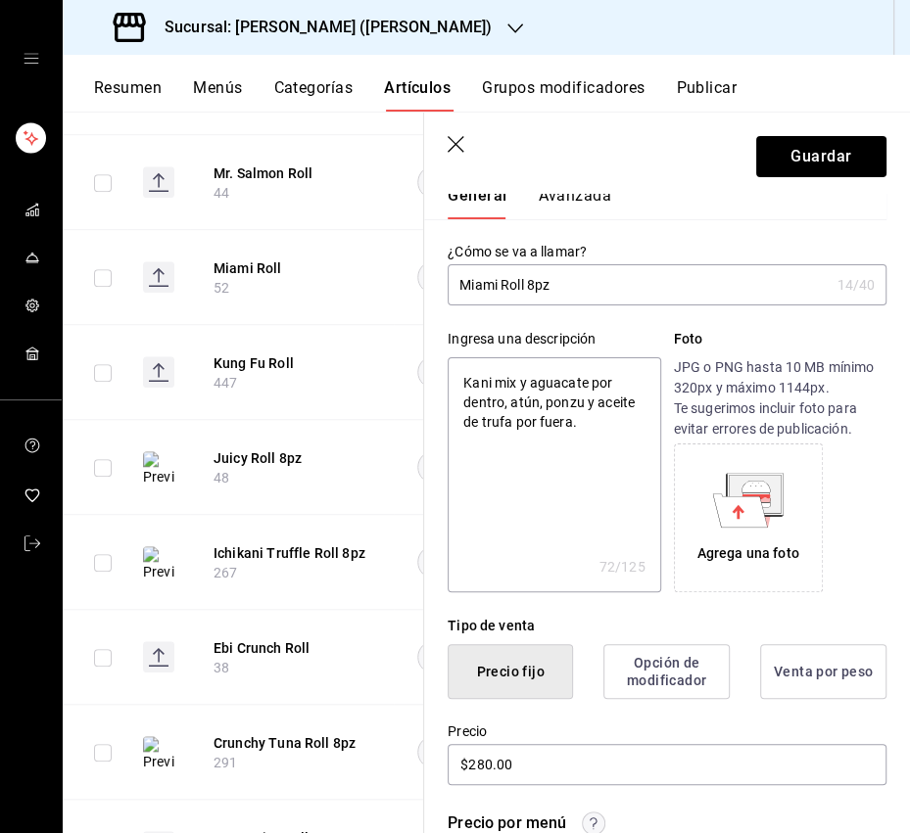
scroll to position [0, 0]
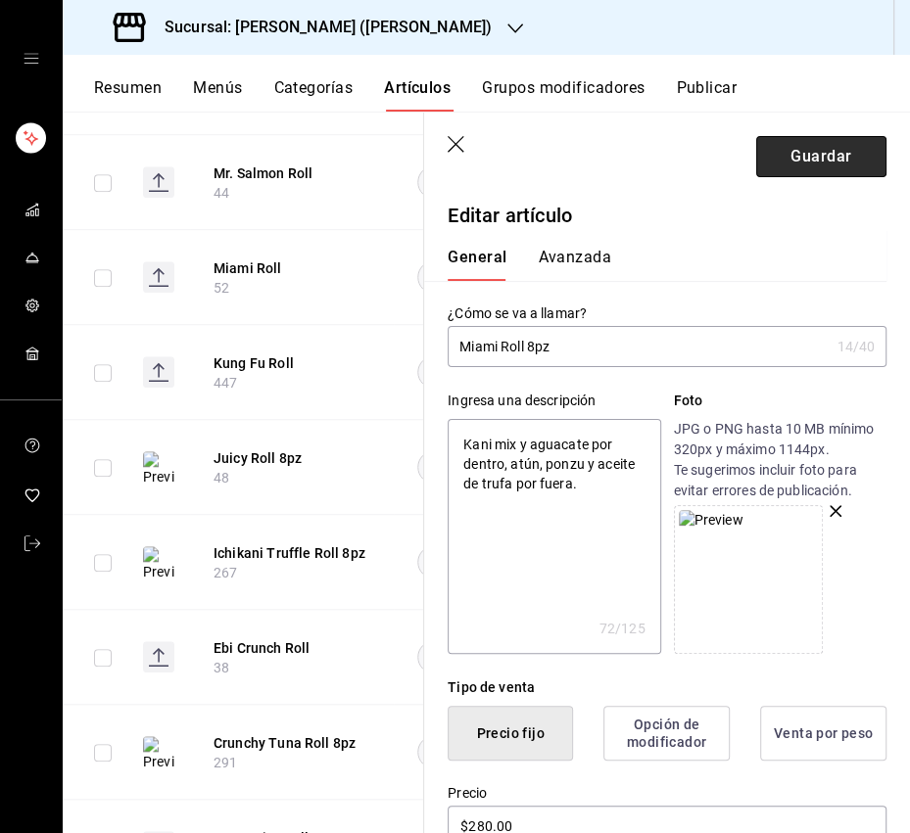
click at [799, 168] on button "Guardar" at bounding box center [821, 156] width 130 height 41
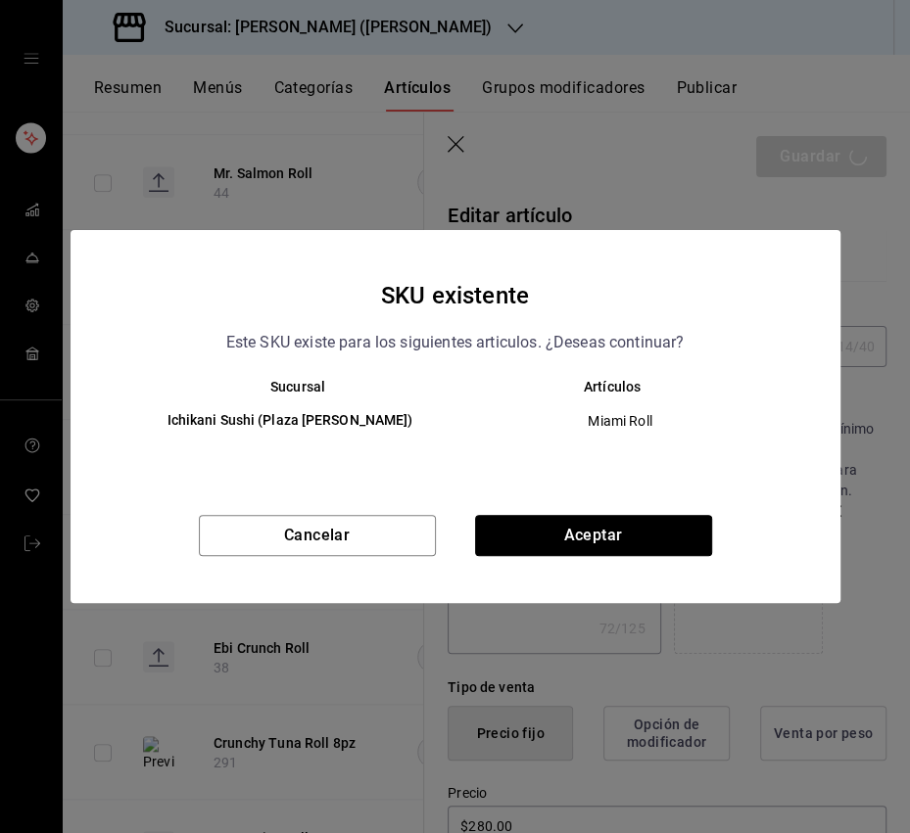
click at [614, 544] on button "Aceptar" at bounding box center [593, 535] width 237 height 41
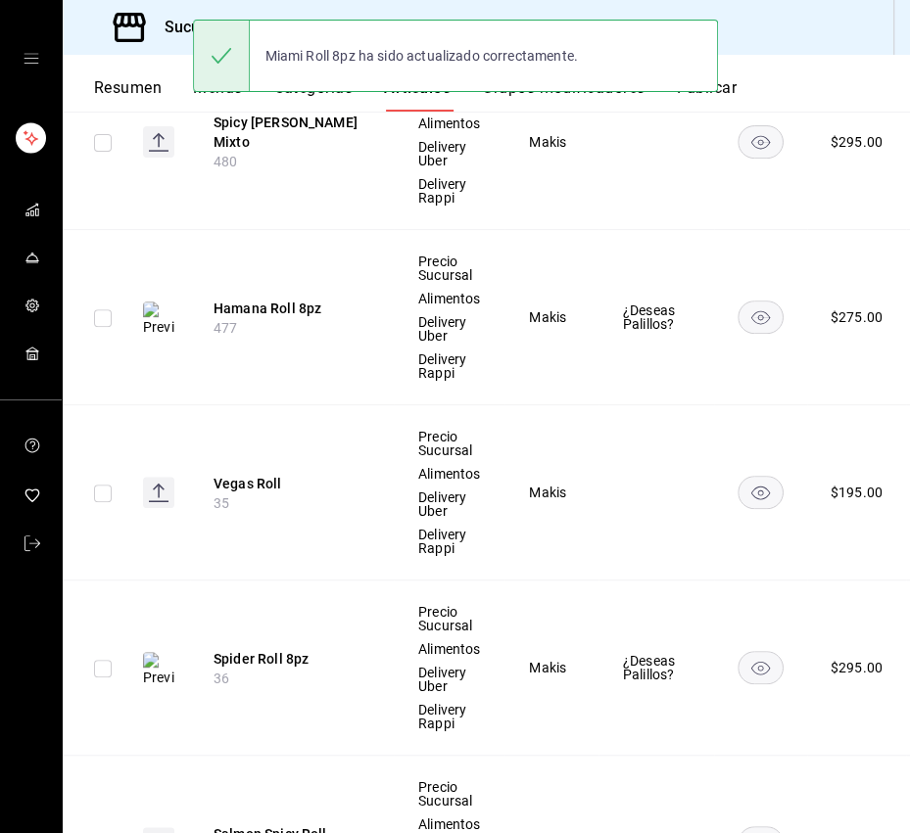
scroll to position [688, 0]
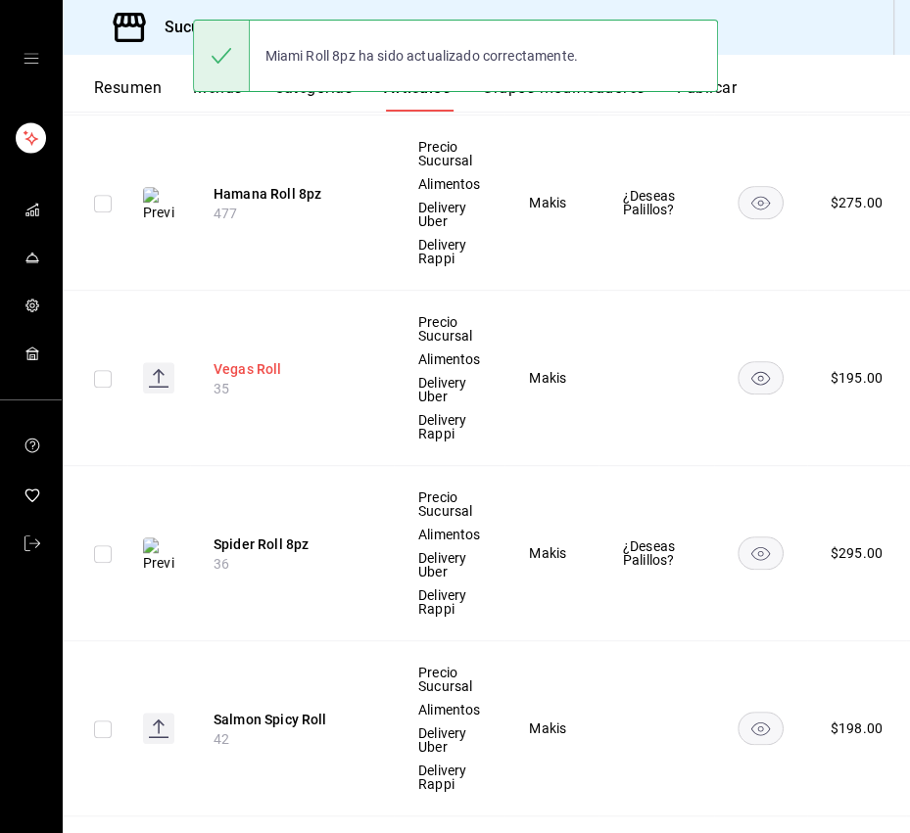
click at [256, 375] on button "Vegas Roll" at bounding box center [291, 369] width 157 height 20
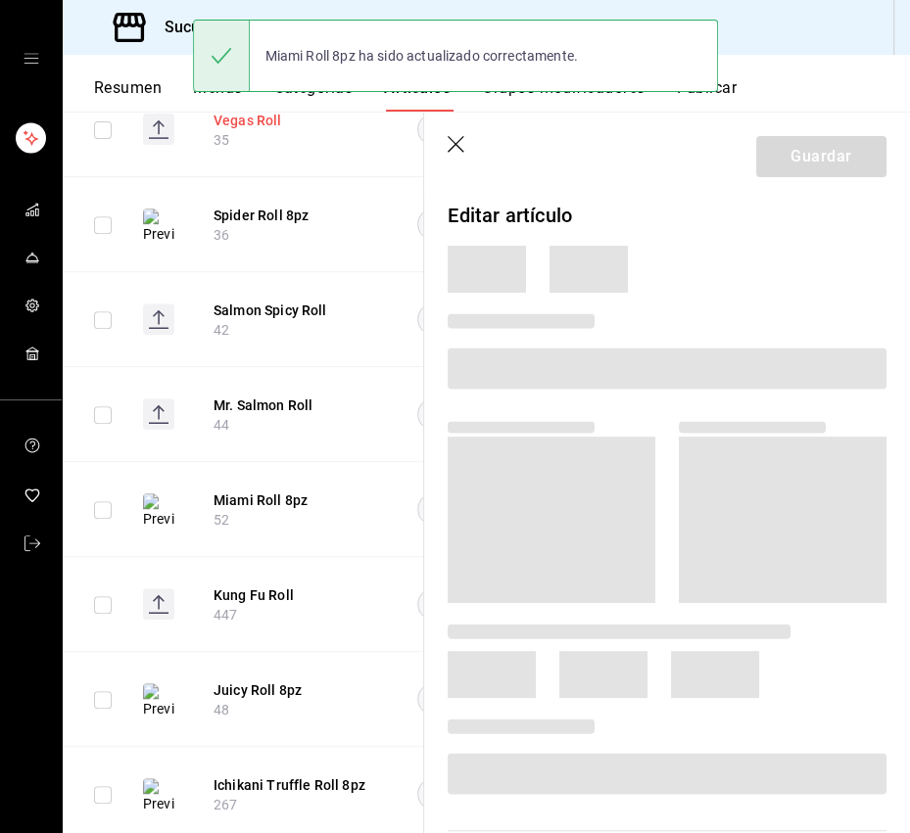
scroll to position [608, 0]
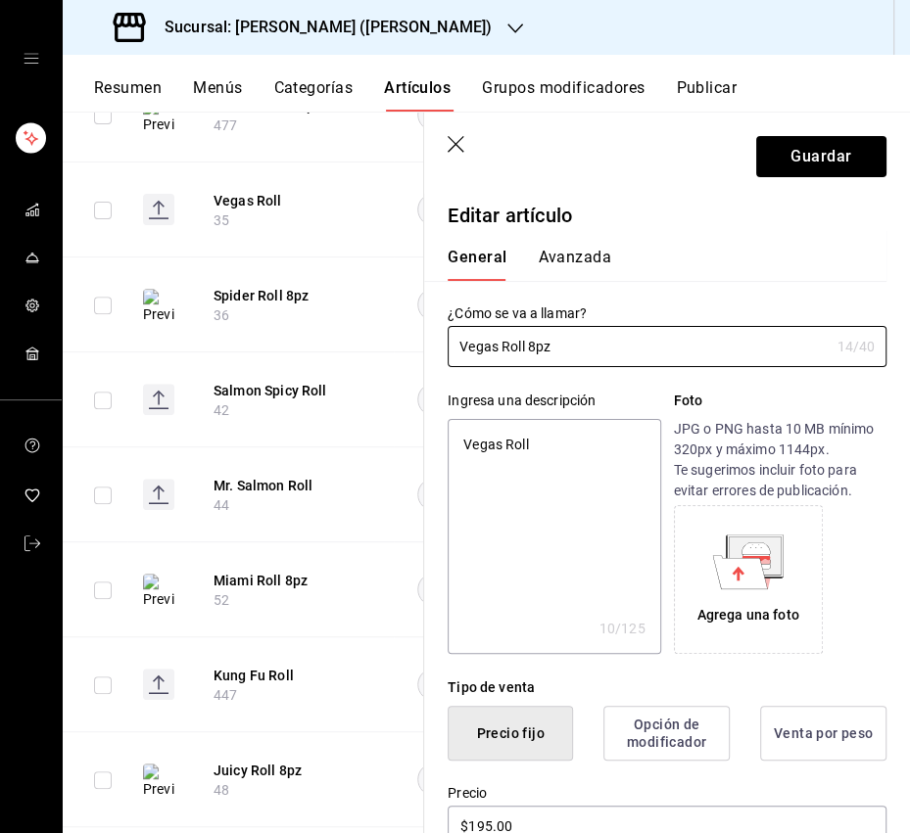
click at [501, 442] on textarea "Vegas Roll" at bounding box center [553, 536] width 212 height 235
click at [502, 441] on textarea "Vegas Roll" at bounding box center [553, 536] width 212 height 235
paste textarea "Rollo ligeramente tempurizado, por dentro aguacate, camarón tempura y queso cre…"
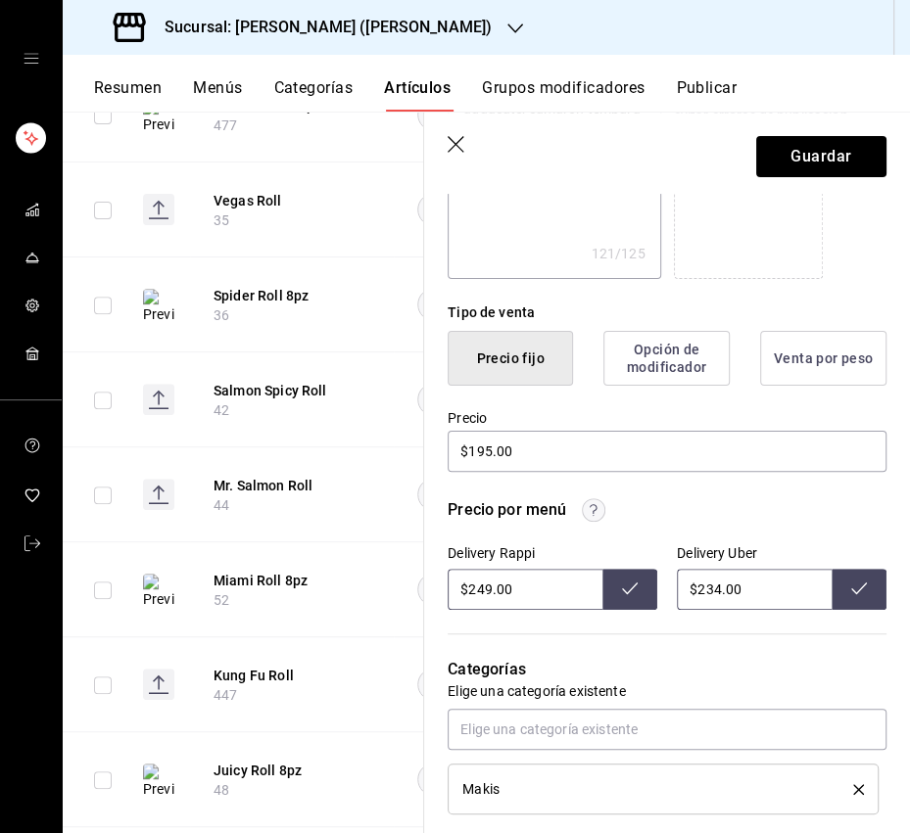
scroll to position [378, 0]
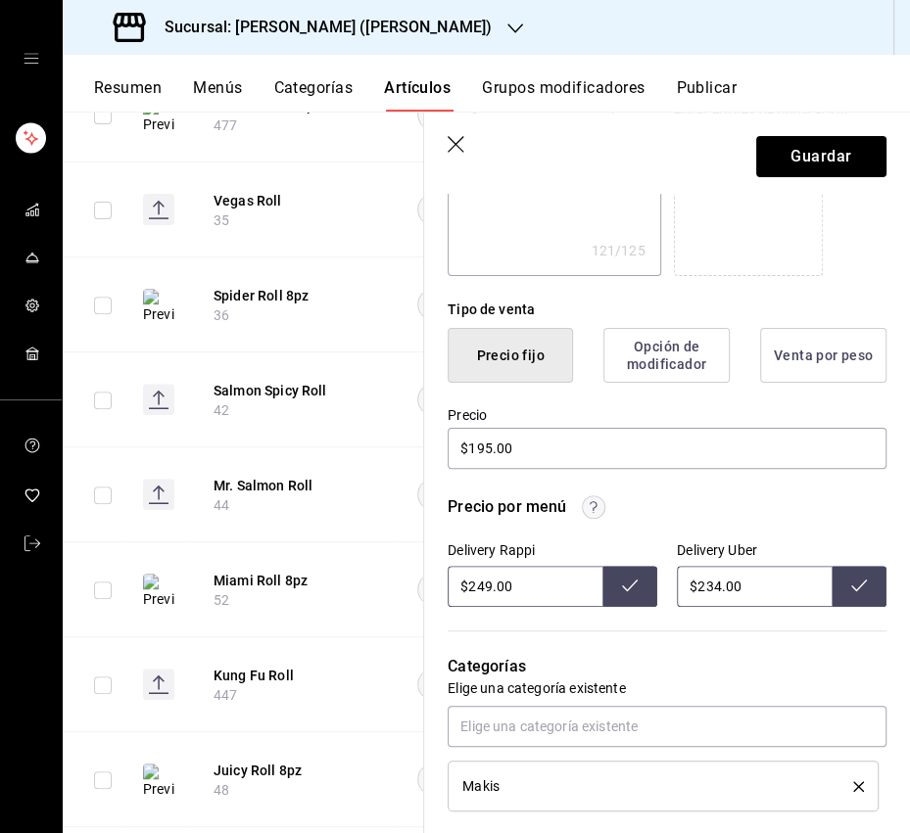
drag, startPoint x: 490, startPoint y: 589, endPoint x: 469, endPoint y: 593, distance: 20.9
click at [469, 593] on input "$249.00" at bounding box center [524, 586] width 155 height 41
click at [636, 584] on icon at bounding box center [630, 586] width 16 height 16
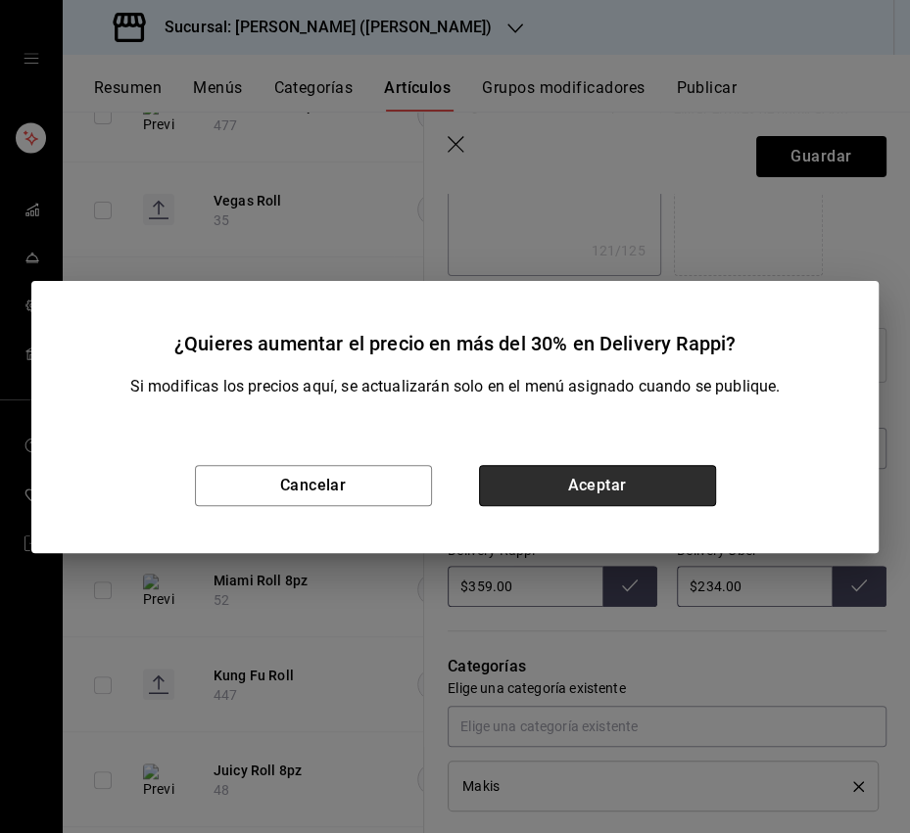
click at [655, 496] on button "Aceptar" at bounding box center [597, 485] width 237 height 41
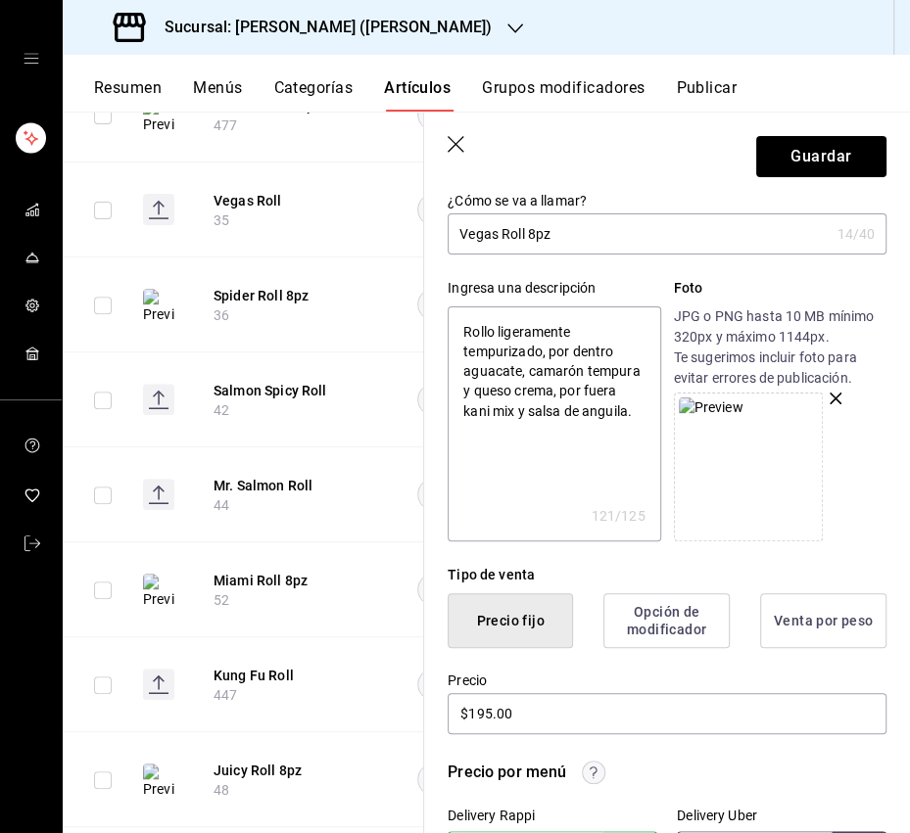
scroll to position [90, 0]
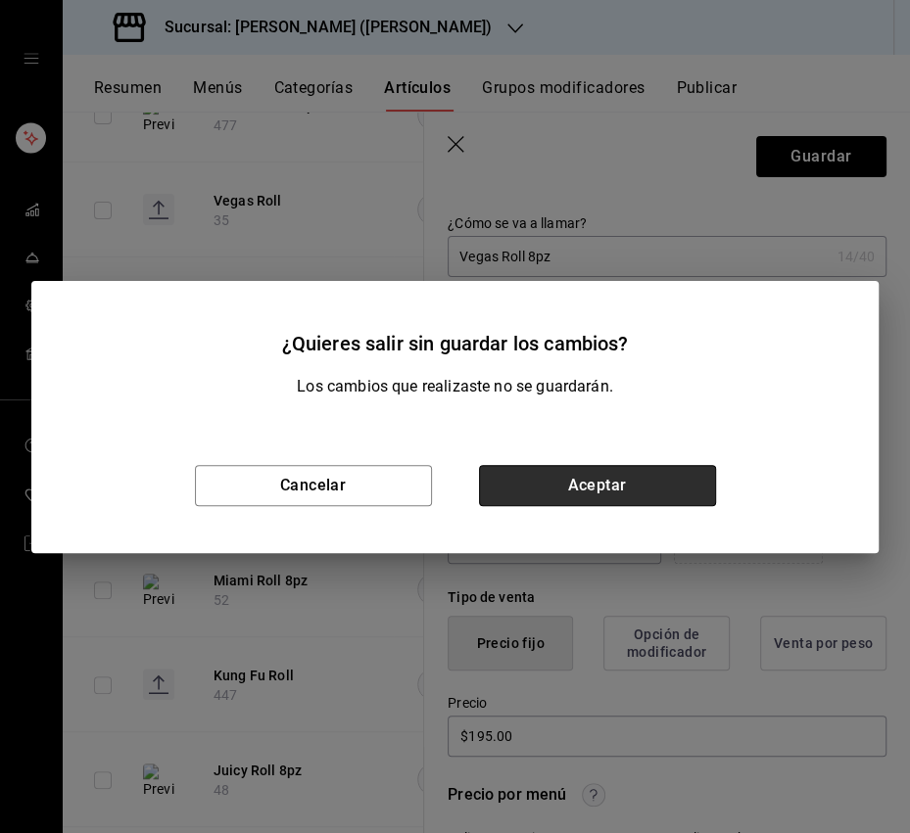
click at [596, 487] on button "Aceptar" at bounding box center [597, 485] width 237 height 41
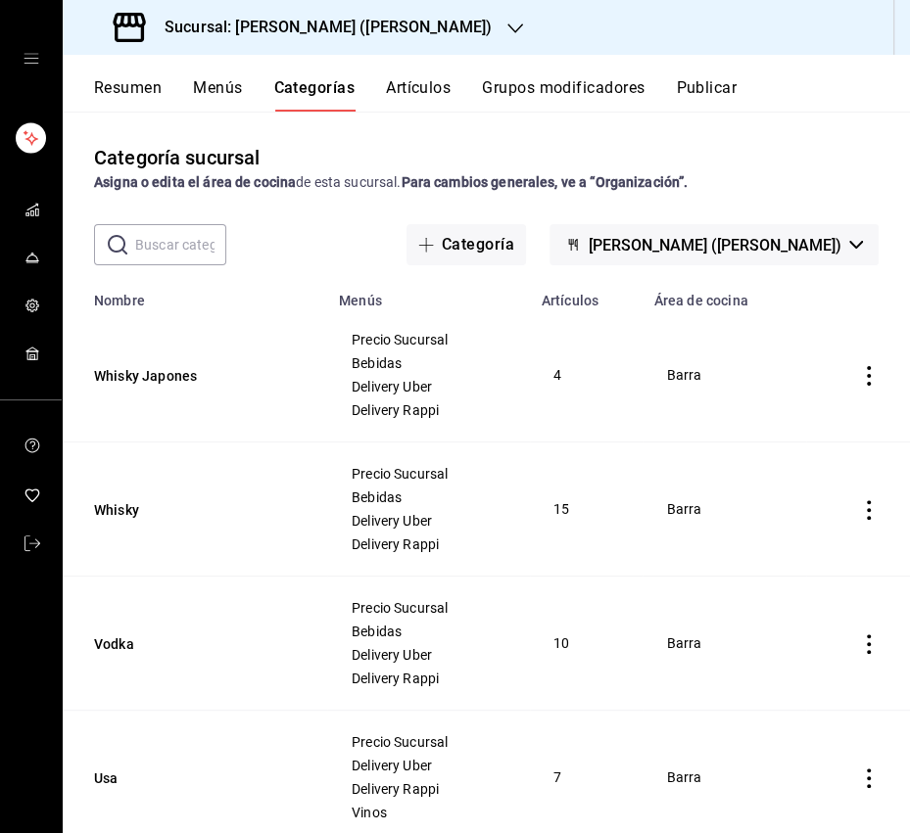
click at [152, 98] on button "Resumen" at bounding box center [128, 94] width 68 height 33
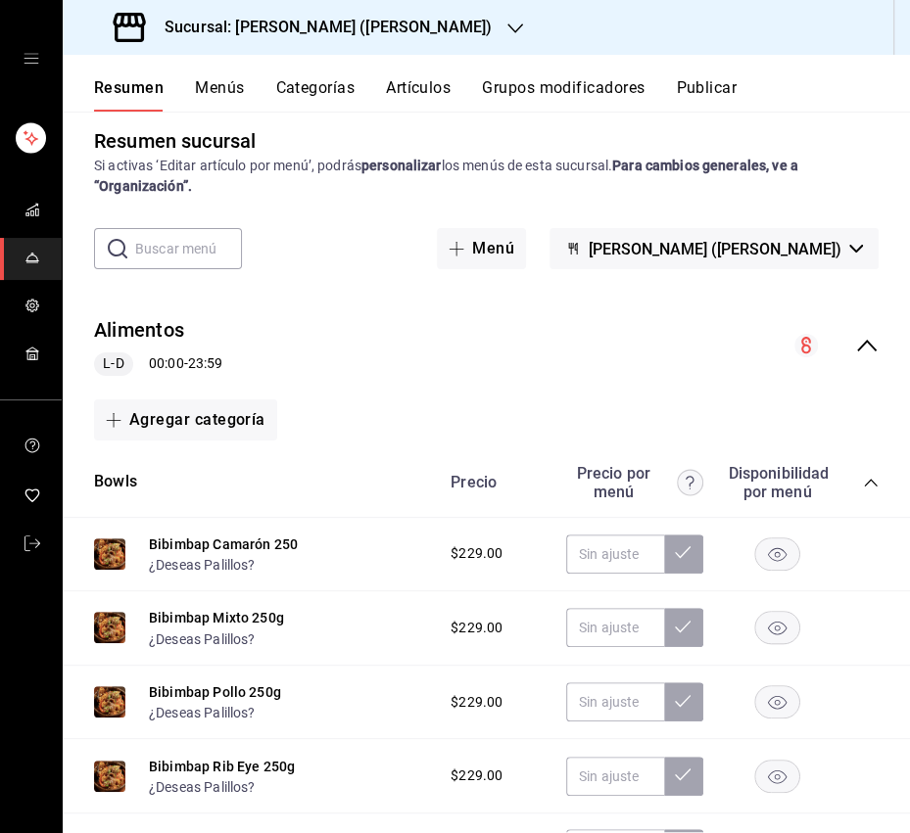
scroll to position [20, 0]
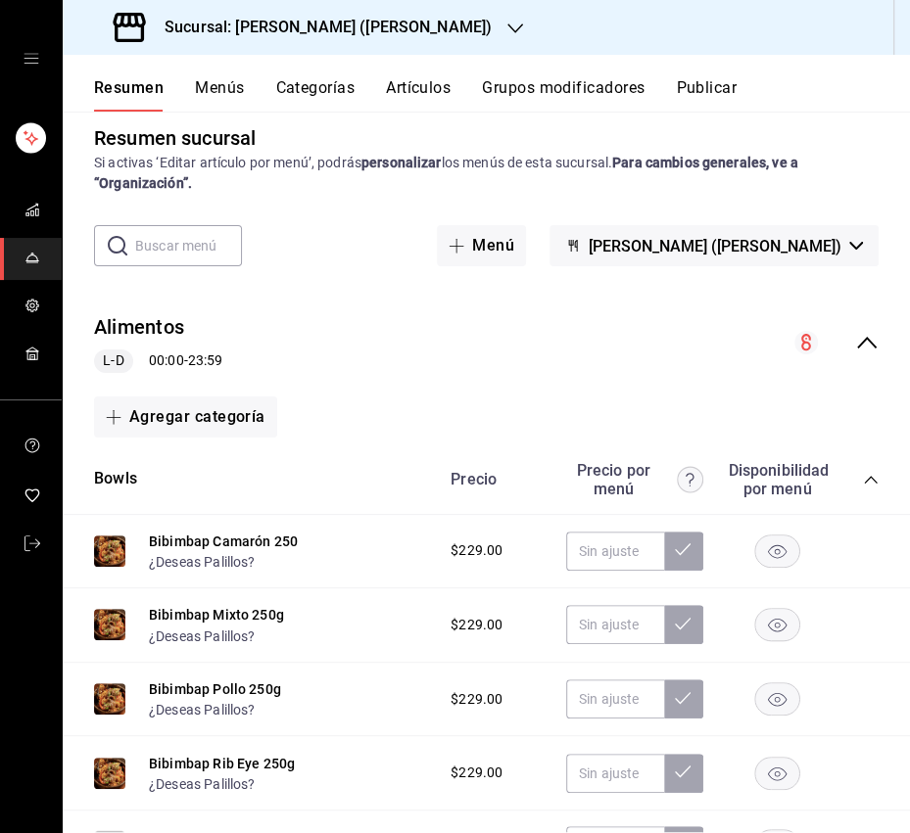
click at [864, 342] on icon "collapse-menu-row" at bounding box center [866, 342] width 23 height 23
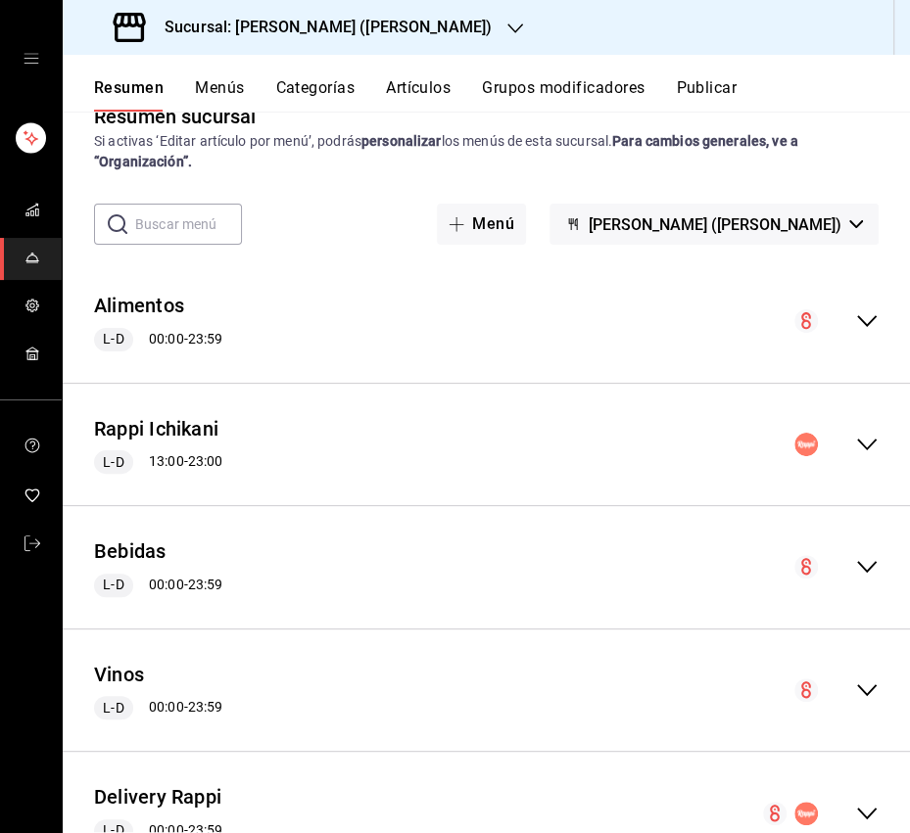
scroll to position [0, 0]
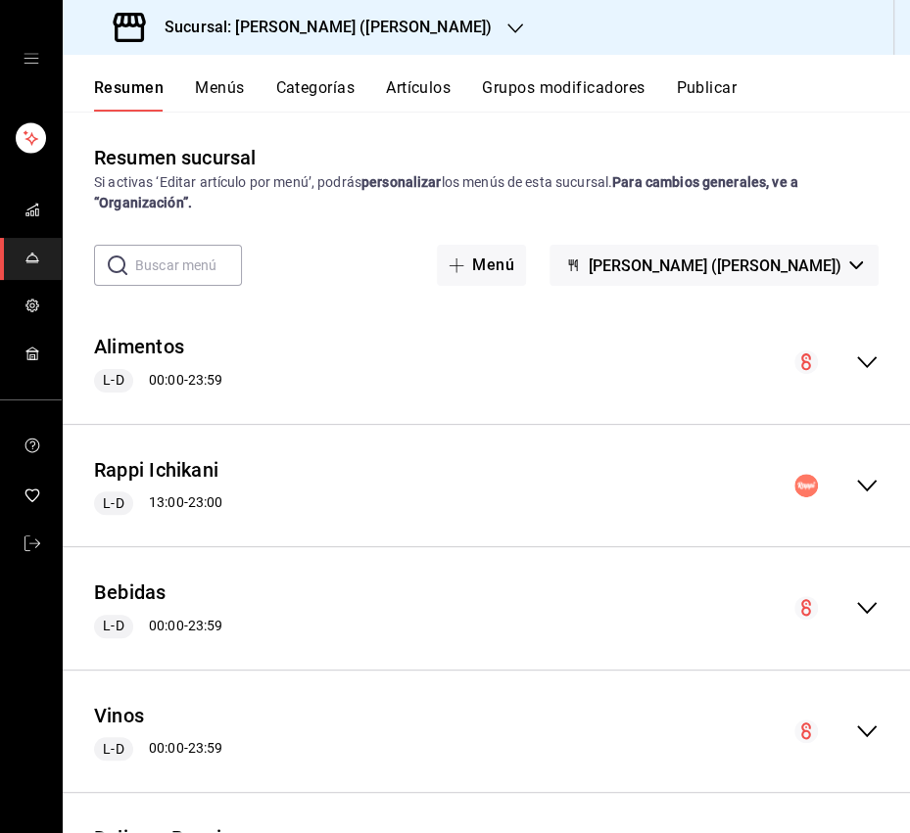
click at [858, 489] on icon "collapse-menu-row" at bounding box center [866, 485] width 23 height 23
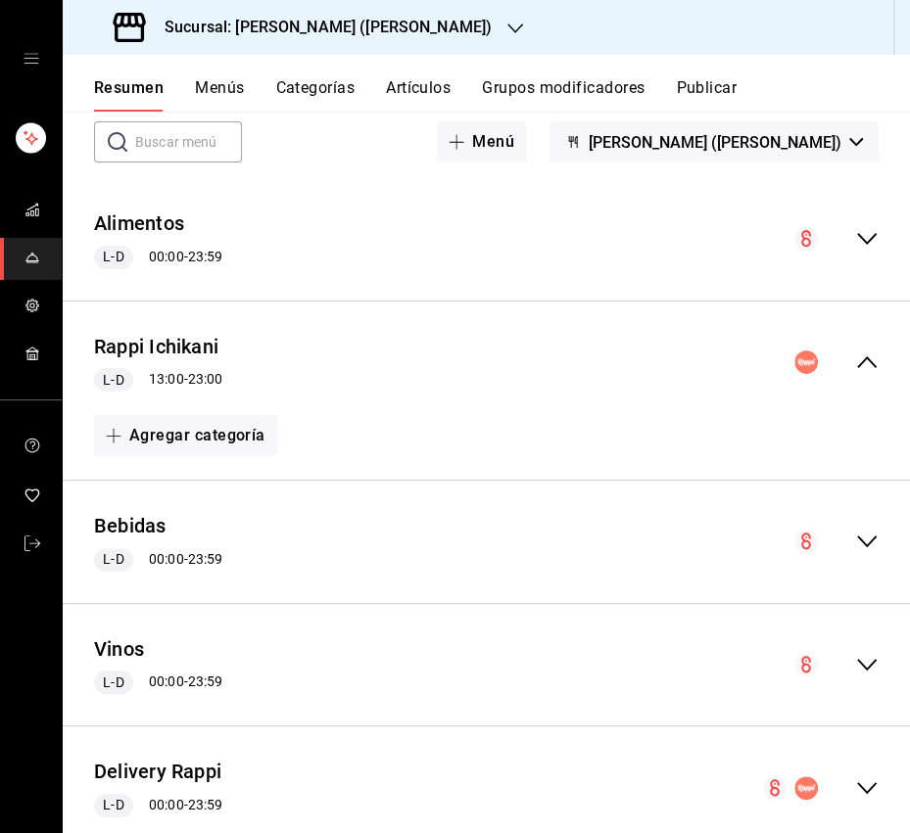
scroll to position [119, 0]
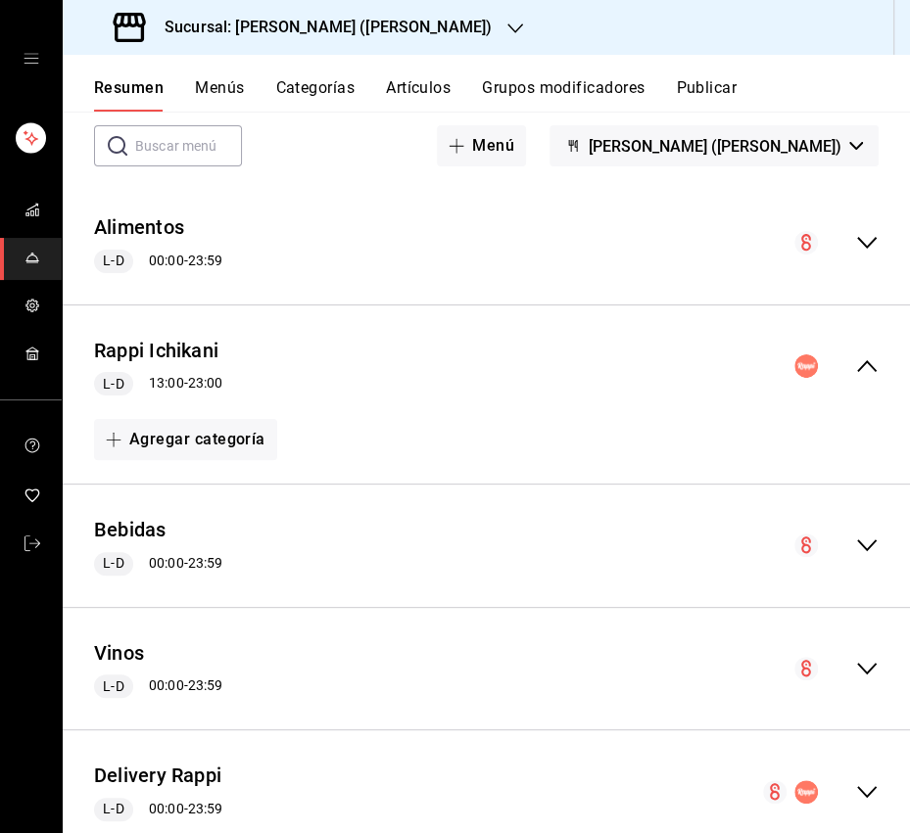
click at [862, 368] on icon "collapse-menu-row" at bounding box center [866, 365] width 23 height 23
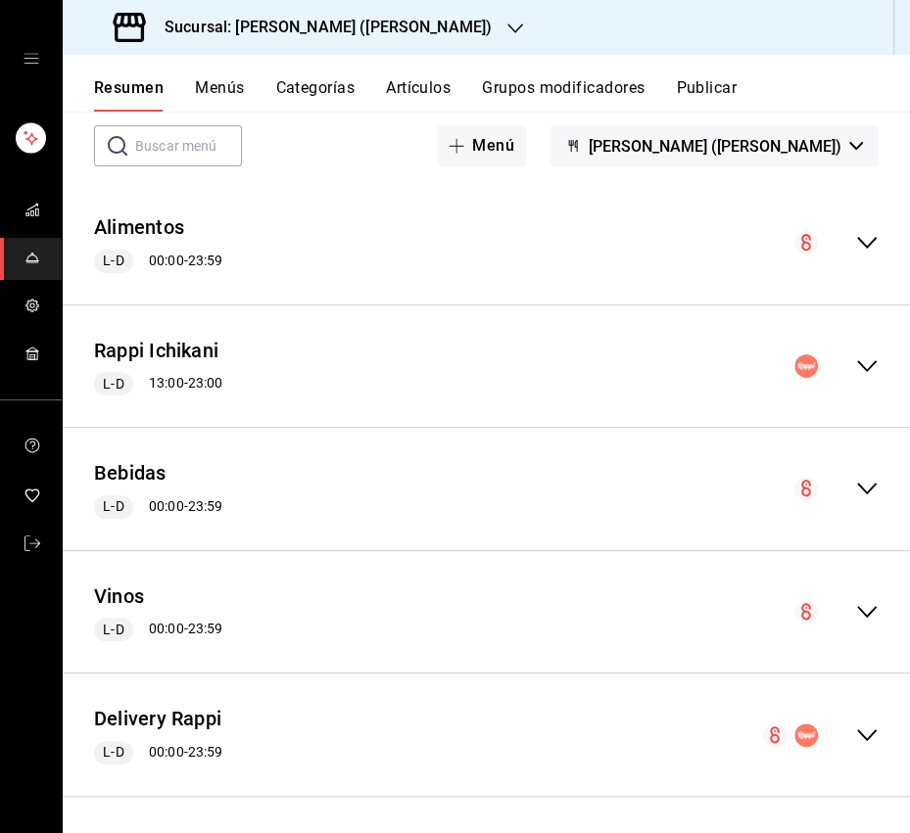
click at [870, 367] on icon "collapse-menu-row" at bounding box center [866, 365] width 23 height 23
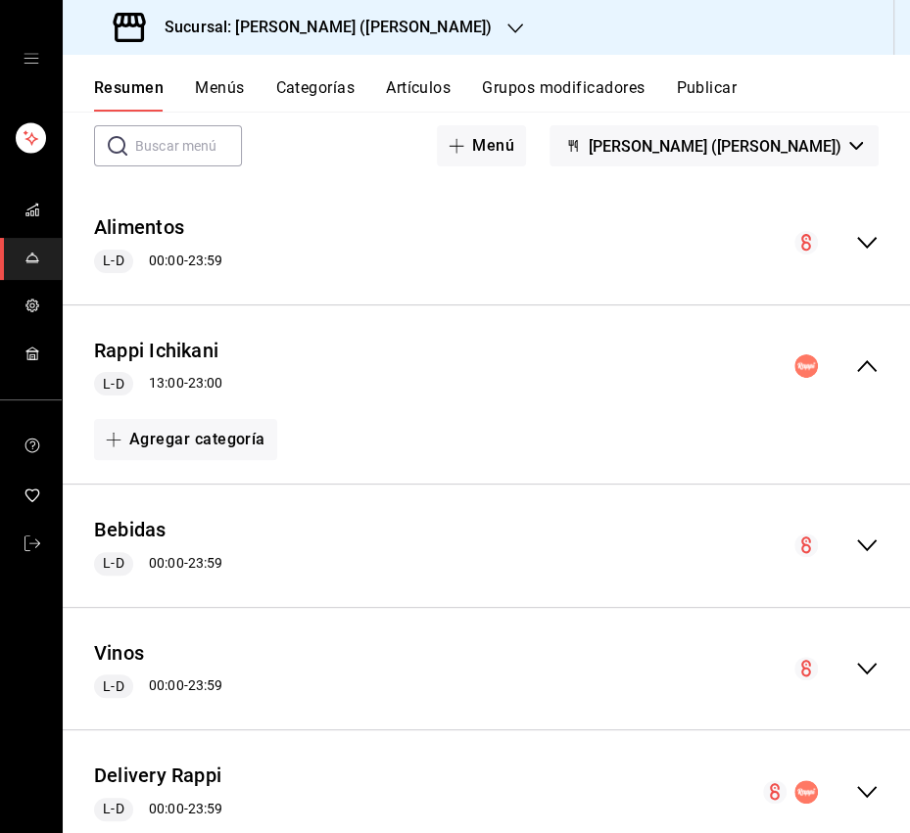
scroll to position [0, 0]
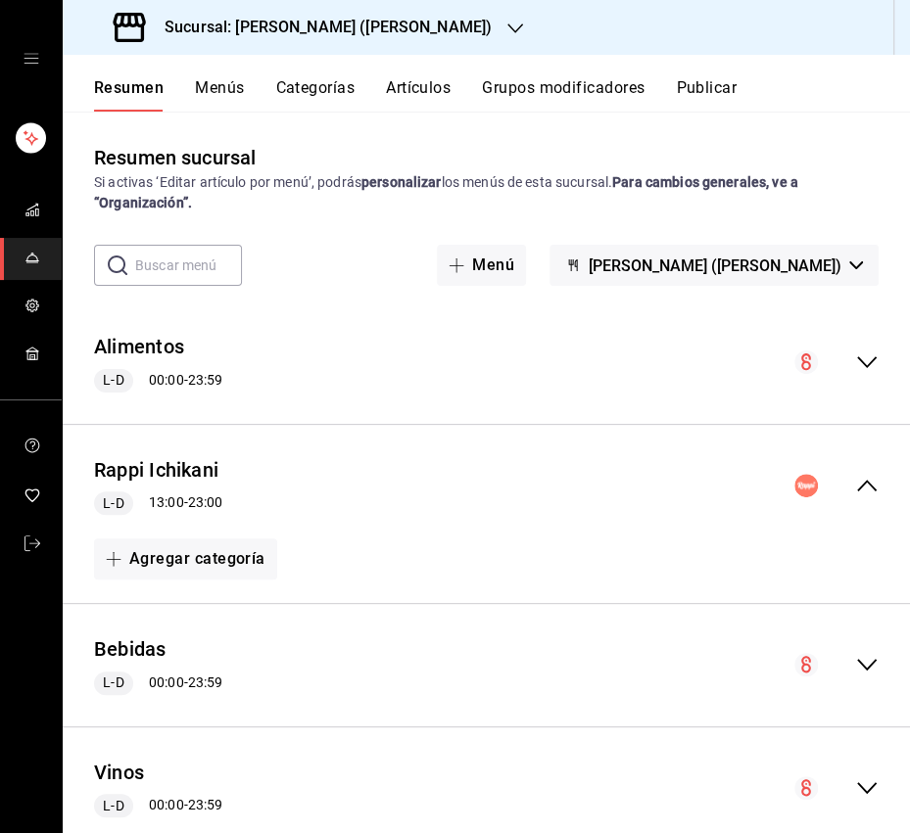
click at [210, 98] on button "Menús" at bounding box center [219, 94] width 49 height 33
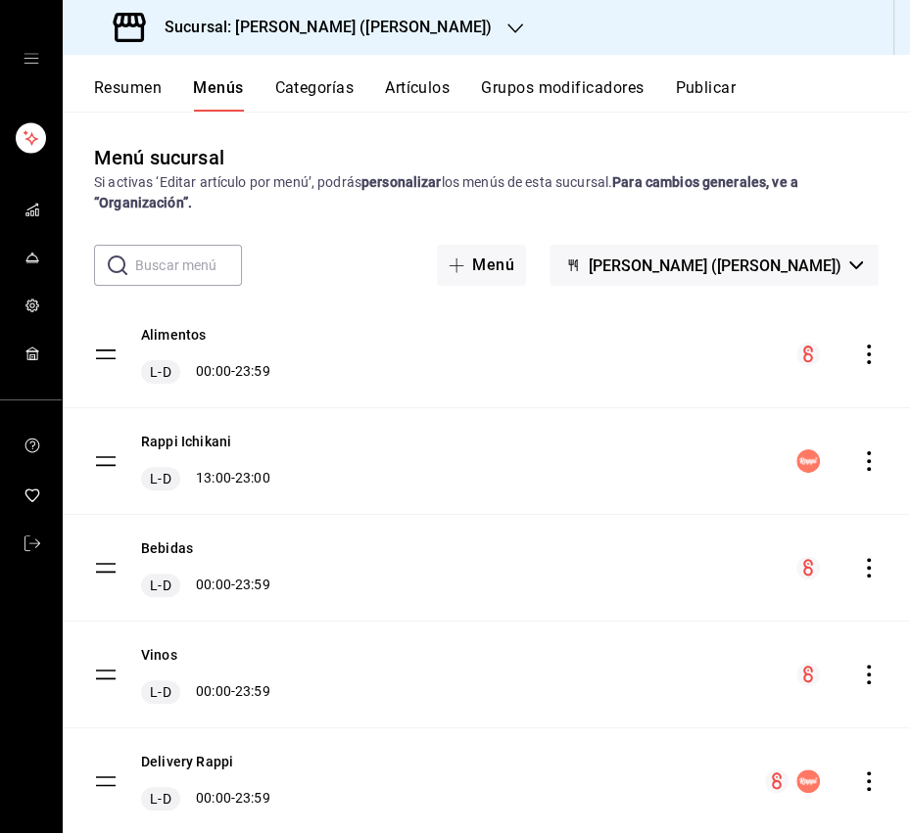
click at [434, 82] on button "Artículos" at bounding box center [417, 94] width 65 height 33
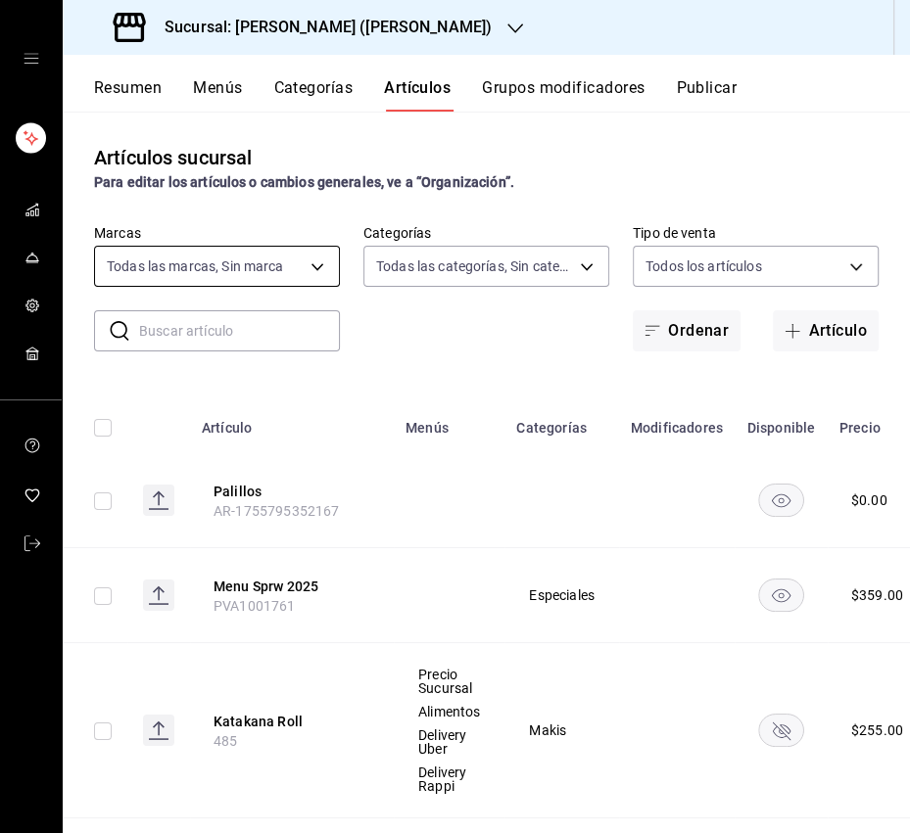
click at [296, 260] on body "Sucursal: [PERSON_NAME] ([PERSON_NAME]) Resumen Menús Categorías Artículos Grup…" at bounding box center [455, 416] width 910 height 833
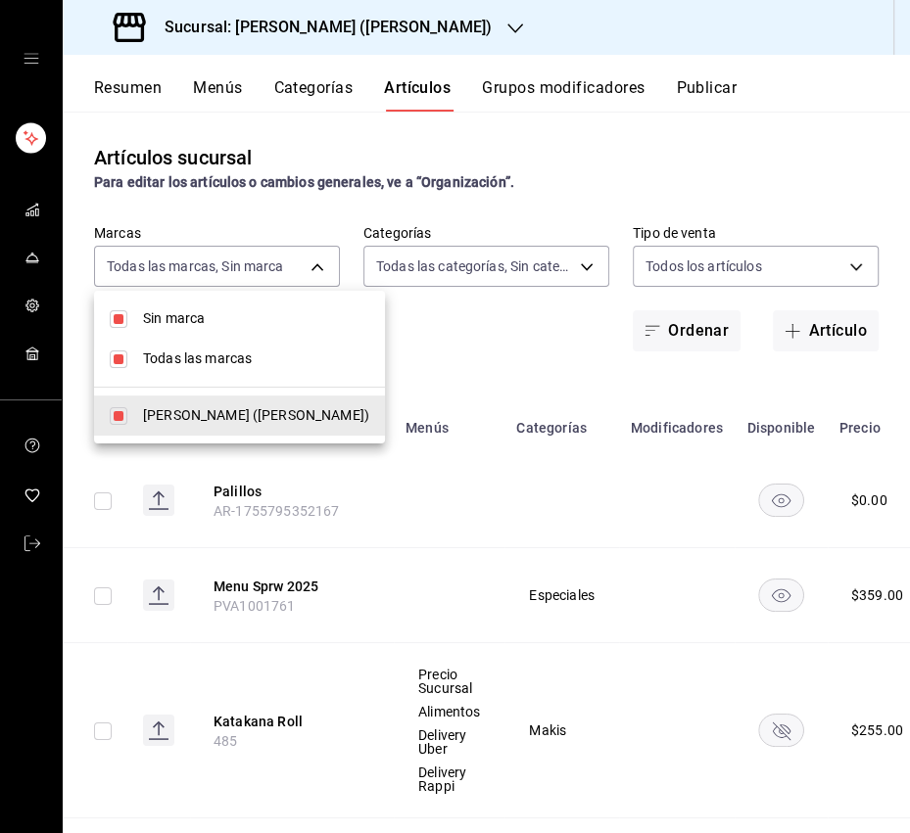
click at [229, 329] on li "Sin marca" at bounding box center [239, 319] width 291 height 40
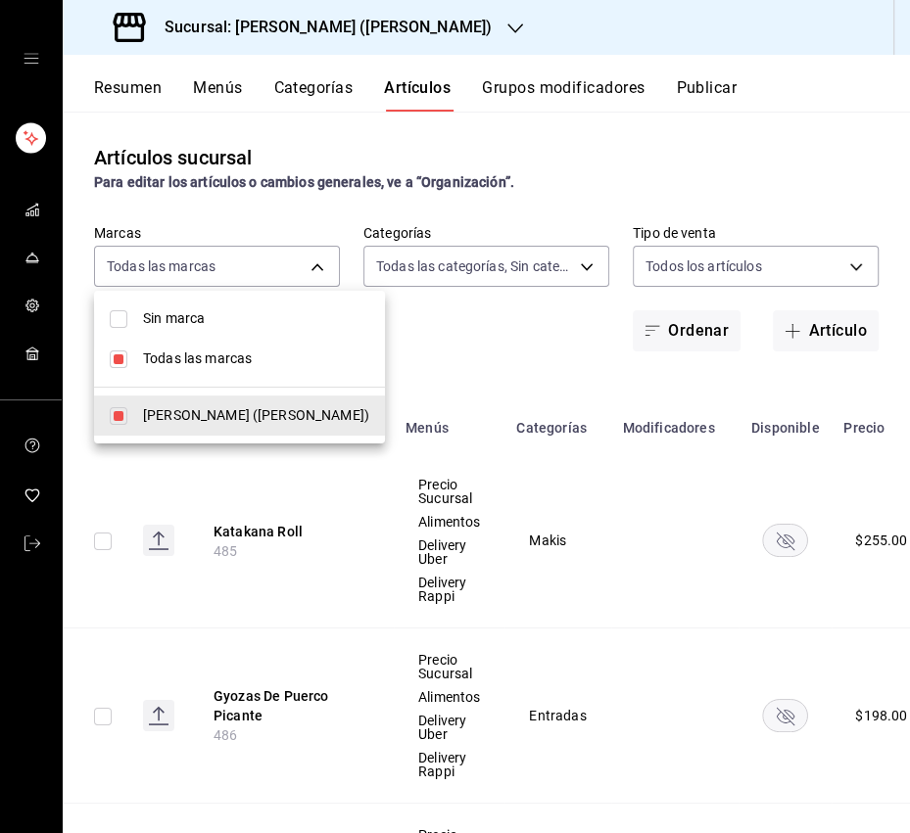
click at [195, 362] on span "Todas las marcas" at bounding box center [256, 359] width 226 height 21
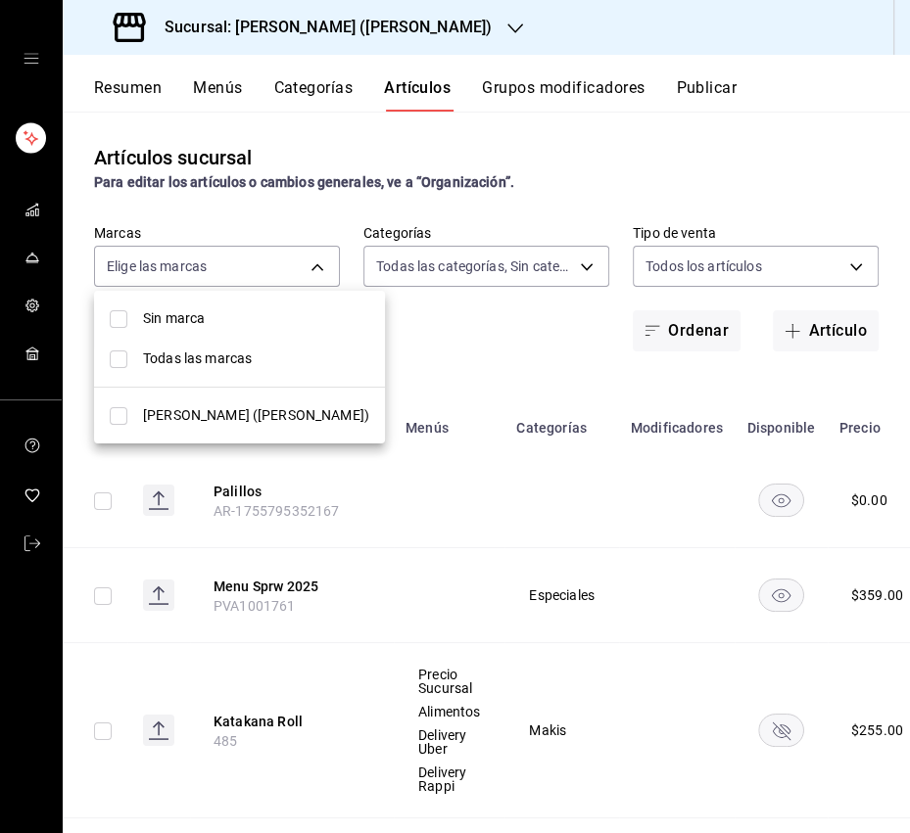
click at [491, 252] on div at bounding box center [455, 416] width 910 height 833
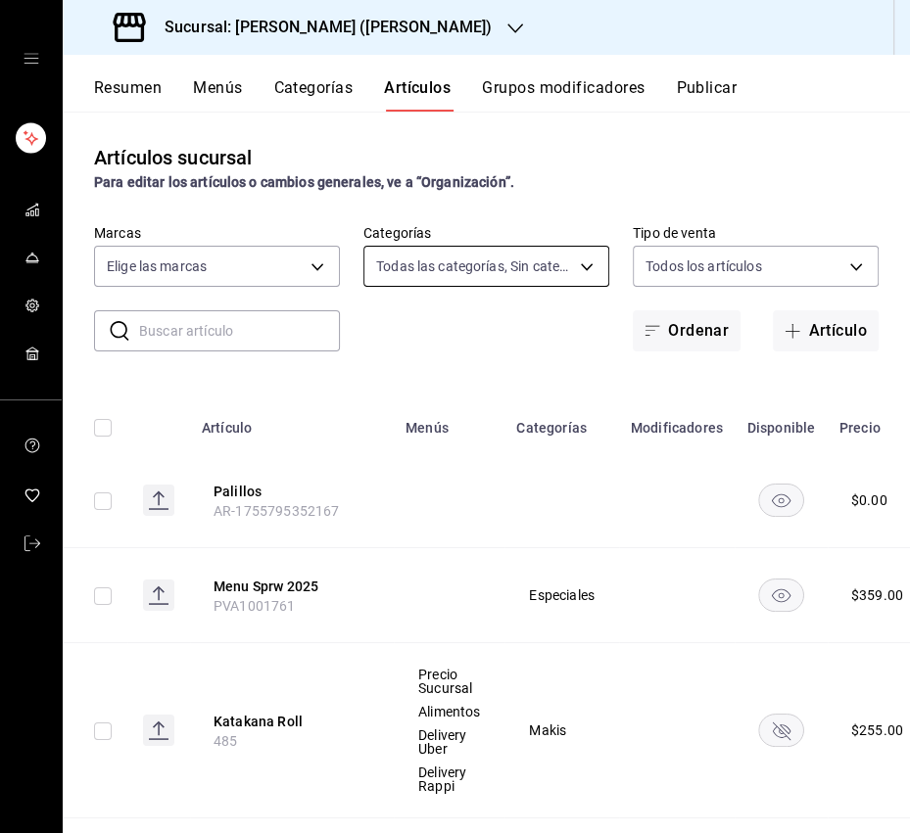
click at [471, 272] on body "Sucursal: [PERSON_NAME] ([PERSON_NAME]) Resumen Menús Categorías Artículos Grup…" at bounding box center [455, 416] width 910 height 833
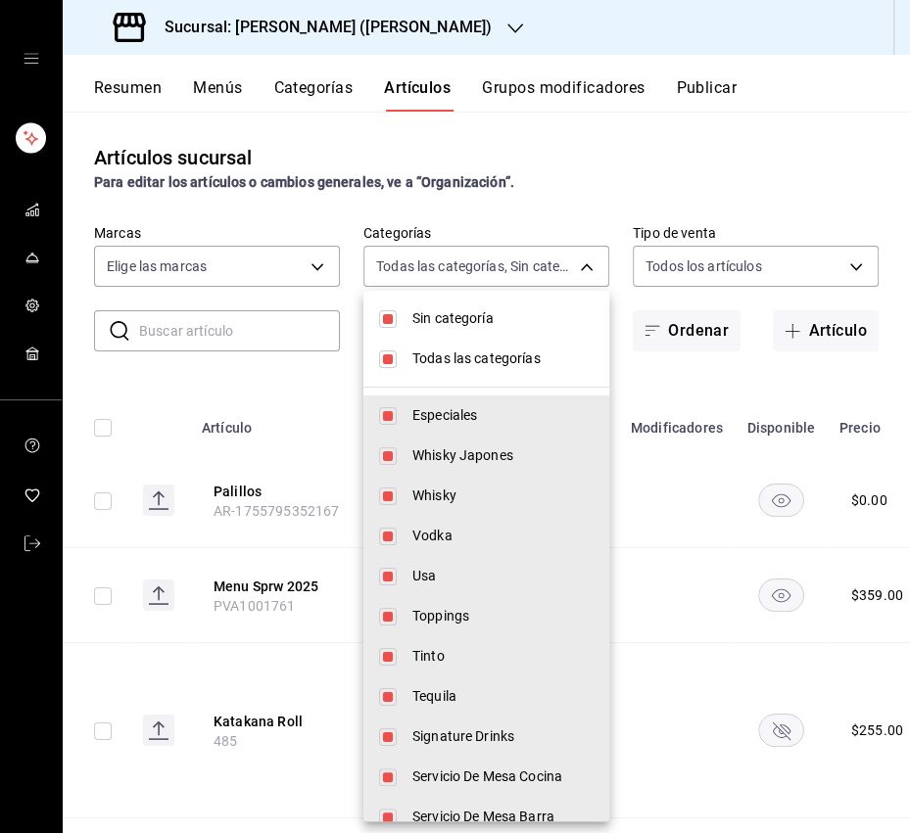
click at [383, 351] on input "checkbox" at bounding box center [388, 359] width 18 height 18
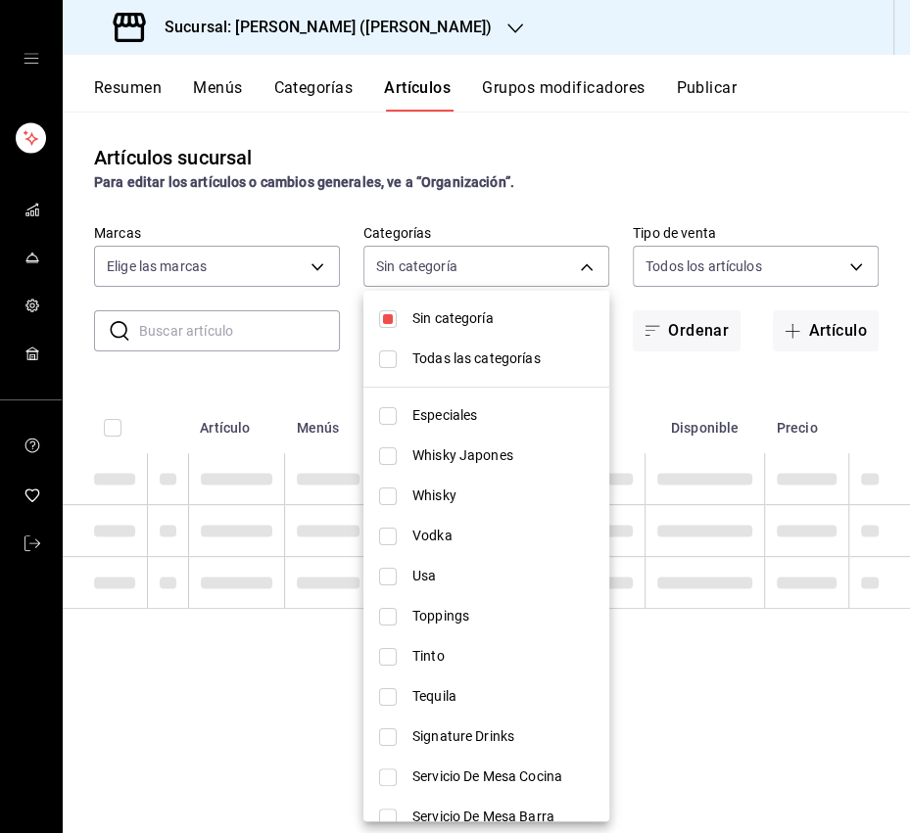
click at [386, 313] on input "checkbox" at bounding box center [388, 319] width 18 height 18
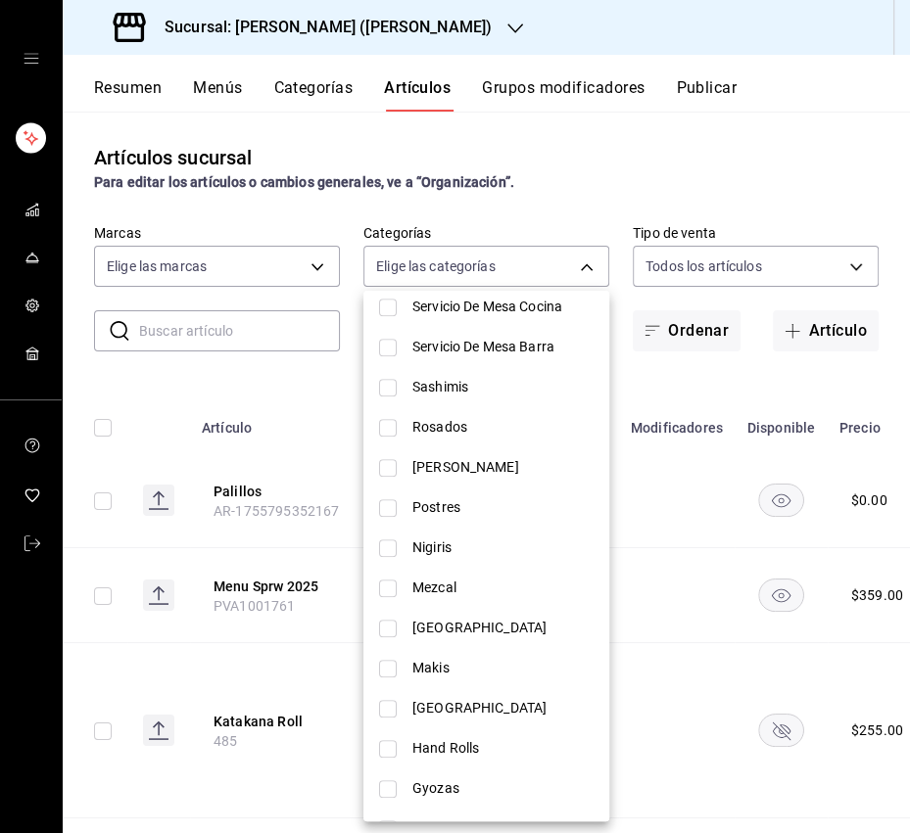
scroll to position [471, 0]
click at [441, 663] on span "Makis" at bounding box center [502, 667] width 181 height 21
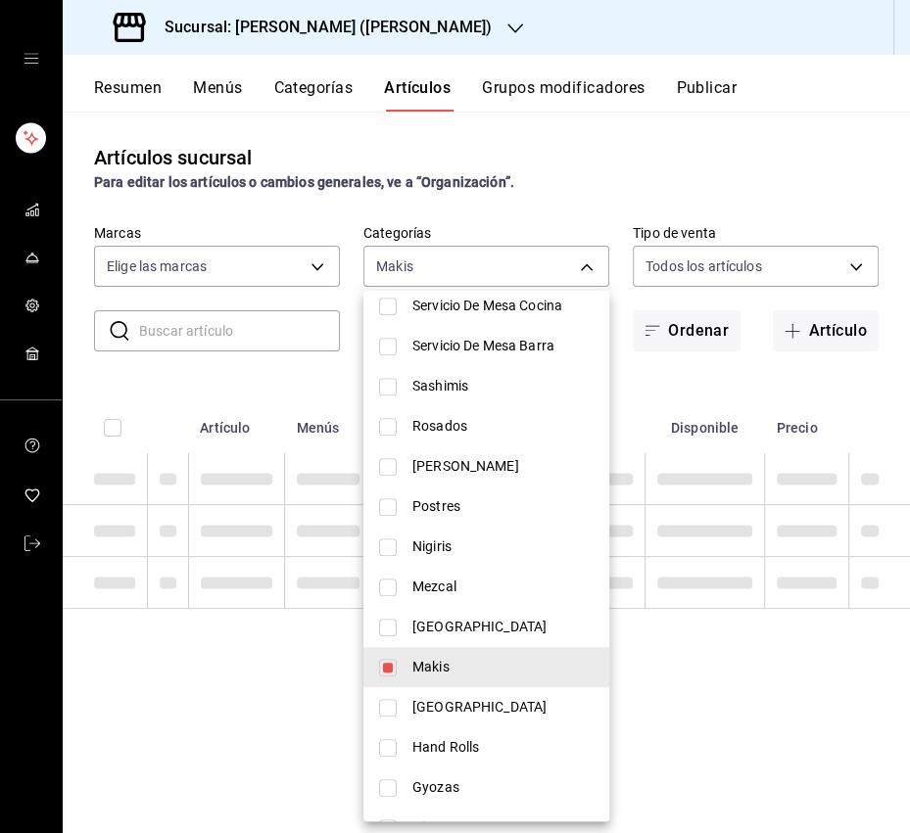
click at [274, 388] on div at bounding box center [455, 416] width 910 height 833
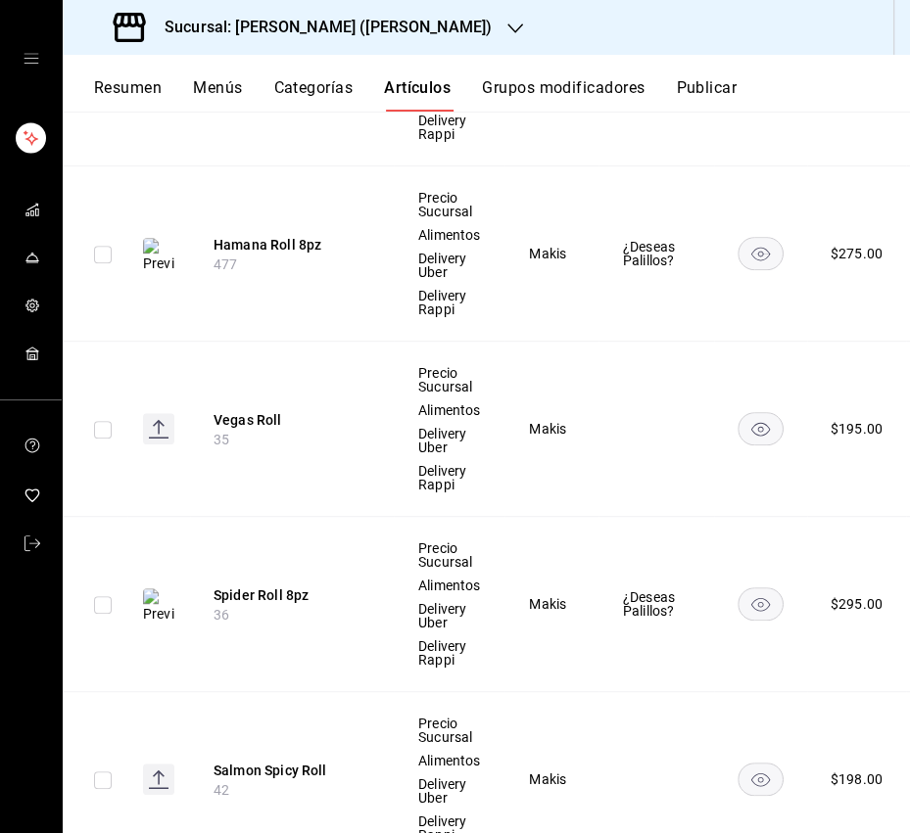
scroll to position [610, 0]
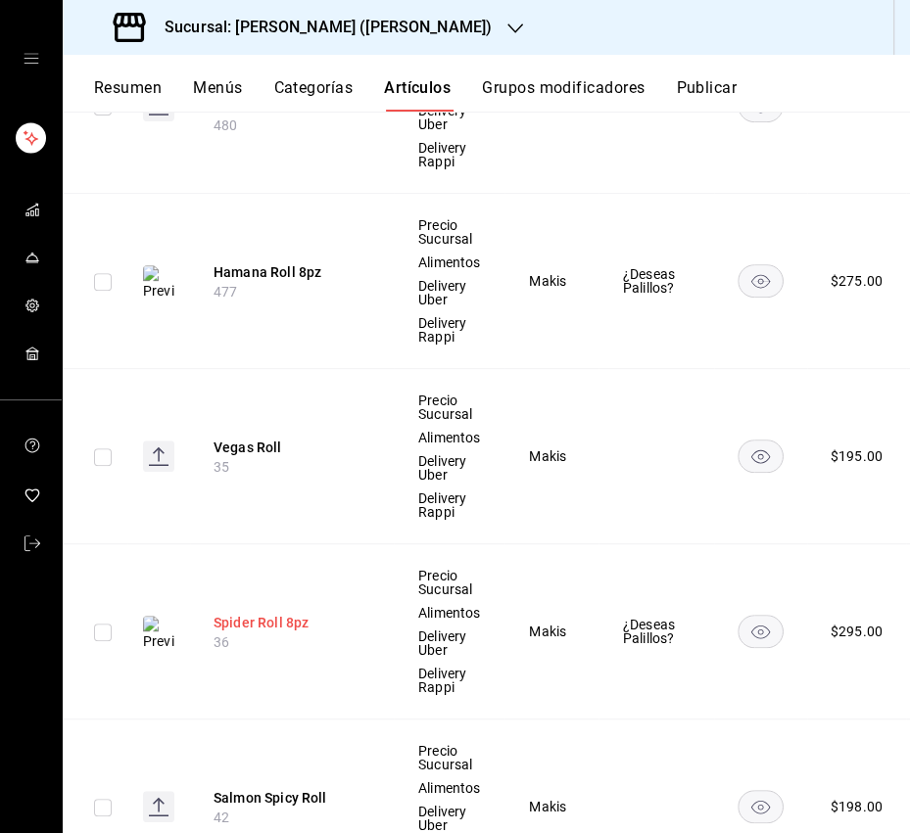
click at [288, 622] on button "Spider Roll 8pz" at bounding box center [291, 623] width 157 height 20
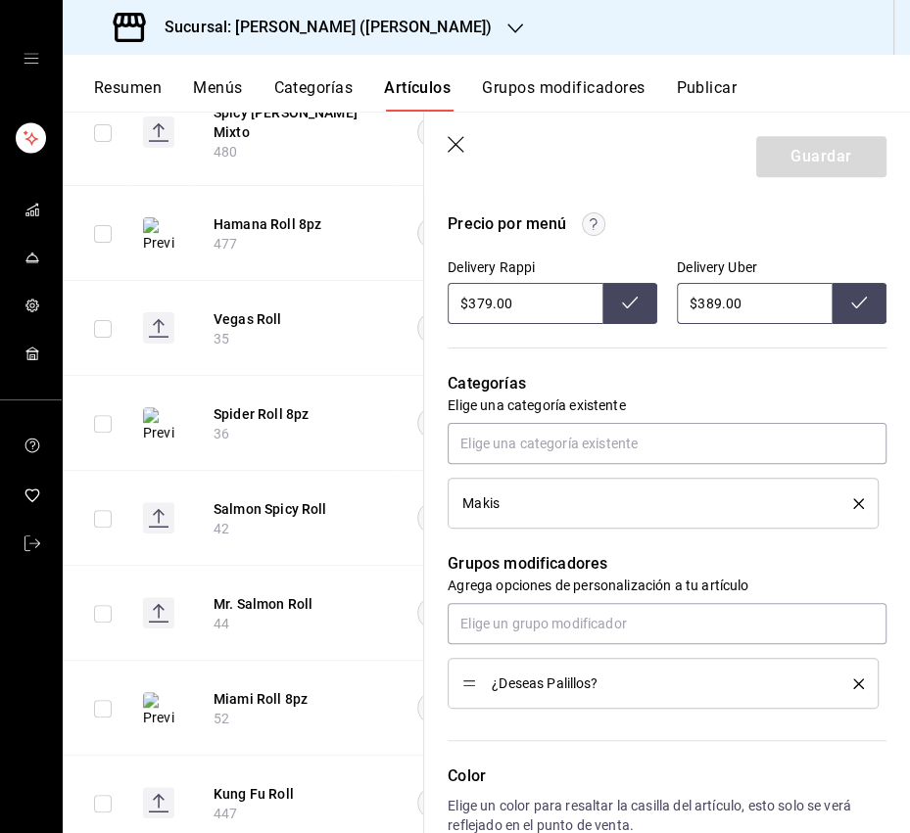
scroll to position [662, 0]
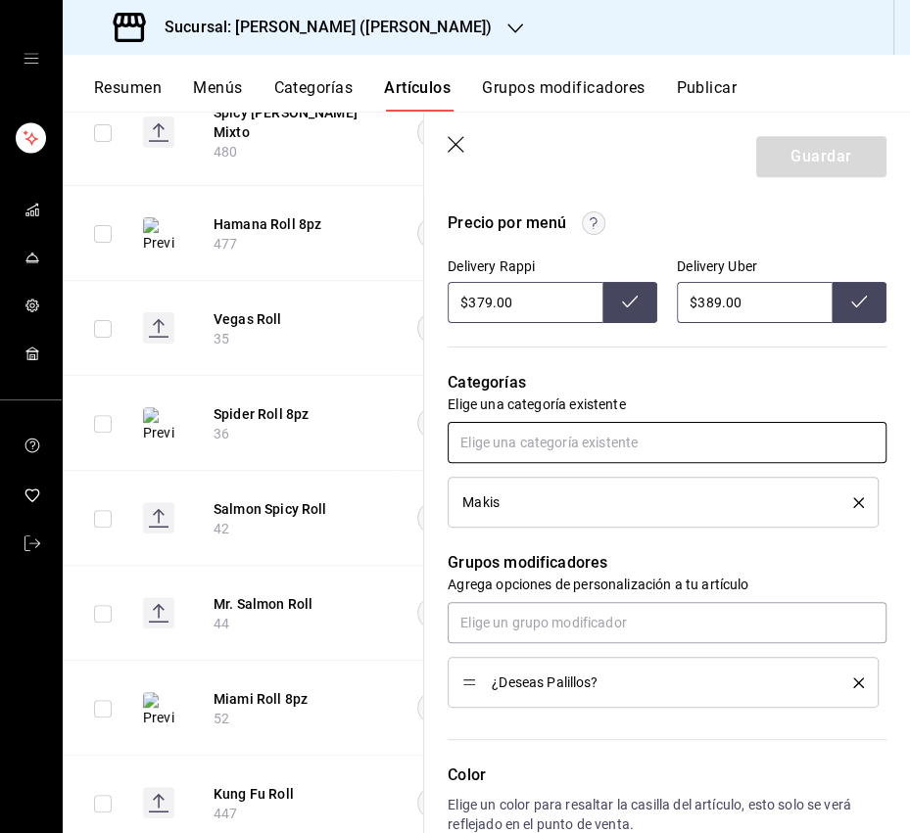
click at [603, 458] on input "text" at bounding box center [666, 442] width 439 height 41
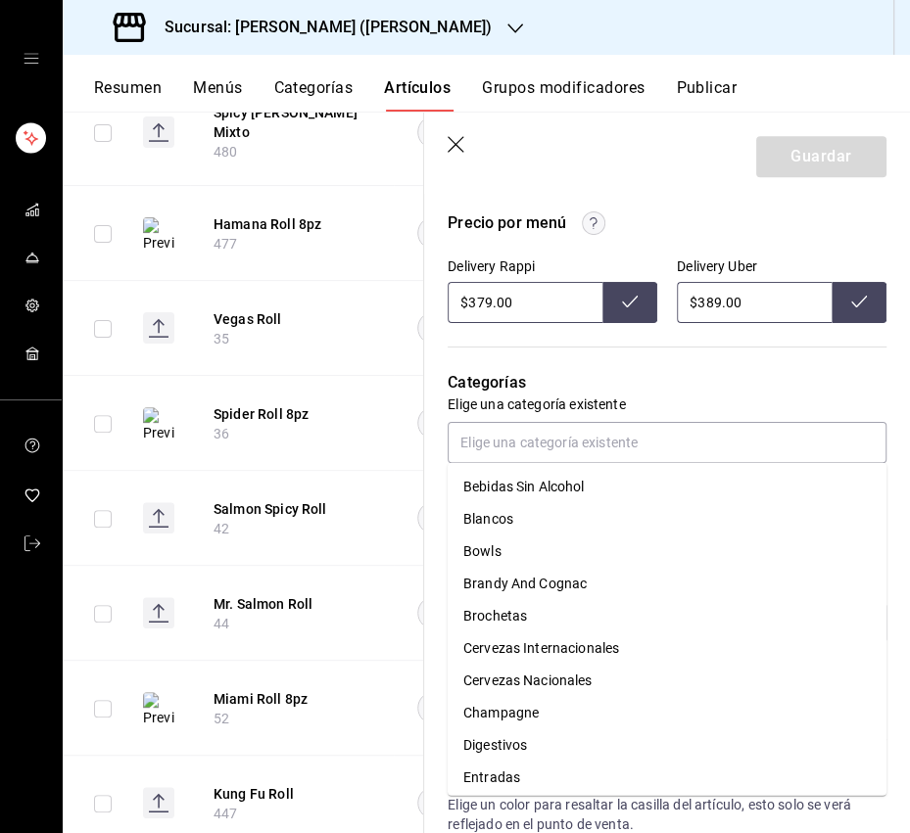
click at [680, 384] on p "Categorías" at bounding box center [666, 382] width 439 height 23
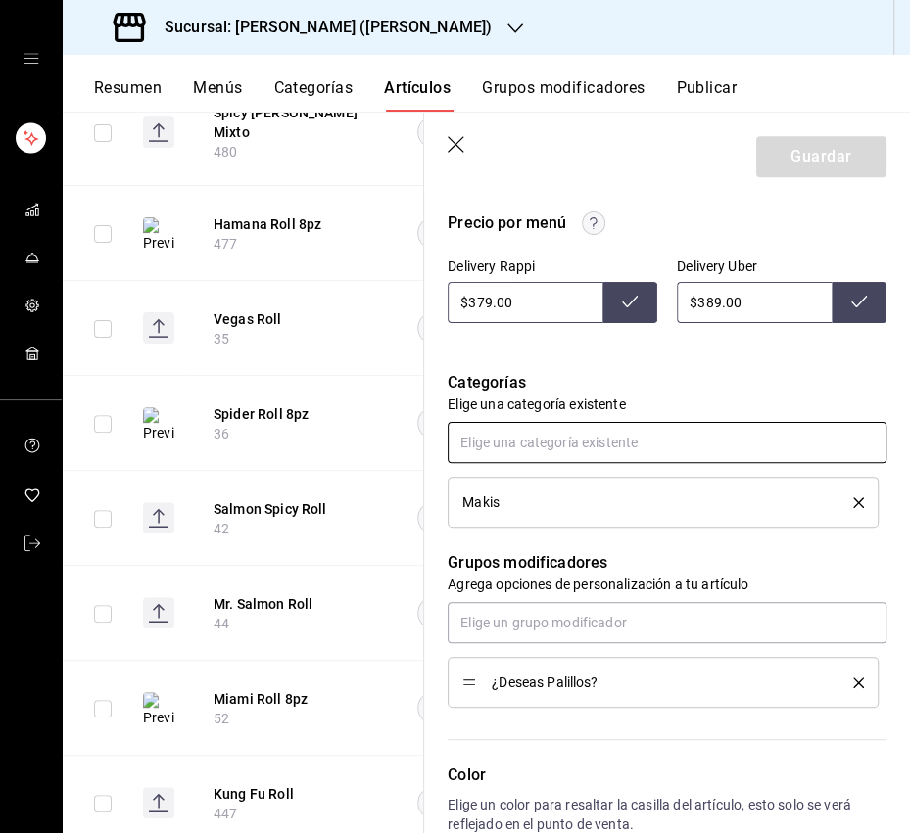
click at [620, 448] on input "text" at bounding box center [666, 442] width 439 height 41
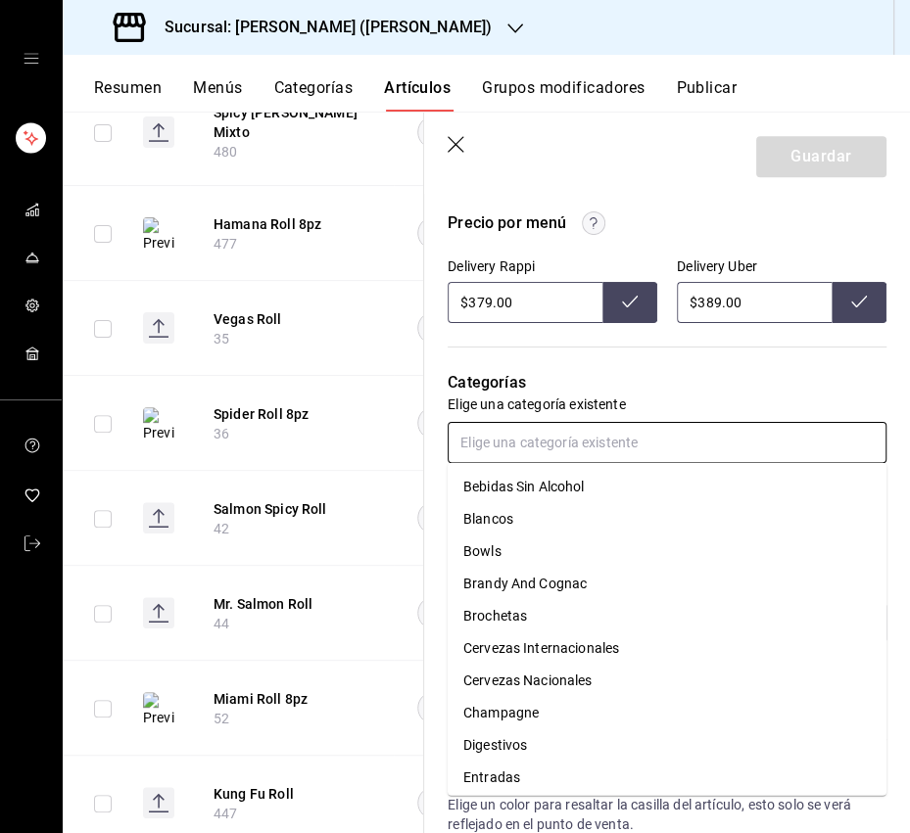
click at [559, 609] on li "Brochetas" at bounding box center [666, 616] width 439 height 32
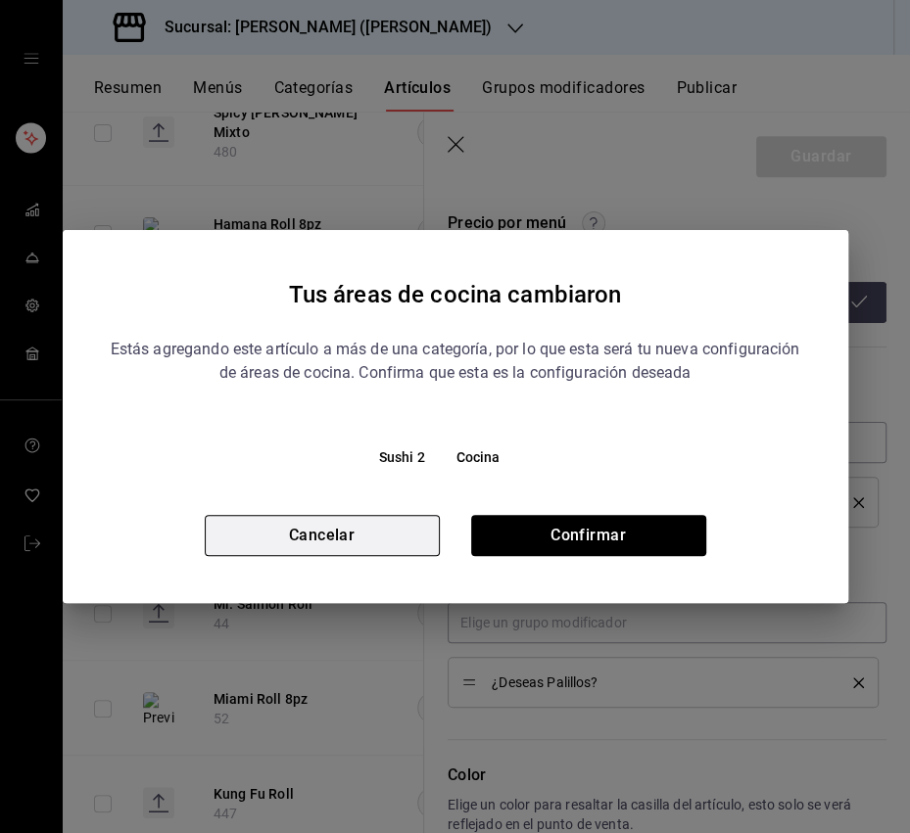
click at [347, 525] on button "Cancelar" at bounding box center [322, 535] width 235 height 41
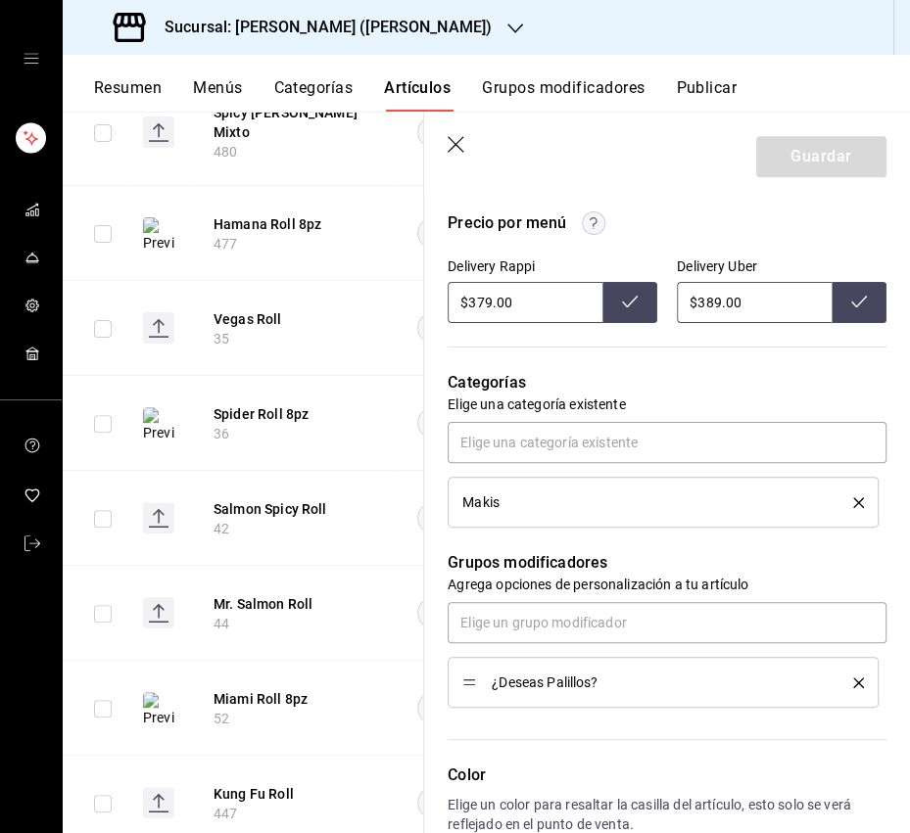
click at [451, 136] on icon "button" at bounding box center [457, 146] width 20 height 20
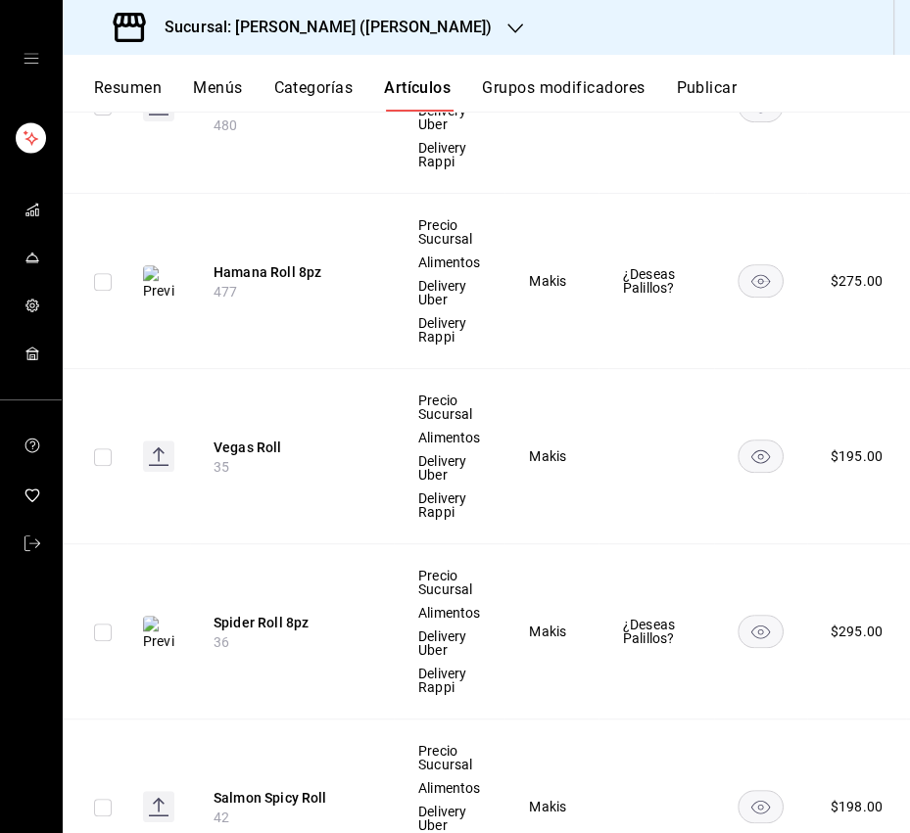
scroll to position [641, 0]
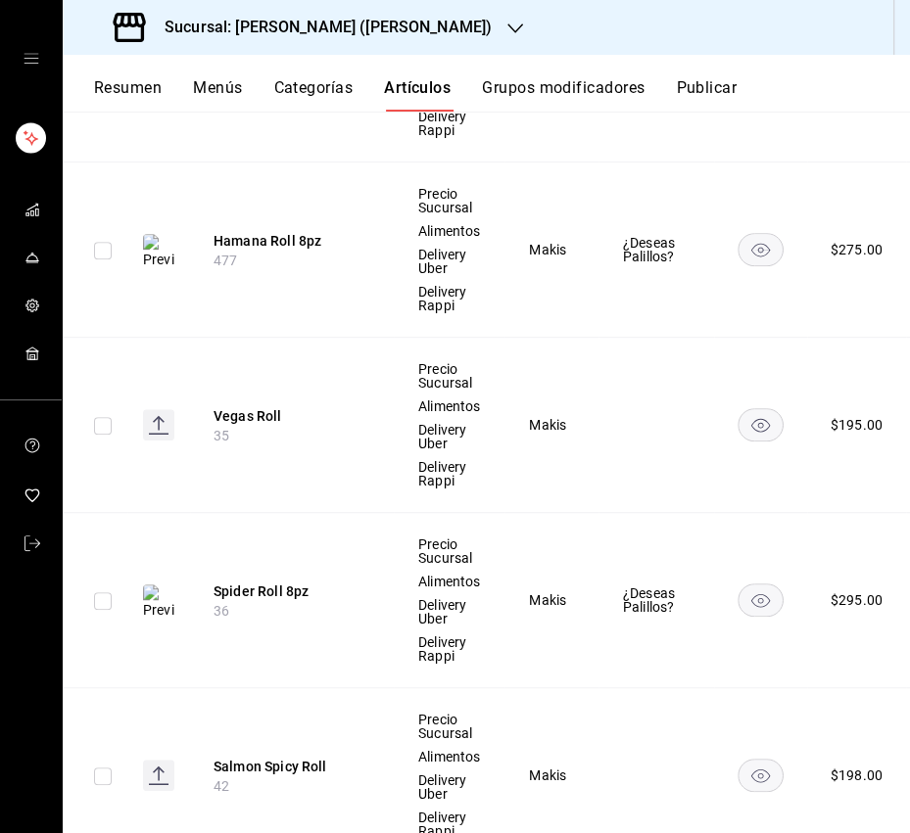
click at [283, 442] on th "Vegas Roll 35" at bounding box center [292, 425] width 204 height 175
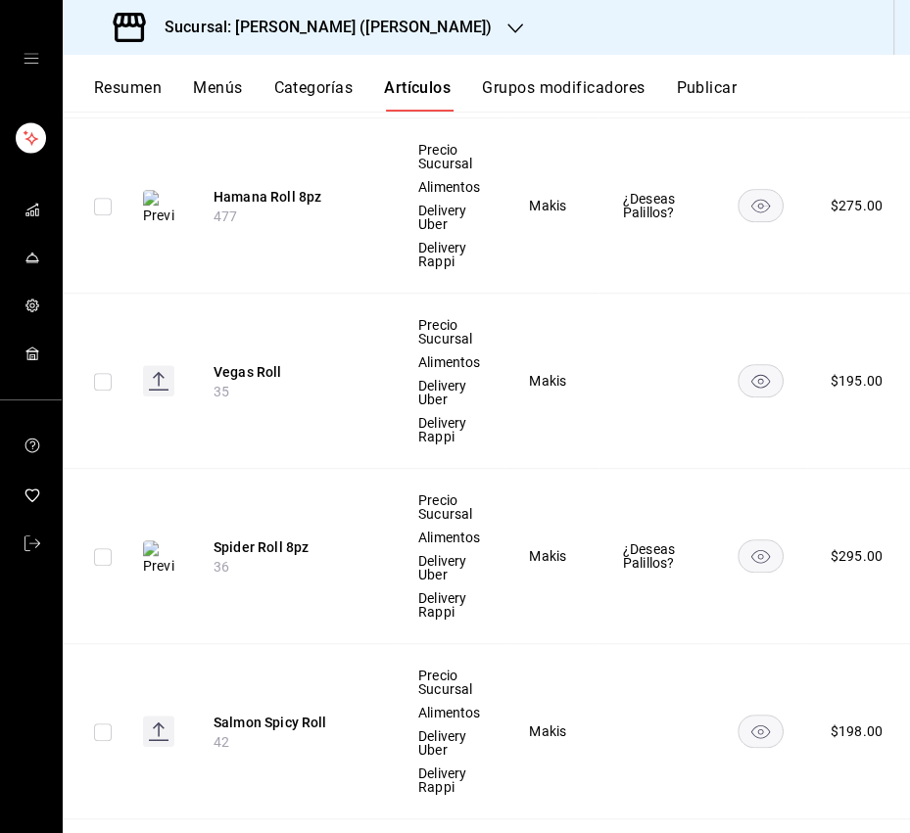
scroll to position [638, 0]
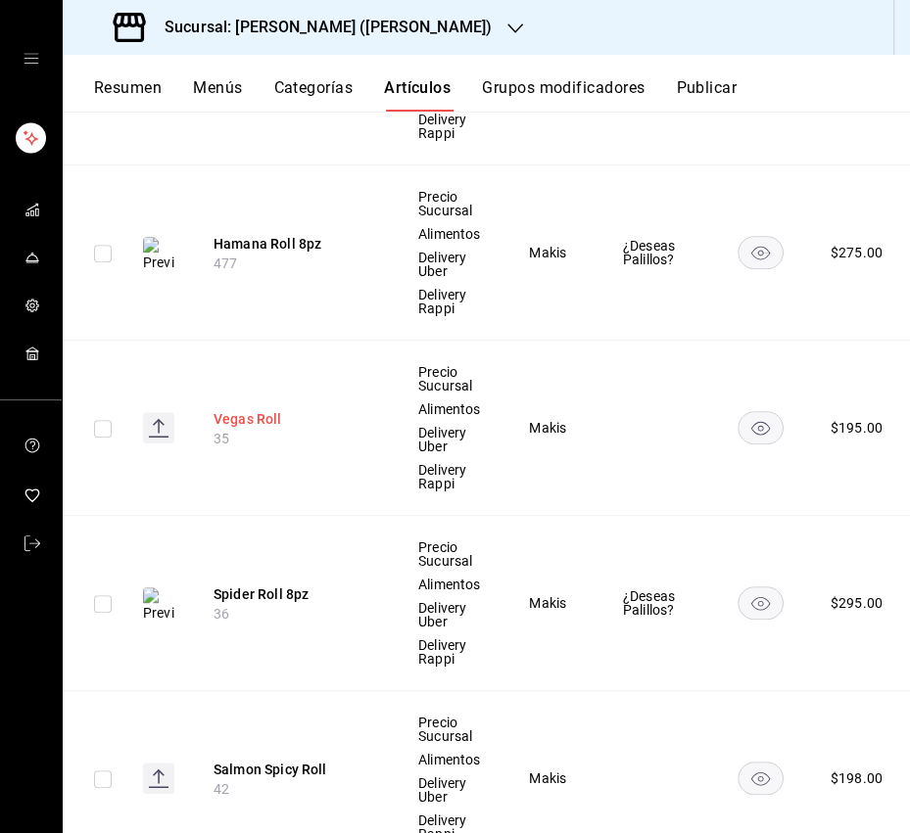
click at [265, 415] on button "Vegas Roll" at bounding box center [291, 419] width 157 height 20
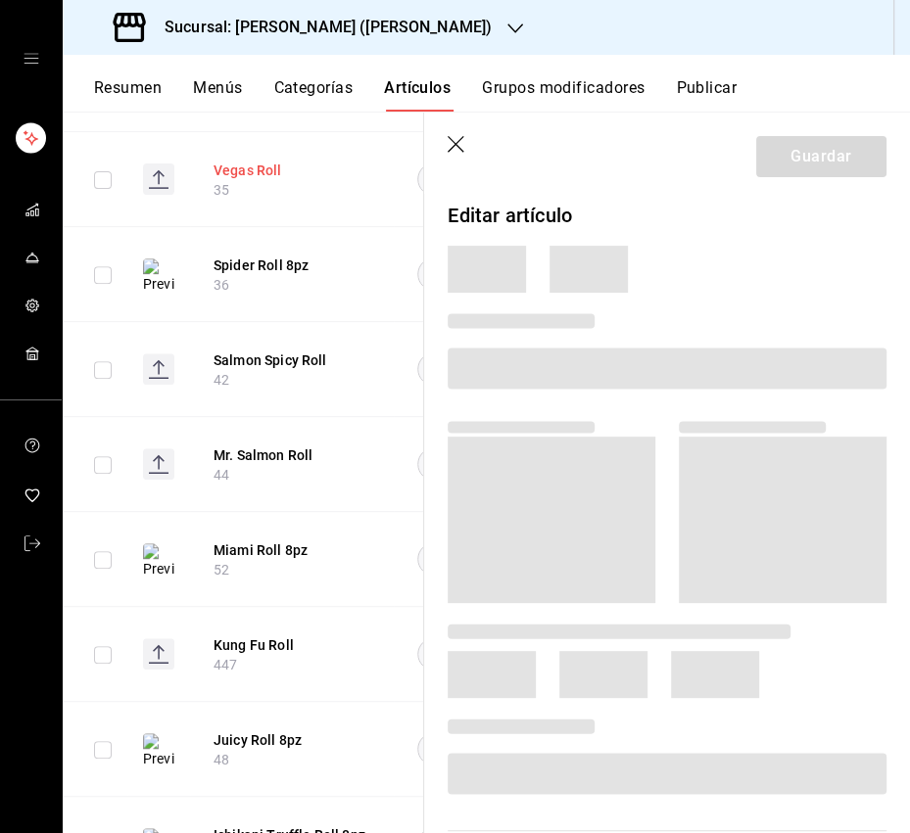
scroll to position [558, 0]
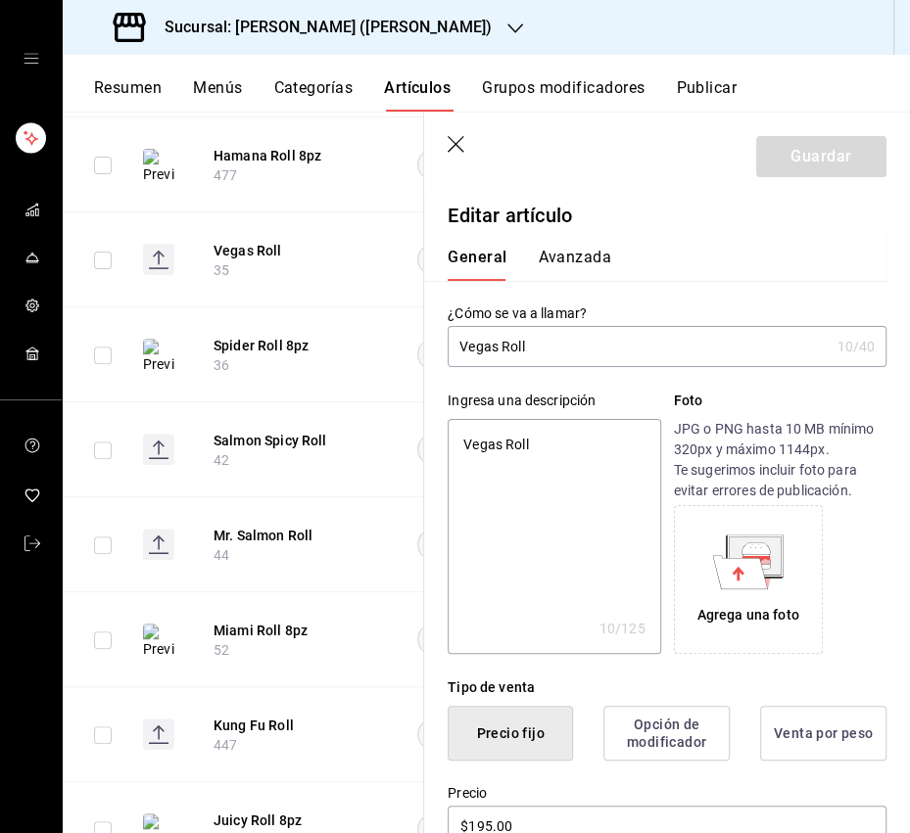
click at [611, 352] on input "Vegas Roll" at bounding box center [637, 346] width 381 height 39
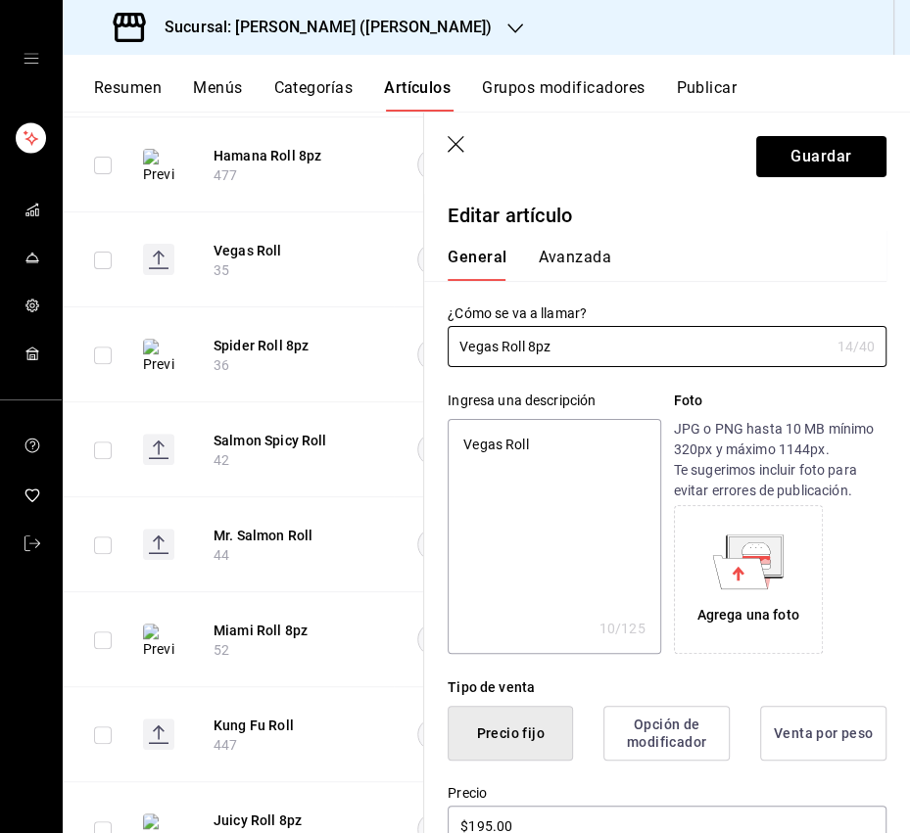
click at [565, 454] on textarea "Vegas Roll" at bounding box center [553, 536] width 212 height 235
paste textarea "Rollo ligeramente tempurizado, por dentro aguacate, camarón tempura y queso cre…"
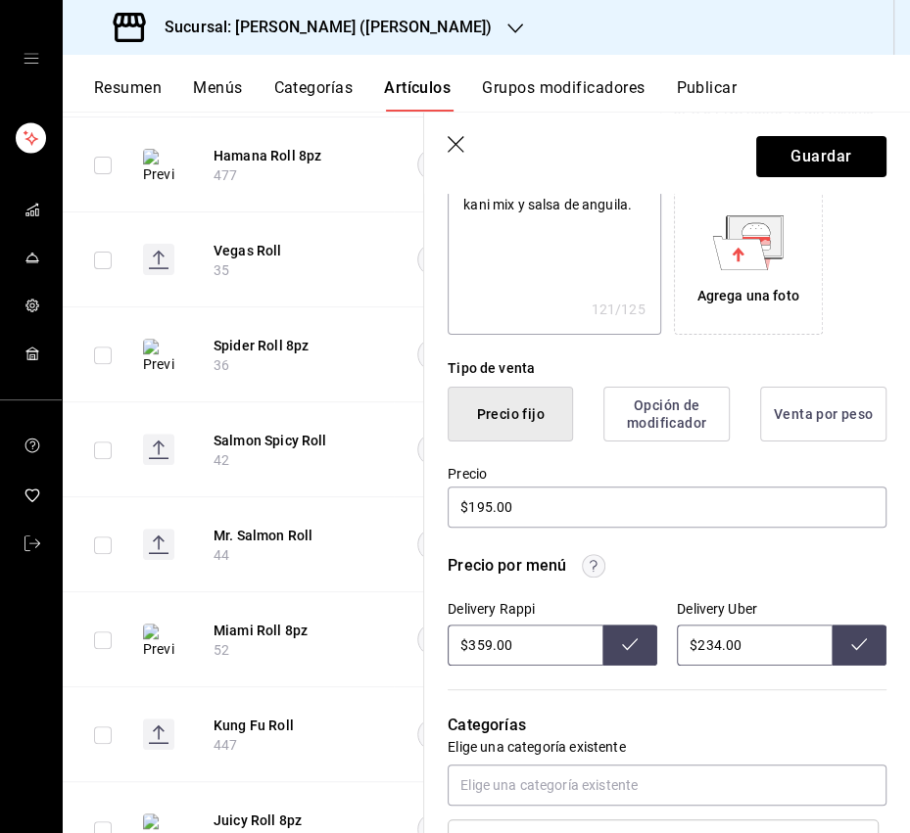
scroll to position [341, 0]
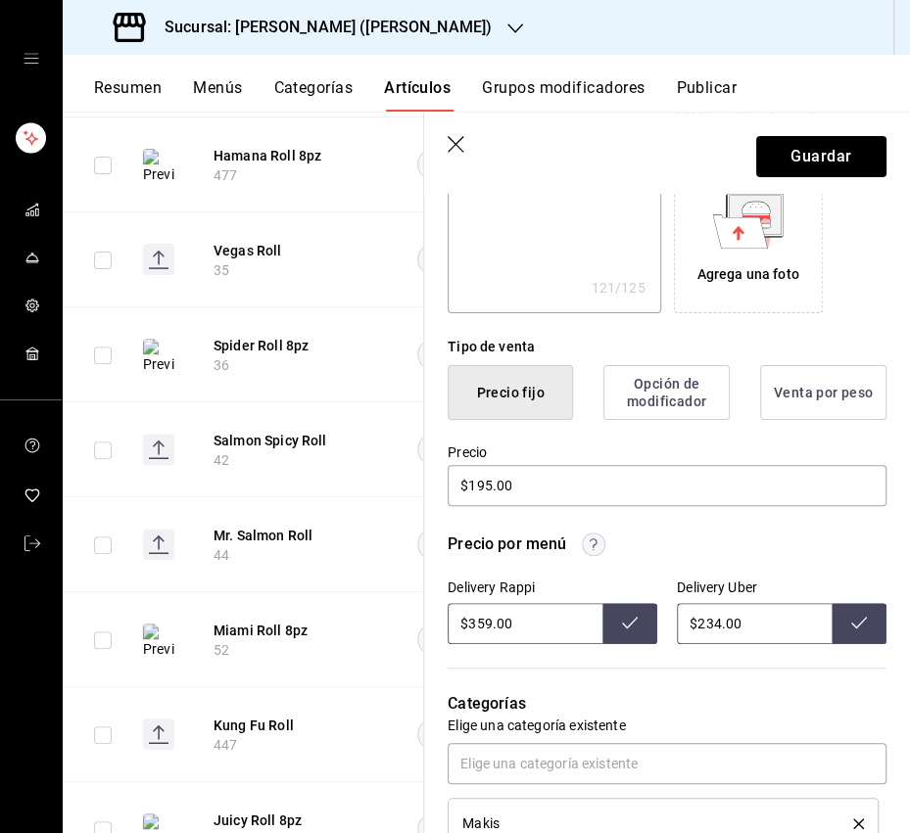
drag, startPoint x: 717, startPoint y: 621, endPoint x: 699, endPoint y: 621, distance: 17.6
click at [699, 621] on input "$234.00" at bounding box center [754, 623] width 155 height 41
click at [856, 638] on button at bounding box center [858, 623] width 55 height 41
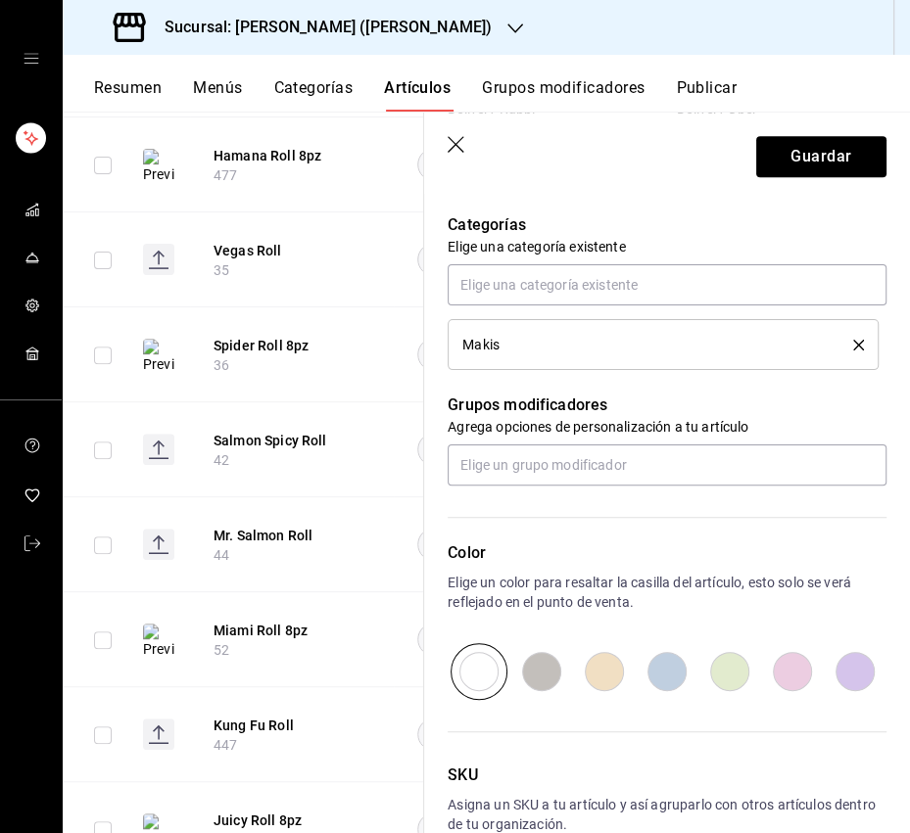
scroll to position [823, 0]
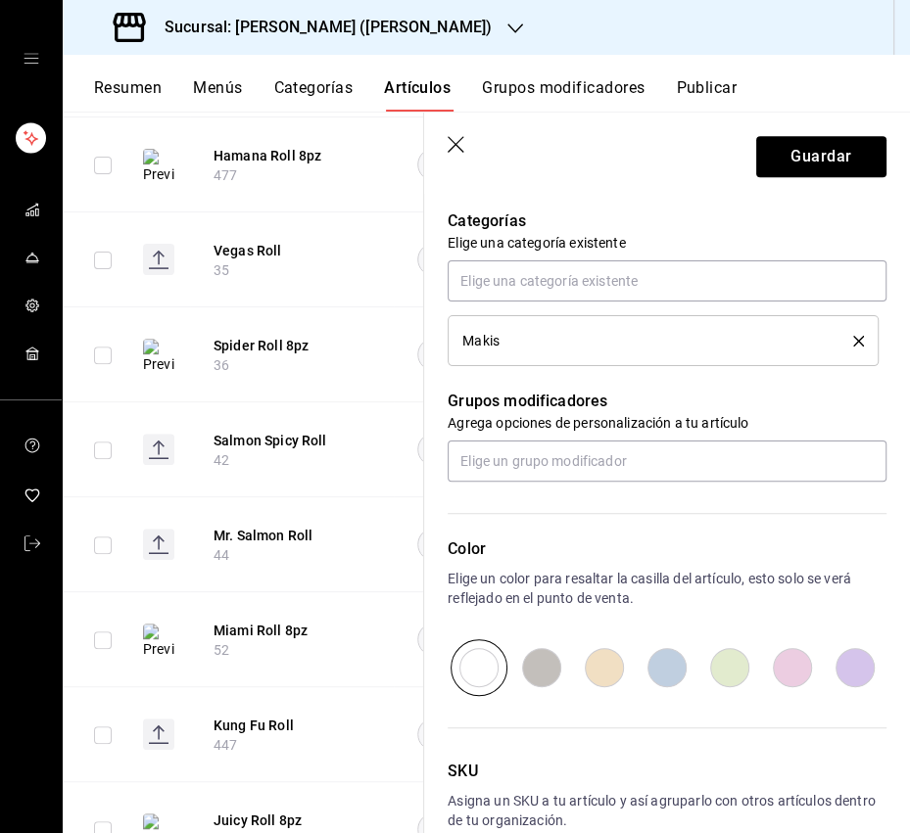
click at [748, 612] on div "Color Elige un color para resaltar la casilla del artículo, esto solo se verá r…" at bounding box center [666, 616] width 439 height 159
click at [601, 485] on div "Color Elige un color para resaltar la casilla del artículo, esto solo se verá r…" at bounding box center [655, 589] width 462 height 214
click at [529, 453] on input "text" at bounding box center [666, 461] width 439 height 41
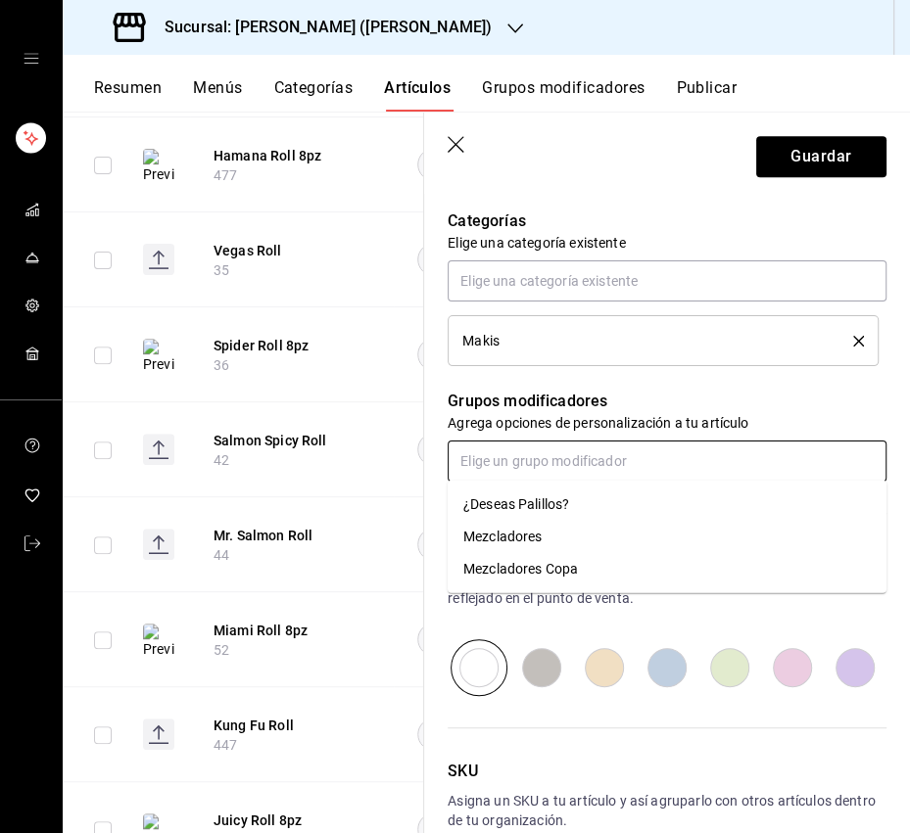
click at [518, 500] on div "¿Deseas Palillos?" at bounding box center [516, 504] width 106 height 21
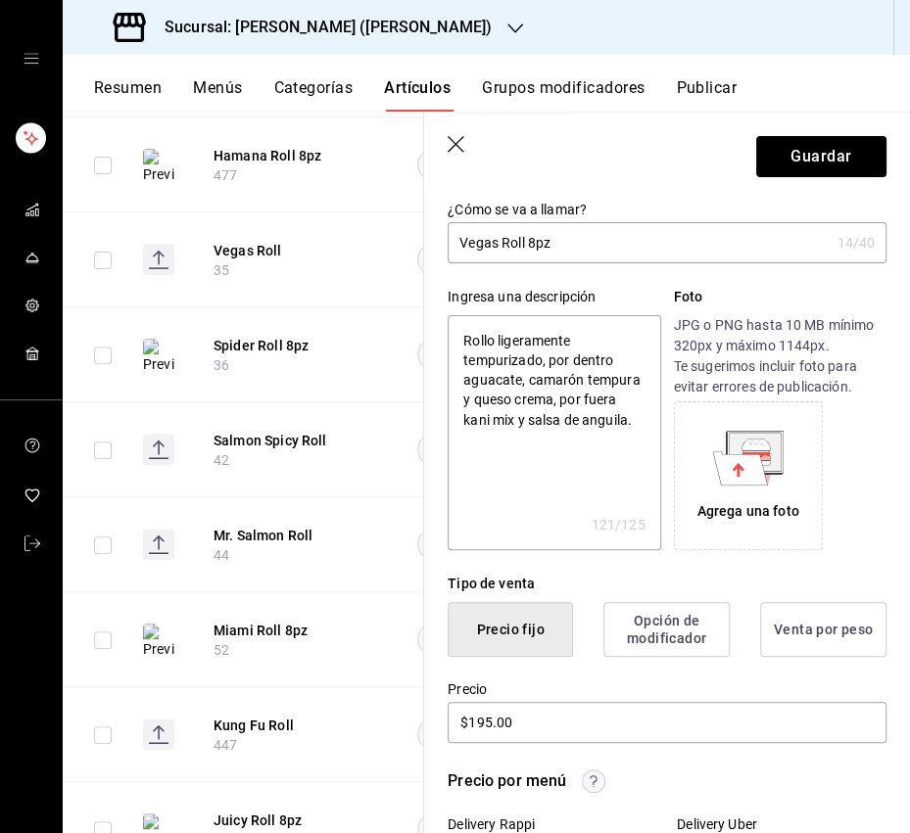
scroll to position [0, 0]
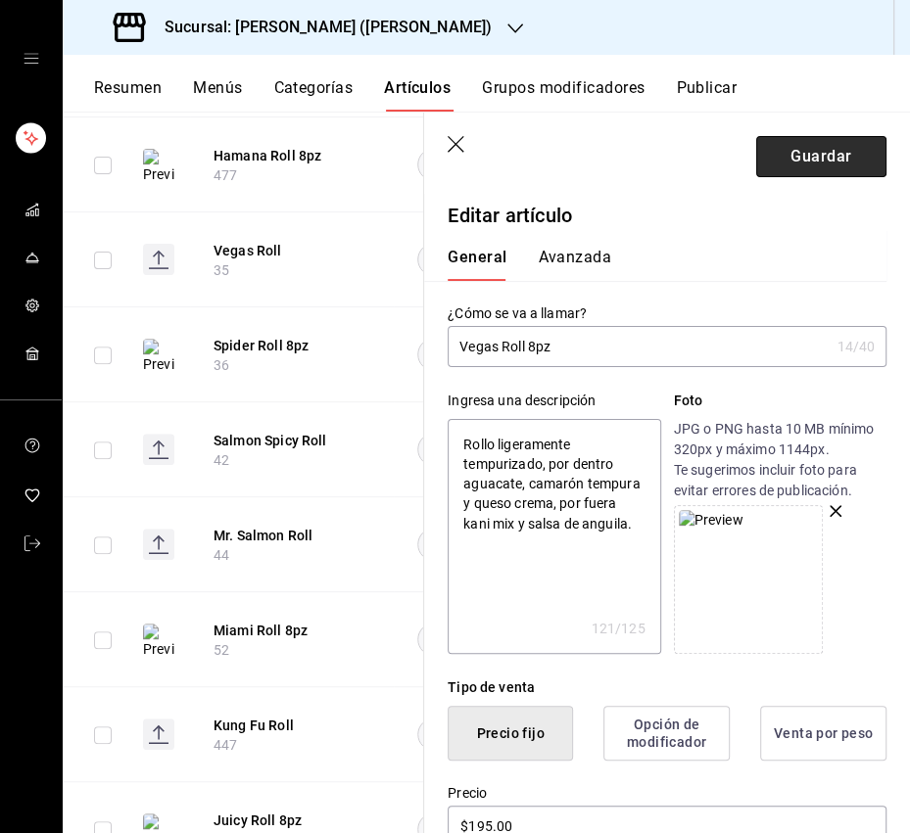
click at [847, 153] on button "Guardar" at bounding box center [821, 156] width 130 height 41
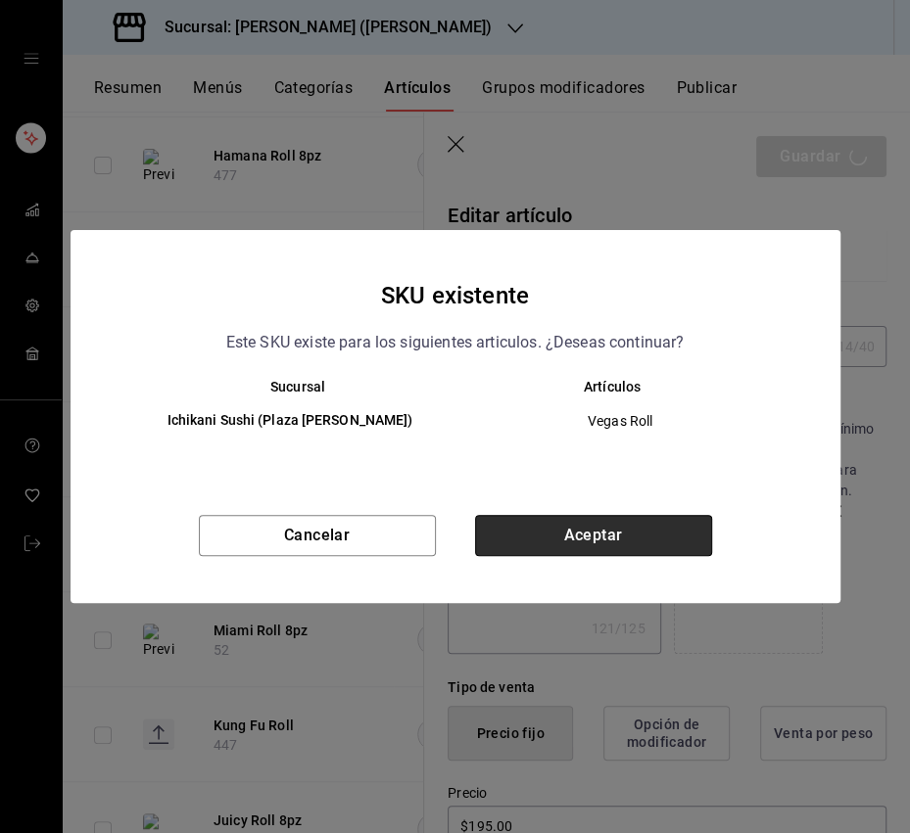
click at [690, 527] on button "Aceptar" at bounding box center [593, 535] width 237 height 41
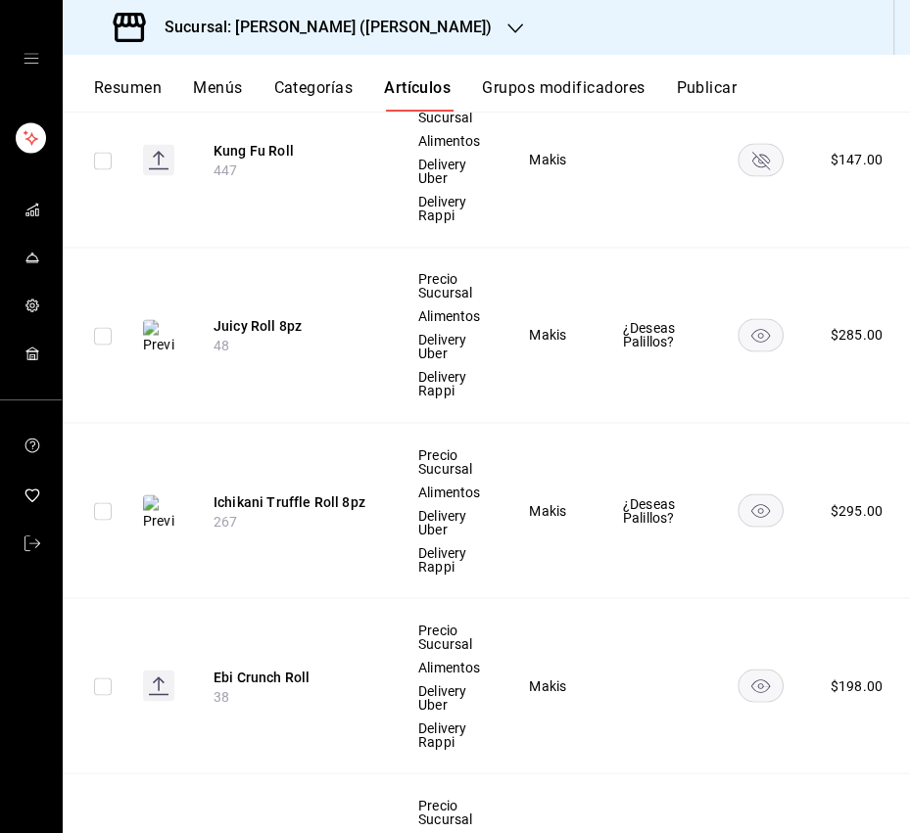
scroll to position [1992, 0]
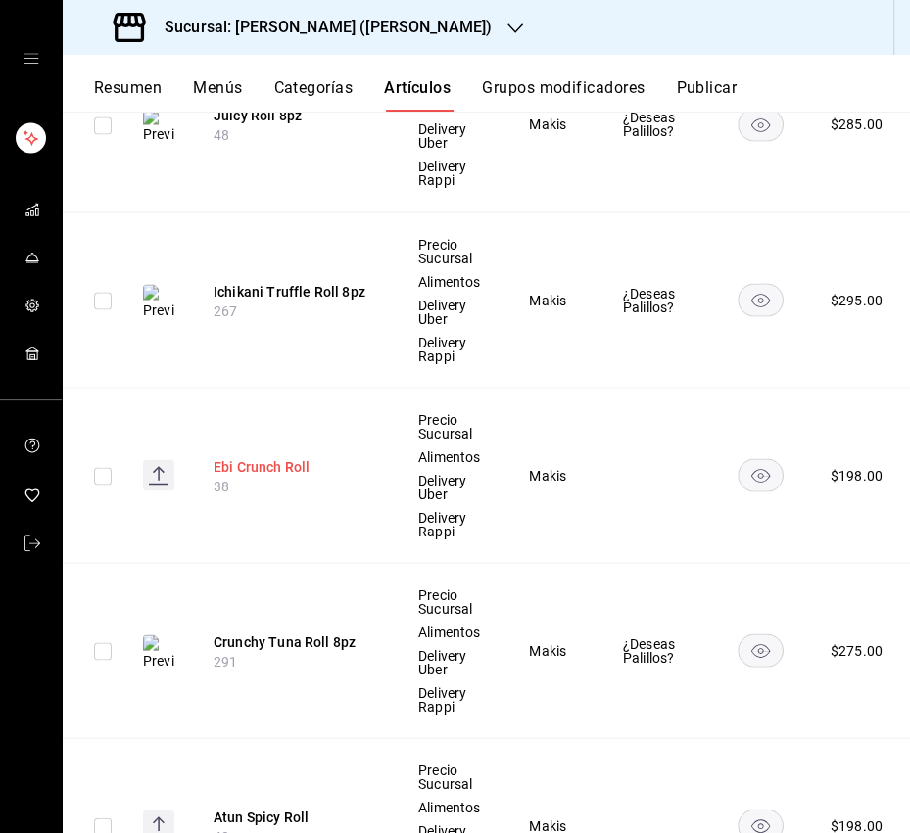
click at [273, 464] on button "Ebi Crunch Roll" at bounding box center [291, 467] width 157 height 20
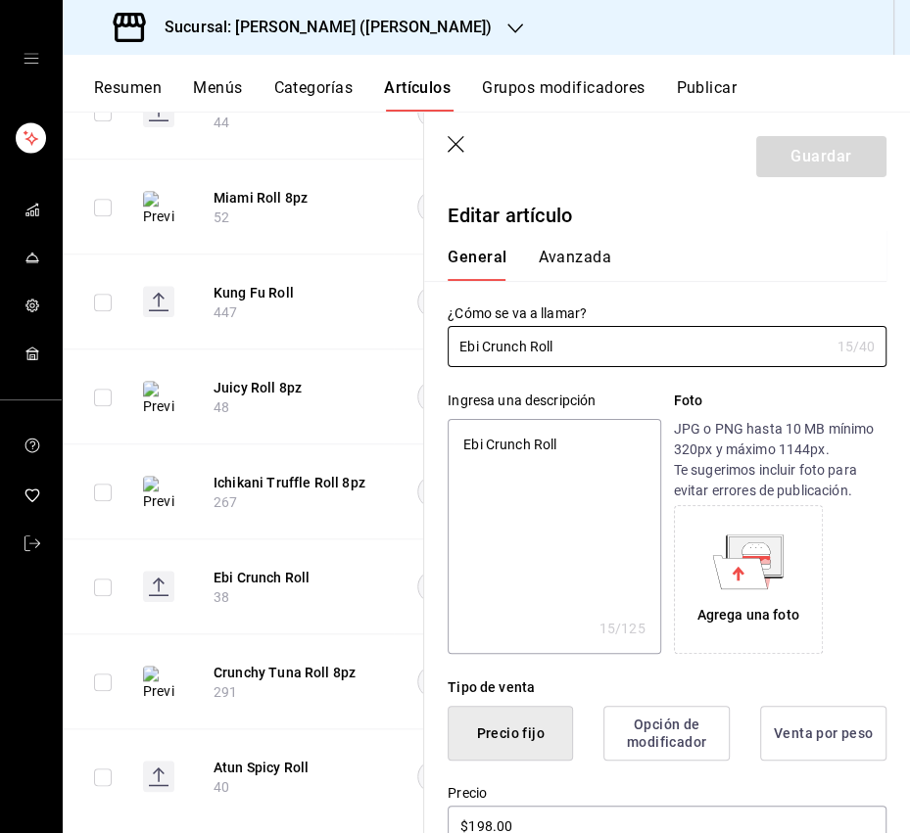
click at [578, 454] on textarea "Ebi Crunch Roll" at bounding box center [553, 536] width 212 height 235
paste textarea "n mamenori, camarón tempura, kani mix y aguacate por dentro, spicy mayo, tanuki…"
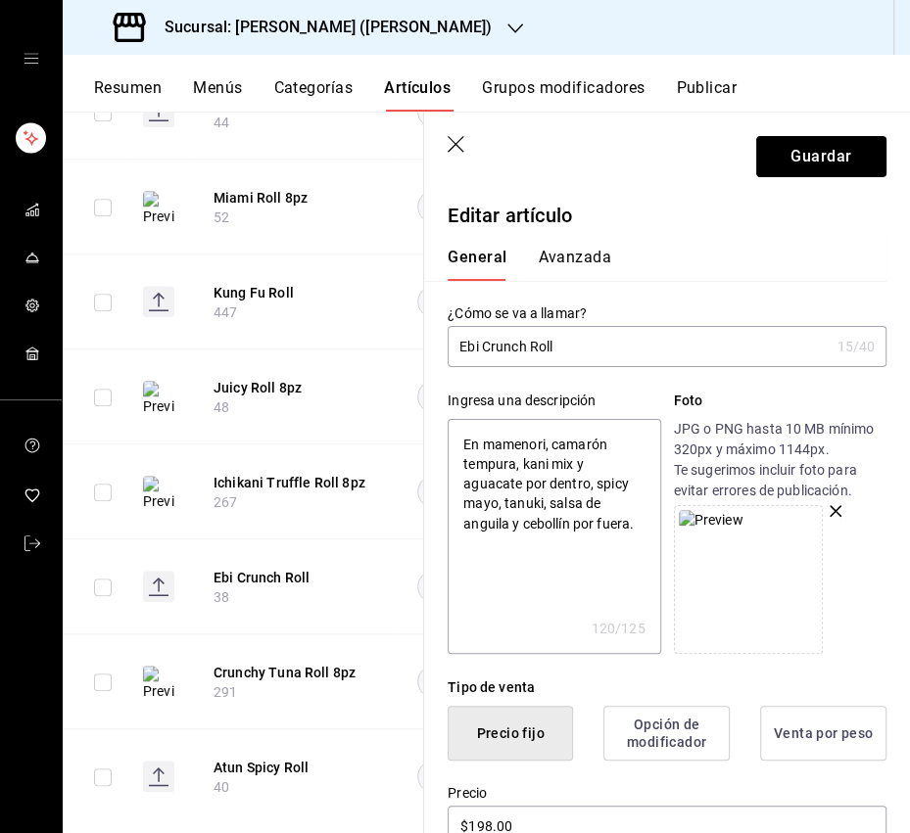
click at [539, 599] on textarea "En mamenori, camarón tempura, kani mix y aguacate por dentro, spicy mayo, tanuk…" at bounding box center [553, 536] width 212 height 235
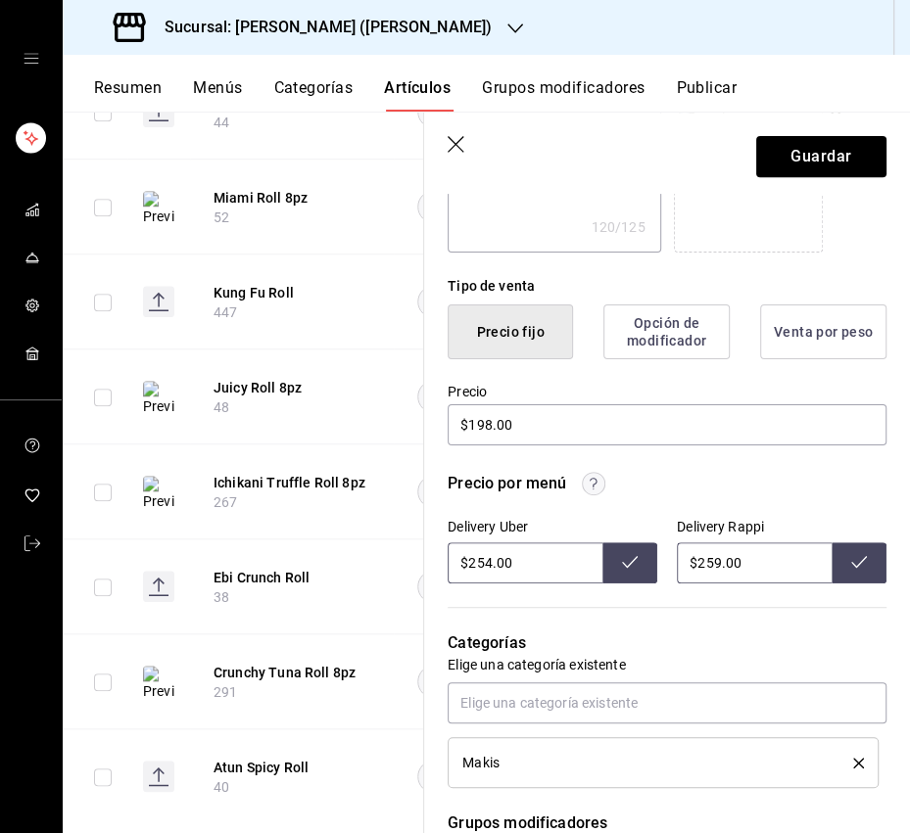
scroll to position [485, 0]
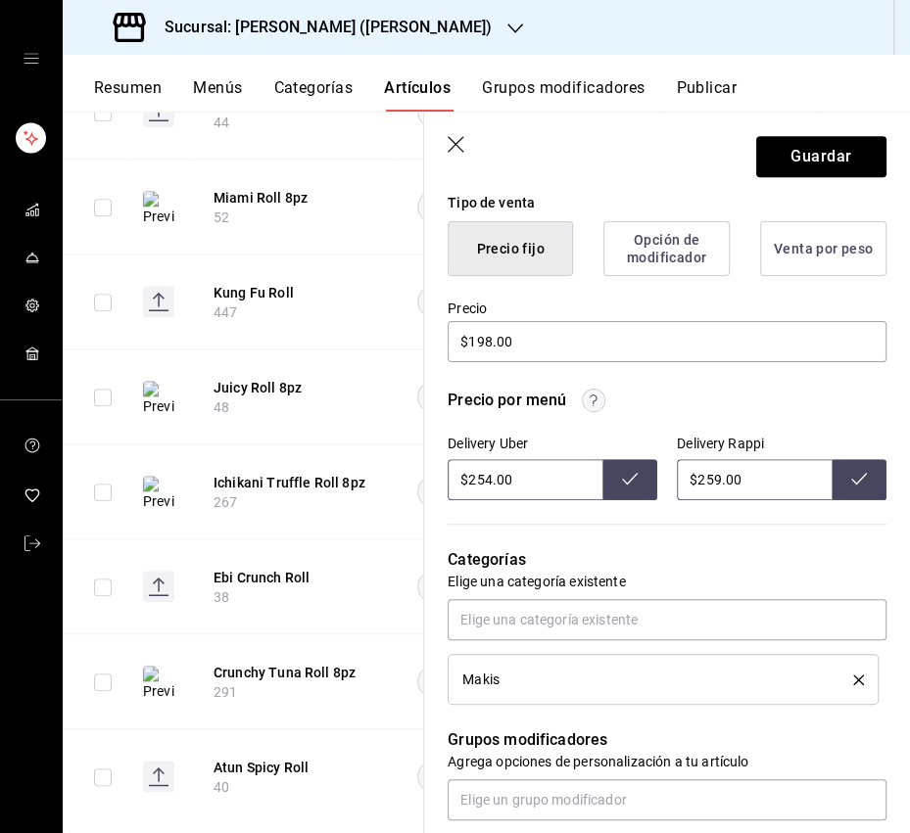
drag, startPoint x: 717, startPoint y: 481, endPoint x: 706, endPoint y: 483, distance: 10.9
click at [706, 483] on input "$259.00" at bounding box center [754, 479] width 155 height 41
click at [849, 478] on button at bounding box center [858, 479] width 55 height 41
drag, startPoint x: 487, startPoint y: 479, endPoint x: 477, endPoint y: 480, distance: 9.8
click at [477, 480] on input "$254.00" at bounding box center [524, 479] width 155 height 41
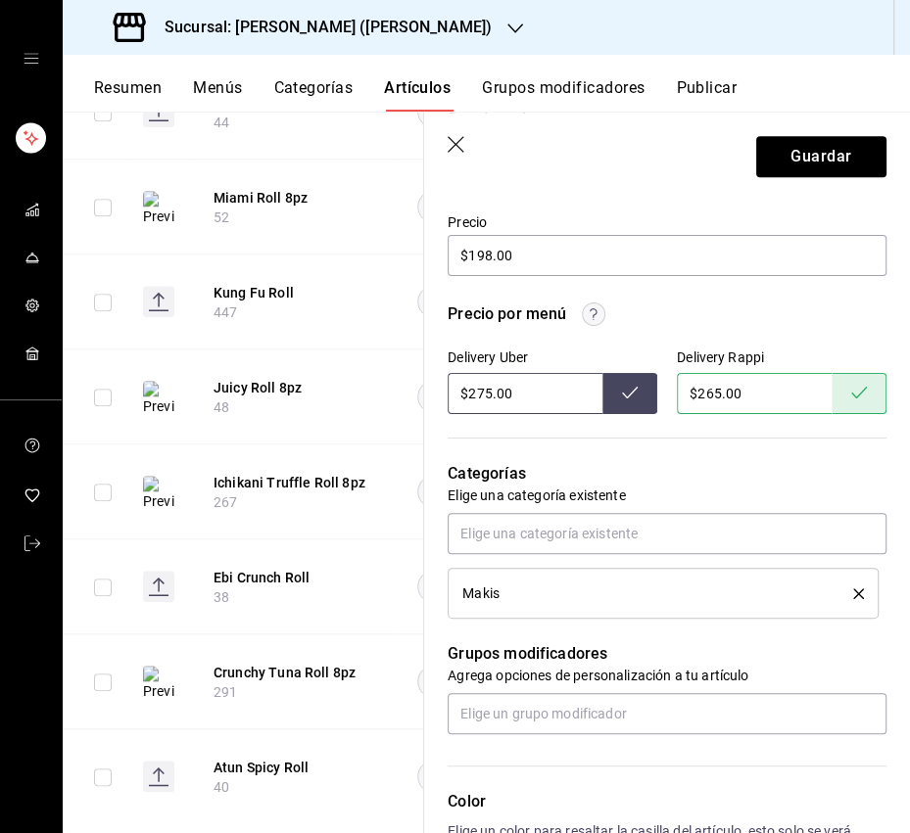
scroll to position [573, 0]
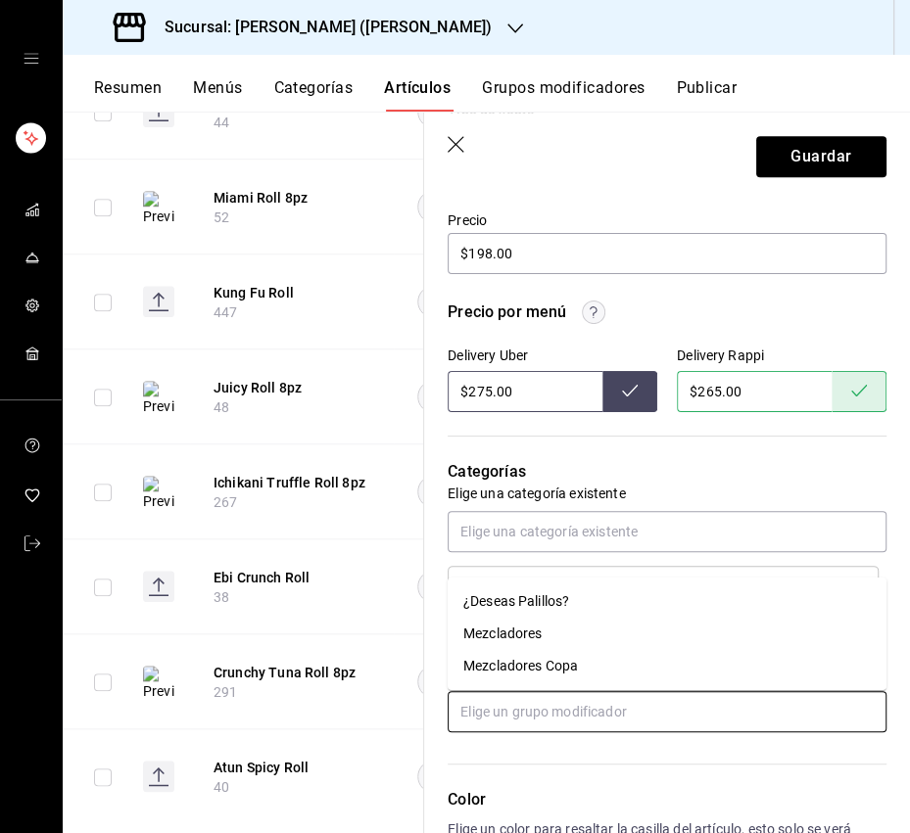
click at [556, 721] on input "text" at bounding box center [666, 711] width 439 height 41
click at [546, 606] on div "¿Deseas Palillos?" at bounding box center [516, 601] width 106 height 21
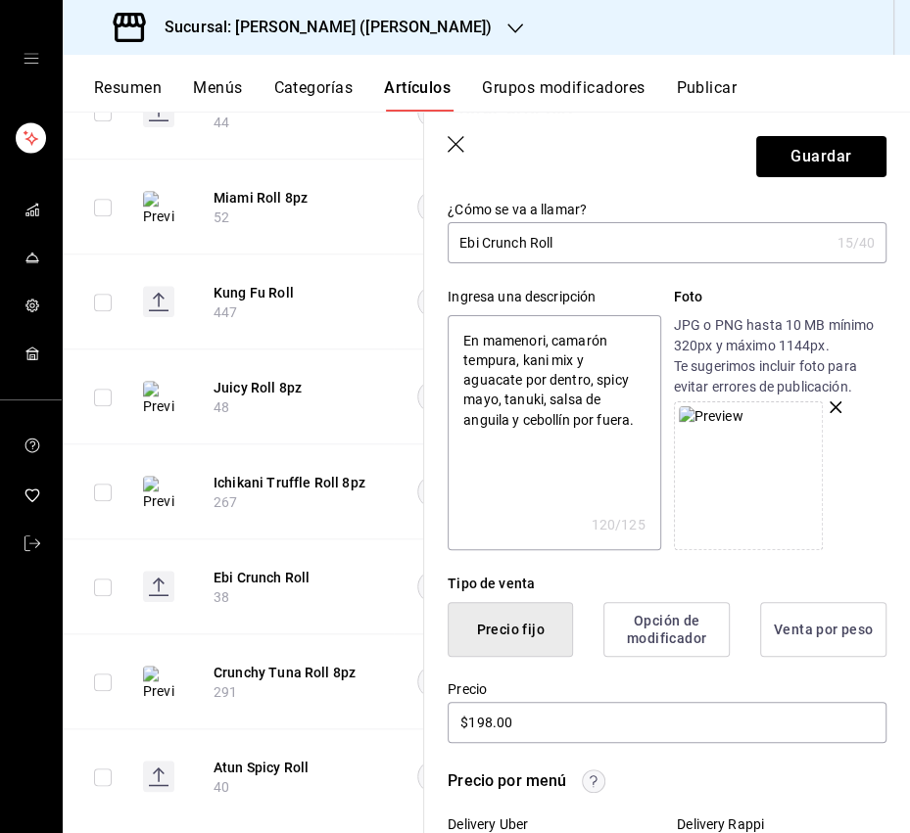
scroll to position [0, 0]
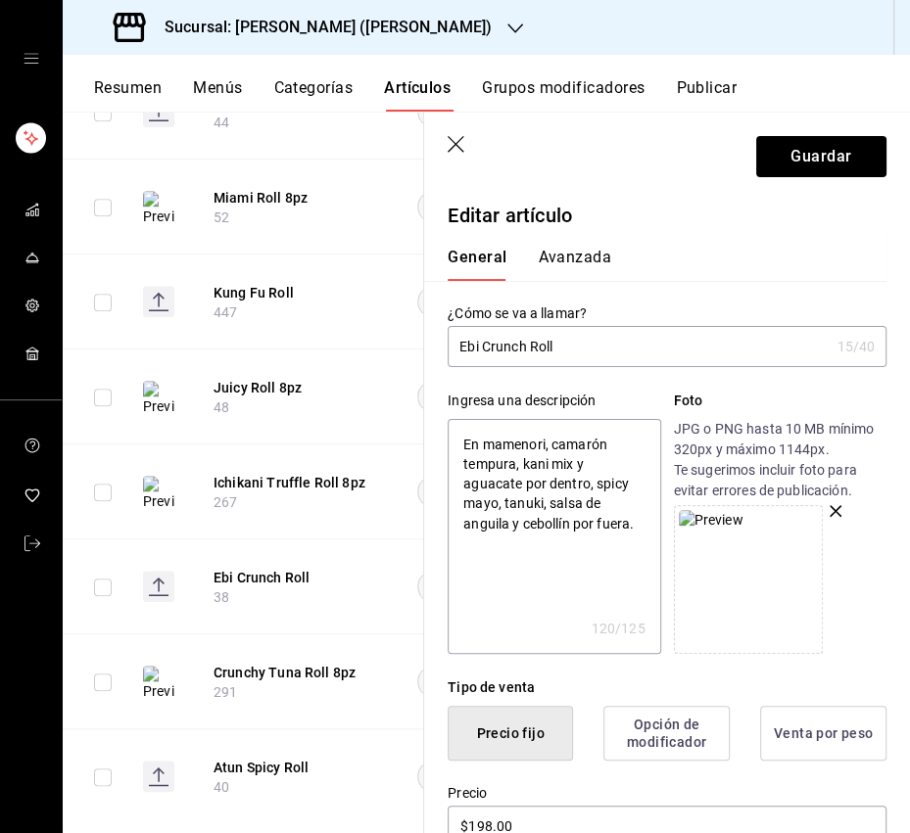
drag, startPoint x: 588, startPoint y: 341, endPoint x: 620, endPoint y: 344, distance: 31.5
click at [589, 341] on input "Ebi Crunch Roll" at bounding box center [637, 346] width 381 height 39
click at [680, 340] on input "Ebi Crunch Roll" at bounding box center [637, 346] width 381 height 39
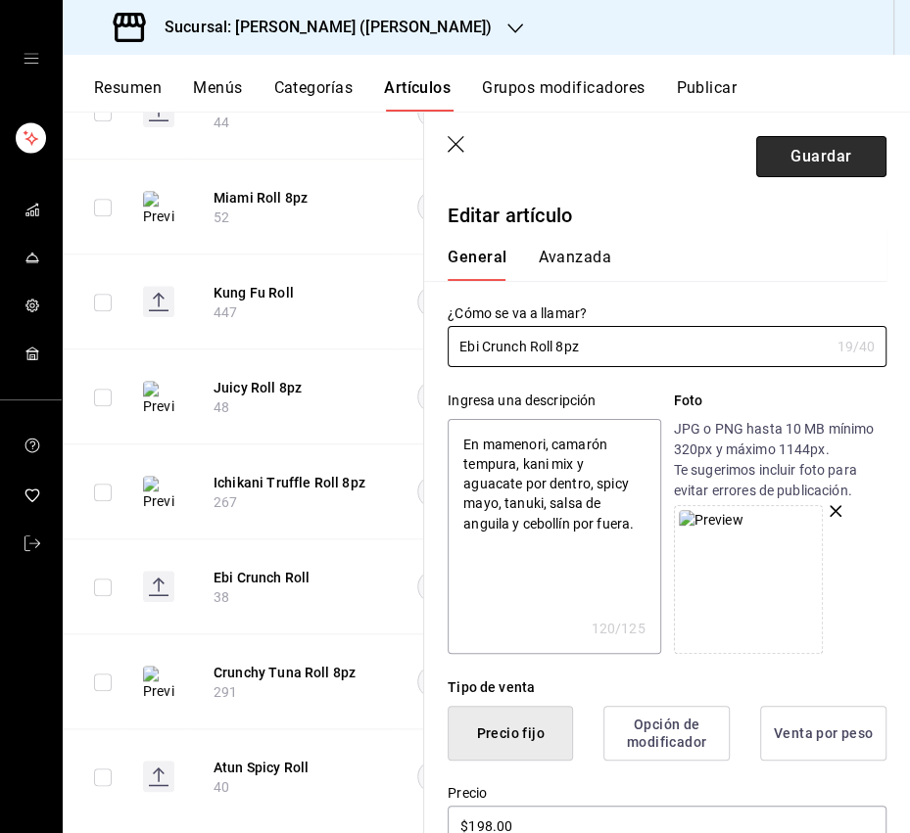
click at [797, 161] on button "Guardar" at bounding box center [821, 156] width 130 height 41
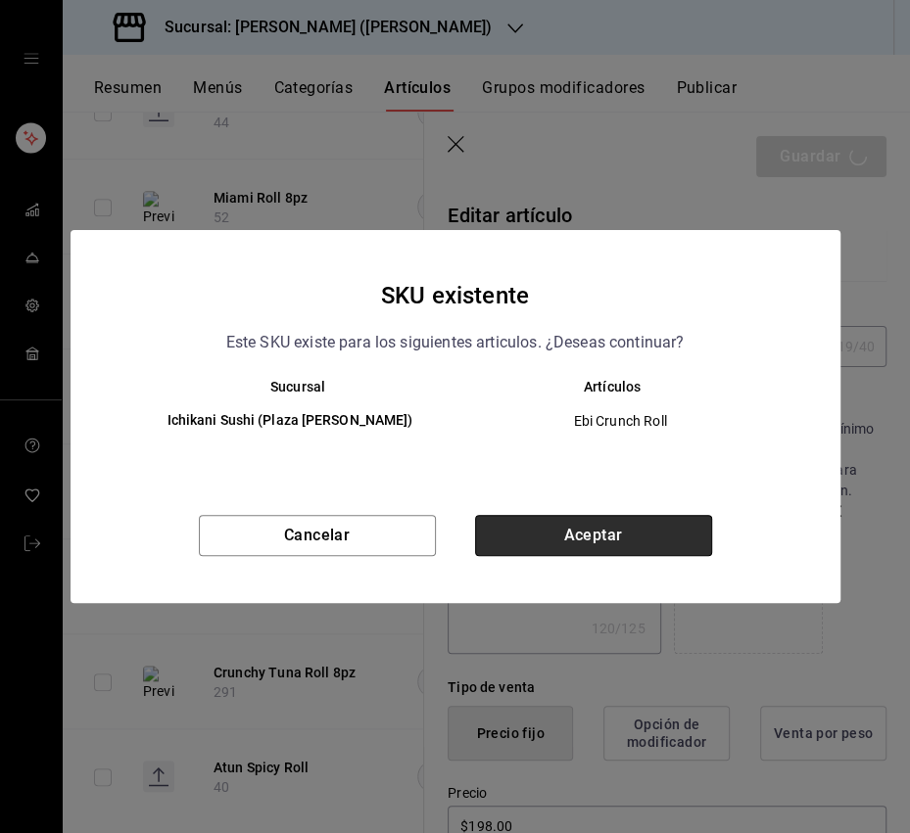
click at [633, 550] on button "Aceptar" at bounding box center [593, 535] width 237 height 41
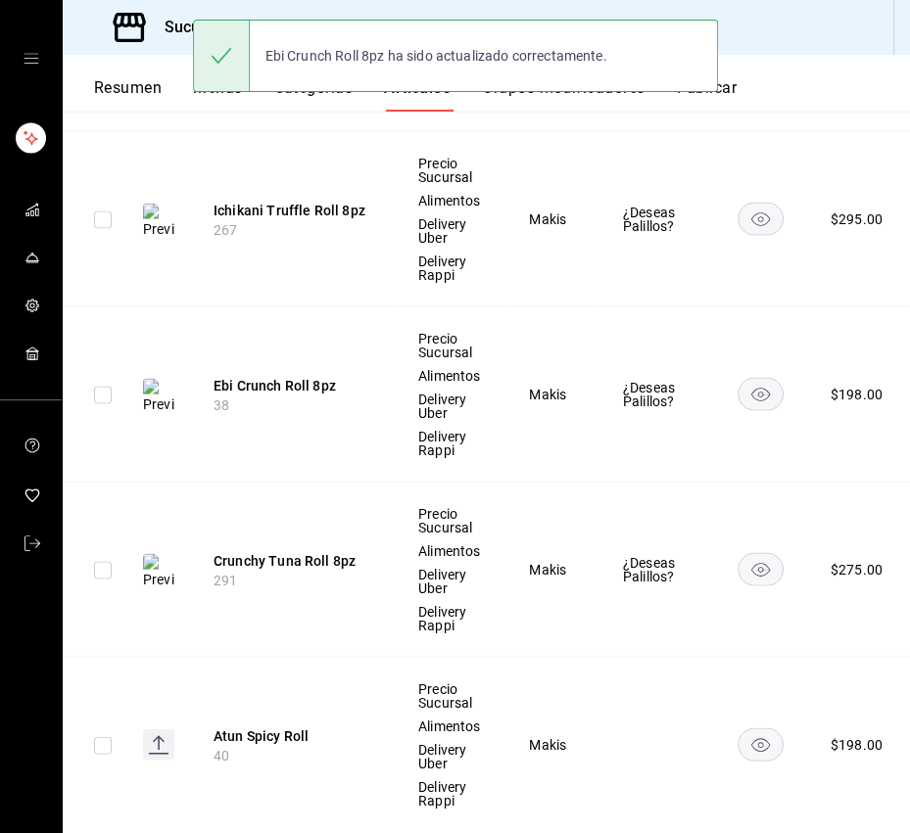
scroll to position [2116, 0]
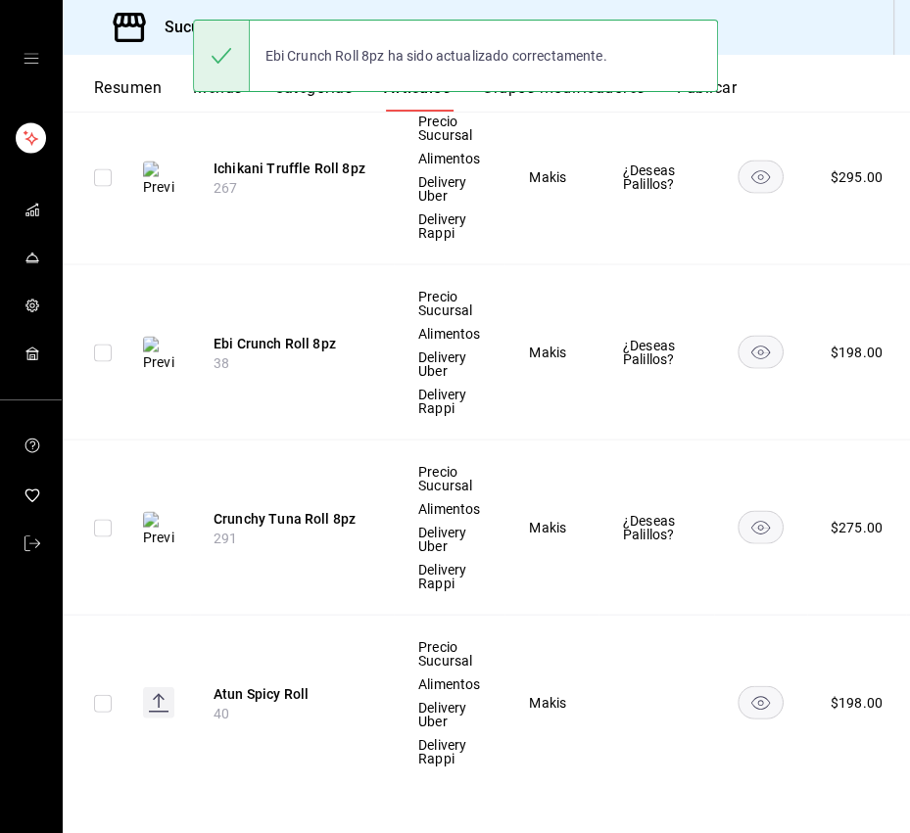
click at [268, 684] on button "Atun Spicy Roll" at bounding box center [291, 694] width 157 height 20
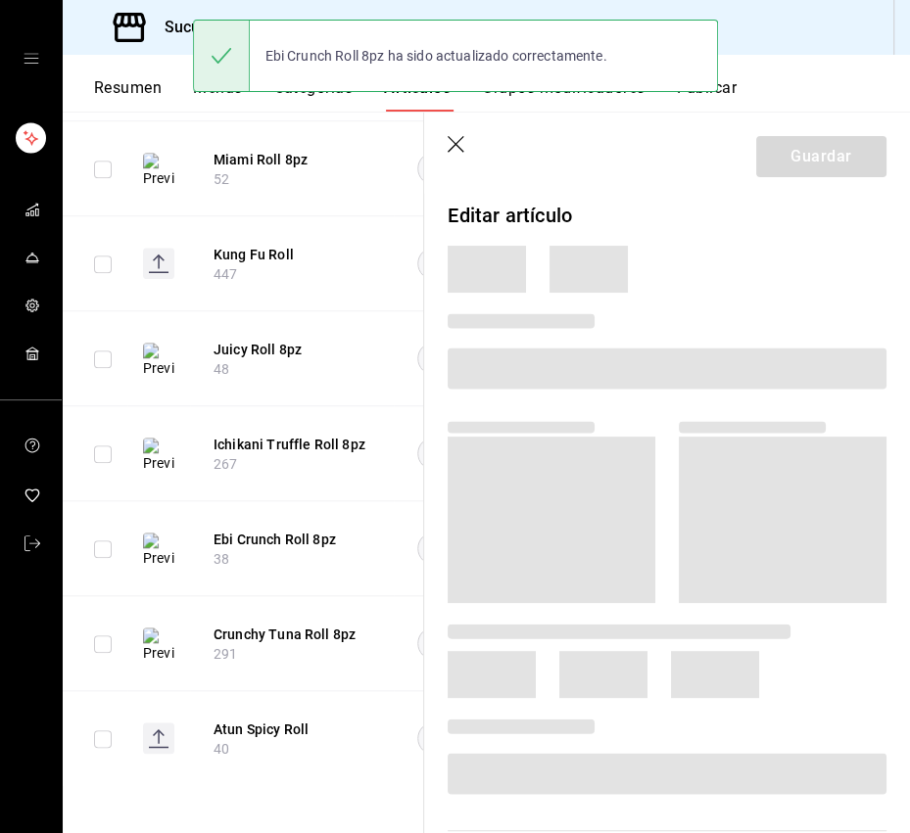
scroll to position [991, 0]
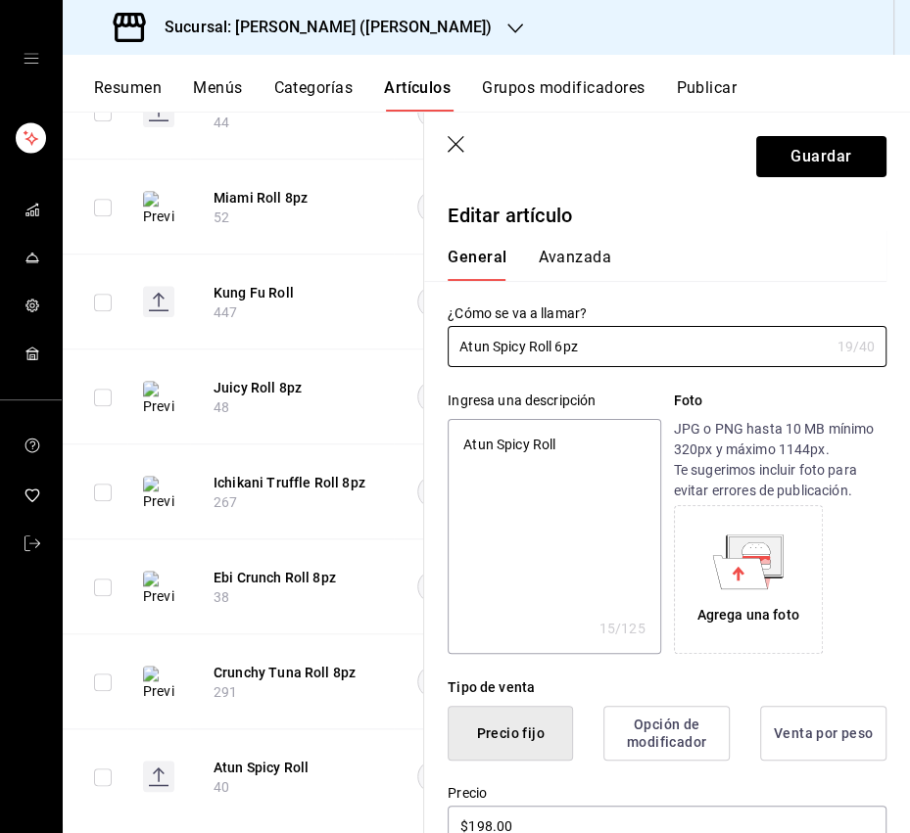
click at [563, 453] on textarea "Atun Spicy Roll" at bounding box center [553, 536] width 212 height 235
click at [564, 453] on textarea "Atun Spicy Roll" at bounding box center [553, 536] width 212 height 235
paste textarea "ún, aguacate, mayo spicy, cebollín por dentro,ajonjolí tostado y soya de la cas…"
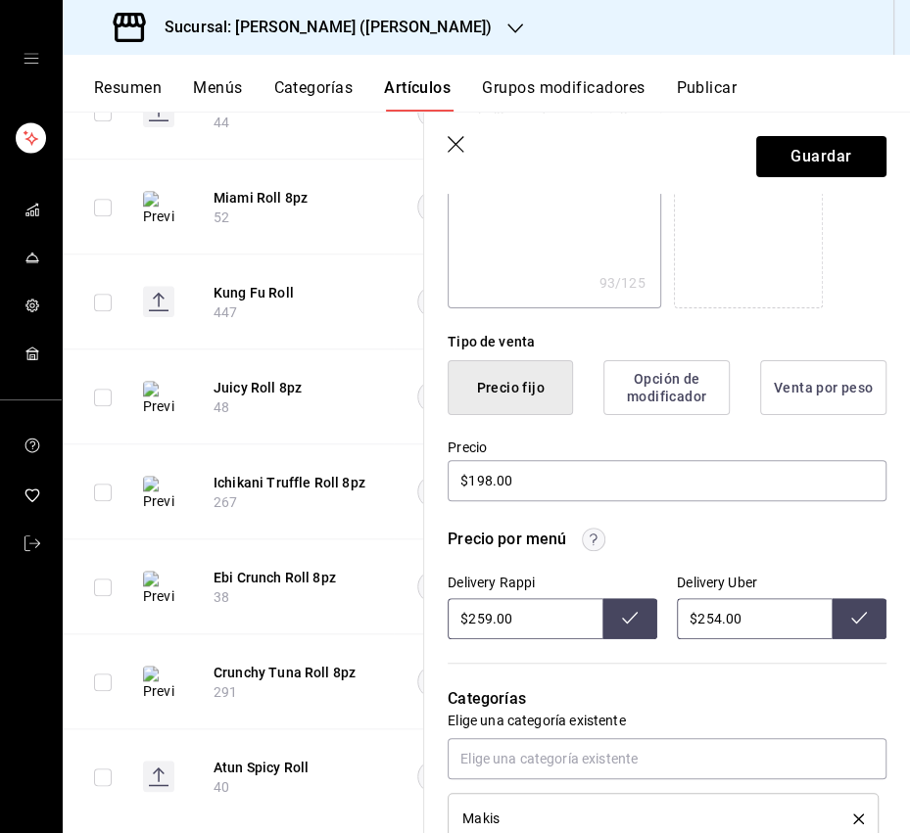
scroll to position [350, 0]
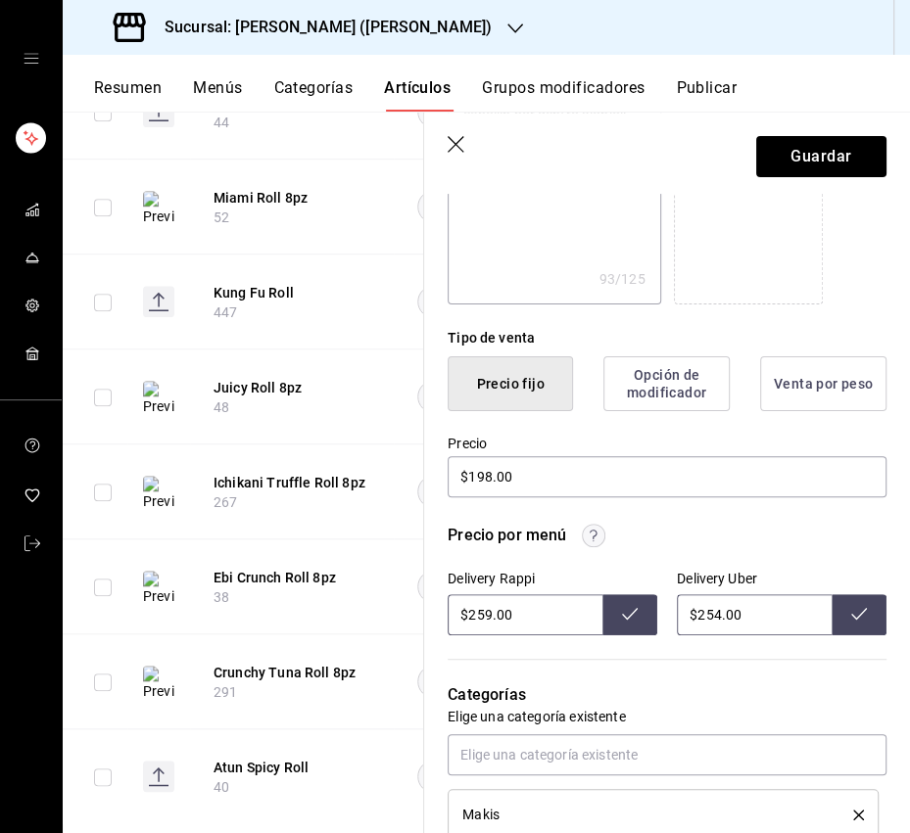
click at [478, 618] on input "$259.00" at bounding box center [524, 614] width 155 height 41
click at [629, 623] on button at bounding box center [629, 614] width 55 height 41
click at [705, 616] on input "$254.00" at bounding box center [754, 614] width 155 height 41
drag, startPoint x: 719, startPoint y: 614, endPoint x: 704, endPoint y: 616, distance: 14.8
click at [704, 616] on input "$254.00" at bounding box center [754, 614] width 155 height 41
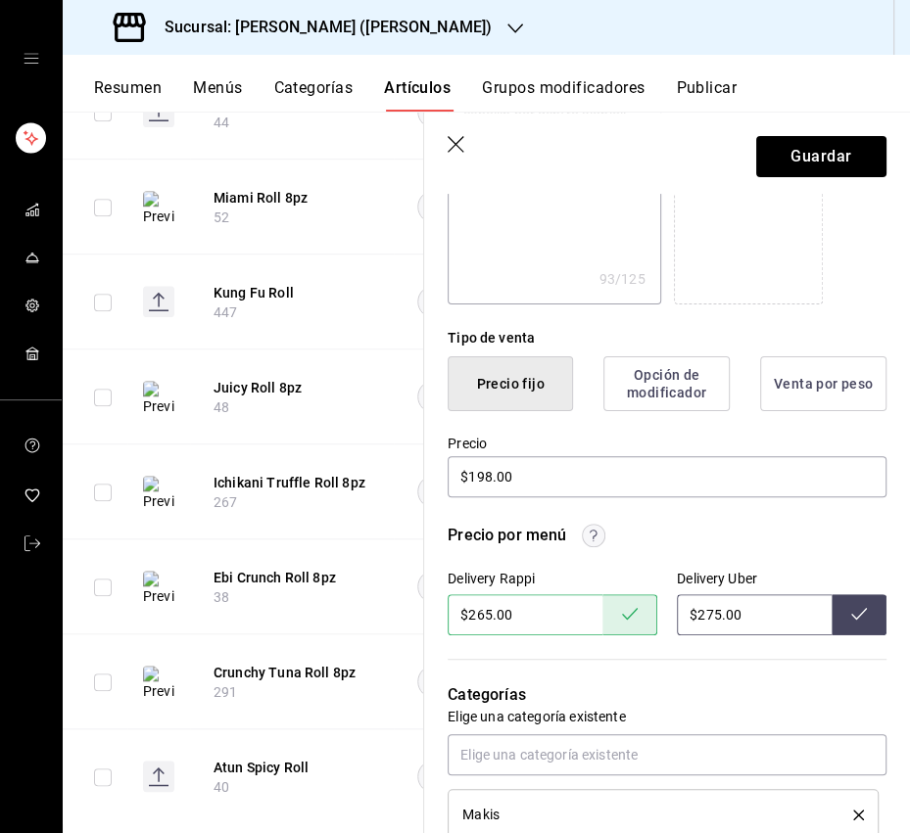
drag, startPoint x: 850, startPoint y: 621, endPoint x: 818, endPoint y: 625, distance: 32.5
click at [851, 621] on button at bounding box center [858, 614] width 55 height 41
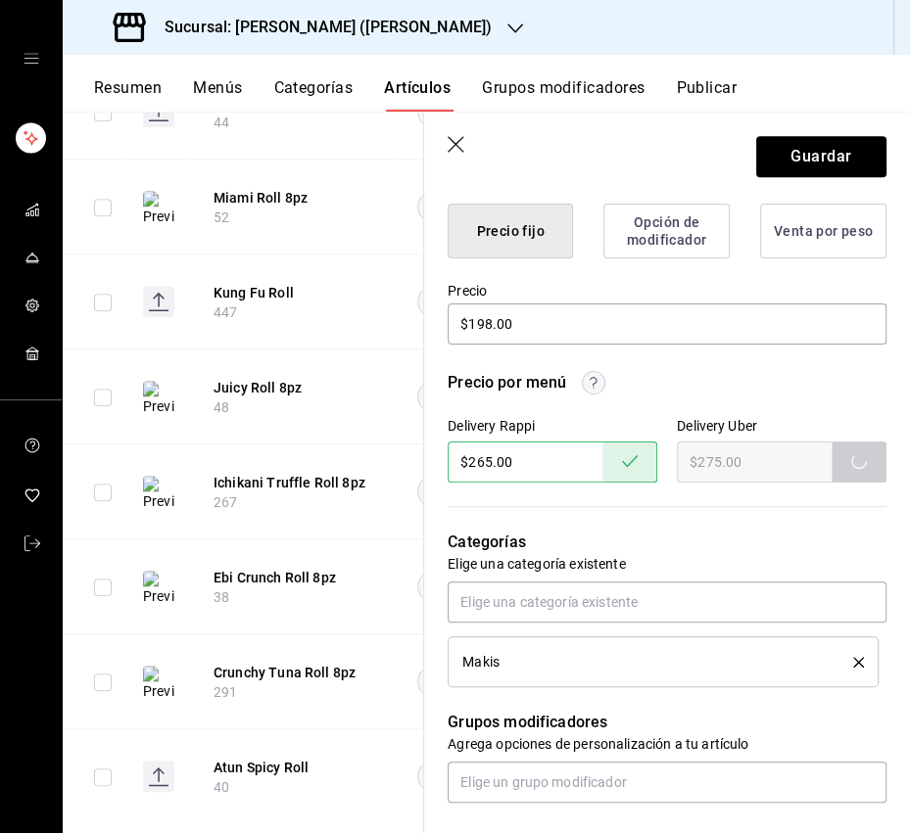
scroll to position [693, 0]
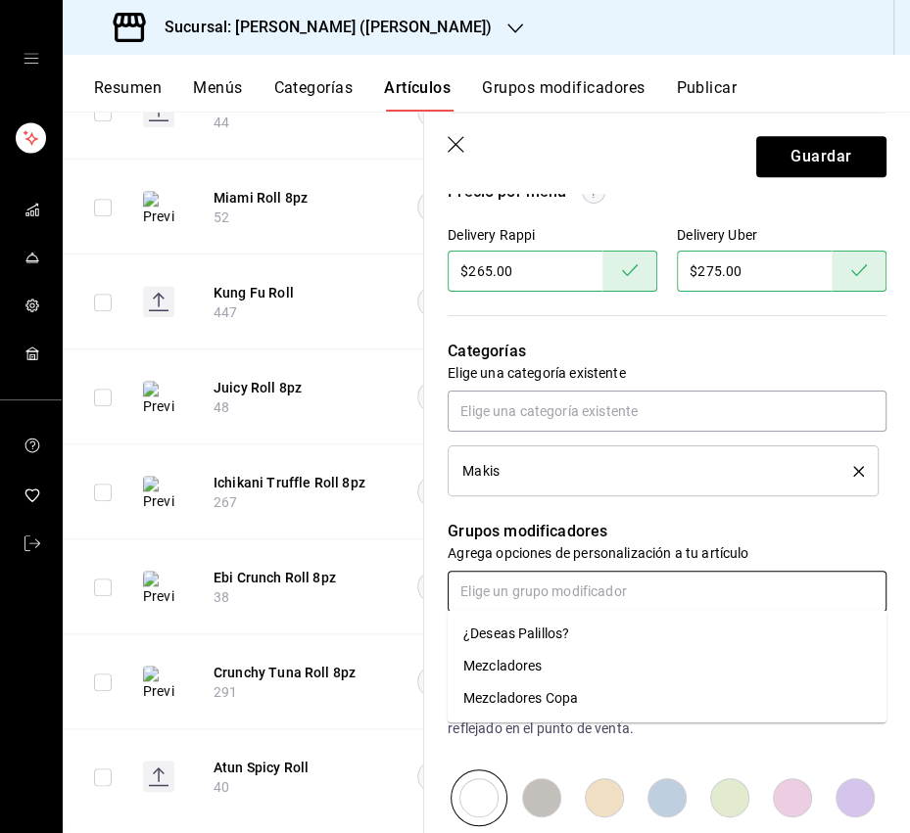
click at [569, 588] on input "text" at bounding box center [666, 591] width 439 height 41
click at [555, 624] on div "¿Deseas Palillos?" at bounding box center [516, 634] width 106 height 21
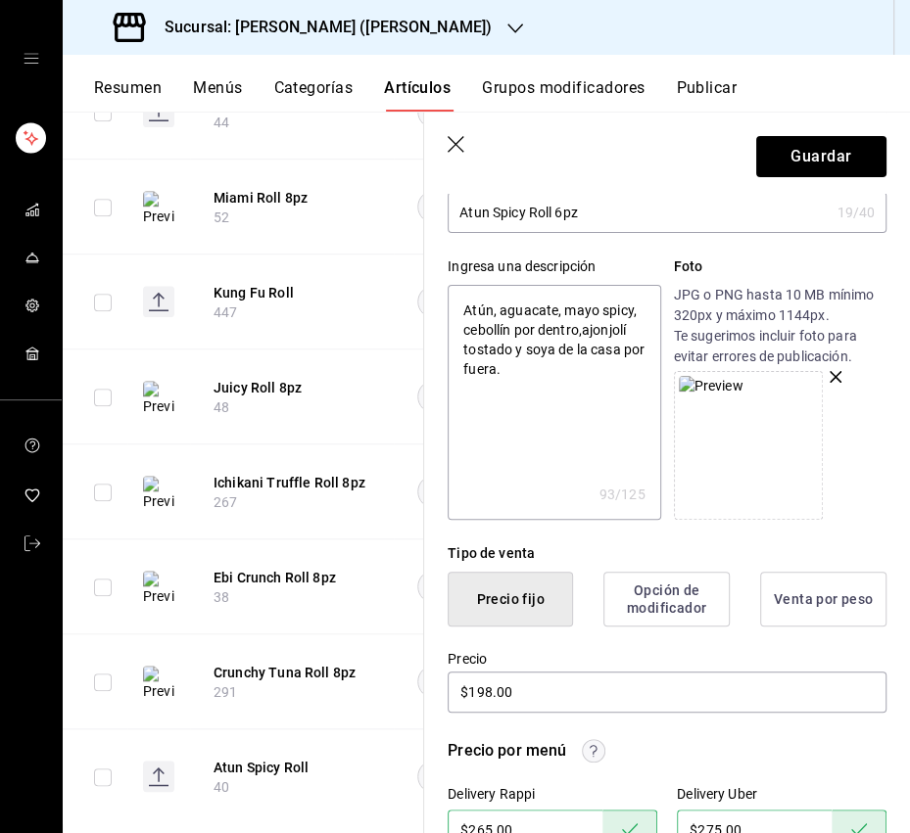
scroll to position [0, 0]
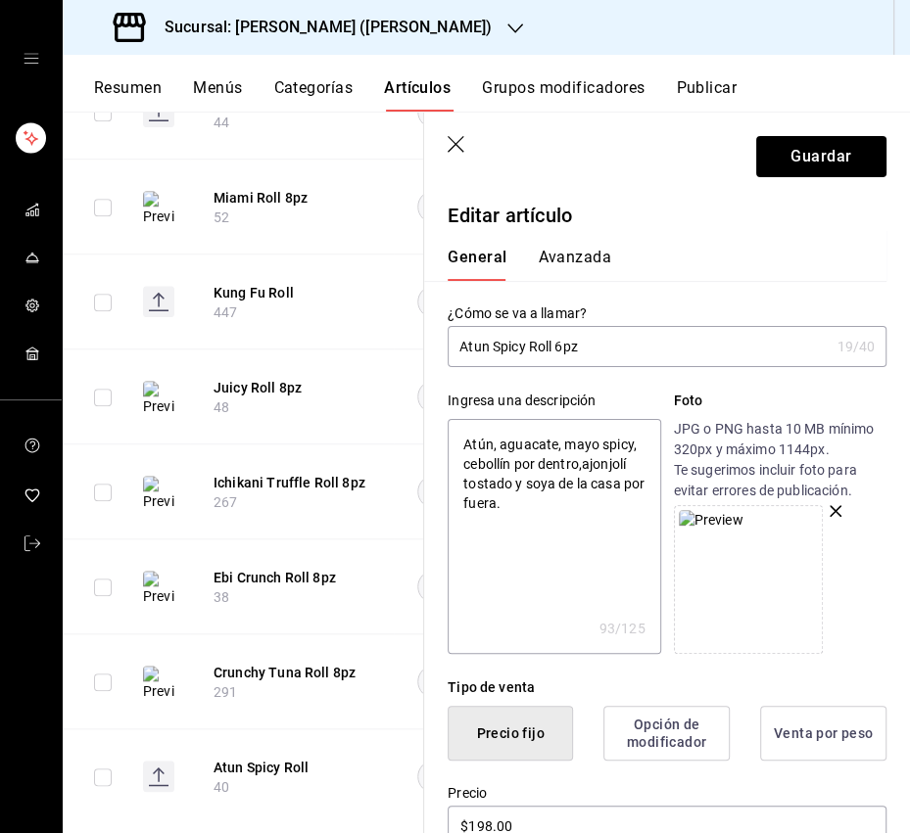
click at [584, 468] on textarea "Atún, aguacate, mayo spicy, cebollín por dentro,ajonjolí tostado y soya de la c…" at bounding box center [553, 536] width 212 height 235
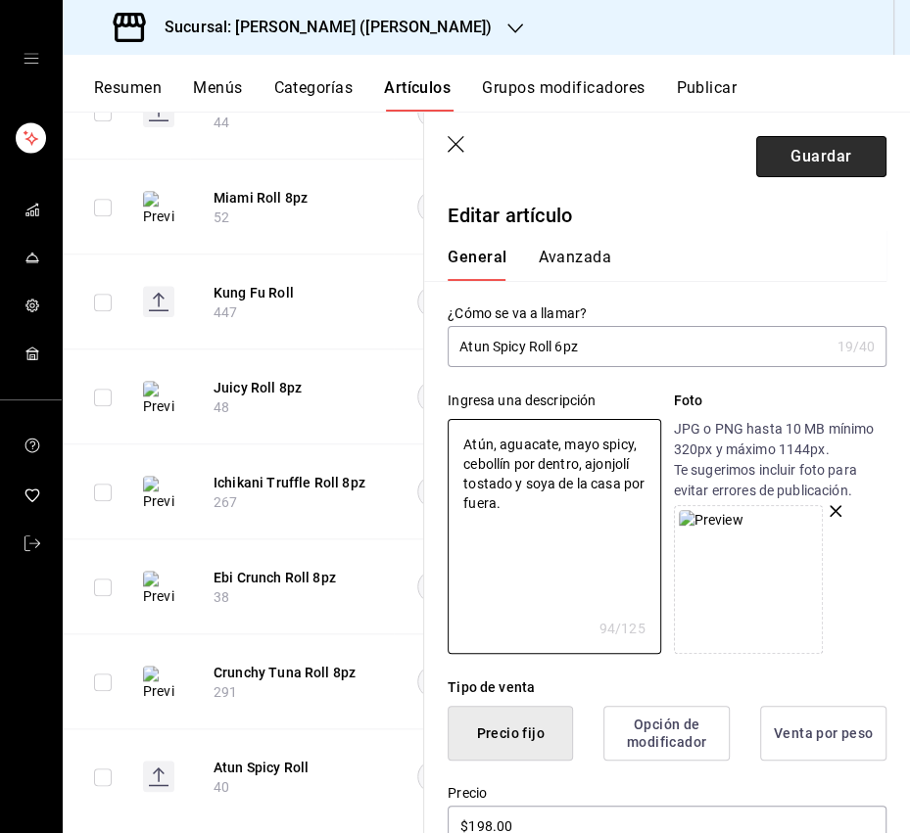
click at [783, 166] on button "Guardar" at bounding box center [821, 156] width 130 height 41
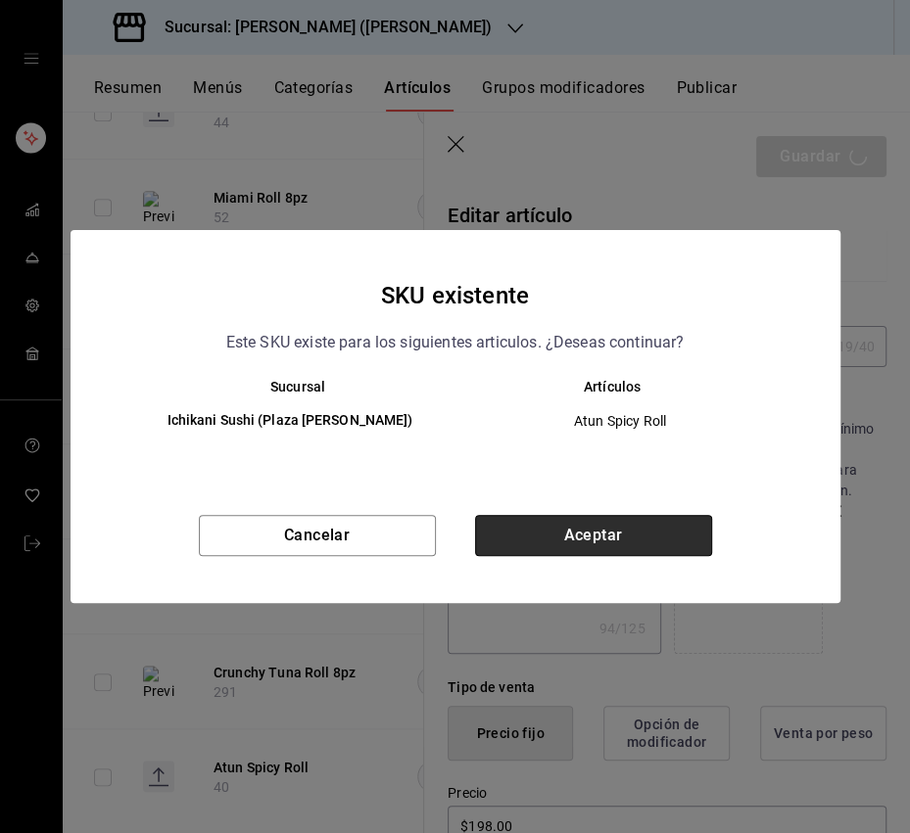
click at [641, 525] on button "Aceptar" at bounding box center [593, 535] width 237 height 41
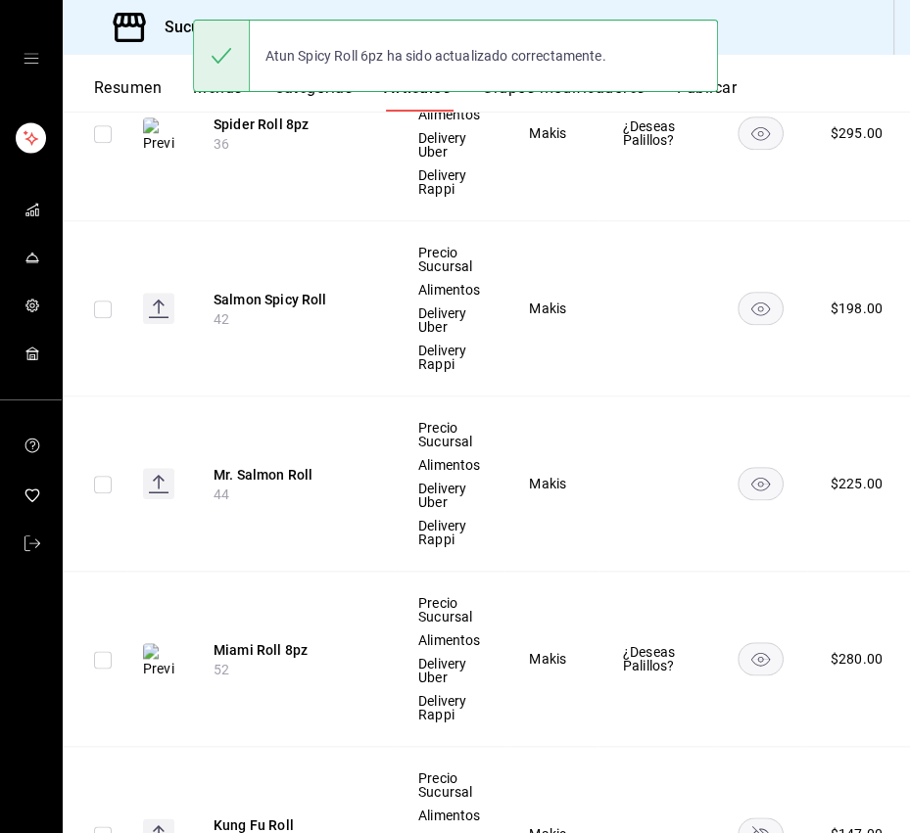
scroll to position [1073, 0]
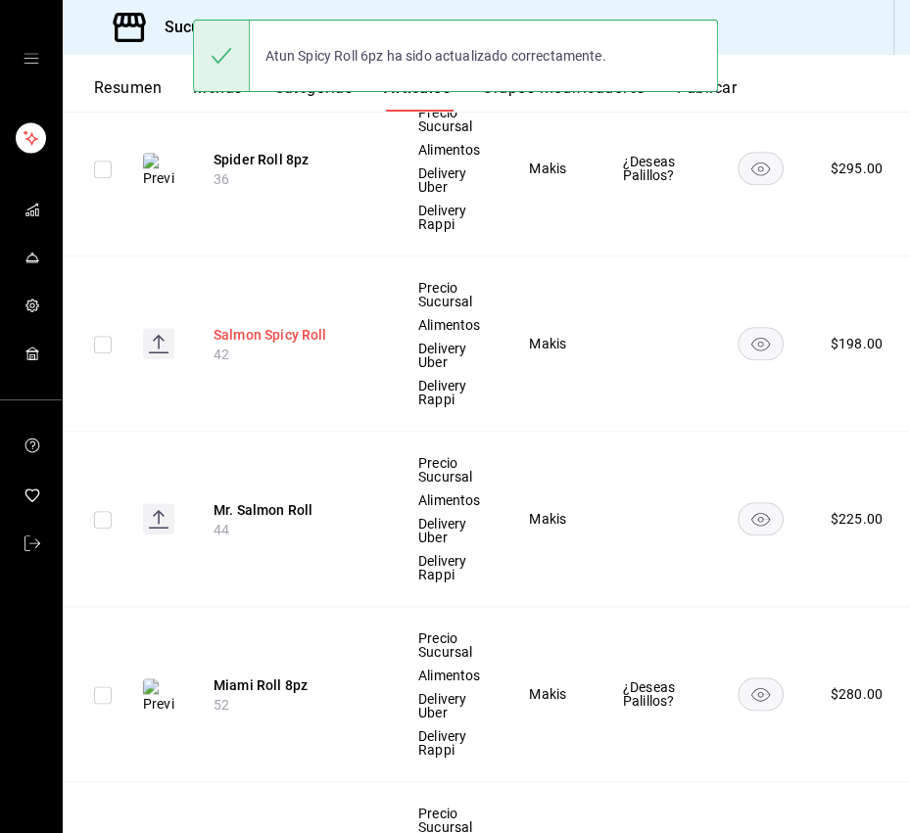
click at [303, 337] on button "Salmon Spicy Roll" at bounding box center [291, 335] width 157 height 20
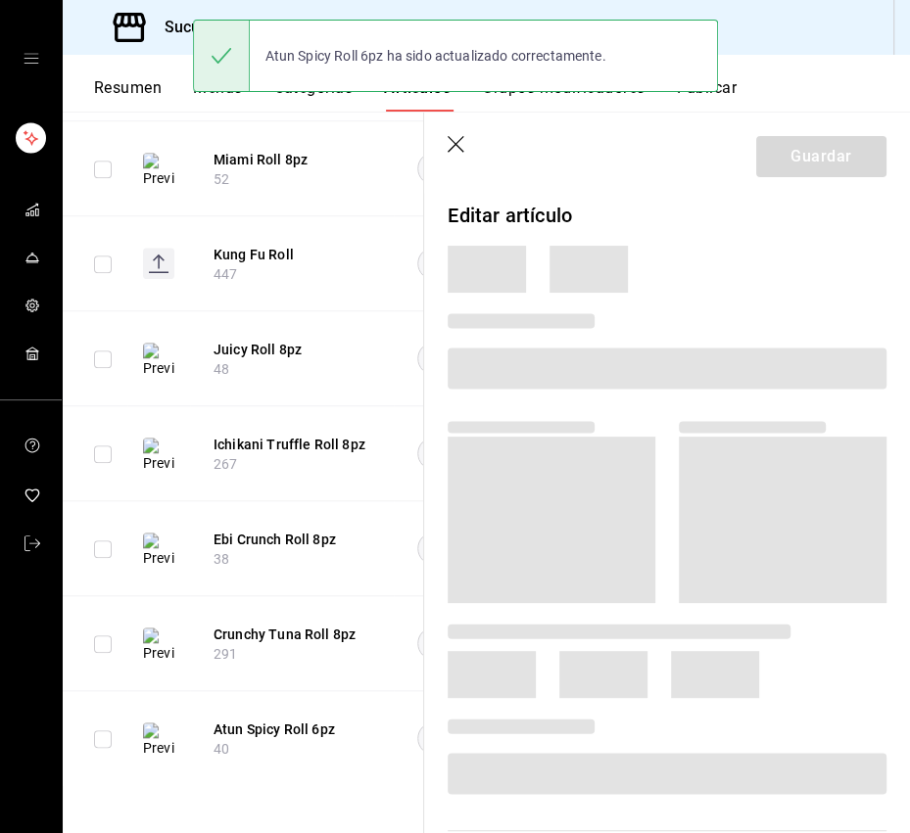
scroll to position [712, 0]
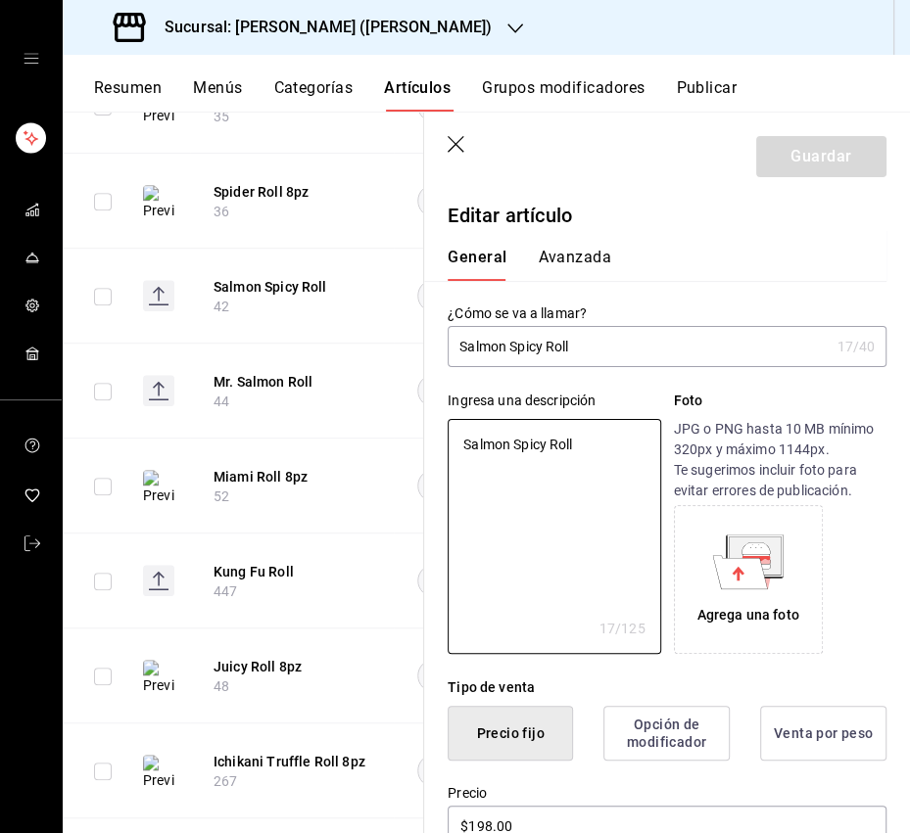
drag, startPoint x: 593, startPoint y: 445, endPoint x: 444, endPoint y: 444, distance: 149.8
click at [444, 444] on div "Ingresa una descripción Salmon Spicy Roll x 17 /125 ​ Foto JPG o PNG hasta 10 M…" at bounding box center [655, 510] width 462 height 287
paste textarea "ón, aguacate, mayo spicy, cebollín por dentro, ajonjolí tostado y soya de la ca…"
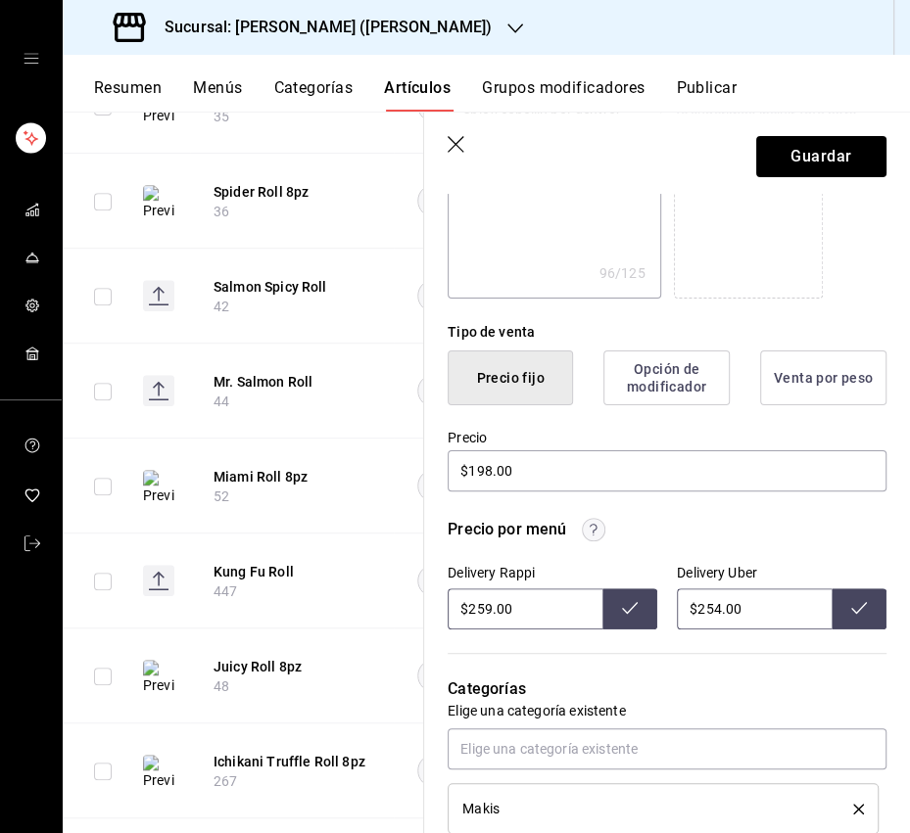
scroll to position [357, 0]
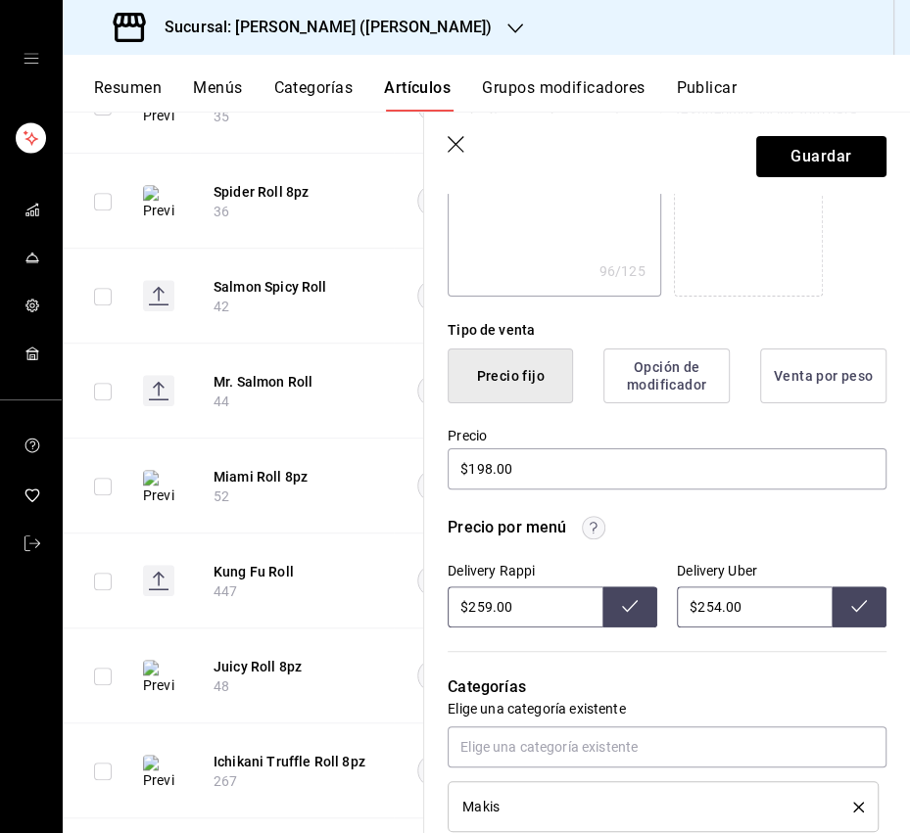
drag, startPoint x: 490, startPoint y: 607, endPoint x: 477, endPoint y: 611, distance: 13.3
click at [477, 611] on input "$259.00" at bounding box center [524, 606] width 155 height 41
click at [631, 604] on icon at bounding box center [630, 606] width 16 height 12
drag, startPoint x: 719, startPoint y: 603, endPoint x: 707, endPoint y: 606, distance: 12.1
click at [707, 606] on input "$254.00" at bounding box center [754, 606] width 155 height 41
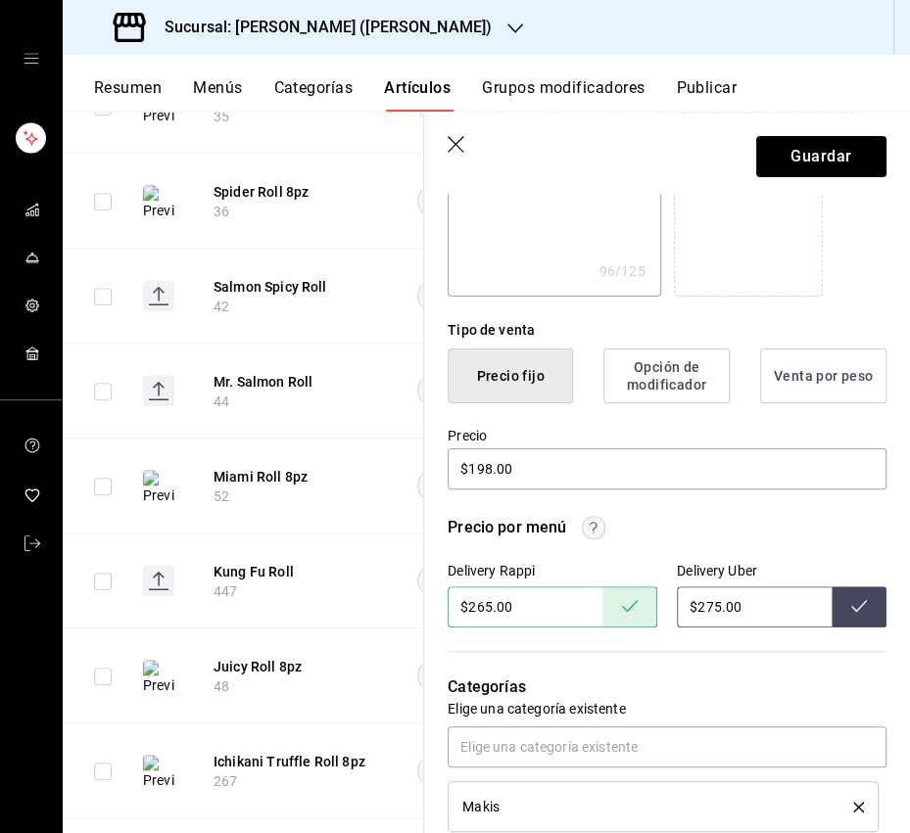
click at [845, 609] on button at bounding box center [858, 606] width 55 height 41
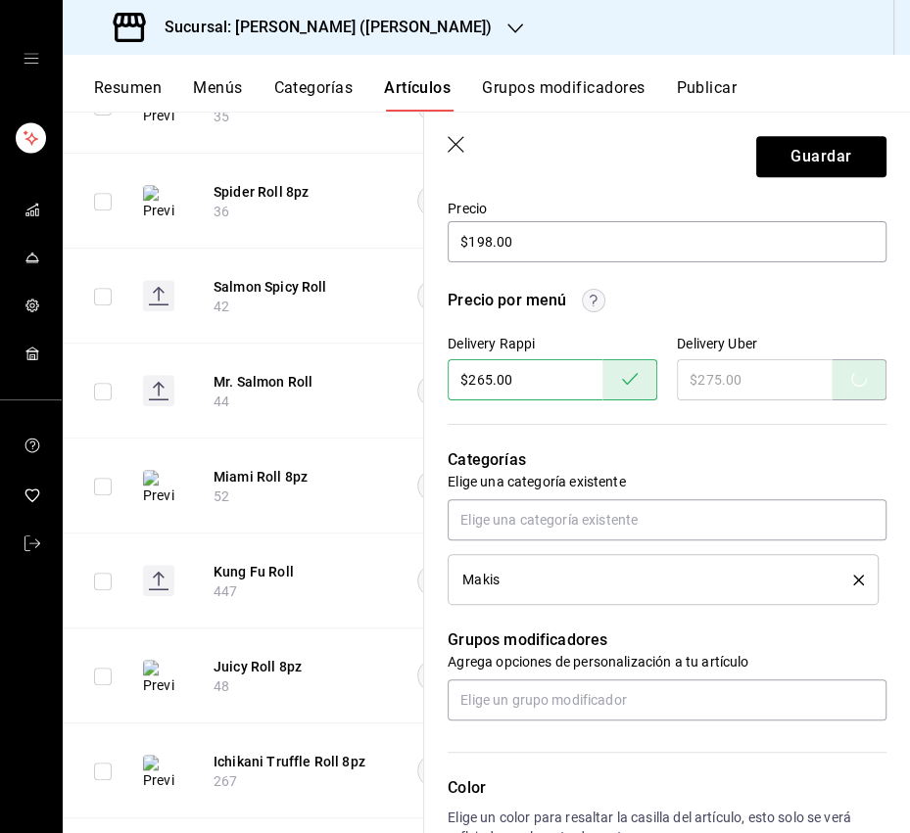
scroll to position [588, 0]
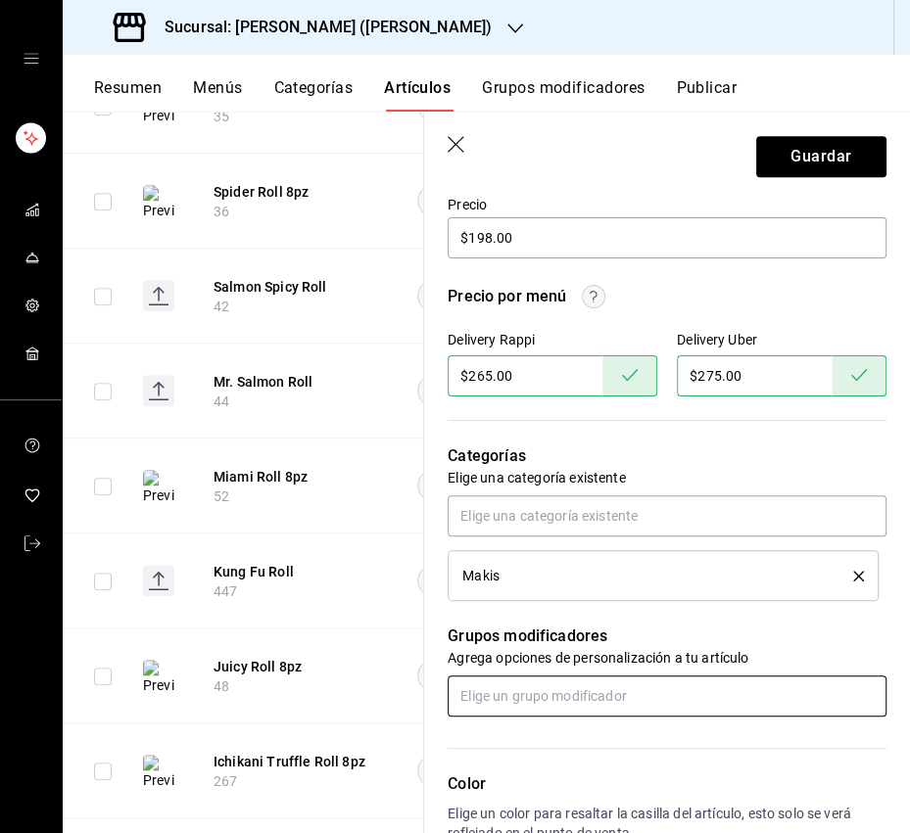
click at [575, 680] on input "text" at bounding box center [666, 696] width 439 height 41
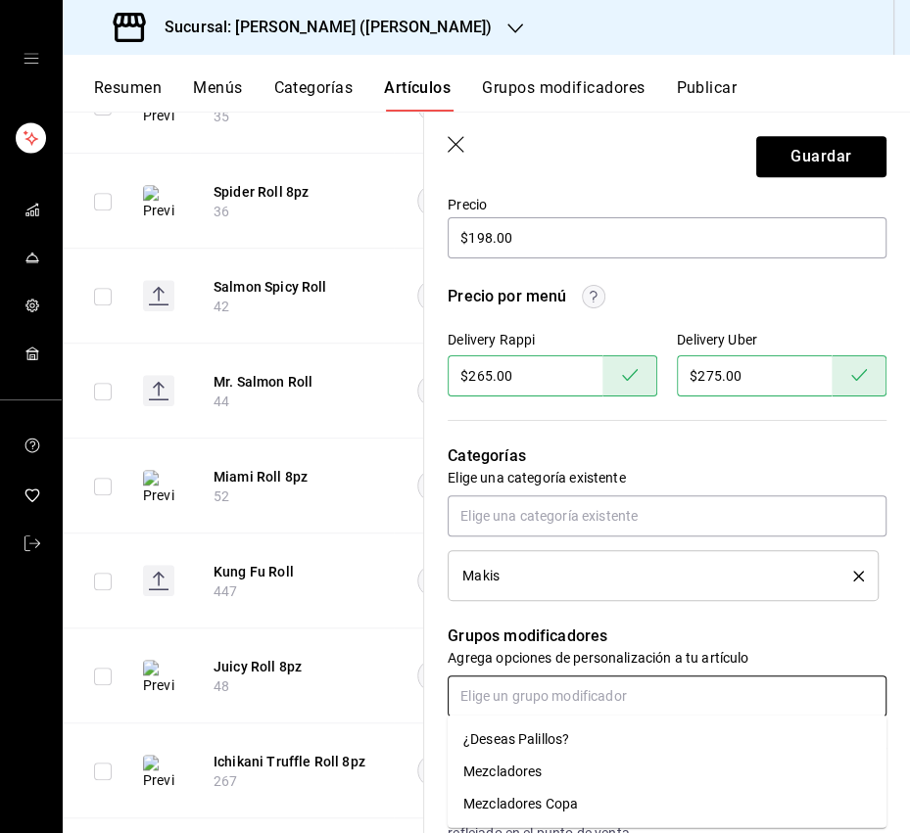
click at [577, 731] on li "¿Deseas Palillos?" at bounding box center [666, 740] width 439 height 32
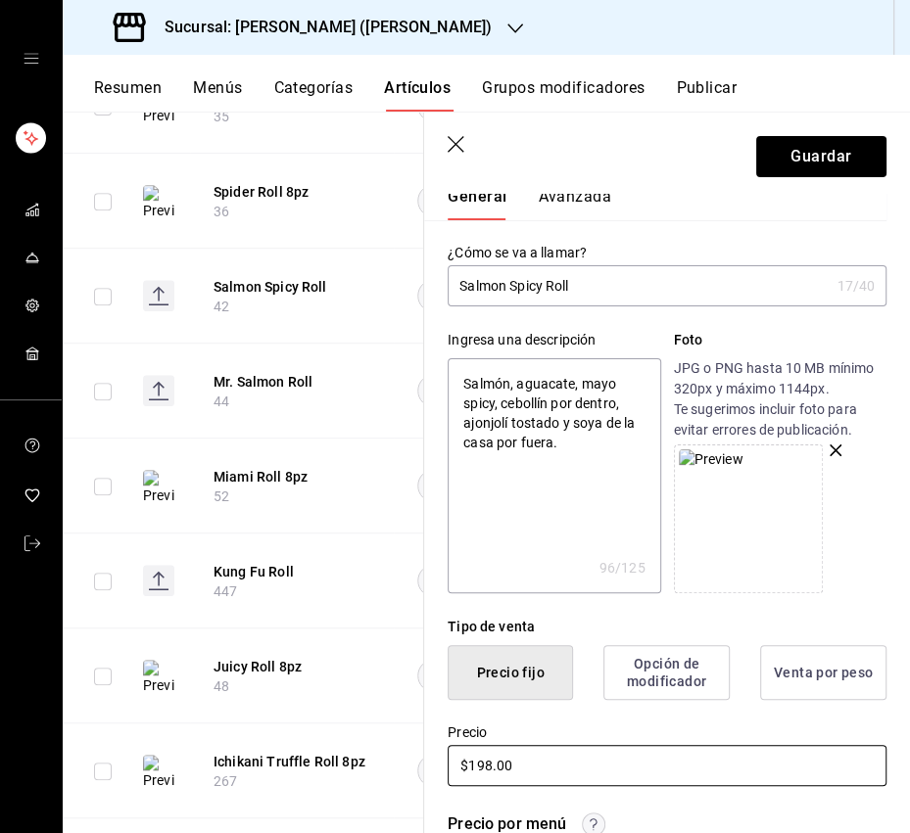
scroll to position [0, 0]
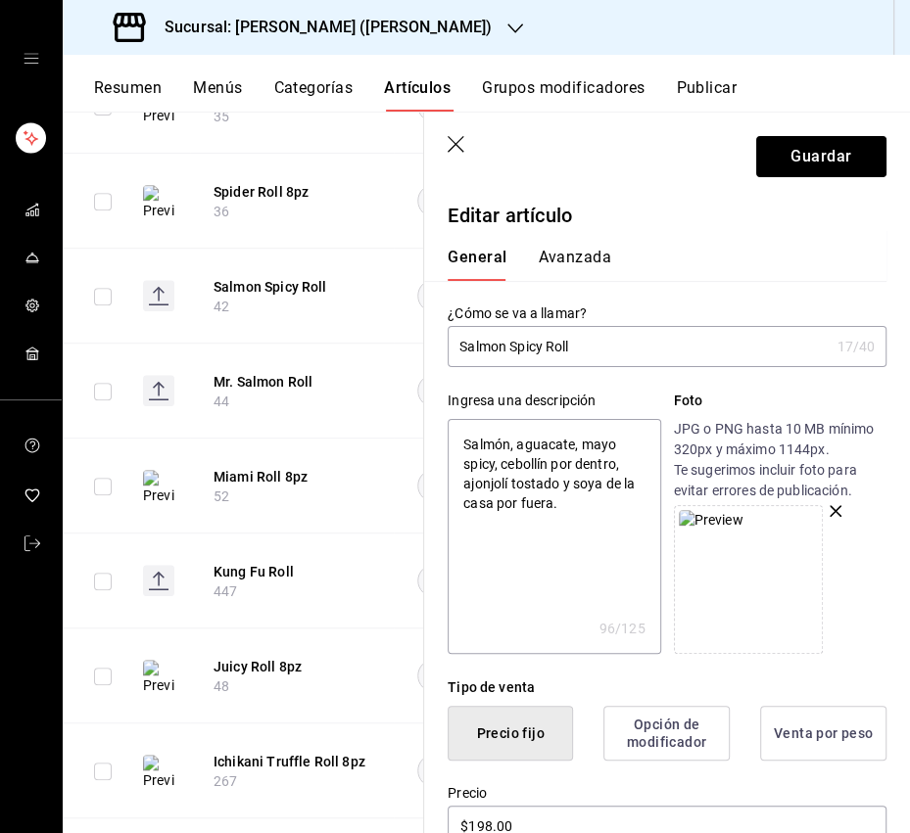
click at [825, 163] on button "Guardar" at bounding box center [821, 156] width 130 height 41
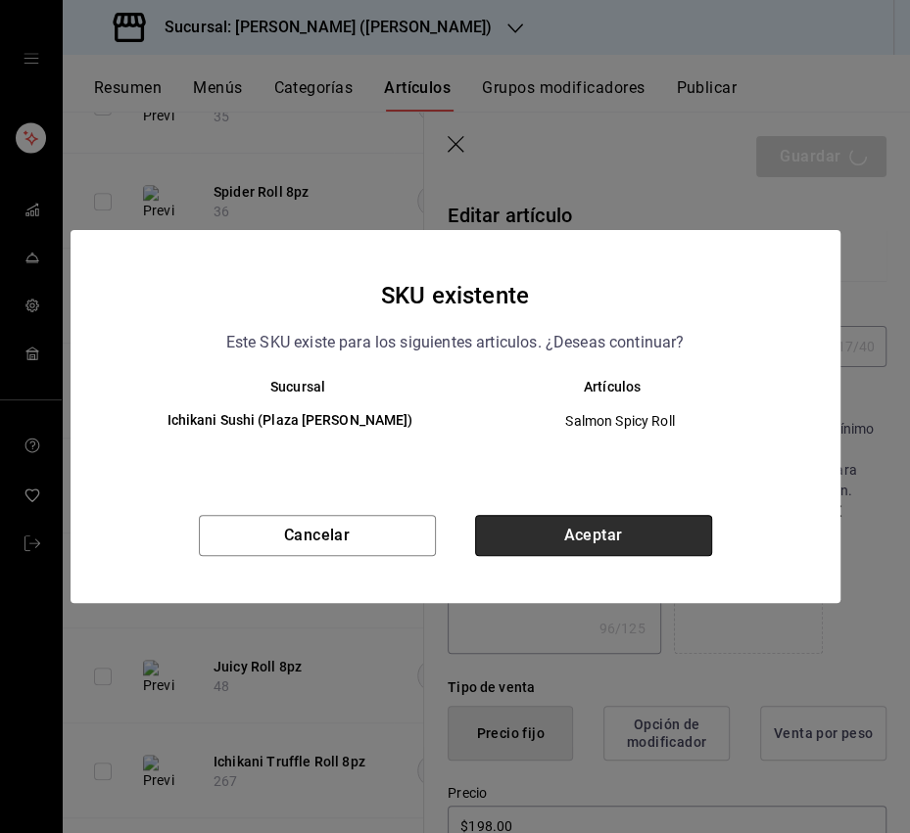
click at [600, 527] on button "Aceptar" at bounding box center [593, 535] width 237 height 41
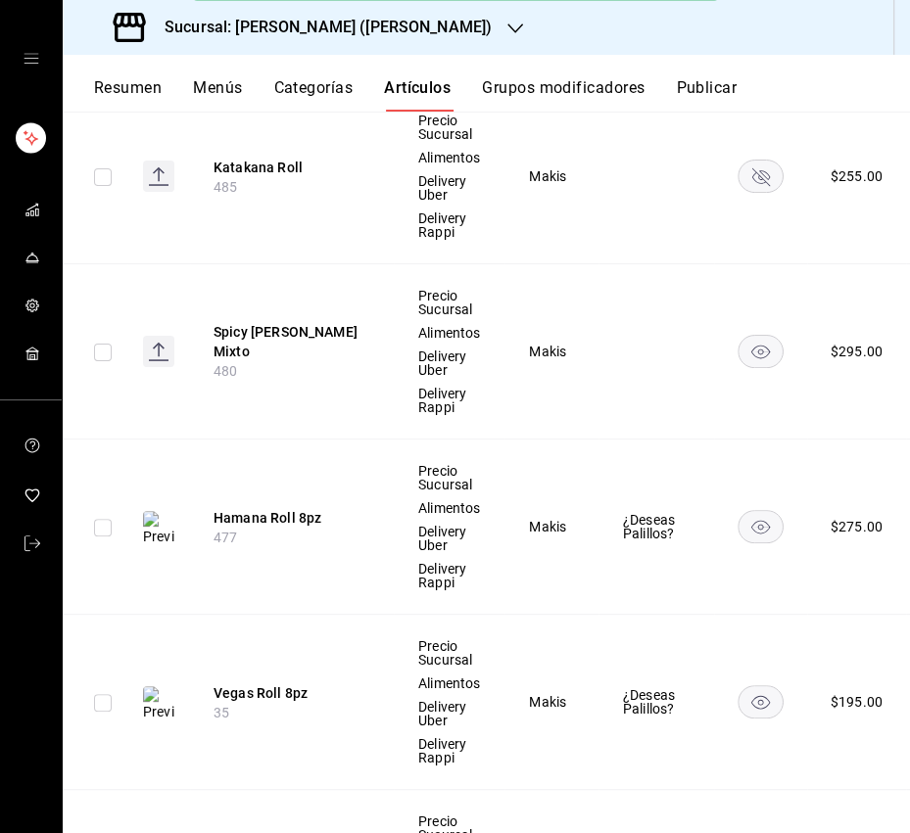
scroll to position [269, 0]
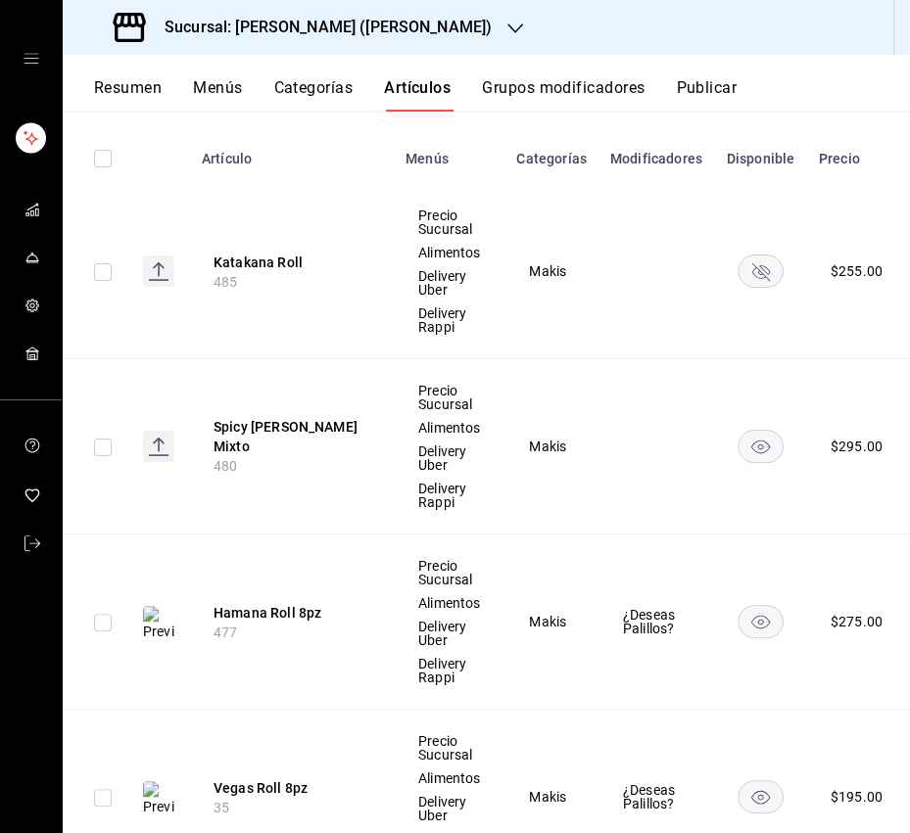
click at [759, 448] on icon "availability-product" at bounding box center [760, 448] width 19 height 14
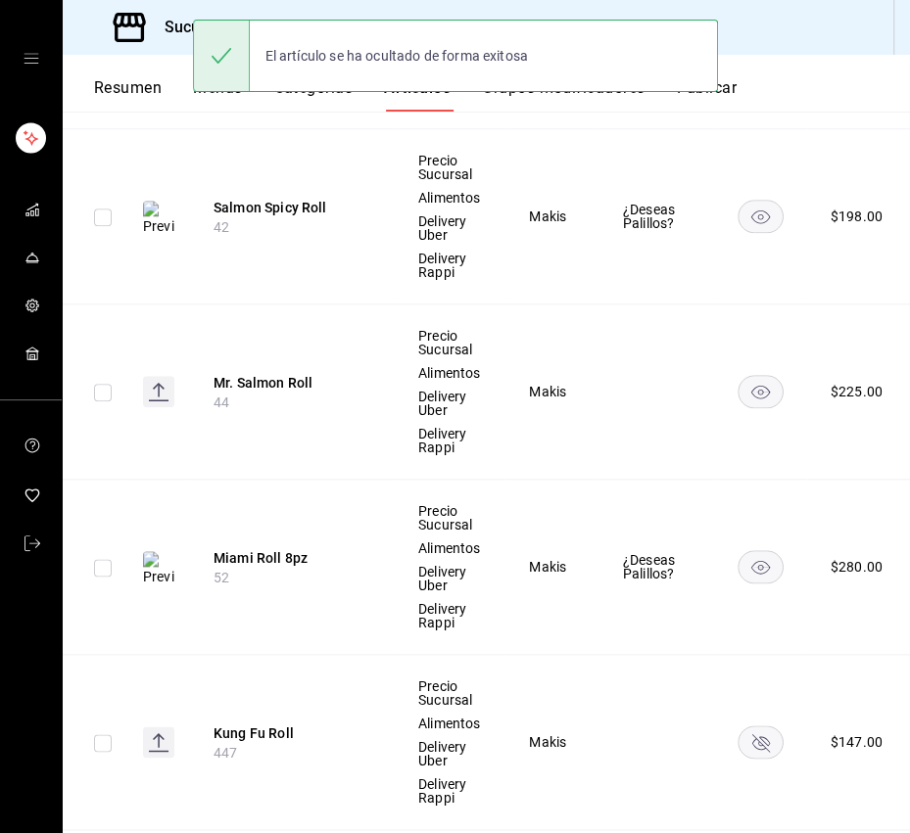
scroll to position [1178, 0]
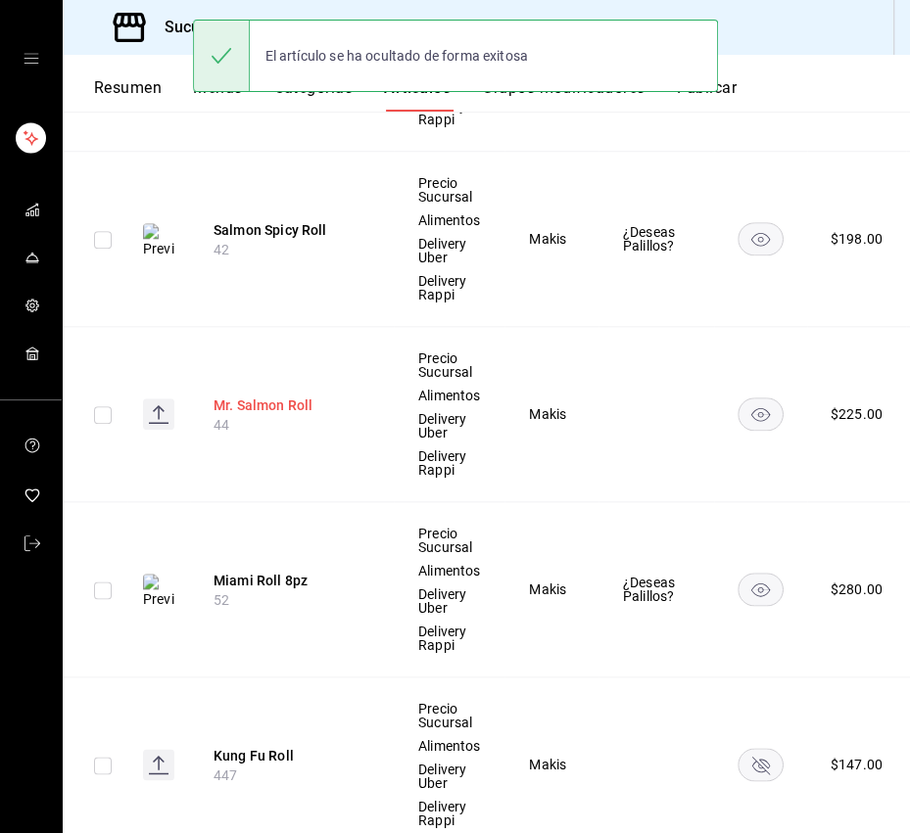
click at [253, 406] on button "Mr. Salmon Roll" at bounding box center [291, 406] width 157 height 20
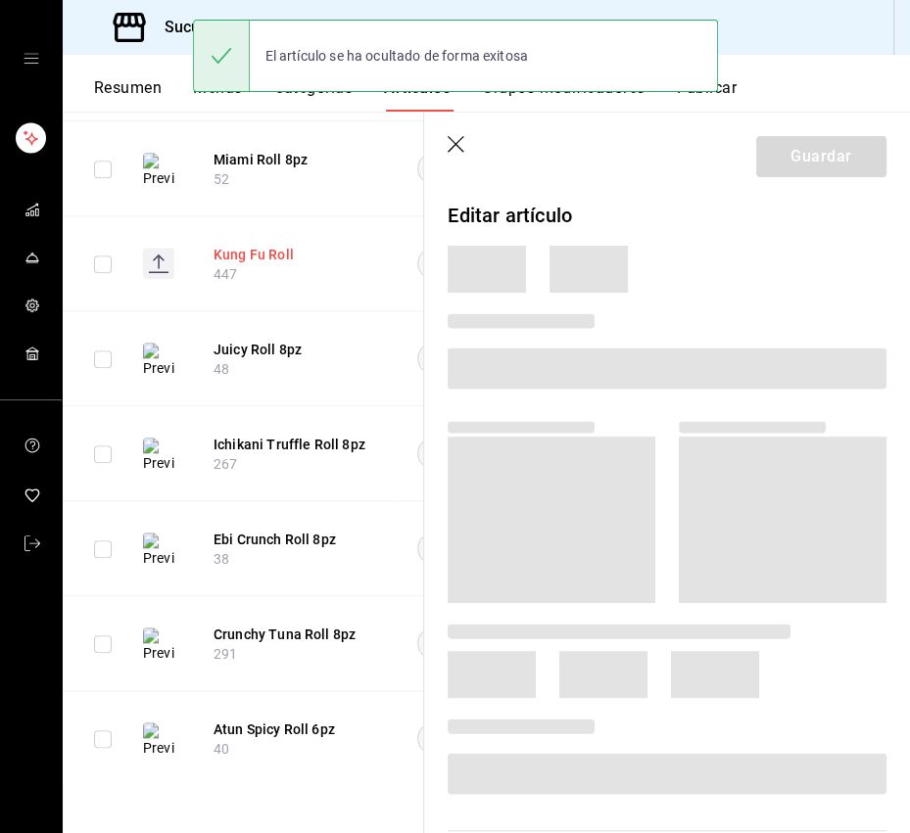
scroll to position [857, 0]
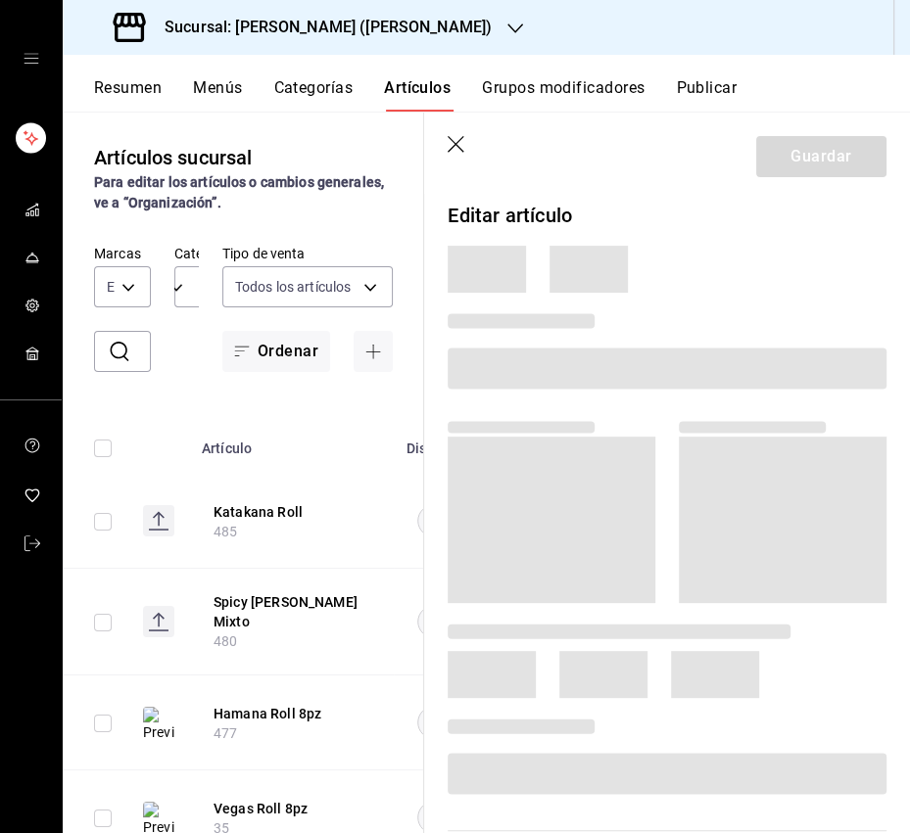
scroll to position [857, 0]
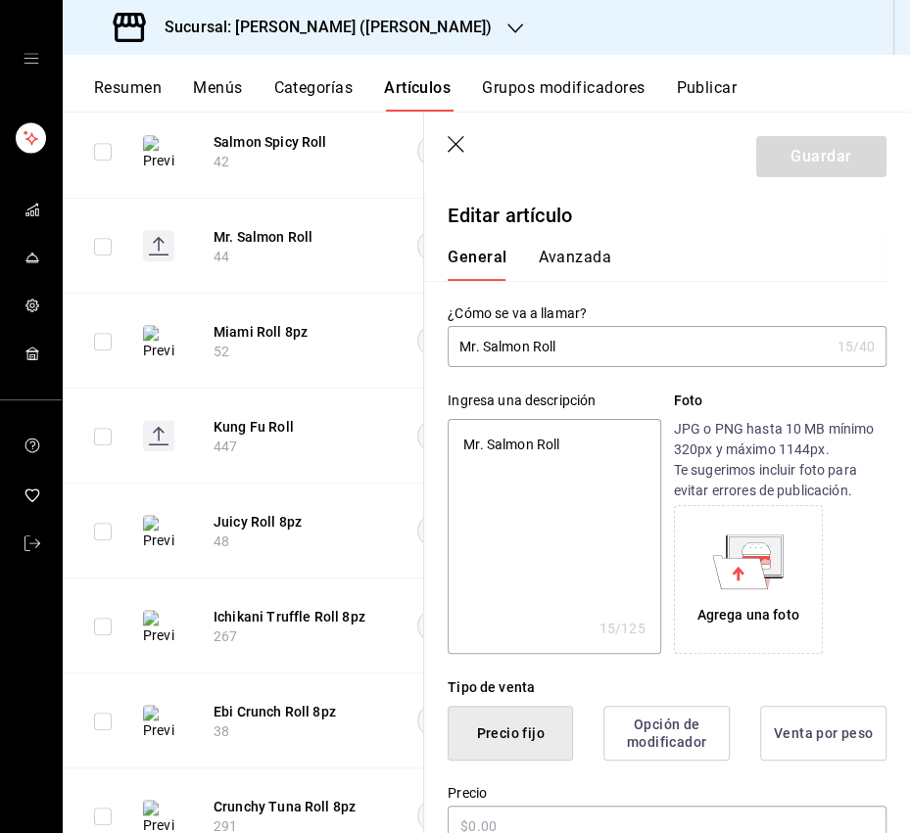
type textarea "x"
type input "$225.00"
type textarea "x"
click at [564, 443] on textarea "Mr. Salmon Roll" at bounding box center [553, 536] width 212 height 235
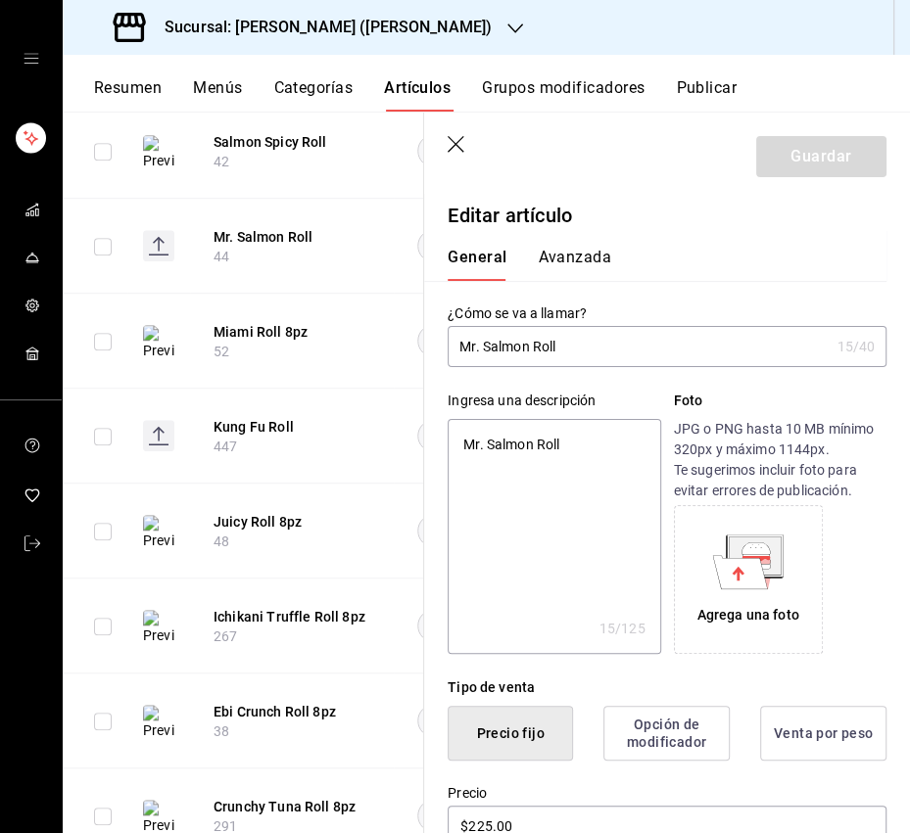
click at [564, 443] on textarea "Mr. Salmon Roll" at bounding box center [553, 536] width 212 height 235
paste textarea "Camarón tempura, aguacate y pepino por dentro,salmón, mayo spicy, ajonjolí y sa…"
type textarea "Camarón tempura, aguacate y pepino por dentro,salmón, mayo spicy, ajonjolí y sa…"
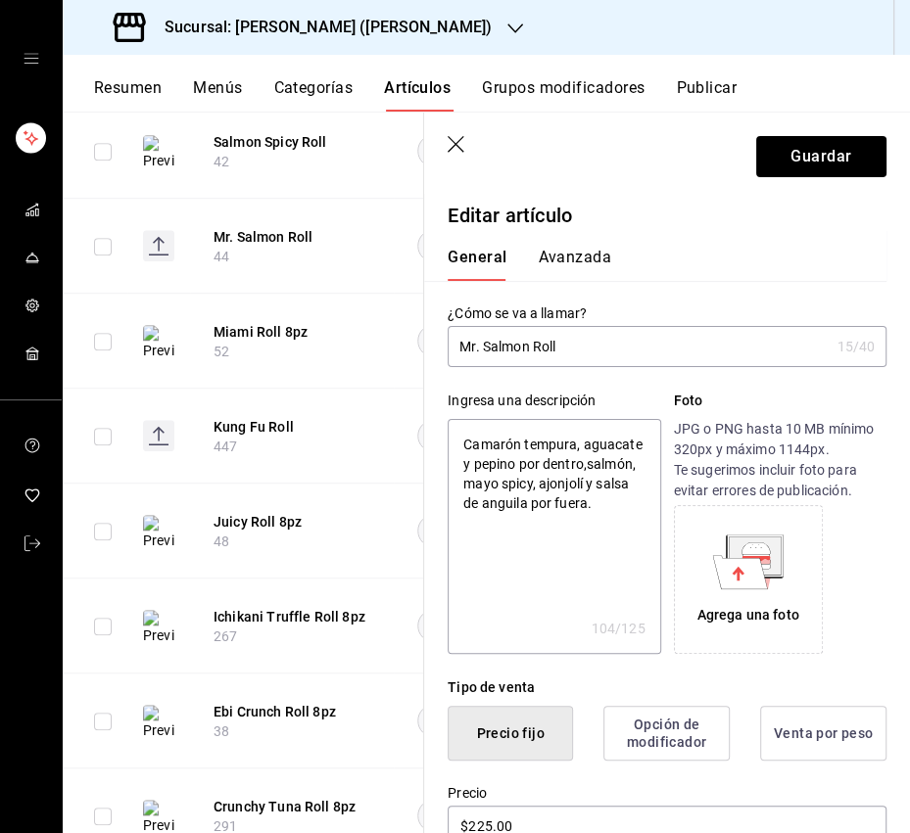
type textarea "x"
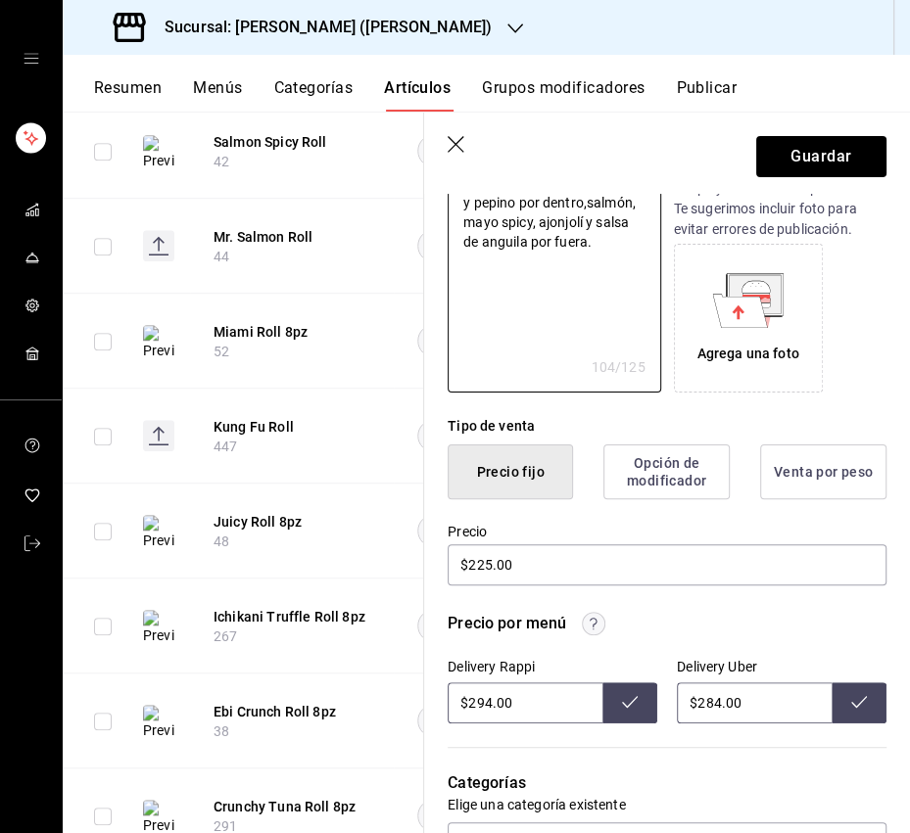
scroll to position [399, 0]
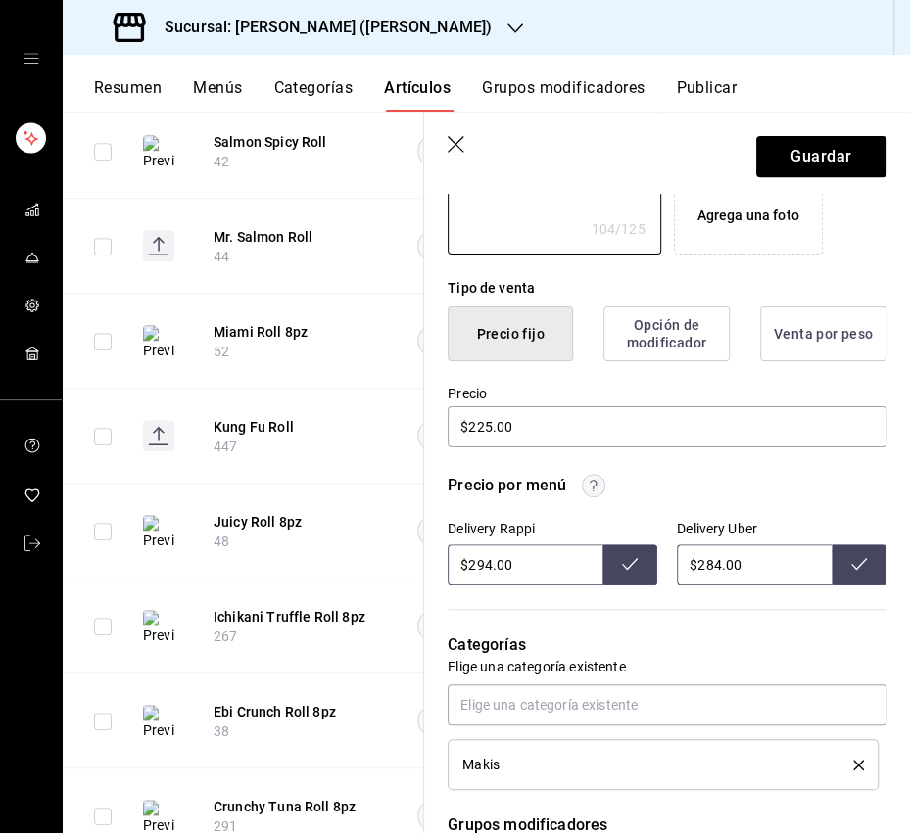
type textarea "Camarón tempura, aguacate y pepino por dentro,salmón, mayo spicy, ajonjolí y sa…"
type textarea "x"
click at [494, 551] on input "$294.00" at bounding box center [524, 564] width 155 height 41
click at [484, 565] on input "$294.00" at bounding box center [524, 564] width 155 height 41
type input "$295.00"
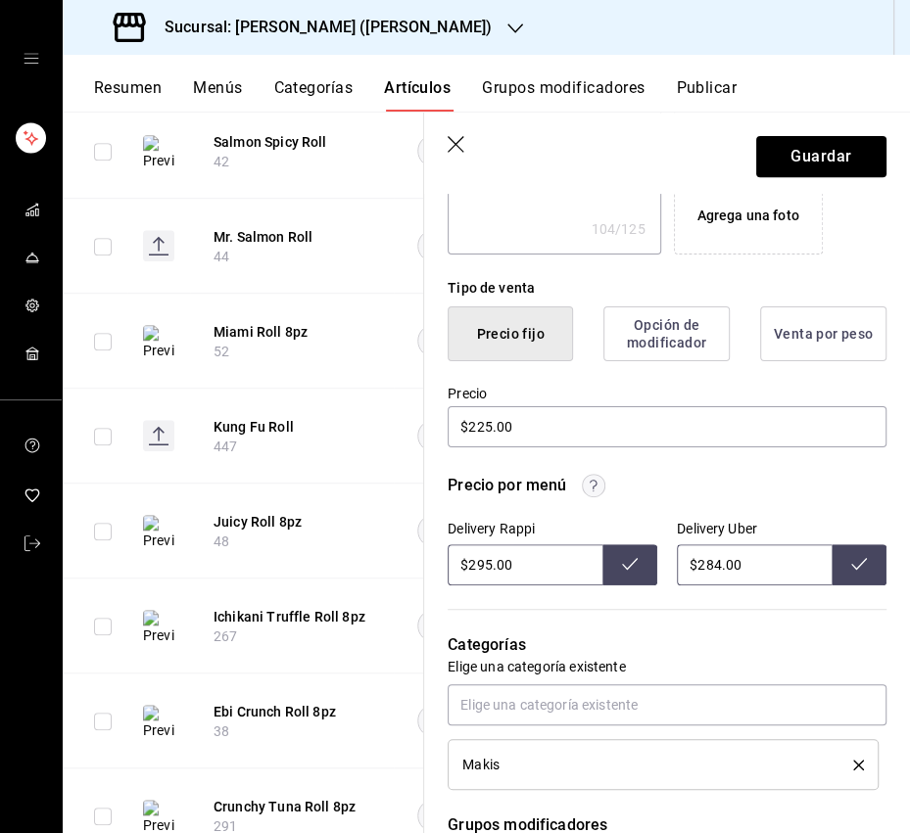
click at [629, 564] on icon at bounding box center [630, 564] width 16 height 12
drag, startPoint x: 718, startPoint y: 564, endPoint x: 703, endPoint y: 566, distance: 14.8
click at [703, 566] on input "$284.00" at bounding box center [754, 564] width 155 height 41
type input "$295.00"
click at [846, 563] on button at bounding box center [858, 564] width 55 height 41
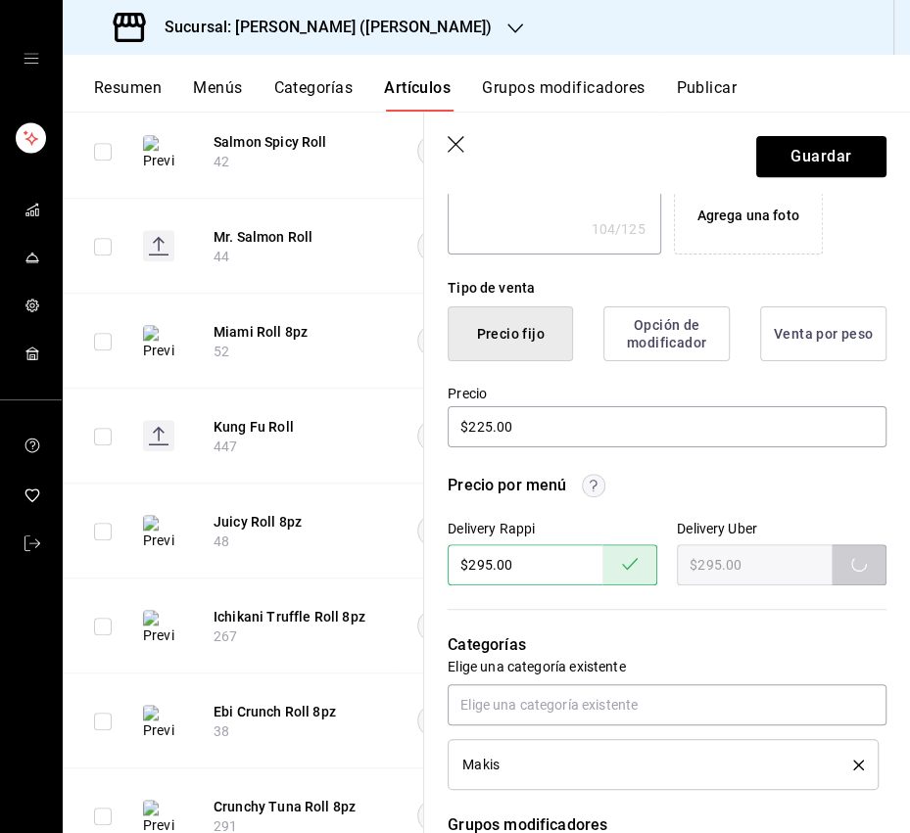
scroll to position [0, 0]
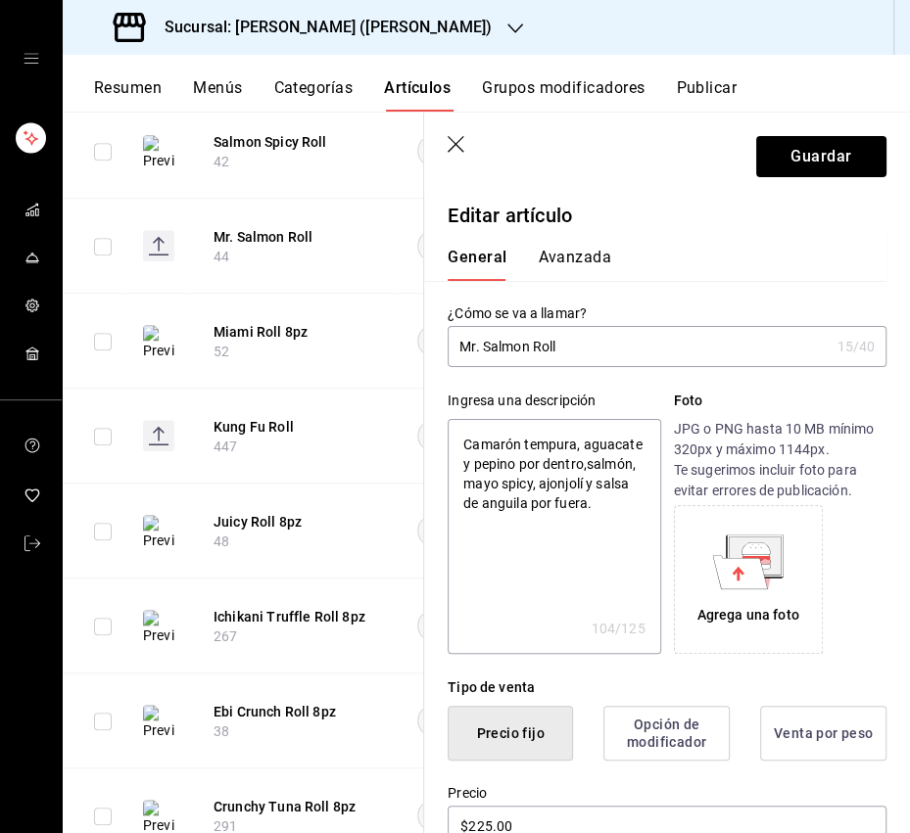
type textarea "x"
click at [706, 345] on input "Mr. Salmon Roll" at bounding box center [637, 345] width 381 height 39
type input "Mr. Salmon Roll"
type textarea "x"
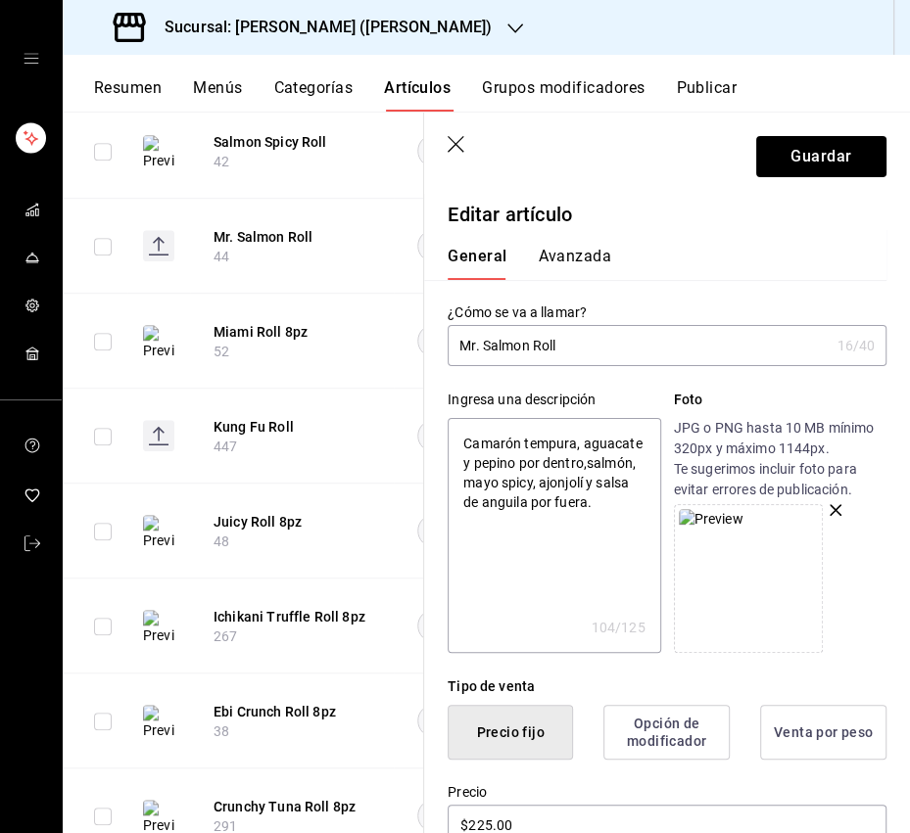
type input "Mr. Salmon Roll 8"
type textarea "x"
type input "Mr. Salmon Roll 8p"
type textarea "x"
type input "Mr. Salmon Roll 8pz"
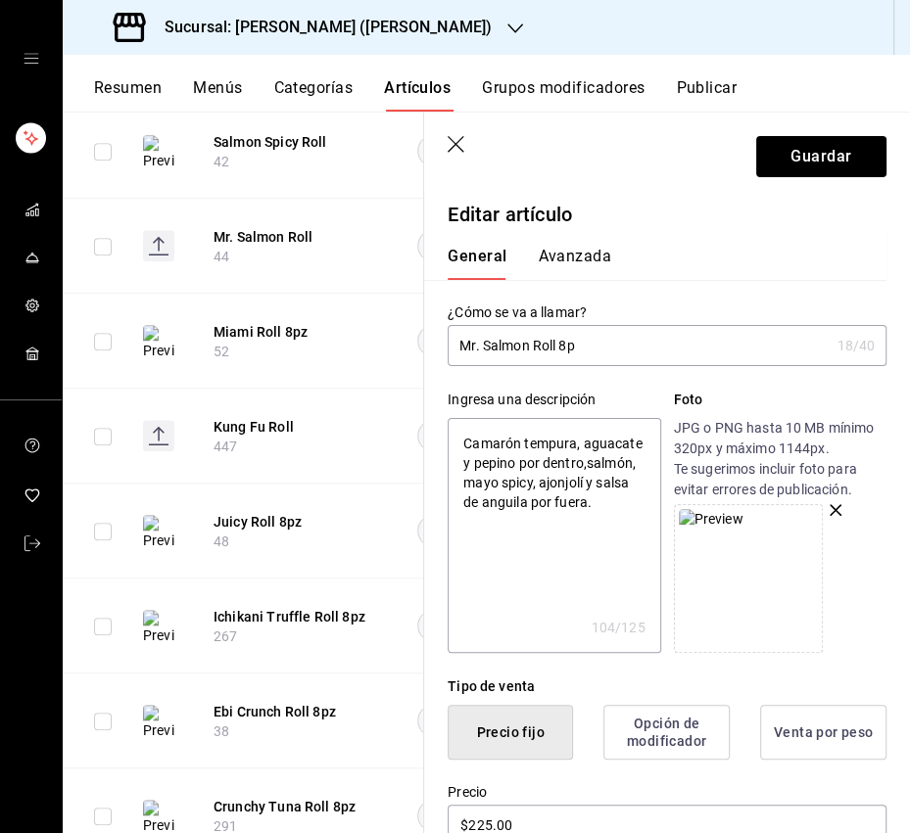
type textarea "x"
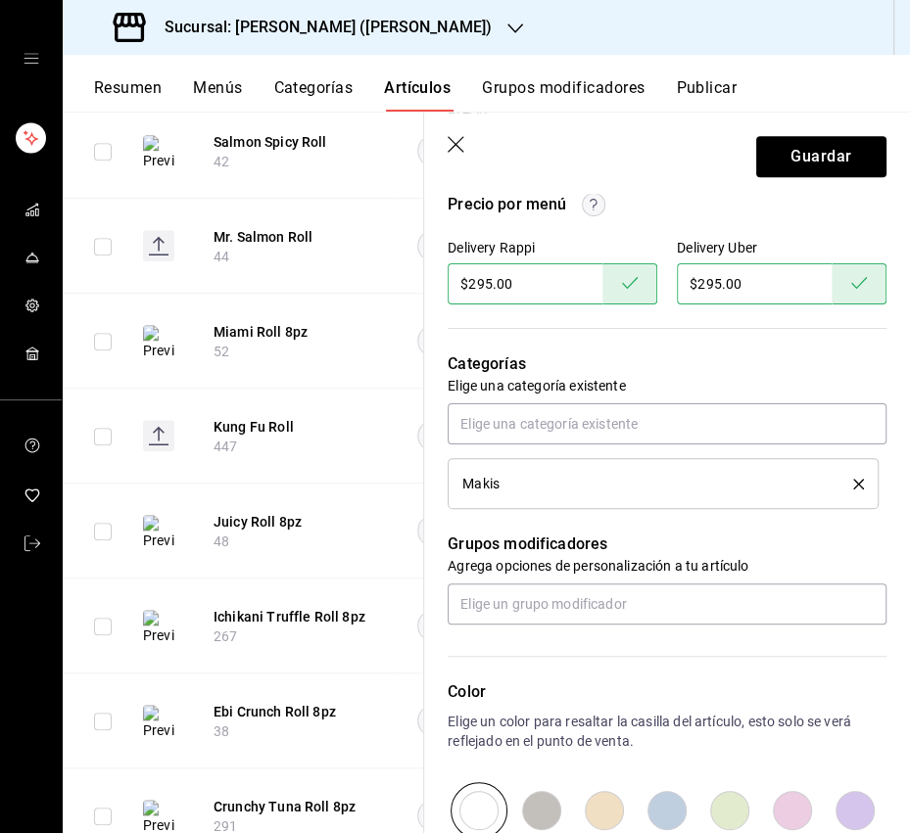
scroll to position [692, 0]
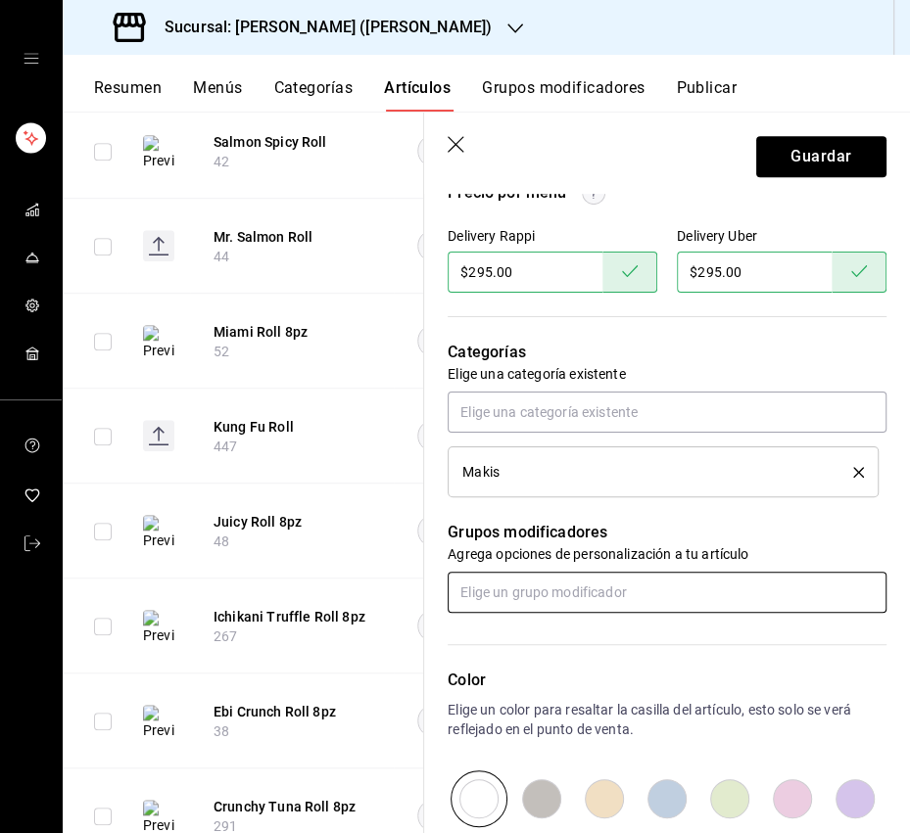
type input "Mr. Salmon Roll 8pz"
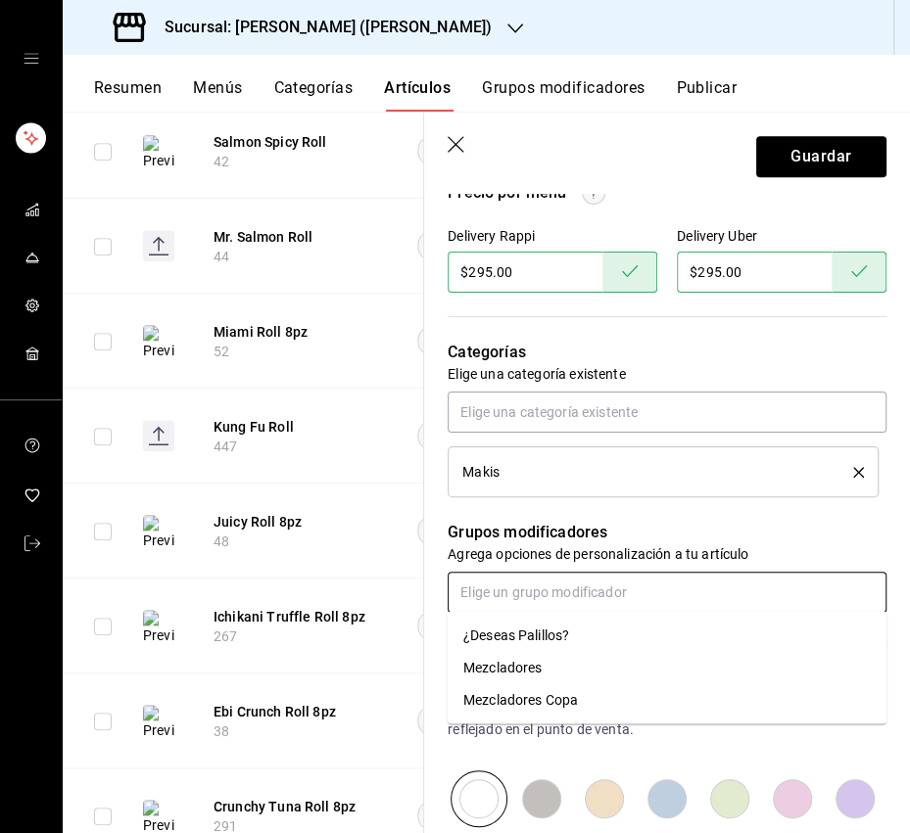
click at [548, 597] on input "text" at bounding box center [666, 592] width 439 height 41
click at [537, 642] on div "¿Deseas Palillos?" at bounding box center [516, 635] width 106 height 21
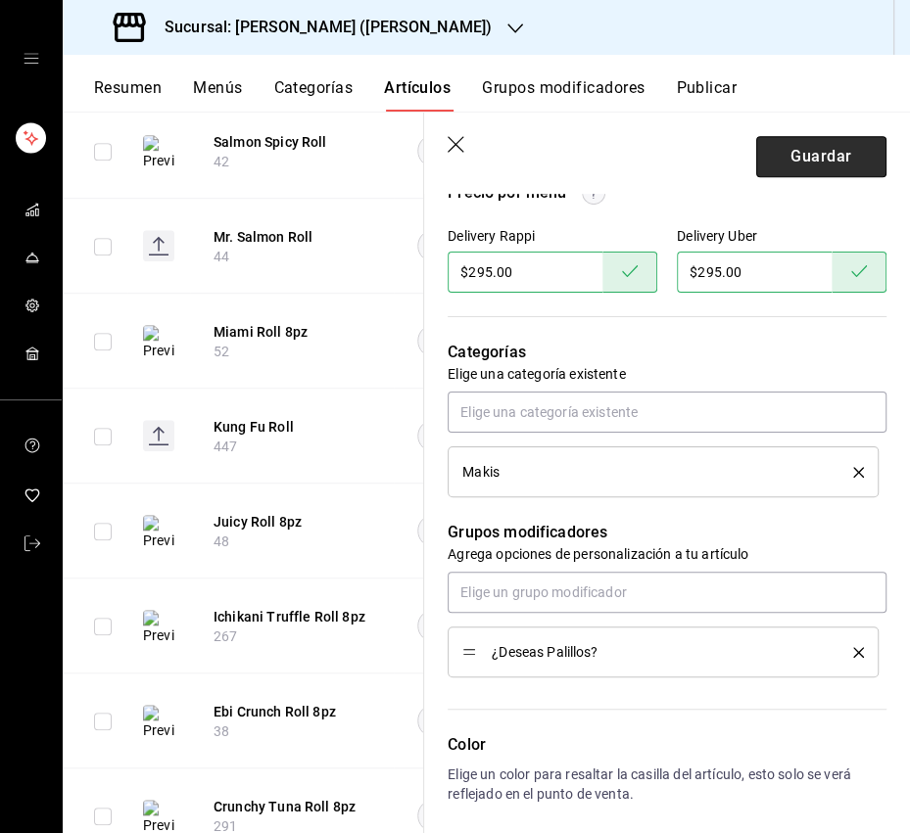
click at [795, 157] on button "Guardar" at bounding box center [821, 156] width 130 height 41
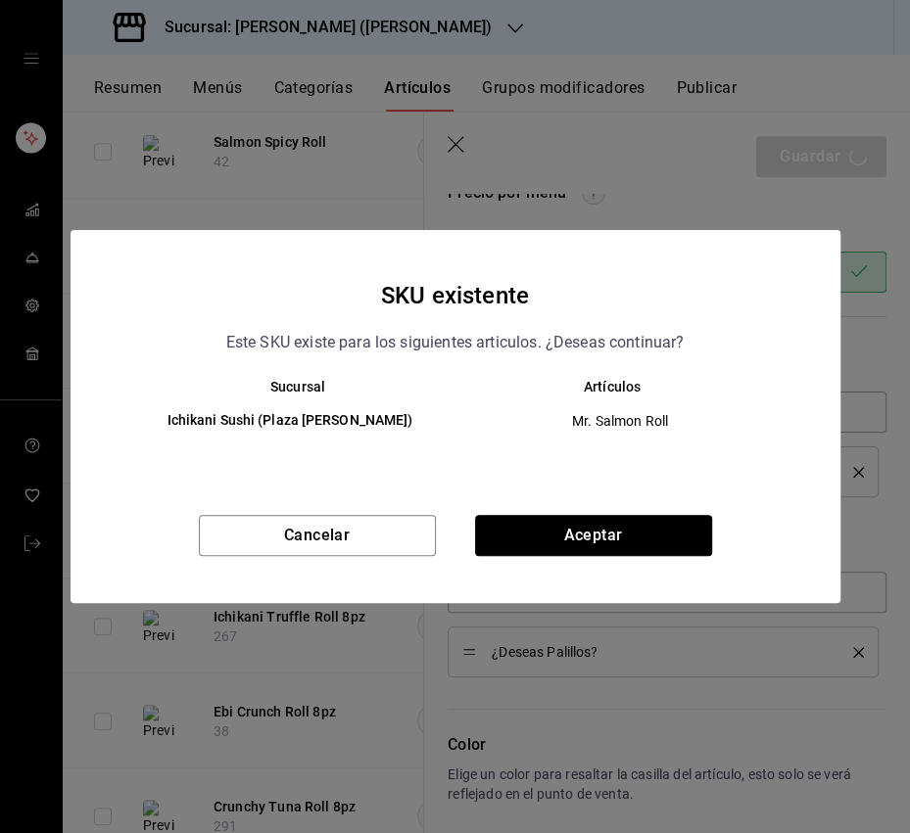
click at [532, 520] on button "Aceptar" at bounding box center [593, 535] width 237 height 41
type textarea "x"
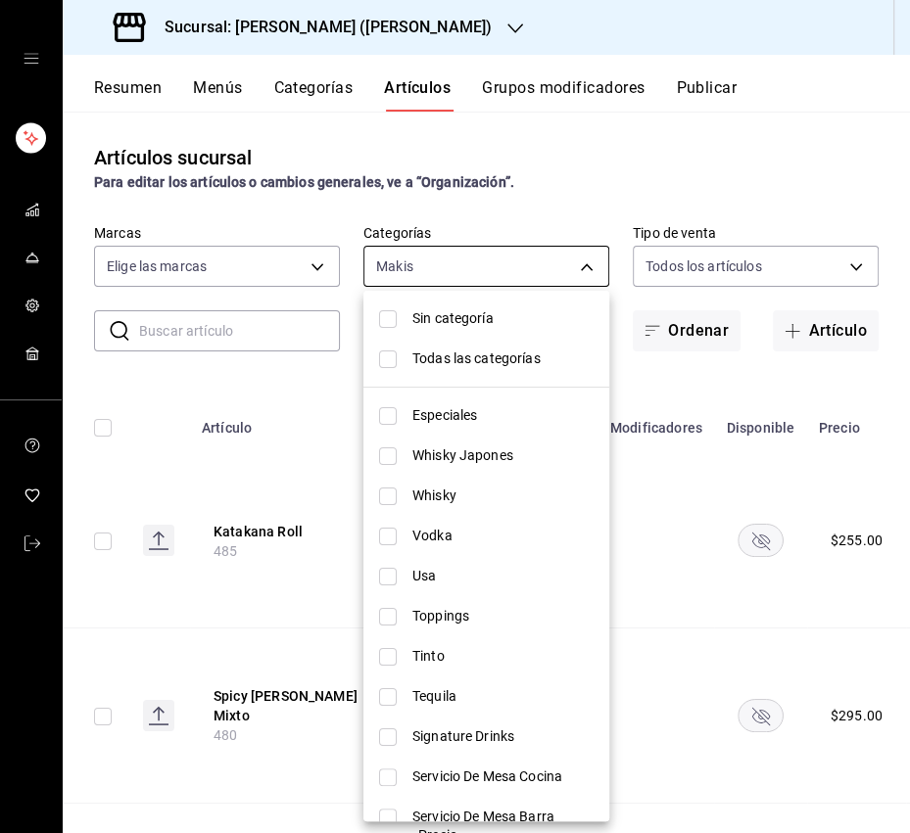
click at [447, 276] on body "Sucursal: Ichikani Sushi (Vasconcelos) Resumen Menús Categorías Artículos Grupo…" at bounding box center [455, 416] width 910 height 833
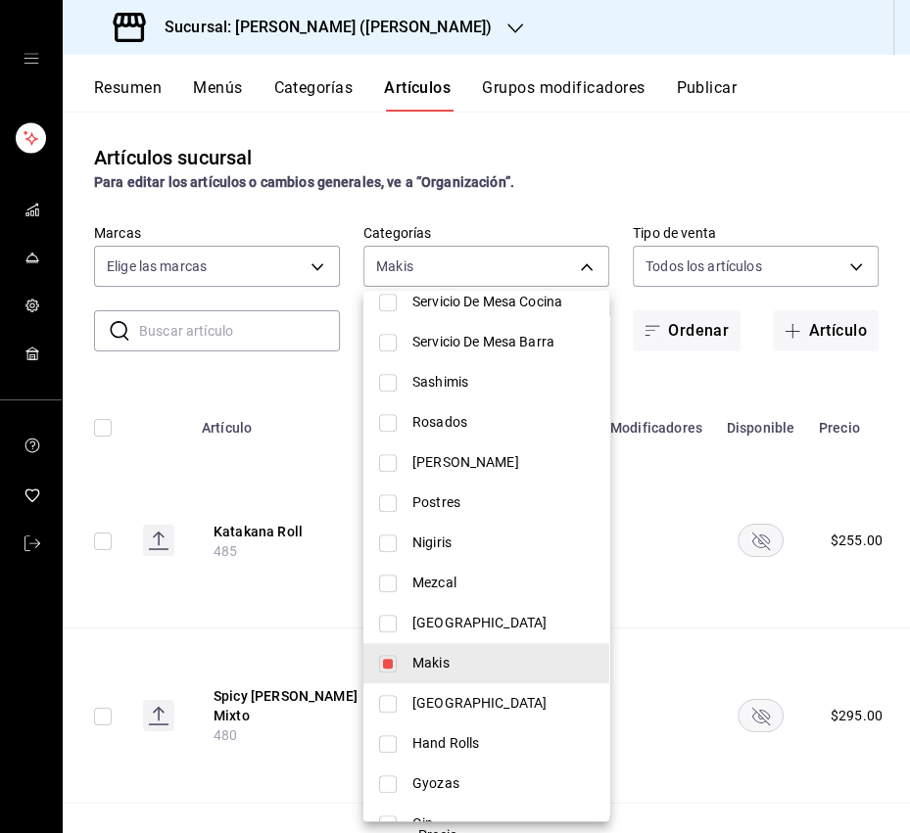
click at [393, 662] on input "checkbox" at bounding box center [388, 664] width 18 height 18
checkbox input "false"
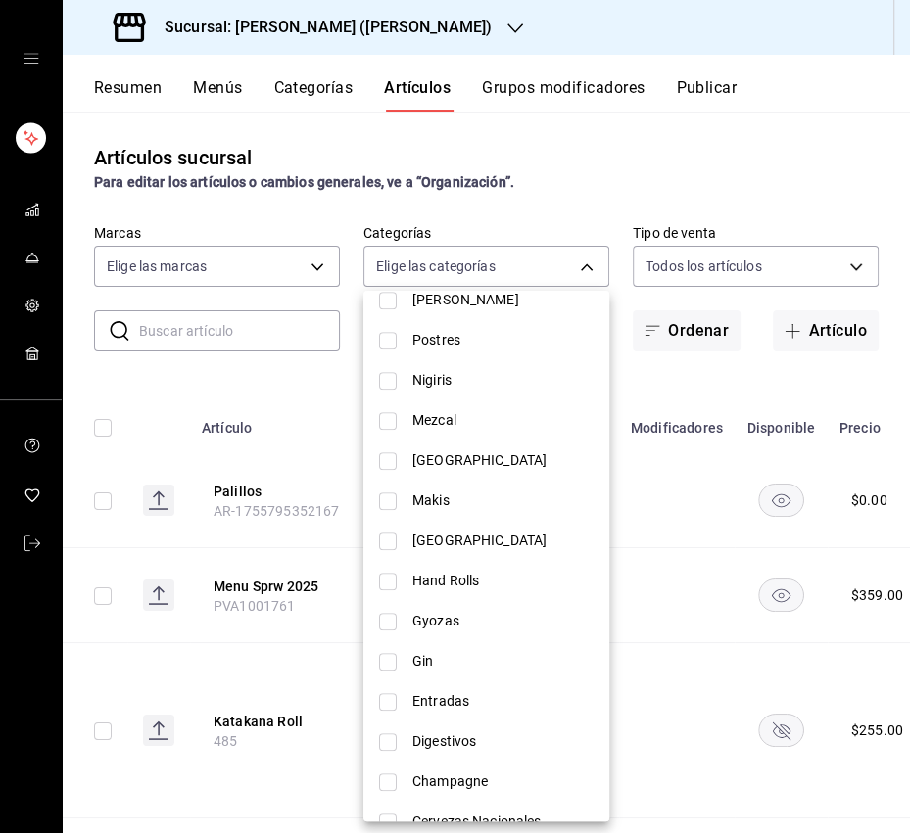
scroll to position [639, 0]
click at [392, 573] on input "checkbox" at bounding box center [388, 580] width 18 height 18
checkbox input "true"
type input "822cc171-d045-4e0b-b807-aa9905f9bbd9"
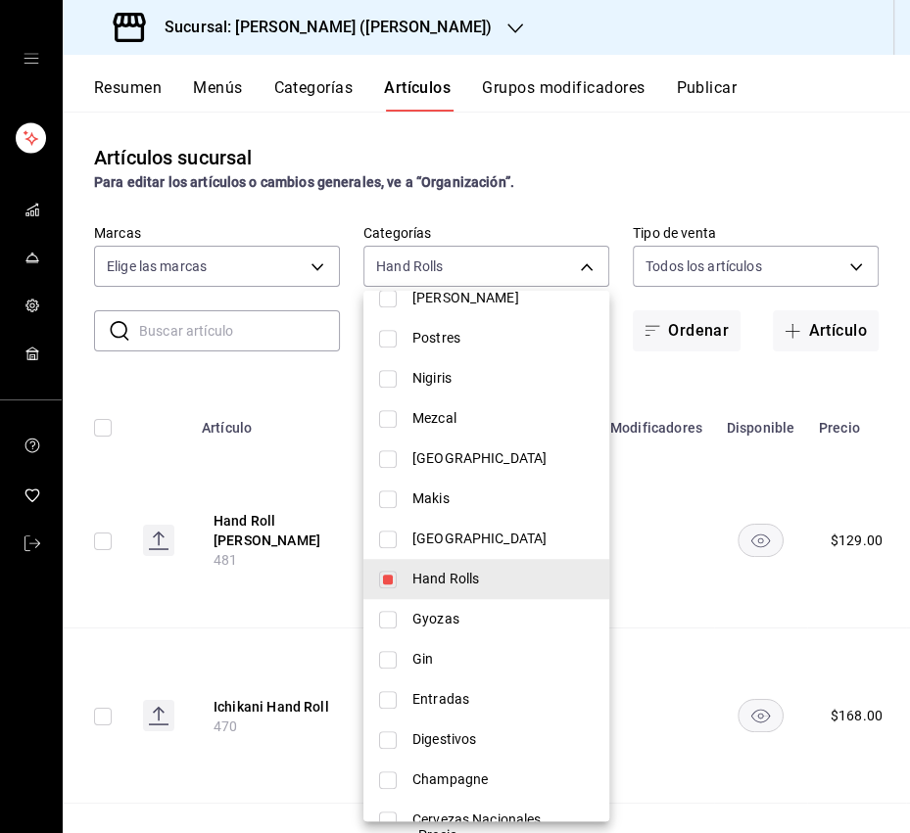
click at [333, 359] on div at bounding box center [455, 416] width 910 height 833
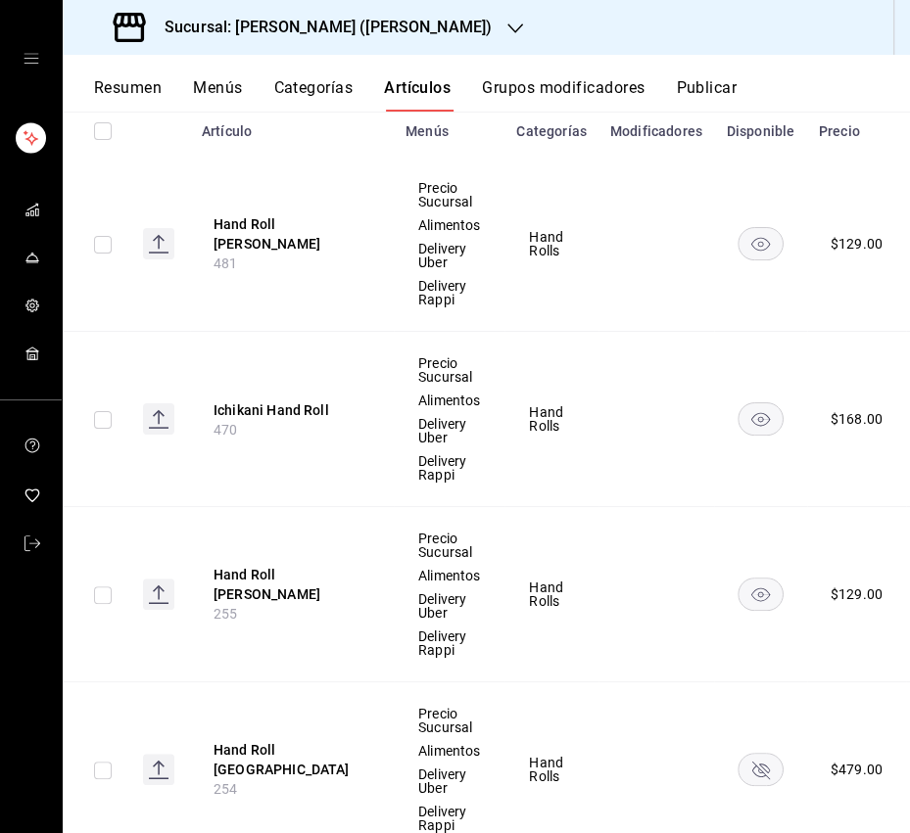
scroll to position [302, 0]
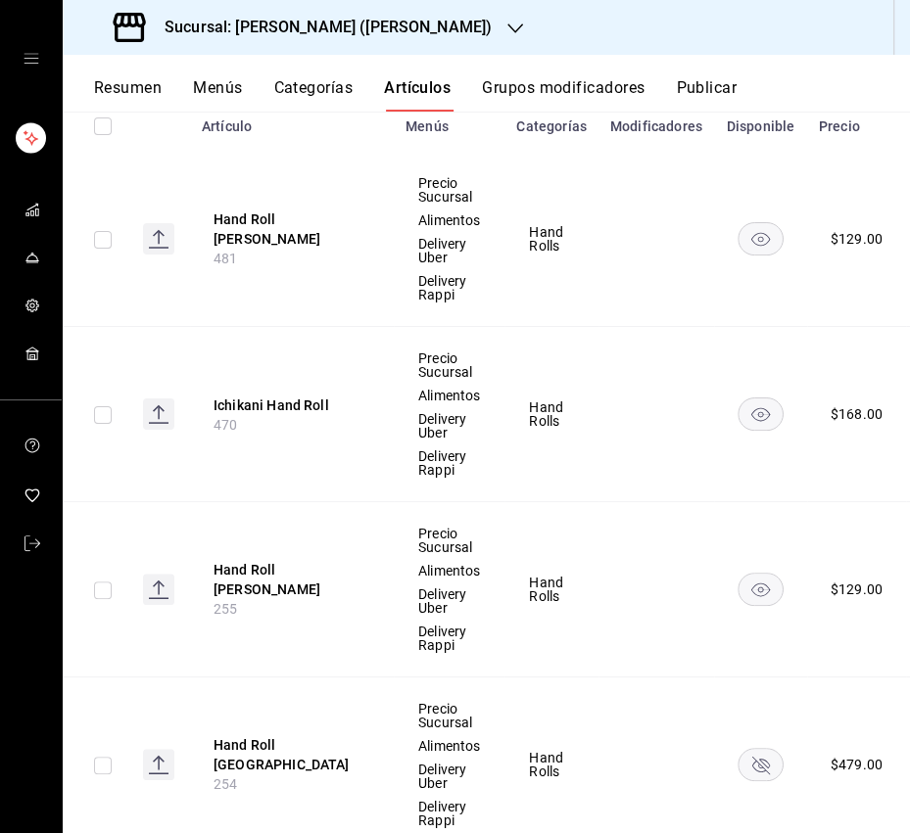
click at [313, 436] on th "Ichikani Hand Roll 470" at bounding box center [292, 414] width 204 height 175
click at [294, 405] on button "Ichikani Hand Roll" at bounding box center [291, 406] width 157 height 20
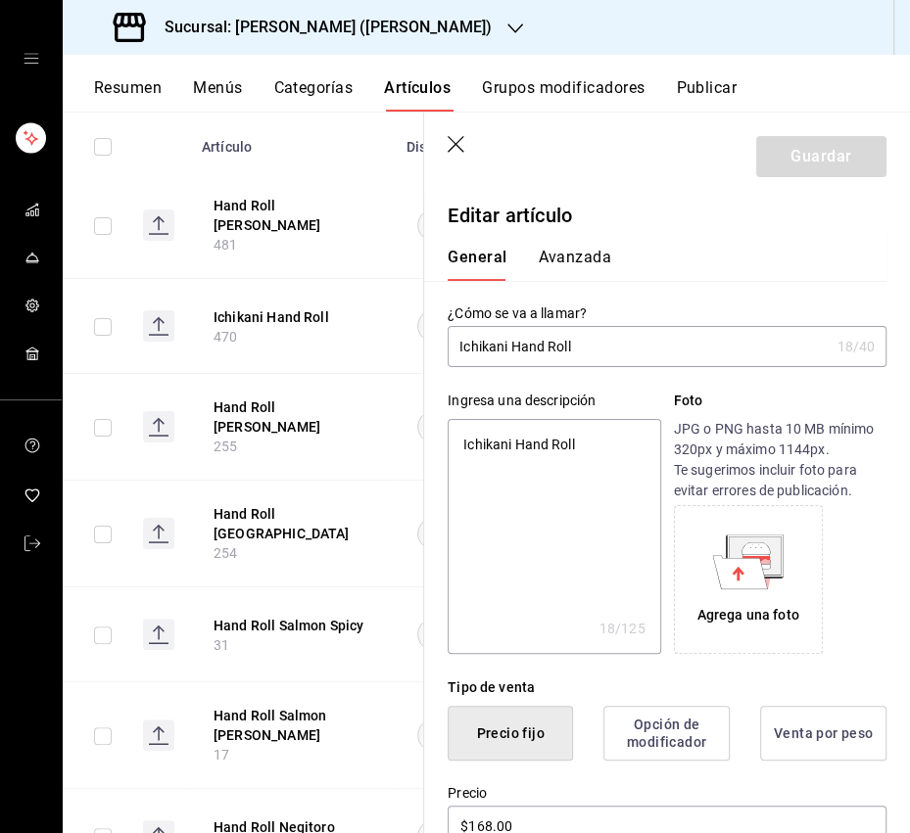
type input "Ichikani Hand Roll"
type textarea "x"
type input "Ichikani Hand Roll 4"
type textarea "x"
type input "Ichikani Hand Roll 40"
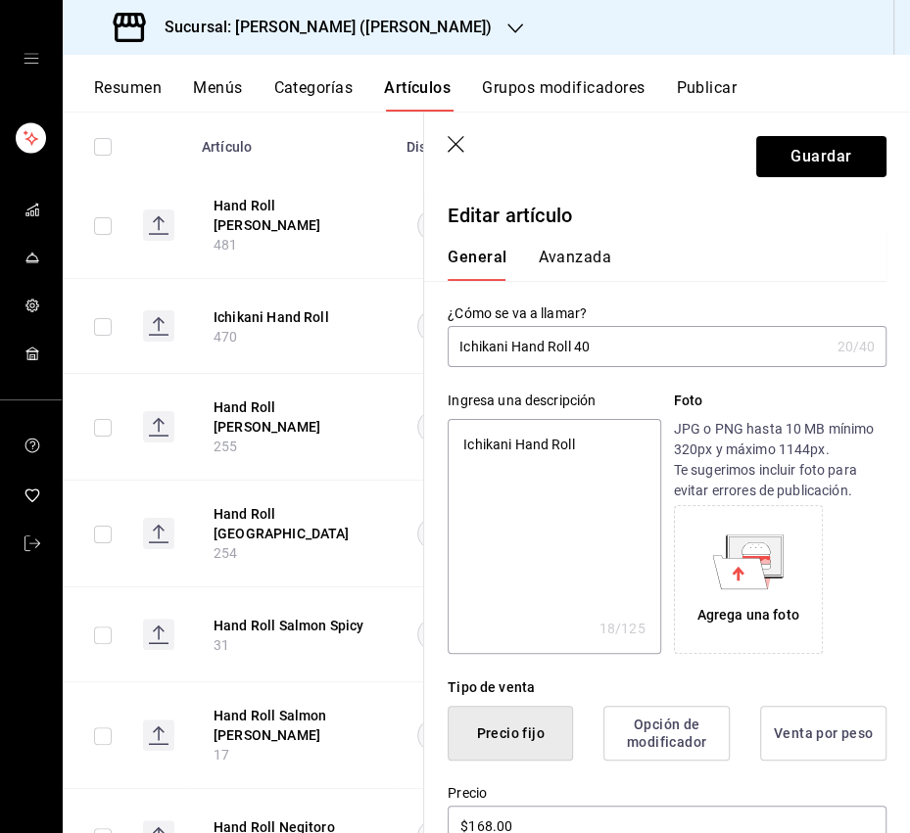
type textarea "x"
type input "Ichikani Hand Roll 40g"
type textarea "x"
type input "Ichikani Hand Roll 40g"
type textarea "x"
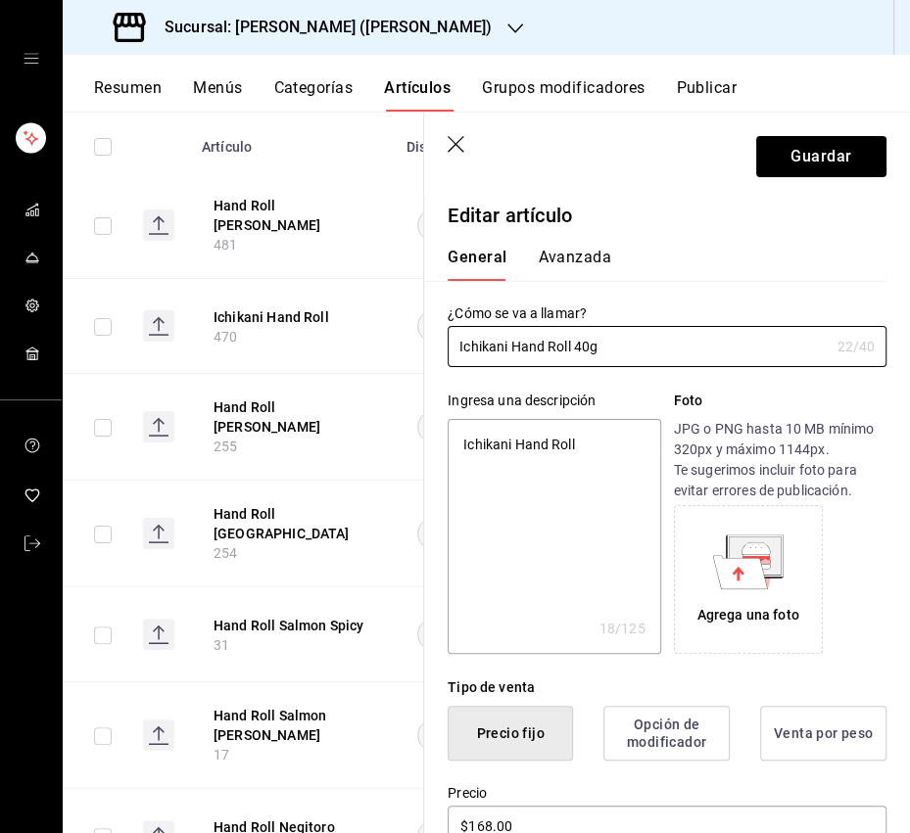
click at [570, 460] on textarea "Ichikani Hand Roll" at bounding box center [553, 536] width 212 height 235
paste textarea "Salmón, atún, kani mix crunch, aguacate, mayo spicy y tzume."
type textarea "Salmón, atún, kani mix crunch, aguacate, mayo spicy y tzume."
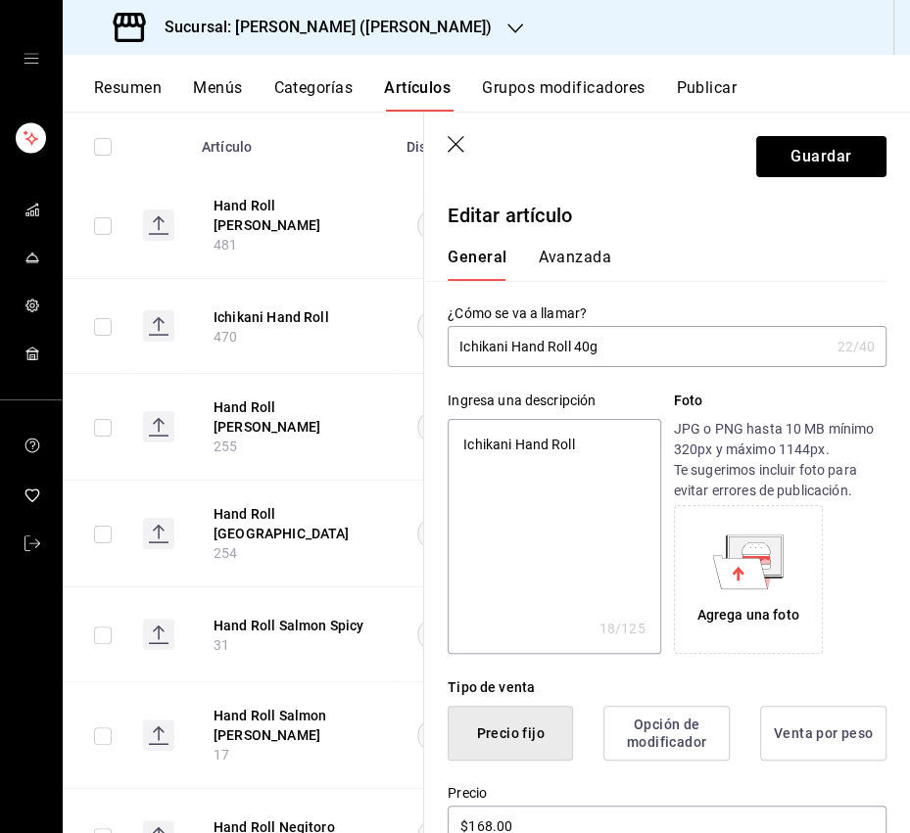
type textarea "x"
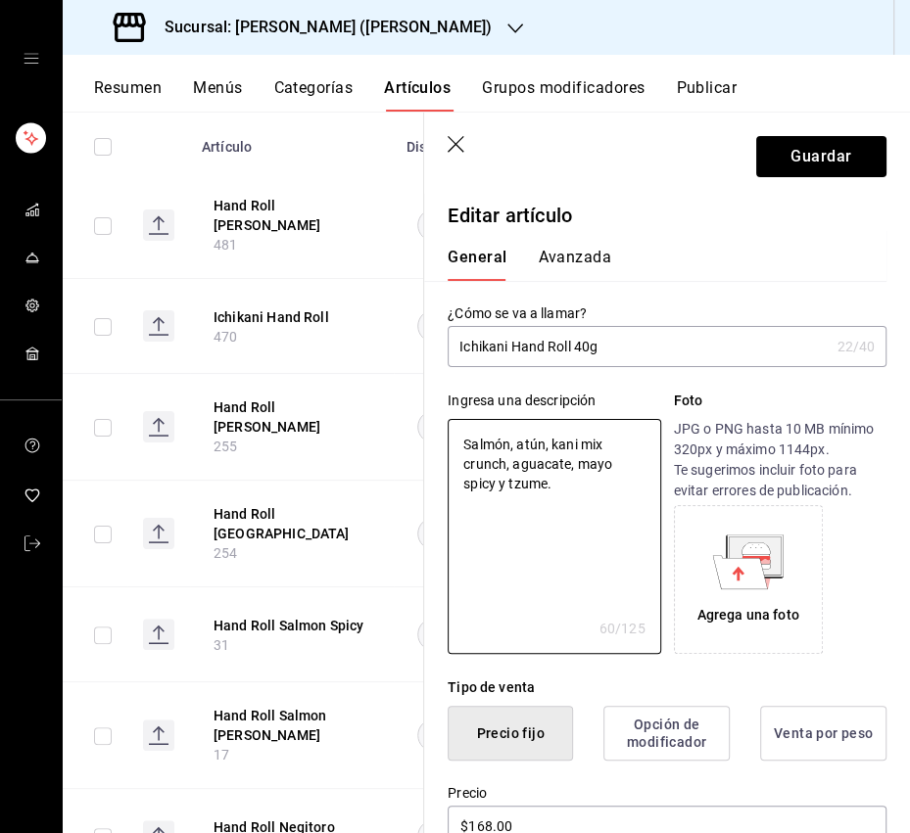
type textarea "Salmón, atún, kani mix crunch, aguacate, mayo spicy y tzume."
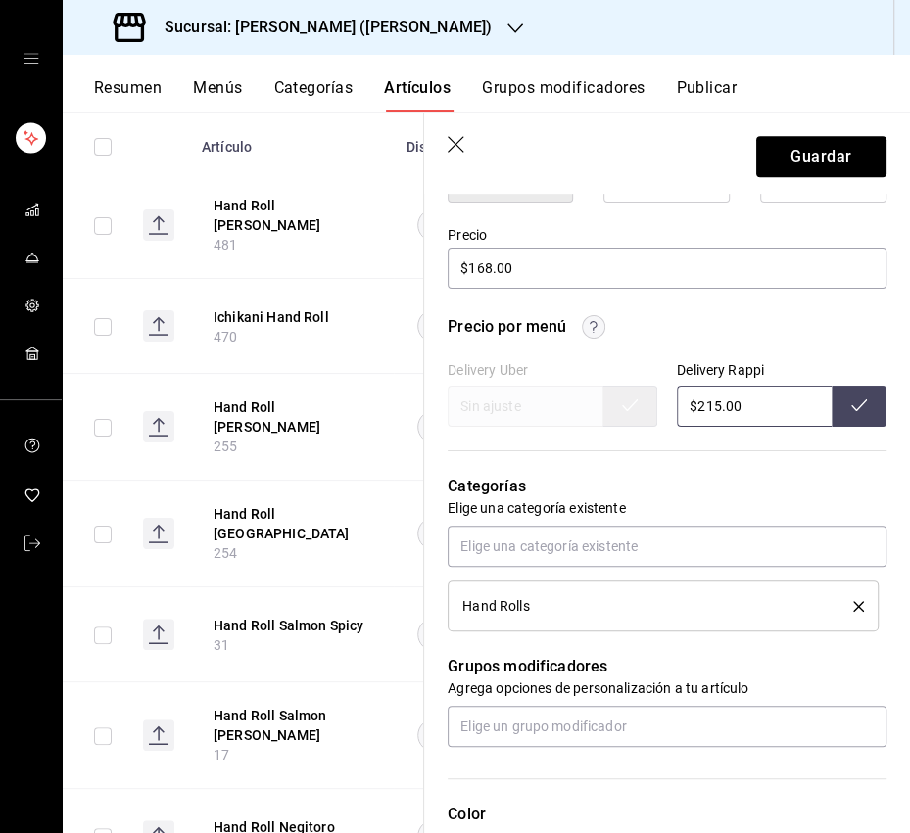
scroll to position [597, 0]
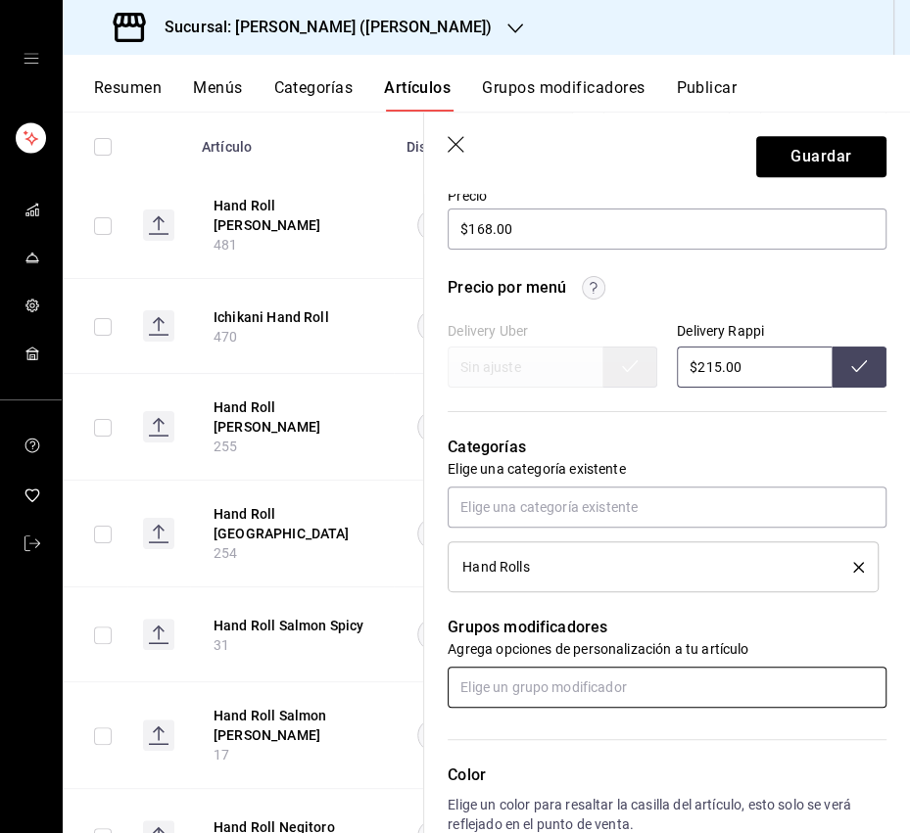
click at [513, 691] on input "text" at bounding box center [666, 687] width 439 height 41
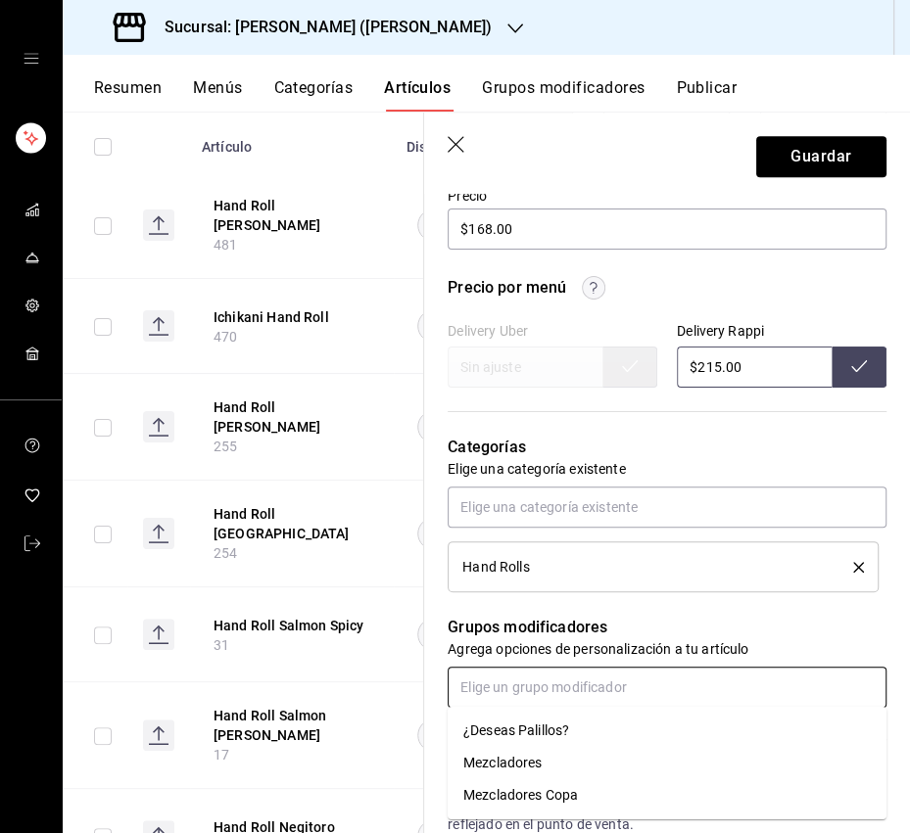
click at [512, 728] on div "¿Deseas Palillos?" at bounding box center [516, 731] width 106 height 21
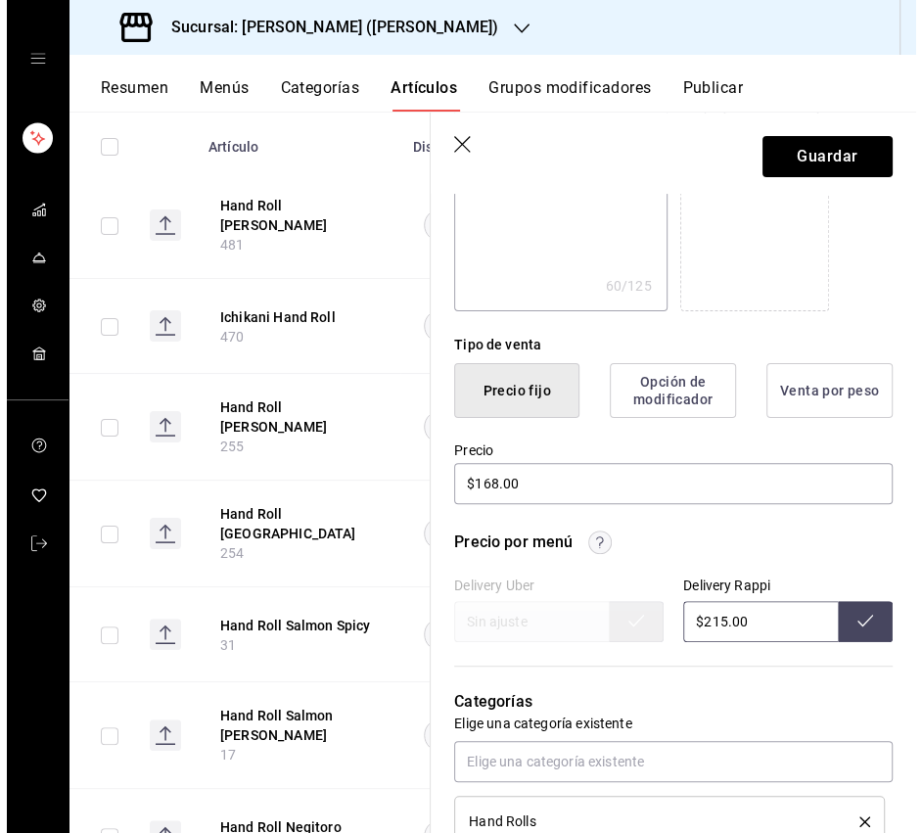
scroll to position [0, 0]
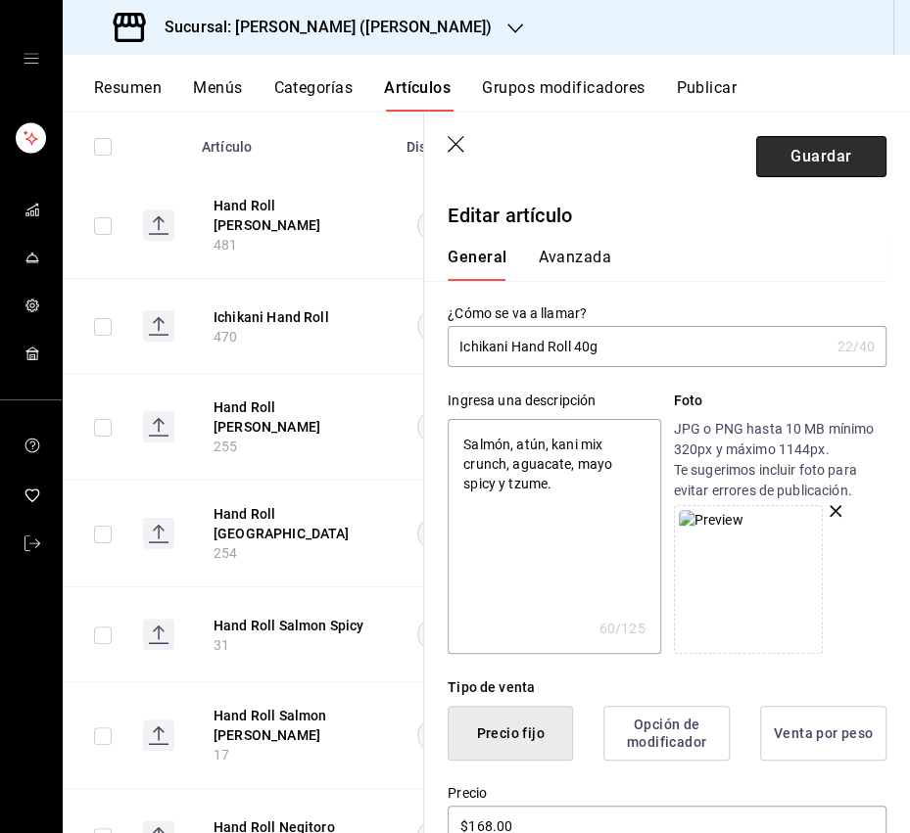
click at [796, 153] on button "Guardar" at bounding box center [821, 156] width 130 height 41
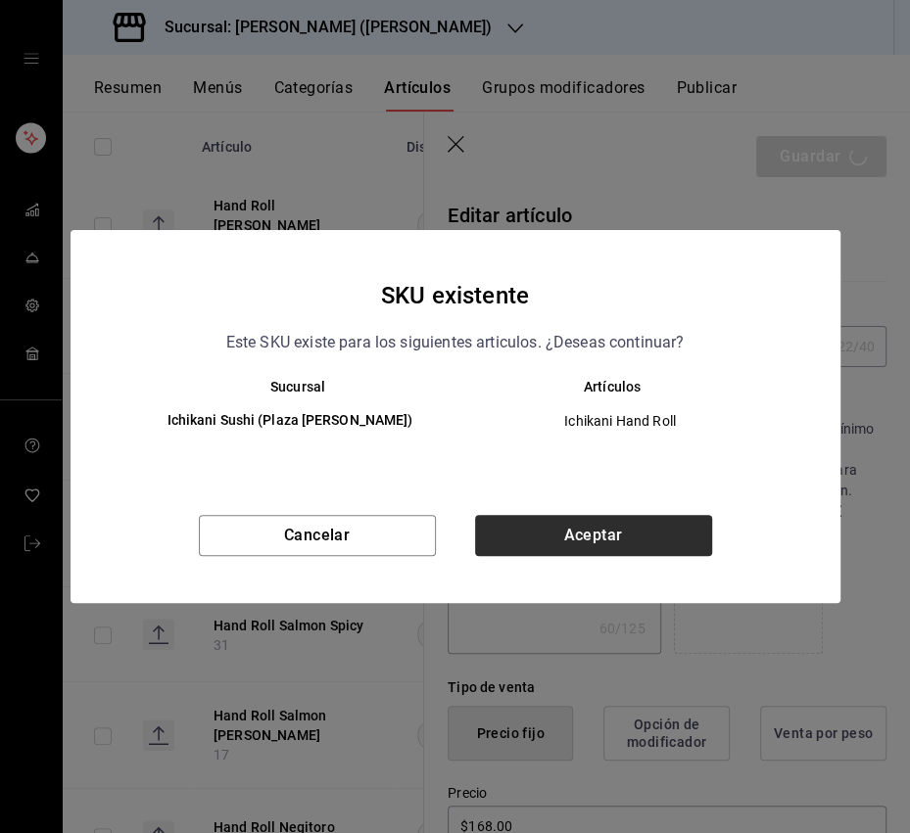
drag, startPoint x: 601, startPoint y: 559, endPoint x: 601, endPoint y: 543, distance: 15.7
click at [601, 559] on div "Cancelar Aceptar" at bounding box center [455, 559] width 770 height 88
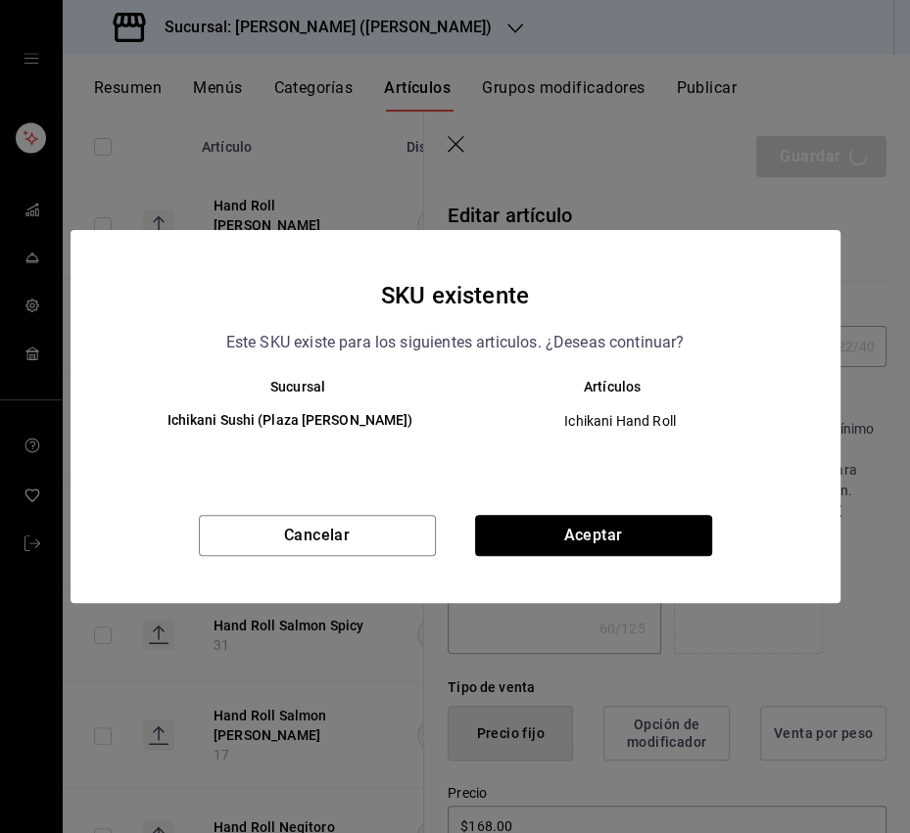
drag, startPoint x: 601, startPoint y: 540, endPoint x: 655, endPoint y: 501, distance: 66.6
click at [601, 540] on button "Aceptar" at bounding box center [593, 535] width 237 height 41
type textarea "x"
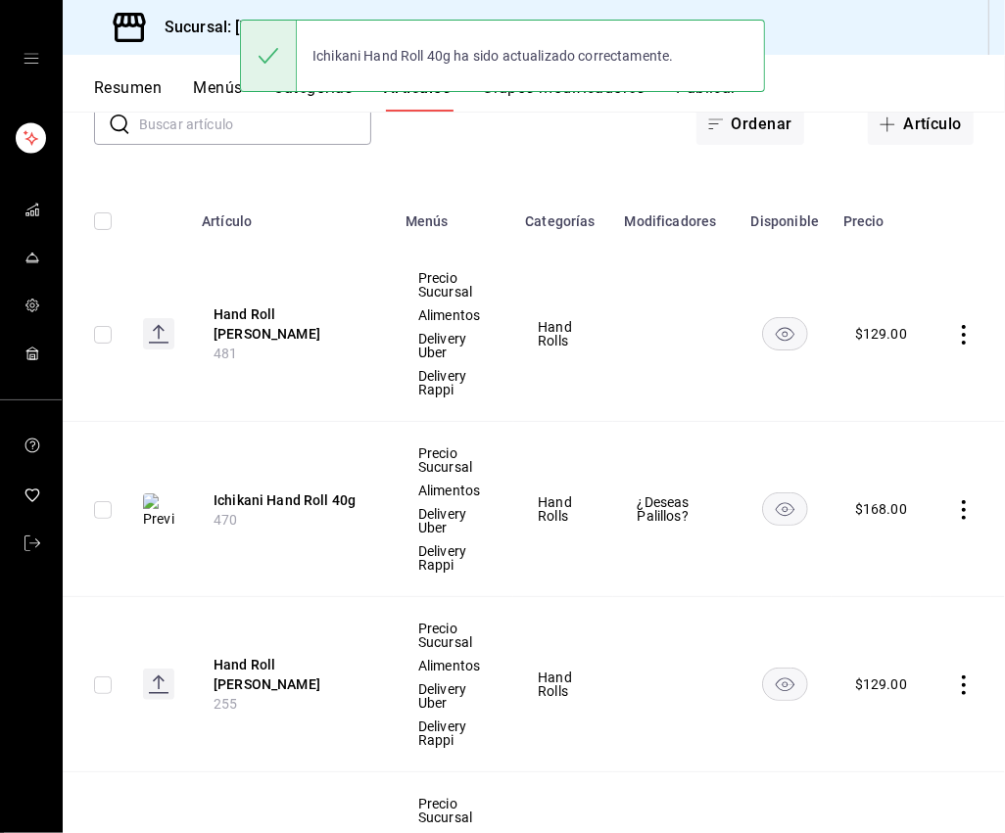
scroll to position [161, 0]
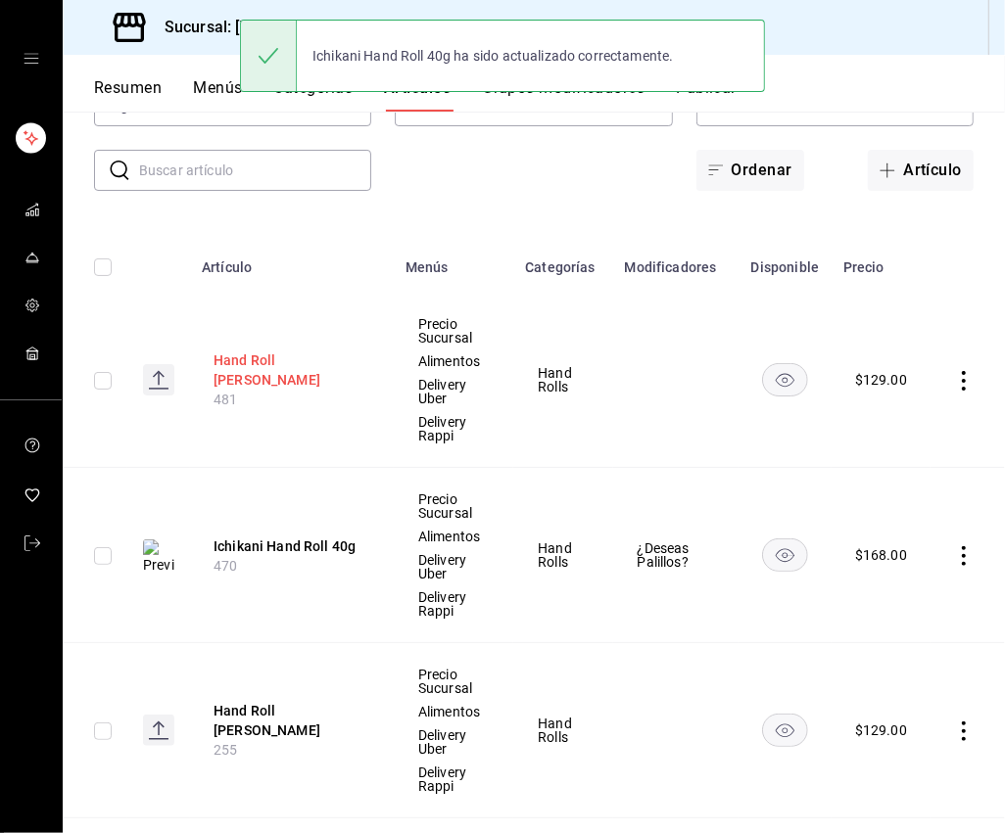
click at [312, 369] on button "Hand Roll [PERSON_NAME]" at bounding box center [291, 369] width 157 height 39
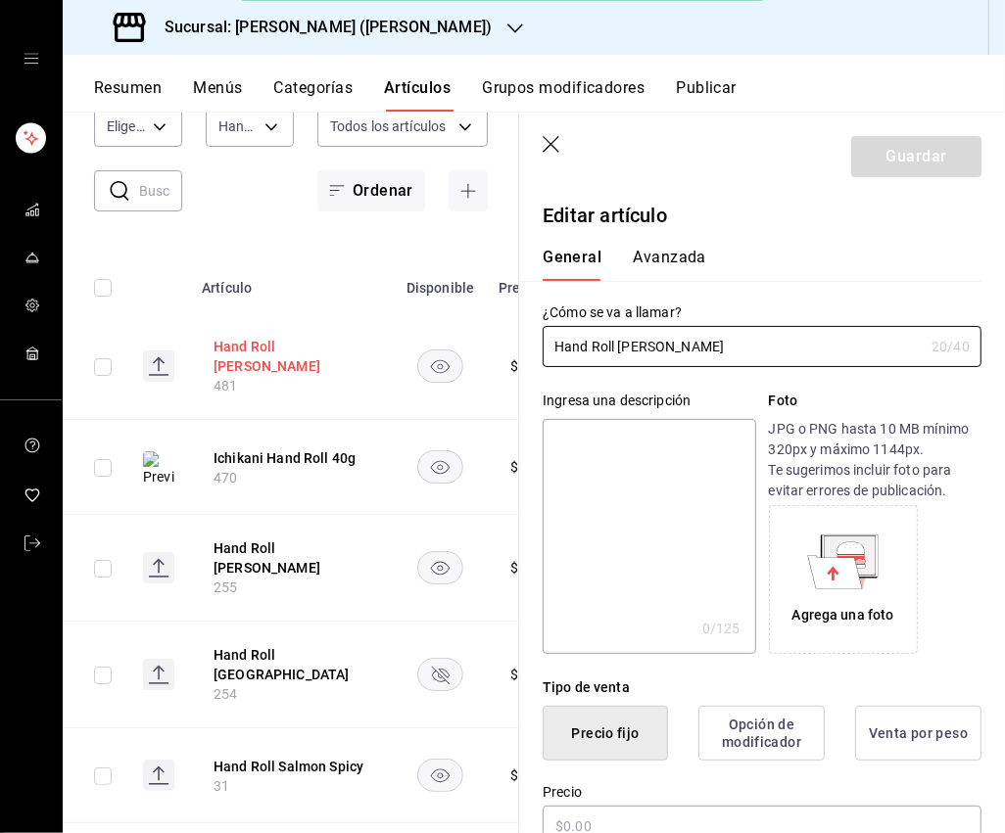
type input "$129.00"
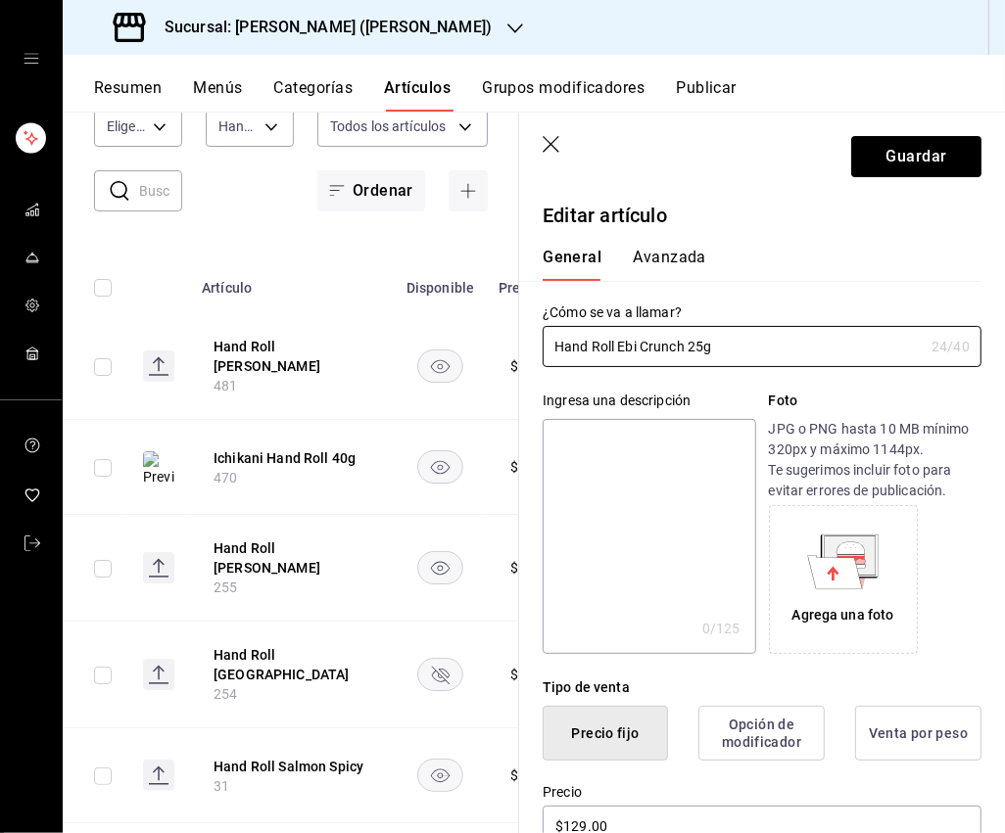
type input "Hand Roll Ebi Crunch 25g"
click at [629, 472] on textarea at bounding box center [648, 536] width 212 height 235
paste textarea "Camarón empanizado, aguacate, mayo spicy, salsa de anguila y kani mix"
type textarea "Camarón empanizado, aguacate, mayo spicy, salsa de anguila y kani mix"
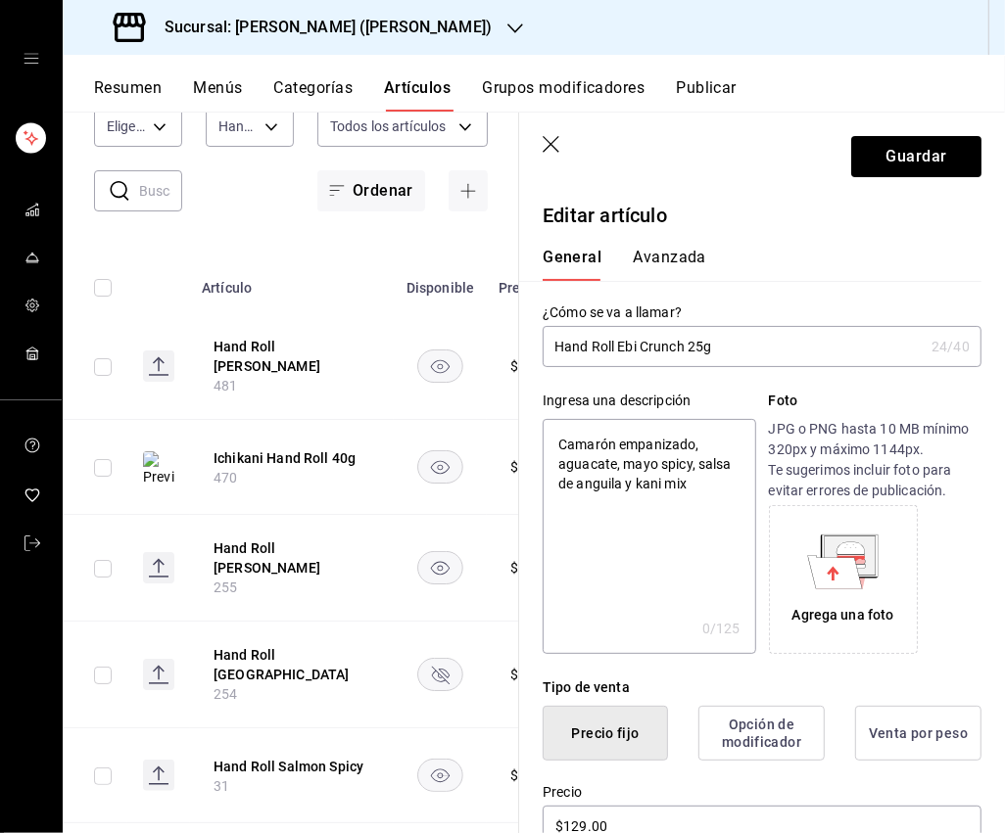
type textarea "x"
type textarea "Camarón empanizado, aguacate, mayo spicy, salsa de anguila y kani mix"
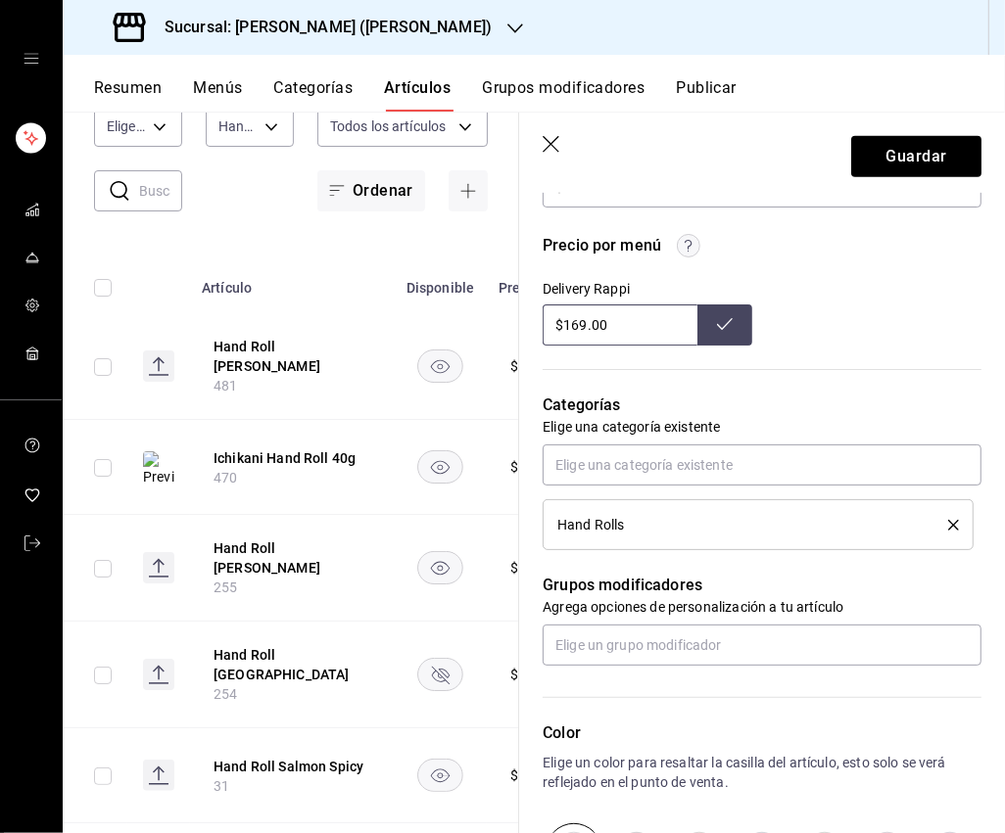
scroll to position [760, 0]
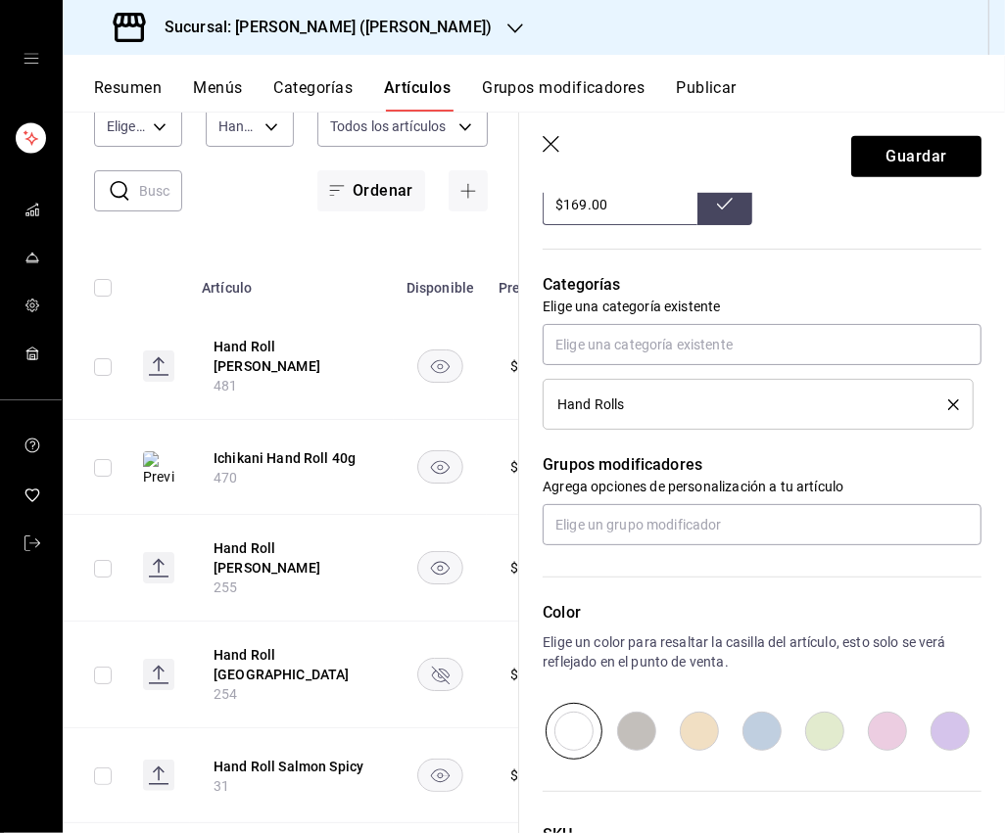
click at [674, 498] on div "Grupos modificadores Agrega opciones de personalización a tu artículo" at bounding box center [750, 488] width 462 height 116
click at [669, 524] on input "text" at bounding box center [761, 524] width 439 height 41
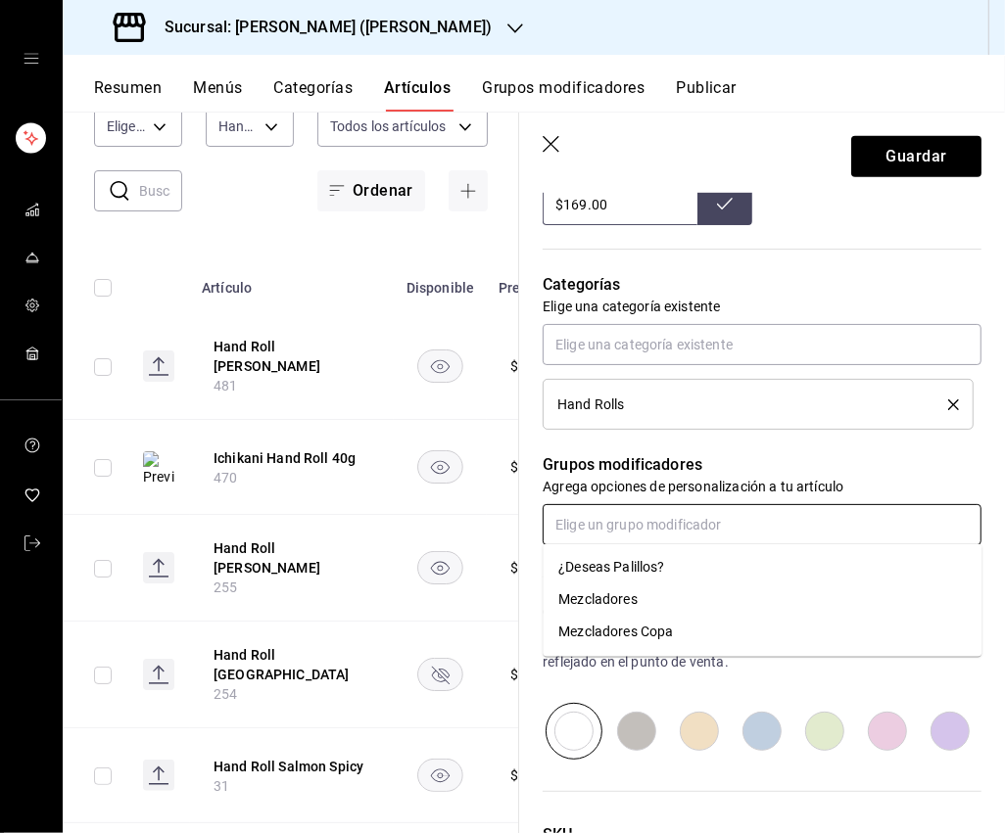
click at [648, 571] on div "¿Deseas Palillos?" at bounding box center [611, 568] width 106 height 21
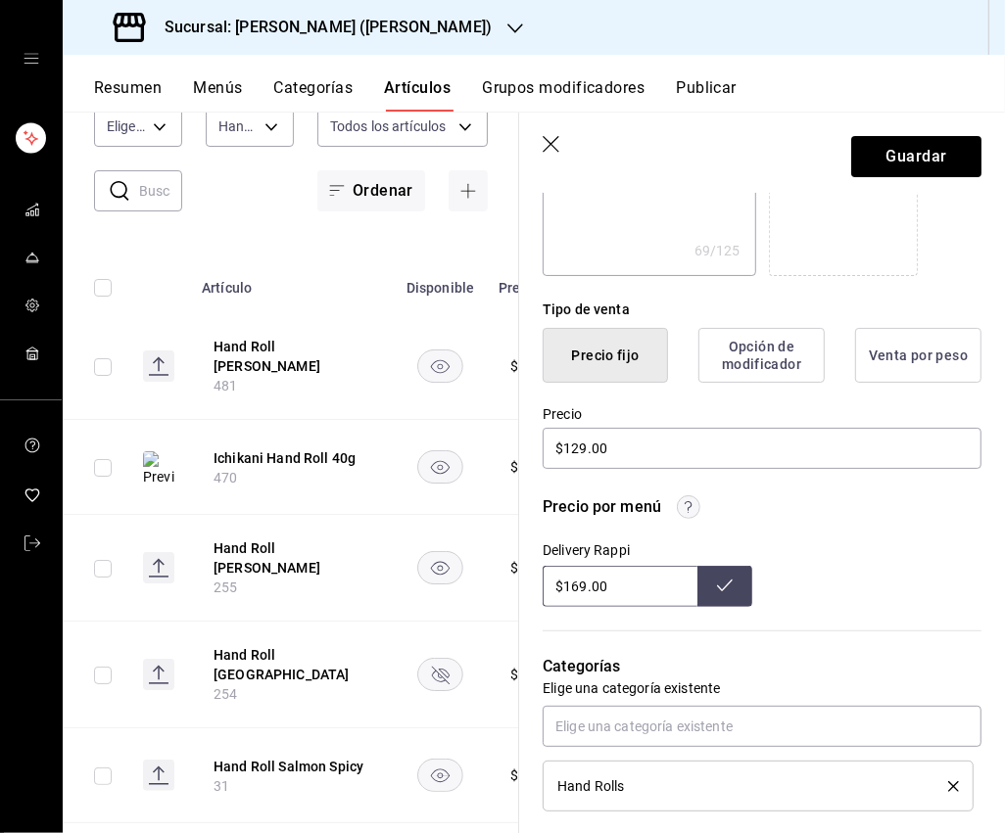
scroll to position [338, 0]
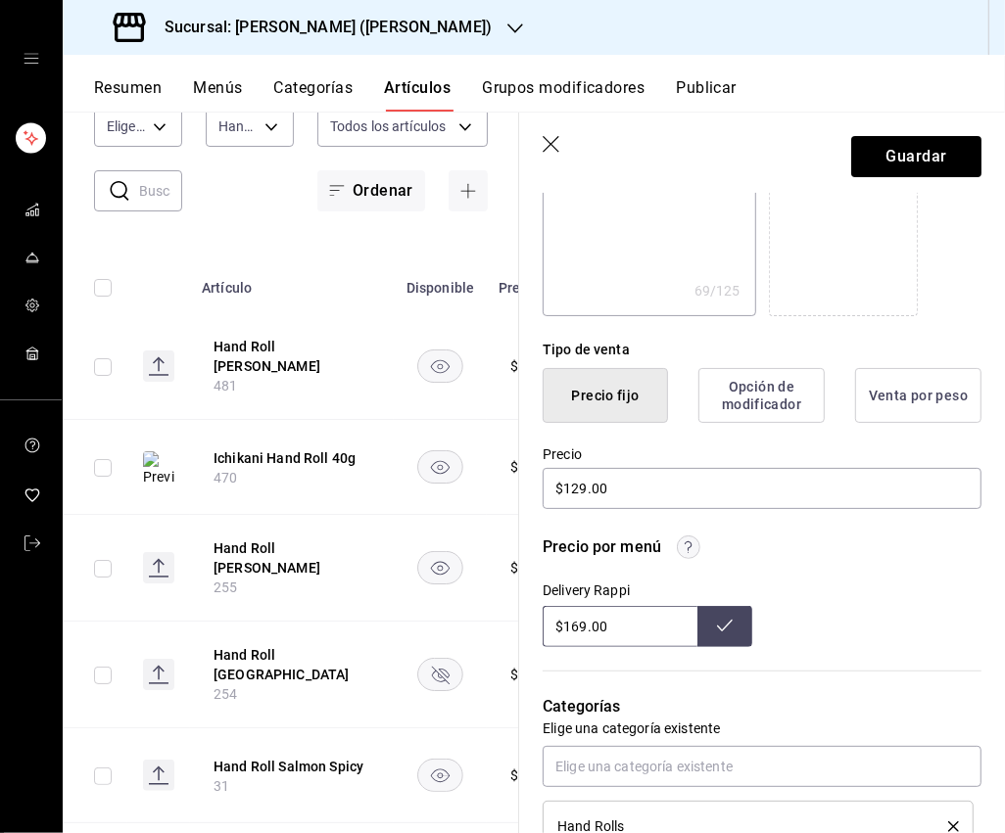
click at [744, 619] on button at bounding box center [724, 626] width 55 height 41
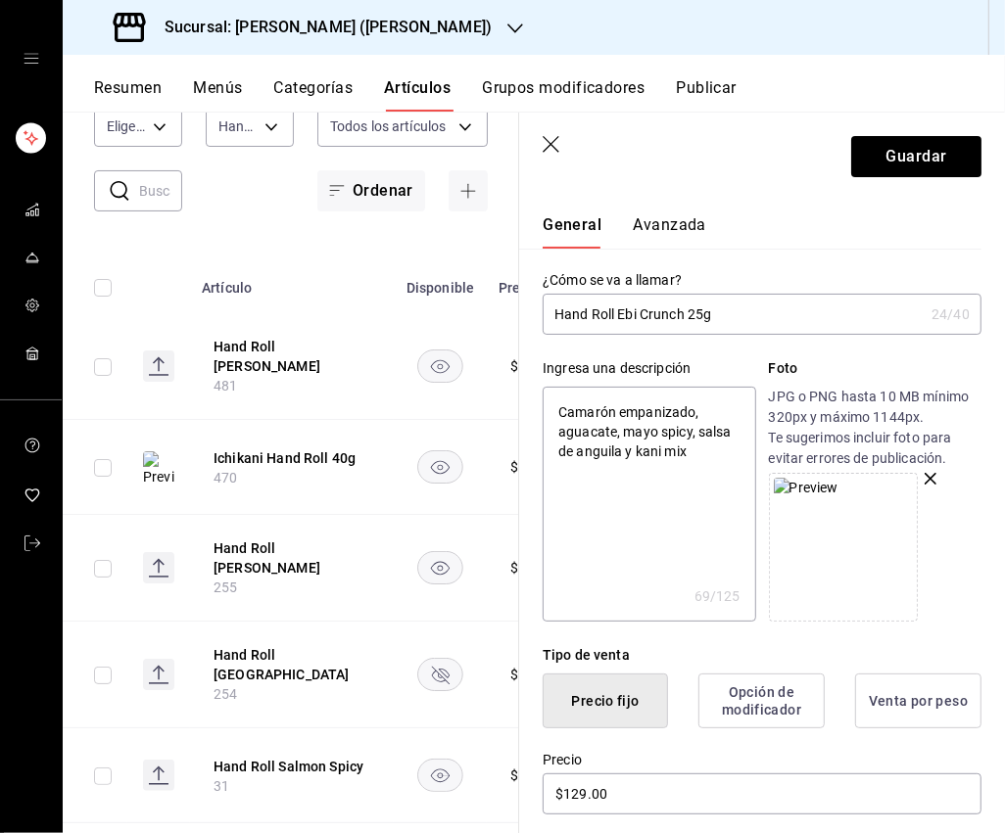
scroll to position [0, 0]
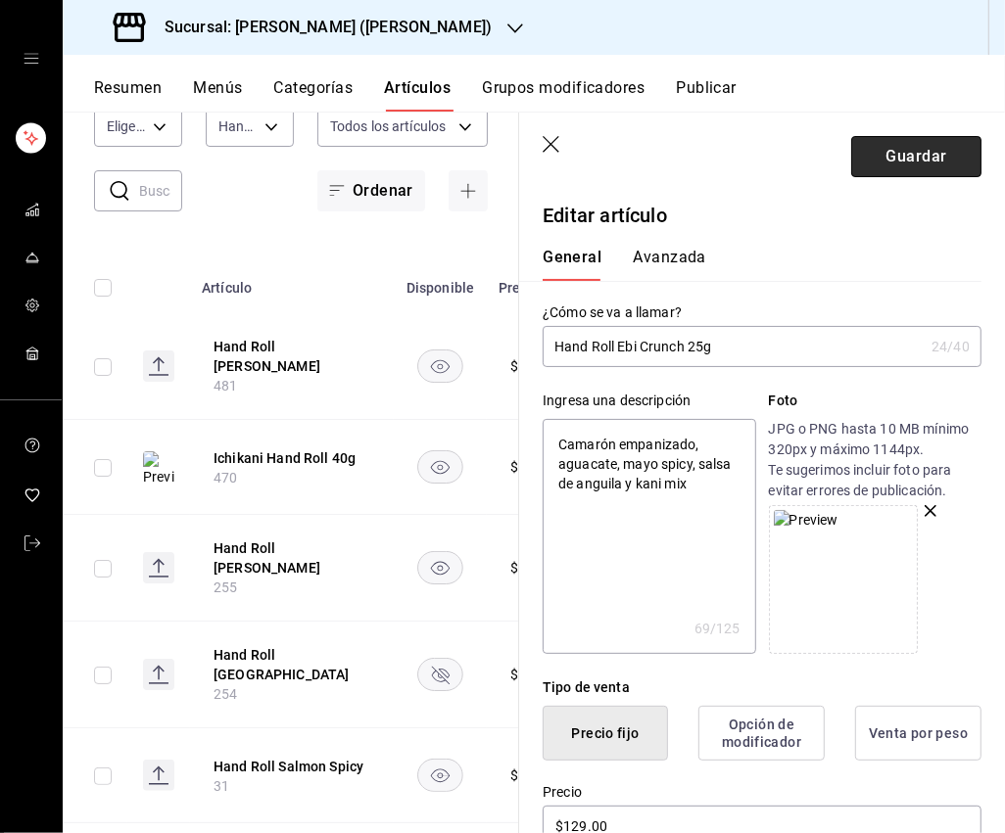
click at [909, 175] on button "Guardar" at bounding box center [916, 156] width 130 height 41
type textarea "x"
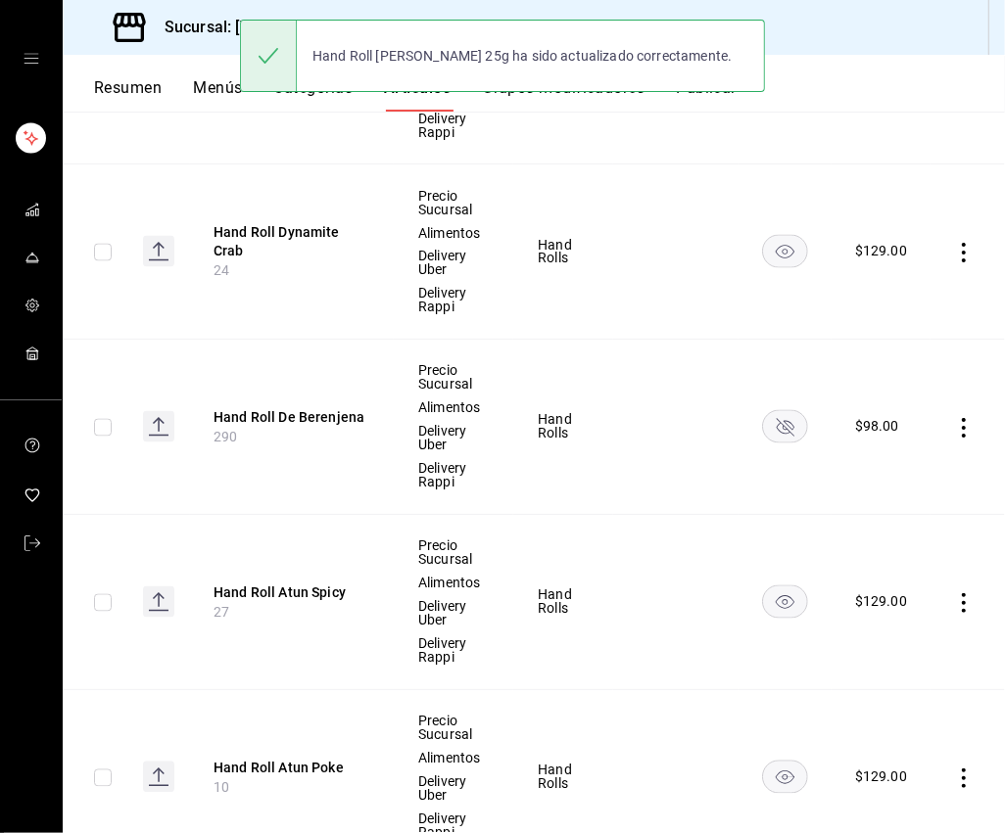
scroll to position [1905, 0]
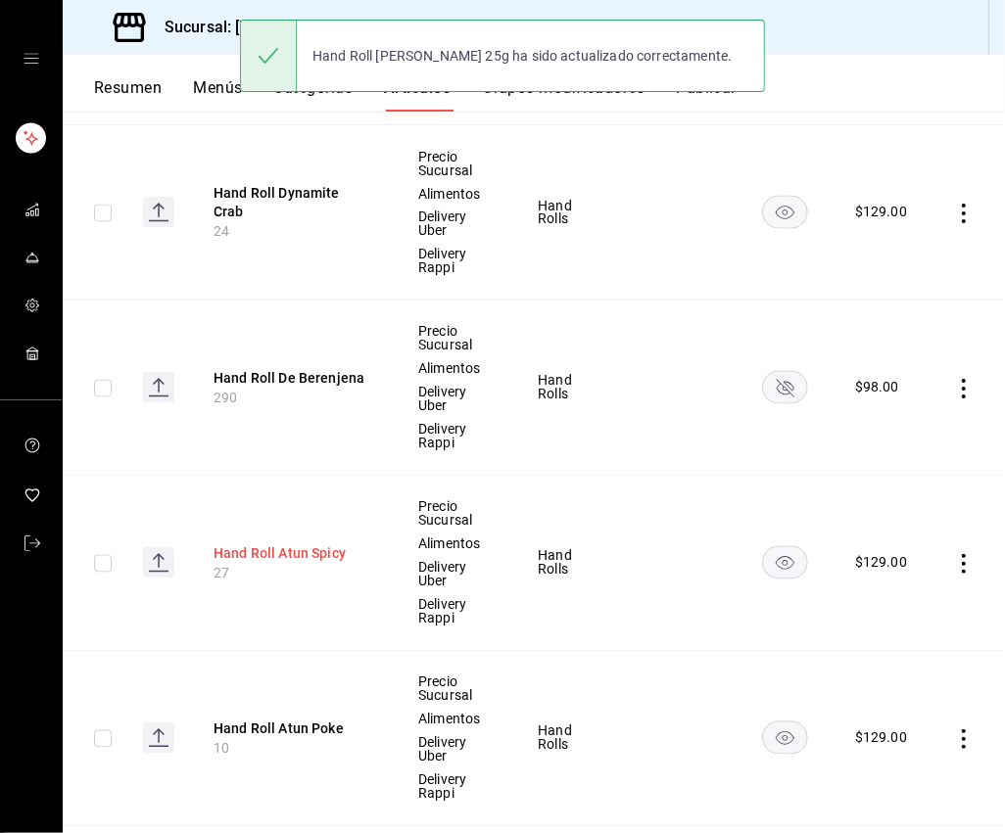
click at [276, 556] on button "Hand Roll Atun Spicy" at bounding box center [291, 554] width 157 height 20
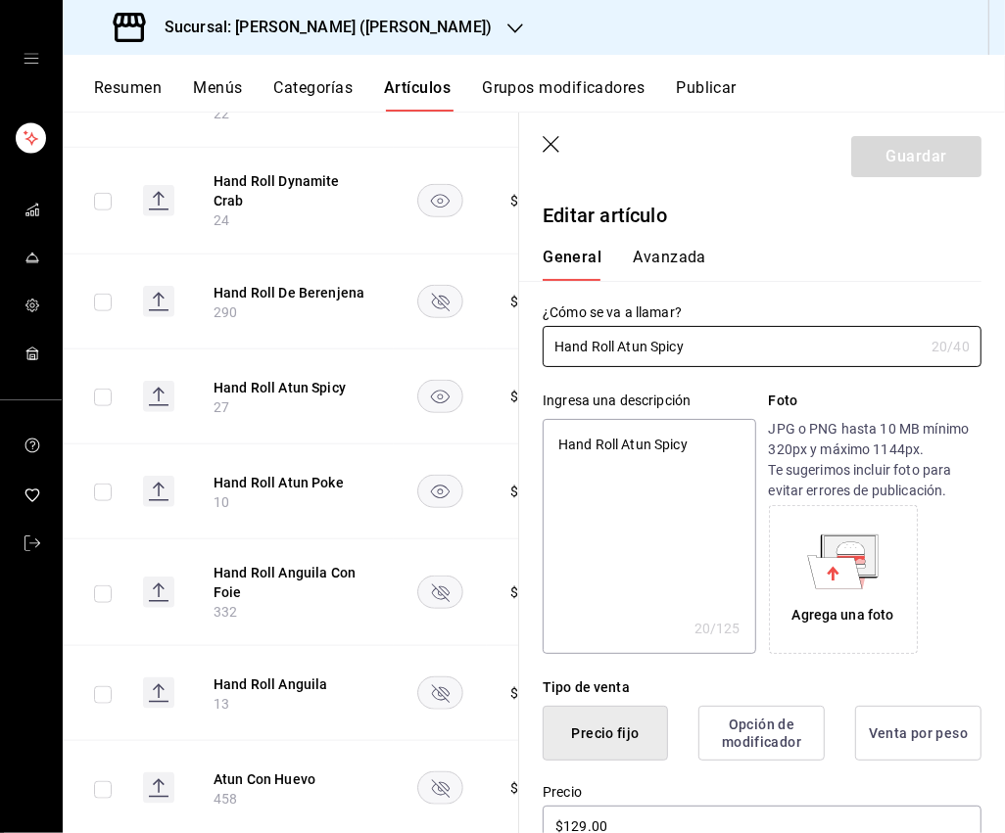
scroll to position [1, 0]
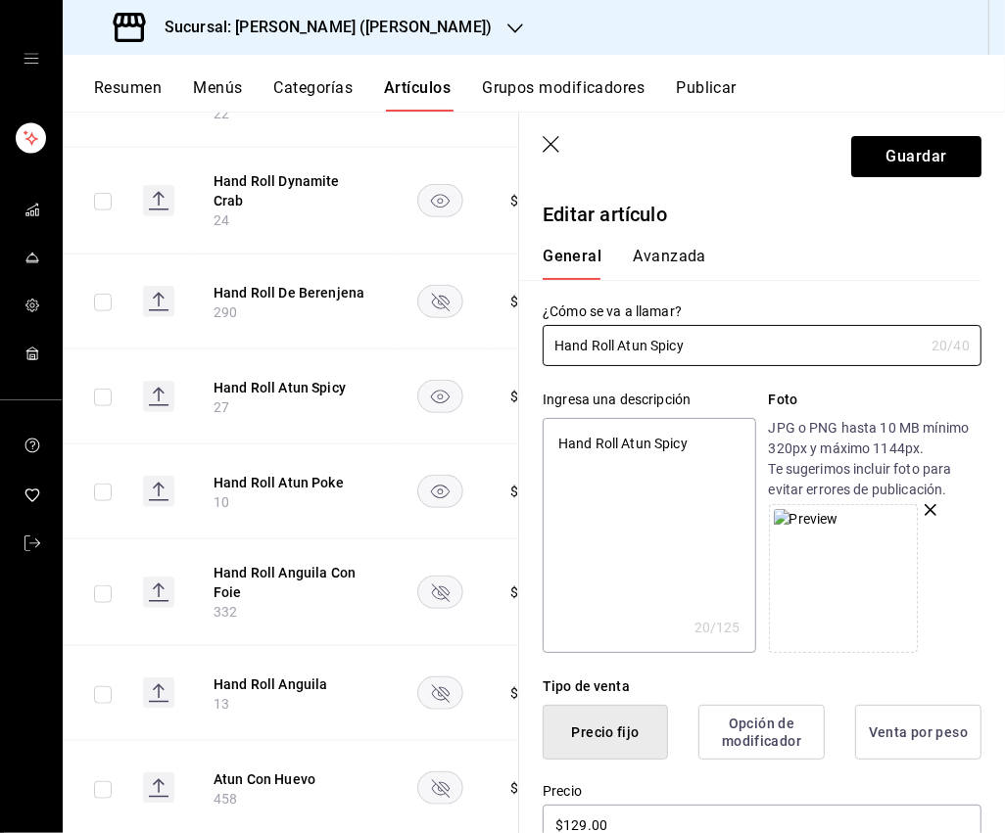
type textarea "x"
click at [637, 441] on textarea "Hand Roll Atun Spicy" at bounding box center [648, 535] width 212 height 235
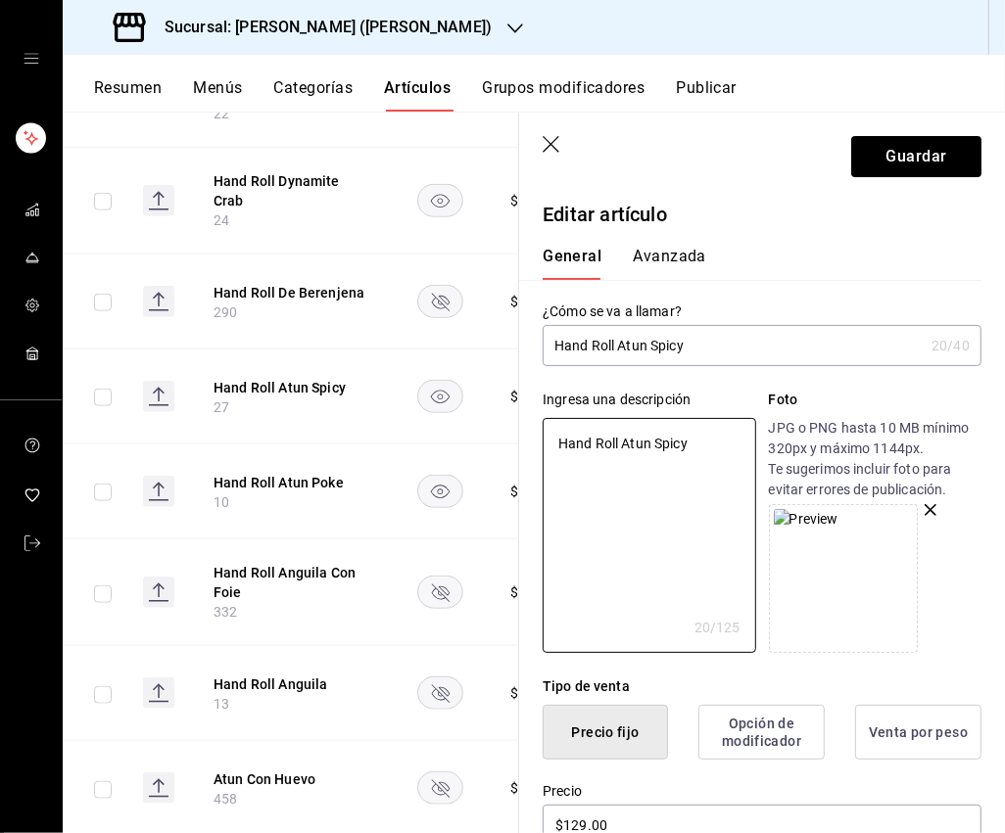
paste textarea "Atún con salsa agridulce, macadamia, aguacate y cebollita frita."
type textarea "Atún con salsa agridulce, macadamia, aguacate y cebollita frita."
type textarea "x"
type textarea "Atún con salsa agridulce, macadamia, aguacate y cebollita frita."
type textarea "x"
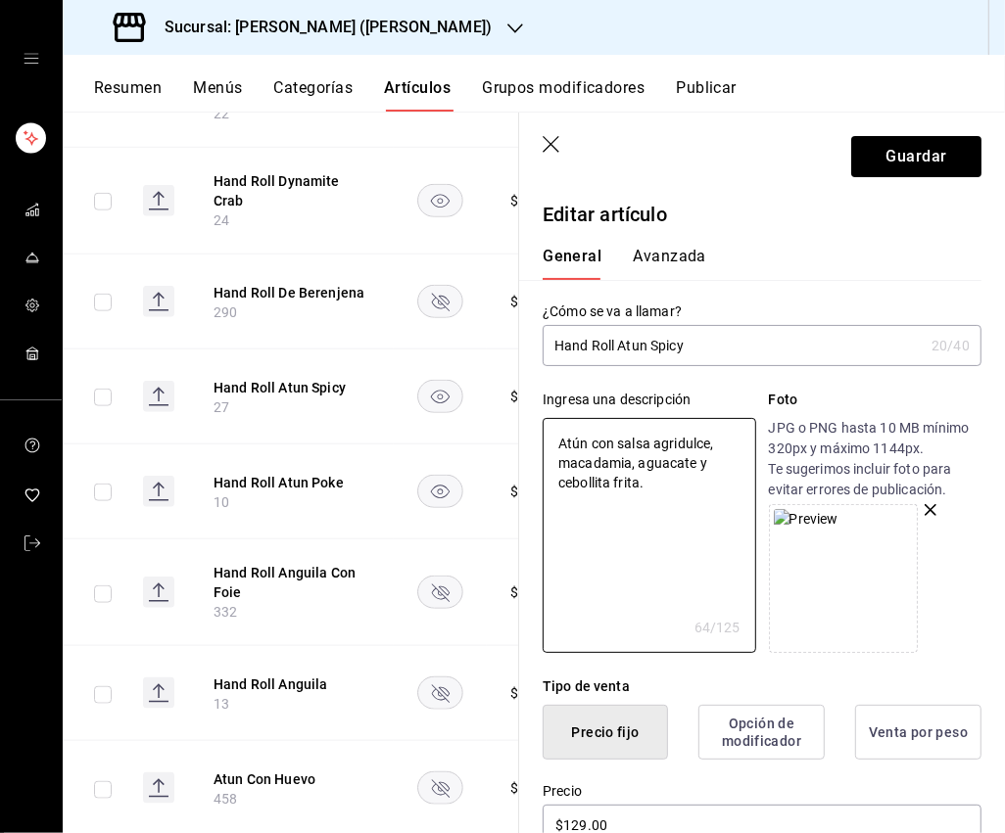
drag, startPoint x: 763, startPoint y: 364, endPoint x: 781, endPoint y: 359, distance: 19.2
click at [763, 364] on input "Hand Roll Atun Spicy" at bounding box center [732, 345] width 381 height 39
type input "Hand Roll Atun Spicy"
type textarea "x"
type input "Hand Roll Atun Spicy 2"
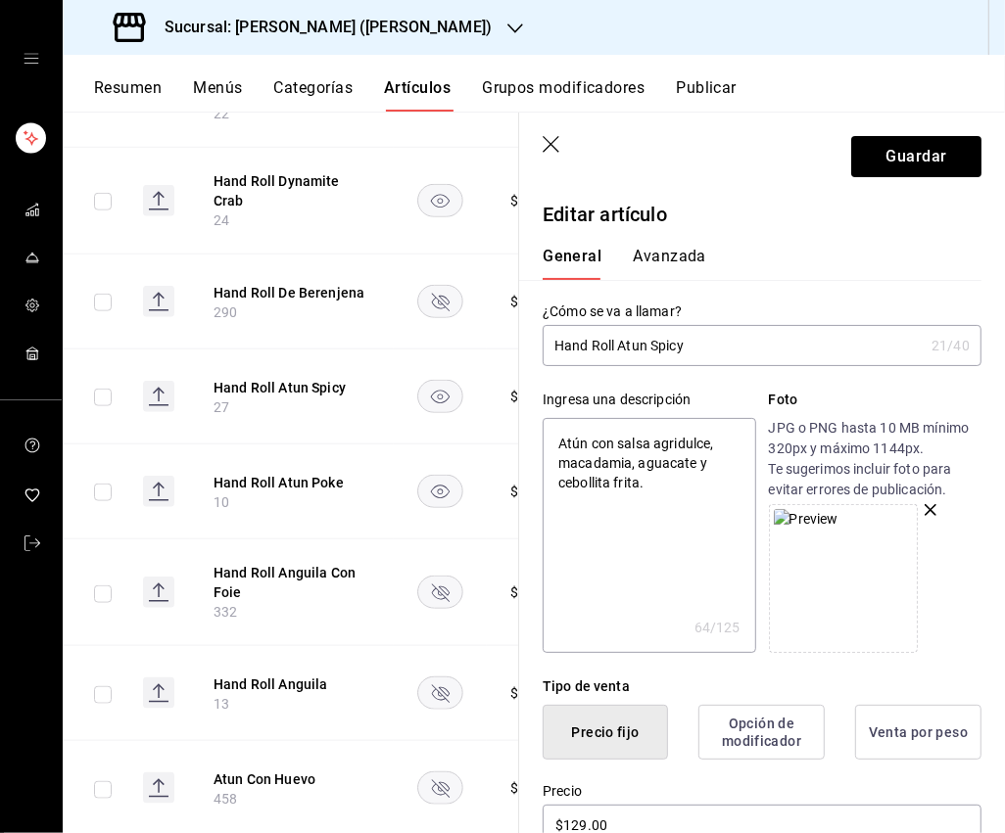
type textarea "x"
type input "Hand Roll Atun Spicy 25"
type textarea "x"
type input "Hand Roll Atun Spicy 25g"
type textarea "x"
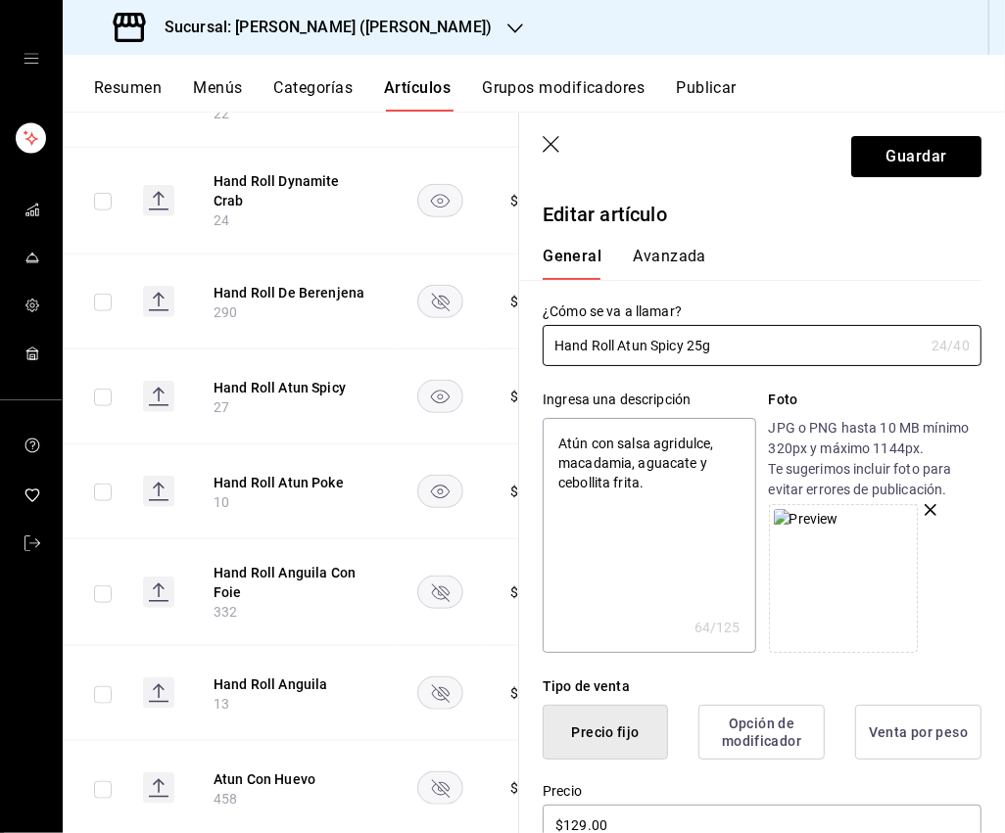
type input "Hand Roll Atun Spicy 25g"
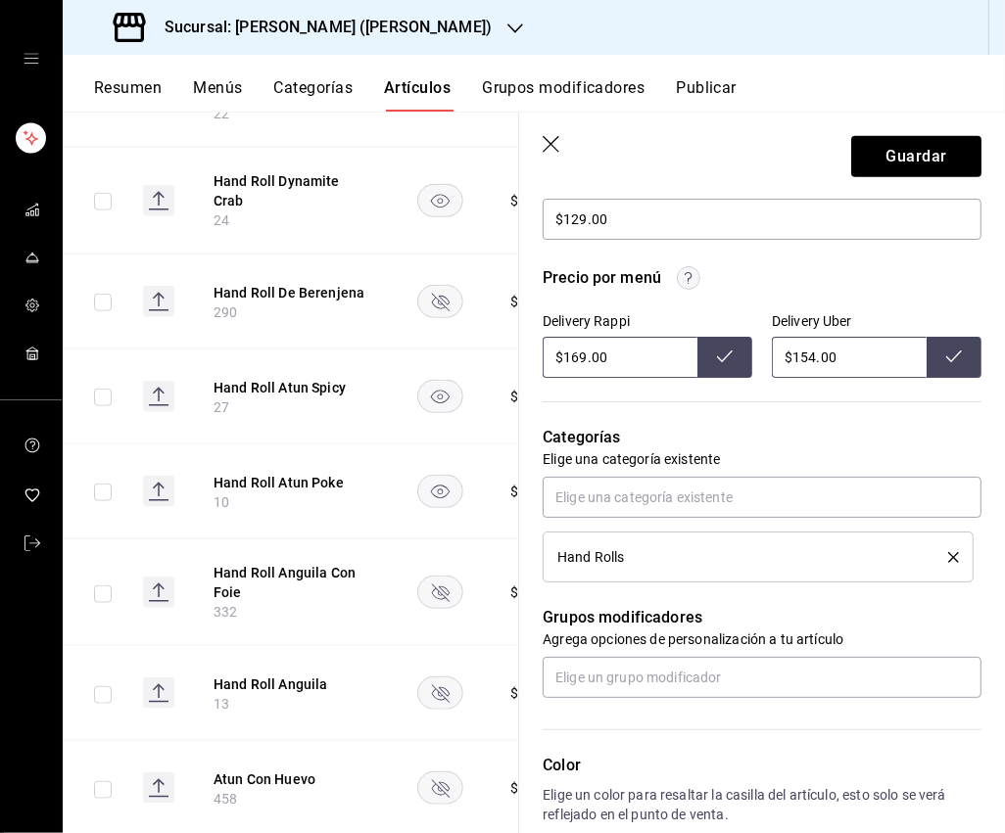
scroll to position [760, 0]
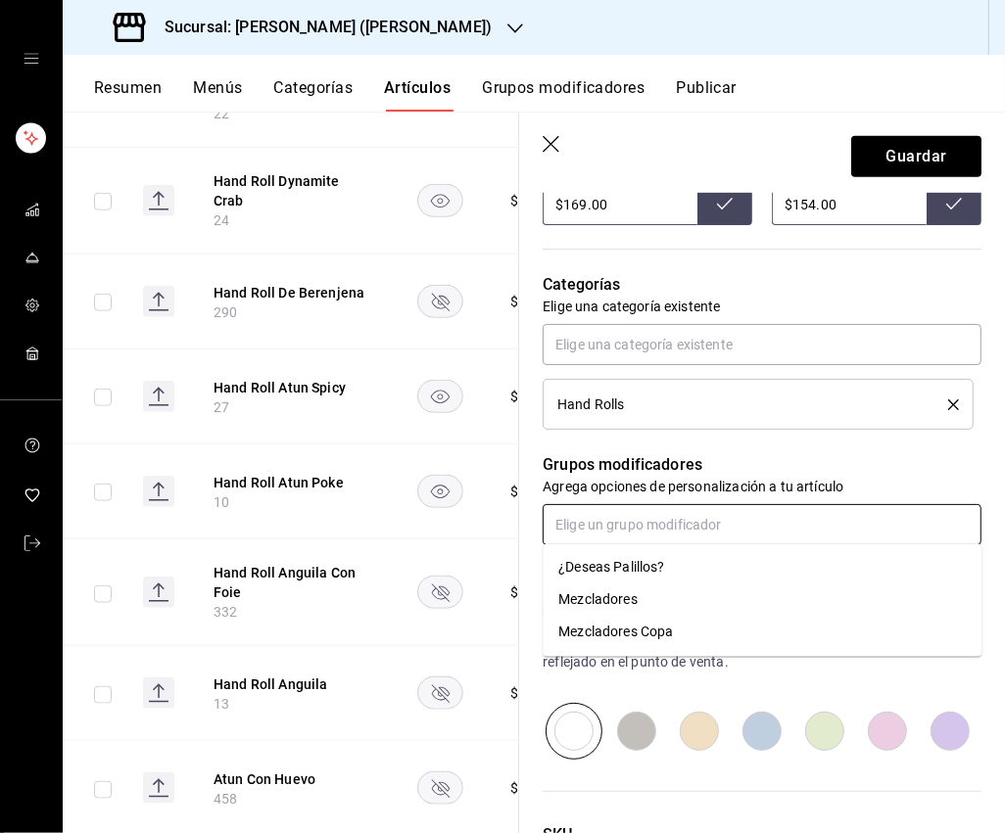
click at [615, 514] on input "text" at bounding box center [761, 524] width 439 height 41
click at [630, 574] on div "¿Deseas Palillos?" at bounding box center [611, 568] width 106 height 21
type textarea "x"
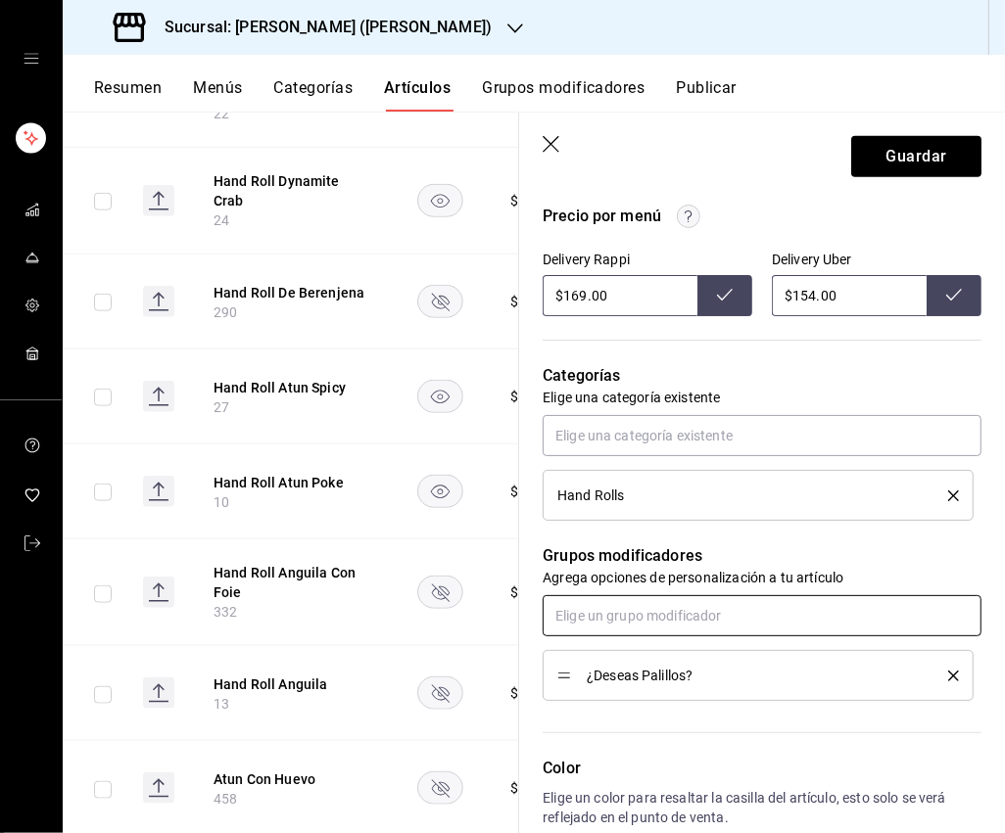
scroll to position [658, 0]
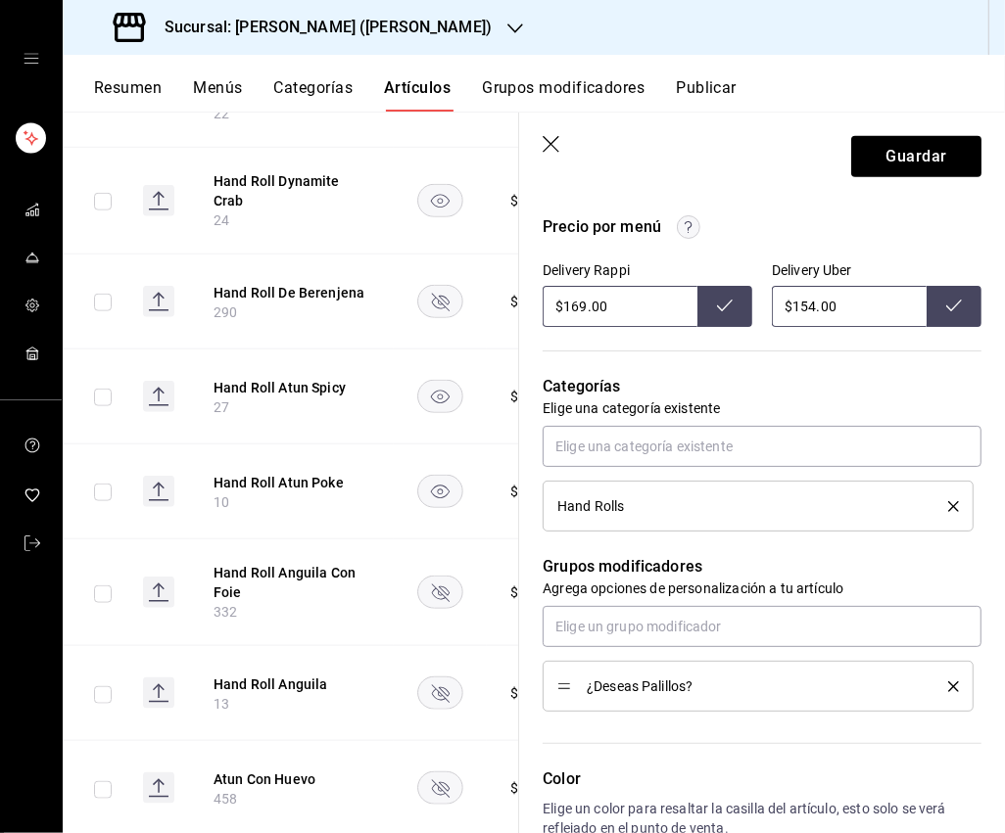
click at [802, 313] on input "$154.00" at bounding box center [848, 306] width 155 height 41
click at [814, 306] on input "$154.00" at bounding box center [848, 306] width 155 height 41
click at [802, 308] on input "$154.00" at bounding box center [848, 306] width 155 height 41
type input "$175.00"
click at [909, 160] on button "Guardar" at bounding box center [916, 156] width 130 height 41
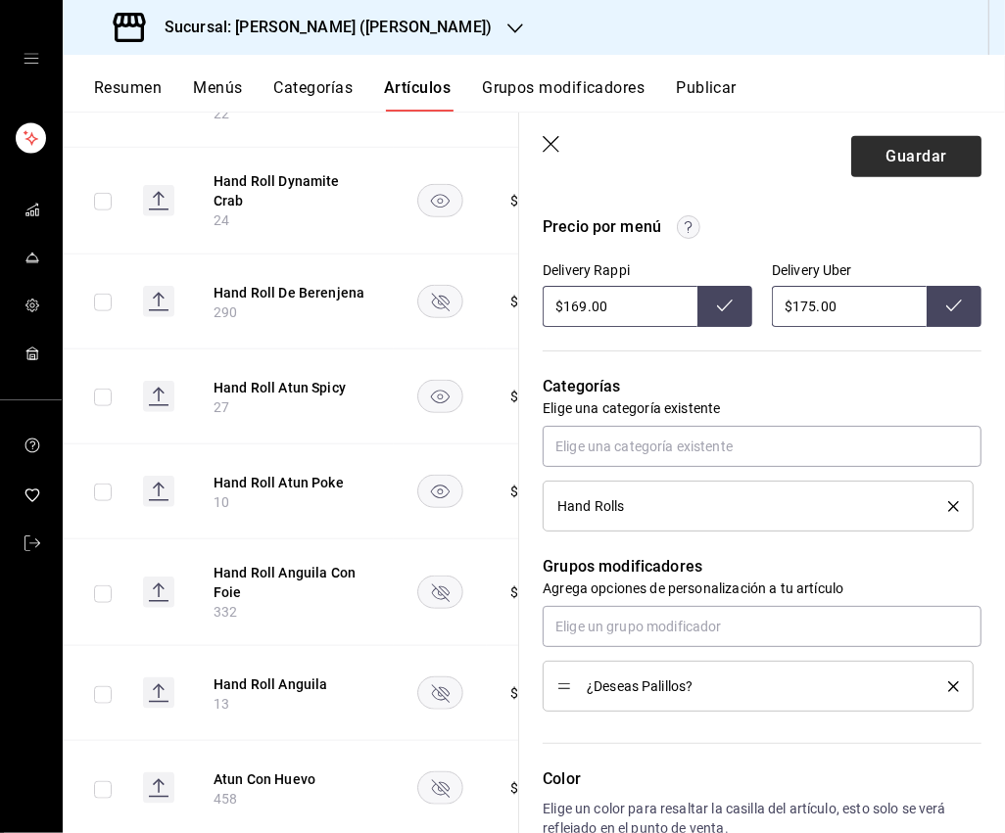
type textarea "x"
type input "$154.00"
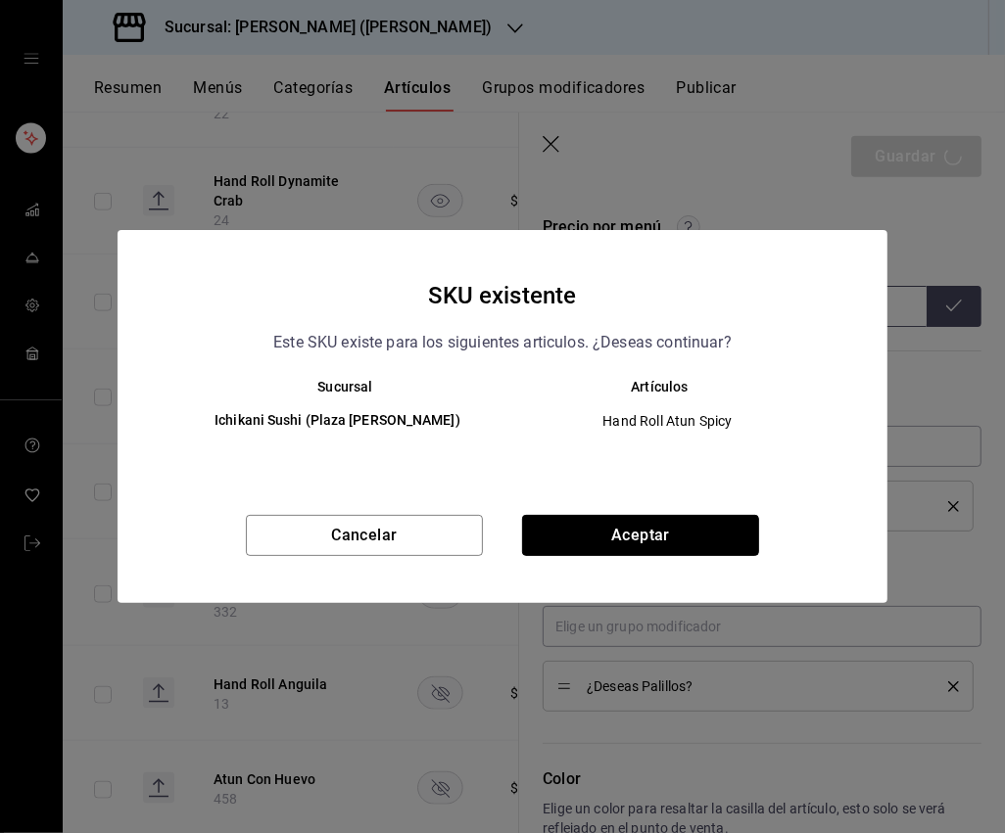
click at [563, 527] on button "Aceptar" at bounding box center [640, 535] width 237 height 41
type textarea "x"
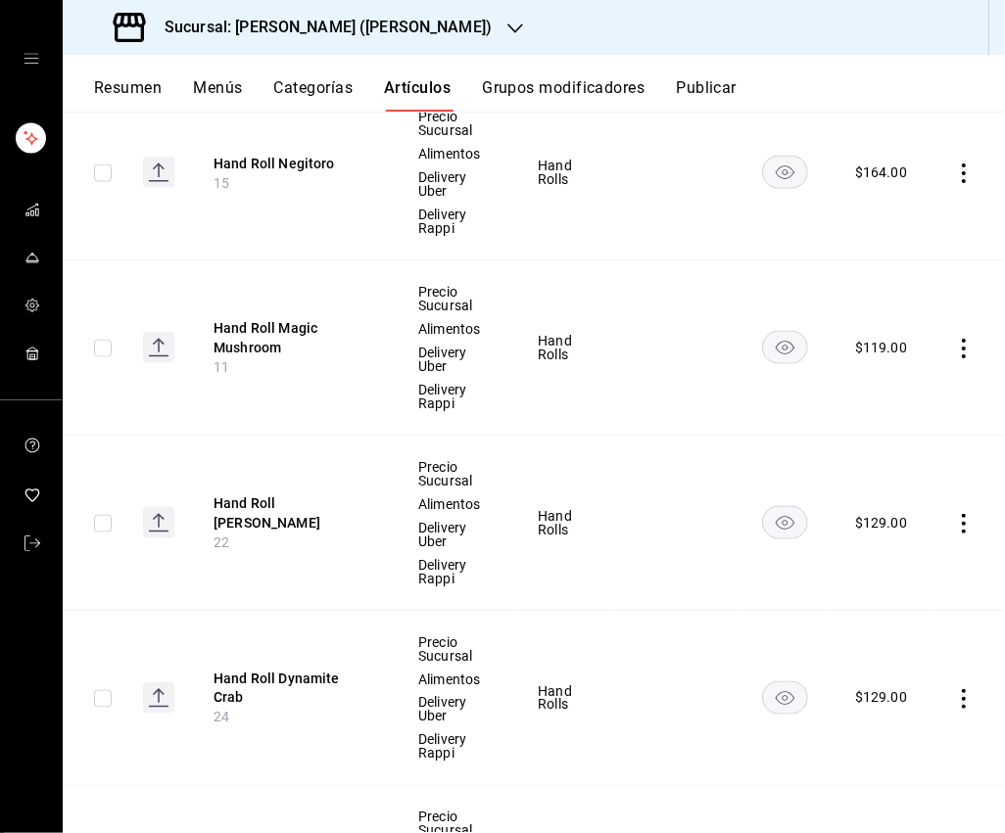
scroll to position [1375, 0]
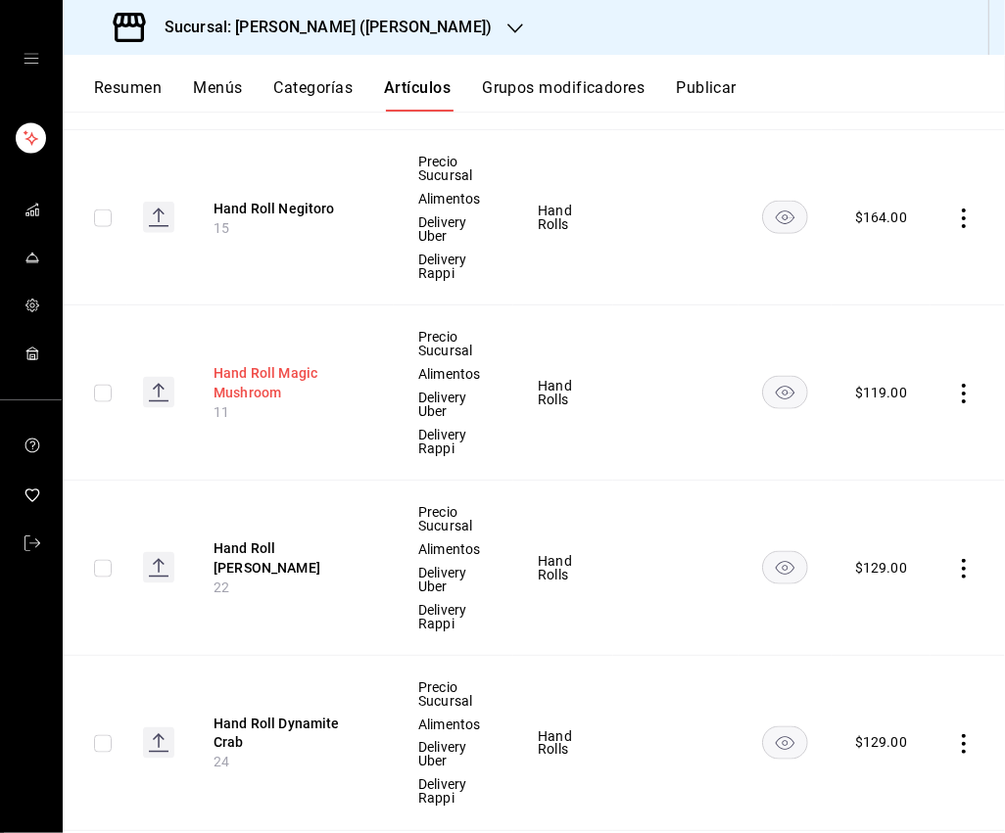
click at [260, 375] on button "Hand Roll Magic Mushroom" at bounding box center [291, 382] width 157 height 39
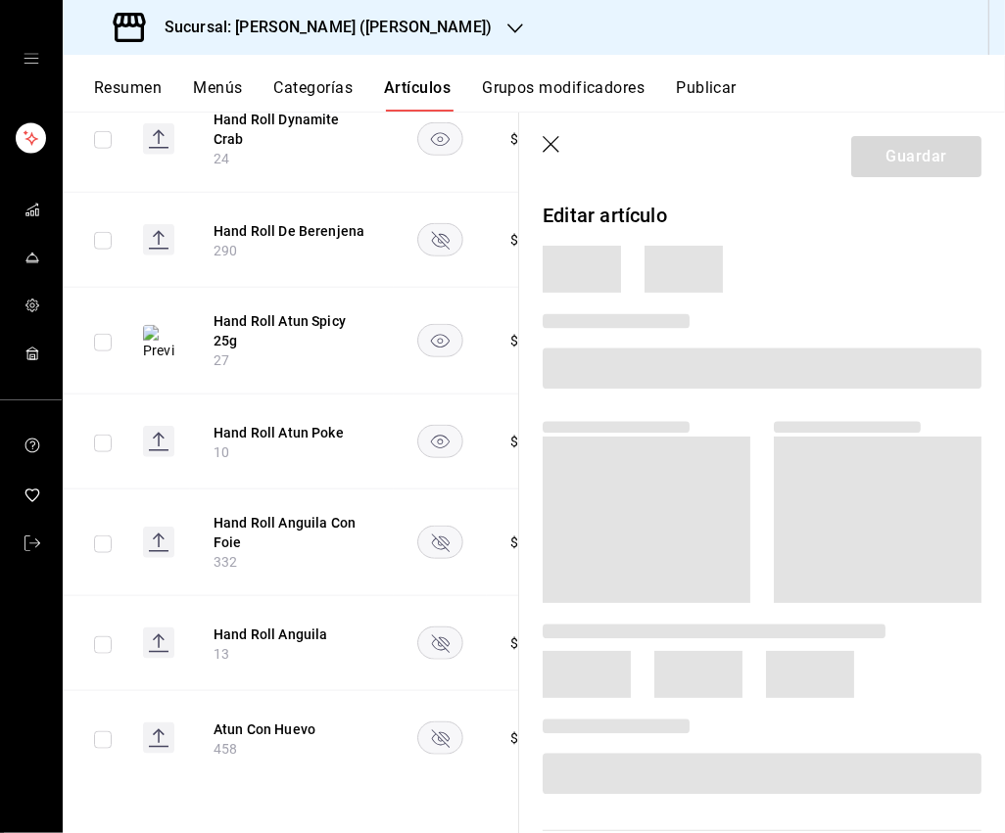
scroll to position [997, 0]
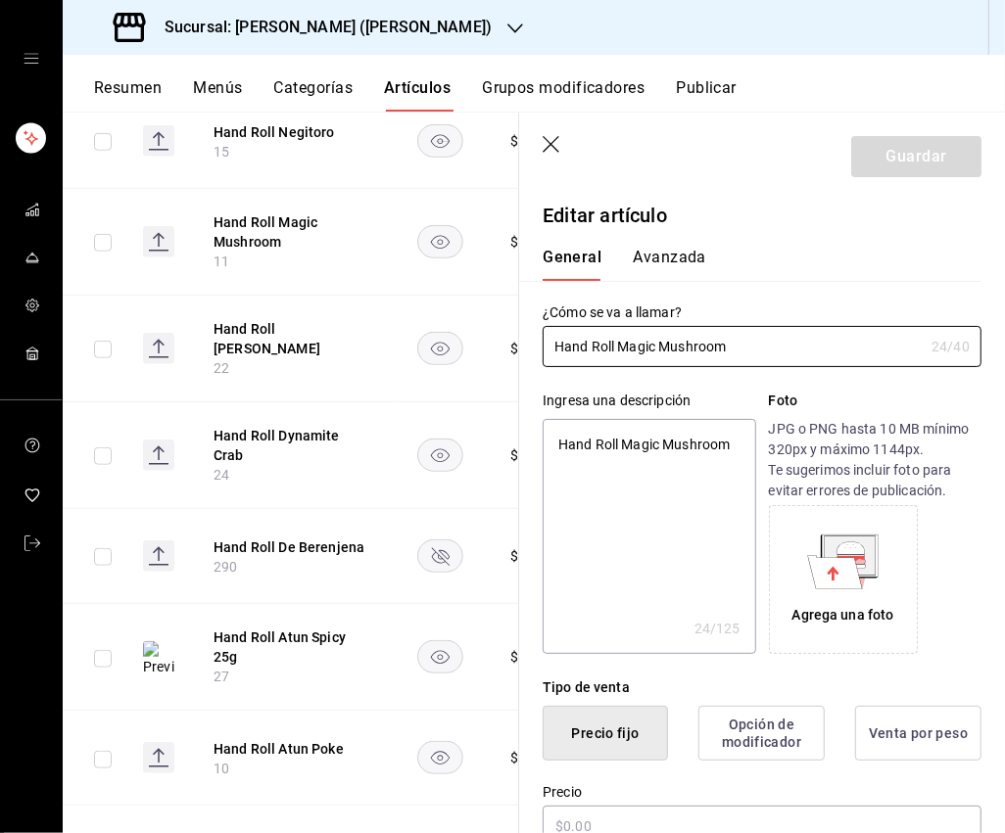
type textarea "x"
type input "$119.00"
click at [760, 353] on input "Hand Roll Magic Mushroom" at bounding box center [732, 346] width 381 height 39
type input "Hand Roll Magic Mushroom"
type textarea "x"
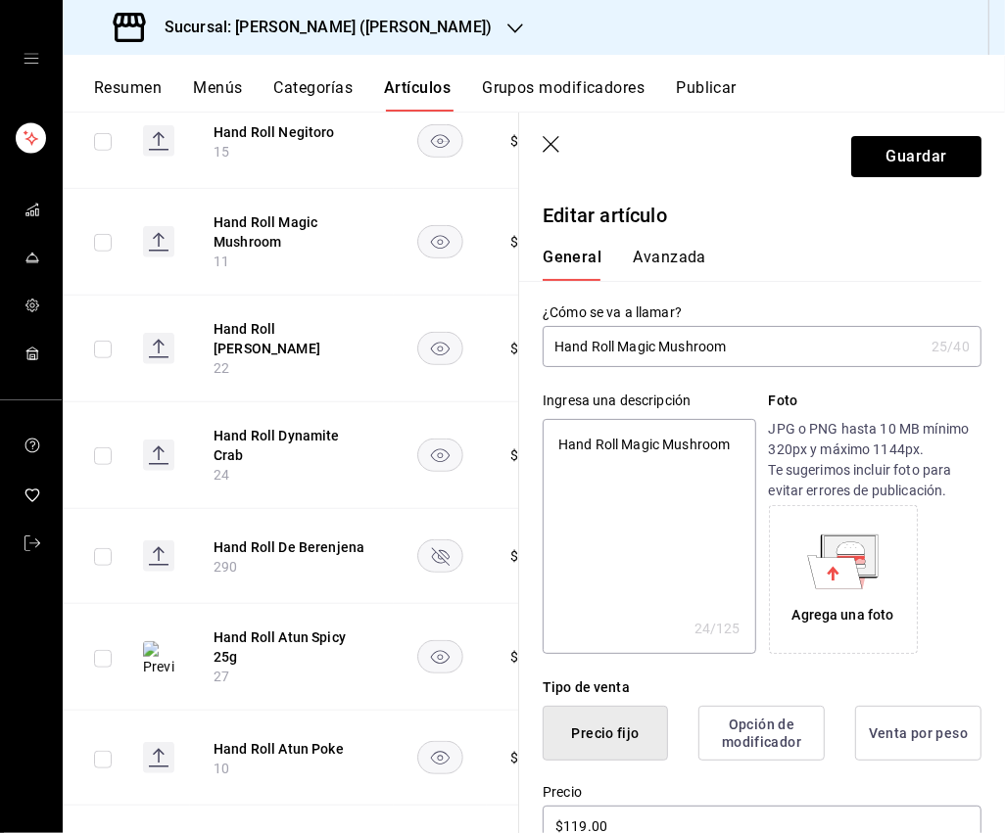
type input "Hand Roll Magic Mushroom 3"
type textarea "x"
type input "Hand Roll Magic Mushroom 30"
type textarea "x"
type input "Hand Roll Magic Mushroom 30g"
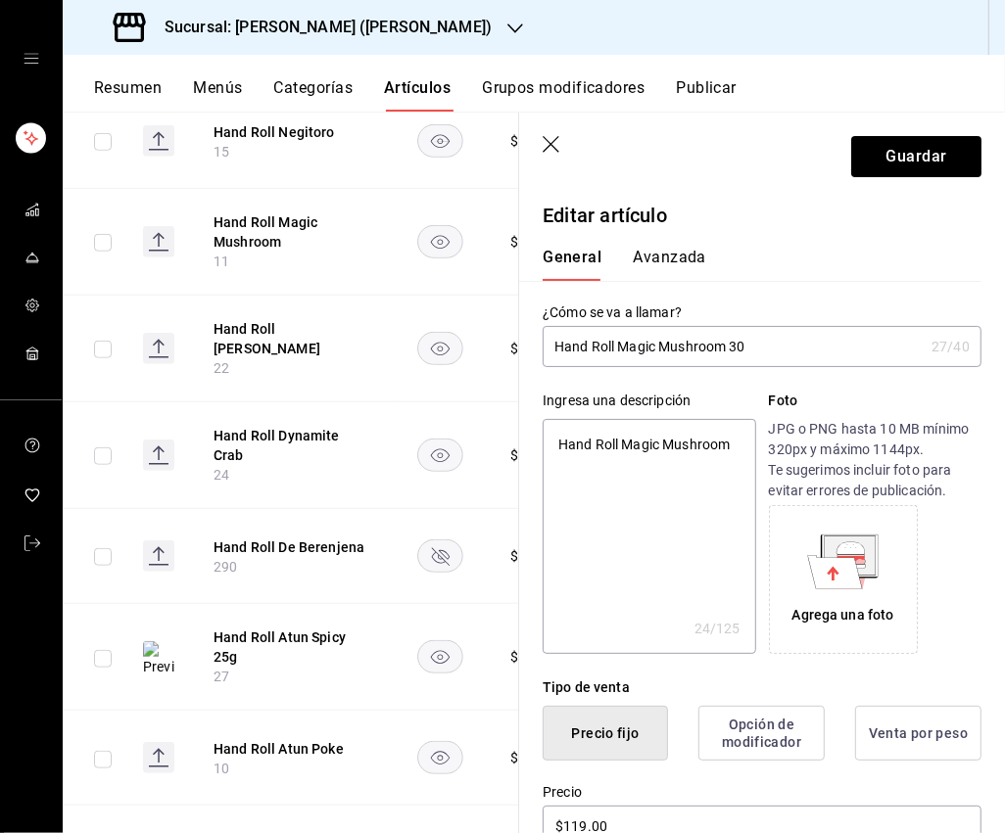
type textarea "x"
type input "Hand Roll Magic Mushroom 30g"
type textarea "x"
click at [673, 465] on textarea "Hand Roll Magic Mushroom" at bounding box center [648, 536] width 212 height 235
click at [674, 464] on textarea "Hand Roll Magic Mushroom" at bounding box center [648, 536] width 212 height 235
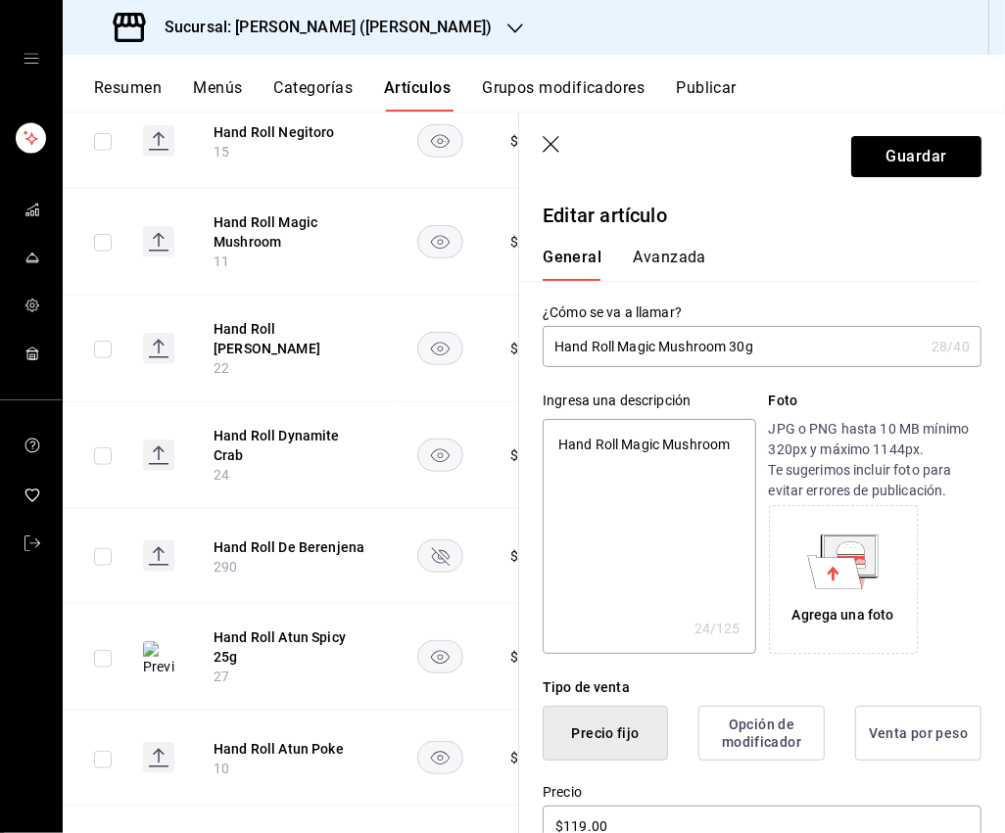
drag, startPoint x: 674, startPoint y: 464, endPoint x: 735, endPoint y: 454, distance: 62.5
click at [674, 464] on textarea "Hand Roll Magic Mushroom" at bounding box center [648, 536] width 212 height 235
paste textarea "ongos maitake, aceite de trufa y cebollín."
type textarea "Hongos maitake, aceite de trufa y cebollín."
type textarea "x"
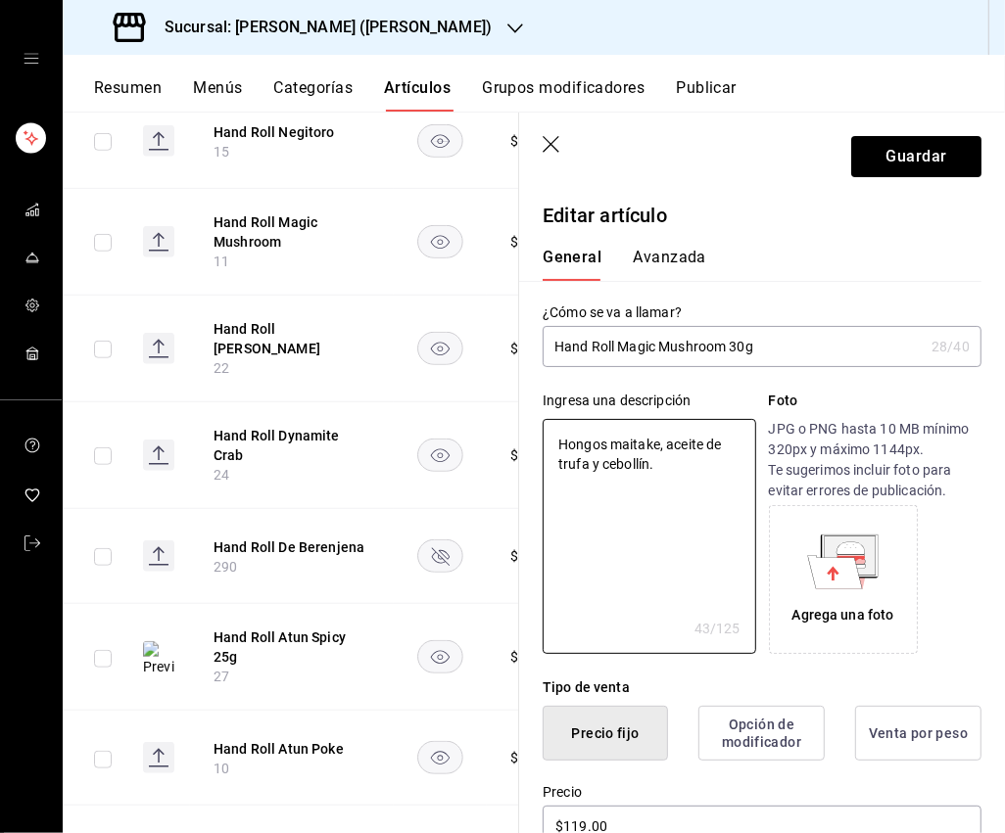
type textarea "Hongos maitake, aceite de trufa y cebollín."
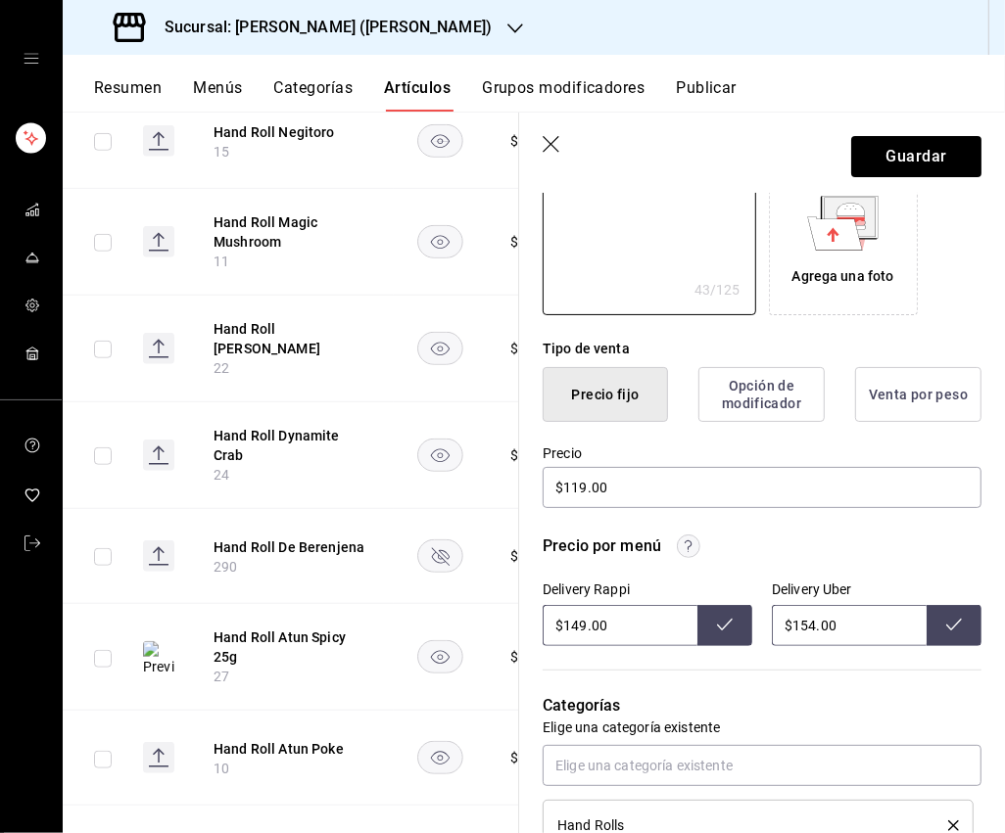
scroll to position [363, 0]
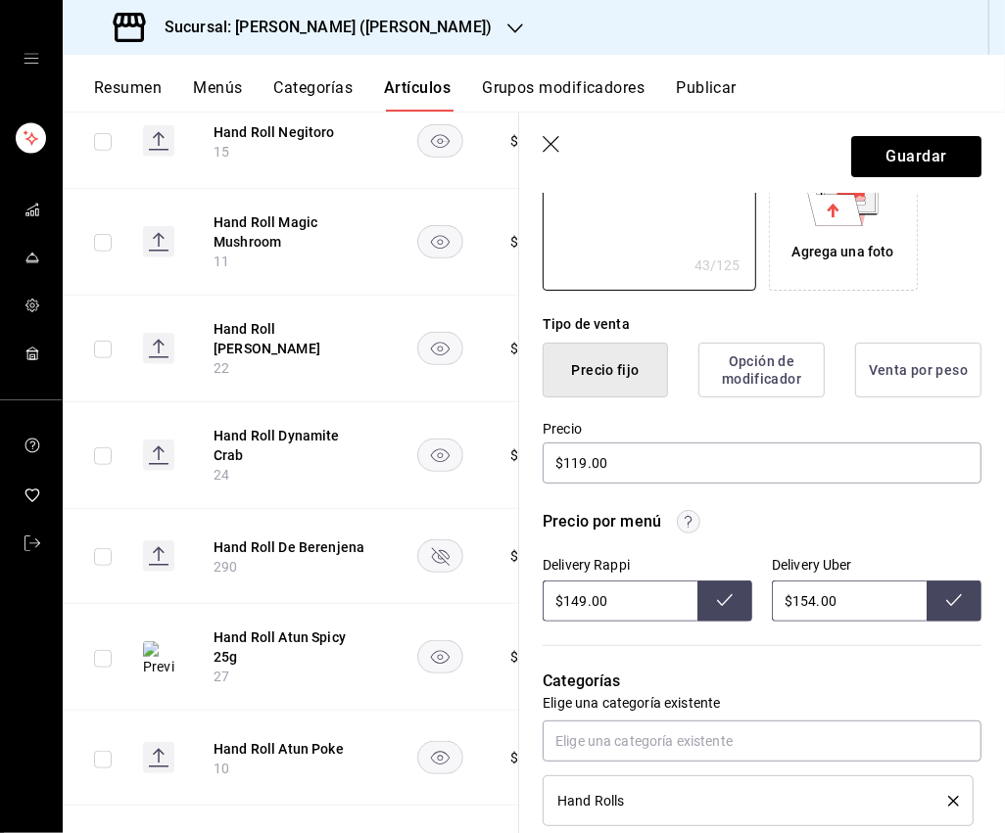
type textarea "x"
drag, startPoint x: 585, startPoint y: 606, endPoint x: 574, endPoint y: 608, distance: 11.9
click at [574, 608] on input "$149.00" at bounding box center [619, 601] width 155 height 41
type input "$155.00"
click at [724, 608] on button at bounding box center [724, 601] width 55 height 41
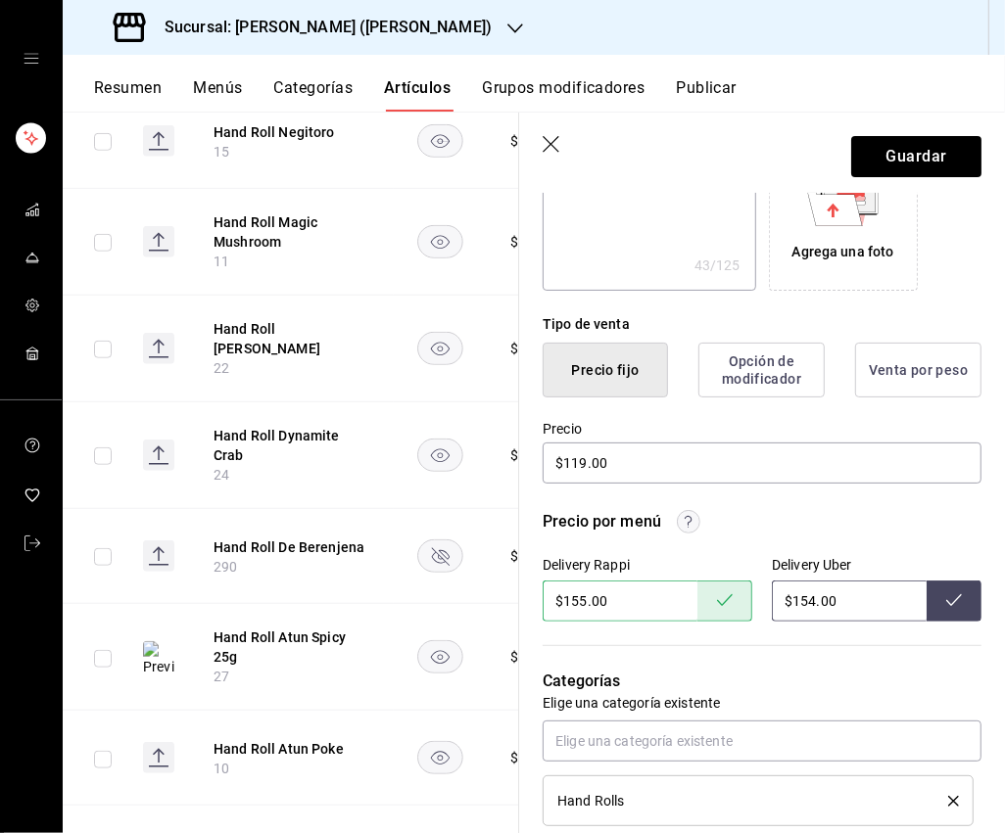
click at [808, 601] on input "$154.00" at bounding box center [848, 601] width 155 height 41
type input "$159.00"
click at [909, 596] on button at bounding box center [953, 601] width 55 height 41
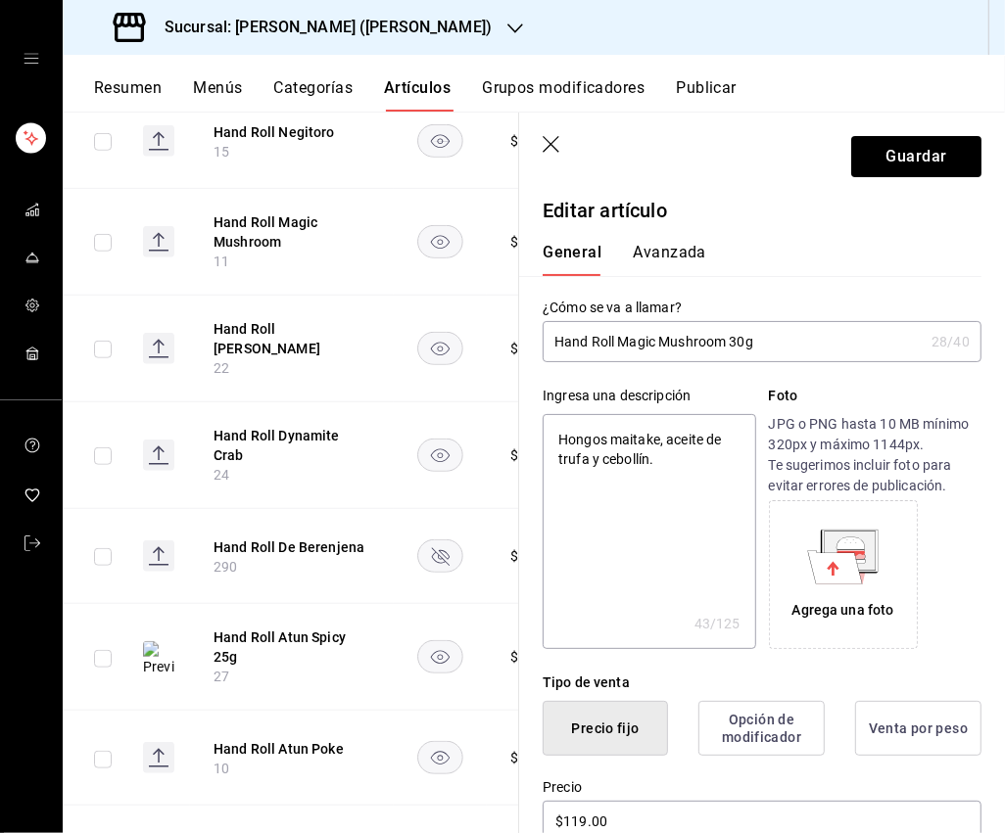
scroll to position [6, 0]
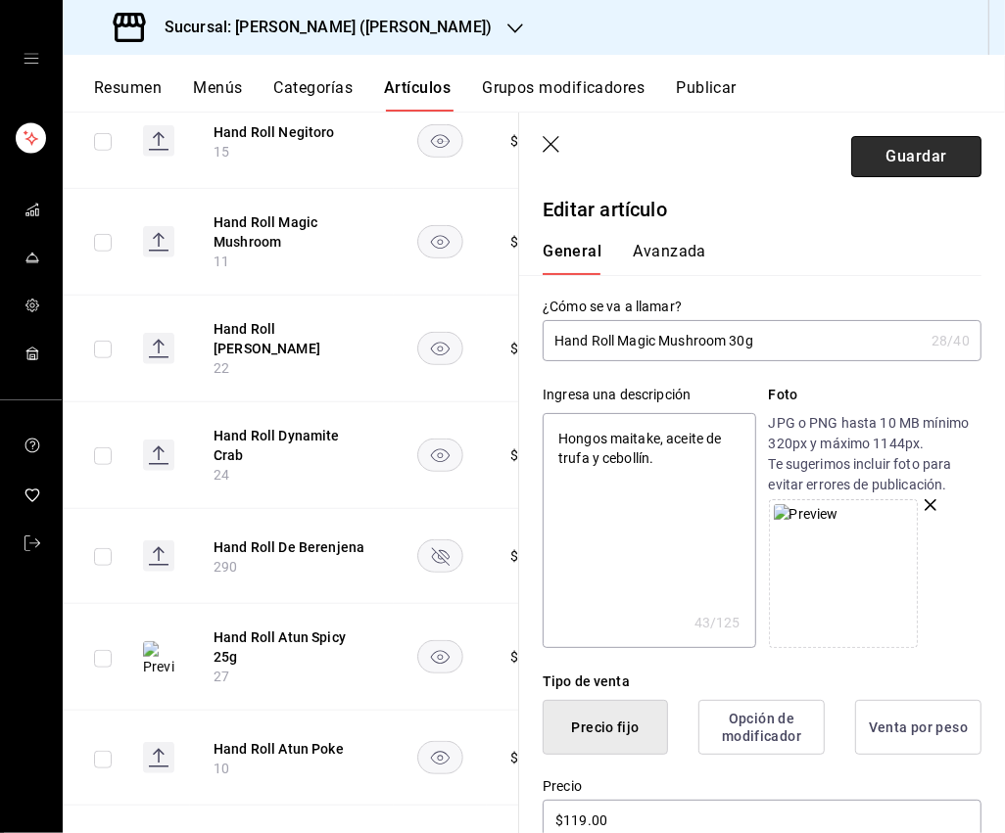
click at [885, 162] on button "Guardar" at bounding box center [916, 156] width 130 height 41
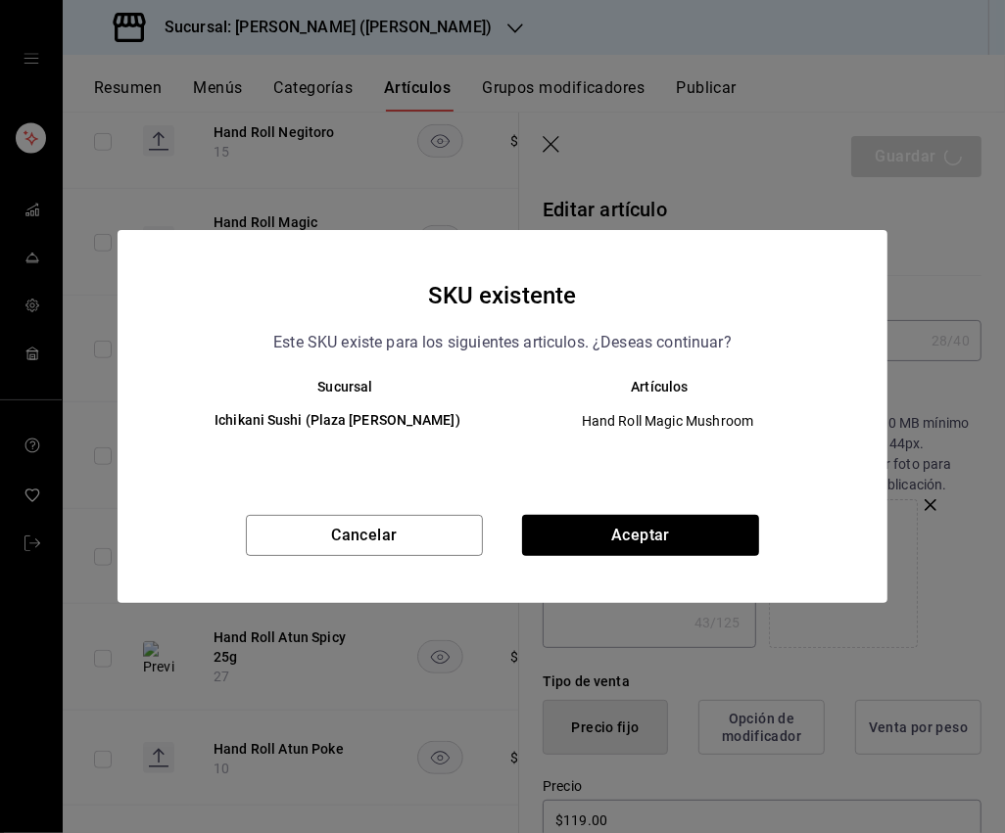
drag, startPoint x: 739, startPoint y: 427, endPoint x: 713, endPoint y: 474, distance: 53.9
click at [738, 429] on span "Hand Roll Magic Mushroom" at bounding box center [667, 421] width 297 height 20
click at [687, 521] on button "Aceptar" at bounding box center [640, 535] width 237 height 41
type textarea "x"
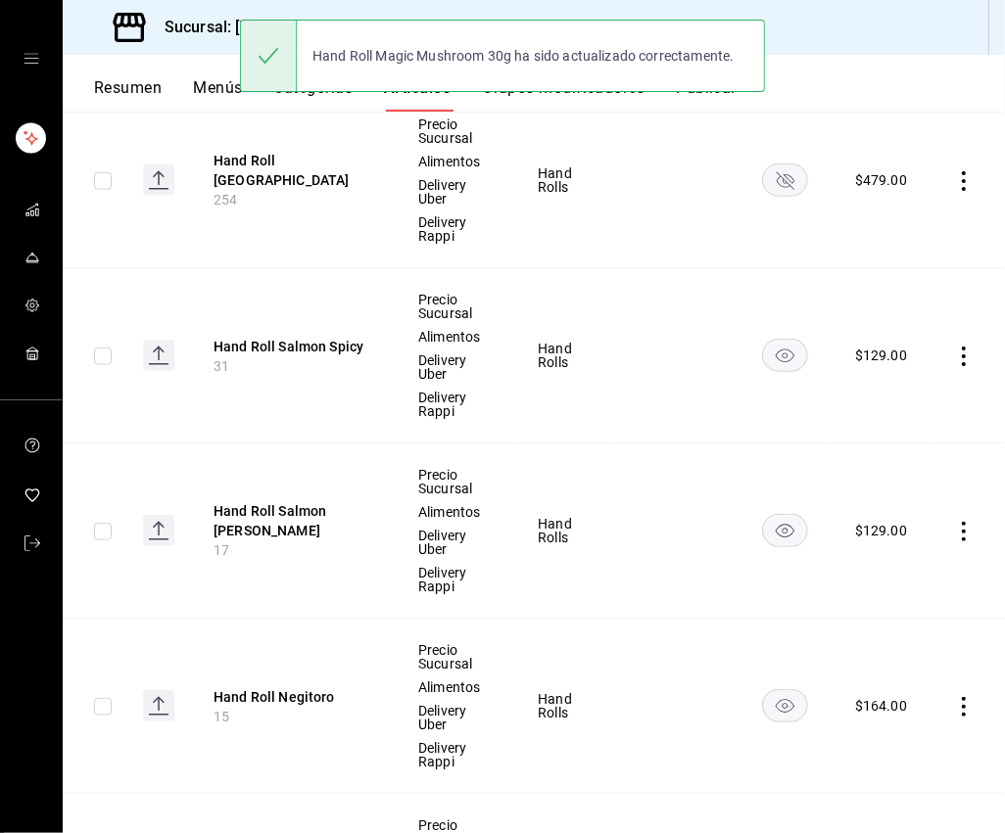
scroll to position [889, 0]
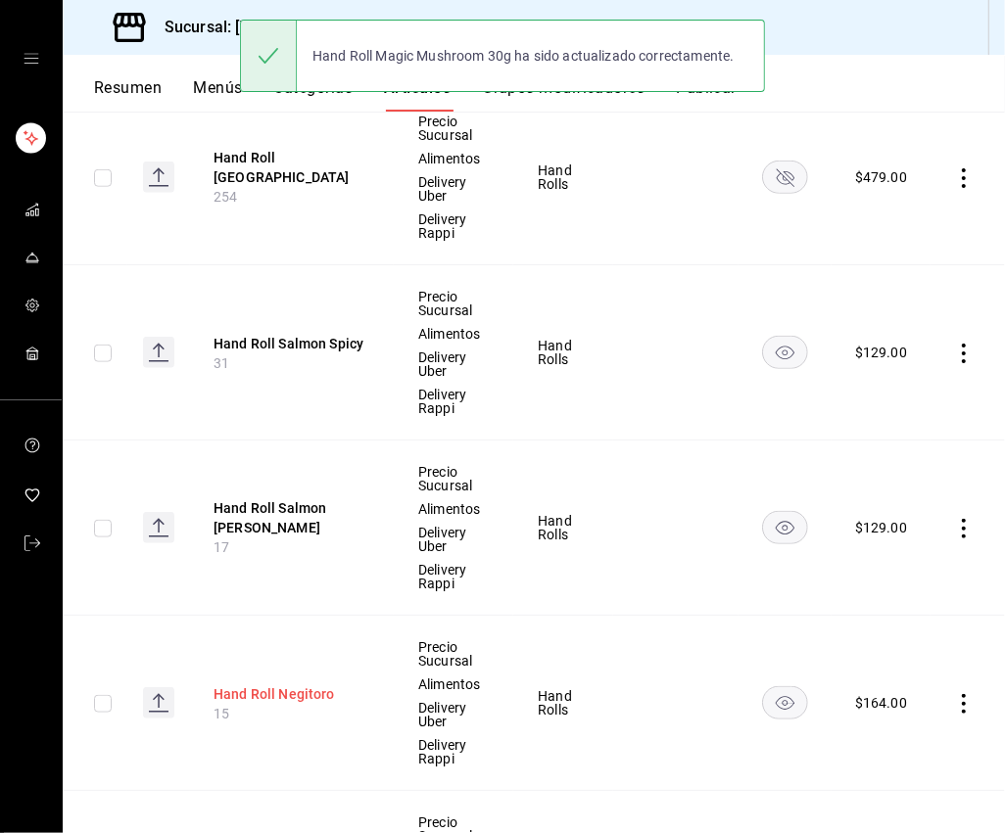
click at [294, 688] on button "Hand Roll Negitoro" at bounding box center [291, 694] width 157 height 20
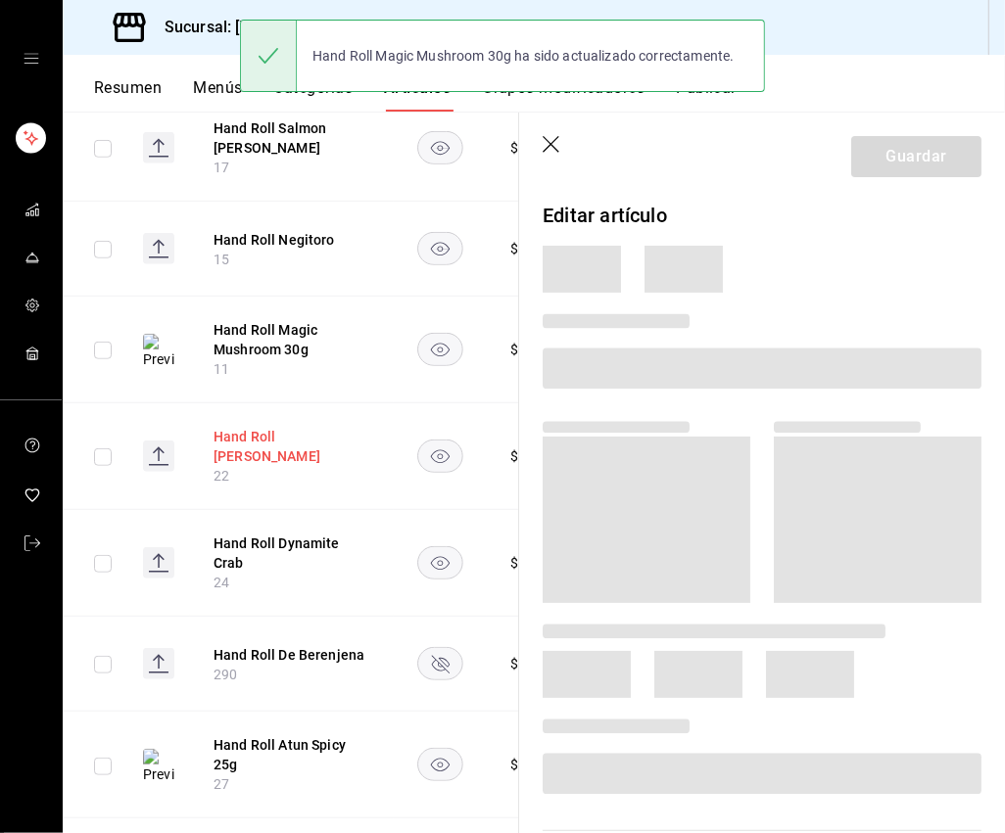
scroll to position [631, 0]
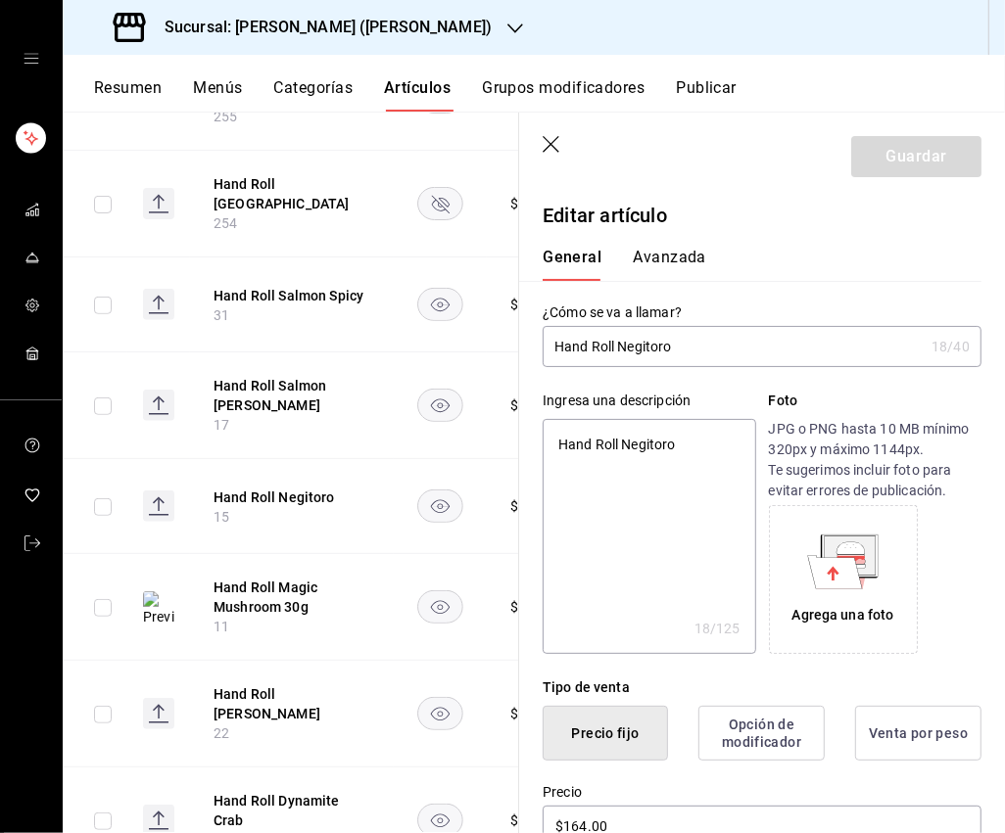
type input "Hand Roll Negitoro"
type textarea "x"
type input "Hand Roll Negitoro 2"
type textarea "x"
type input "Hand Roll Negitoro 25"
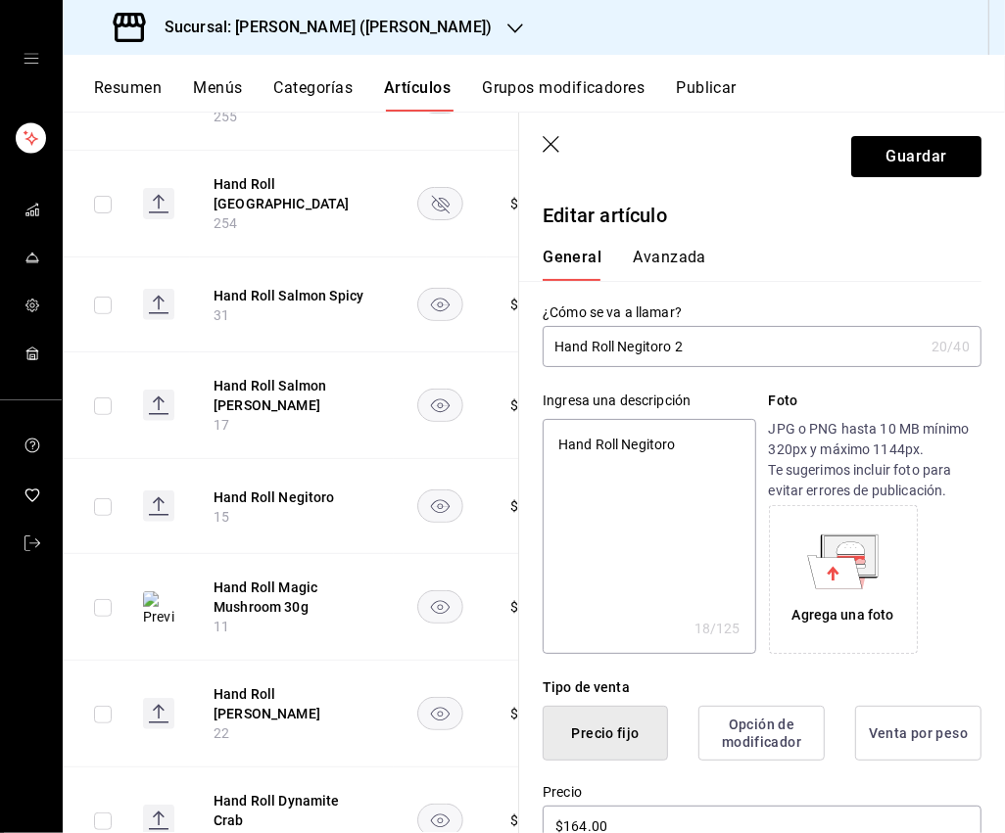
type textarea "x"
type input "Hand Roll Negitoro 25g"
type textarea "x"
type input "Hand Roll Negitoro 25g"
type textarea "x"
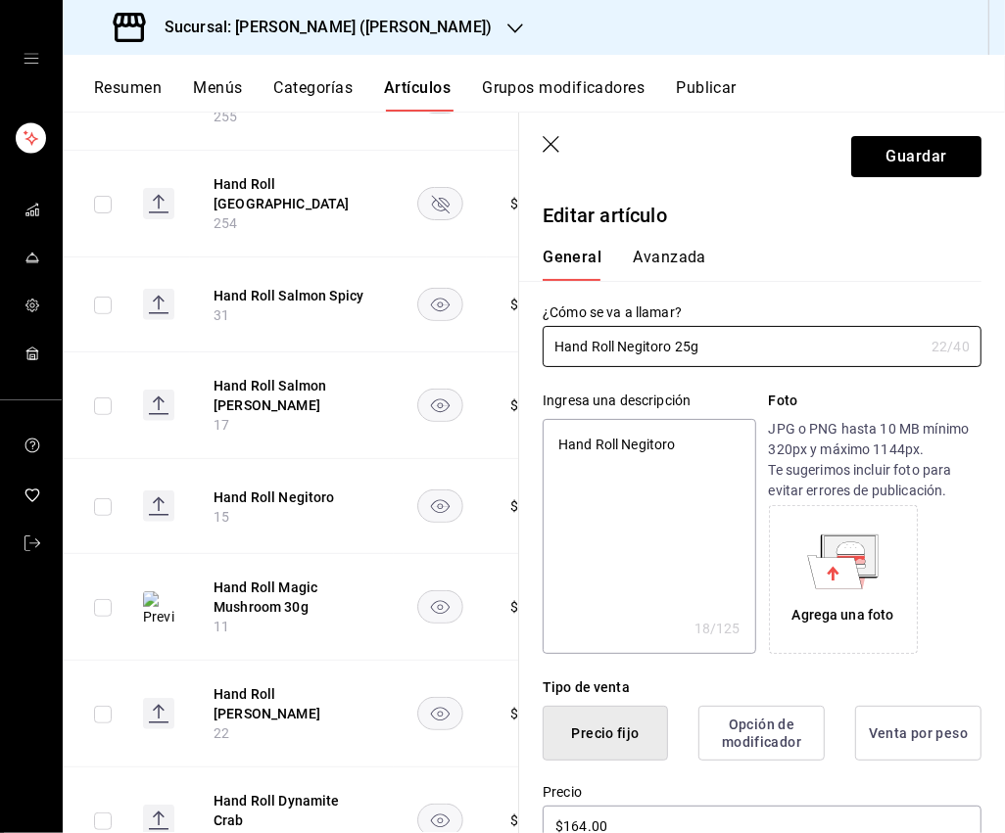
click at [636, 443] on textarea "Hand Roll Negitoro" at bounding box center [648, 536] width 212 height 235
click at [636, 444] on textarea "Hand Roll Negitoro" at bounding box center [648, 536] width 212 height 235
type textarea "v"
type textarea "x"
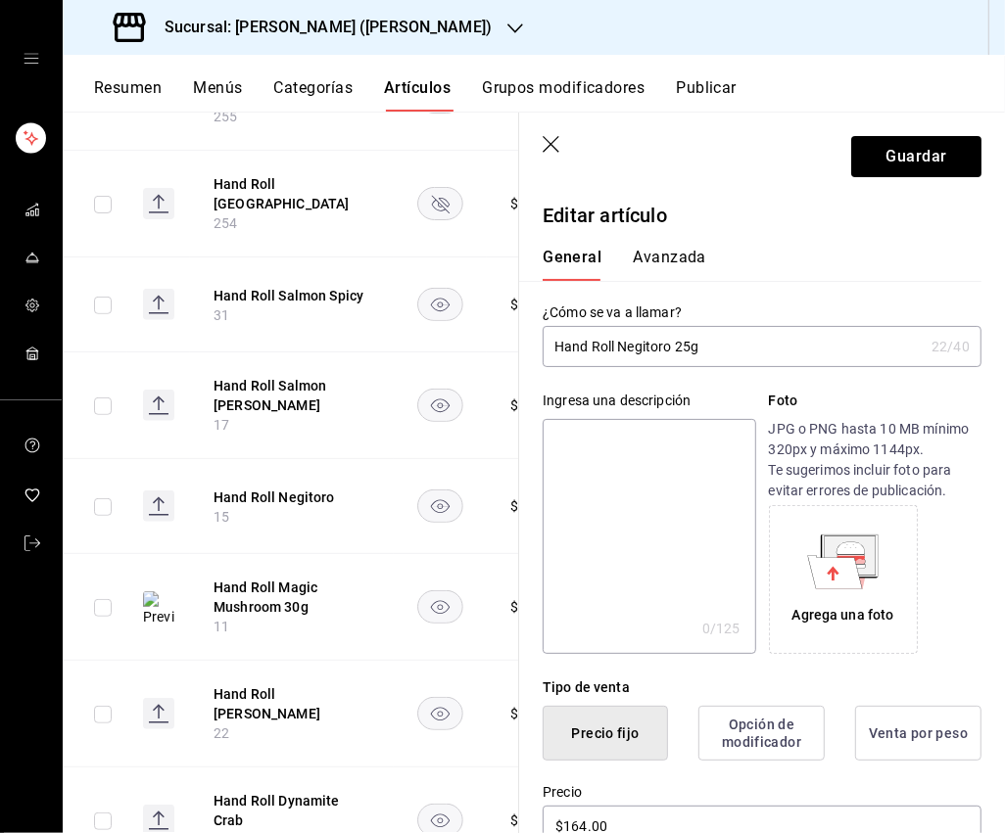
paste textarea "Toro, cebollín y aceite de ajonjolí."
type textarea "Toro, cebollín y aceite de ajonjolí."
type textarea "x"
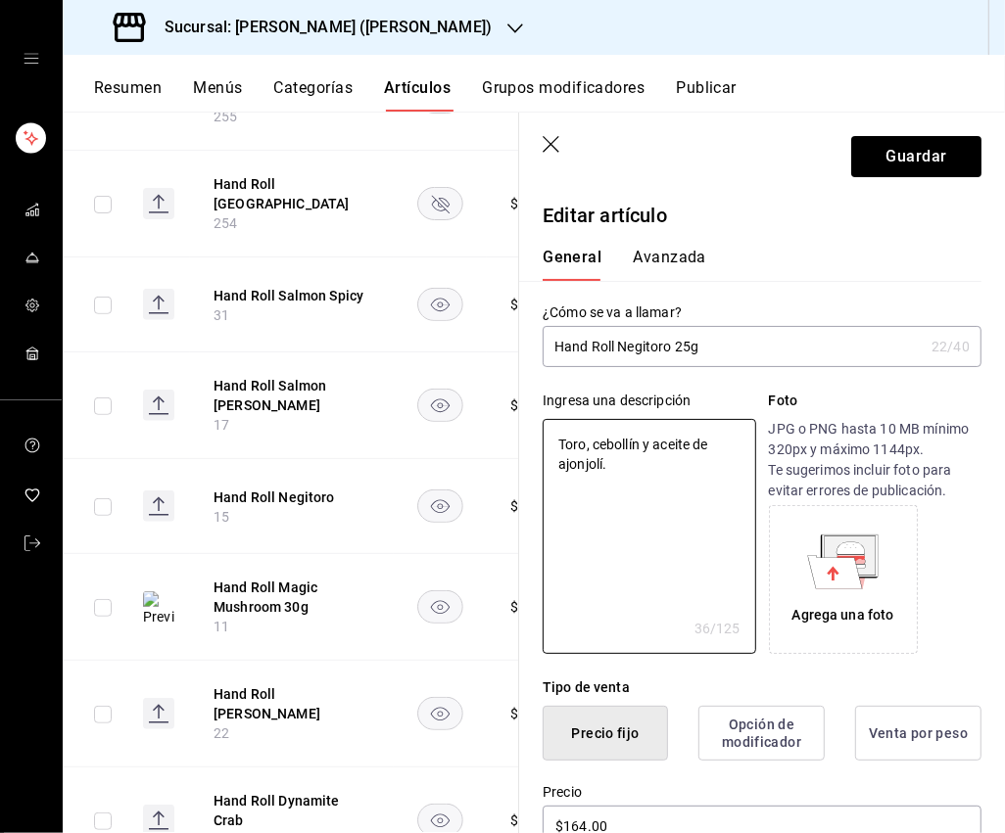
type textarea "Toro, cebollín y aceite de ajonjolí."
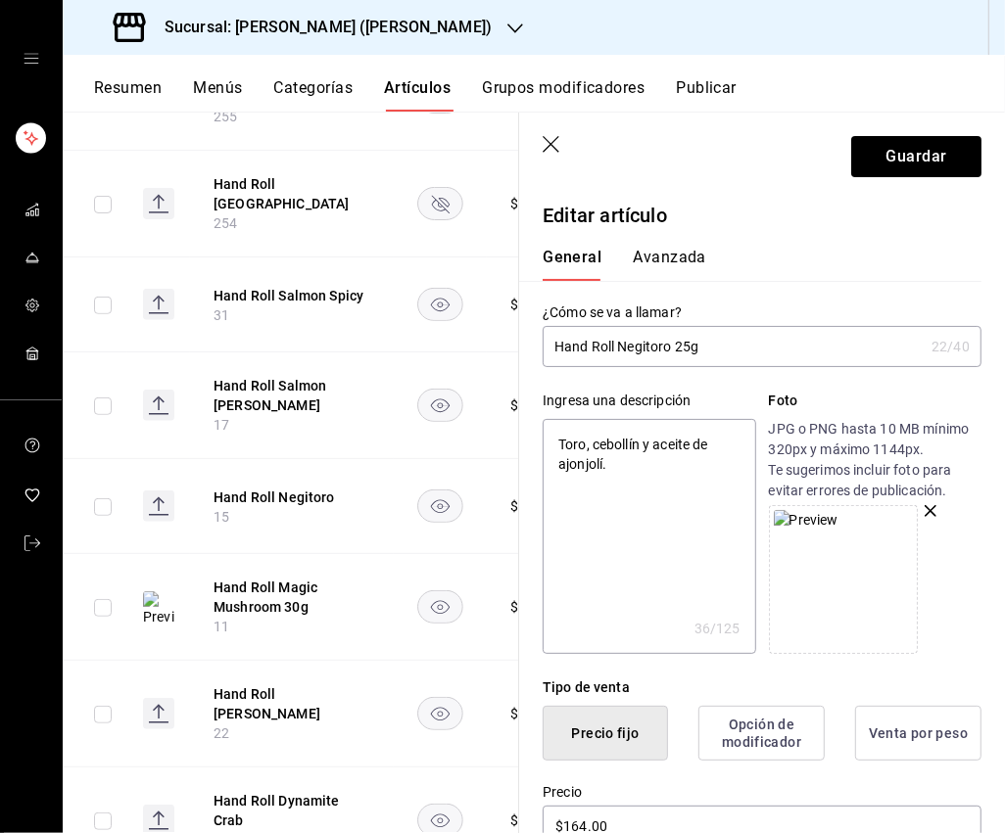
click at [699, 553] on textarea "Toro, cebollín y aceite de ajonjolí." at bounding box center [648, 536] width 212 height 235
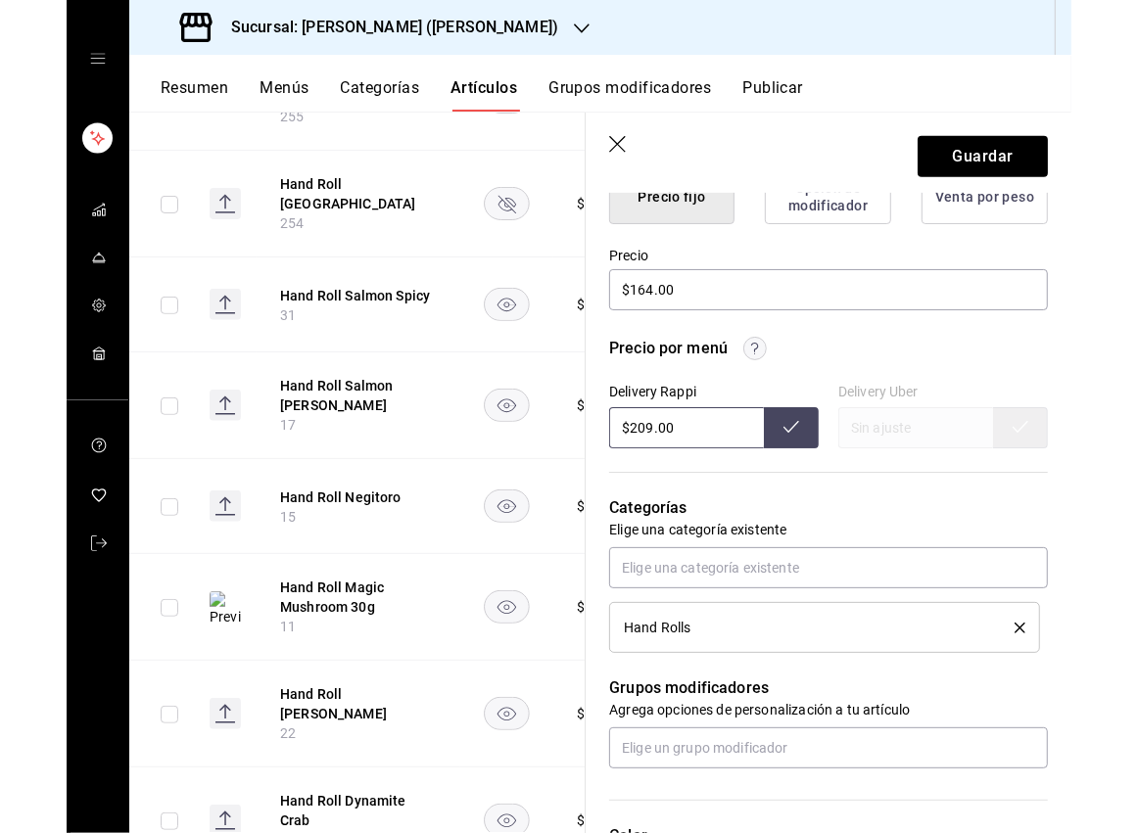
scroll to position [550, 0]
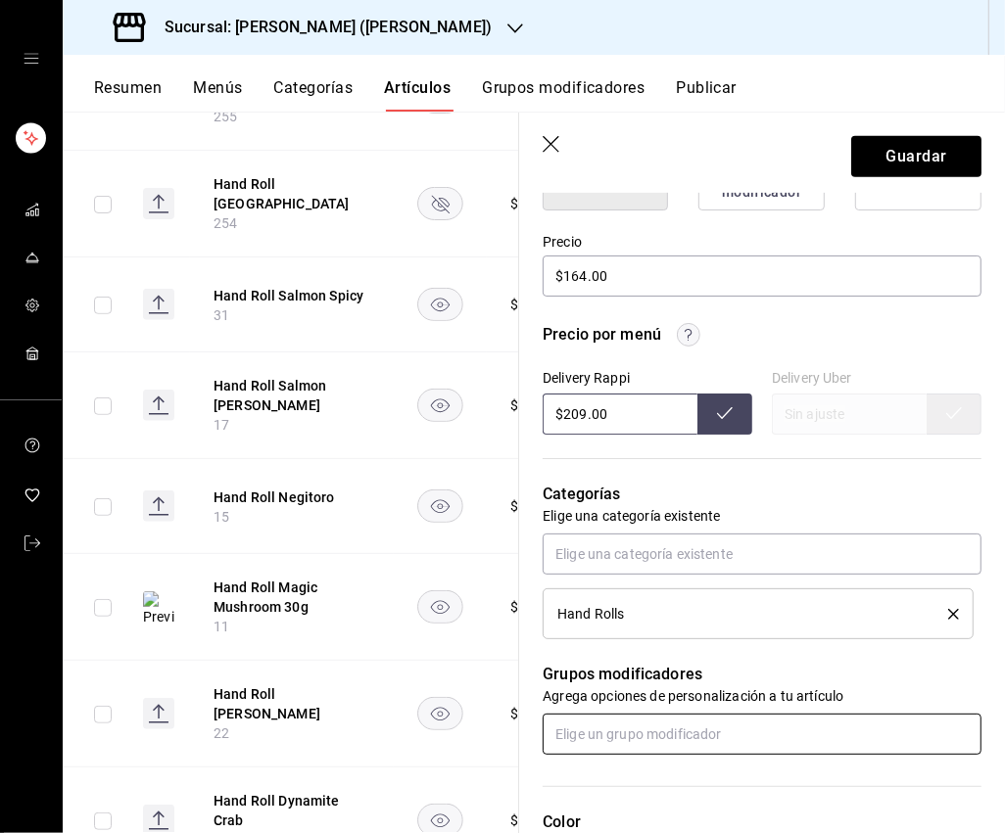
click at [656, 735] on input "text" at bounding box center [761, 734] width 439 height 41
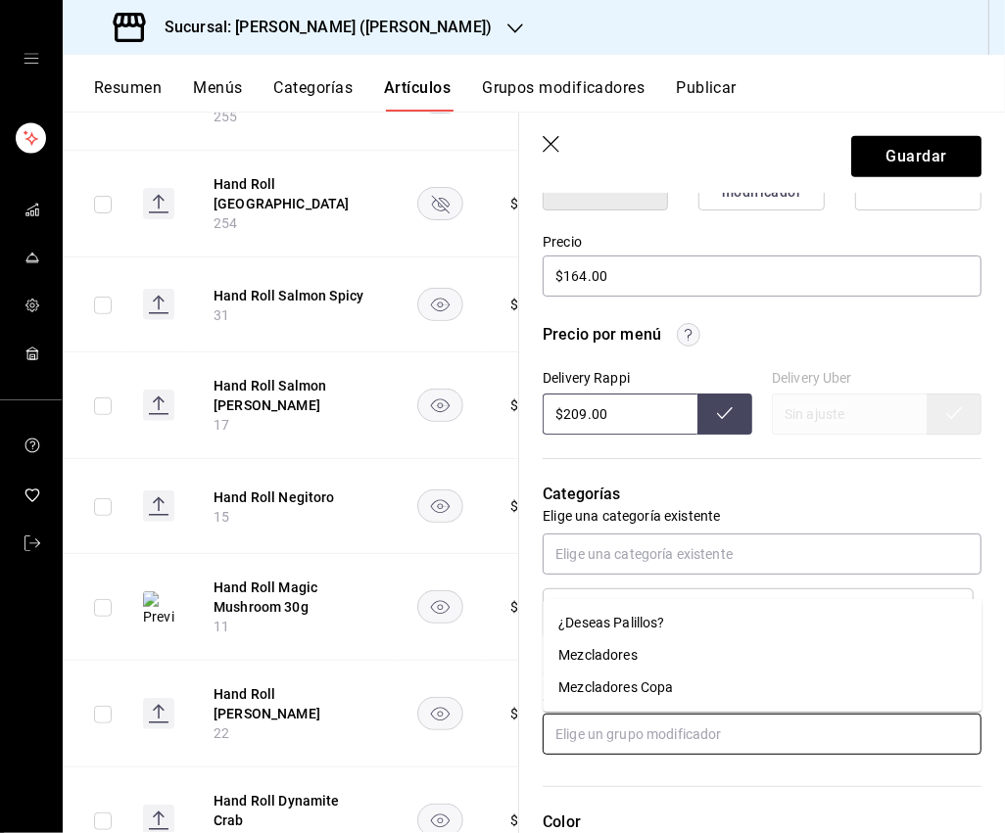
click at [653, 626] on div "¿Deseas Palillos?" at bounding box center [611, 623] width 106 height 21
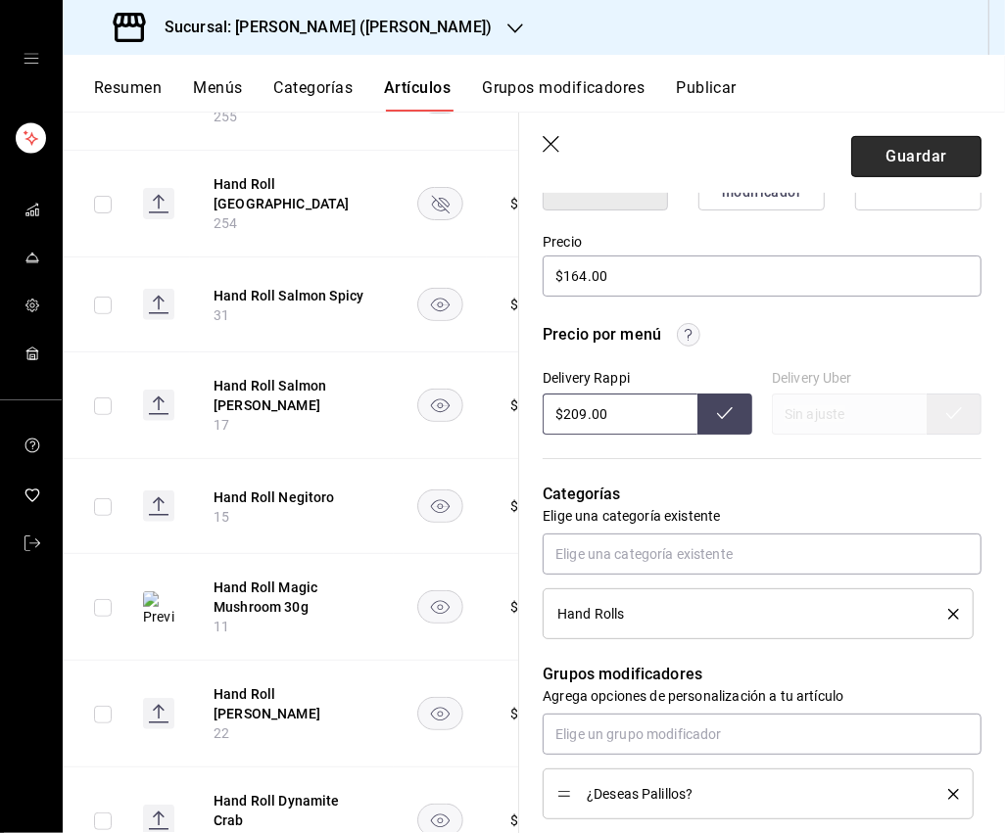
click at [909, 166] on button "Guardar" at bounding box center [916, 156] width 130 height 41
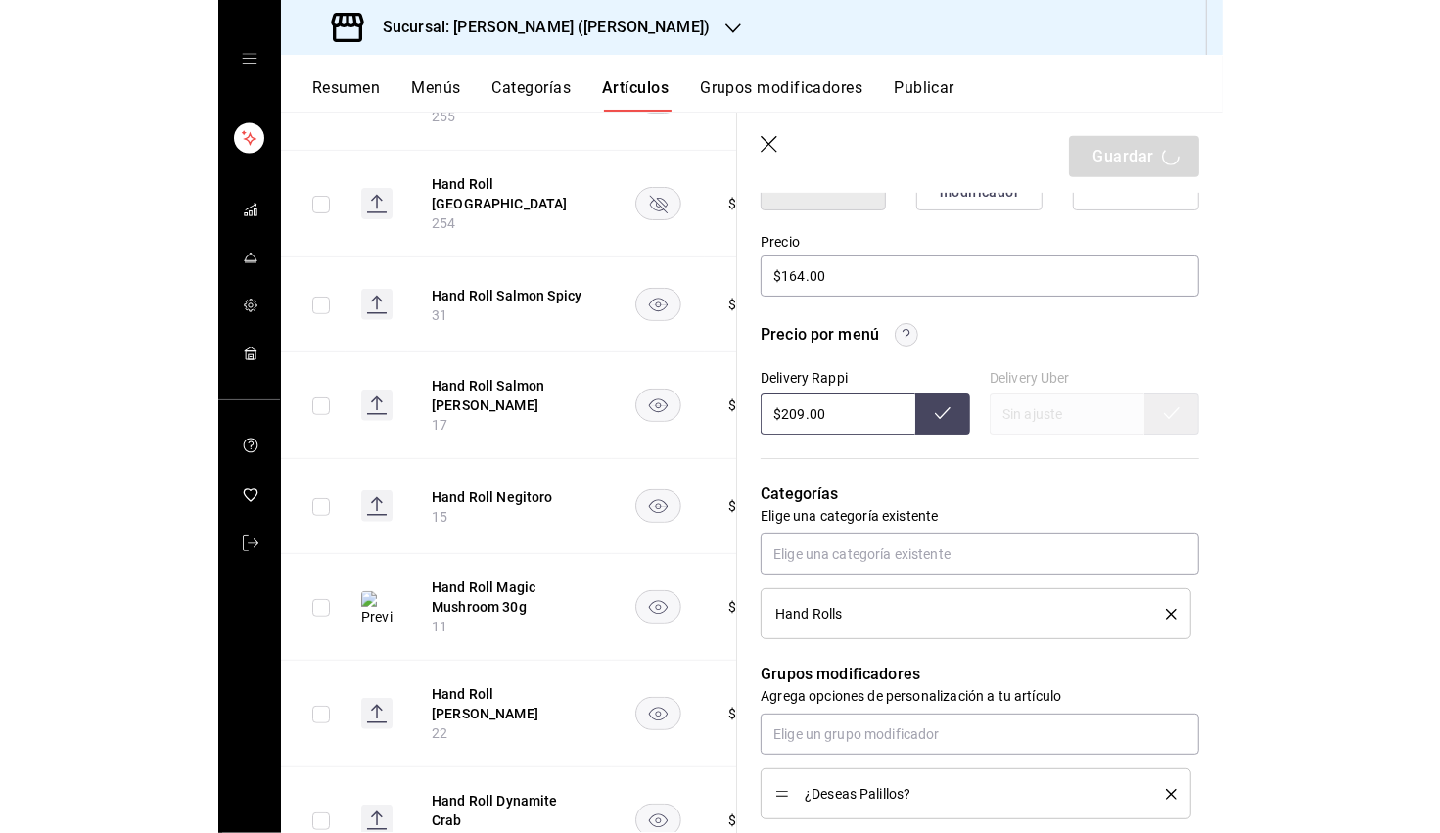
scroll to position [611, 0]
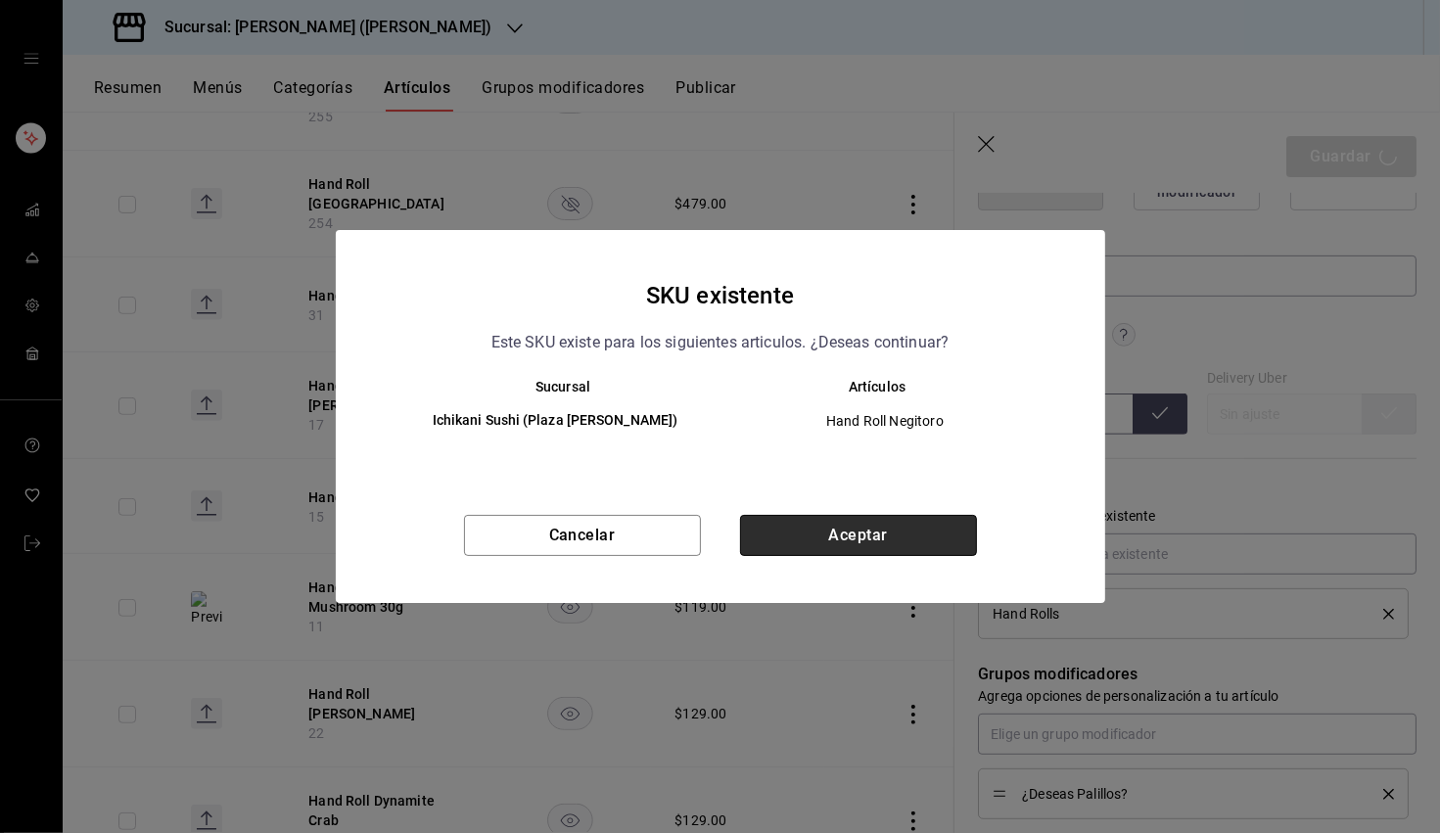
click at [905, 532] on button "Aceptar" at bounding box center [858, 535] width 237 height 41
type textarea "x"
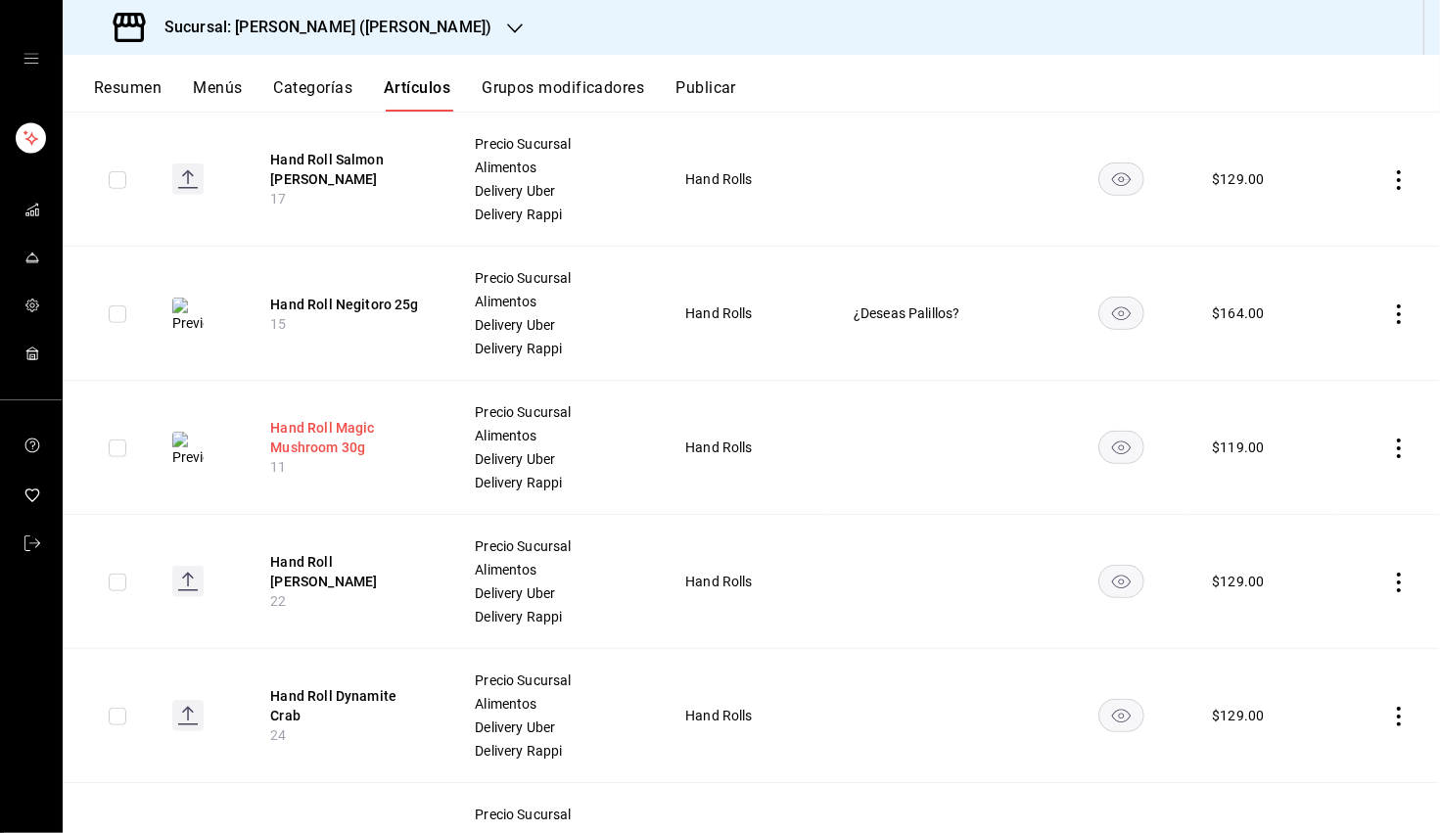
click at [359, 439] on button "Hand Roll Magic Mushroom 30g" at bounding box center [348, 437] width 157 height 39
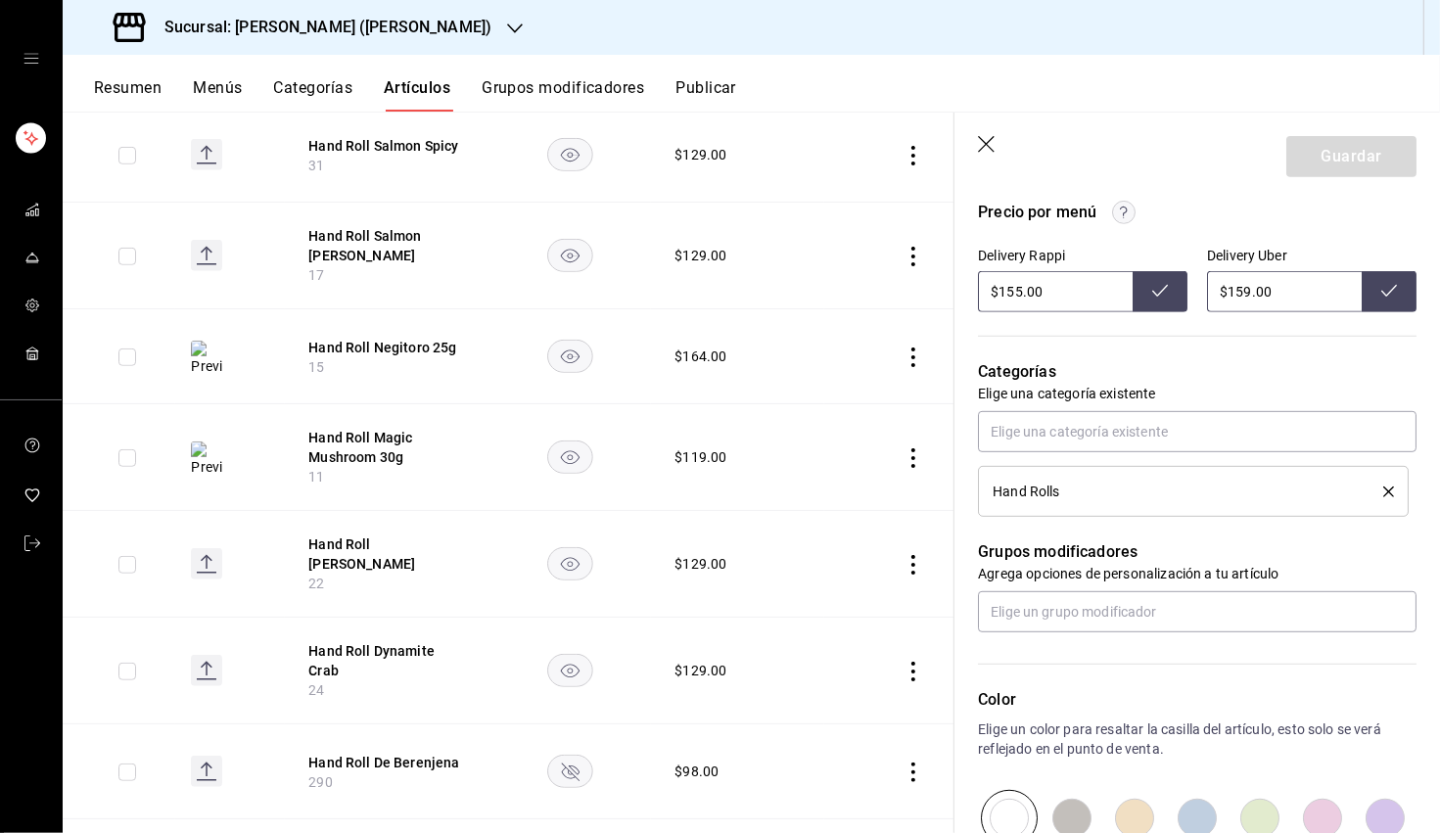
scroll to position [681, 0]
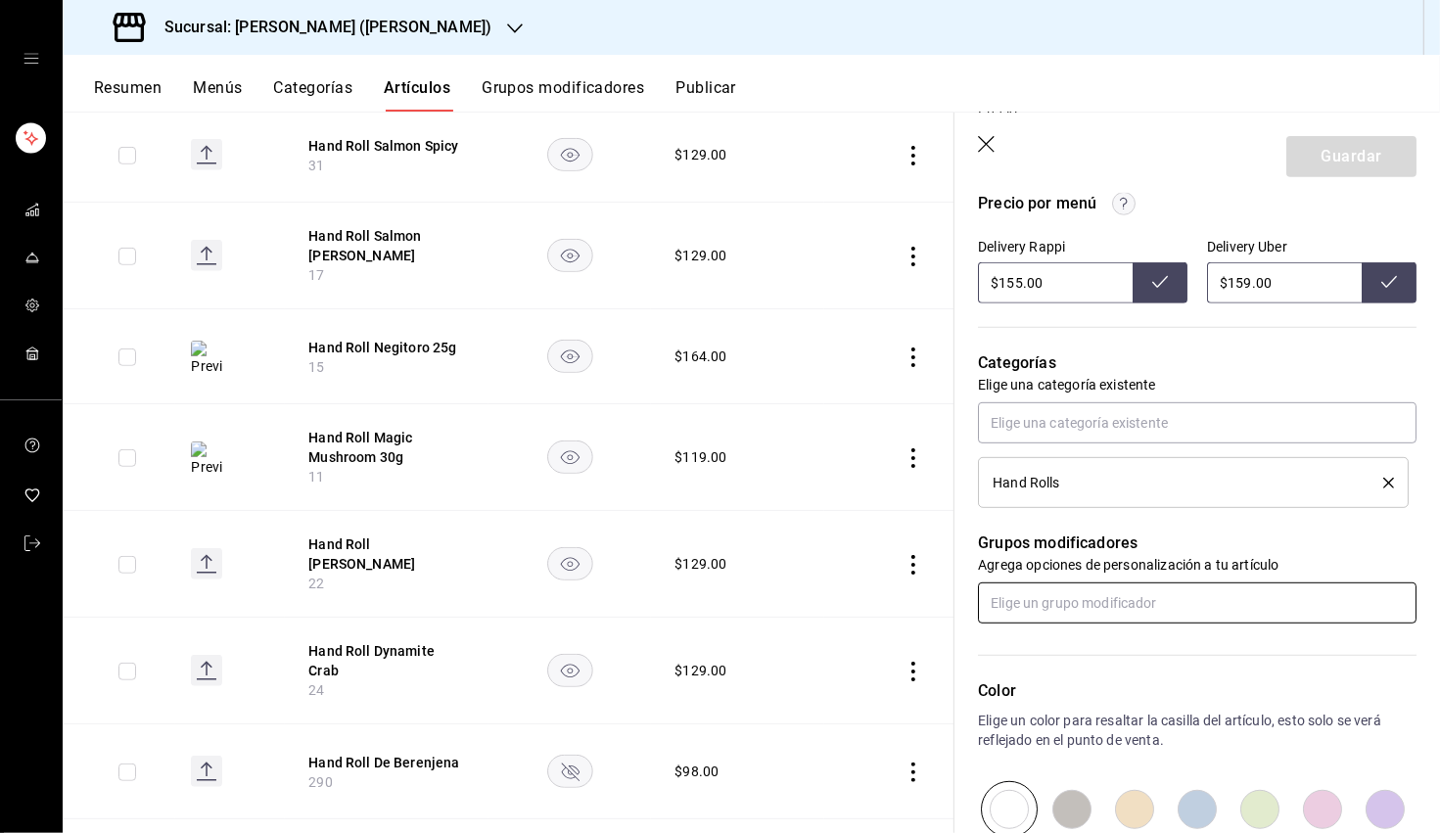
click at [909, 587] on input "text" at bounding box center [1197, 603] width 439 height 41
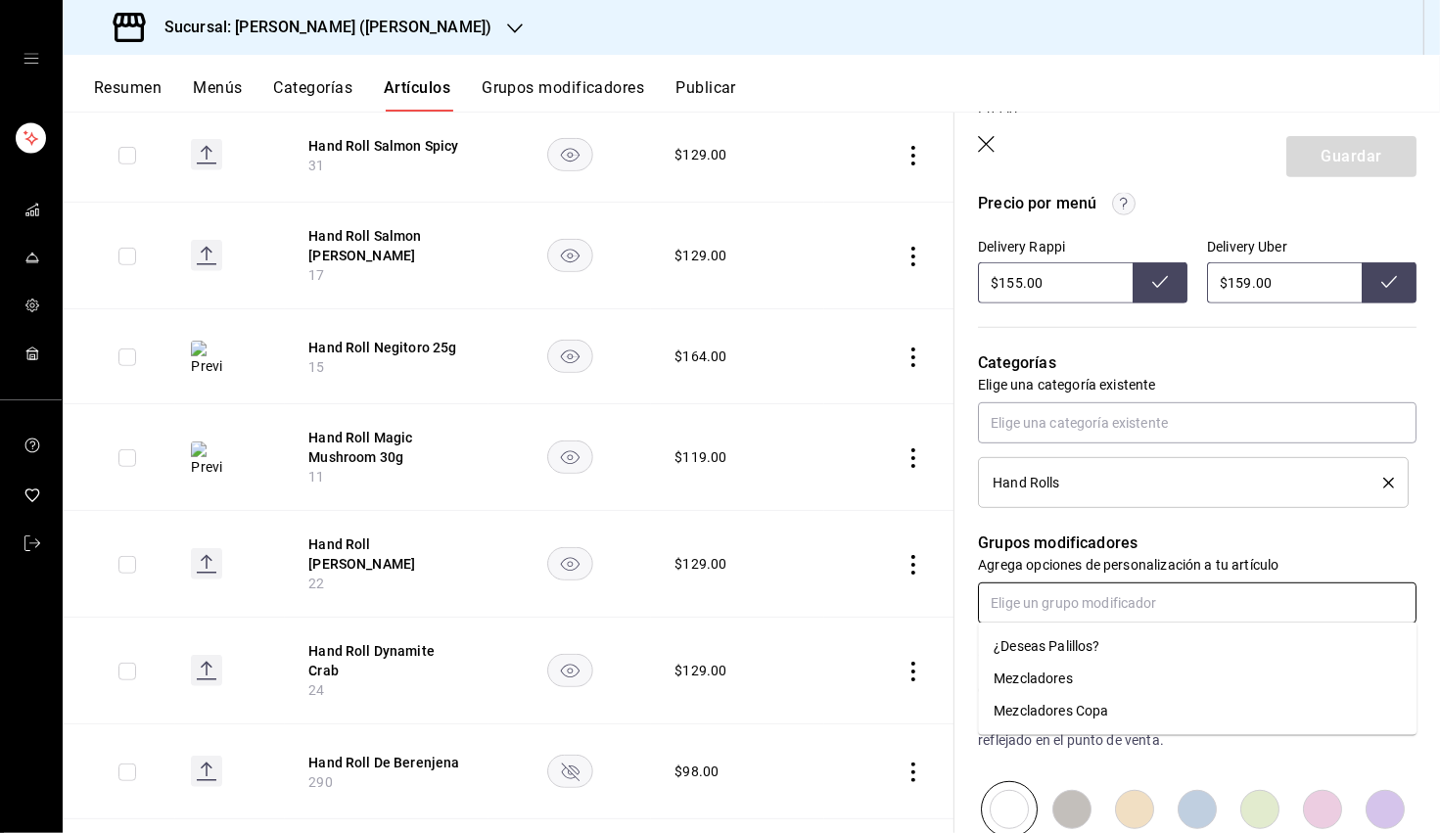
drag, startPoint x: 1065, startPoint y: 650, endPoint x: 1098, endPoint y: 616, distance: 47.1
click at [909, 650] on div "¿Deseas Palillos?" at bounding box center [1047, 646] width 106 height 21
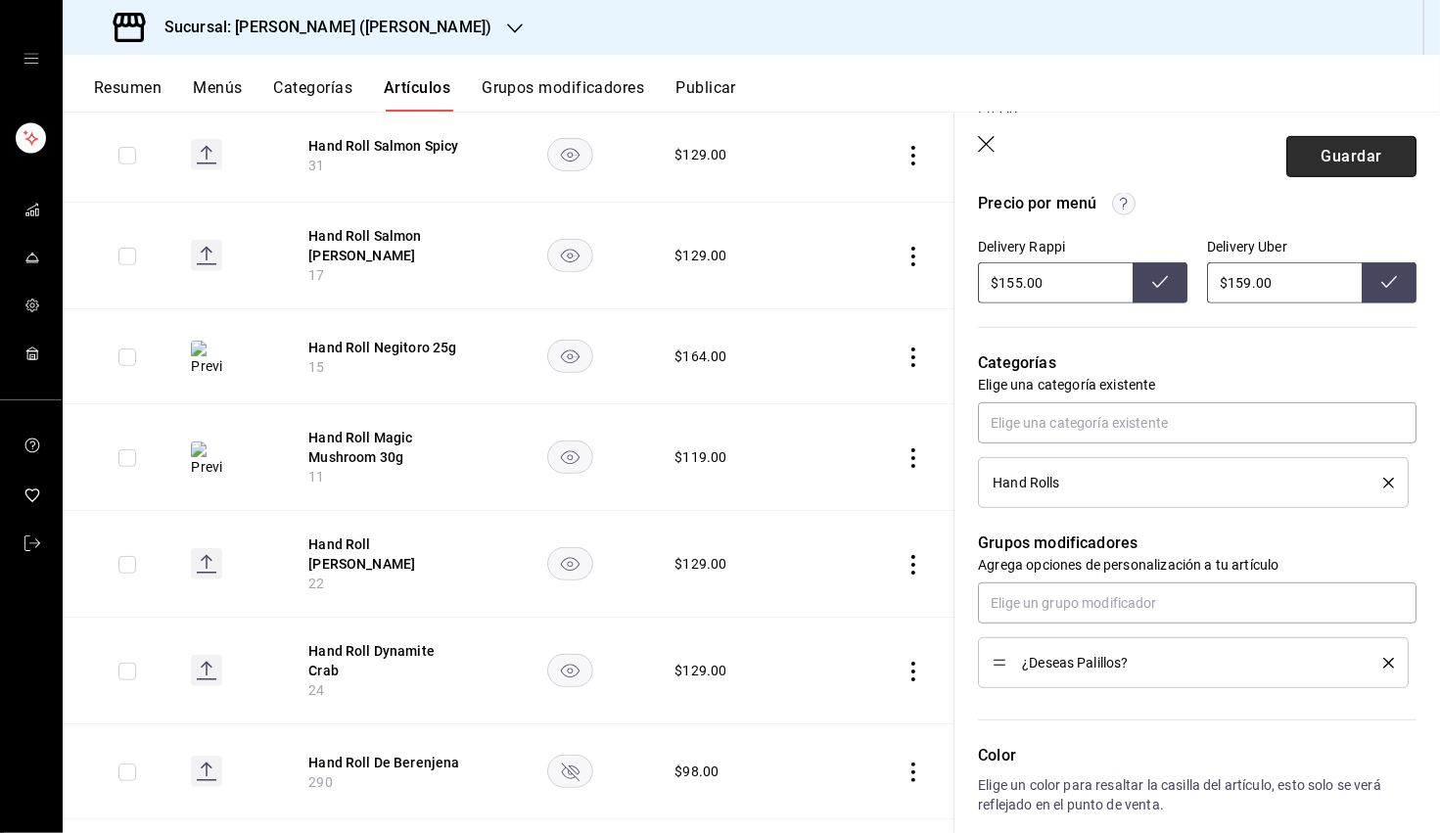
click at [909, 170] on button "Guardar" at bounding box center [1351, 156] width 130 height 41
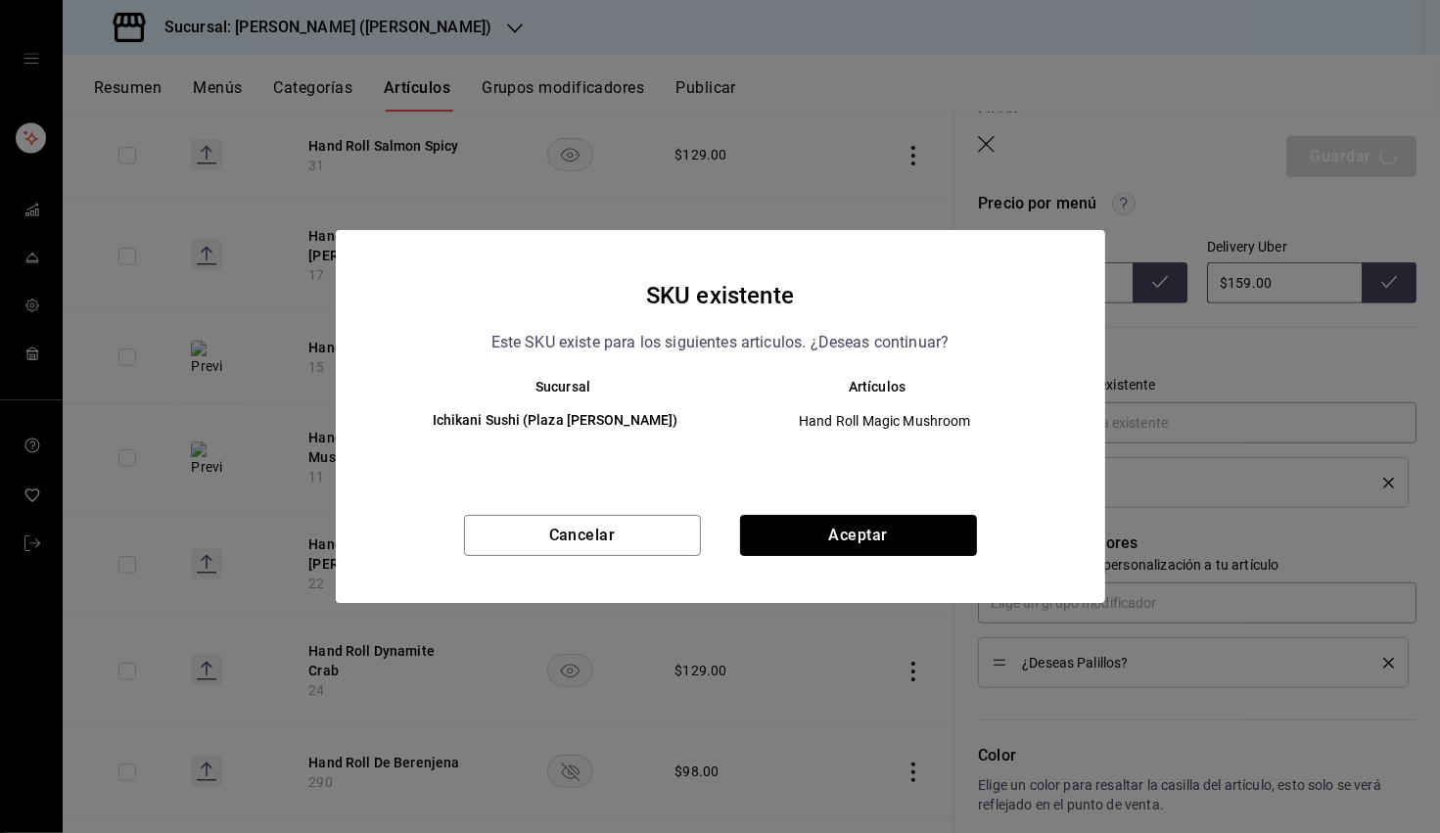
drag, startPoint x: 828, startPoint y: 537, endPoint x: 1073, endPoint y: 483, distance: 250.8
click at [828, 537] on button "Aceptar" at bounding box center [858, 535] width 237 height 41
type textarea "x"
type input "AR-1755799871686"
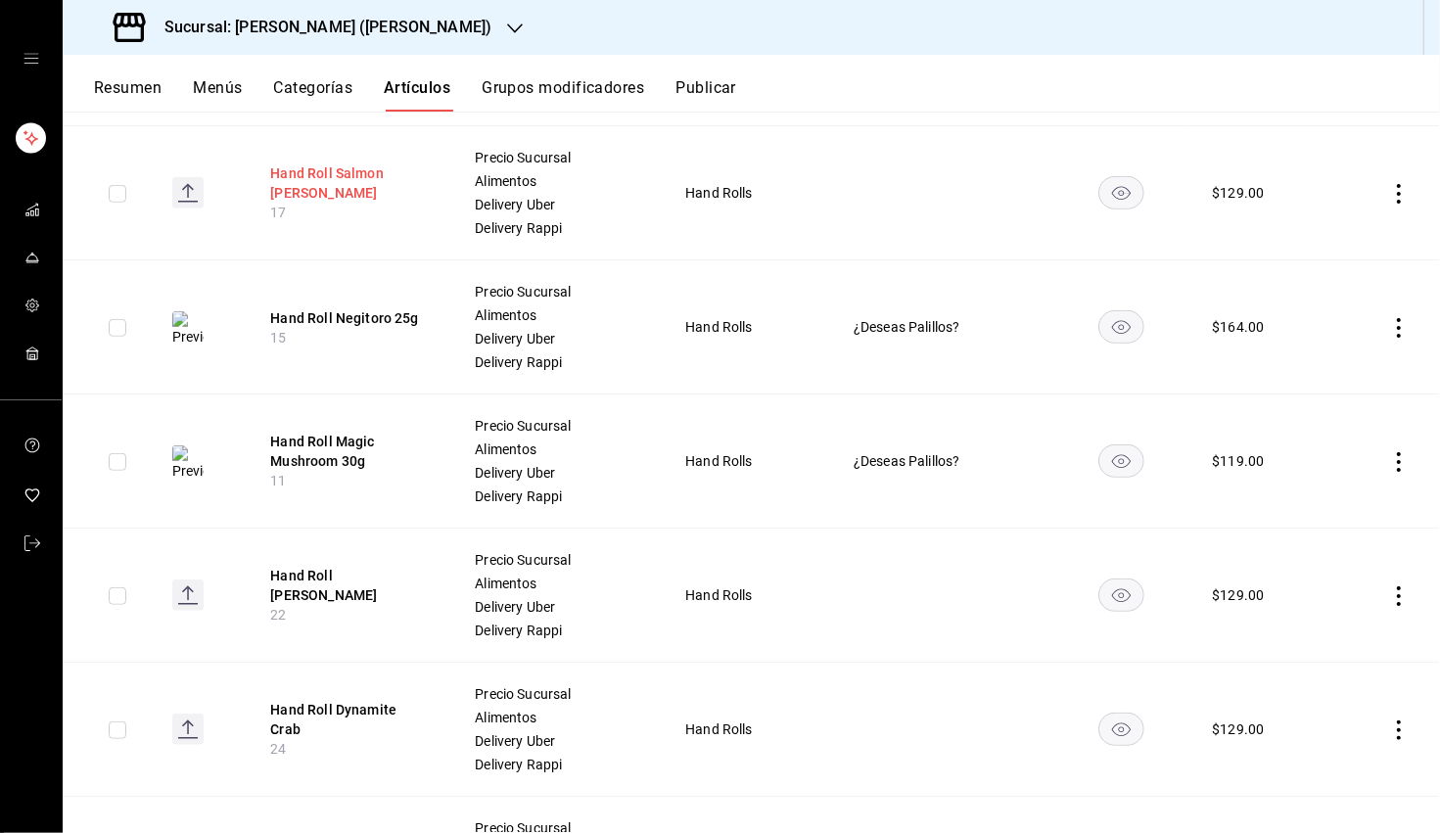
click at [331, 184] on button "Hand Roll Salmon Serrano" at bounding box center [348, 183] width 157 height 39
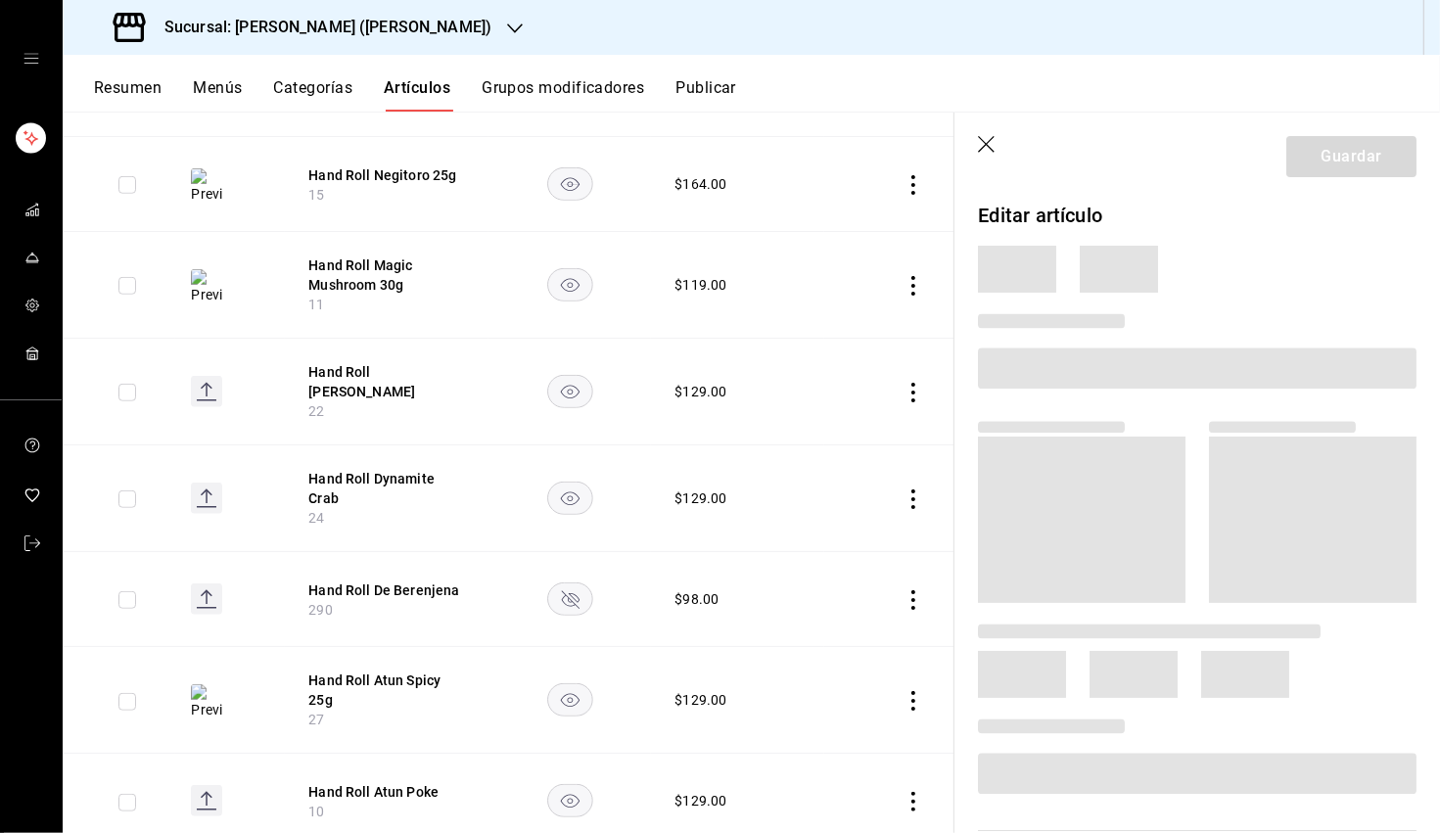
scroll to position [800, 0]
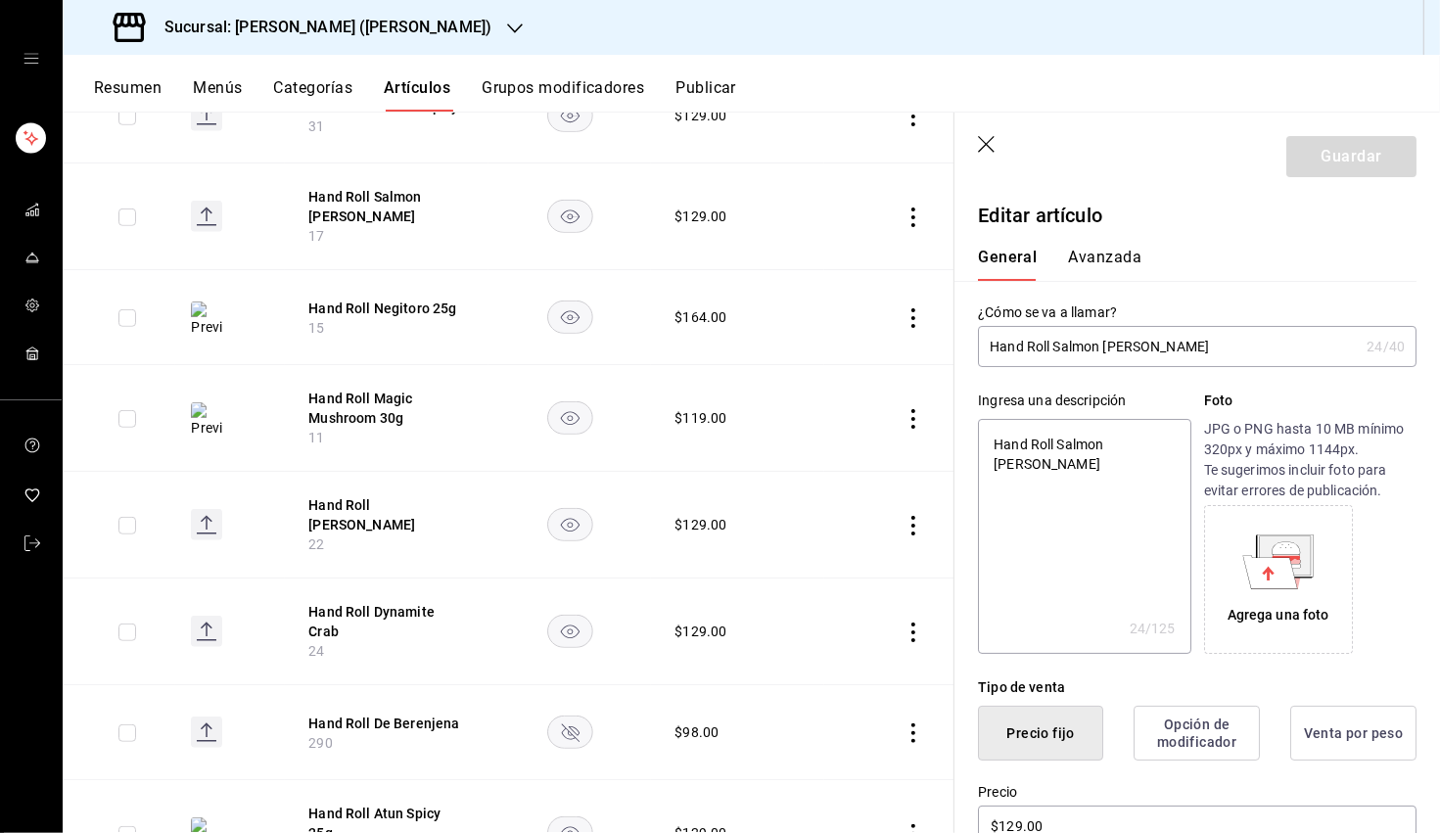
type input "Hand Roll Salmon Serrano"
type textarea "x"
type input "Hand Roll Salmon Serrano 2"
type textarea "x"
type input "Hand Roll Salmon Serrano 25"
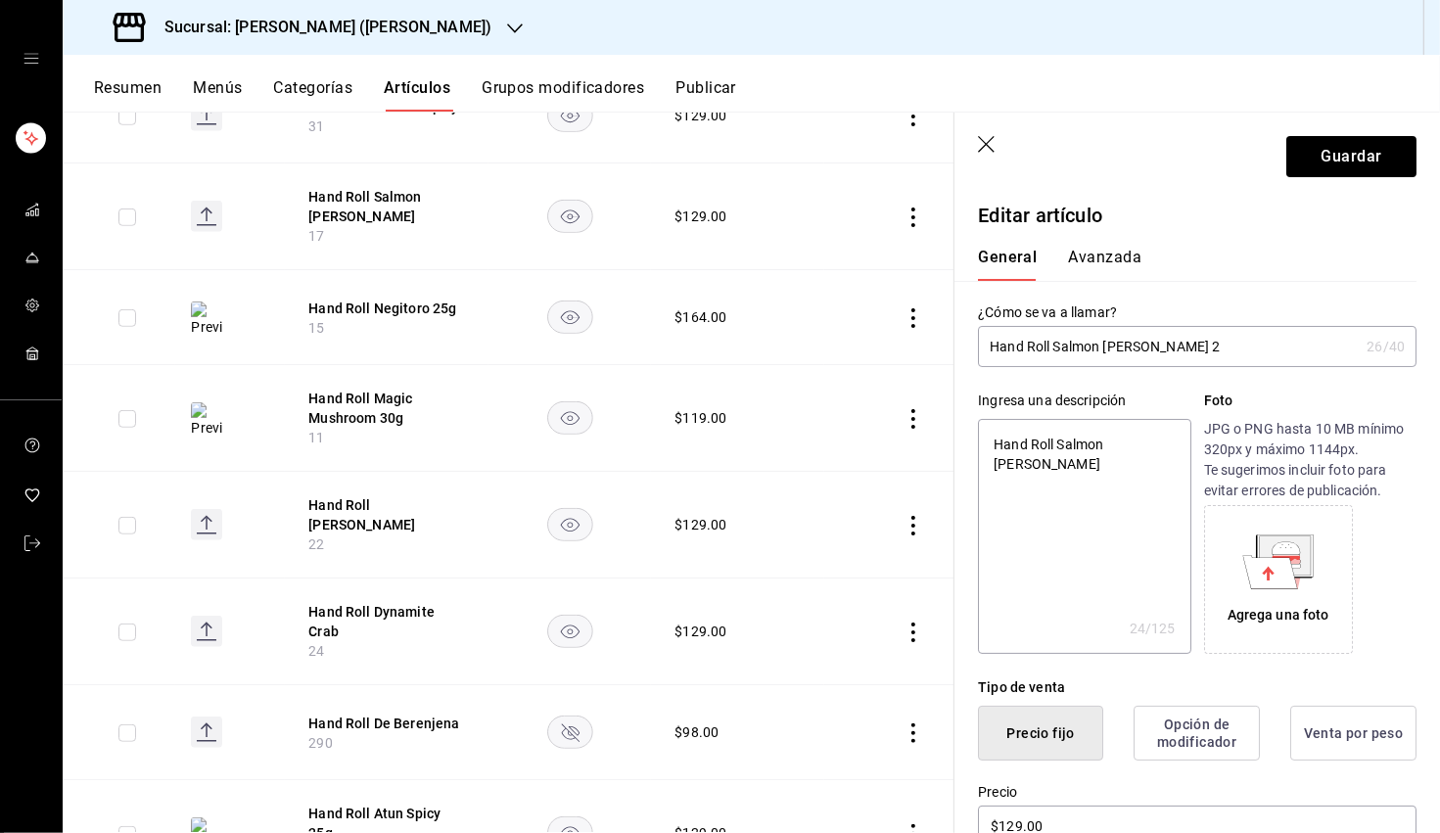
type textarea "x"
type input "Hand Roll Salmon Serrano 25g"
type textarea "x"
type input "Hand Roll Salmon Serrano 25g"
type textarea "x"
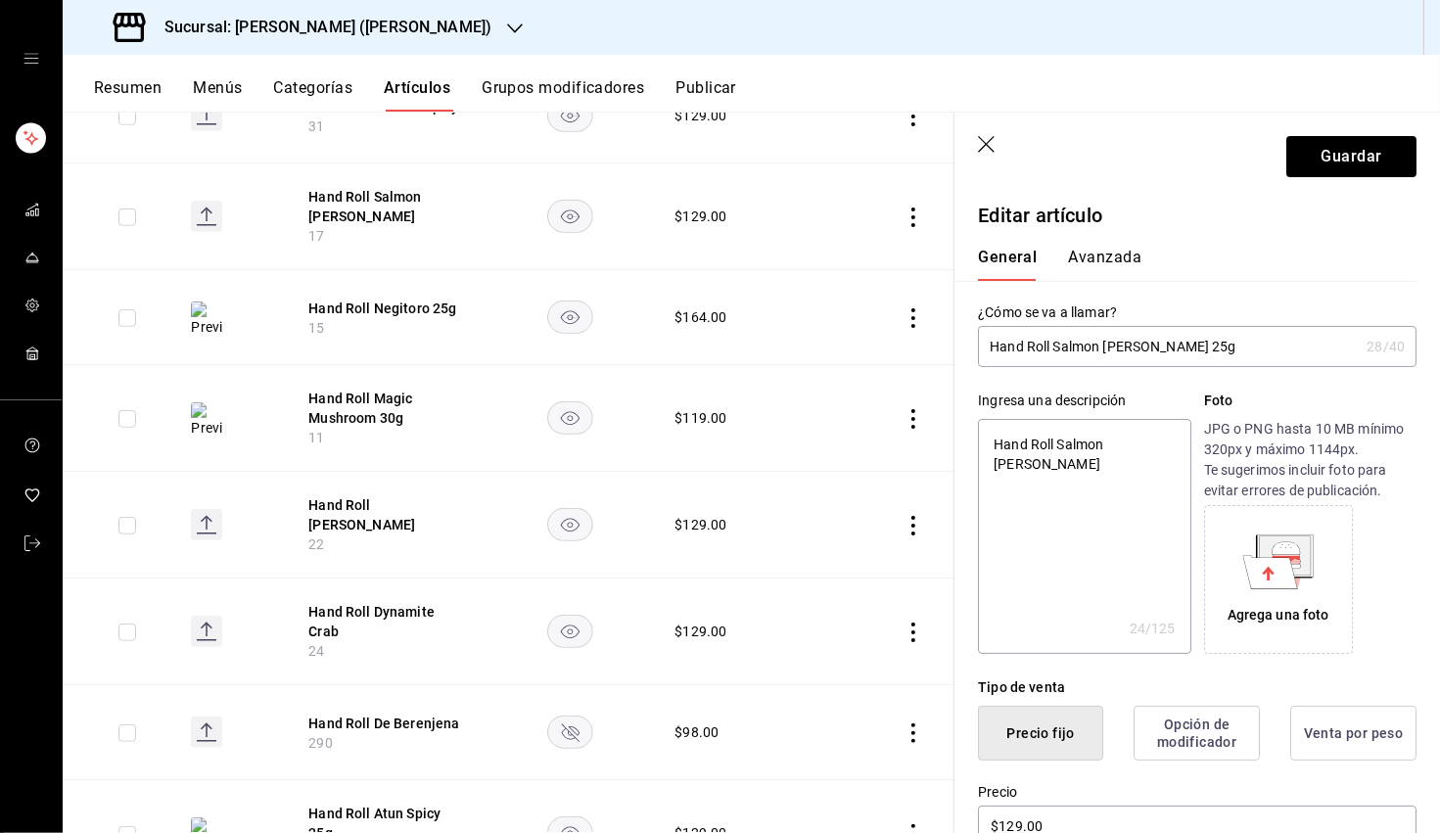
click at [909, 448] on textarea "Hand Roll Salmon Serrano" at bounding box center [1084, 536] width 212 height 235
click at [909, 447] on textarea "Hand Roll Salmon Serrano" at bounding box center [1084, 536] width 212 height 235
paste textarea "Chile serrano, salsa yuzu kosho y pepino."
type textarea "Chile serrano, salsa yuzu kosho y pepino."
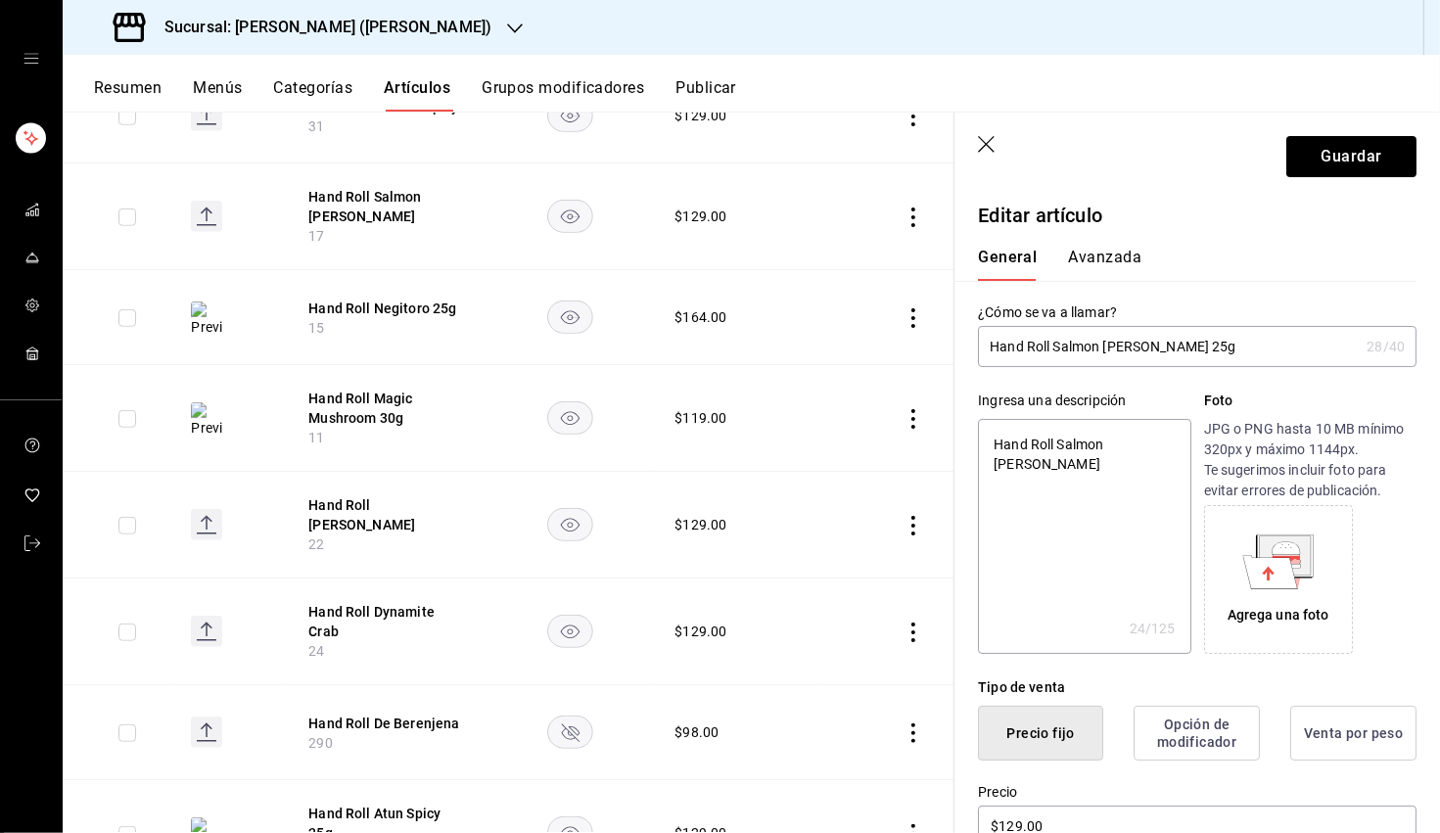
type textarea "x"
type textarea "Chile serrano, salsa yuzu kosho y pepino."
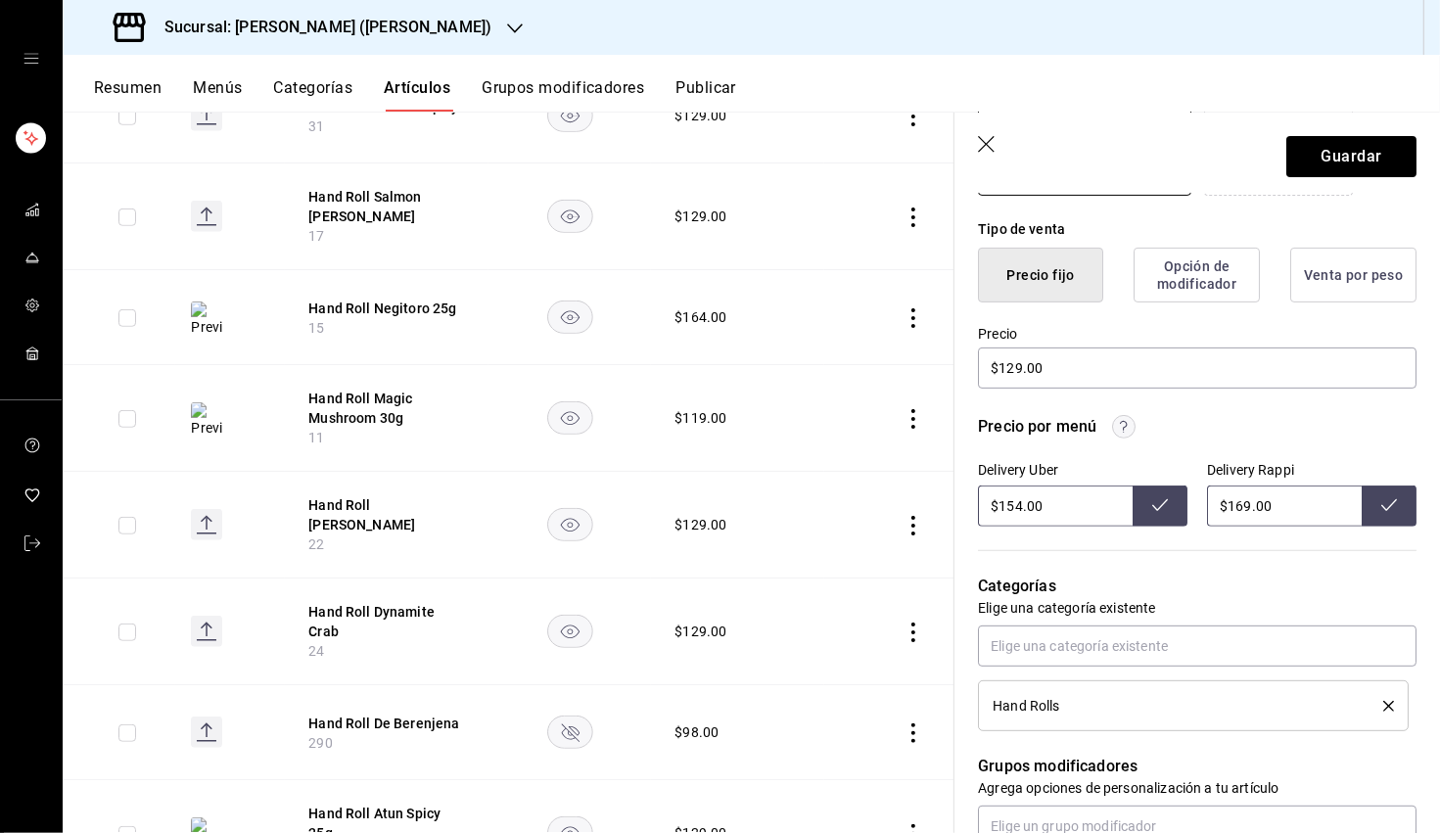
scroll to position [476, 0]
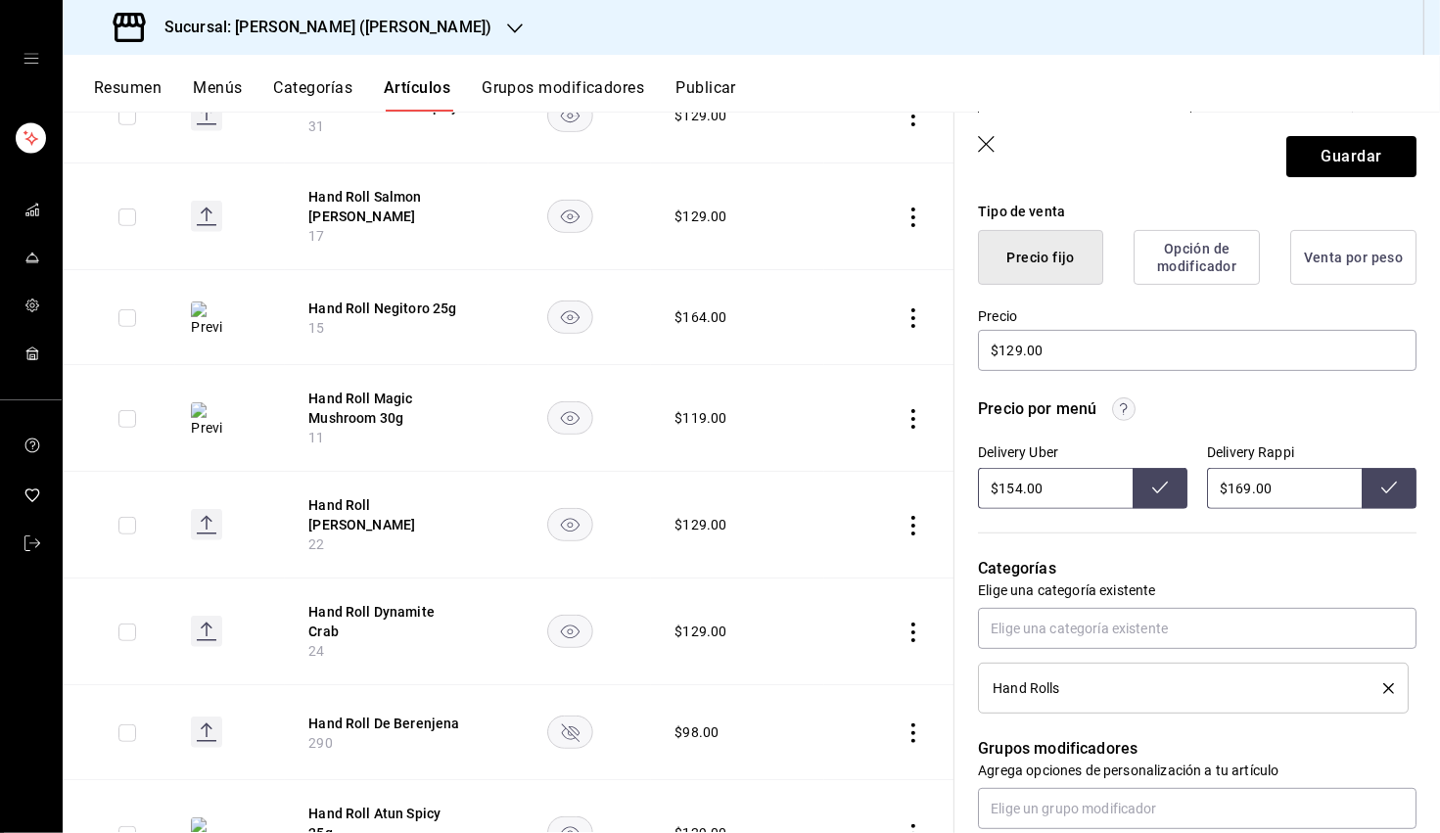
type textarea "x"
drag, startPoint x: 1020, startPoint y: 489, endPoint x: 1006, endPoint y: 491, distance: 13.8
click at [909, 491] on input "$154.00" at bounding box center [1055, 488] width 155 height 41
click at [909, 484] on icon at bounding box center [1160, 488] width 16 height 12
click at [909, 488] on input "$169.00" at bounding box center [1284, 488] width 155 height 41
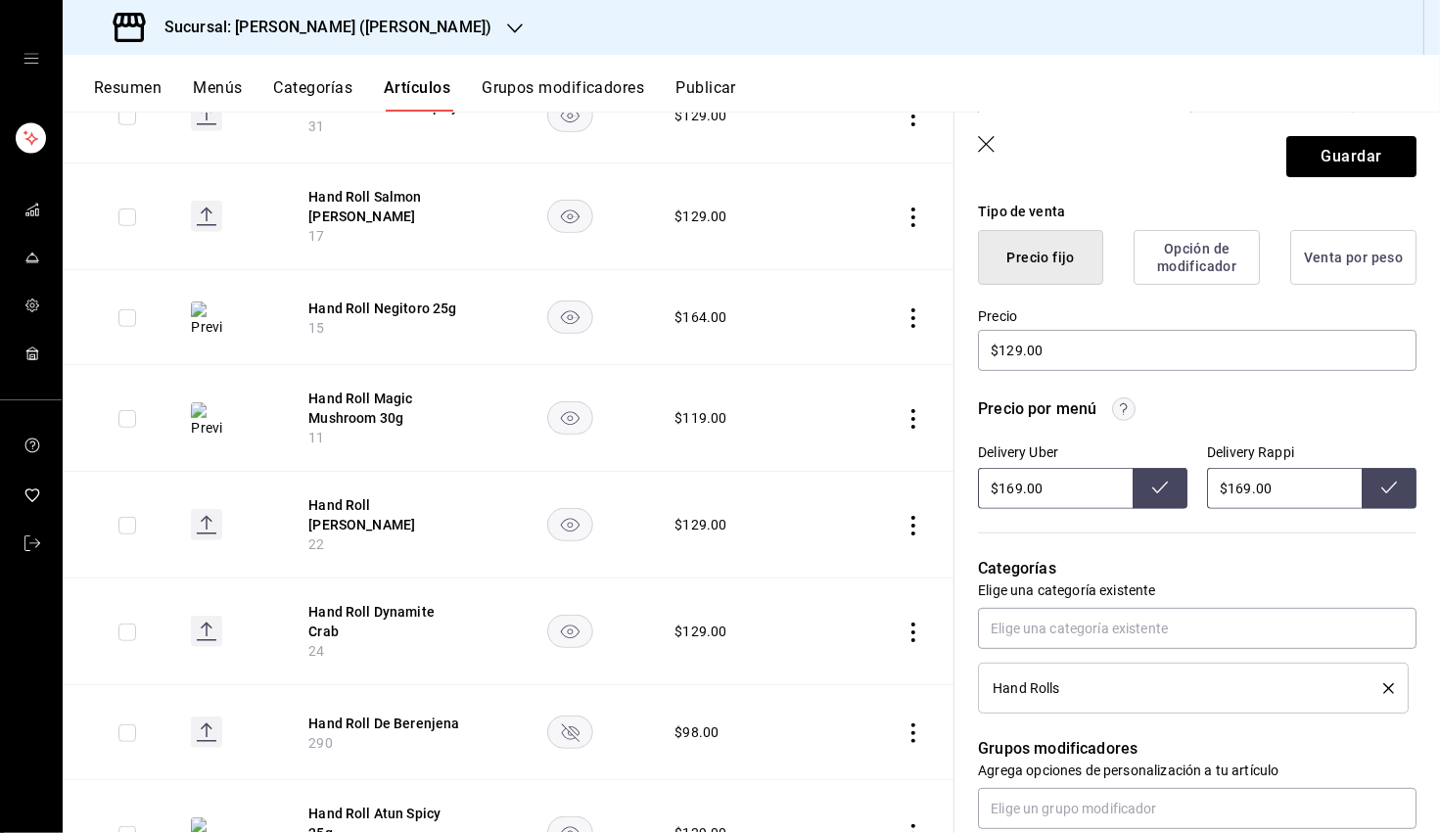
drag, startPoint x: 1019, startPoint y: 482, endPoint x: 1005, endPoint y: 485, distance: 14.0
click at [909, 485] on input "$169.00" at bounding box center [1055, 488] width 155 height 41
type input "$175.00"
click at [909, 486] on button at bounding box center [1160, 488] width 55 height 41
click at [909, 485] on icon at bounding box center [1389, 488] width 16 height 16
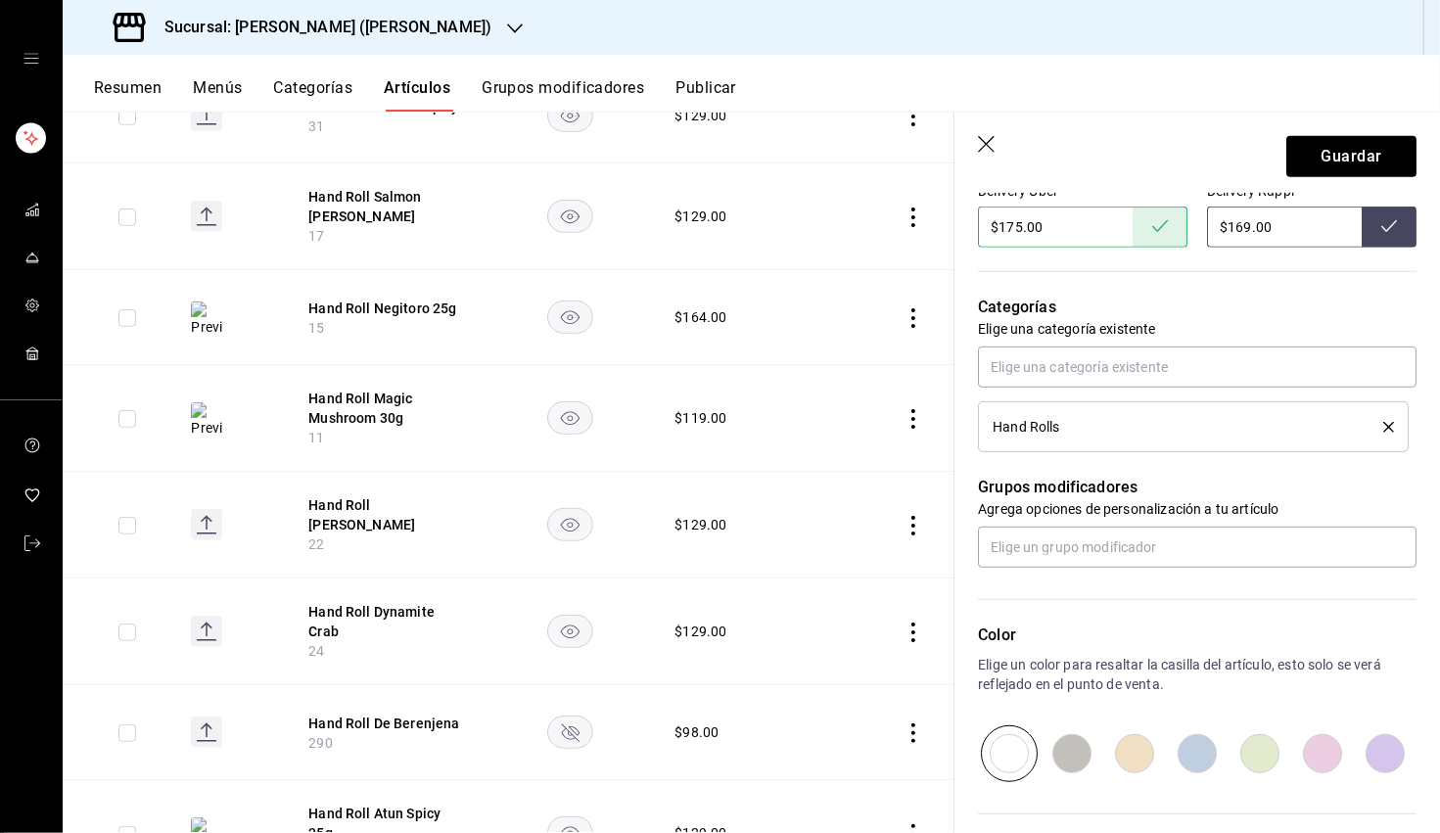
scroll to position [887, 0]
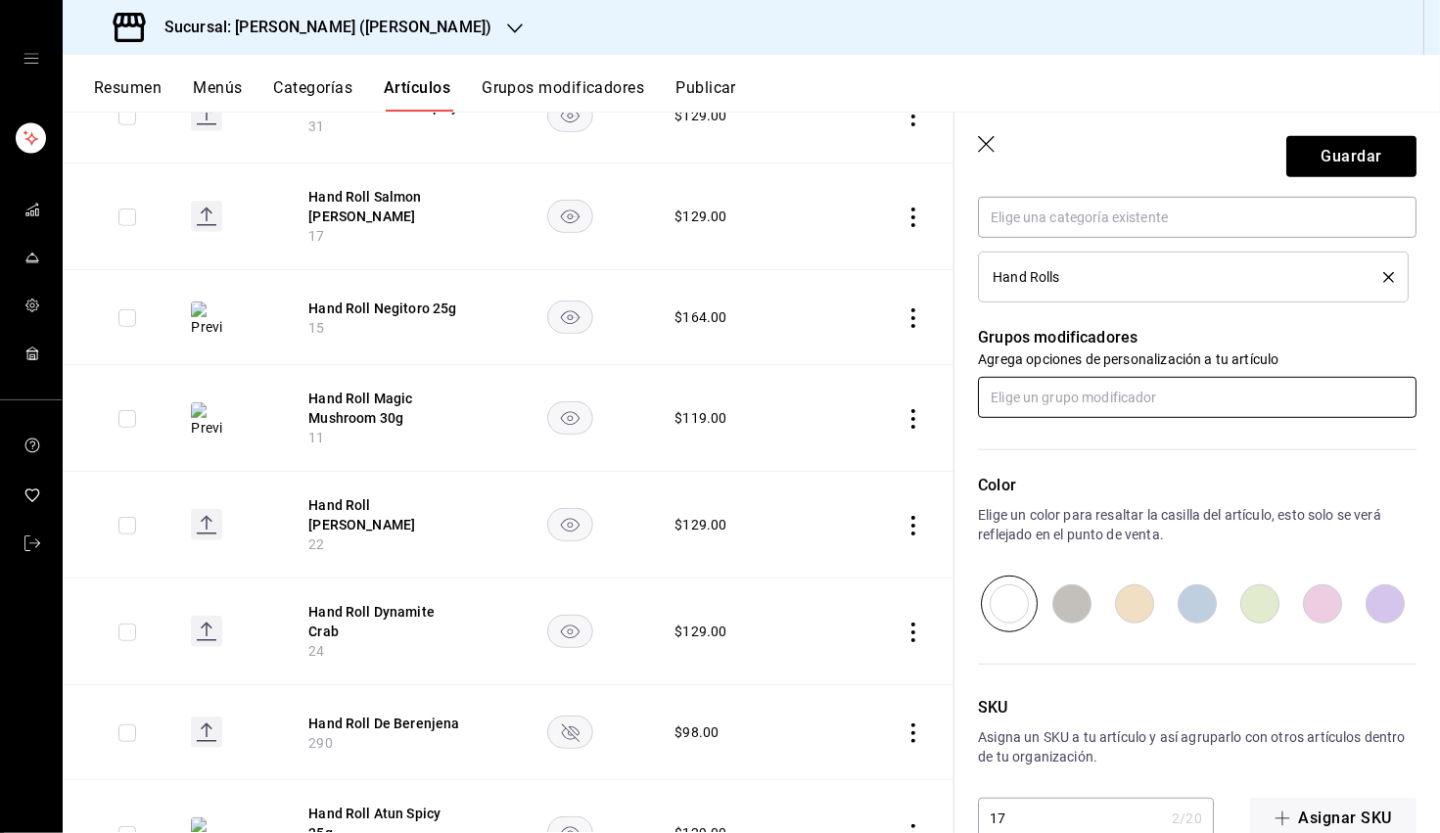
click at [909, 393] on input "text" at bounding box center [1197, 397] width 439 height 41
click at [909, 449] on div "¿Deseas Palillos?" at bounding box center [1047, 441] width 106 height 21
type textarea "x"
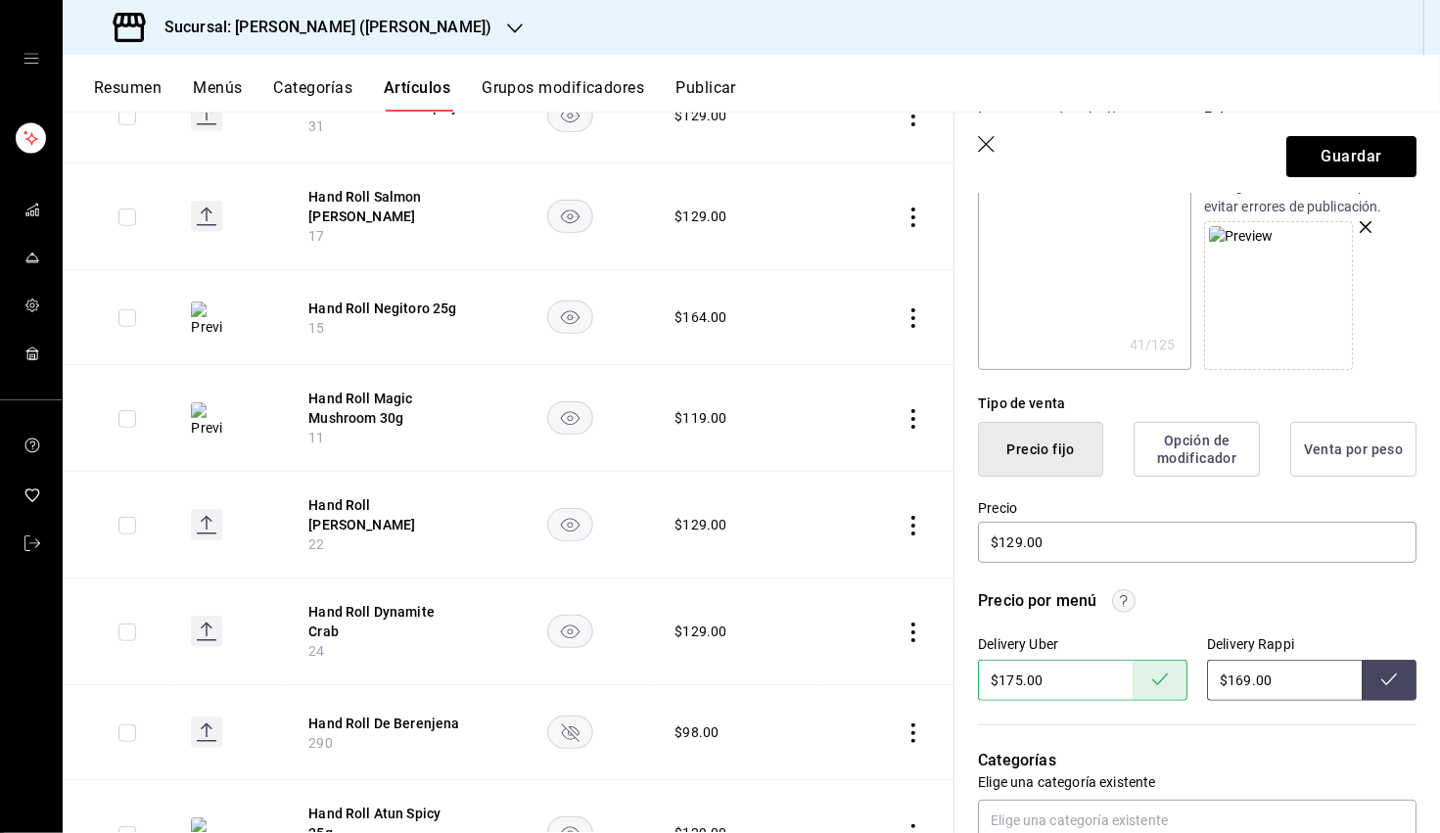
scroll to position [0, 0]
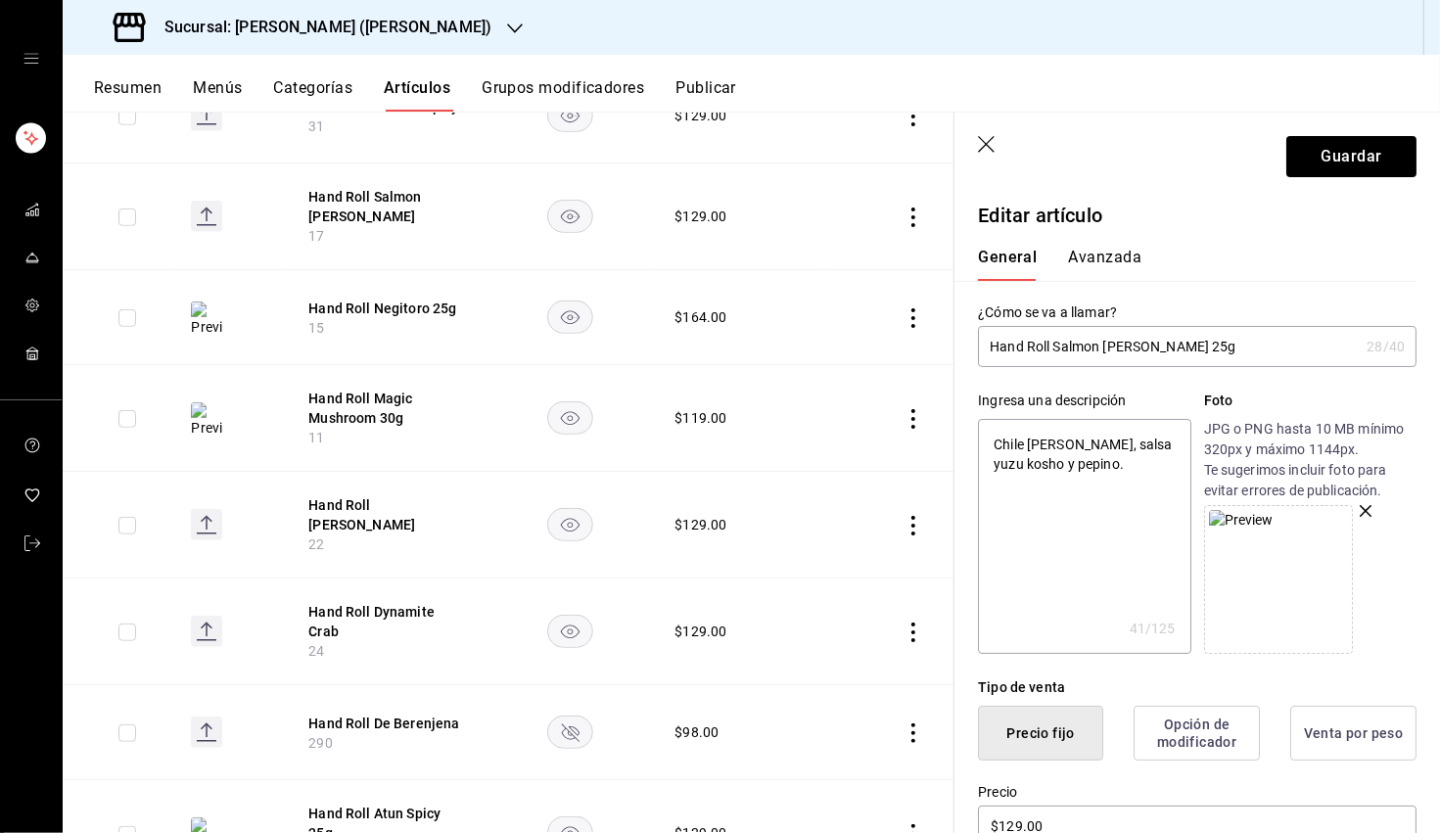
click at [909, 350] on input "Hand Roll Salmon Serrano 25g" at bounding box center [1168, 346] width 381 height 39
type input "Hand Roll Salm´n Serrano 25g"
type textarea "x"
type input "Hand Roll Salmón Serrano 25g"
type textarea "x"
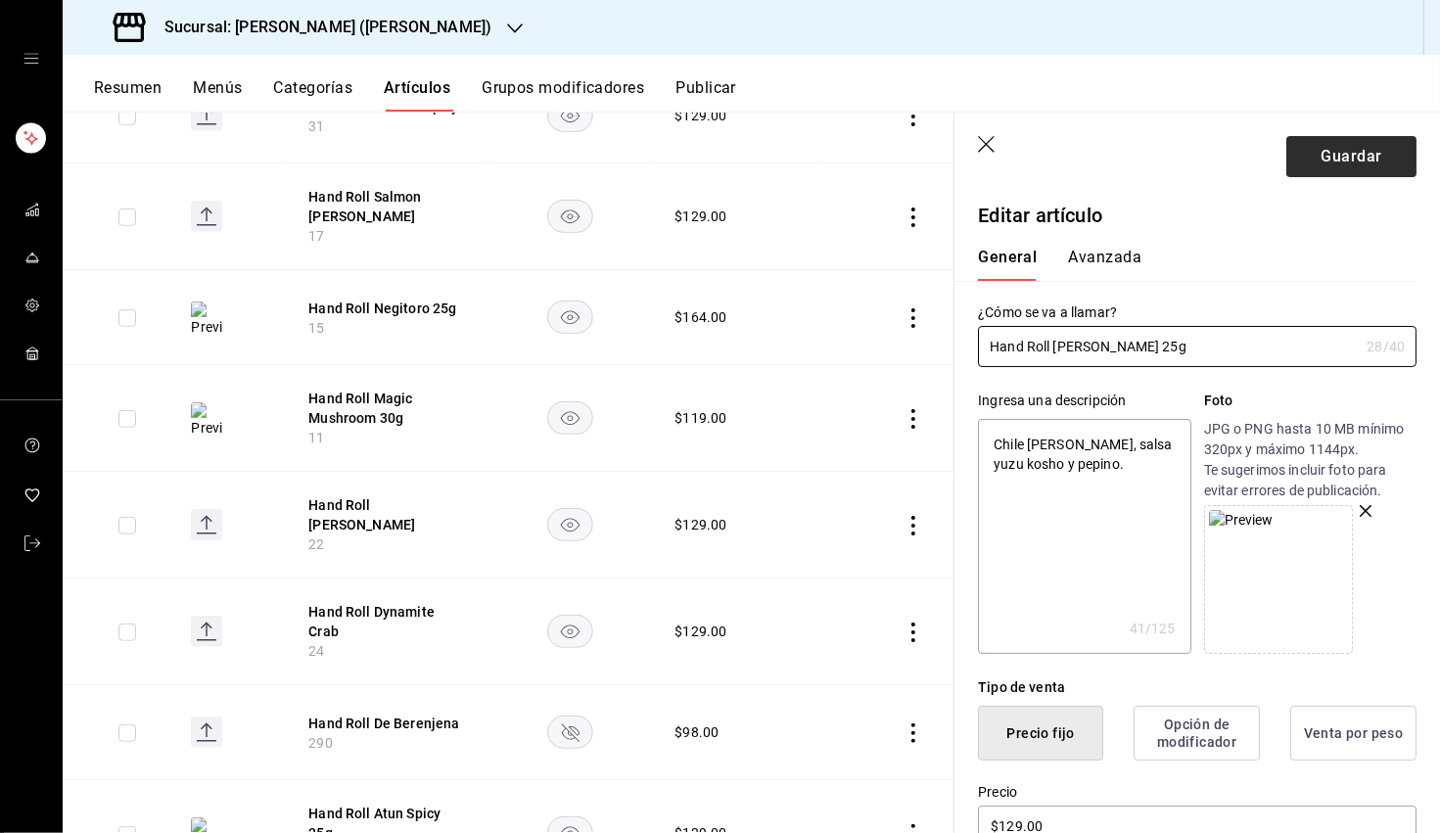
type input "Hand Roll Salmón Serrano 25g"
click at [909, 160] on button "Guardar" at bounding box center [1351, 156] width 130 height 41
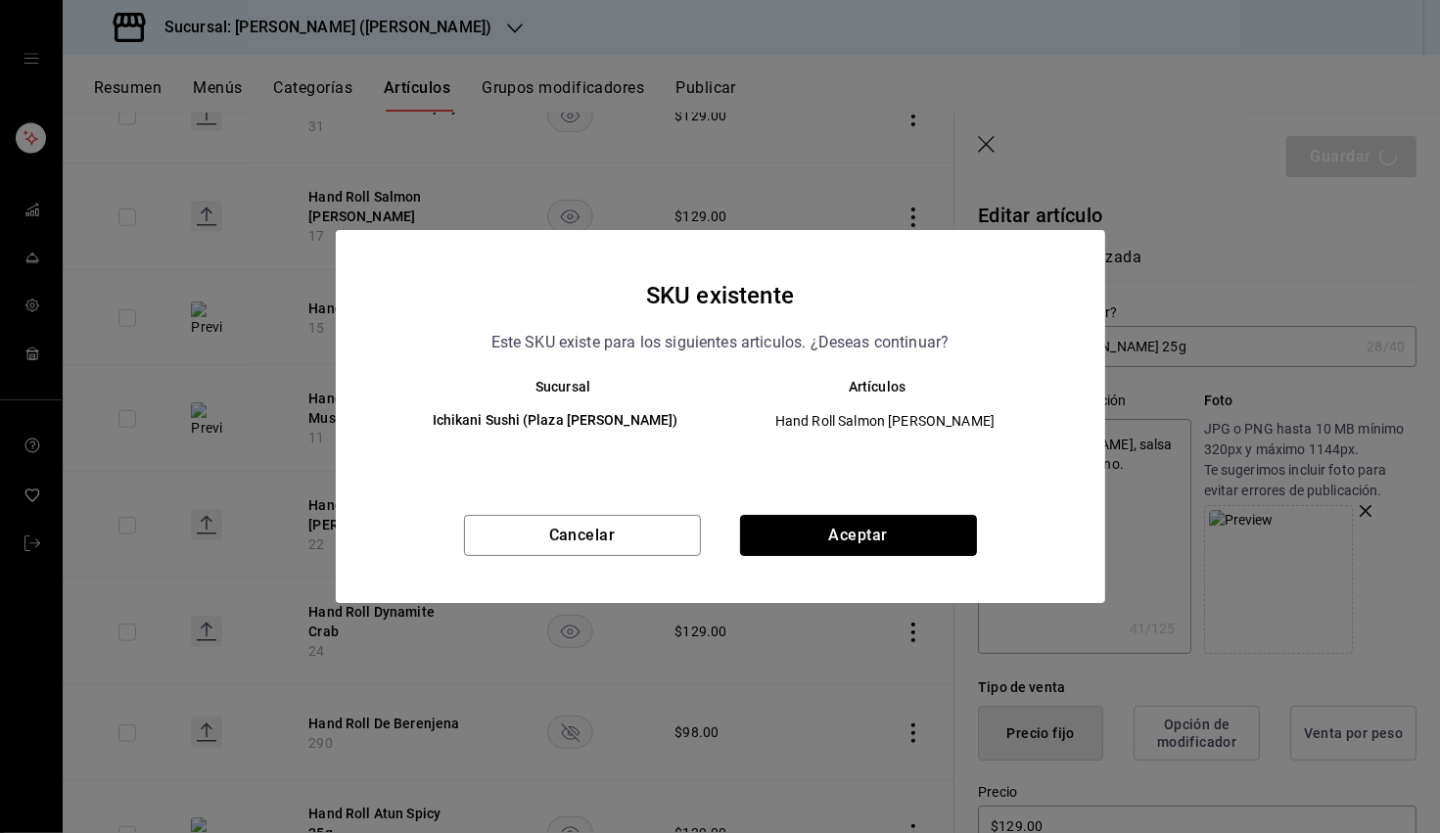
drag, startPoint x: 845, startPoint y: 530, endPoint x: 944, endPoint y: 524, distance: 99.1
click at [845, 530] on button "Aceptar" at bounding box center [858, 535] width 237 height 41
type textarea "x"
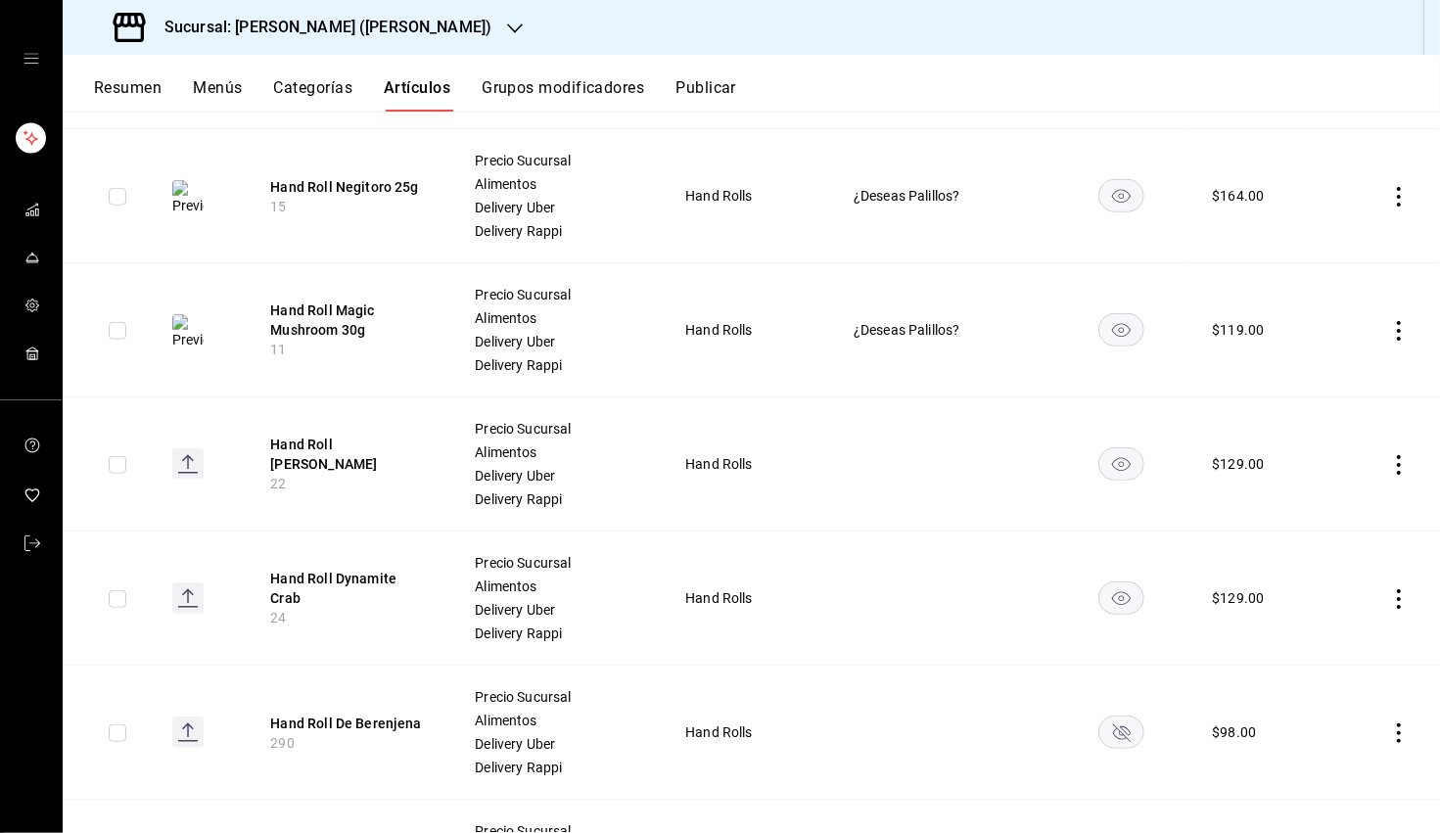
scroll to position [1114, 0]
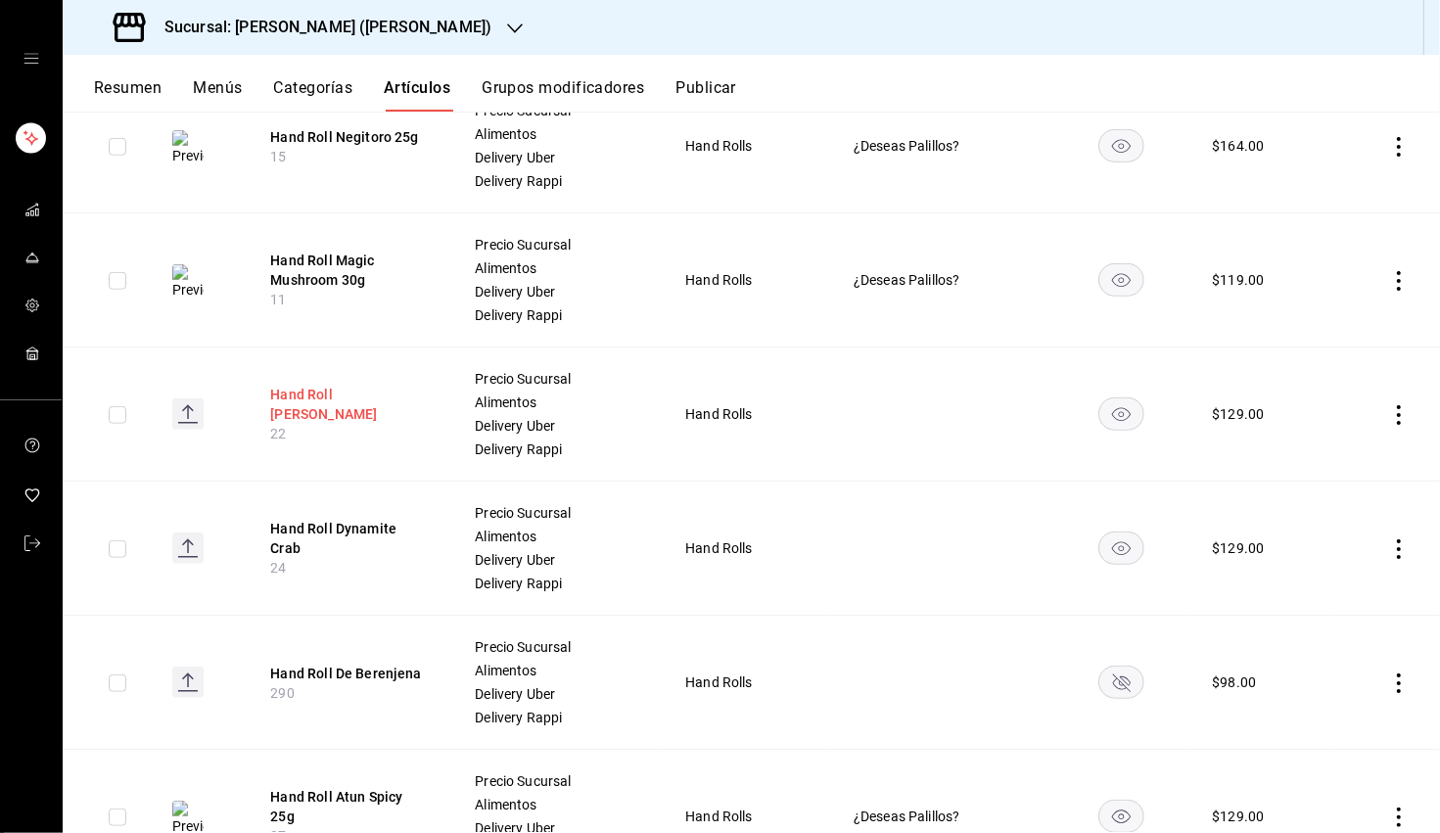
click at [392, 398] on button "Hand Roll Hamachi Crunch" at bounding box center [348, 404] width 157 height 39
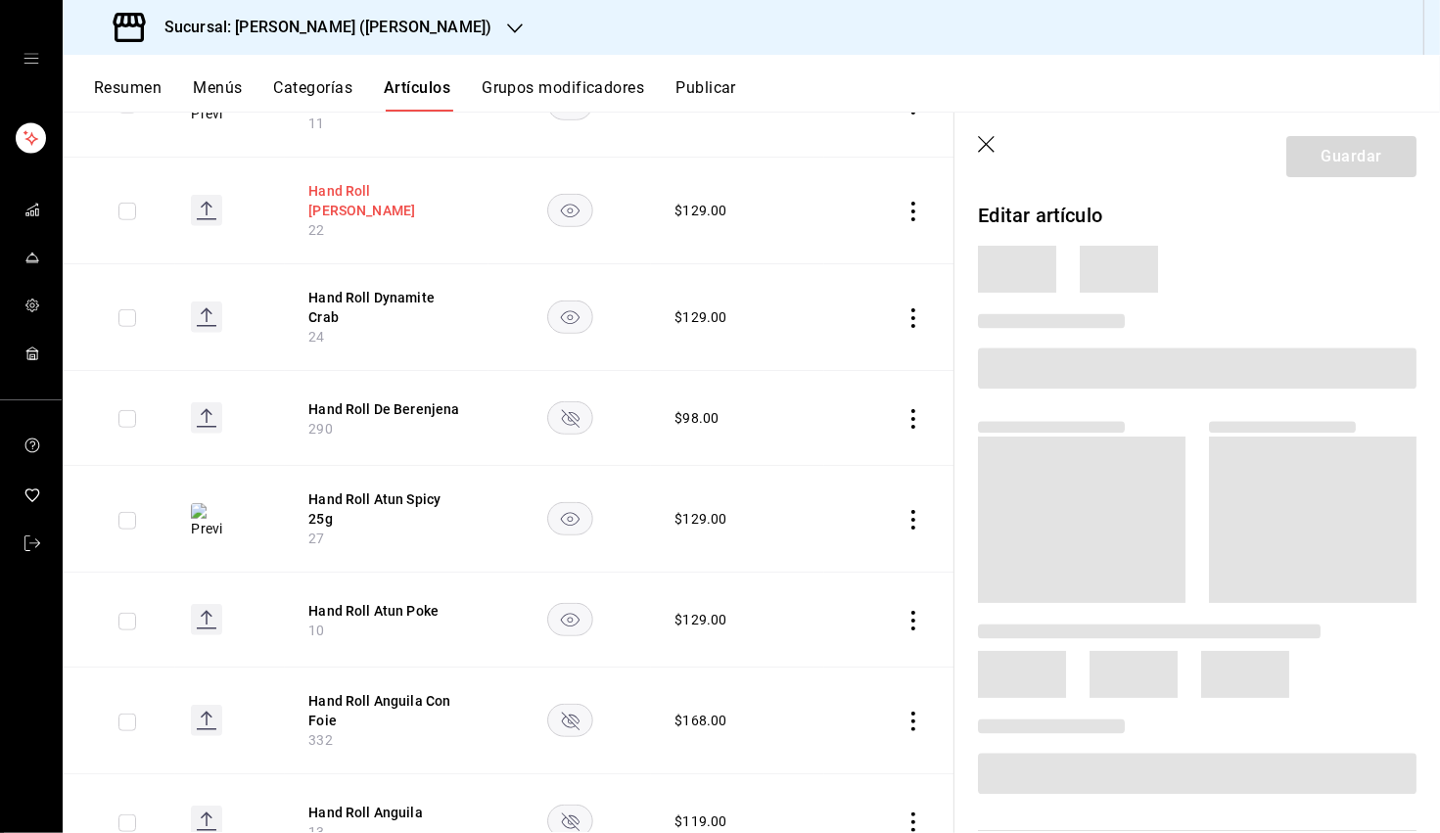
scroll to position [895, 0]
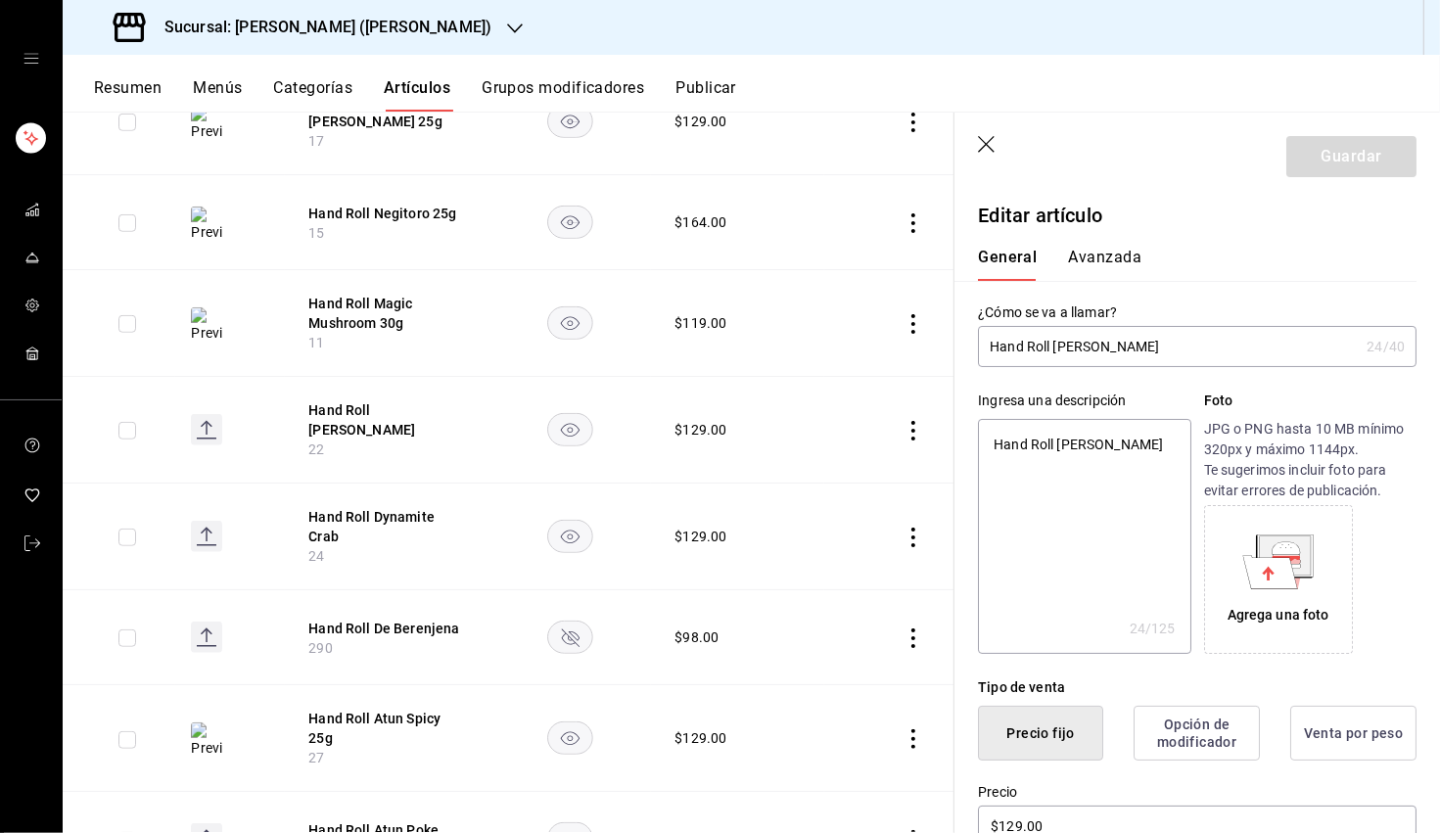
type input "Hand Roll Hamachi Crunch"
type textarea "x"
type input "Hand Roll Hamachi Crunch 2"
type textarea "x"
type input "Hand Roll Hamachi Crunch 25"
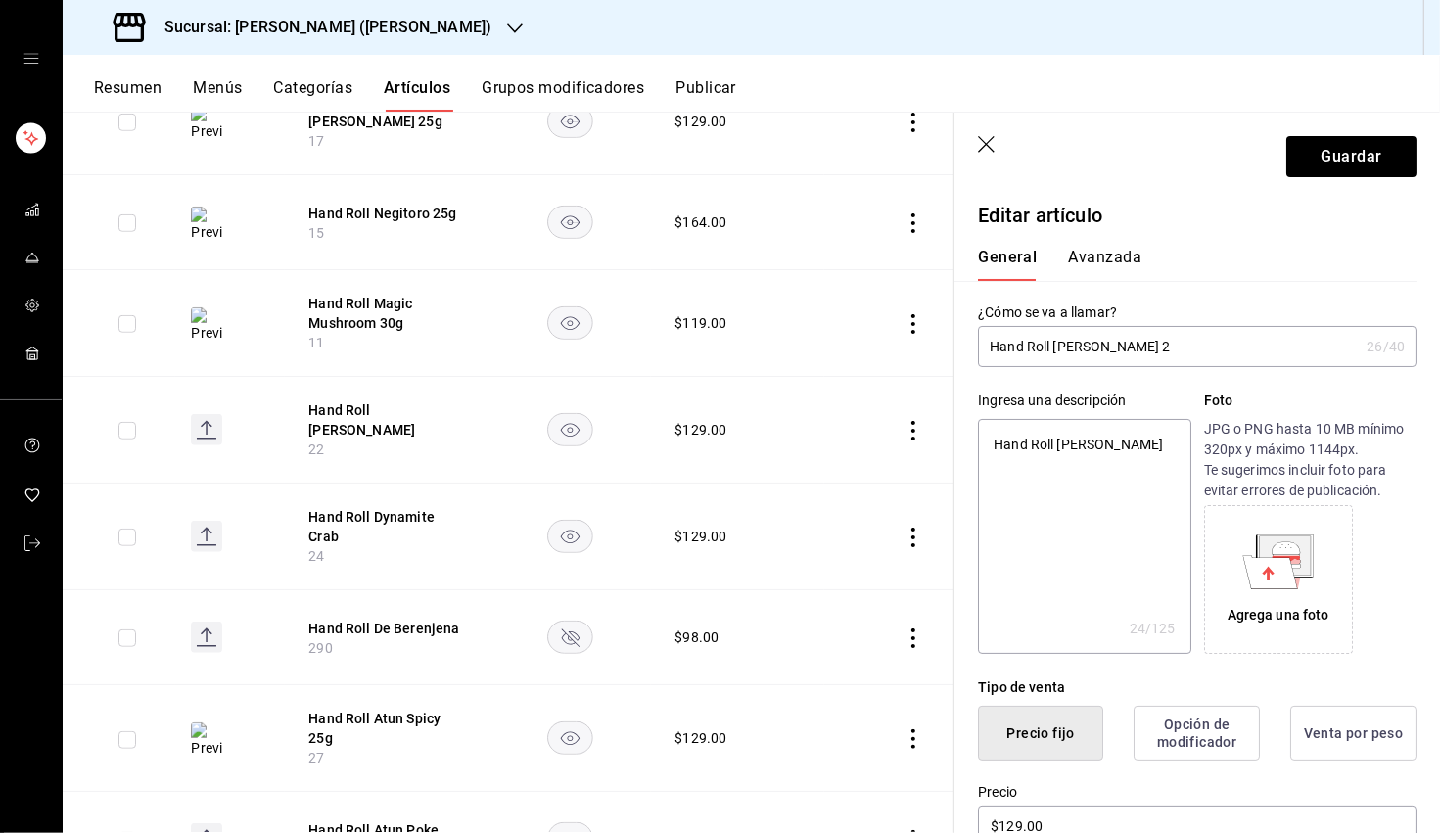
type textarea "x"
type input "Hand Roll Hamachi Crunch 25g"
type textarea "x"
type input "Hand Roll Hamachi Crunch 25g"
type textarea "x"
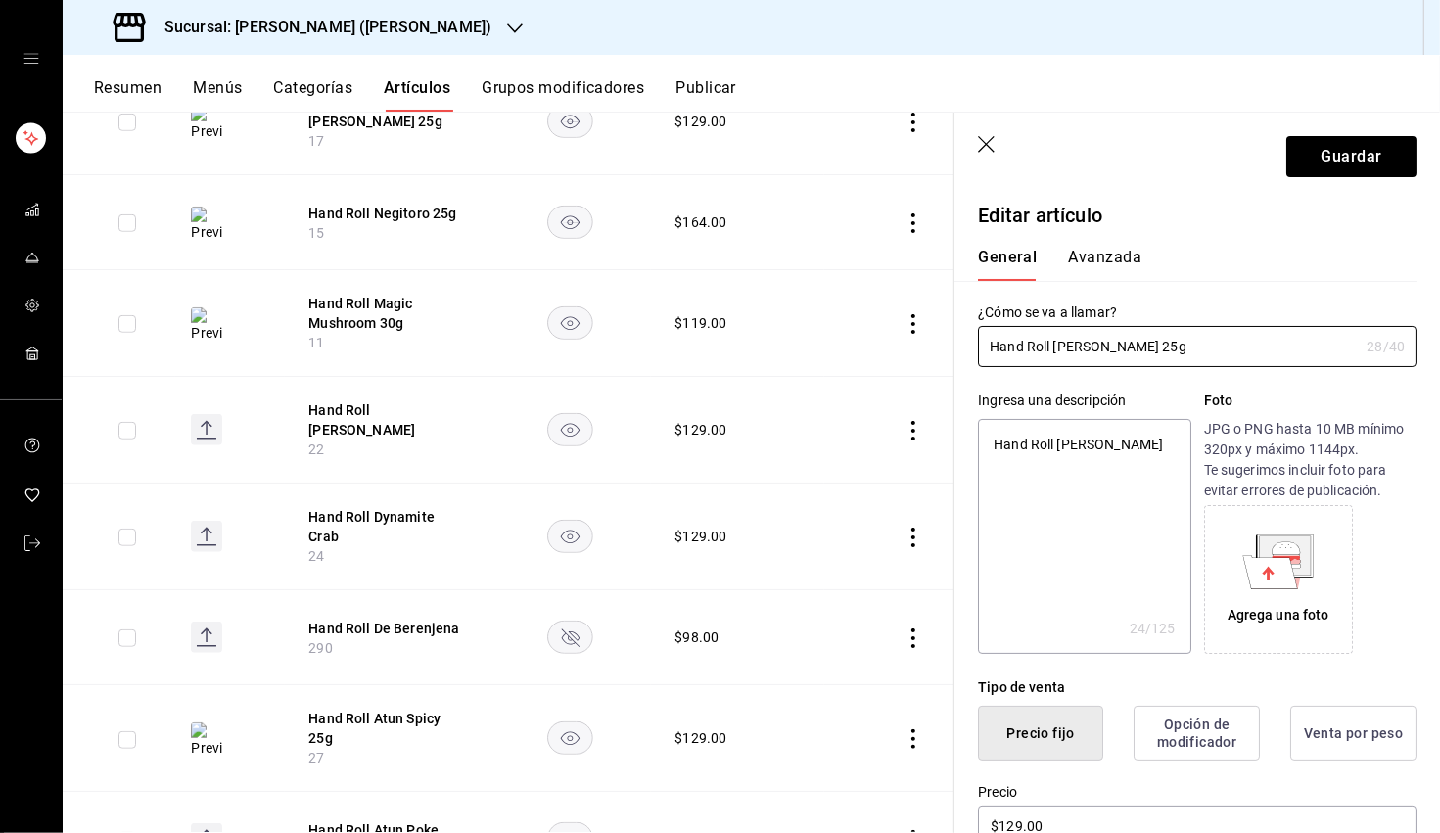
click at [909, 444] on textarea "Hand Roll Hamachi Crunch" at bounding box center [1084, 536] width 212 height 235
paste textarea "machi, aguacate, burbujas tempura, mayo spicy, salsa de anguila y cebollín."
type textarea "Hamachi, aguacate, burbujas tempura, mayo spicy, salsa de anguila y cebollín."
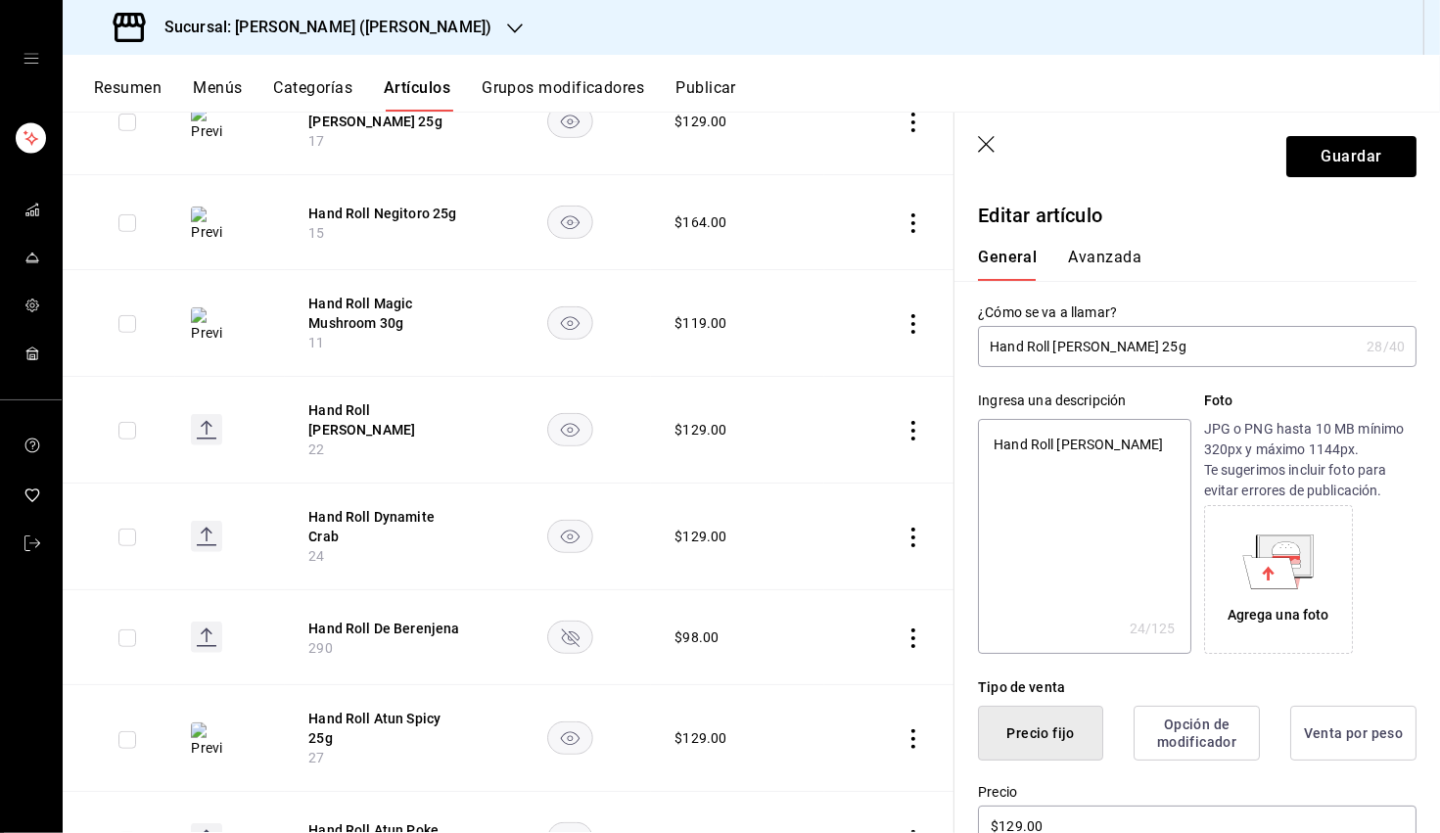
type textarea "x"
type textarea "Hamachi, aguacate, burbujas tempura, mayo spicy, salsa de anguila y cebollín."
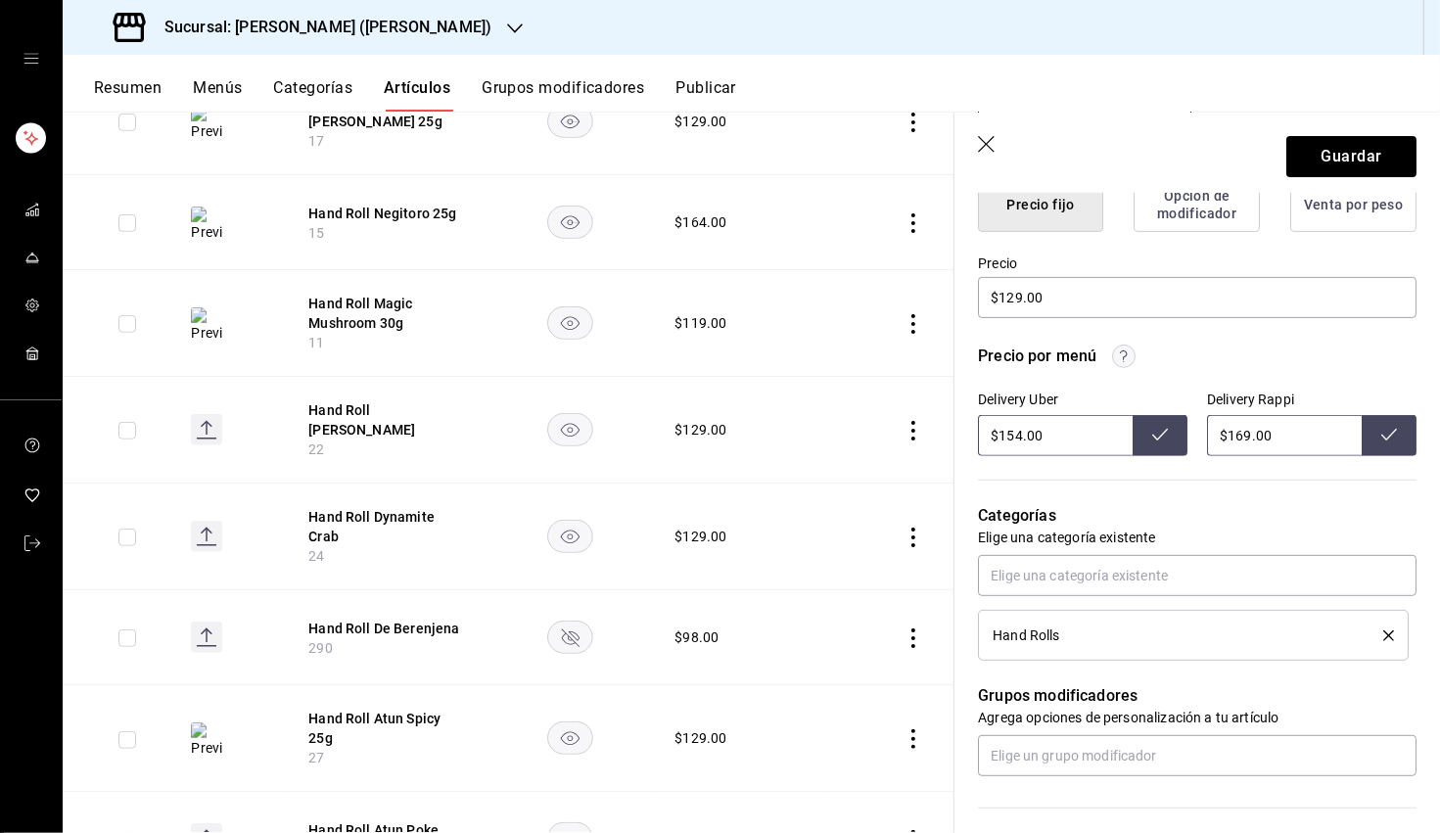
scroll to position [543, 0]
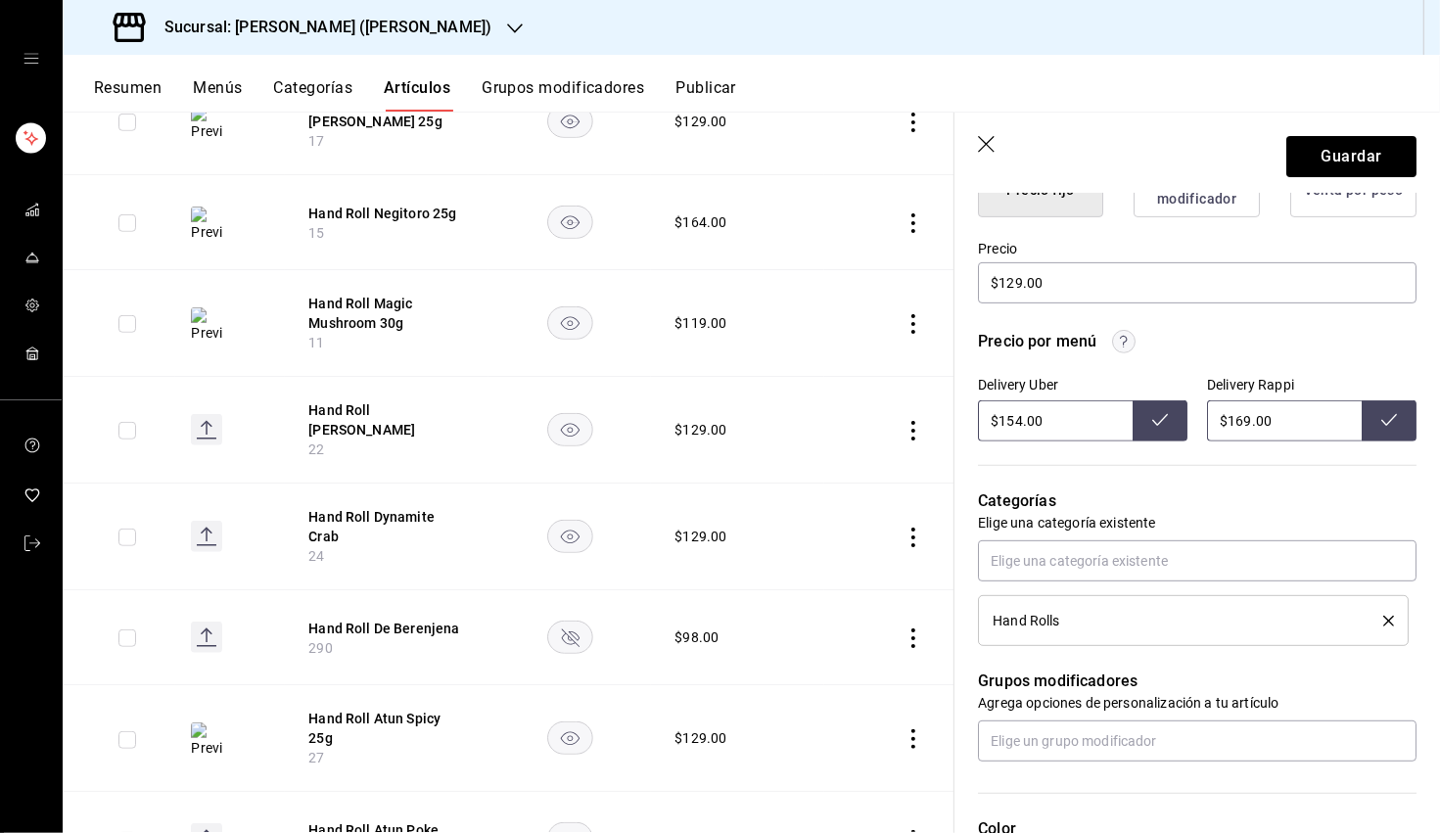
type textarea "x"
drag, startPoint x: 1018, startPoint y: 427, endPoint x: 1008, endPoint y: 428, distance: 9.8
click at [909, 428] on input "$154.00" at bounding box center [1055, 420] width 155 height 41
type input "$175.00"
click at [909, 422] on icon at bounding box center [1160, 420] width 16 height 16
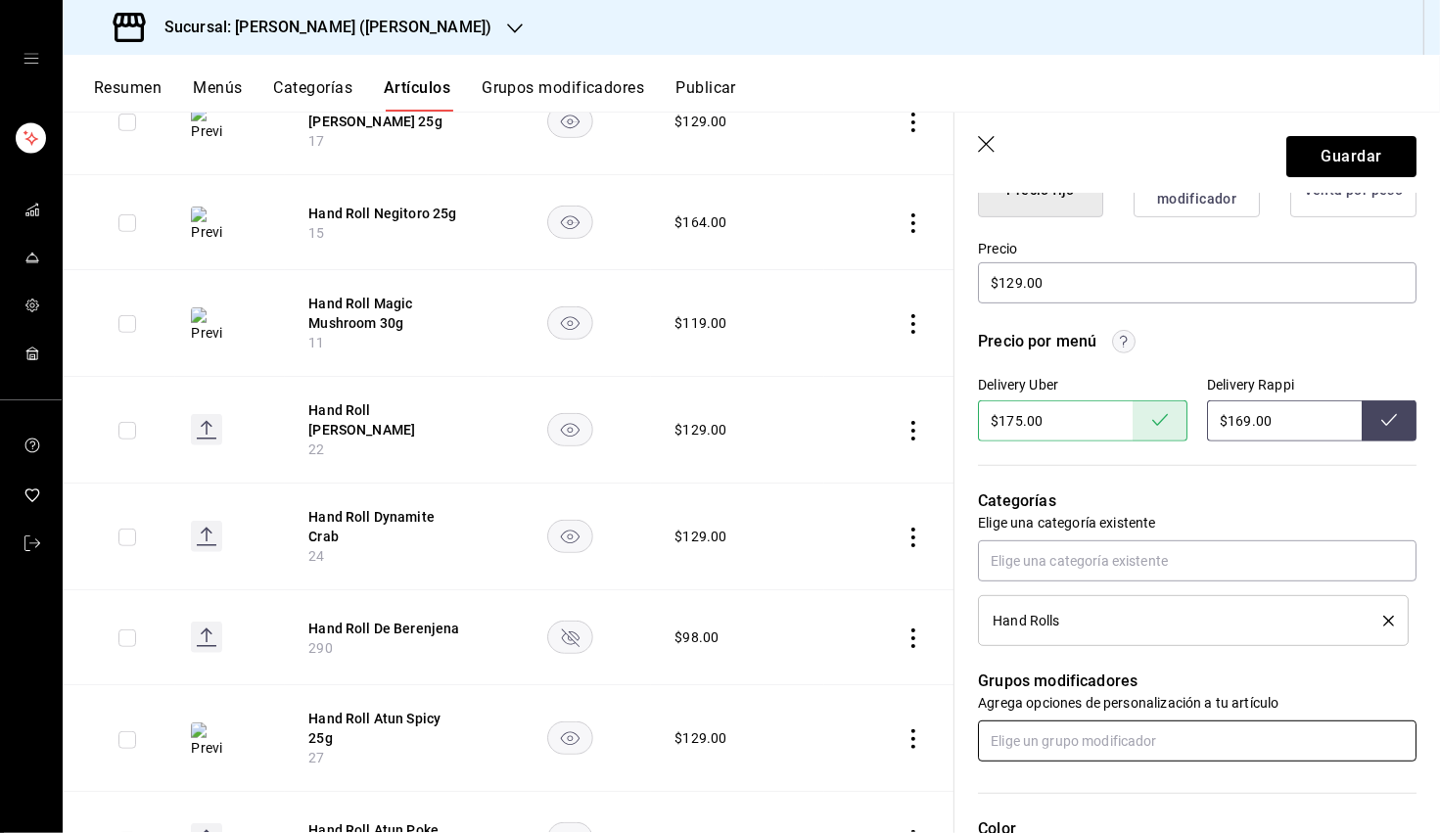
click at [909, 739] on input "text" at bounding box center [1197, 741] width 439 height 41
click at [909, 629] on div "¿Deseas Palillos?" at bounding box center [1047, 631] width 106 height 21
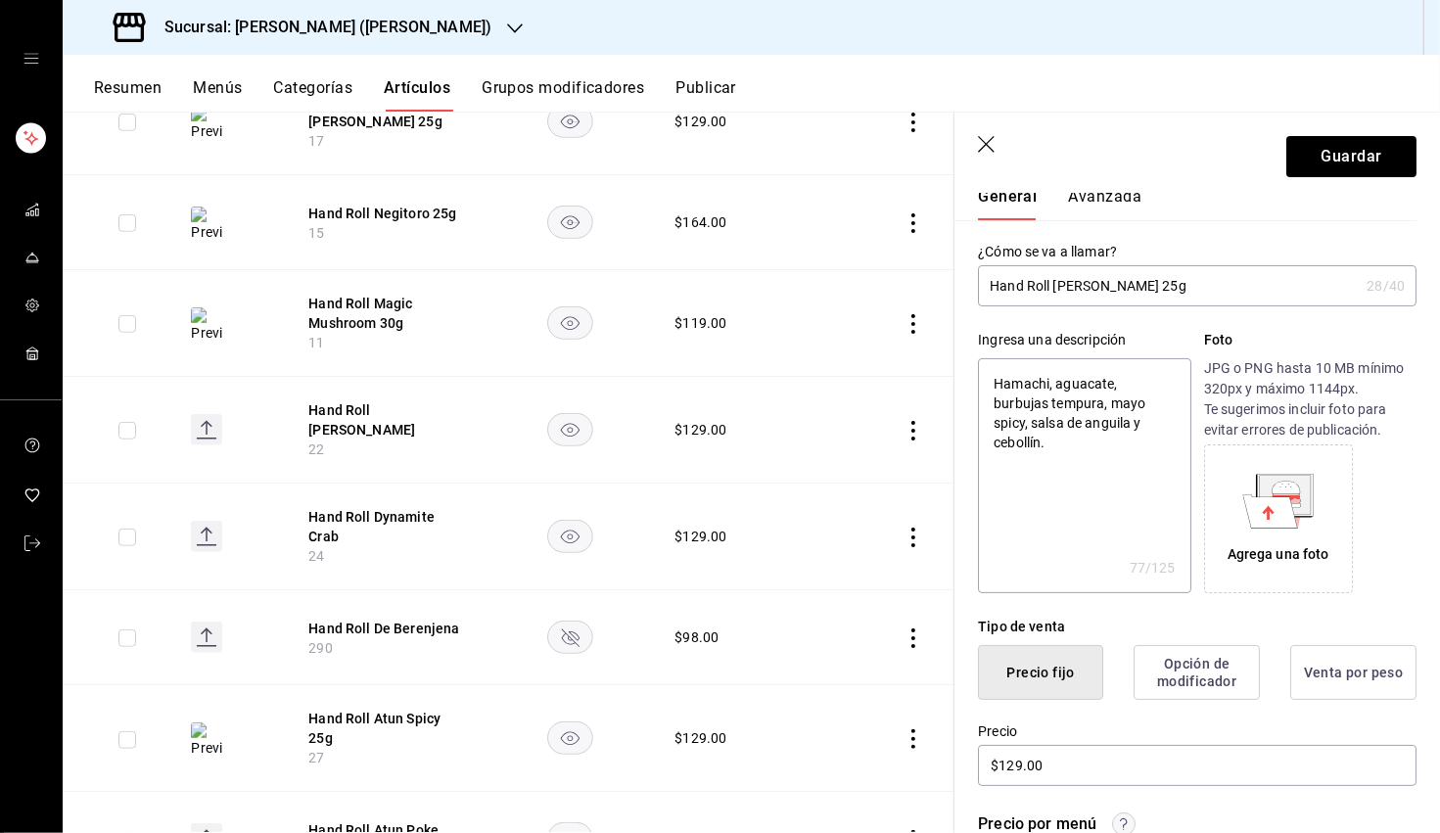
scroll to position [59, 0]
click at [909, 169] on button "Guardar" at bounding box center [1351, 156] width 130 height 41
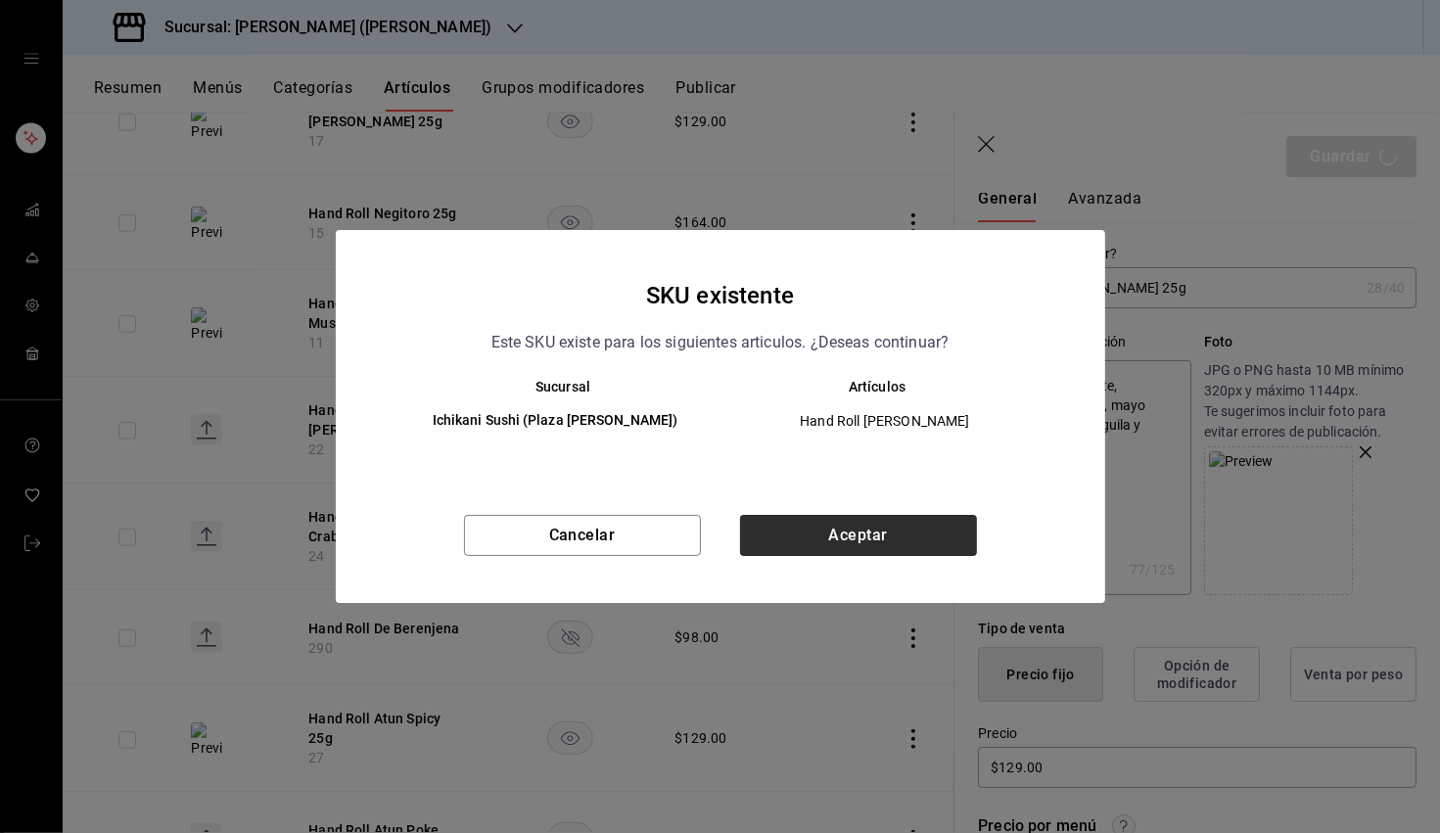
drag, startPoint x: 799, startPoint y: 508, endPoint x: 828, endPoint y: 537, distance: 40.9
click at [801, 508] on div "SKU existente Este SKU existe para los siguientes articulos. ¿Deseas continuar?…" at bounding box center [721, 416] width 770 height 373
click at [828, 537] on button "Aceptar" at bounding box center [858, 535] width 237 height 41
type textarea "x"
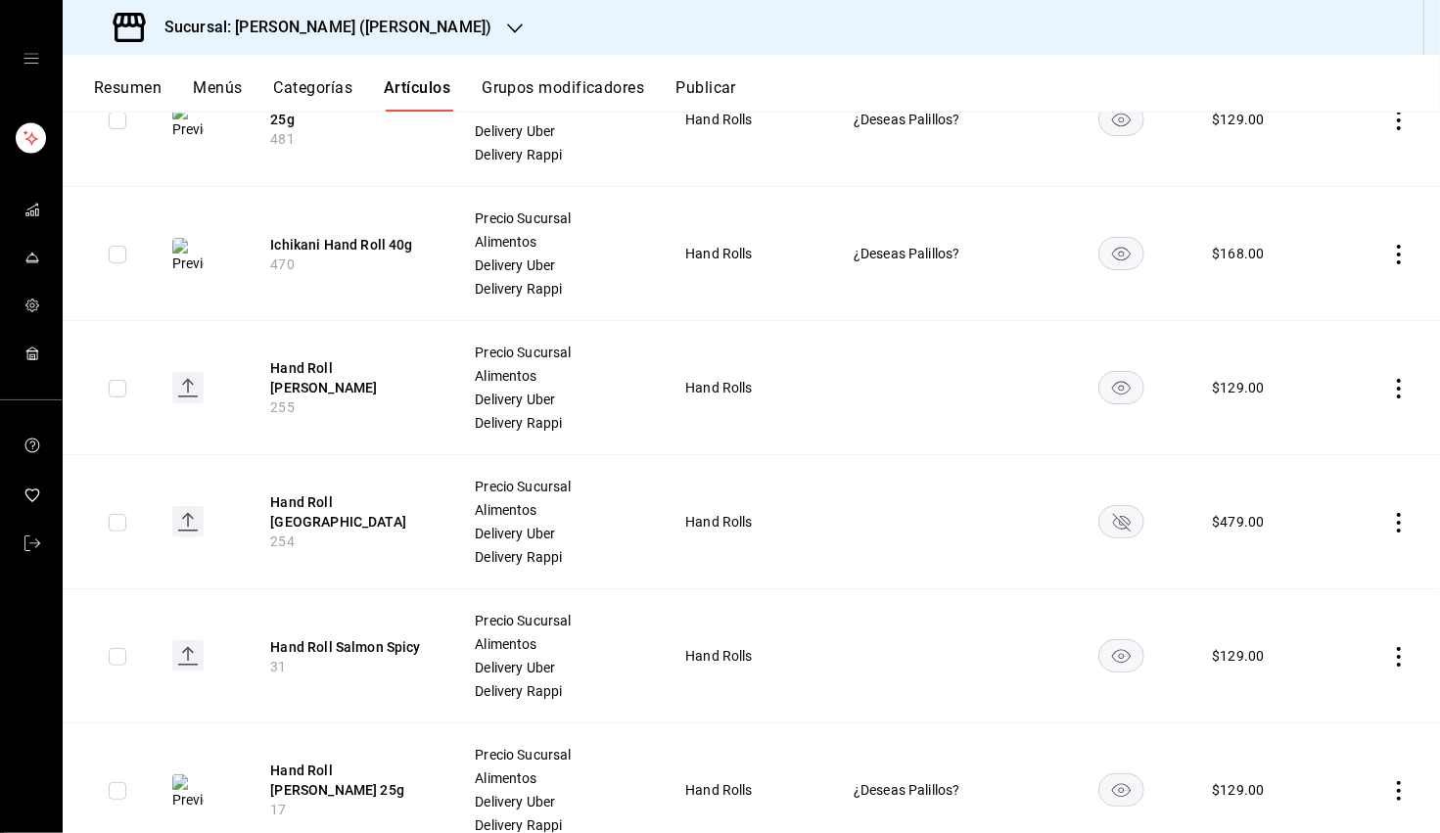
scroll to position [339, 0]
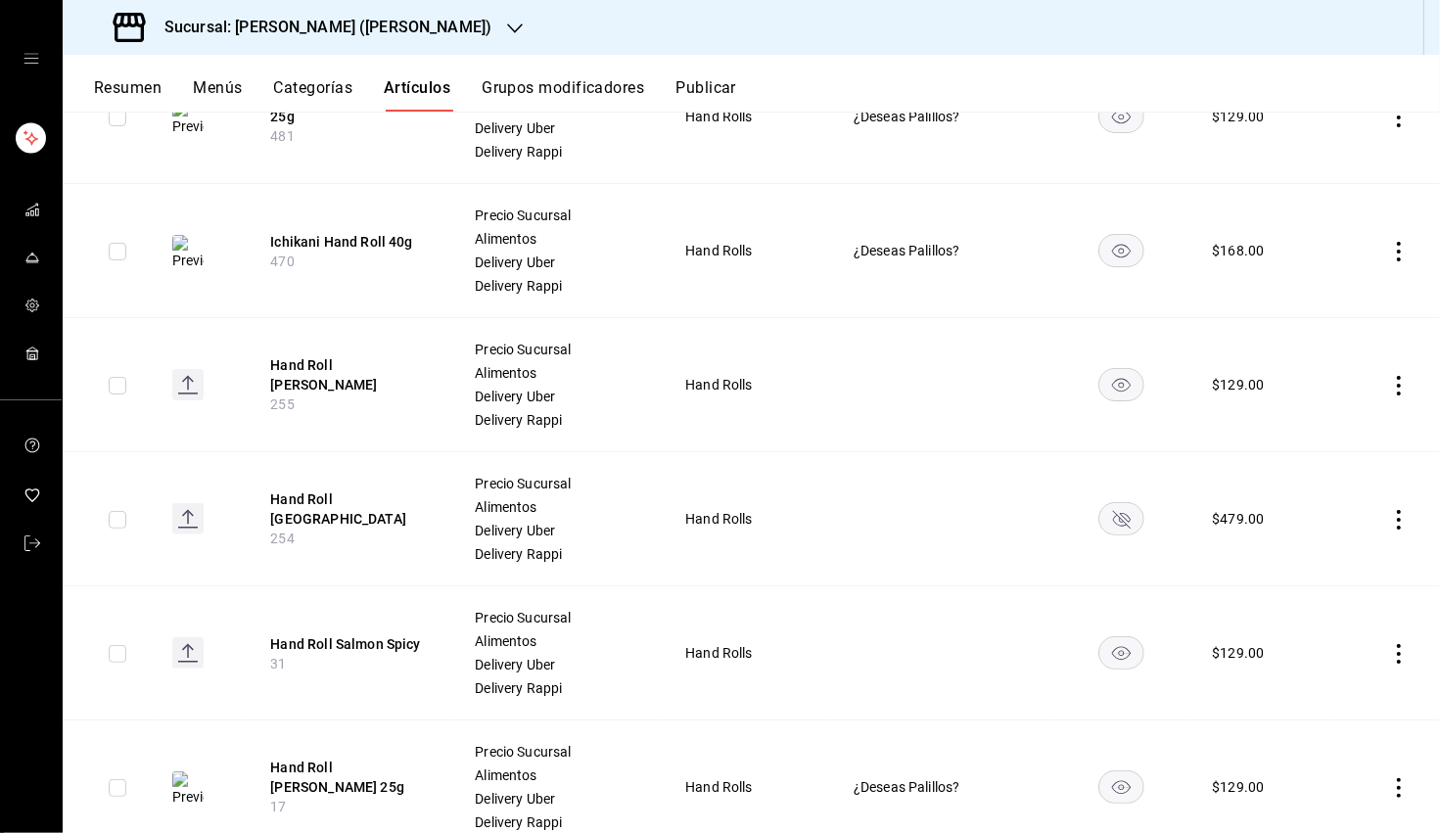
click at [266, 382] on th "Hand Roll Truffle Hamachi 255" at bounding box center [349, 385] width 204 height 134
click at [291, 378] on button "Hand Roll Truffle Hamachi" at bounding box center [348, 374] width 157 height 39
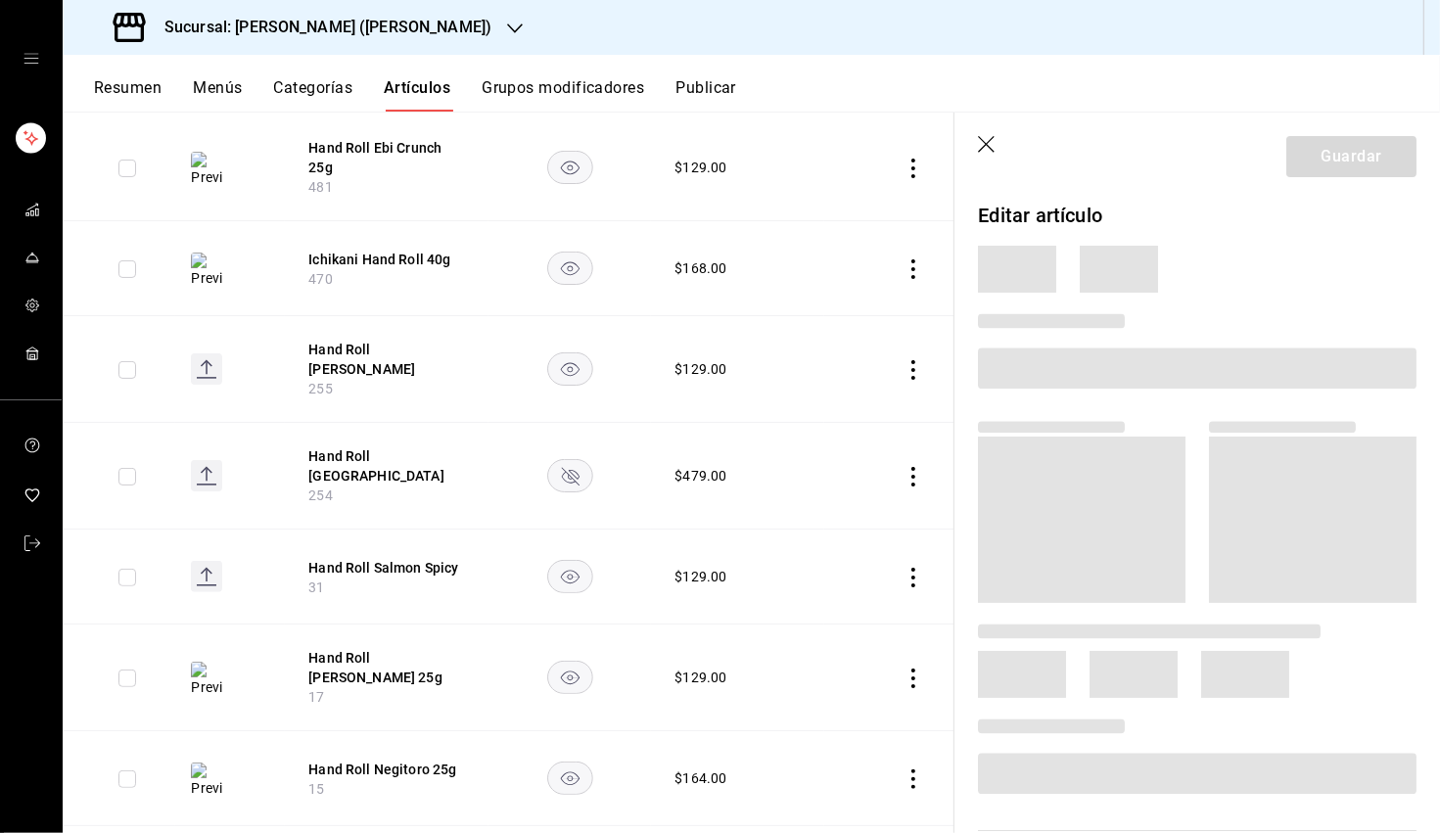
scroll to position [325, 0]
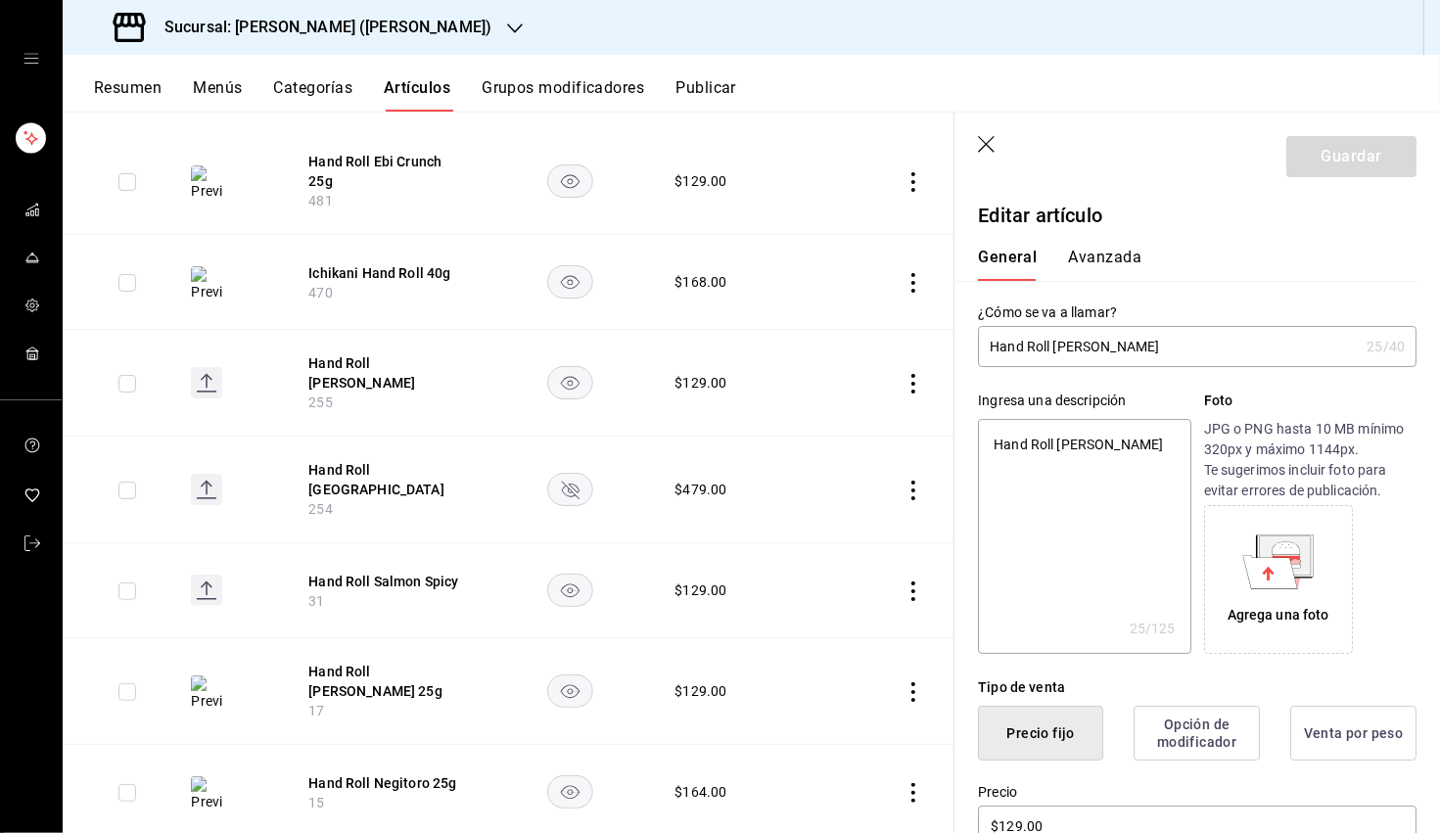
type input "Hand Roll Truffle Hamachi"
type textarea "x"
type input "Hand Roll Truffle Hamachi 2"
type textarea "x"
type input "Hand Roll Truffle Hamachi 25"
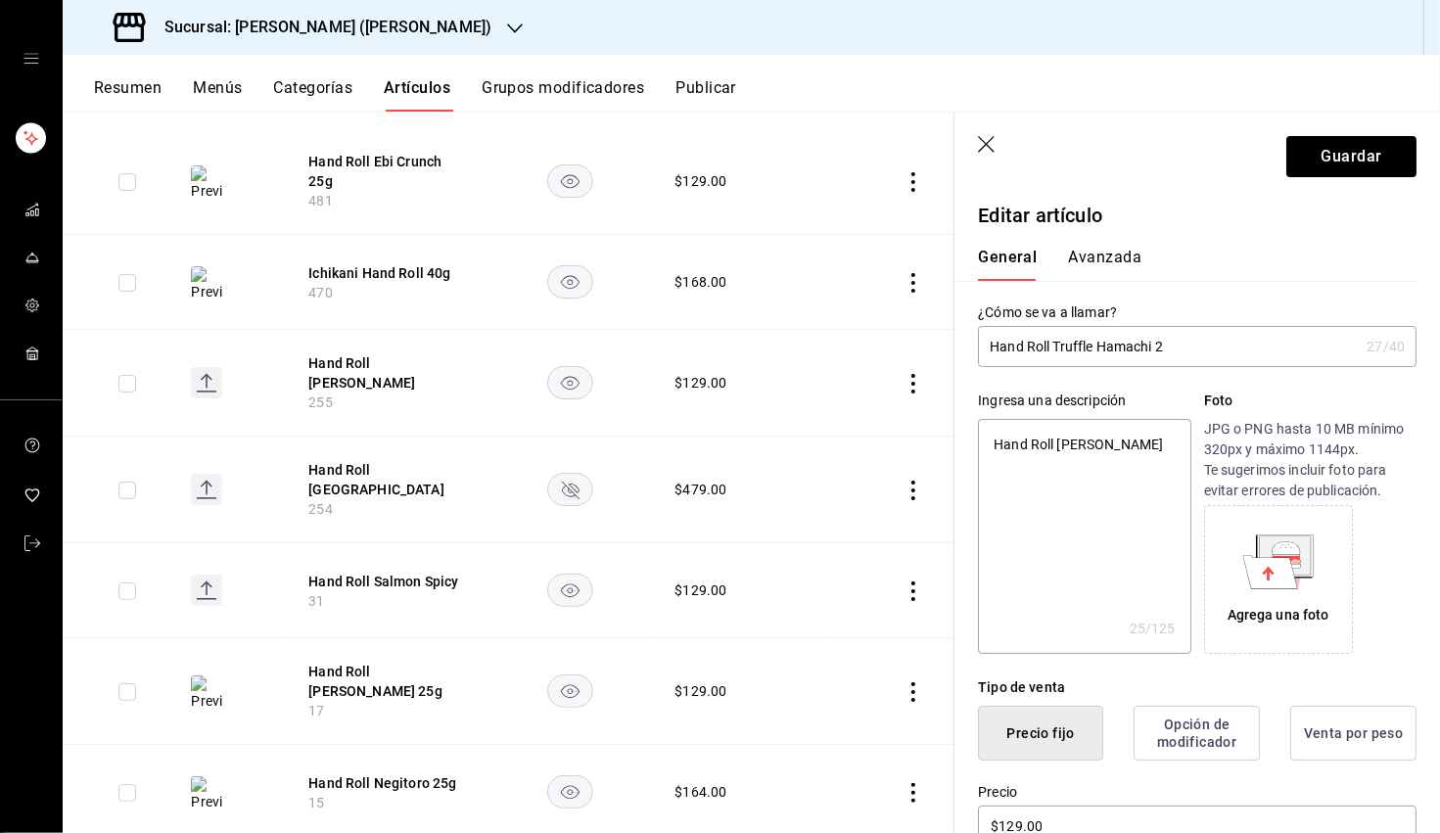
type textarea "x"
type input "Hand Roll Truffle Hamachi 25g"
type textarea "x"
type input "Hand Roll Truffle Hamachi 25g"
type textarea "x"
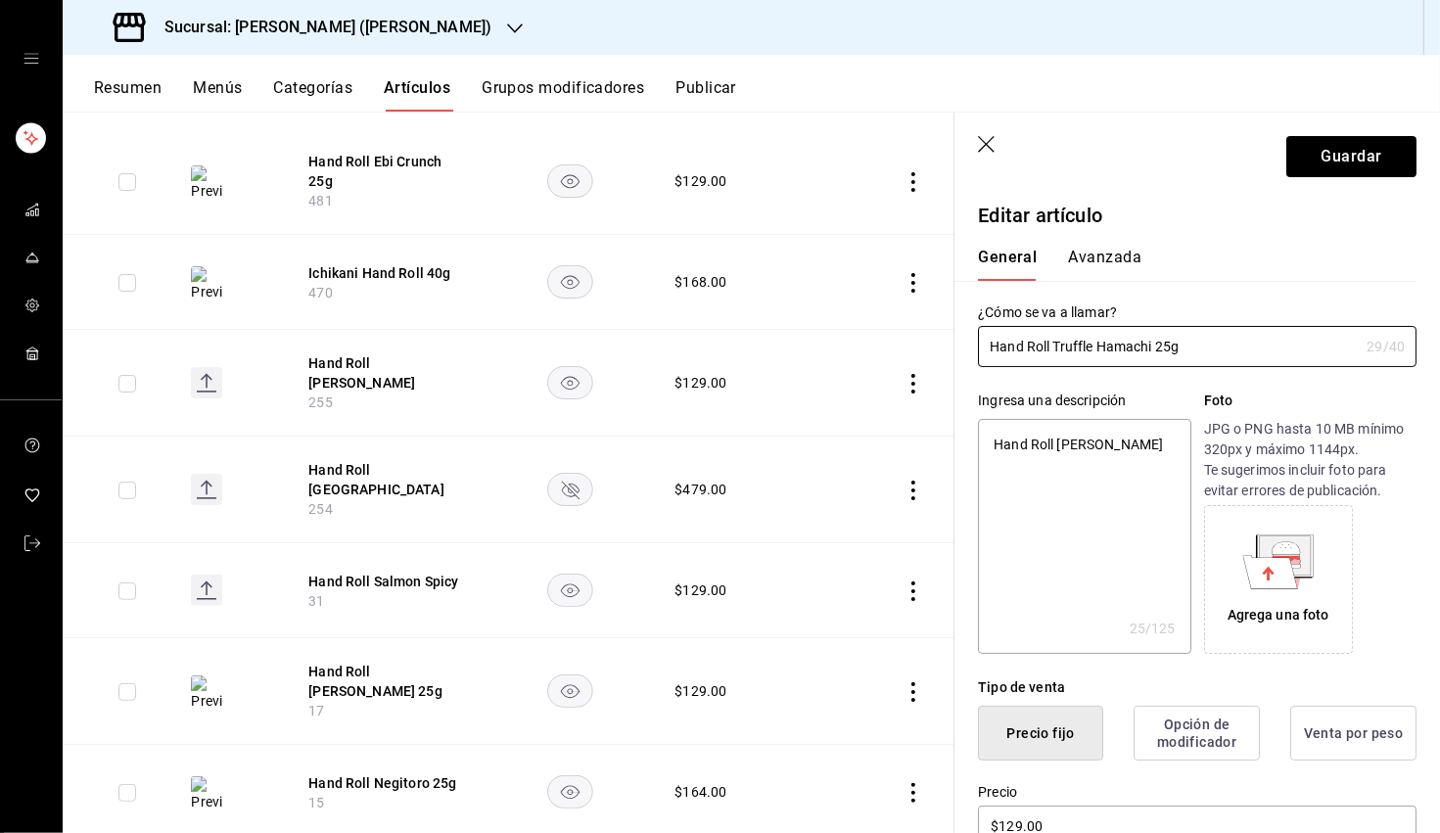
click at [909, 458] on textarea "Hand Roll Truffle Hamachi" at bounding box center [1084, 536] width 212 height 235
paste textarea "Aceite de trufa, wasabi soy y cebollín."
type textarea "Aceite de trufa, wasabi soy y cebollín."
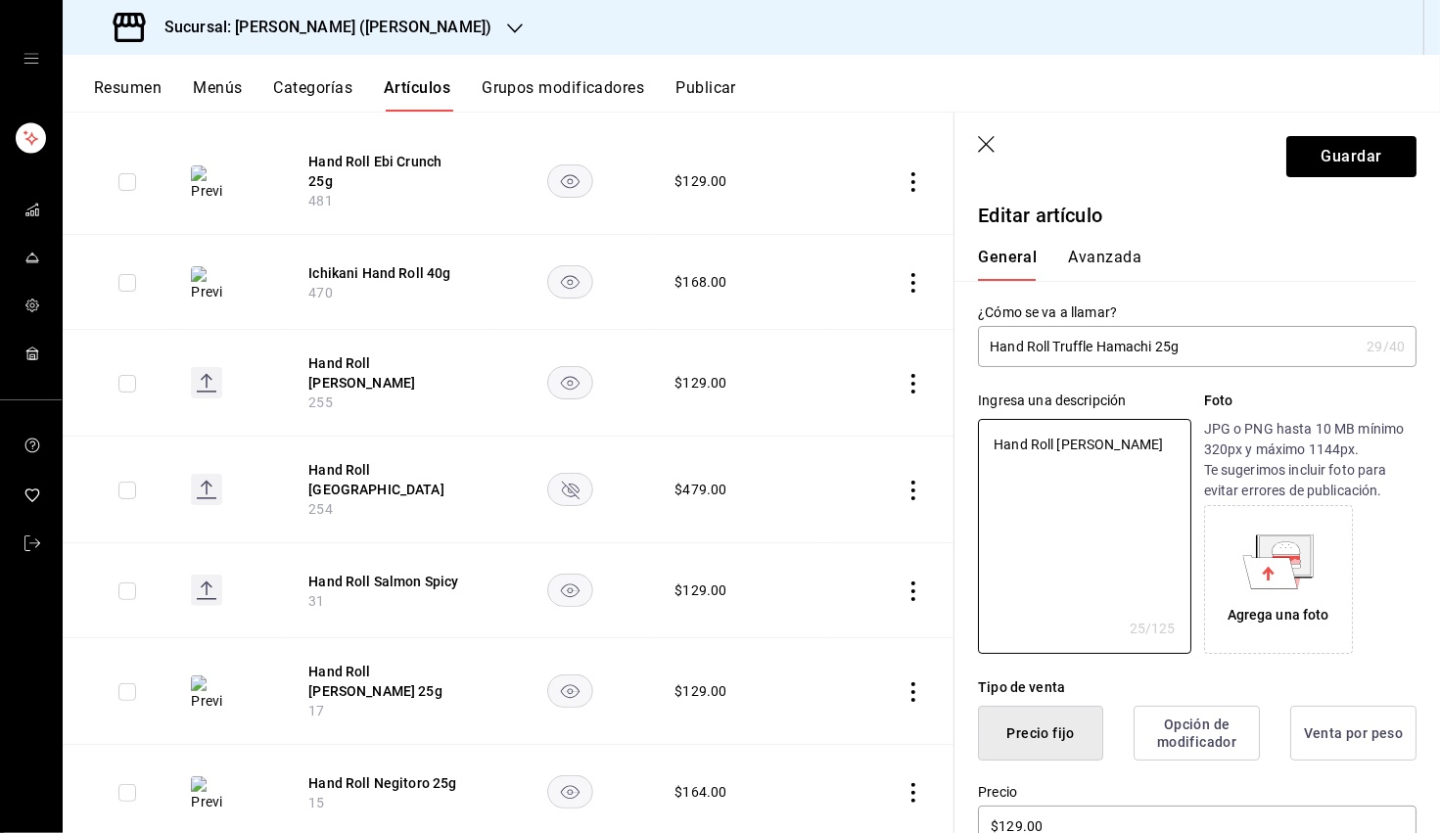
type textarea "x"
type textarea "Aceite de trufa, wasabi soy y cebollín."
drag, startPoint x: 1125, startPoint y: 461, endPoint x: 1423, endPoint y: 571, distance: 317.2
click at [909, 461] on textarea "Aceite de trufa, wasabi soy y cebollín." at bounding box center [1084, 536] width 212 height 235
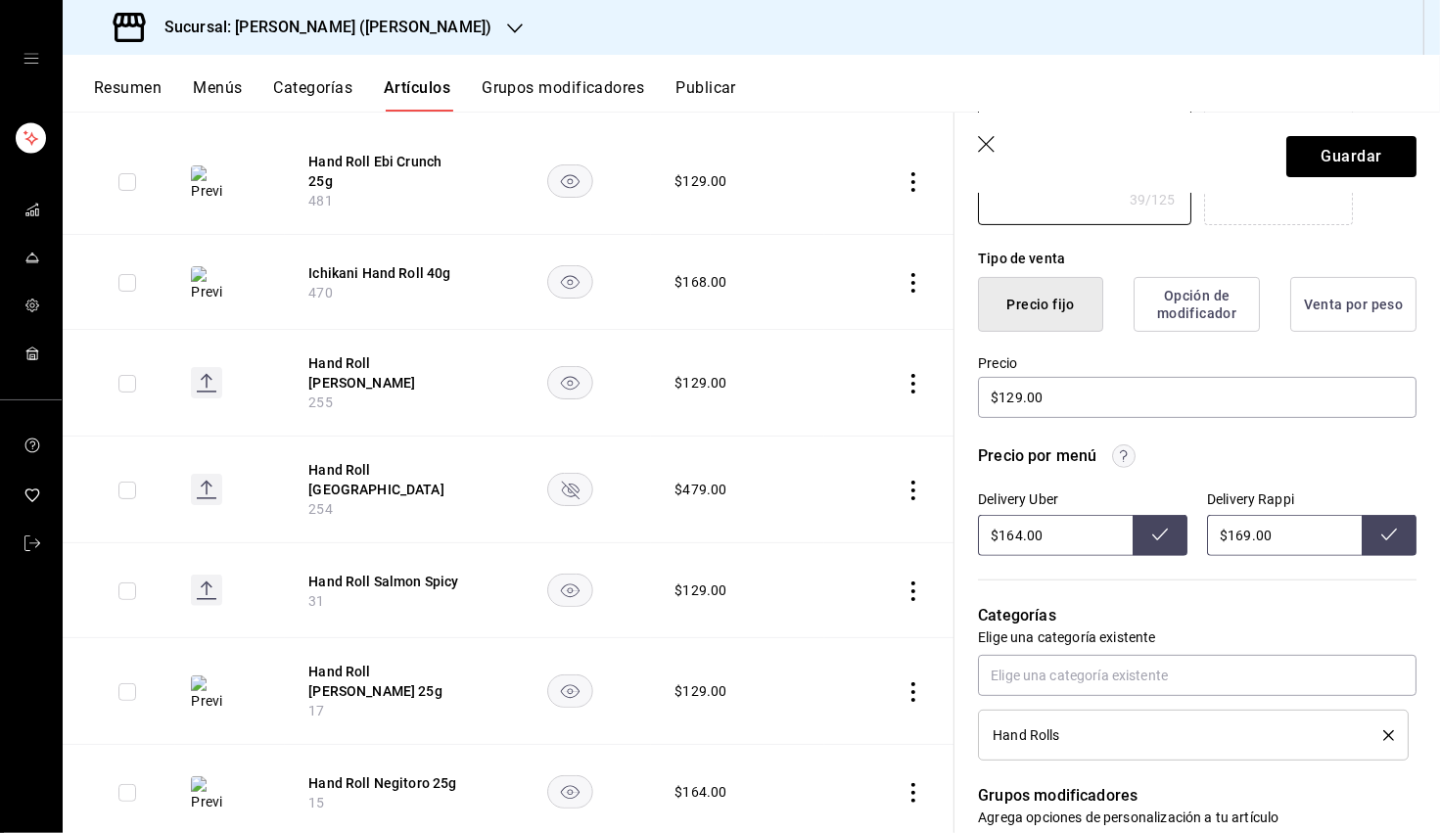
scroll to position [507, 0]
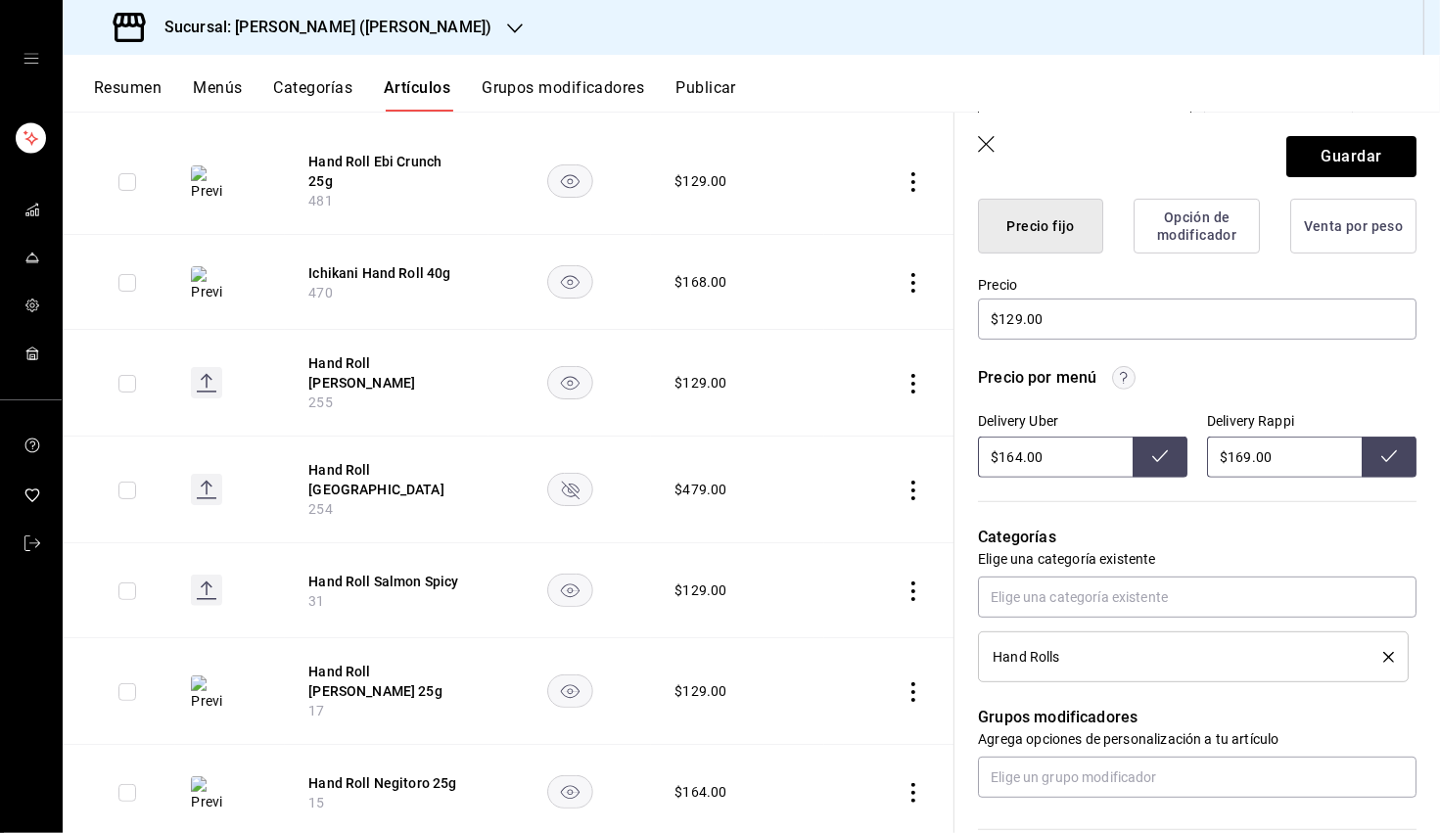
type textarea "x"
click at [909, 461] on input "$164.00" at bounding box center [1055, 457] width 155 height 41
type input "$175.00"
drag, startPoint x: 1152, startPoint y: 459, endPoint x: 1248, endPoint y: 459, distance: 95.9
click at [909, 457] on icon at bounding box center [1160, 456] width 16 height 16
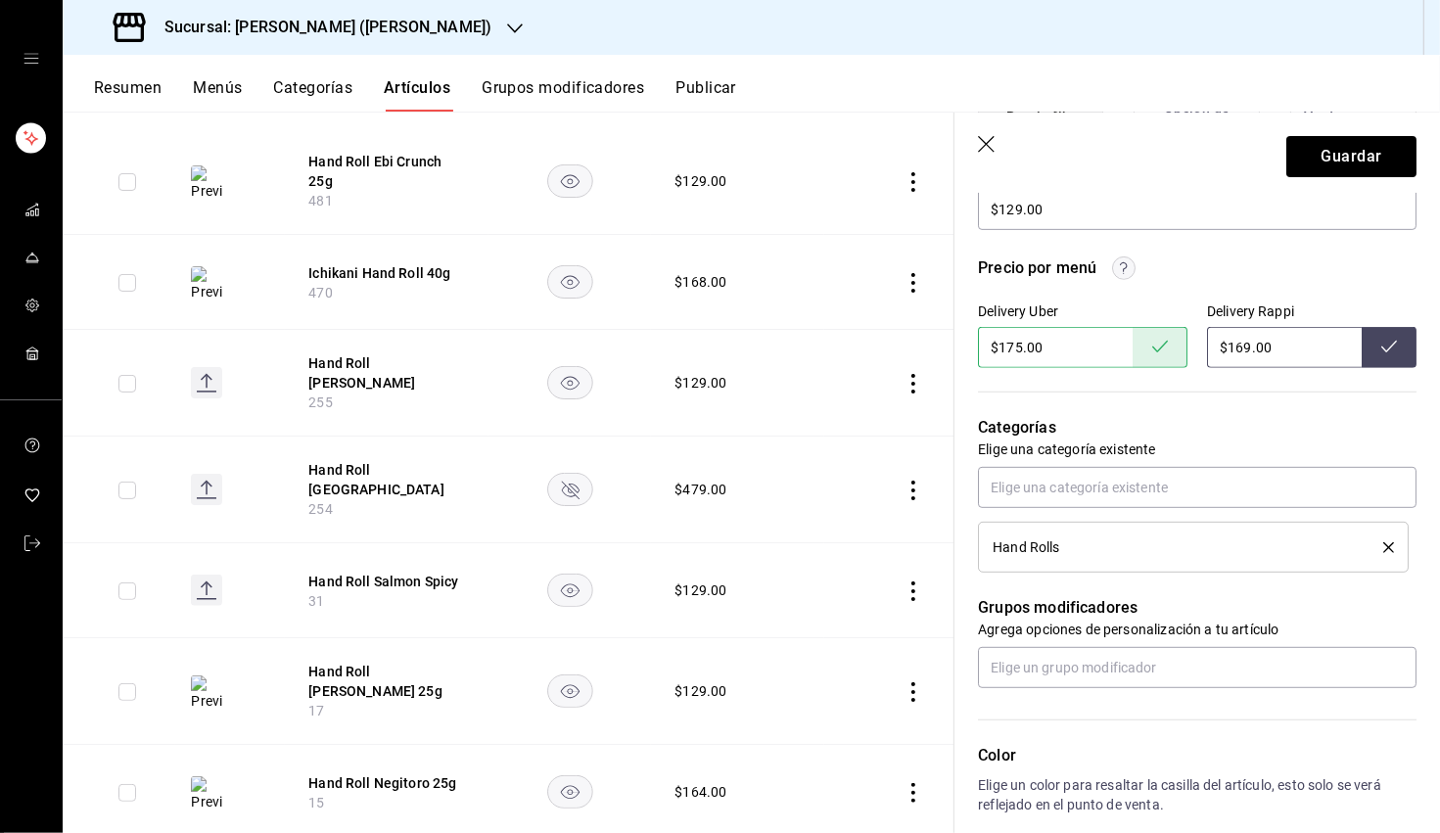
scroll to position [681, 0]
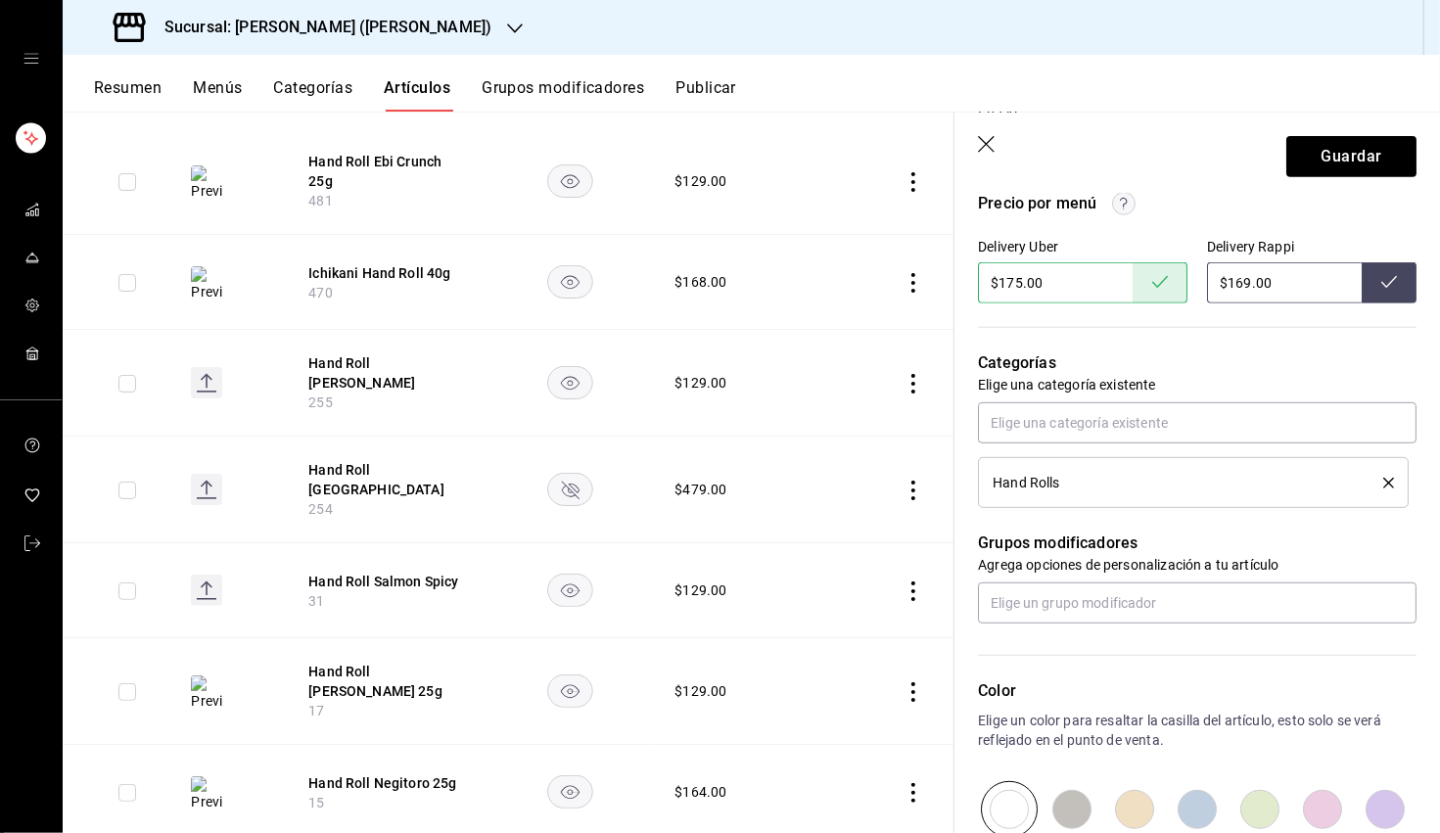
click at [909, 578] on div "Grupos modificadores Agrega opciones de personalización a tu artículo" at bounding box center [1186, 566] width 462 height 116
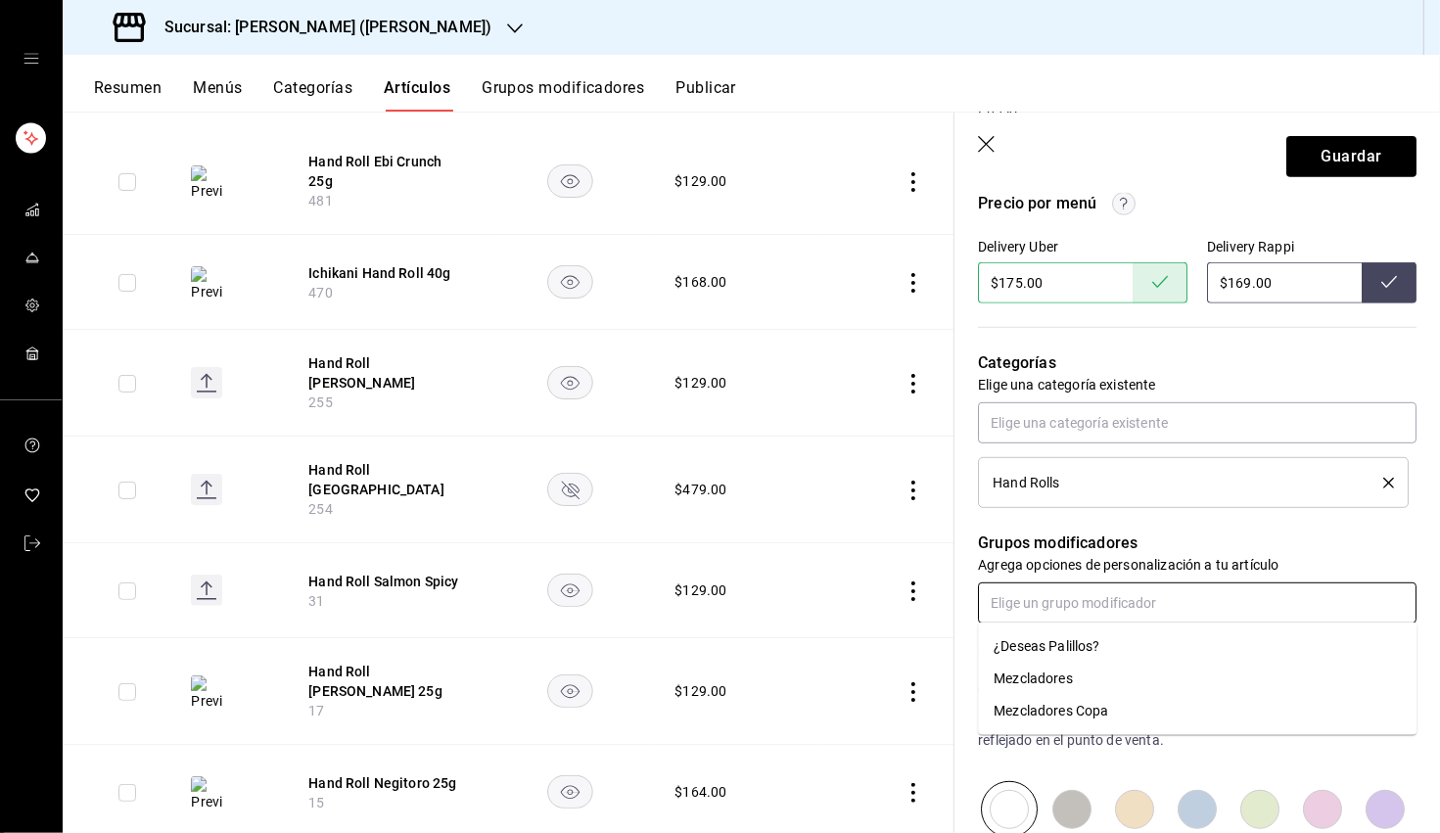
drag, startPoint x: 1101, startPoint y: 609, endPoint x: 1086, endPoint y: 609, distance: 15.7
click at [909, 609] on input "text" at bounding box center [1197, 603] width 439 height 41
drag, startPoint x: 1083, startPoint y: 648, endPoint x: 1195, endPoint y: 551, distance: 148.6
click at [909, 644] on div "¿Deseas Palillos?" at bounding box center [1047, 646] width 106 height 21
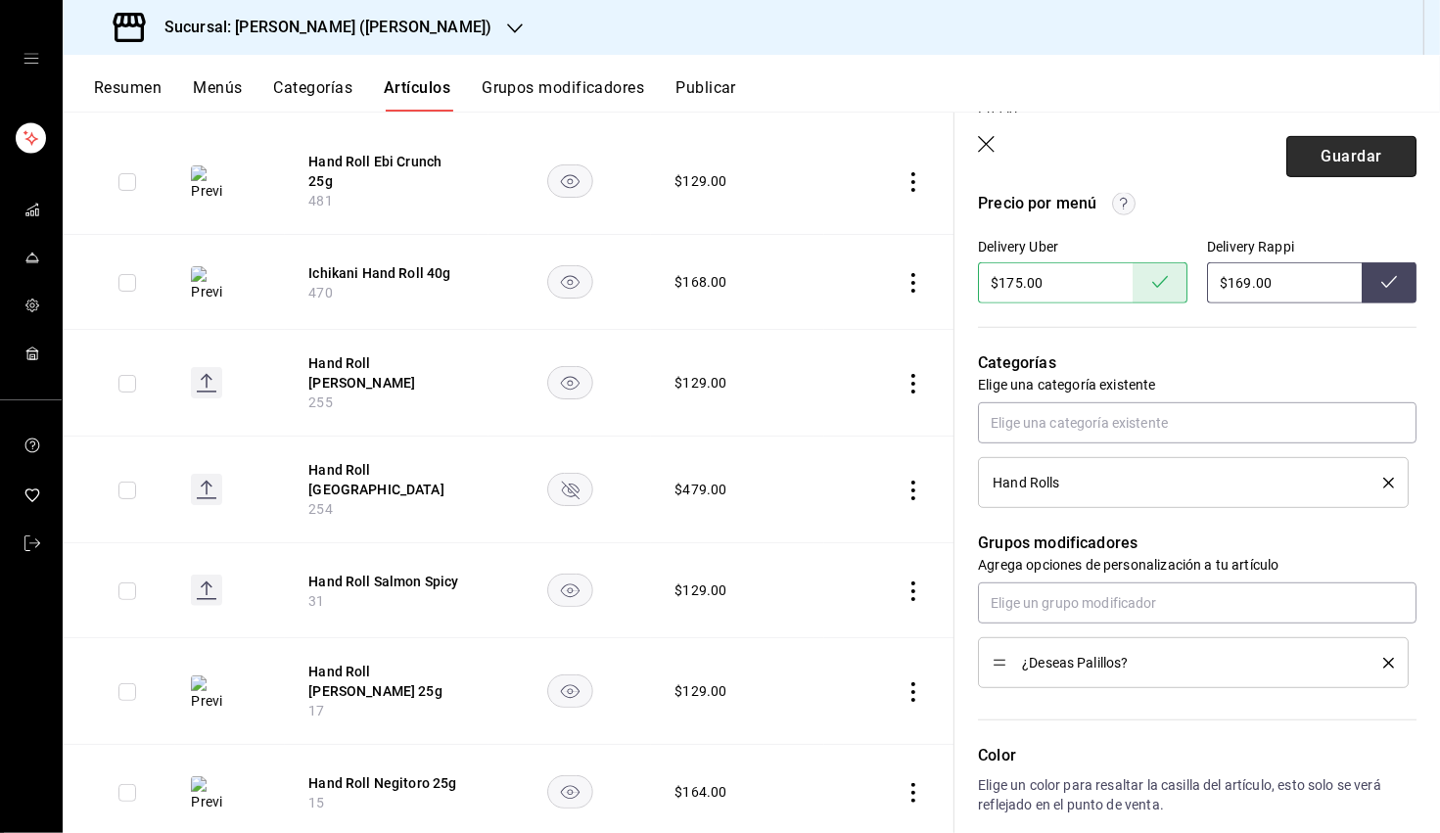
click at [909, 154] on button "Guardar" at bounding box center [1351, 156] width 130 height 41
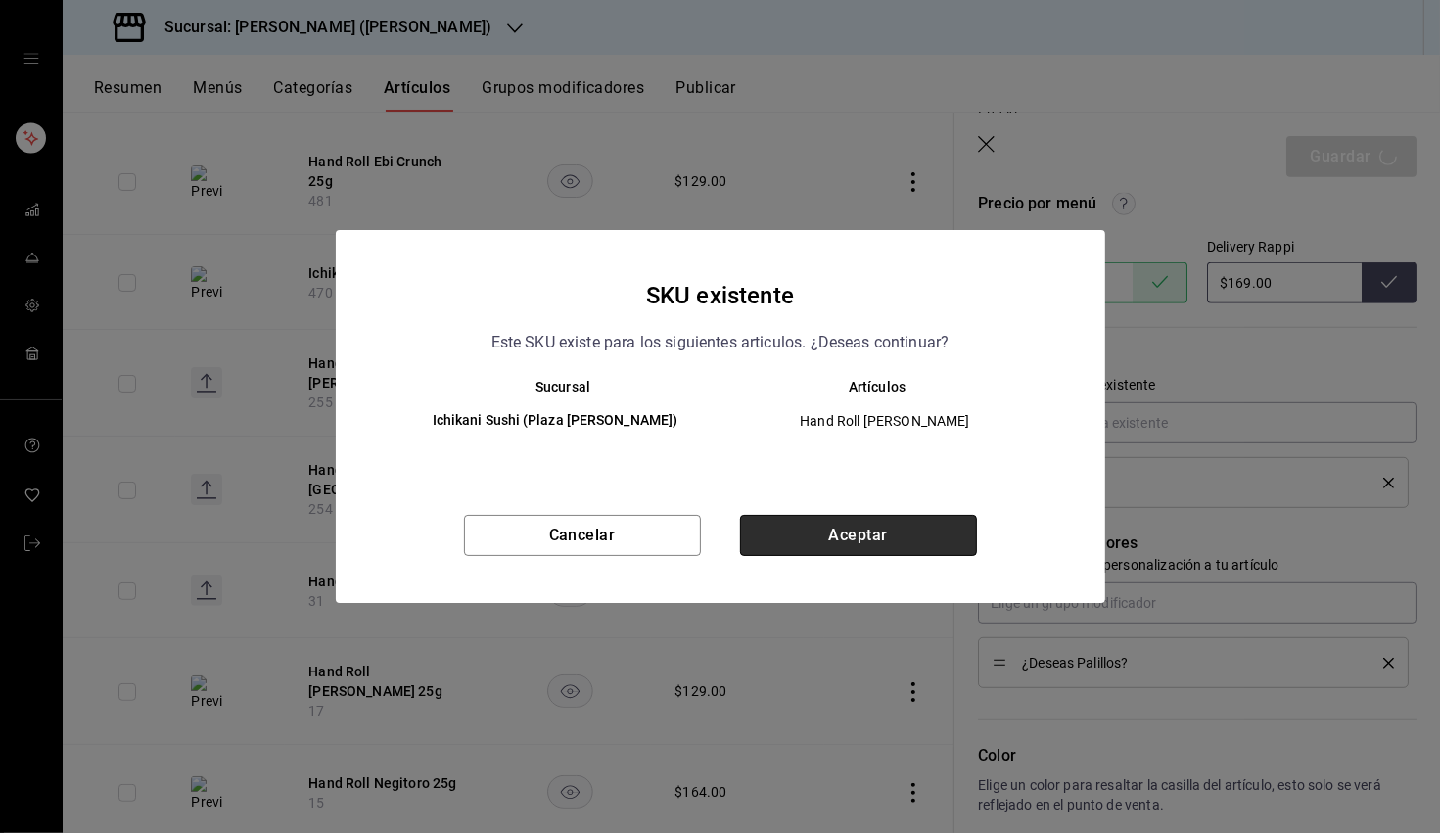
click at [881, 537] on button "Aceptar" at bounding box center [858, 535] width 237 height 41
type textarea "x"
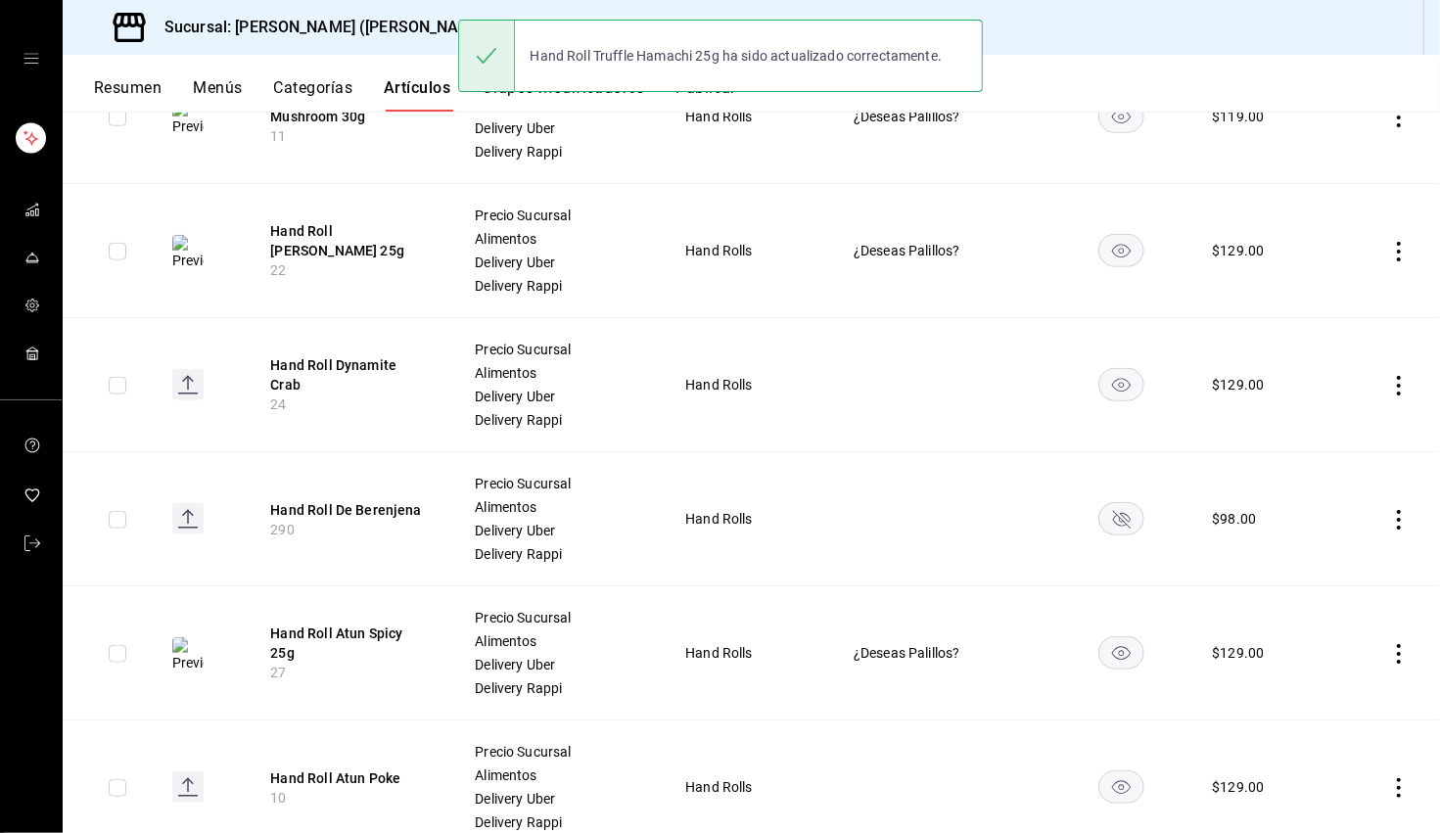
scroll to position [1283, 0]
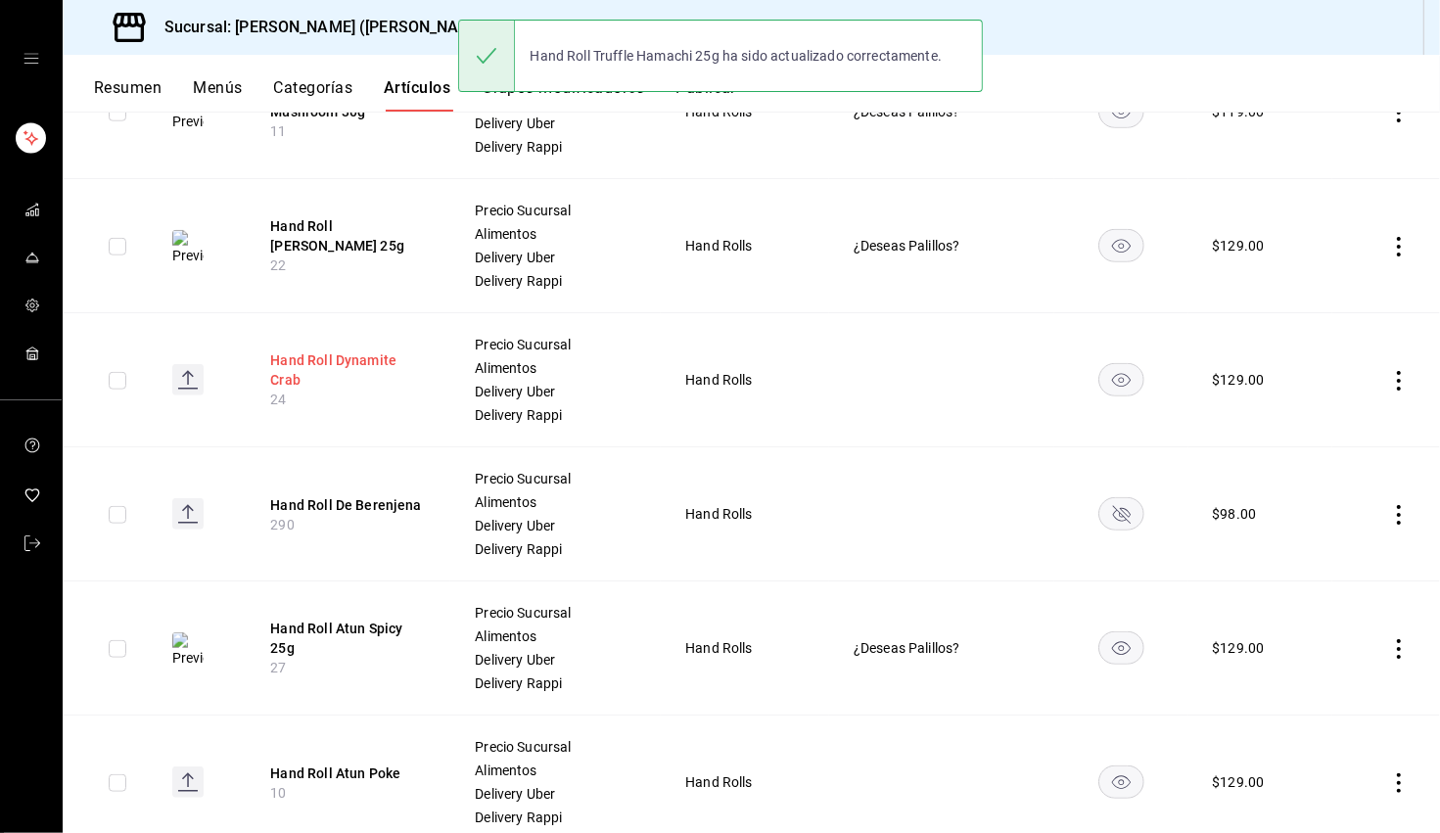
click at [395, 371] on button "Hand Roll Dynamite Crab" at bounding box center [348, 369] width 157 height 39
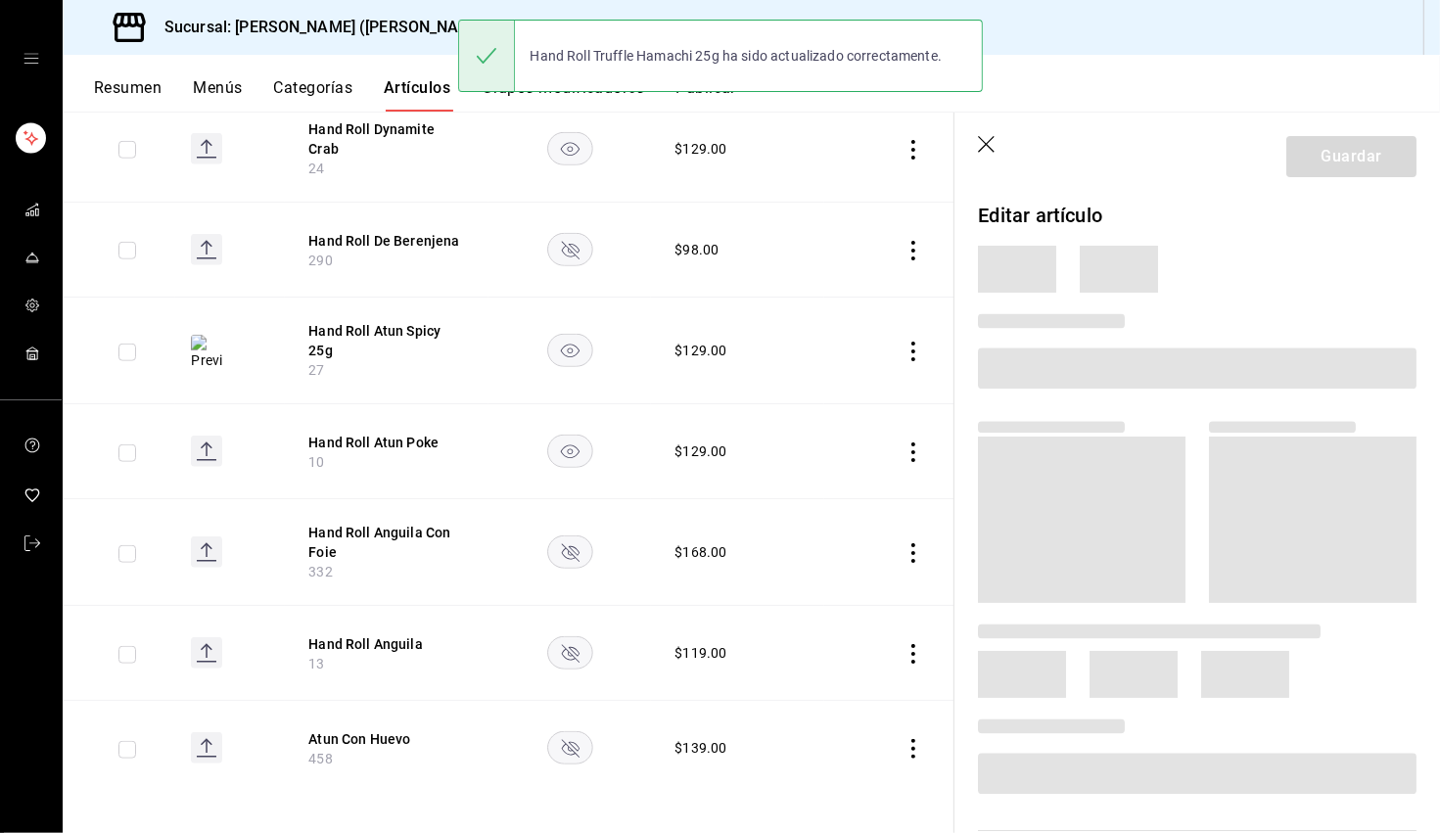
scroll to position [1030, 0]
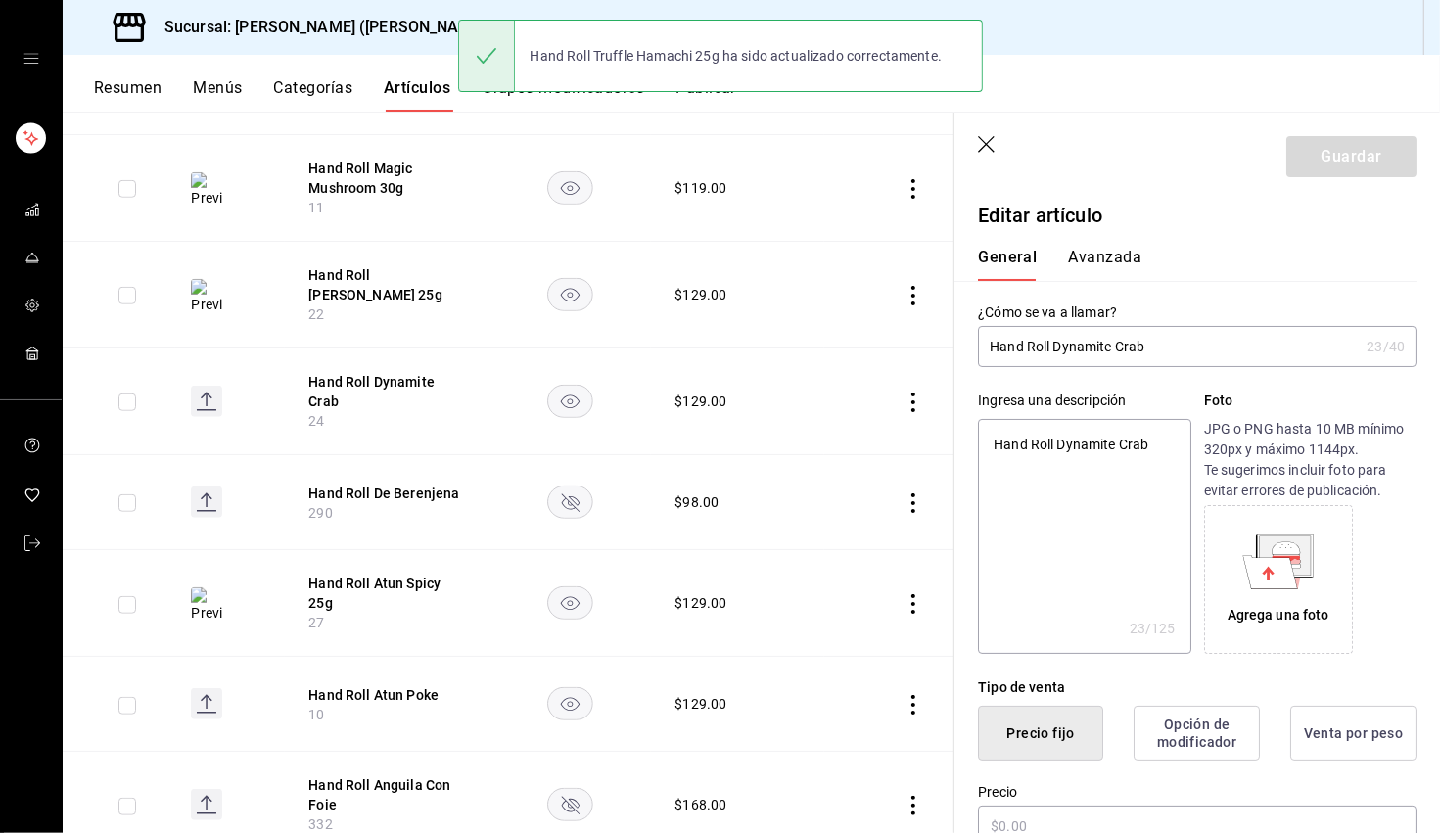
type textarea "x"
type input "$129.00"
type textarea "x"
click at [909, 441] on textarea "Hand Roll Dynamite Crab" at bounding box center [1084, 536] width 212 height 235
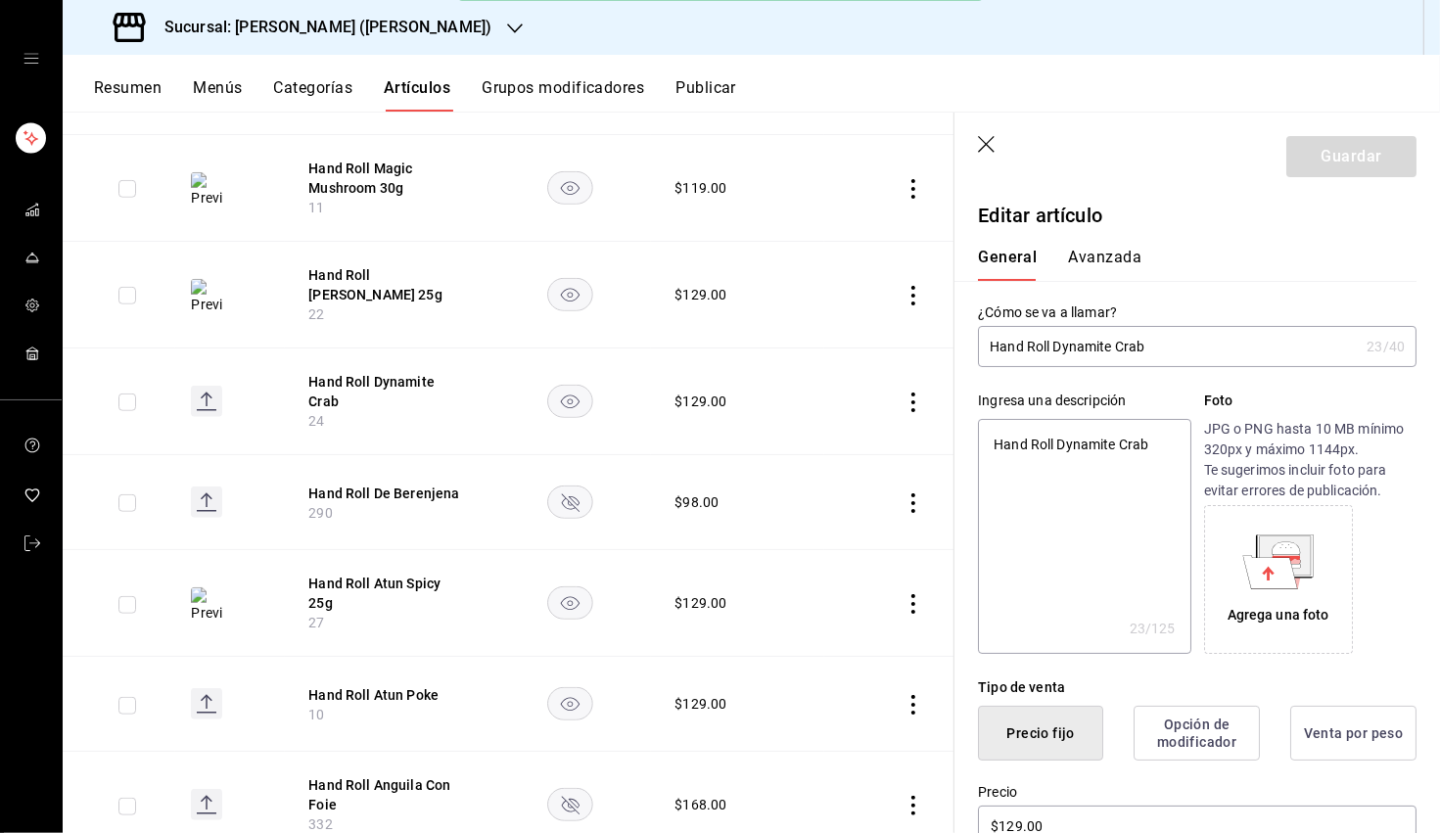
click at [909, 441] on textarea "Hand Roll Dynamite Crab" at bounding box center [1084, 536] width 212 height 235
paste textarea "Aguacate, cebollín, kani mix, kani crunch y mayo spicy."
type textarea "Aguacate, cebollín, kani mix, kani crunch y mayo spicy."
type textarea "x"
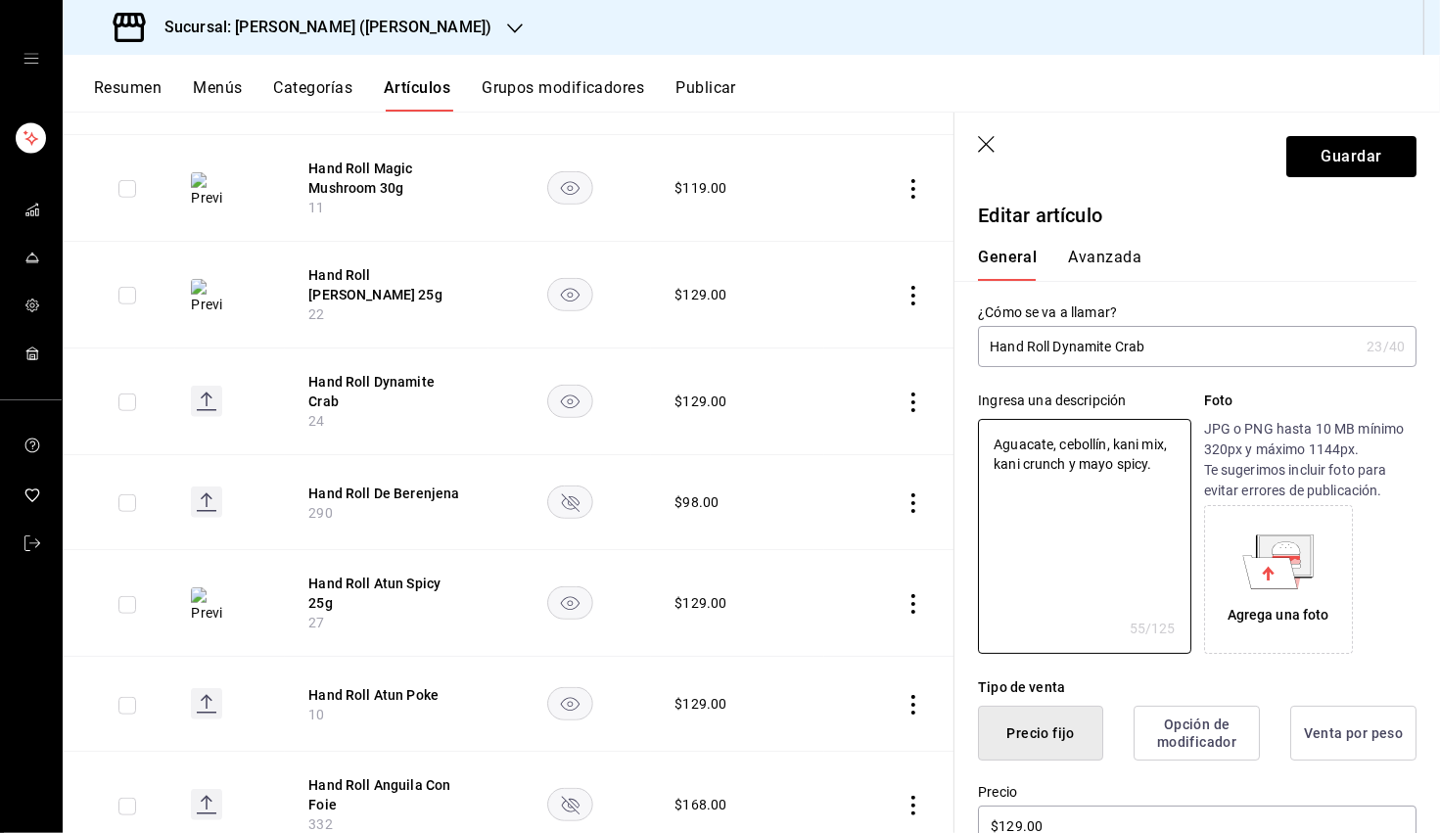
type textarea "Aguacate, cebollín, kani mix, kani crunch y mayo spicy."
type textarea "x"
click at [909, 346] on input "Hand Roll Dynamite Crab" at bounding box center [1168, 346] width 381 height 39
type input "Hand Roll Dynamite Crab"
type textarea "x"
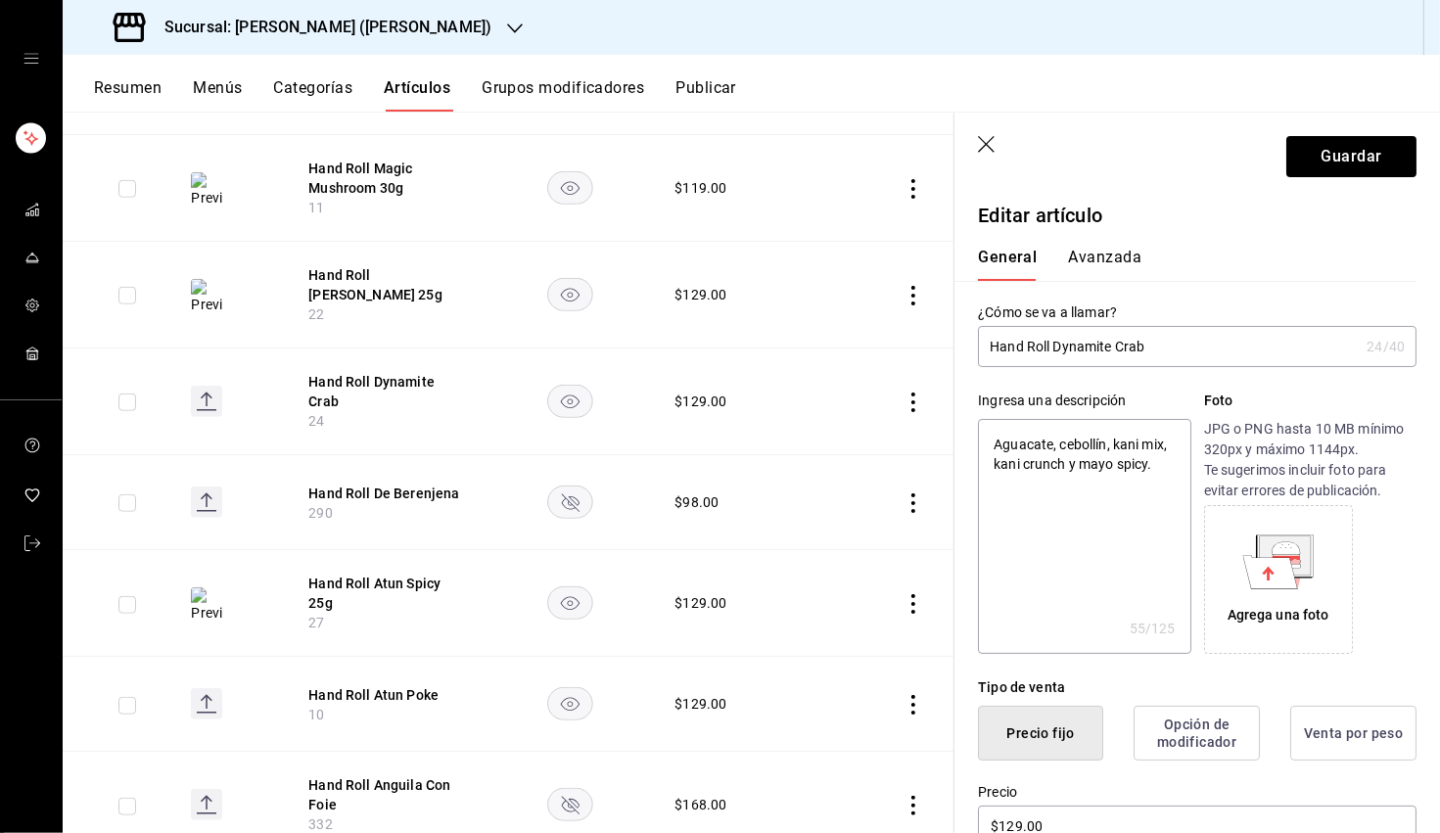
type input "Hand Roll Dynamite Crab 2"
type textarea "x"
type input "Hand Roll Dynamite Crab 25"
type textarea "x"
type input "Hand Roll Dynamite Crab 25g"
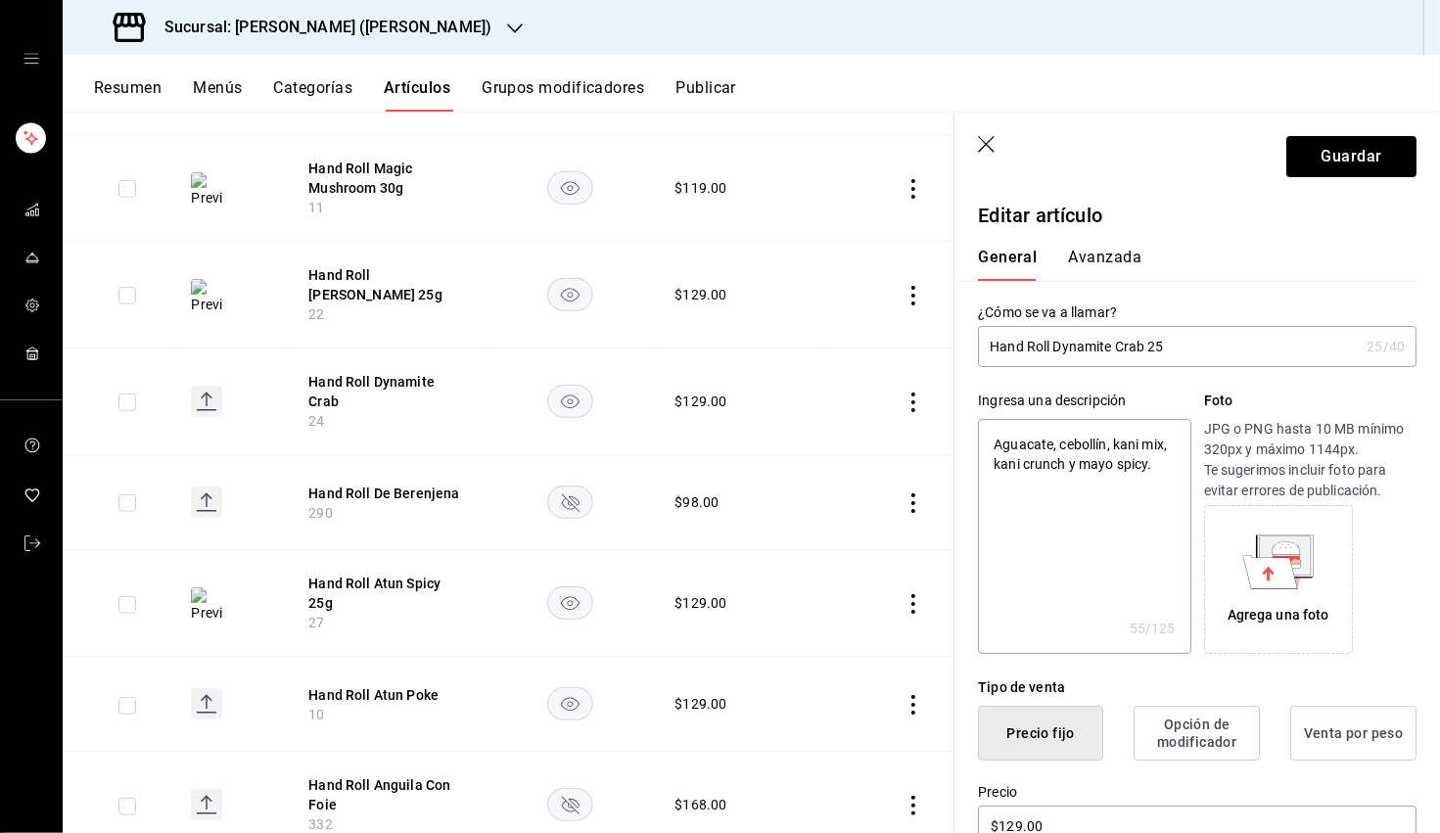
type textarea "x"
type input "Hand Roll Dynamite Crab 25g"
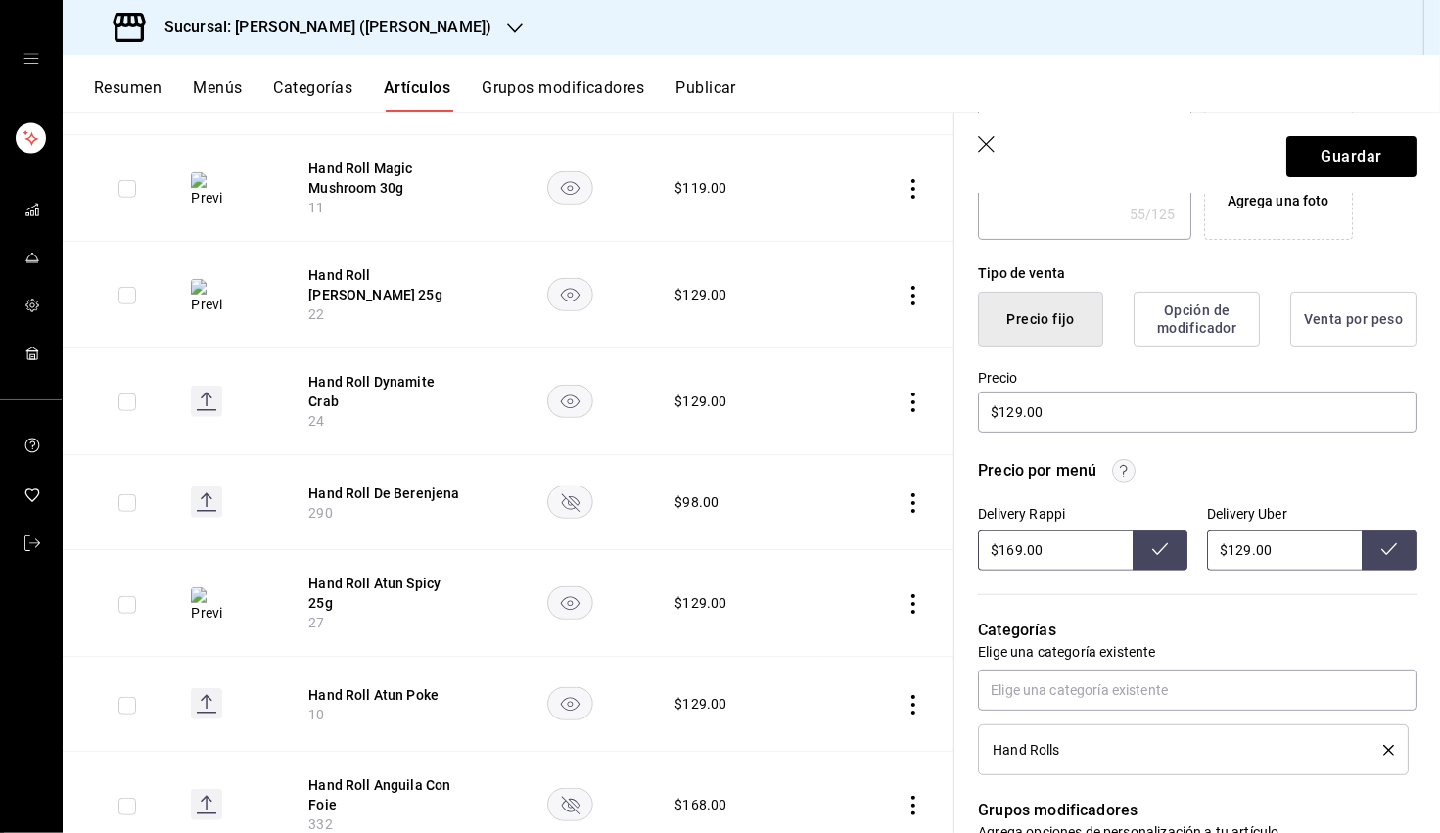
scroll to position [416, 0]
drag, startPoint x: 1250, startPoint y: 549, endPoint x: 1237, endPoint y: 551, distance: 13.8
click at [909, 551] on input "$129.00" at bounding box center [1284, 548] width 155 height 41
type input "$175.00"
click at [909, 544] on button at bounding box center [1389, 548] width 55 height 41
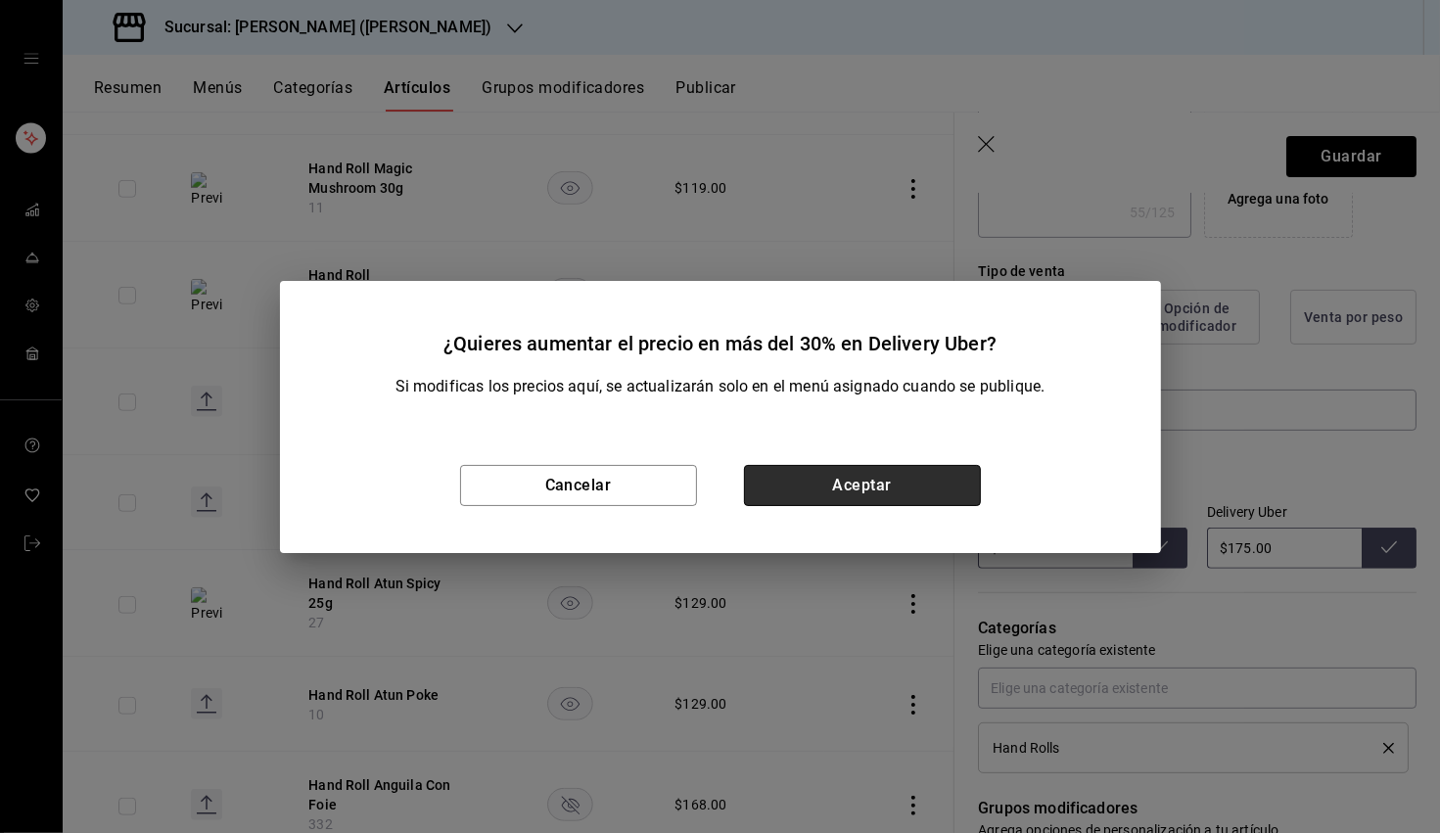
click at [898, 477] on button "Aceptar" at bounding box center [862, 485] width 237 height 41
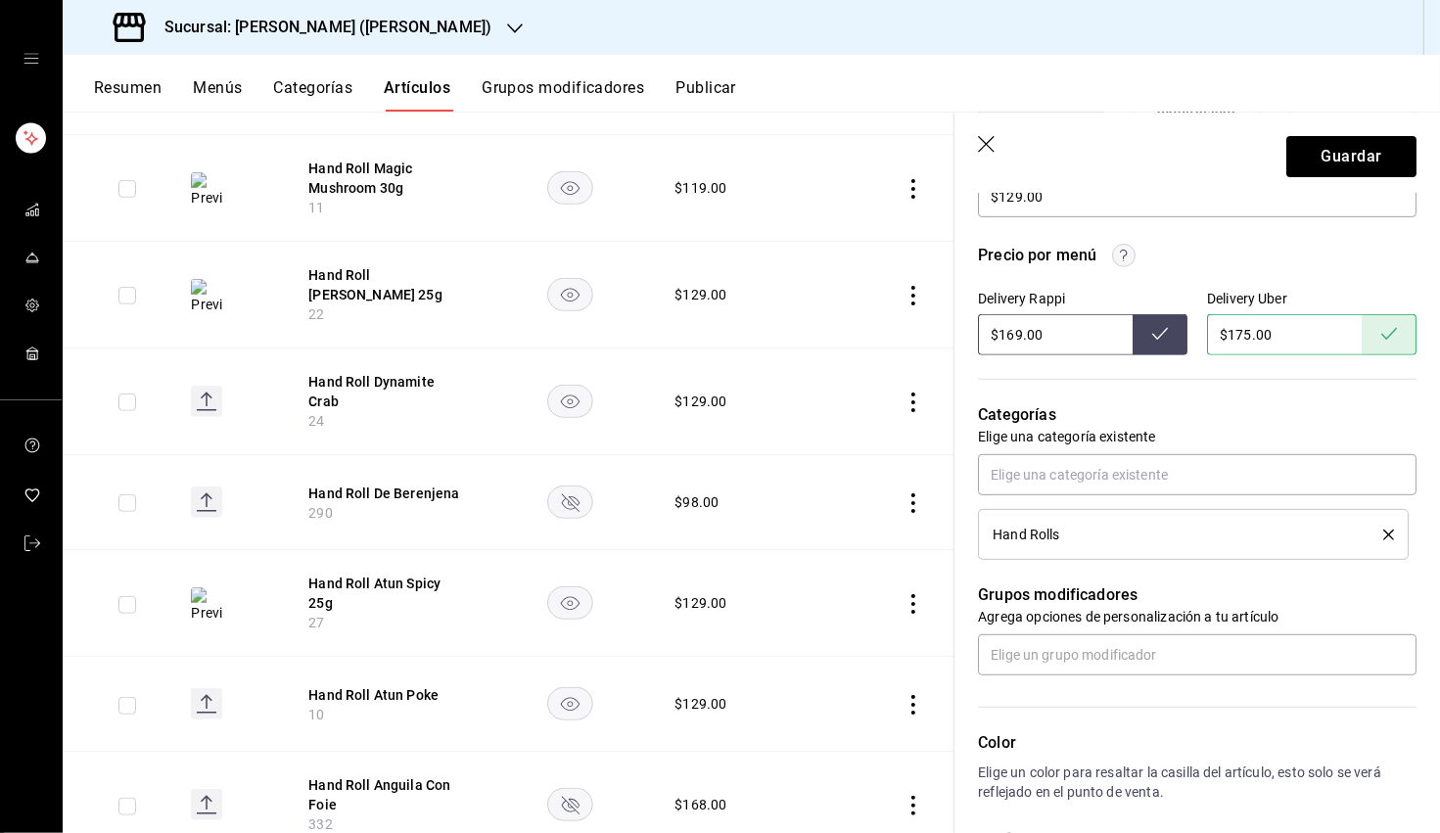
scroll to position [643, 0]
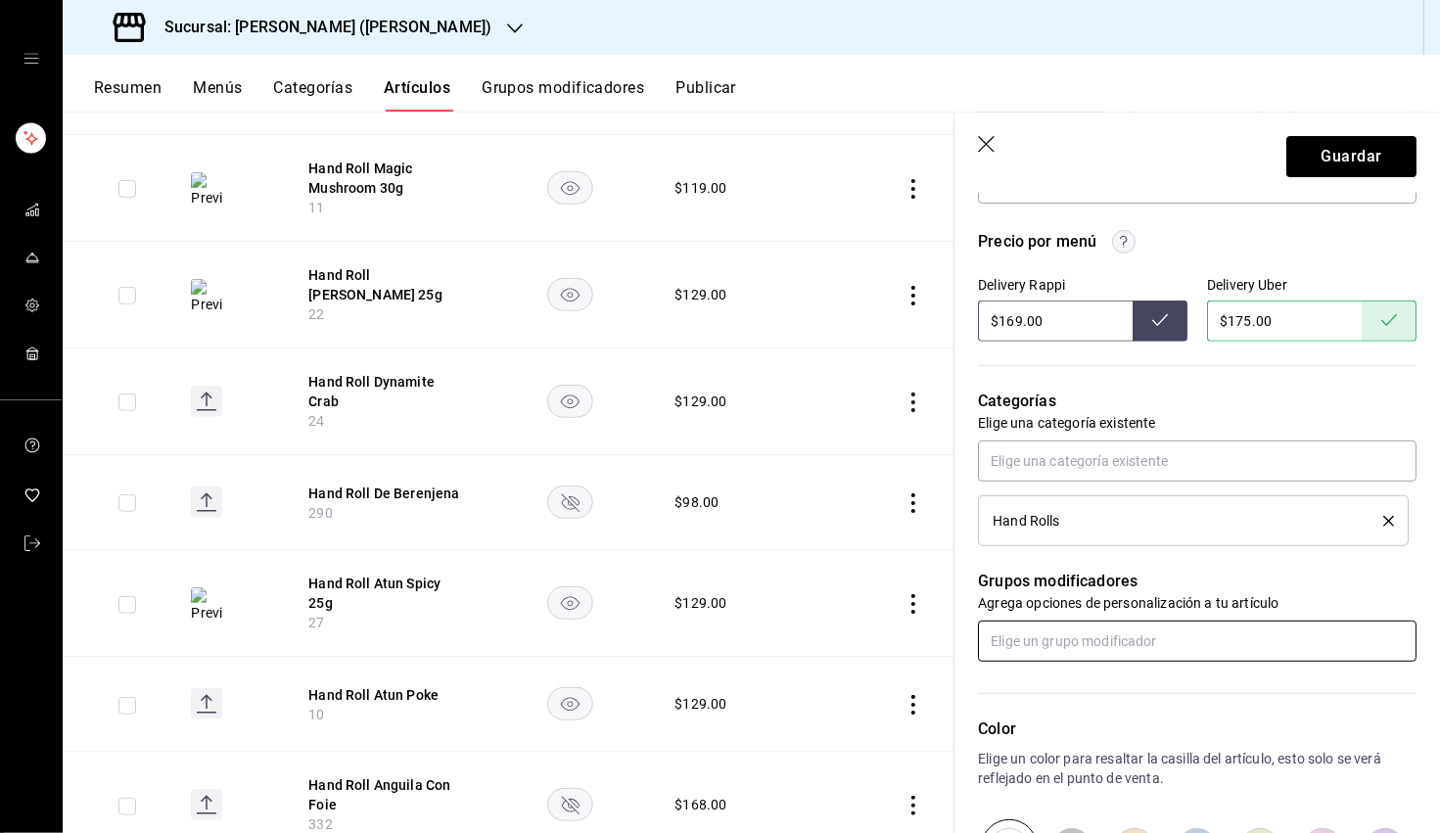
click at [909, 626] on input "text" at bounding box center [1197, 641] width 439 height 41
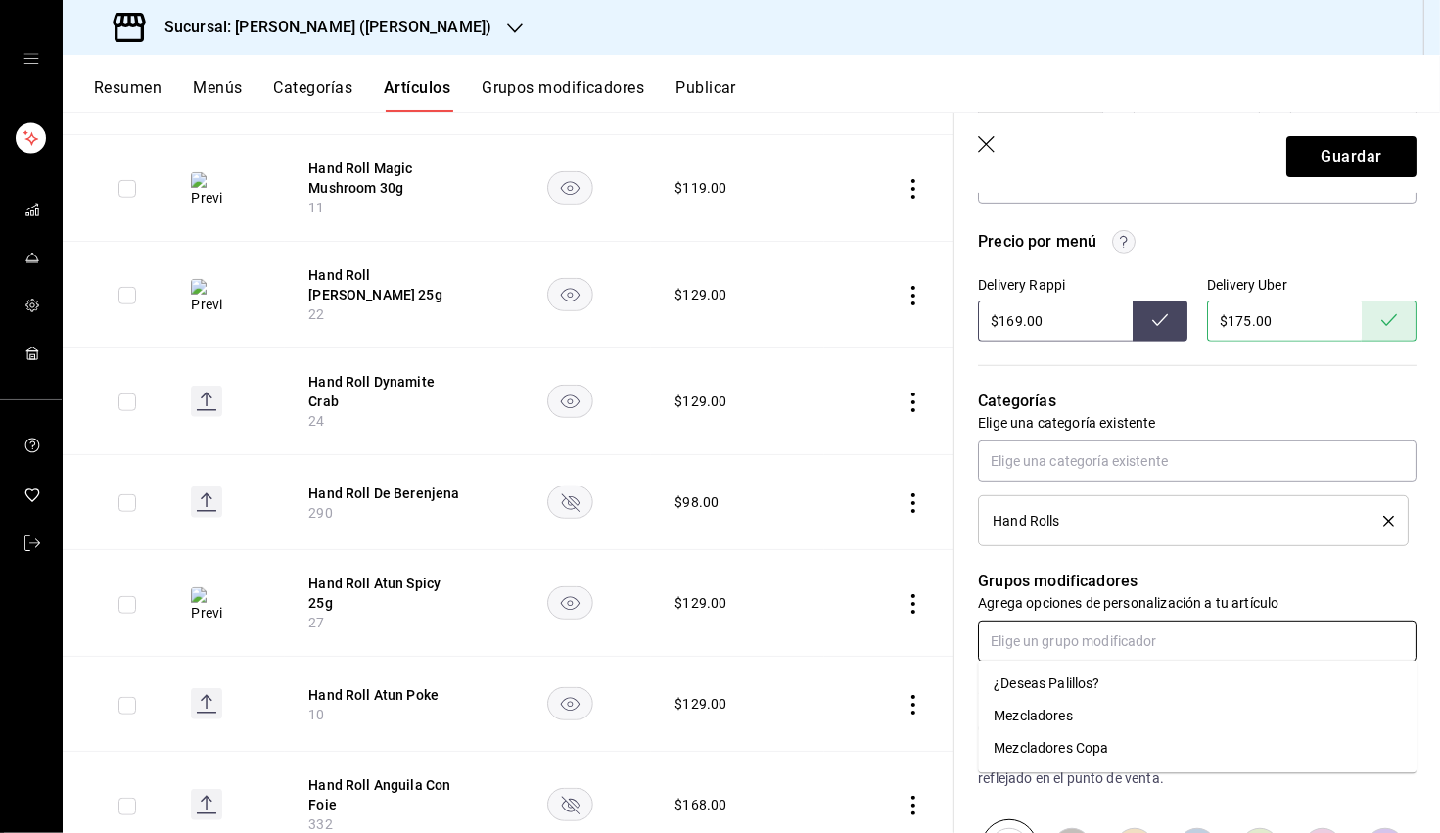
drag, startPoint x: 1064, startPoint y: 673, endPoint x: 1080, endPoint y: 668, distance: 16.4
click at [909, 673] on li "¿Deseas Palillos?" at bounding box center [1197, 684] width 439 height 32
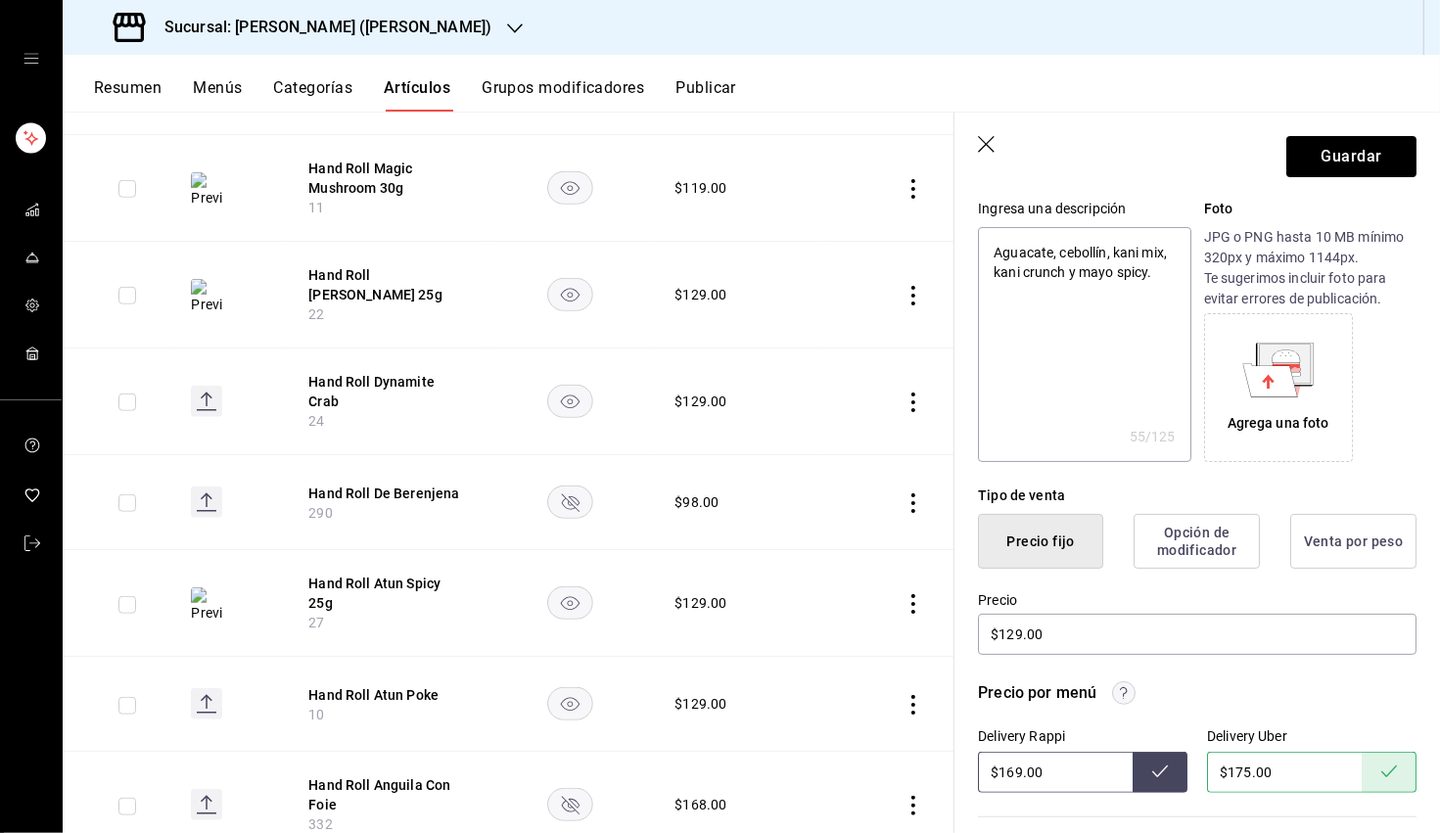
scroll to position [0, 0]
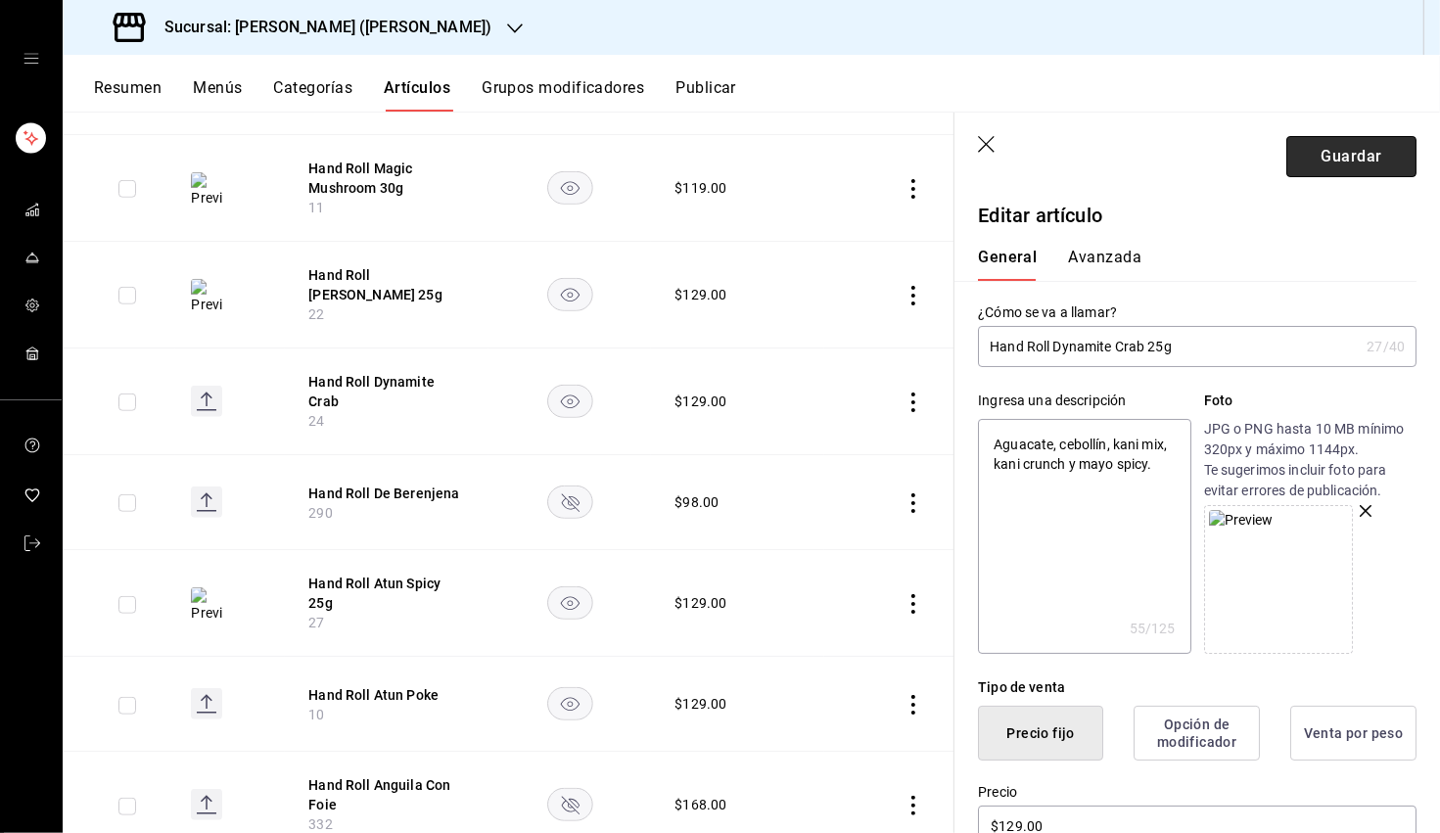
click at [909, 161] on button "Guardar" at bounding box center [1351, 156] width 130 height 41
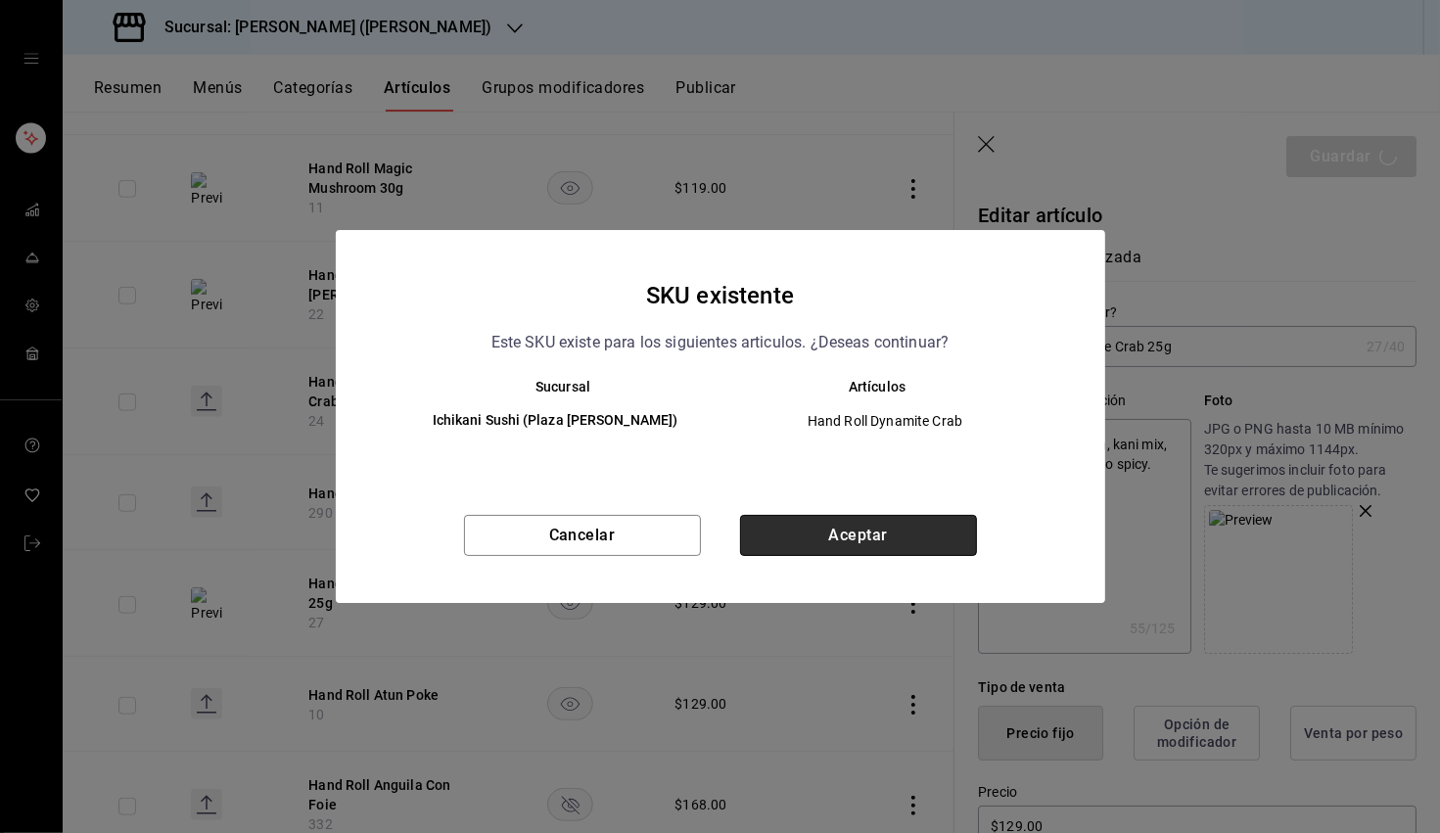
click at [829, 533] on button "Aceptar" at bounding box center [858, 535] width 237 height 41
type textarea "x"
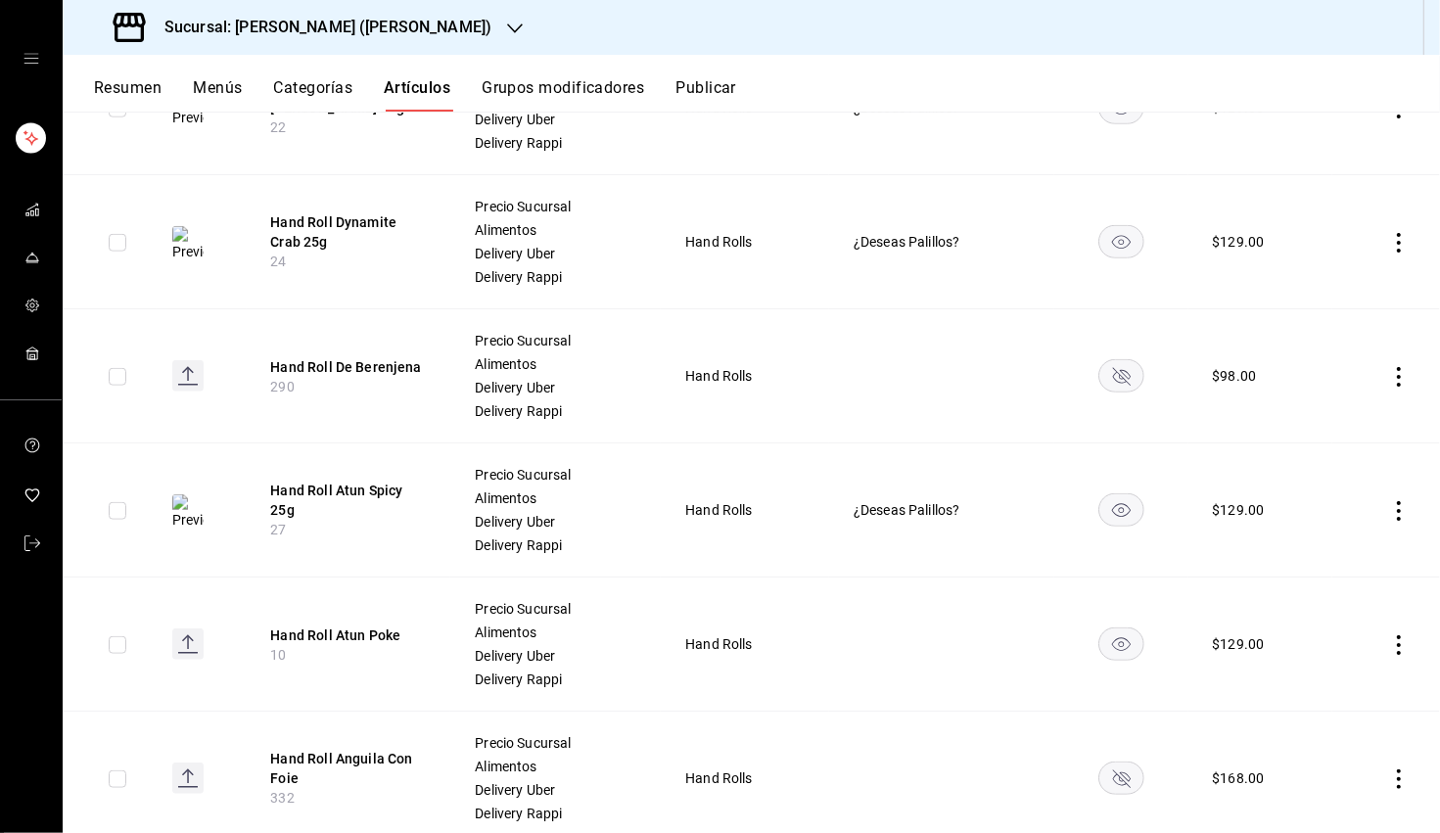
scroll to position [1324, 0]
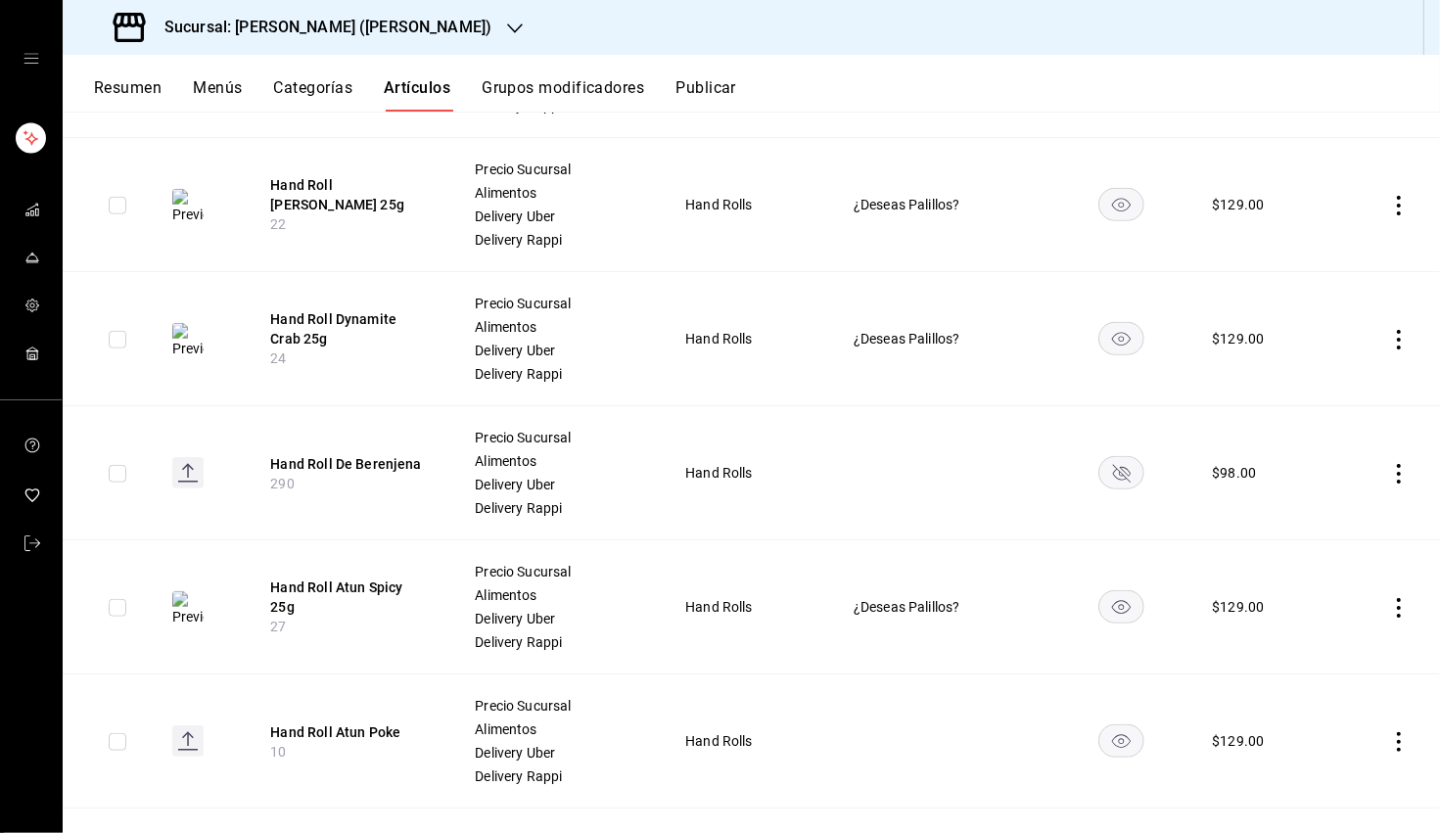
click at [909, 448] on td at bounding box center [1386, 473] width 108 height 134
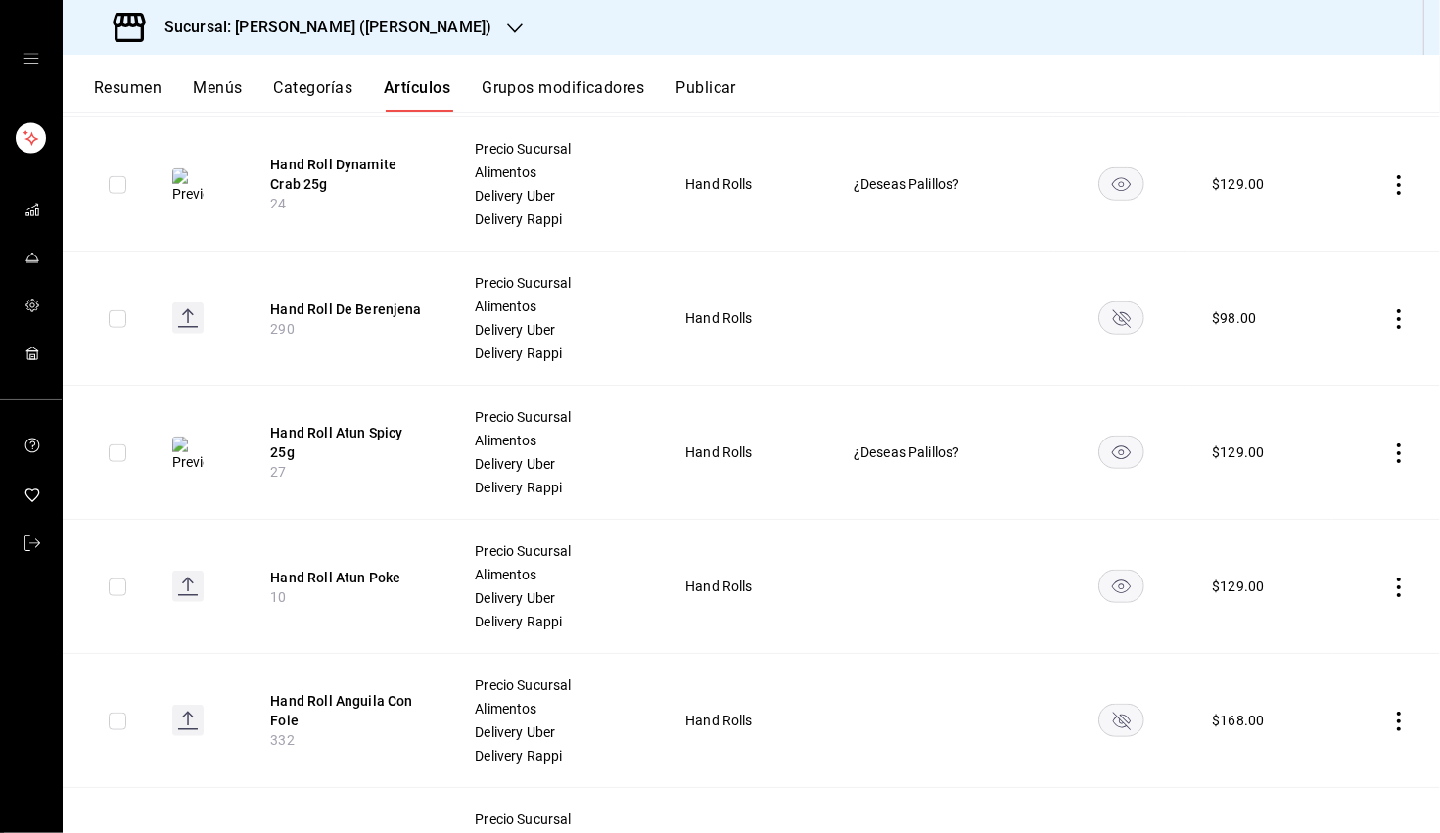
scroll to position [1584, 0]
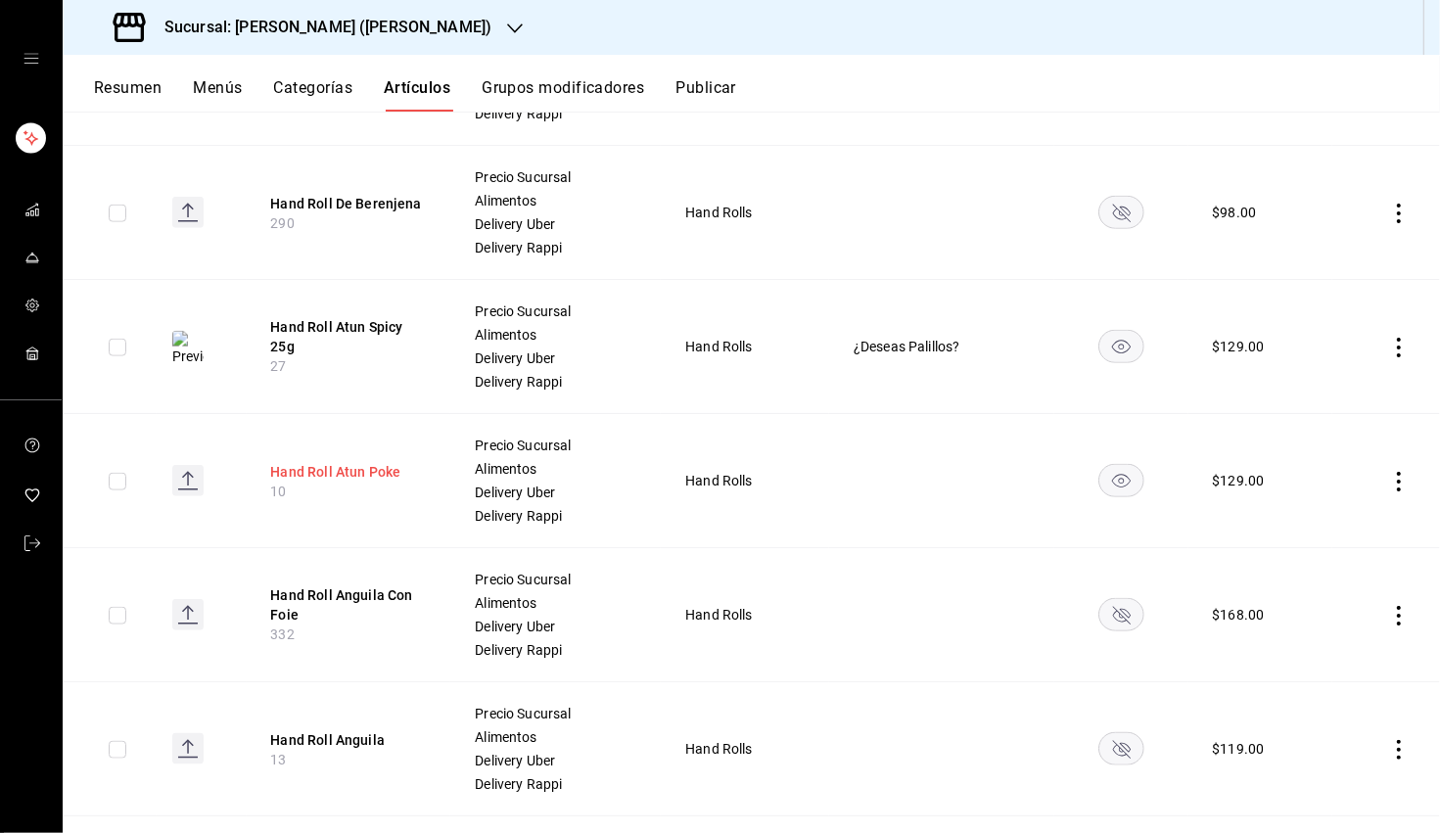
click at [363, 462] on button "Hand Roll Atun Poke" at bounding box center [348, 472] width 157 height 20
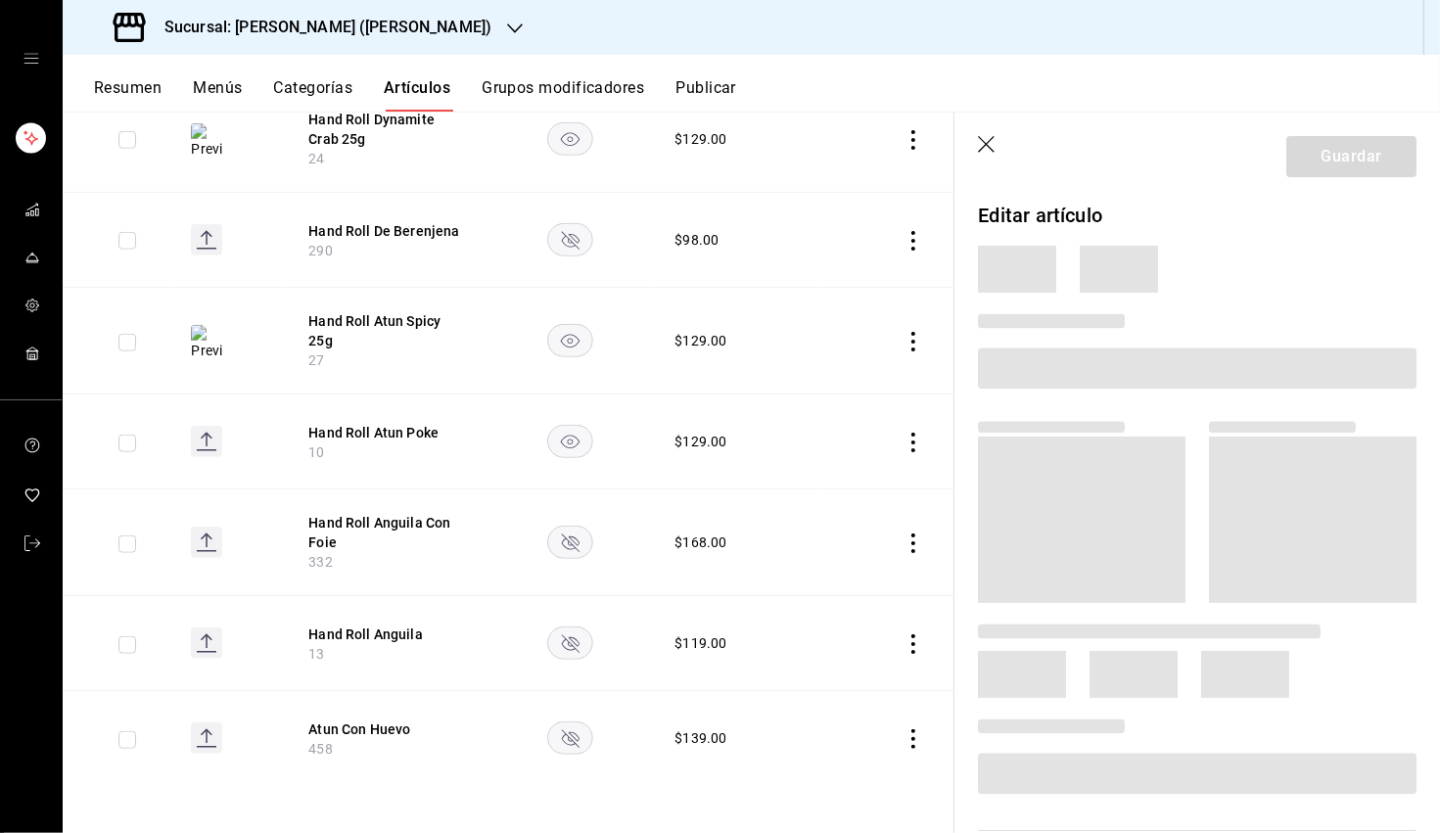
scroll to position [1210, 0]
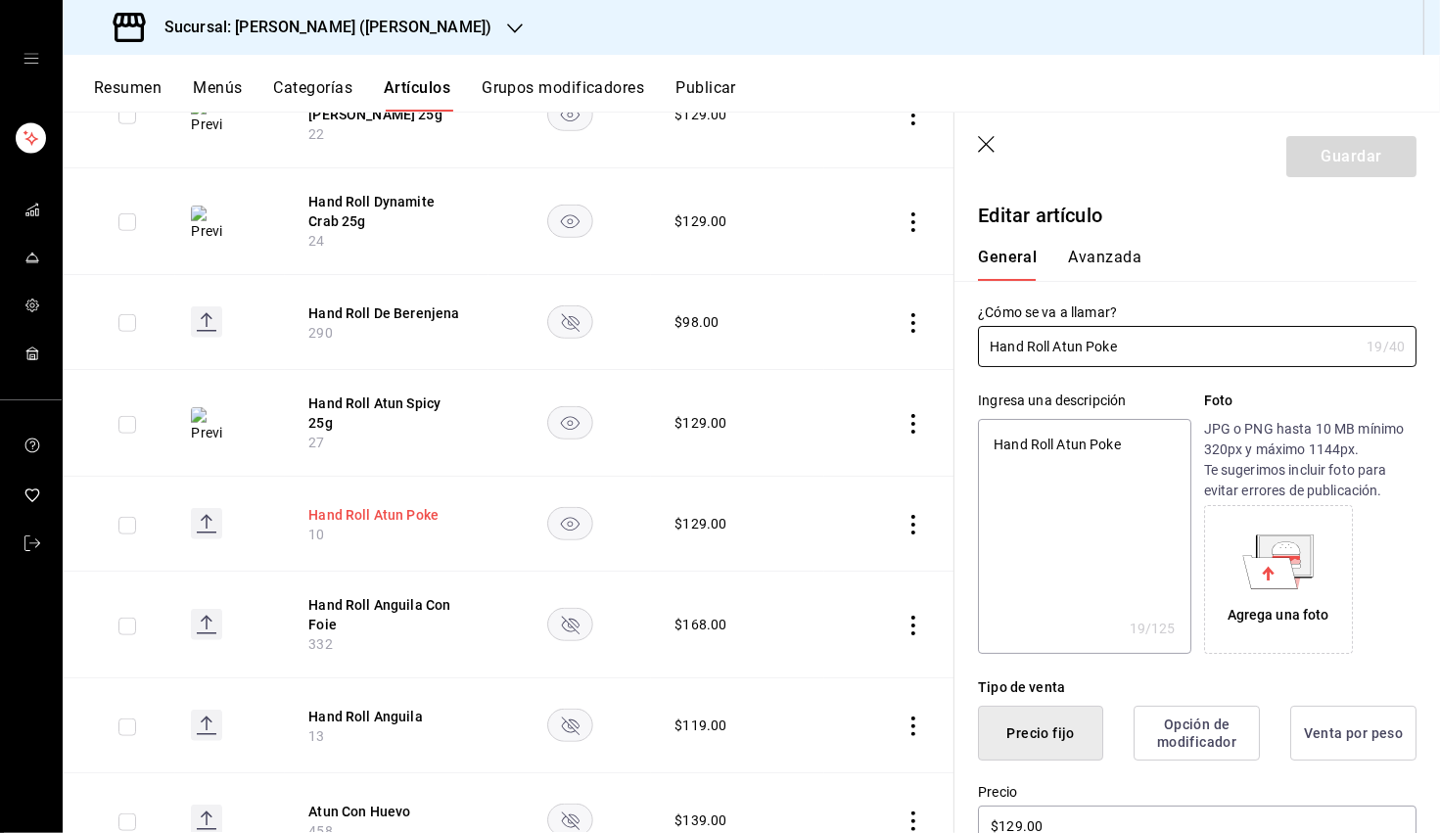
click at [394, 505] on button "Hand Roll Atun Poke" at bounding box center [386, 515] width 157 height 20
type textarea "x"
click at [909, 448] on textarea "Hand Roll Atun Poke" at bounding box center [1084, 536] width 212 height 235
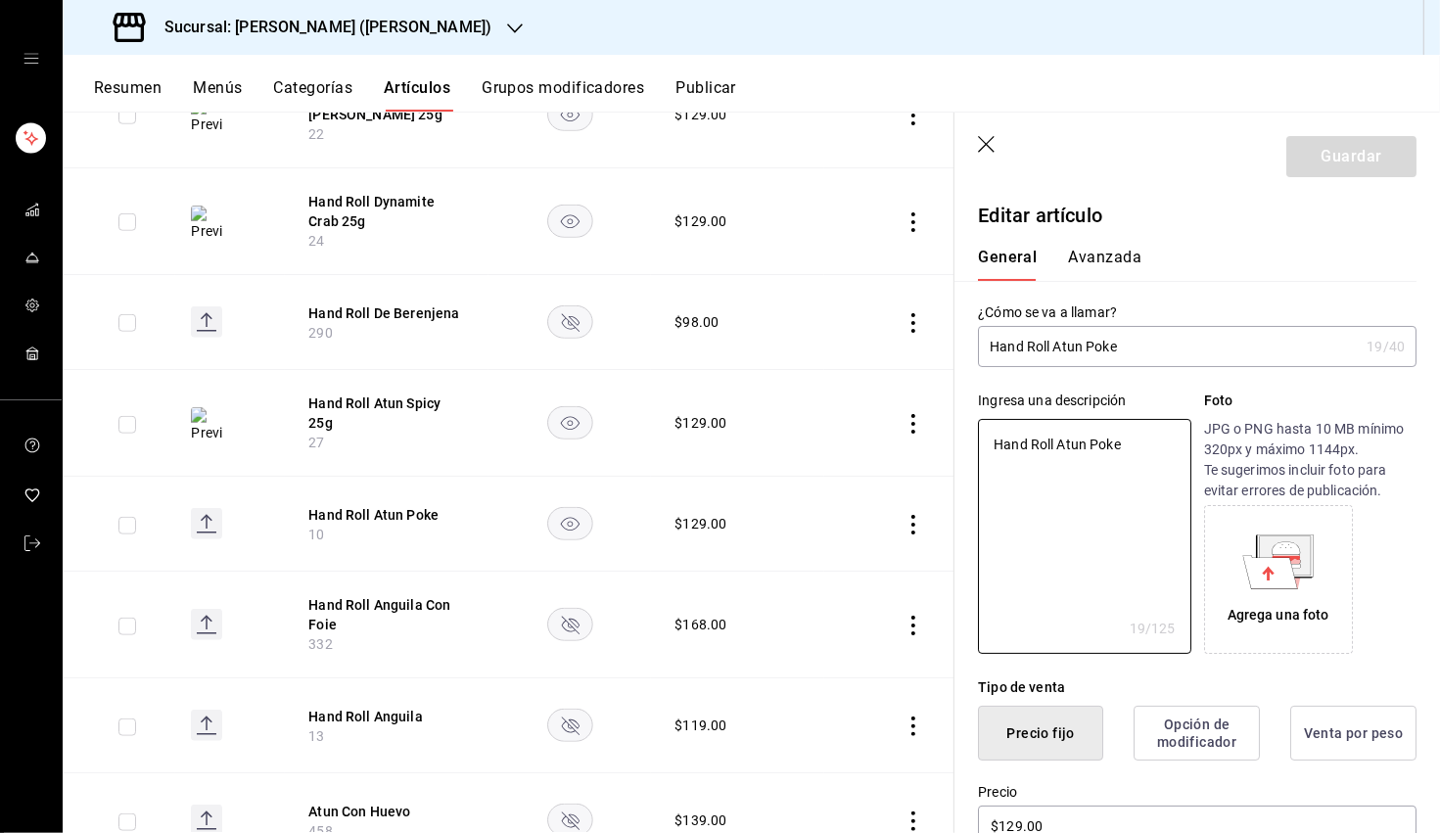
paste textarea "Atún con salsa agridulce, macadamia, aguacate y cebollita frita."
type textarea "Atún con salsa agridulce, macadamia, aguacate y cebollita frita."
type textarea "x"
type textarea "Atún con salsa agridulce, macadamia, aguacate y cebollita frita."
type textarea "x"
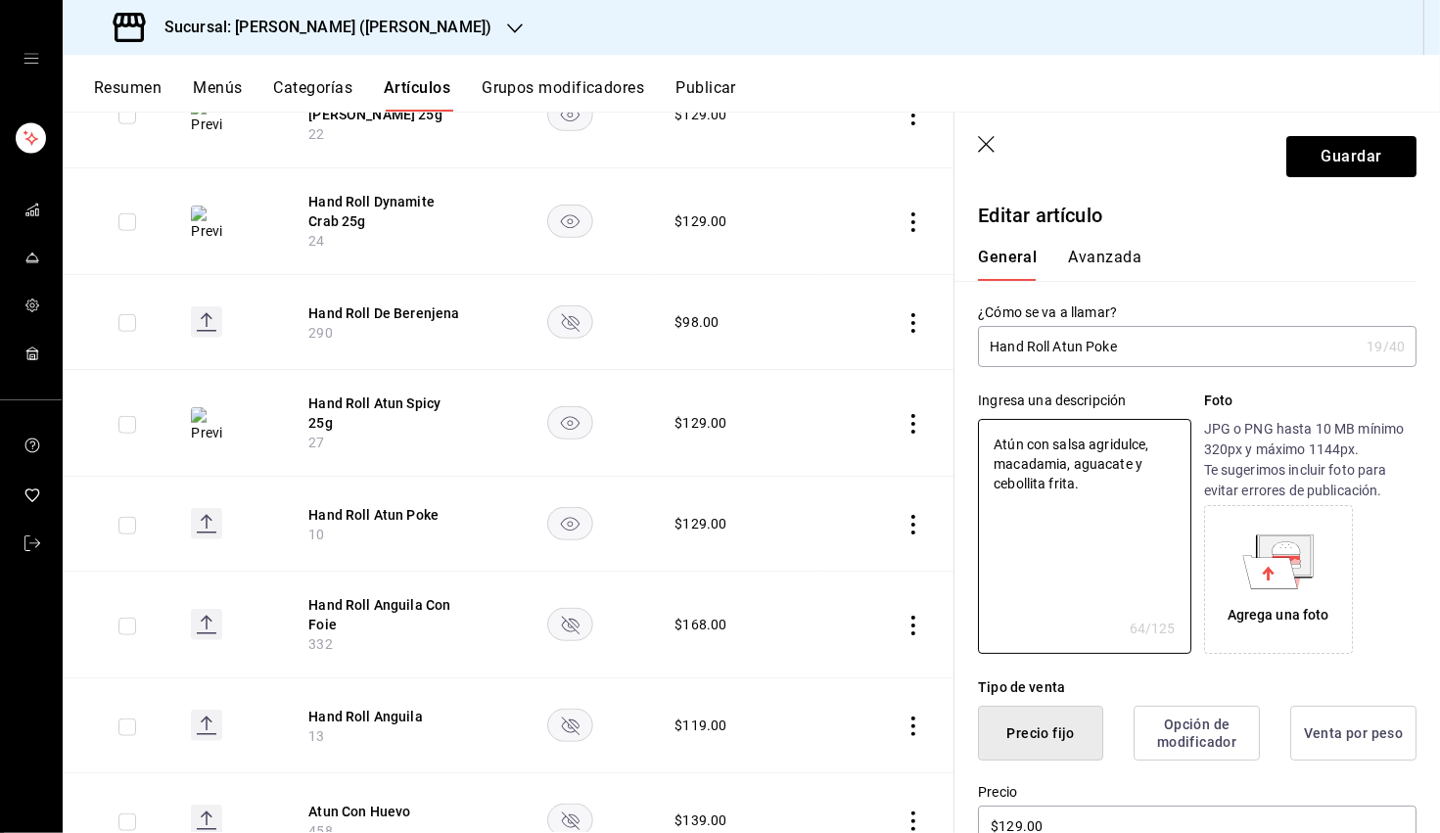
click at [909, 351] on input "Hand Roll Atun Poke" at bounding box center [1168, 346] width 381 height 39
type input "Hand Roll Atun Poke"
type textarea "x"
type input "Hand Roll Atun Poke 2"
type textarea "x"
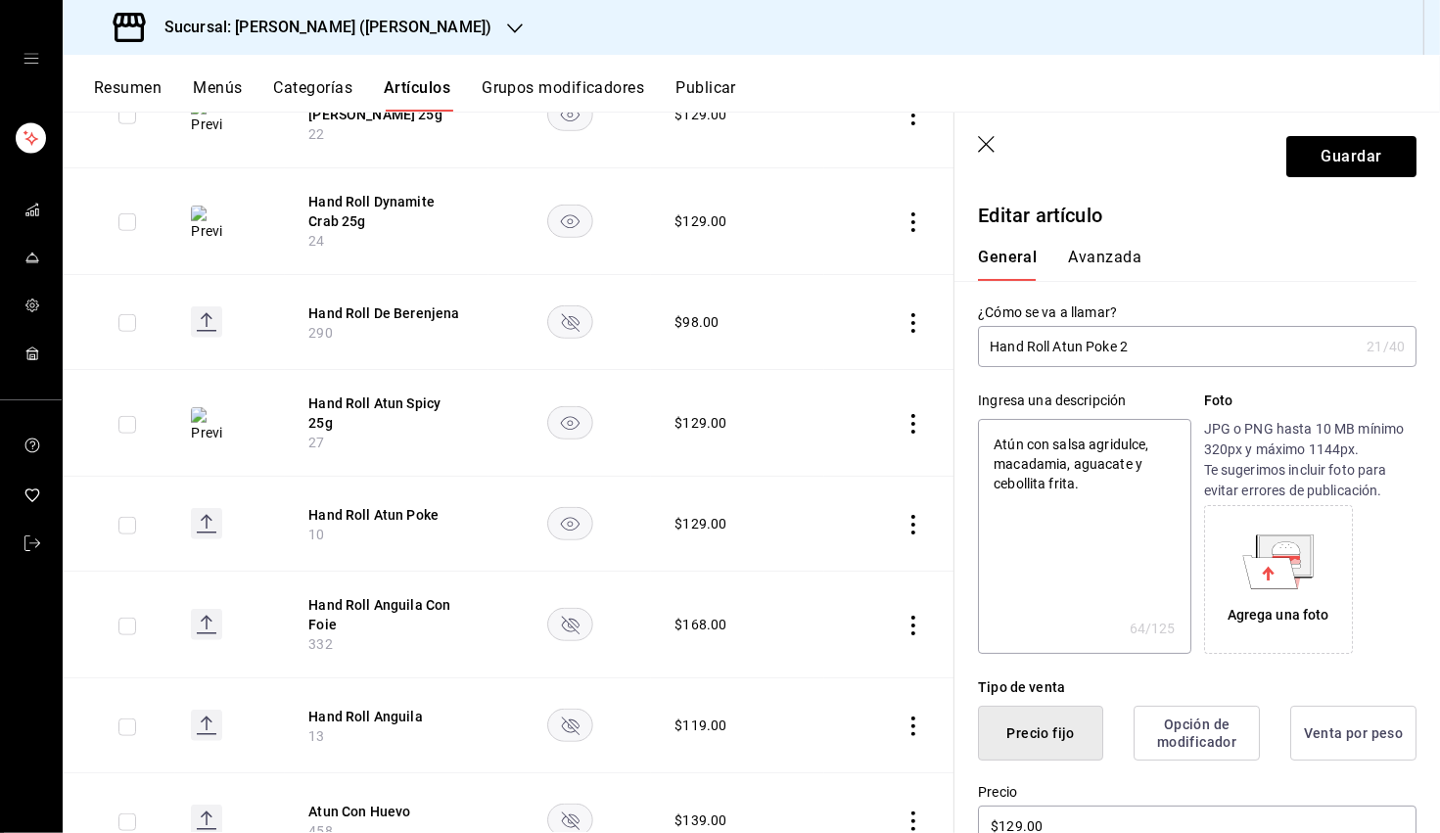
type input "Hand Roll Atun Poke 25"
type textarea "x"
type input "Hand Roll Atun Poke 25g"
type textarea "x"
type input "Hand Roll Atun Poke 25g"
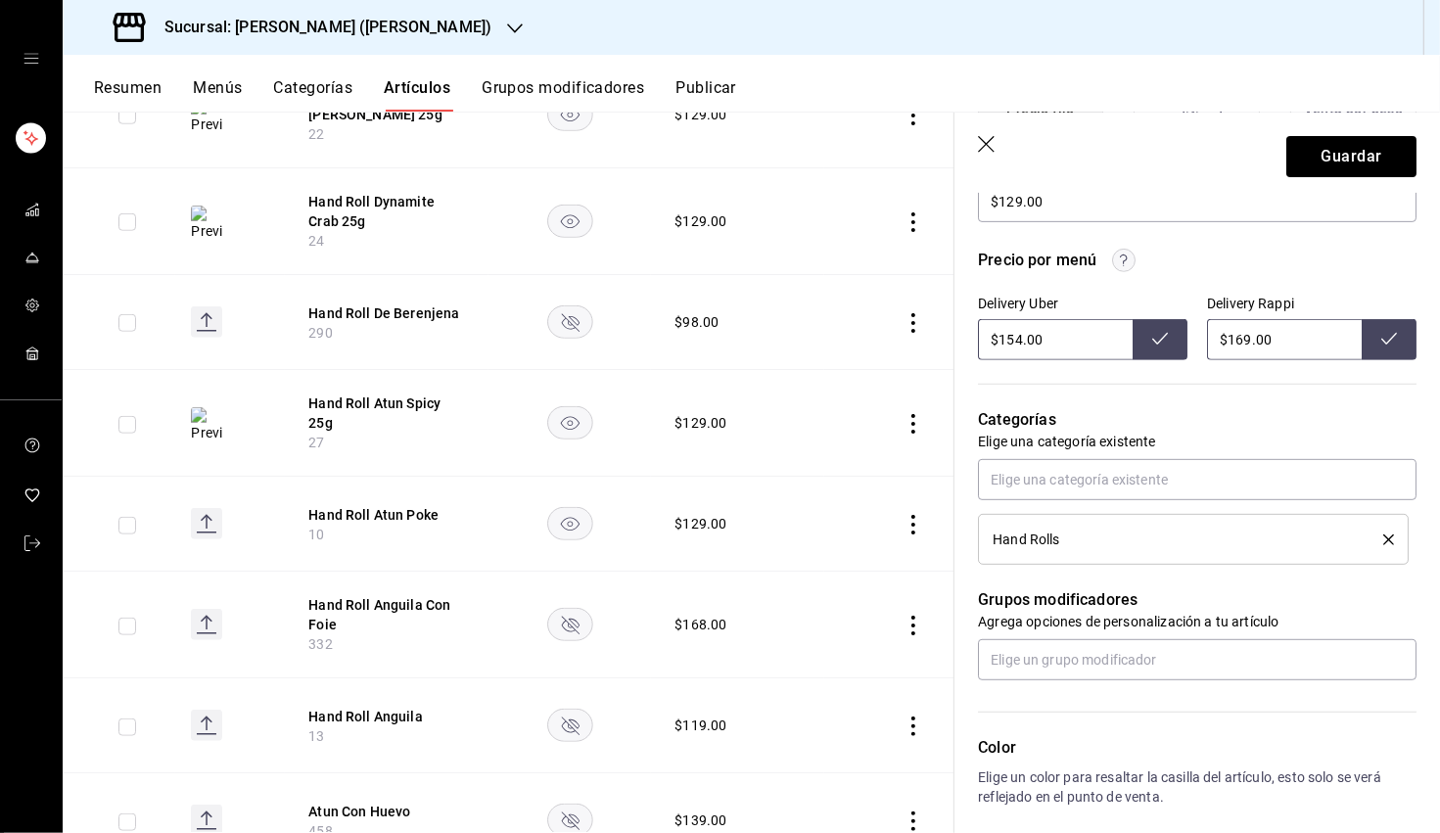
scroll to position [642, 0]
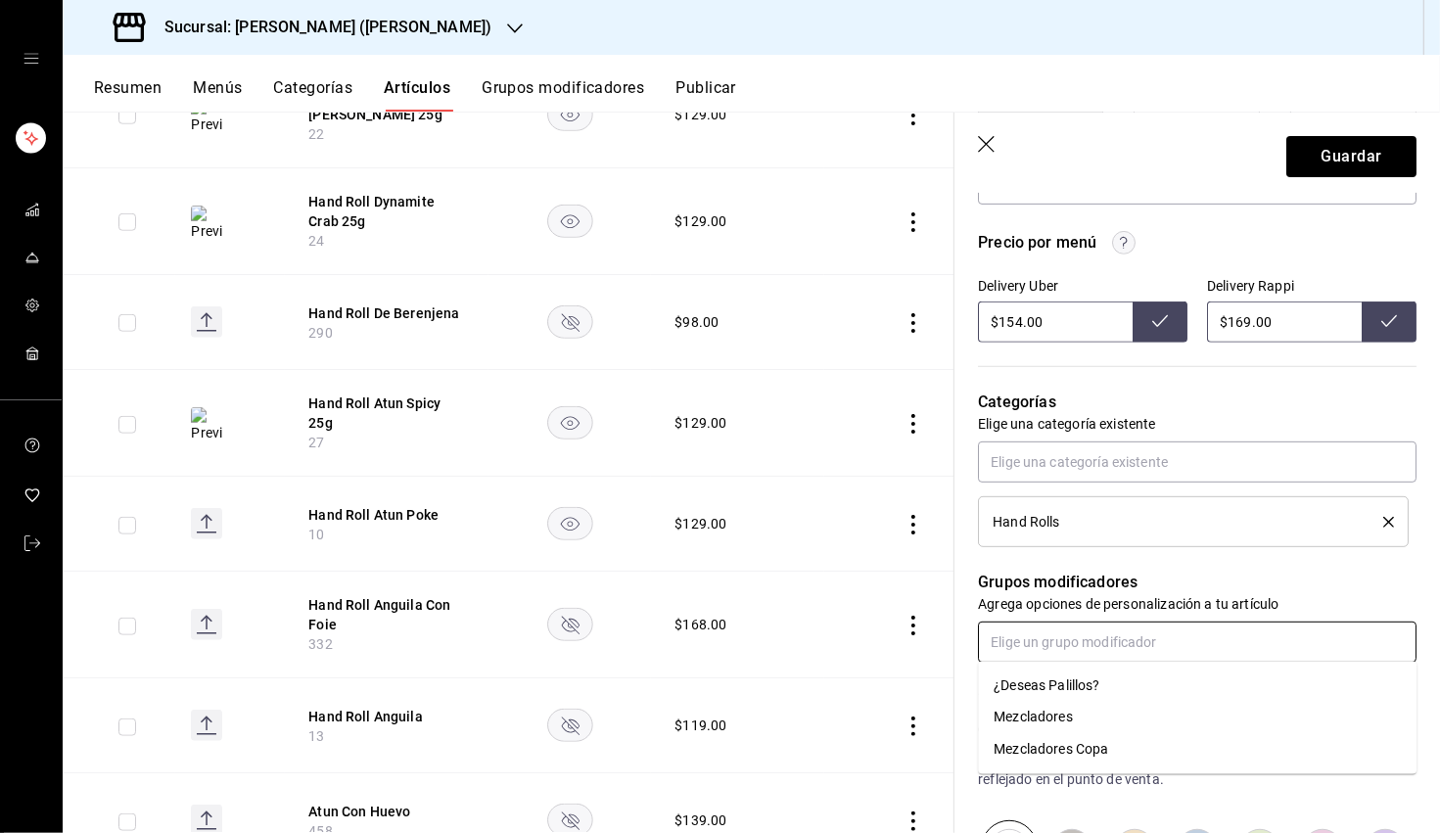
click at [909, 642] on input "text" at bounding box center [1197, 642] width 439 height 41
click at [909, 694] on div "¿Deseas Palillos?" at bounding box center [1047, 686] width 106 height 21
type textarea "x"
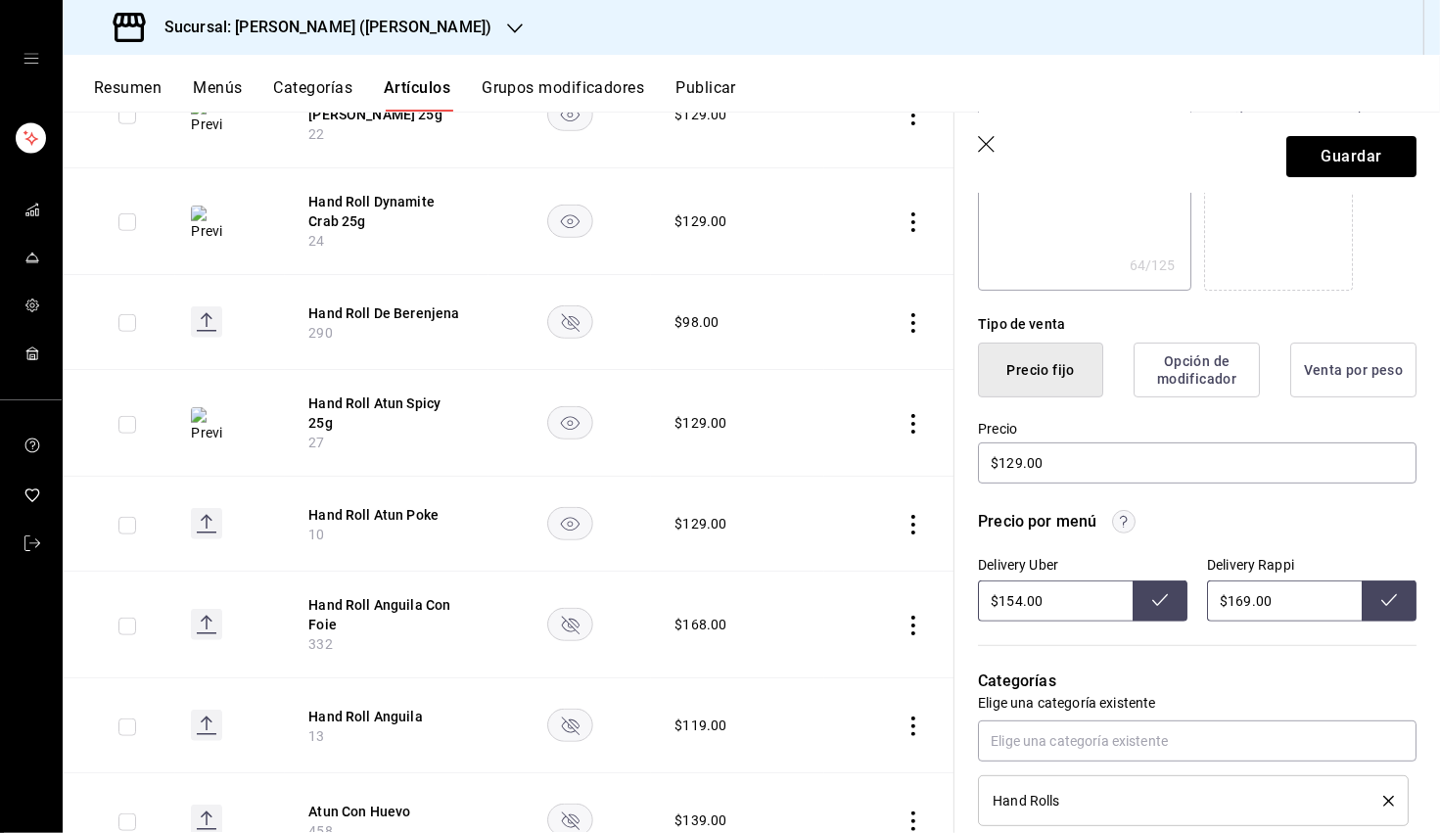
scroll to position [438, 0]
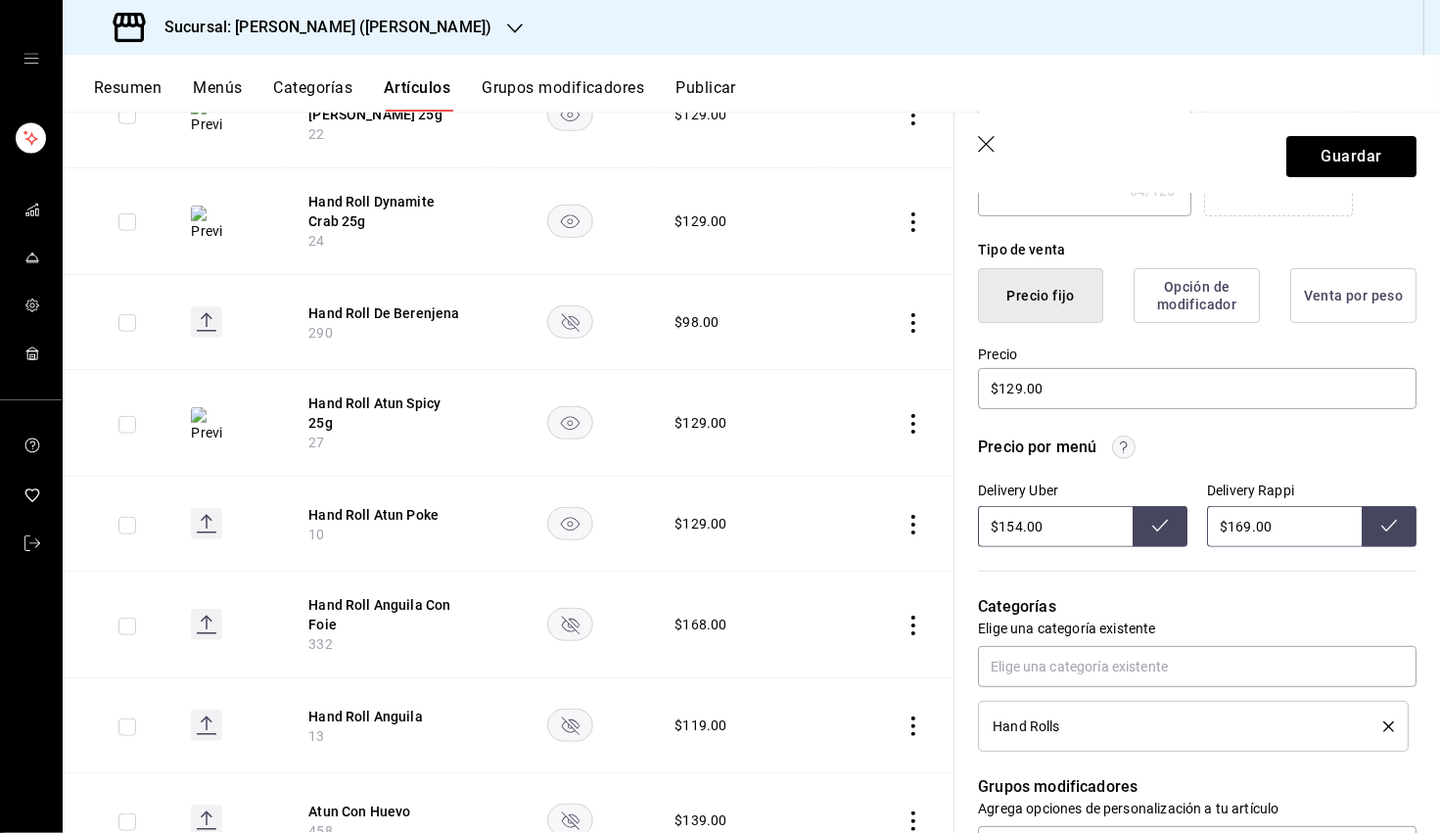
click at [909, 526] on input "$154.00" at bounding box center [1055, 526] width 155 height 41
type input "$175.00"
click at [909, 525] on icon at bounding box center [1160, 526] width 16 height 16
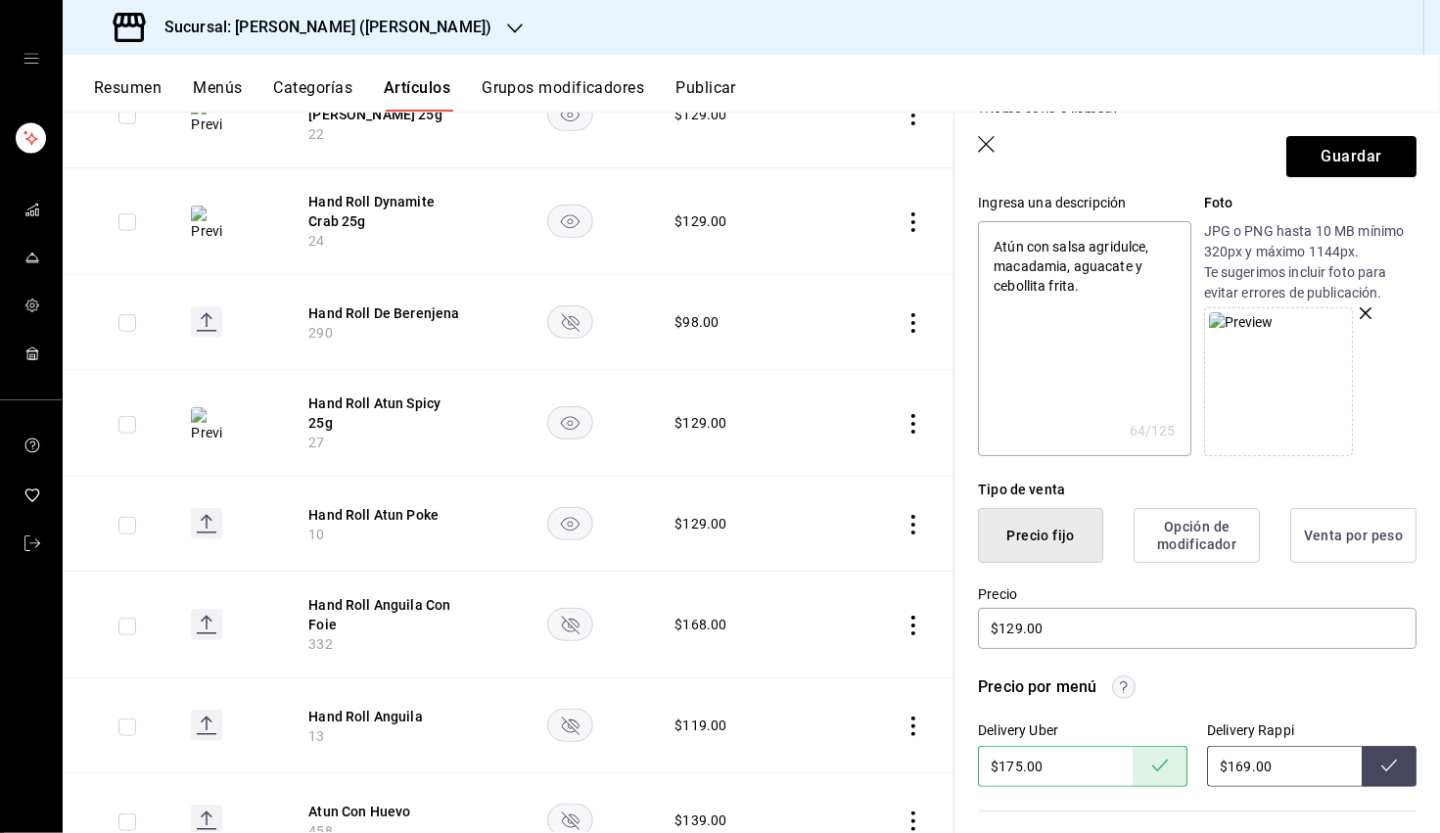
scroll to position [0, 0]
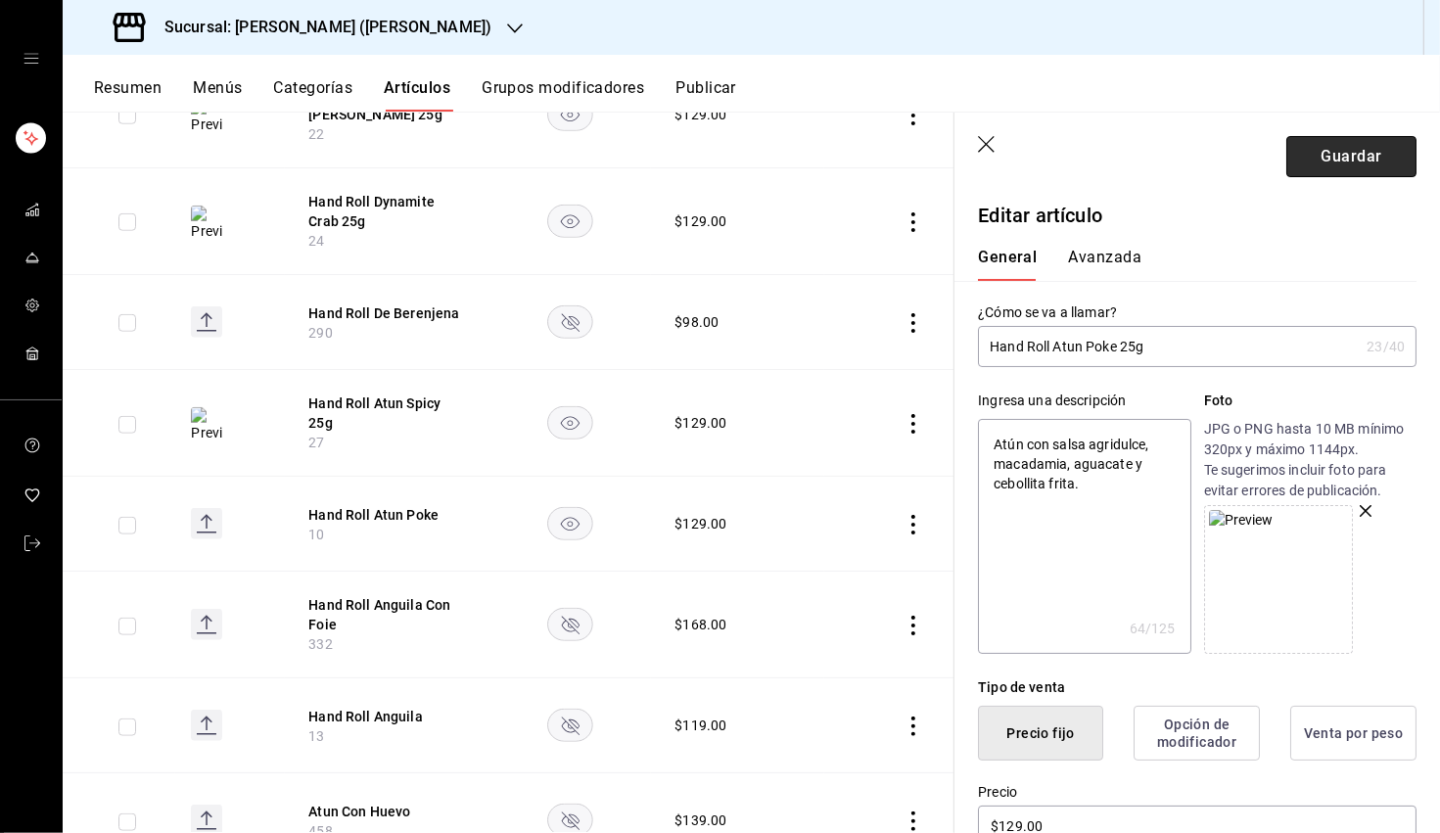
click at [909, 164] on button "Guardar" at bounding box center [1351, 156] width 130 height 41
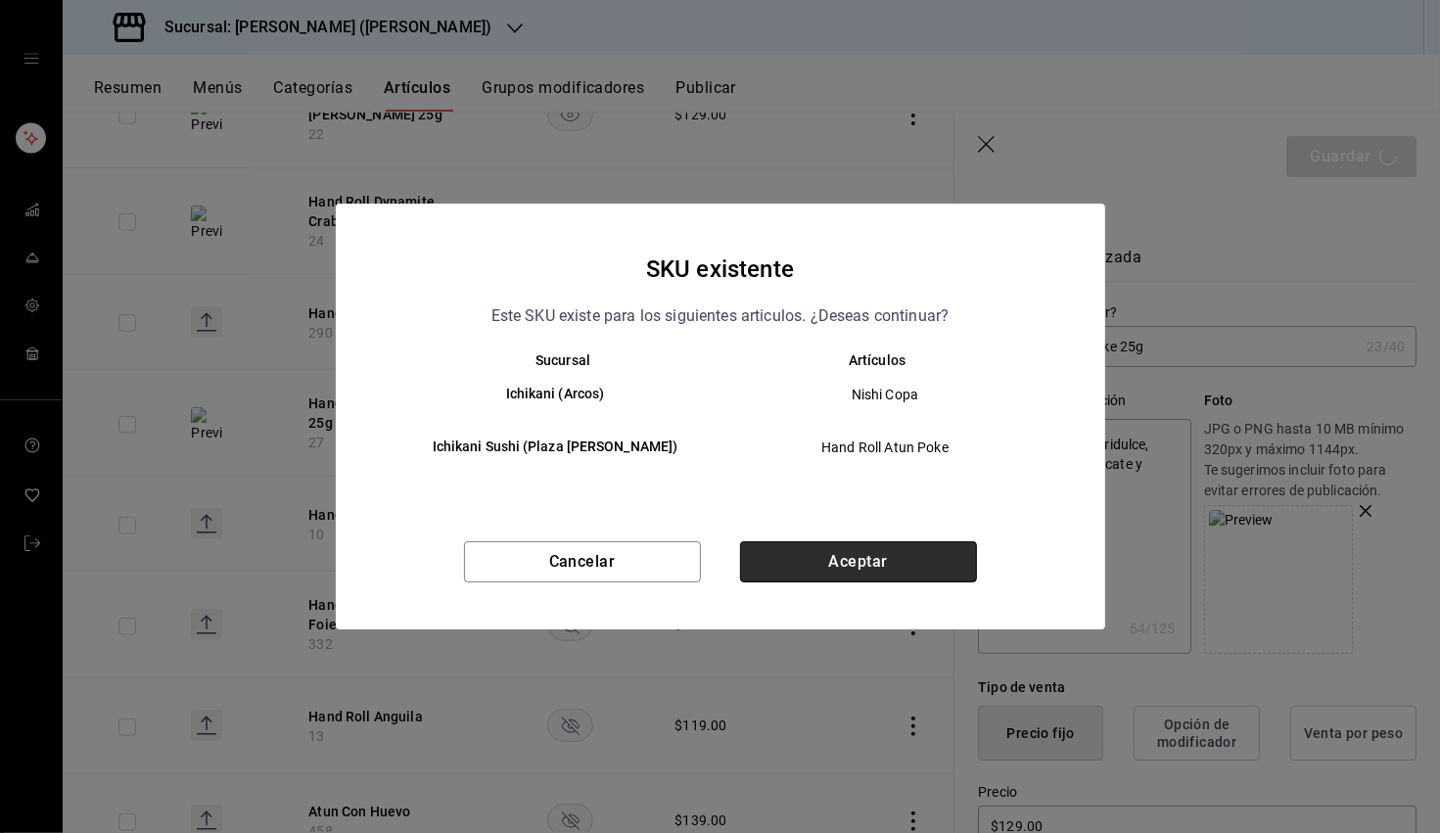
click at [811, 551] on button "Aceptar" at bounding box center [858, 561] width 237 height 41
type textarea "x"
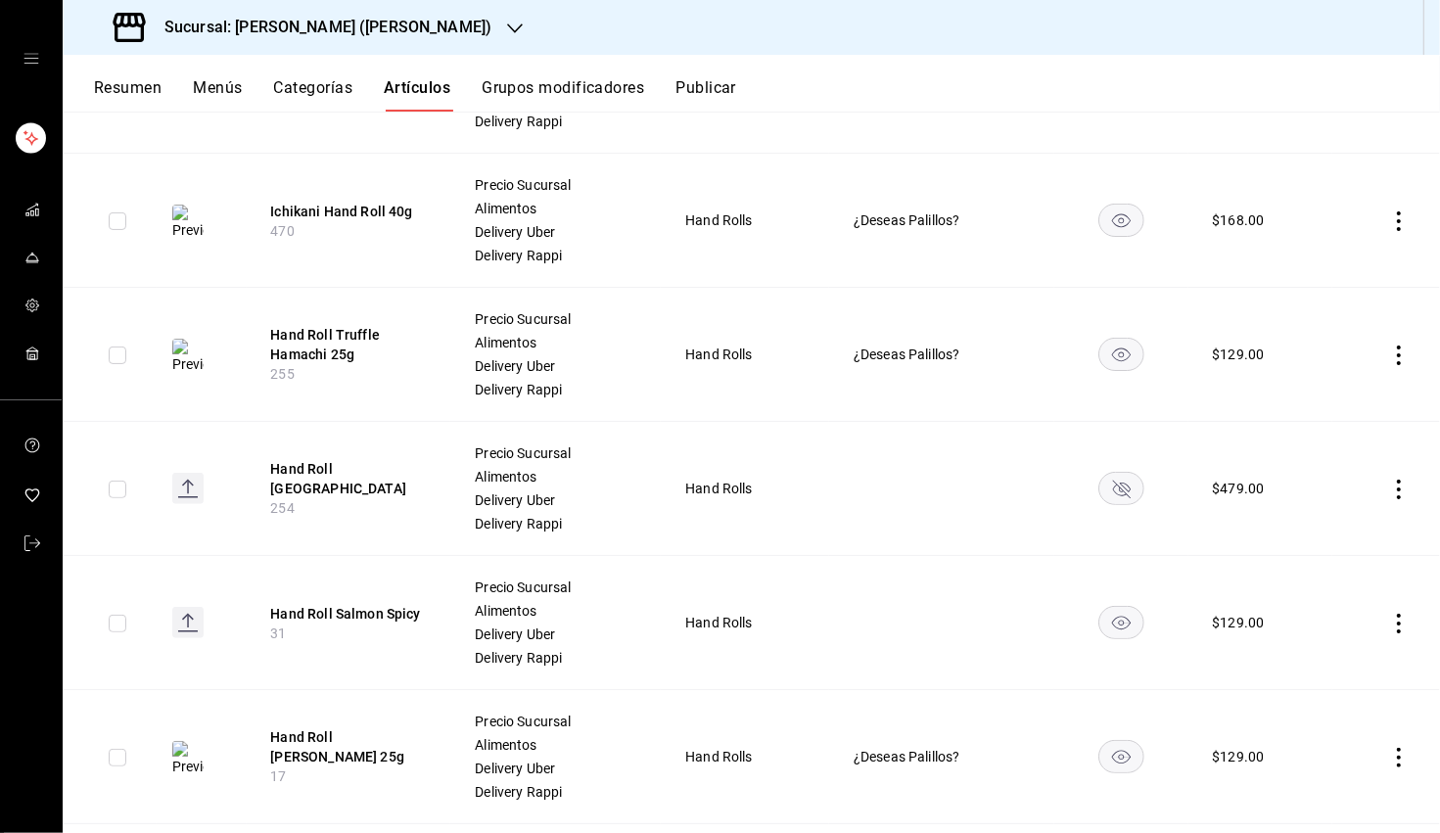
scroll to position [439, 0]
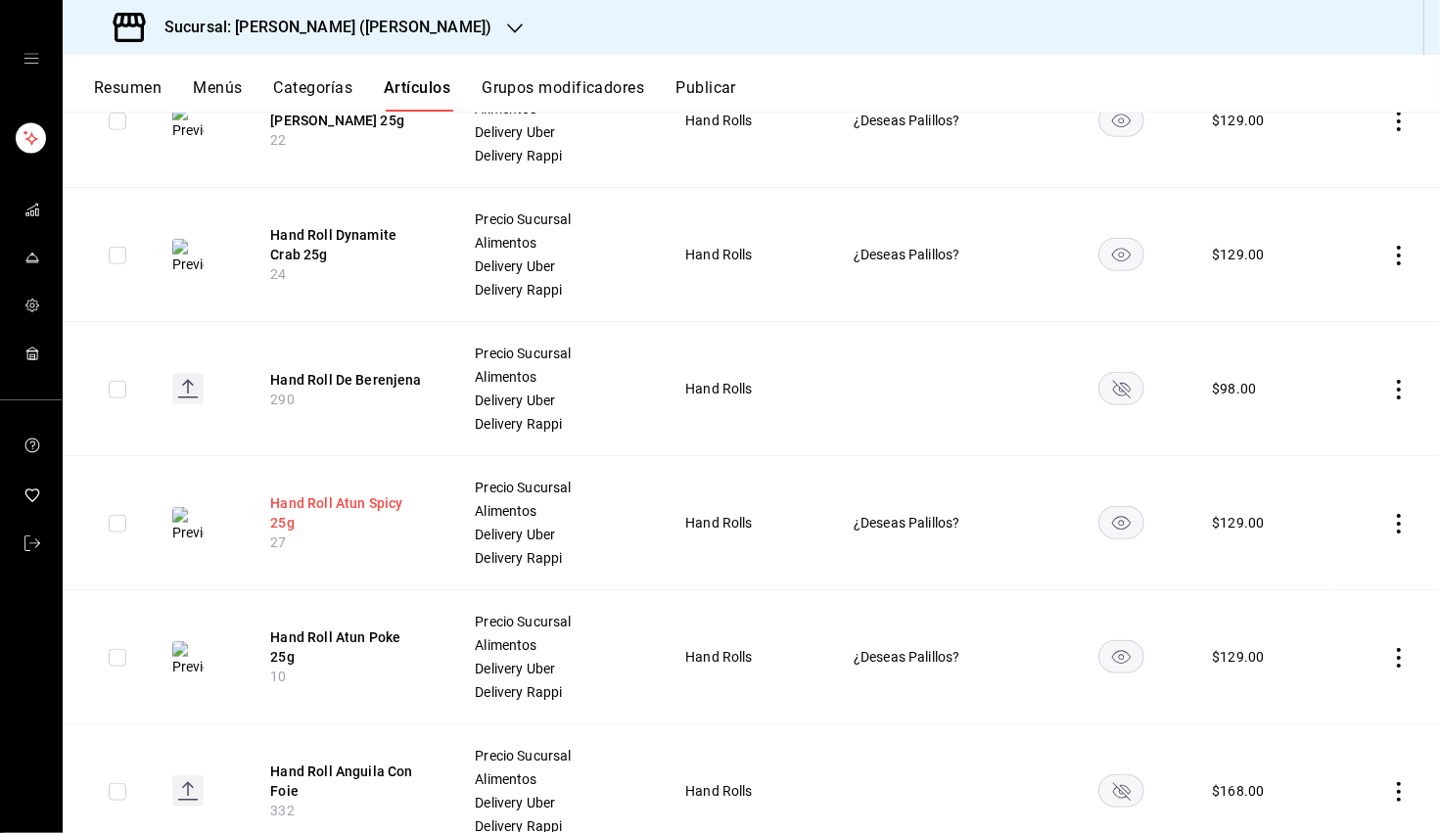
click at [336, 496] on button "Hand Roll Atun Spicy 25g" at bounding box center [348, 512] width 157 height 39
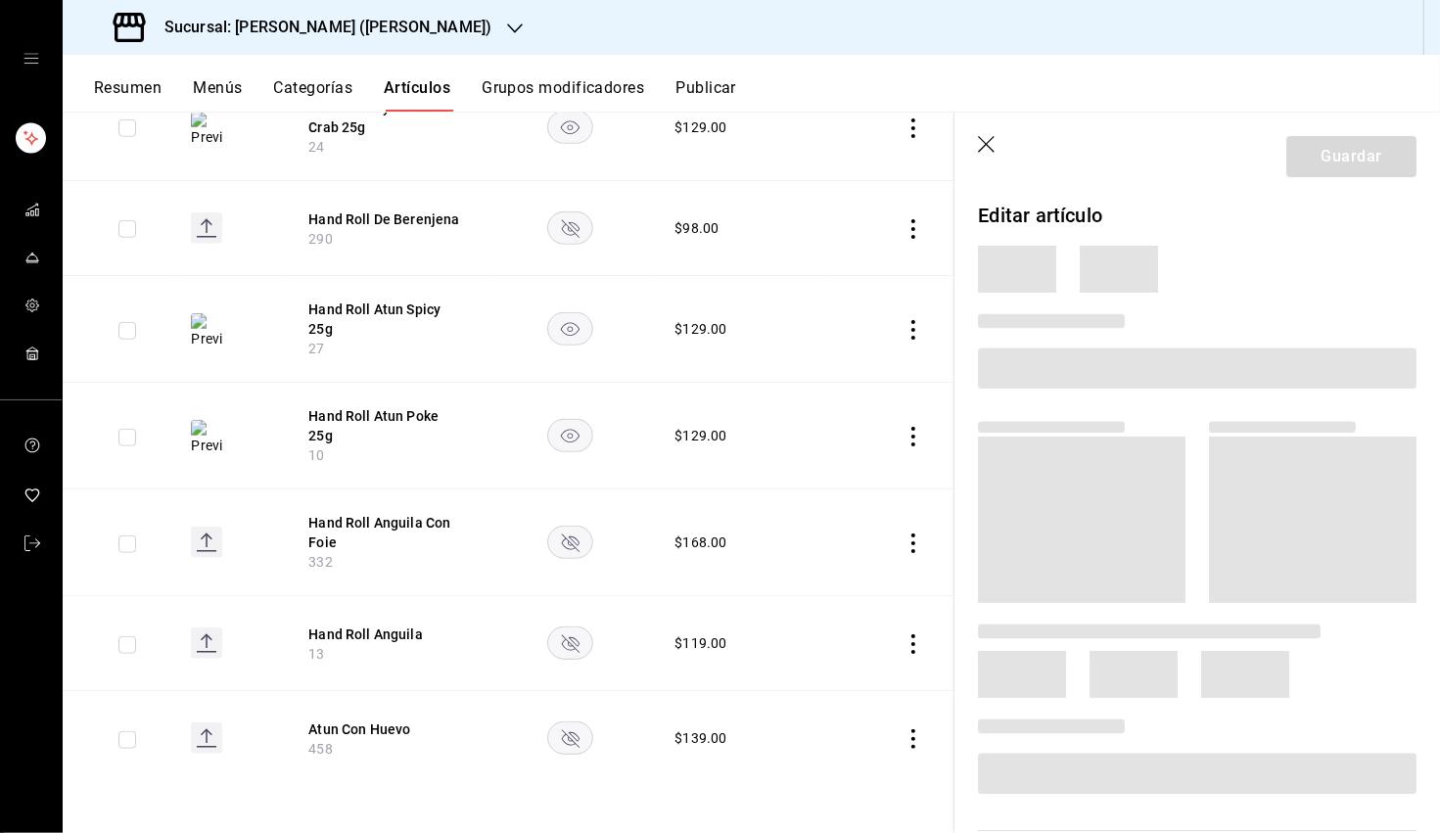
scroll to position [1128, 0]
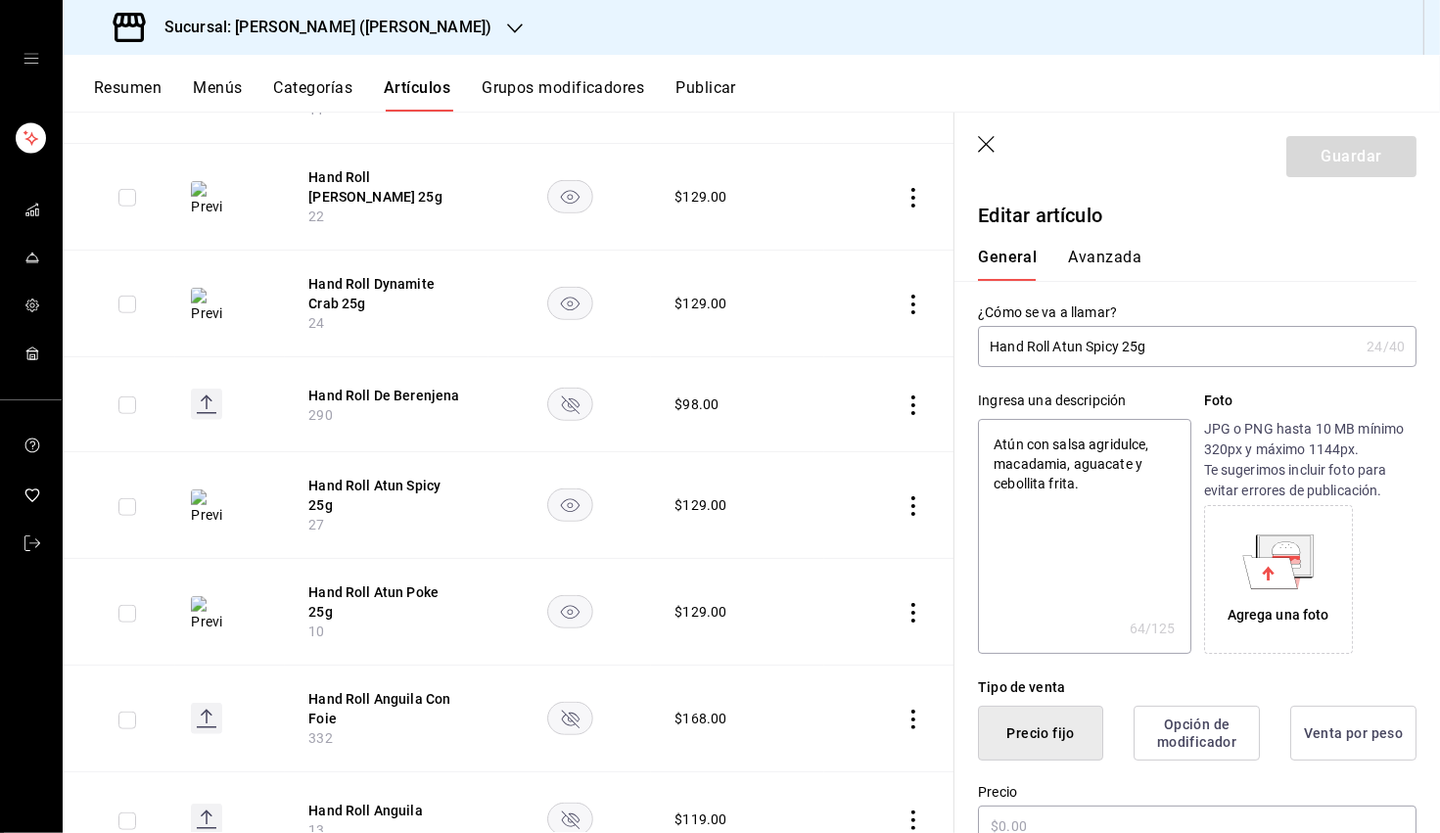
type textarea "x"
type input "$129.00"
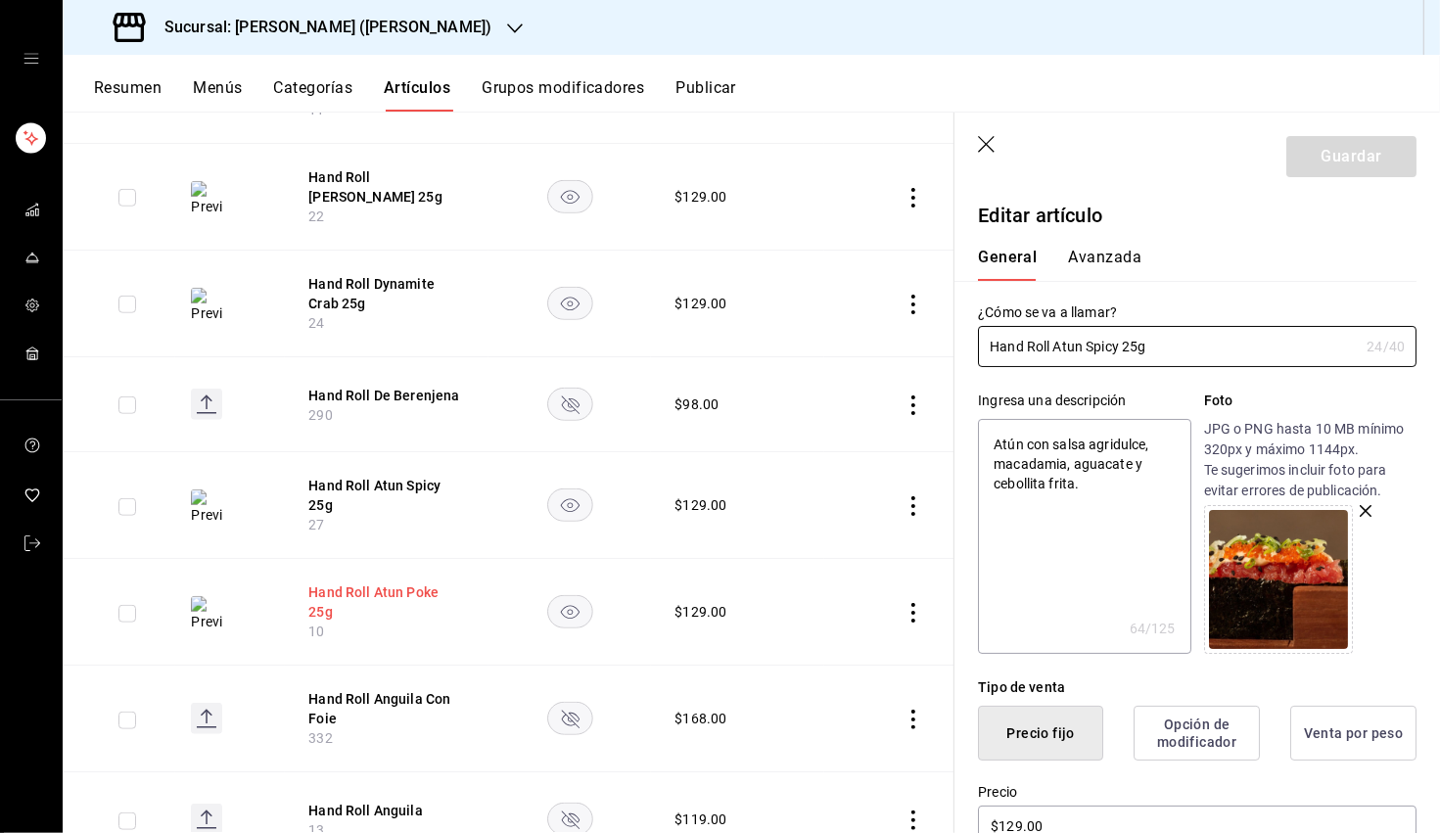
click at [399, 583] on button "Hand Roll Atun Poke 25g" at bounding box center [386, 602] width 157 height 39
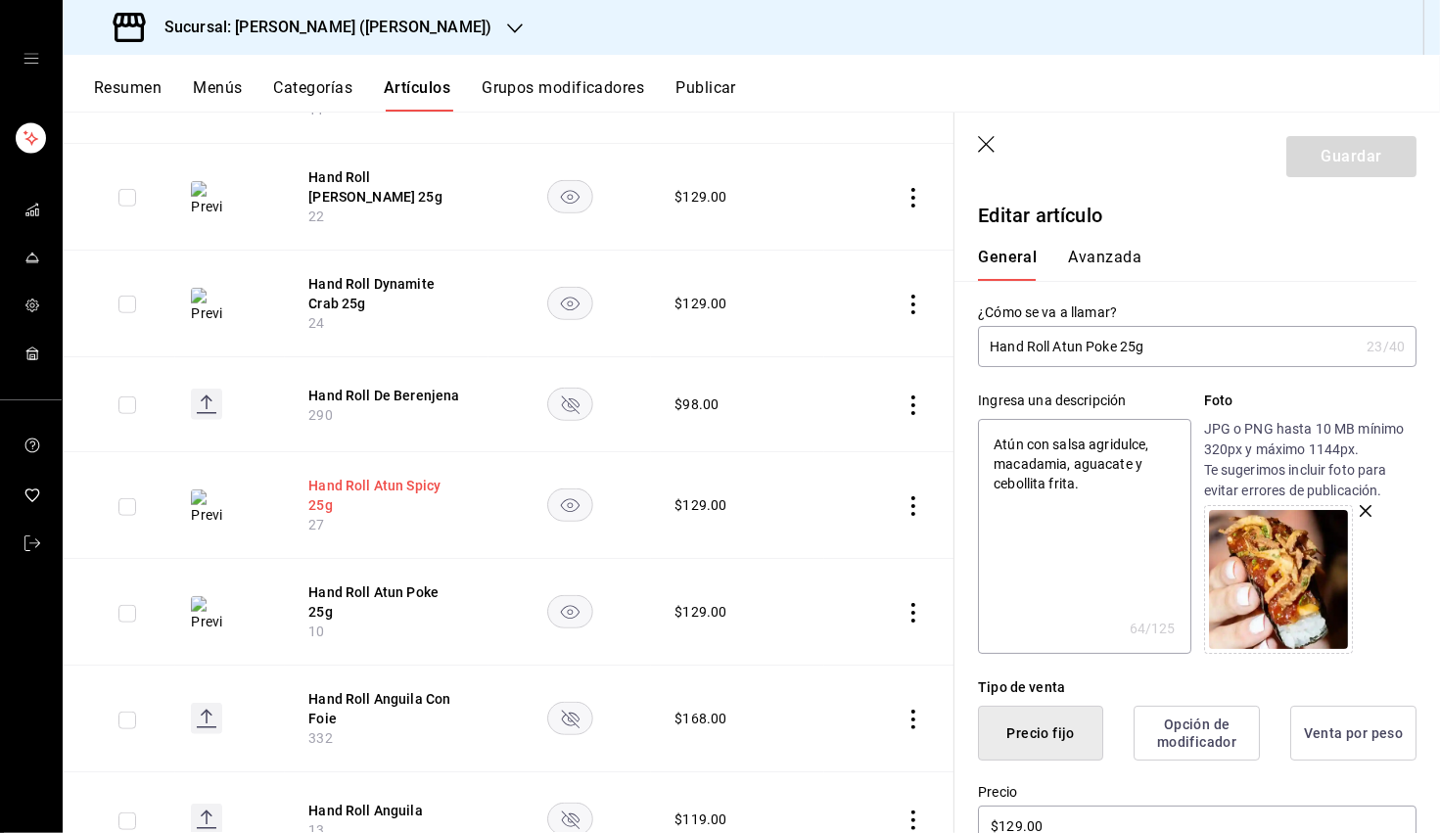
click at [356, 476] on button "Hand Roll Atun Spicy 25g" at bounding box center [386, 495] width 157 height 39
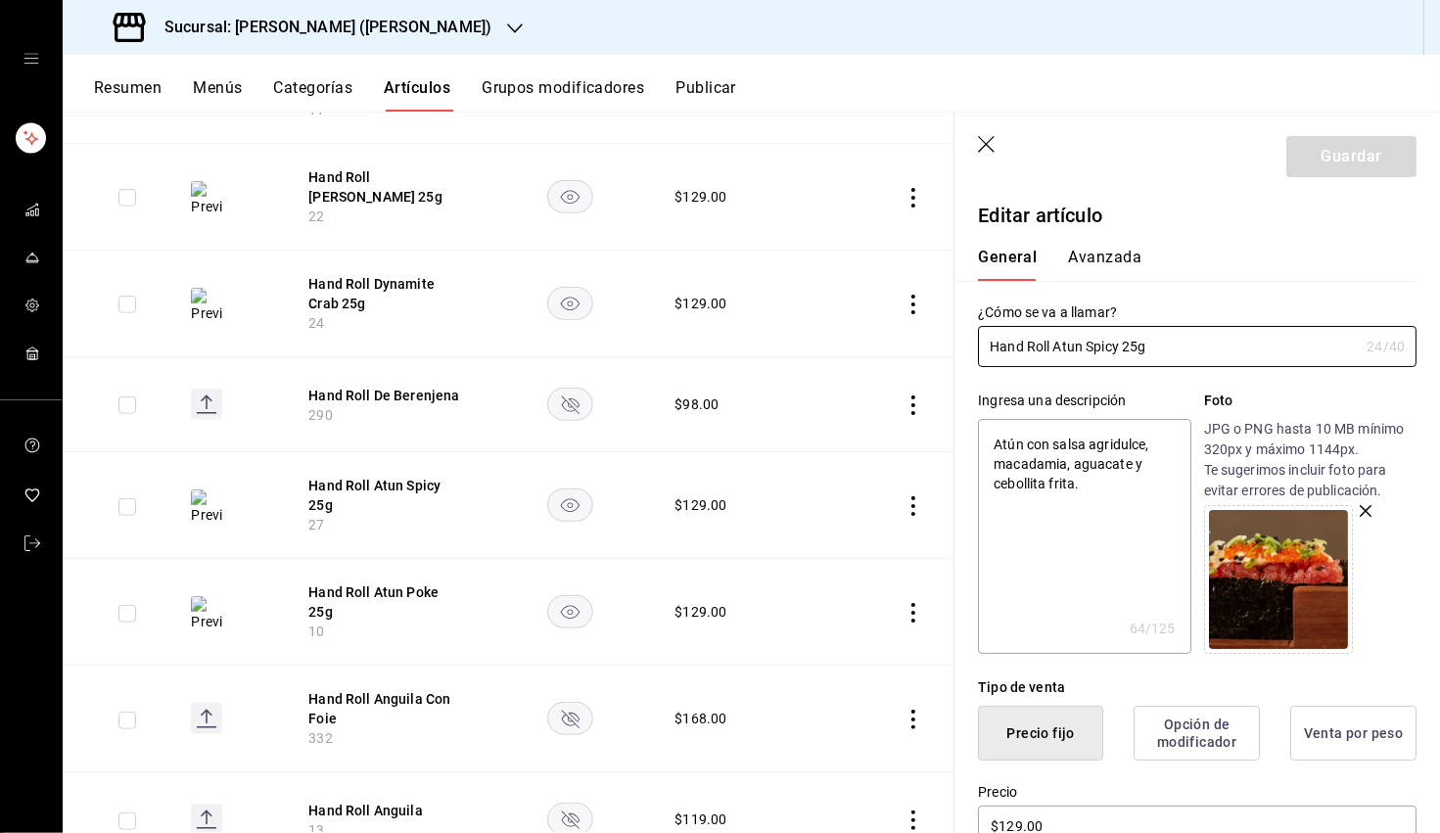
type textarea "x"
drag, startPoint x: 1102, startPoint y: 495, endPoint x: 979, endPoint y: 444, distance: 133.8
click at [909, 444] on textarea "Atún con salsa agridulce, macadamia, aguacate y cebollita frita." at bounding box center [1084, 536] width 212 height 235
paste textarea "kami con salsa picosa a base de chiles y ajo, y papitas con polvo de chiles asi…"
type textarea "Akami con salsa picosa a base de chiles y ajo, y papitas con polvo de chiles as…"
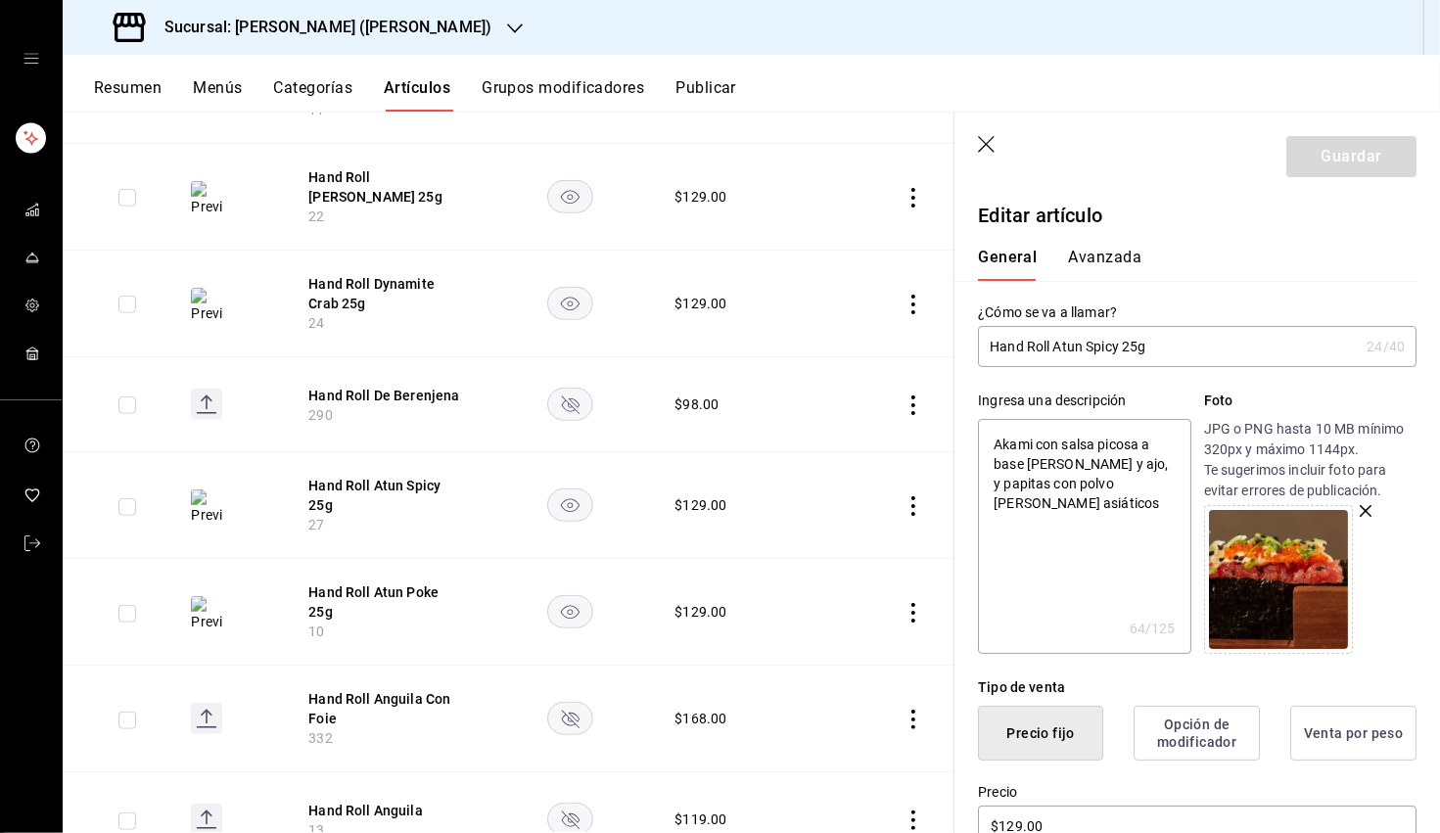
type textarea "x"
type textarea "Akami con salsa picosa a base de chiles y ajo, y papitas con polvo de chiles as…"
type textarea "x"
type textarea "Akami con salsa picosa a base de chiles y ajo, y papitas con polvo de chiles as…"
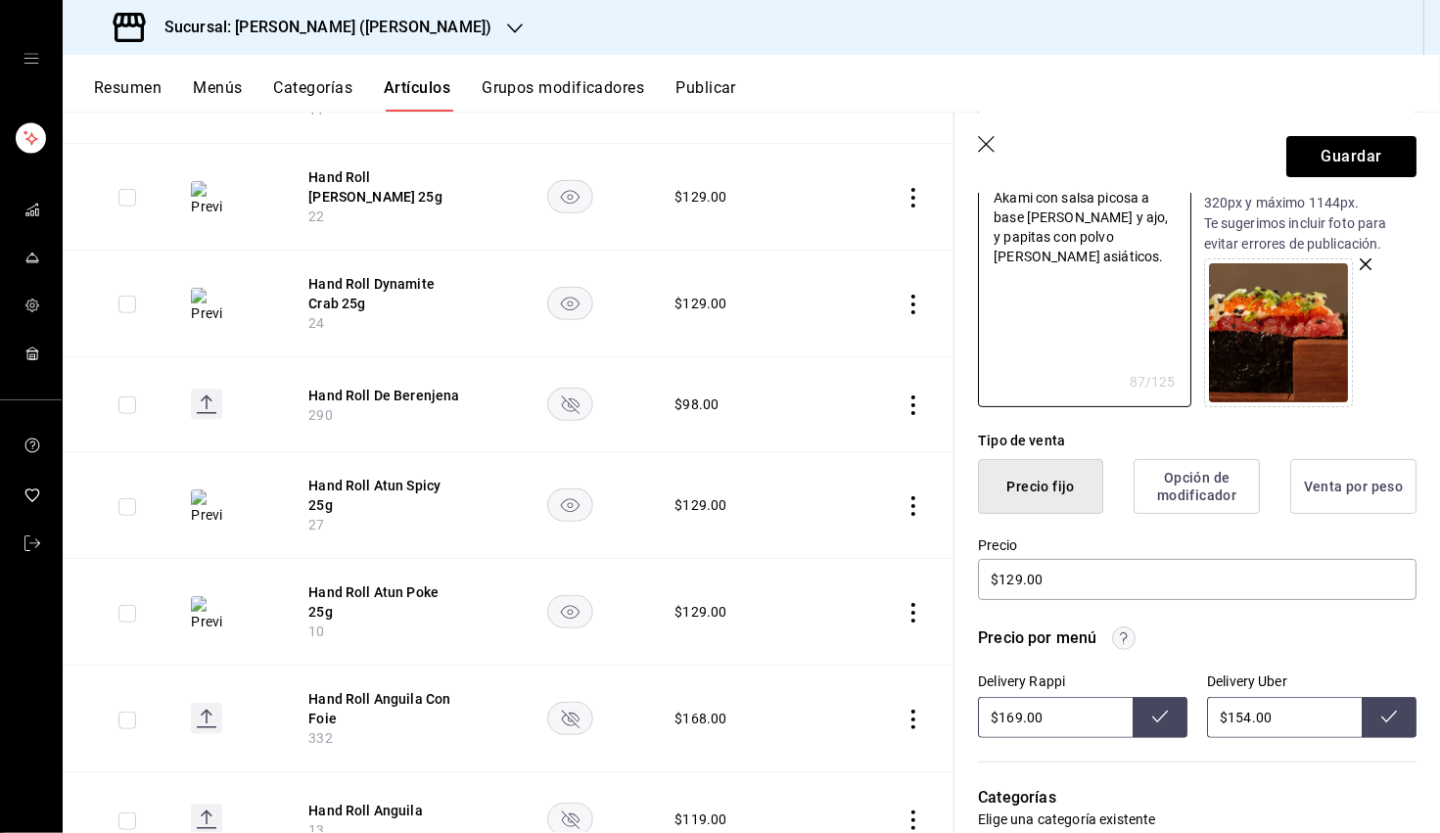
scroll to position [259, 0]
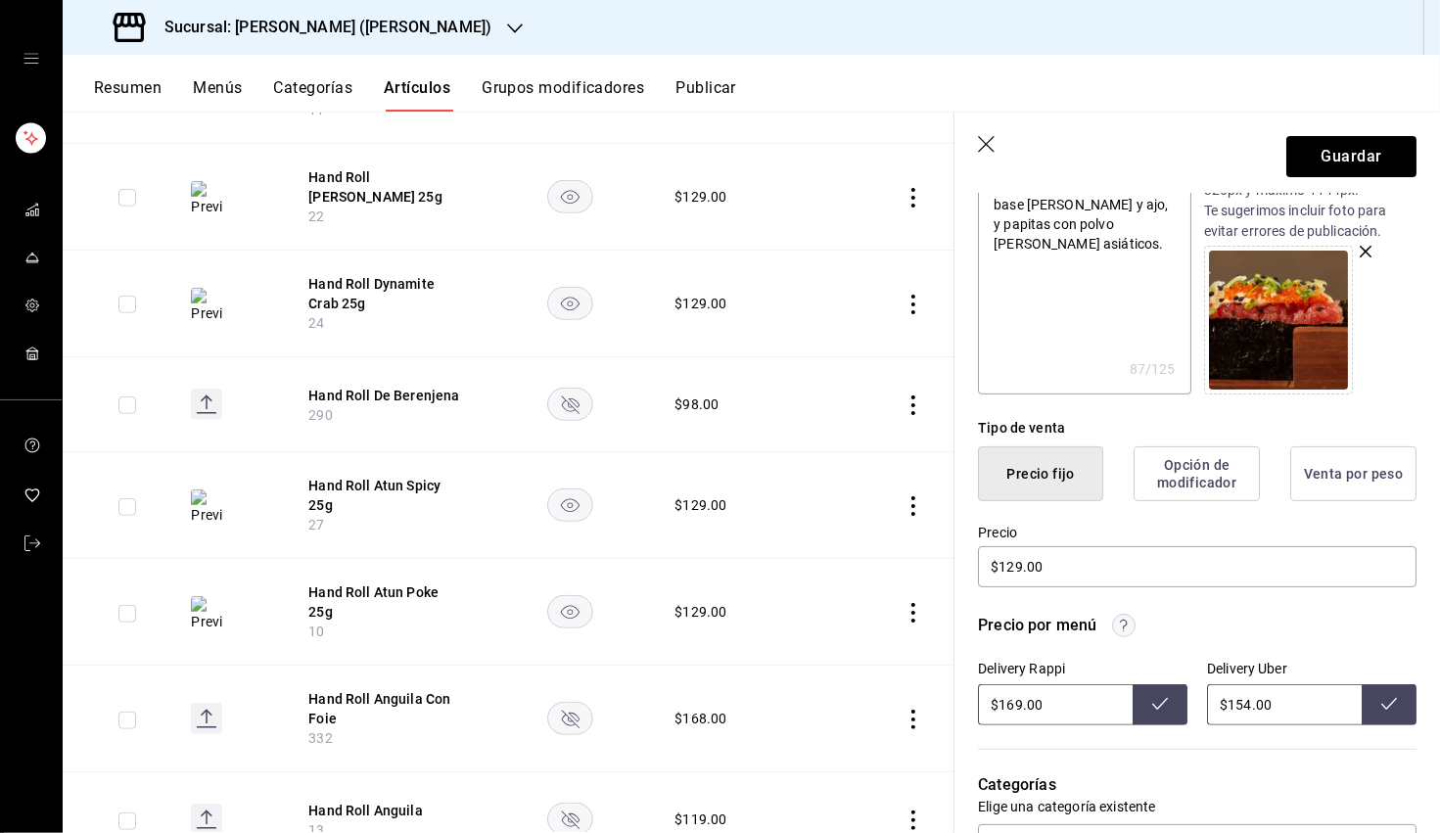
drag, startPoint x: 1250, startPoint y: 704, endPoint x: 1236, endPoint y: 704, distance: 14.7
click at [909, 704] on input "$154.00" at bounding box center [1284, 704] width 155 height 41
click at [909, 701] on icon at bounding box center [1389, 704] width 16 height 12
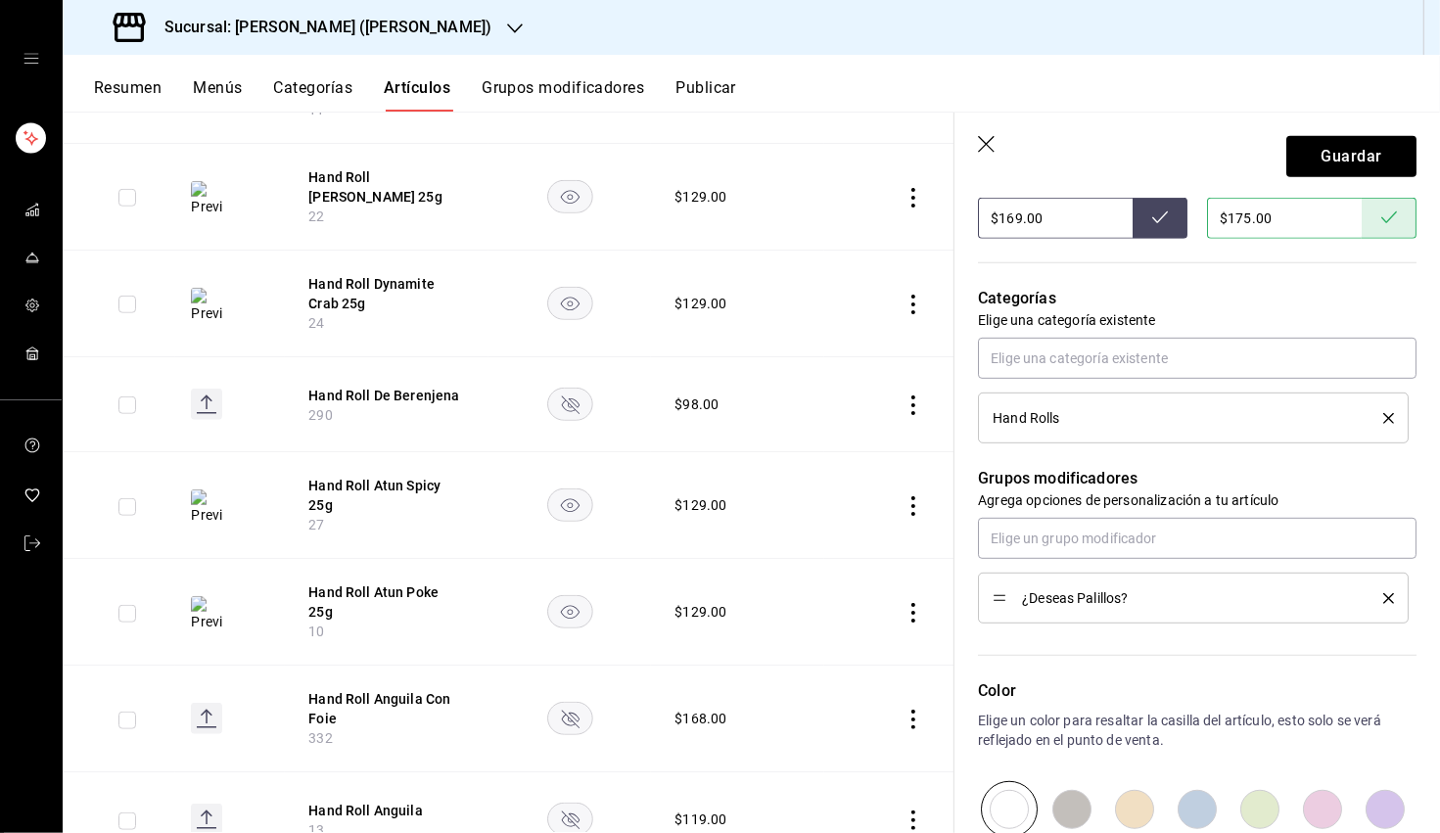
scroll to position [751, 0]
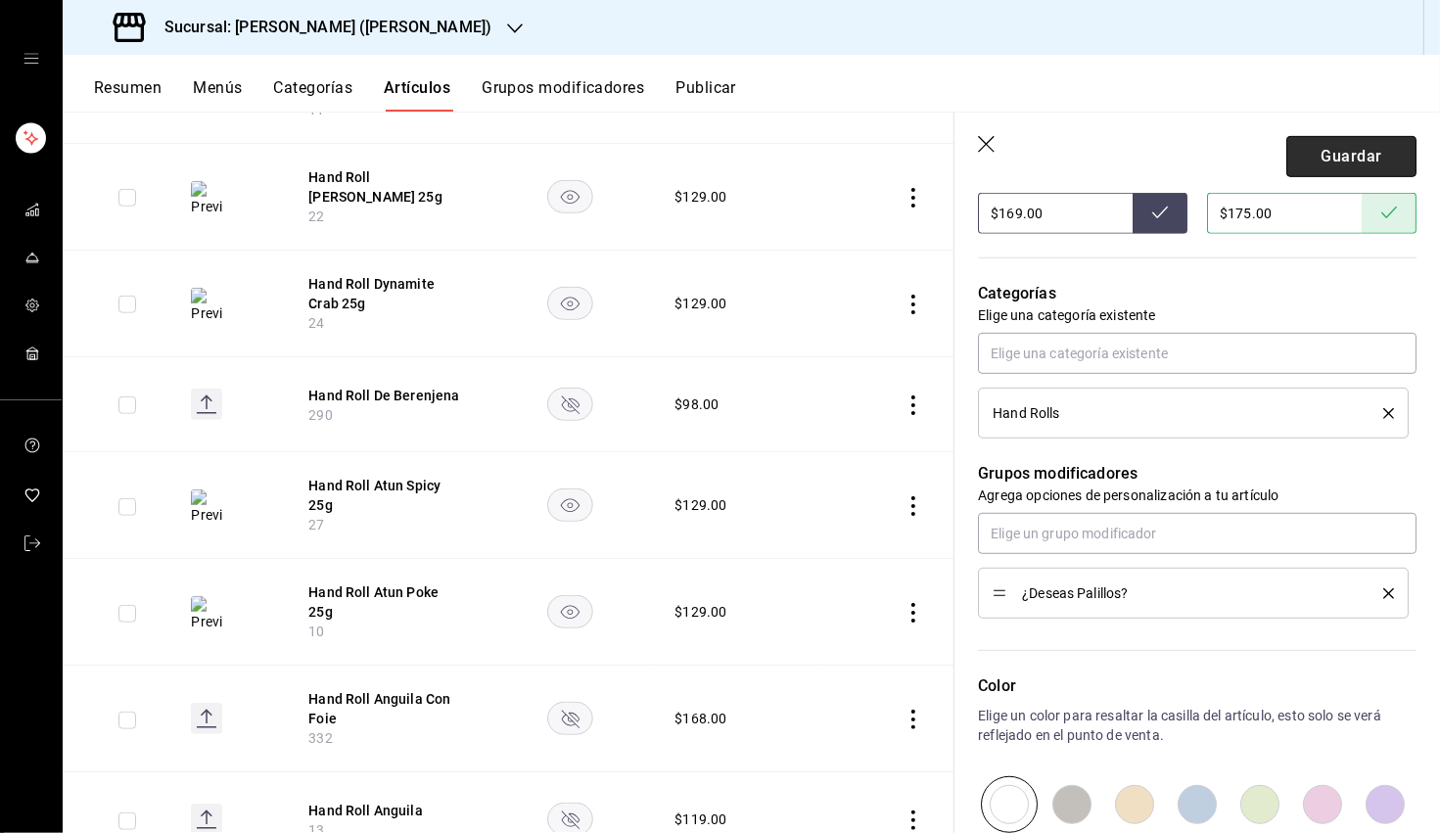
click at [909, 144] on button "Guardar" at bounding box center [1351, 156] width 130 height 41
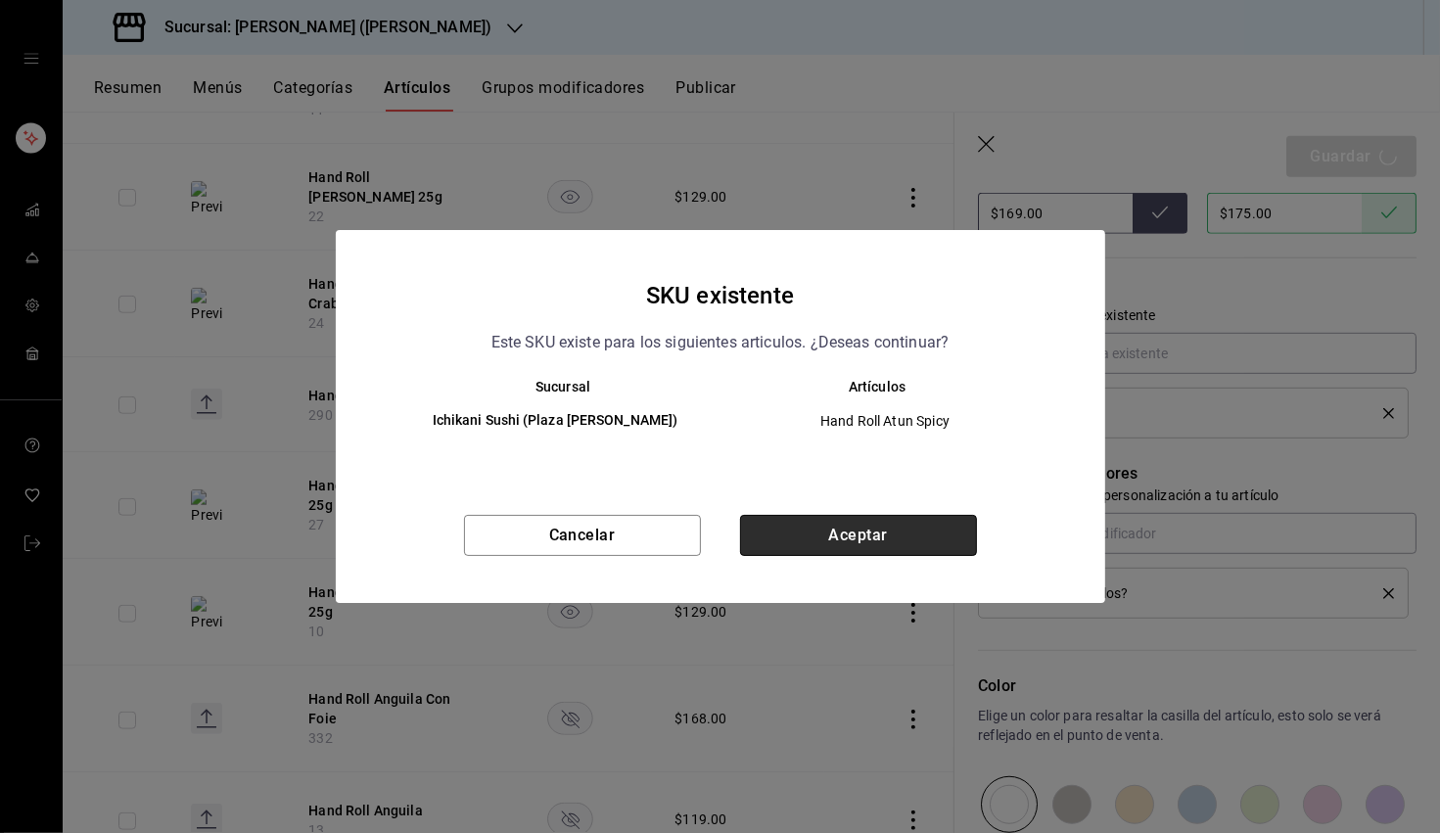
click at [787, 527] on button "Aceptar" at bounding box center [858, 535] width 237 height 41
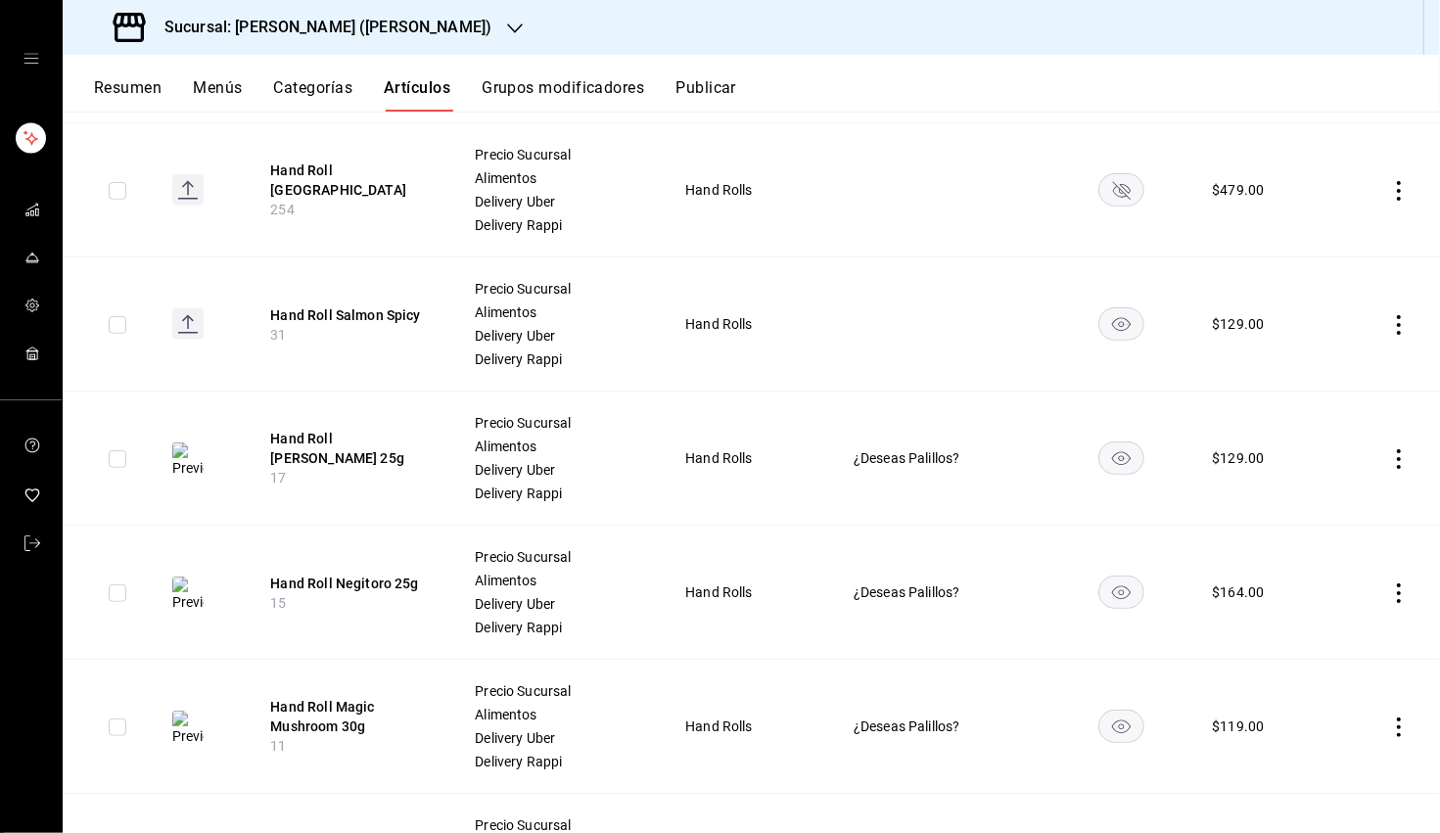
scroll to position [604, 0]
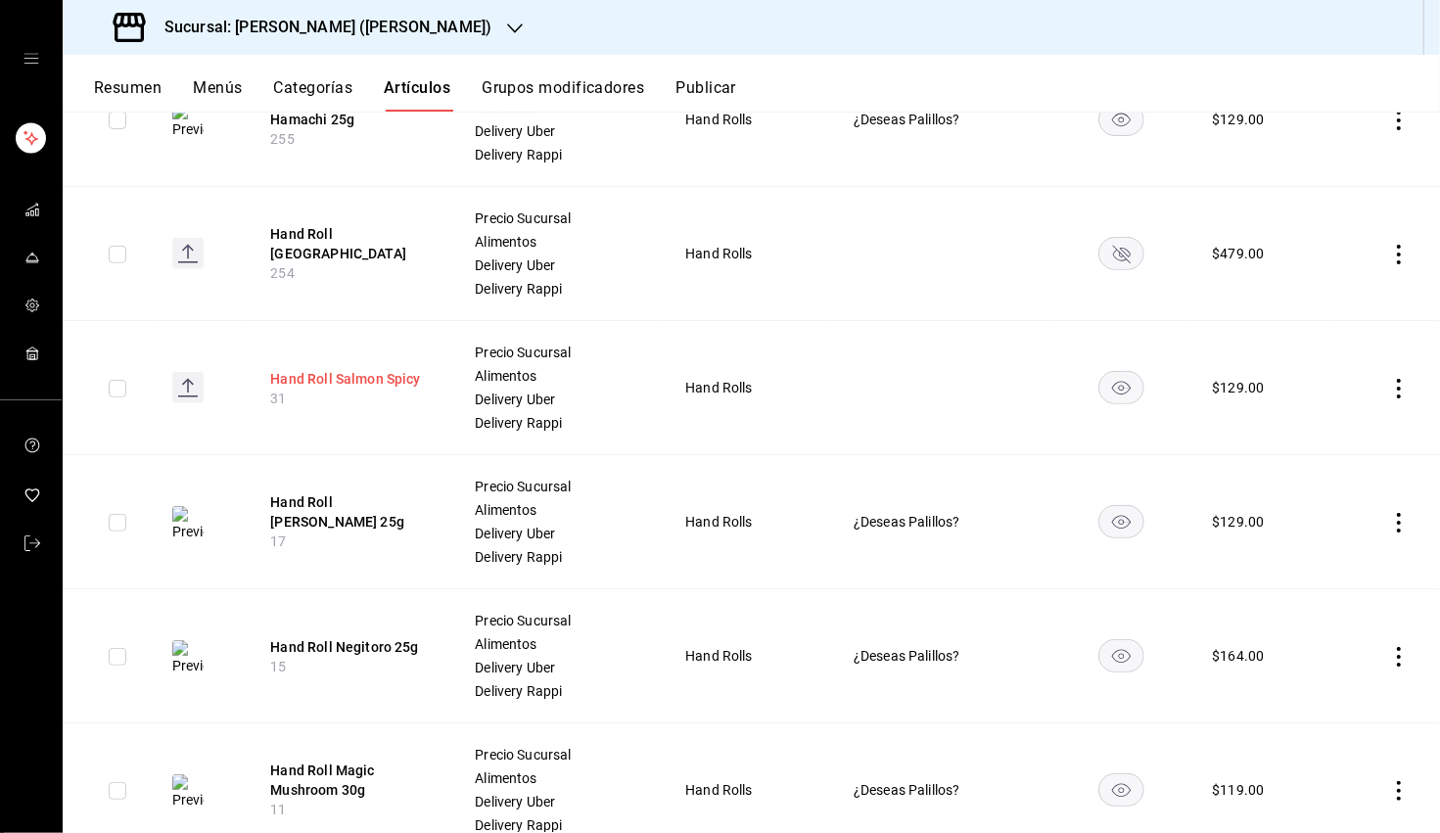
click at [383, 383] on button "Hand Roll Salmon Spicy" at bounding box center [348, 379] width 157 height 20
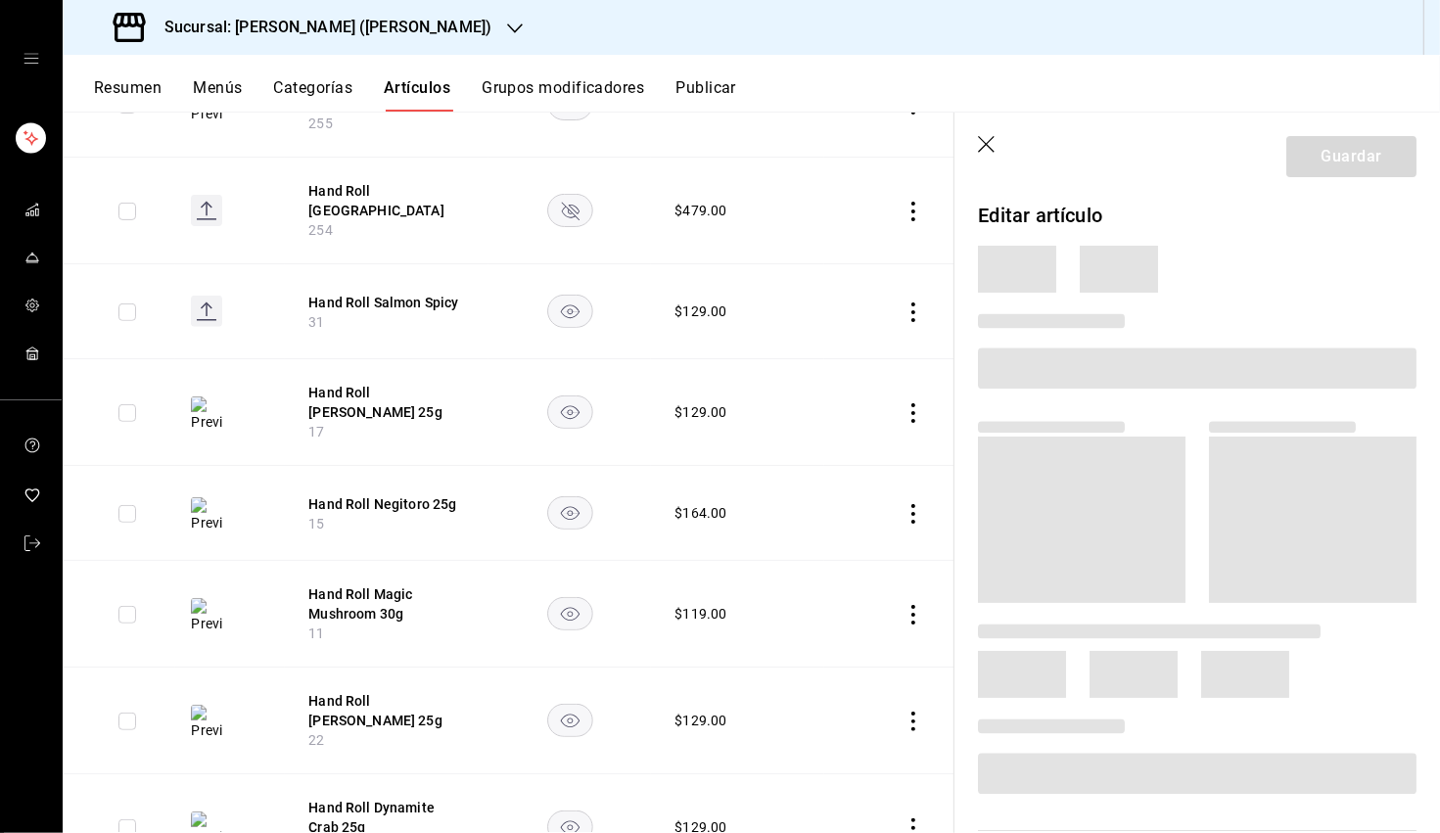
scroll to position [524, 0]
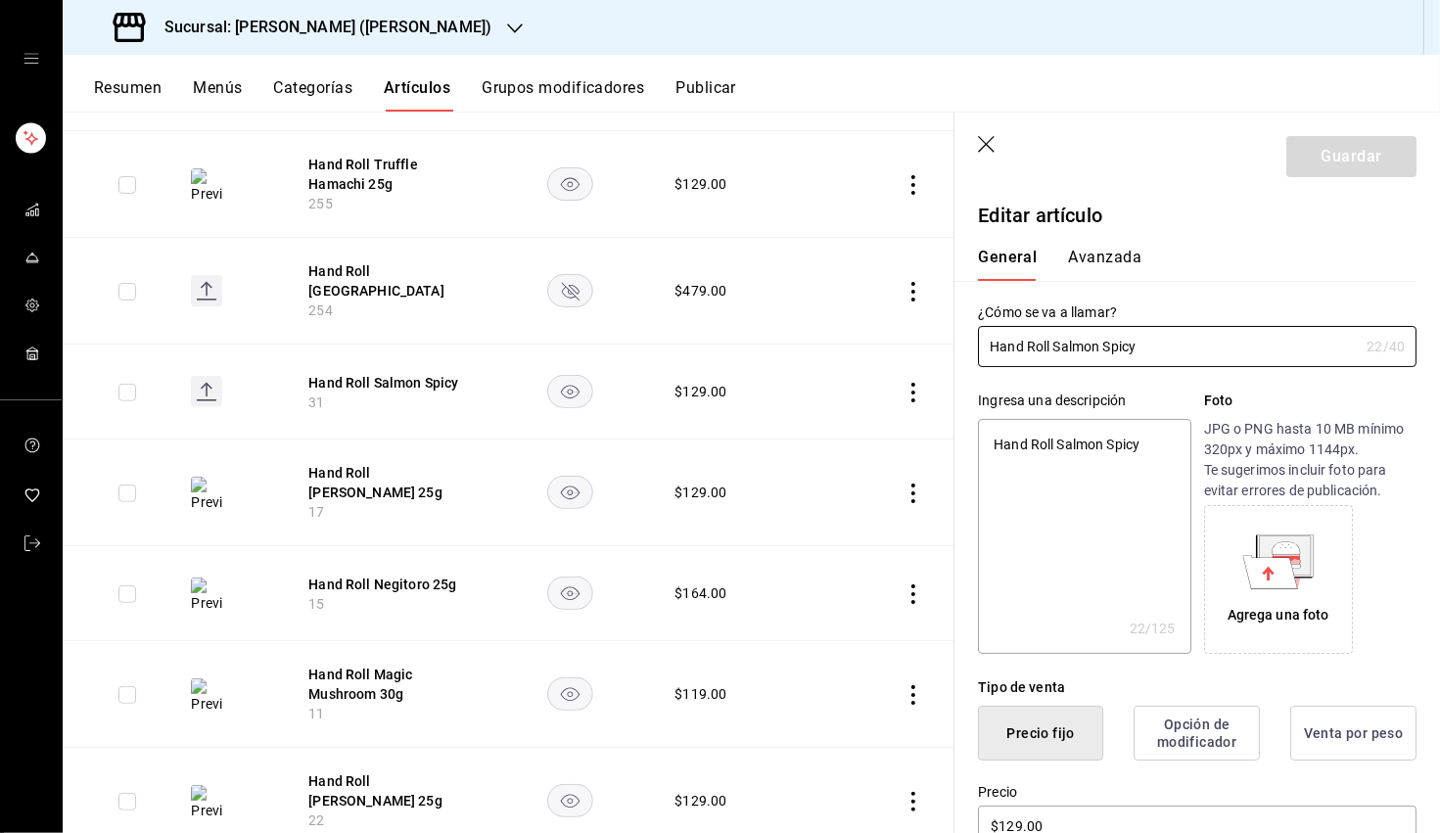
click at [909, 450] on textarea "Hand Roll Salmon Spicy" at bounding box center [1084, 536] width 212 height 235
paste textarea "Con aguacate, tobiko, tanuki, mayo spicy y cebollín frito."
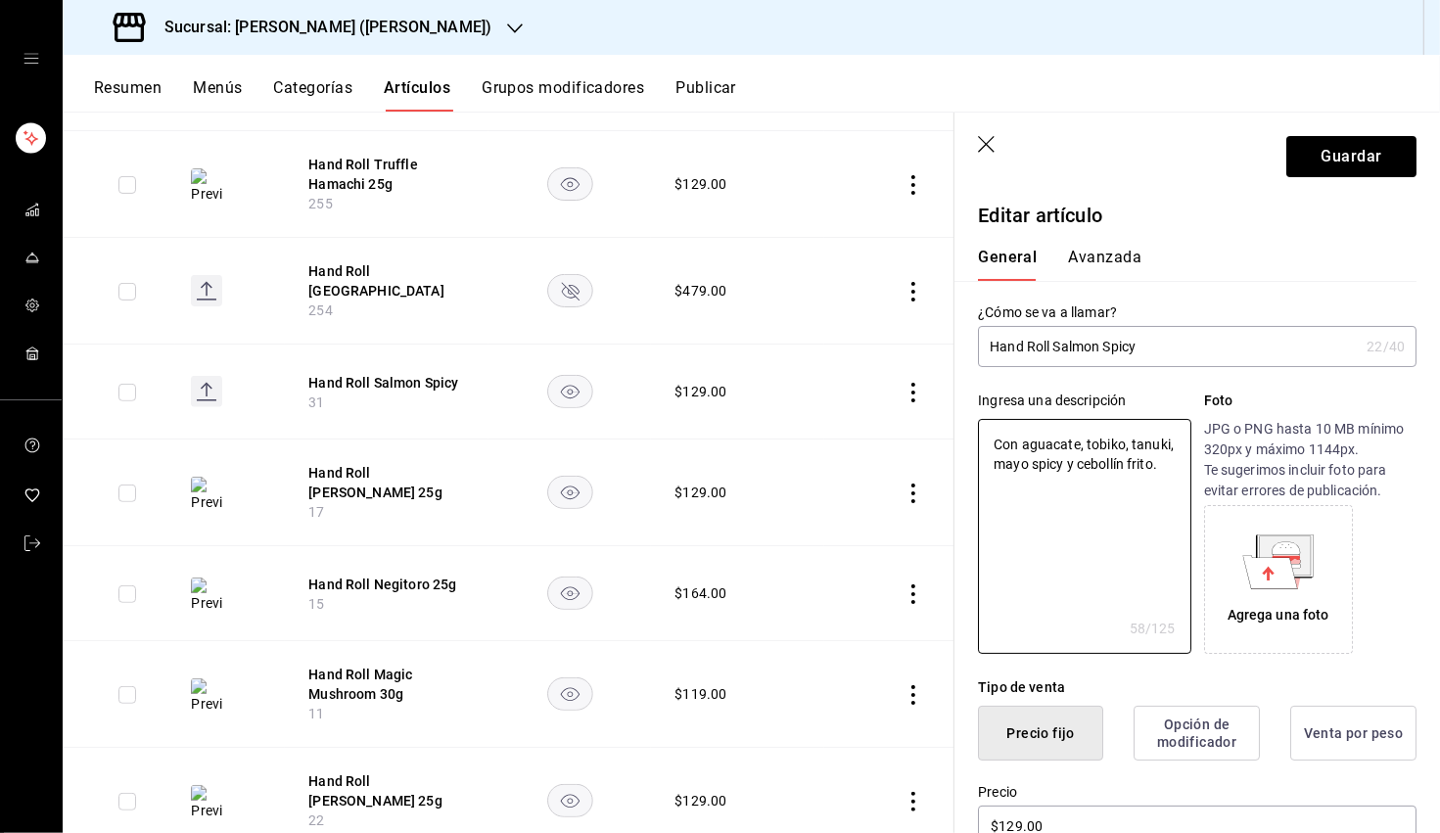
click at [909, 350] on input "Hand Roll Salmon Spicy" at bounding box center [1168, 346] width 381 height 39
click at [909, 344] on input "Hand Roll Salmon Spicy 25g" at bounding box center [1168, 346] width 381 height 39
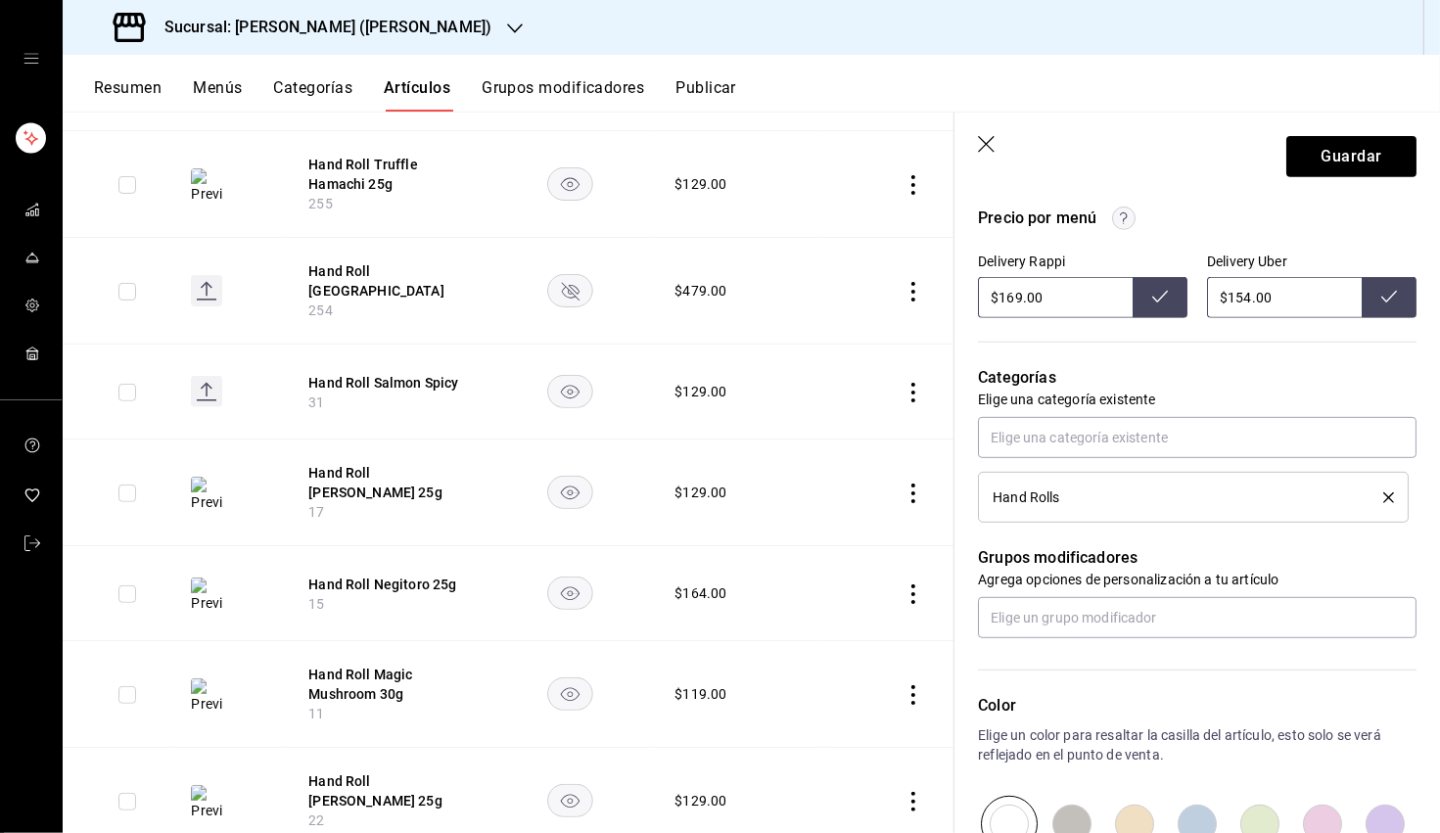
scroll to position [666, 0]
drag, startPoint x: 1250, startPoint y: 293, endPoint x: 1238, endPoint y: 297, distance: 12.4
click at [909, 297] on input "$154.00" at bounding box center [1284, 298] width 155 height 41
click at [909, 304] on button at bounding box center [1389, 298] width 55 height 41
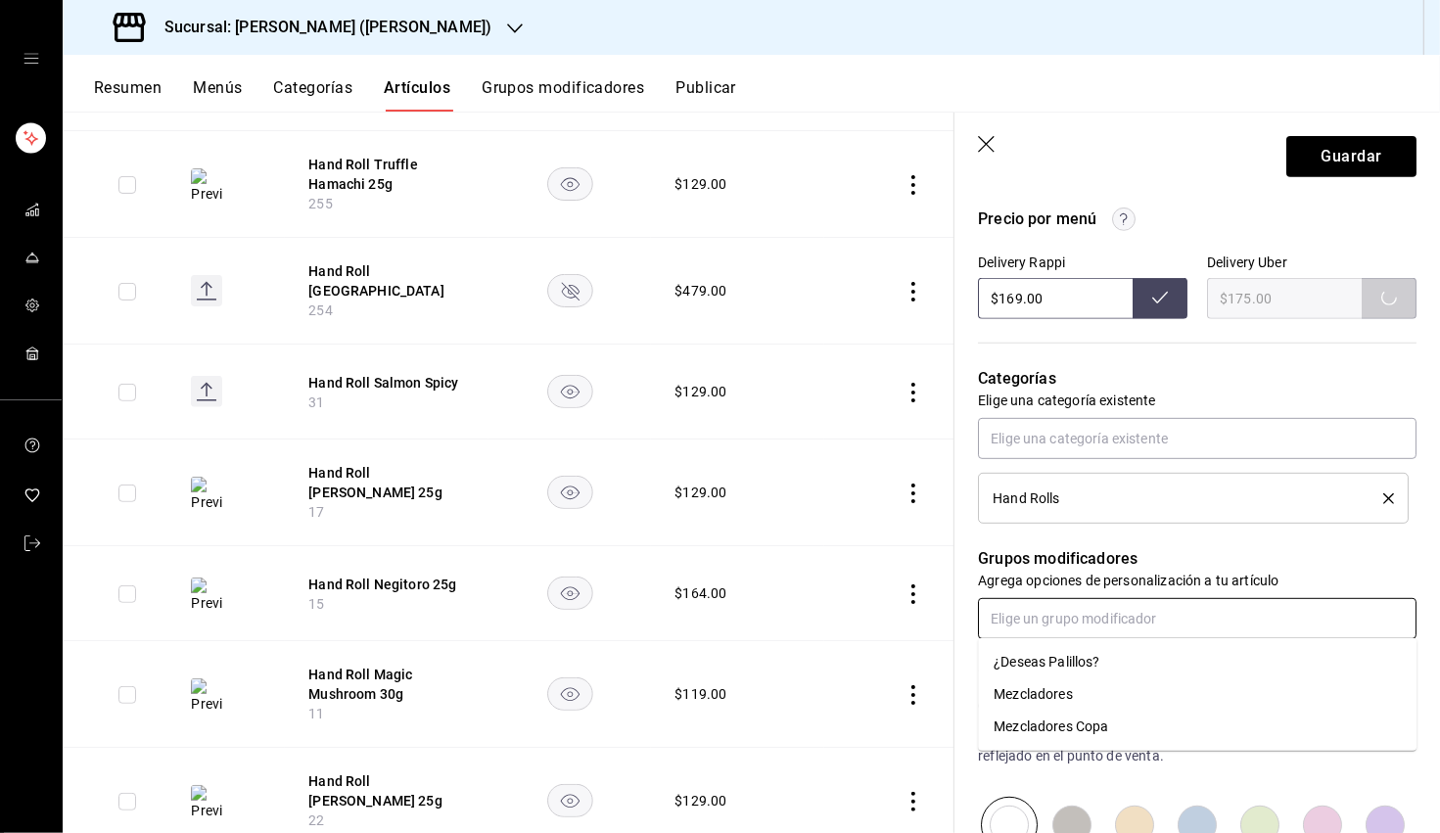
drag, startPoint x: 1127, startPoint y: 619, endPoint x: 1100, endPoint y: 626, distance: 27.3
click at [909, 619] on input "text" at bounding box center [1197, 618] width 439 height 41
drag, startPoint x: 1051, startPoint y: 662, endPoint x: 1087, endPoint y: 648, distance: 38.7
click at [909, 663] on div "¿Deseas Palillos?" at bounding box center [1047, 662] width 106 height 21
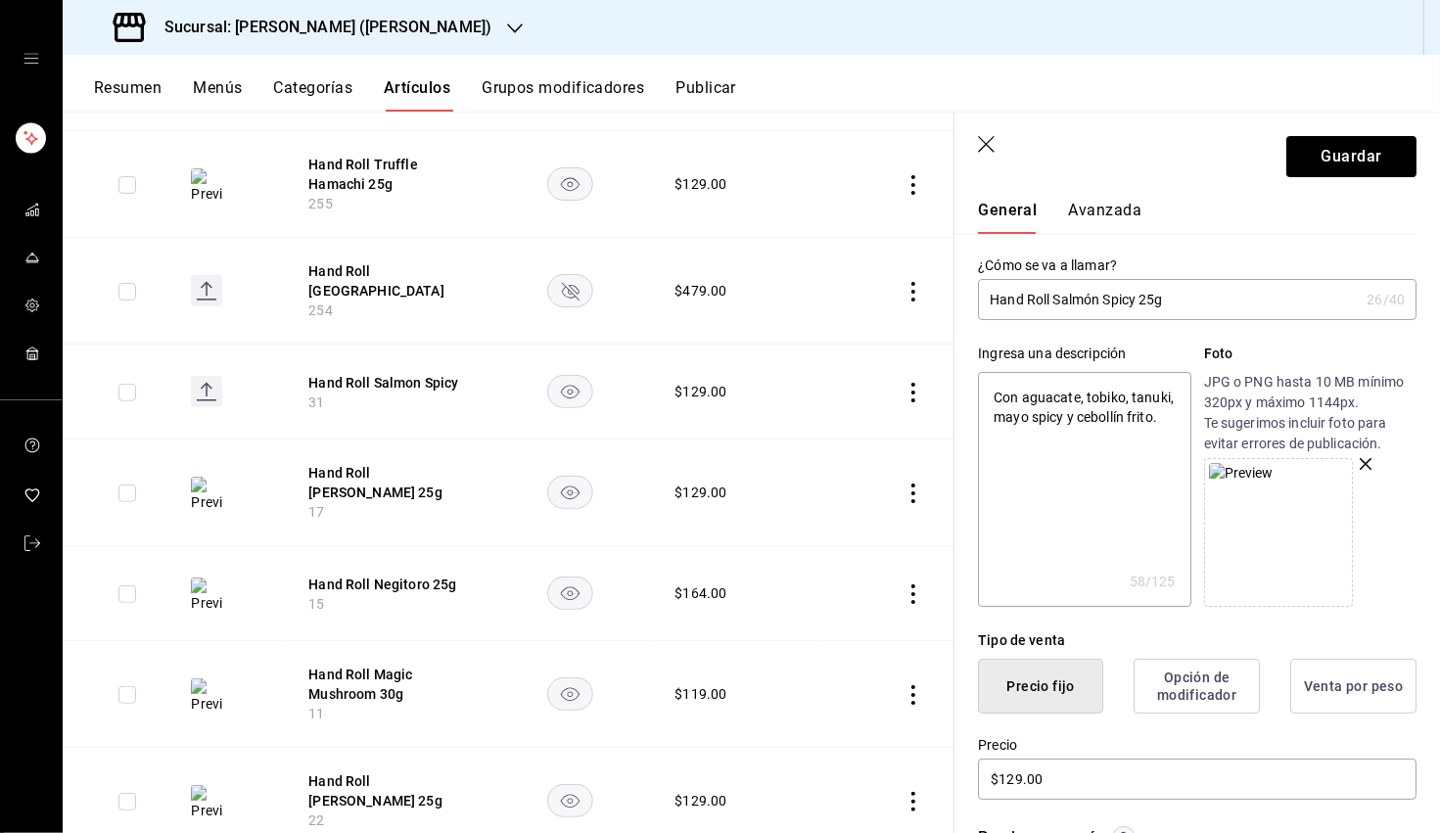
scroll to position [0, 0]
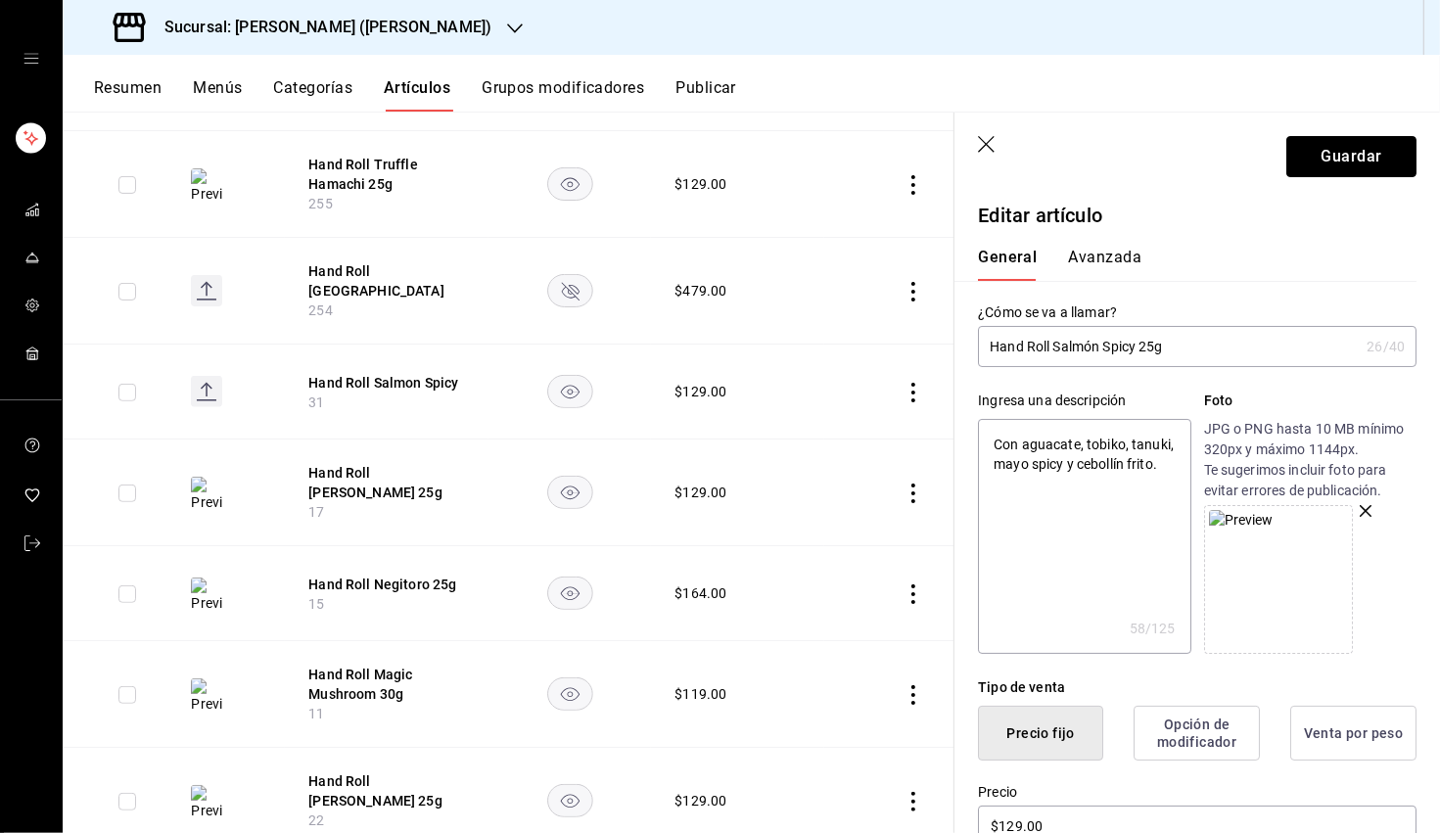
click at [909, 160] on button "Guardar" at bounding box center [1351, 156] width 130 height 41
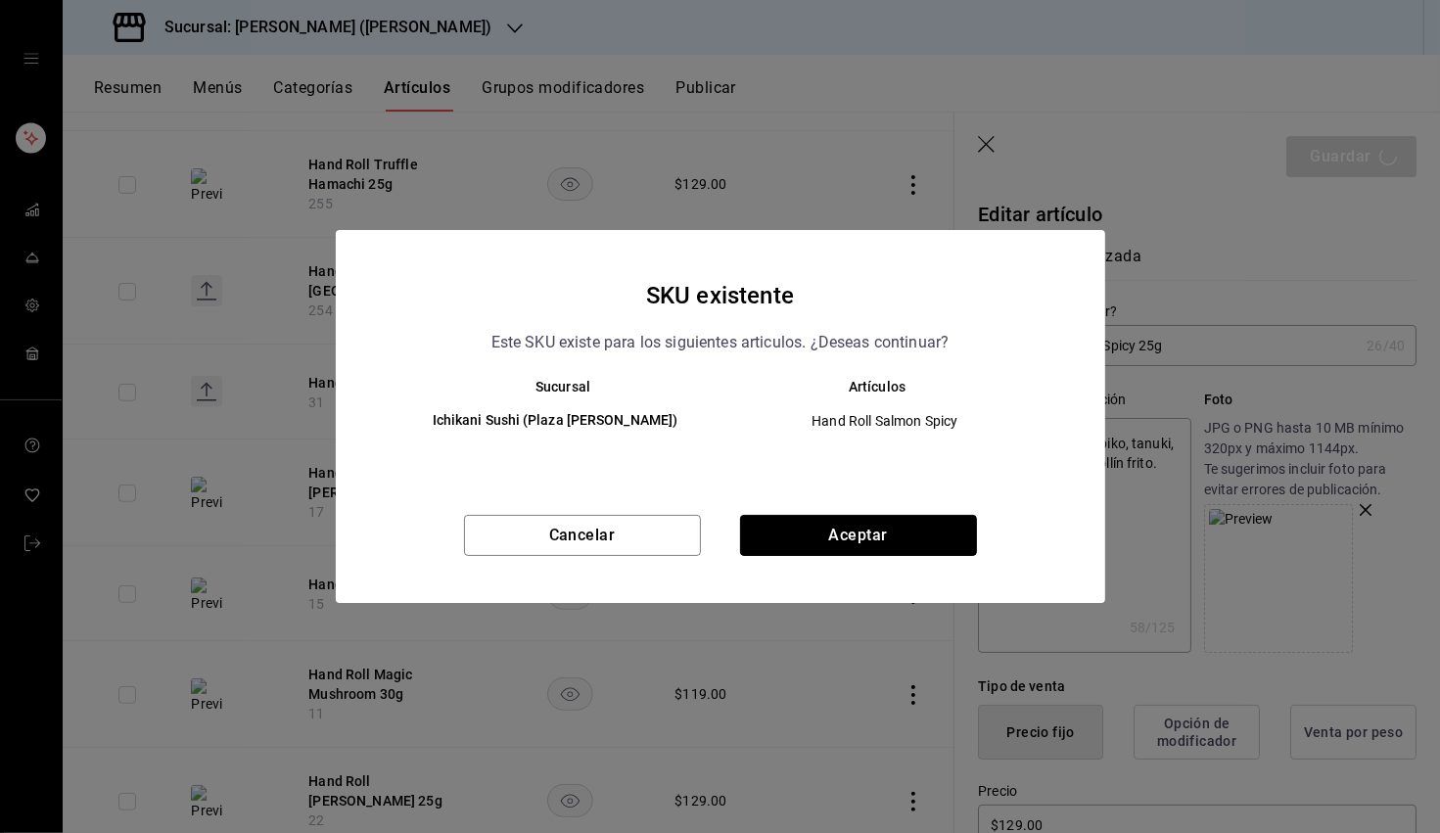
click at [815, 528] on button "Aceptar" at bounding box center [858, 535] width 237 height 41
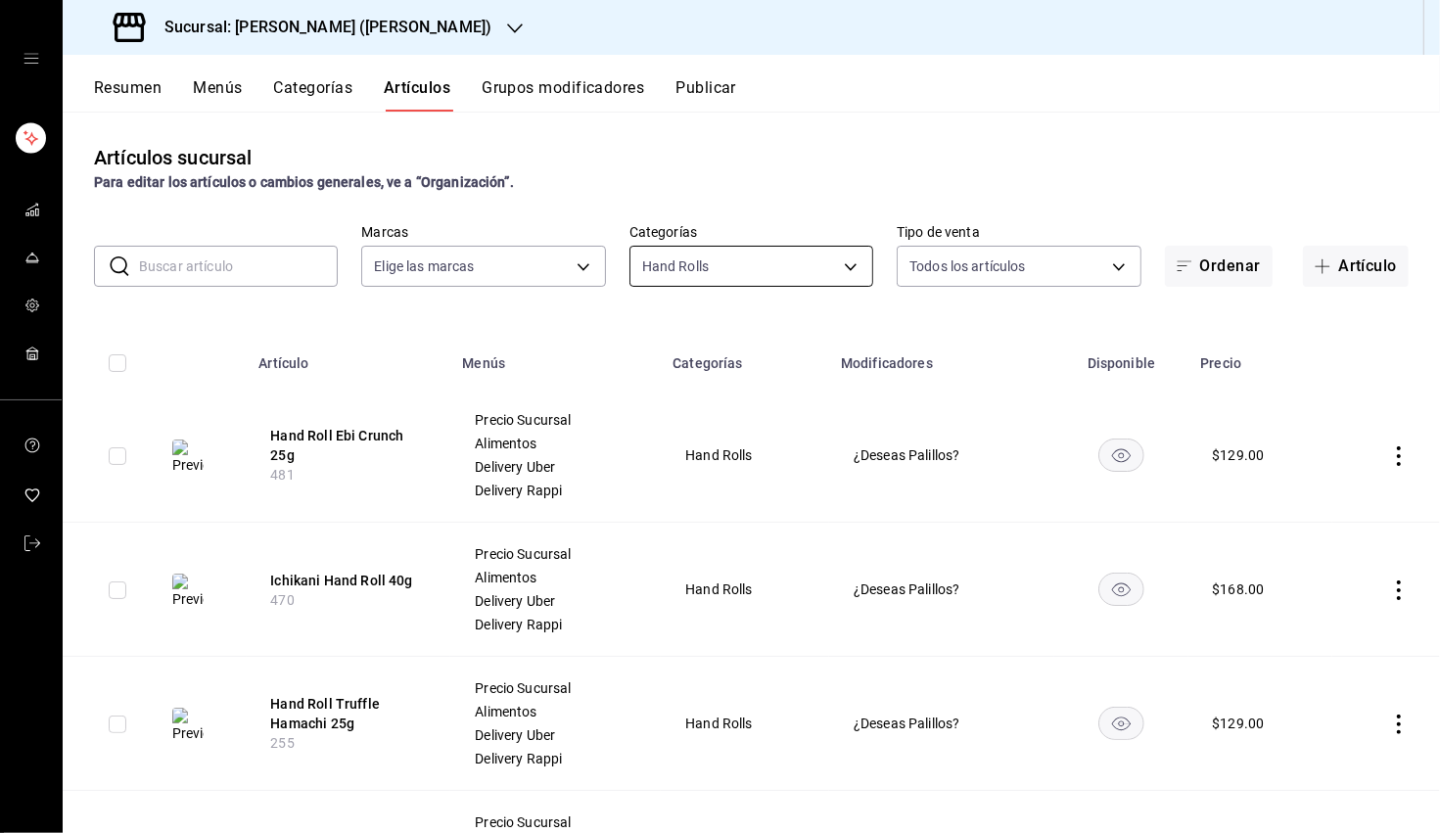
click at [715, 262] on body "Sucursal: Ichikani Sushi (Vasconcelos) Resumen Menús Categorías Artículos Grupo…" at bounding box center [720, 416] width 1440 height 833
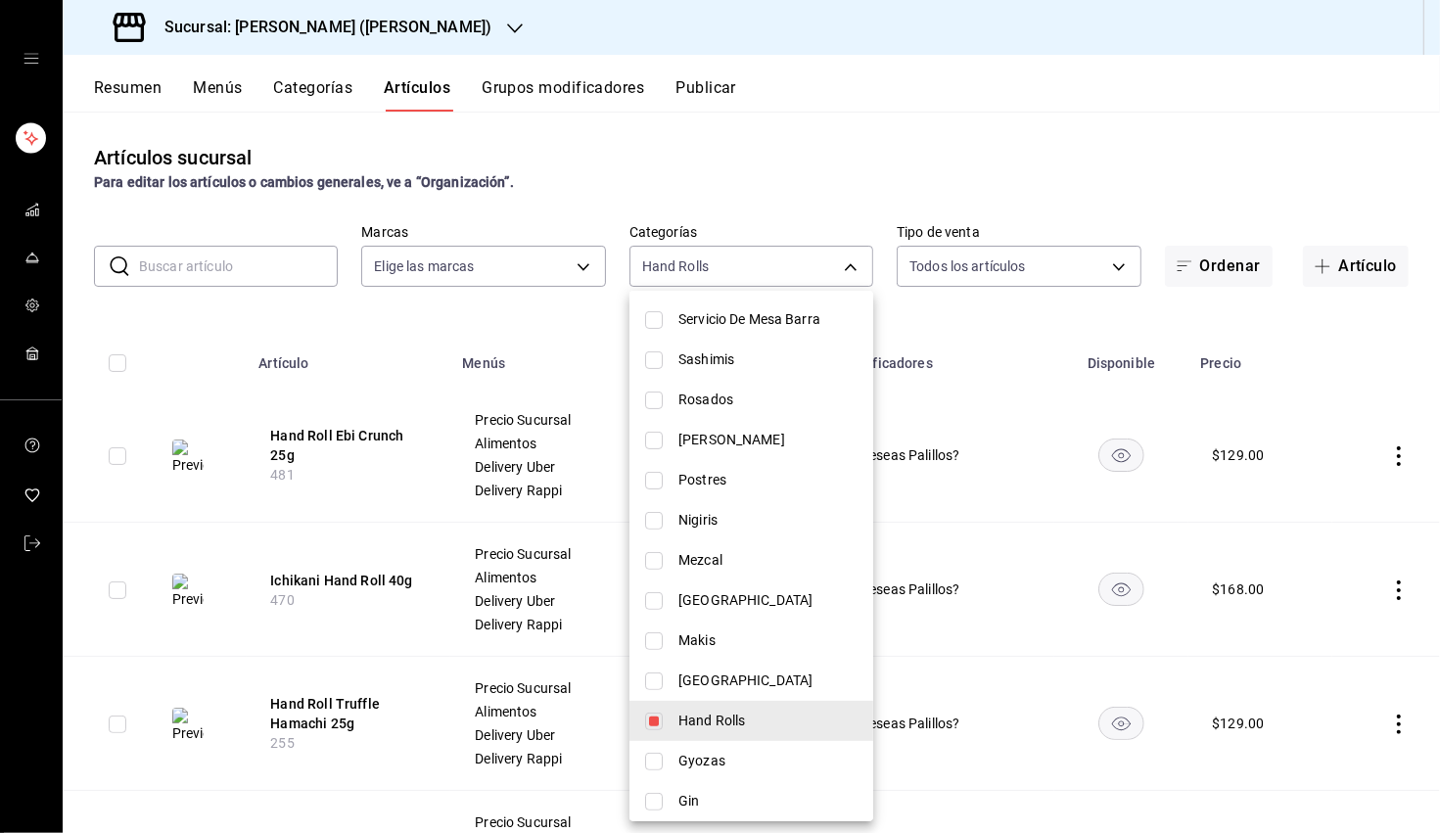
scroll to position [504, 0]
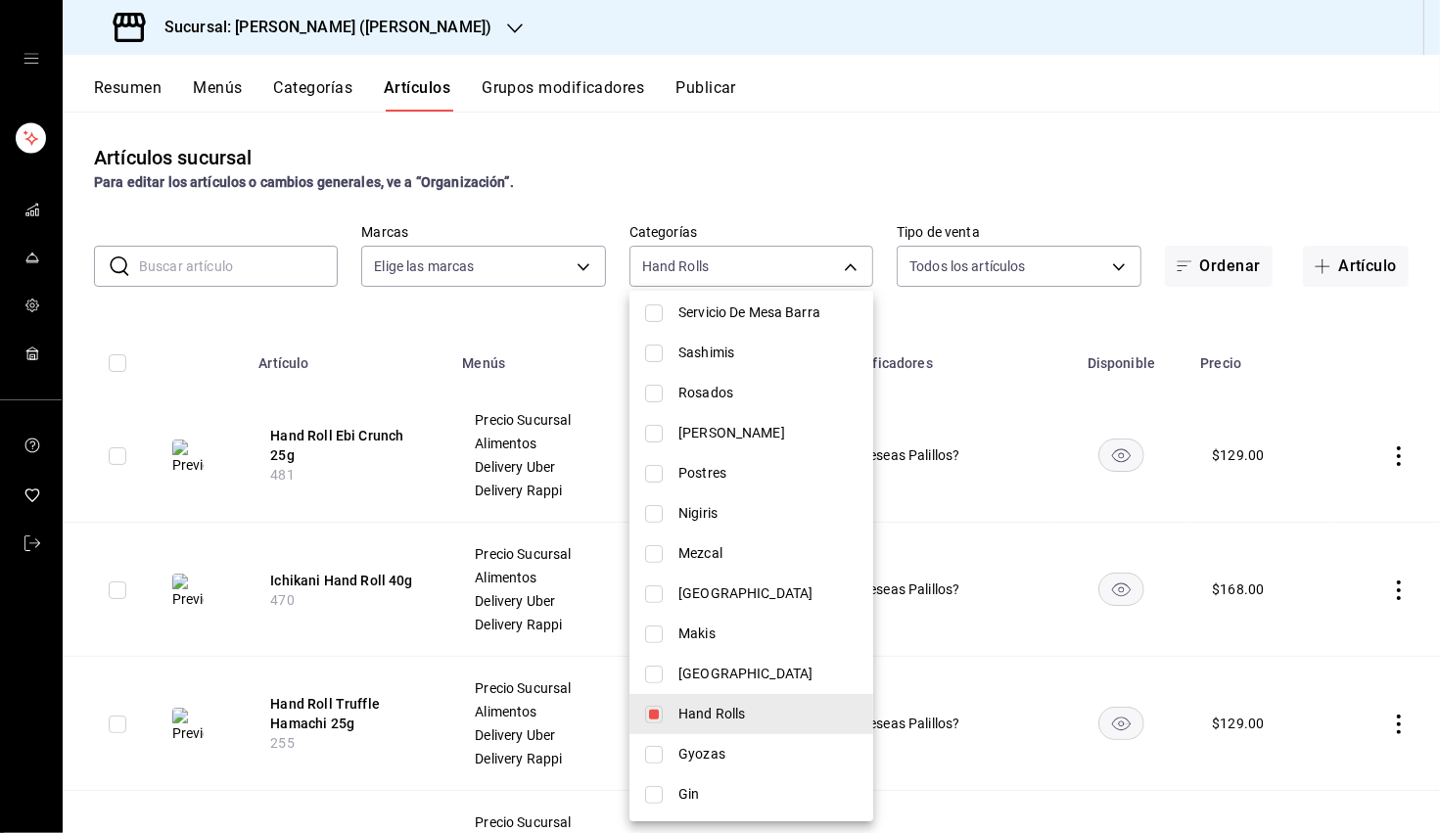
click at [660, 710] on input "checkbox" at bounding box center [654, 715] width 18 height 18
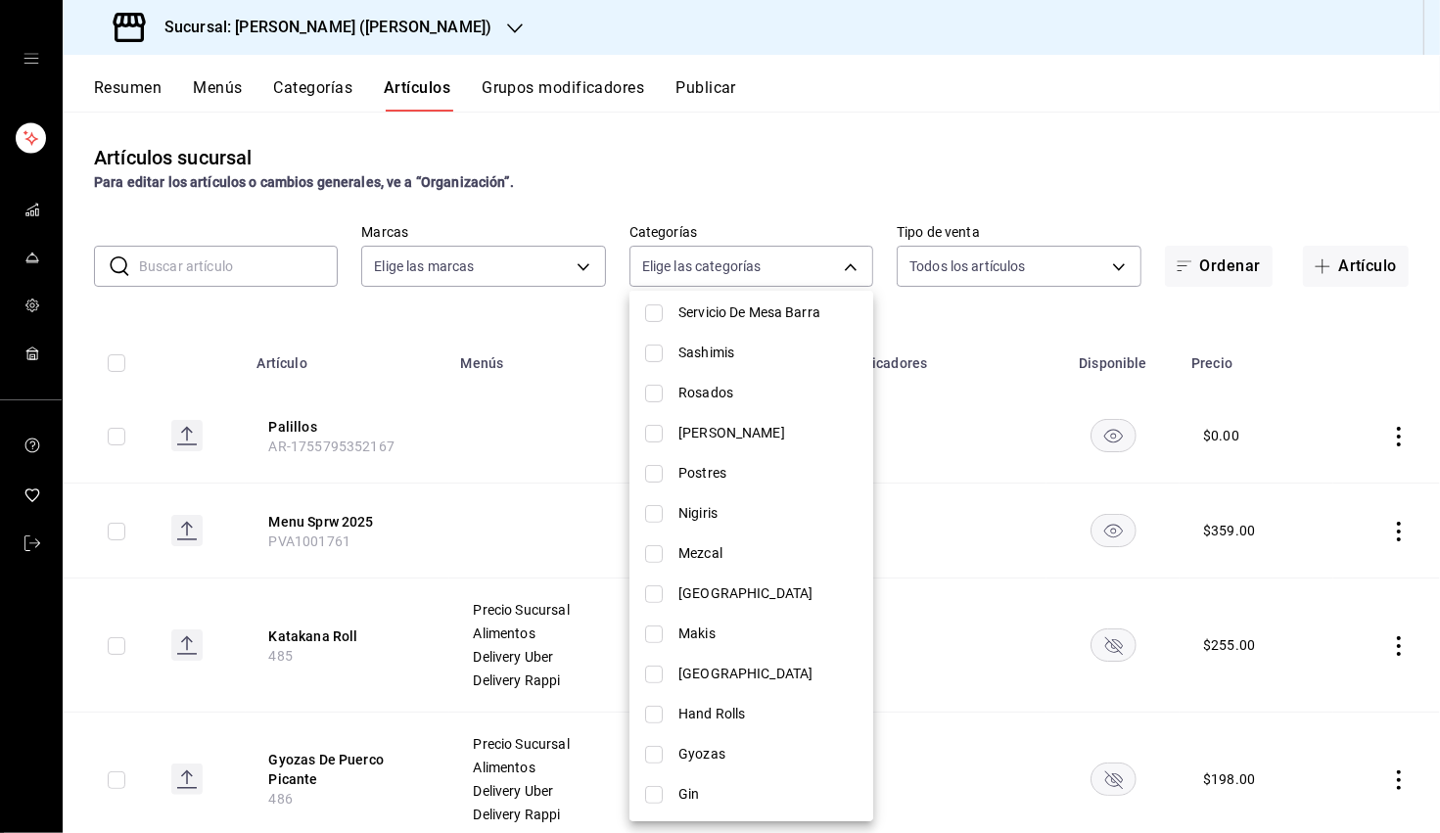
click at [654, 479] on input "checkbox" at bounding box center [654, 474] width 18 height 18
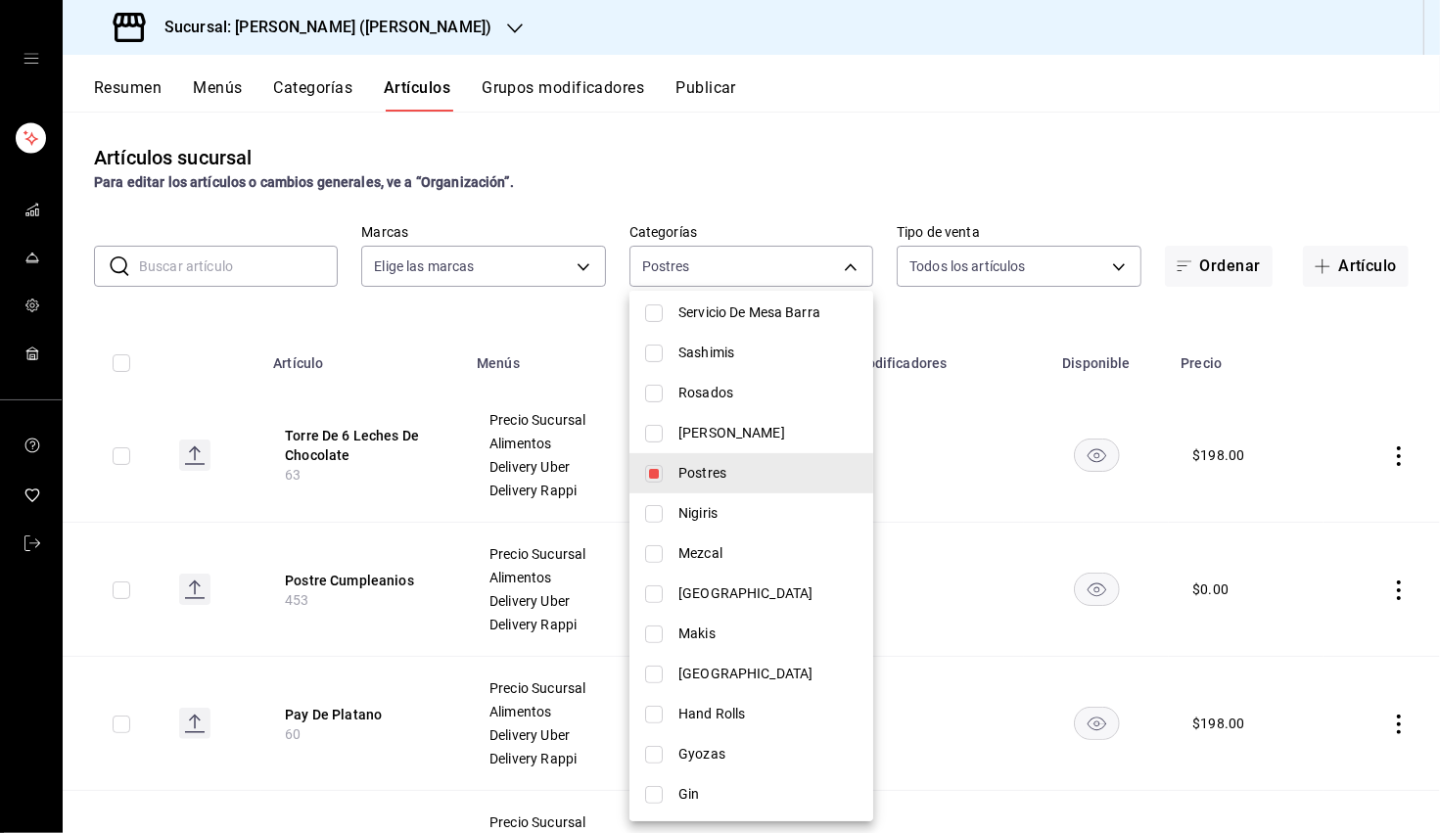
drag, startPoint x: 435, startPoint y: 379, endPoint x: 446, endPoint y: 378, distance: 11.8
click at [435, 378] on div at bounding box center [720, 416] width 1440 height 833
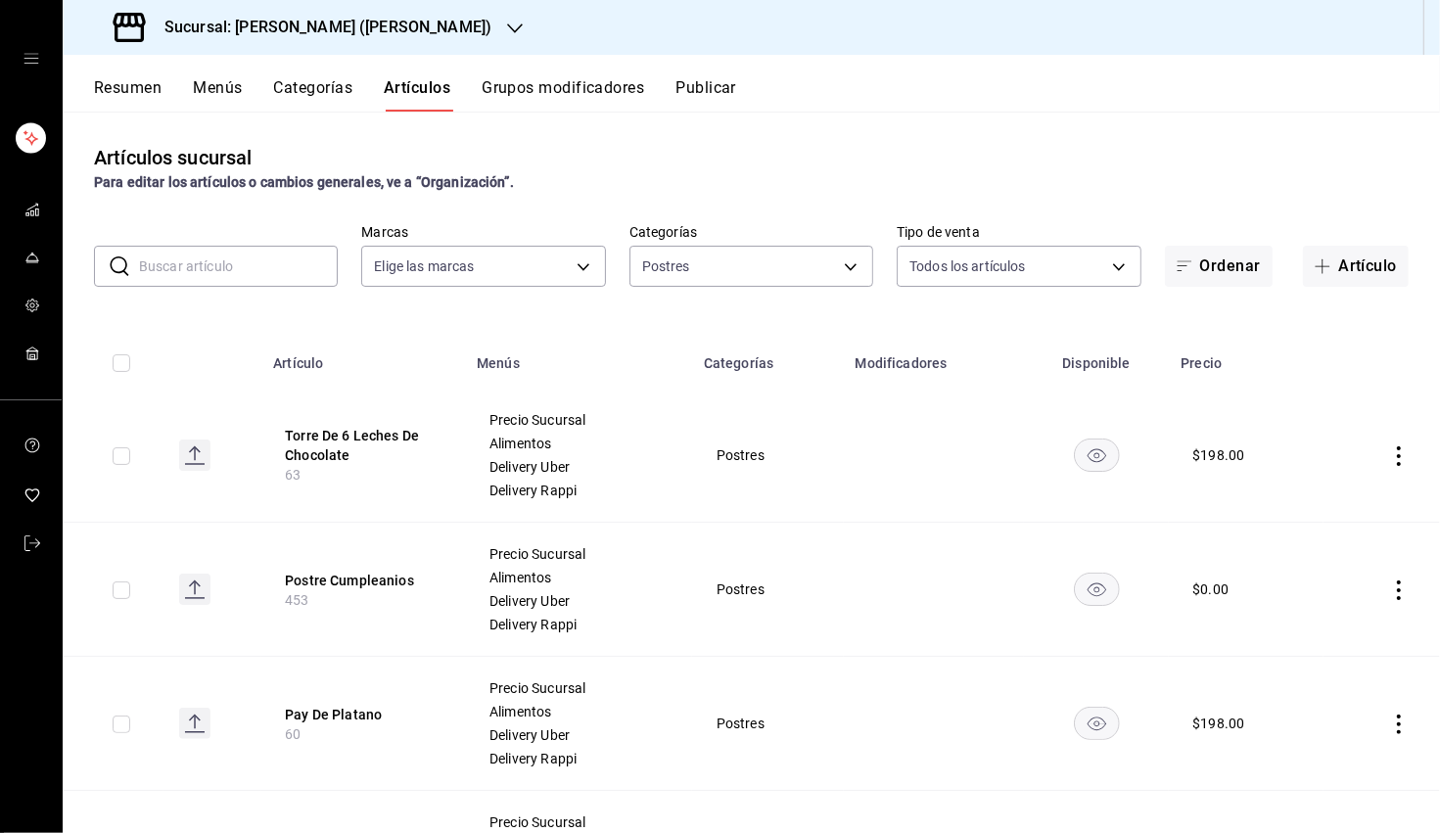
click at [909, 586] on rect "availability-product" at bounding box center [1096, 589] width 45 height 32
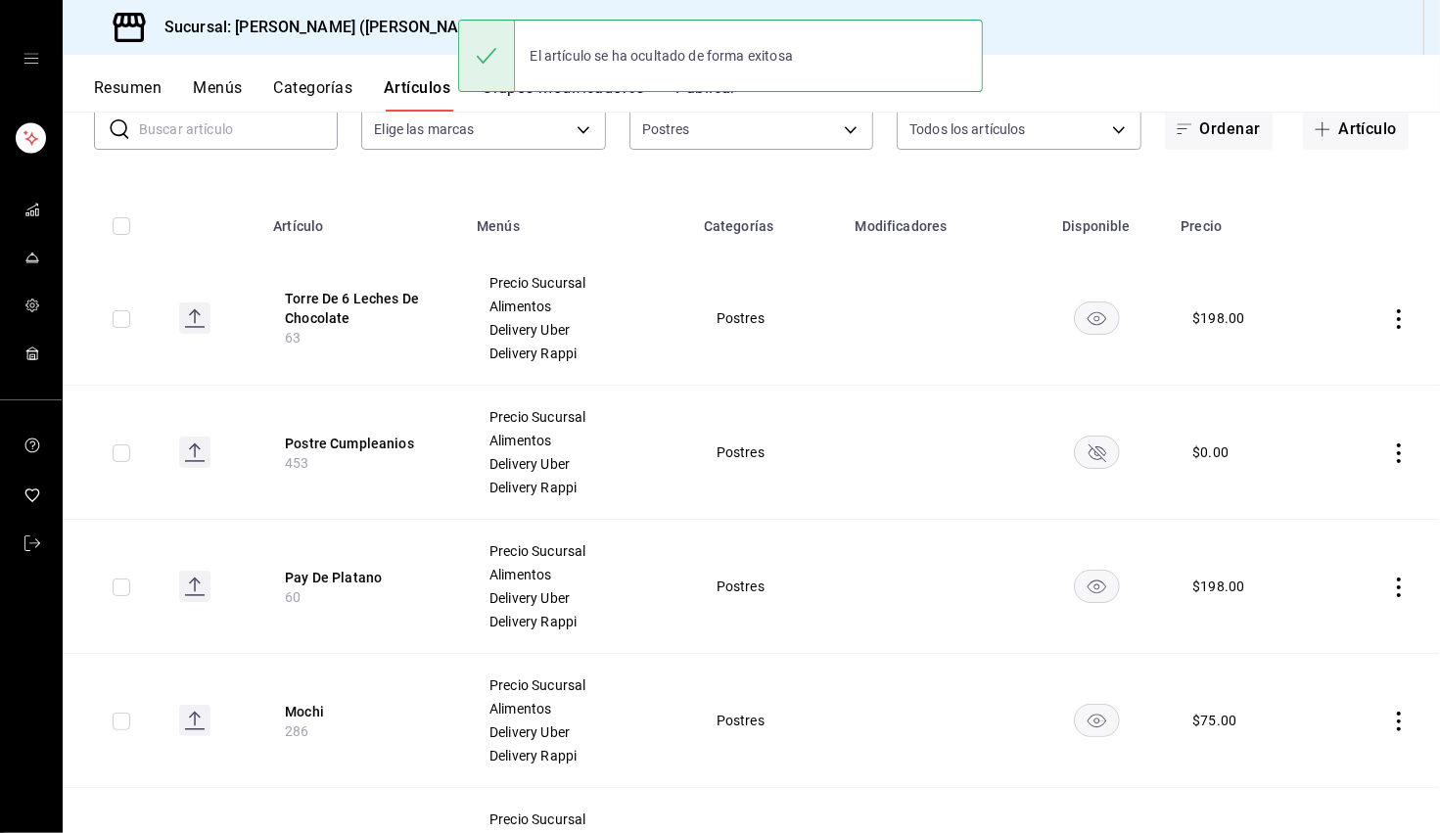
scroll to position [138, 0]
click at [909, 584] on rect "availability-product" at bounding box center [1096, 585] width 45 height 32
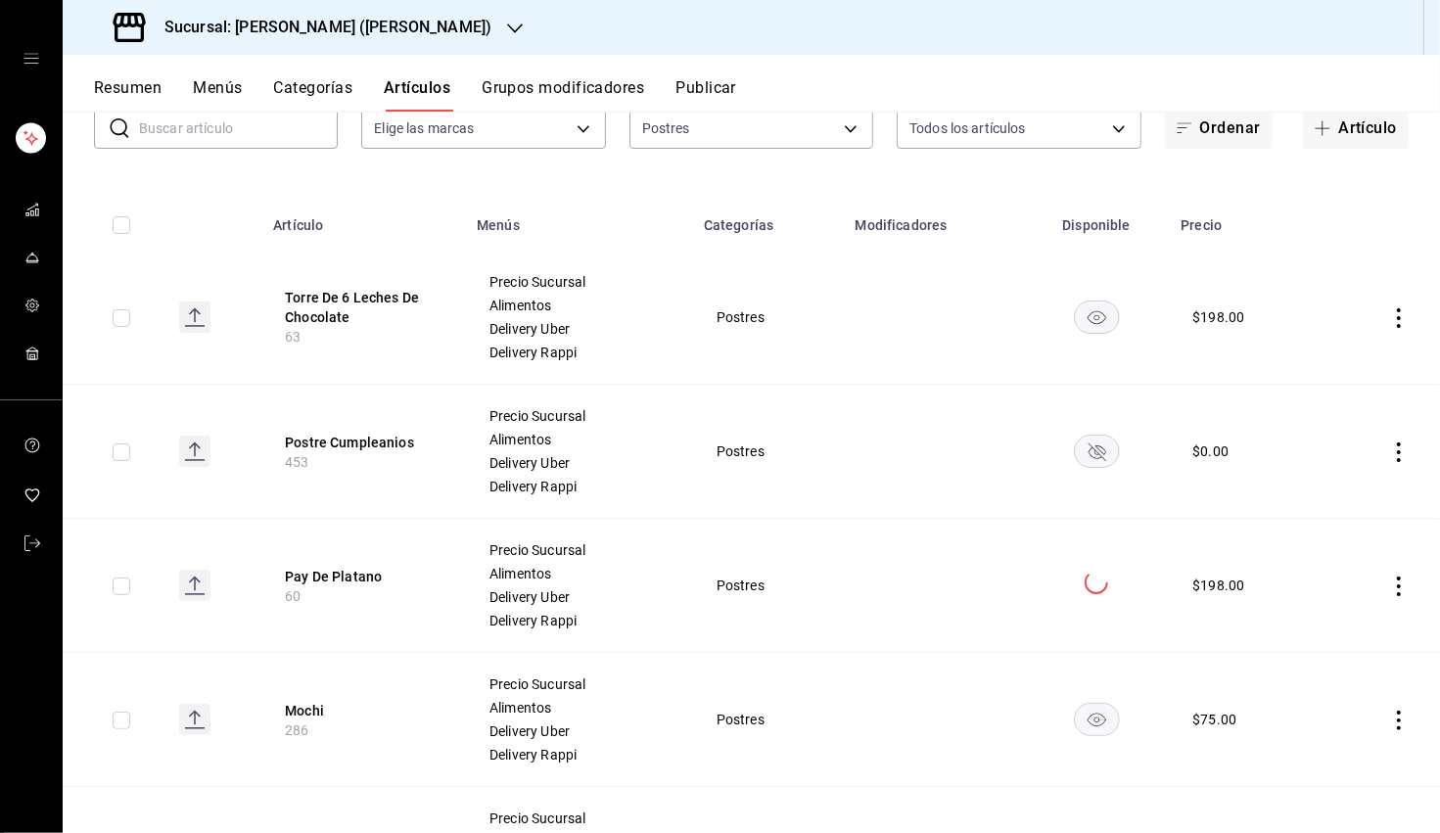
click at [909, 715] on rect "availability-product" at bounding box center [1096, 719] width 45 height 32
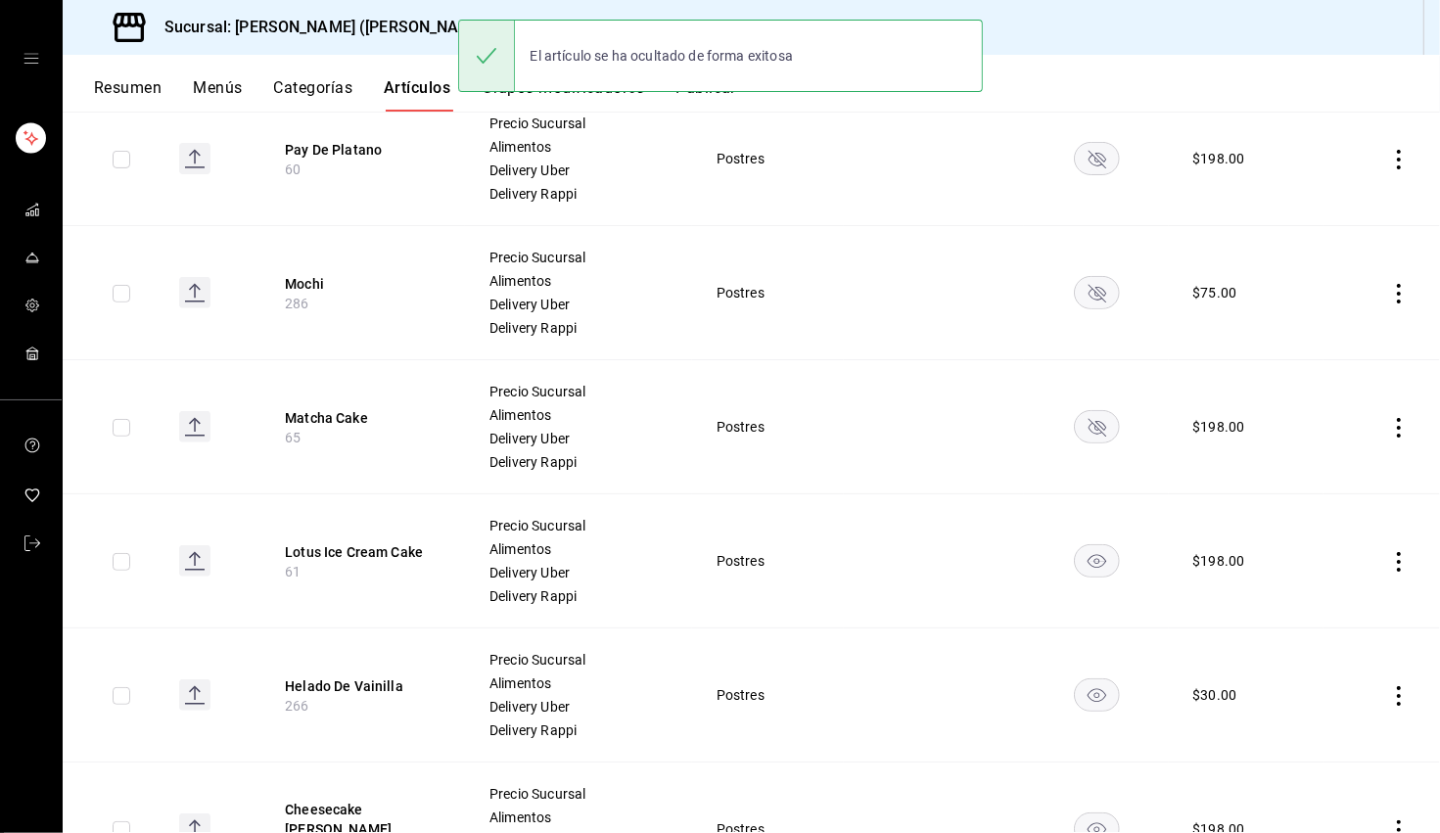
scroll to position [573, 0]
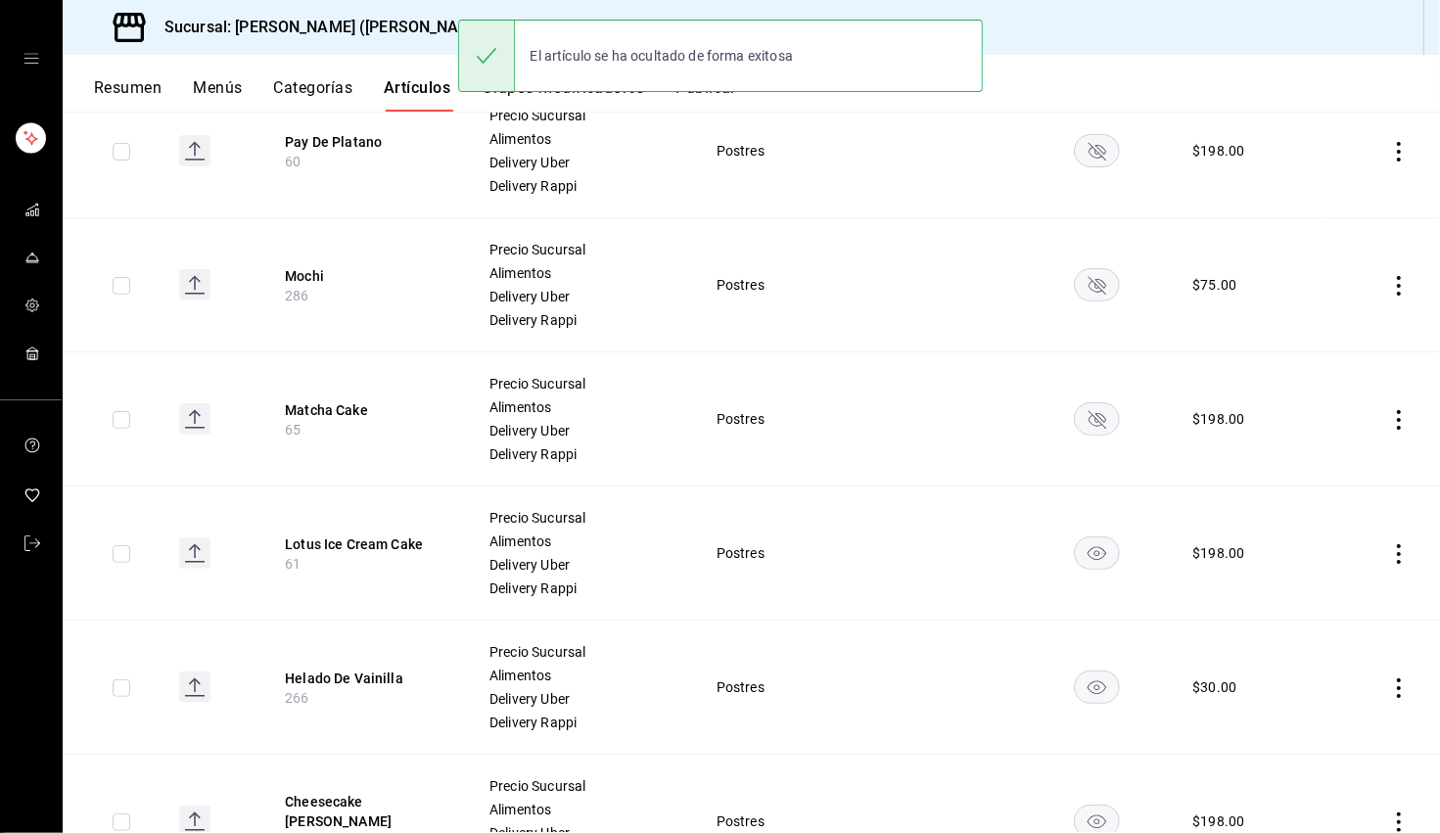
click at [909, 561] on rect "availability-product" at bounding box center [1096, 553] width 45 height 32
click at [909, 685] on rect "availability-product" at bounding box center [1096, 687] width 45 height 32
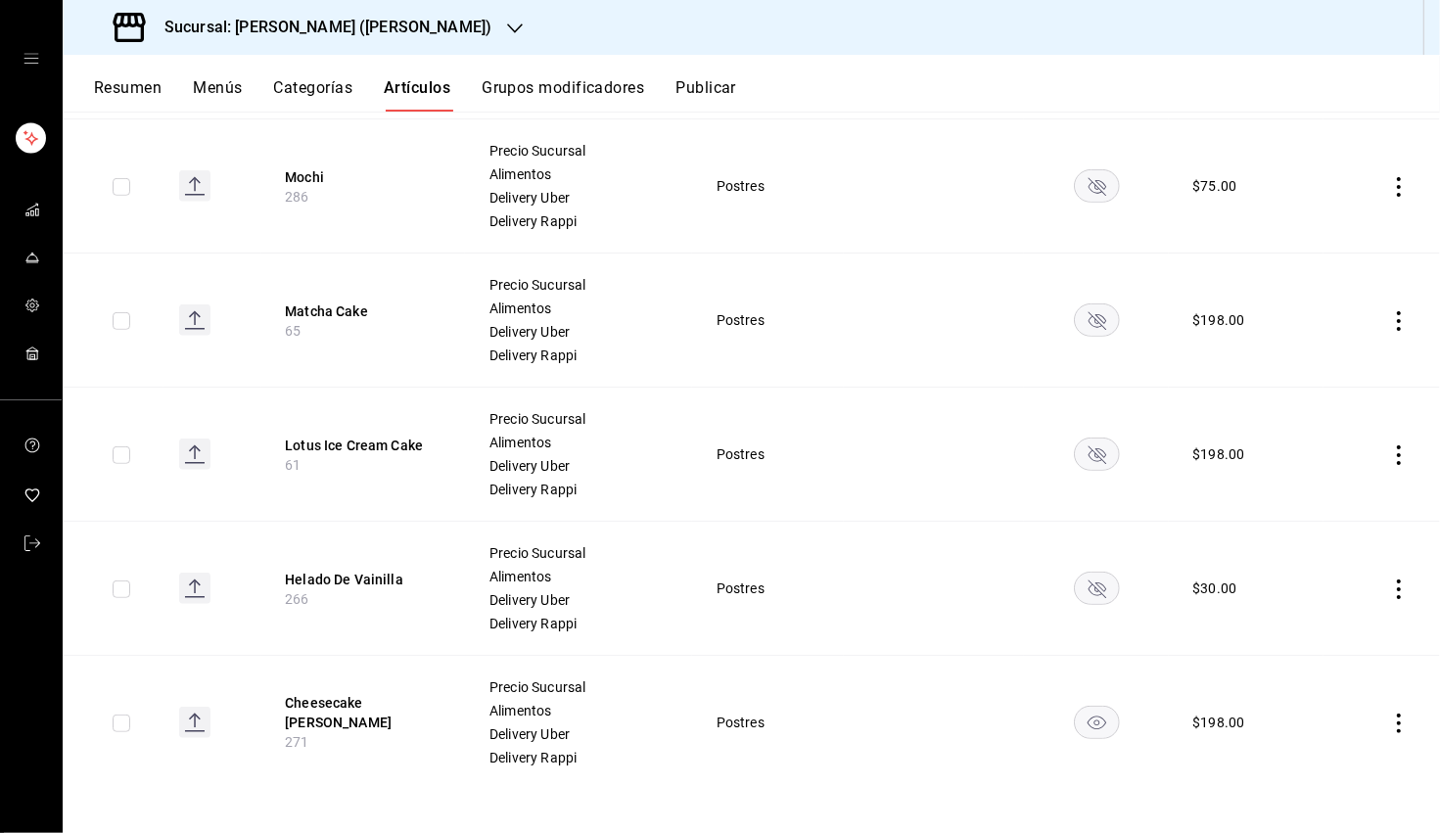
scroll to position [0, 0]
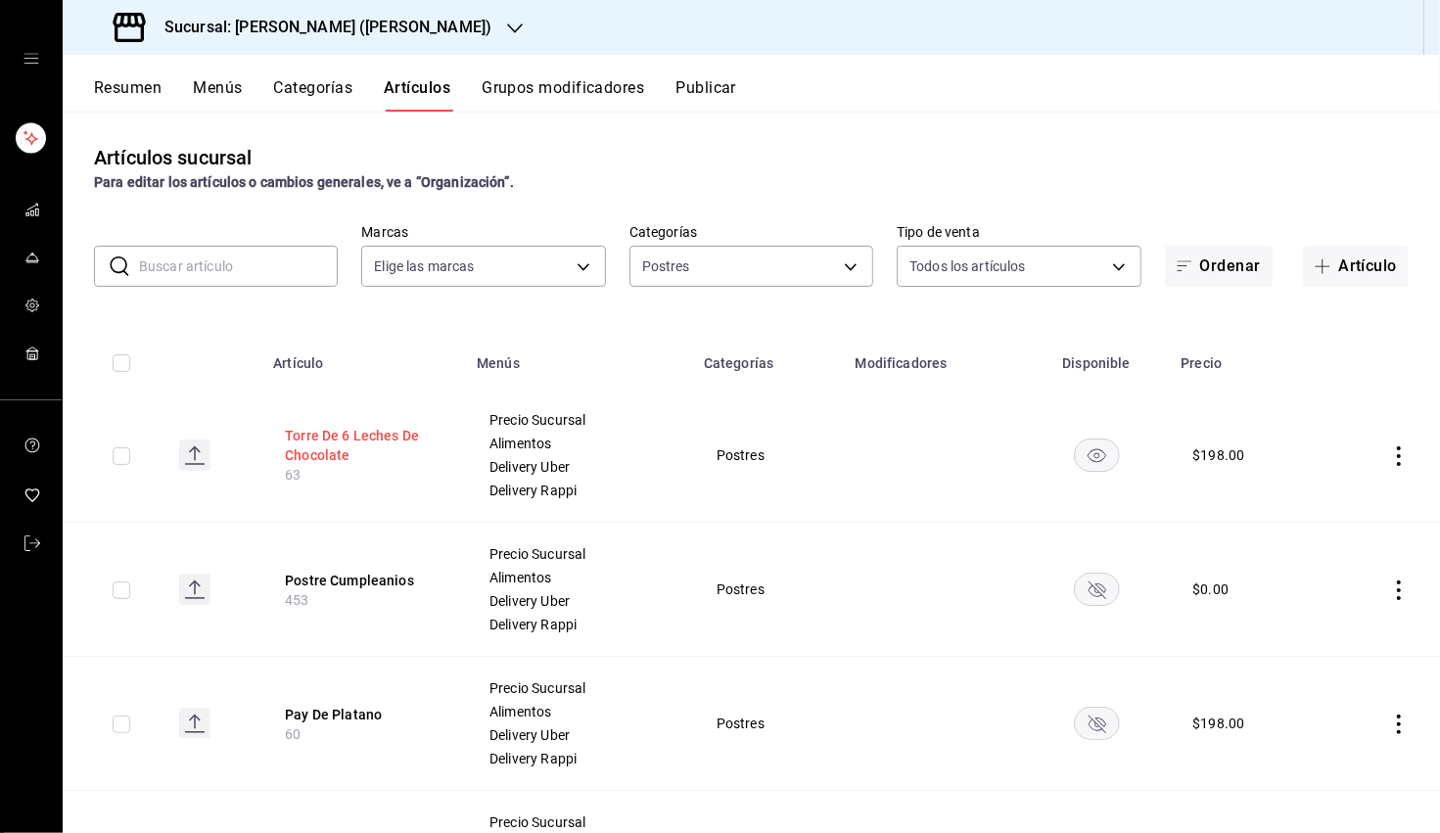
click at [345, 450] on button "Torre De 6 Leches De Chocolate" at bounding box center [363, 445] width 157 height 39
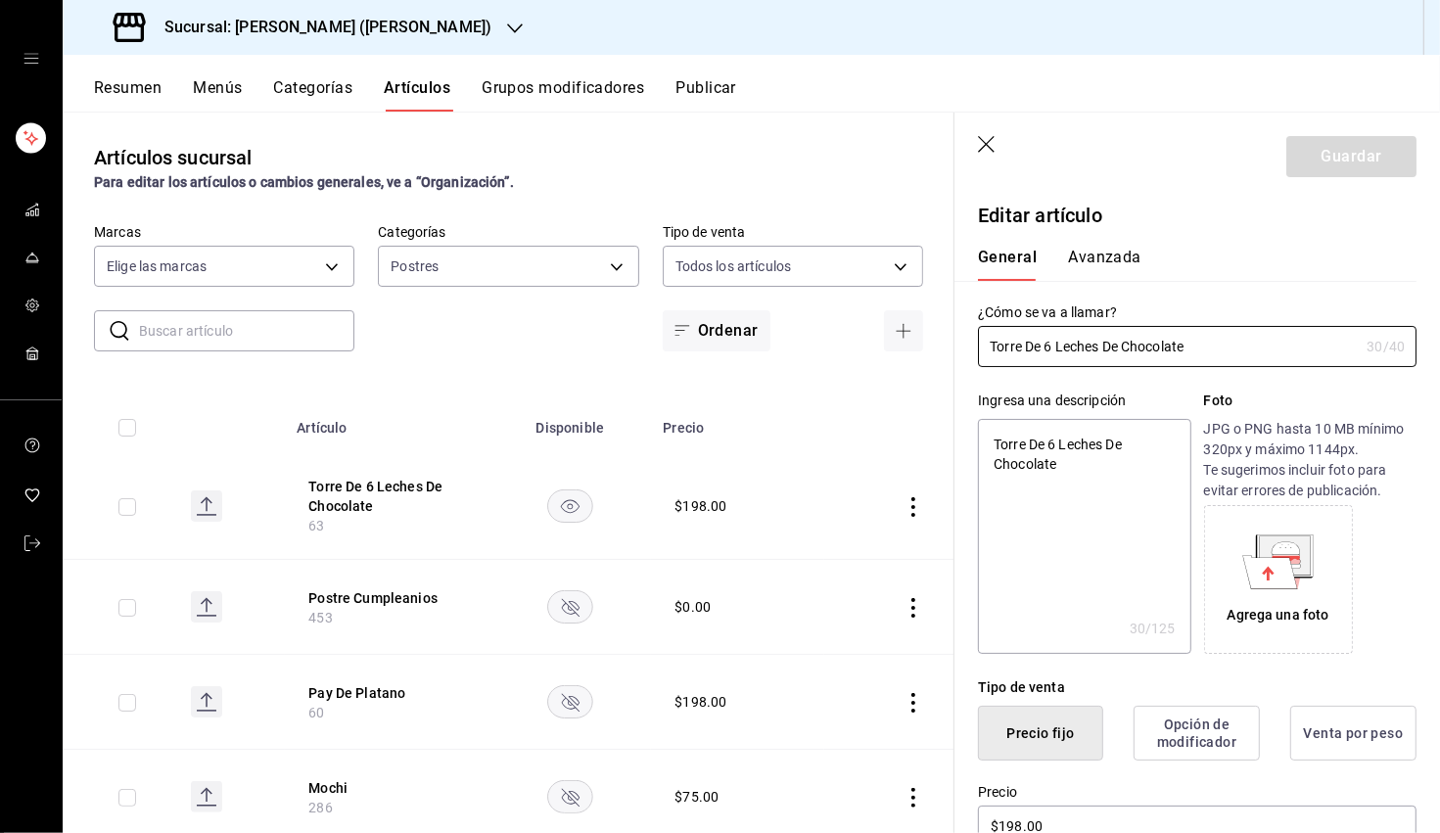
click at [909, 458] on textarea "Torre De 6 Leches De Chocolate" at bounding box center [1084, 536] width 212 height 235
paste textarea "Cheesecake de crema chai y azúcar glass."
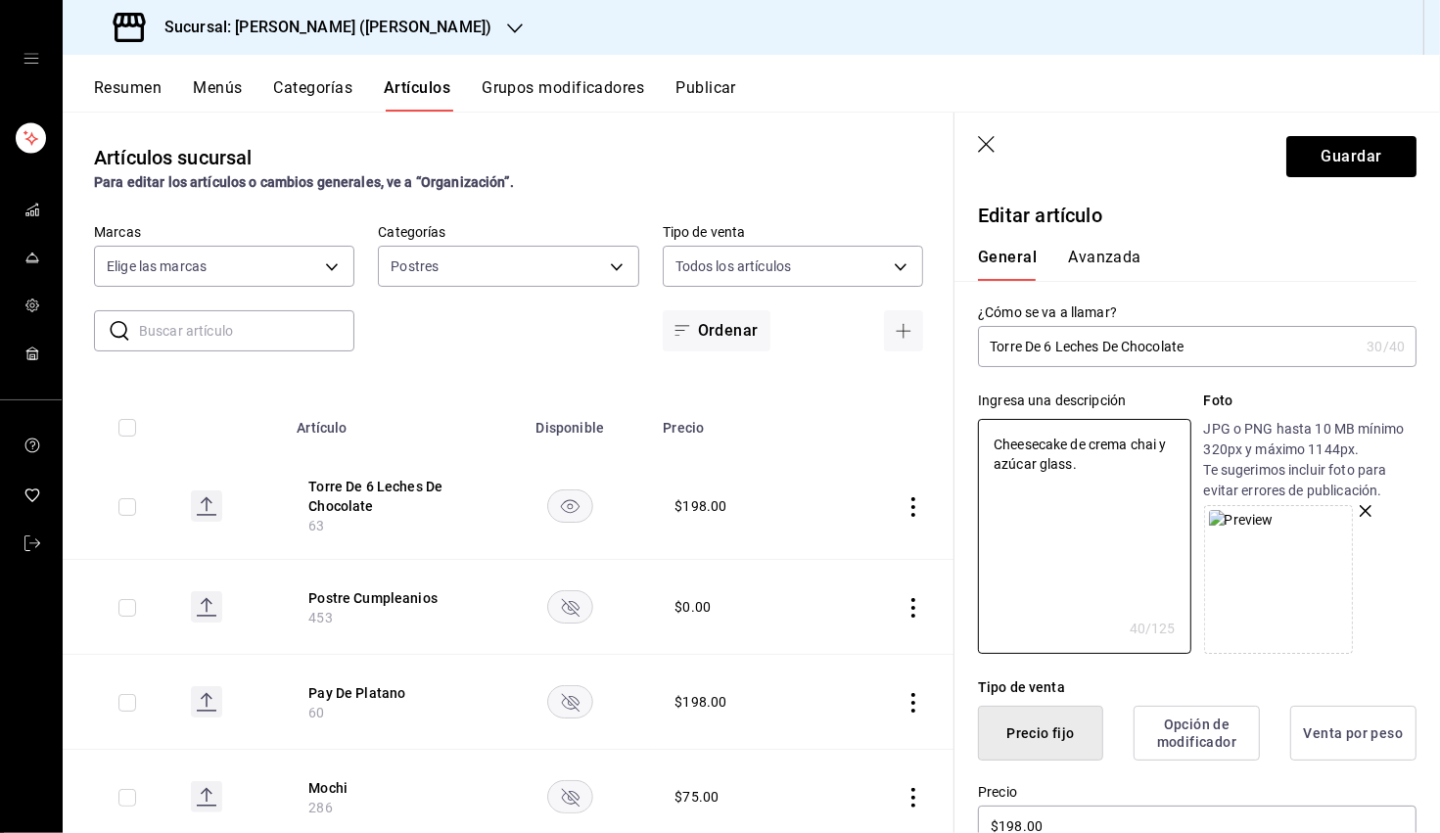
drag, startPoint x: 1022, startPoint y: 449, endPoint x: 976, endPoint y: 430, distance: 50.0
click at [909, 430] on div "Ingresa una descripción Cheesecake de crema chai y azúcar glass. x 40 /125 ​ Fo…" at bounding box center [1186, 510] width 462 height 287
paste textarea "Galleta toffee"
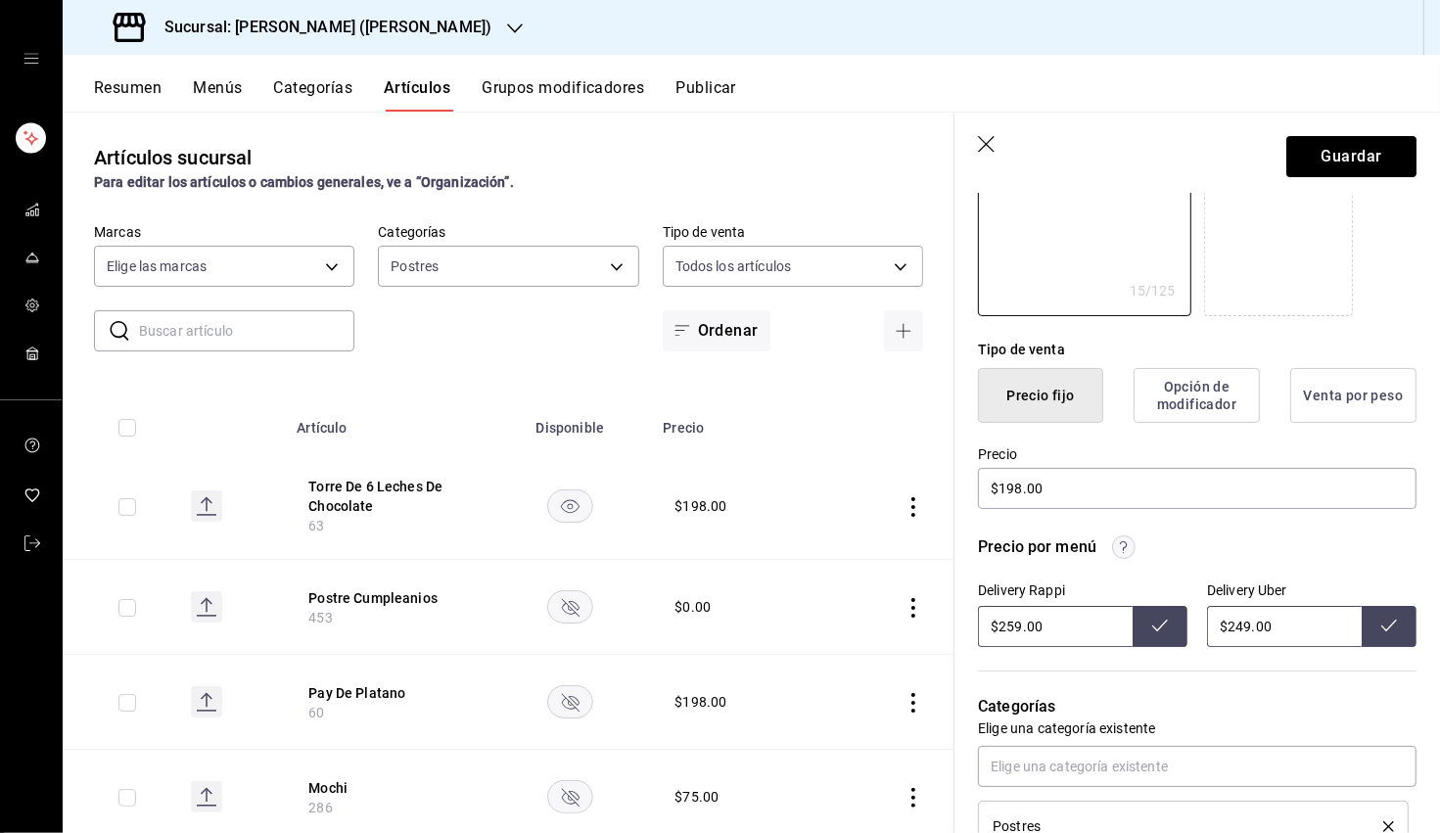
scroll to position [348, 0]
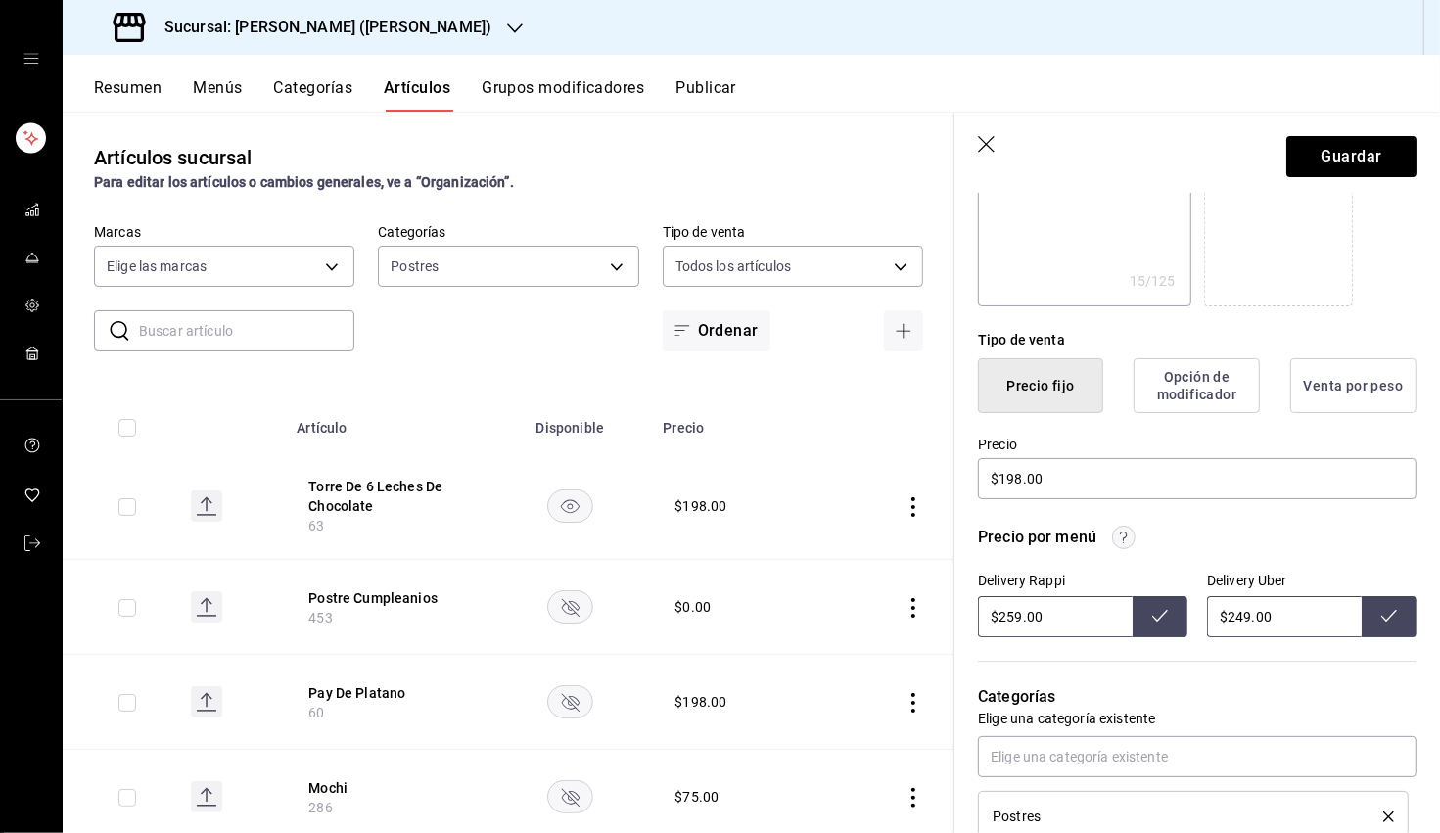
drag, startPoint x: 1018, startPoint y: 620, endPoint x: 1008, endPoint y: 622, distance: 10.0
click at [909, 622] on input "$259.00" at bounding box center [1055, 616] width 155 height 41
drag, startPoint x: 1152, startPoint y: 616, endPoint x: 1223, endPoint y: 619, distance: 70.6
click at [909, 616] on icon at bounding box center [1160, 616] width 16 height 16
drag, startPoint x: 1247, startPoint y: 619, endPoint x: 1236, endPoint y: 621, distance: 11.9
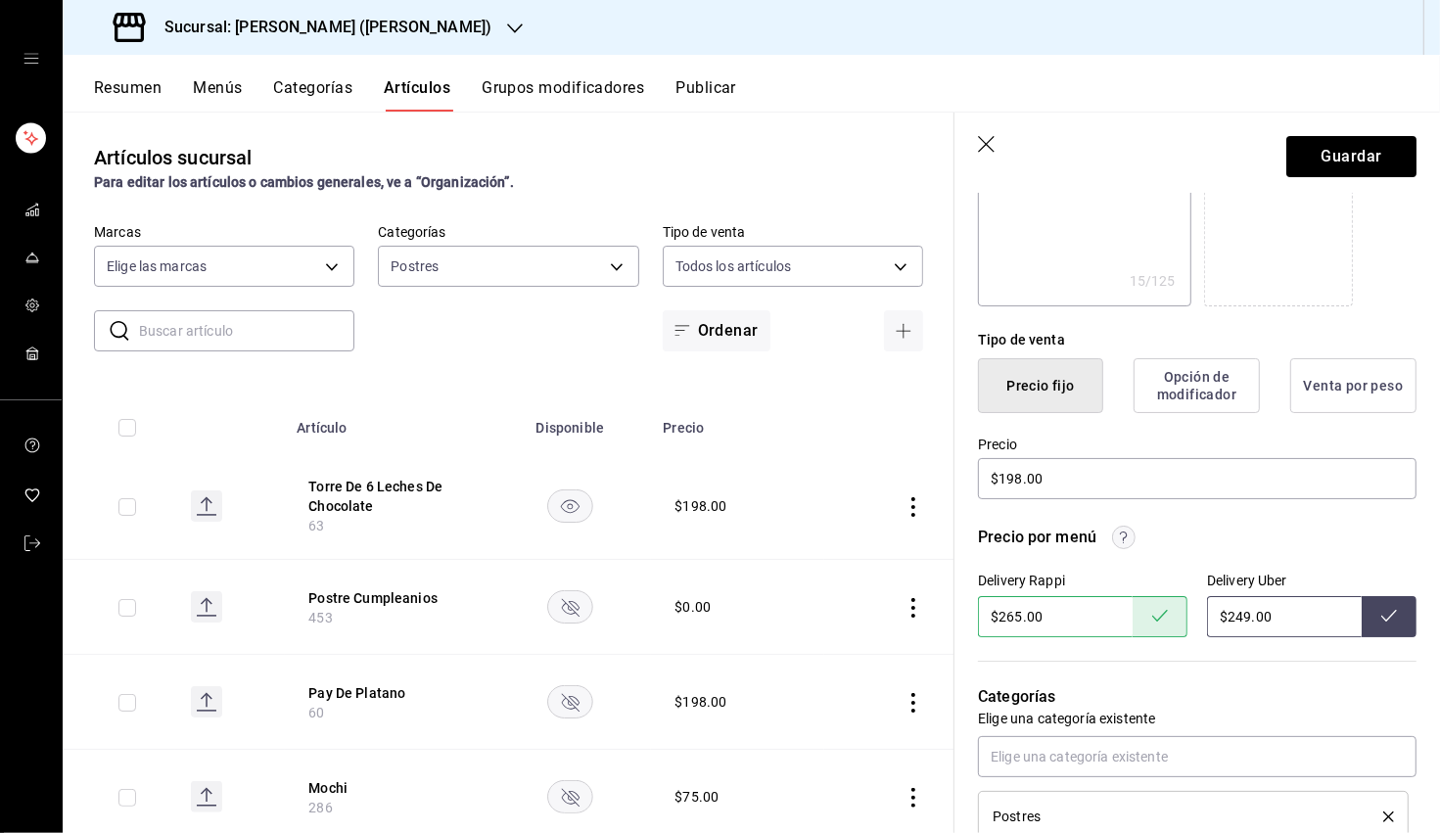
click at [909, 621] on input "$249.00" at bounding box center [1284, 616] width 155 height 41
drag, startPoint x: 1386, startPoint y: 624, endPoint x: 1345, endPoint y: 623, distance: 41.1
click at [909, 624] on button at bounding box center [1389, 616] width 55 height 41
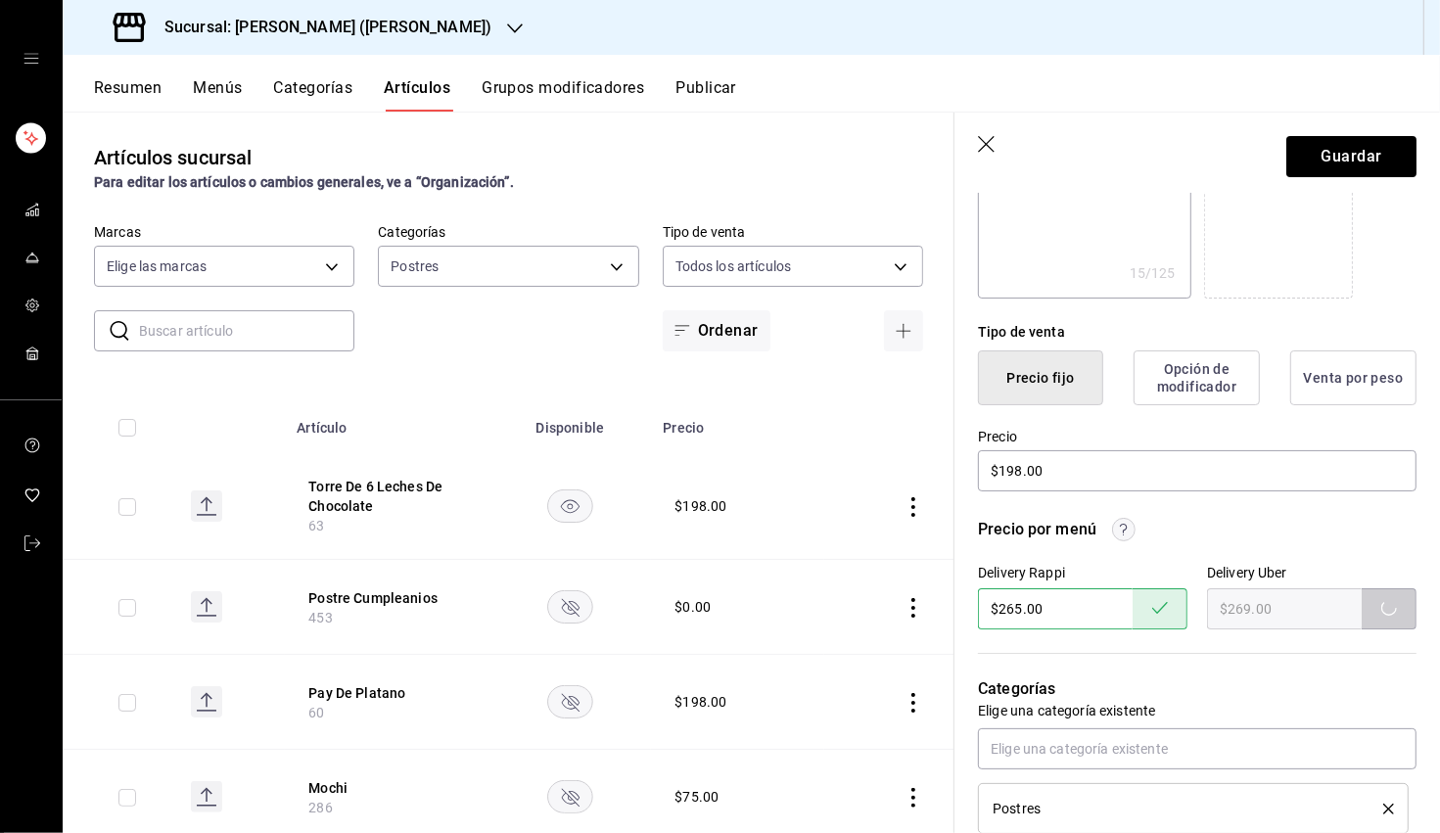
scroll to position [0, 0]
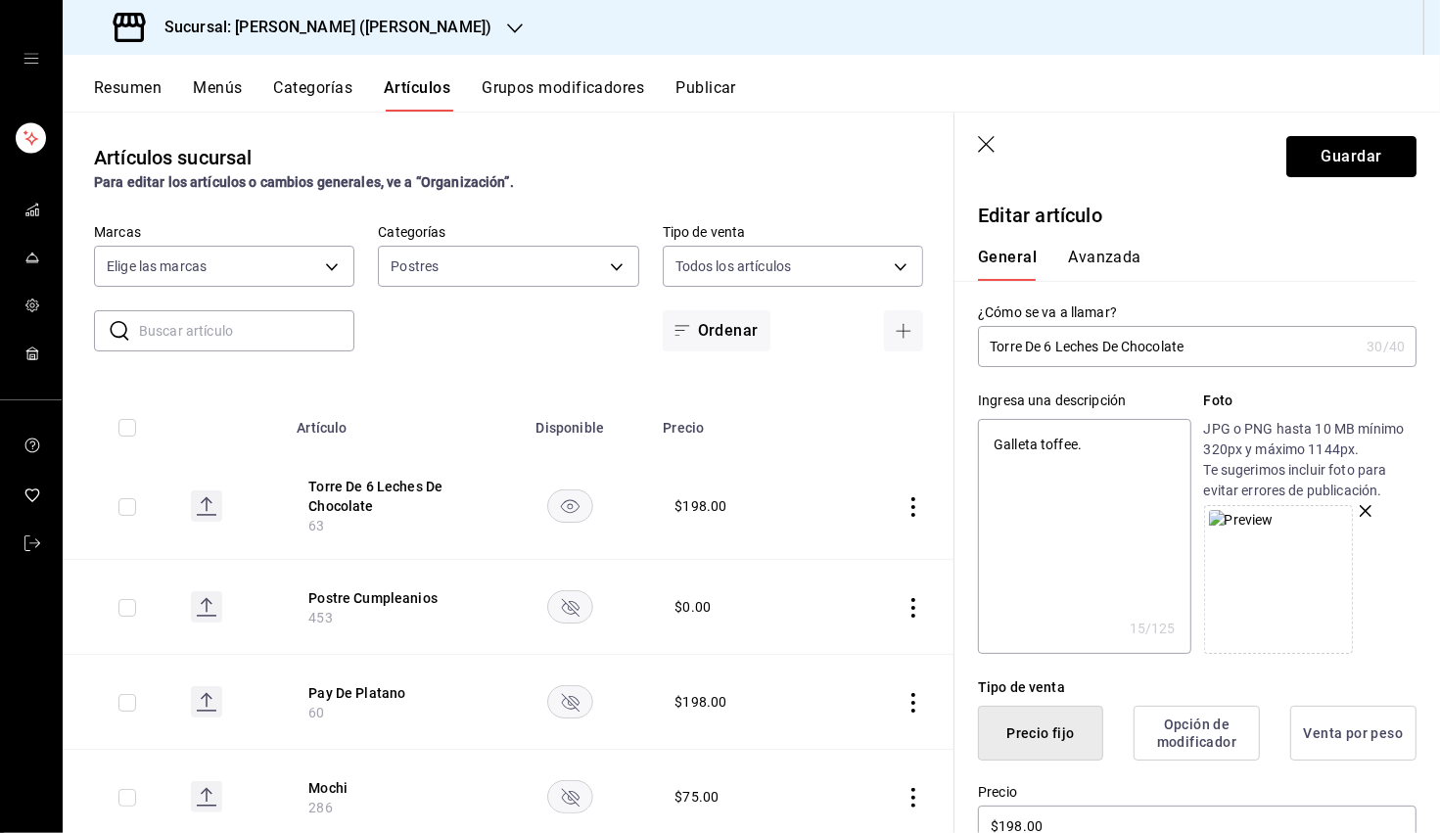
click at [909, 160] on button "Guardar" at bounding box center [1351, 156] width 130 height 41
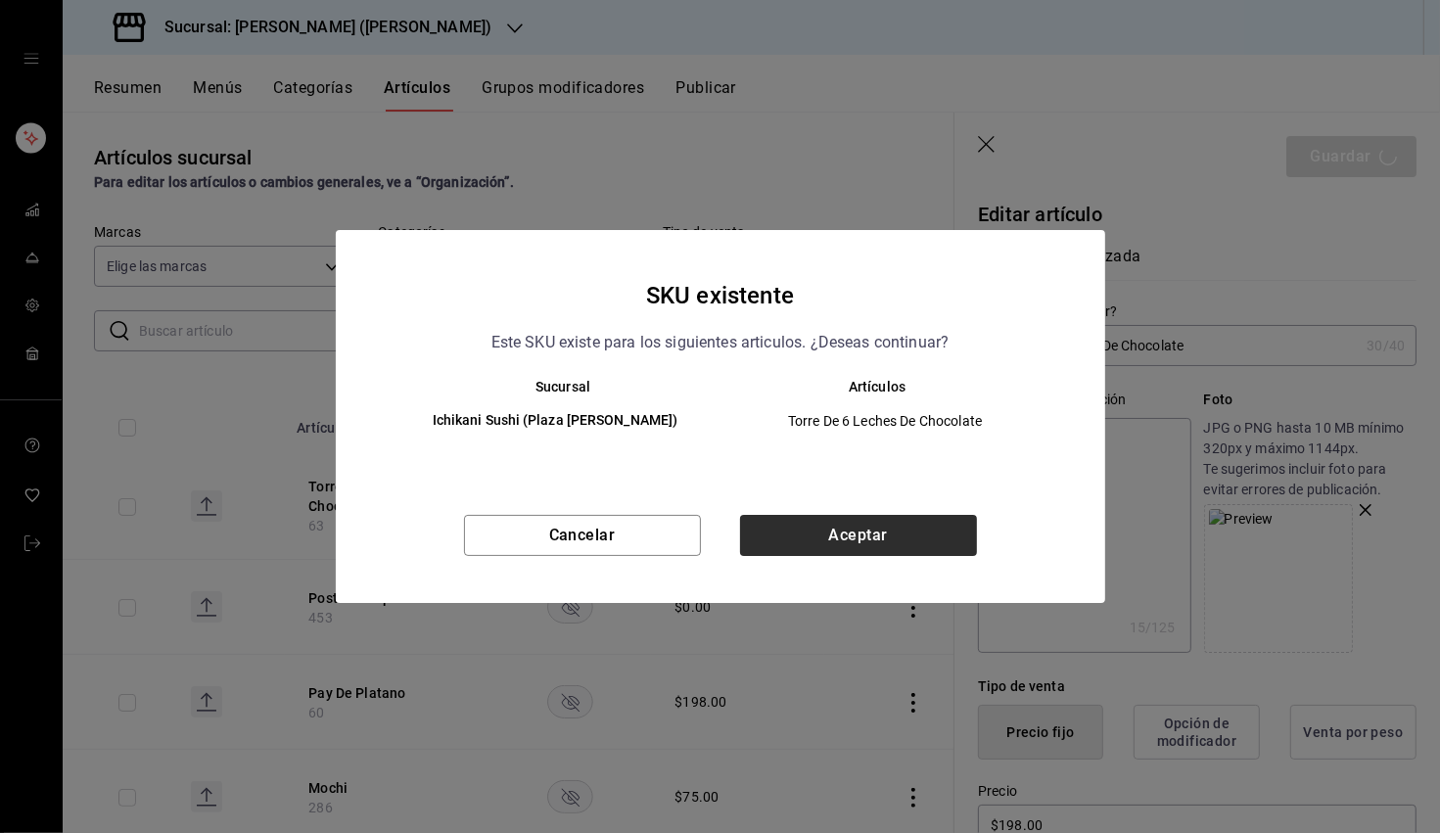
drag, startPoint x: 840, startPoint y: 511, endPoint x: 840, endPoint y: 528, distance: 16.6
click at [840, 511] on div "SKU existente Este SKU existe para los siguientes articulos. ¿Deseas continuar?…" at bounding box center [721, 416] width 770 height 373
click at [839, 534] on button "Aceptar" at bounding box center [858, 535] width 237 height 41
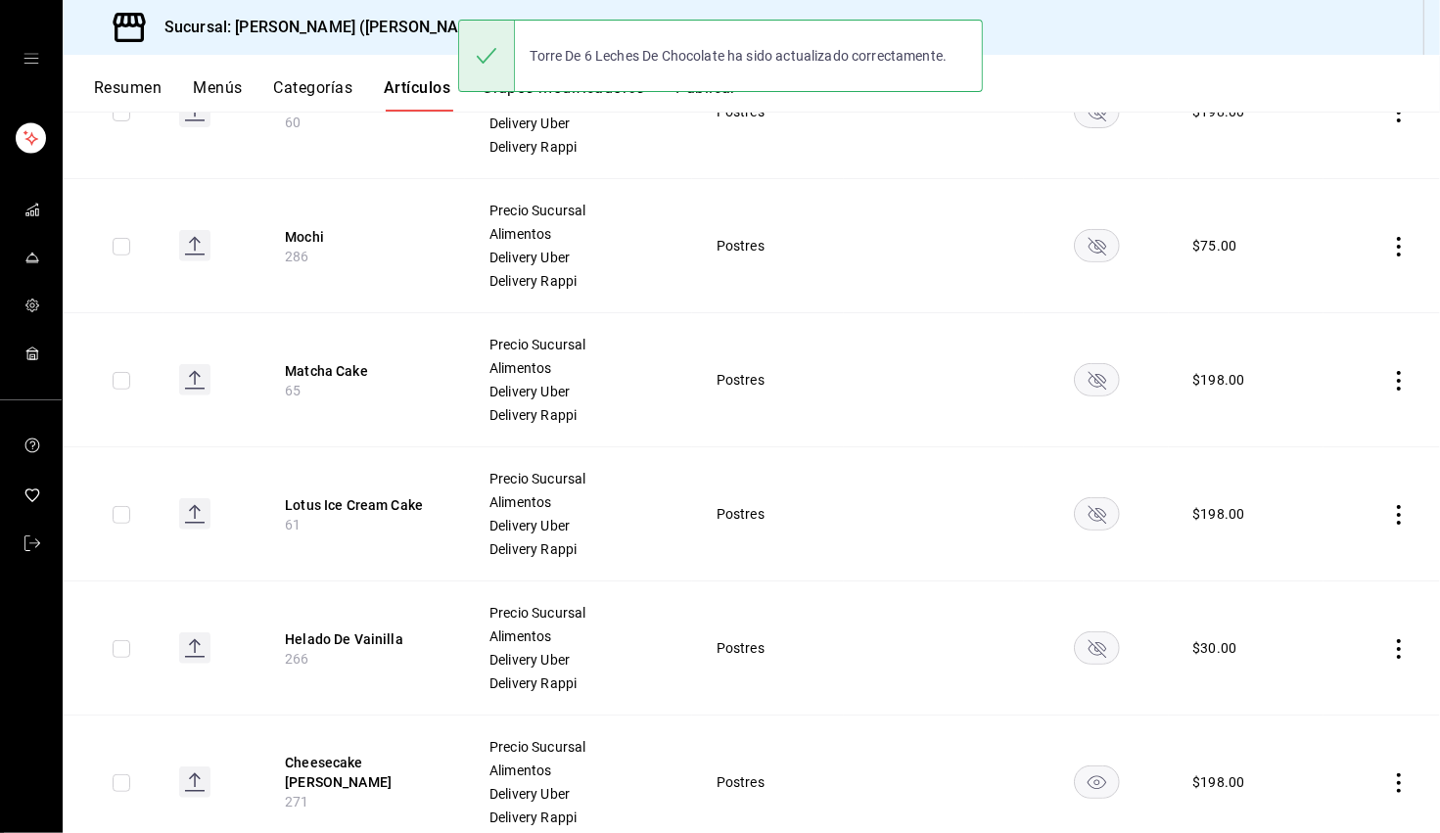
scroll to position [672, 0]
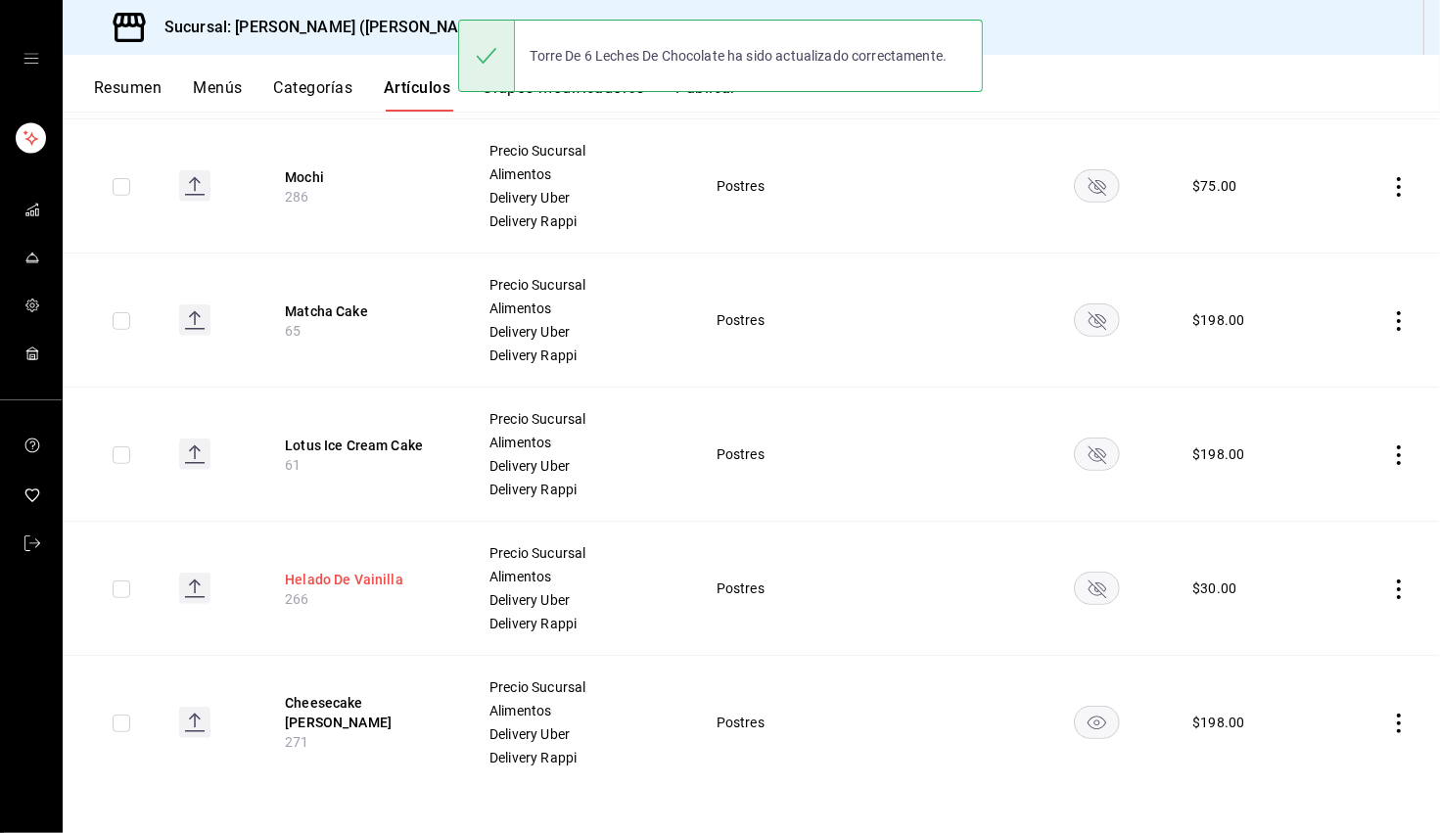
drag, startPoint x: 341, startPoint y: 705, endPoint x: 423, endPoint y: 695, distance: 82.8
click at [341, 705] on button "Cheesecake De Chai" at bounding box center [363, 712] width 157 height 39
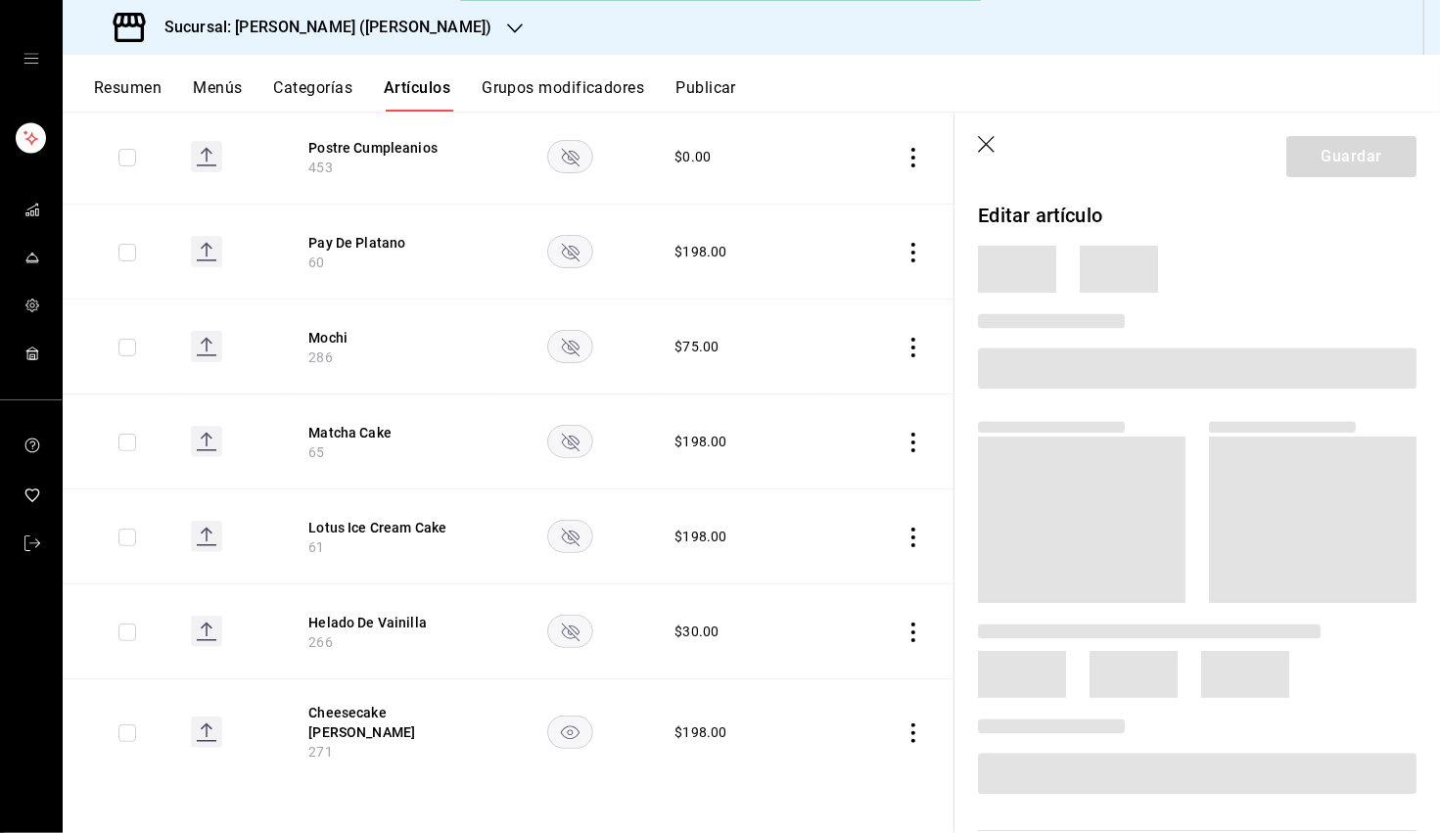
scroll to position [370, 0]
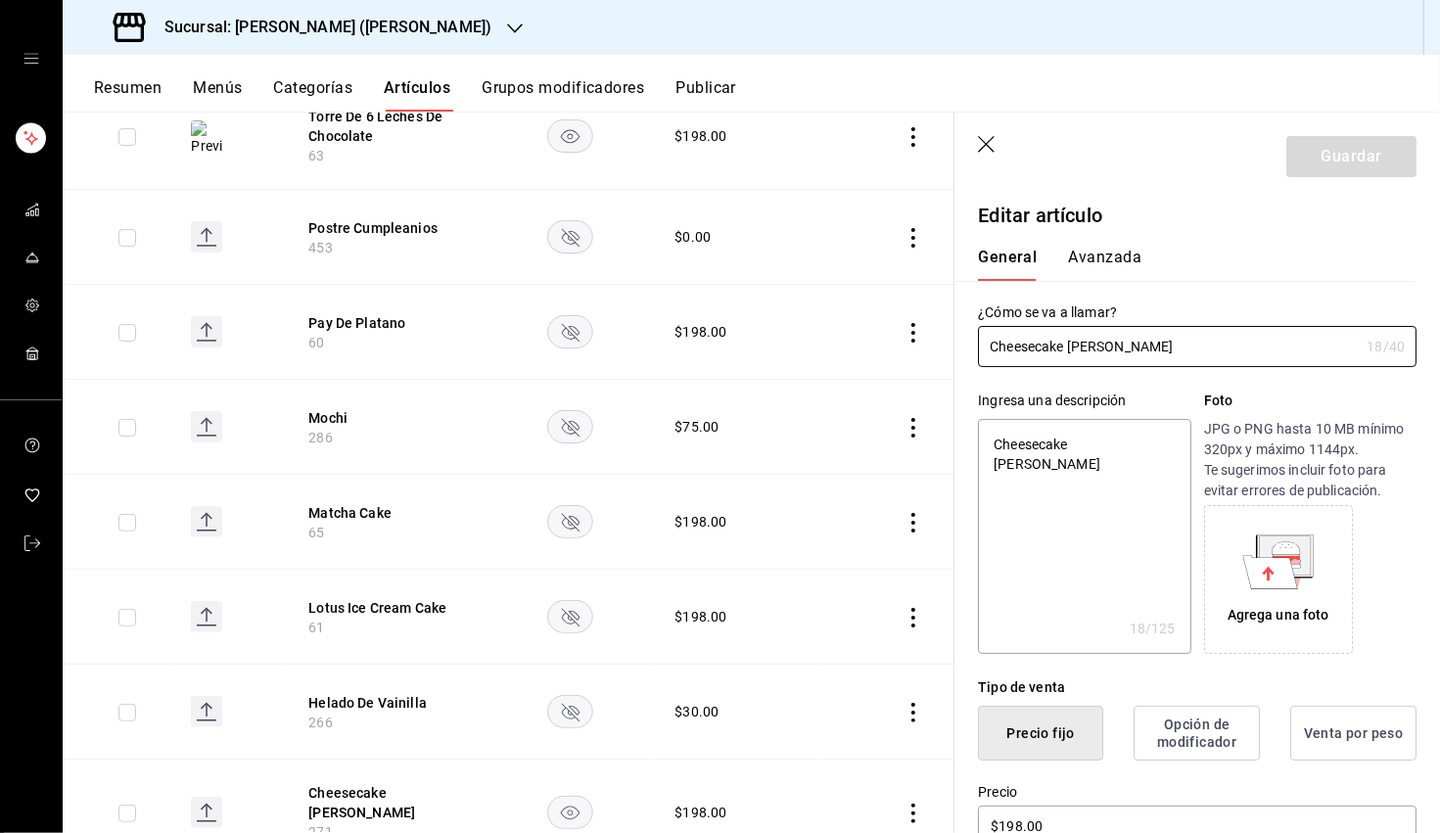
click at [909, 442] on textarea "Cheesecake De Chai" at bounding box center [1084, 536] width 212 height 235
paste textarea "de crema chai y azúcar glass."
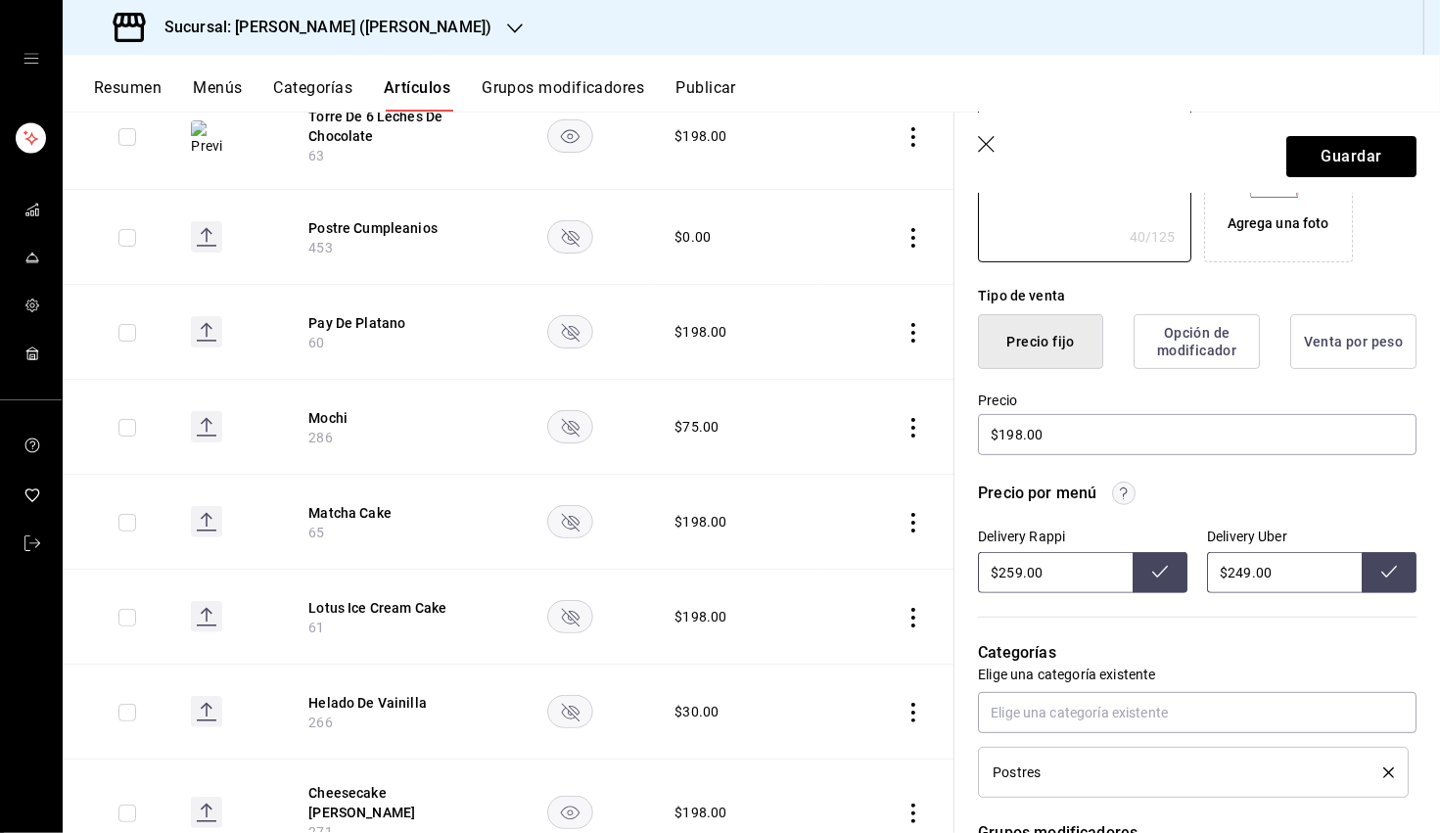
scroll to position [398, 0]
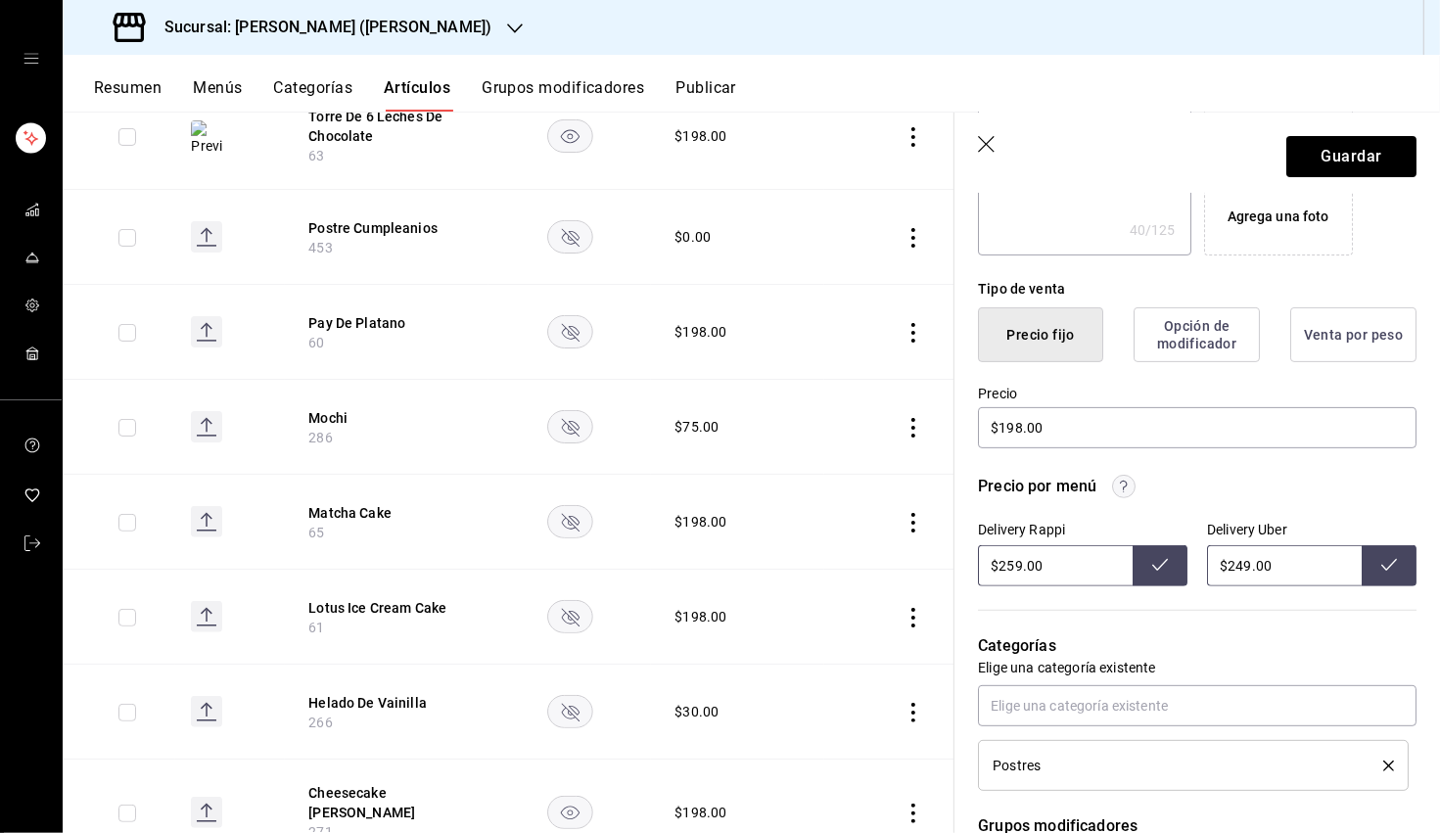
drag, startPoint x: 1021, startPoint y: 570, endPoint x: 1007, endPoint y: 571, distance: 13.7
click at [909, 571] on input "$259.00" at bounding box center [1055, 565] width 155 height 41
drag, startPoint x: 1153, startPoint y: 568, endPoint x: 1203, endPoint y: 573, distance: 50.2
click at [909, 567] on icon at bounding box center [1160, 565] width 16 height 16
drag, startPoint x: 1248, startPoint y: 571, endPoint x: 1237, endPoint y: 571, distance: 11.7
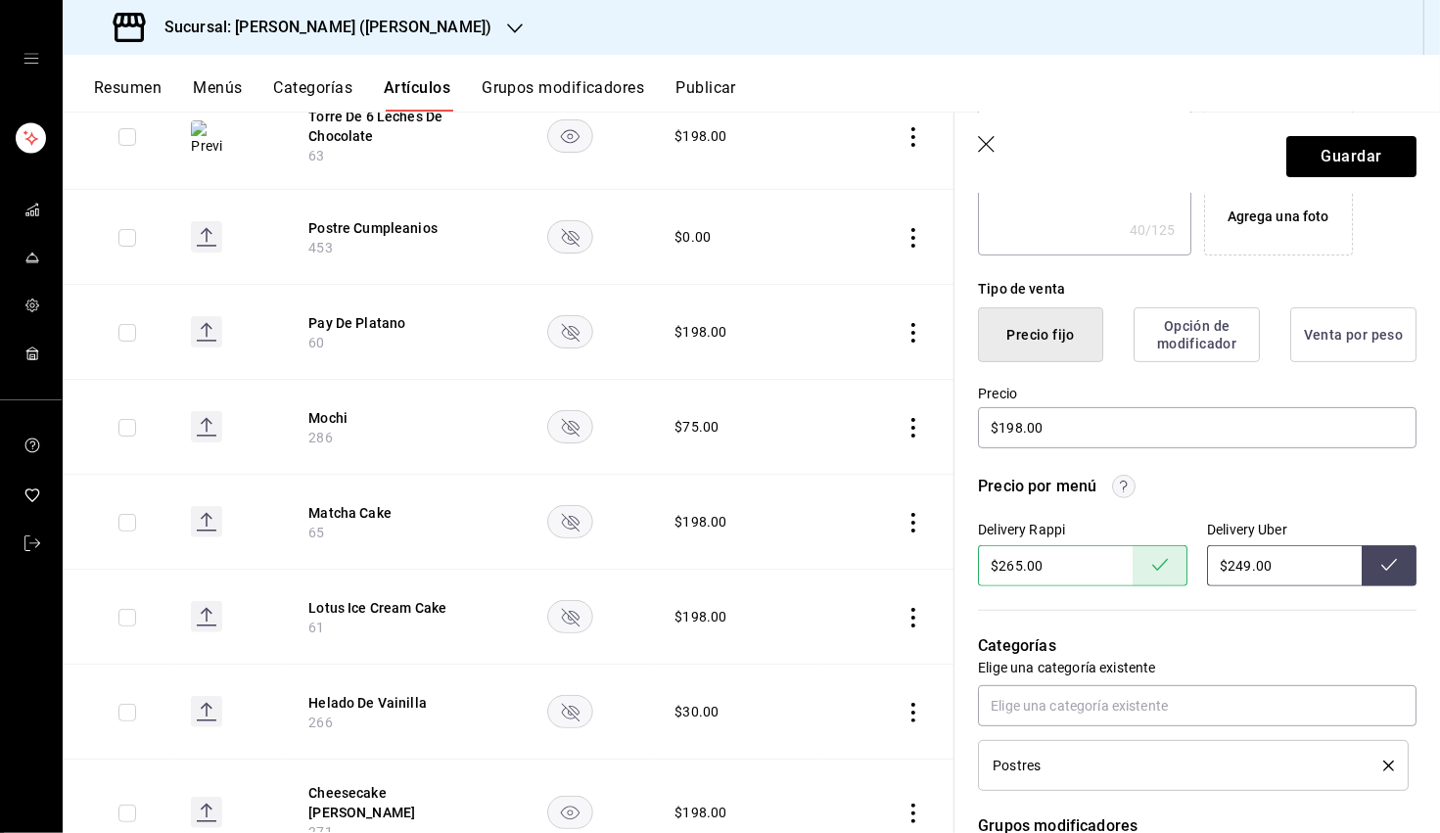
click at [909, 571] on input "$249.00" at bounding box center [1284, 565] width 155 height 41
click at [909, 569] on icon at bounding box center [1389, 565] width 16 height 16
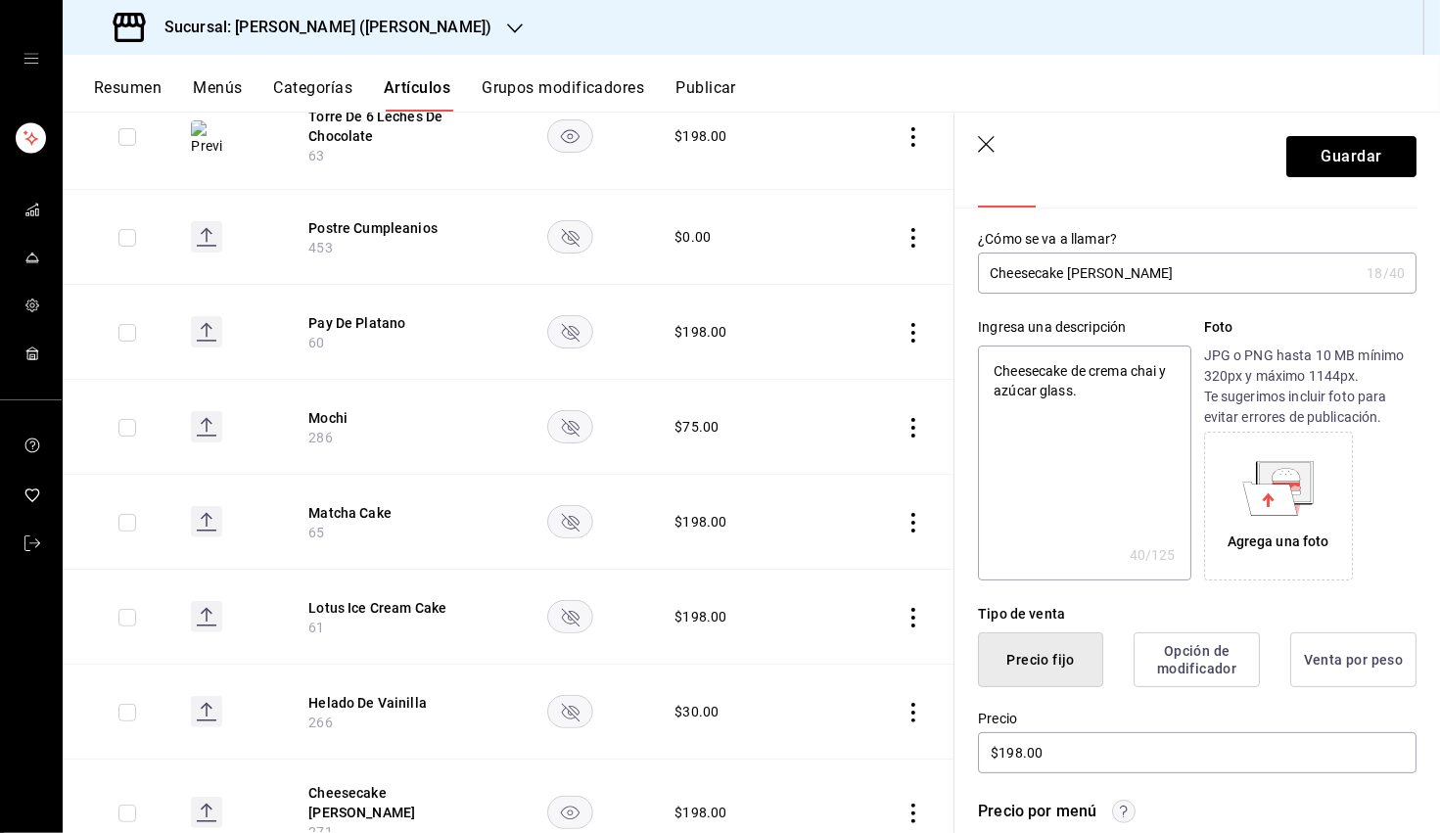
scroll to position [46, 0]
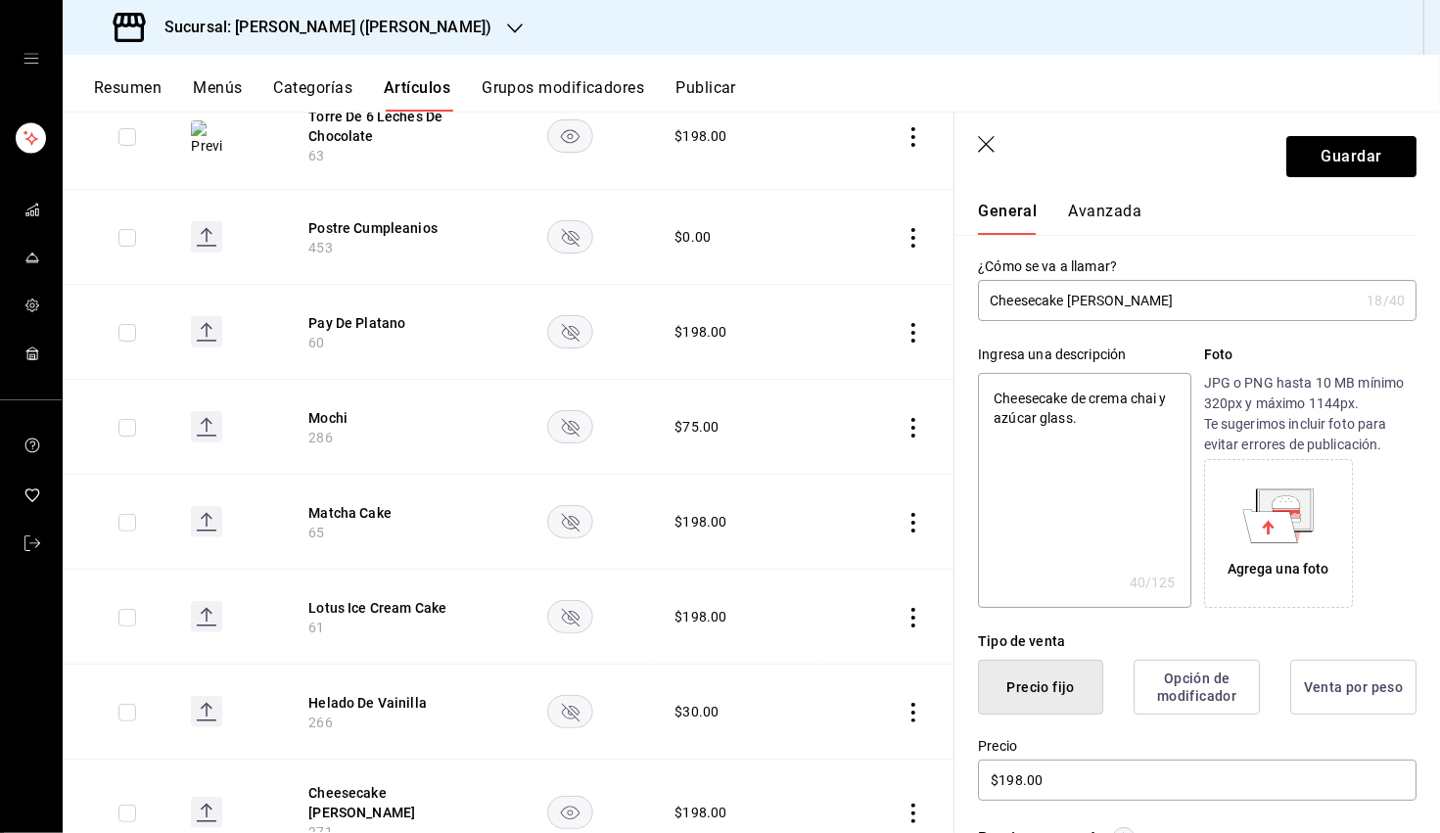
click at [909, 441] on textarea "Cheesecake de crema chai y azúcar glass." at bounding box center [1084, 490] width 212 height 235
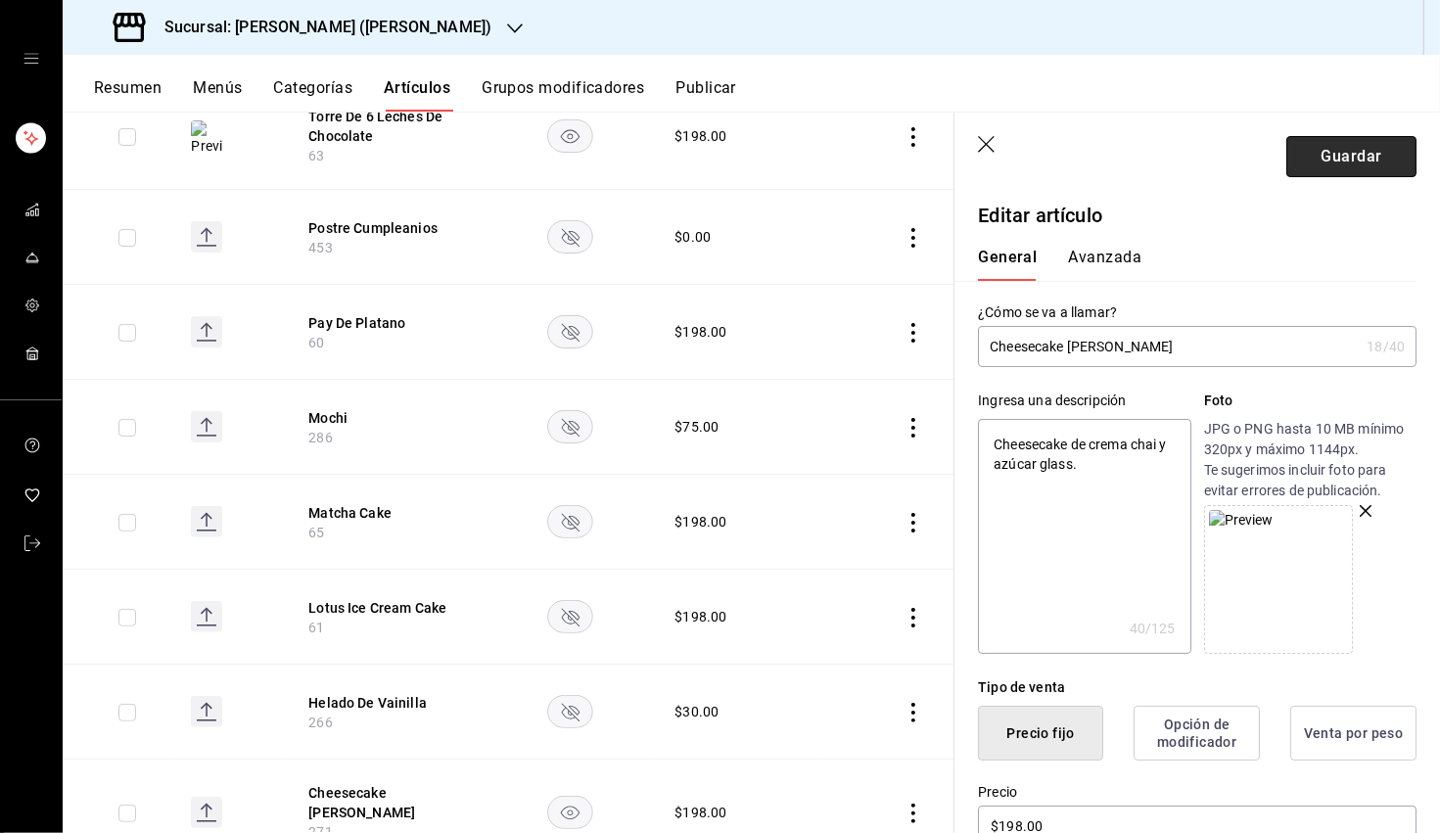
click at [909, 163] on button "Guardar" at bounding box center [1351, 156] width 130 height 41
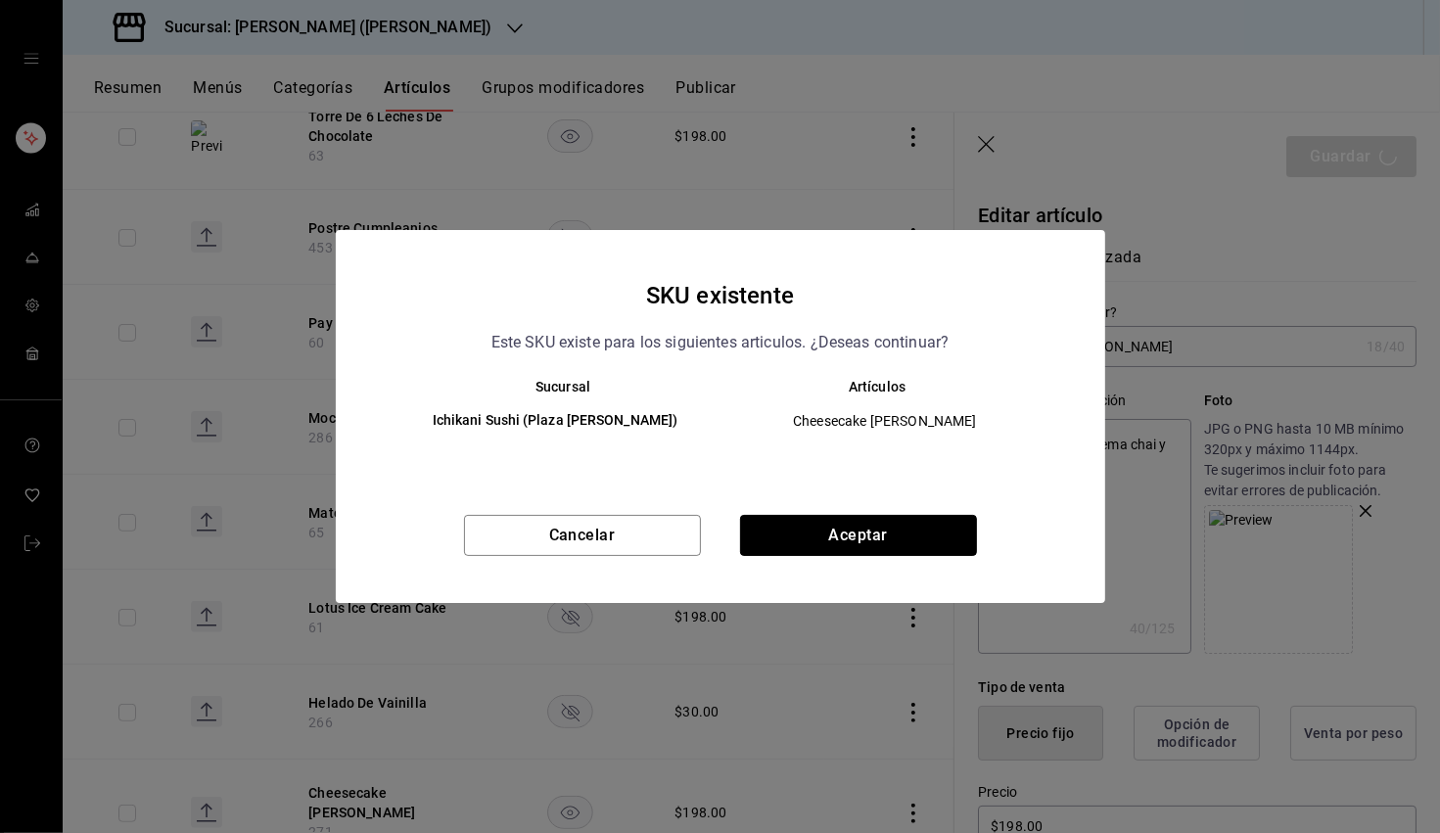
click at [851, 525] on button "Aceptar" at bounding box center [858, 535] width 237 height 41
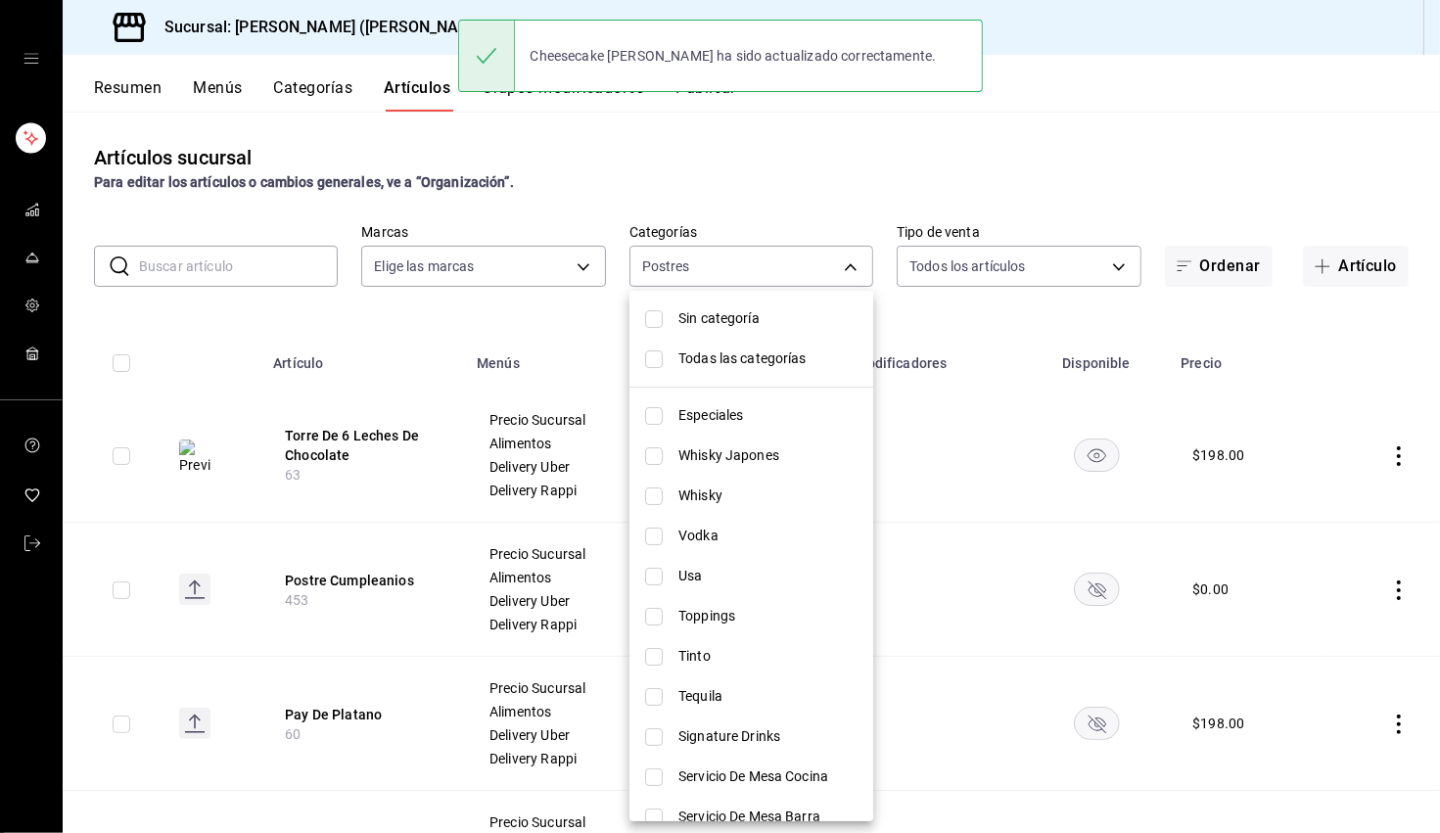
drag, startPoint x: 821, startPoint y: 278, endPoint x: 799, endPoint y: 409, distance: 133.1
click at [821, 278] on body "Sucursal: Ichikani Sushi (Vasconcelos) Resumen Menús Categorías Artículos Grupo…" at bounding box center [720, 416] width 1440 height 833
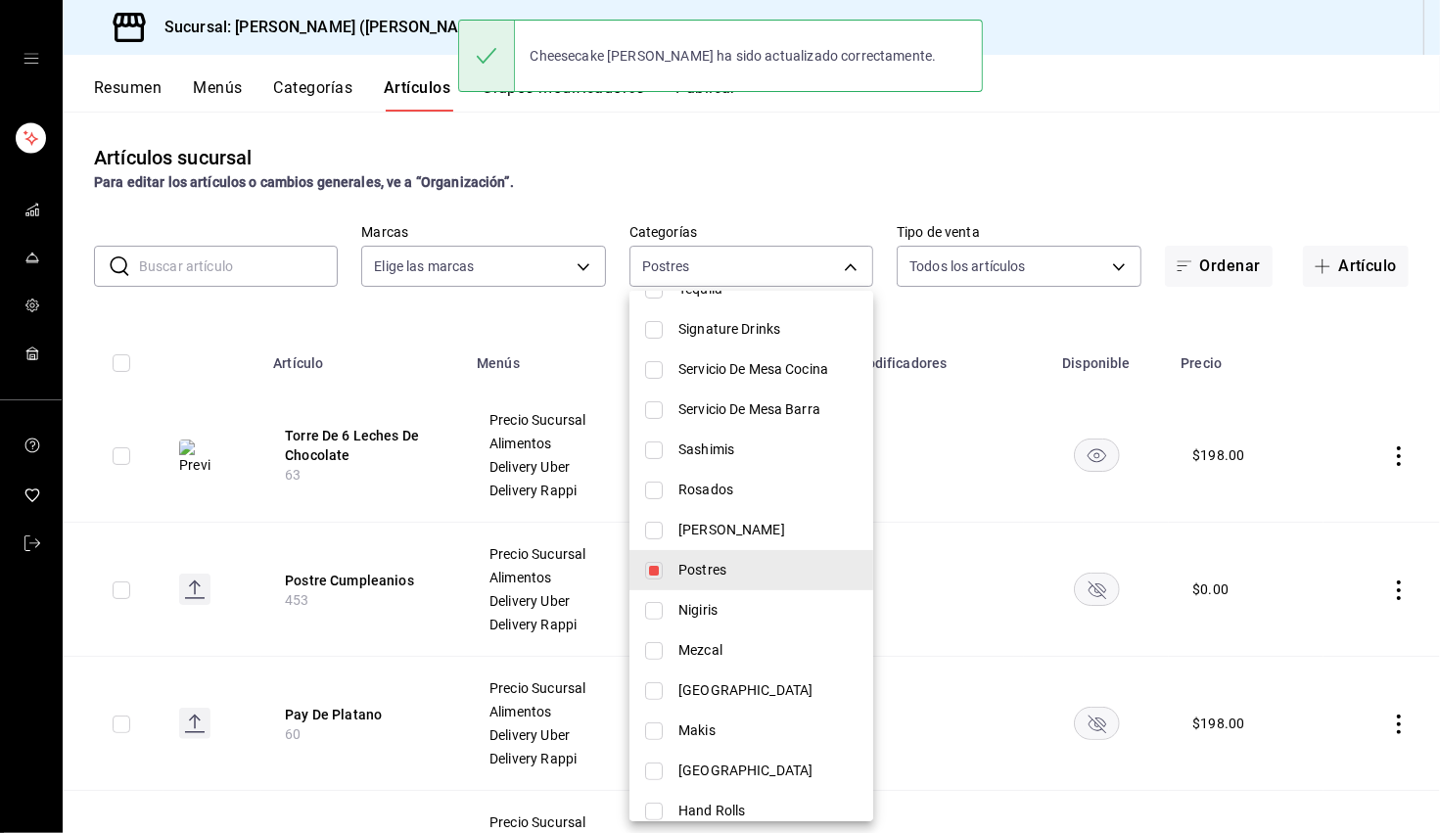
scroll to position [443, 0]
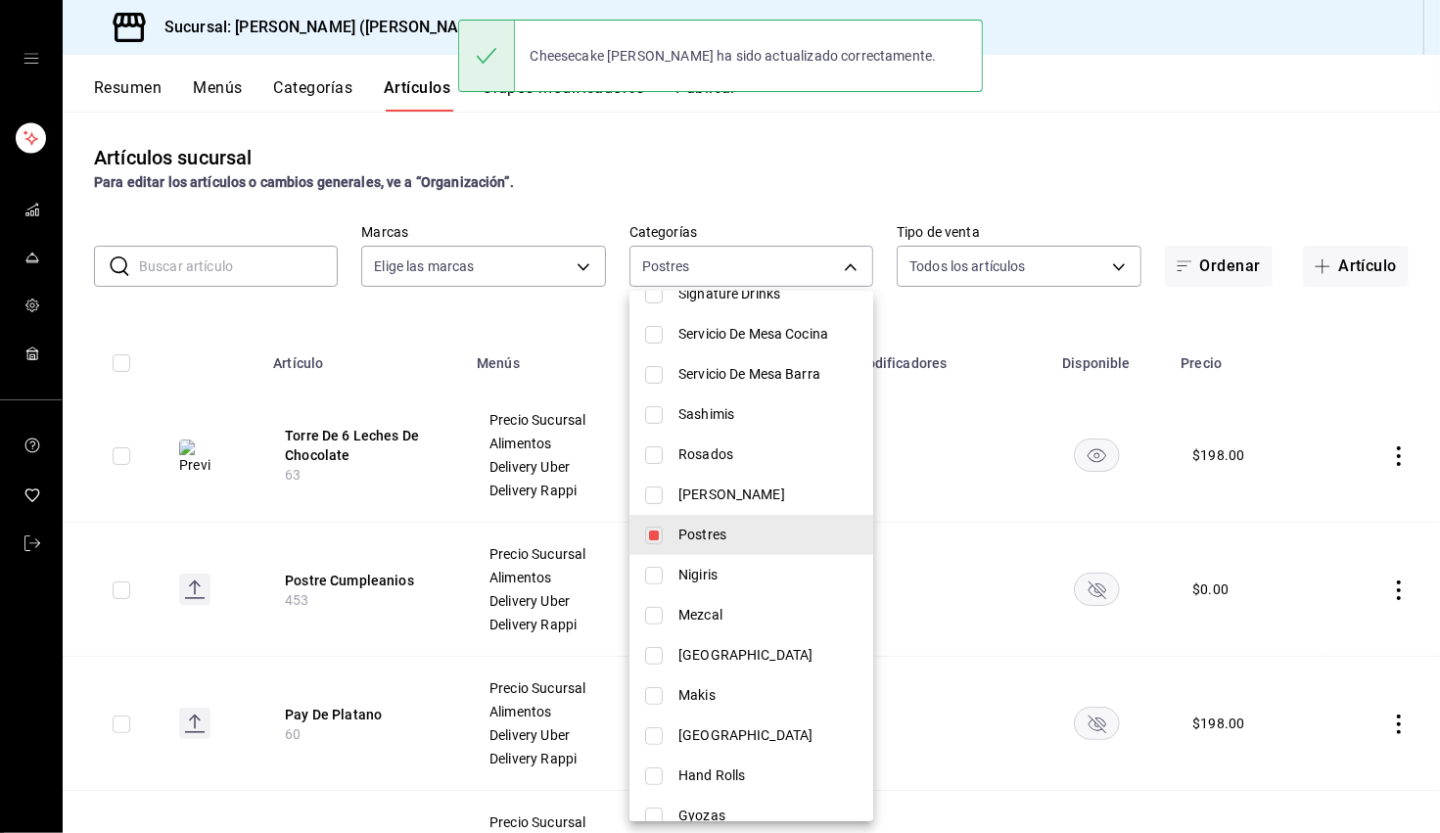
click at [652, 537] on input "checkbox" at bounding box center [654, 536] width 18 height 18
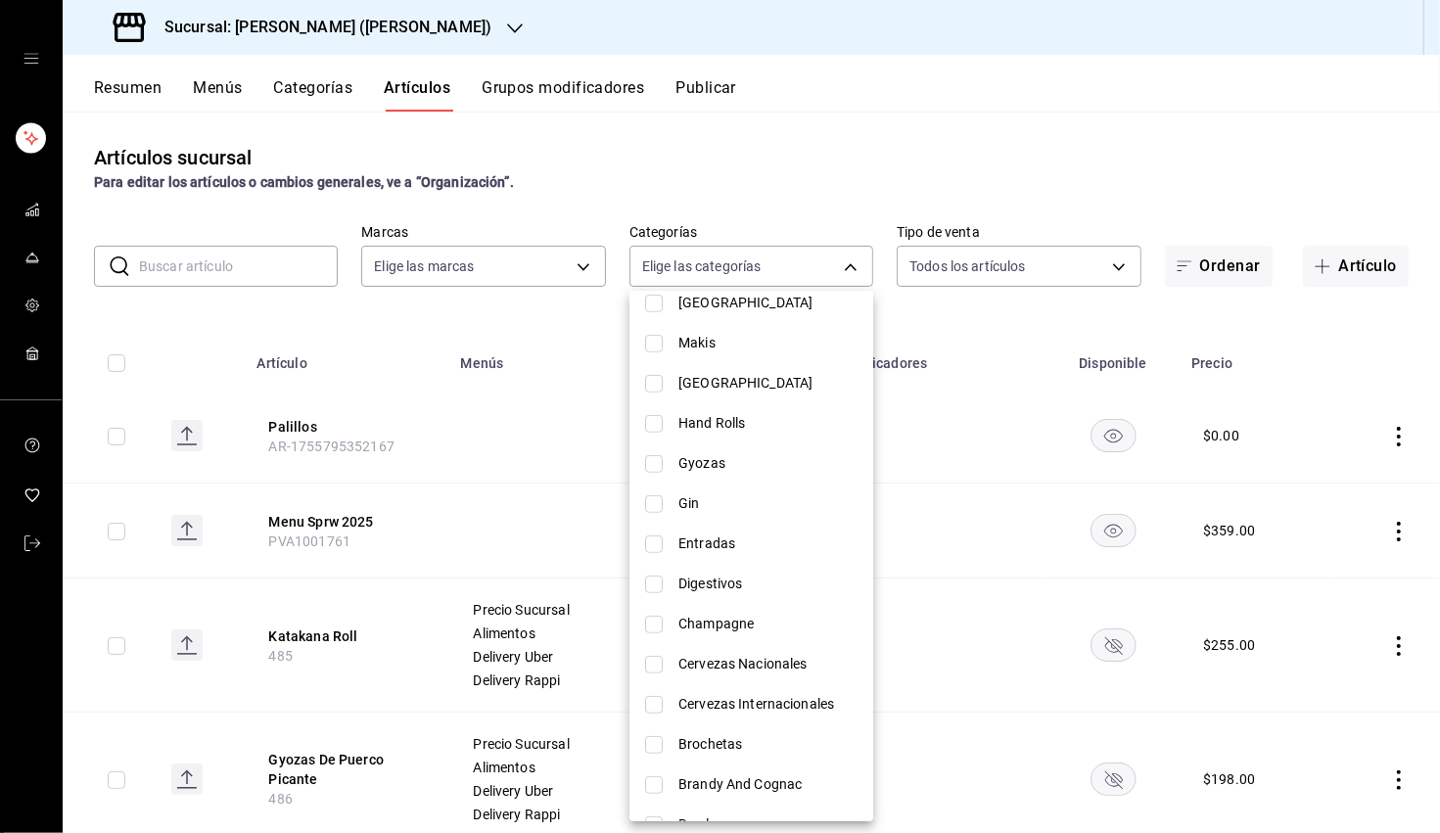
scroll to position [905, 0]
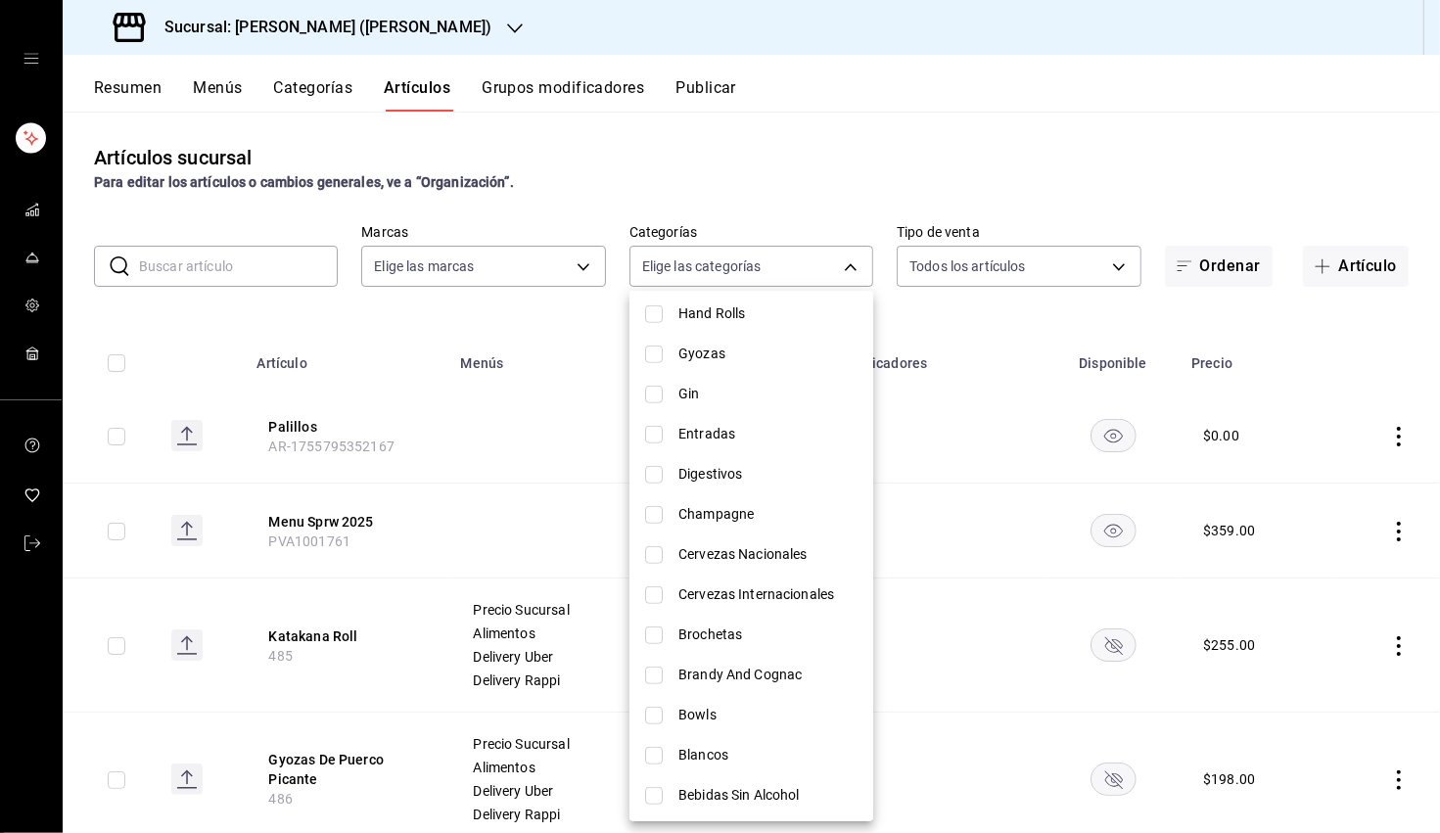
click at [666, 799] on li "Bebidas Sin Alcohol" at bounding box center [752, 795] width 244 height 40
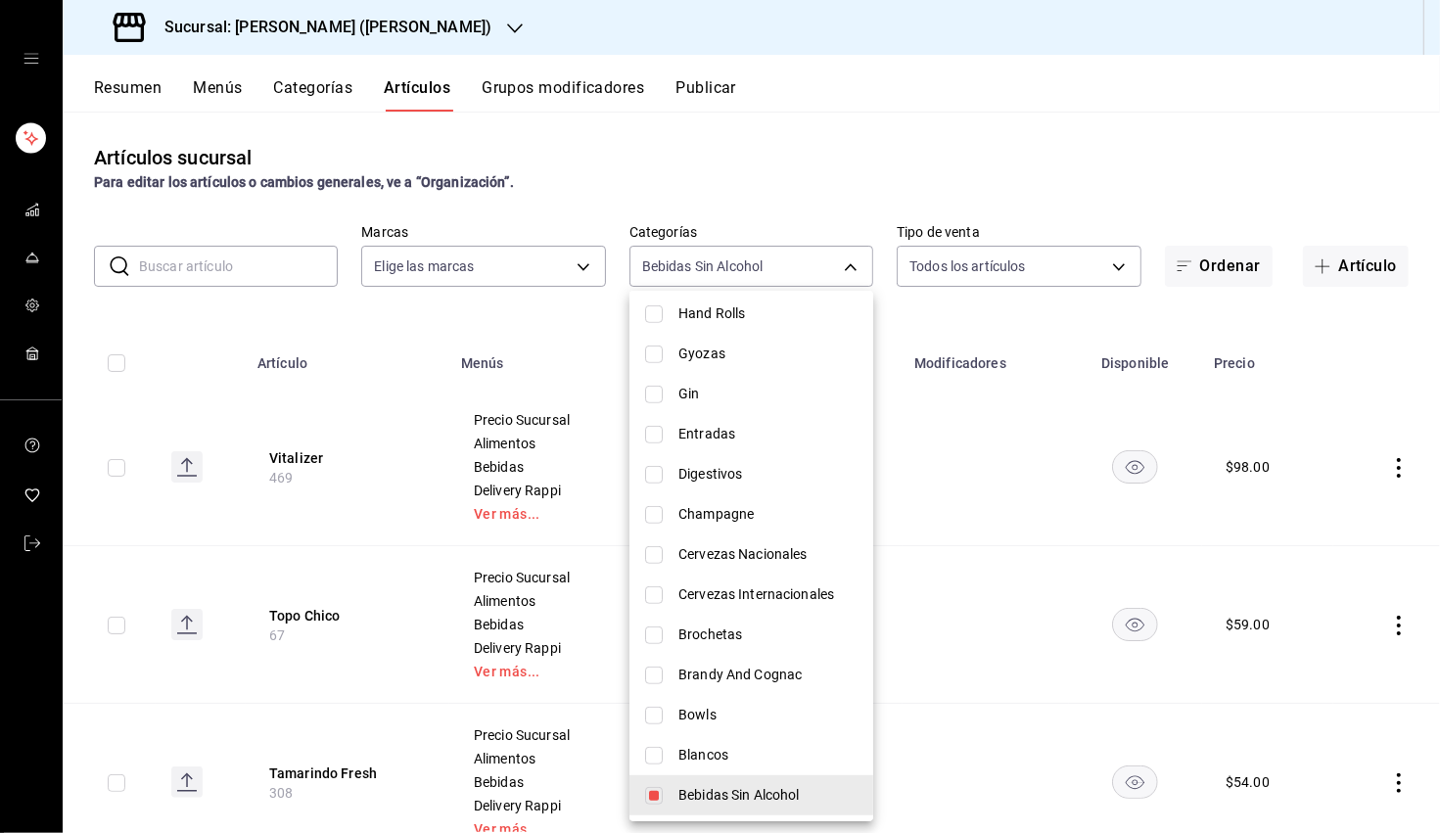
click at [839, 195] on div at bounding box center [720, 416] width 1440 height 833
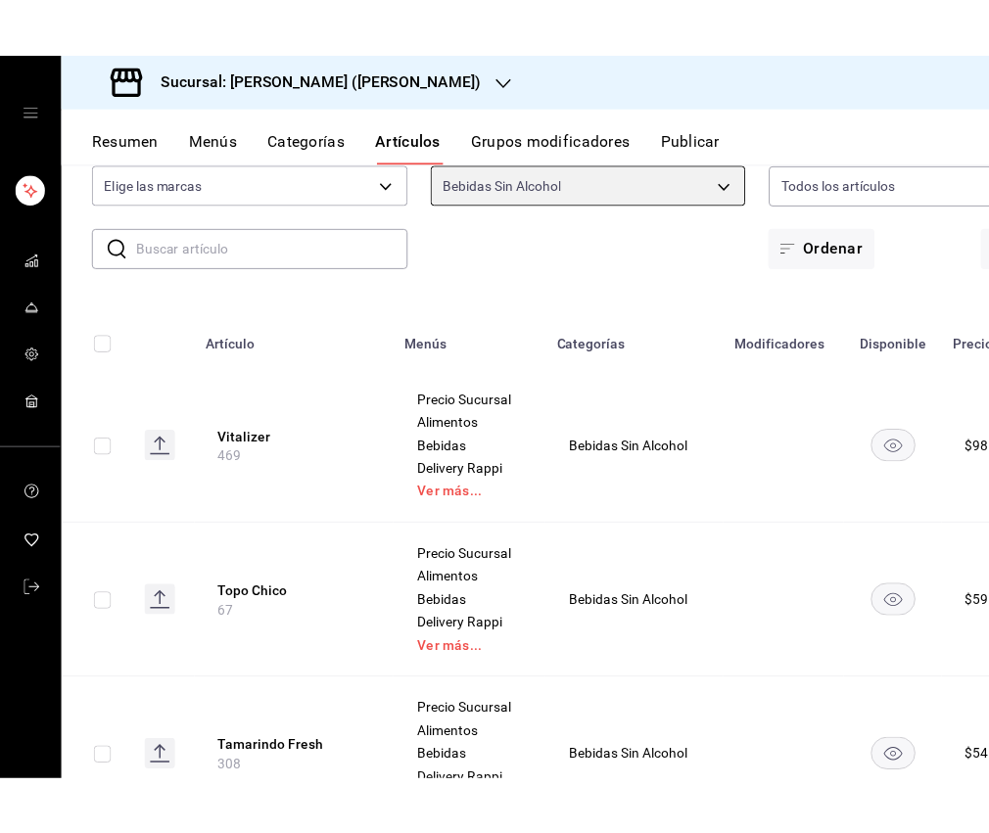
scroll to position [198, 0]
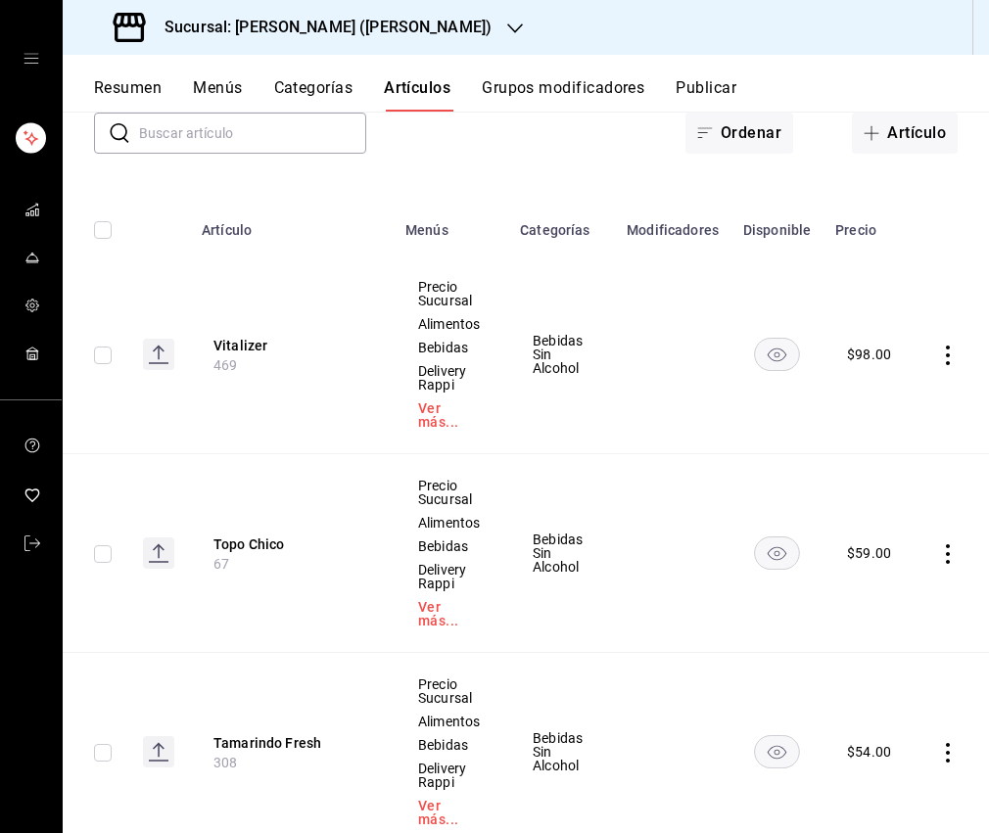
click at [771, 353] on rect "availability-product" at bounding box center [777, 354] width 45 height 32
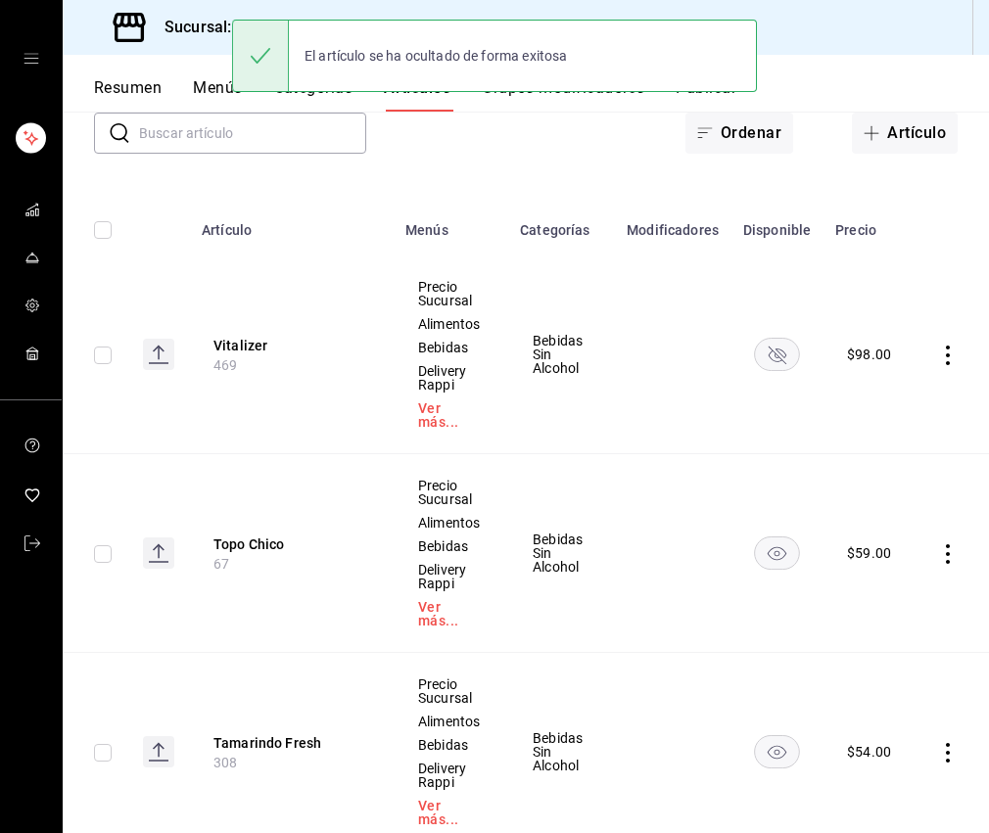
click at [773, 539] on rect "availability-product" at bounding box center [777, 553] width 45 height 32
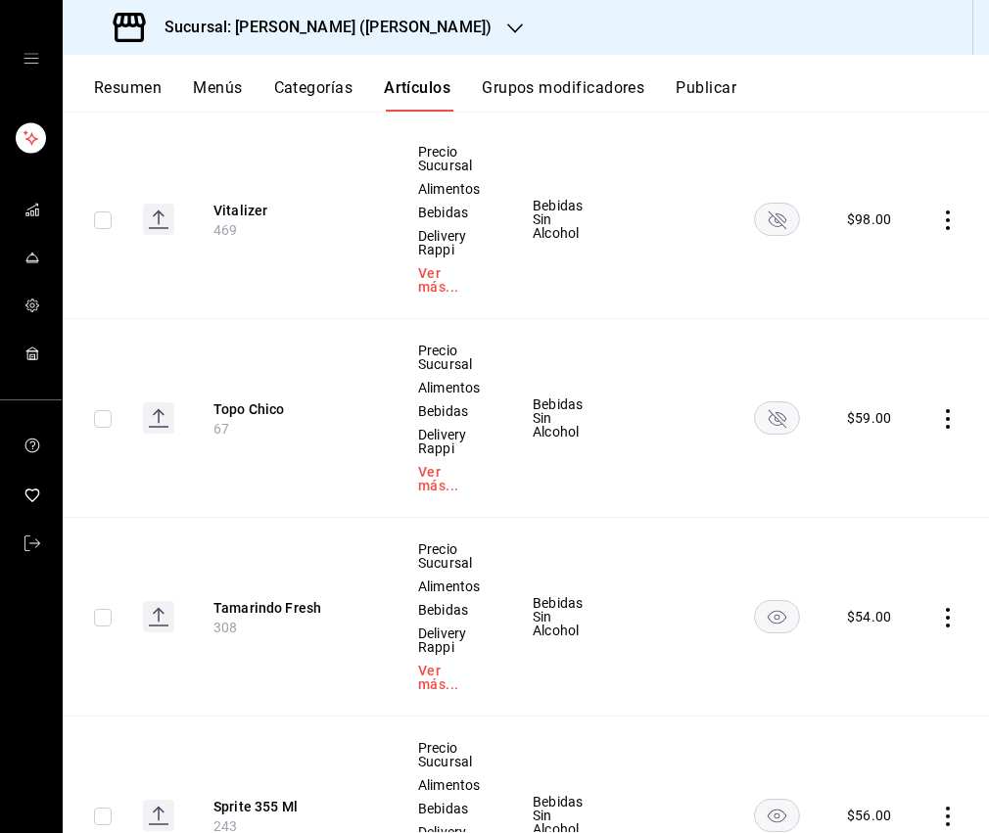
click at [778, 600] on rect "availability-product" at bounding box center [777, 616] width 45 height 32
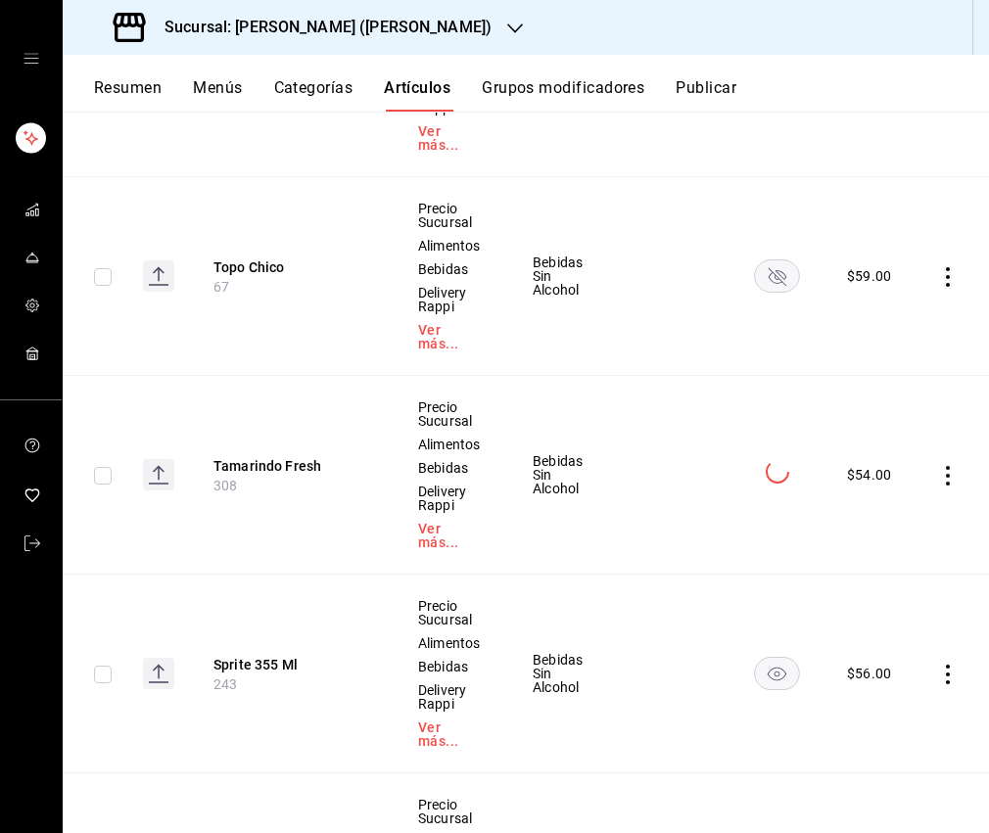
scroll to position [492, 0]
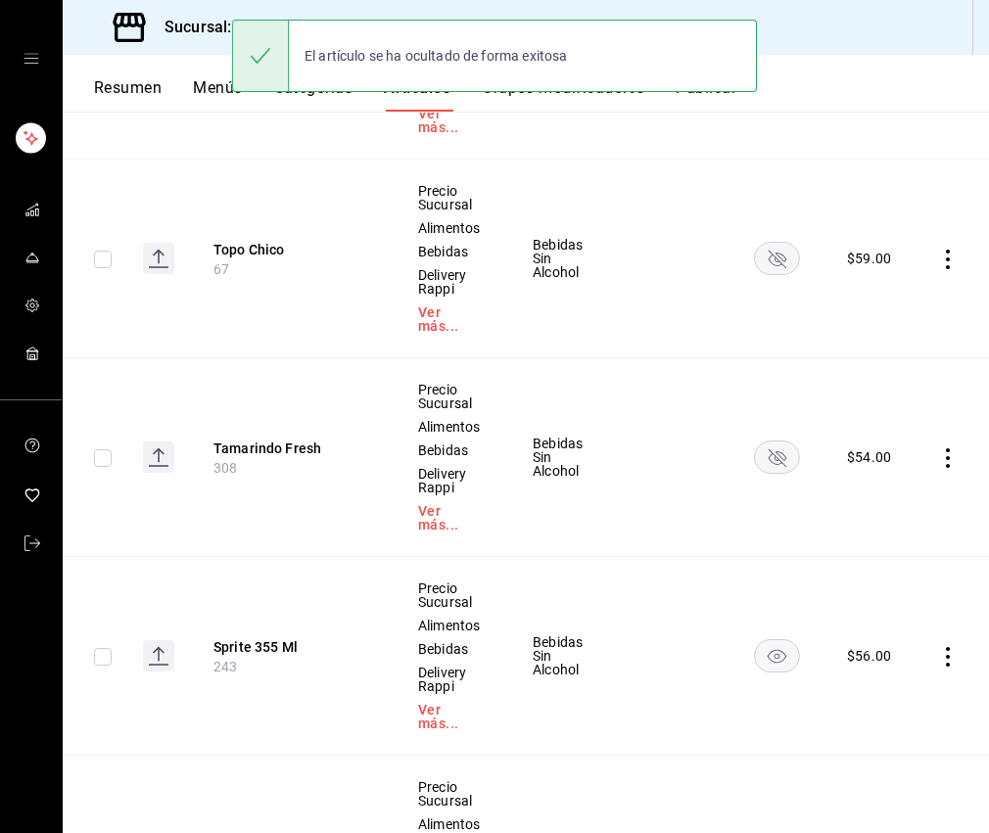
click at [773, 639] on rect "availability-product" at bounding box center [777, 655] width 45 height 32
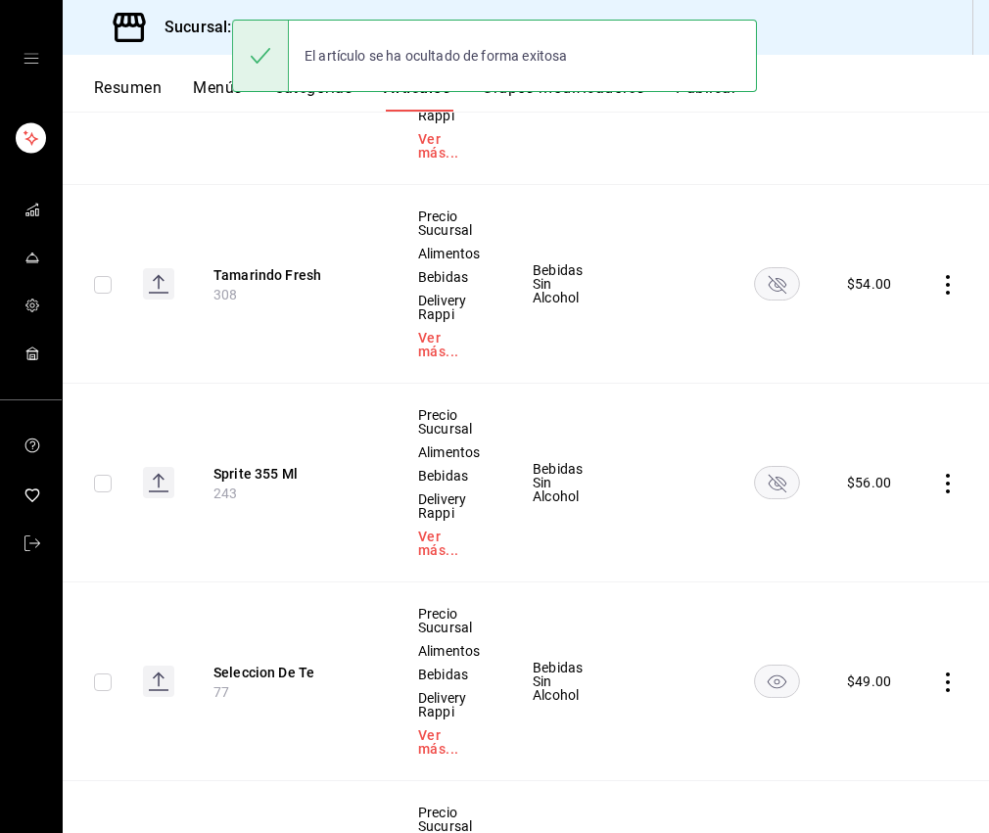
click at [778, 665] on rect "availability-product" at bounding box center [777, 681] width 45 height 32
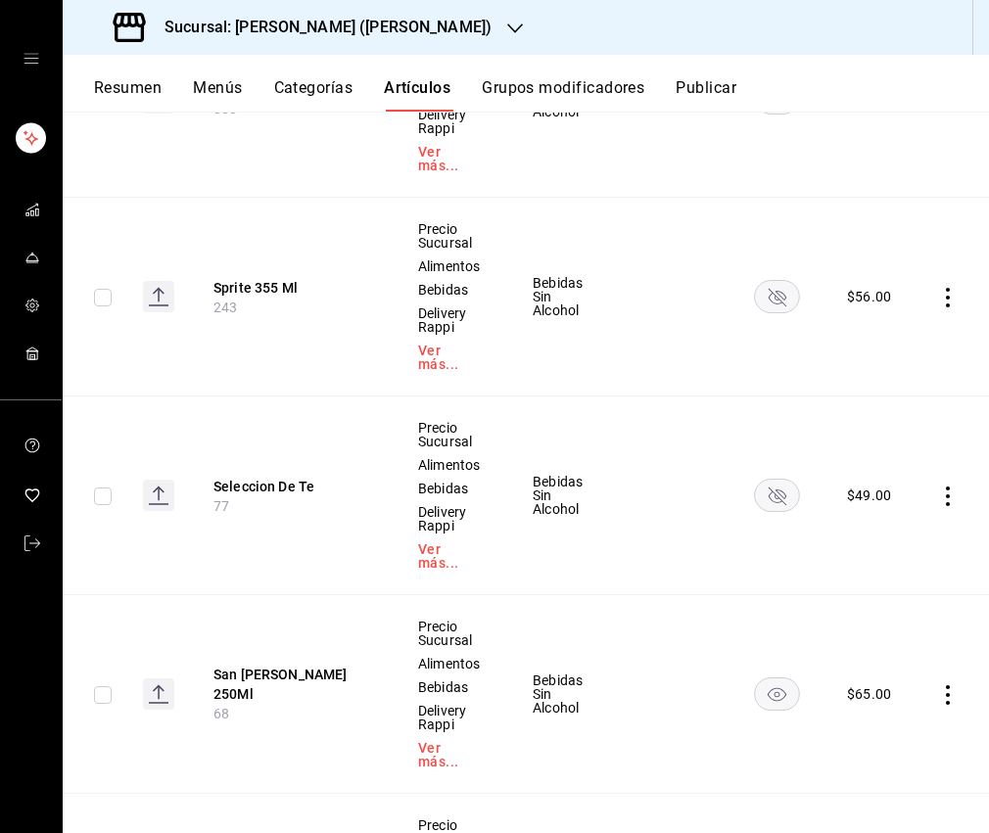
click at [779, 677] on rect "availability-product" at bounding box center [777, 693] width 45 height 32
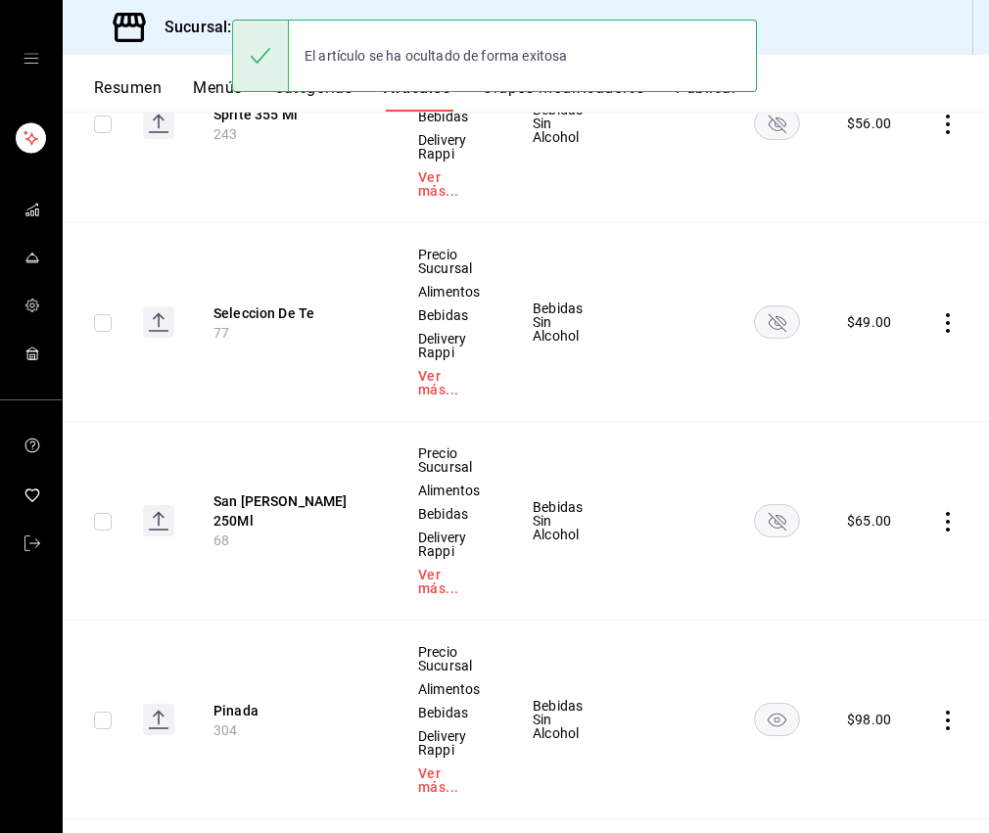
click at [777, 703] on rect "availability-product" at bounding box center [777, 719] width 45 height 32
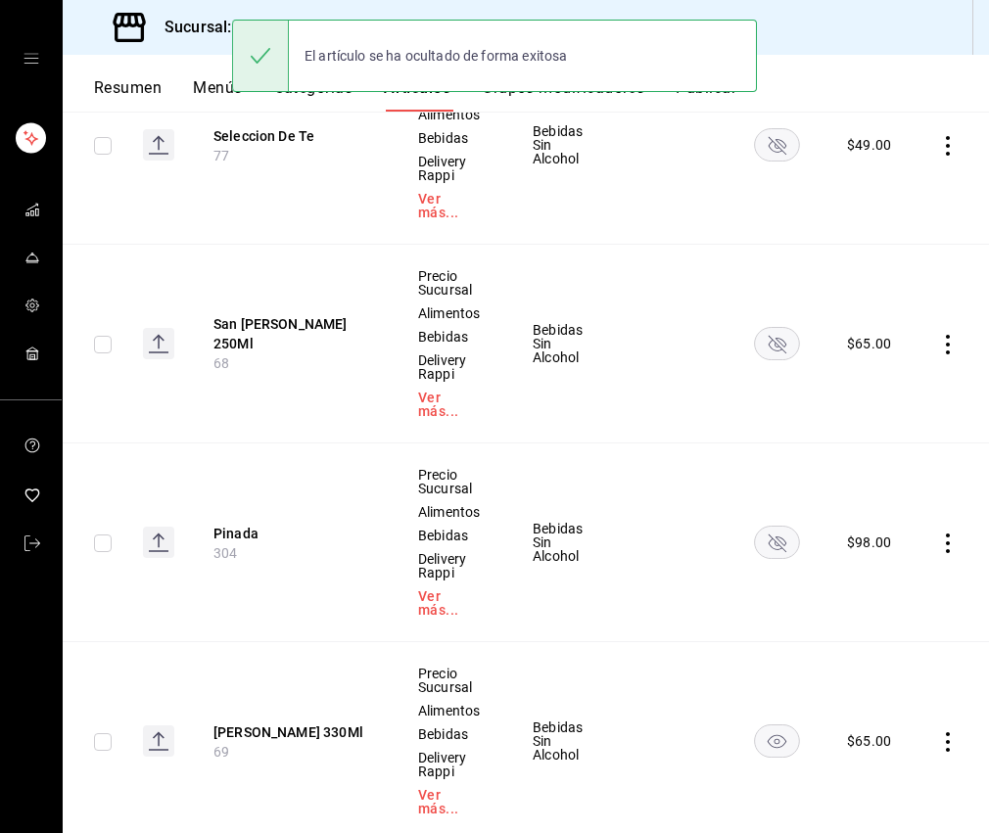
click at [778, 724] on rect "availability-product" at bounding box center [777, 740] width 45 height 32
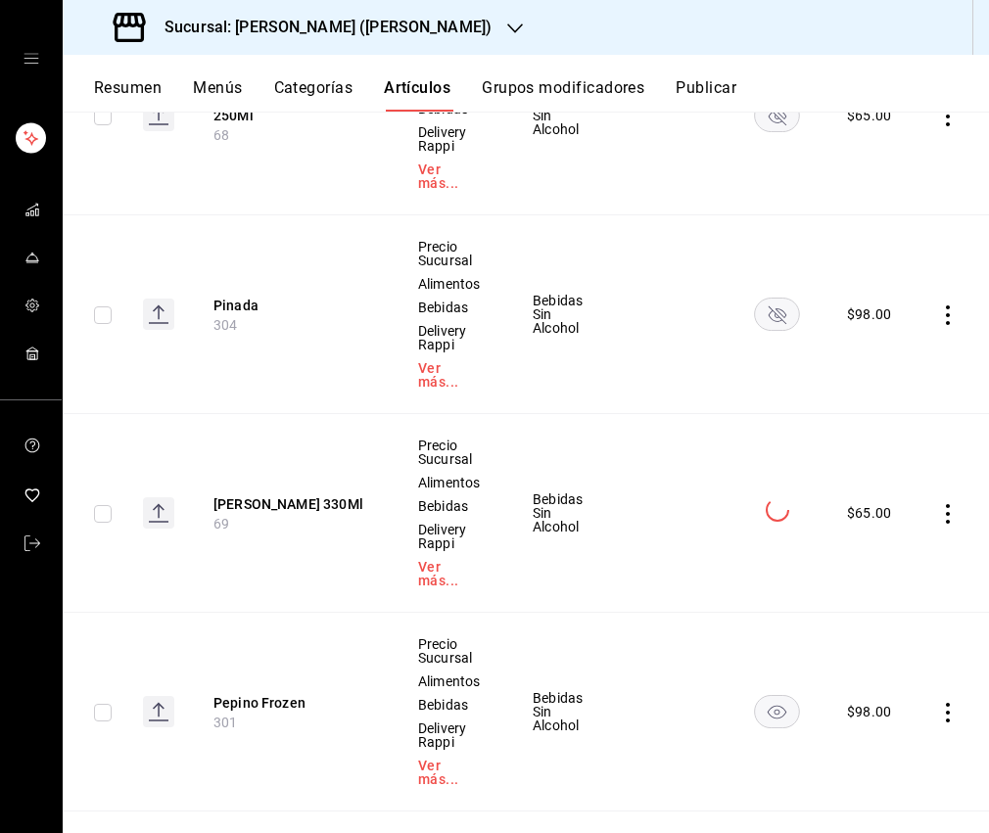
scroll to position [1431, 0]
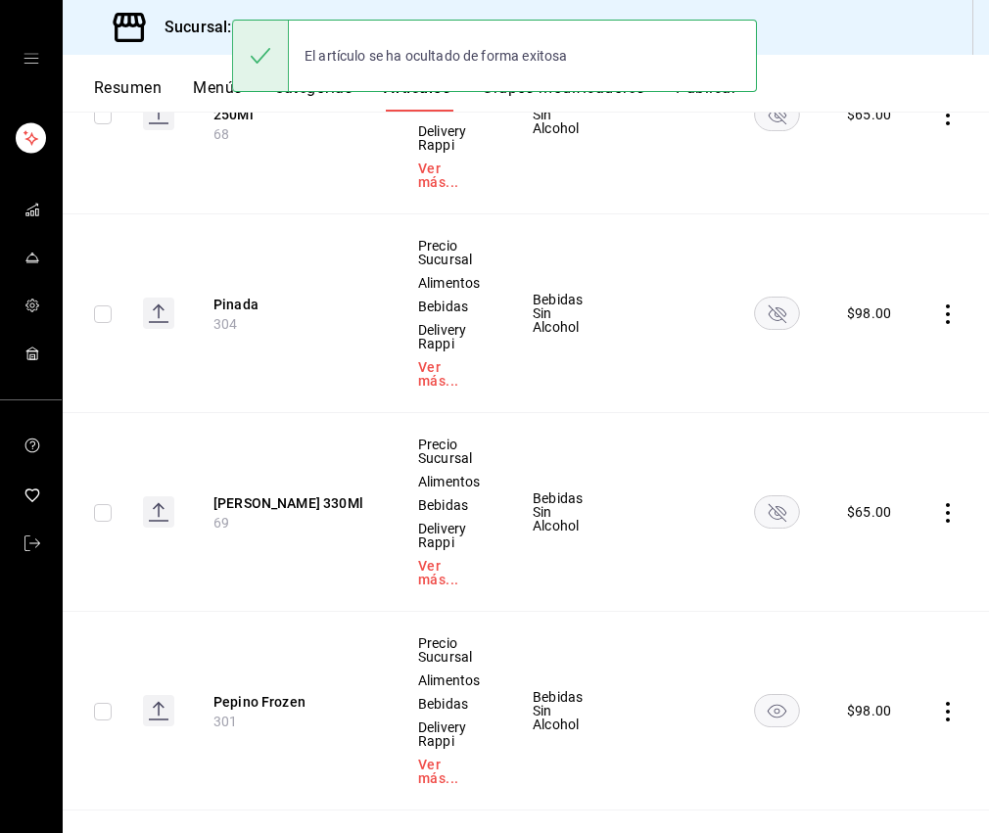
click at [776, 694] on rect "availability-product" at bounding box center [777, 710] width 45 height 32
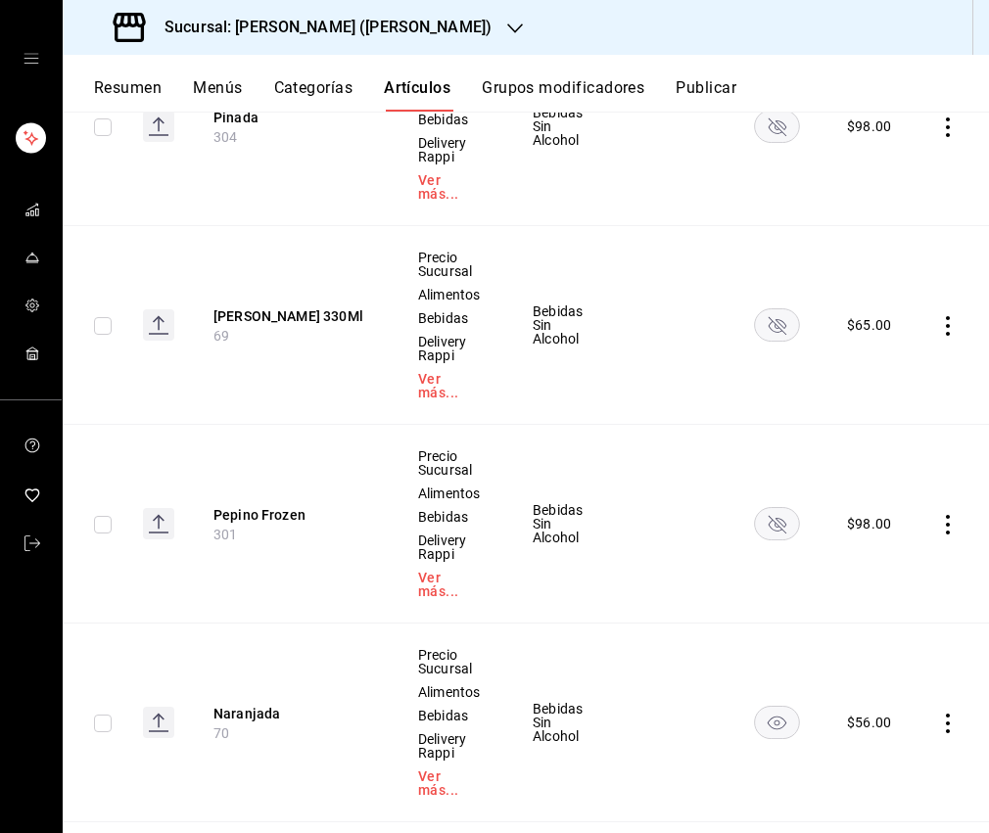
scroll to position [1635, 0]
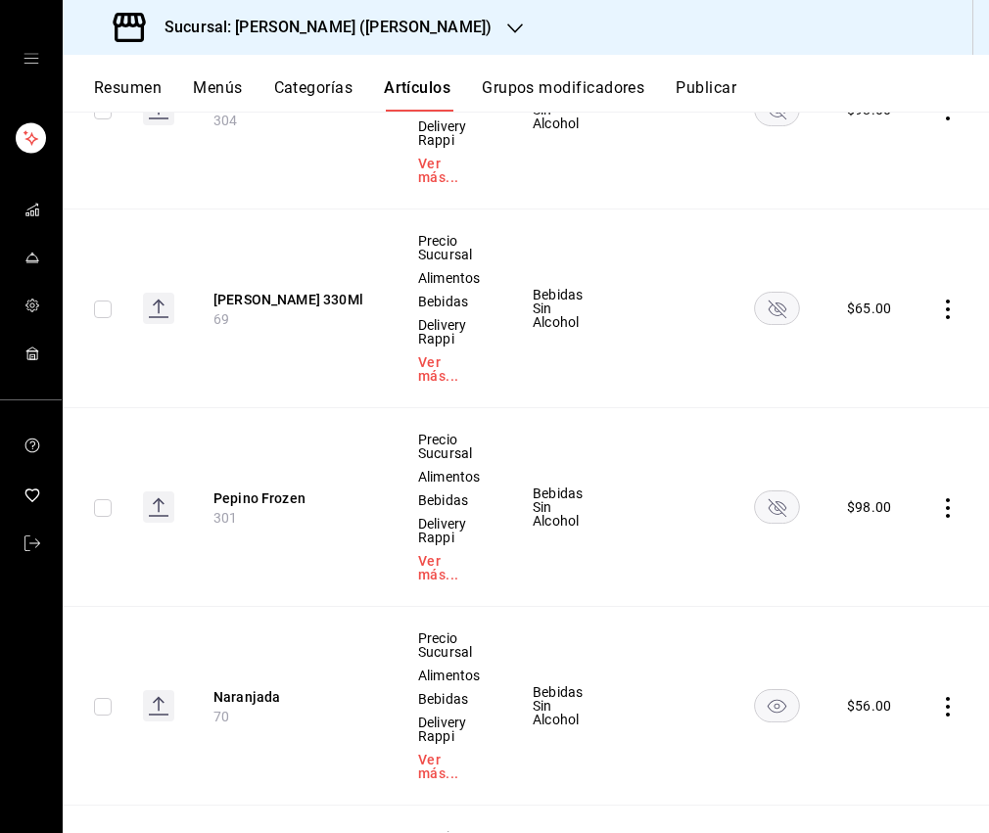
click at [777, 689] on rect "availability-product" at bounding box center [777, 705] width 45 height 32
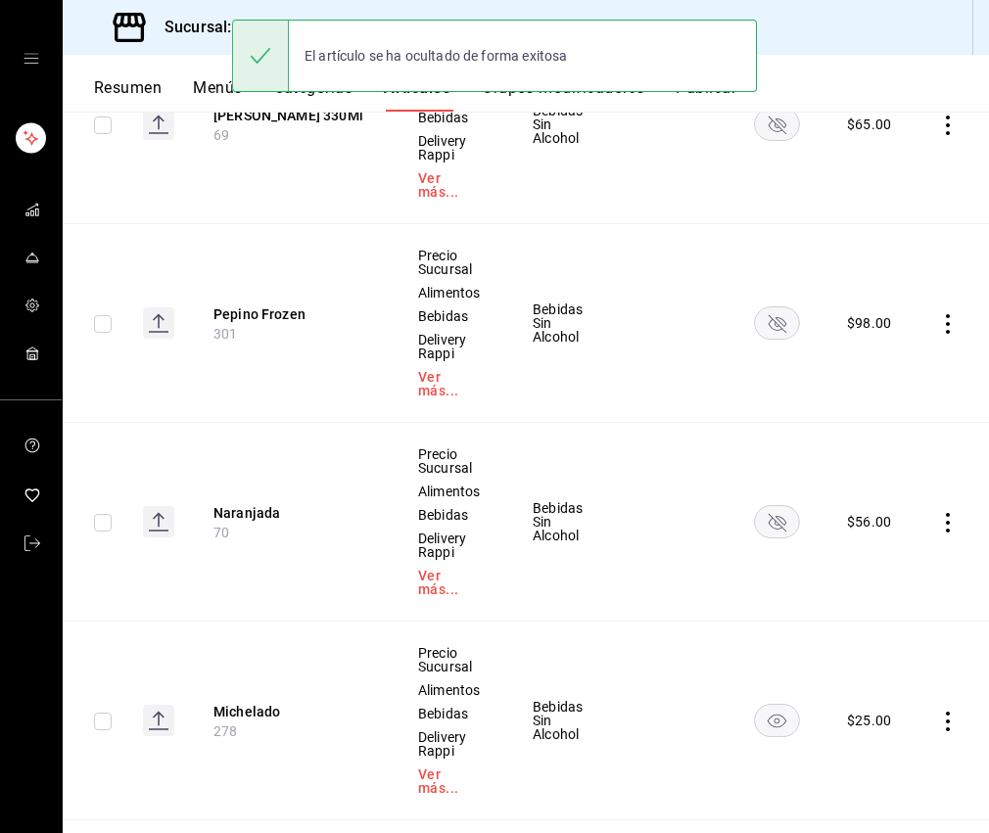
click at [777, 704] on rect "availability-product" at bounding box center [777, 720] width 45 height 32
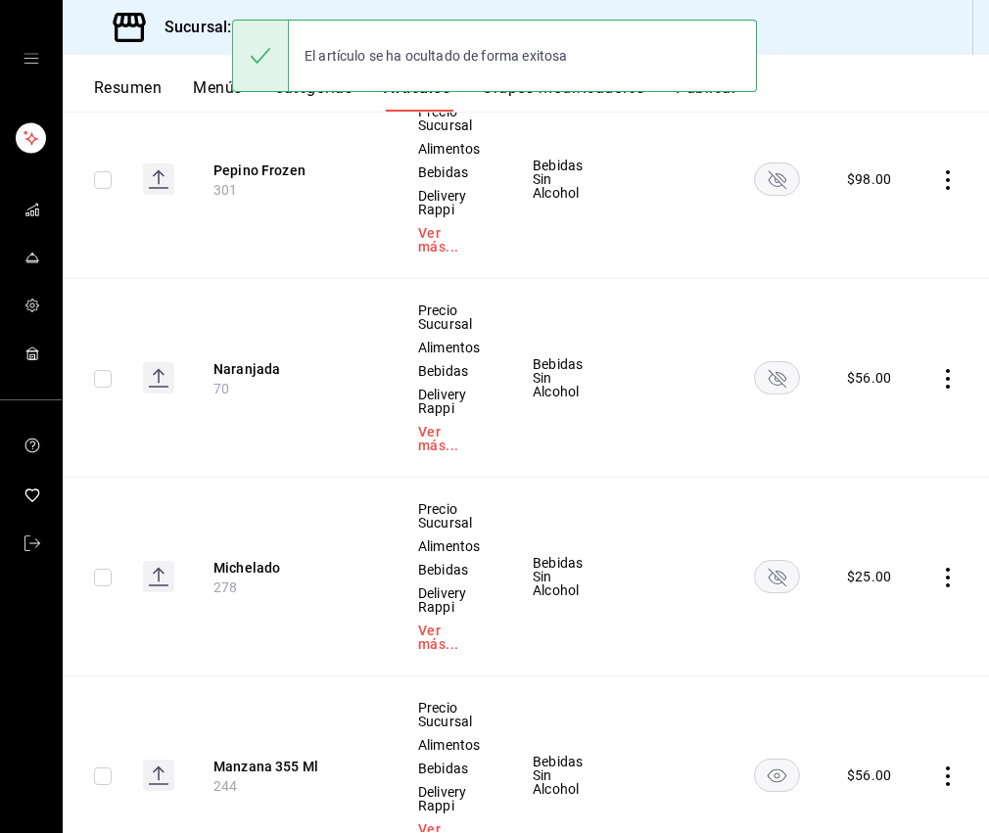
click at [784, 759] on rect "availability-product" at bounding box center [777, 775] width 45 height 32
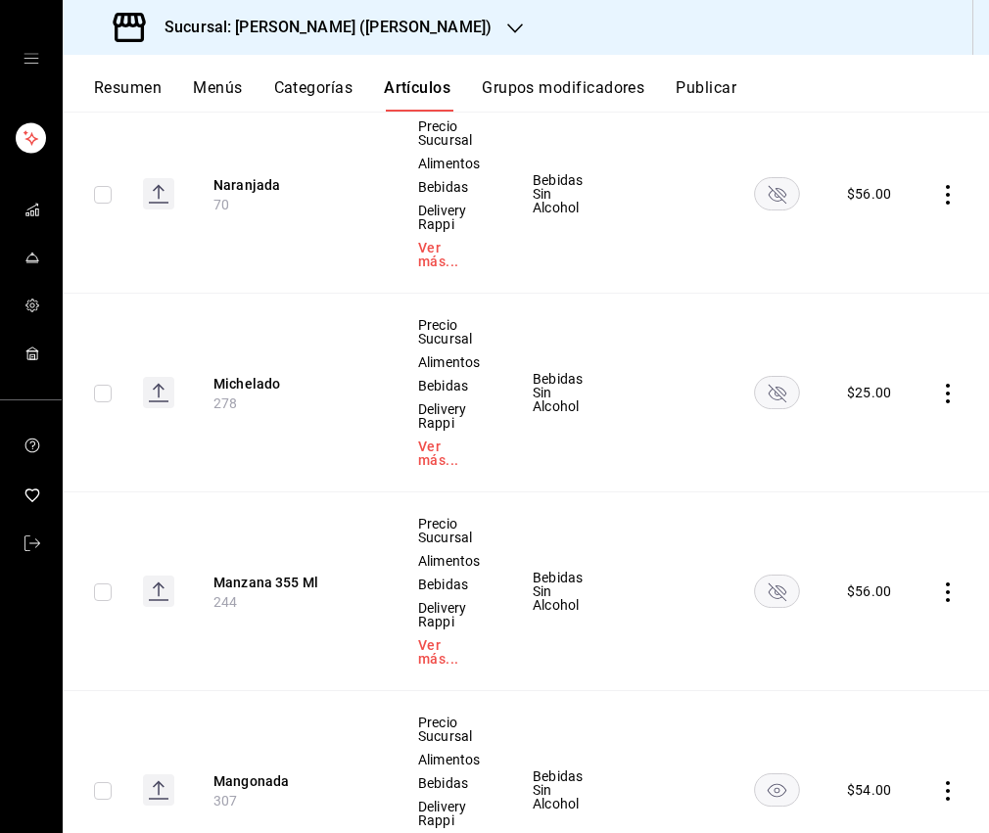
click at [780, 784] on icon "availability-product" at bounding box center [777, 791] width 19 height 14
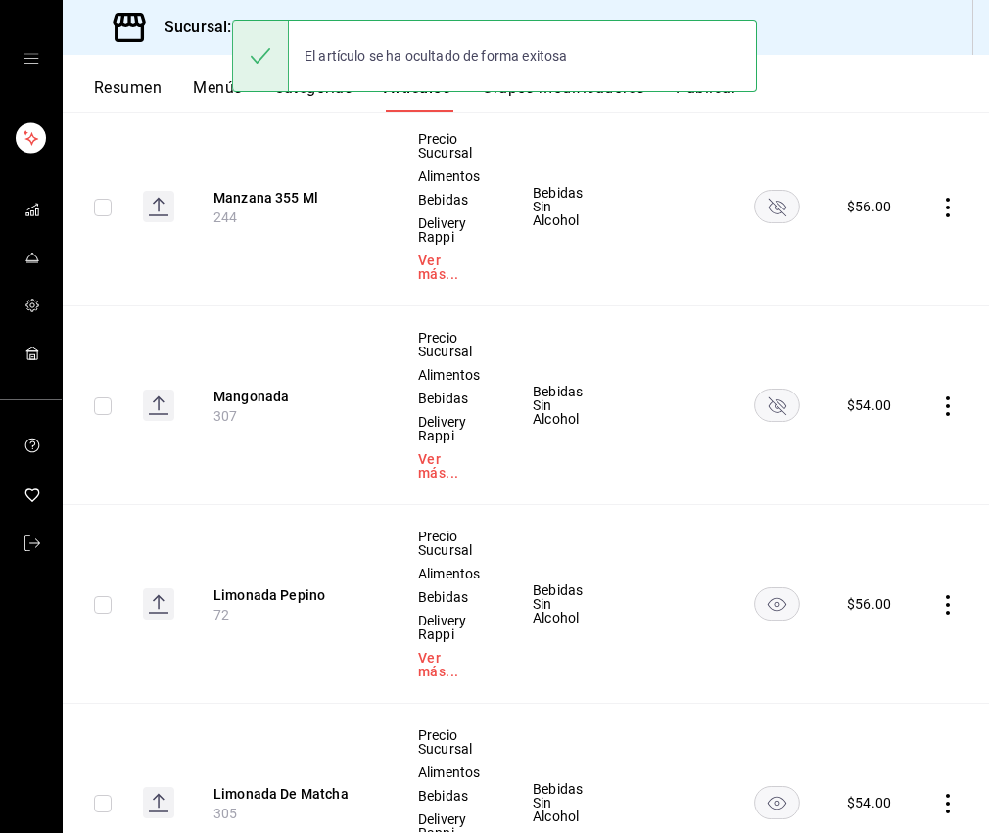
scroll to position [2533, 0]
click at [784, 796] on icon "availability-product" at bounding box center [777, 803] width 19 height 14
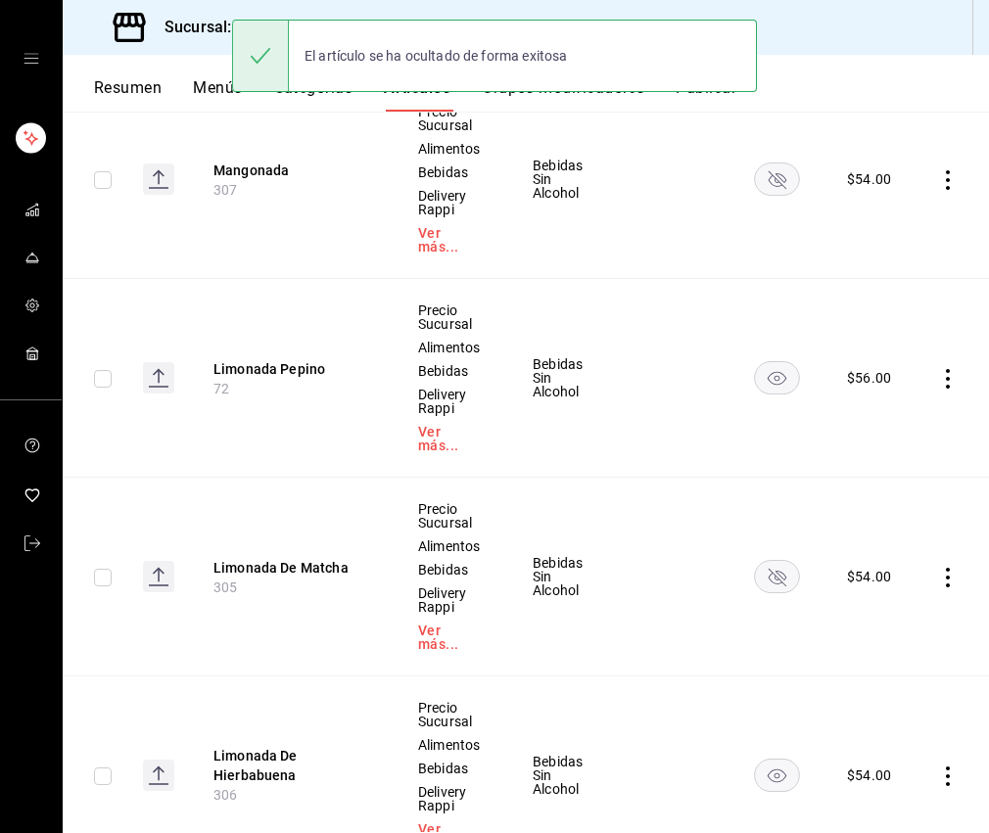
click at [785, 759] on rect "availability-product" at bounding box center [777, 775] width 45 height 32
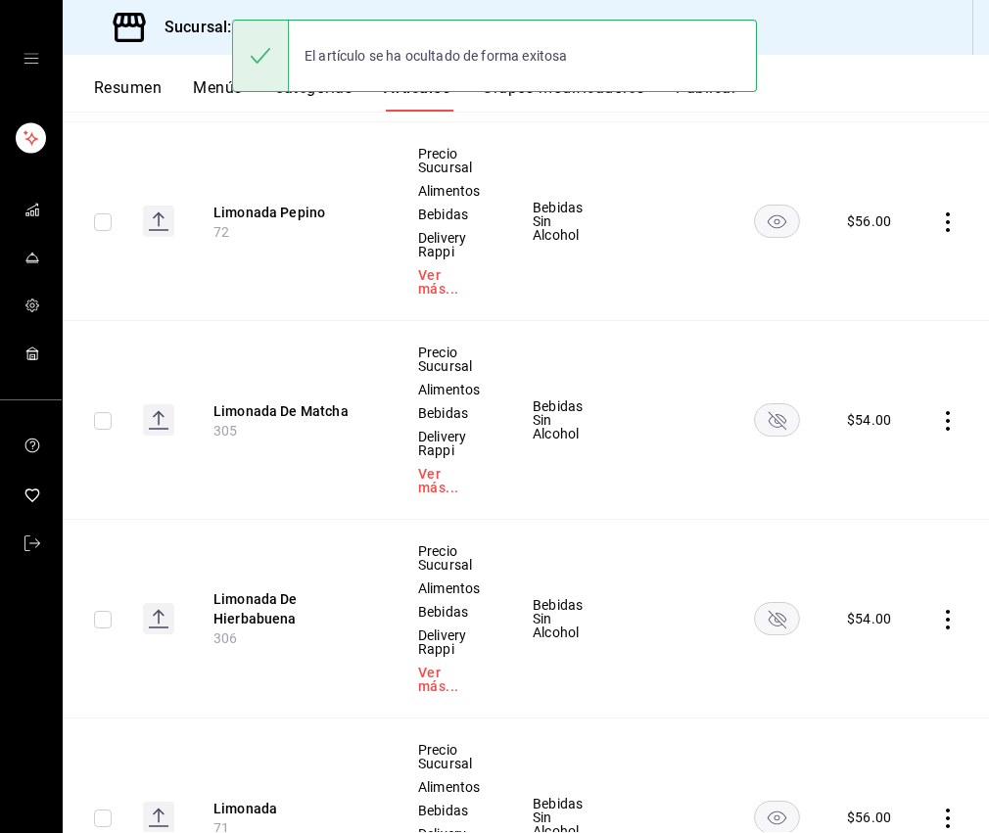
scroll to position [2918, 0]
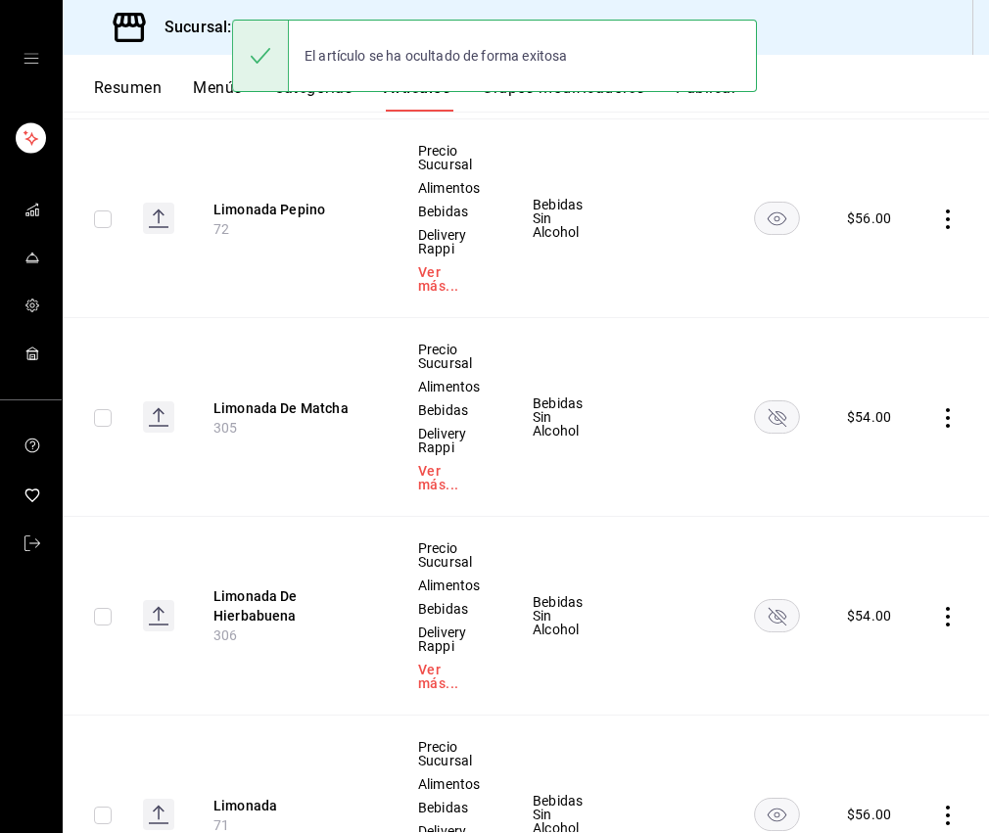
click at [787, 798] on rect "availability-product" at bounding box center [777, 814] width 45 height 32
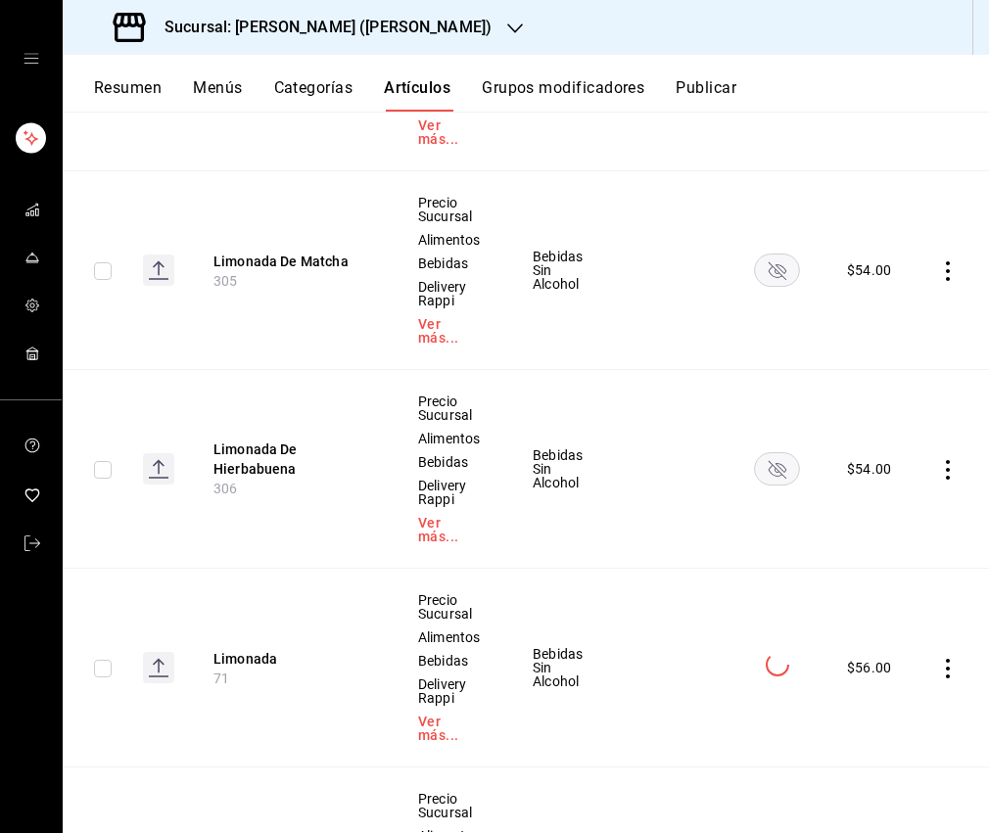
scroll to position [3128, 0]
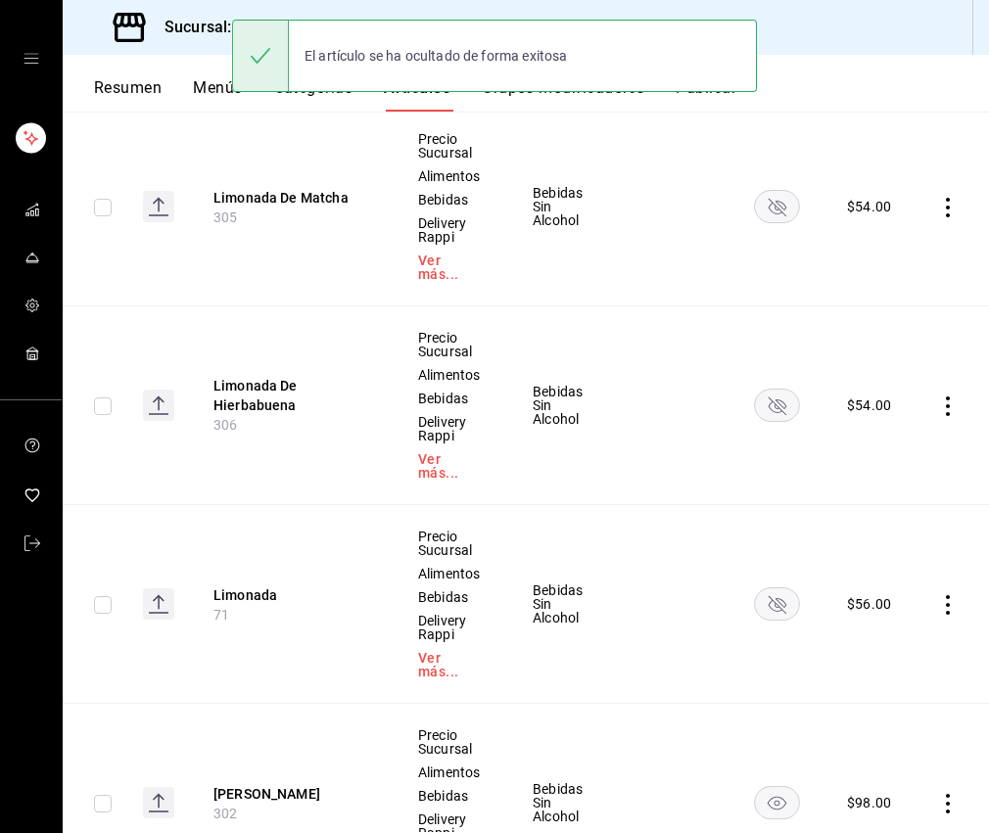
click at [783, 786] on rect "availability-product" at bounding box center [777, 802] width 45 height 32
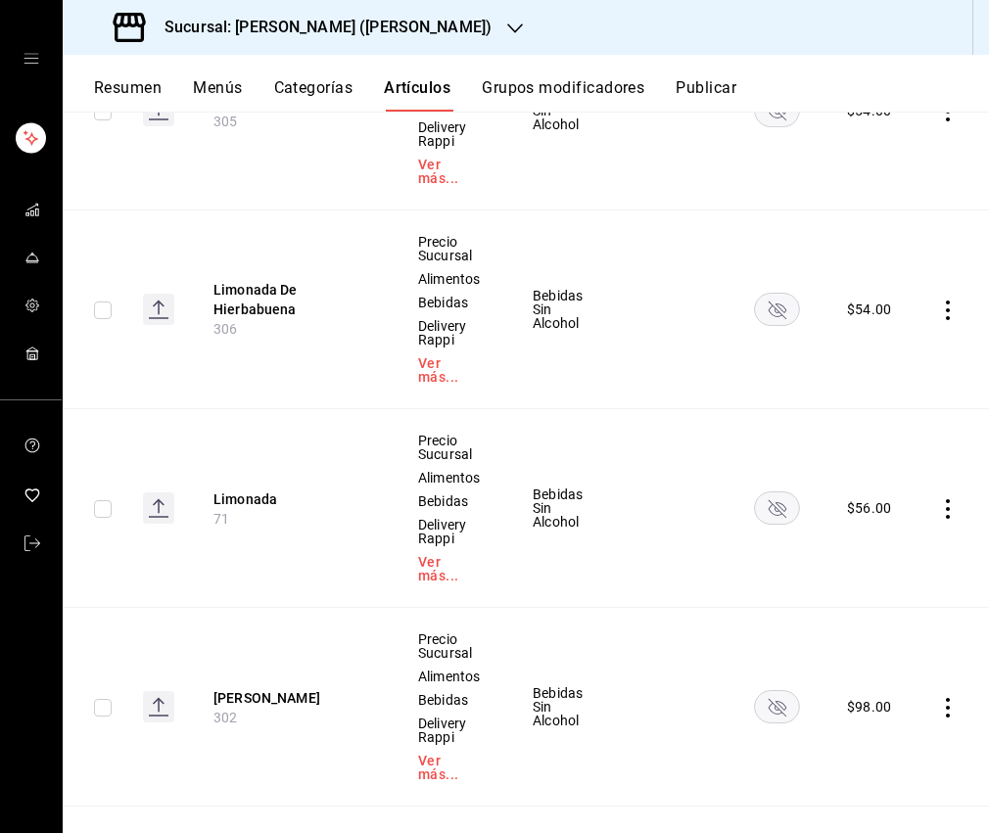
scroll to position [3316, 0]
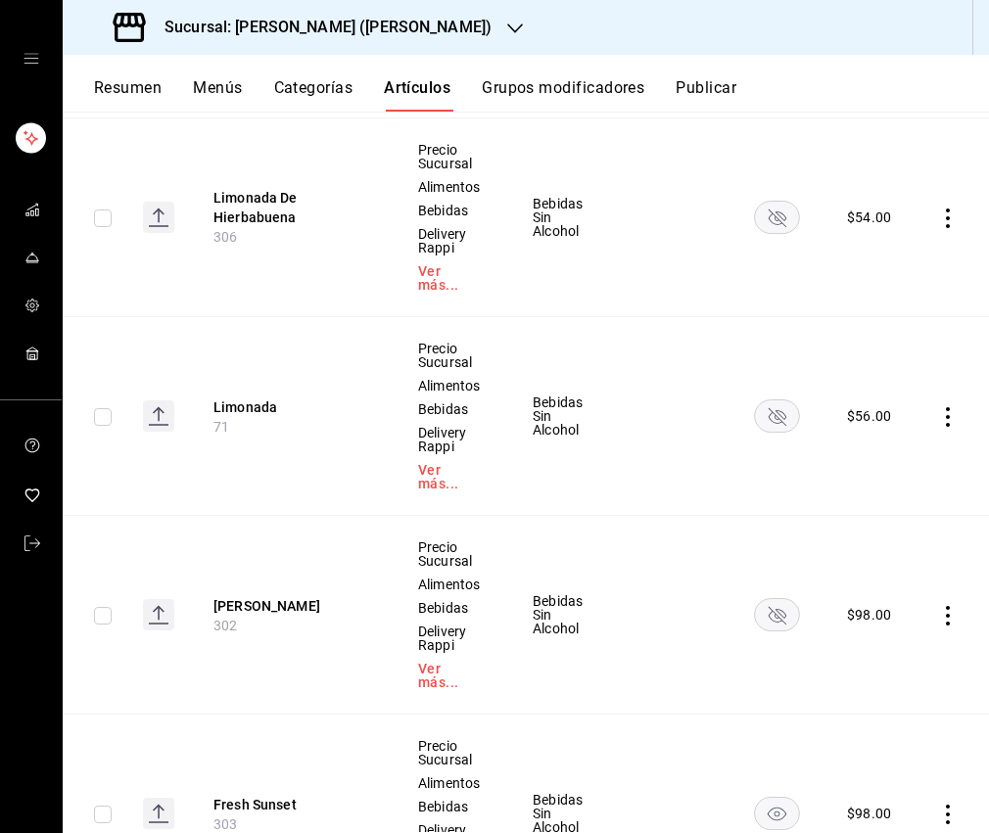
click at [786, 797] on rect "availability-product" at bounding box center [777, 813] width 45 height 32
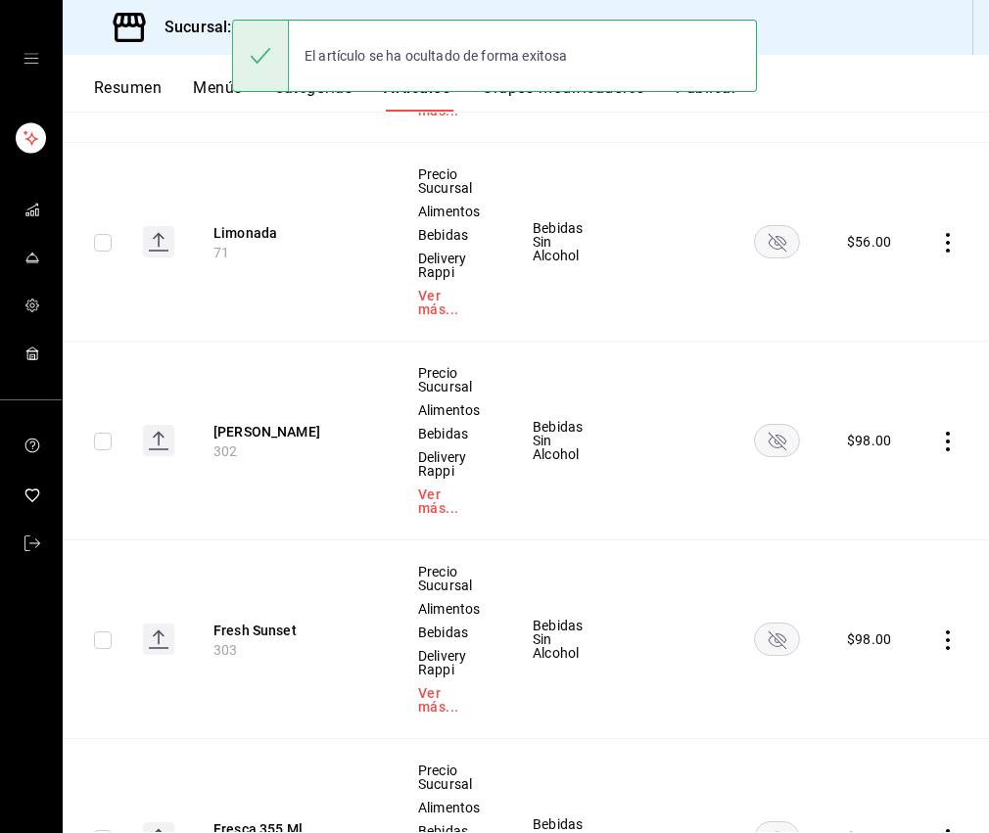
click at [793, 821] on rect "availability-product" at bounding box center [777, 837] width 45 height 32
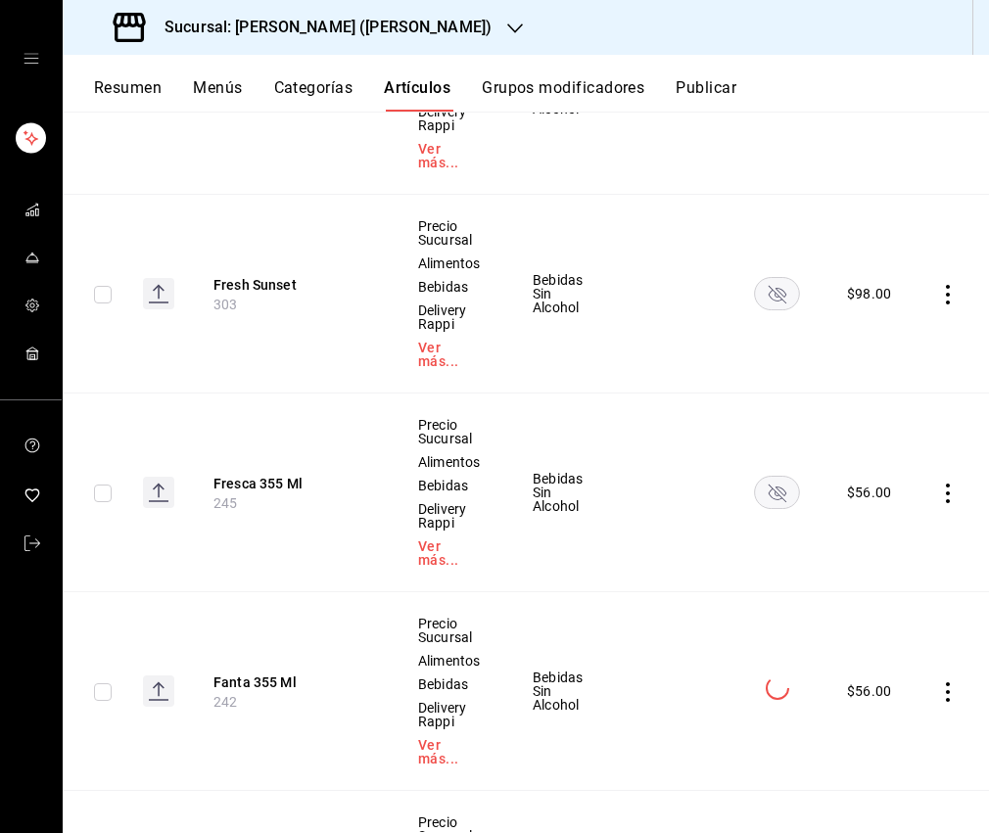
scroll to position [3860, 0]
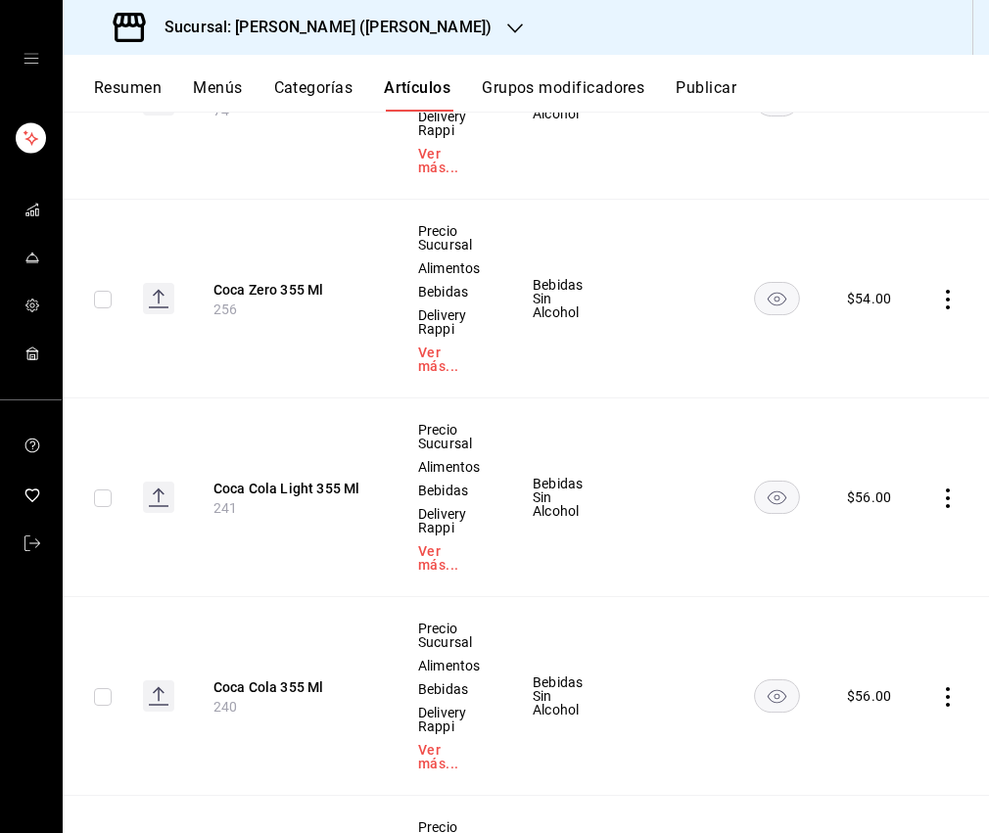
scroll to position [4629, 0]
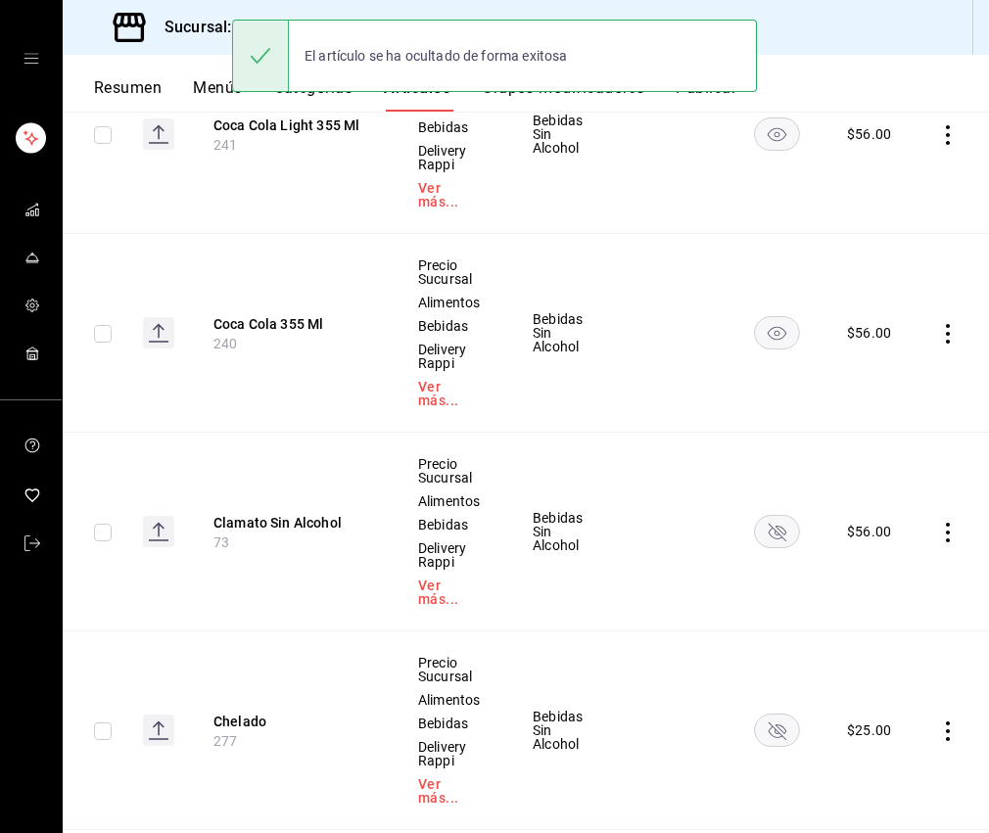
scroll to position [4998, 0]
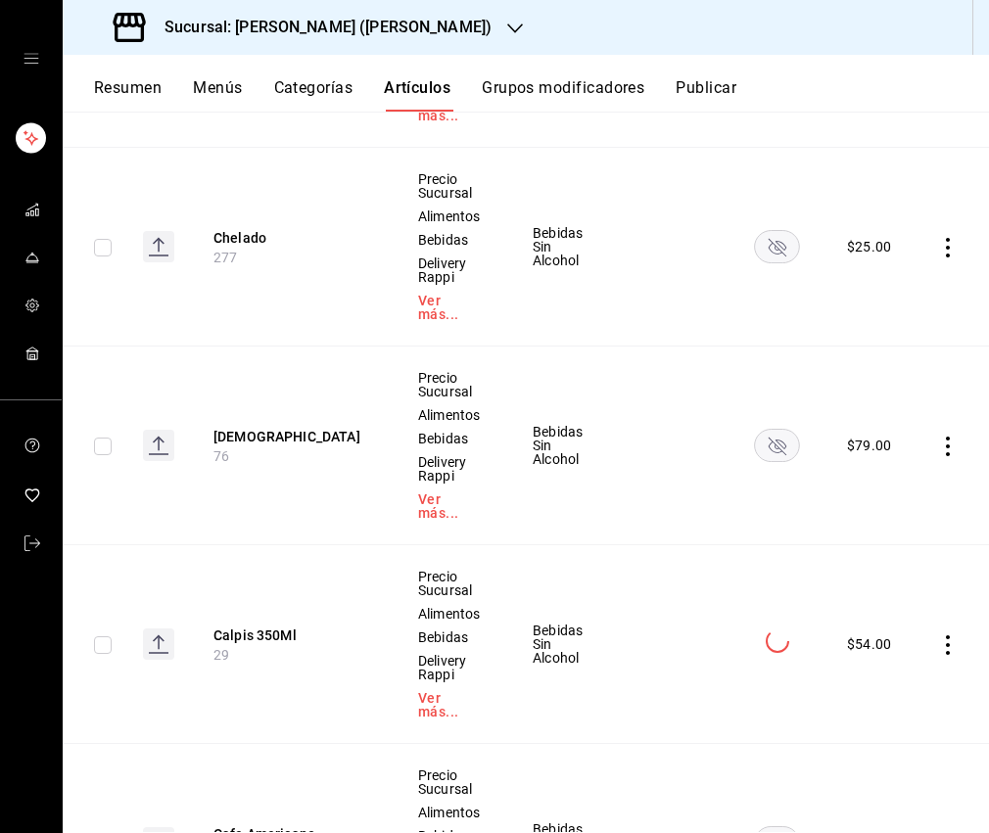
scroll to position [5577, 0]
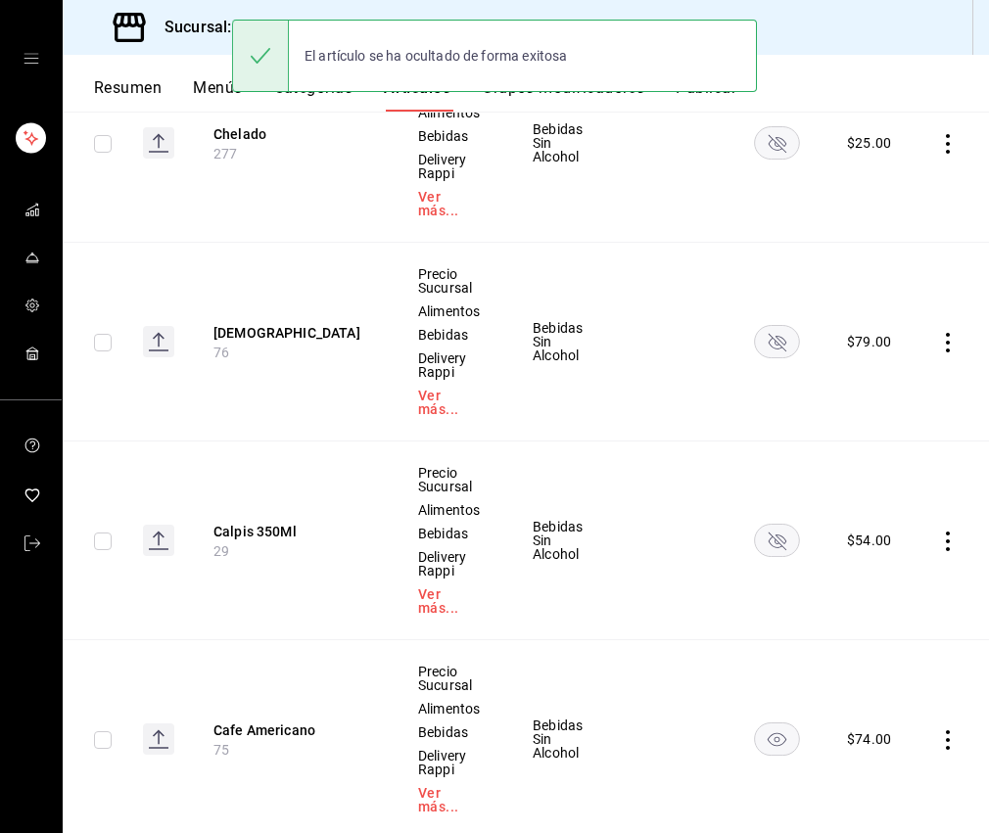
click at [795, 723] on rect "availability-product" at bounding box center [777, 739] width 45 height 32
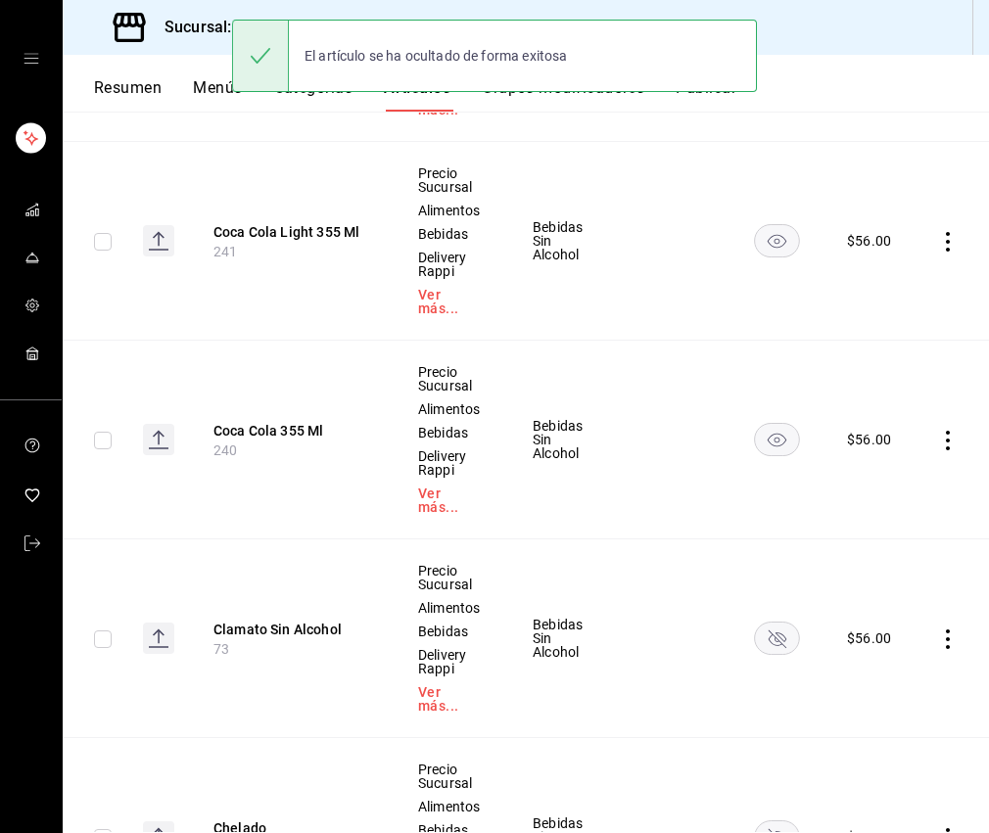
scroll to position [4639, 0]
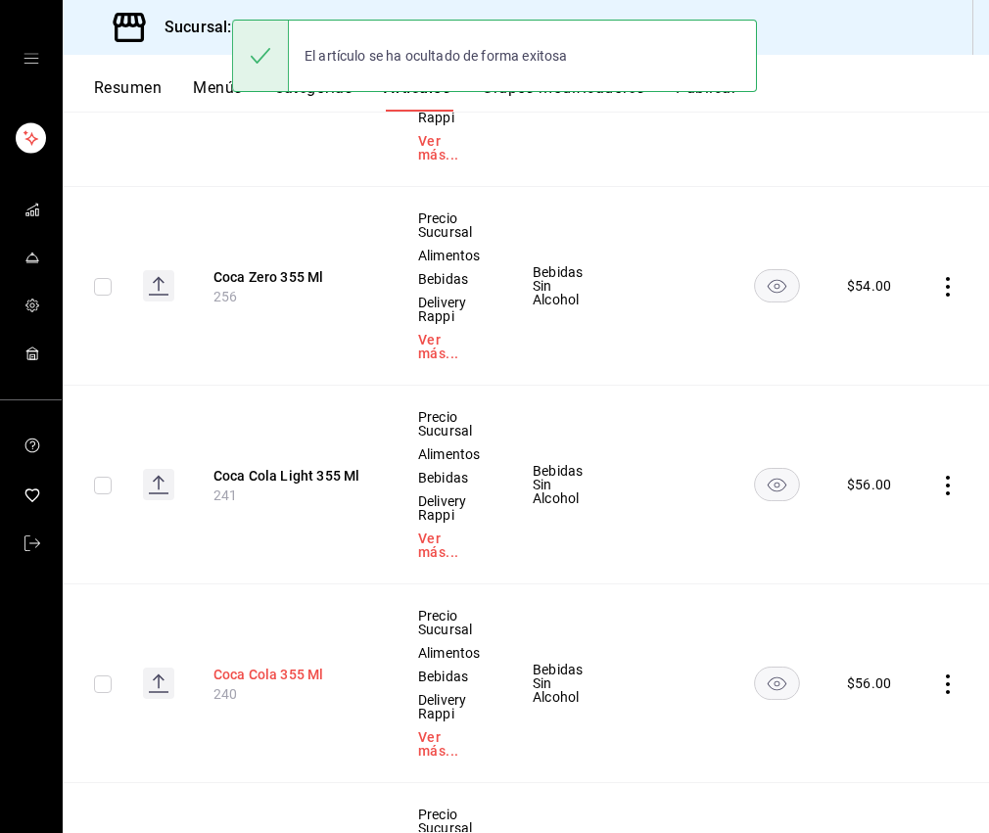
click at [300, 665] on button "Coca Cola 355 Ml" at bounding box center [291, 675] width 157 height 20
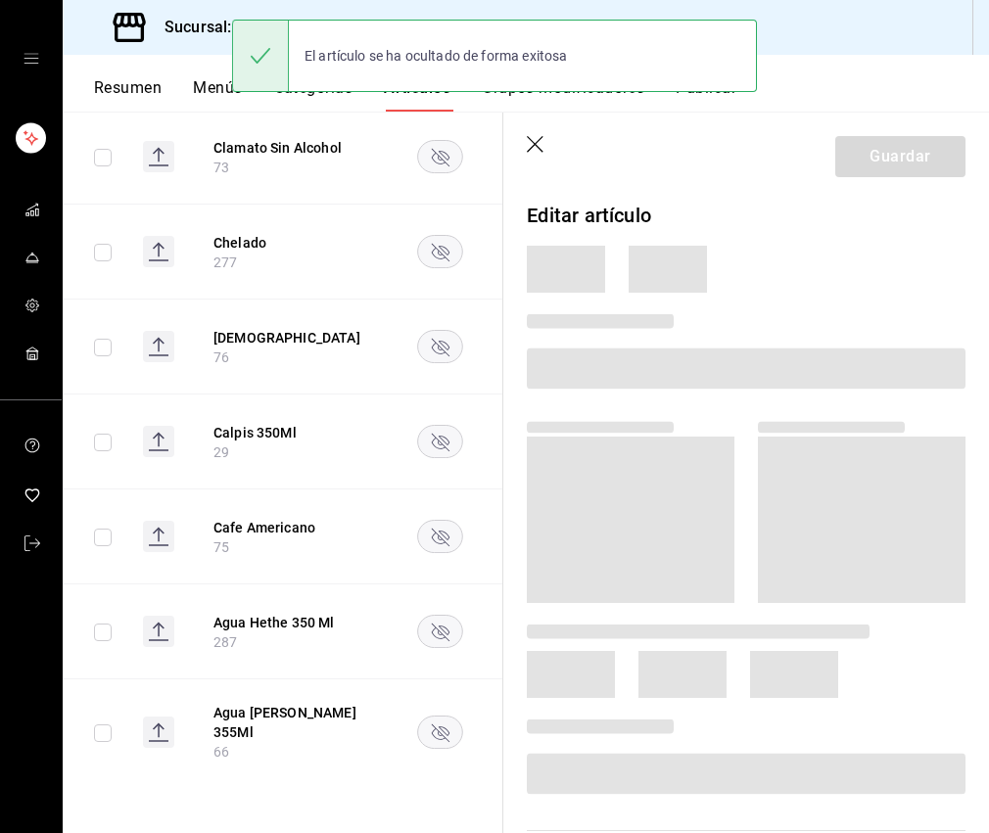
scroll to position [2534, 0]
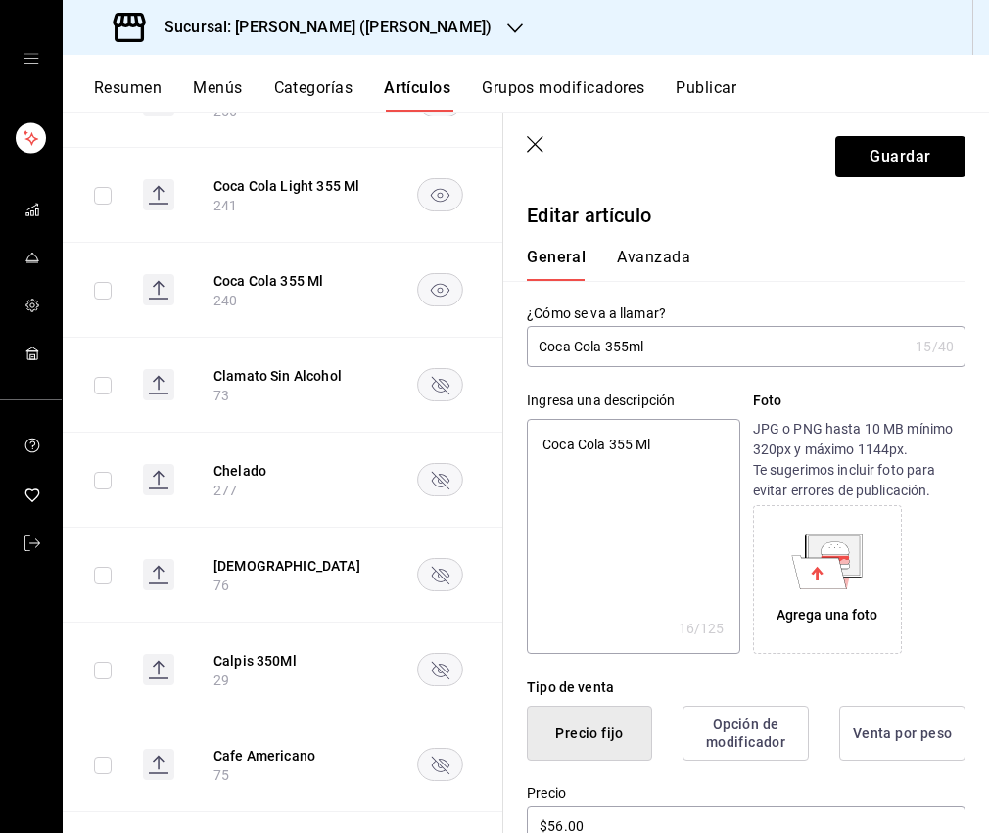
click at [664, 451] on textarea "Coca Cola 355 Ml" at bounding box center [633, 536] width 212 height 235
click at [540, 493] on textarea "Coca Cola 355ml" at bounding box center [633, 536] width 212 height 235
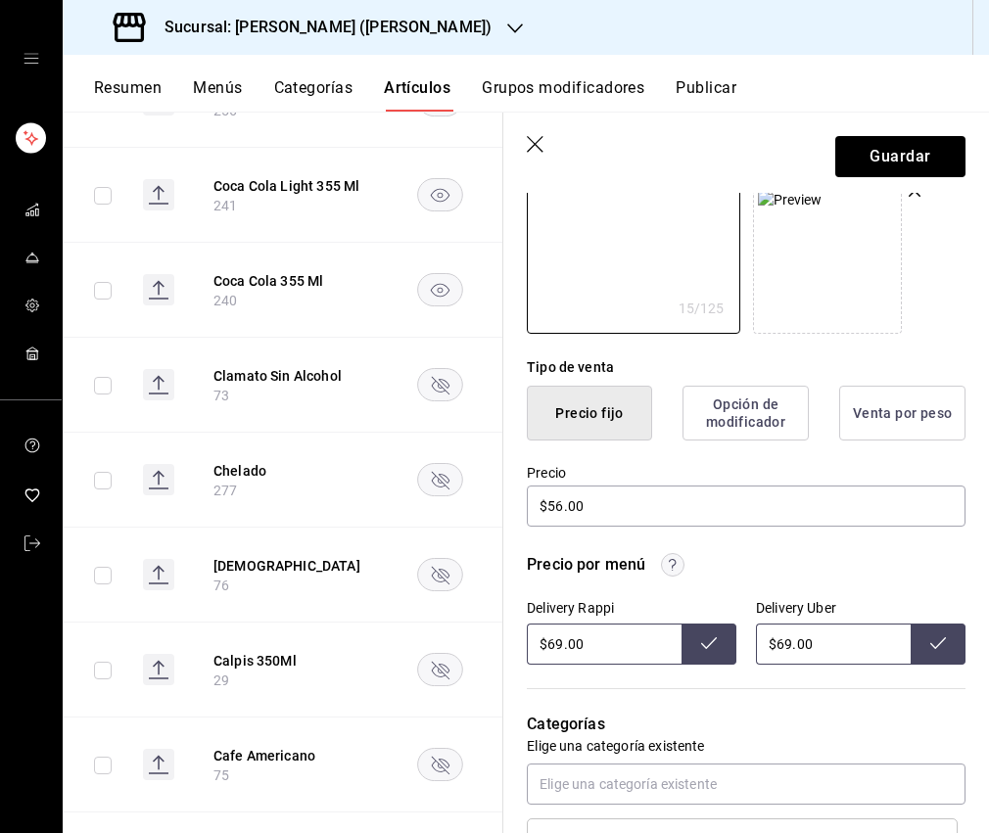
scroll to position [0, 0]
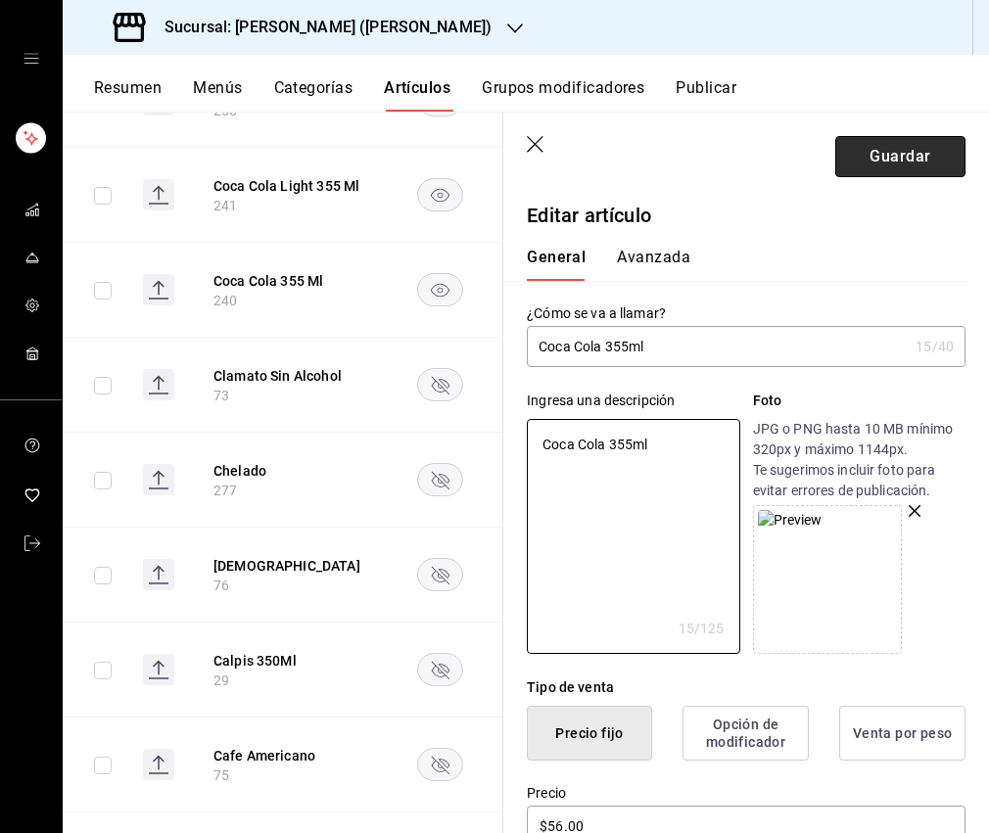
click at [895, 150] on button "Guardar" at bounding box center [900, 156] width 130 height 41
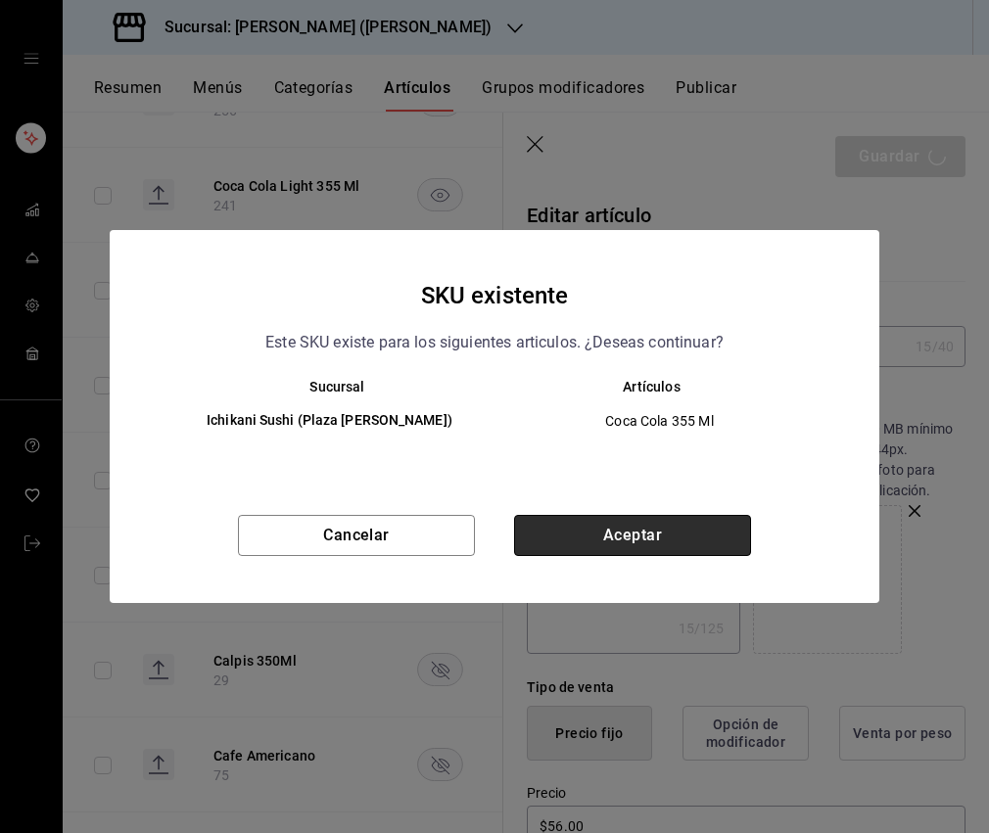
click at [671, 551] on button "Aceptar" at bounding box center [632, 535] width 237 height 41
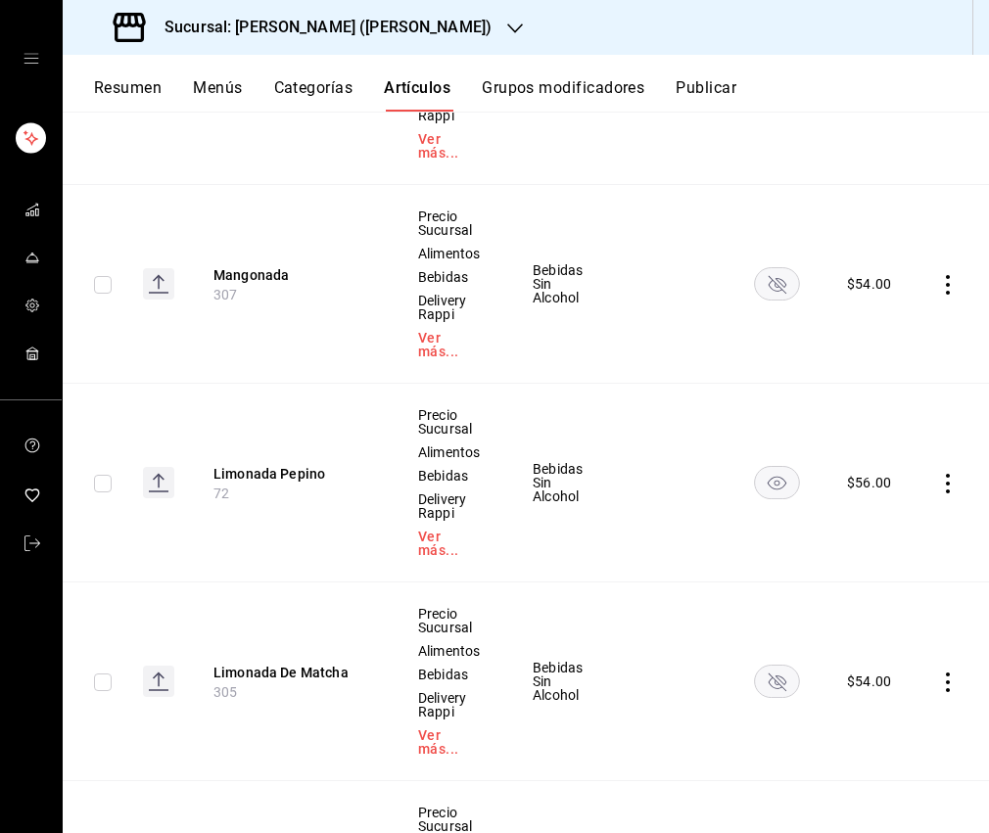
scroll to position [2658, 0]
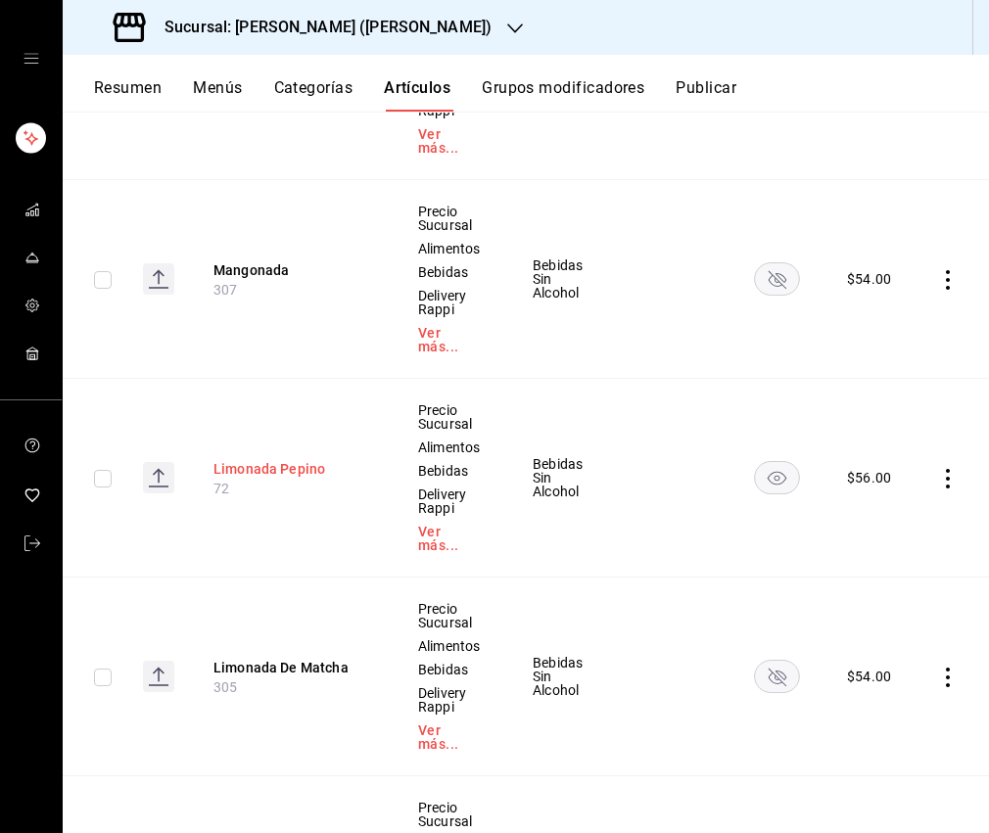
click at [269, 459] on button "Limonada Pepino" at bounding box center [291, 469] width 157 height 20
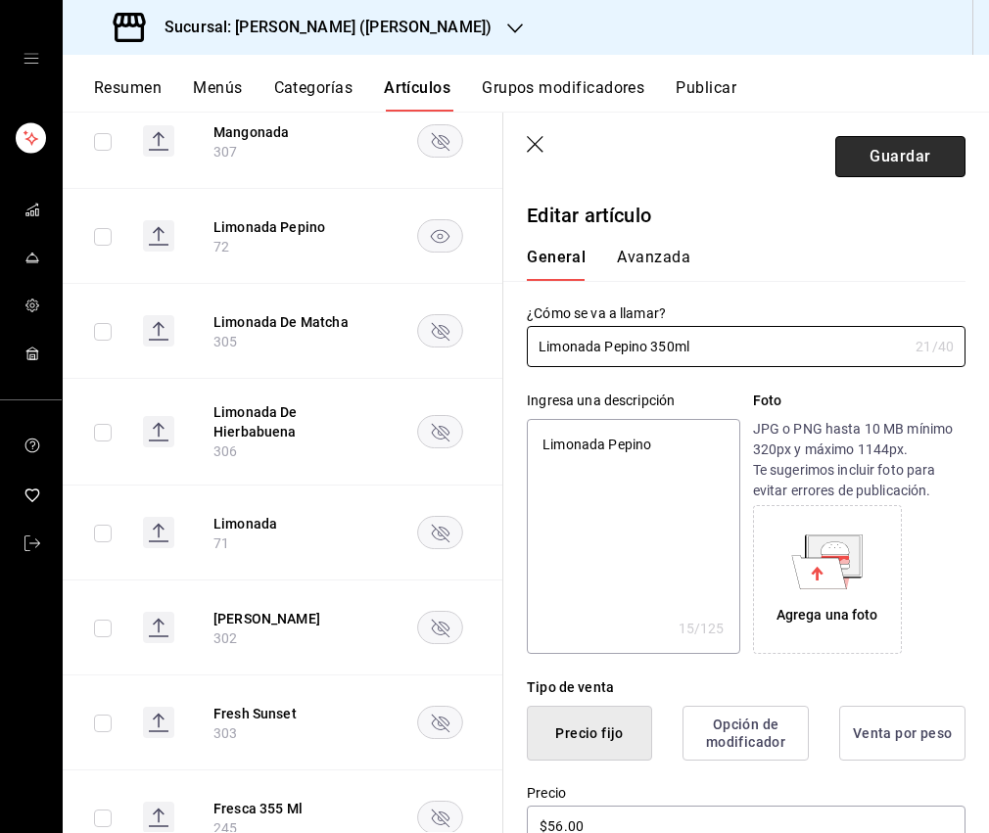
click at [891, 163] on button "Guardar" at bounding box center [900, 156] width 130 height 41
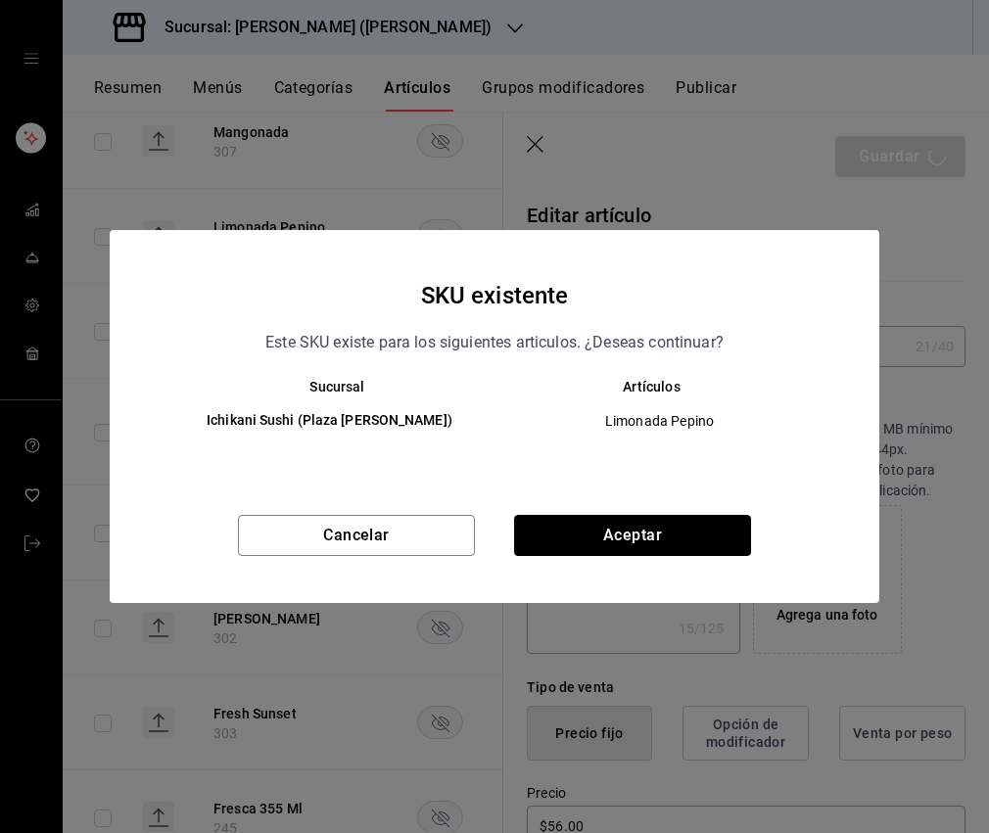
click at [643, 537] on button "Aceptar" at bounding box center [632, 535] width 237 height 41
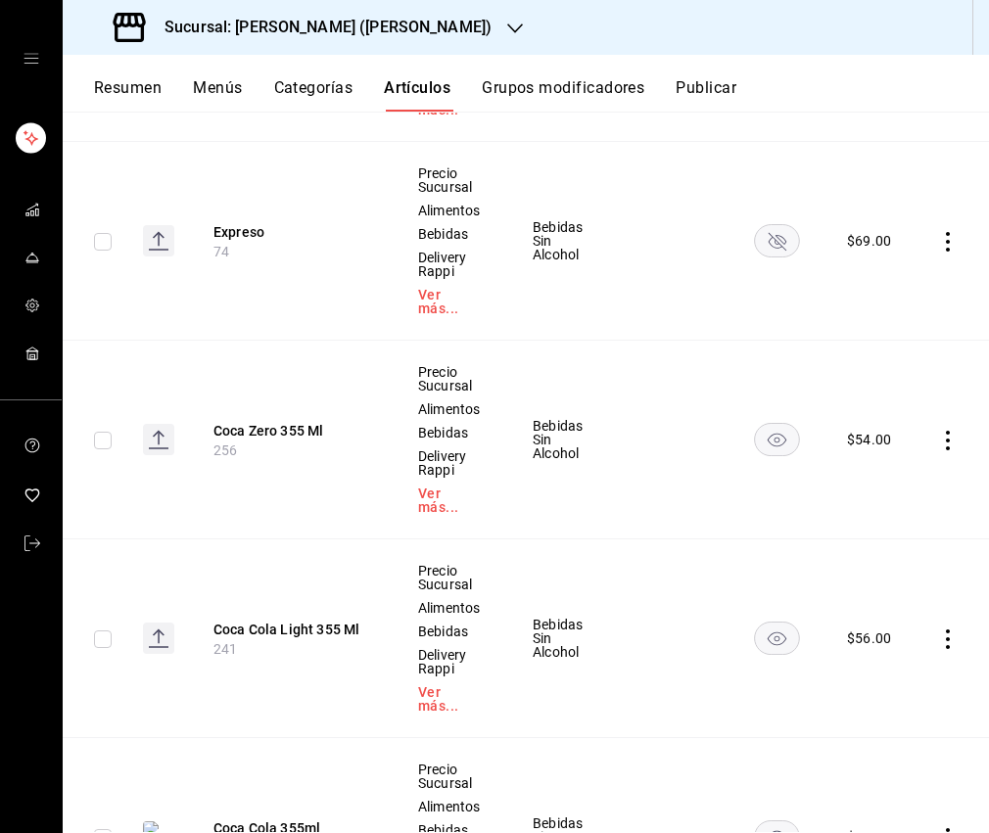
scroll to position [4382, 0]
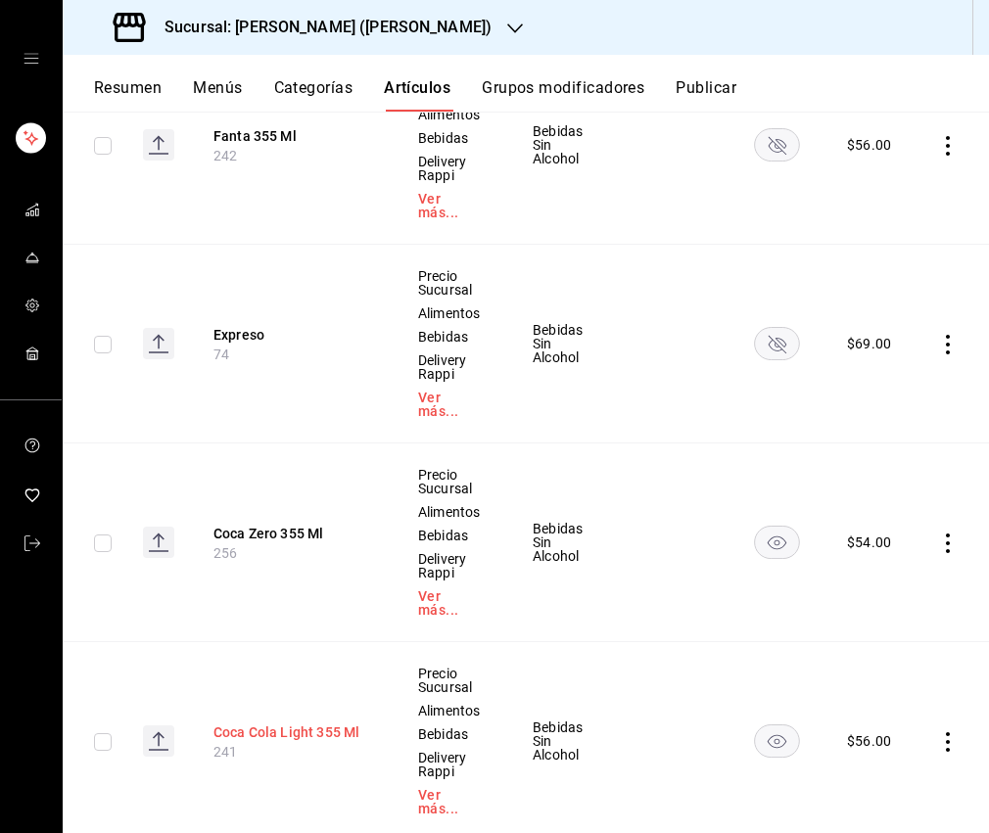
click at [254, 723] on button "Coca Cola Light 355 Ml" at bounding box center [291, 733] width 157 height 20
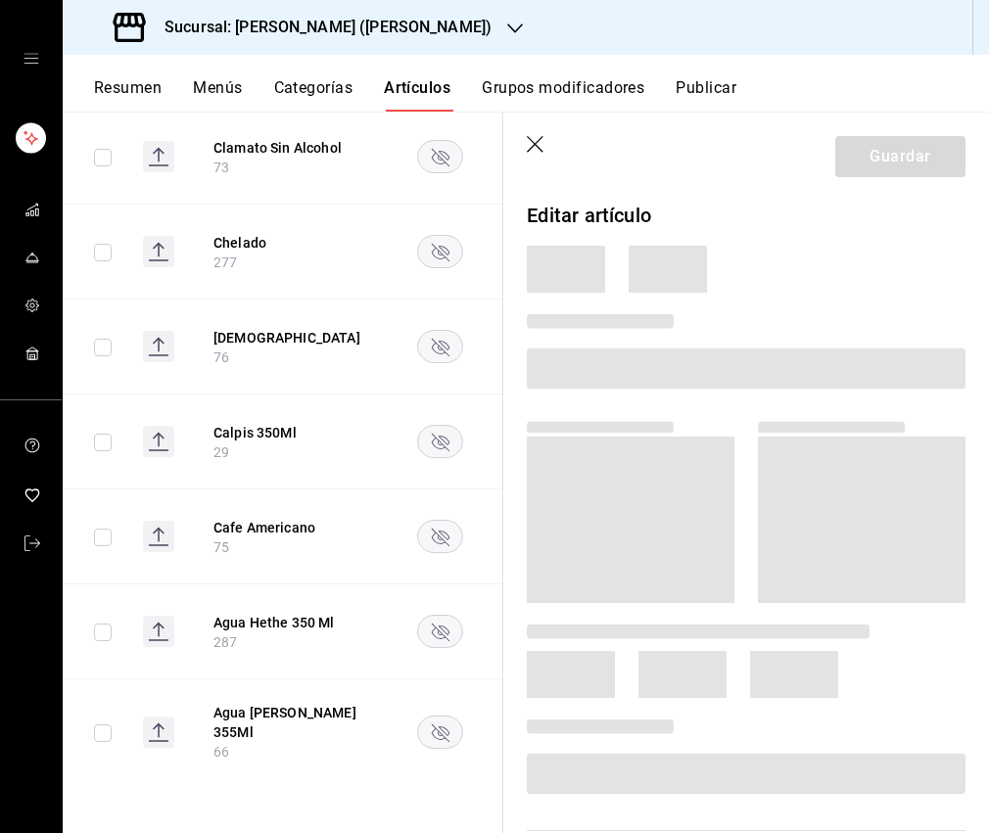
scroll to position [2502, 0]
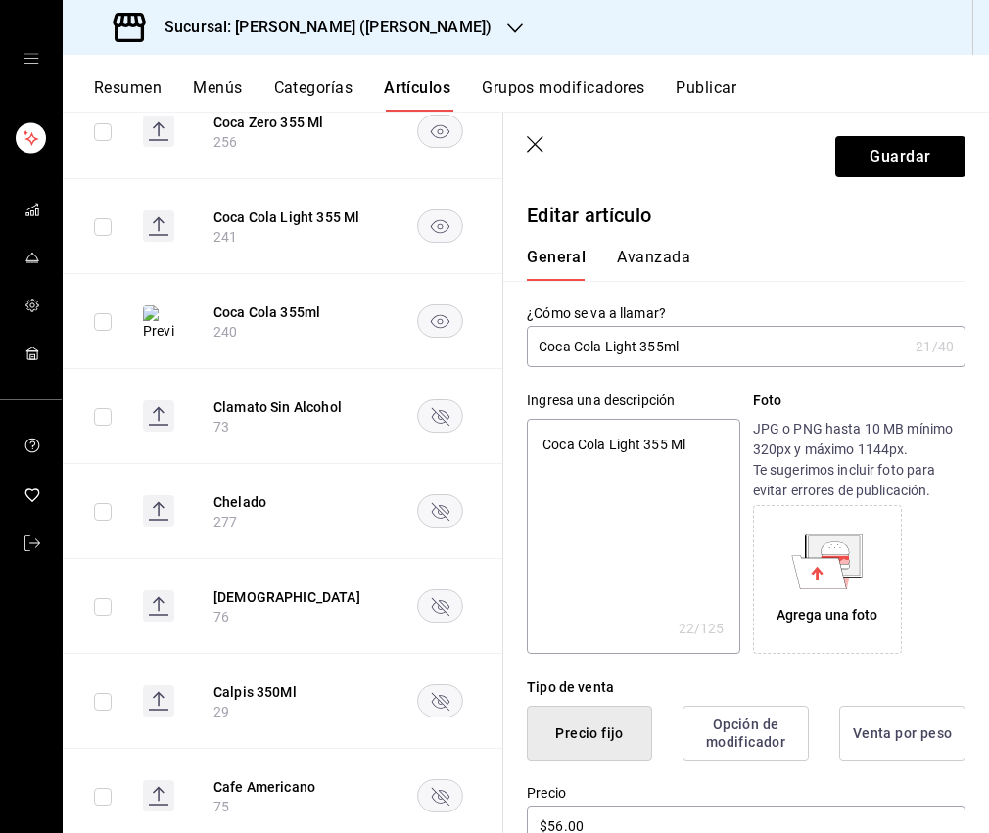
drag, startPoint x: 685, startPoint y: 449, endPoint x: 671, endPoint y: 450, distance: 14.7
click at [663, 450] on textarea "Coca Cola Light 355 Ml" at bounding box center [633, 536] width 212 height 235
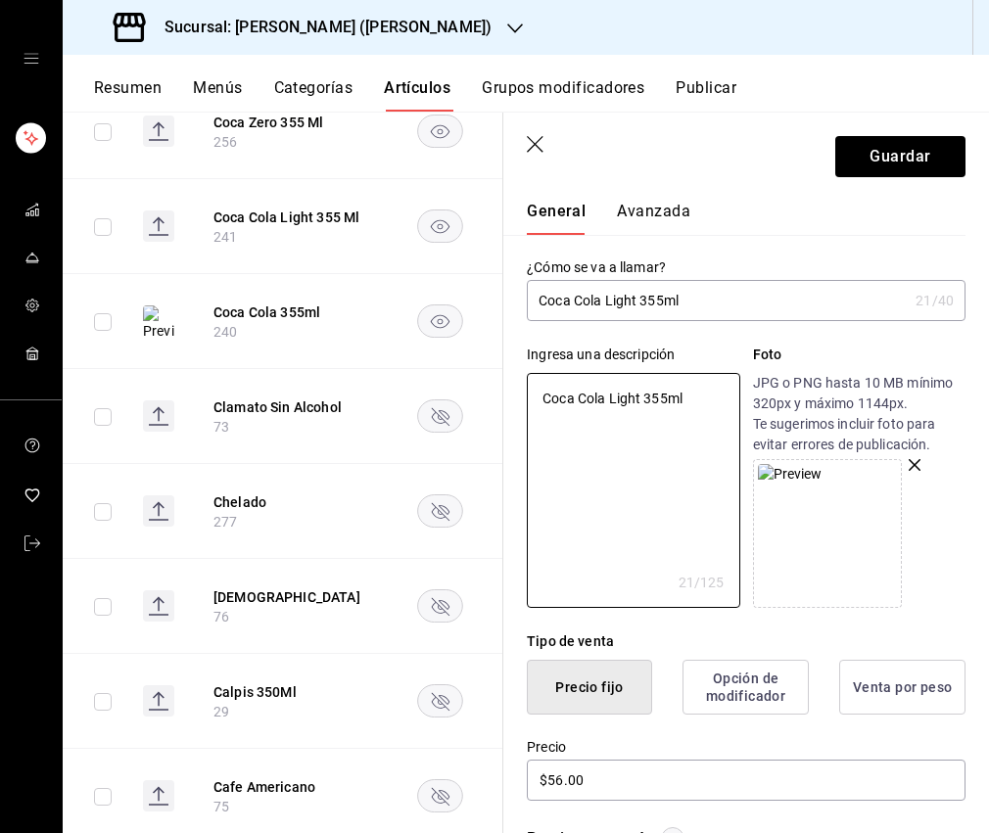
scroll to position [21, 0]
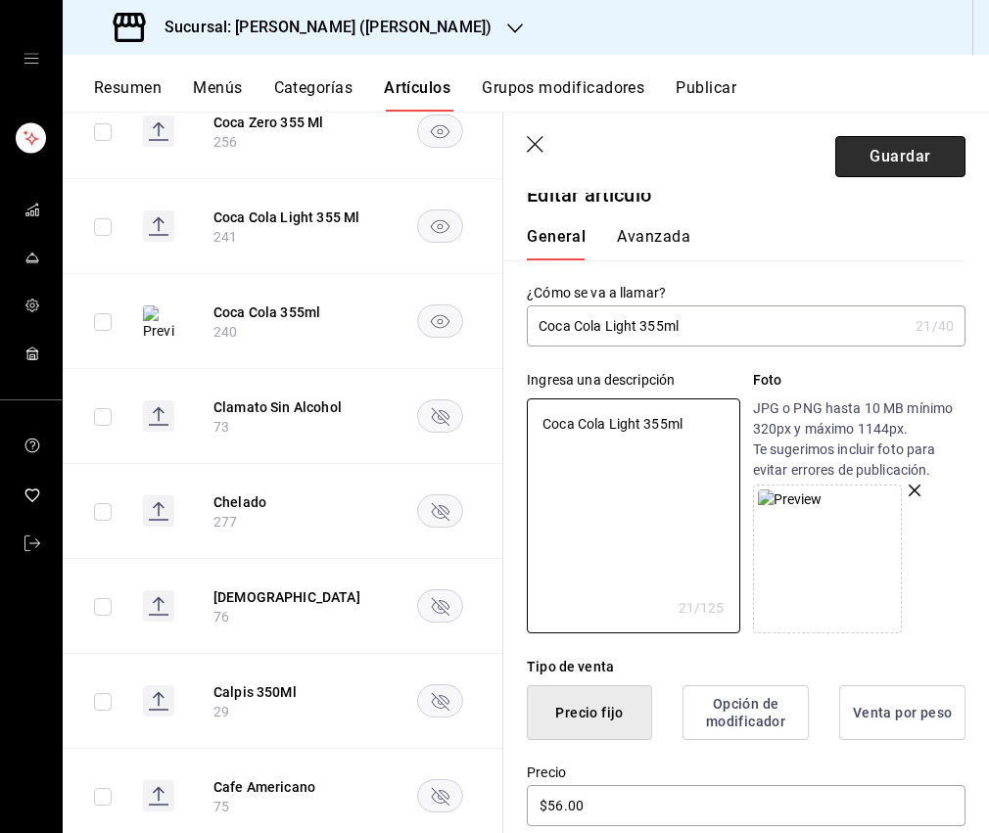
click at [890, 161] on button "Guardar" at bounding box center [900, 156] width 130 height 41
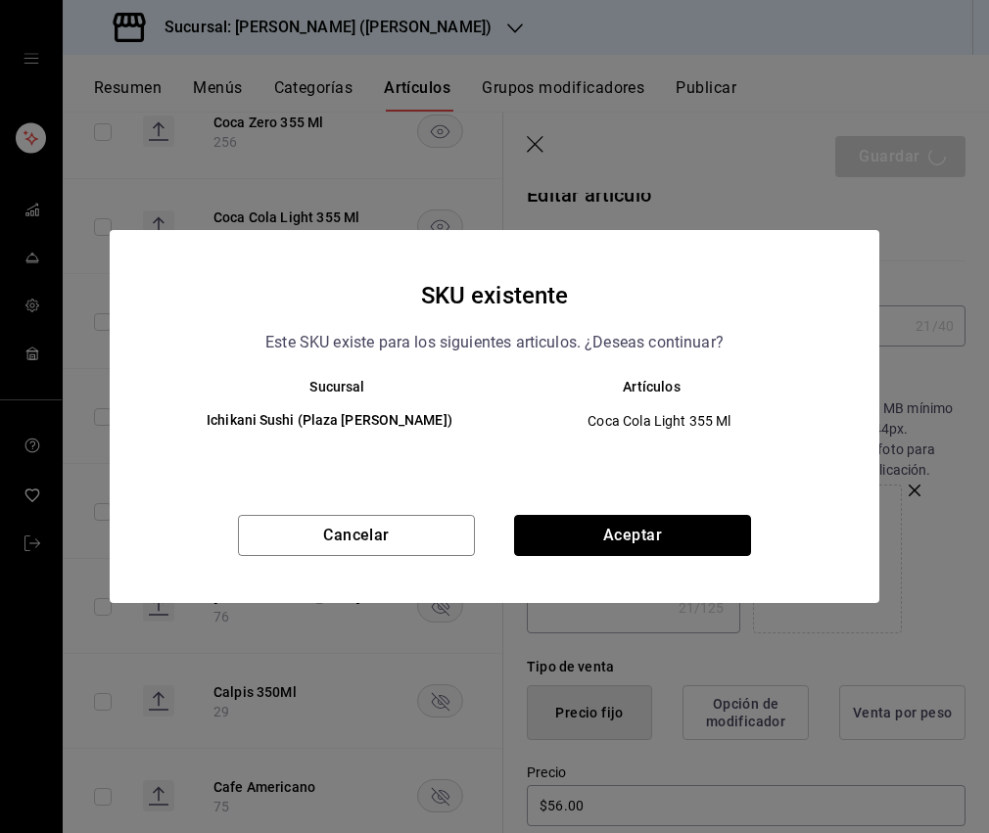
click at [677, 530] on button "Aceptar" at bounding box center [632, 535] width 237 height 41
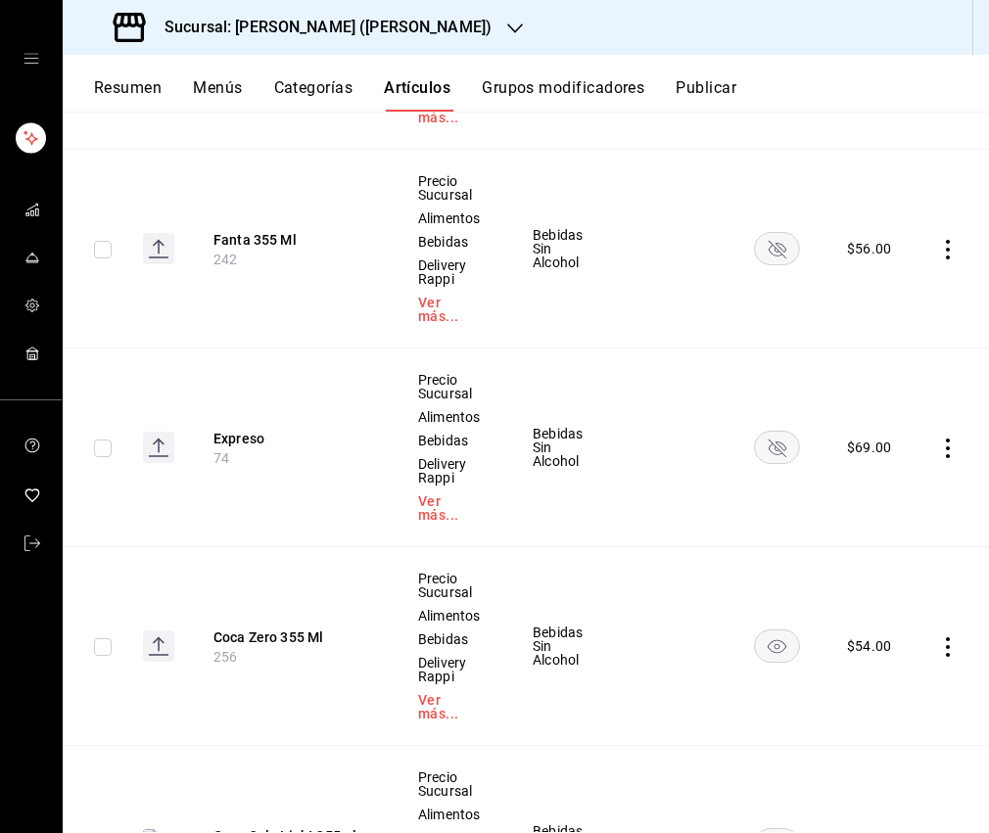
scroll to position [4275, 0]
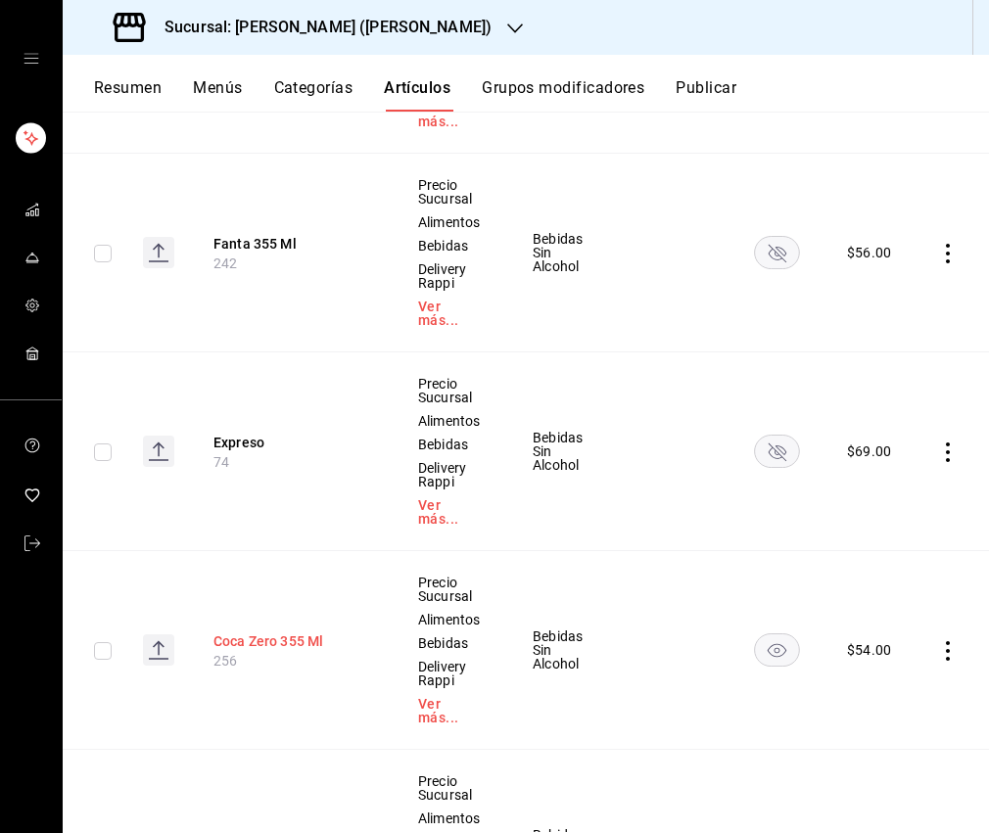
click at [299, 551] on th "Coca Zero 355 Ml 256" at bounding box center [292, 650] width 204 height 199
click at [302, 631] on button "Coca Zero 355 Ml" at bounding box center [291, 641] width 157 height 20
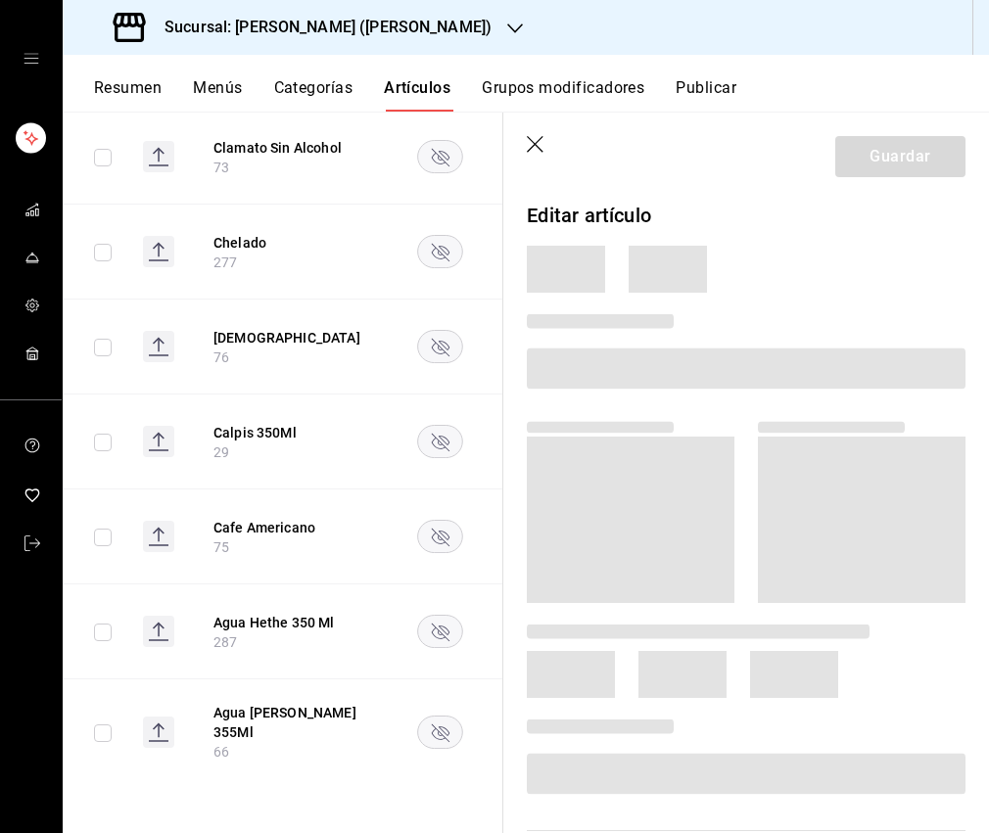
scroll to position [2350, 0]
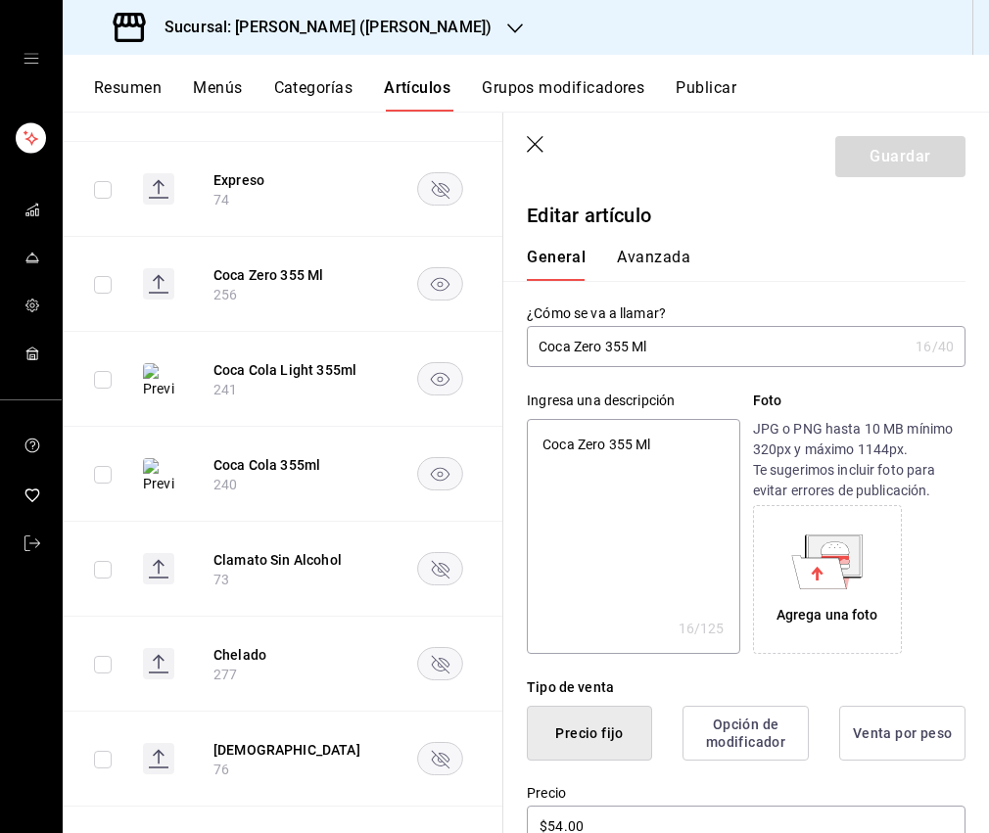
click at [628, 350] on input "Coca Zero 355 Ml" at bounding box center [717, 346] width 381 height 39
drag, startPoint x: 650, startPoint y: 440, endPoint x: 631, endPoint y: 445, distance: 20.4
click at [631, 445] on textarea "Coca Zero 355 Ml" at bounding box center [633, 536] width 212 height 235
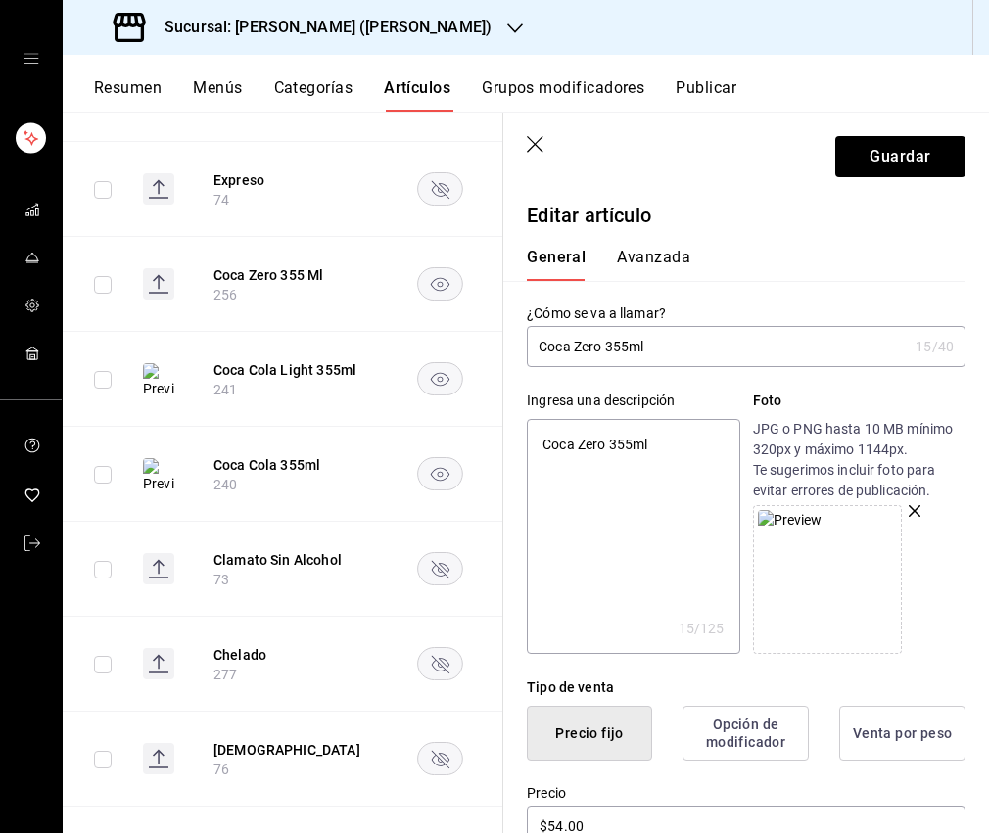
click at [573, 508] on textarea "Coca Zero 355ml" at bounding box center [633, 536] width 212 height 235
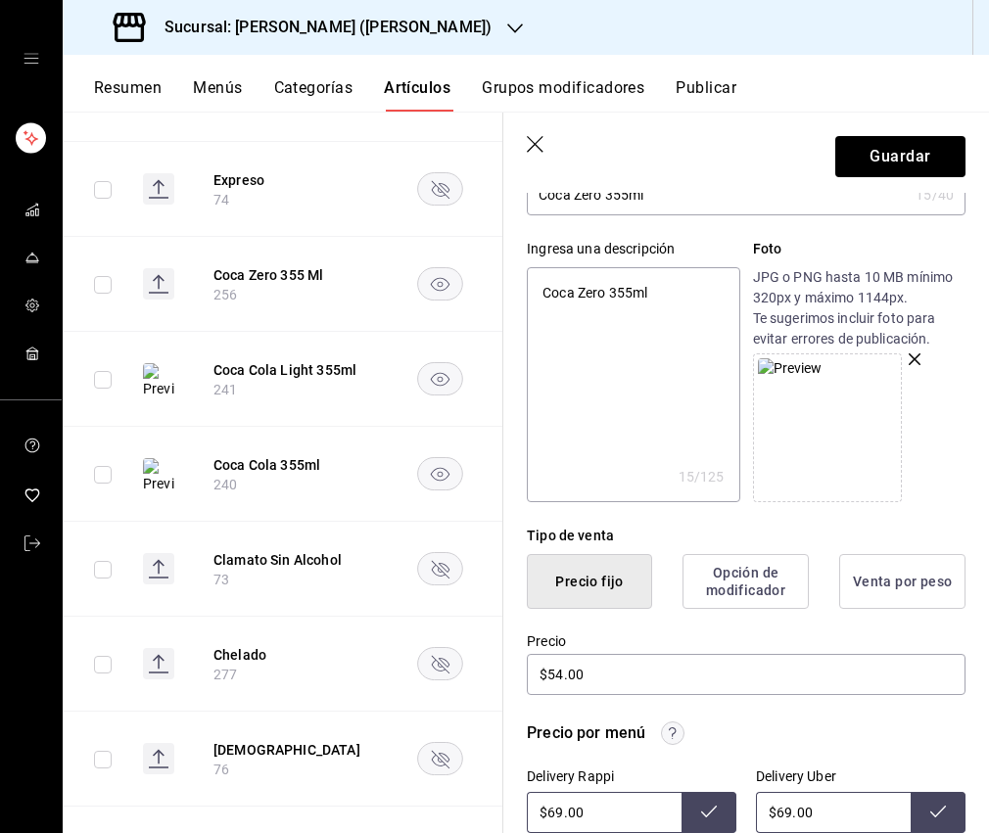
scroll to position [358, 0]
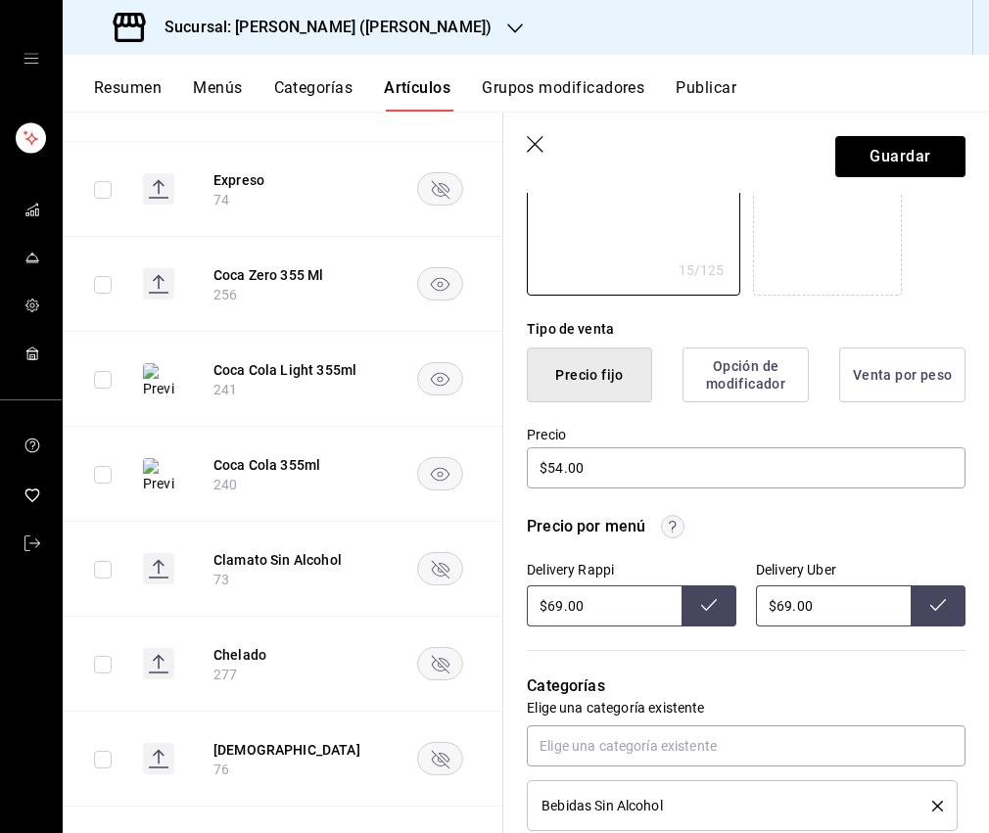
click at [909, 133] on header "Guardar" at bounding box center [746, 153] width 486 height 80
click at [909, 150] on button "Guardar" at bounding box center [900, 156] width 130 height 41
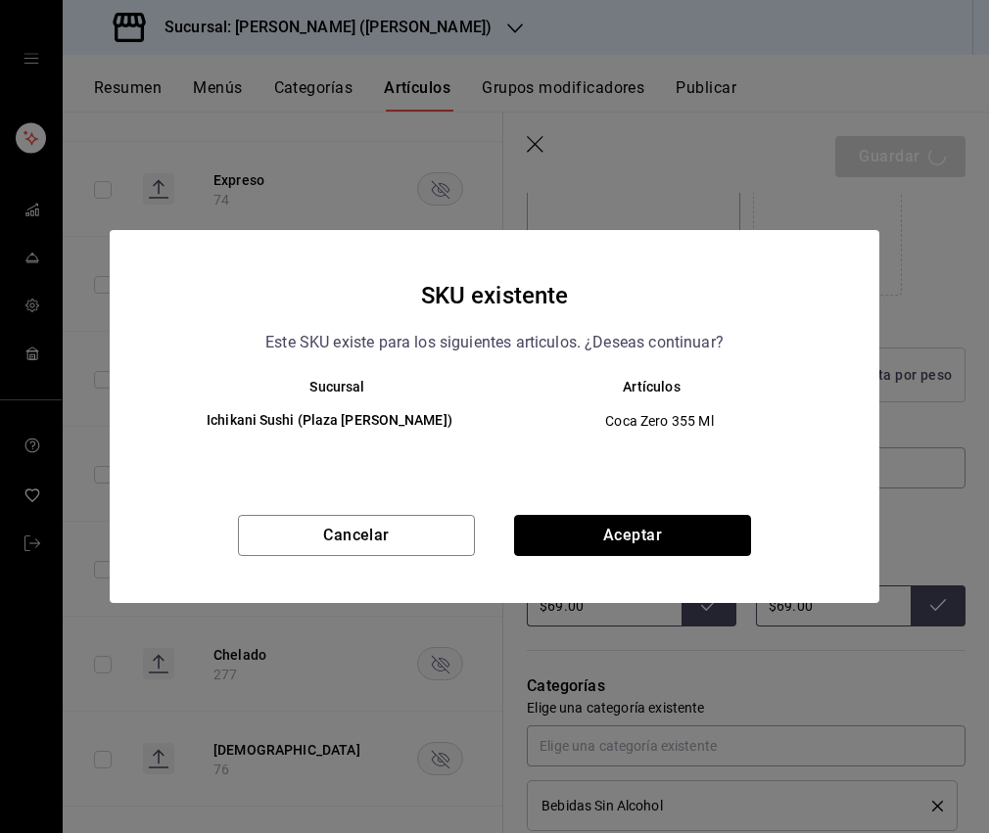
click at [621, 538] on button "Aceptar" at bounding box center [632, 535] width 237 height 41
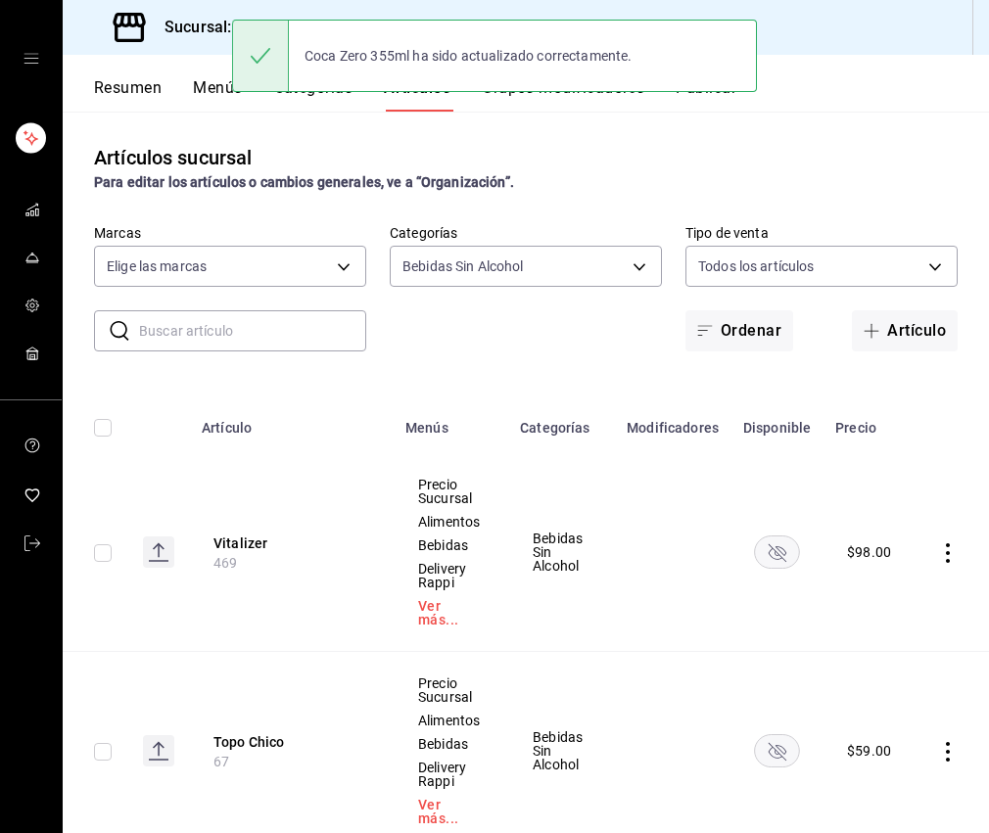
drag, startPoint x: 543, startPoint y: 158, endPoint x: 295, endPoint y: 133, distance: 249.9
click at [542, 158] on div "Artículos sucursal Para editar los artículos o cambios generales, ve a “Organiz…" at bounding box center [526, 168] width 926 height 50
click at [141, 98] on button "Resumen" at bounding box center [128, 94] width 68 height 33
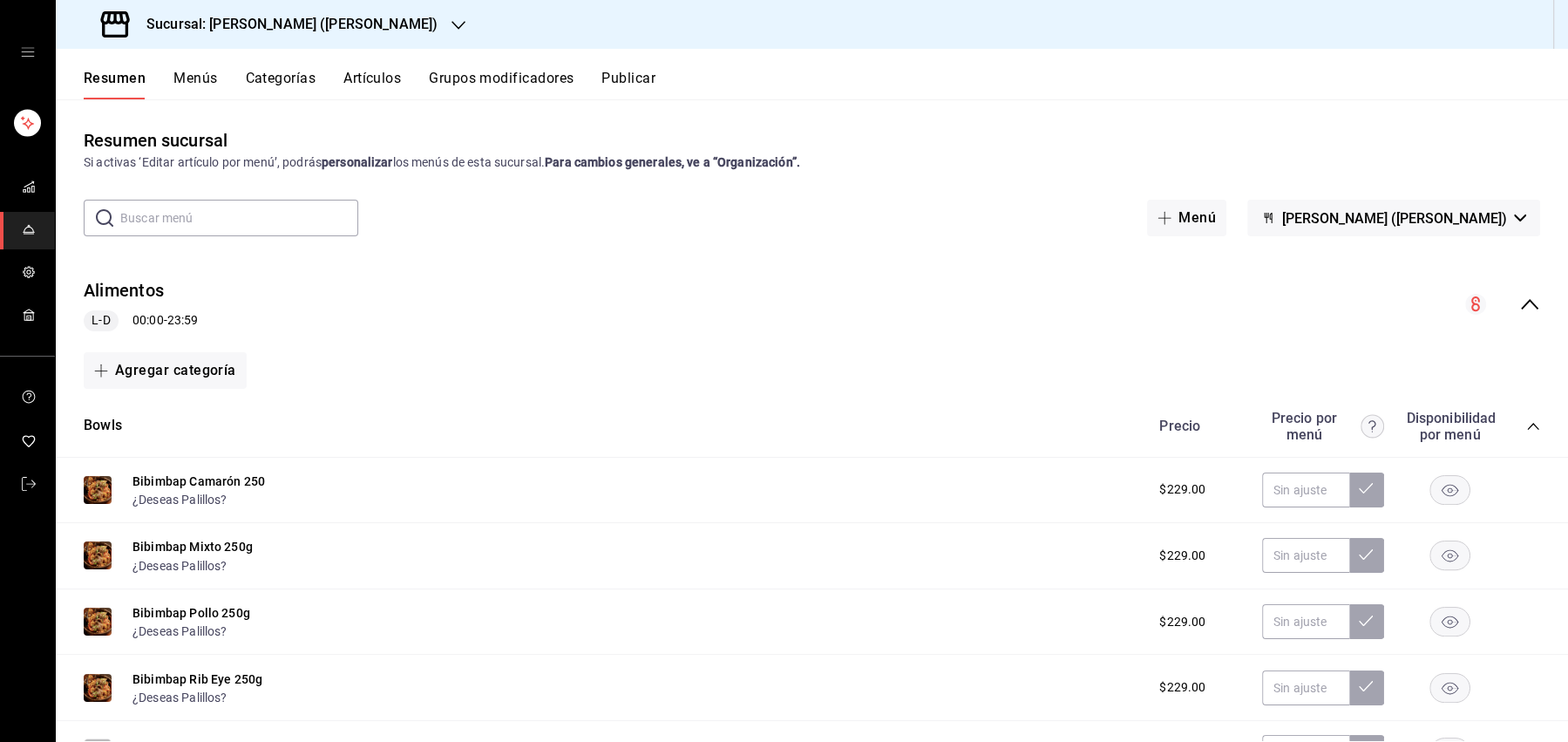
click at [197, 79] on button "Menús" at bounding box center [195, 84] width 44 height 29
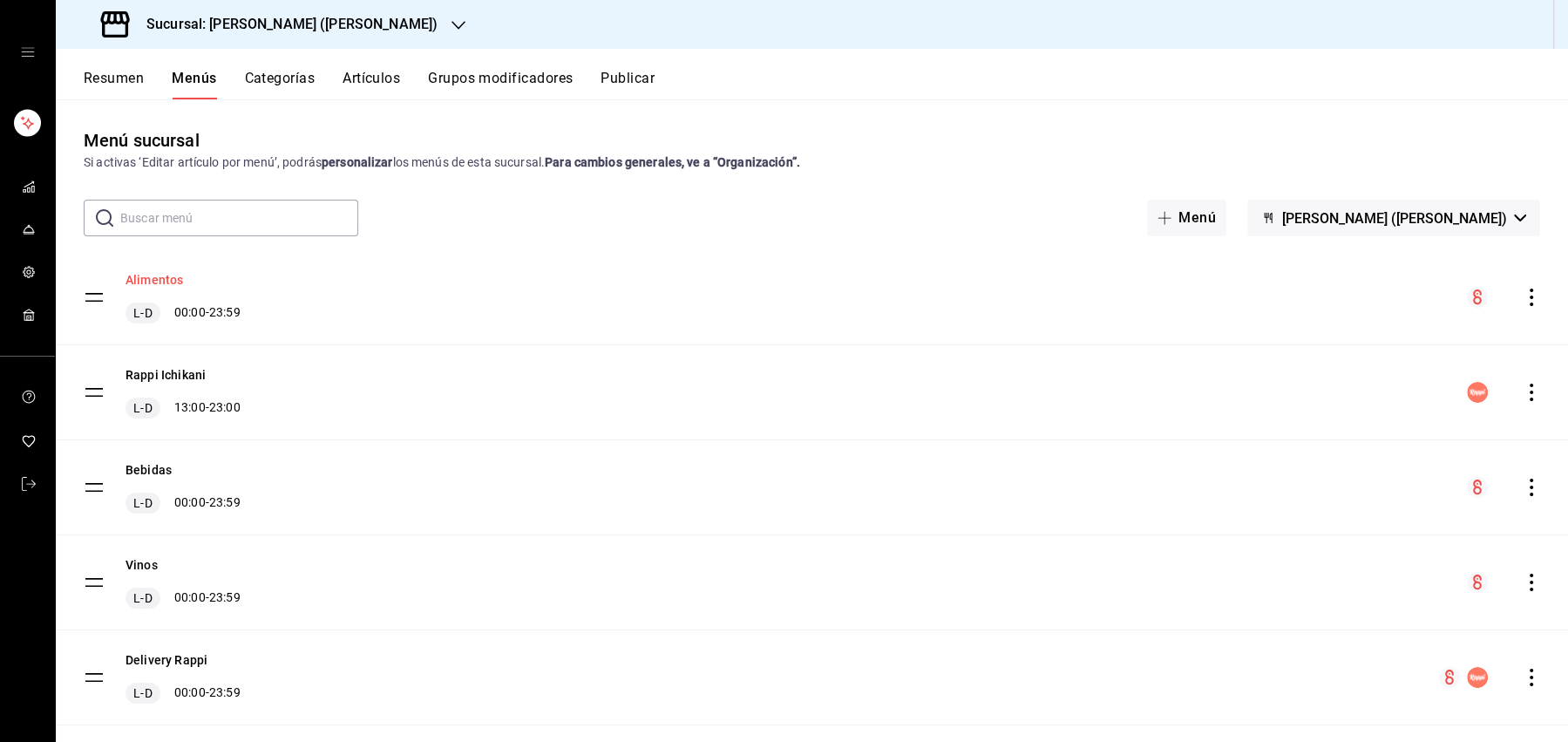
click at [173, 283] on button "Alimentos" at bounding box center [154, 280] width 58 height 18
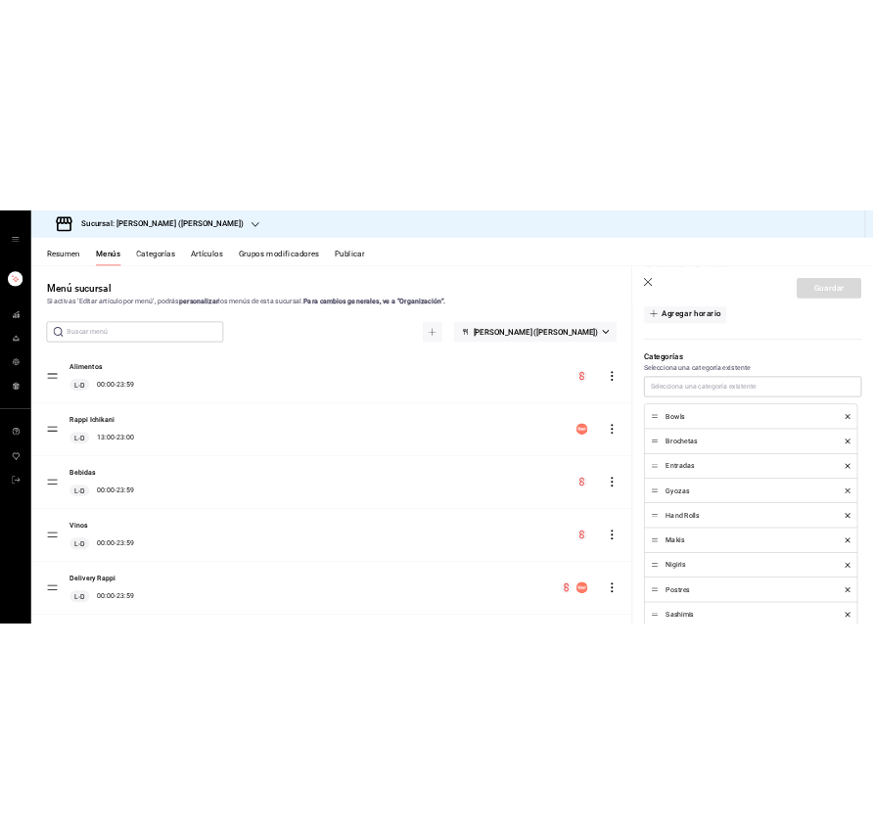
scroll to position [485, 0]
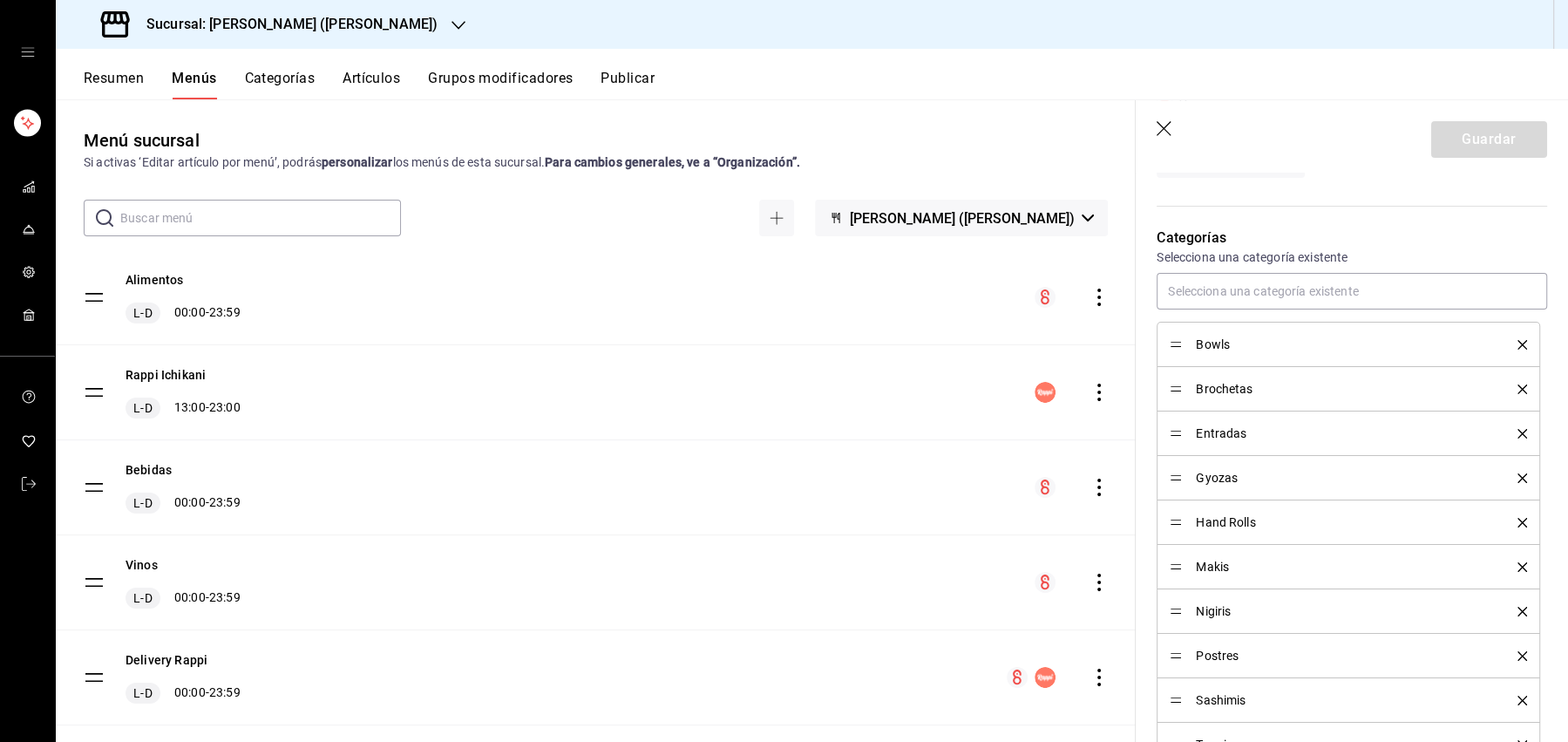
drag, startPoint x: 1174, startPoint y: 430, endPoint x: 1181, endPoint y: 350, distance: 80.3
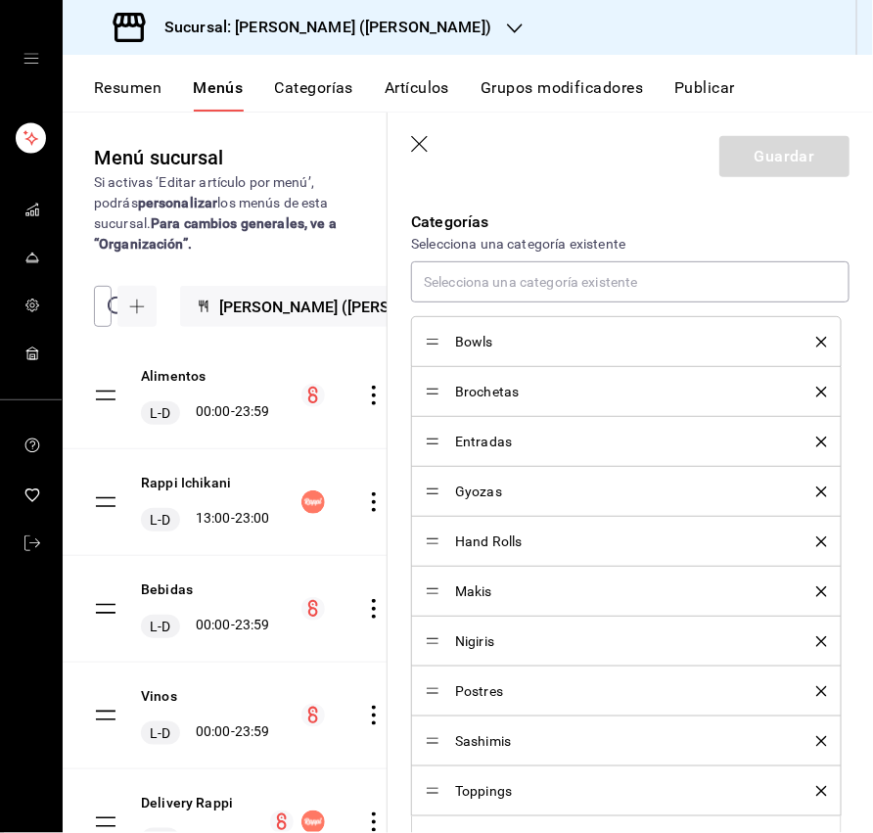
scroll to position [541, 0]
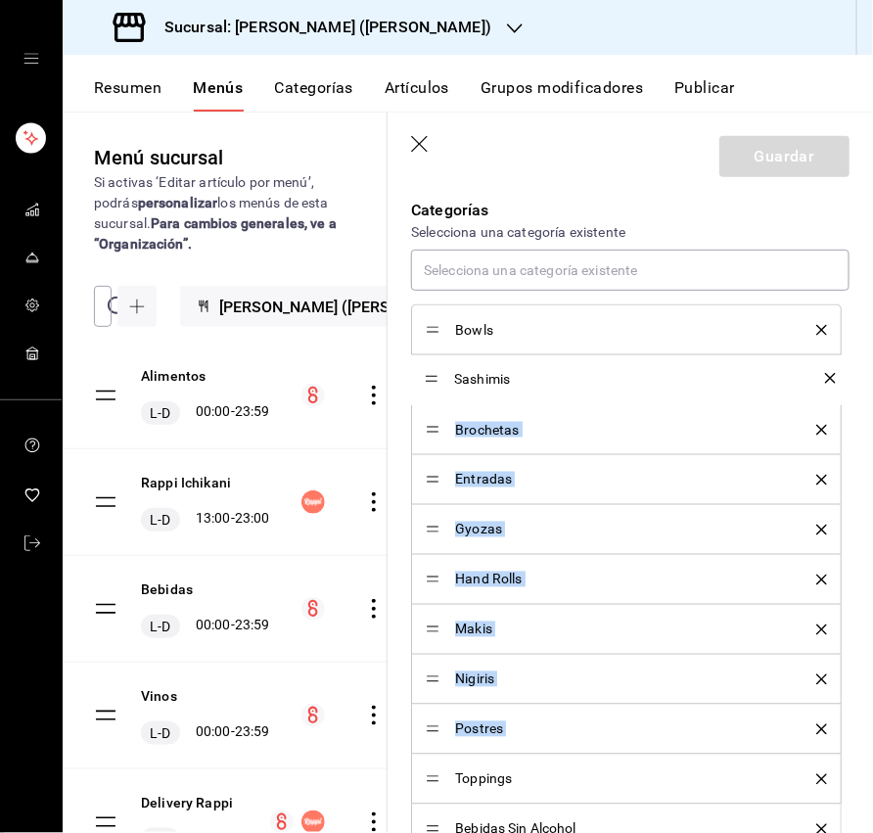
drag, startPoint x: 430, startPoint y: 726, endPoint x: 440, endPoint y: 380, distance: 346.7
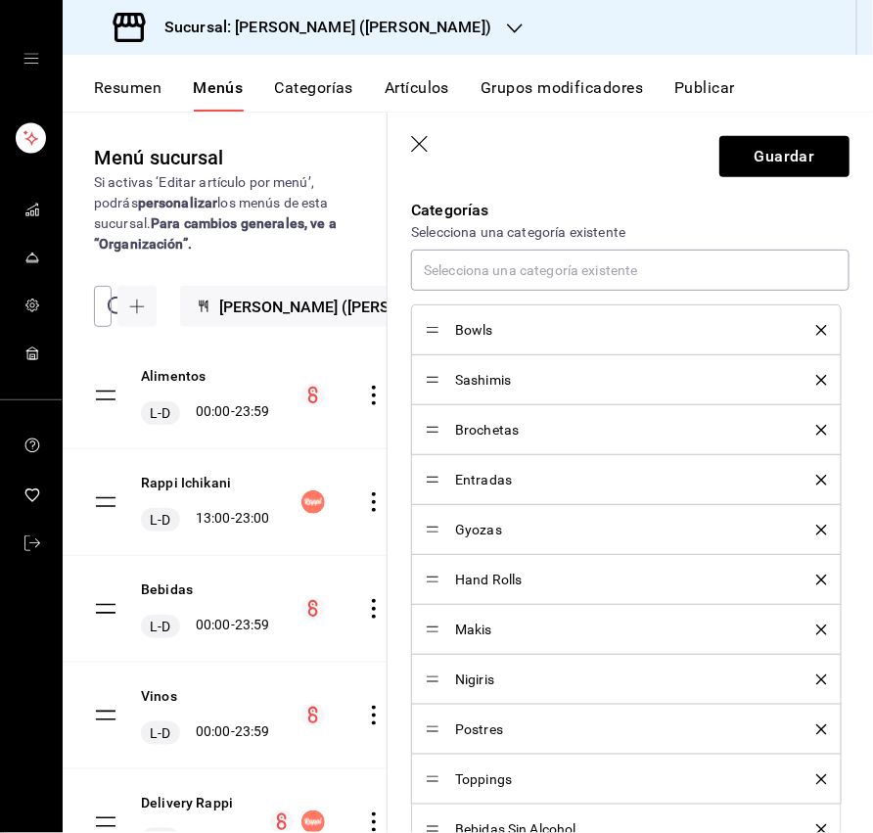
click at [821, 428] on icon "delete" at bounding box center [822, 430] width 11 height 11
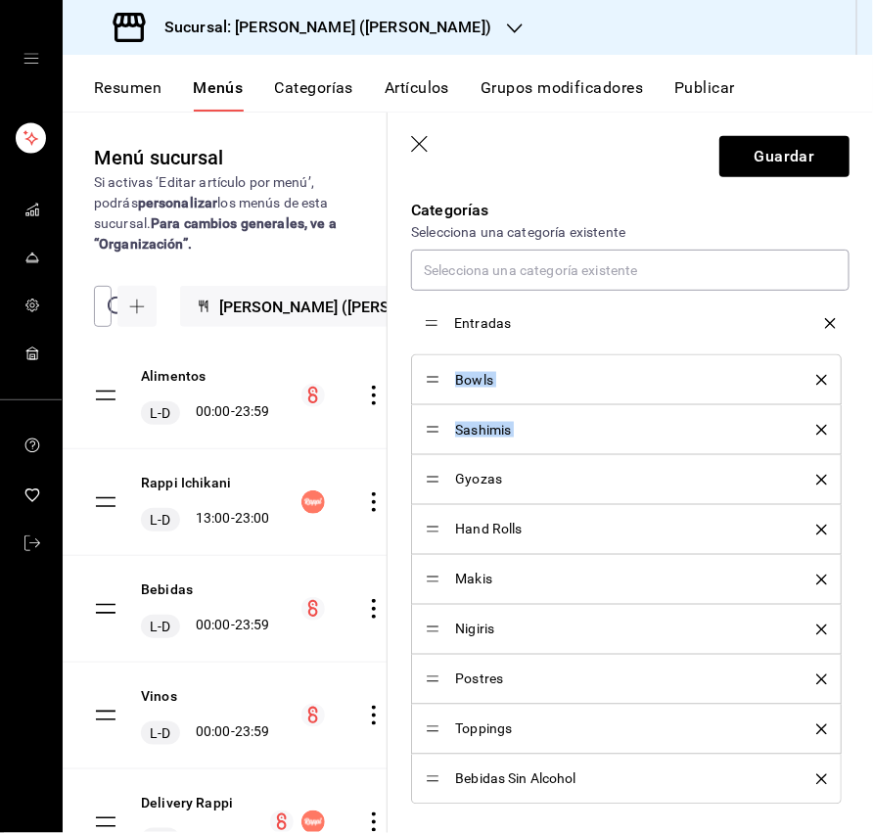
drag, startPoint x: 436, startPoint y: 422, endPoint x: 424, endPoint y: 325, distance: 97.6
drag, startPoint x: 430, startPoint y: 430, endPoint x: 434, endPoint y: 373, distance: 56.9
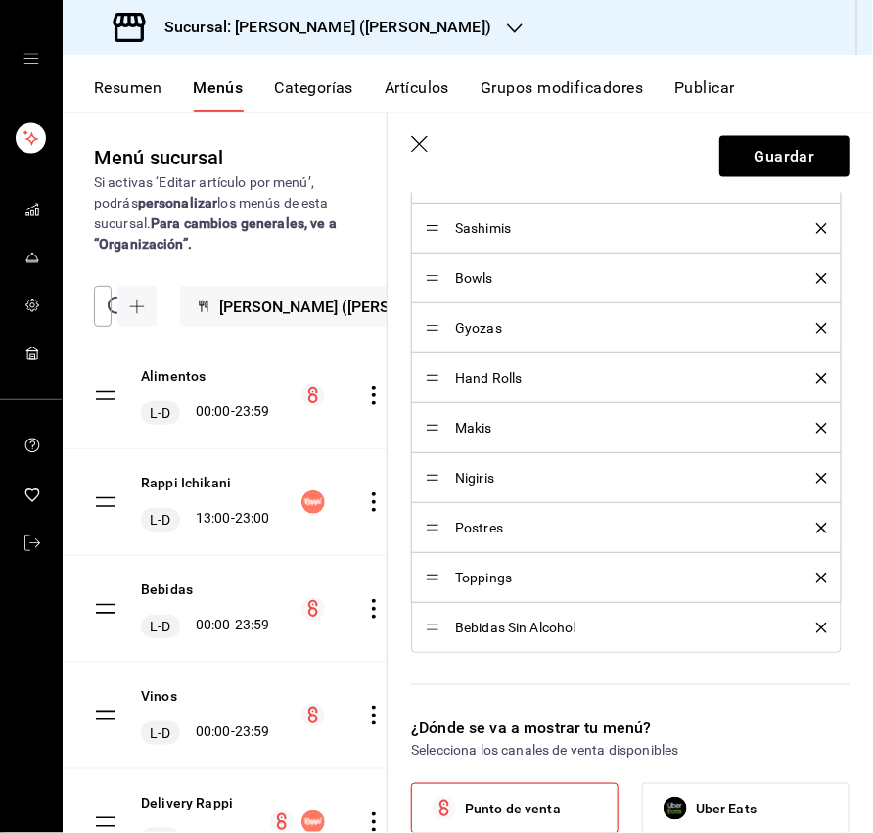
scroll to position [707, 0]
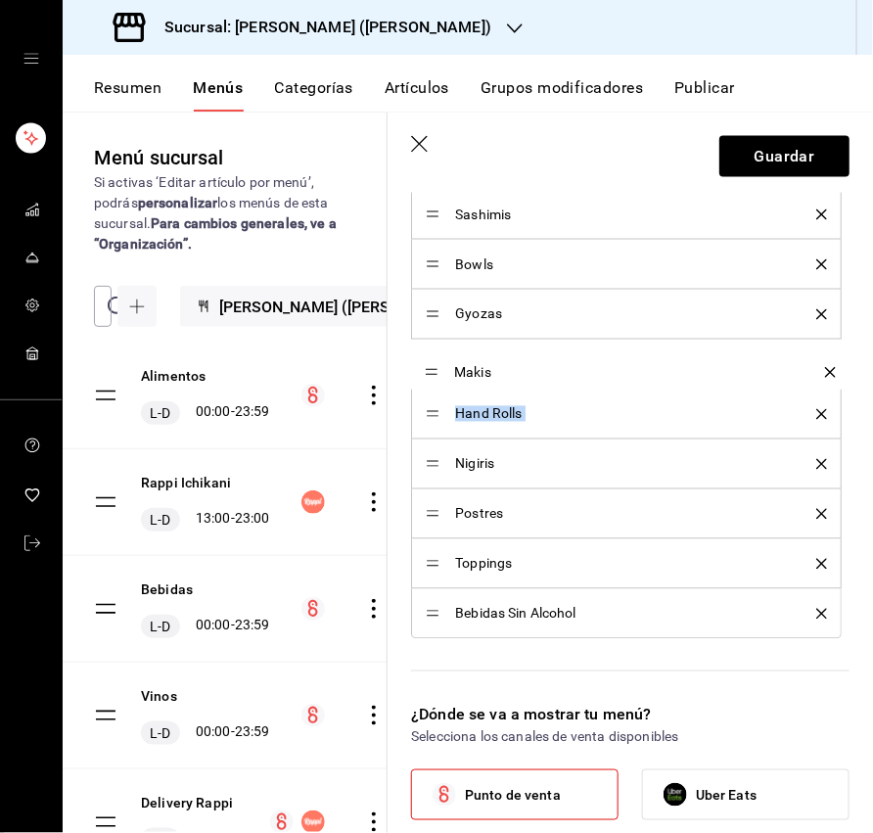
drag, startPoint x: 430, startPoint y: 411, endPoint x: 434, endPoint y: 367, distance: 44.2
drag, startPoint x: 429, startPoint y: 446, endPoint x: 428, endPoint y: 413, distance: 33.3
drag, startPoint x: 431, startPoint y: 610, endPoint x: 431, endPoint y: 562, distance: 48.0
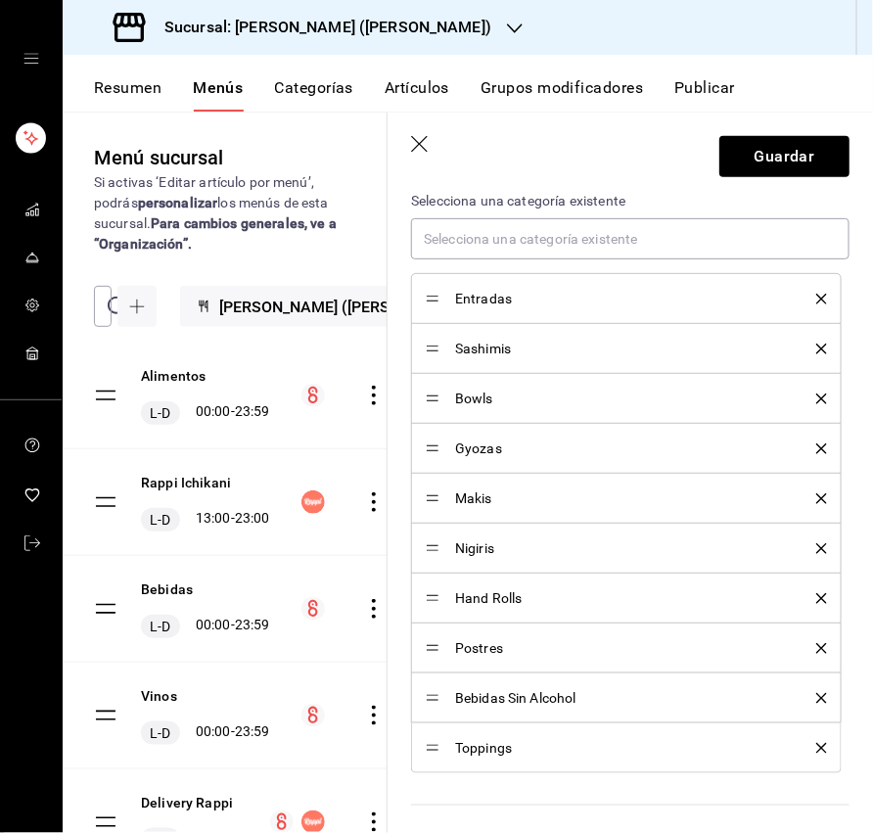
click at [817, 746] on icon "delete" at bounding box center [822, 748] width 11 height 11
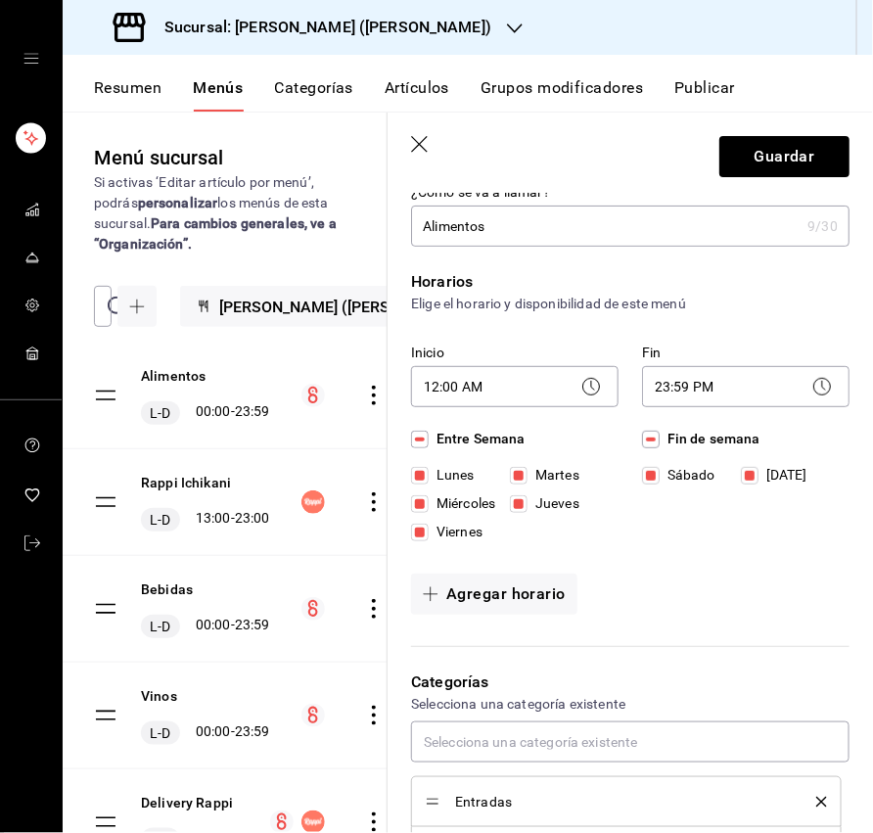
scroll to position [0, 0]
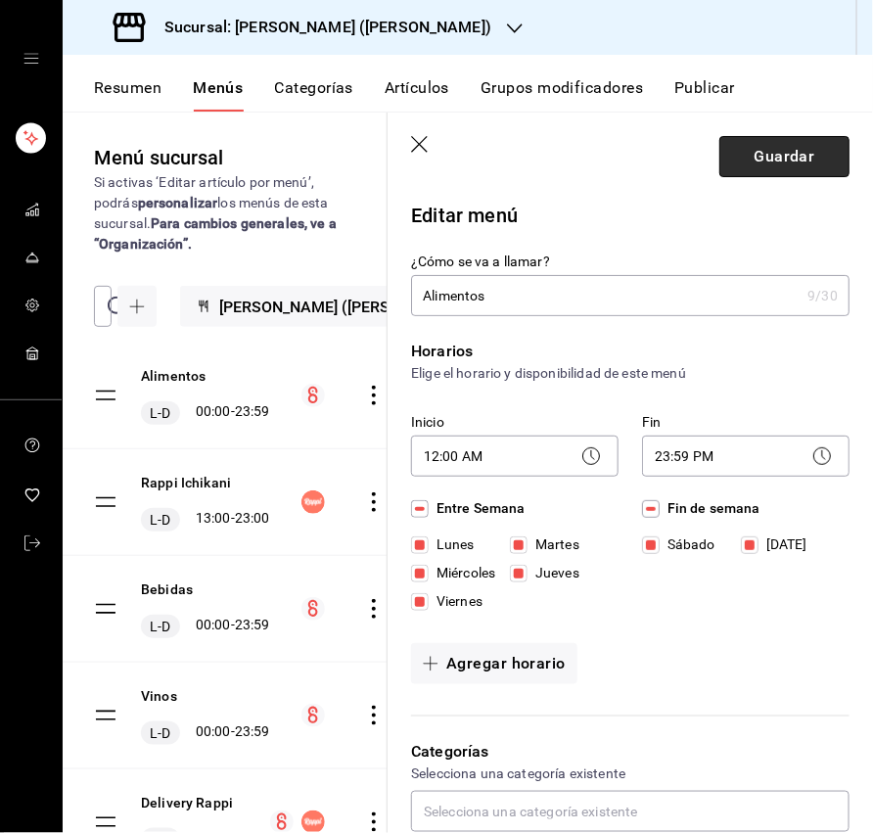
click at [758, 171] on button "Guardar" at bounding box center [785, 156] width 130 height 41
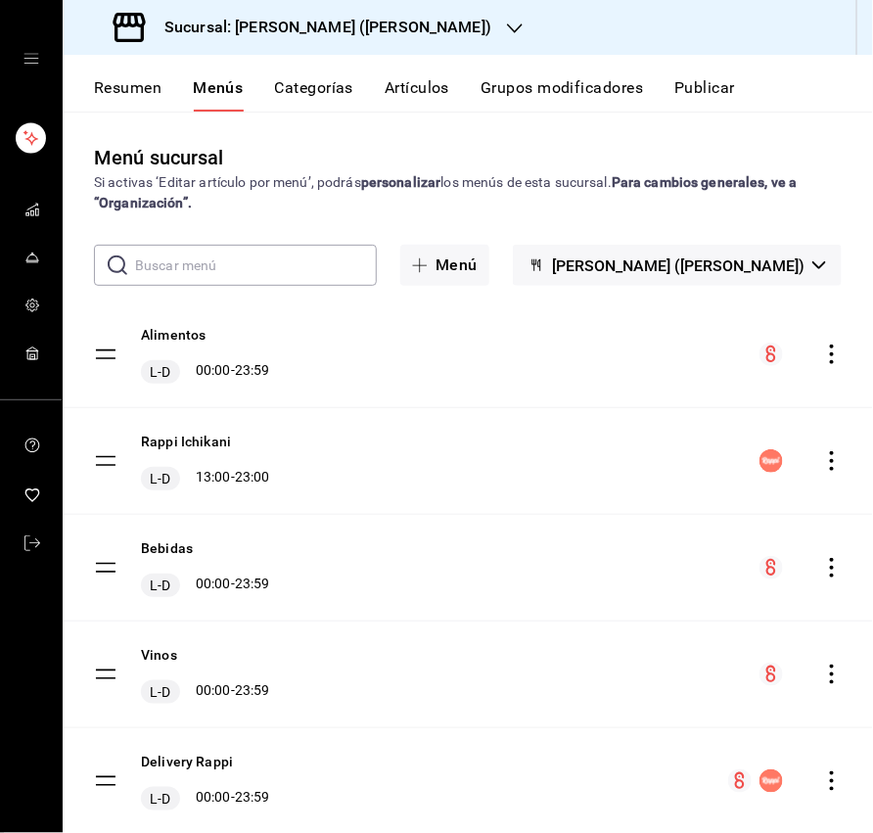
click at [378, 450] on div "Rappi Ichikani L-D 13:00 - 23:00" at bounding box center [468, 461] width 811 height 106
click at [432, 94] on button "Artículos" at bounding box center [417, 94] width 65 height 33
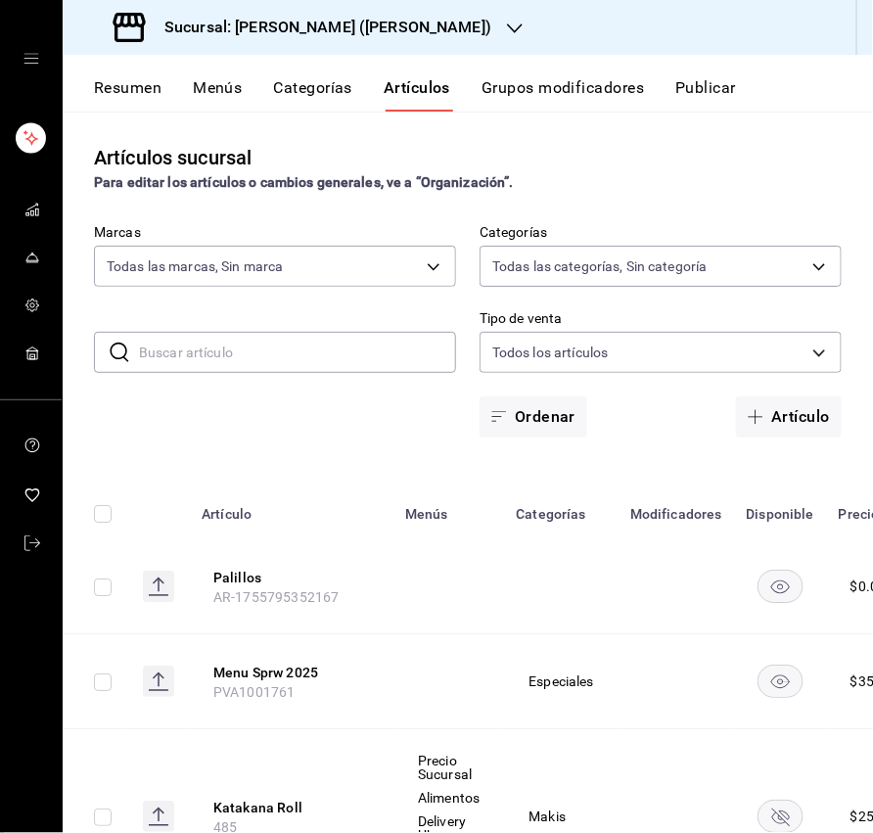
click at [143, 97] on button "Resumen" at bounding box center [128, 94] width 68 height 33
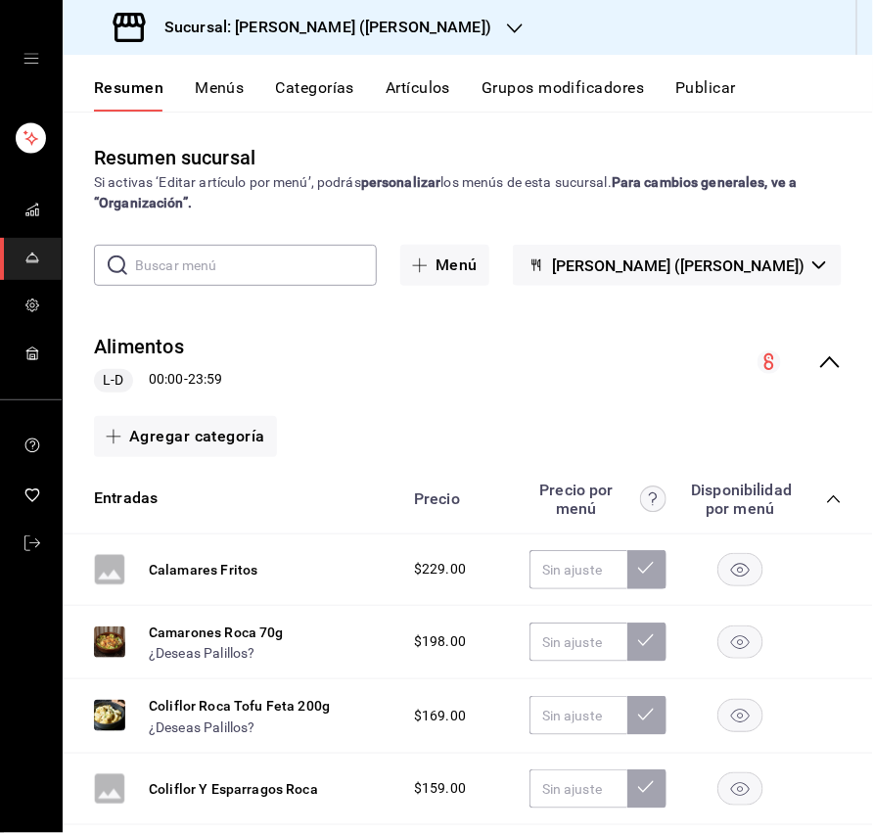
click at [829, 367] on icon "collapse-menu-row" at bounding box center [829, 361] width 23 height 23
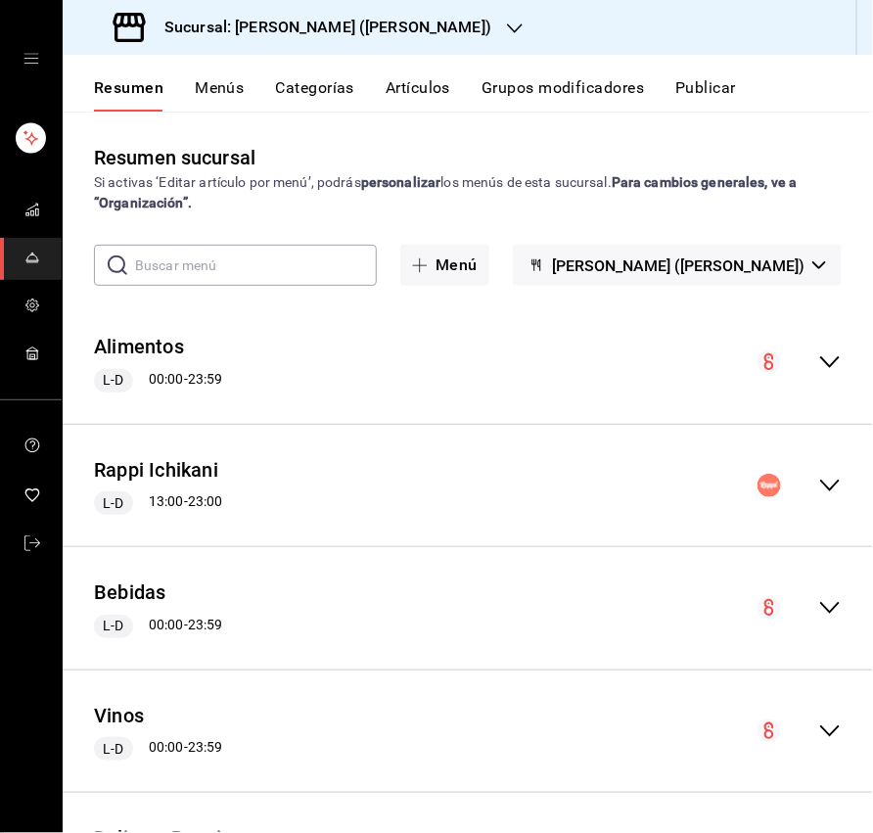
click at [828, 487] on icon "collapse-menu-row" at bounding box center [830, 486] width 20 height 12
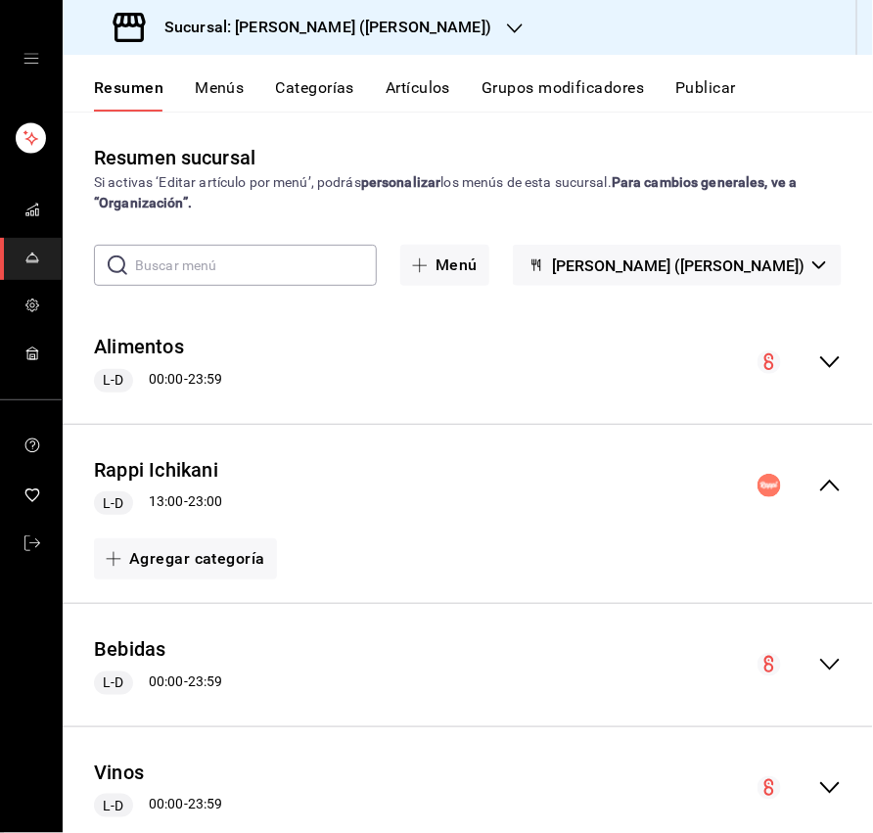
click at [828, 487] on icon "collapse-menu-row" at bounding box center [829, 485] width 23 height 23
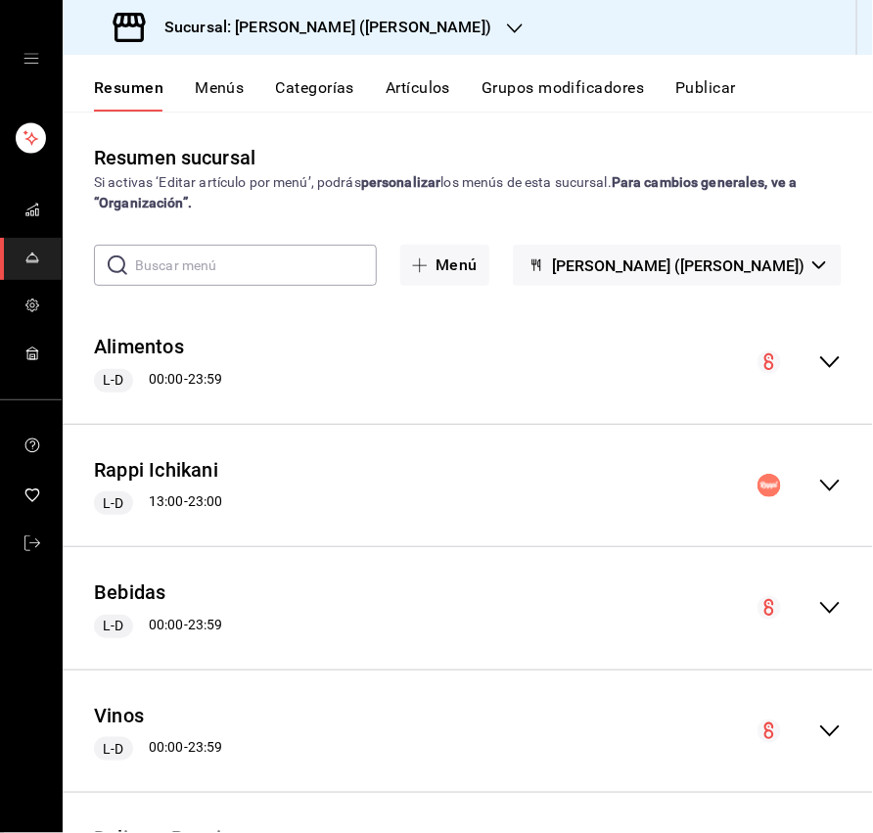
click at [220, 91] on button "Menús" at bounding box center [219, 94] width 49 height 33
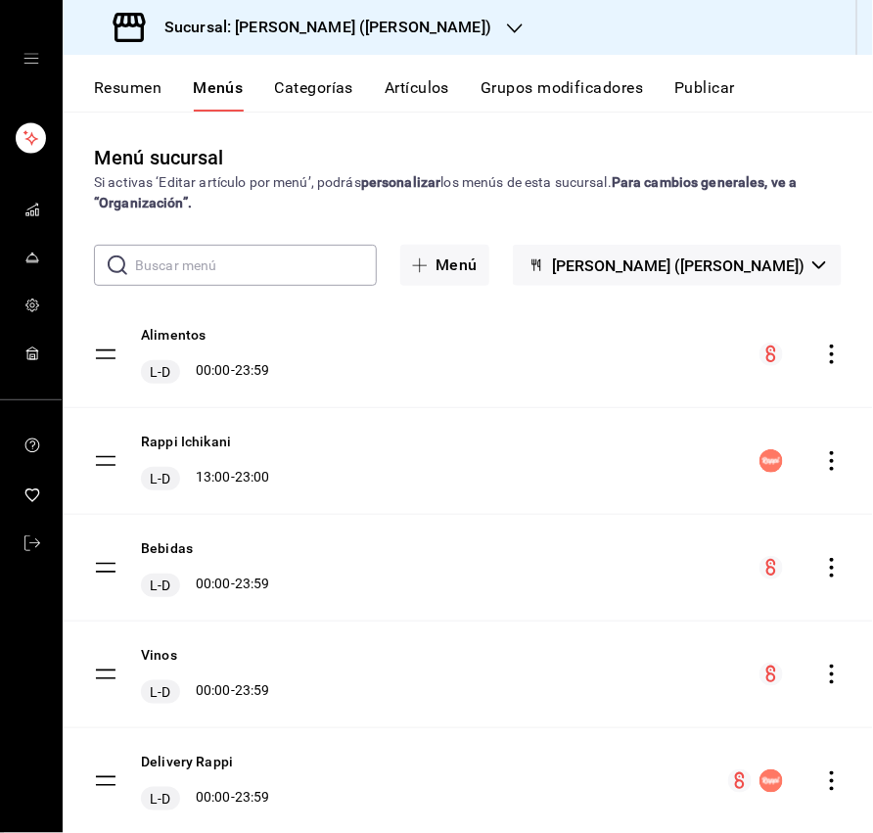
click at [834, 457] on icon "actions" at bounding box center [832, 461] width 20 height 20
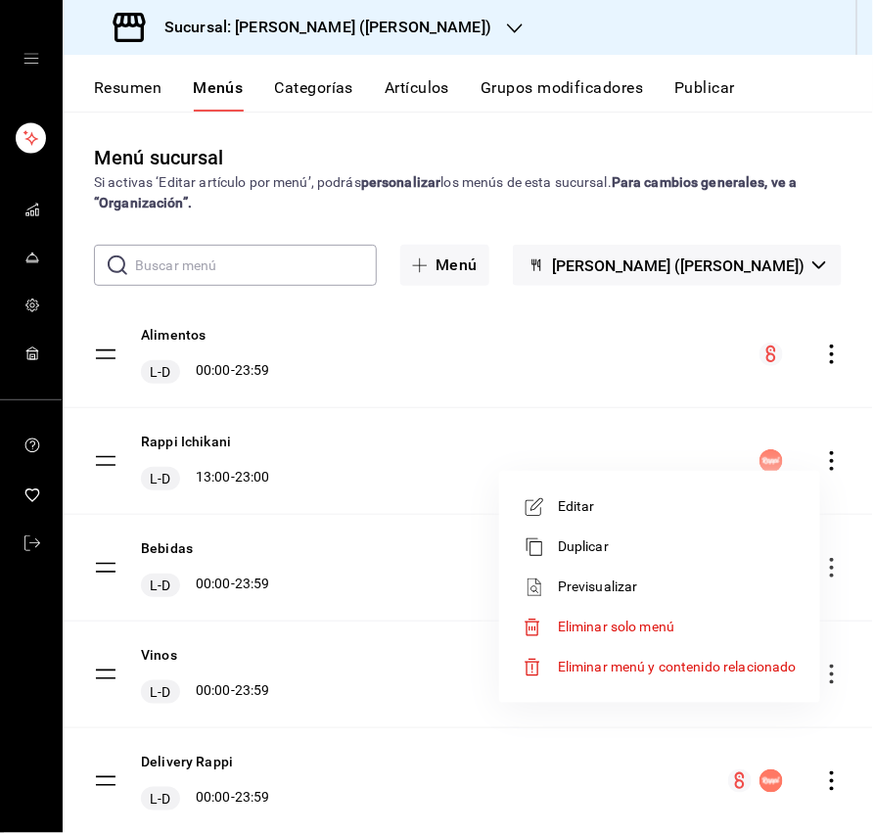
click at [680, 574] on li "Previsualizar" at bounding box center [659, 587] width 305 height 40
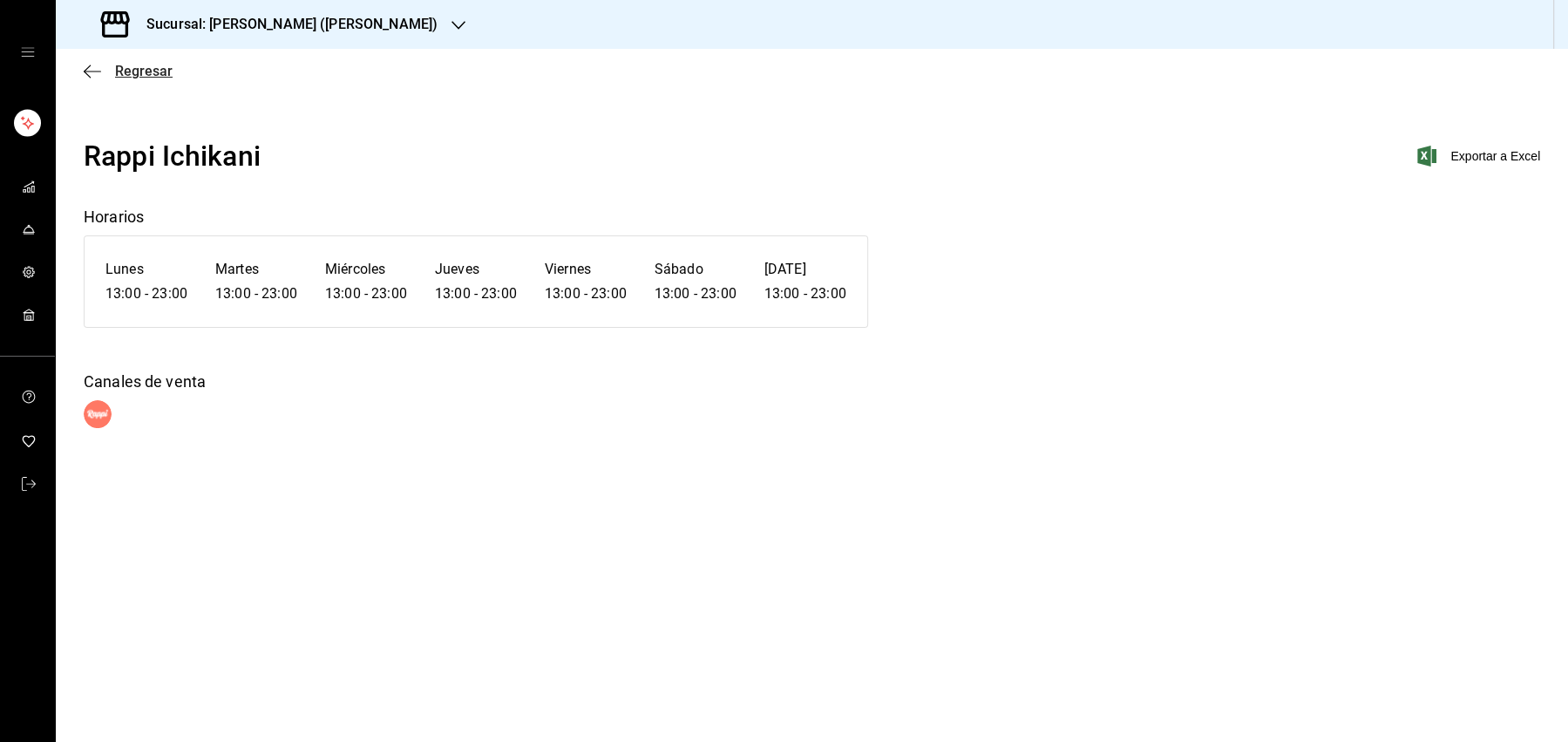
click at [111, 65] on span "Regresar" at bounding box center [128, 70] width 89 height 17
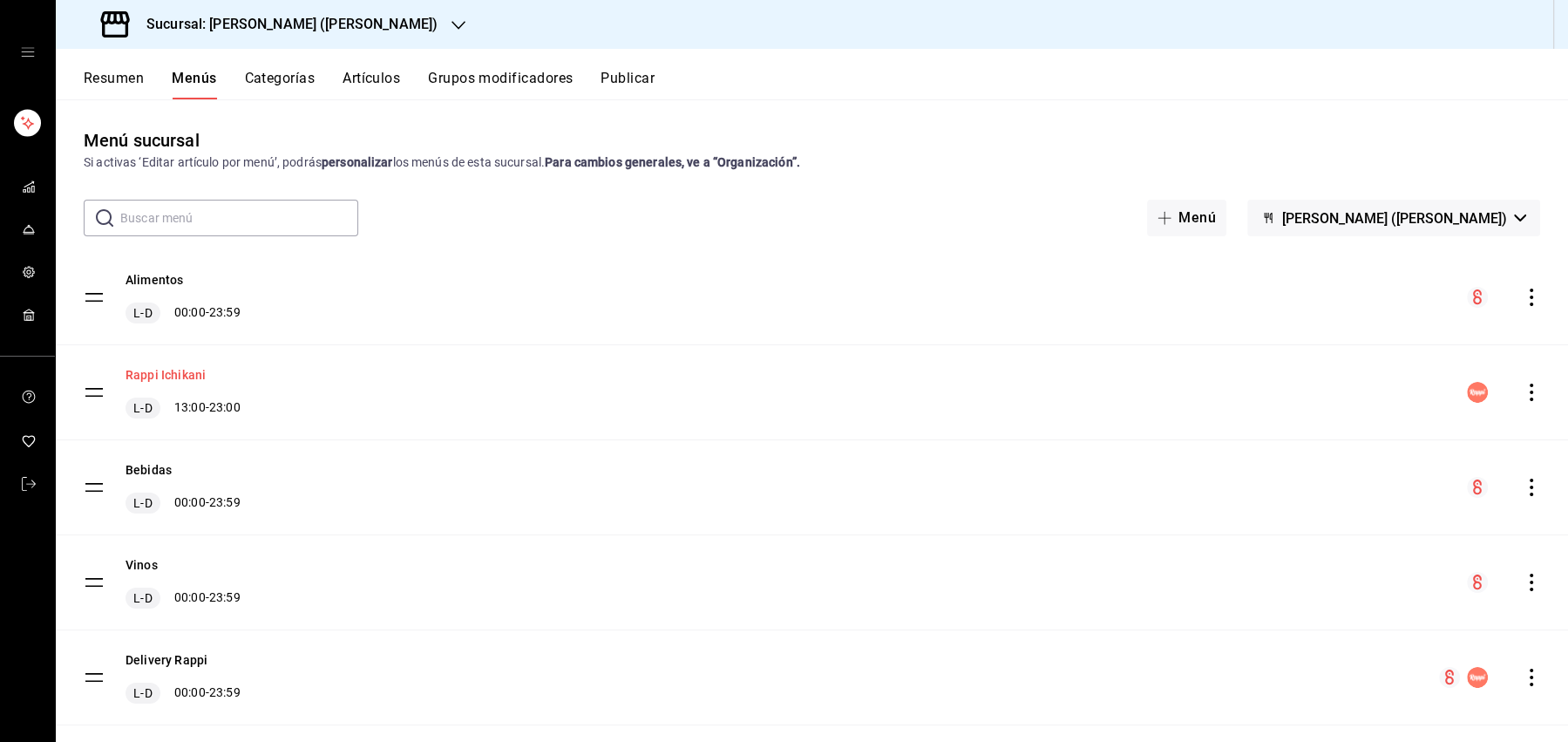
click at [195, 377] on button "Rappi Ichikani" at bounding box center [166, 375] width 80 height 18
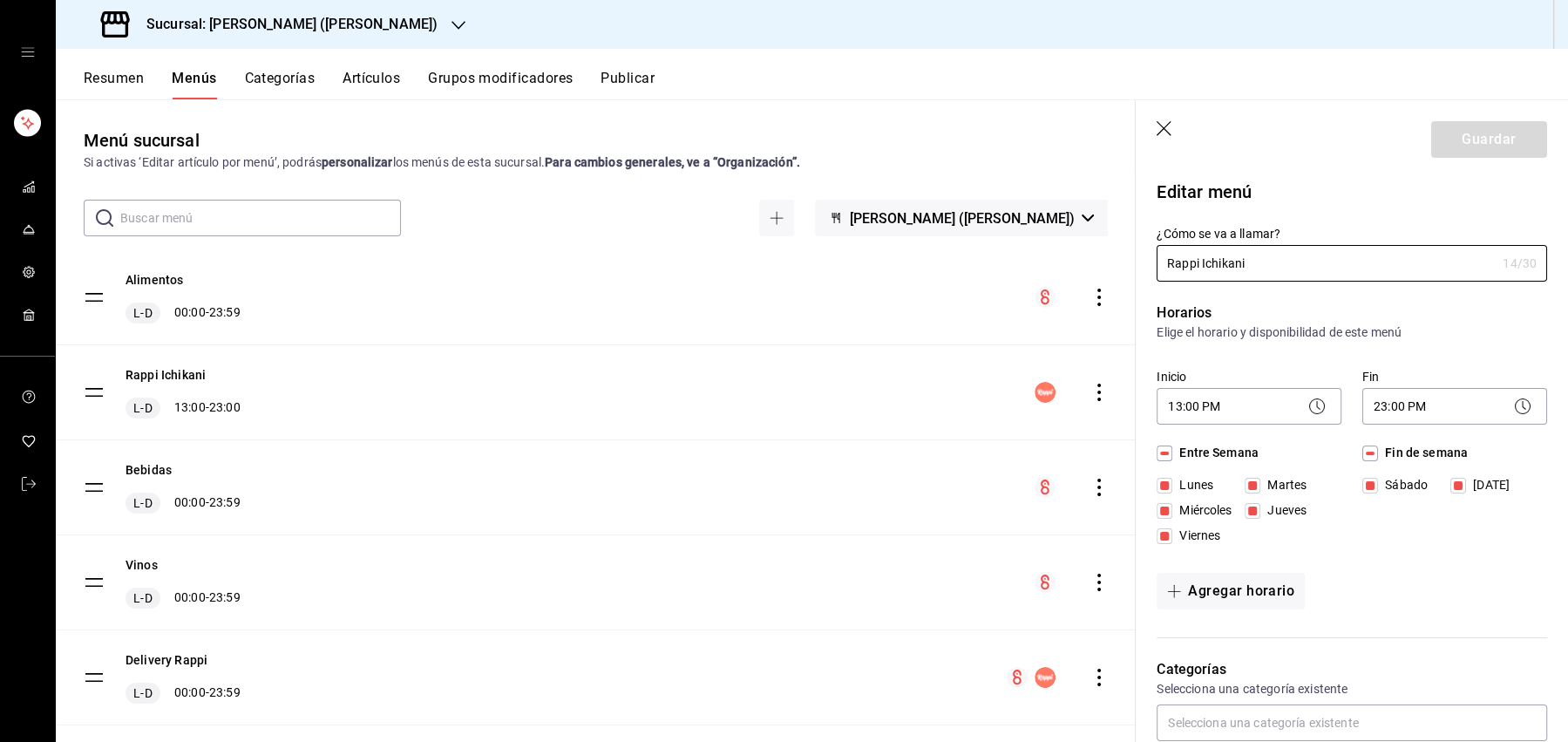
click at [446, 358] on div "Rappi Ichikani L-D 13:00 - 23:00" at bounding box center [596, 393] width 1080 height 94
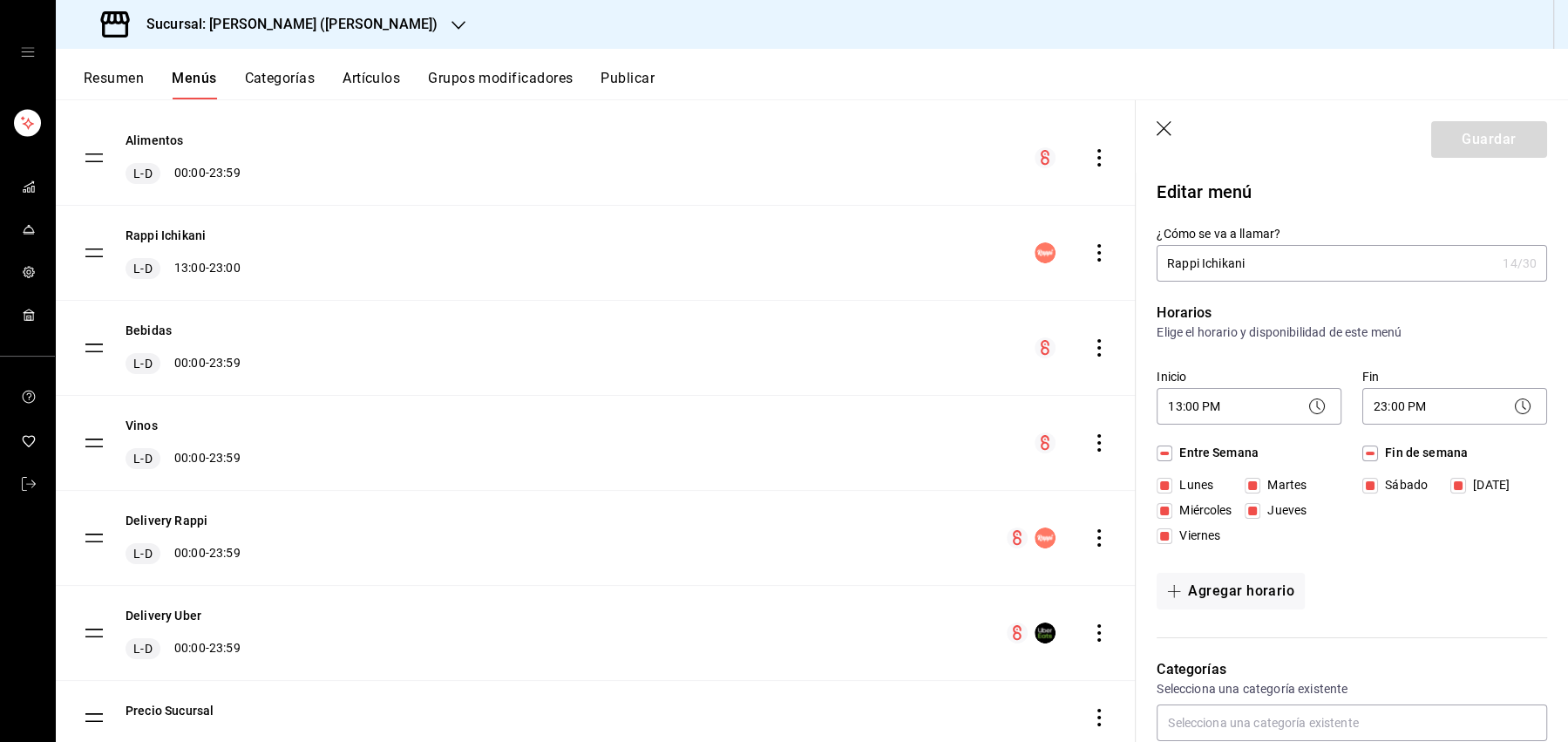
scroll to position [149, 0]
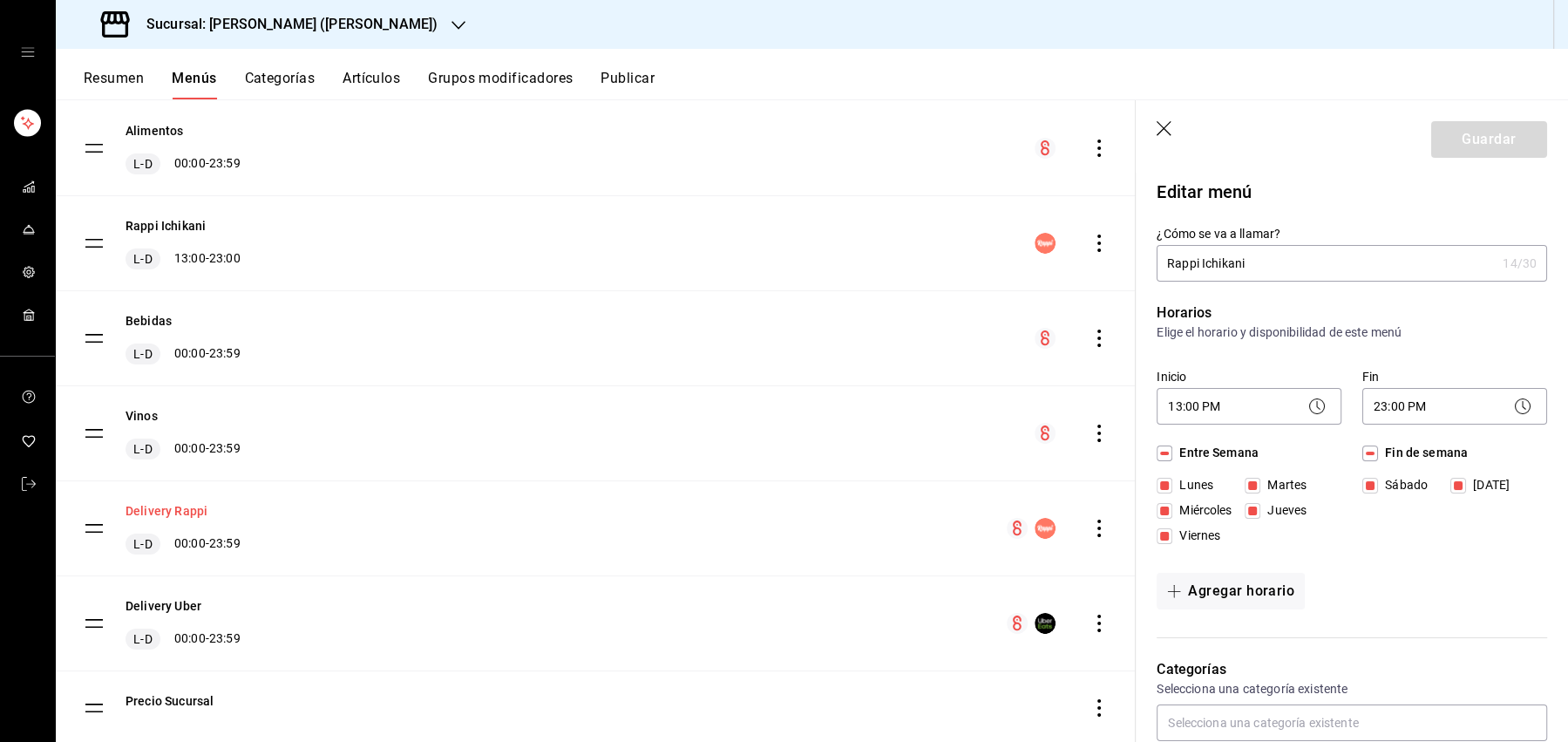
click at [181, 507] on button "Delivery Rappi" at bounding box center [167, 511] width 82 height 18
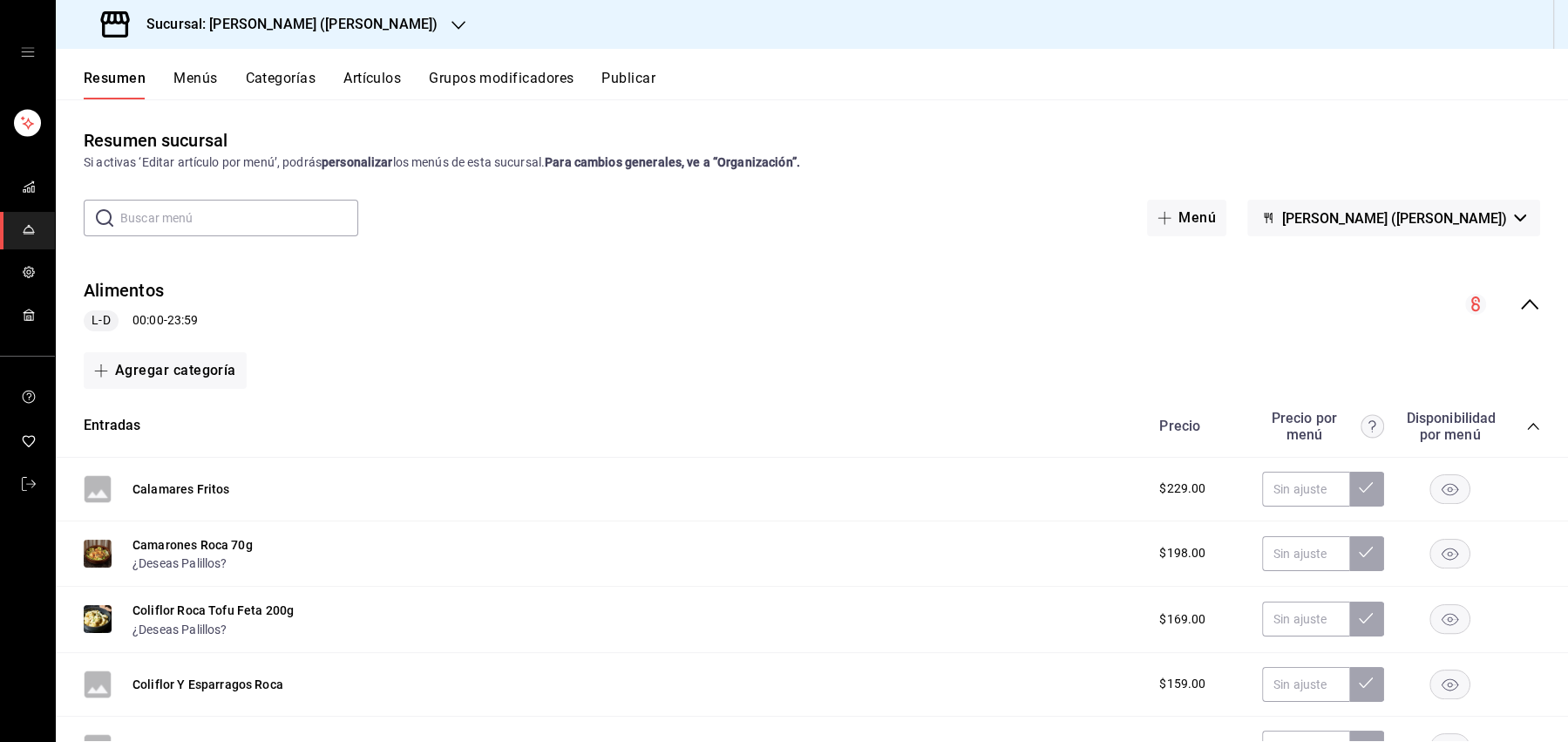
click at [1526, 298] on icon "collapse-menu-row" at bounding box center [1529, 304] width 20 height 20
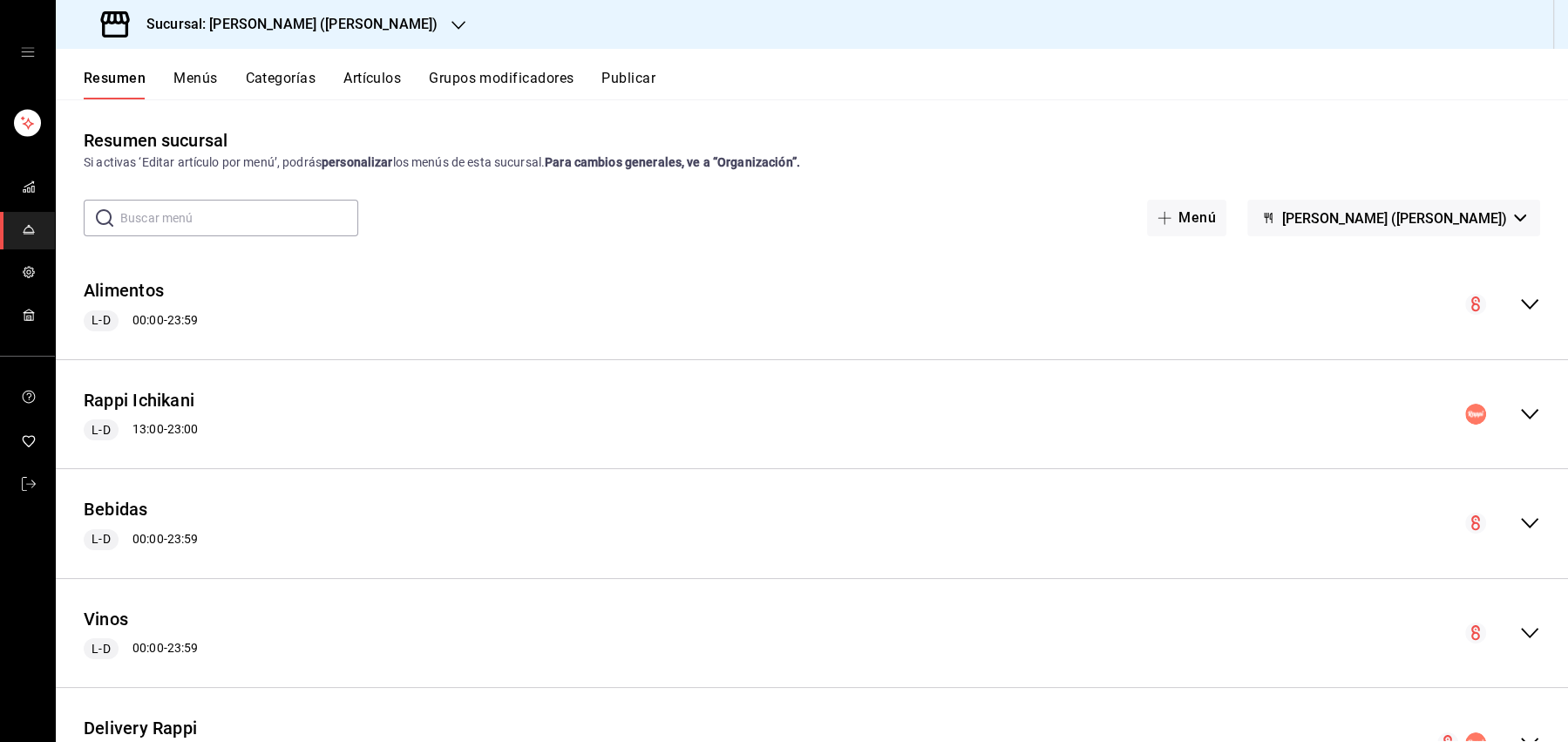
click at [1533, 298] on icon "collapse-menu-row" at bounding box center [1529, 304] width 20 height 20
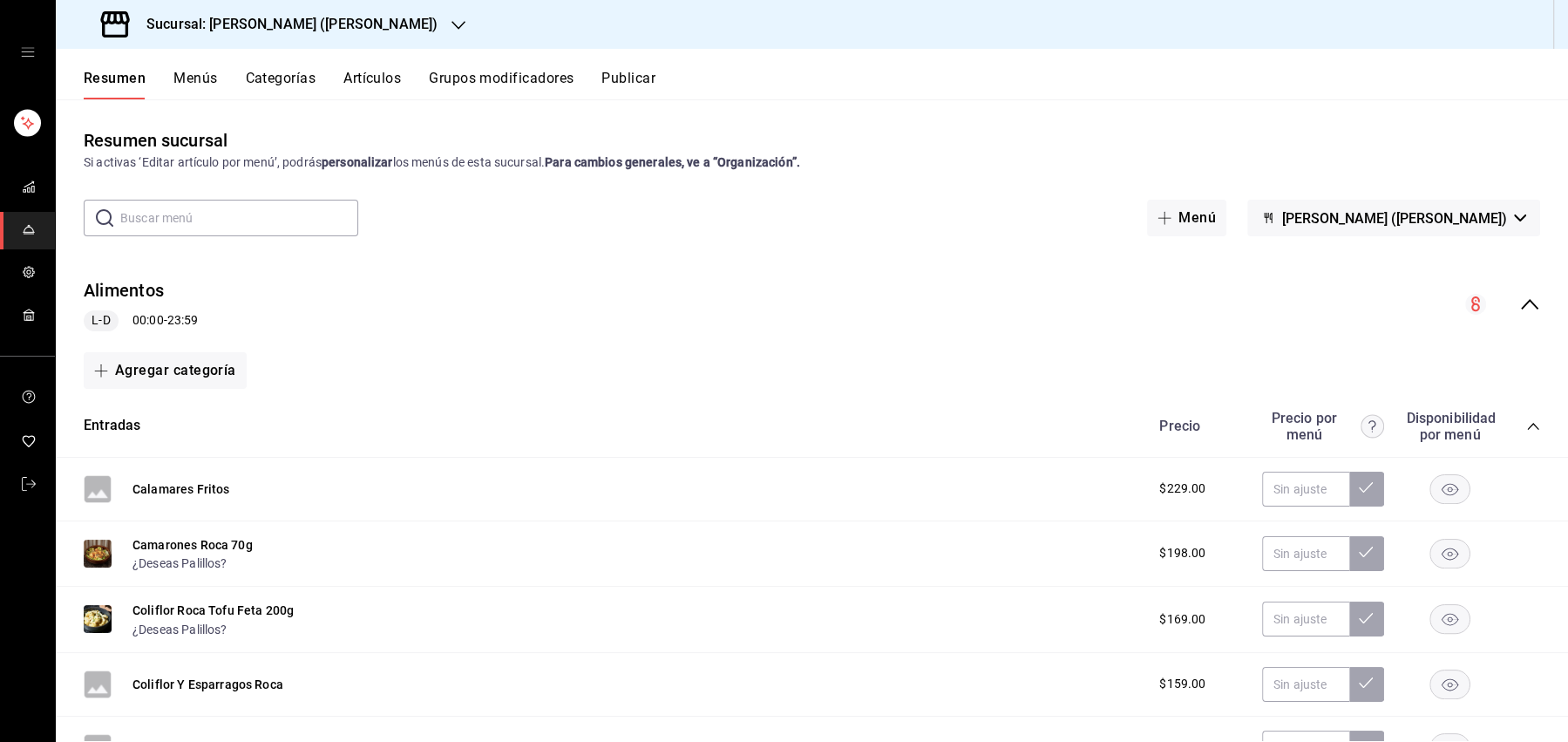
click at [1533, 298] on icon "collapse-menu-row" at bounding box center [1529, 304] width 20 height 20
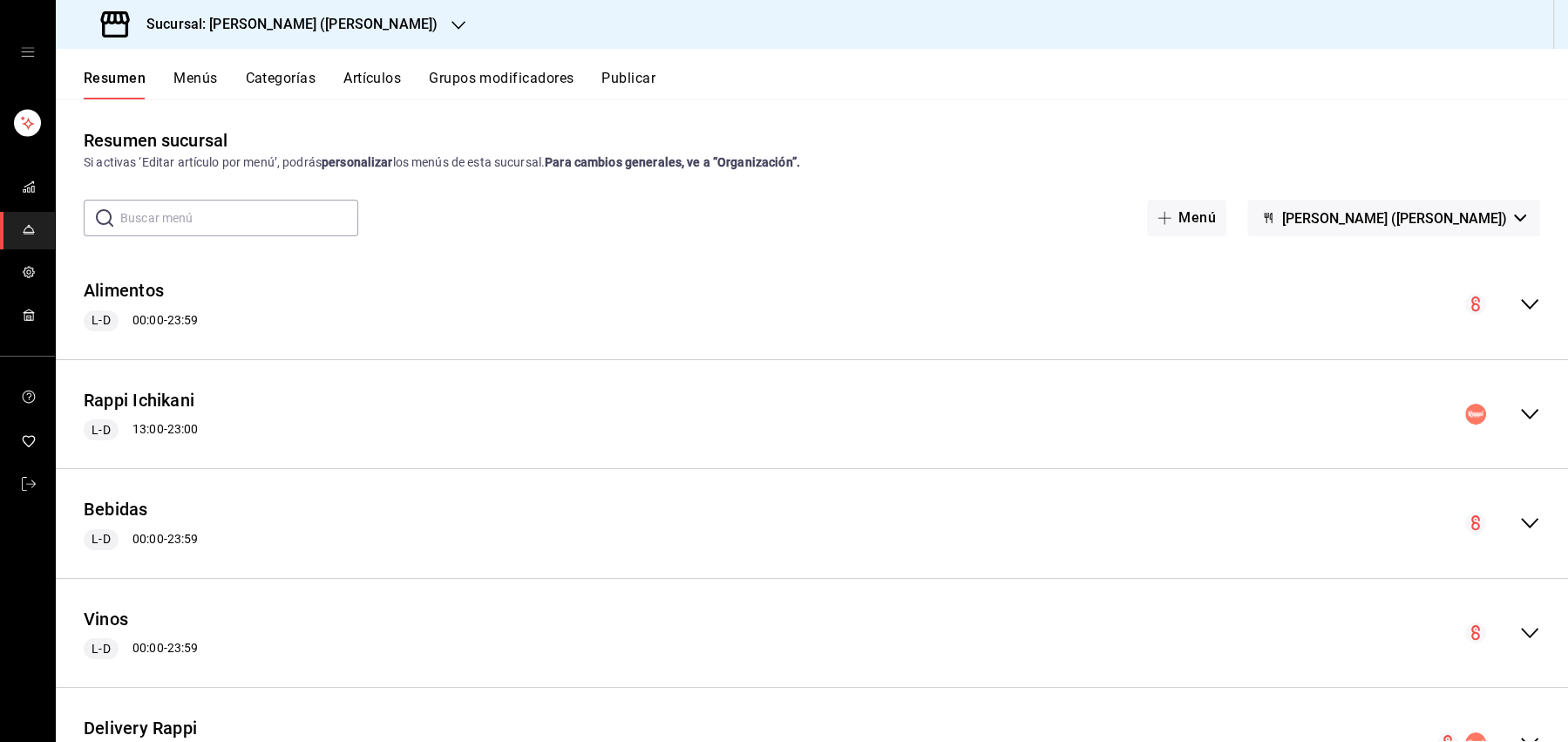
click at [195, 83] on button "Menús" at bounding box center [195, 84] width 44 height 29
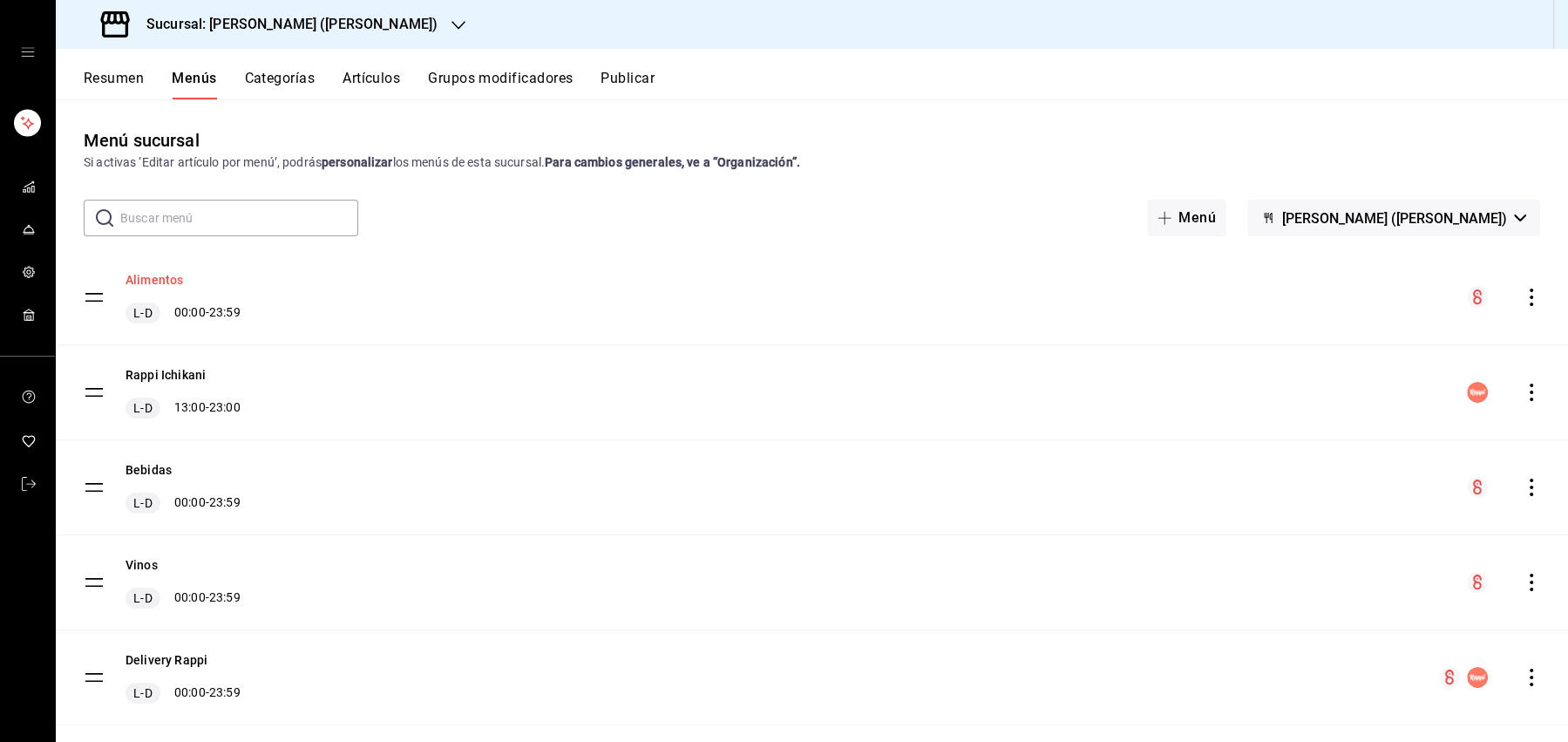
click at [175, 279] on button "Alimentos" at bounding box center [154, 280] width 58 height 18
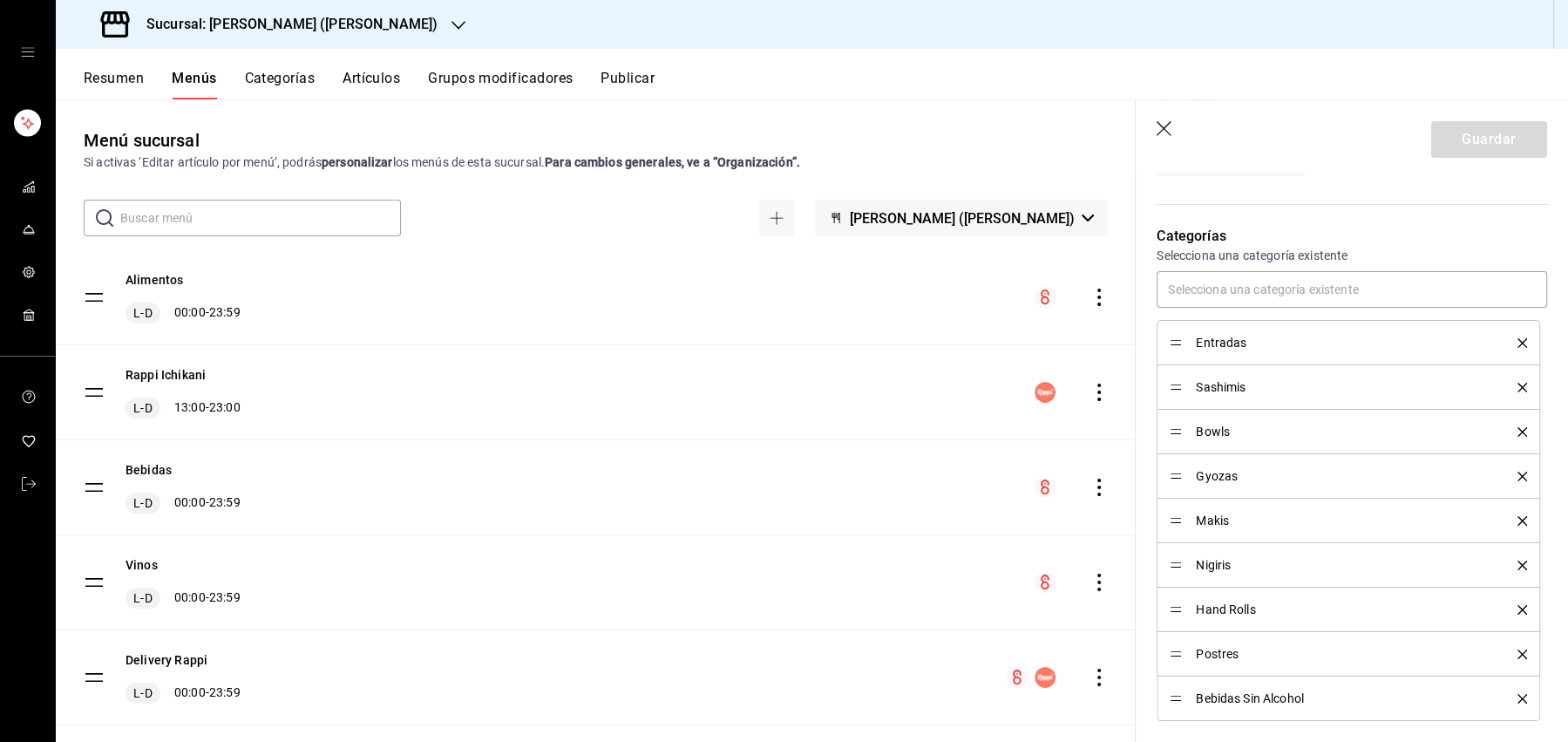
scroll to position [410, 0]
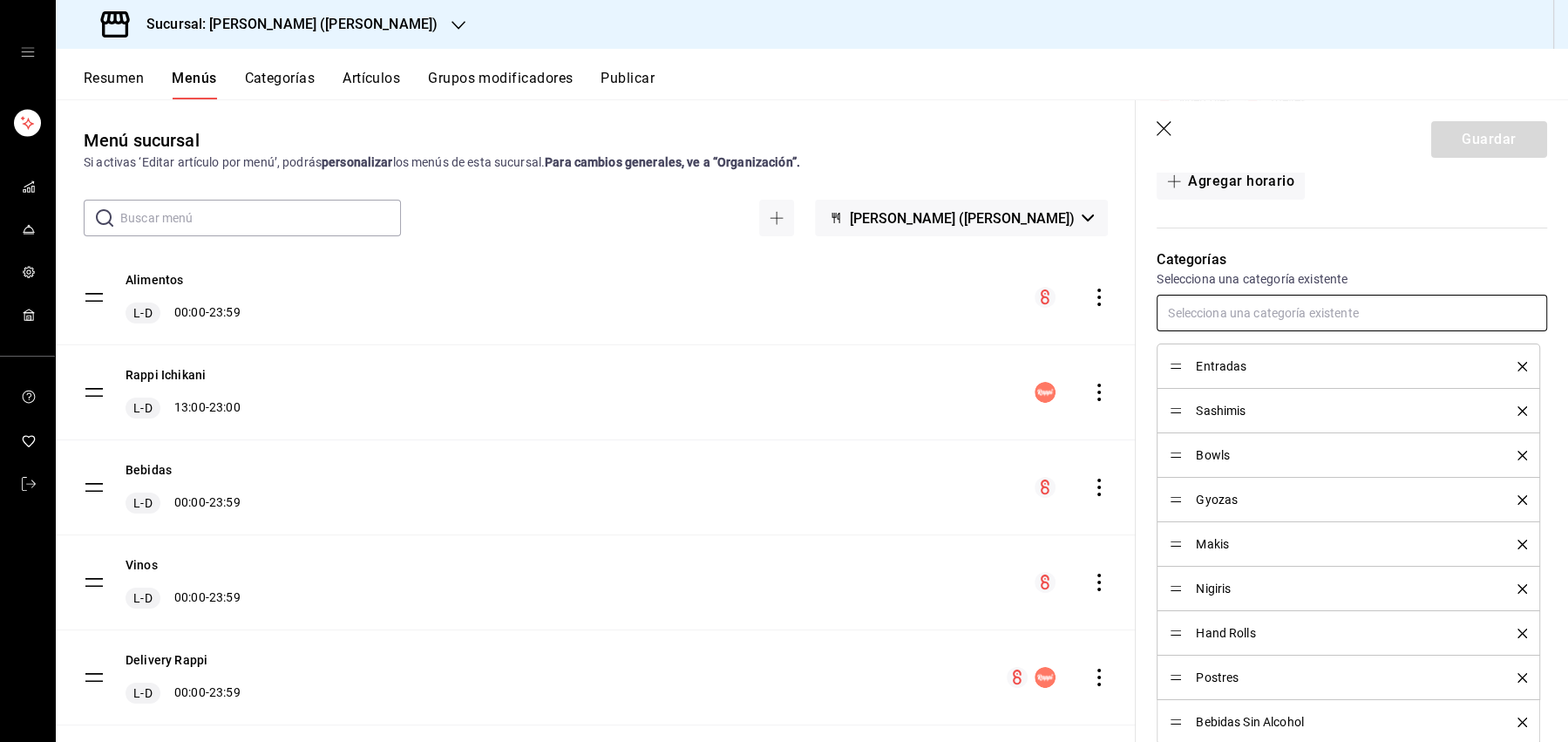
click at [1249, 317] on input "text" at bounding box center [1352, 313] width 391 height 37
type input "top"
click at [1266, 354] on li "Toppings" at bounding box center [1352, 352] width 391 height 29
type input "bro"
click at [1288, 356] on li "Brochetas" at bounding box center [1352, 352] width 391 height 29
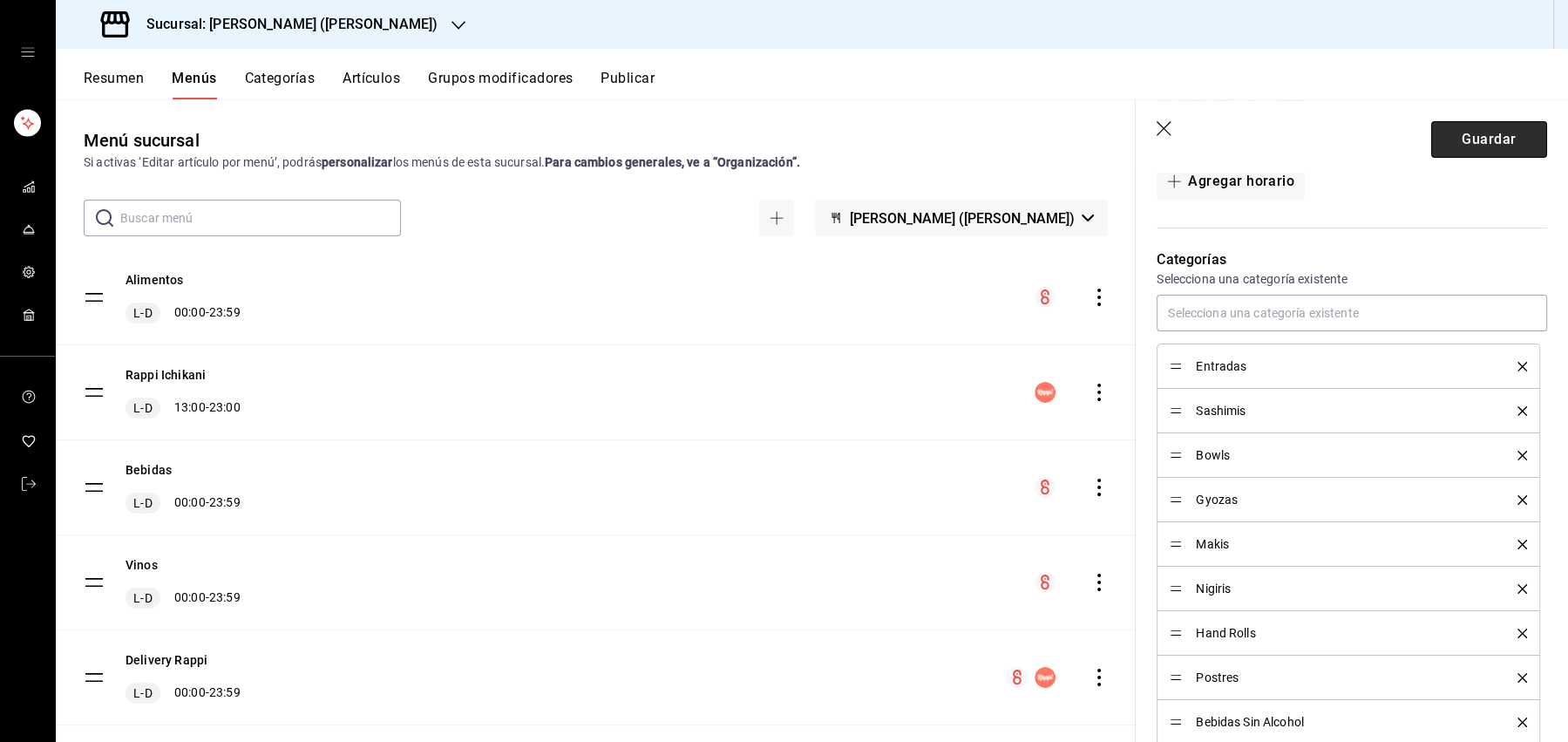
click at [1476, 143] on button "Guardar" at bounding box center [1490, 139] width 116 height 37
checkbox input "false"
type input "1755801706082"
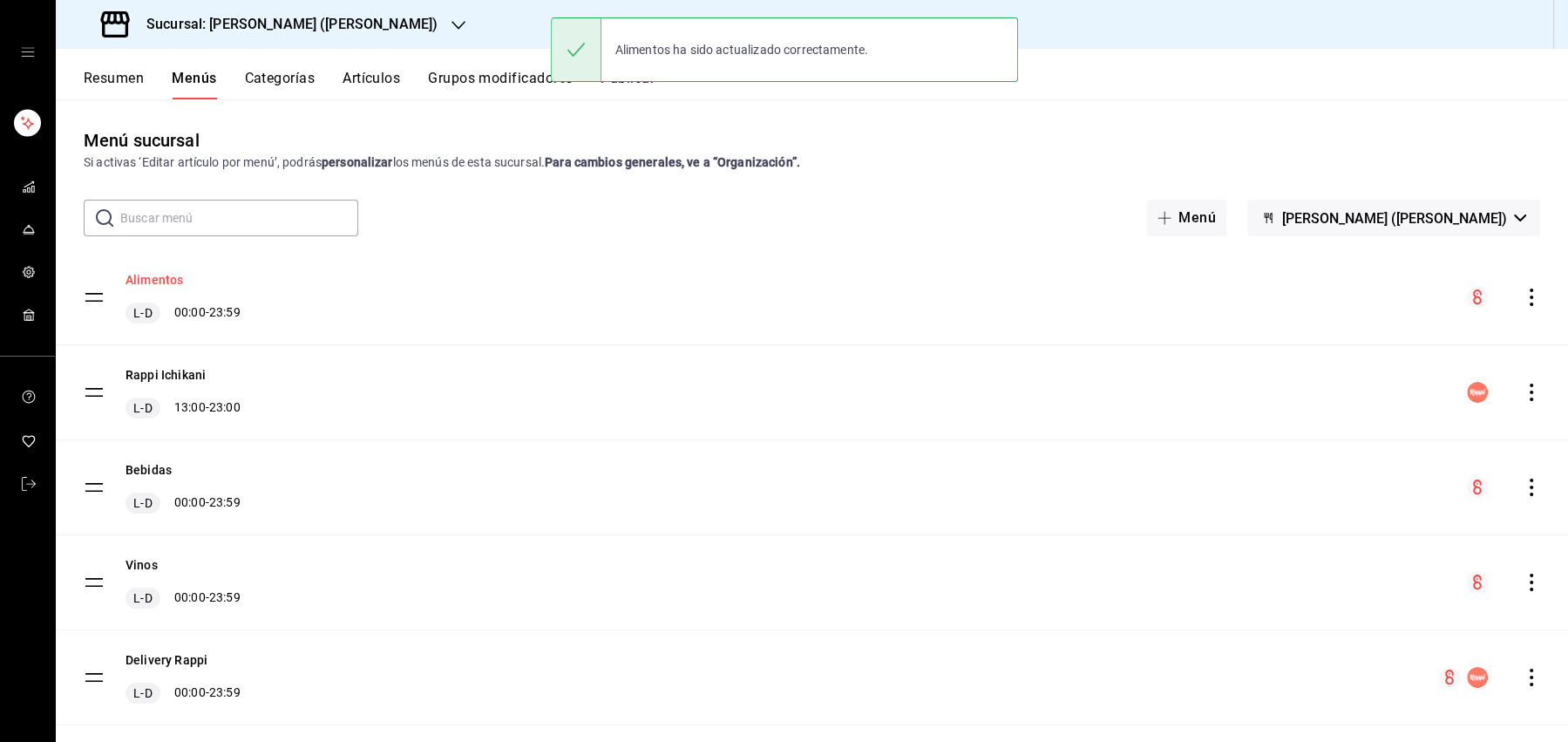
click at [164, 287] on button "Alimentos" at bounding box center [154, 280] width 58 height 18
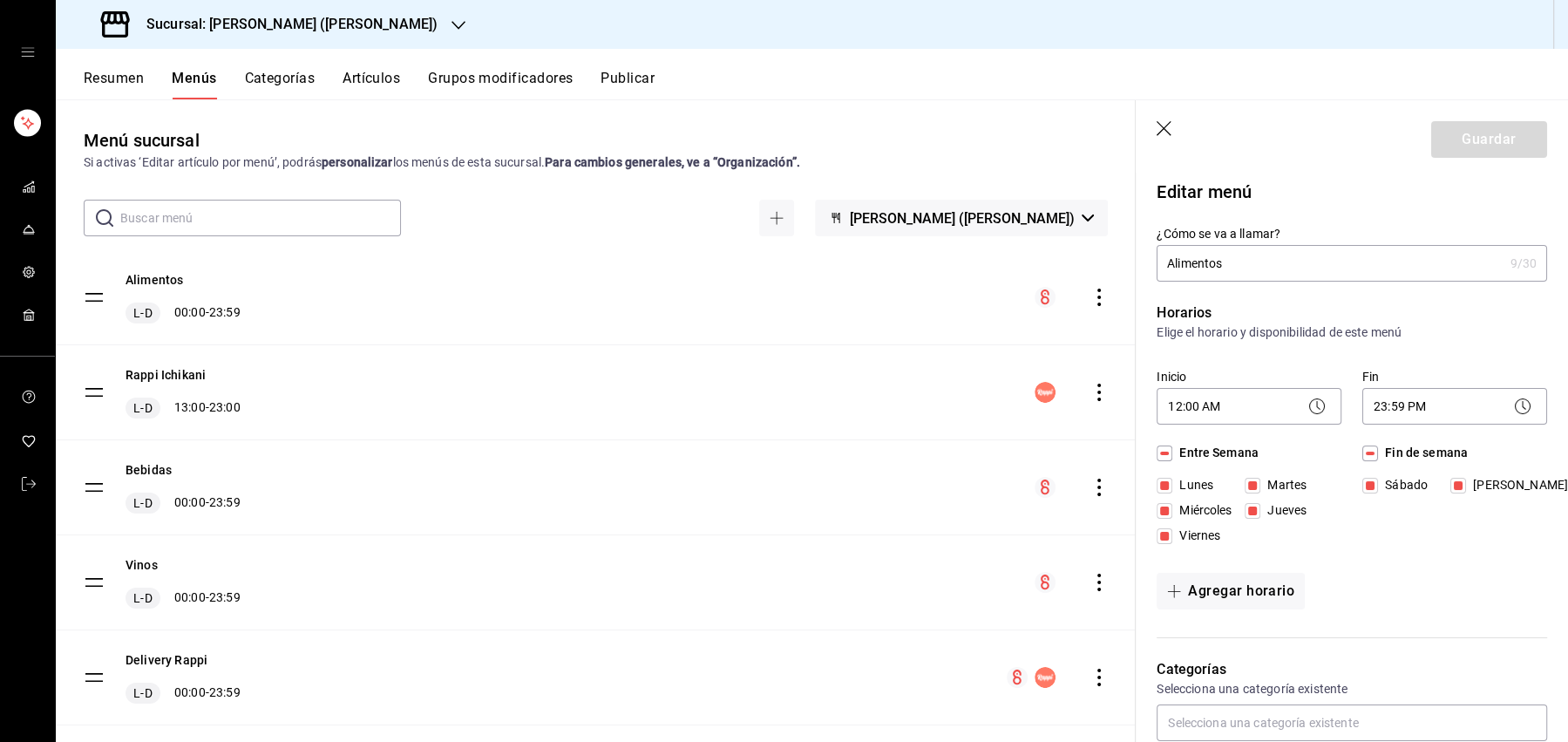
click at [1162, 121] on icon "button" at bounding box center [1166, 130] width 18 height 18
checkbox input "false"
type input "1755801709534"
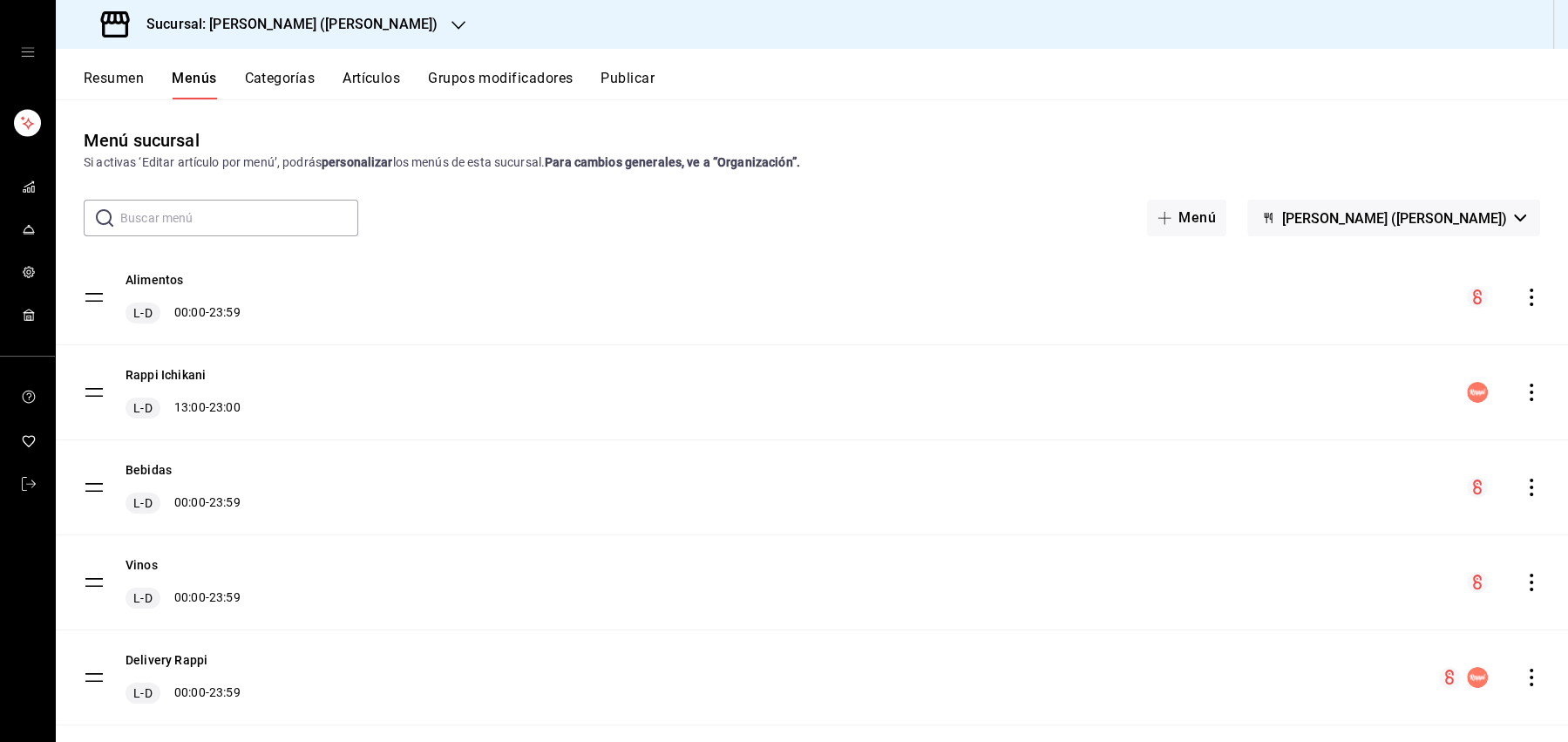
click at [264, 83] on button "Categorías" at bounding box center [280, 84] width 70 height 29
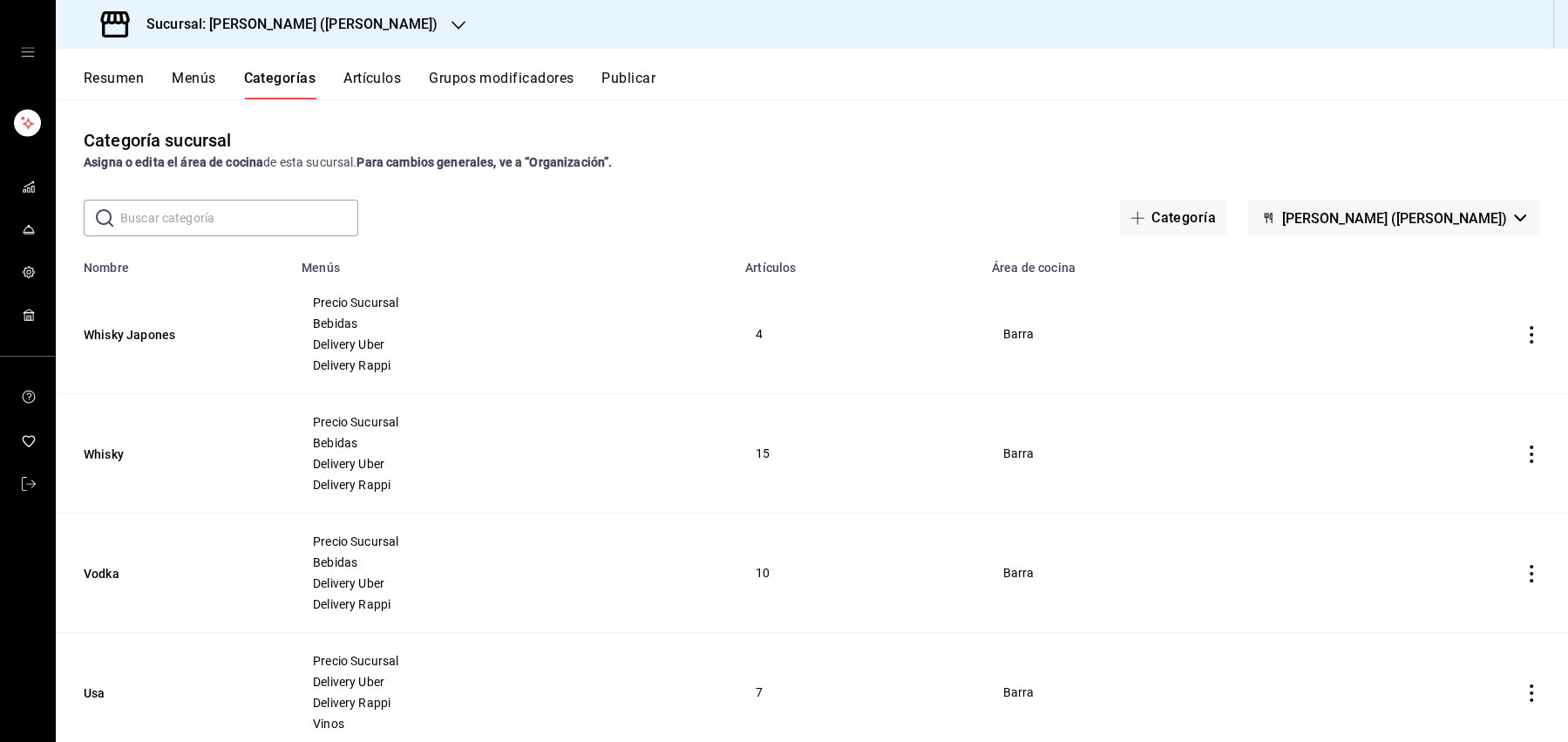
click at [120, 77] on button "Resumen" at bounding box center [114, 84] width 61 height 29
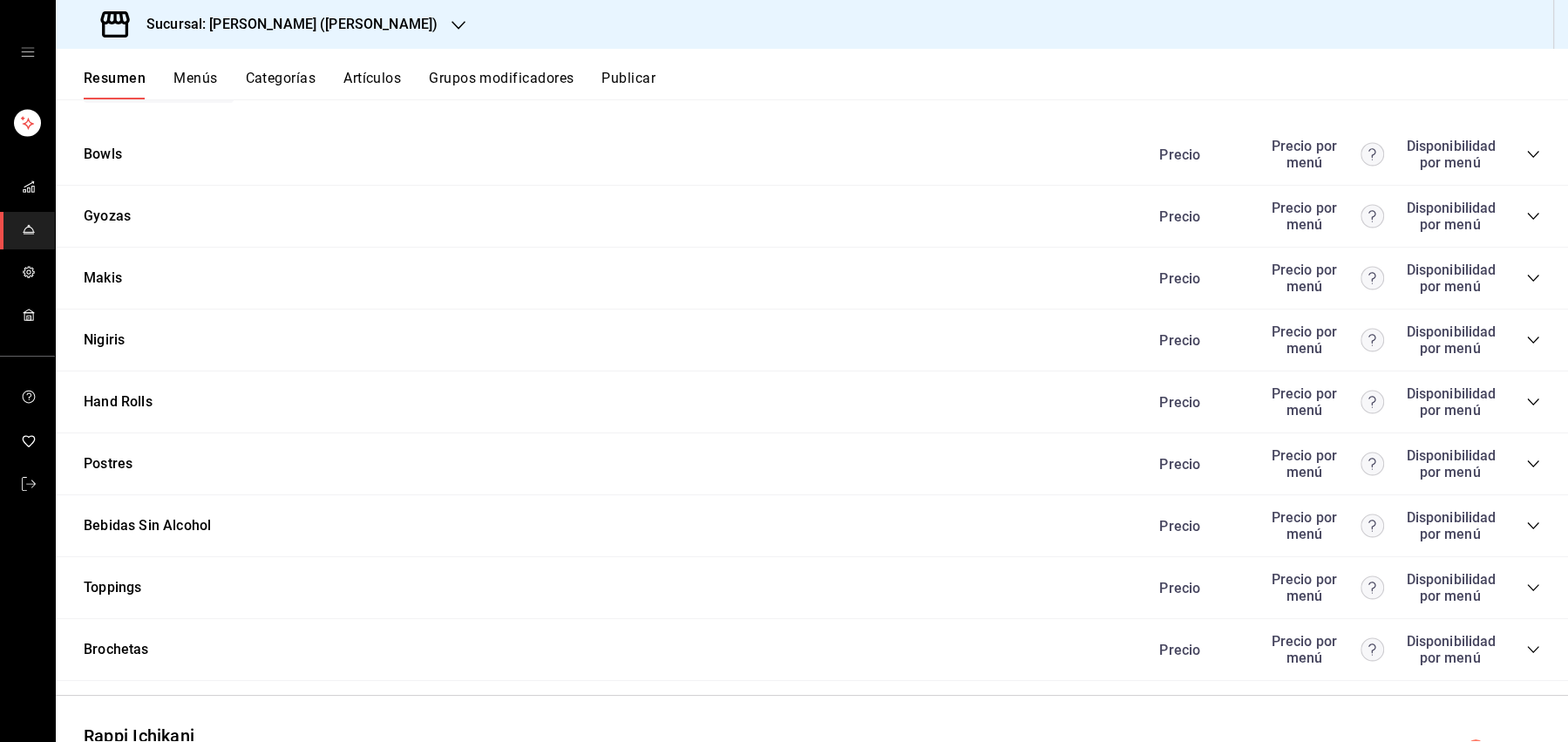
scroll to position [1884, 0]
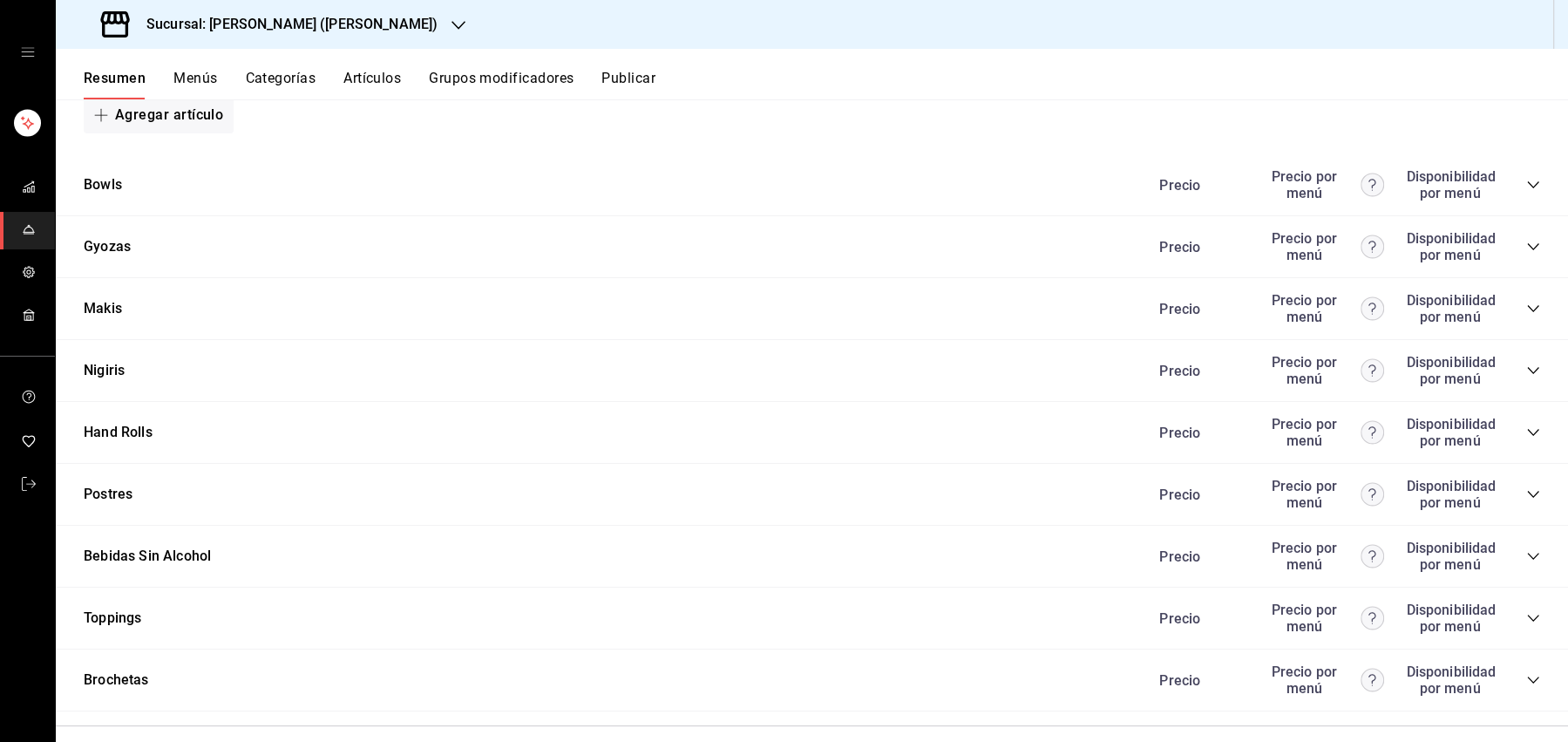
click at [1529, 426] on icon "collapse-category-row" at bounding box center [1533, 433] width 14 height 14
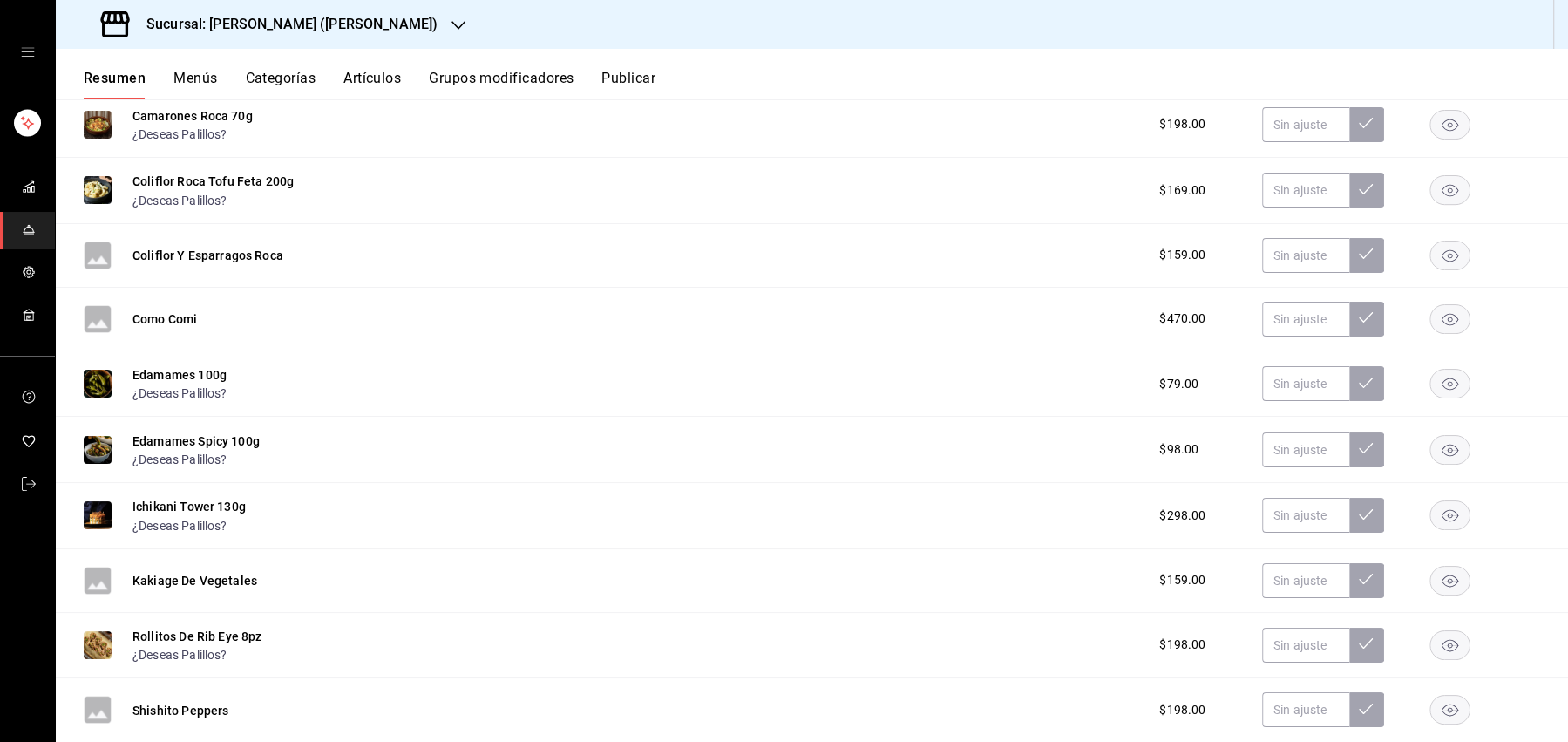
scroll to position [0, 0]
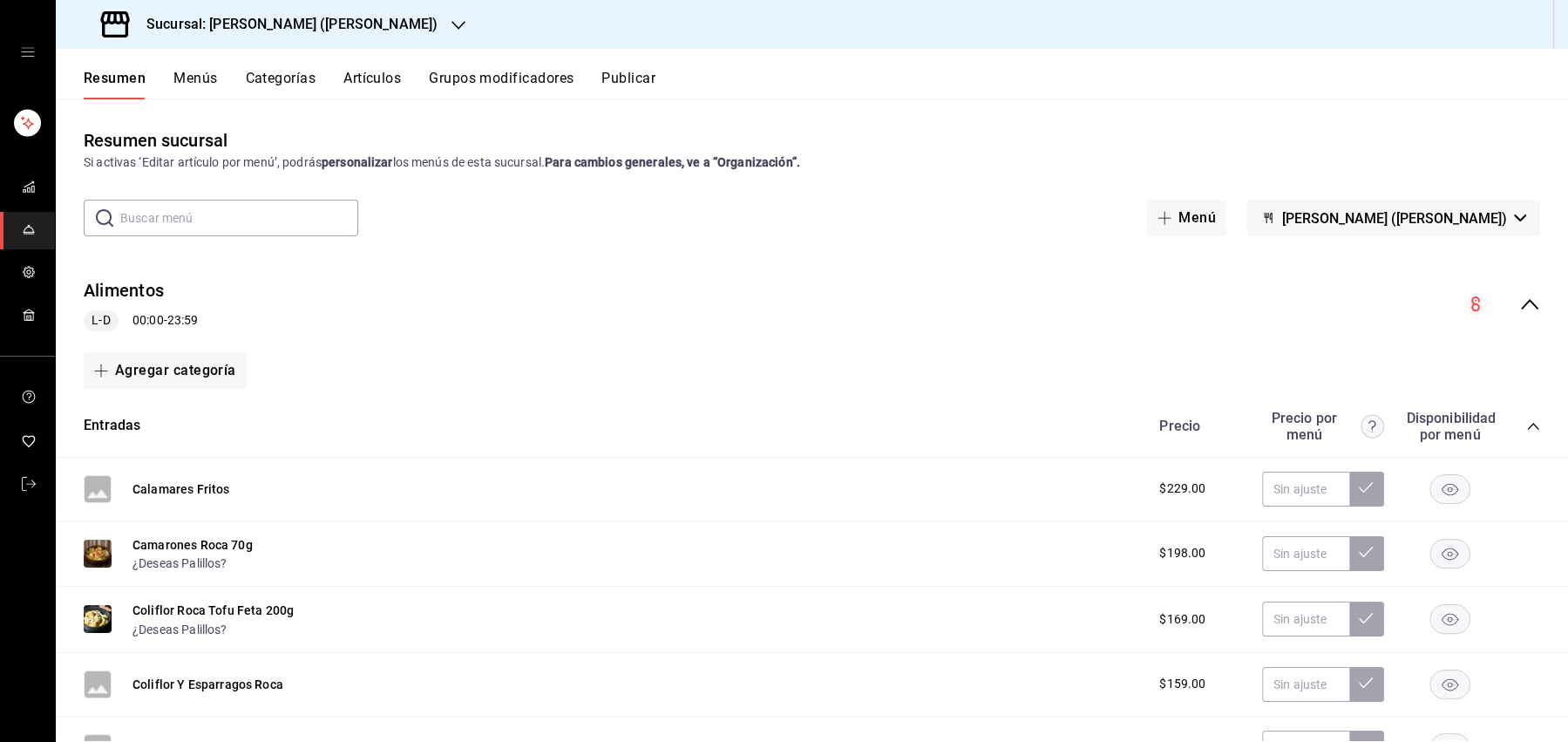
click at [1528, 314] on icon "collapse-menu-row" at bounding box center [1529, 304] width 20 height 20
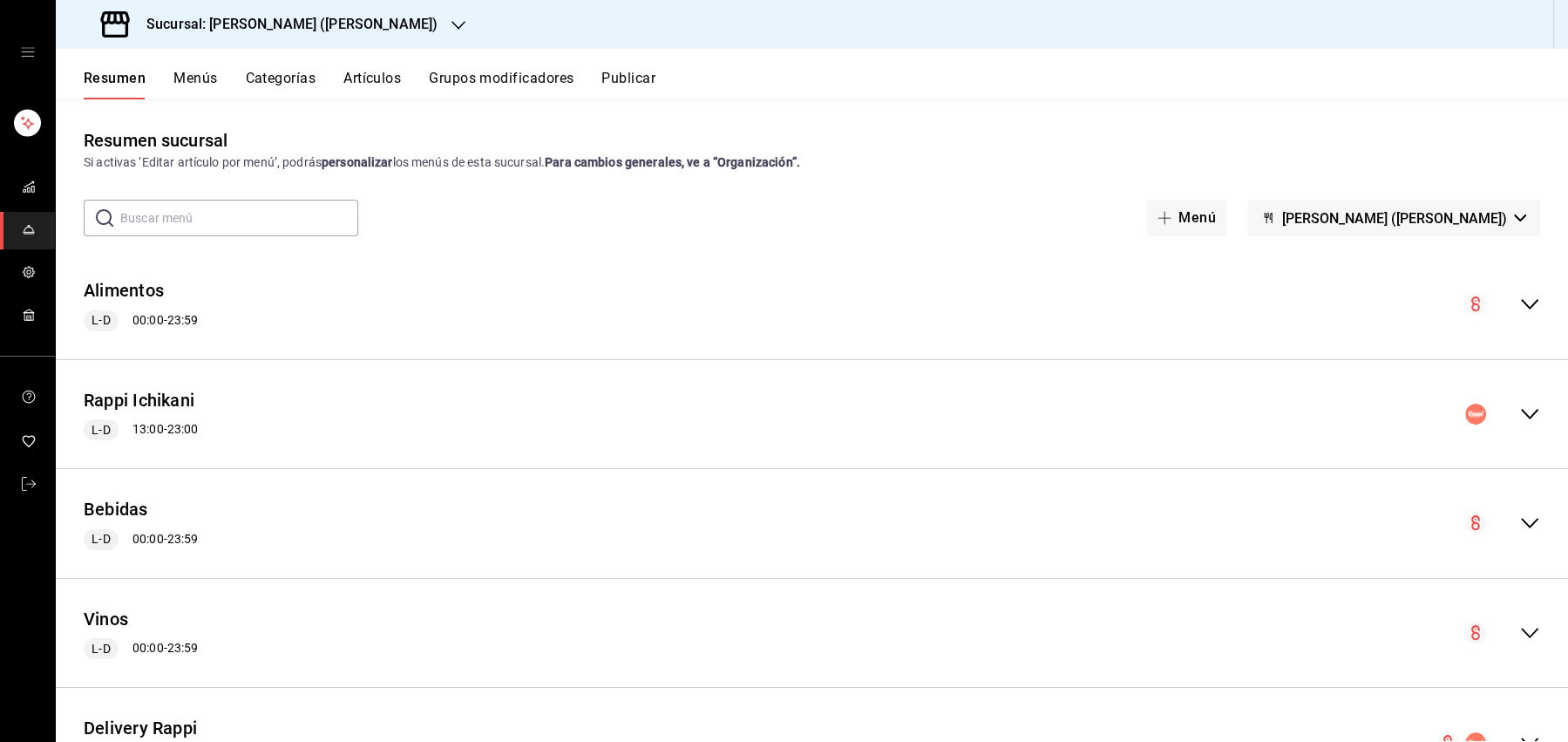
click at [223, 78] on div "Resumen Menús Categorías Artículos Grupos modificadores Publicar" at bounding box center [825, 84] width 1484 height 29
click at [195, 77] on button "Menús" at bounding box center [195, 84] width 44 height 29
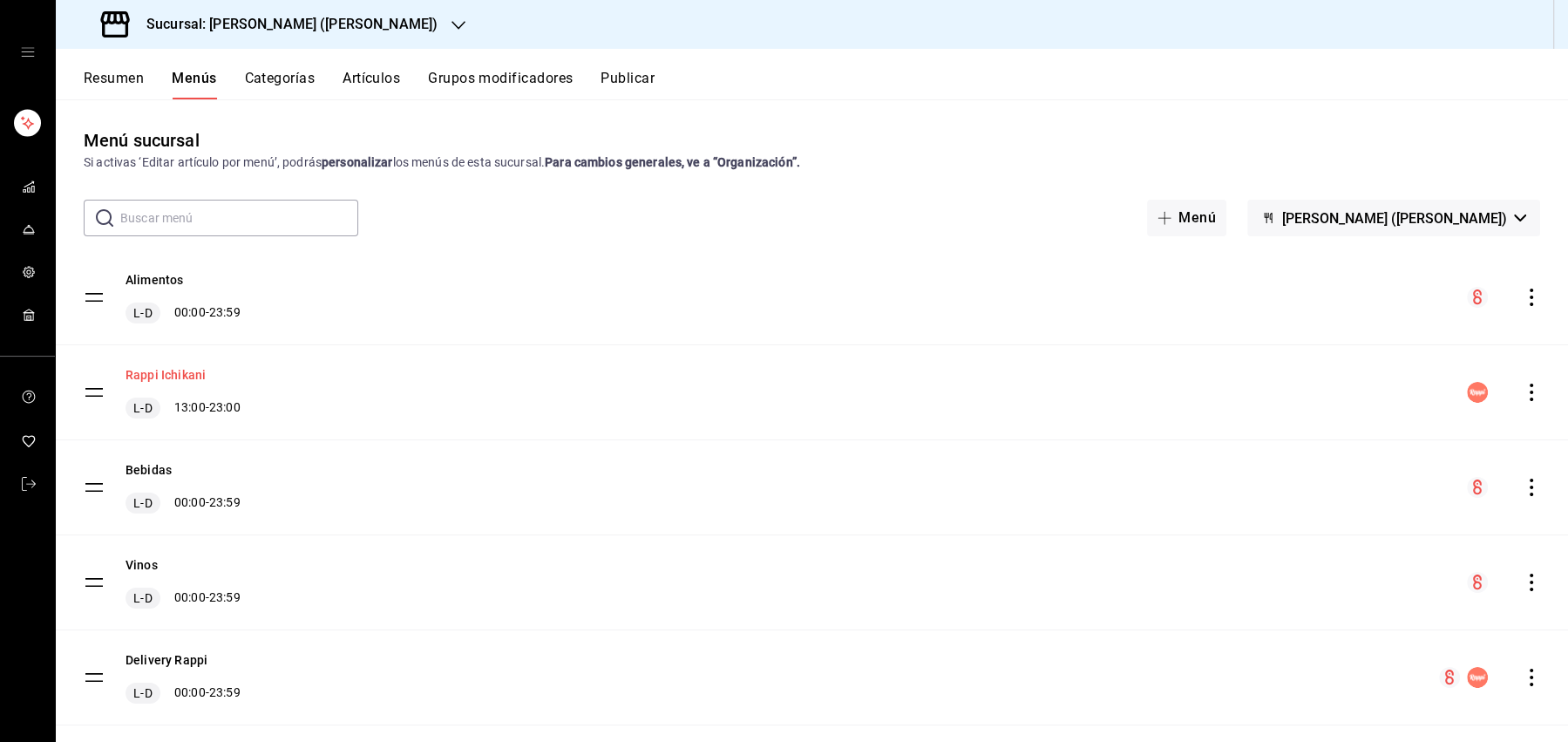
click at [187, 371] on button "Rappi Ichikani" at bounding box center [166, 375] width 80 height 18
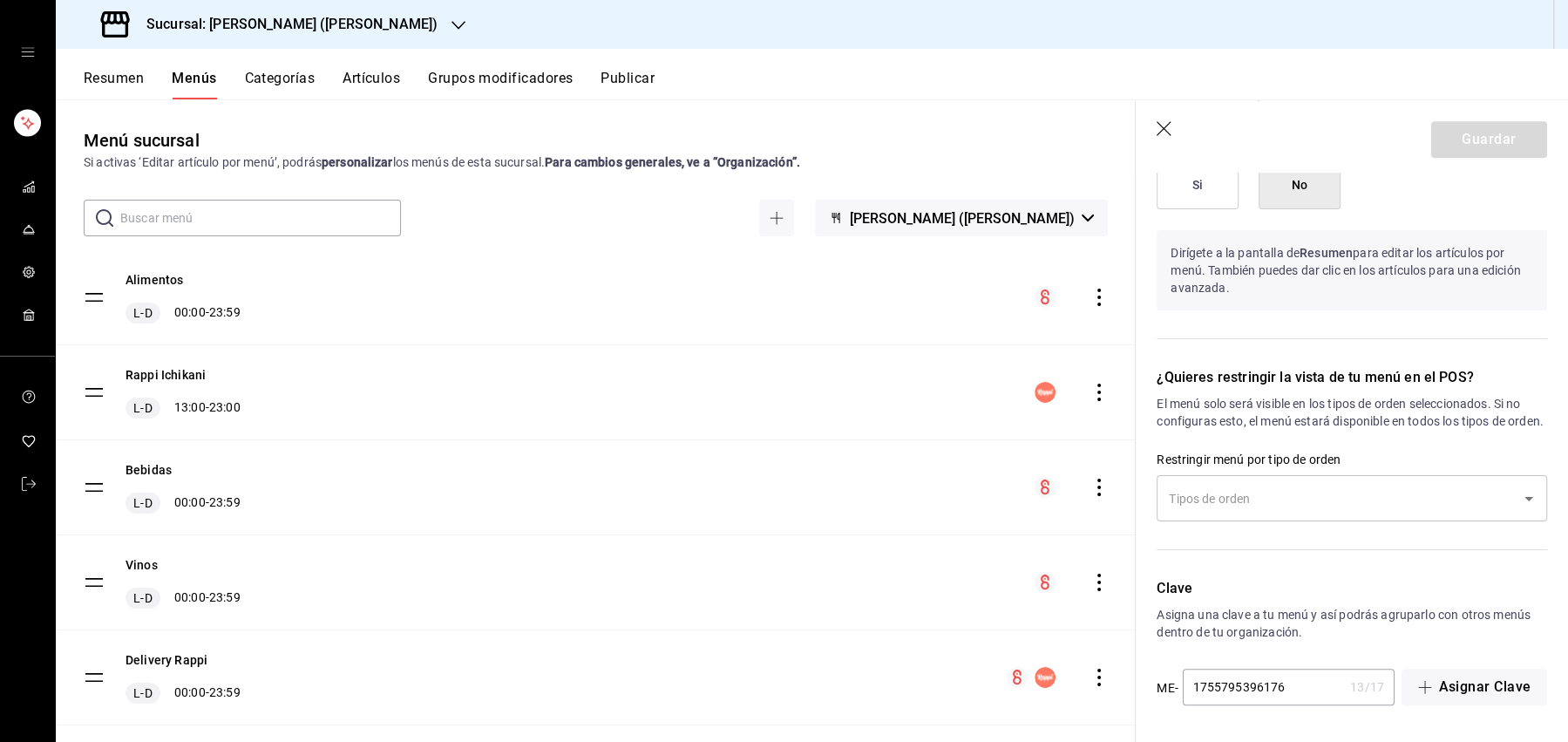
scroll to position [869, 0]
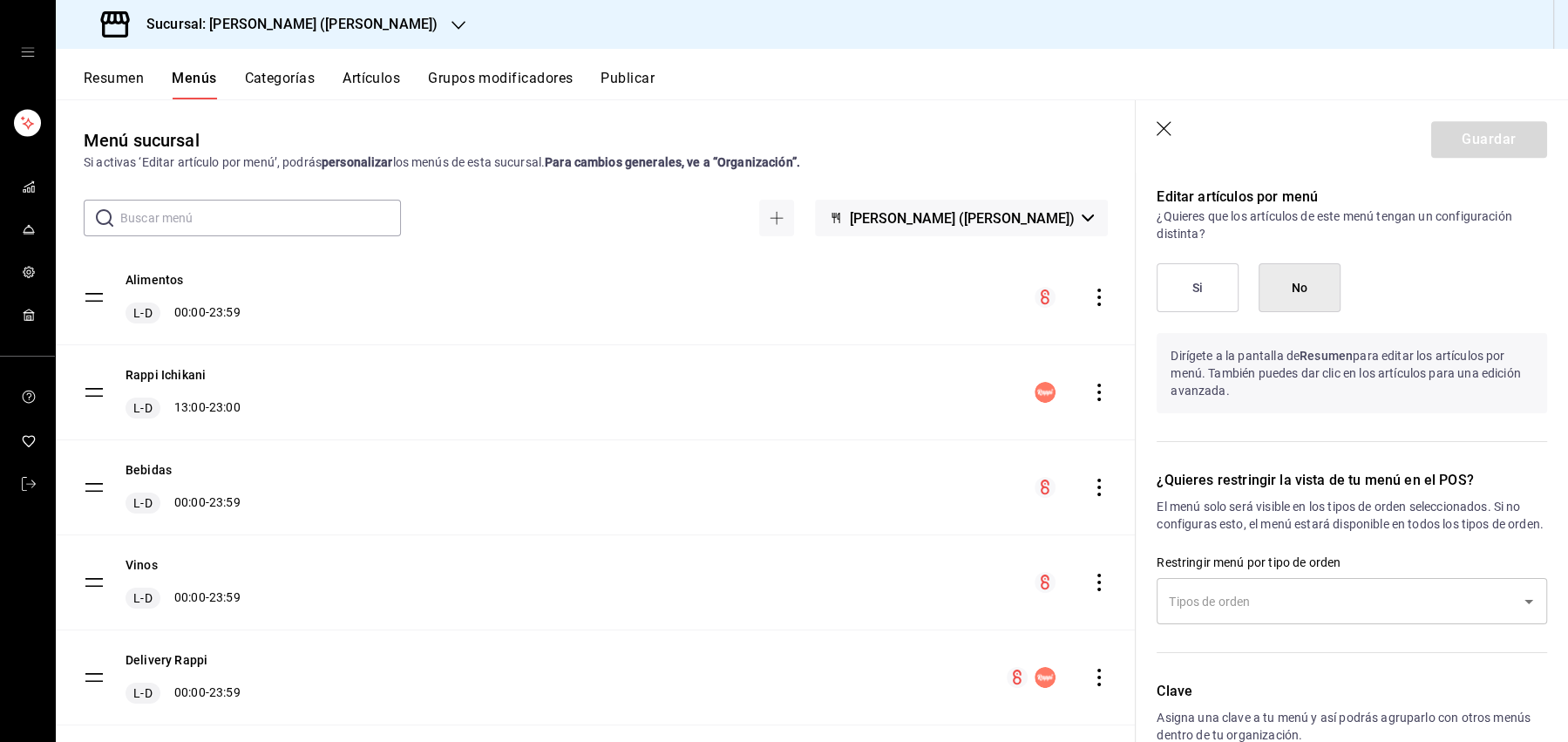
click at [1197, 288] on button "Si" at bounding box center [1198, 288] width 82 height 49
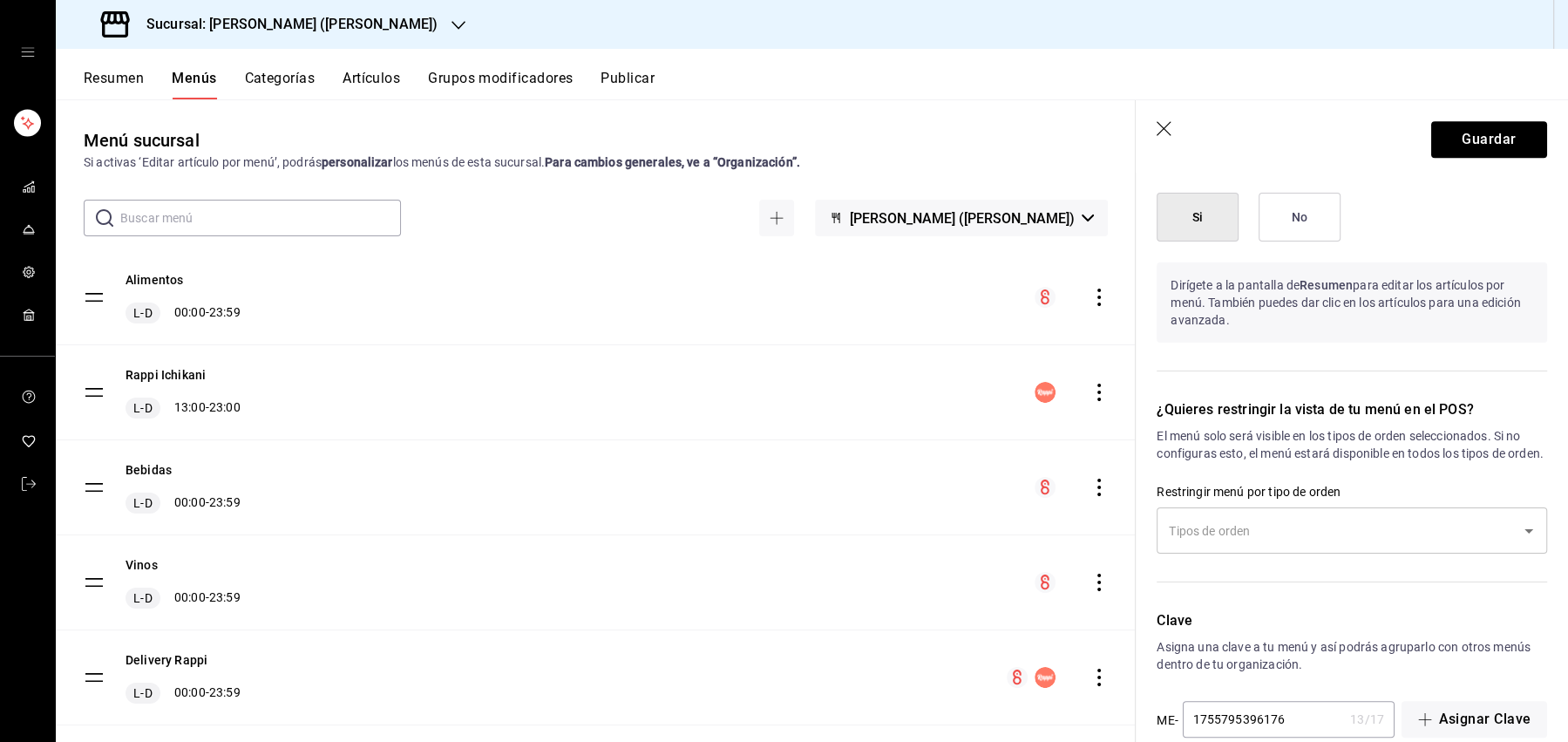
scroll to position [956, 0]
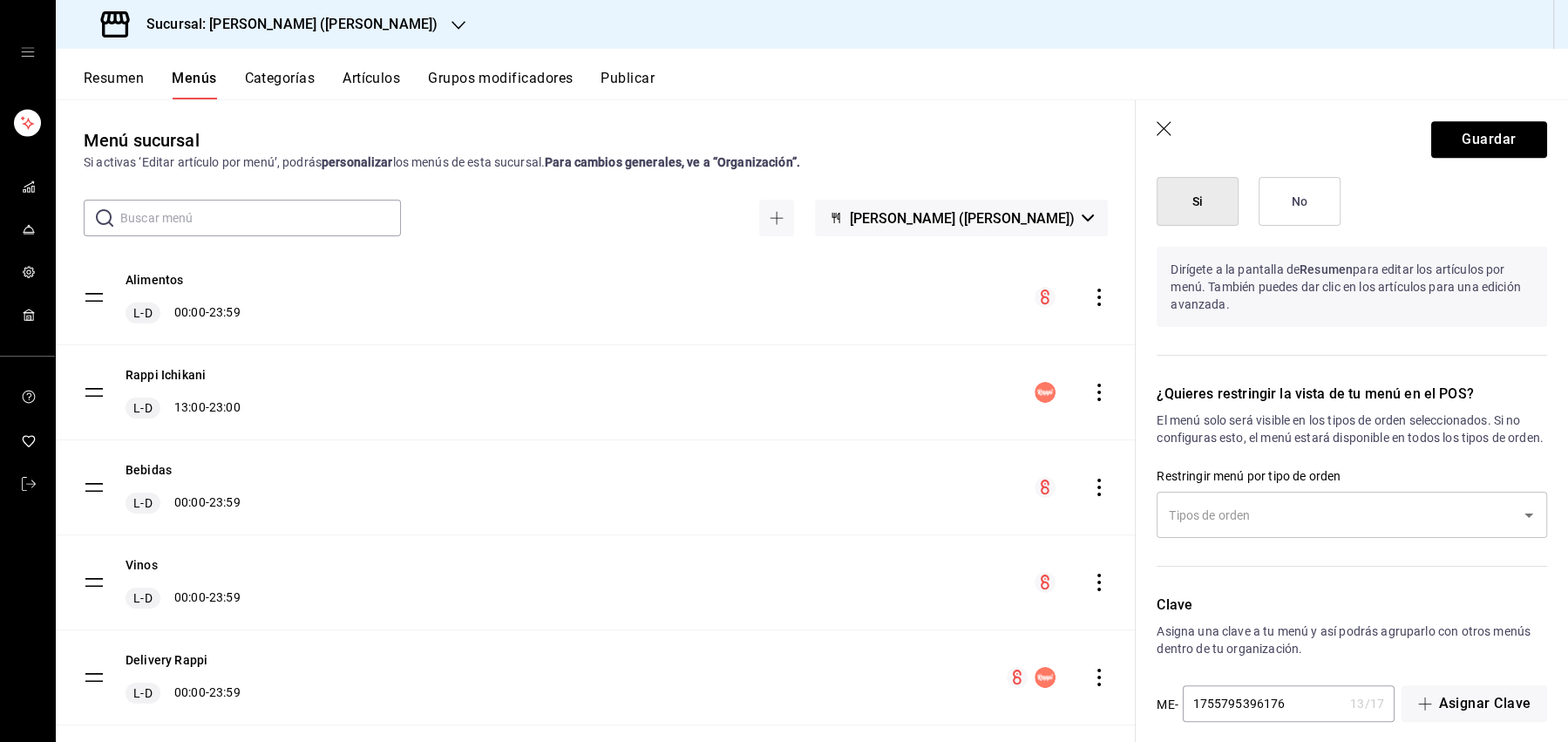
click at [1276, 530] on input "text" at bounding box center [1339, 515] width 349 height 30
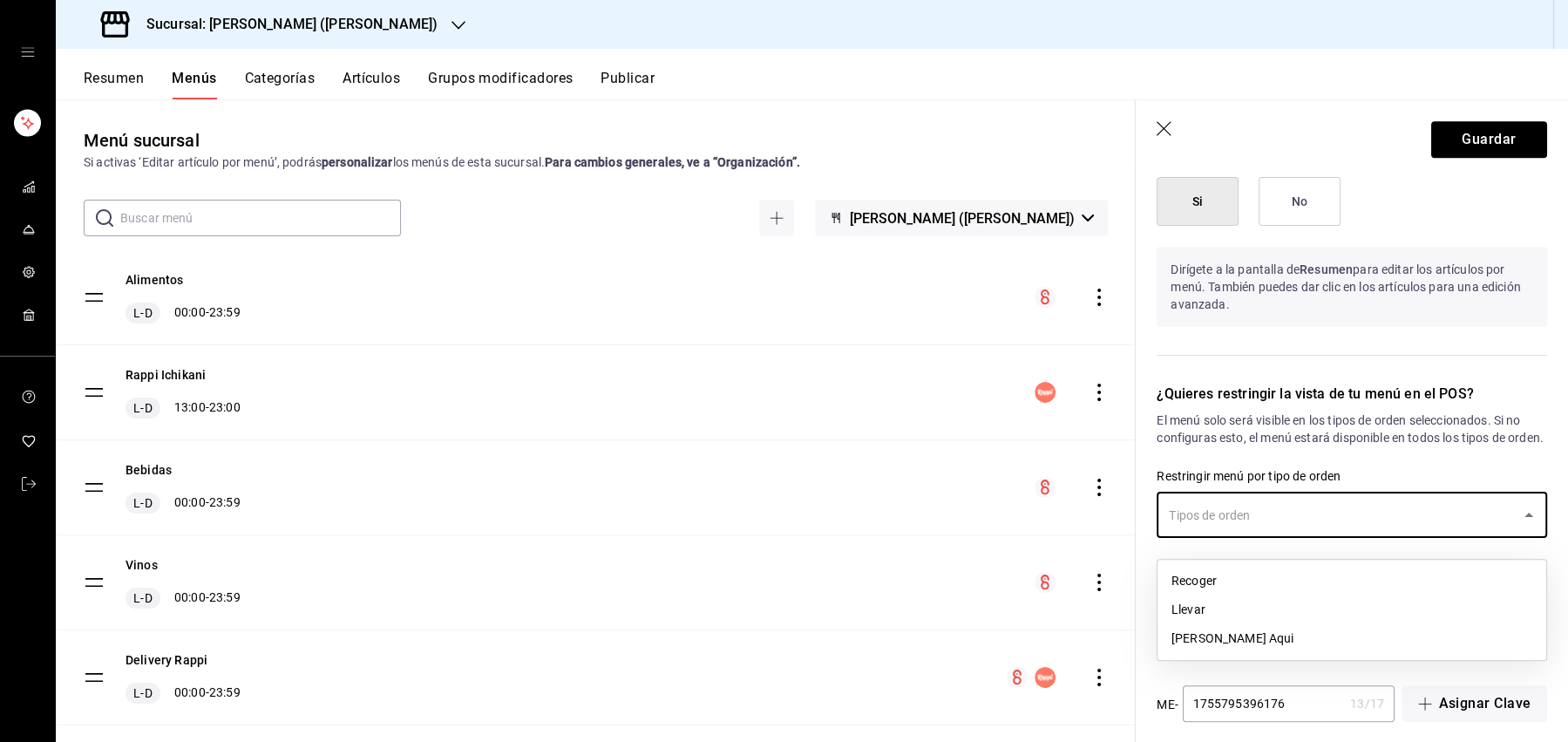
click at [1198, 610] on li "Llevar" at bounding box center [1352, 610] width 389 height 29
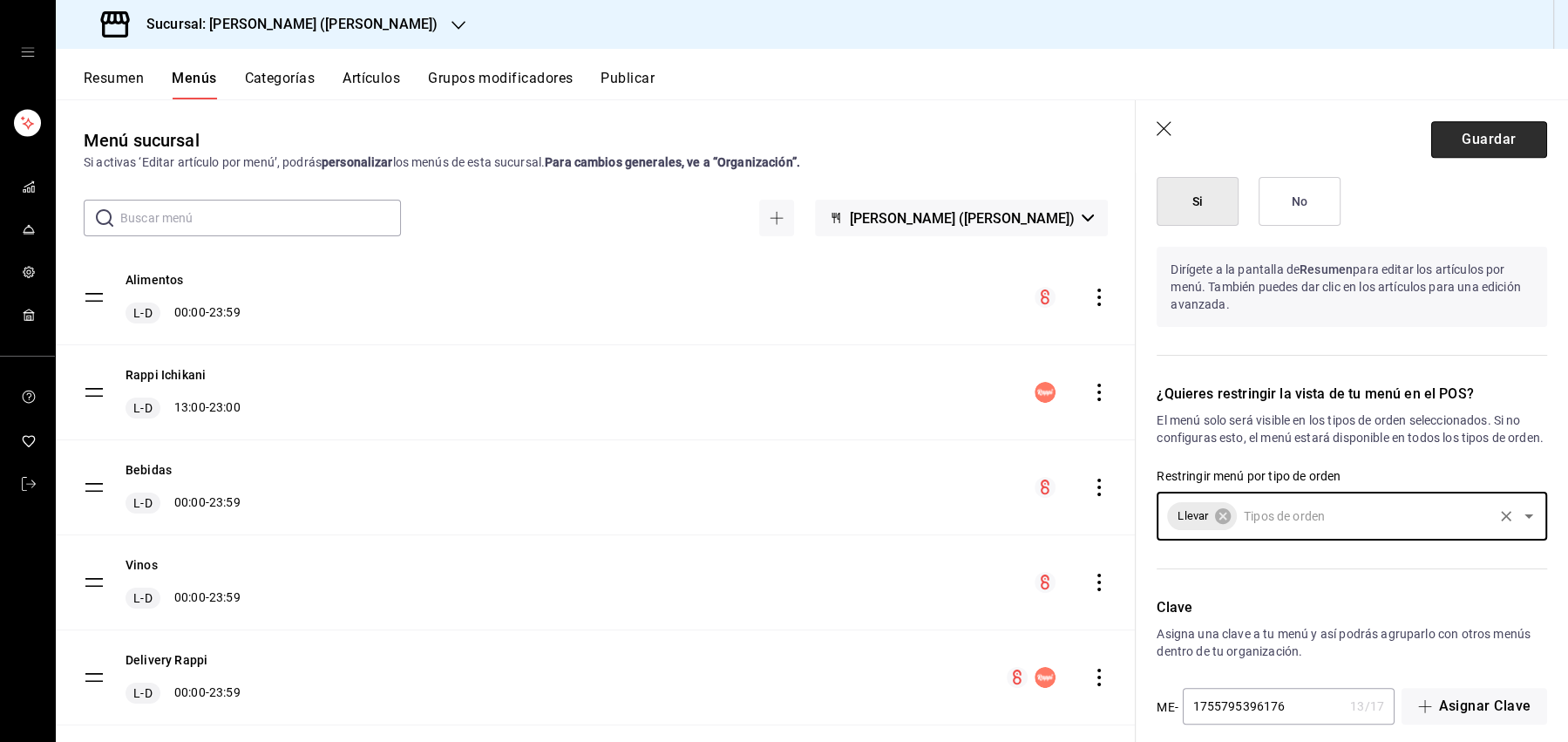
click at [1495, 144] on button "Guardar" at bounding box center [1490, 139] width 116 height 37
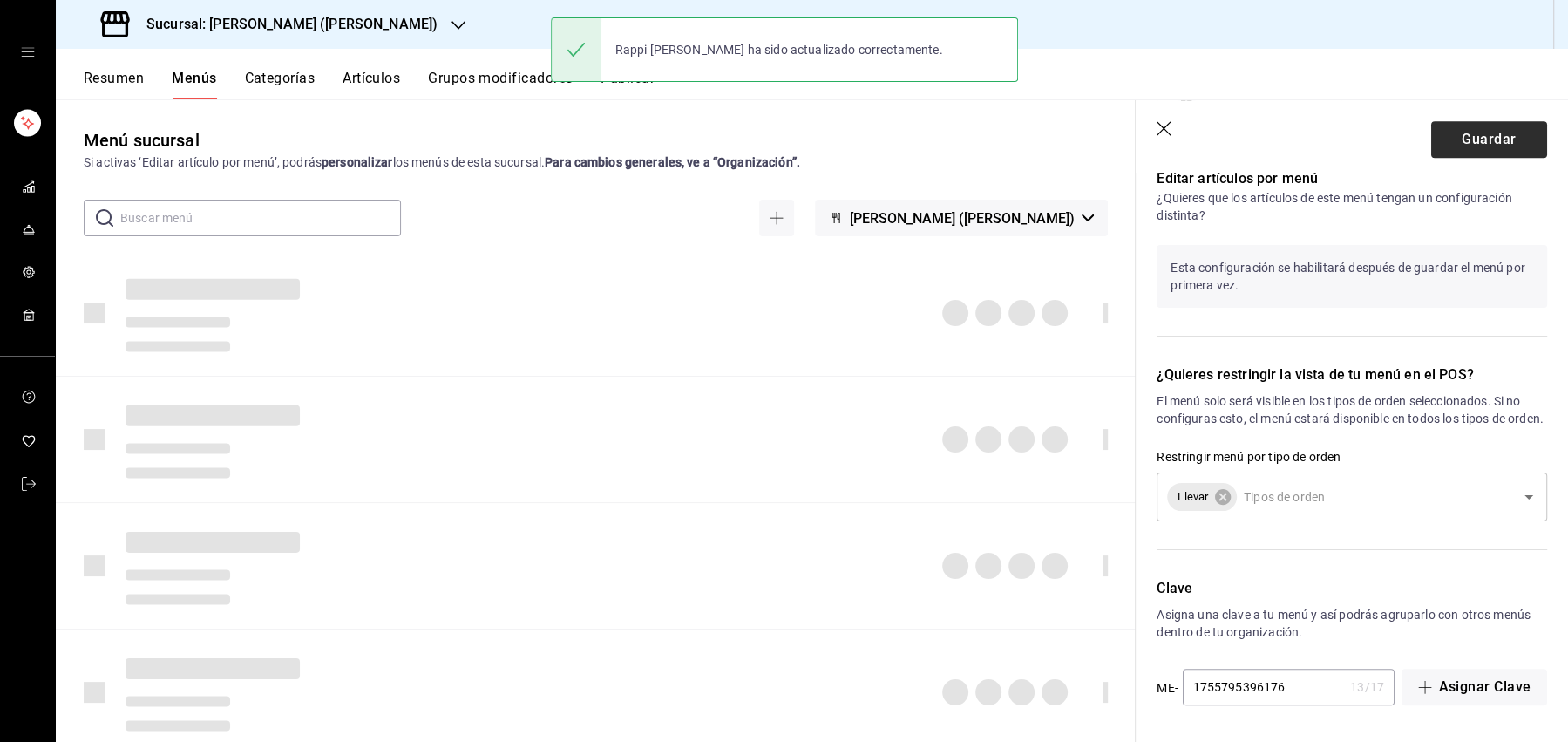
checkbox input "false"
type input "1755801810467"
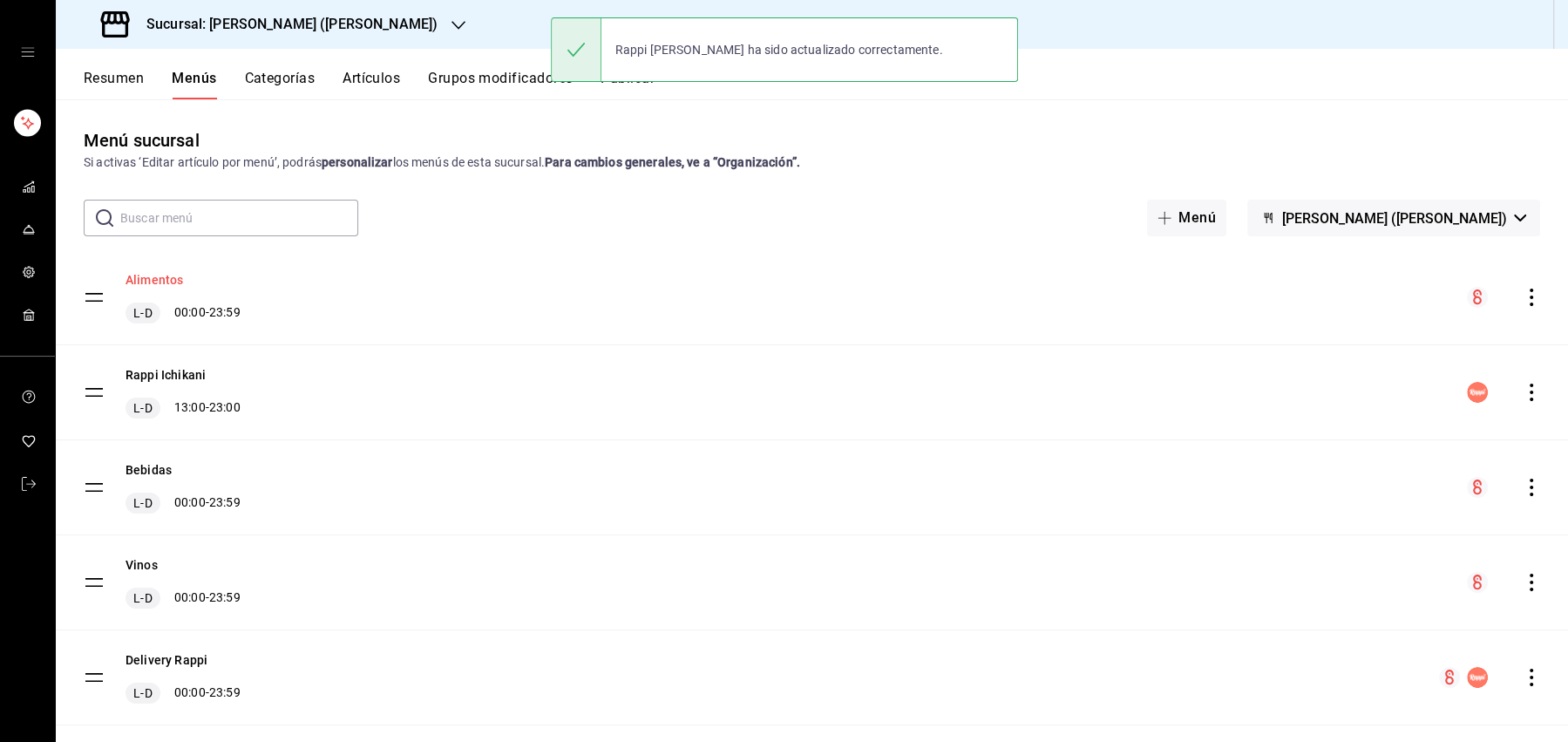
click at [156, 285] on button "Alimentos" at bounding box center [154, 280] width 58 height 18
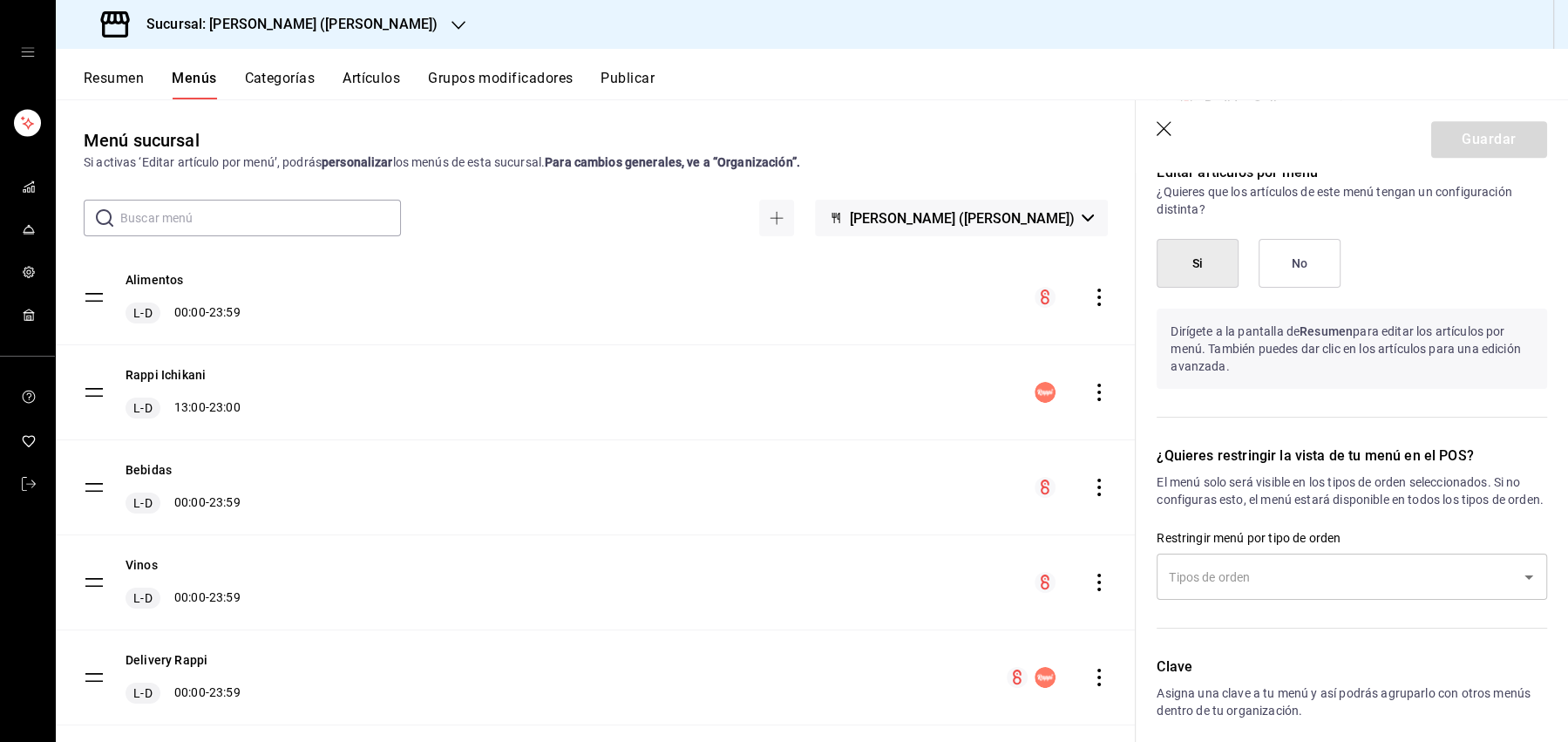
scroll to position [1398, 0]
click at [1281, 621] on div "¿Quieres restringir la vista de tu menú en el POS? El menú solo será visible en…" at bounding box center [1342, 528] width 411 height 211
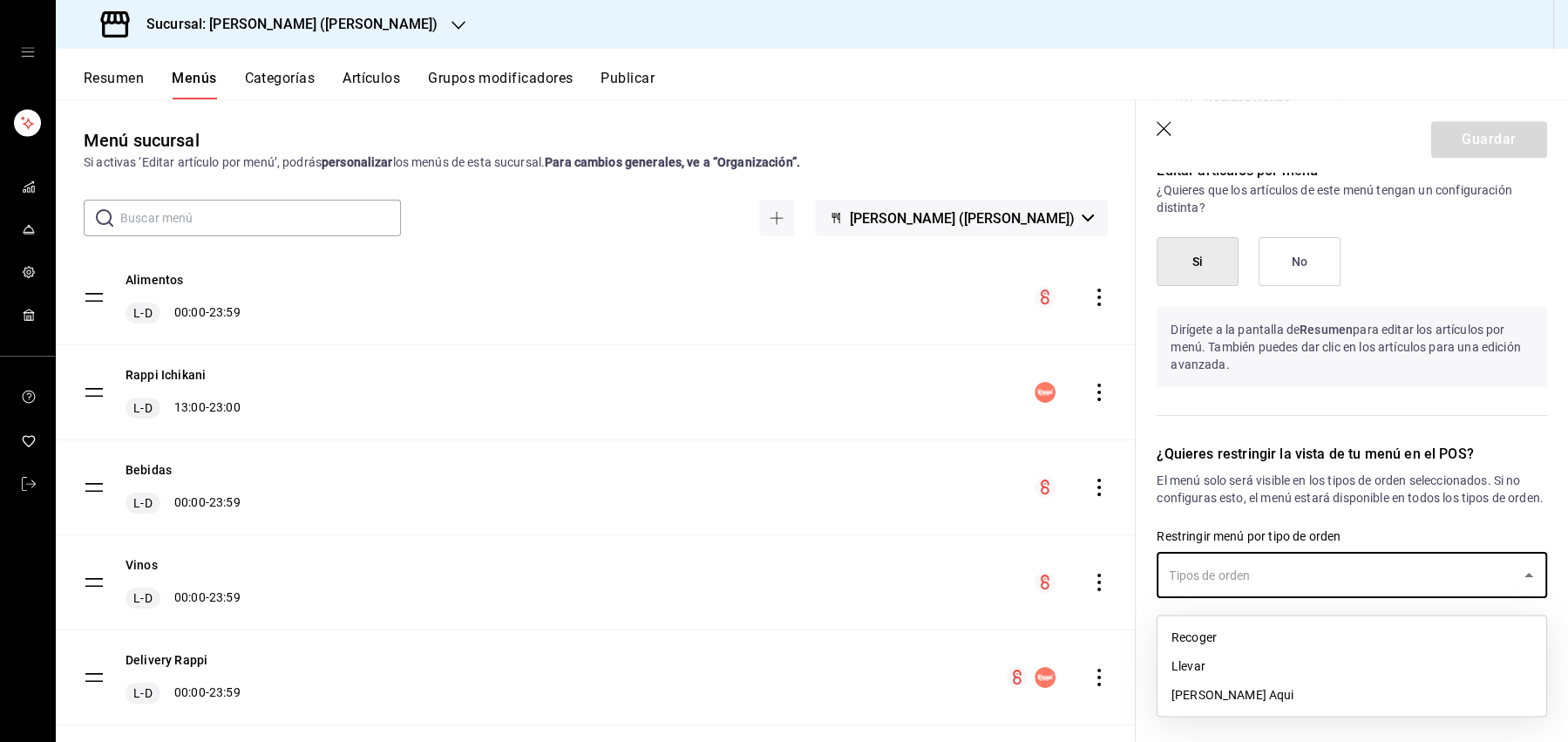
click at [1281, 583] on input "text" at bounding box center [1339, 575] width 349 height 30
click at [1162, 109] on header "Guardar" at bounding box center [1353, 136] width 433 height 71
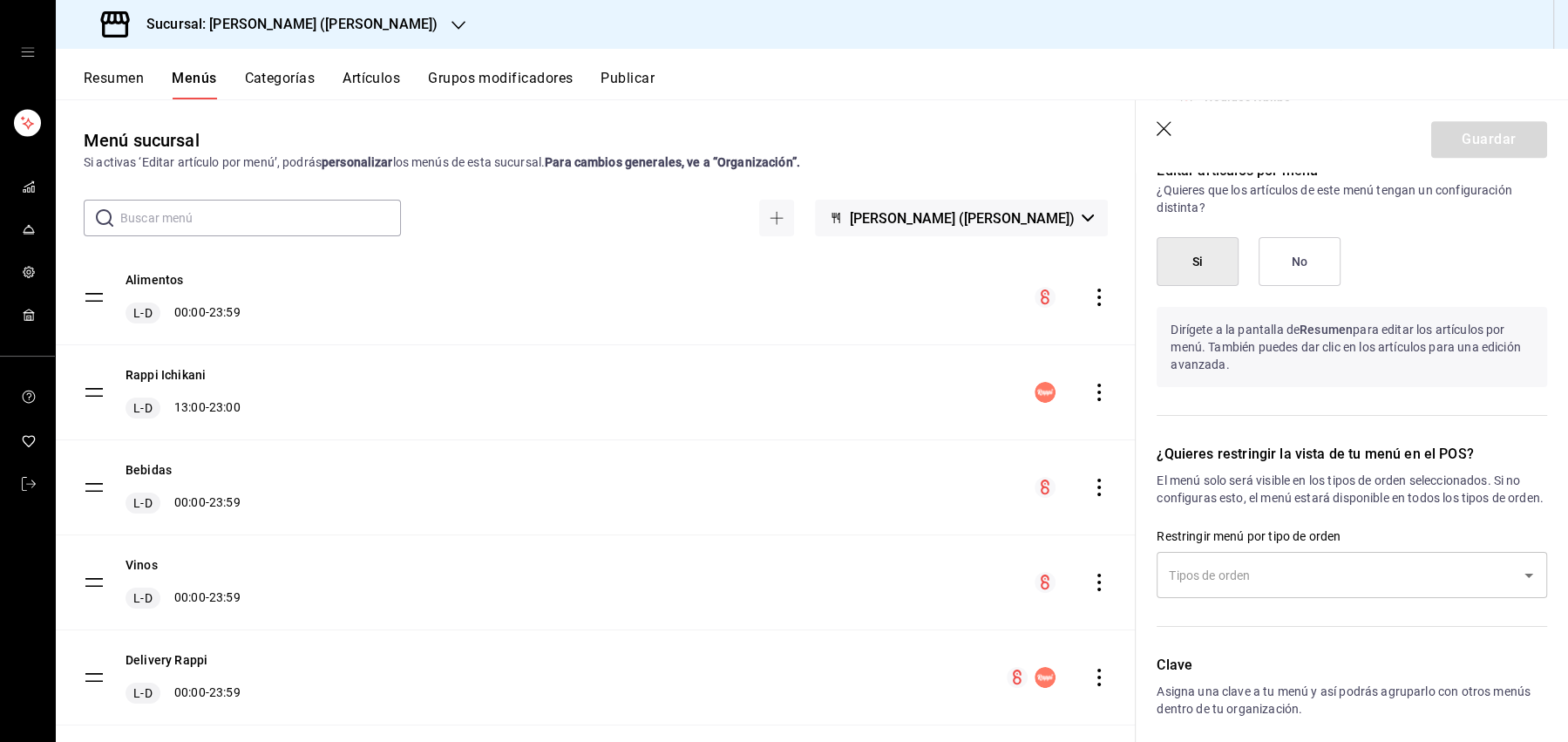
click at [1158, 131] on icon "button" at bounding box center [1166, 130] width 18 height 18
checkbox input "false"
type input "1755801819580"
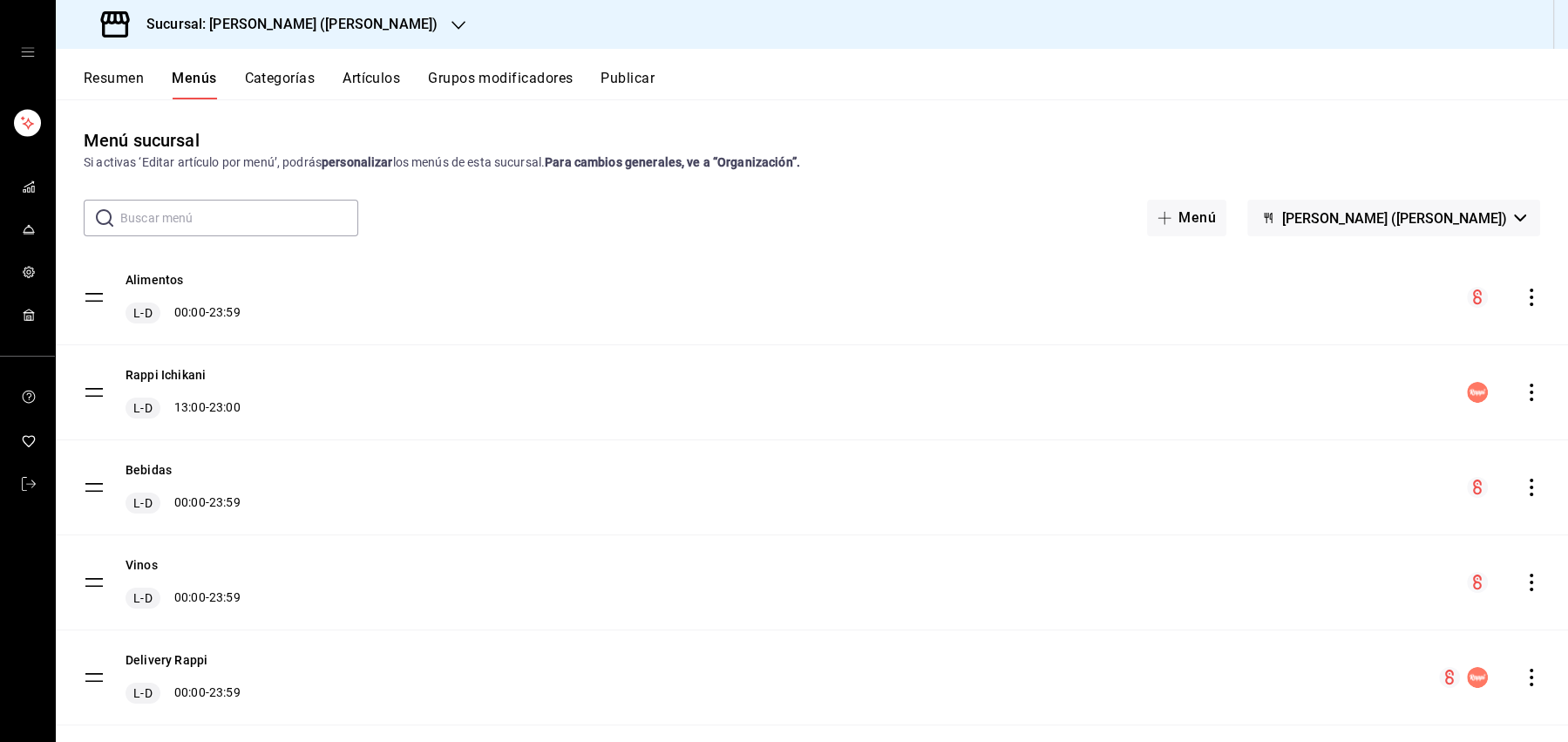
checkbox input "false"
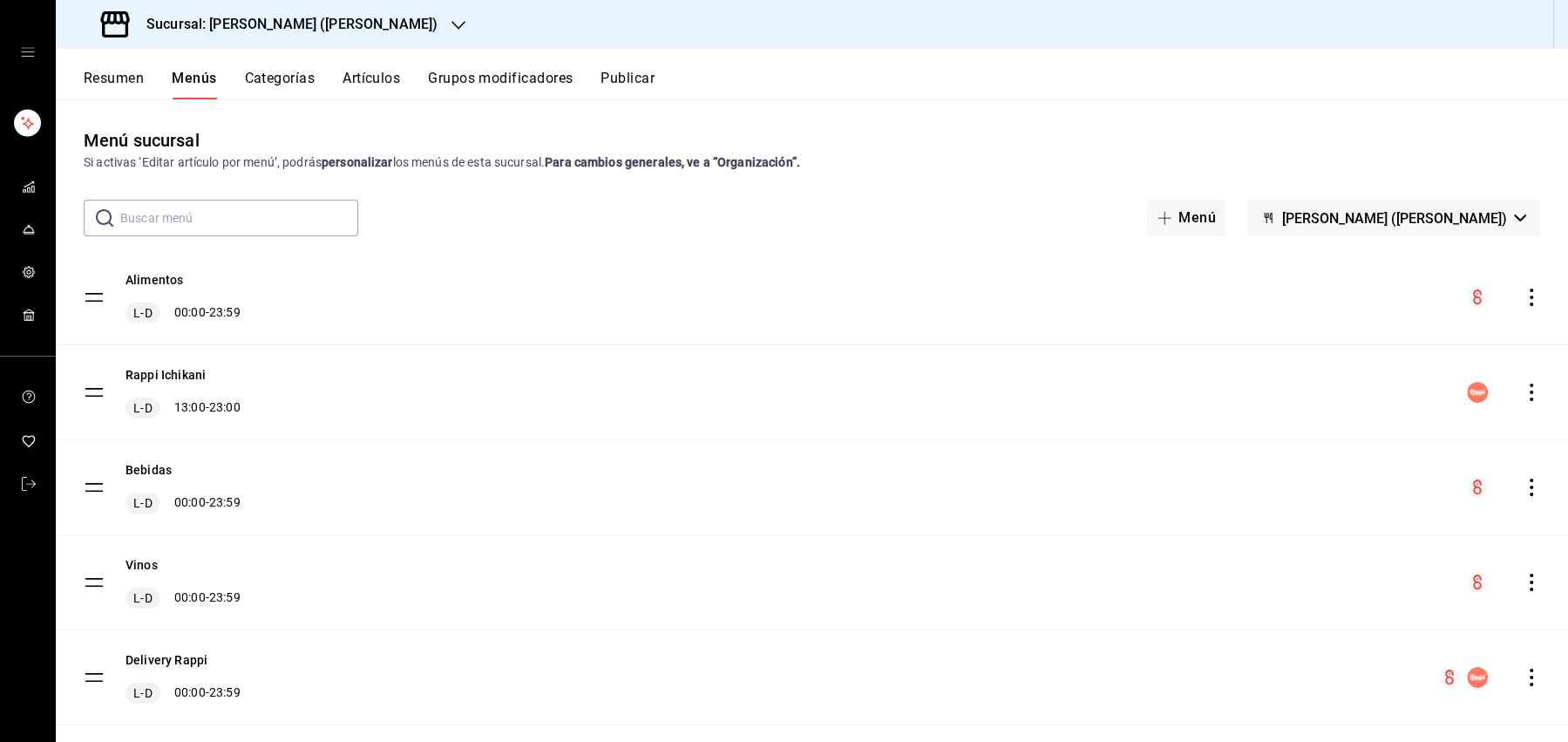
checkbox input "false"
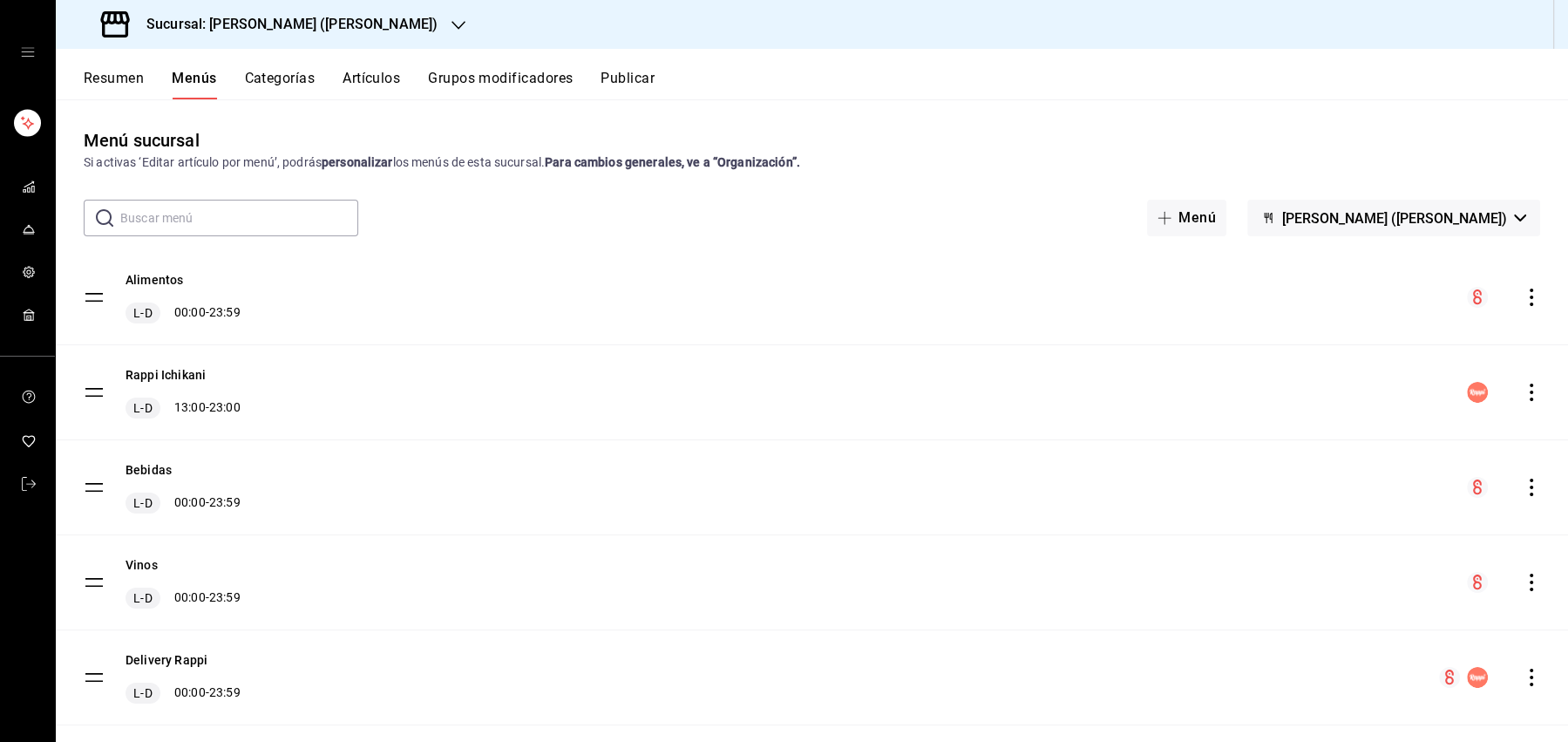
click at [362, 89] on button "Artículos" at bounding box center [371, 84] width 58 height 29
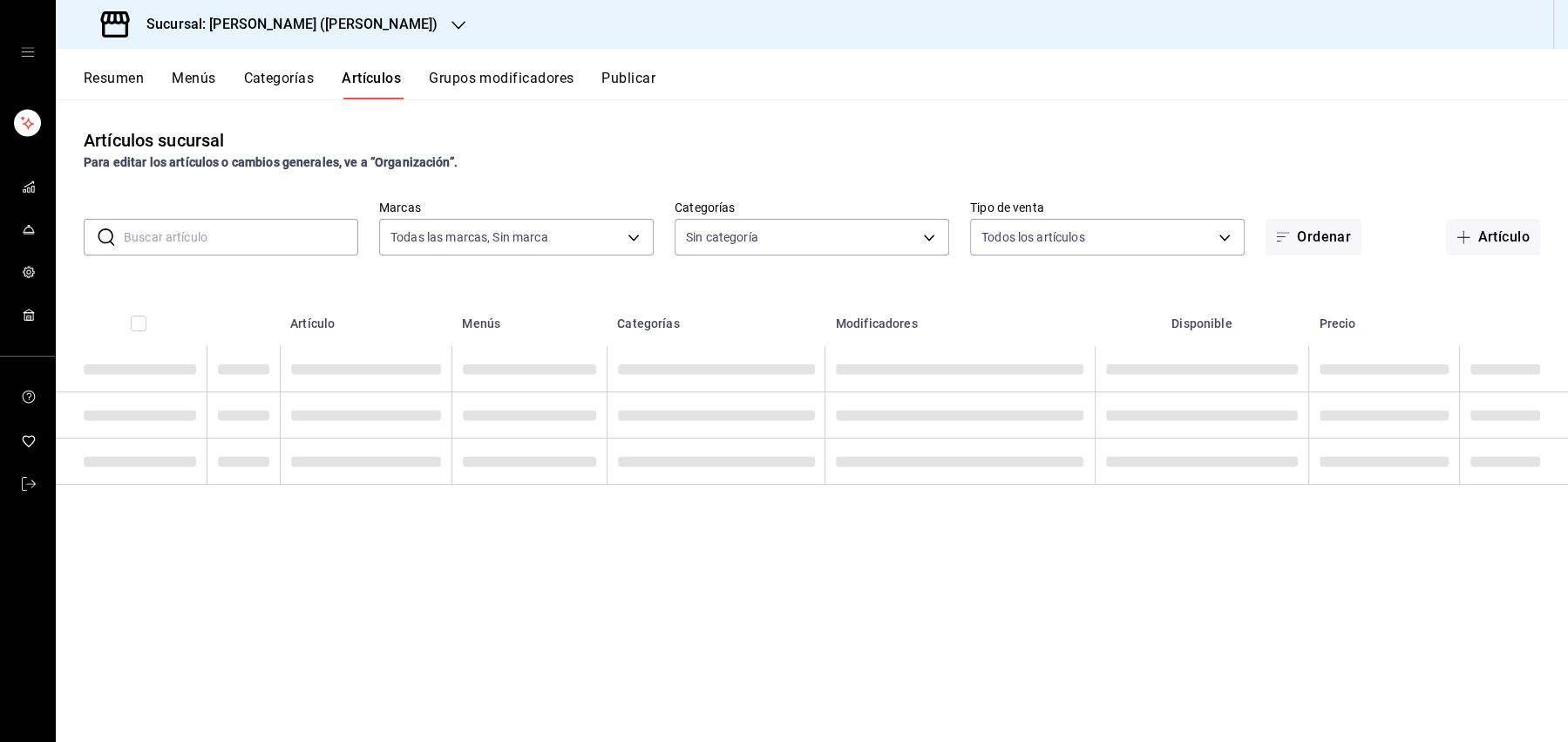
type input "3e284276-a834-4a39-bc59-2edda2d06158"
type input "0888166d-cafe-4314-b4ca-5cc39b3f8788,8e446e21-6018-4817-8190-f52a24a40d39,8cf1e…"
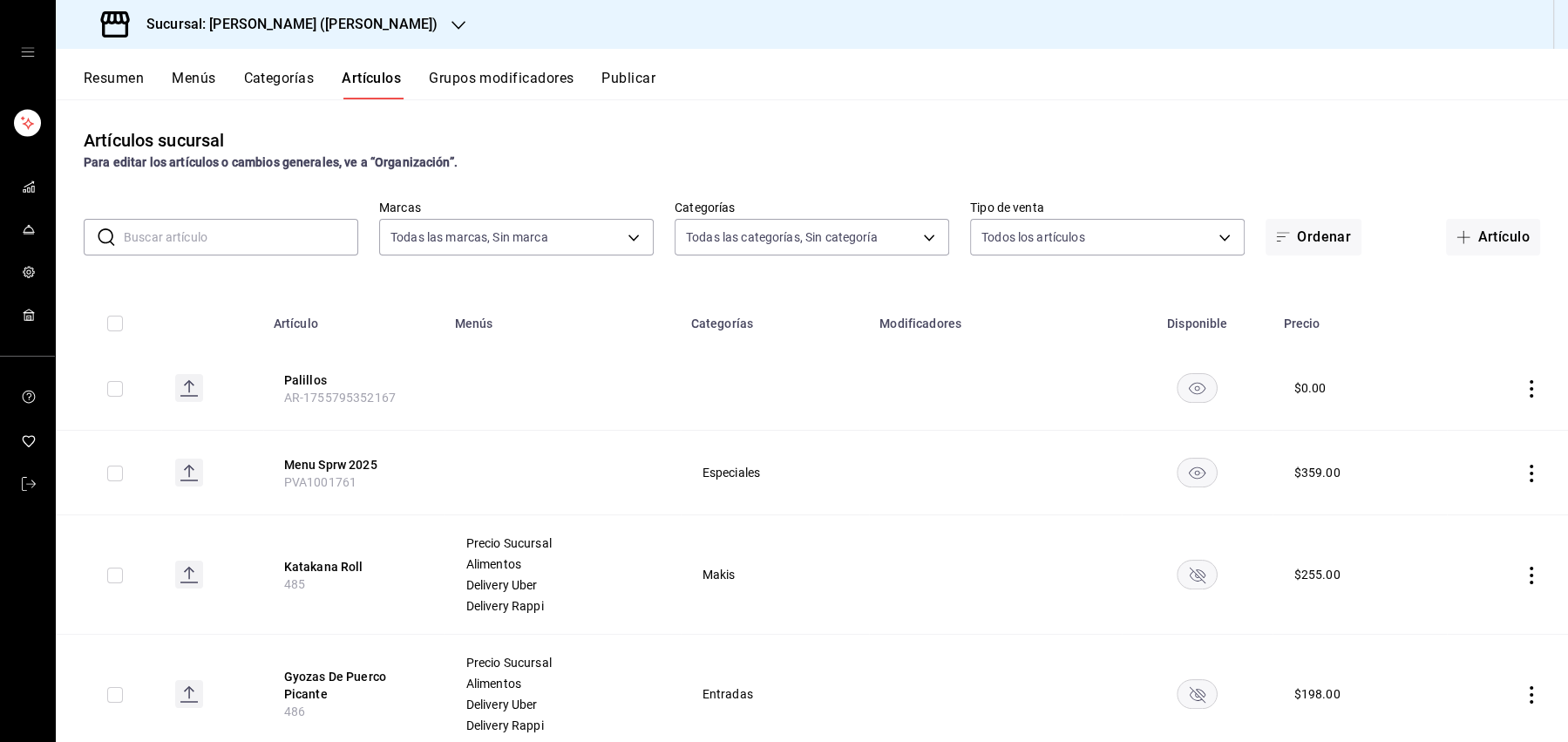
click at [106, 77] on button "Resumen" at bounding box center [114, 84] width 61 height 29
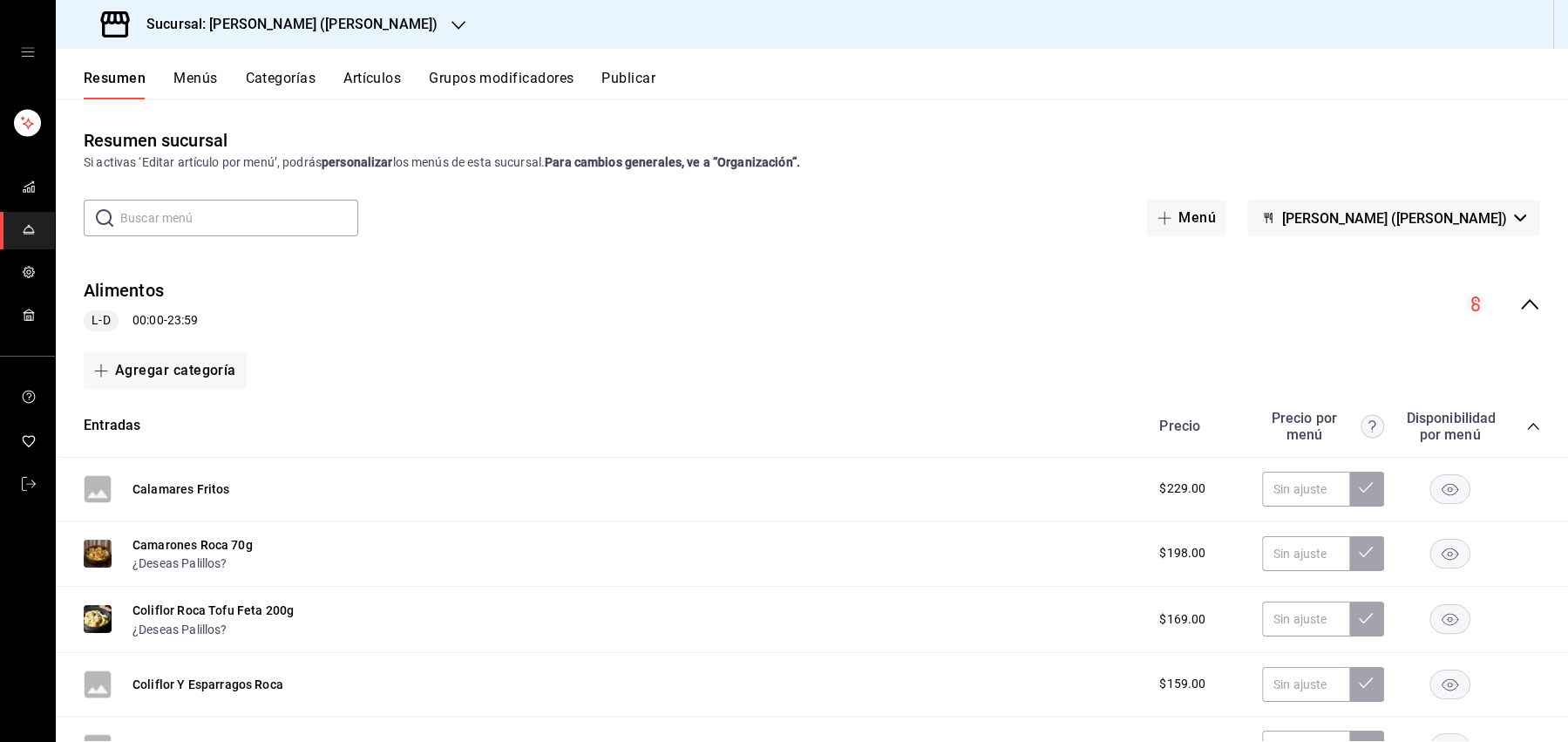
click at [1527, 306] on icon "collapse-menu-row" at bounding box center [1529, 304] width 20 height 20
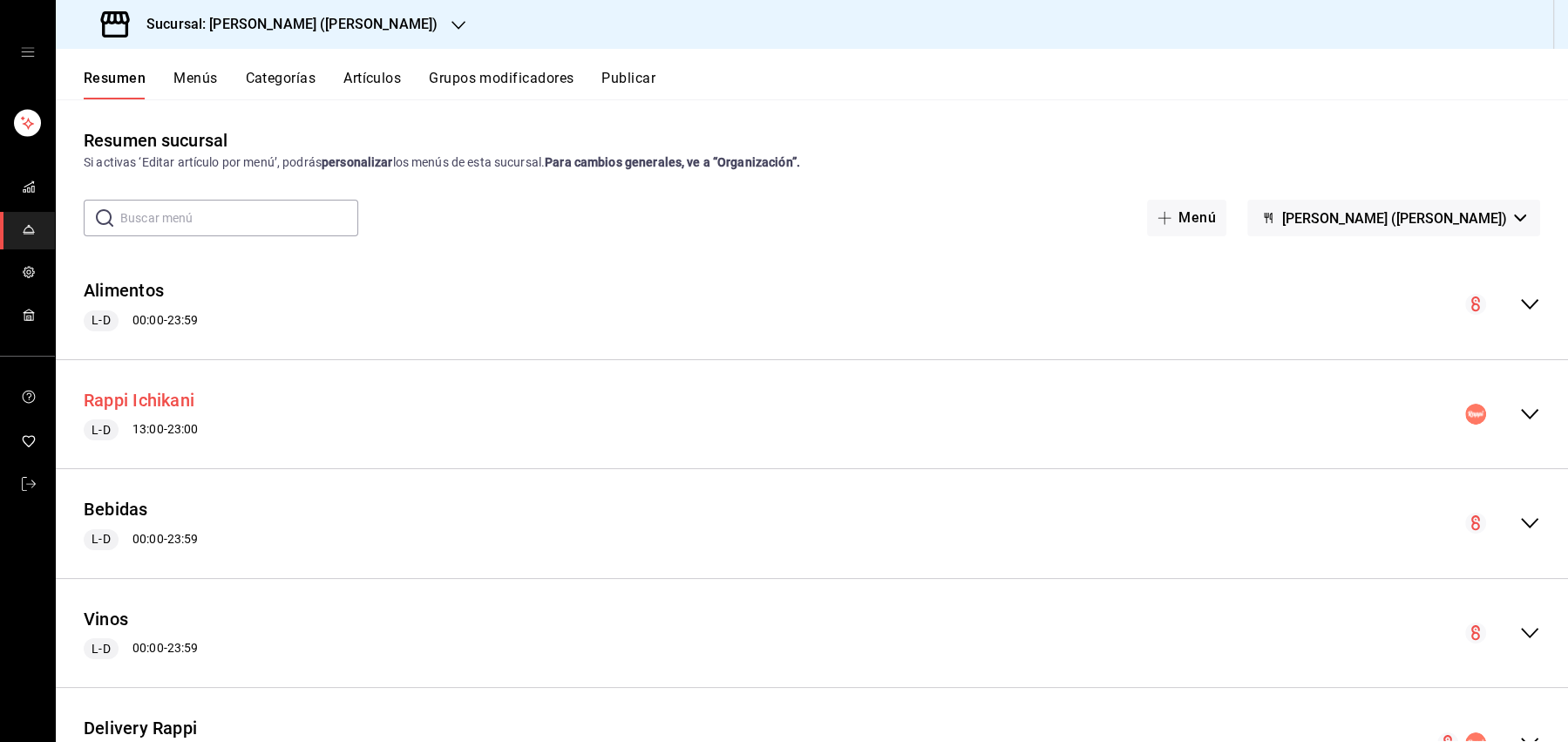
click at [166, 402] on button "Rappi Ichikani" at bounding box center [139, 401] width 110 height 25
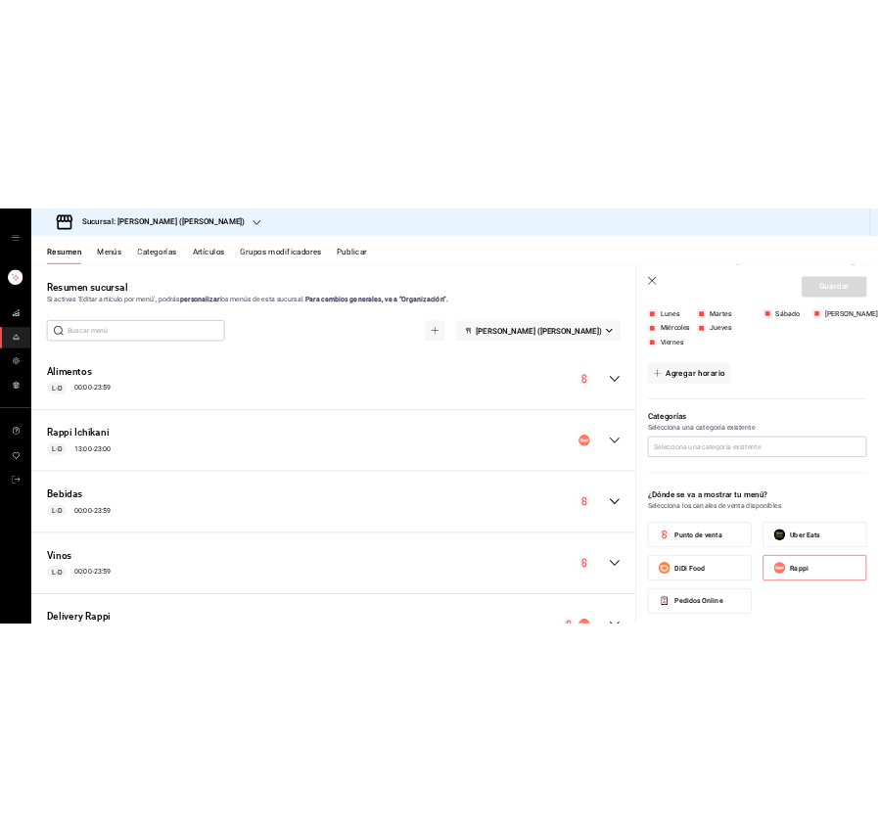
scroll to position [365, 0]
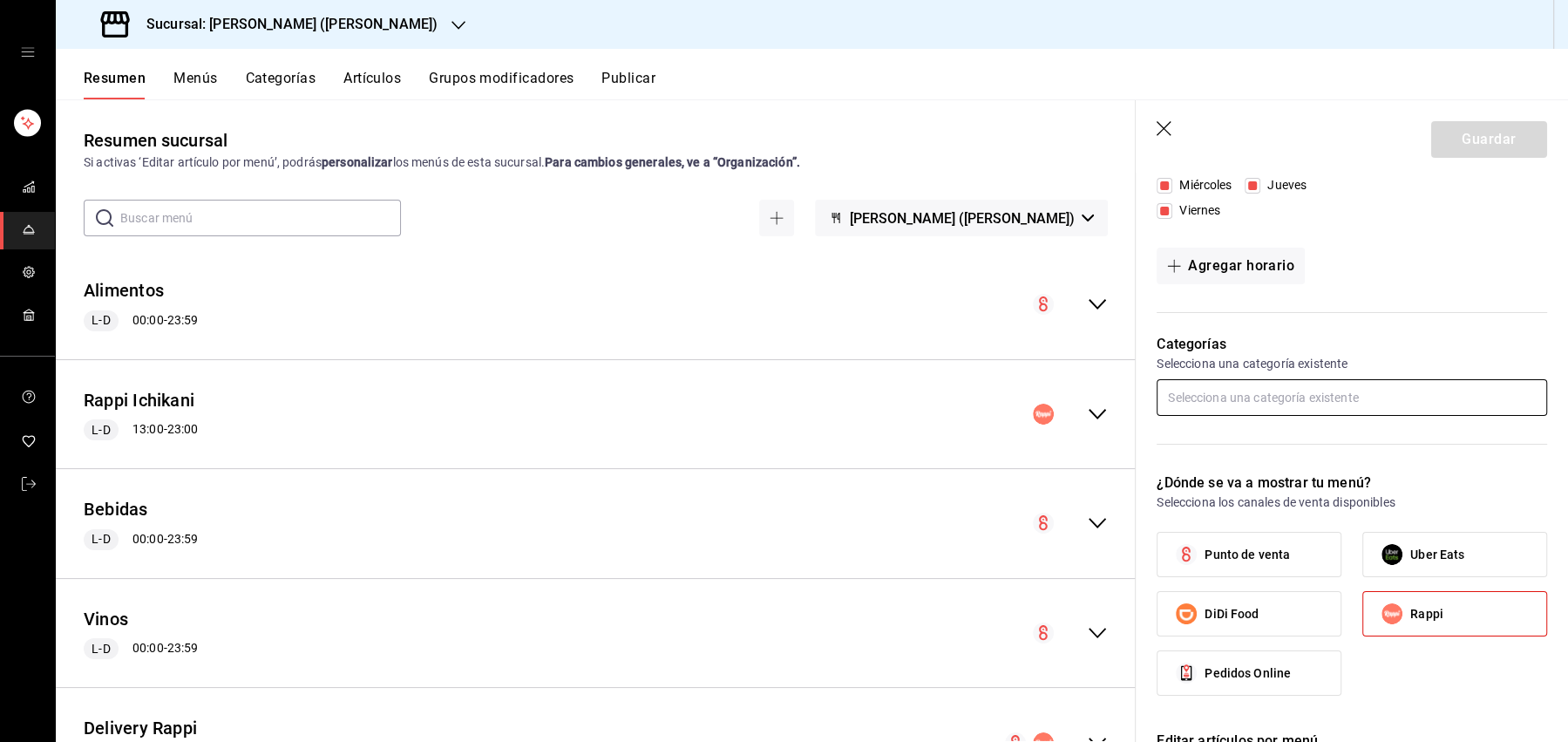
click at [1300, 395] on input "text" at bounding box center [1352, 397] width 391 height 37
type input "entr"
click at [1231, 440] on li "Entradas" at bounding box center [1352, 436] width 391 height 29
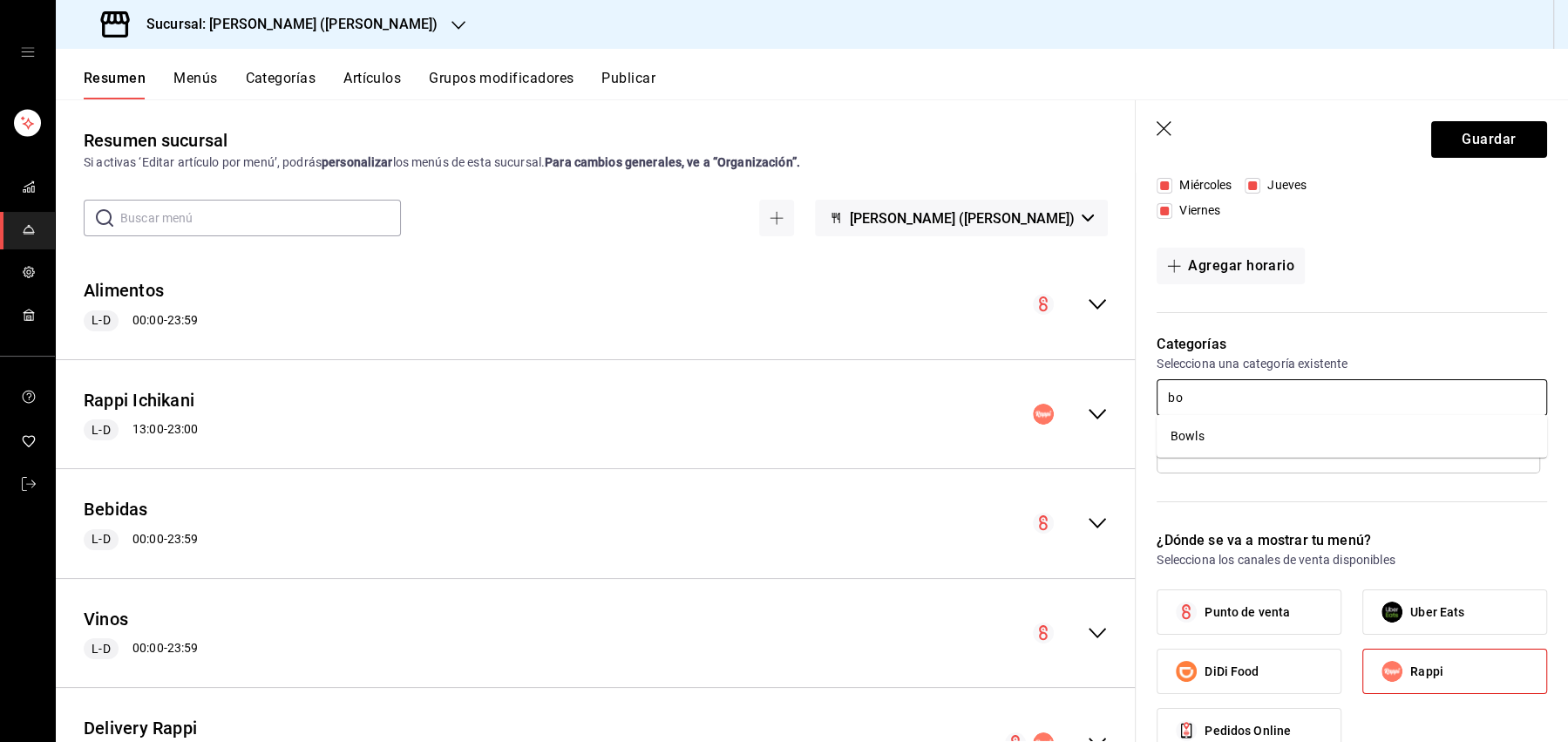
type input "bow"
click at [1290, 424] on li "Bowls" at bounding box center [1352, 436] width 391 height 29
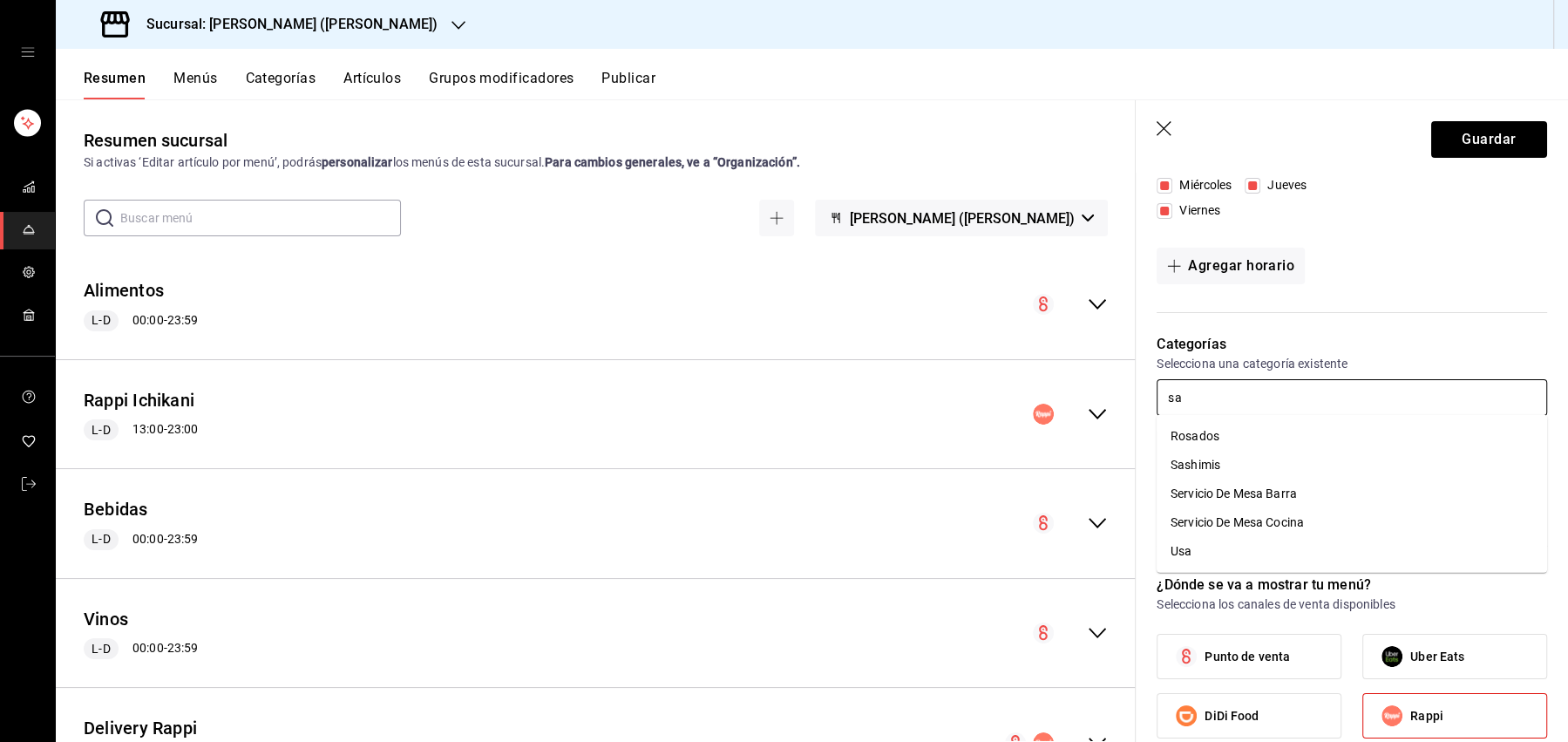
type input "sas"
click at [1281, 435] on li "Sashimis" at bounding box center [1352, 436] width 391 height 29
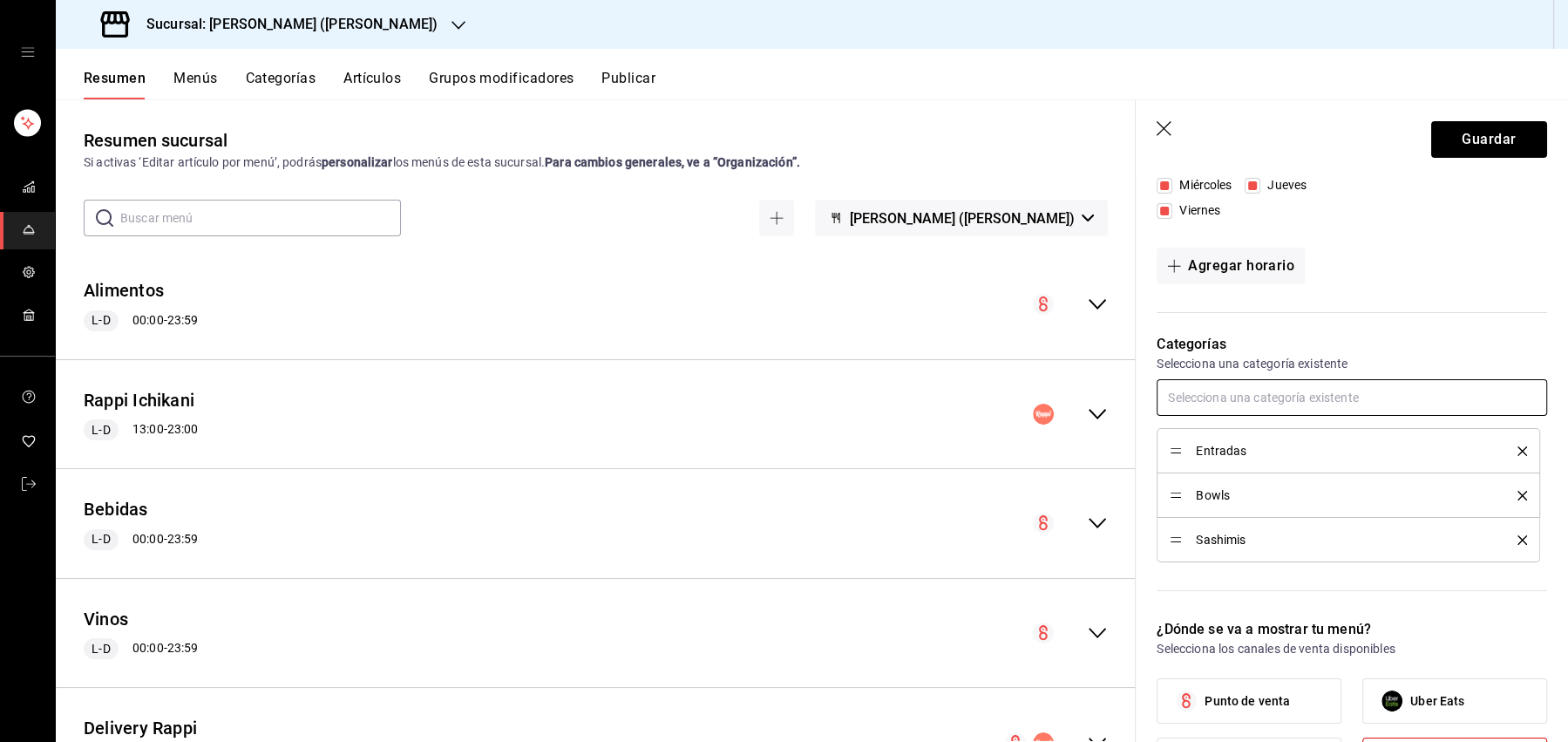
type input "g"
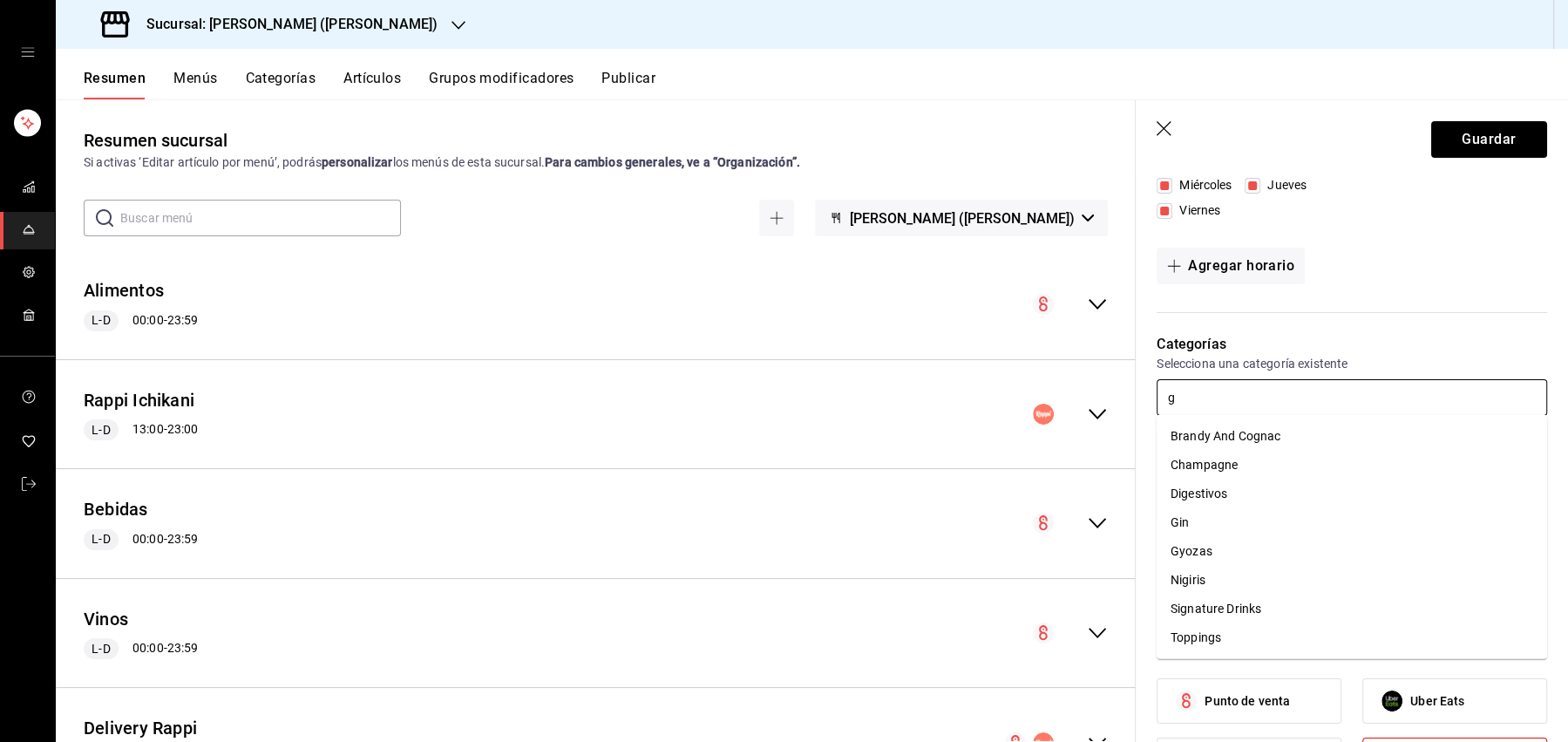
click at [1232, 583] on li "Nigiris" at bounding box center [1352, 580] width 391 height 29
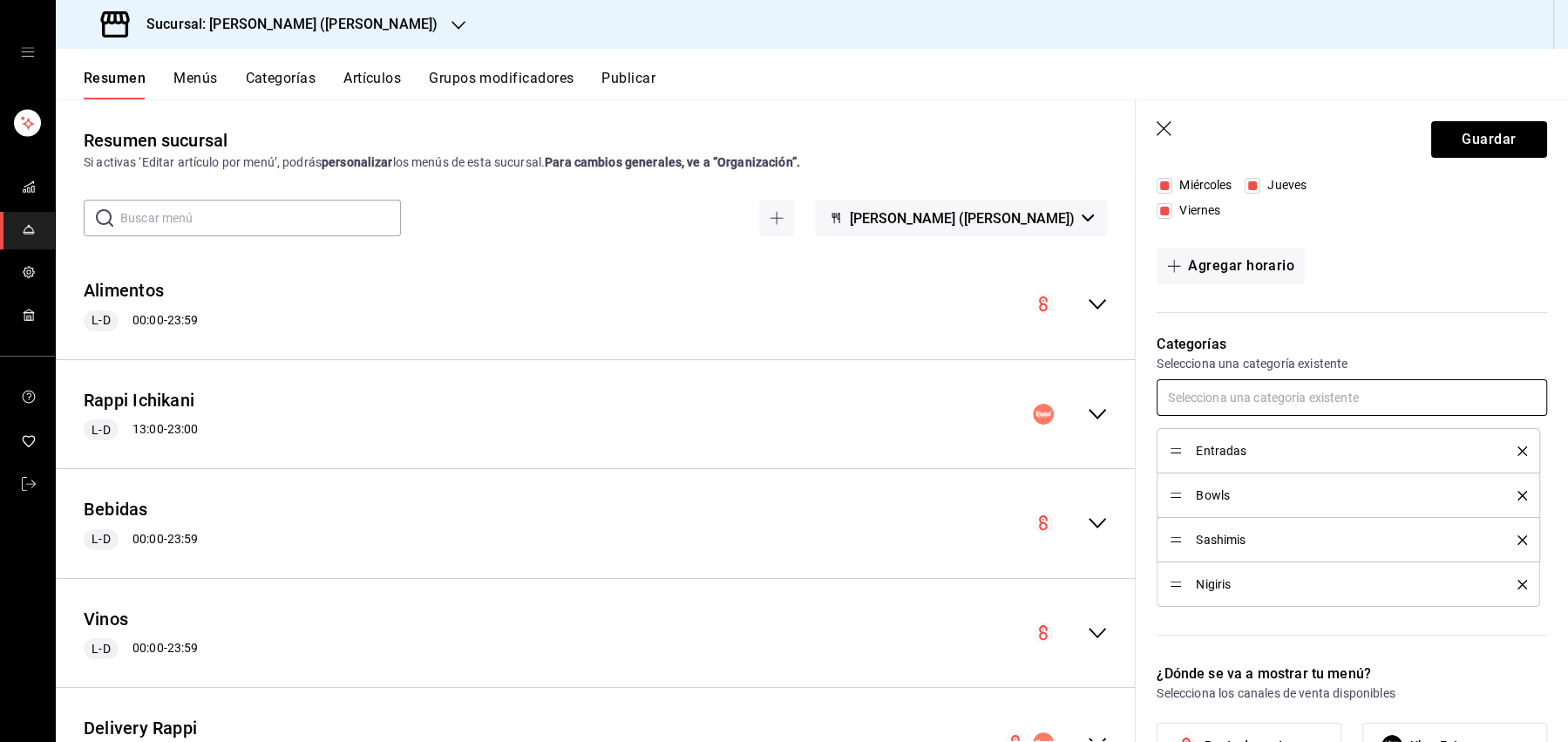
type input "g"
click at [1221, 546] on li "Gyozas" at bounding box center [1352, 551] width 391 height 29
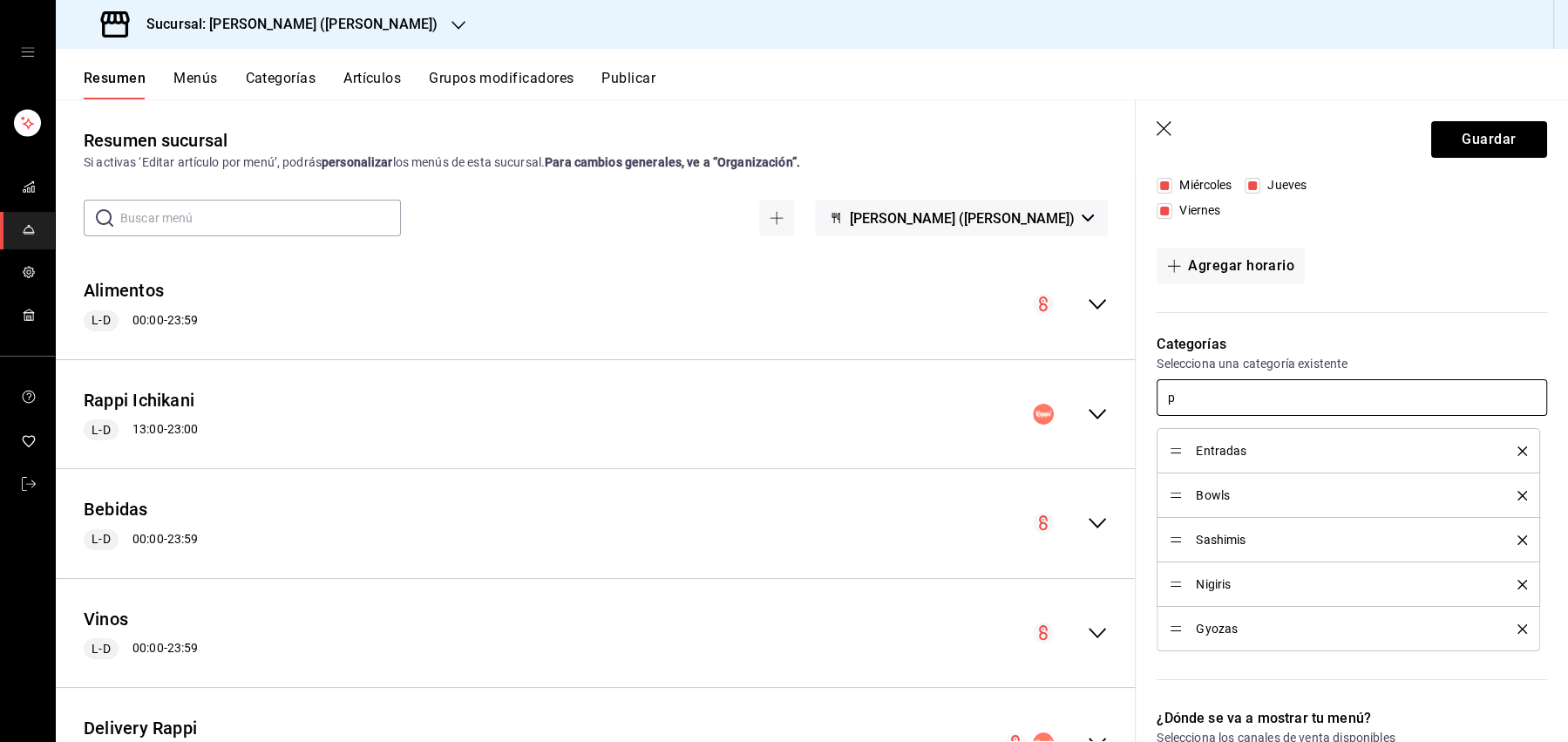
type input "po"
click at [1223, 458] on li "Postres" at bounding box center [1352, 465] width 391 height 29
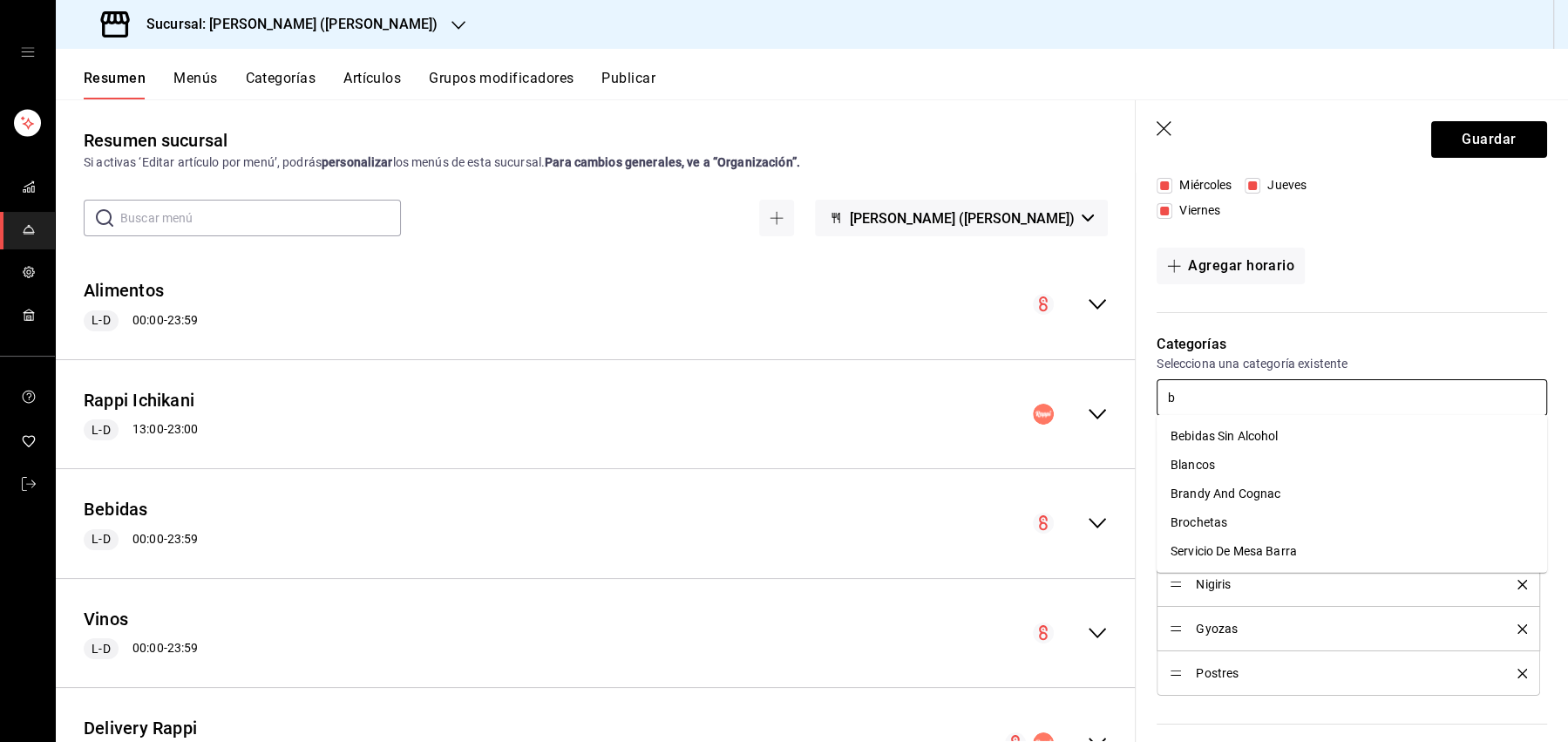
type input "be"
click at [1222, 444] on li "Bebidas Sin Alcohol" at bounding box center [1352, 436] width 391 height 29
type input "ha"
click at [1240, 464] on li "Hand Rolls" at bounding box center [1352, 465] width 391 height 29
type input "ma"
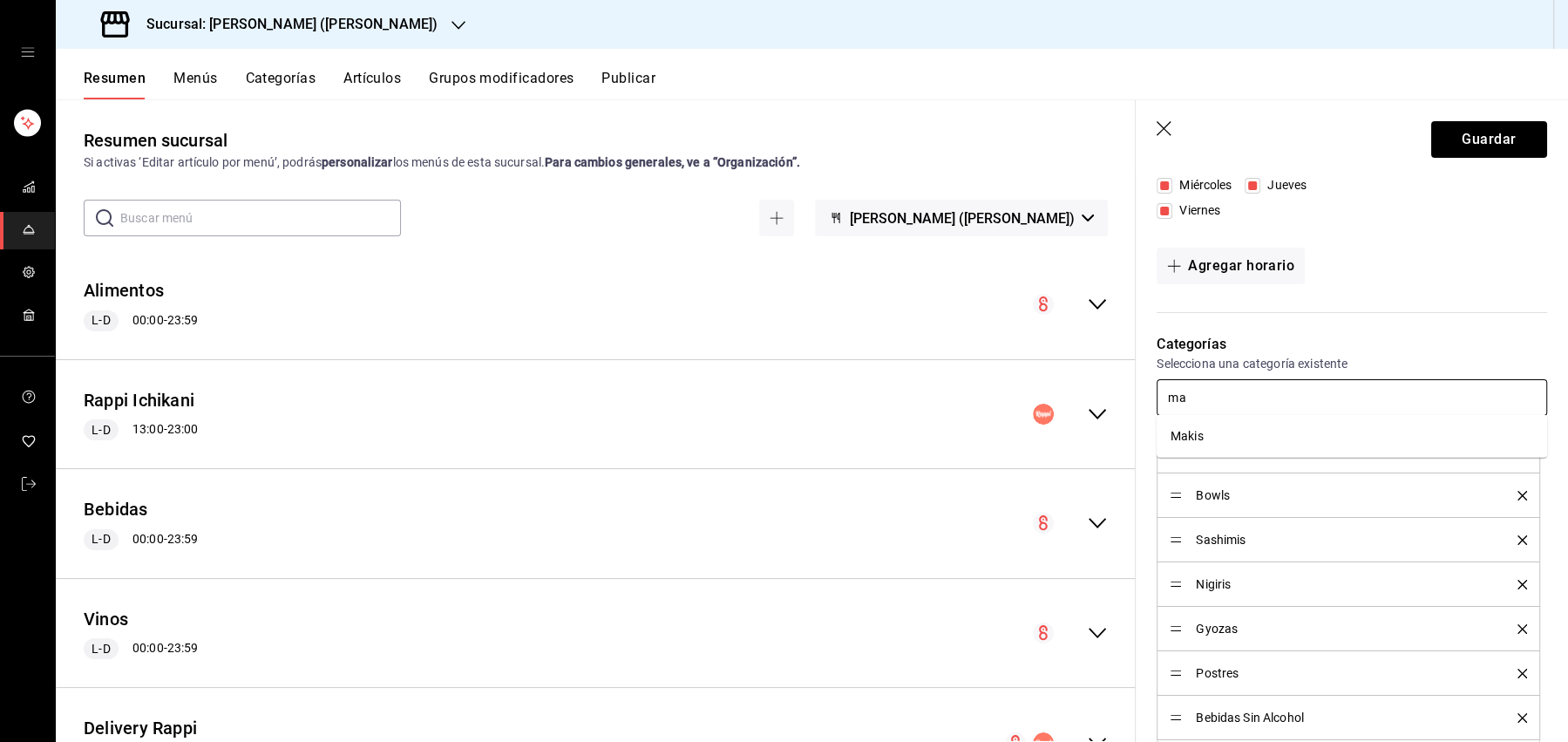
click at [1263, 435] on li "Makis" at bounding box center [1352, 436] width 391 height 29
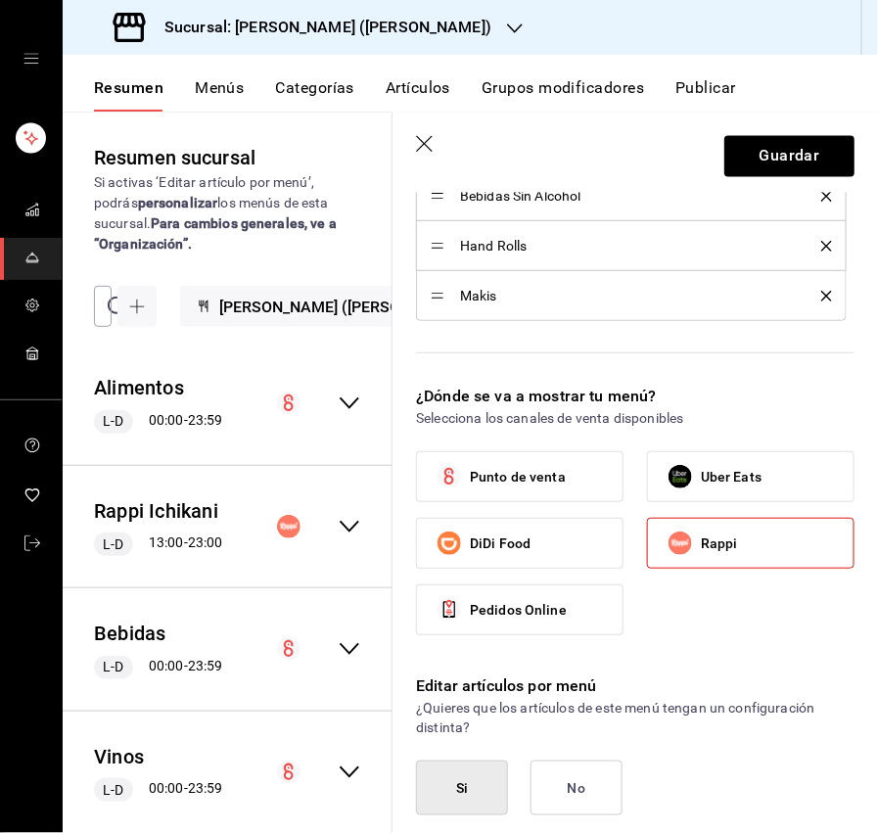
scroll to position [974, 0]
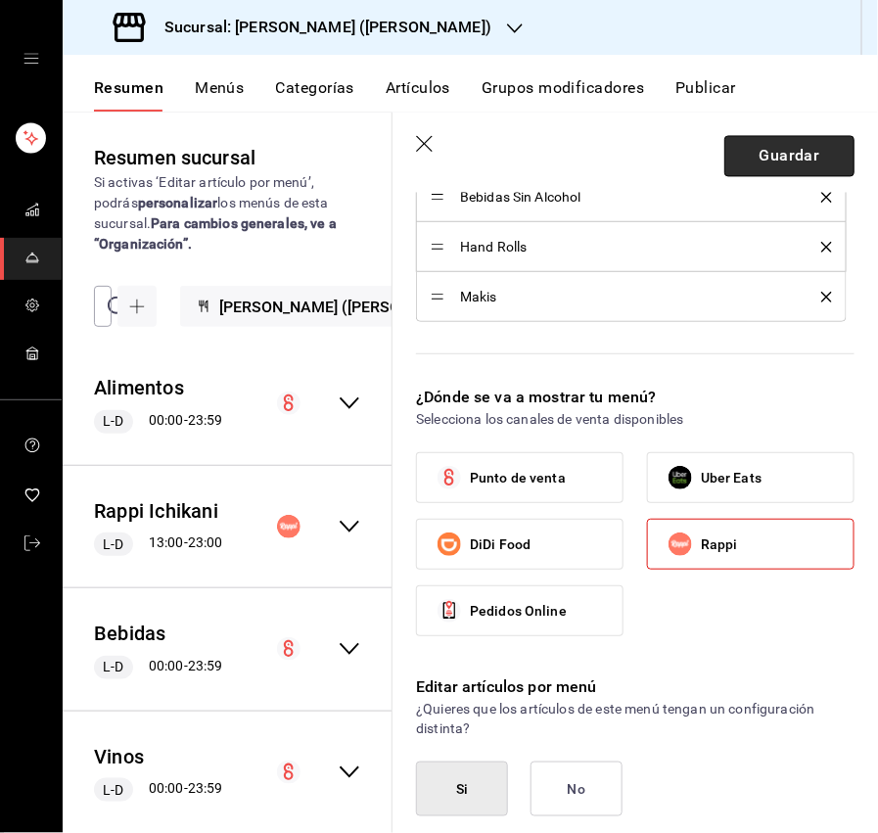
click at [776, 160] on button "Guardar" at bounding box center [789, 156] width 130 height 41
